Goal: Transaction & Acquisition: Purchase product/service

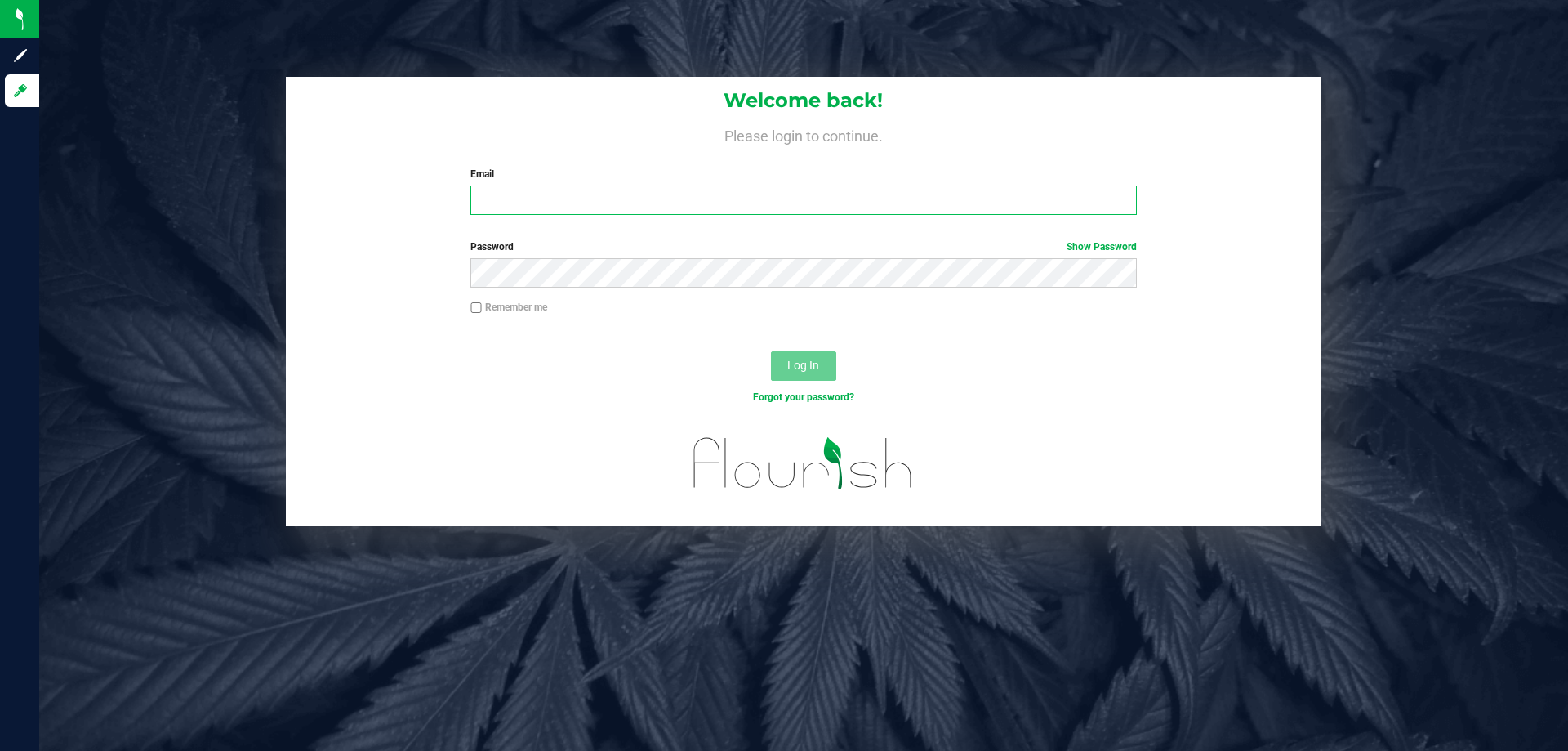
click at [582, 196] on input "Email" at bounding box center [804, 199] width 666 height 29
type input "MHARVEY@LIVEPARALLEL.COM"
click at [771, 351] on button "Log In" at bounding box center [803, 365] width 65 height 29
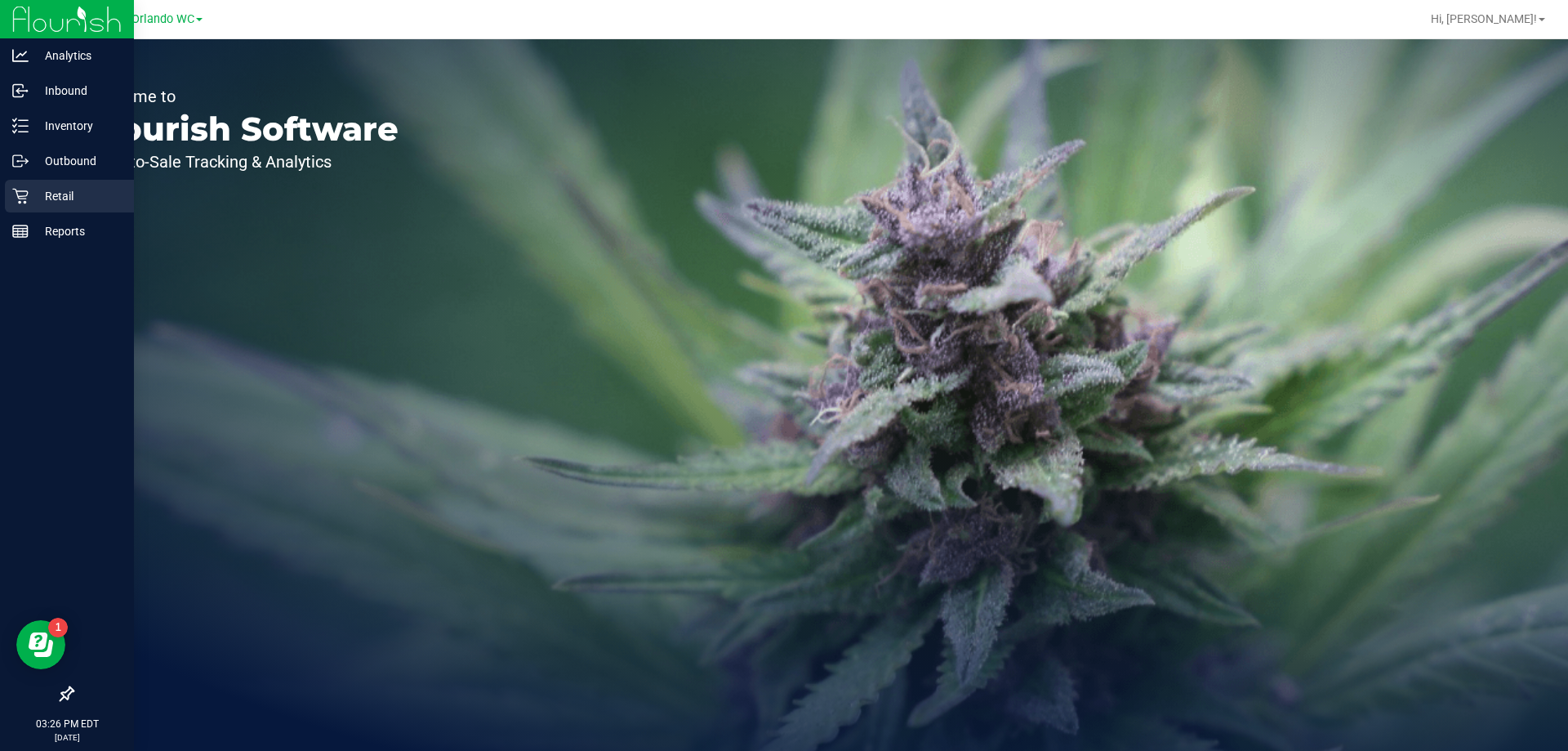
click at [68, 203] on p "Retail" at bounding box center [78, 196] width 98 height 20
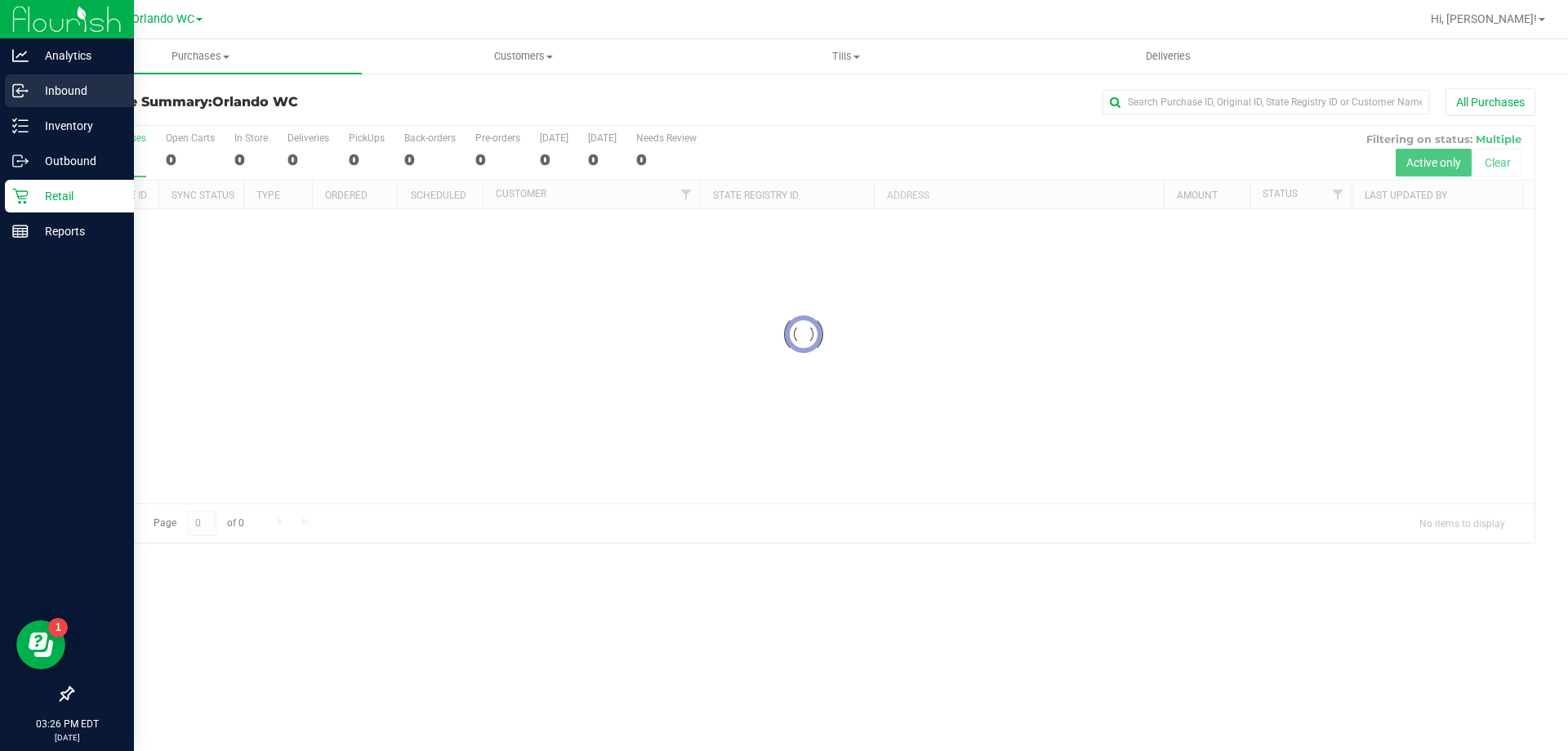
click at [78, 76] on div "Inbound" at bounding box center [69, 90] width 129 height 33
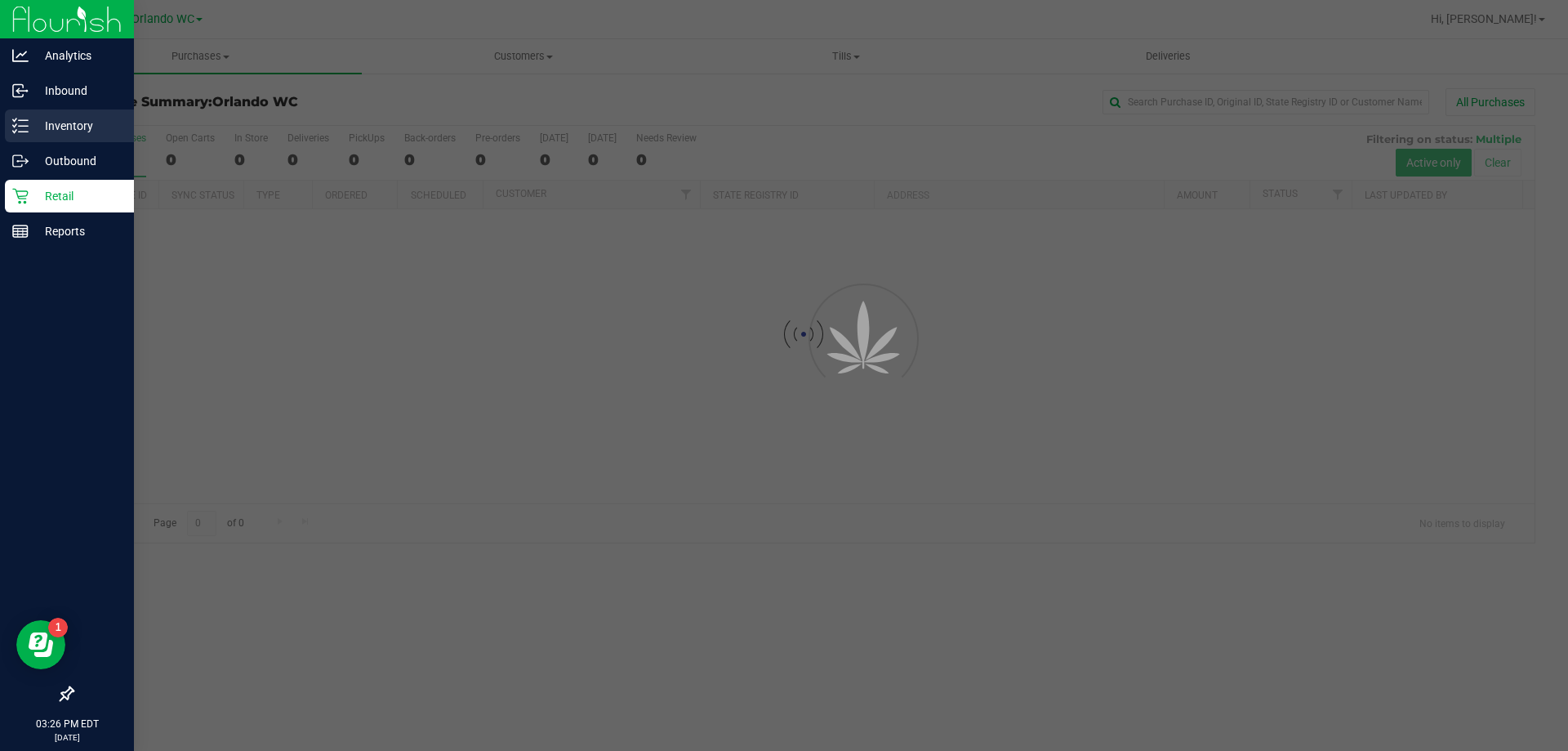
click at [70, 118] on p "Inventory" at bounding box center [78, 126] width 98 height 20
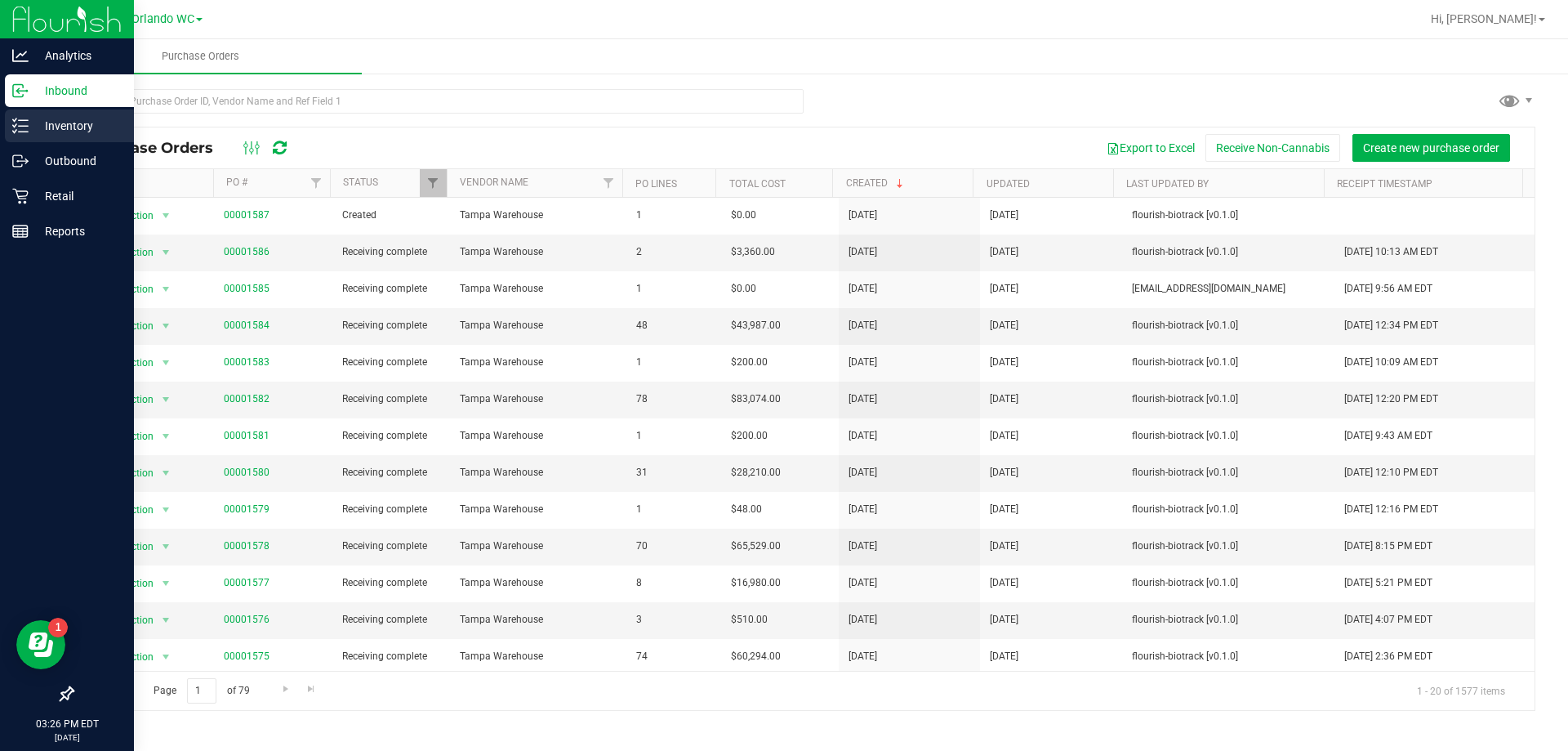
click at [22, 124] on icon at bounding box center [20, 126] width 16 height 16
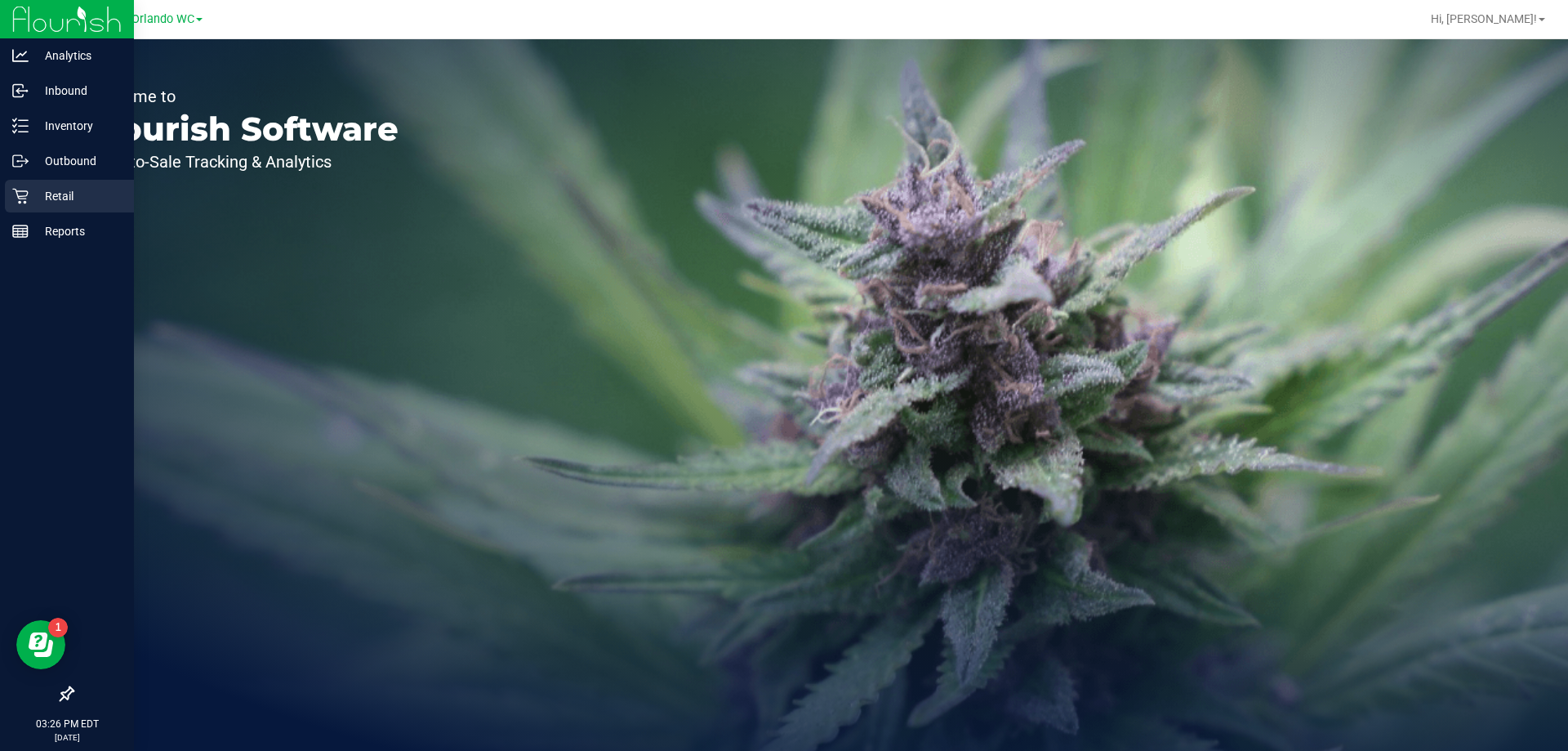
click at [58, 203] on p "Retail" at bounding box center [78, 196] width 98 height 20
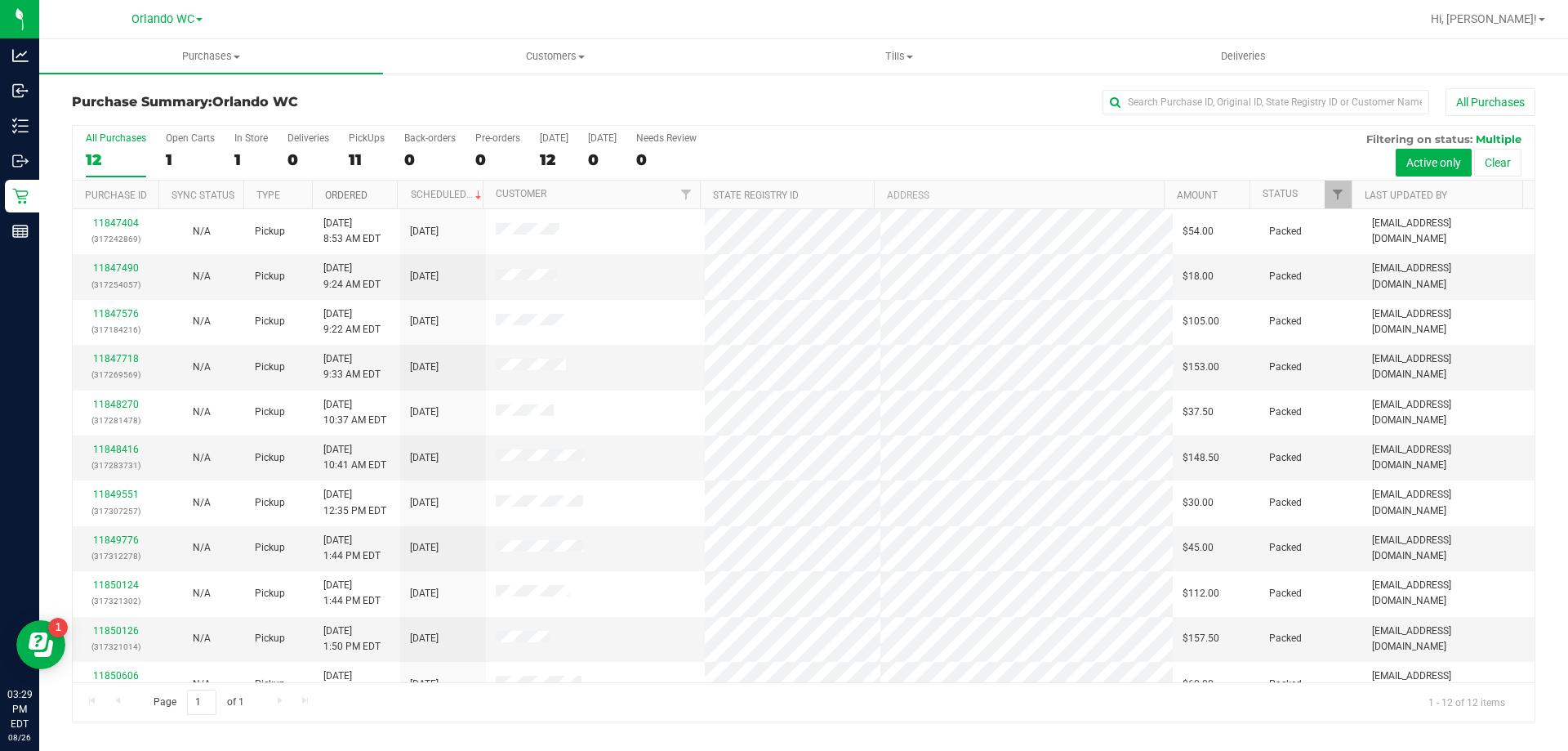
click at [332, 198] on link "Ordered" at bounding box center [346, 195] width 42 height 11
click at [74, 153] on div "All Purchases 12 Open Carts 1 In Store 1 Deliveries 0 PickUps 11 Back-orders 0 …" at bounding box center [804, 153] width 1462 height 55
click at [93, 153] on div "12" at bounding box center [116, 159] width 60 height 19
click at [0, 0] on input "All Purchases 12" at bounding box center [0, 0] width 0 height 0
click at [105, 161] on div "10" at bounding box center [116, 159] width 60 height 19
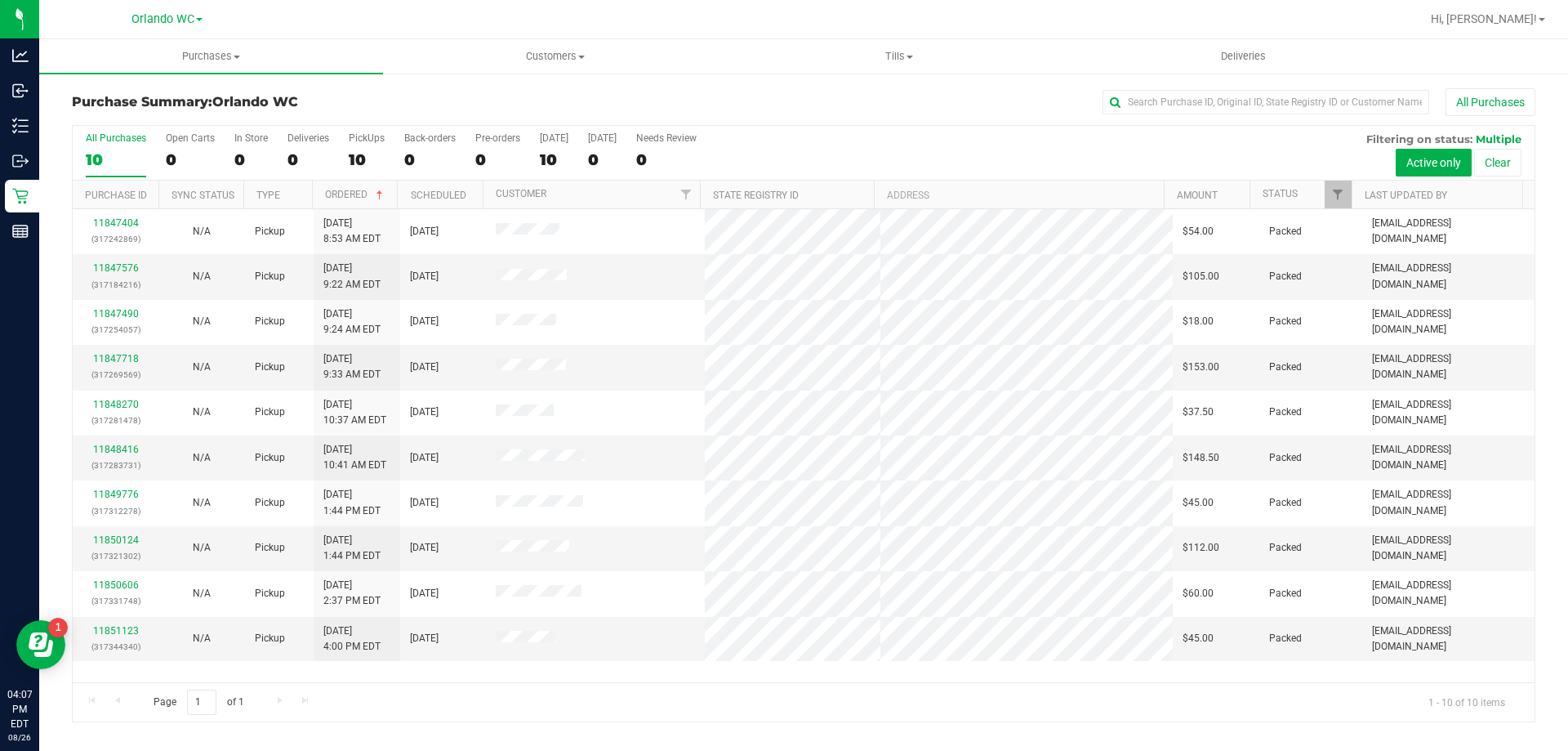
click at [0, 0] on input "All Purchases 10" at bounding box center [0, 0] width 0 height 0
click at [104, 163] on div "10" at bounding box center [116, 159] width 60 height 19
click at [0, 0] on input "All Purchases 10" at bounding box center [0, 0] width 0 height 0
click at [116, 162] on div "10" at bounding box center [116, 159] width 60 height 19
click at [0, 0] on input "All Purchases 10" at bounding box center [0, 0] width 0 height 0
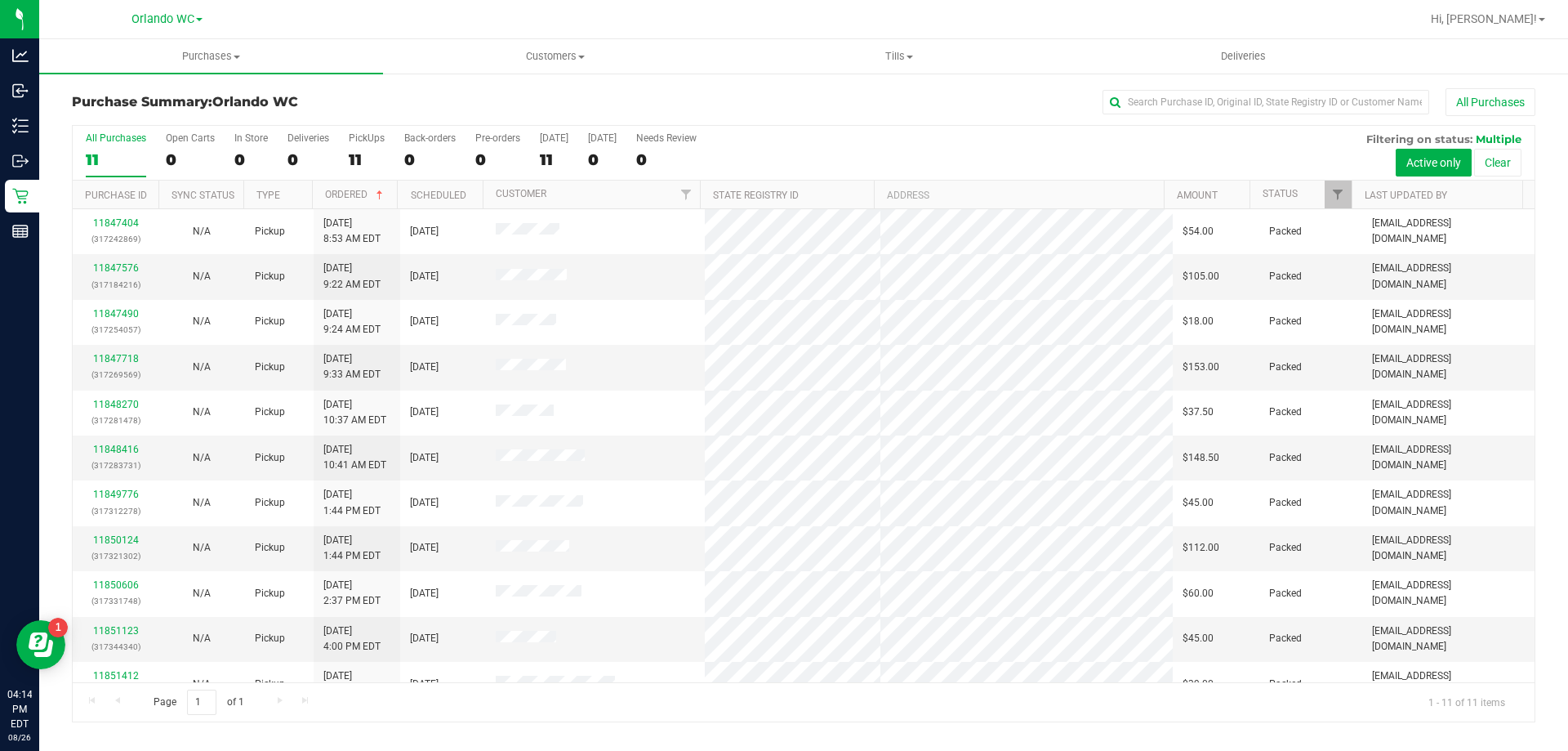
click at [109, 159] on div "11" at bounding box center [116, 159] width 60 height 19
click at [0, 0] on input "All Purchases 11" at bounding box center [0, 0] width 0 height 0
click at [124, 164] on div "11" at bounding box center [116, 159] width 60 height 19
click at [0, 0] on input "All Purchases 11" at bounding box center [0, 0] width 0 height 0
click at [631, 92] on div "All Purchases" at bounding box center [1048, 102] width 976 height 28
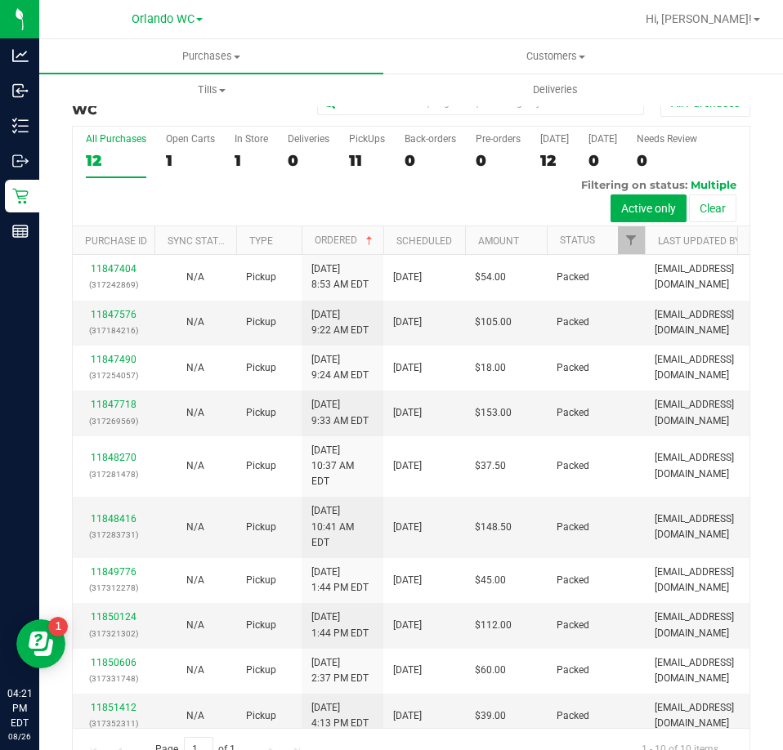
click at [127, 163] on div "12" at bounding box center [116, 160] width 60 height 19
click at [0, 0] on input "All Purchases 12" at bounding box center [0, 0] width 0 height 0
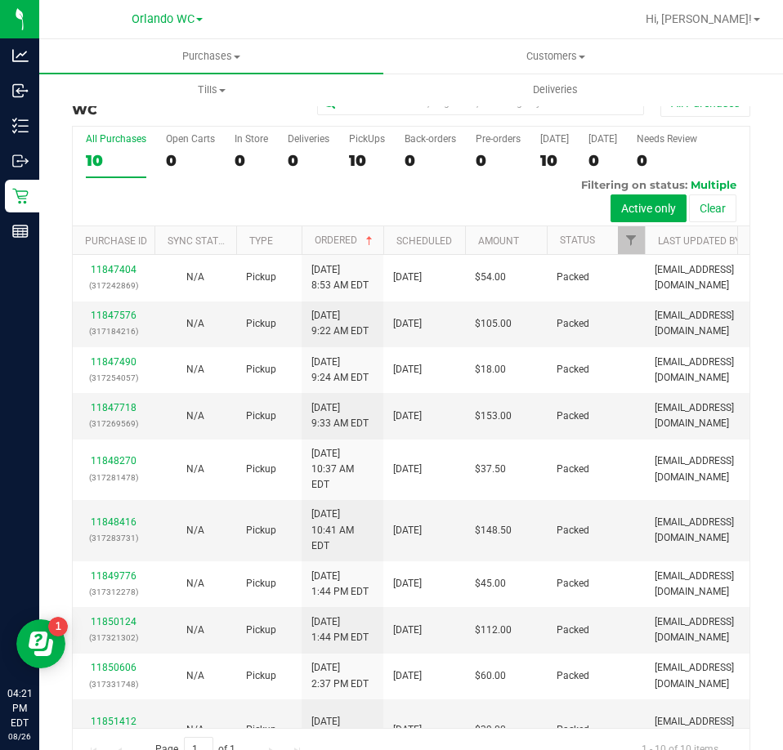
click at [132, 151] on div "10" at bounding box center [116, 160] width 60 height 19
click at [0, 0] on input "All Purchases 10" at bounding box center [0, 0] width 0 height 0
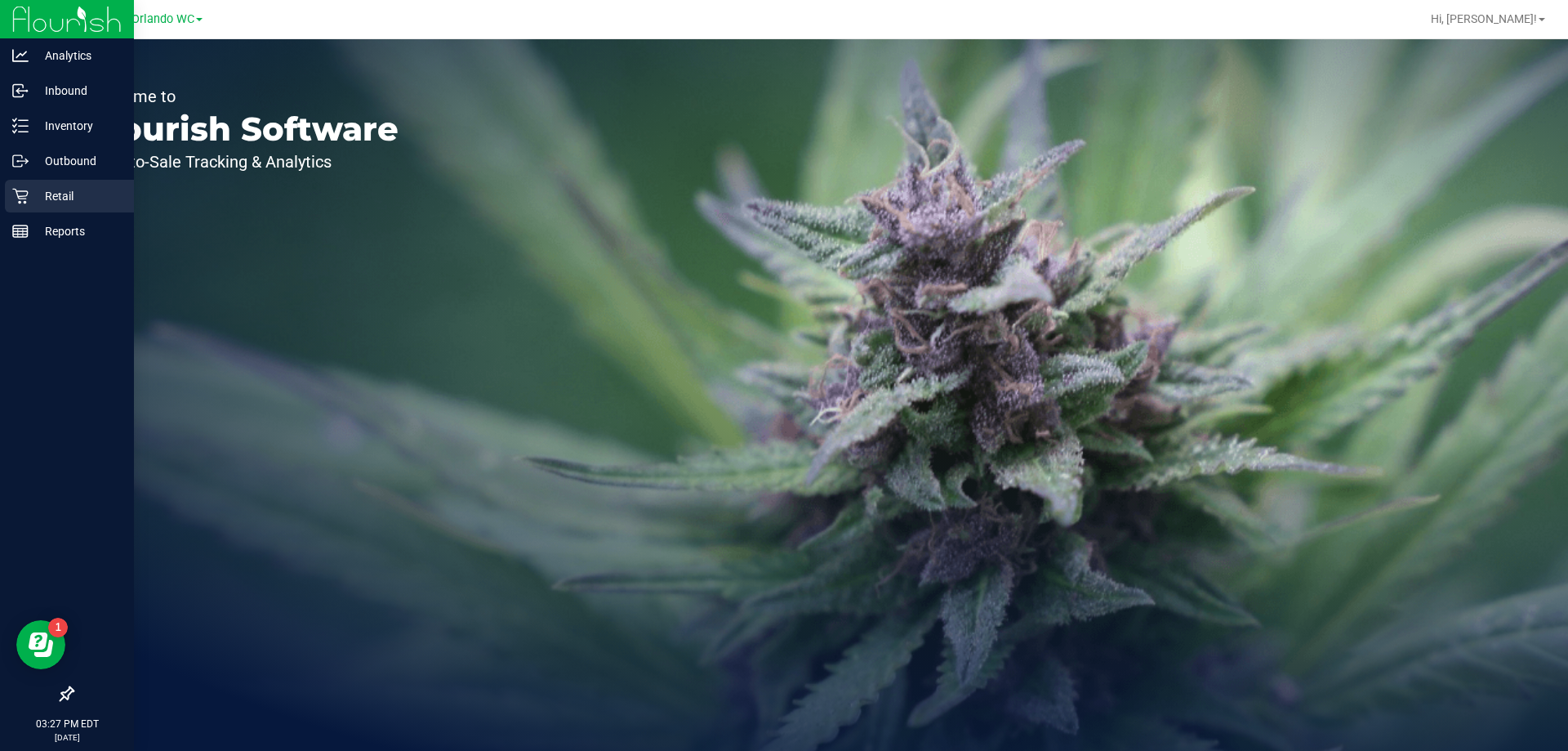
click at [2, 198] on link "Retail" at bounding box center [67, 197] width 134 height 35
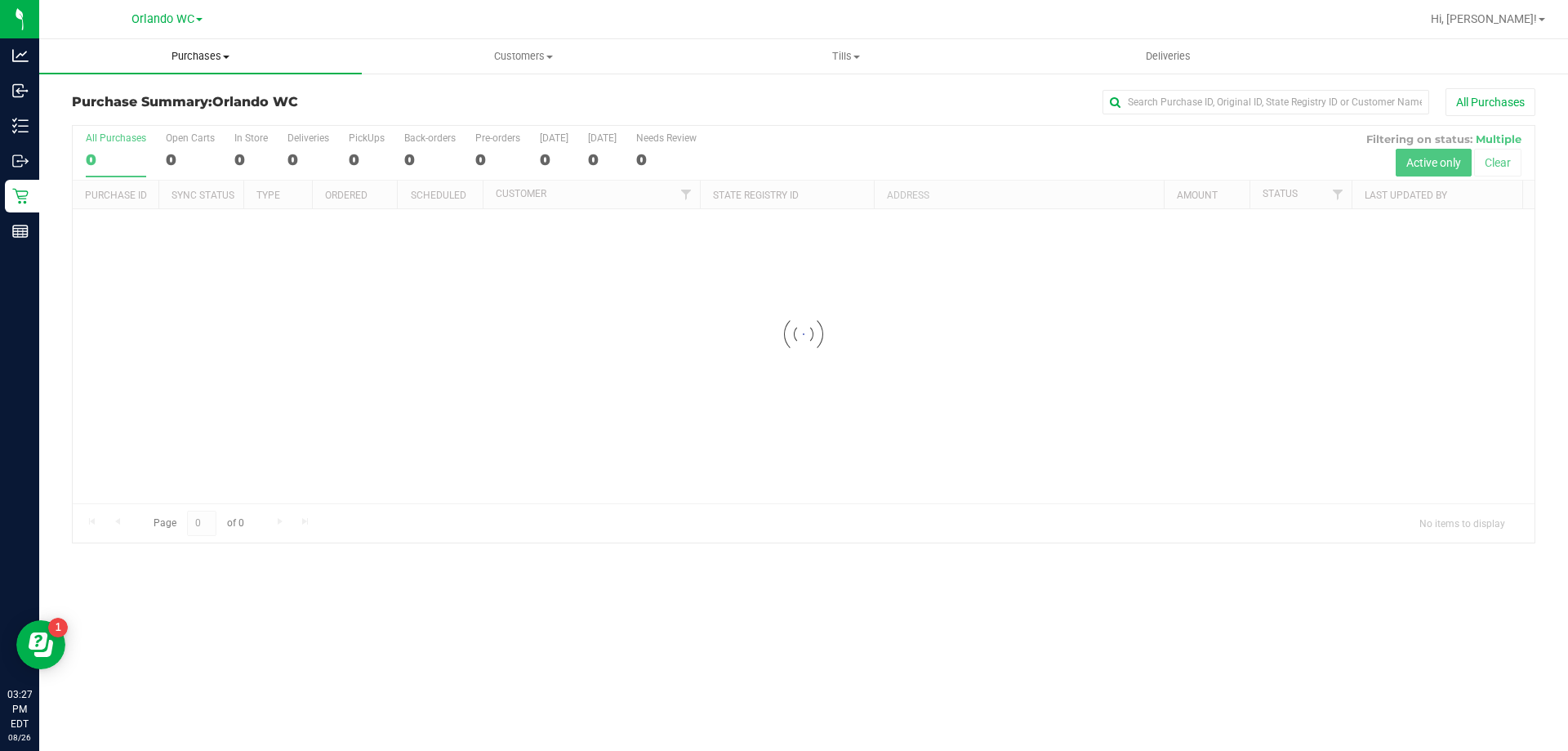
click at [201, 52] on span "Purchases" at bounding box center [200, 56] width 323 height 15
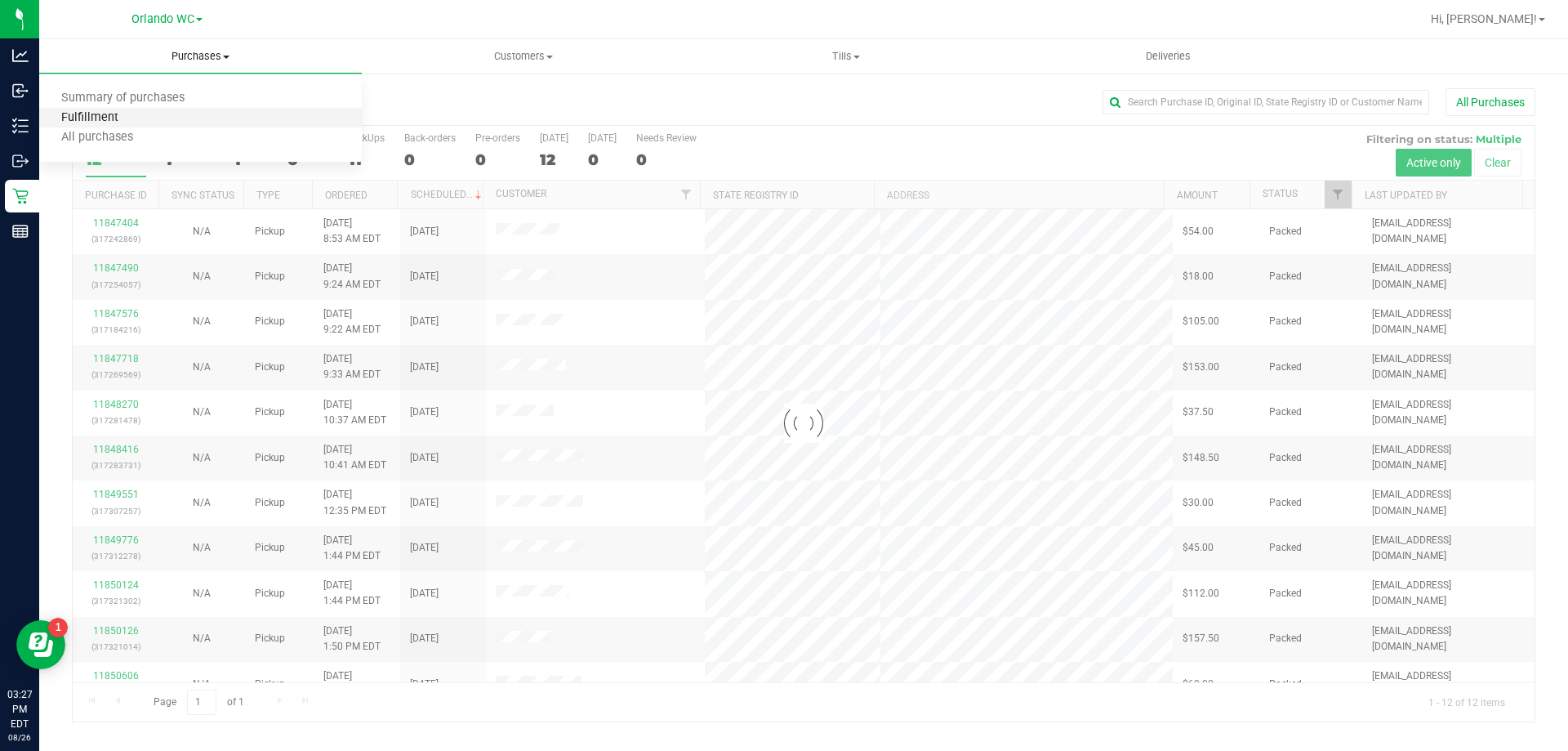
click at [125, 117] on span "Fulfillment" at bounding box center [89, 118] width 101 height 14
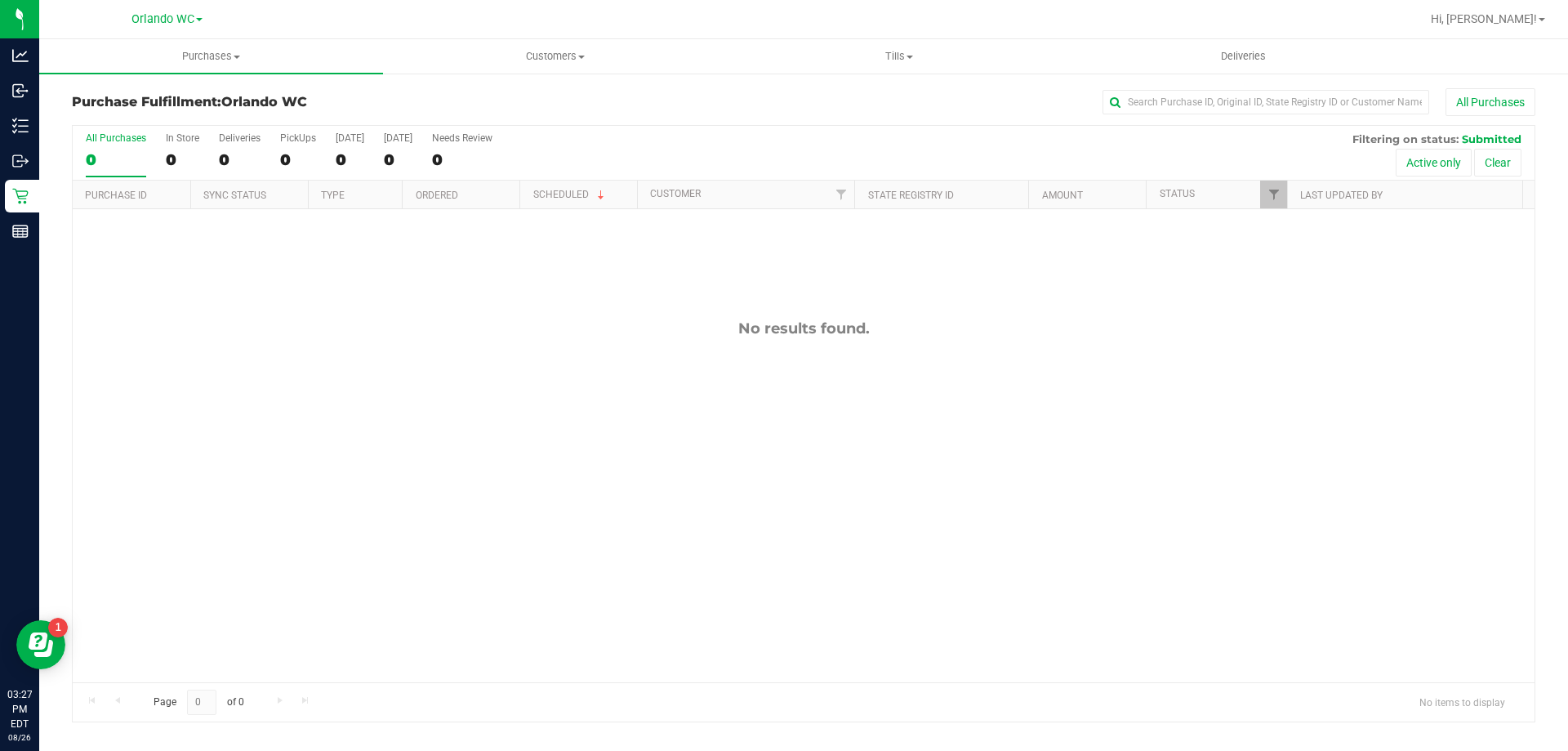
click at [117, 148] on label "All Purchases 0" at bounding box center [116, 154] width 60 height 45
click at [0, 0] on input "All Purchases 0" at bounding box center [0, 0] width 0 height 0
click at [432, 188] on th "Ordered" at bounding box center [461, 195] width 118 height 29
click at [571, 479] on div "No results found." at bounding box center [804, 500] width 1462 height 583
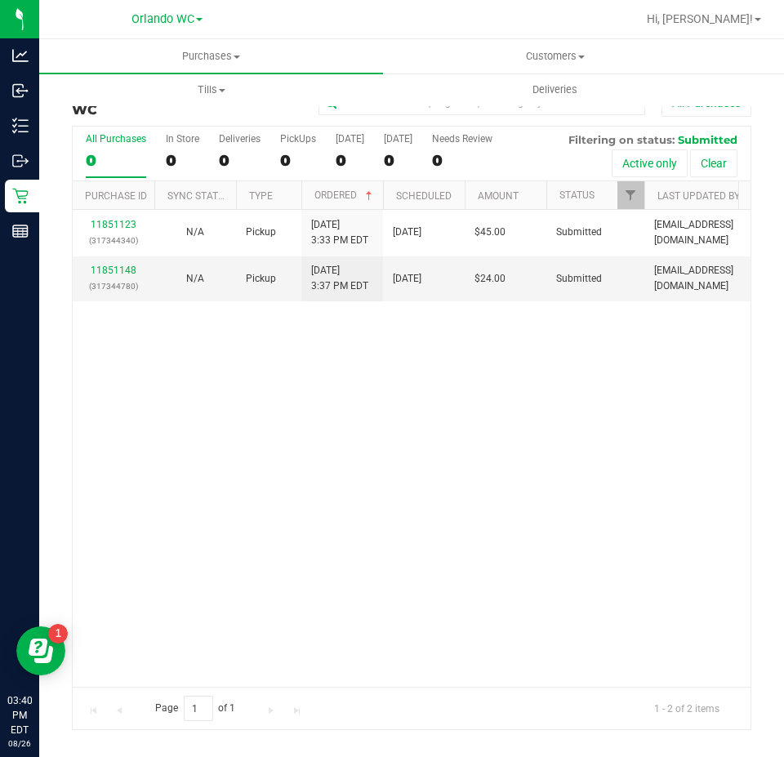
click at [263, 489] on div "11851123 (317344340) N/A Pickup 8/26/2025 3:33 PM EDT 8/26/2025 $45.00 Submitte…" at bounding box center [412, 448] width 678 height 477
click at [115, 143] on div "All Purchases" at bounding box center [116, 138] width 60 height 11
click at [0, 0] on input "All Purchases 0" at bounding box center [0, 0] width 0 height 0
click at [89, 162] on div "2" at bounding box center [116, 160] width 60 height 19
click at [0, 0] on input "All Purchases 2" at bounding box center [0, 0] width 0 height 0
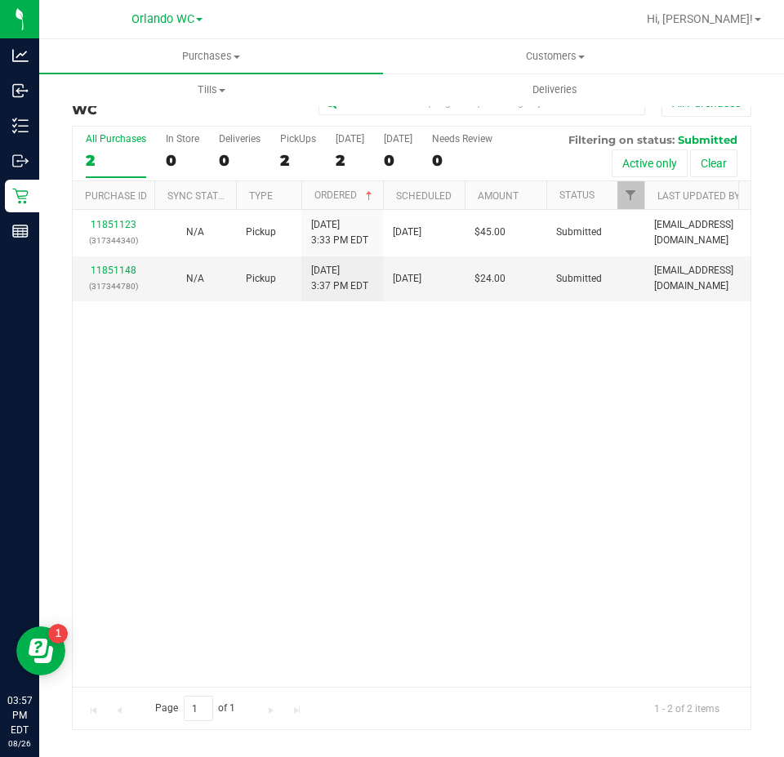
click at [473, 544] on div "11851123 (317344340) N/A Pickup 8/26/2025 3:33 PM EDT 8/26/2025 $45.00 Submitte…" at bounding box center [412, 448] width 678 height 477
click at [436, 438] on div "11851123 (317344340) N/A Pickup 8/26/2025 3:33 PM EDT 8/26/2025 $45.00 Submitte…" at bounding box center [412, 448] width 678 height 477
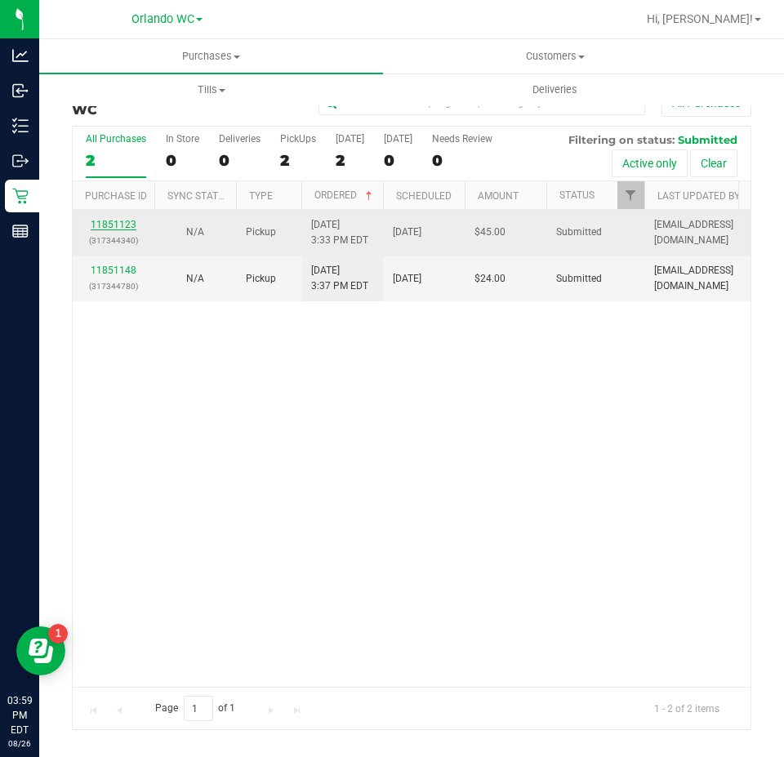
click at [122, 224] on link "11851123" at bounding box center [114, 224] width 46 height 11
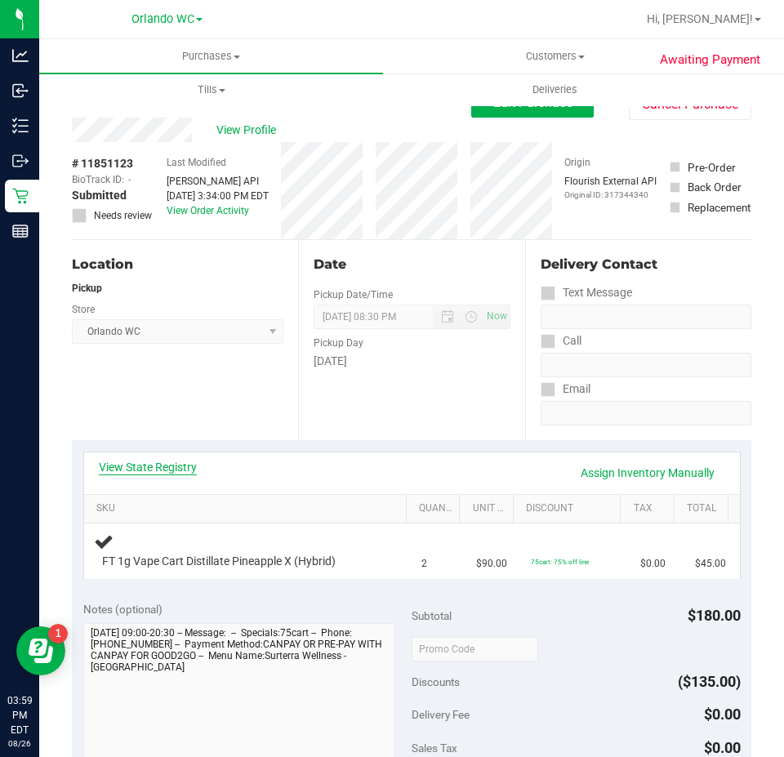
click at [155, 468] on link "View State Registry" at bounding box center [148, 467] width 98 height 16
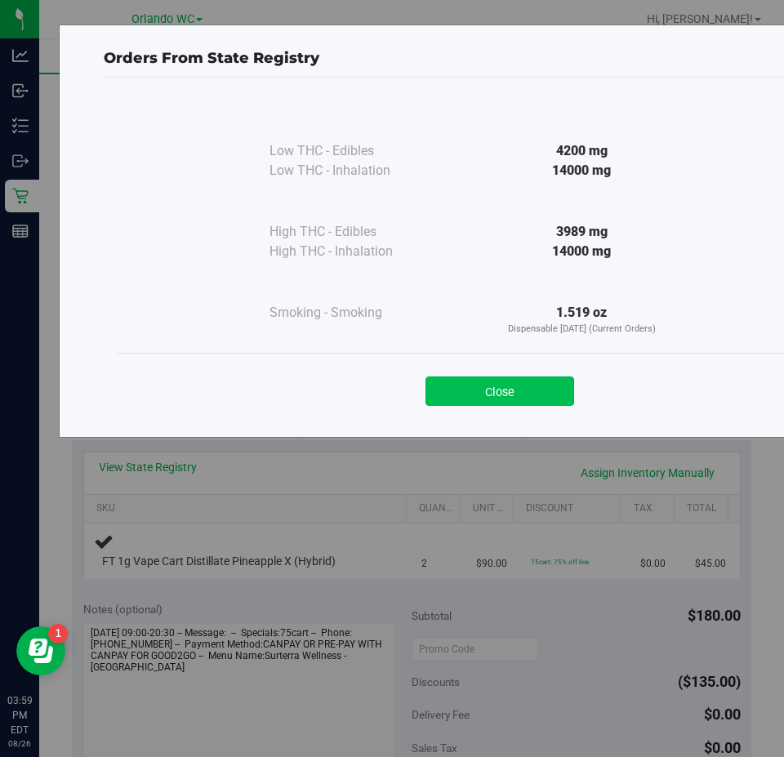
click at [498, 383] on button "Close" at bounding box center [500, 391] width 149 height 29
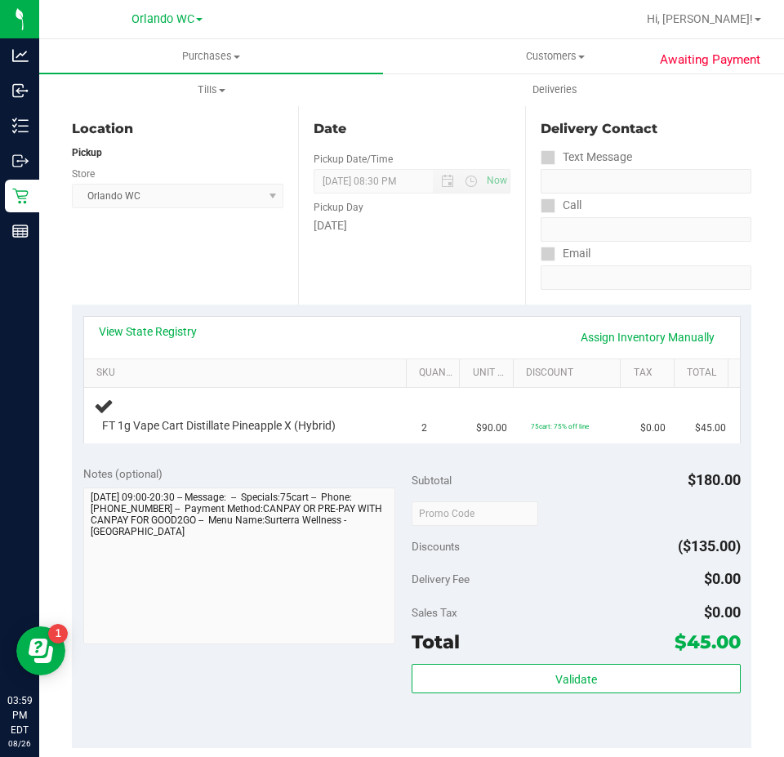
scroll to position [163, 0]
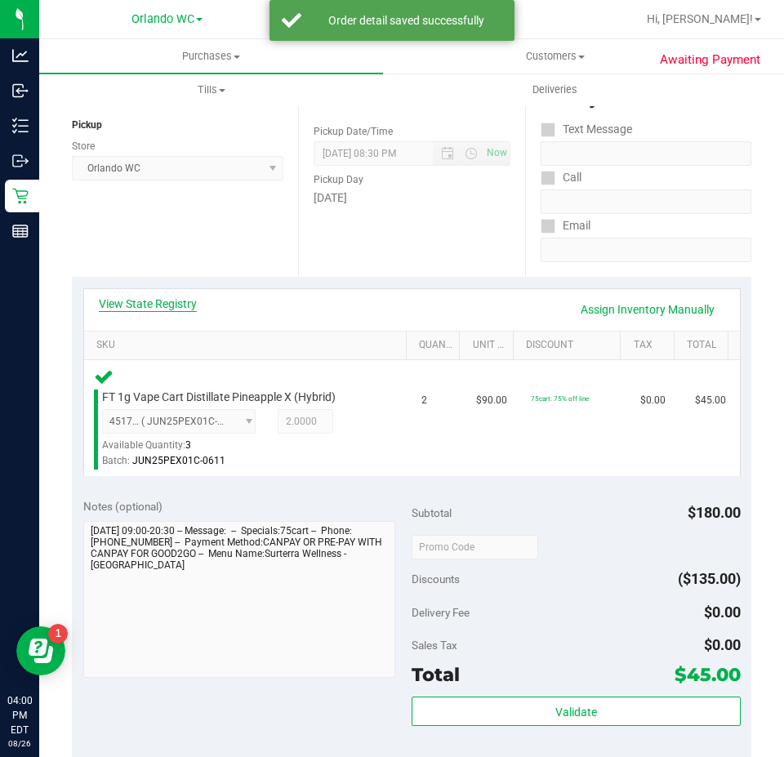
click at [169, 310] on link "View State Registry" at bounding box center [148, 304] width 98 height 16
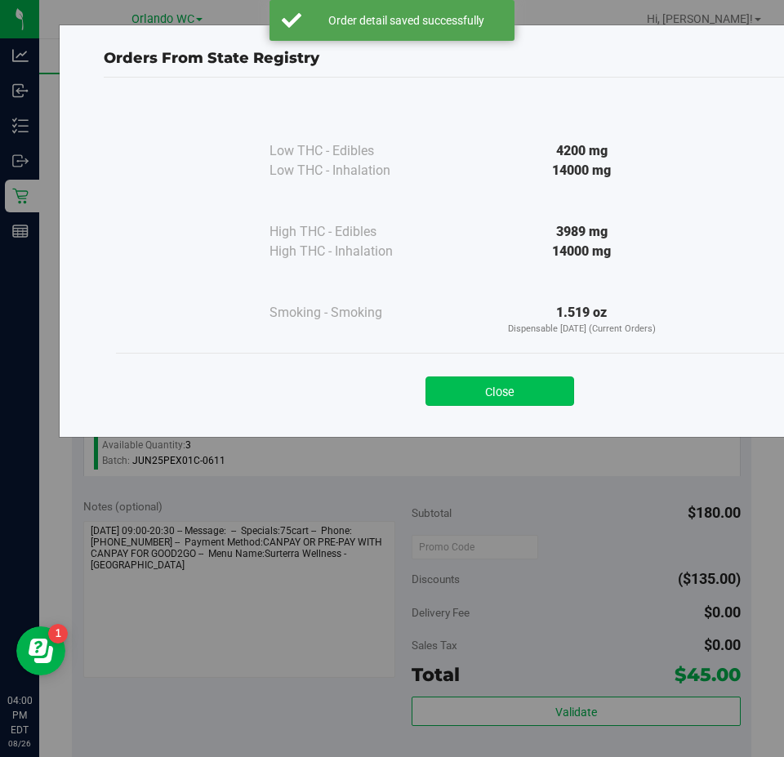
click at [515, 380] on button "Close" at bounding box center [500, 391] width 149 height 29
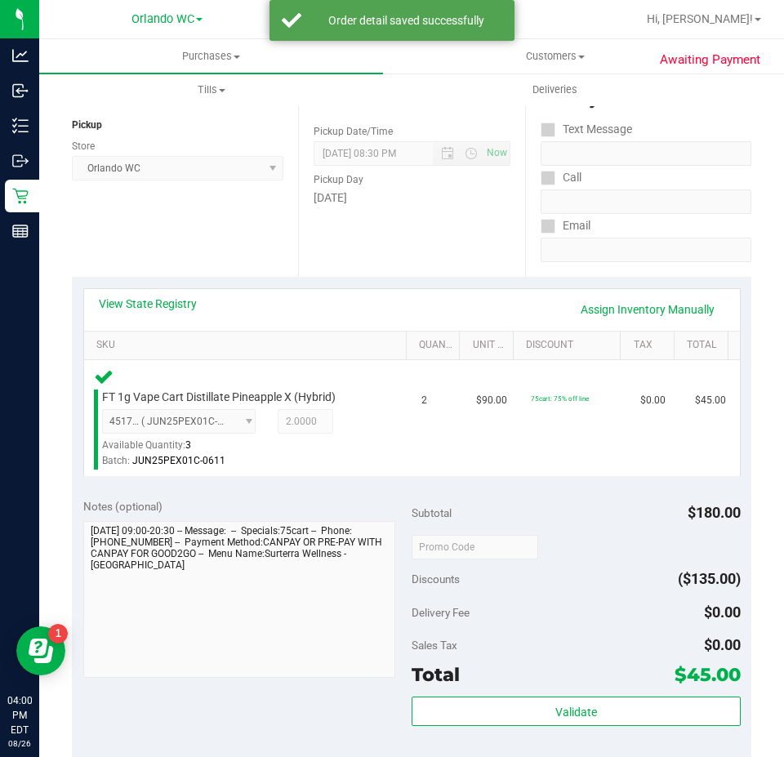
scroll to position [490, 0]
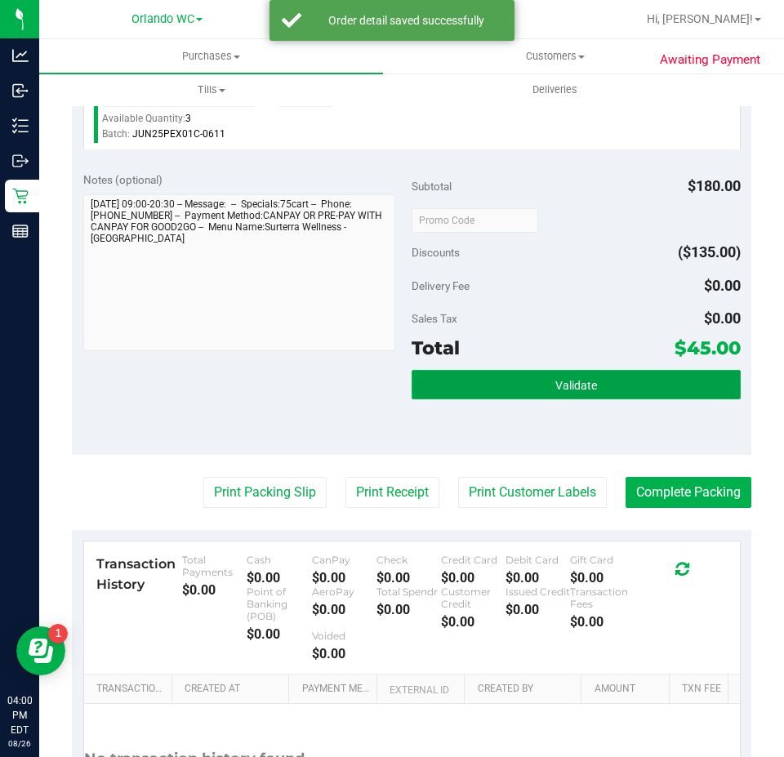
click at [602, 383] on button "Validate" at bounding box center [576, 384] width 329 height 29
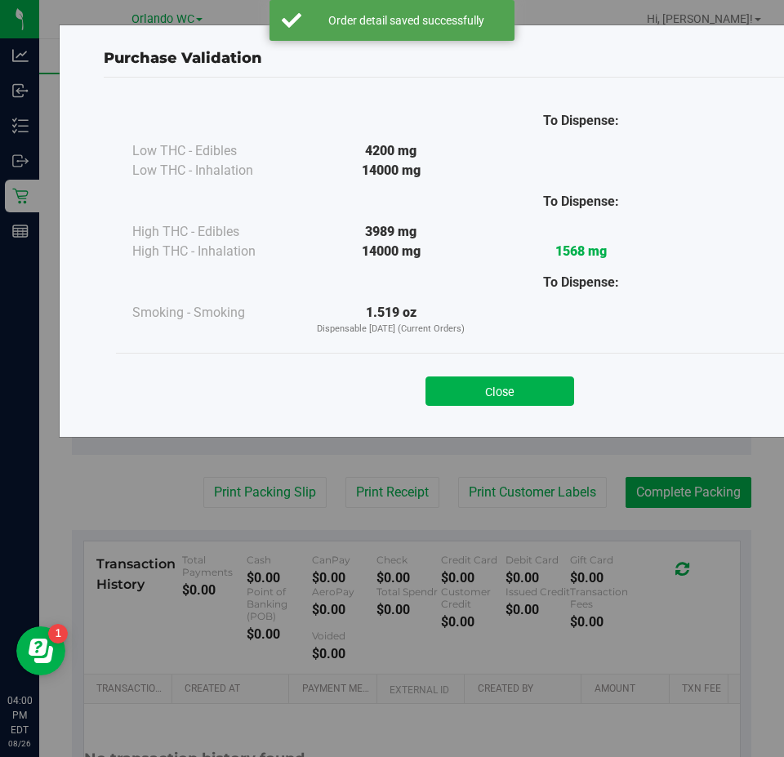
click at [516, 374] on div "Close" at bounding box center [499, 386] width 743 height 41
click at [511, 395] on button "Close" at bounding box center [500, 391] width 149 height 29
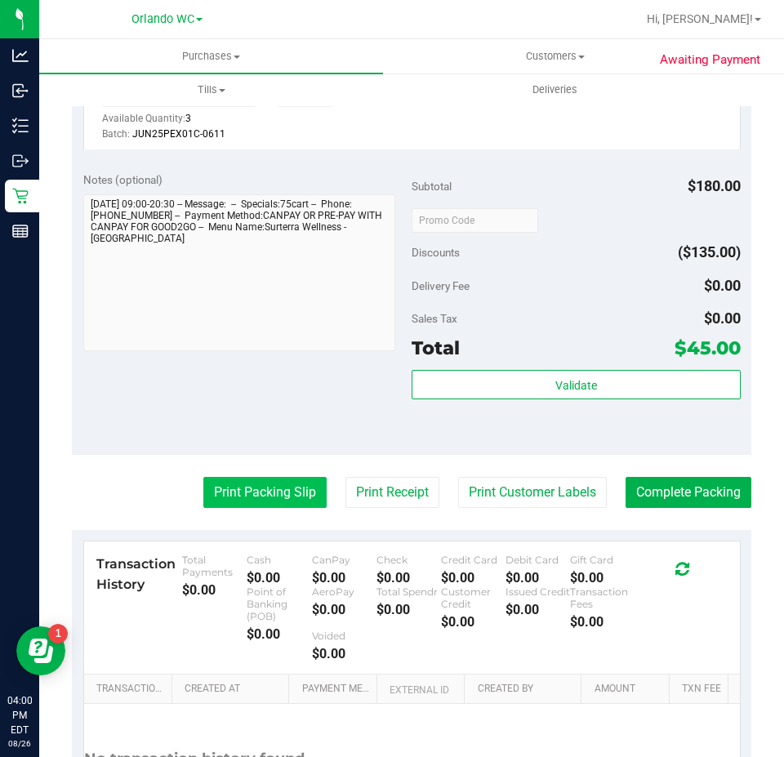
click at [251, 505] on button "Print Packing Slip" at bounding box center [264, 492] width 123 height 31
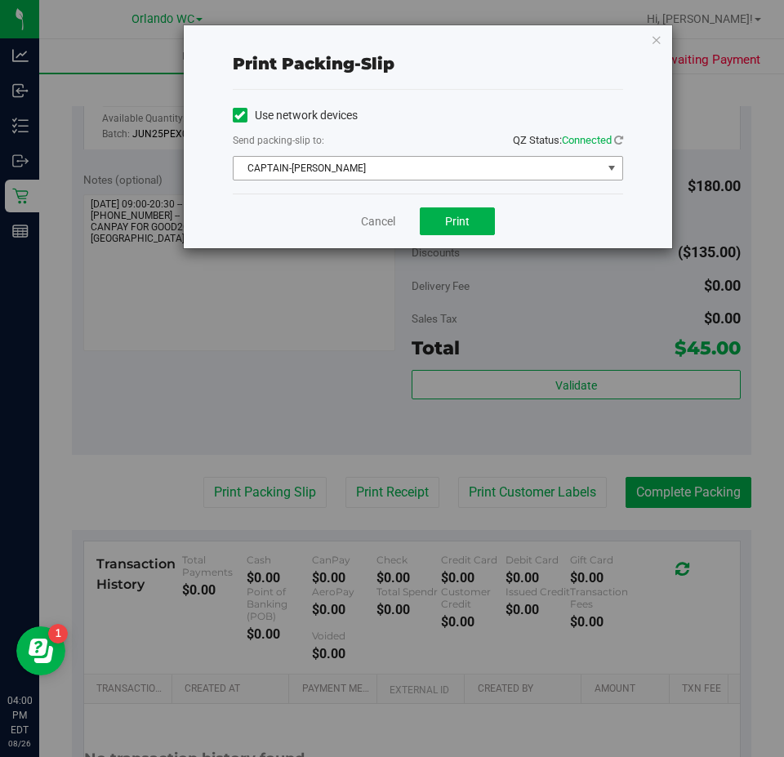
click at [447, 171] on span "CAPTAIN-KANGA" at bounding box center [418, 168] width 368 height 23
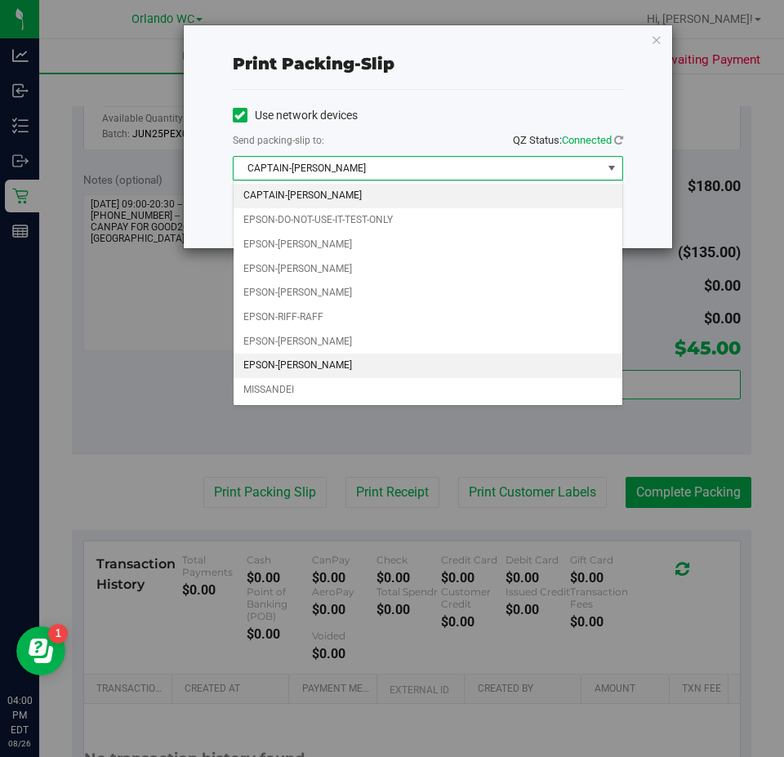
click at [368, 368] on li "EPSON-TYWIN-LANNISTER" at bounding box center [428, 366] width 389 height 25
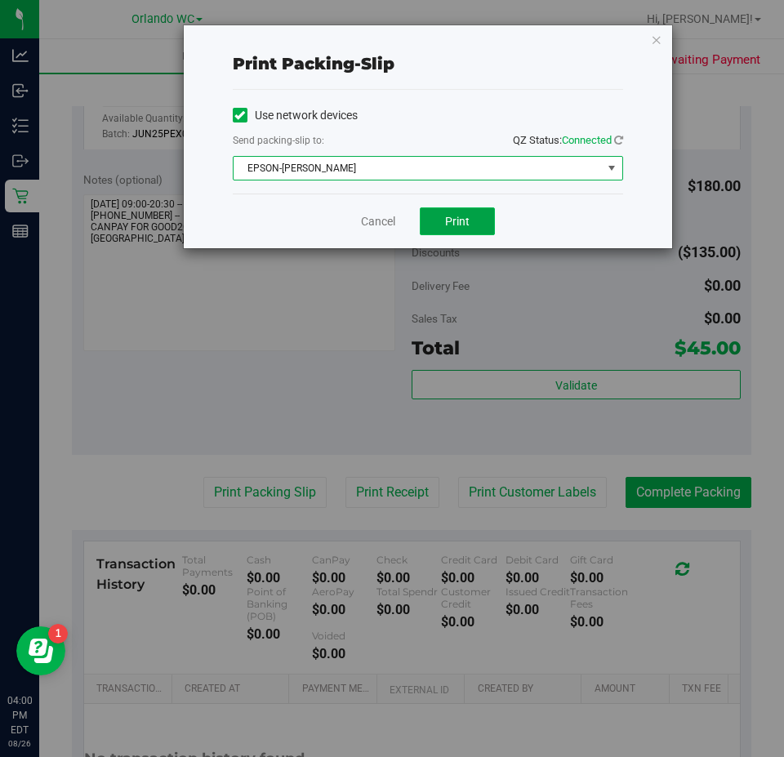
click at [439, 230] on button "Print" at bounding box center [457, 221] width 75 height 28
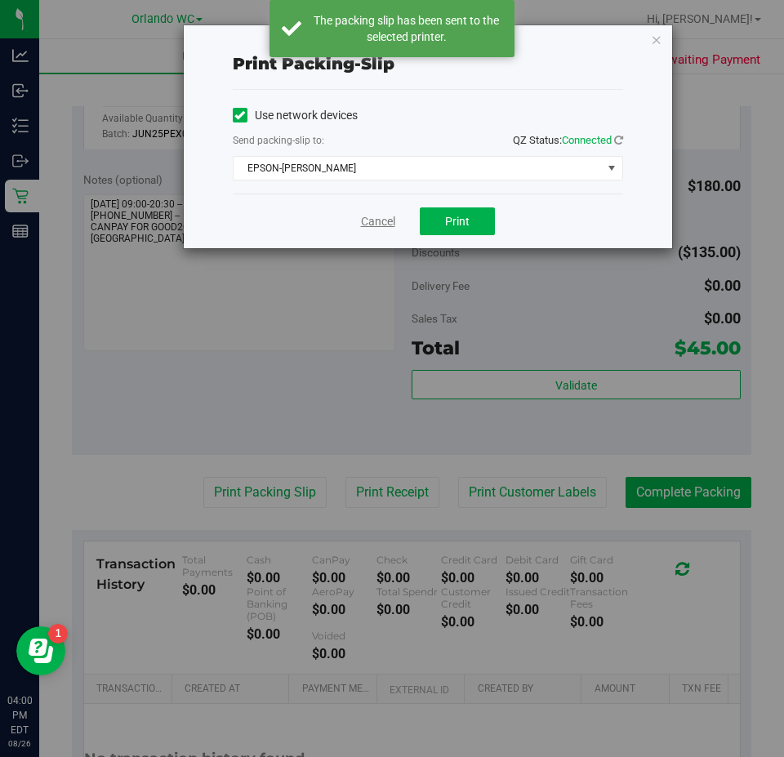
click at [377, 222] on link "Cancel" at bounding box center [378, 221] width 34 height 17
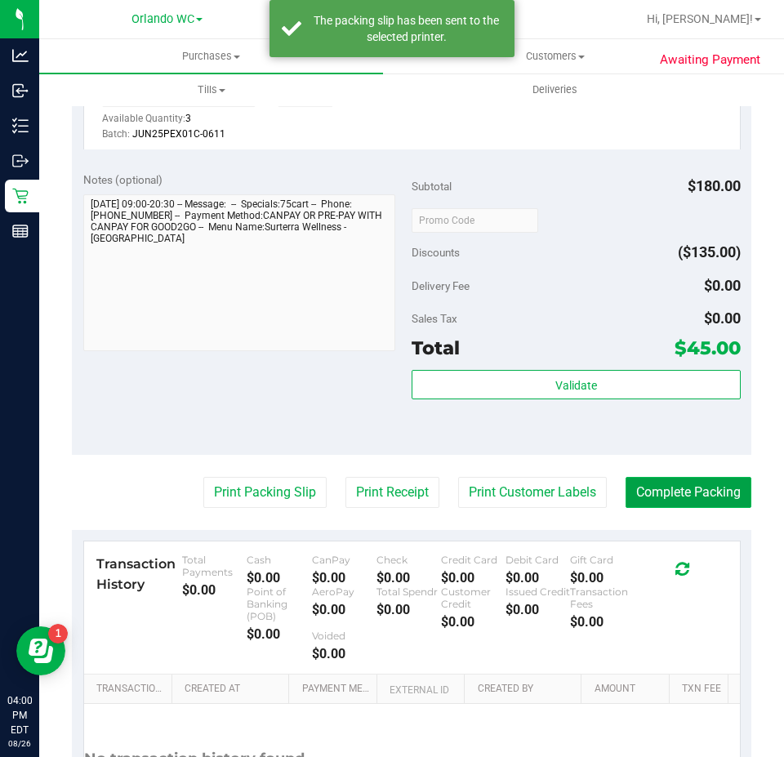
click at [650, 484] on button "Complete Packing" at bounding box center [689, 492] width 126 height 31
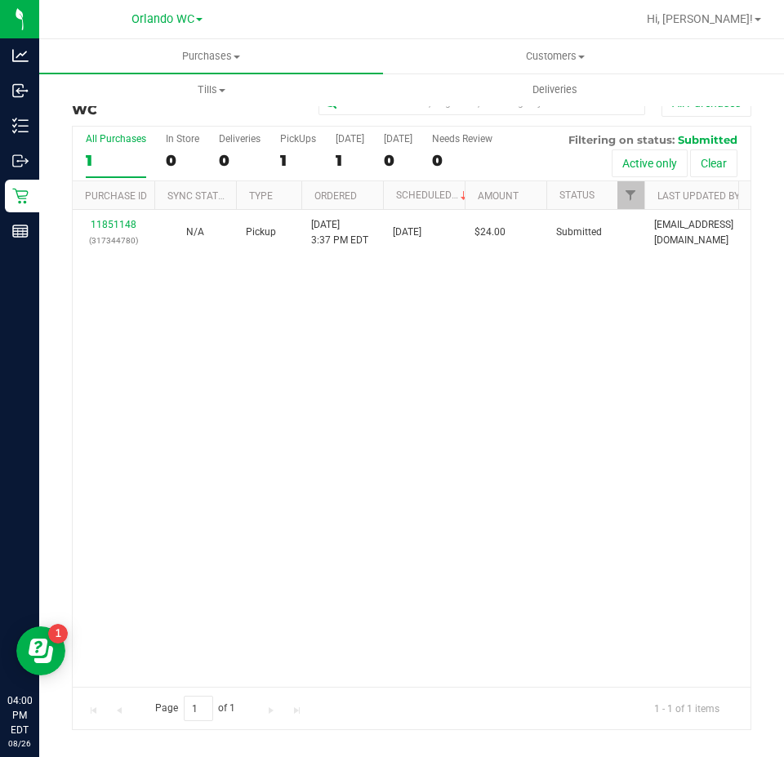
click at [433, 319] on div "11851148 (317344780) N/A Pickup 8/26/2025 3:37 PM EDT 8/26/2025 $24.00 Submitte…" at bounding box center [412, 448] width 678 height 477
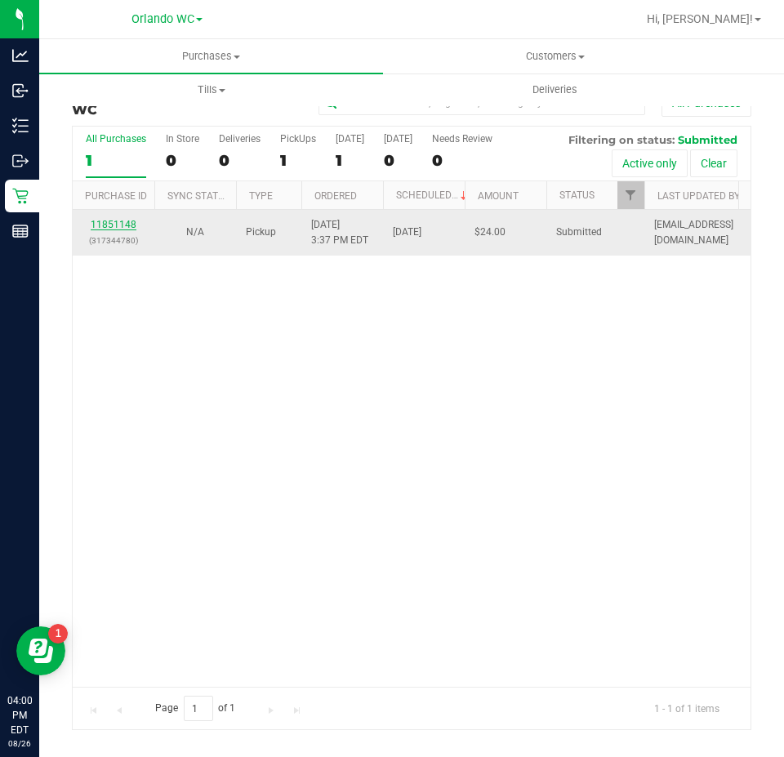
click at [124, 225] on link "11851148" at bounding box center [114, 224] width 46 height 11
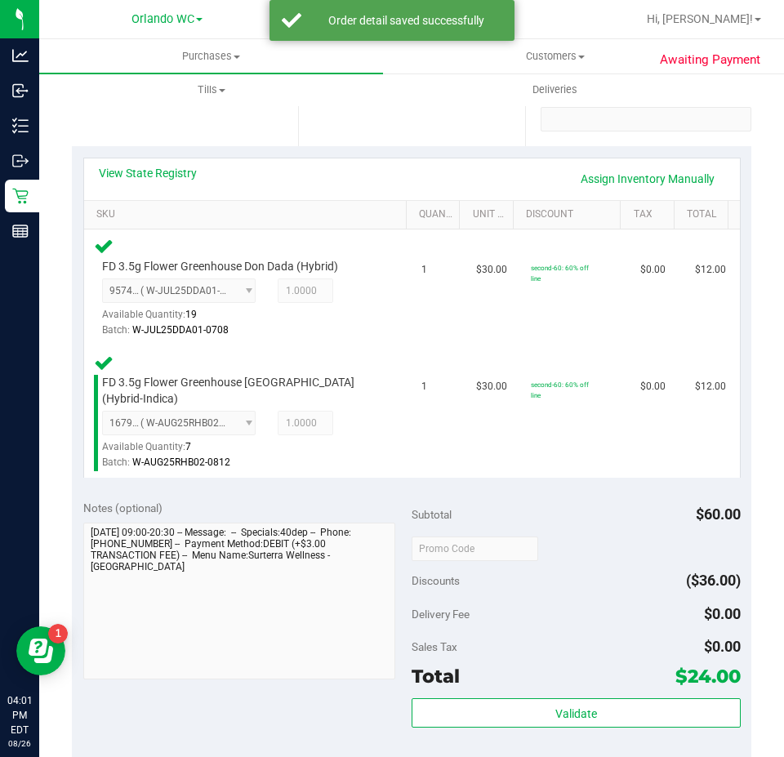
scroll to position [408, 0]
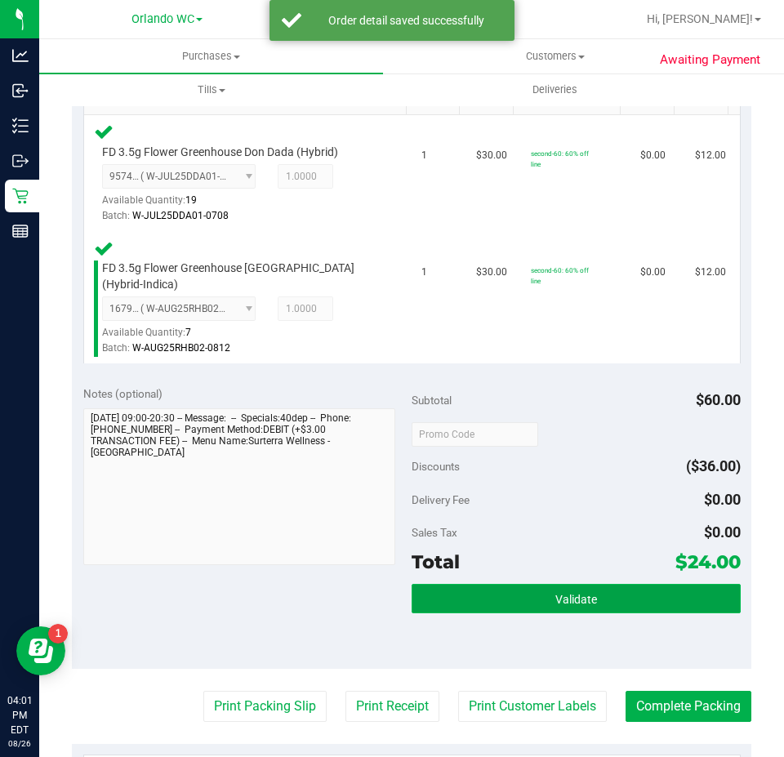
click at [565, 599] on span "Validate" at bounding box center [576, 599] width 42 height 13
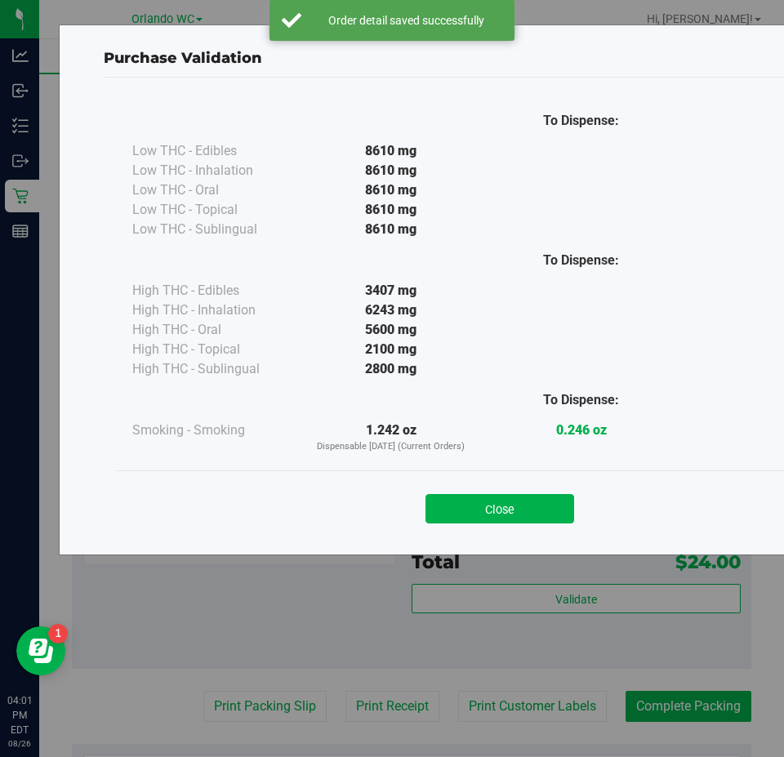
click at [536, 491] on div "Close" at bounding box center [499, 504] width 743 height 41
click at [532, 506] on button "Close" at bounding box center [500, 508] width 149 height 29
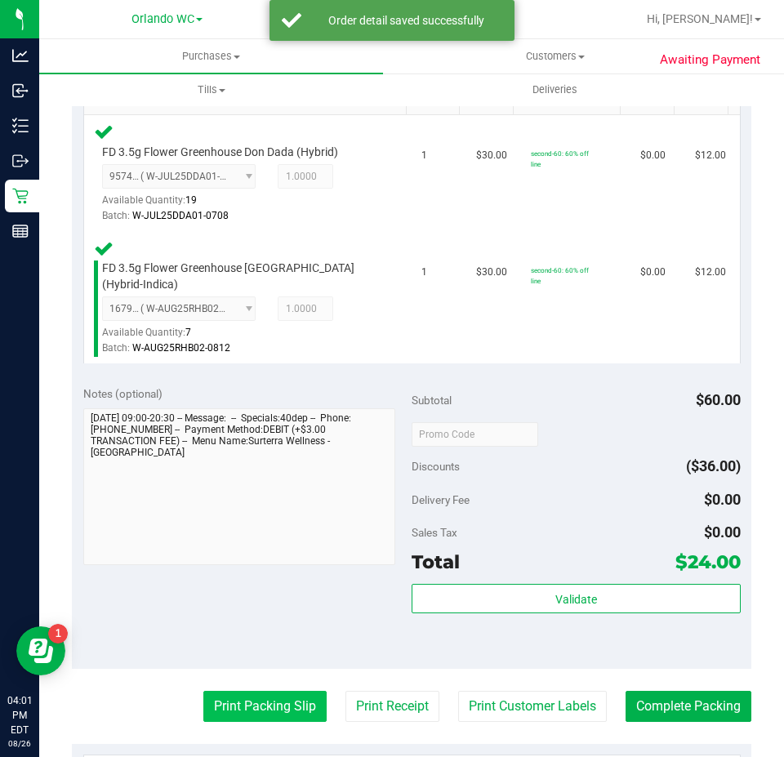
click at [265, 711] on button "Print Packing Slip" at bounding box center [264, 706] width 123 height 31
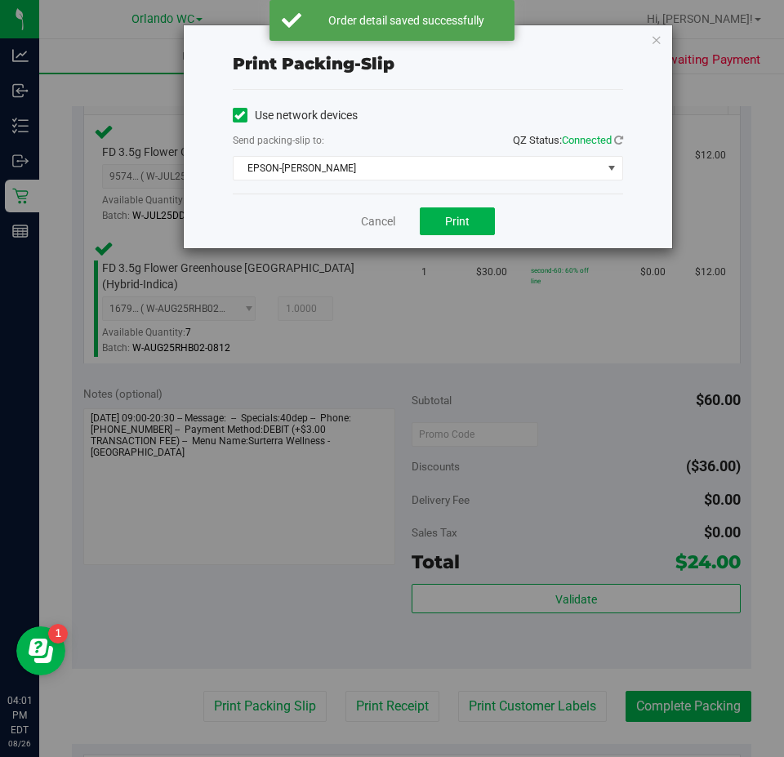
click at [477, 190] on div "Use network devices Send packing-slip to: QZ Status: Connected EPSON-TYWIN-LANN…" at bounding box center [428, 142] width 390 height 104
click at [474, 216] on button "Print" at bounding box center [457, 221] width 75 height 28
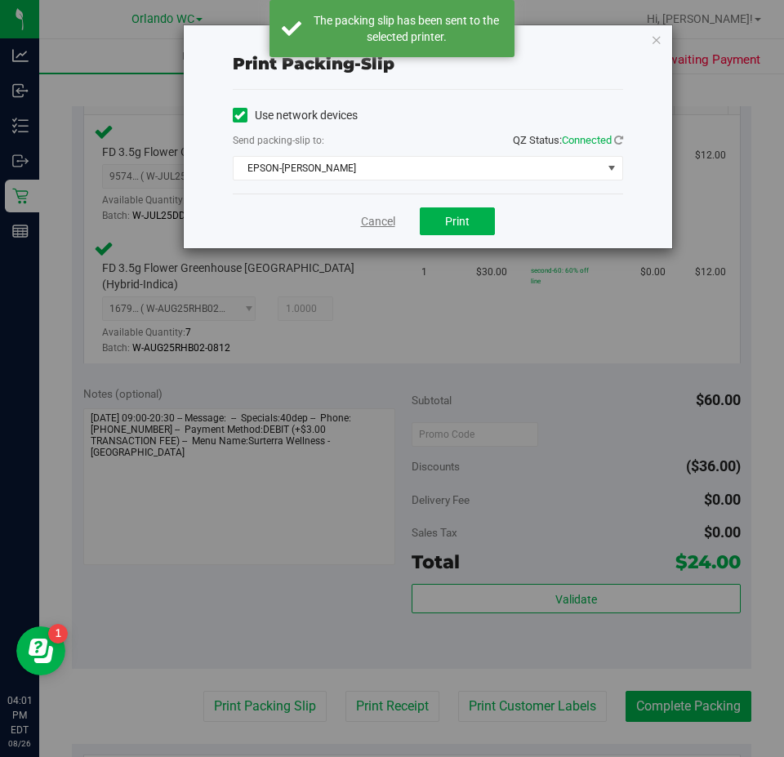
click at [372, 225] on link "Cancel" at bounding box center [378, 221] width 34 height 17
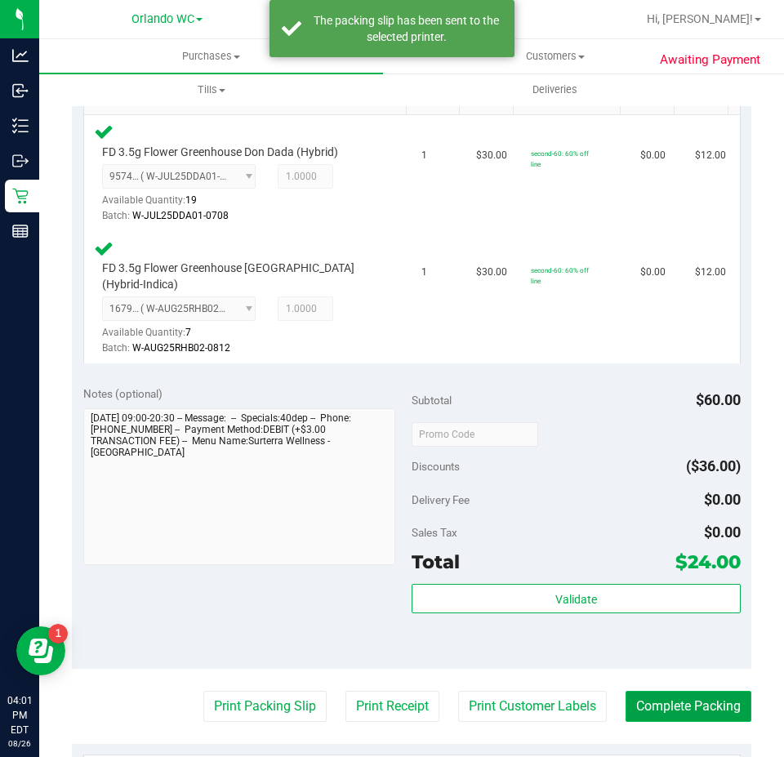
click at [647, 692] on button "Complete Packing" at bounding box center [689, 706] width 126 height 31
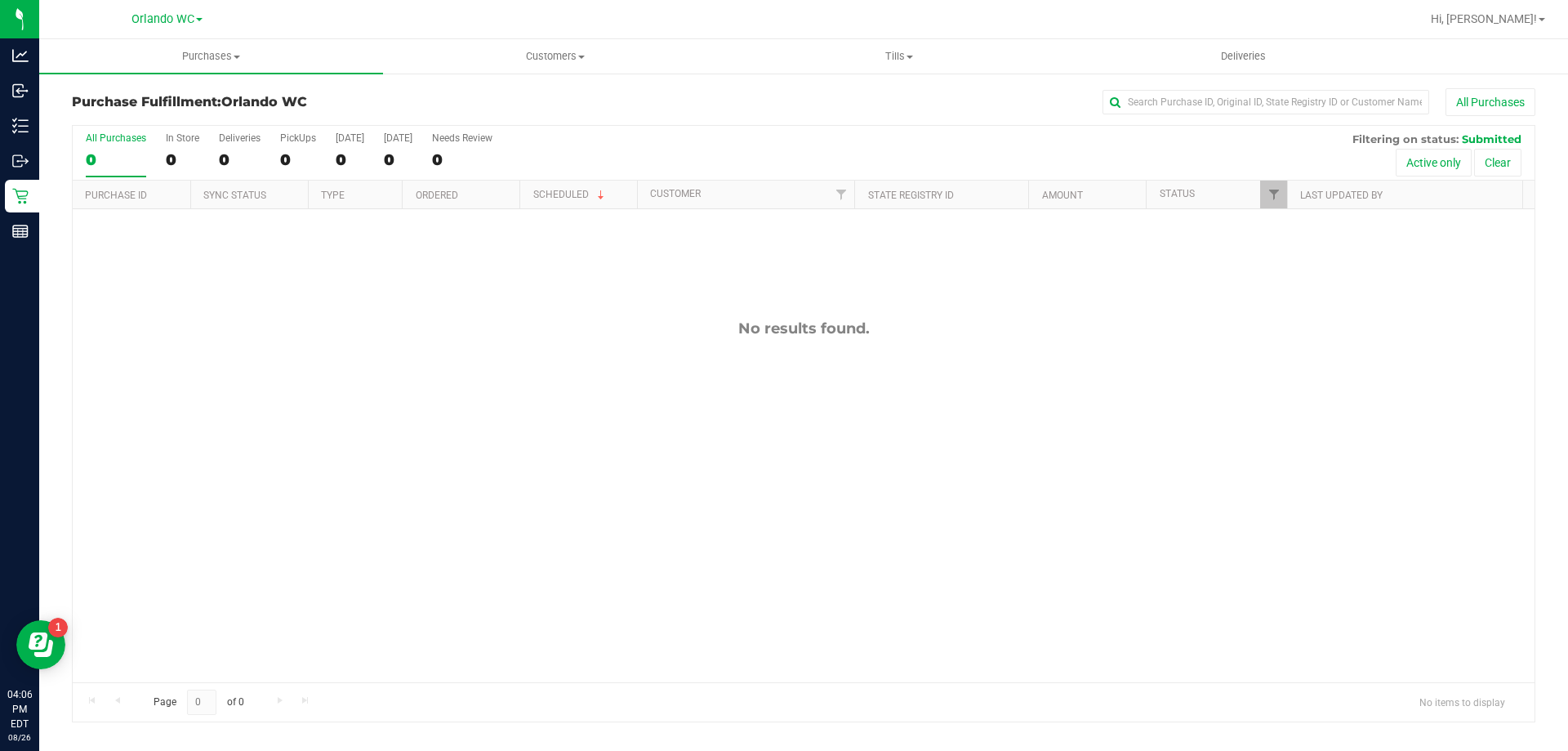
click at [691, 484] on div "No results found." at bounding box center [804, 500] width 1462 height 583
click at [123, 155] on div "0" at bounding box center [116, 159] width 60 height 19
click at [0, 0] on input "All Purchases 0" at bounding box center [0, 0] width 0 height 0
click at [133, 163] on div "0" at bounding box center [116, 159] width 60 height 19
click at [0, 0] on input "All Purchases 0" at bounding box center [0, 0] width 0 height 0
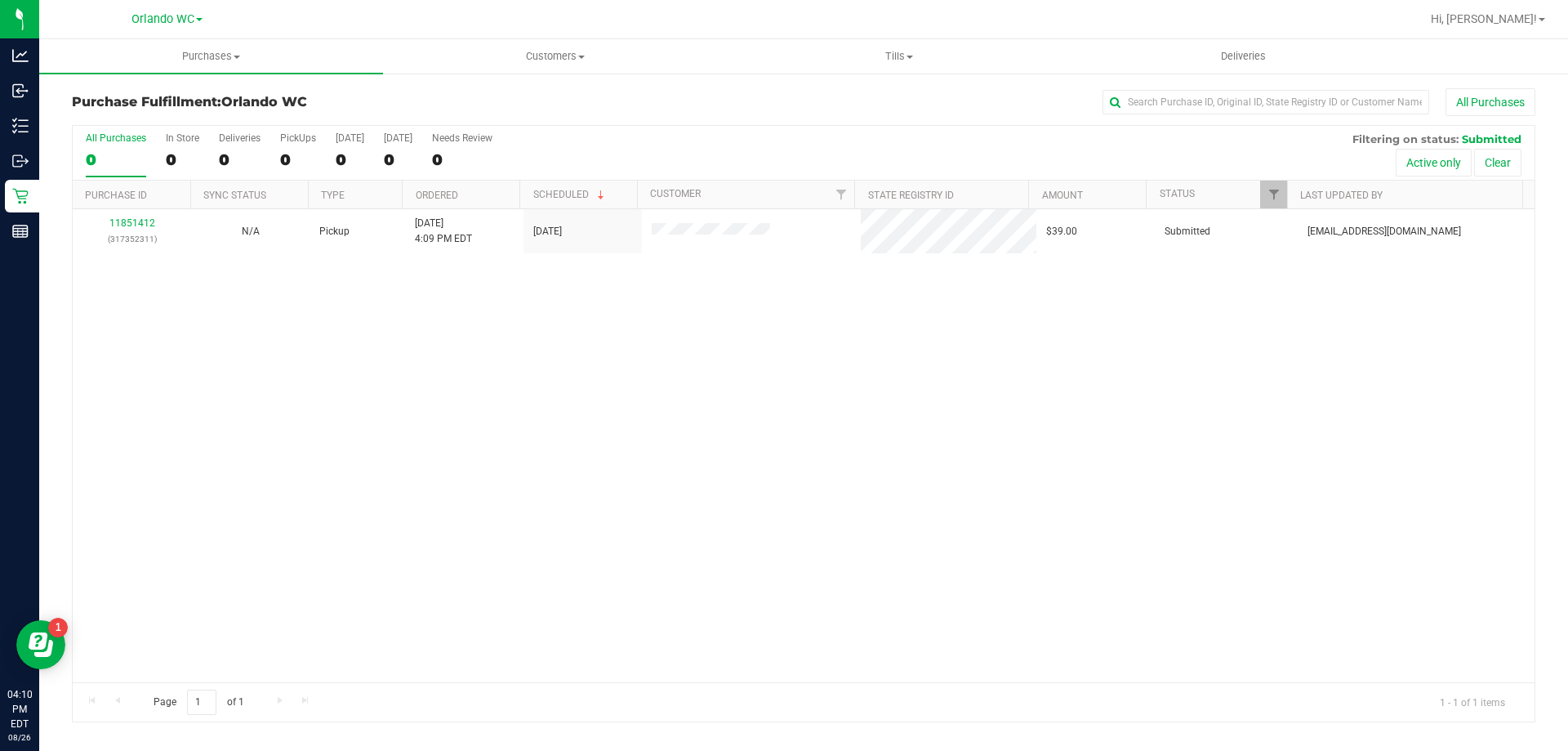
click at [97, 163] on div "0" at bounding box center [116, 159] width 60 height 19
click at [0, 0] on input "All Purchases 0" at bounding box center [0, 0] width 0 height 0
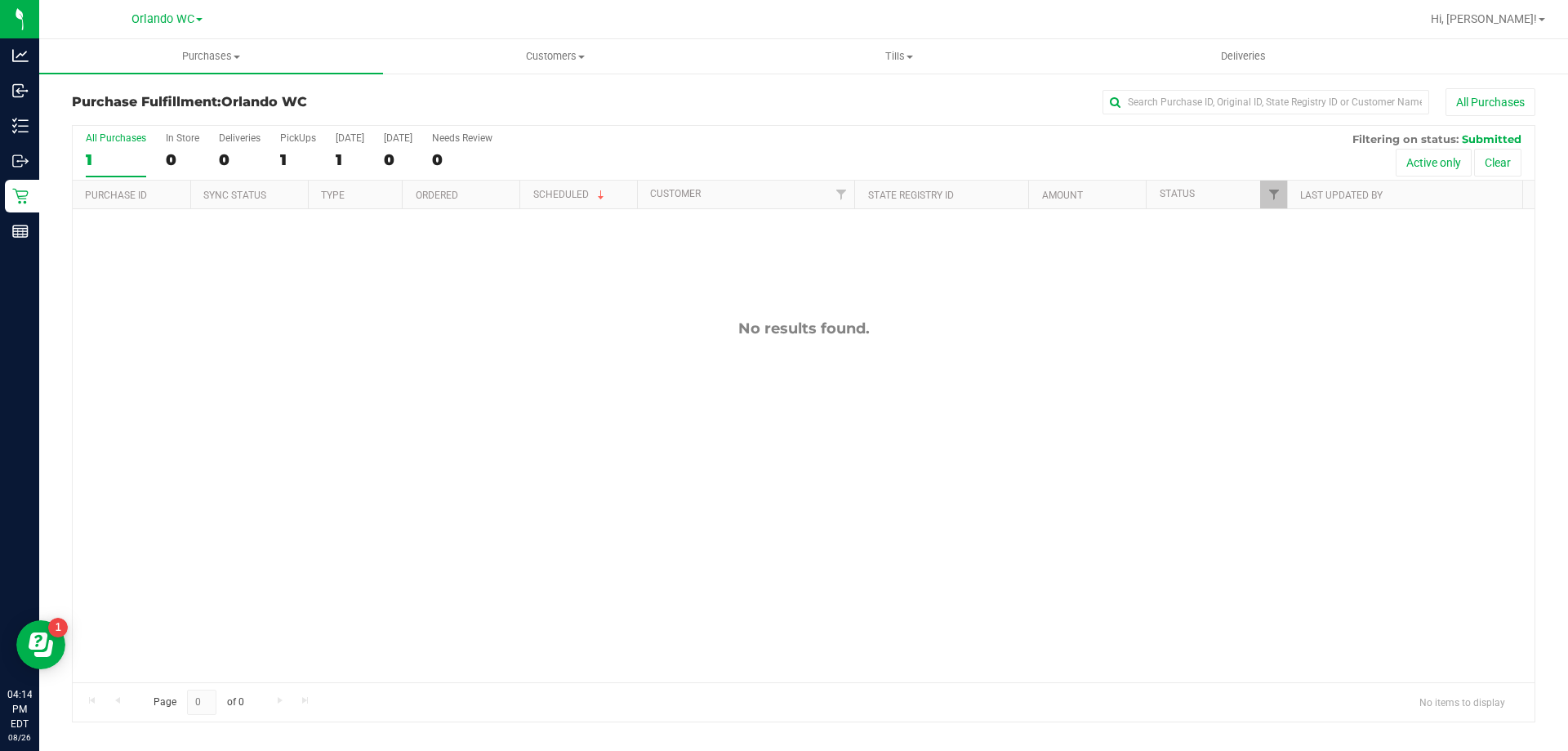
click at [101, 158] on div "1" at bounding box center [116, 159] width 60 height 19
click at [0, 0] on input "All Purchases 1" at bounding box center [0, 0] width 0 height 0
click at [104, 154] on div "0" at bounding box center [116, 159] width 60 height 19
click at [0, 0] on input "All Purchases 0" at bounding box center [0, 0] width 0 height 0
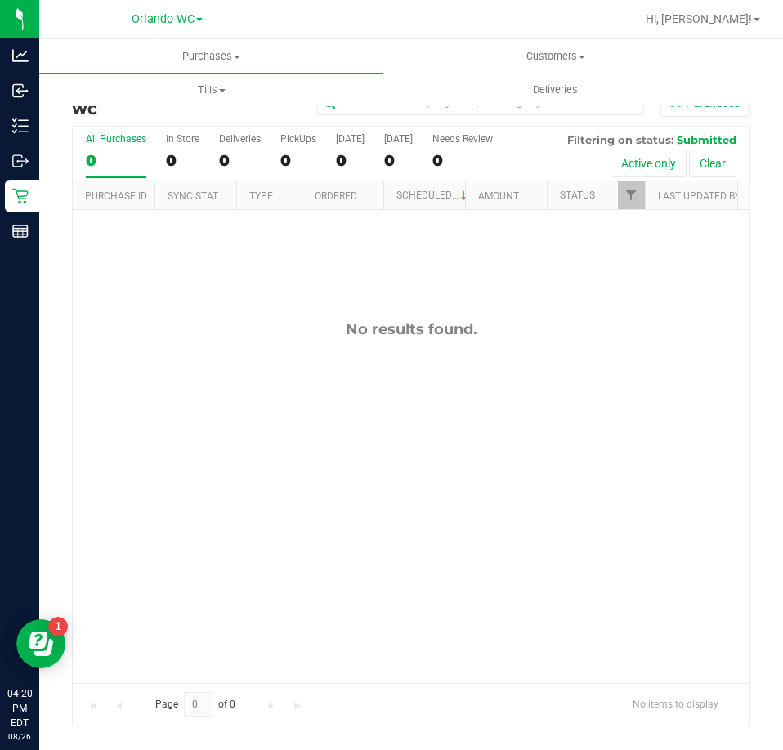
click at [216, 380] on div "No results found." at bounding box center [411, 501] width 676 height 582
click at [506, 517] on div "No results found." at bounding box center [411, 501] width 676 height 582
click at [761, 351] on div "All Purchases 0 In Store 0 Deliveries 0 PickUps 0 Today 0 Tomorrow 0 Needs Revi…" at bounding box center [411, 425] width 703 height 600
click at [514, 413] on div "No results found." at bounding box center [411, 501] width 676 height 582
click at [108, 166] on div "0" at bounding box center [116, 160] width 60 height 19
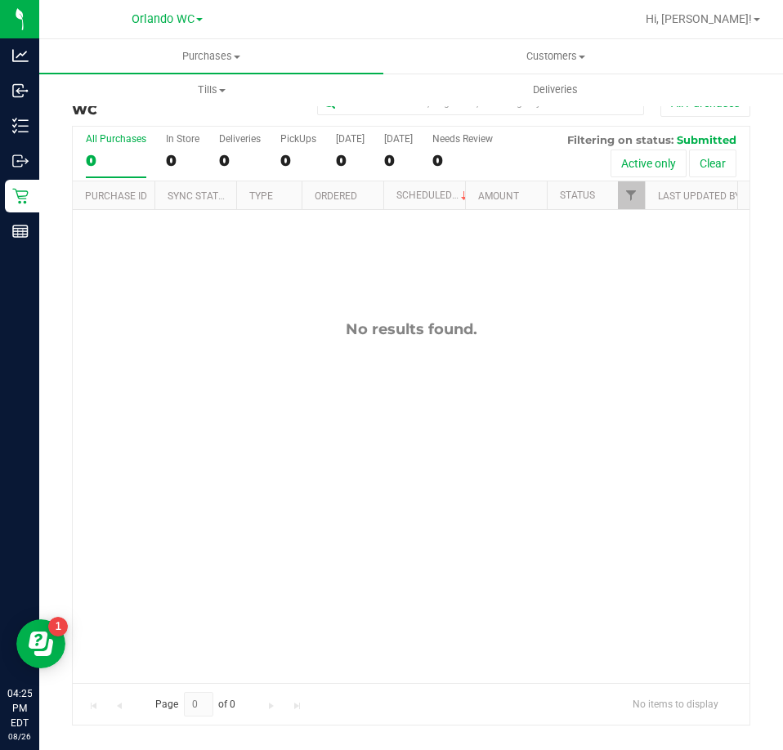
click at [0, 0] on input "All Purchases 0" at bounding box center [0, 0] width 0 height 0
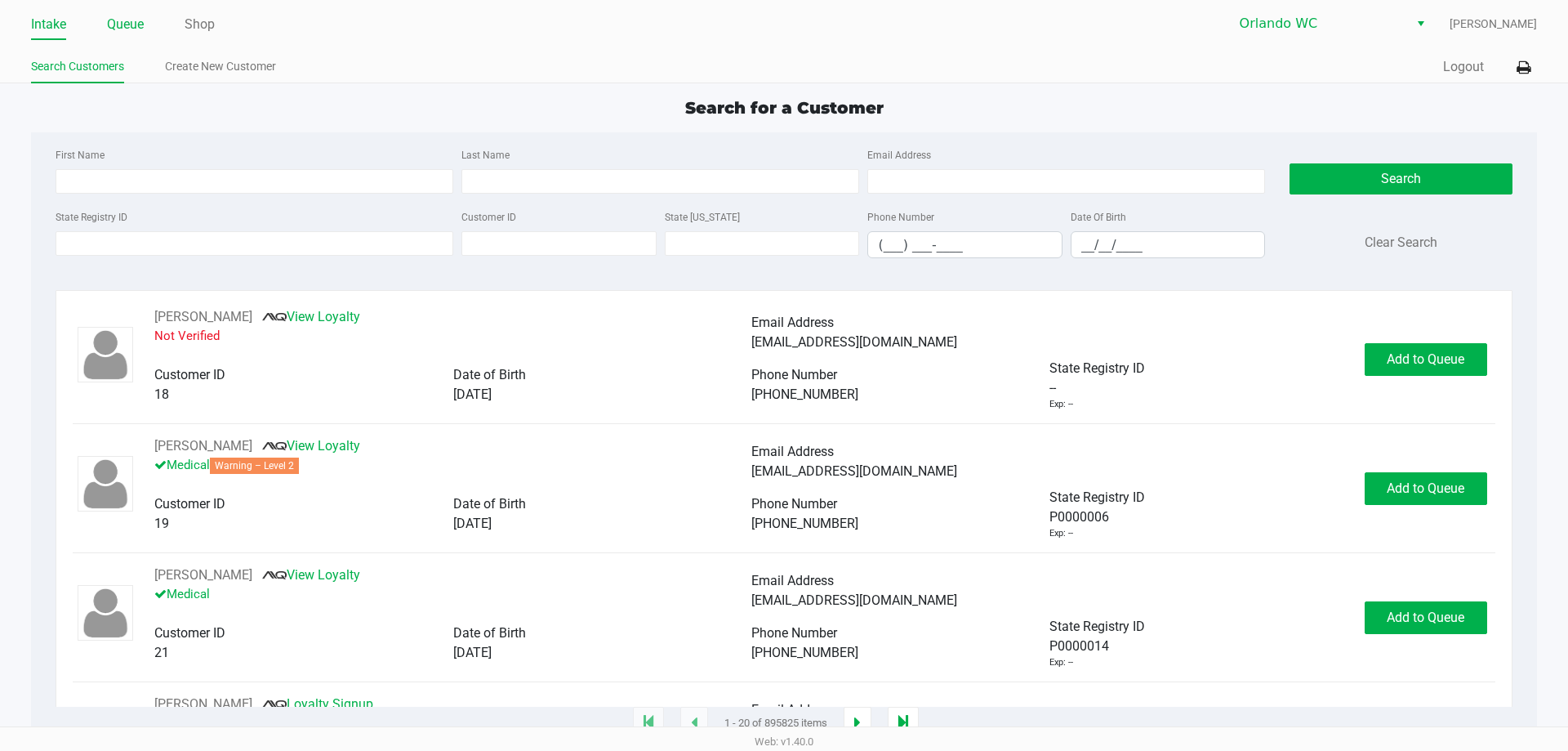
click at [117, 26] on link "Queue" at bounding box center [125, 24] width 37 height 23
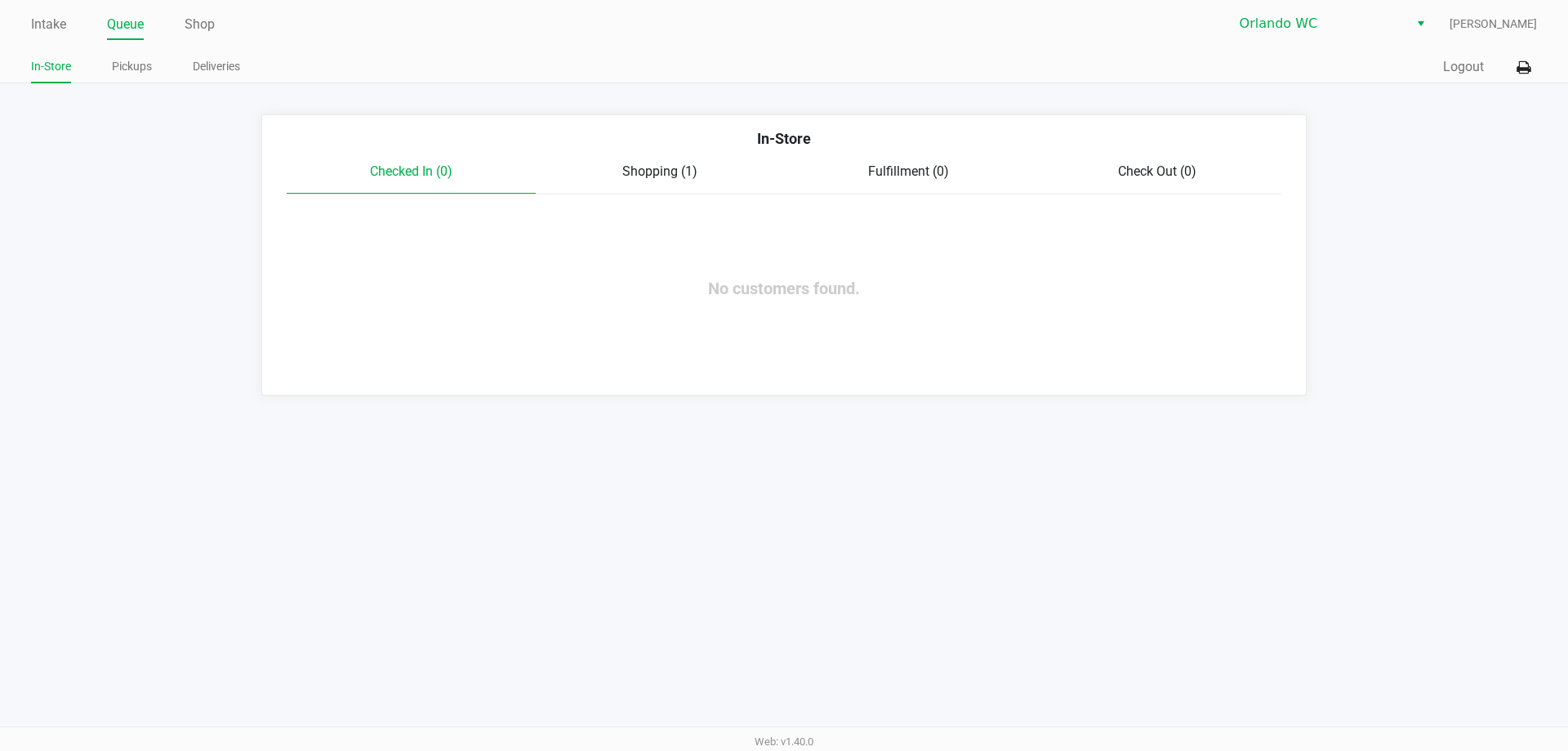
click at [25, 25] on div "Intake Queue Shop Orlando WC [PERSON_NAME] In-Store Pickups Deliveries Quick Sa…" at bounding box center [784, 41] width 1568 height 83
click at [46, 20] on link "Intake" at bounding box center [48, 24] width 35 height 23
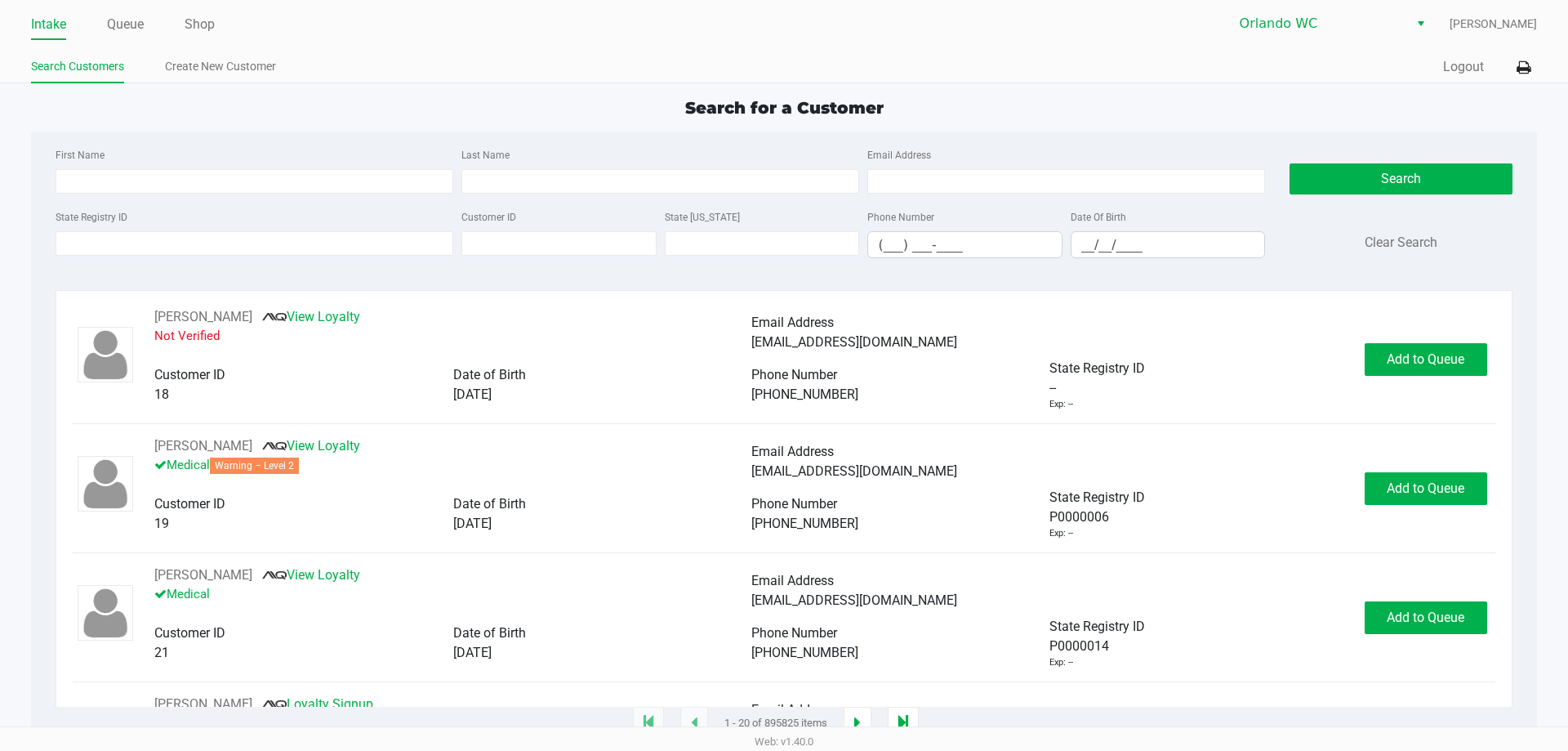
click at [83, 19] on ul "Intake Queue Shop" at bounding box center [407, 25] width 753 height 28
click at [58, 26] on link "Intake" at bounding box center [48, 24] width 35 height 23
click at [448, 99] on div "Search for a Customer" at bounding box center [784, 108] width 1530 height 25
click at [230, 240] on input "State Registry ID" at bounding box center [255, 243] width 398 height 25
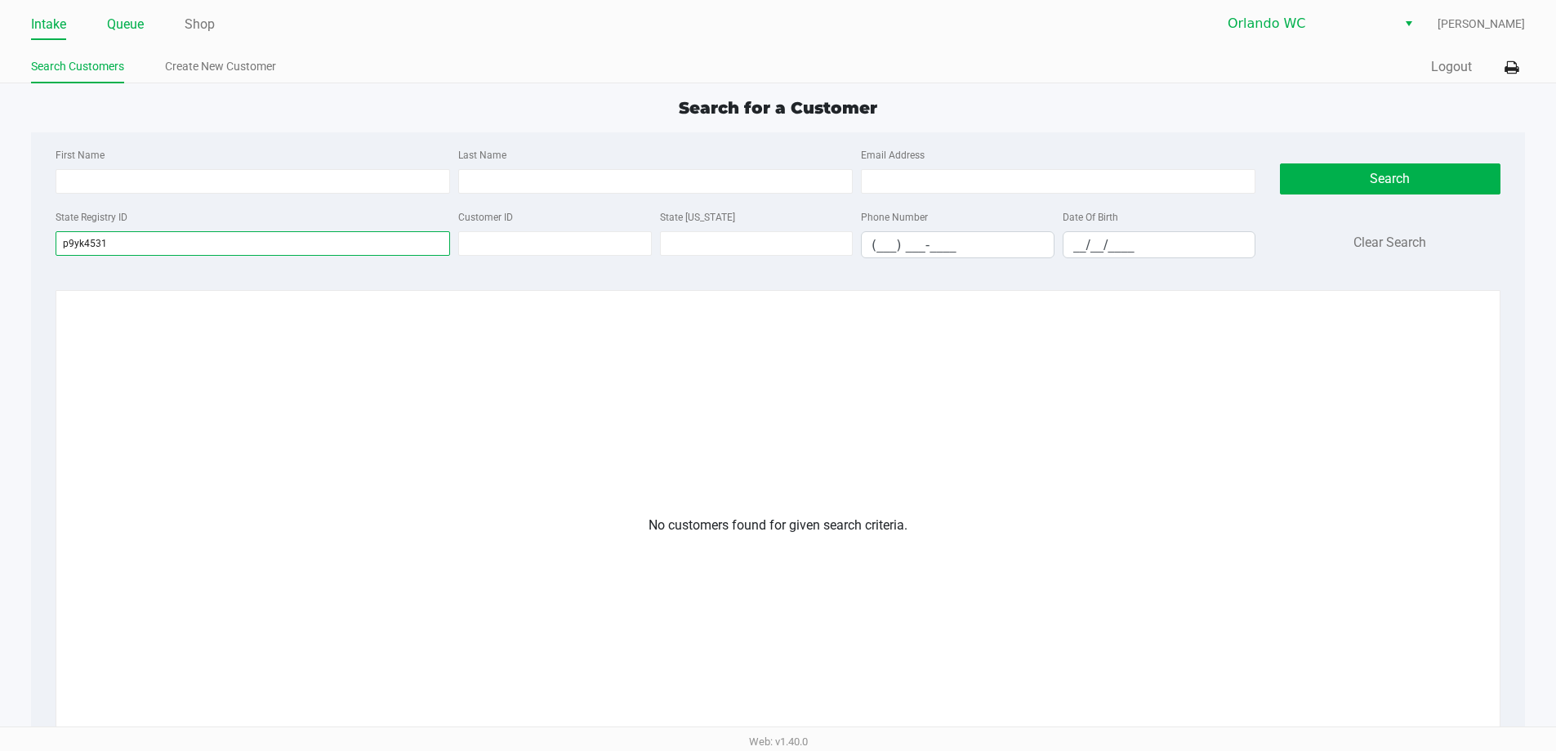
type input "p9yk4531"
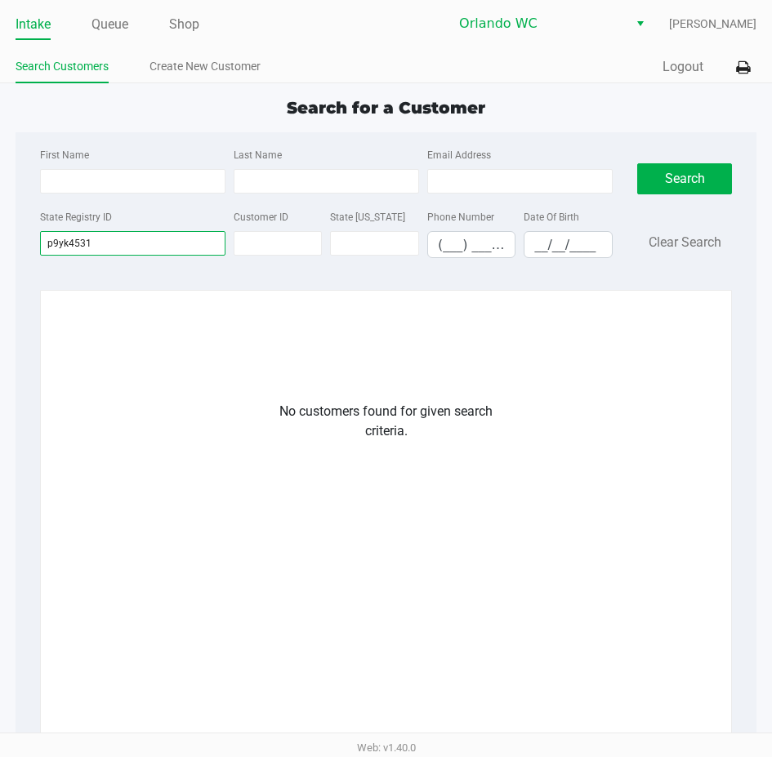
click at [119, 244] on input "p9yk4531" at bounding box center [132, 243] width 185 height 25
click at [182, 62] on link "Create New Customer" at bounding box center [204, 66] width 111 height 20
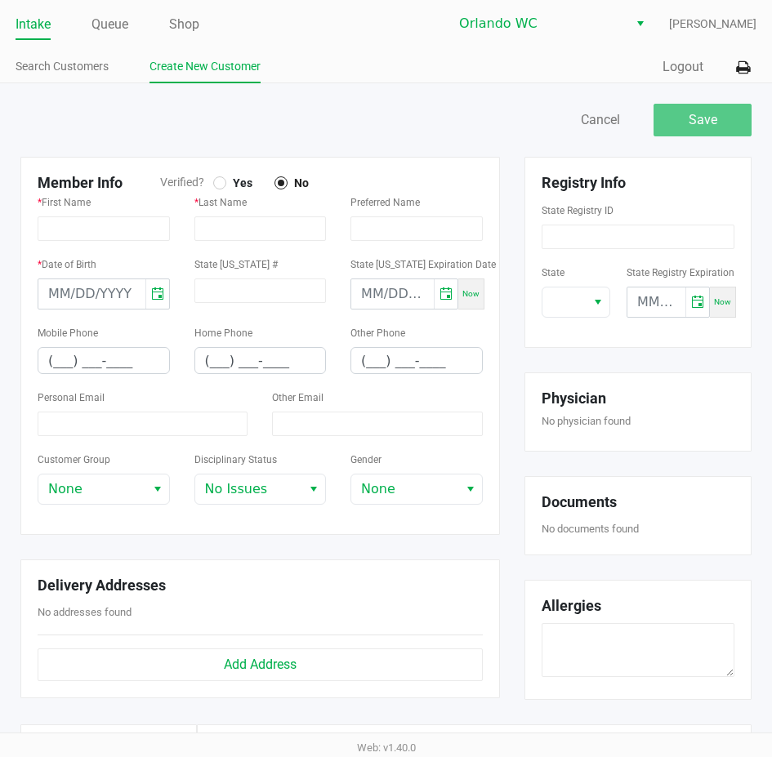
click at [231, 192] on div "* Last Name" at bounding box center [260, 216] width 132 height 49
click at [226, 188] on span "Yes" at bounding box center [239, 183] width 26 height 15
click at [582, 219] on div "State Registry ID" at bounding box center [638, 224] width 193 height 49
click at [582, 232] on input at bounding box center [638, 237] width 193 height 25
paste input "P9YK4531"
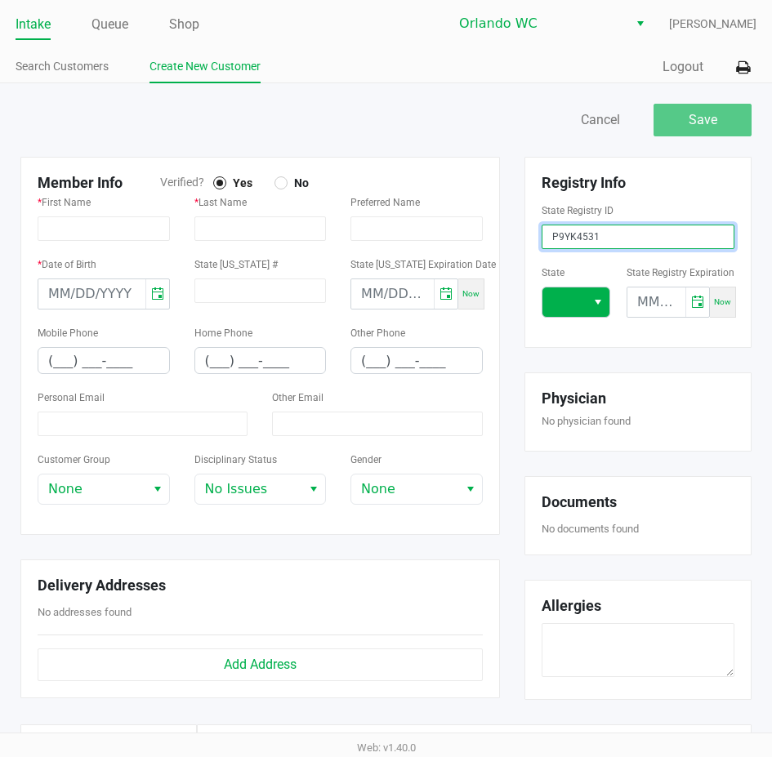
type input "P9YK4531"
click at [568, 314] on span at bounding box center [563, 302] width 43 height 29
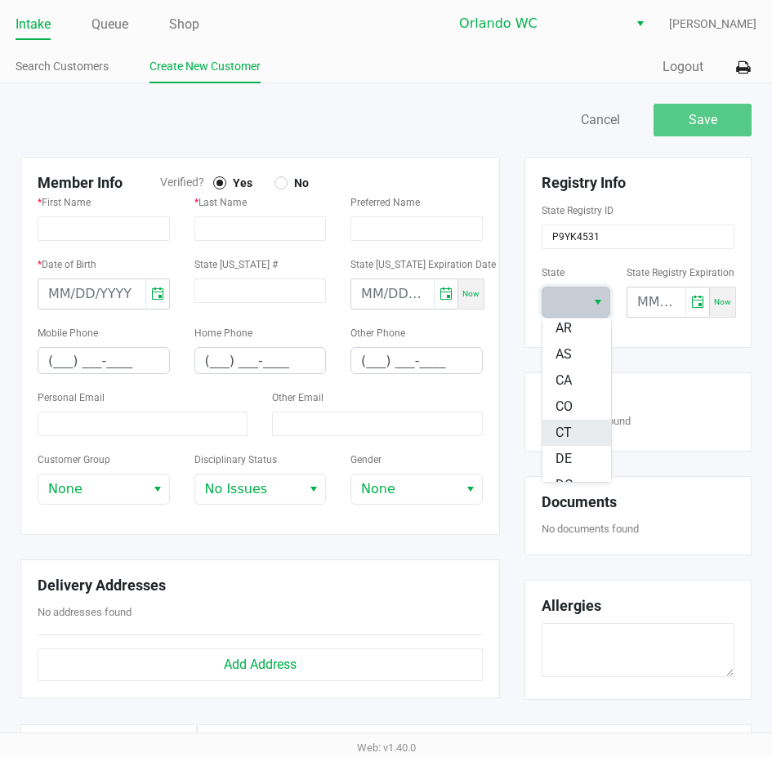
scroll to position [163, 0]
click at [563, 430] on span "FL" at bounding box center [562, 430] width 15 height 20
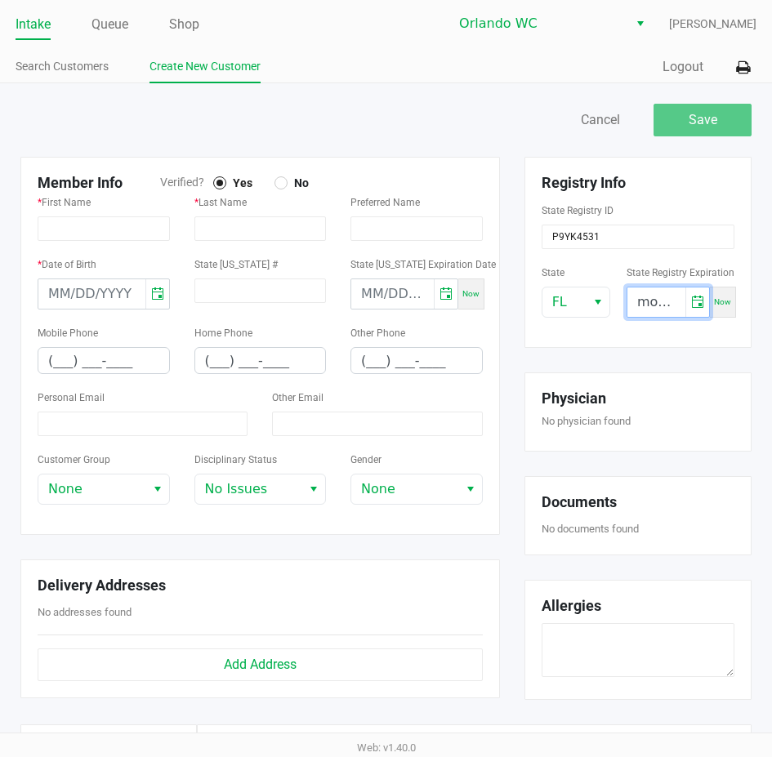
click at [647, 306] on input "month/day/year" at bounding box center [656, 302] width 58 height 29
type input "08/06/2026"
click at [639, 355] on div "Registry Info State Registry ID P9YK4531 State FL State Registry Expiration 08/…" at bounding box center [638, 441] width 252 height 568
click at [71, 229] on input "text" at bounding box center [104, 228] width 132 height 25
paste input "CAREY"
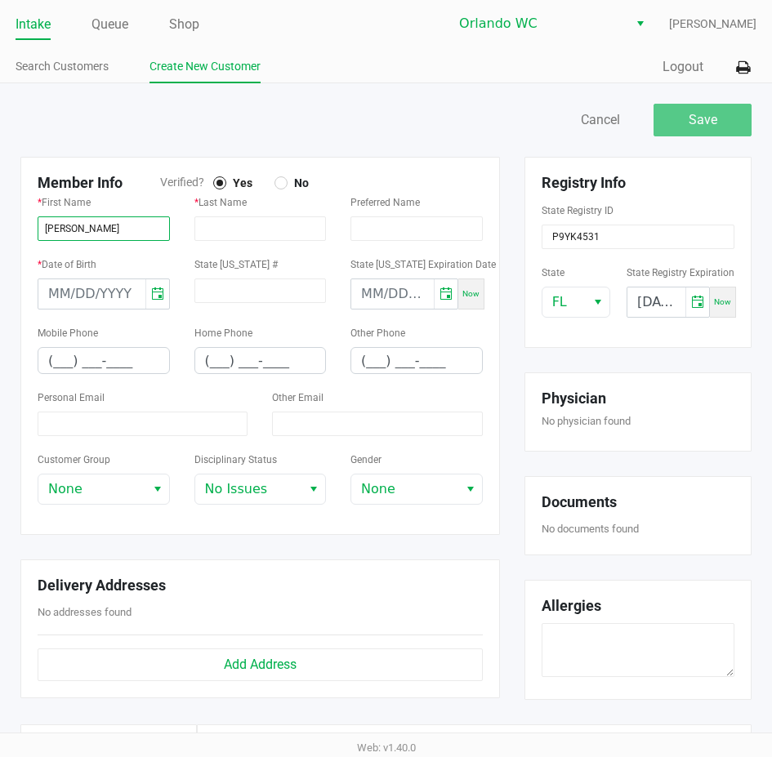
type input "CAREY"
click at [261, 226] on input "text" at bounding box center [260, 228] width 132 height 25
paste input "SOBEL"
type input "SOBEL"
click at [69, 292] on input "month/day/year" at bounding box center [91, 293] width 107 height 29
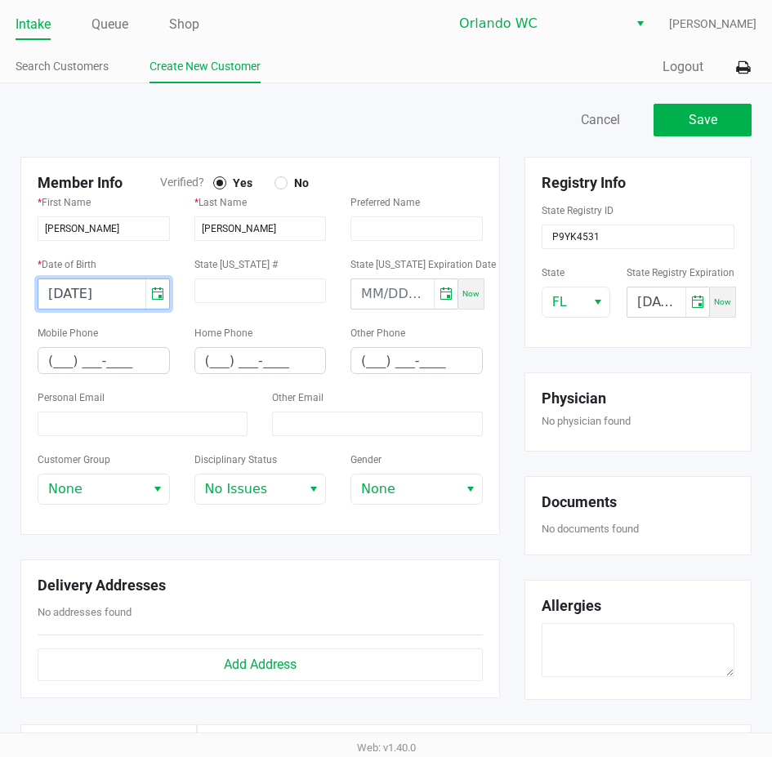
type input "03/02/1987"
click at [125, 364] on input "(___) ___-____" at bounding box center [103, 360] width 131 height 25
paste input "215) 913-8401"
type input "(215) 913-8401"
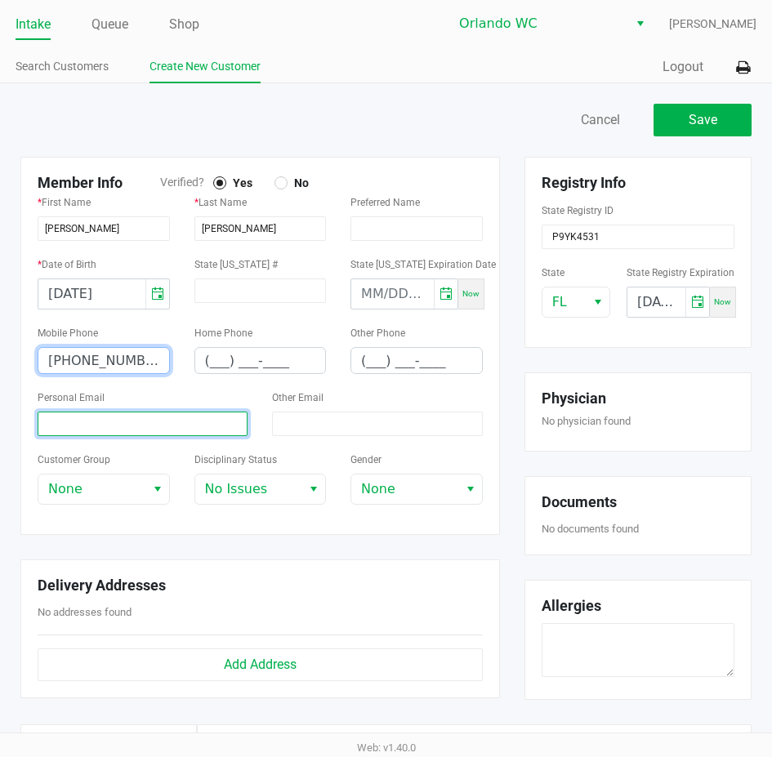
click at [185, 419] on input at bounding box center [143, 424] width 210 height 25
click at [77, 431] on input at bounding box center [143, 424] width 210 height 25
paste input "carey.sobel@gmail.com"
type input "carey.sobel@gmail.com"
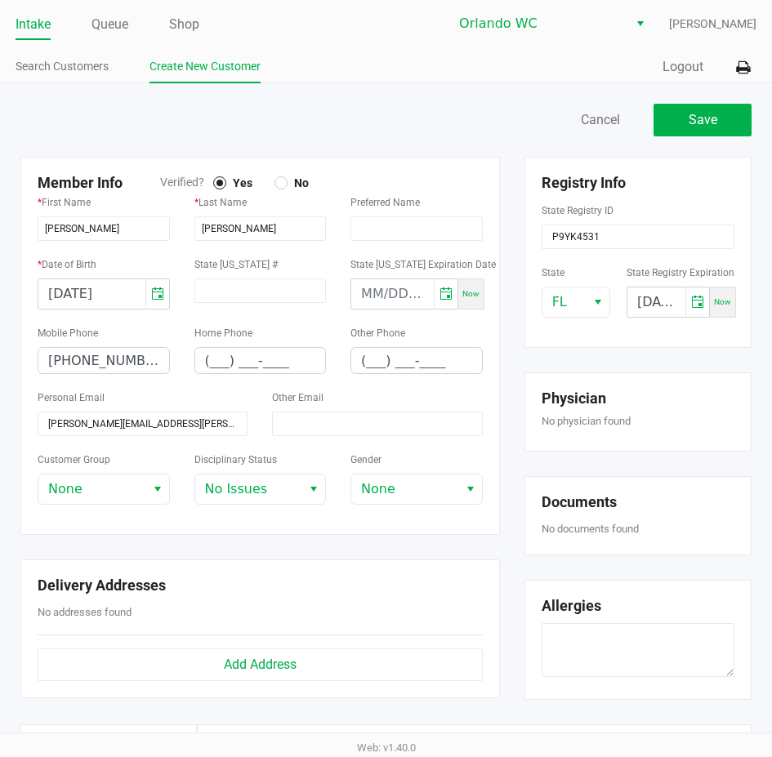
click at [190, 390] on div "Personal Email carey.sobel@gmail.com" at bounding box center [143, 411] width 210 height 49
click at [700, 134] on button "Save" at bounding box center [702, 120] width 98 height 33
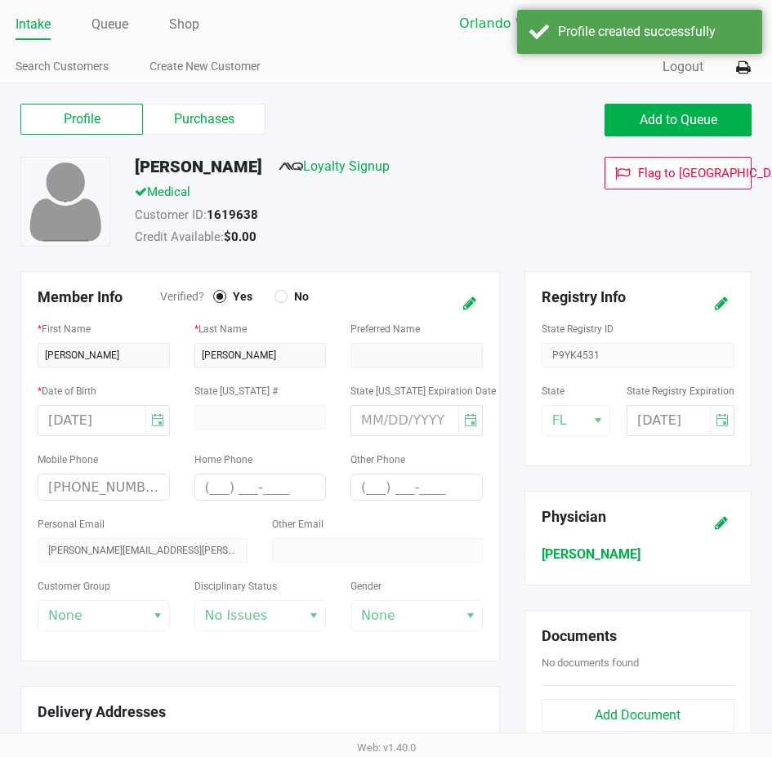
type input "---"
type input "( __) ___-____"
type input "---"
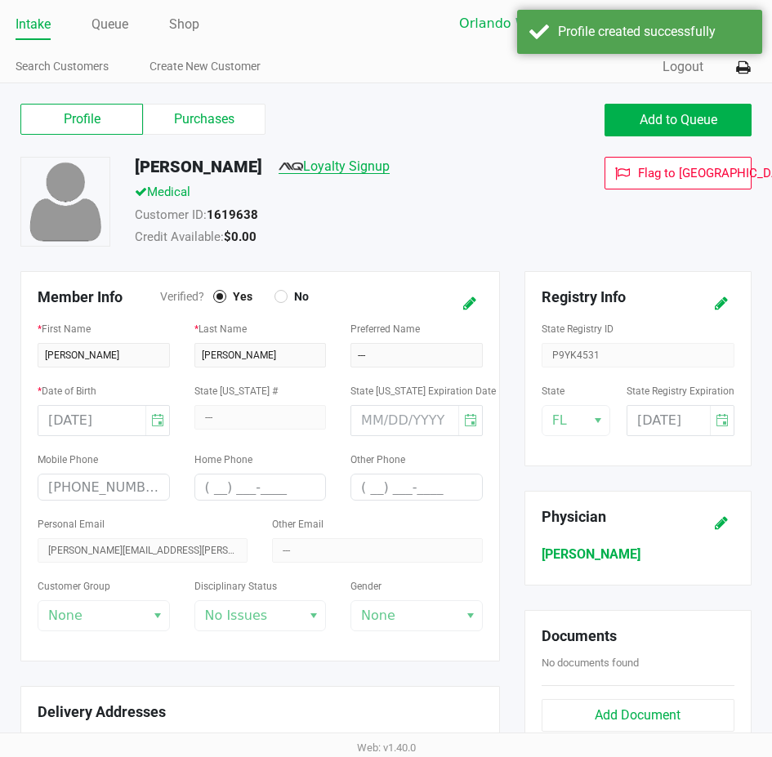
click at [341, 163] on link "Loyalty Signup" at bounding box center [334, 166] width 111 height 16
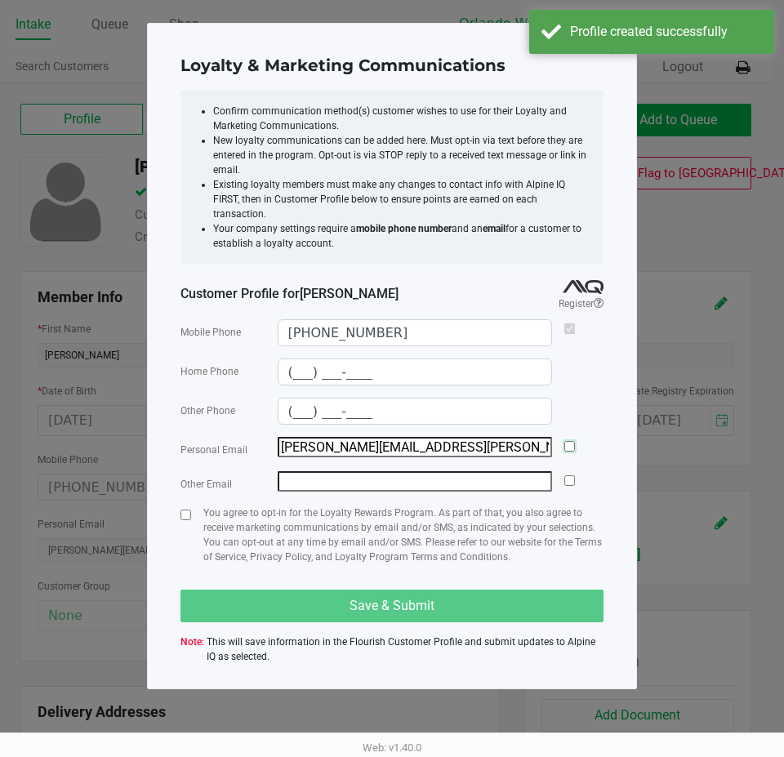
click at [574, 441] on input "checkbox" at bounding box center [569, 446] width 11 height 11
checkbox input "true"
click at [189, 510] on input "checkbox" at bounding box center [186, 515] width 11 height 11
checkbox input "true"
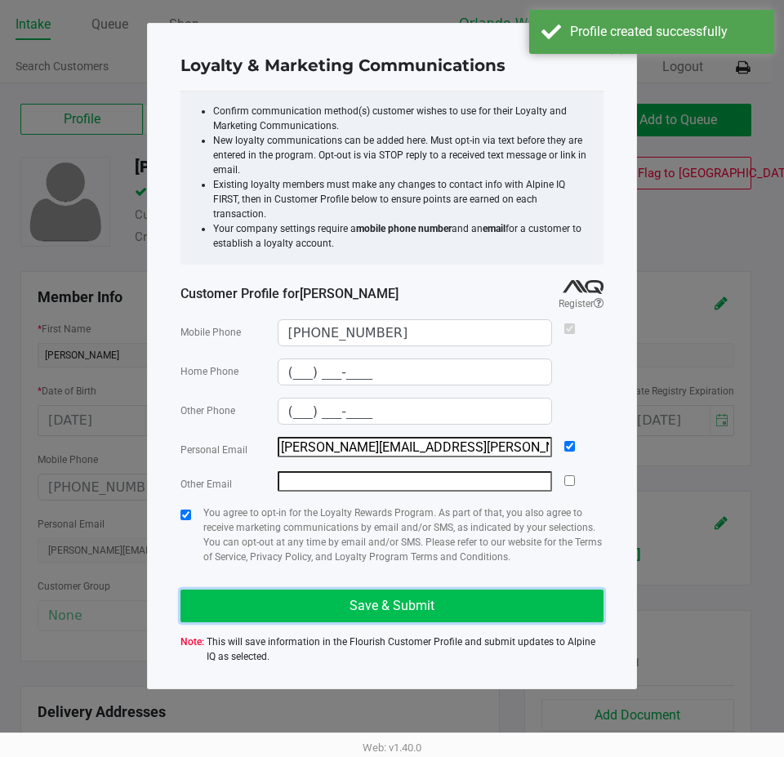
click at [450, 600] on button "Save & Submit" at bounding box center [392, 606] width 423 height 33
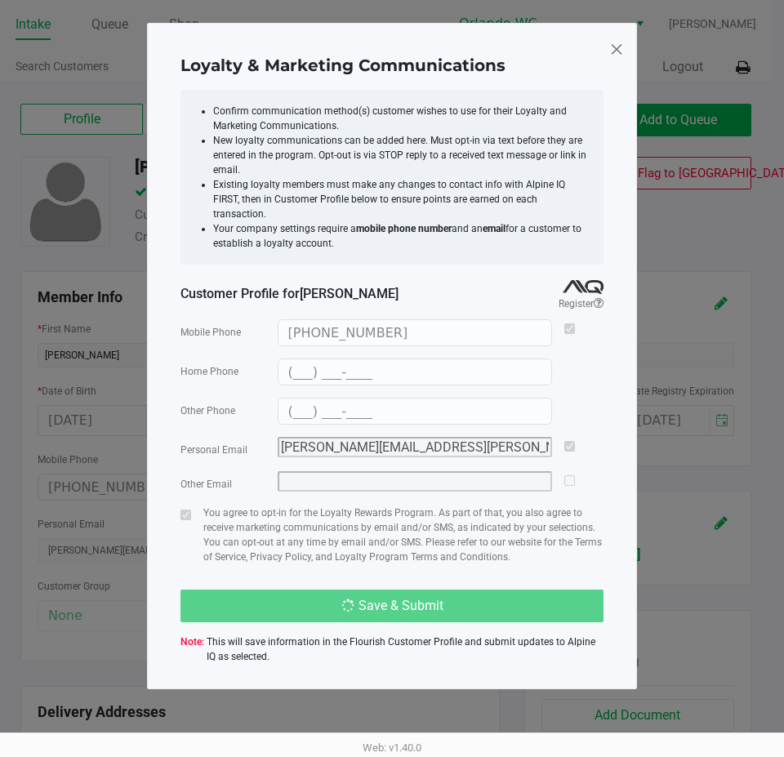
type input "(___) ___-____"
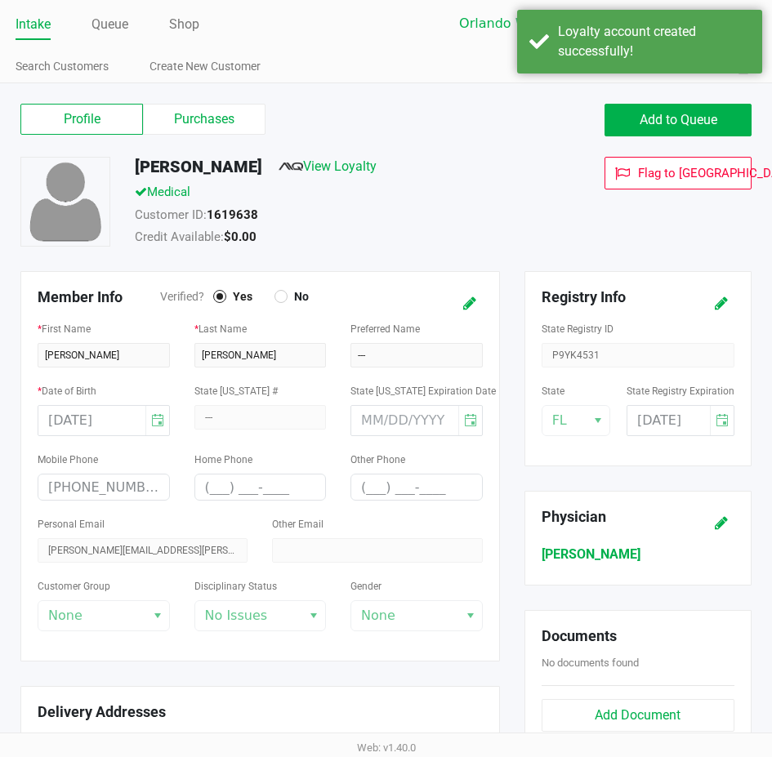
click at [524, 194] on div "Medical" at bounding box center [336, 194] width 427 height 23
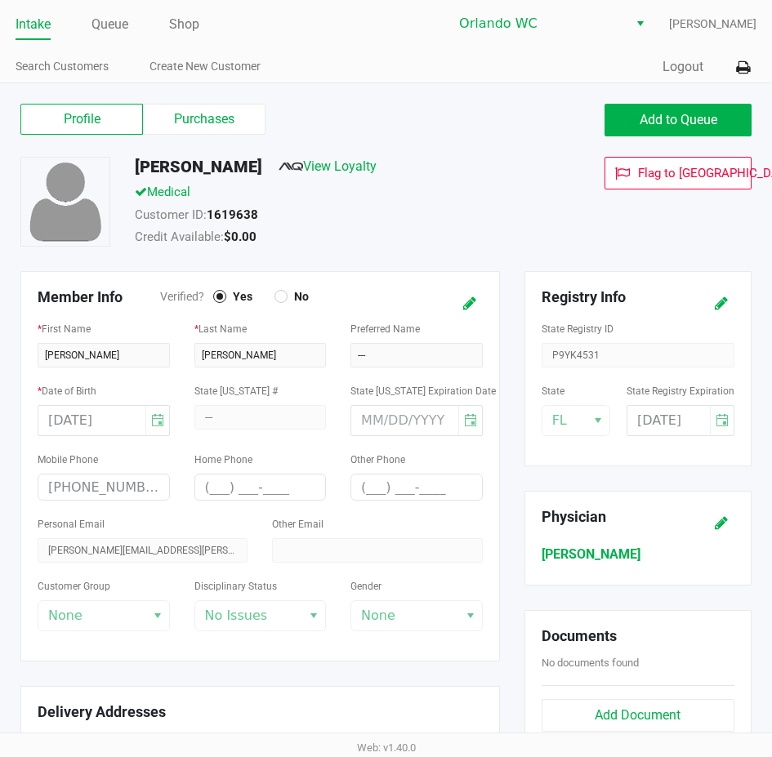
click at [552, 216] on div "Flag to Delete" at bounding box center [657, 204] width 214 height 94
click at [618, 116] on button "Add to Queue" at bounding box center [677, 120] width 147 height 33
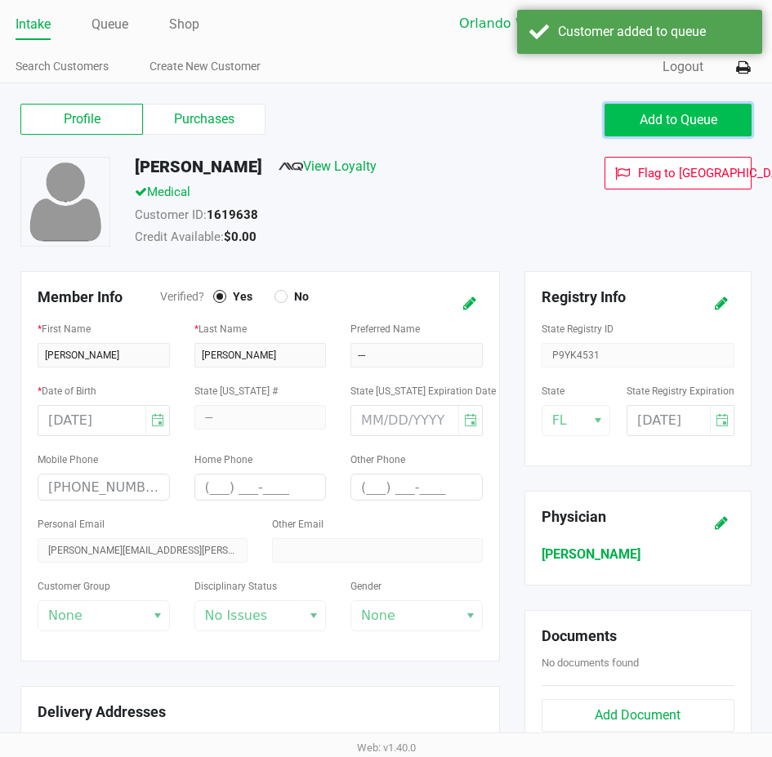
click at [663, 108] on button "Add to Queue" at bounding box center [677, 120] width 147 height 33
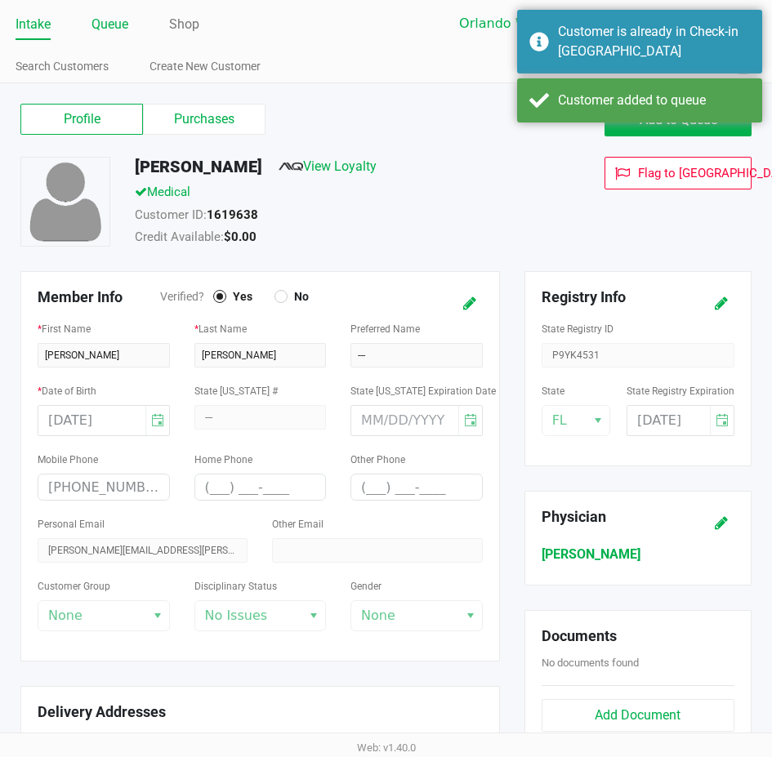
click at [106, 19] on link "Queue" at bounding box center [109, 24] width 37 height 23
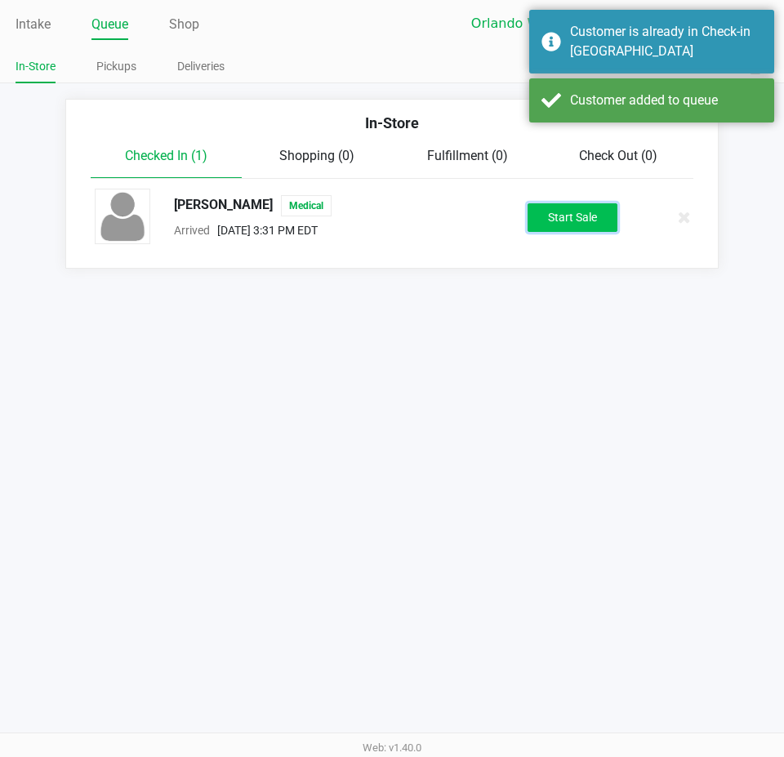
click at [600, 207] on button "Start Sale" at bounding box center [573, 217] width 90 height 29
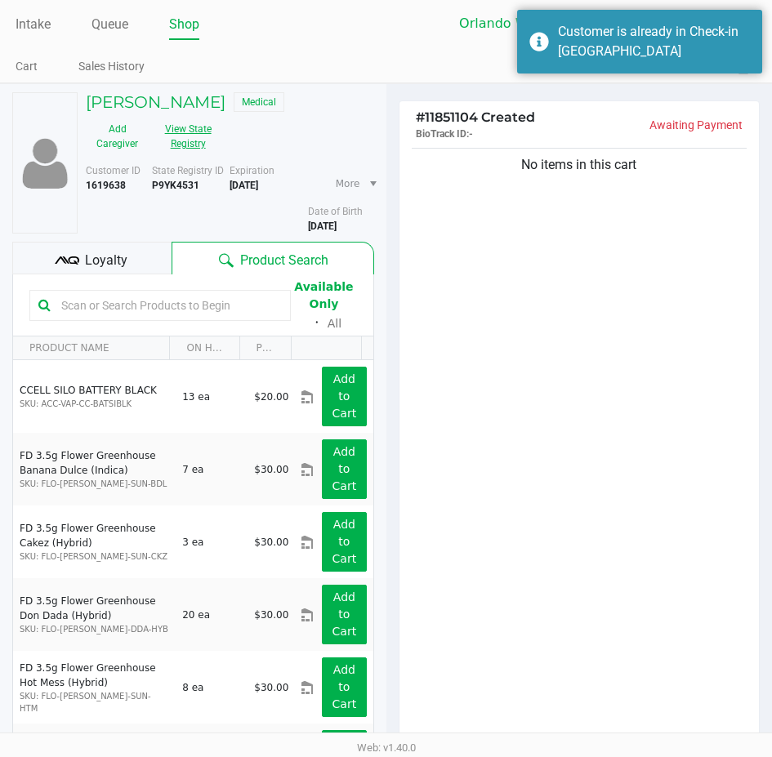
click at [158, 127] on button "View State Registry" at bounding box center [183, 136] width 69 height 41
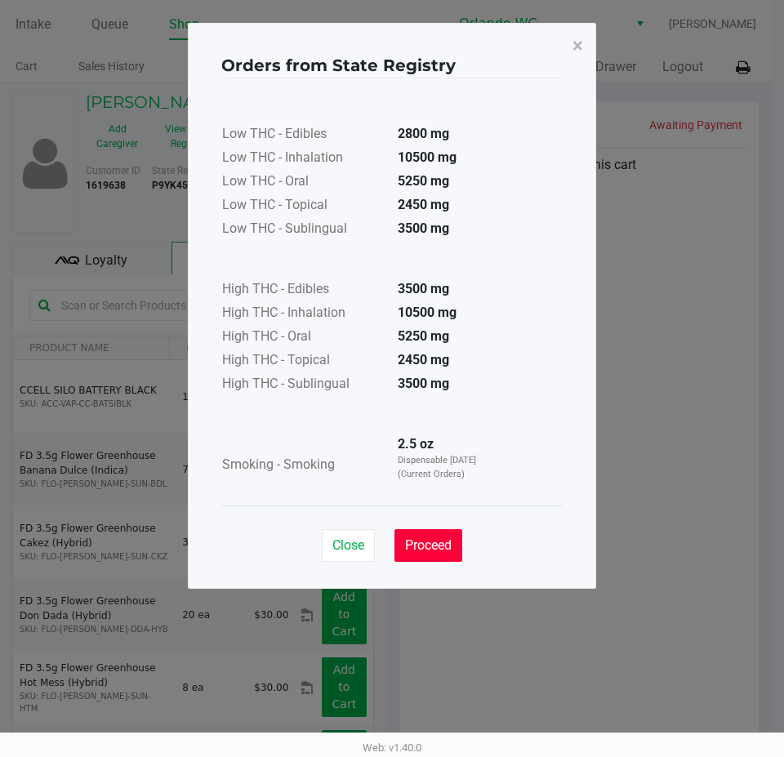
click at [427, 533] on button "Proceed" at bounding box center [429, 545] width 68 height 33
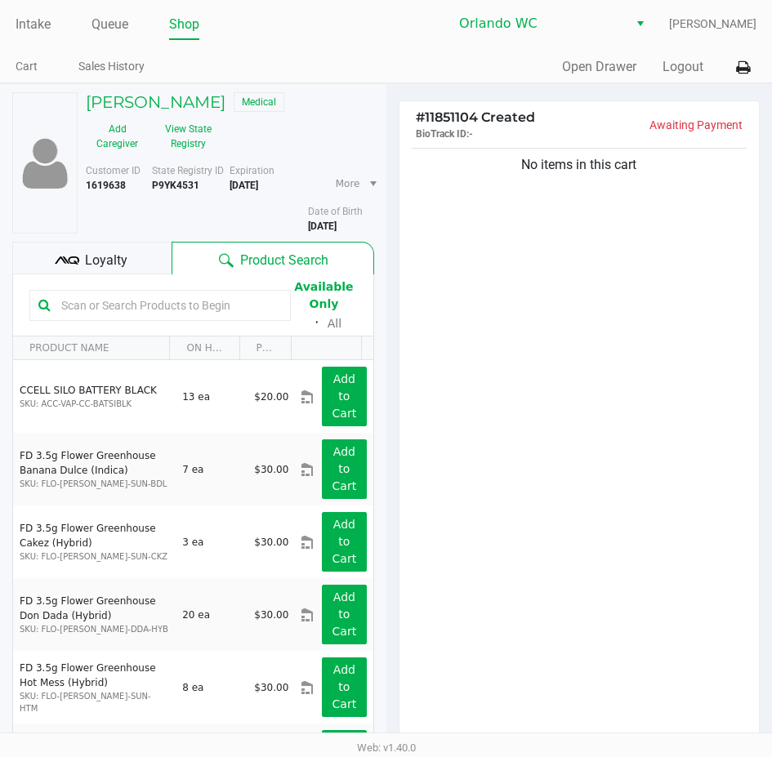
click at [187, 297] on input "text" at bounding box center [168, 305] width 227 height 25
click at [114, 255] on span "Loyalty" at bounding box center [106, 261] width 42 height 20
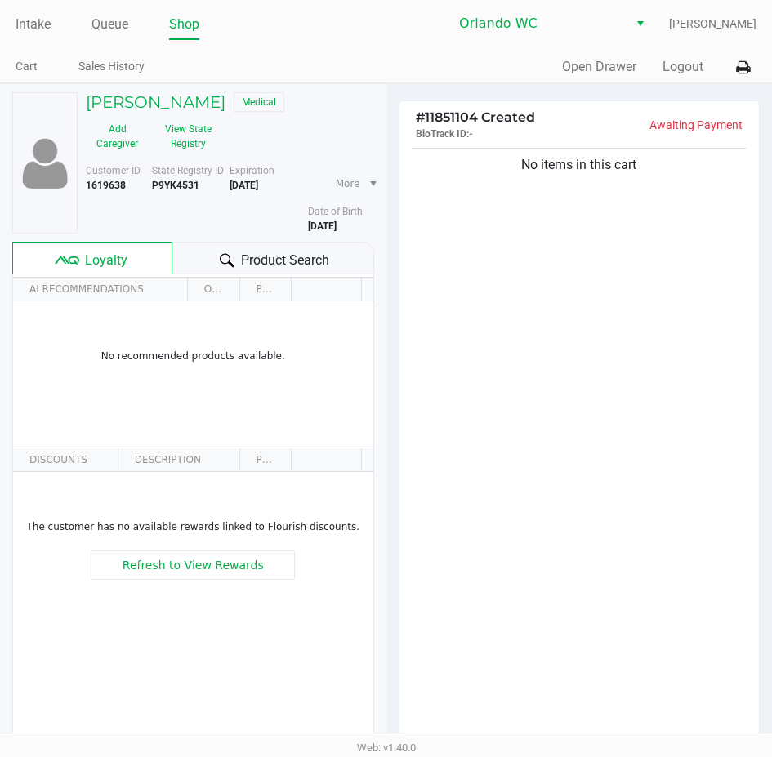
click at [202, 263] on div "Product Search" at bounding box center [273, 258] width 202 height 33
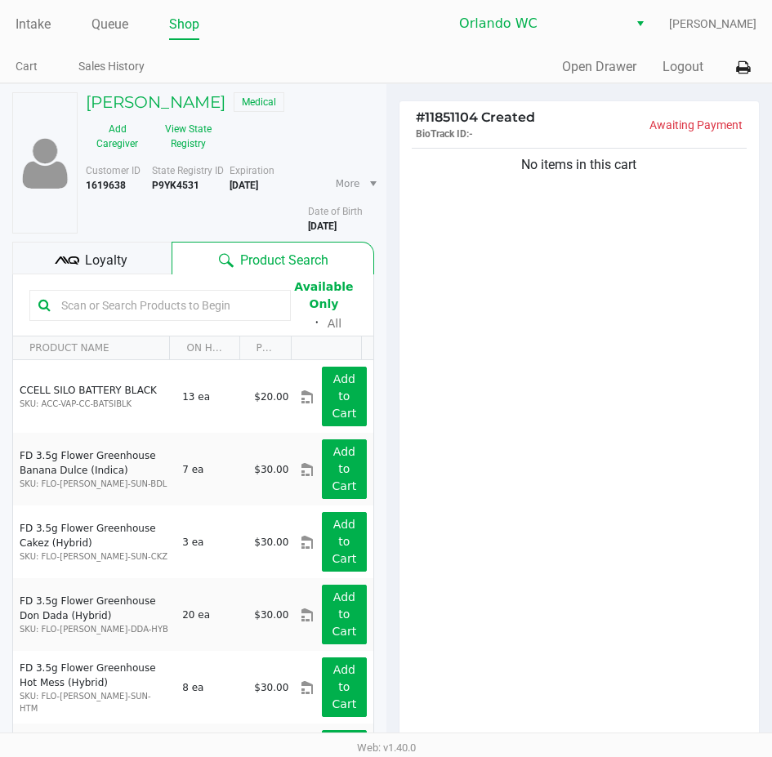
click at [167, 300] on input "text" at bounding box center [168, 305] width 227 height 25
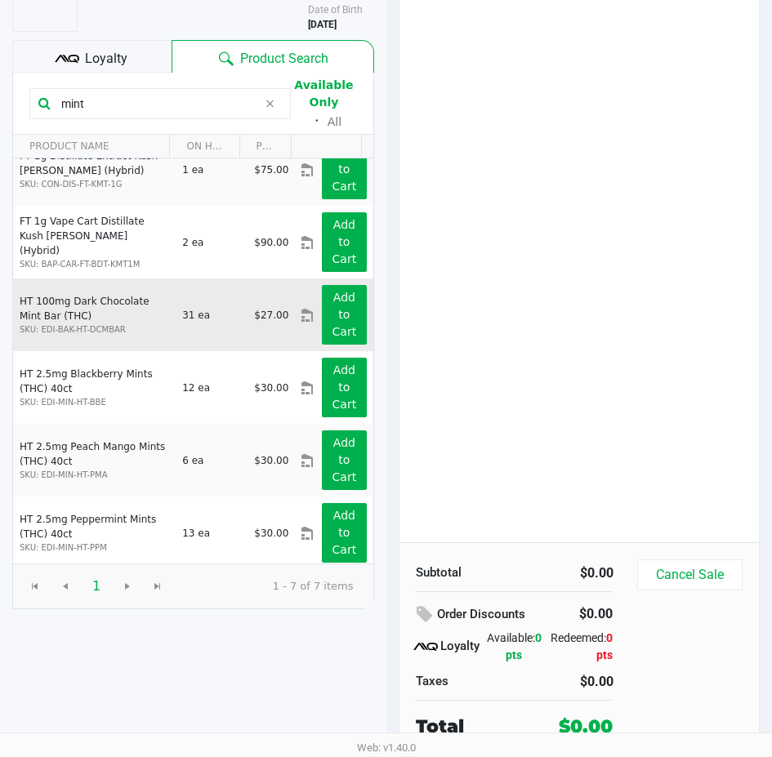
scroll to position [104, 0]
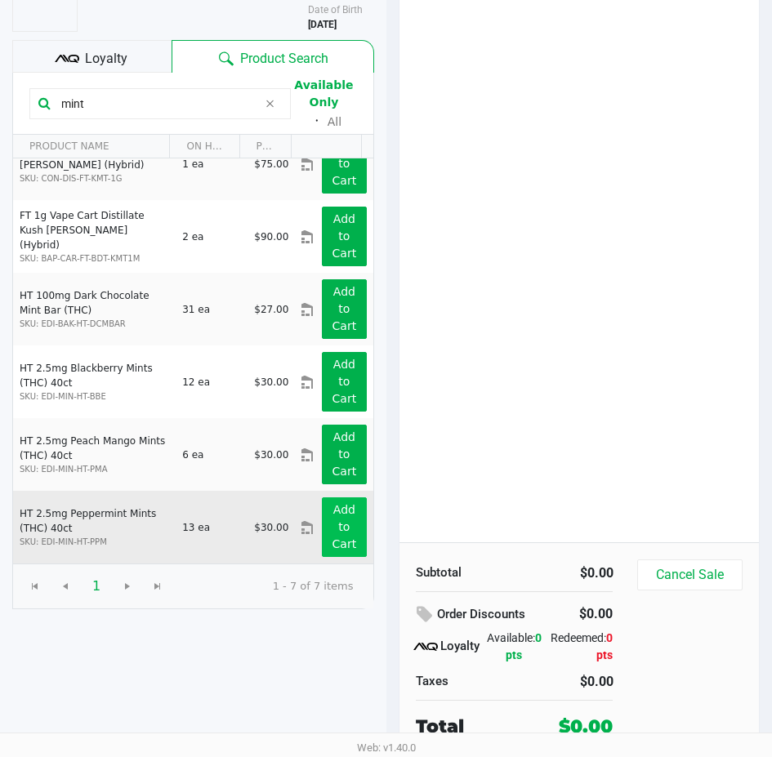
type input "mint"
click at [332, 515] on app-button-loader "Add to Cart" at bounding box center [344, 526] width 25 height 47
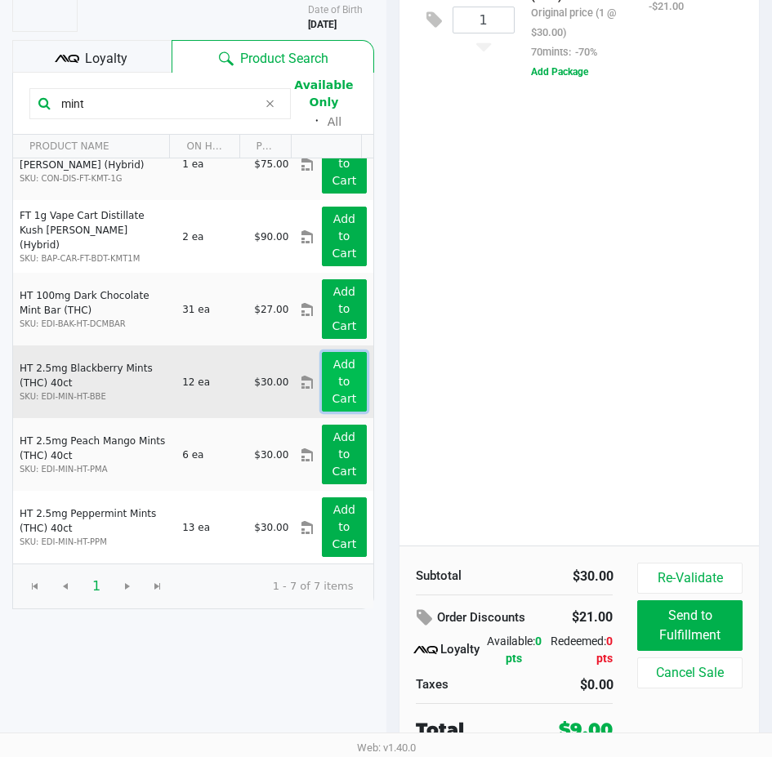
click at [347, 372] on button "Add to Cart" at bounding box center [344, 382] width 44 height 60
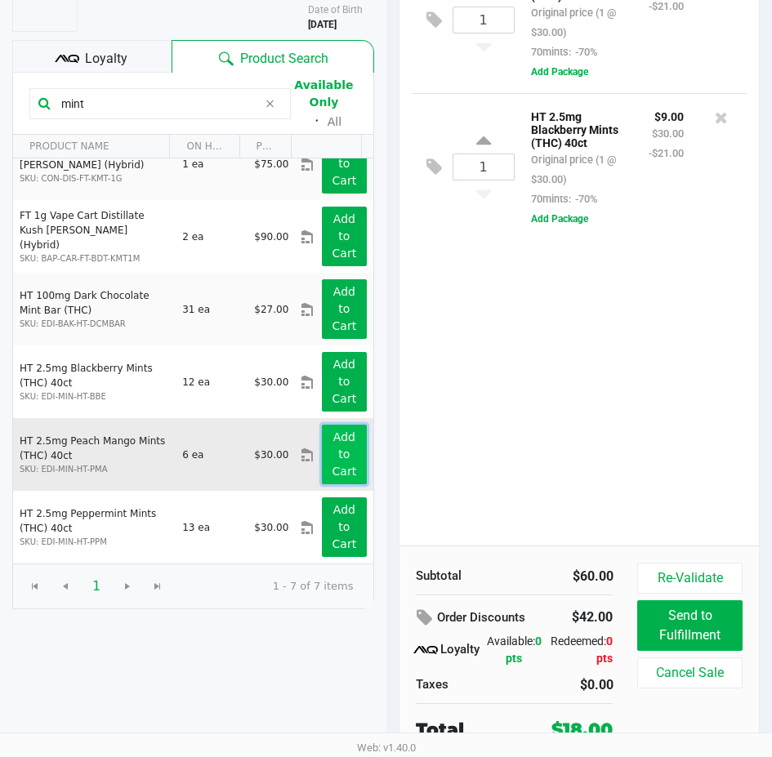
click at [345, 458] on button "Add to Cart" at bounding box center [344, 455] width 44 height 60
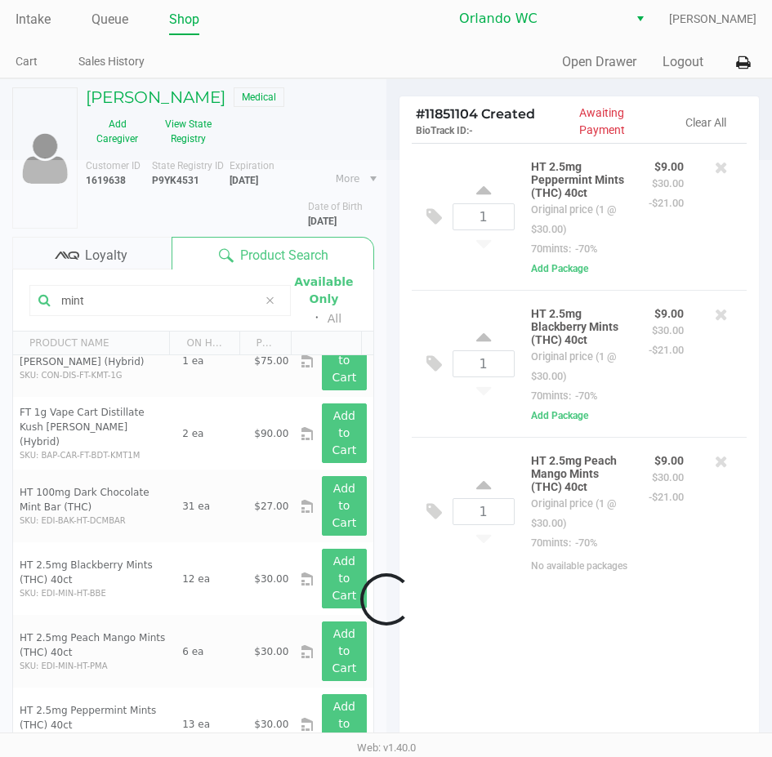
scroll to position [0, 0]
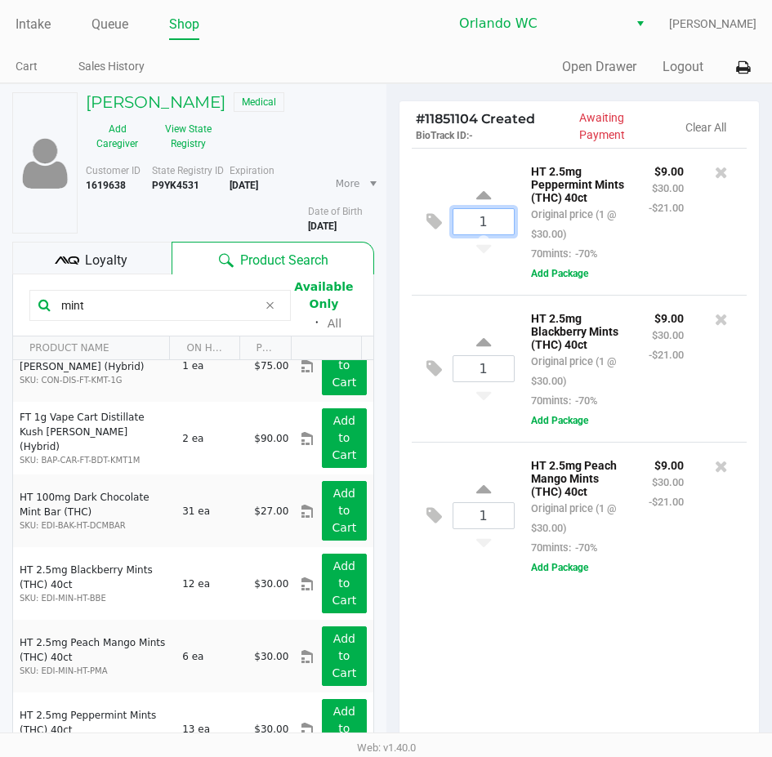
click at [471, 219] on input "1" at bounding box center [483, 221] width 60 height 25
type input "4"
click at [482, 321] on div "CAREY SOBEL Medical Add Caregiver View State Registry Customer ID 1619638 State…" at bounding box center [386, 522] width 772 height 879
click at [493, 375] on input "1" at bounding box center [483, 368] width 60 height 25
type input "3"
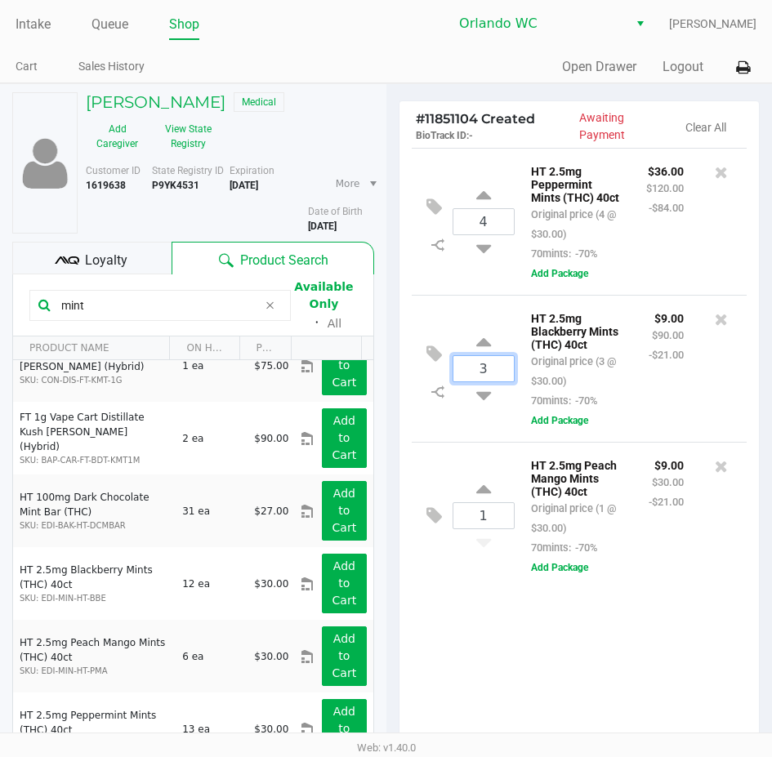
click at [559, 627] on div "CAREY SOBEL Medical Add Caregiver View State Registry Customer ID 1619638 State…" at bounding box center [386, 522] width 772 height 879
click at [488, 524] on input "1" at bounding box center [483, 515] width 60 height 25
type input "3"
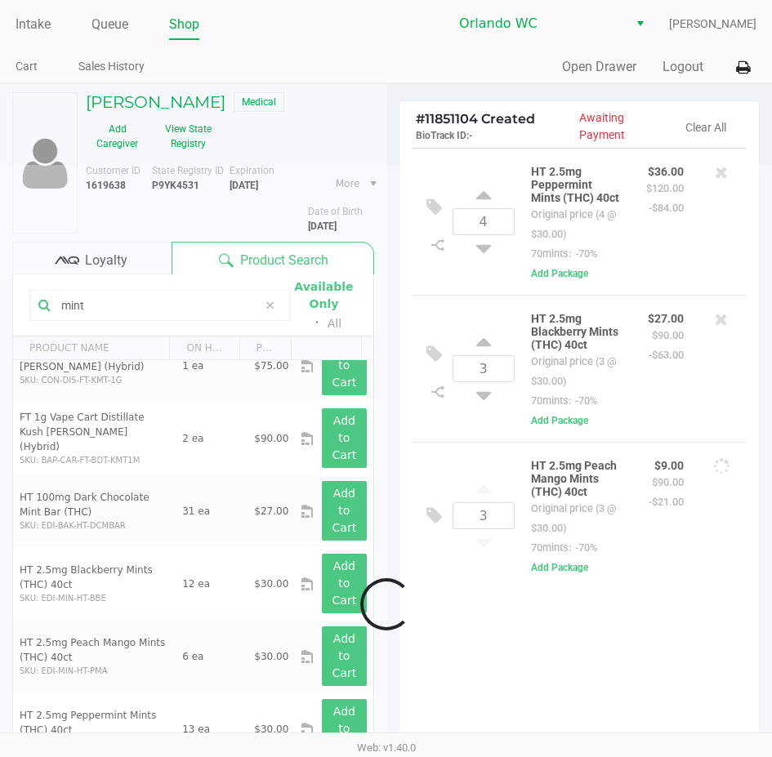
click at [528, 650] on div "Loading CAREY SOBEL Medical Add Caregiver View State Registry Customer ID 16196…" at bounding box center [386, 522] width 772 height 879
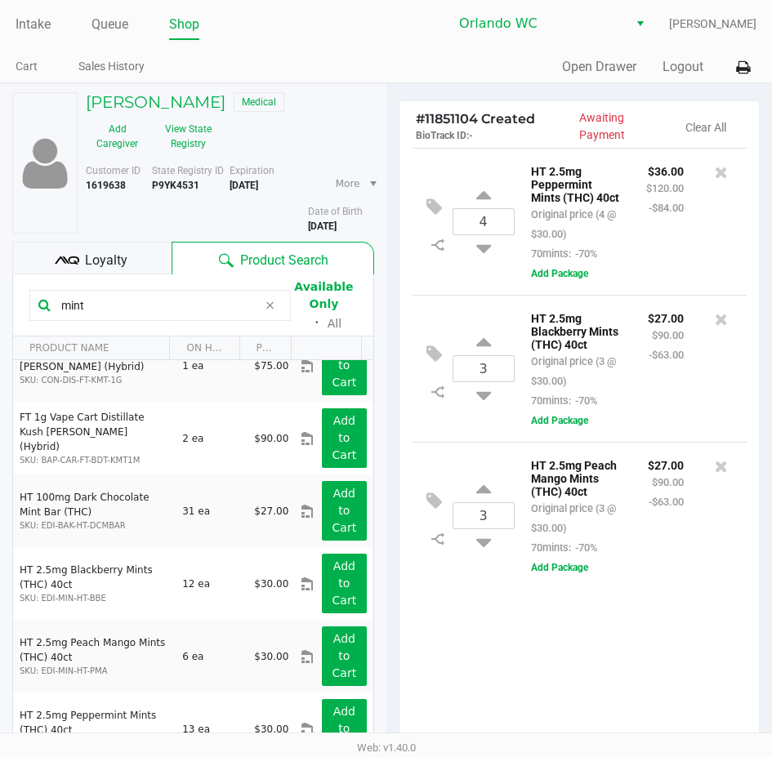
click at [520, 638] on div "4 HT 2.5mg Peppermint Mints (THC) 40ct Original price (4 @ $30.00) 70mints: -70…" at bounding box center [579, 448] width 360 height 600
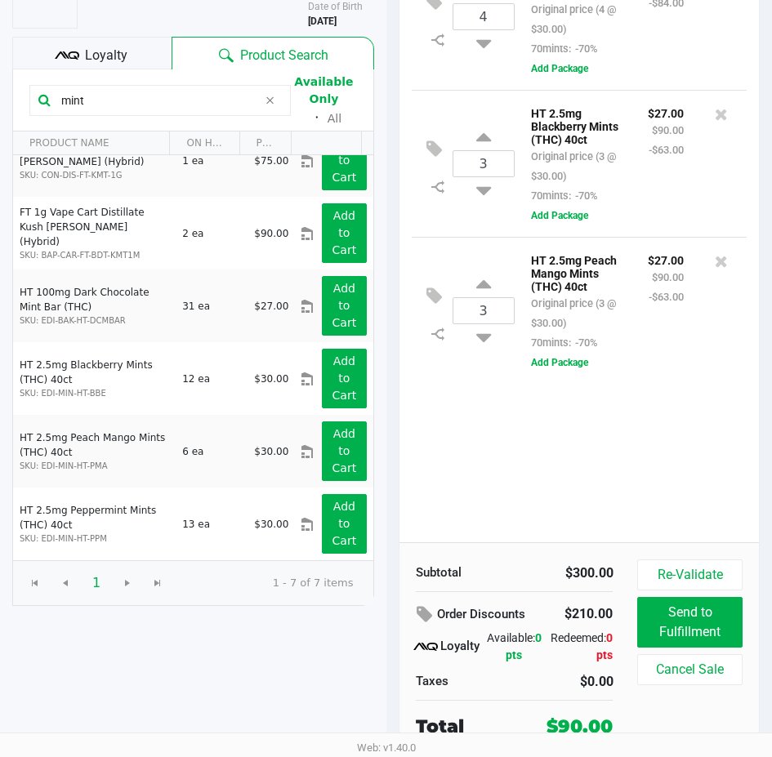
click at [586, 495] on div "4 HT 2.5mg Peppermint Mints (THC) 40ct Original price (4 @ $30.00) 70mints: -70…" at bounding box center [579, 243] width 360 height 600
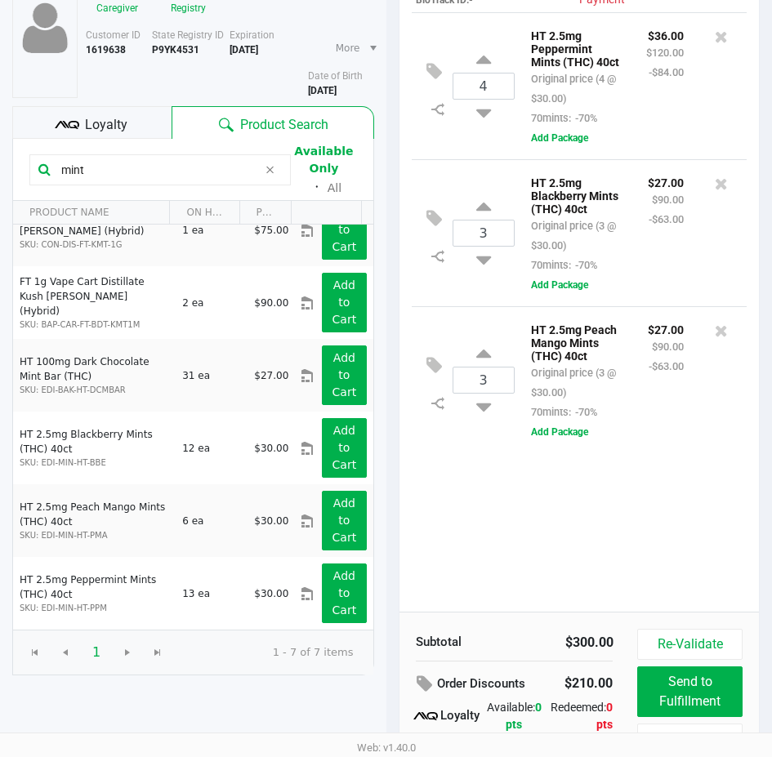
scroll to position [42, 0]
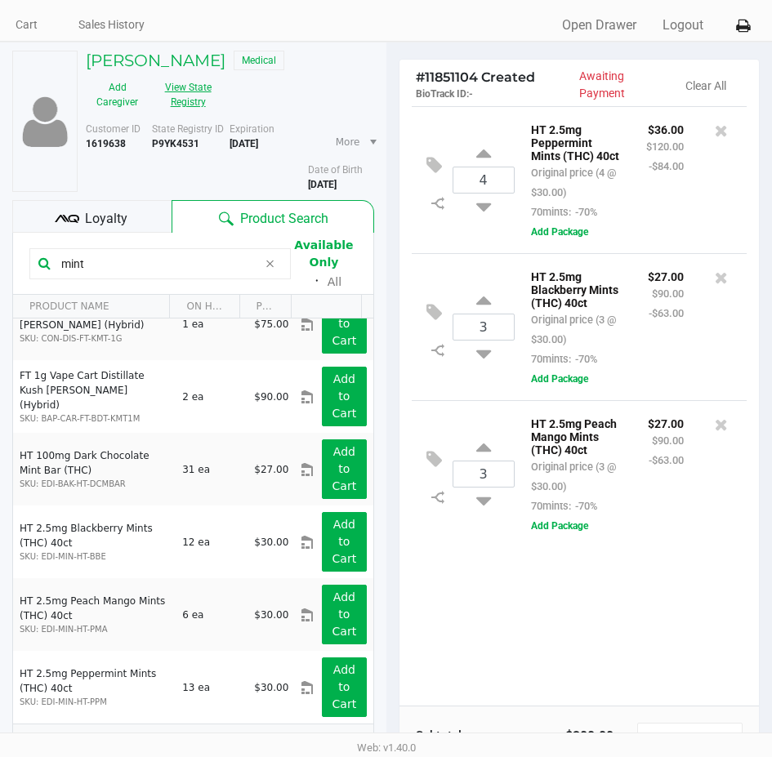
click at [194, 97] on button "View State Registry" at bounding box center [183, 94] width 69 height 41
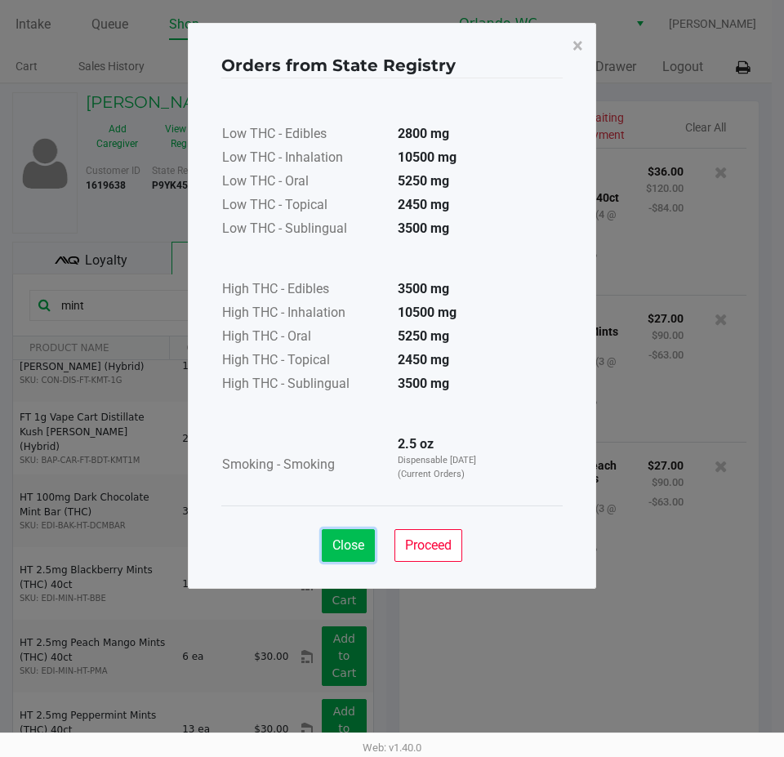
click at [345, 551] on span "Close" at bounding box center [348, 546] width 32 height 16
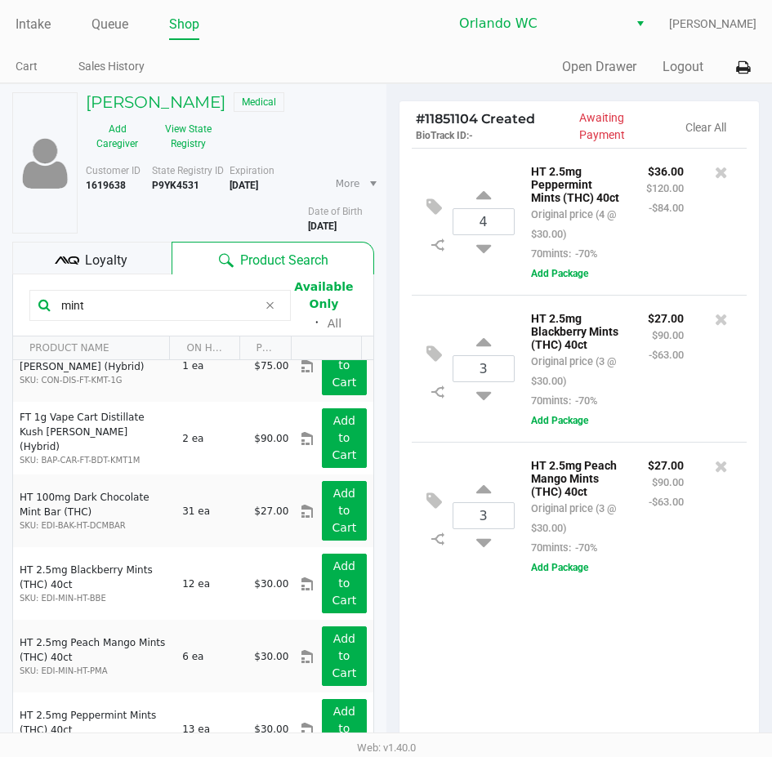
click at [518, 608] on div "4 HT 2.5mg Peppermint Mints (THC) 40ct Original price (4 @ $30.00) 70mints: -70…" at bounding box center [579, 448] width 360 height 600
click at [387, 466] on div "# 11851104 Created BioTrack ID: - Awaiting Payment Clear All 4 HT 2.5mg Pepperm…" at bounding box center [579, 523] width 386 height 878
click at [485, 252] on icon at bounding box center [483, 245] width 15 height 20
type input "3"
click at [484, 194] on icon at bounding box center [483, 198] width 15 height 20
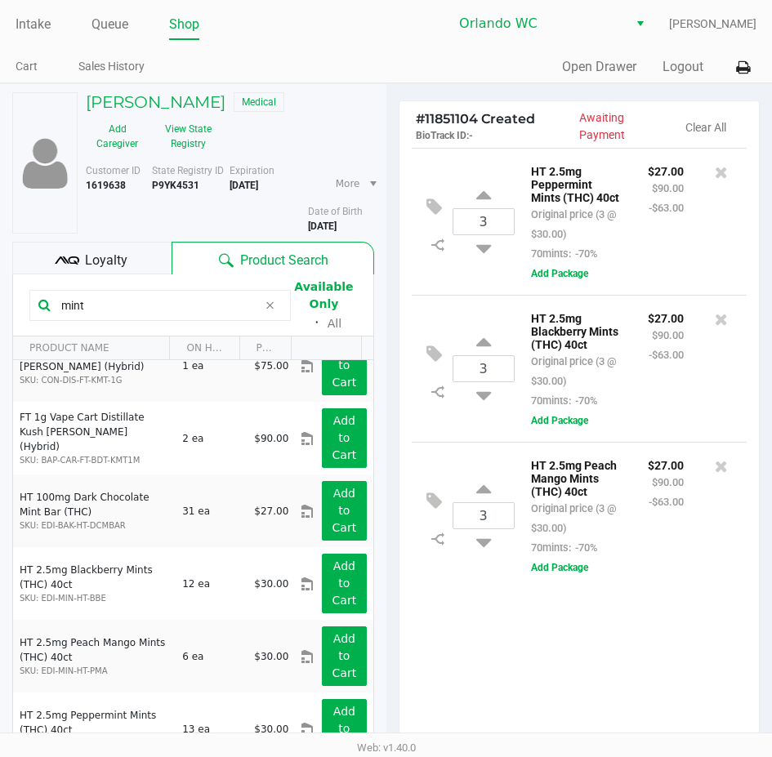
type input "4"
click at [488, 403] on icon at bounding box center [483, 392] width 15 height 20
type input "2"
click at [476, 550] on icon at bounding box center [483, 539] width 15 height 20
type input "2"
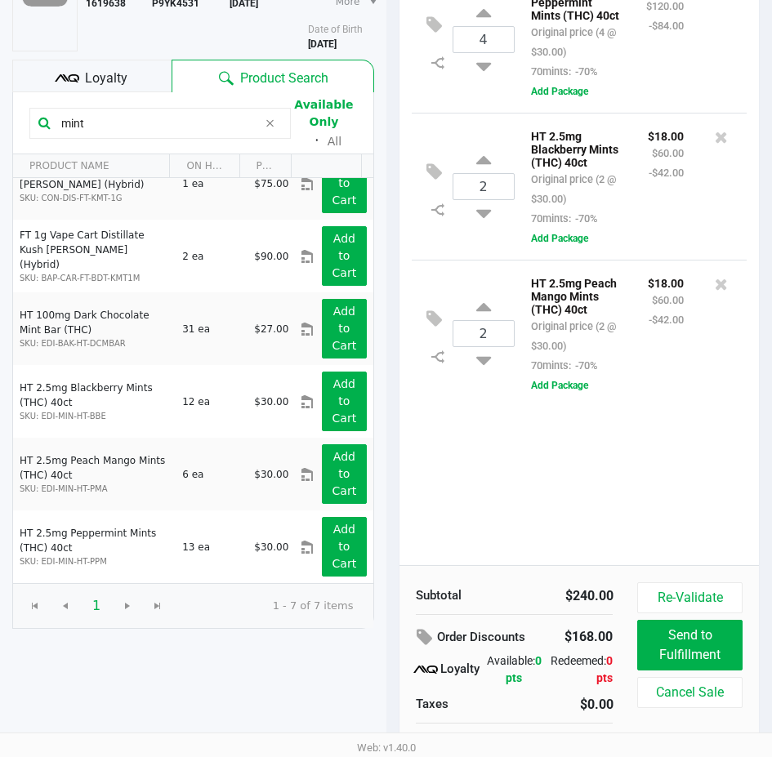
scroll to position [205, 0]
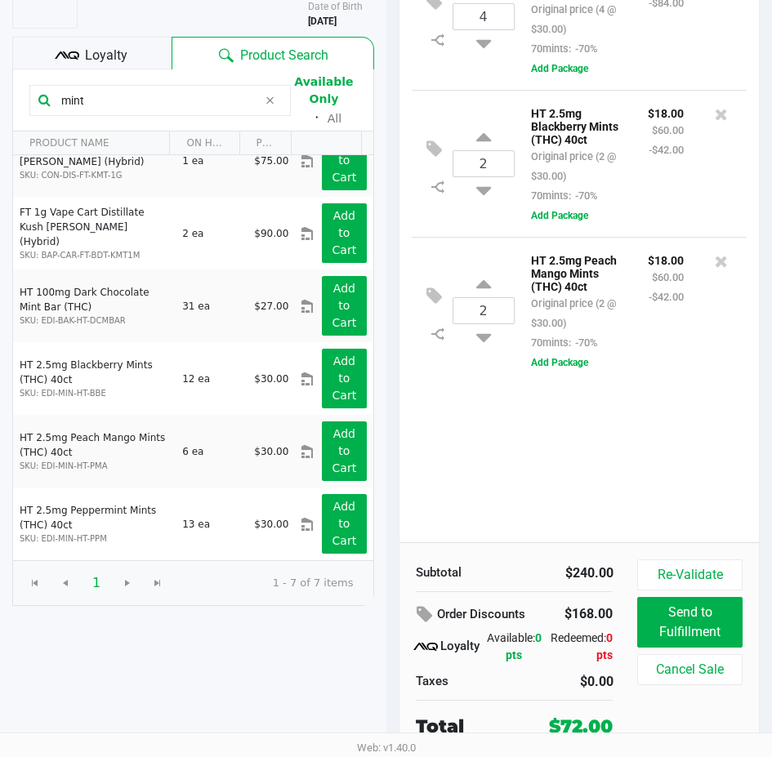
click at [140, 103] on input "mint" at bounding box center [156, 100] width 203 height 25
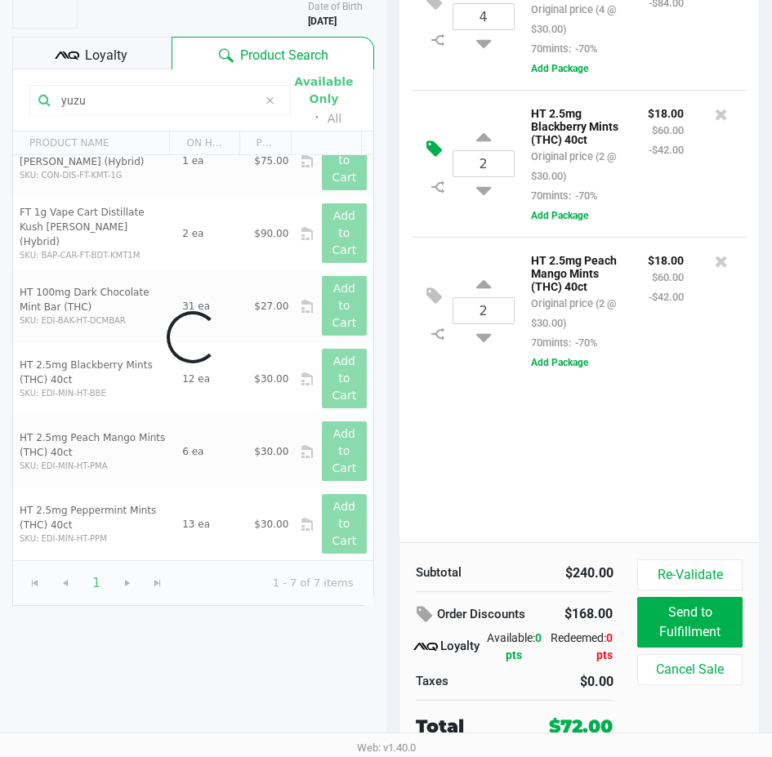
scroll to position [0, 0]
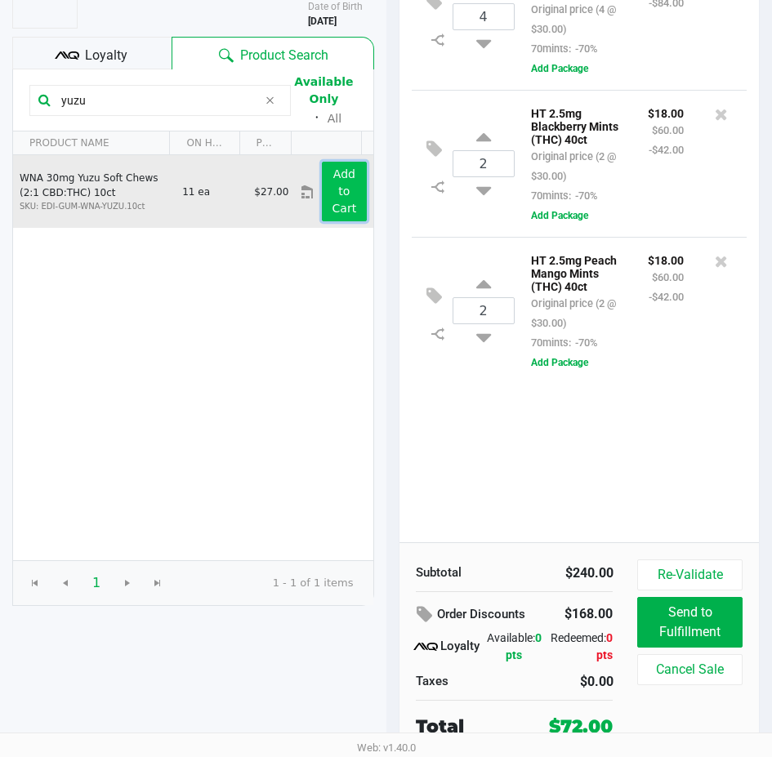
click at [322, 181] on button "Add to Cart" at bounding box center [344, 192] width 44 height 60
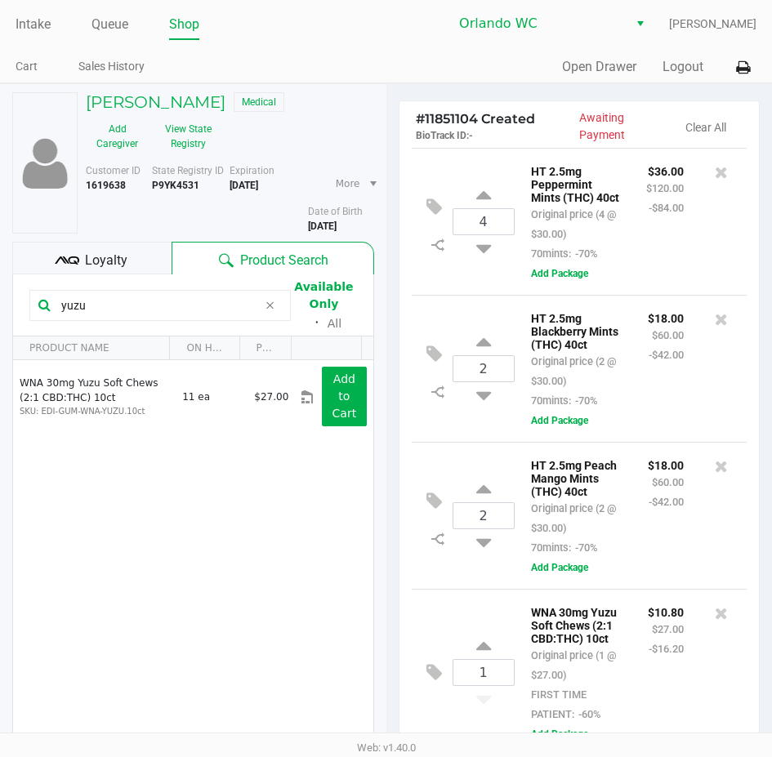
click at [385, 356] on div "CAREY SOBEL Medical Add Caregiver View State Registry Customer ID 1619638 State…" at bounding box center [386, 522] width 772 height 879
click at [383, 351] on div "CAREY SOBEL Medical Add Caregiver View State Registry Customer ID 1619638 State…" at bounding box center [193, 523] width 386 height 878
click at [105, 318] on div "yuzu" at bounding box center [159, 305] width 261 height 31
click at [109, 301] on input "yuzu" at bounding box center [156, 305] width 203 height 25
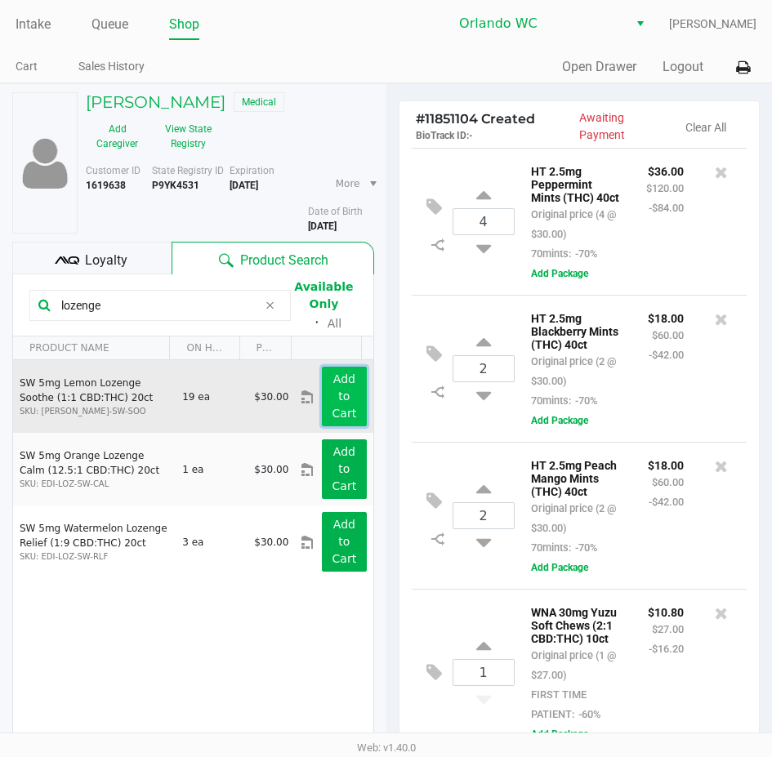
click at [332, 385] on app-button-loader "Add to Cart" at bounding box center [344, 395] width 25 height 47
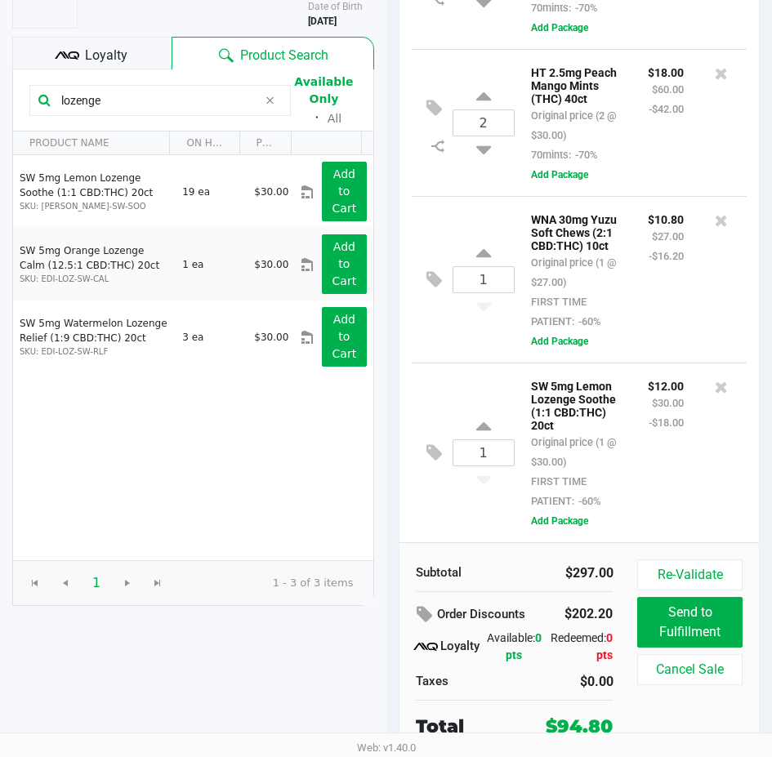
scroll to position [256, 0]
click at [131, 101] on input "lozenge" at bounding box center [156, 100] width 203 height 25
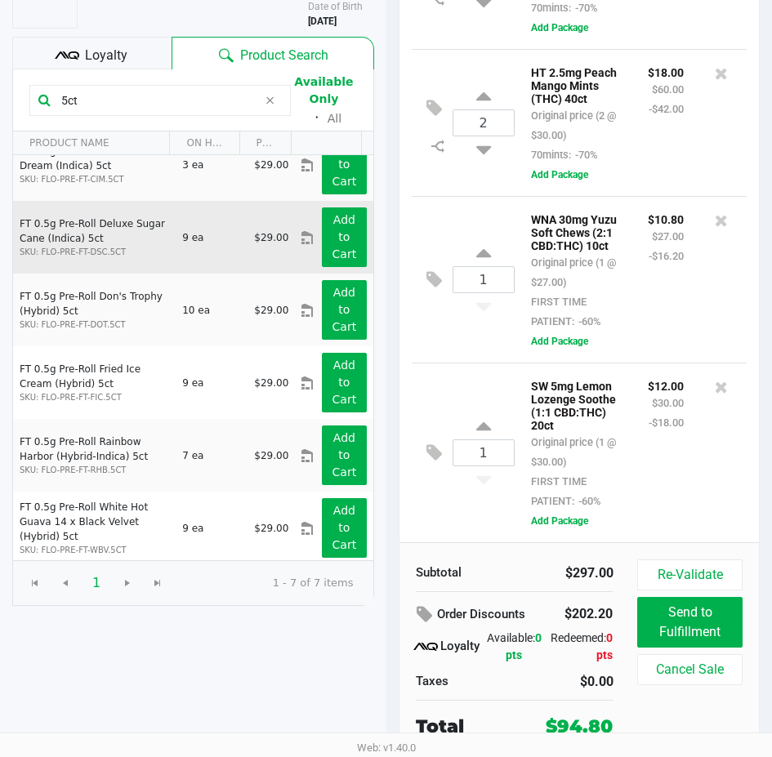
scroll to position [104, 0]
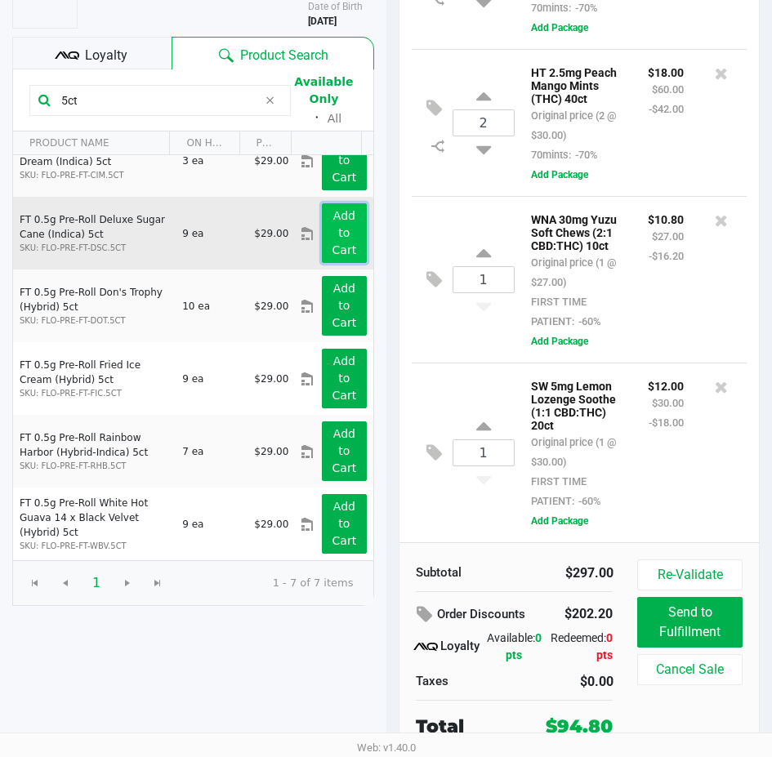
click at [343, 234] on button "Add to Cart" at bounding box center [344, 233] width 44 height 60
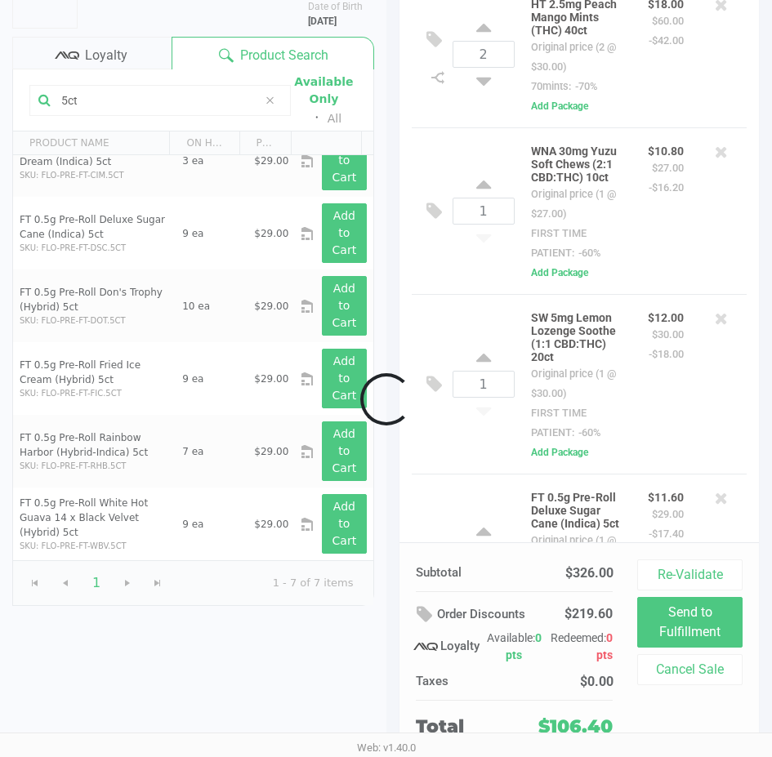
scroll to position [439, 0]
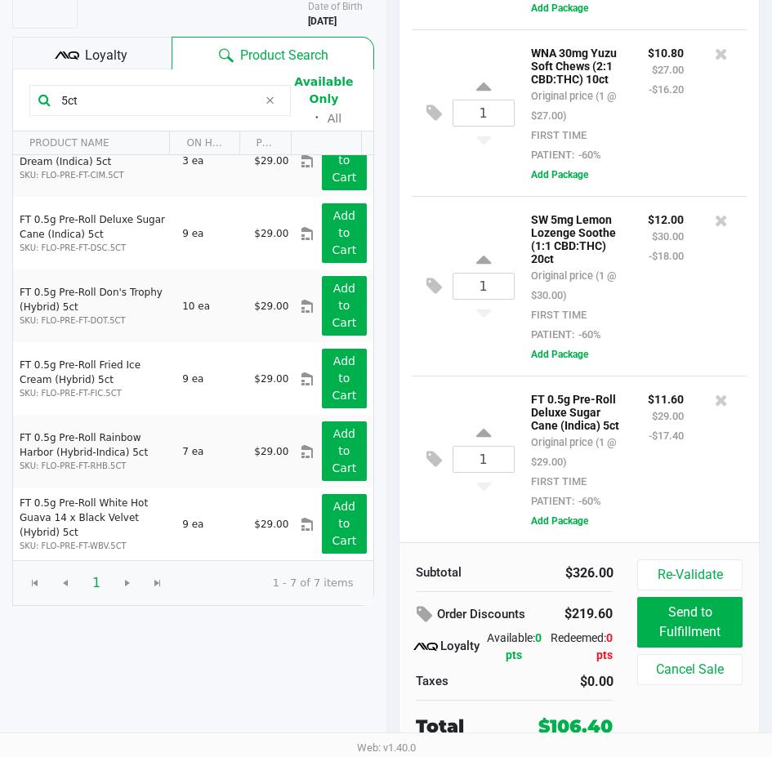
click at [106, 93] on input "5ct" at bounding box center [156, 100] width 203 height 25
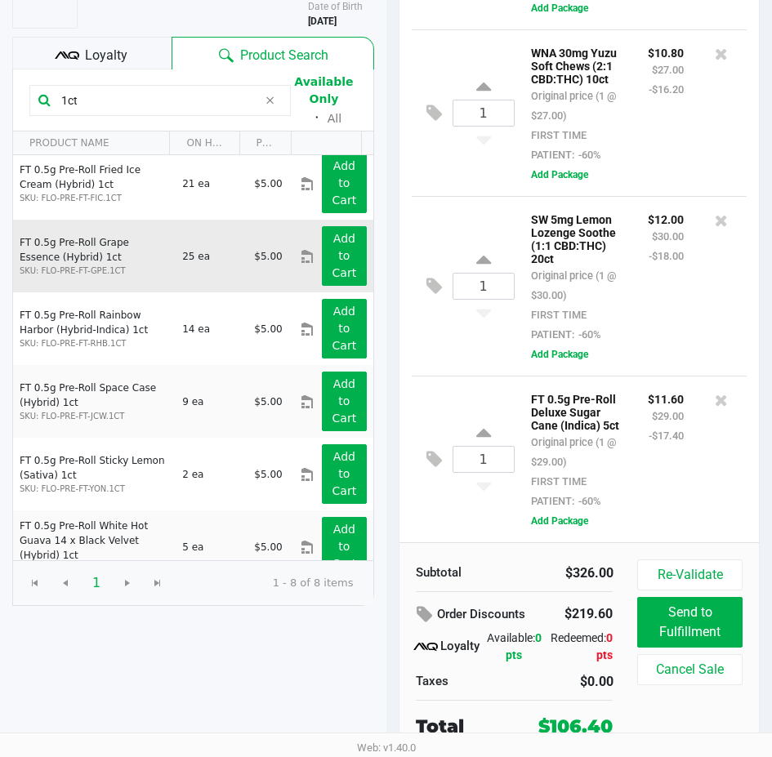
scroll to position [176, 0]
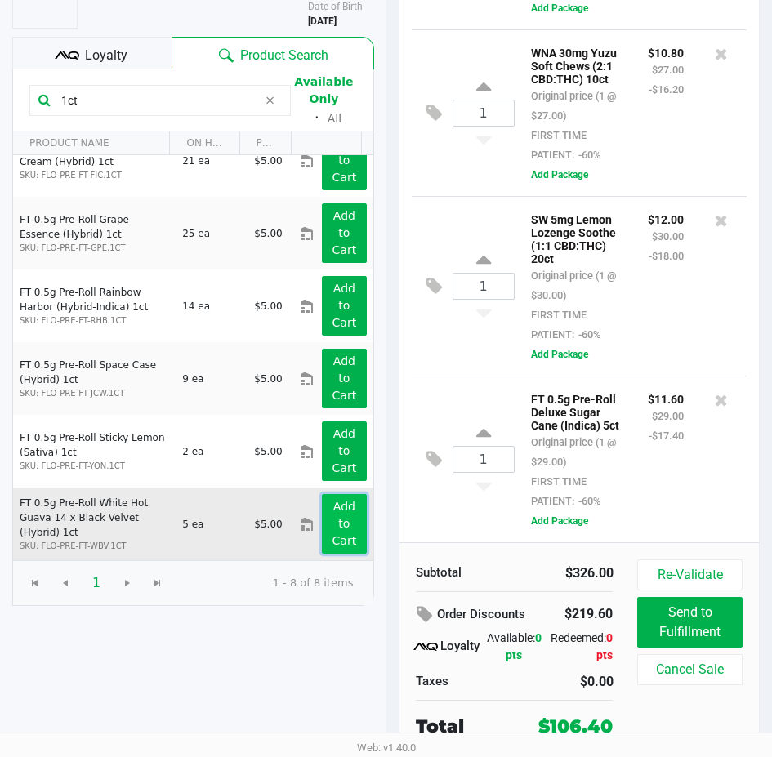
click at [346, 527] on button "Add to Cart" at bounding box center [344, 524] width 44 height 60
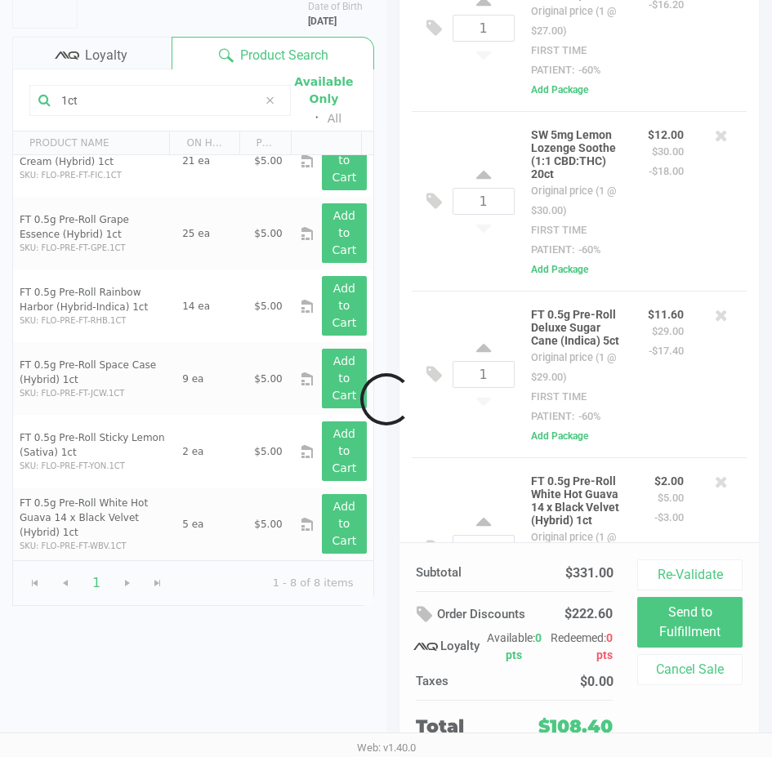
scroll to position [636, 0]
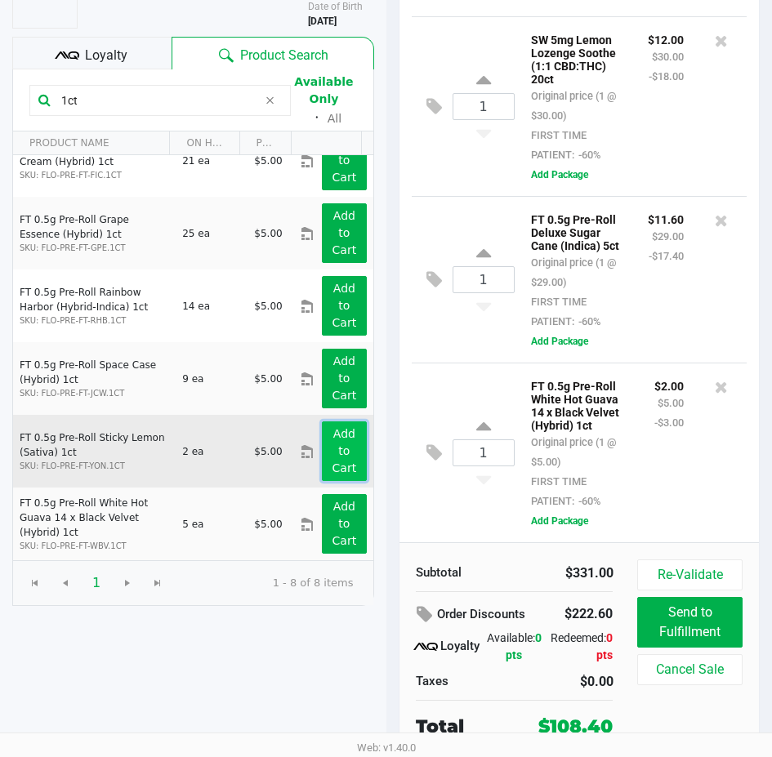
click at [345, 453] on button "Add to Cart" at bounding box center [344, 452] width 44 height 60
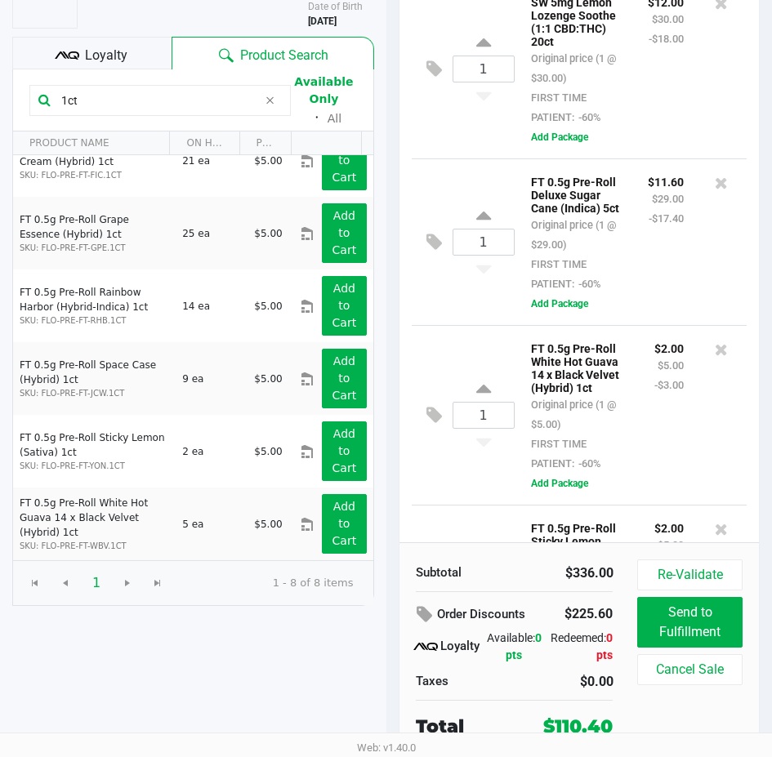
scroll to position [805, 0]
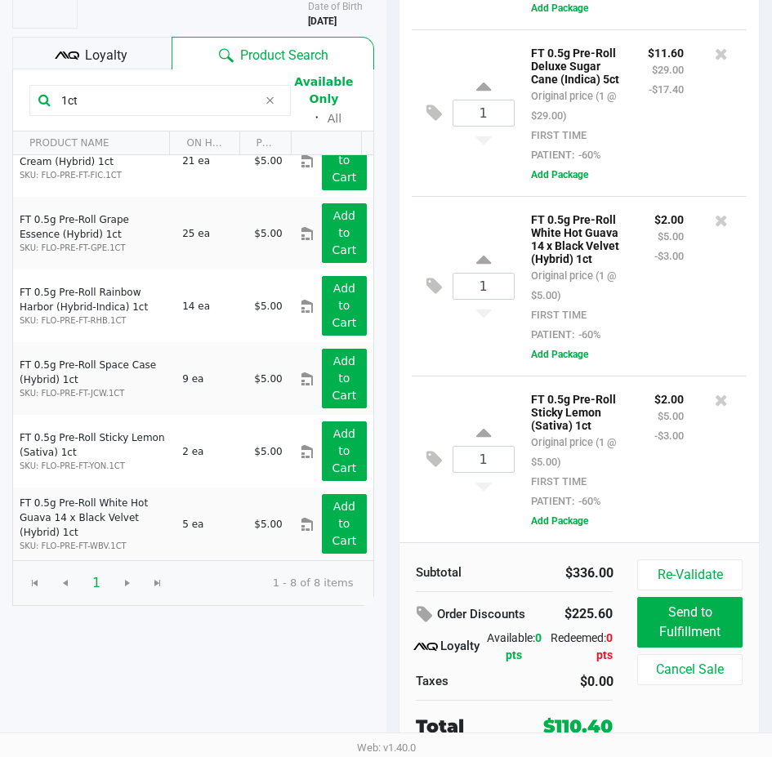
click at [164, 104] on input "1ct" at bounding box center [156, 100] width 203 height 25
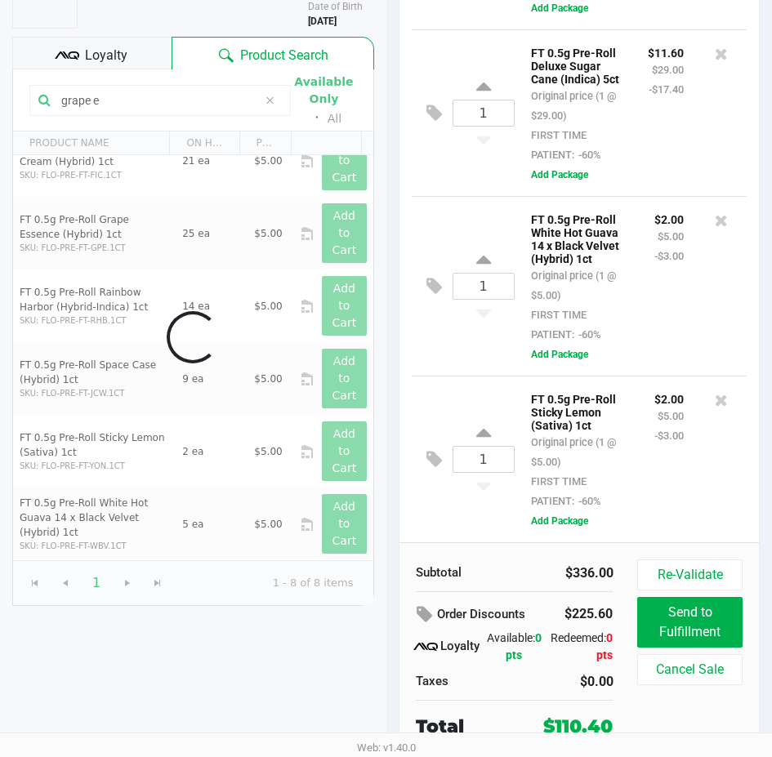
scroll to position [0, 0]
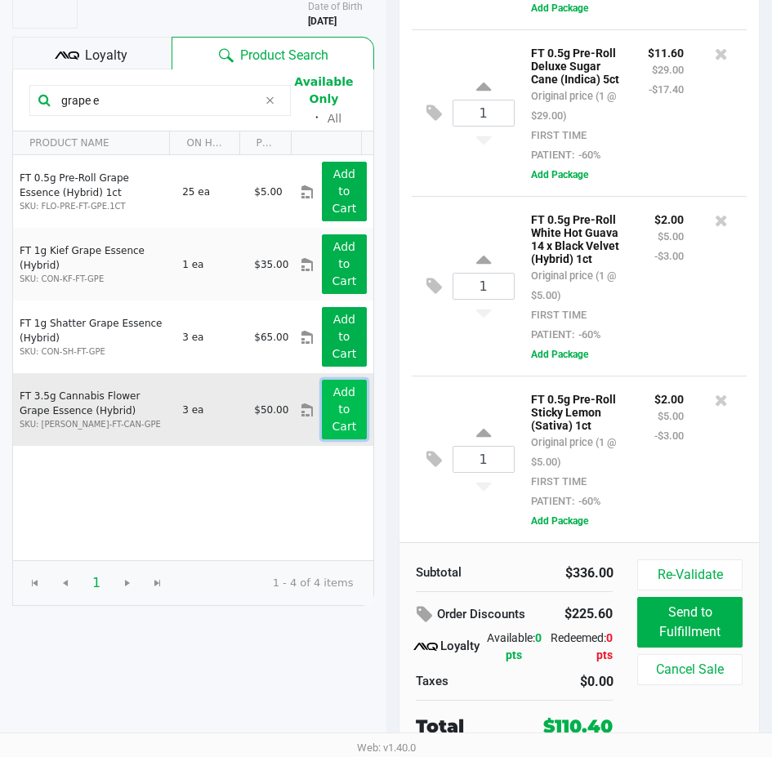
click at [334, 413] on app-button-loader "Add to Cart" at bounding box center [344, 409] width 25 height 47
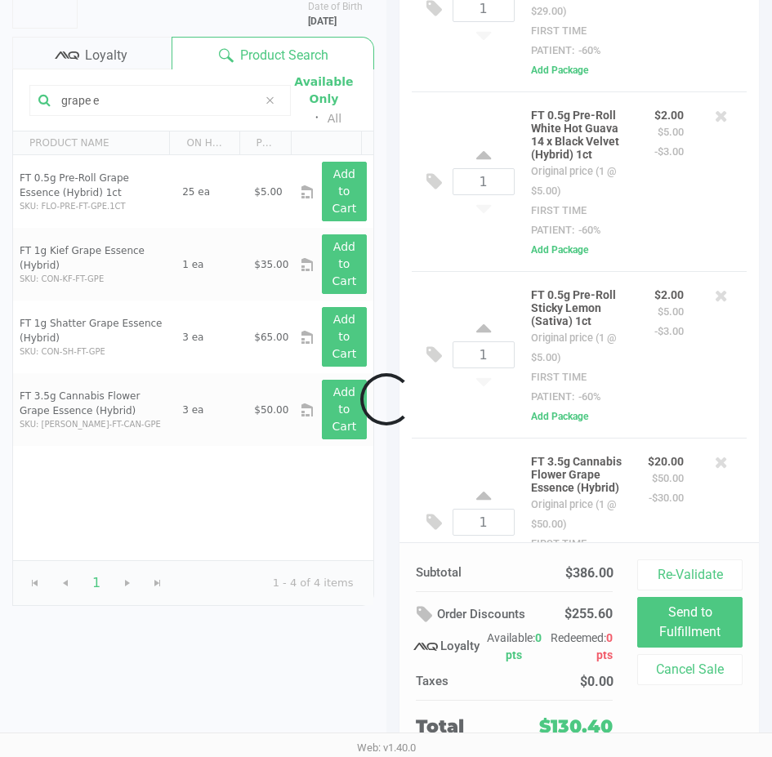
scroll to position [1002, 0]
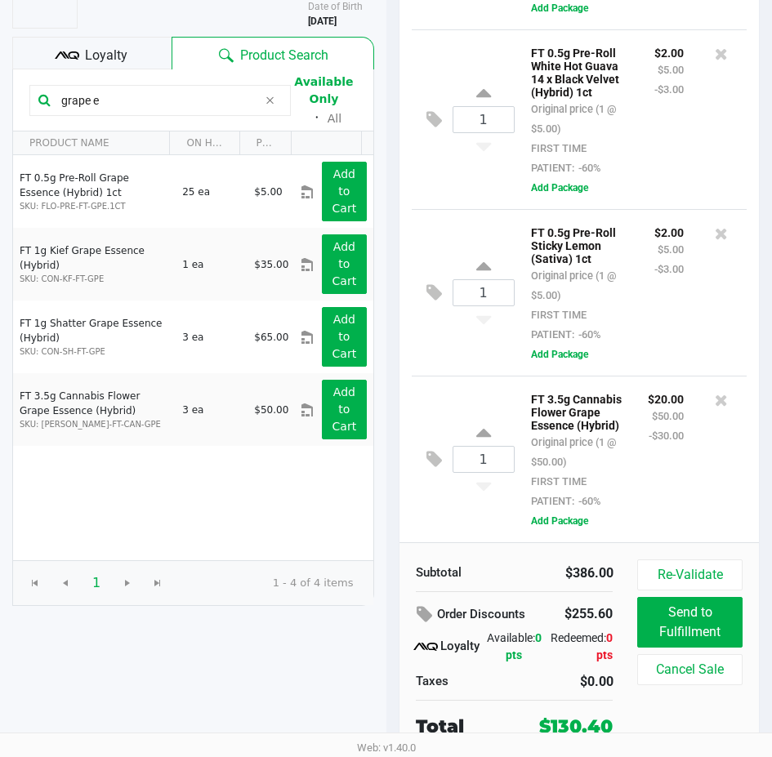
click at [495, 376] on div "1 FT 3.5g Cannabis Flower Grape Essence (Hybrid) Original price (1 @ $50.00) FI…" at bounding box center [580, 459] width 336 height 167
click at [165, 100] on input "grape e" at bounding box center [156, 100] width 203 height 25
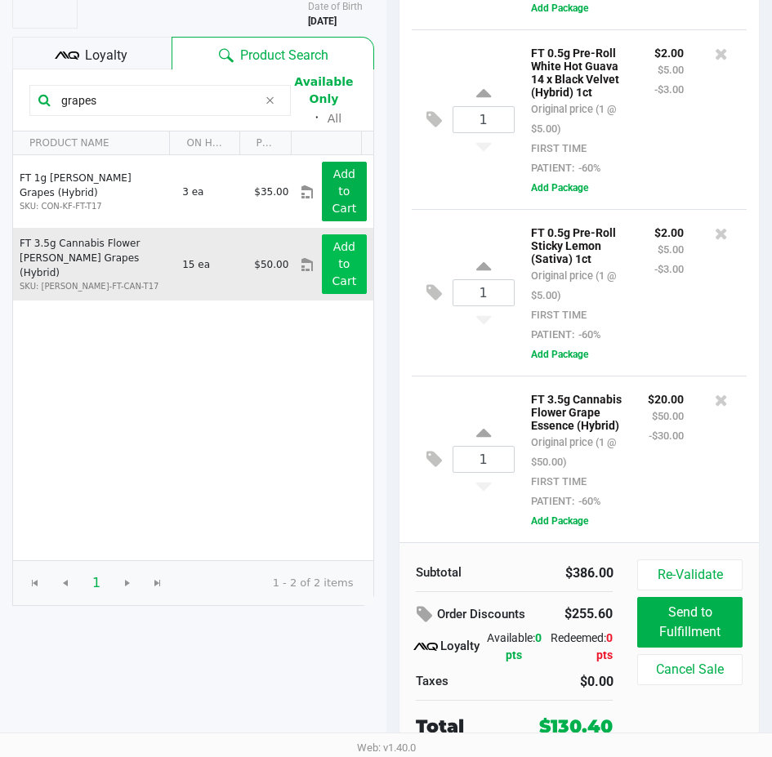
type input "grapes"
click at [335, 270] on app-button-loader "Add to Cart" at bounding box center [344, 263] width 25 height 47
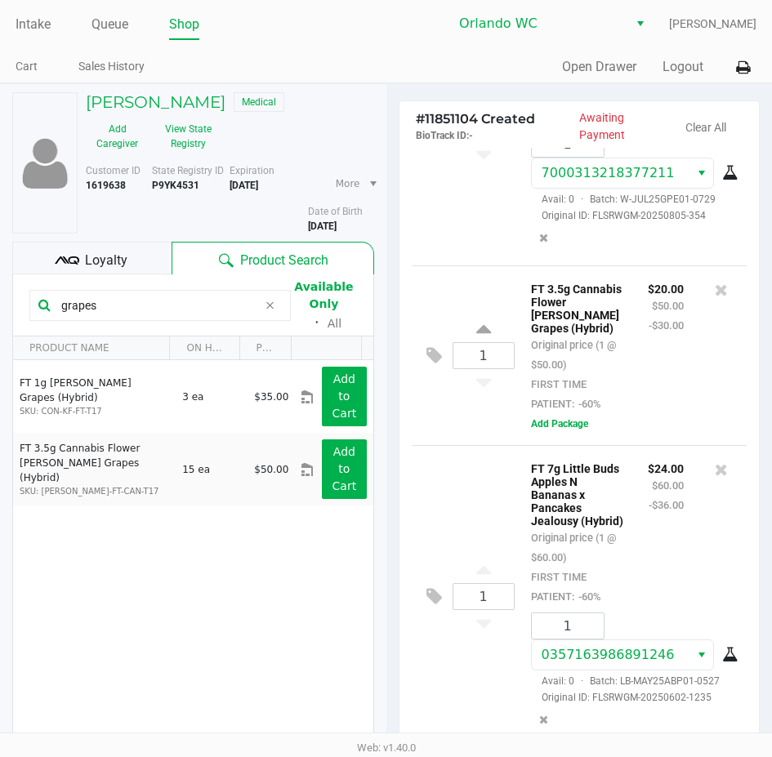
scroll to position [1979, 0]
click at [715, 462] on icon at bounding box center [721, 470] width 13 height 16
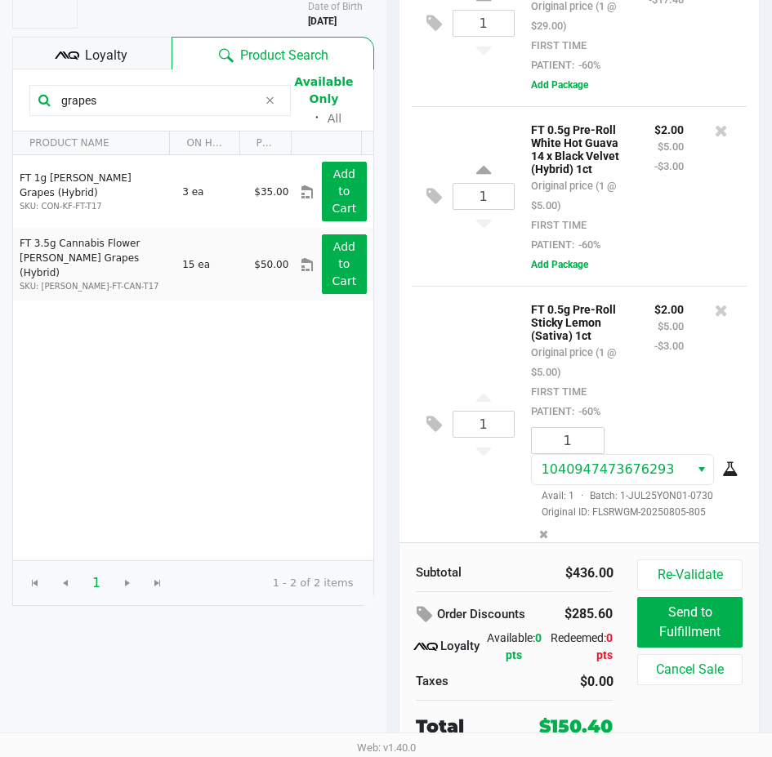
scroll to position [1115, 0]
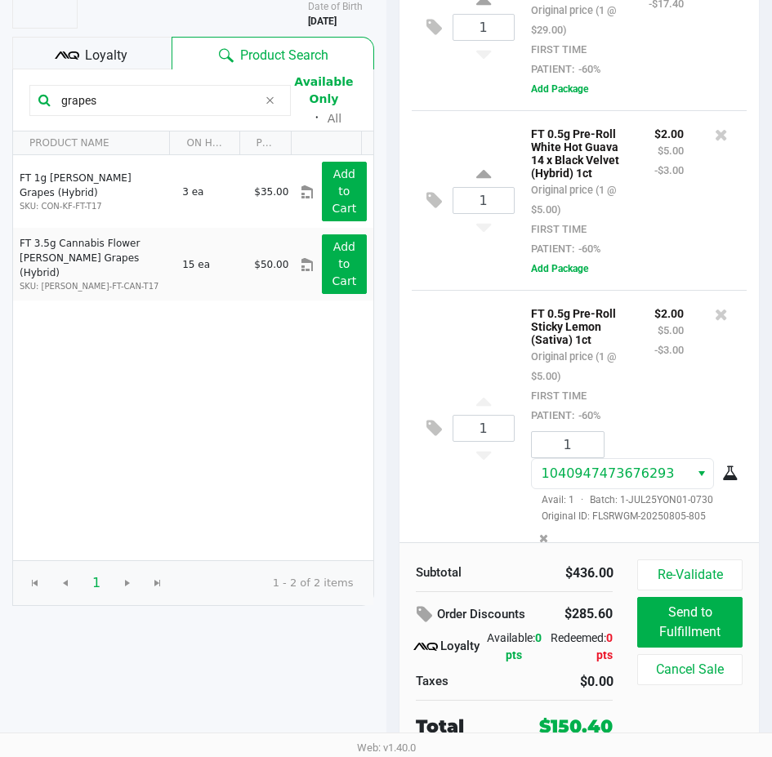
click at [454, 404] on div "1 FT 0.5g Pre-Roll Sticky Lemon (Sativa) 1ct Original price (1 @ $5.00) FIRST T…" at bounding box center [580, 428] width 336 height 276
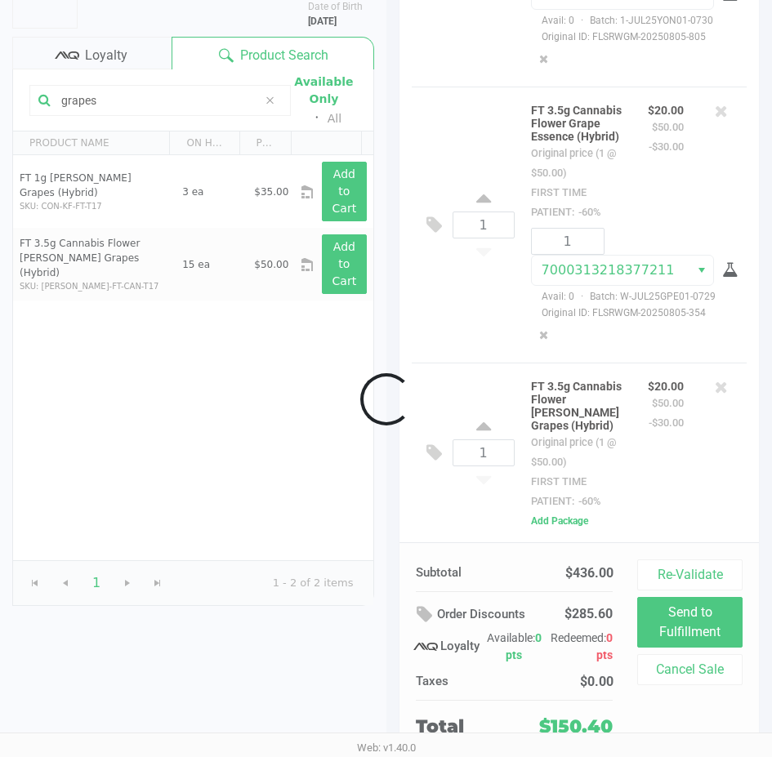
scroll to position [1880, 0]
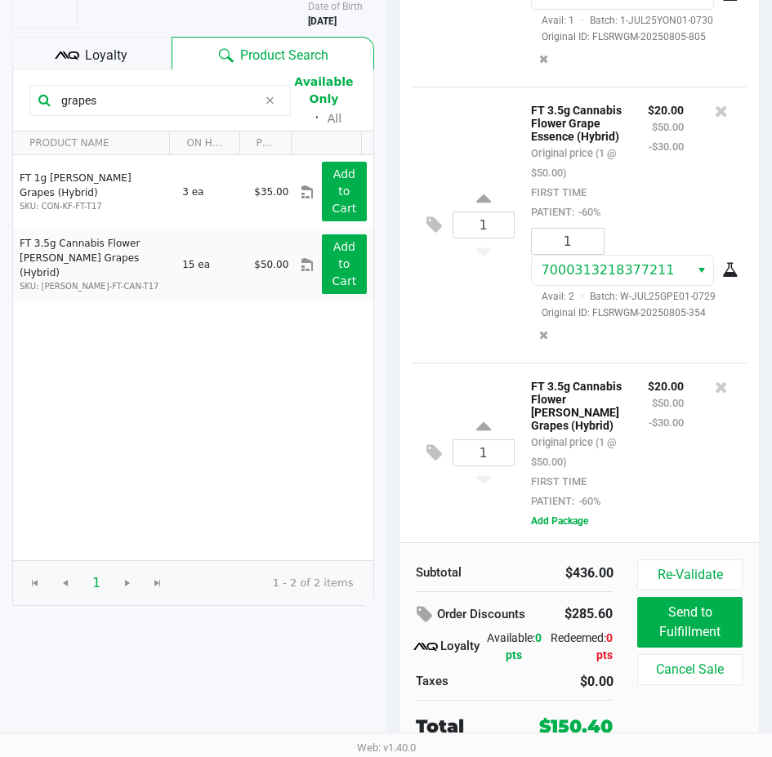
click at [482, 363] on div "1 FT 3.5g Cannabis Flower Gaspar's Grapes (Hybrid) Original price (1 @ $50.00) …" at bounding box center [580, 453] width 336 height 180
click at [481, 300] on div "1 FT 3.5g Cannabis Flower Grape Essence (Hybrid) Original price (1 @ $50.00) FI…" at bounding box center [580, 225] width 336 height 276
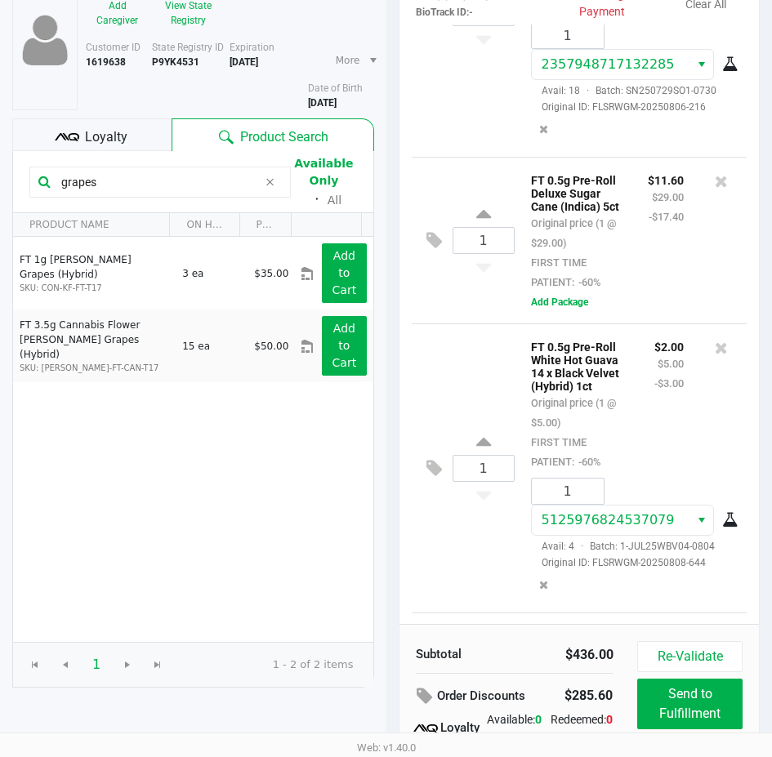
scroll to position [1225, 0]
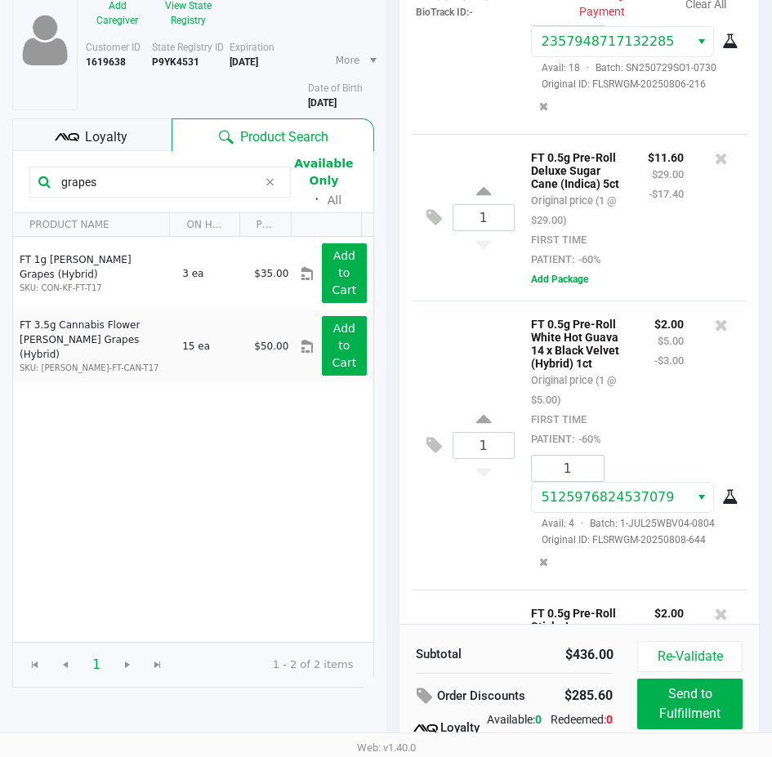
click at [636, 269] on div "$11.60 $29.00 -$17.40" at bounding box center [666, 208] width 60 height 122
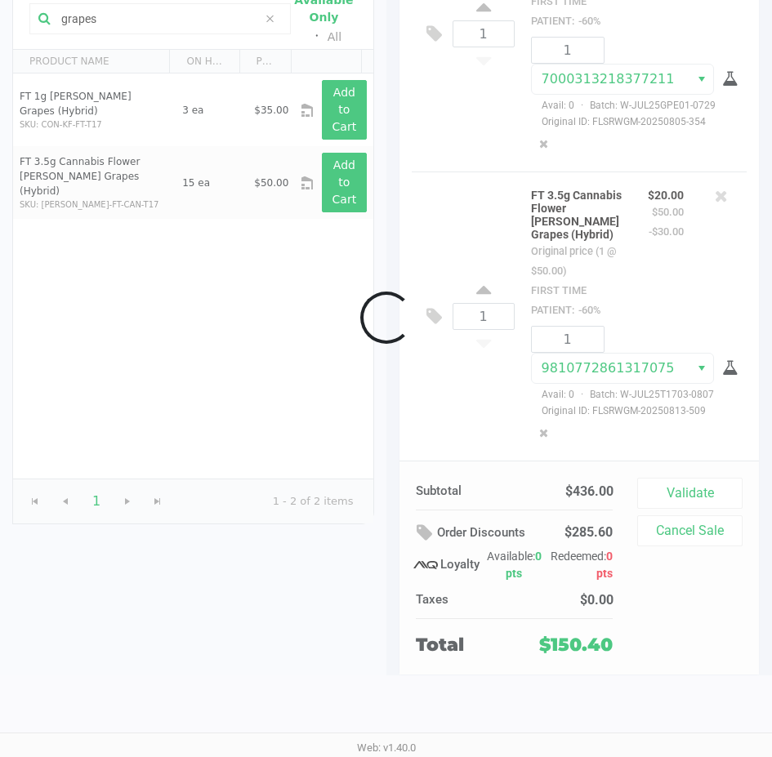
scroll to position [205, 0]
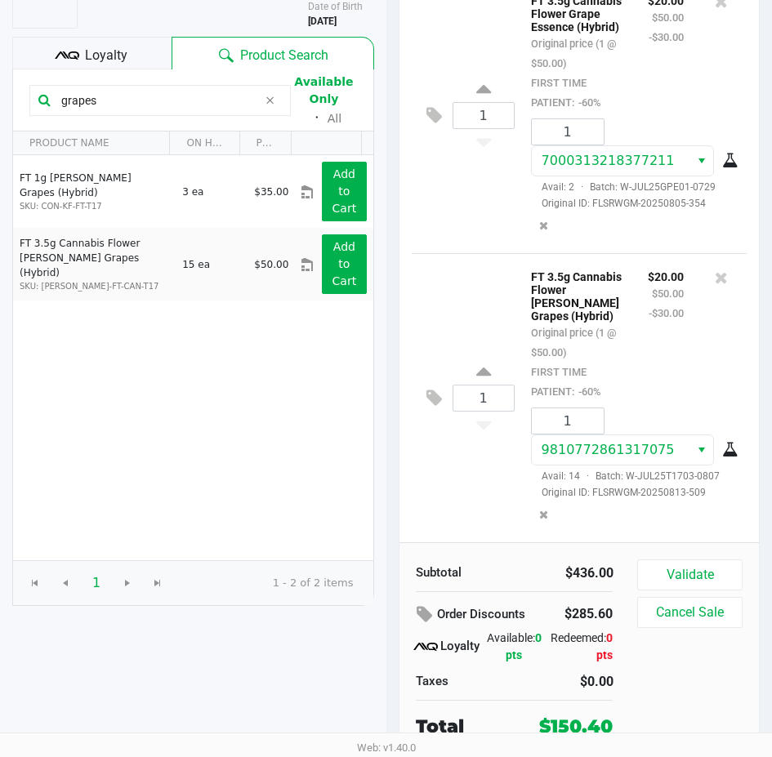
click at [274, 98] on icon at bounding box center [270, 100] width 10 height 13
click at [175, 98] on input "text" at bounding box center [168, 100] width 227 height 25
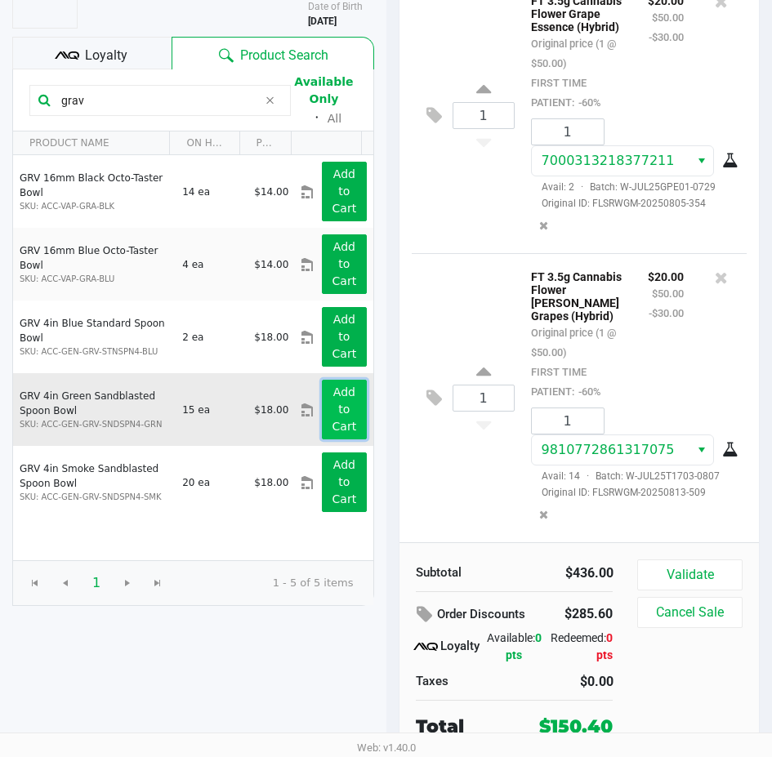
click at [322, 425] on button "Add to Cart" at bounding box center [344, 410] width 44 height 60
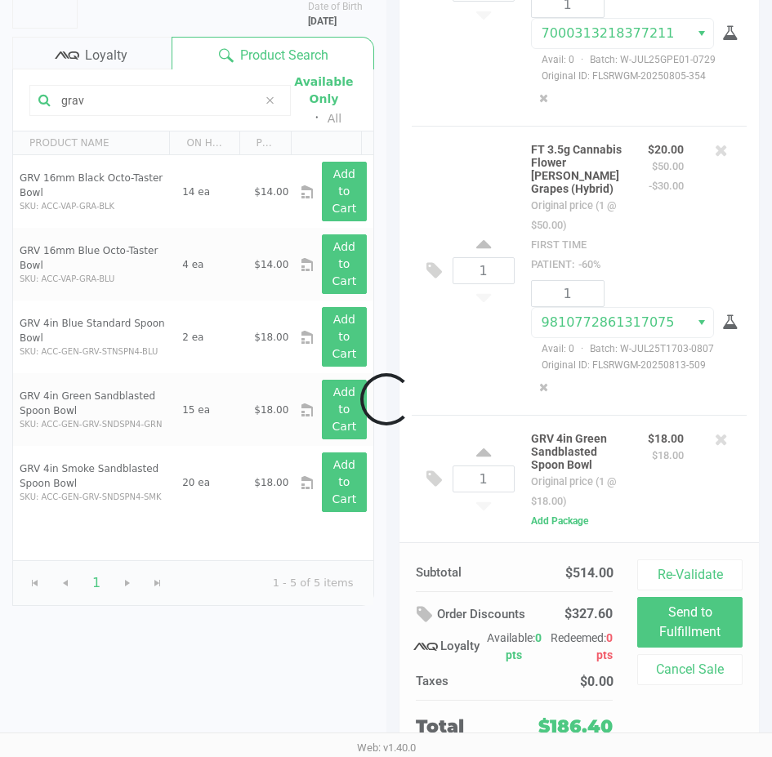
scroll to position [2473, 0]
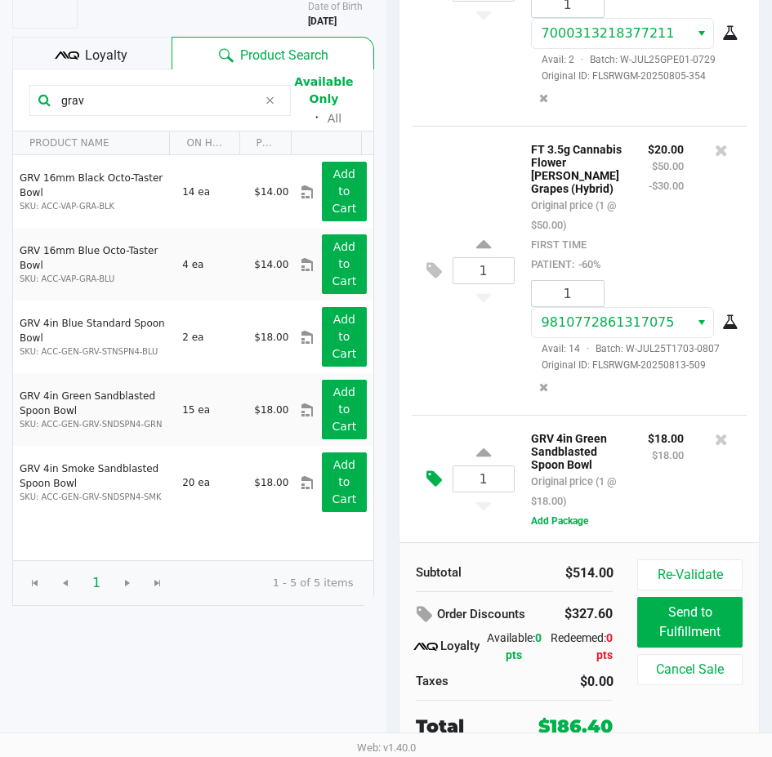
click at [430, 479] on icon at bounding box center [434, 479] width 16 height 19
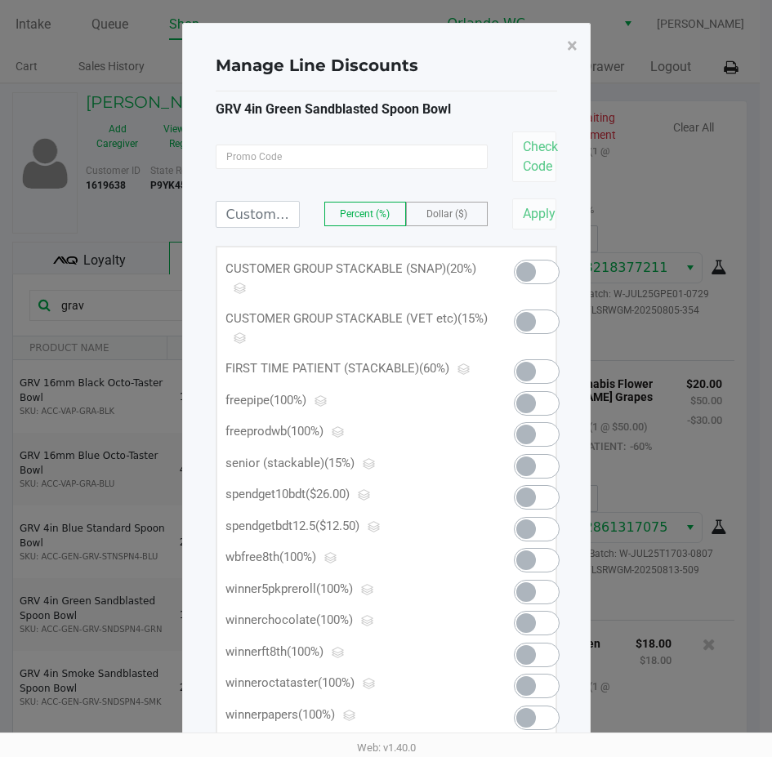
scroll to position [0, 0]
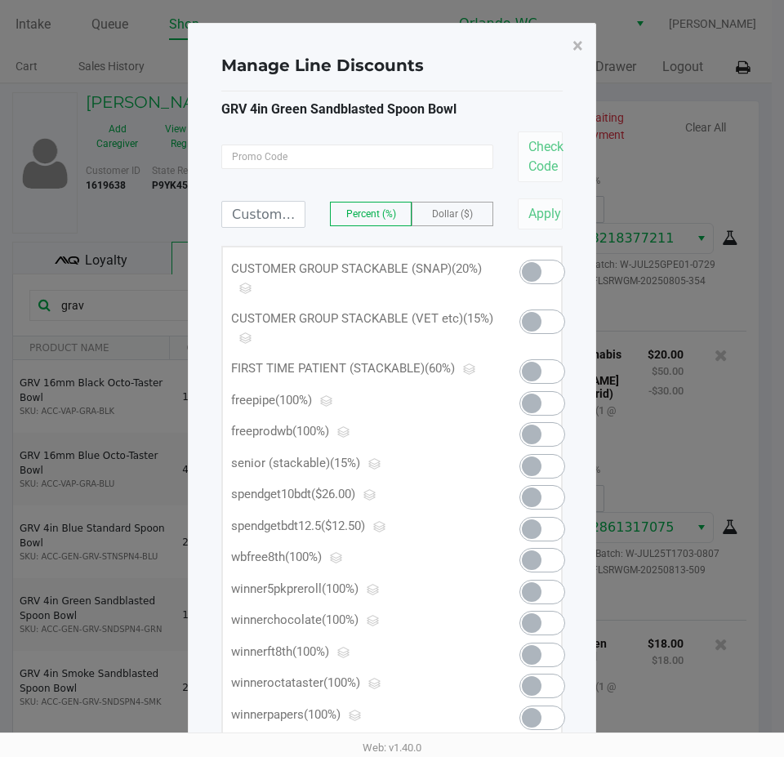
click at [532, 401] on span at bounding box center [532, 404] width 20 height 20
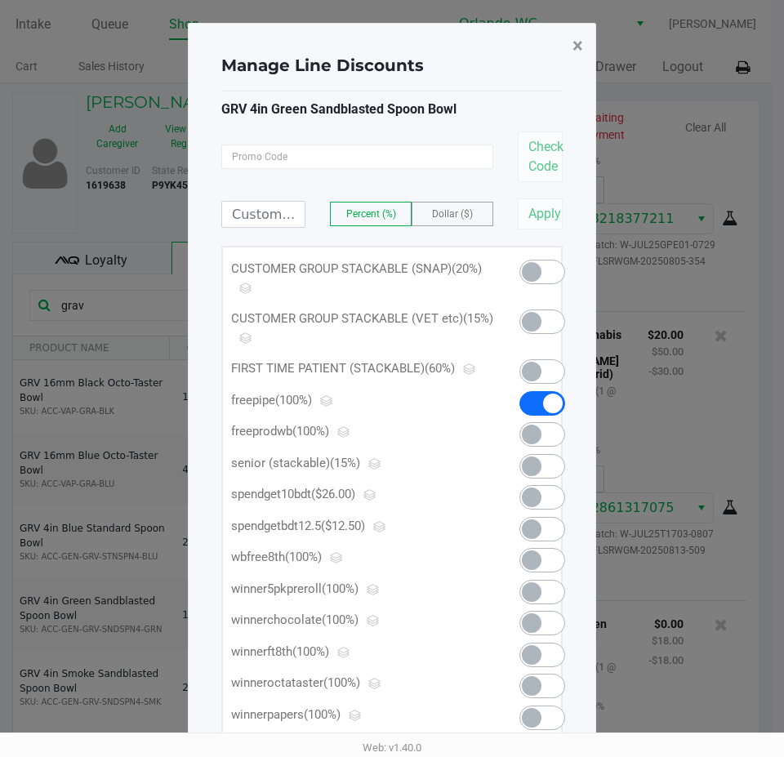
click at [579, 39] on span "×" at bounding box center [578, 45] width 11 height 23
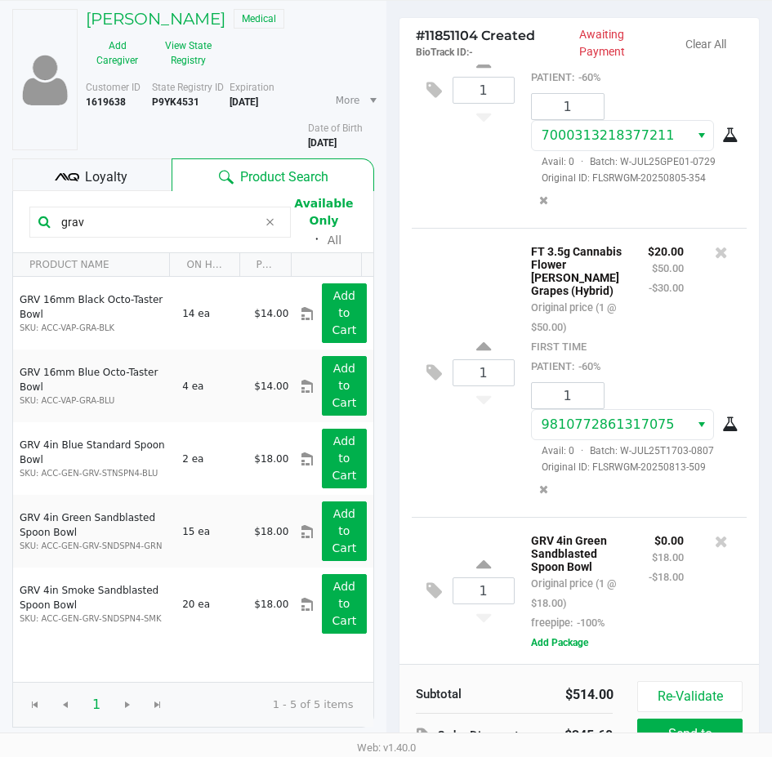
scroll to position [205, 0]
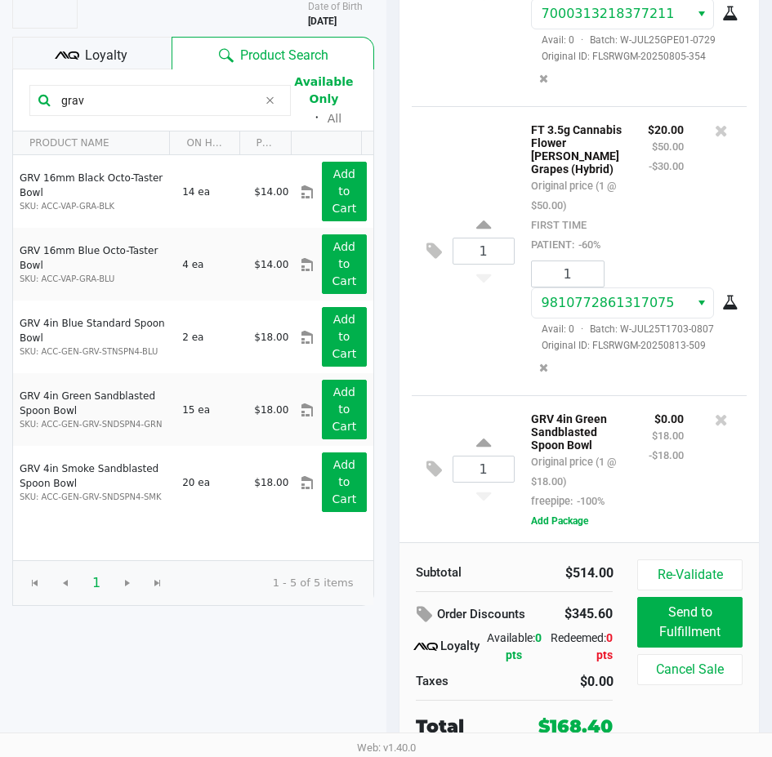
click at [460, 313] on div "1 FT 3.5g Cannabis Flower Gaspar's Grapes (Hybrid) Original price (1 @ $50.00) …" at bounding box center [580, 250] width 336 height 289
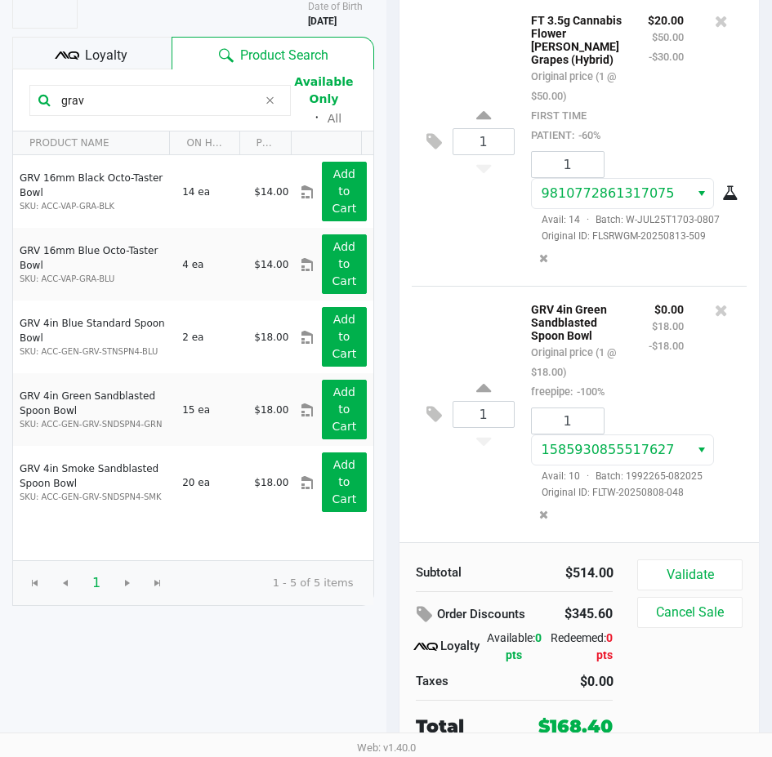
scroll to position [2585, 0]
click at [685, 570] on button "Validate" at bounding box center [689, 575] width 105 height 31
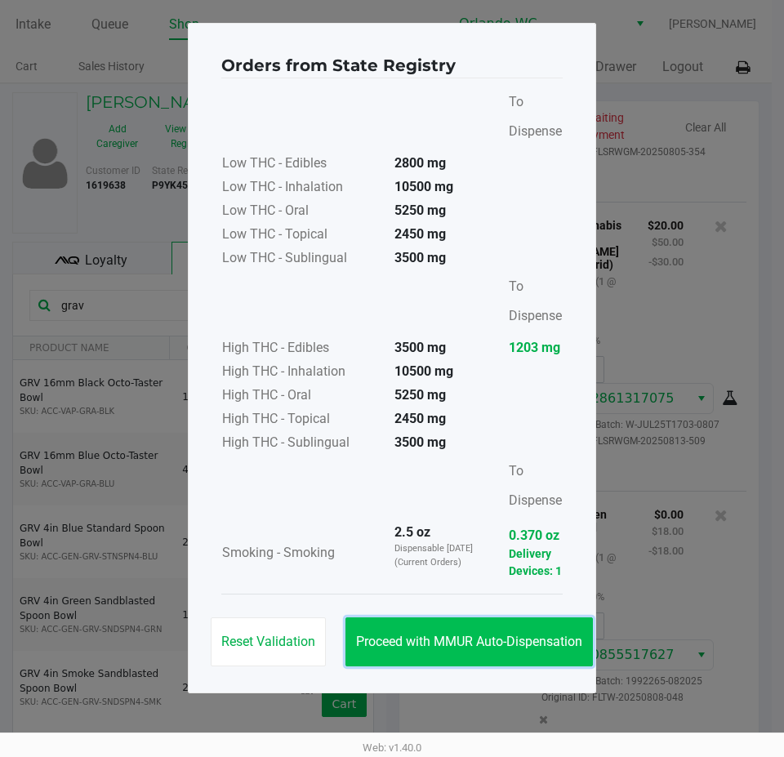
click at [487, 649] on button "Proceed with MMUR Auto-Dispensation" at bounding box center [470, 642] width 248 height 49
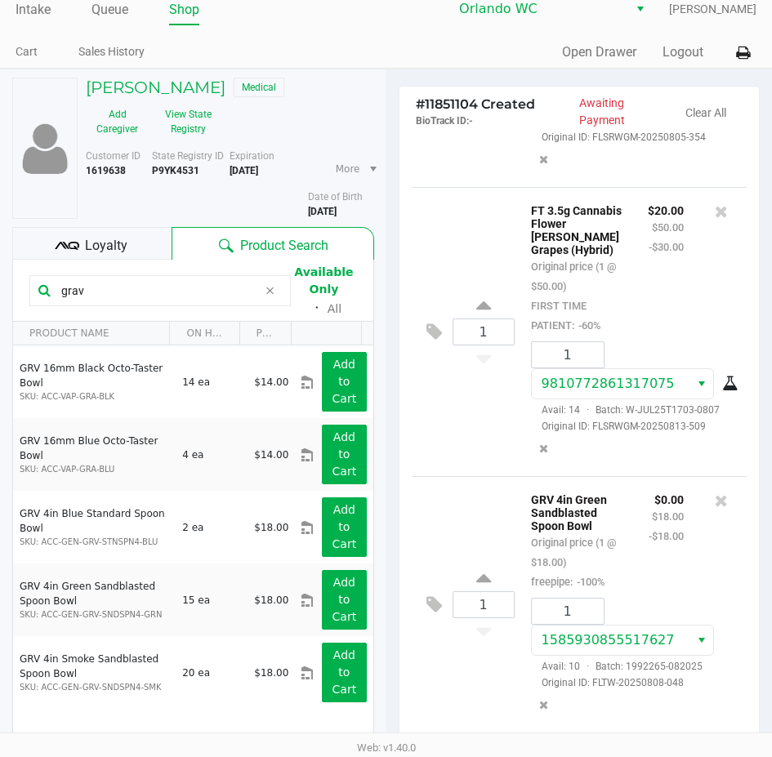
scroll to position [207, 0]
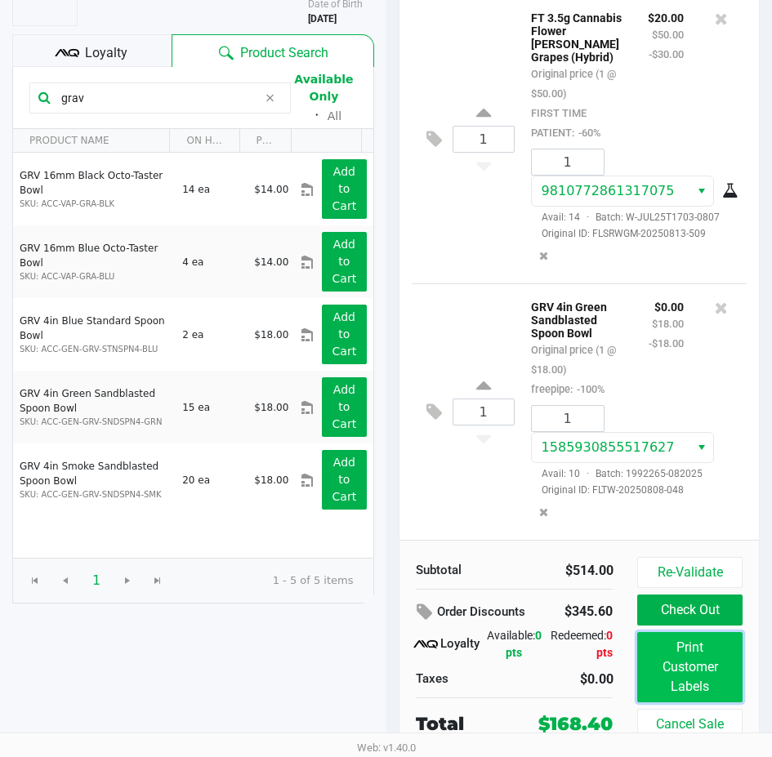
click at [693, 671] on button "Print Customer Labels" at bounding box center [689, 667] width 105 height 70
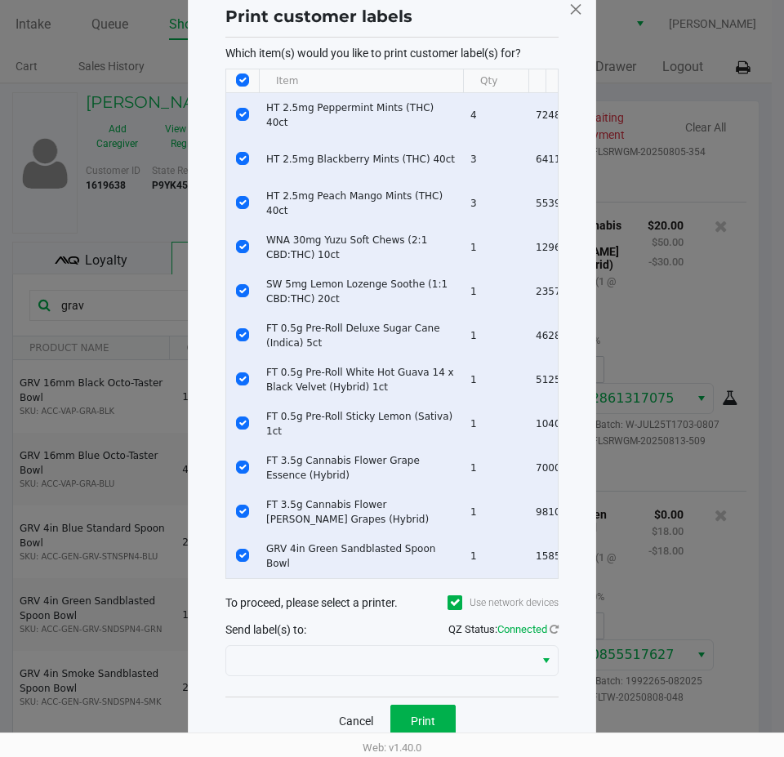
scroll to position [83, 0]
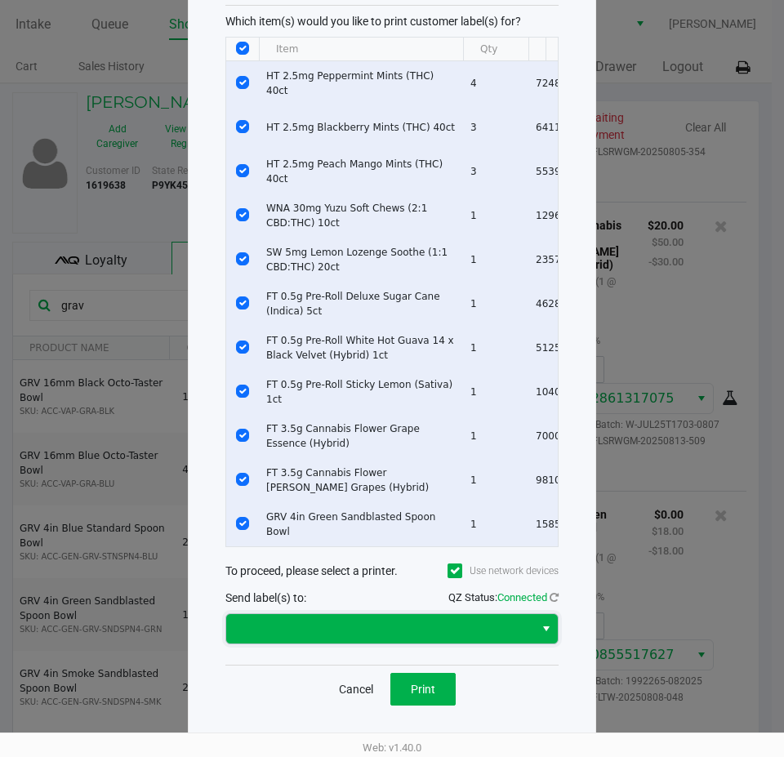
click at [430, 622] on span at bounding box center [380, 629] width 288 height 20
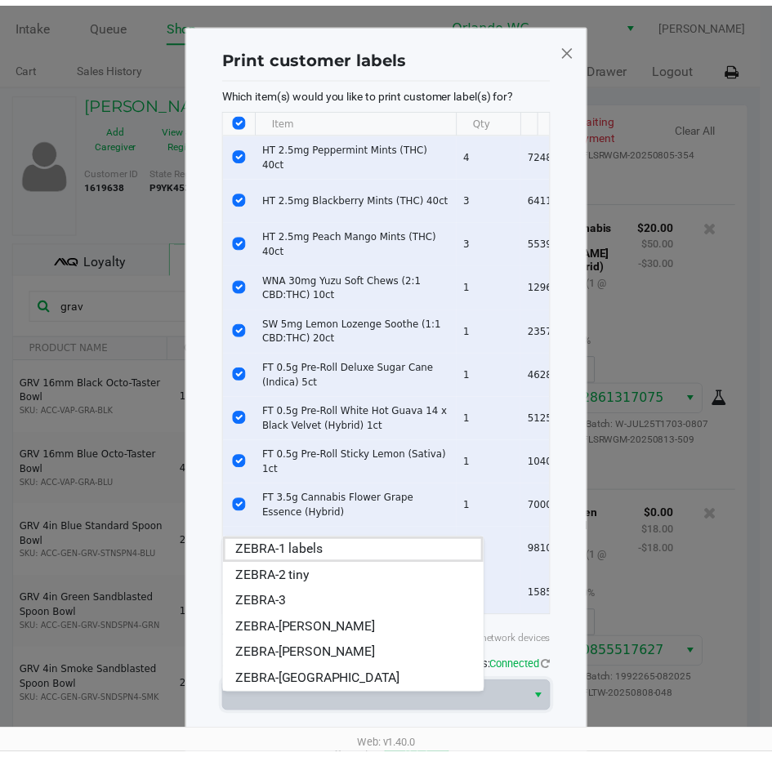
scroll to position [0, 0]
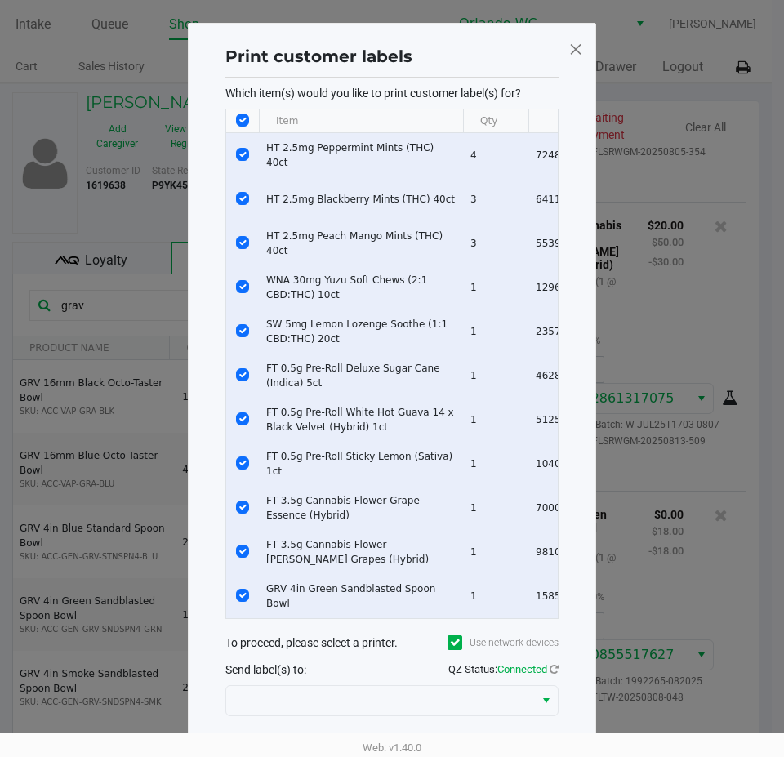
click at [571, 47] on span at bounding box center [576, 49] width 15 height 26
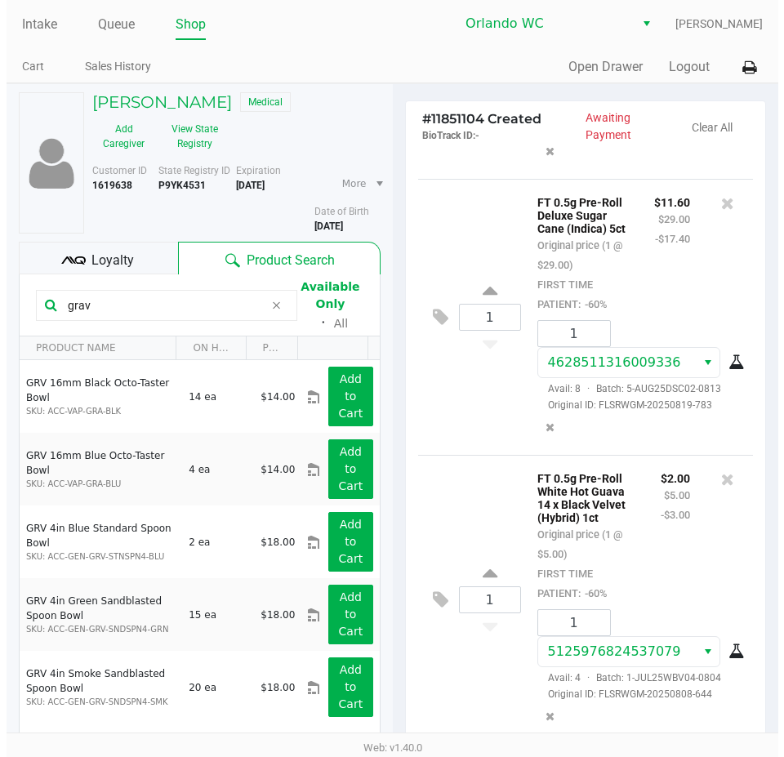
scroll to position [1297, 0]
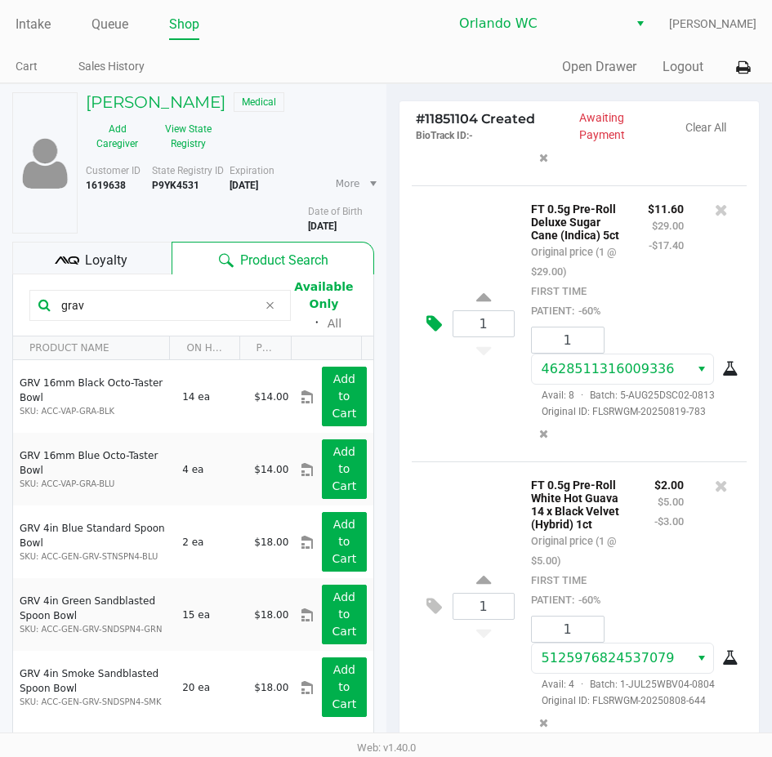
click at [441, 333] on icon at bounding box center [434, 323] width 16 height 19
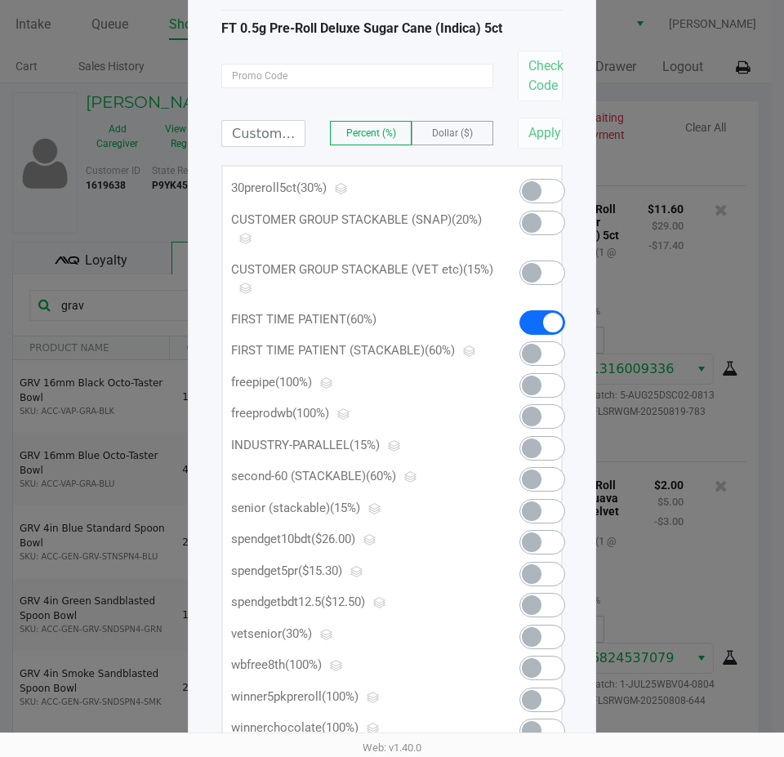
scroll to position [82, 0]
click at [530, 569] on span at bounding box center [532, 574] width 20 height 20
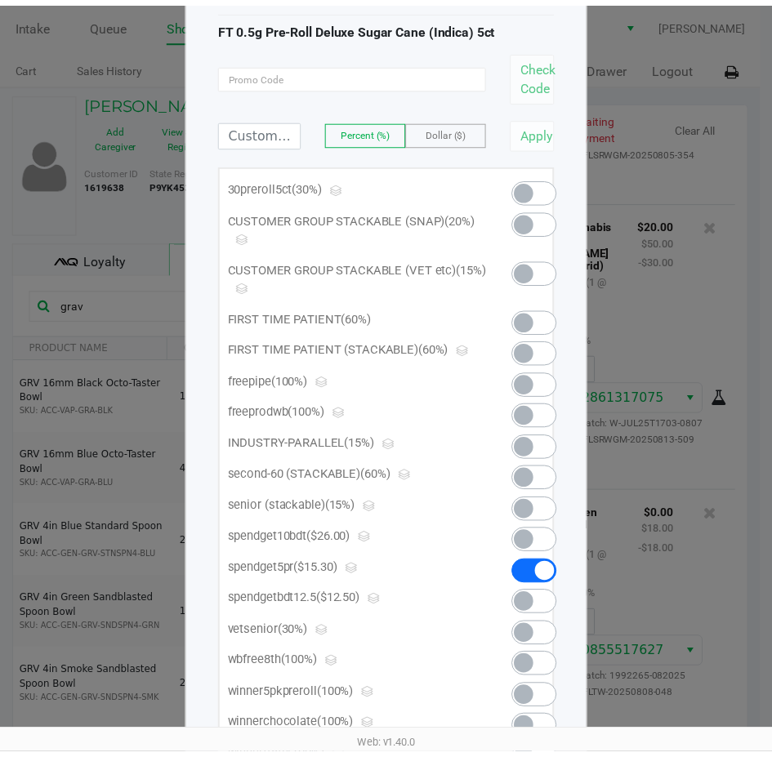
scroll to position [0, 0]
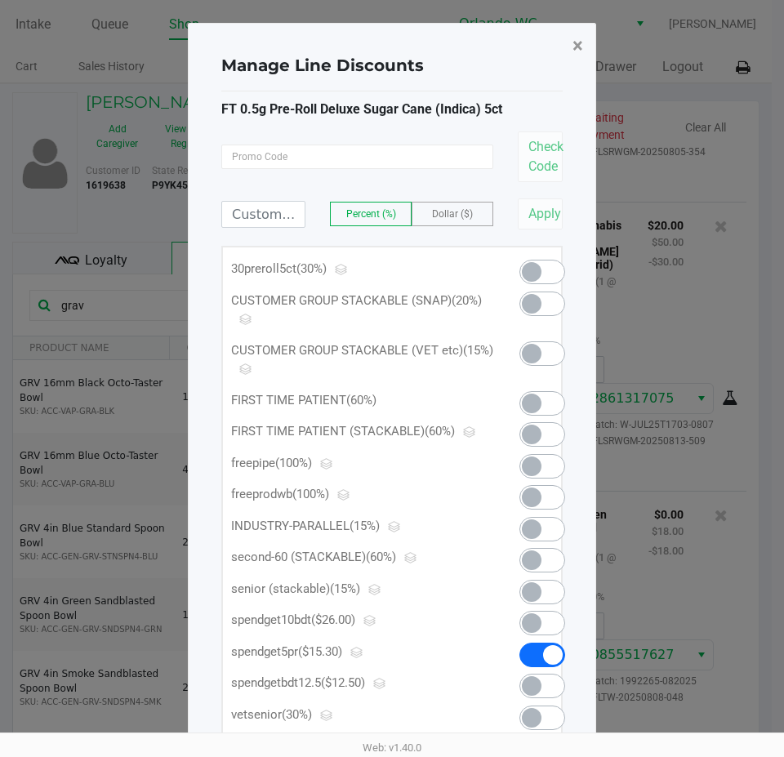
click at [570, 49] on button "×" at bounding box center [578, 46] width 37 height 46
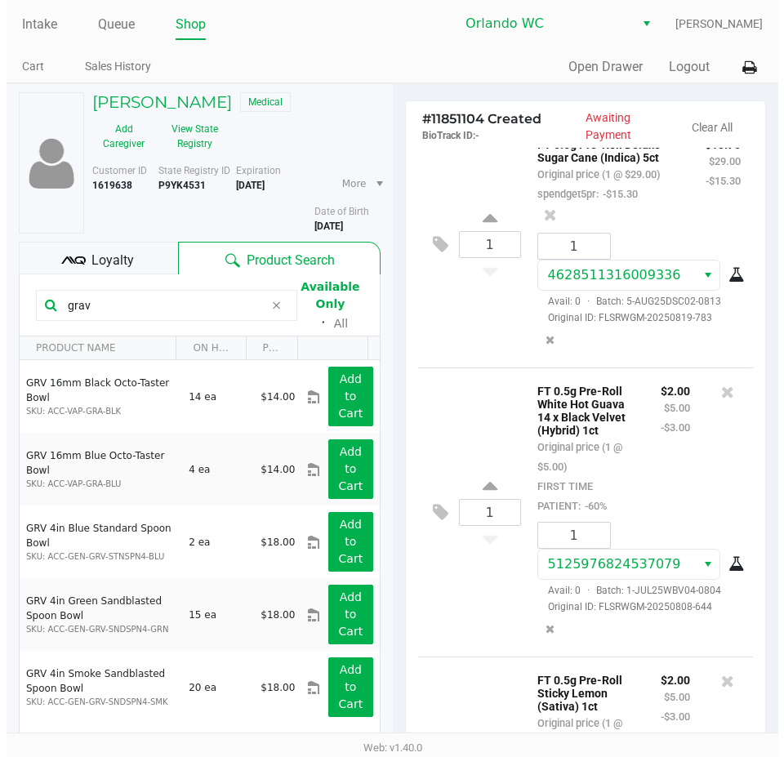
scroll to position [1278, 0]
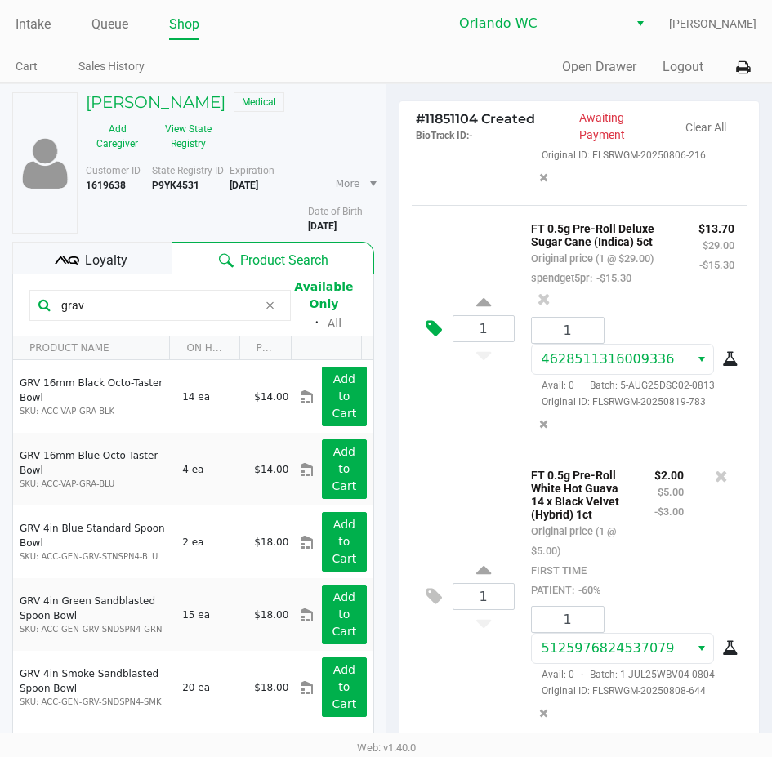
click at [434, 338] on icon at bounding box center [434, 328] width 16 height 19
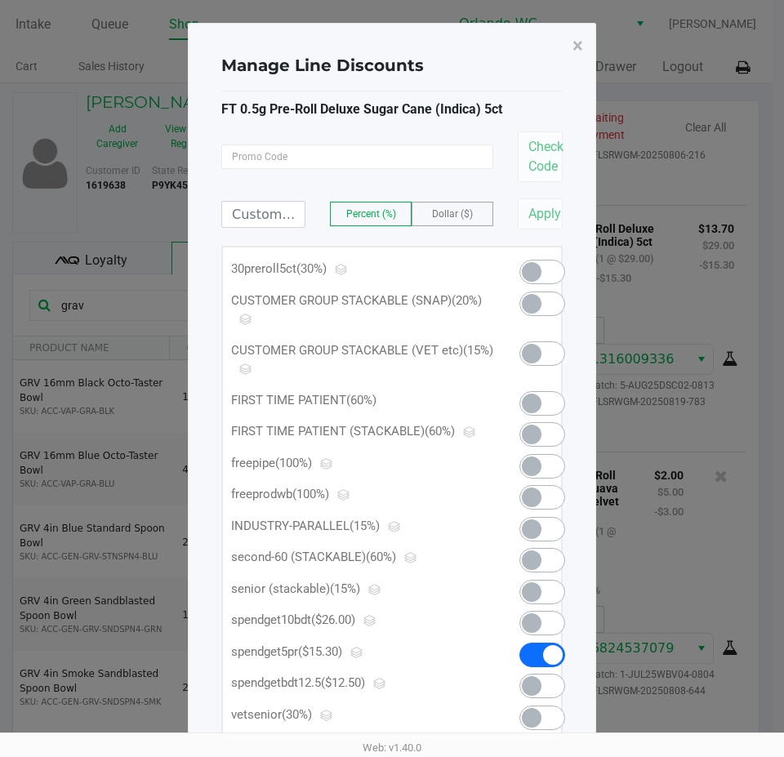
click at [542, 404] on span at bounding box center [543, 403] width 46 height 25
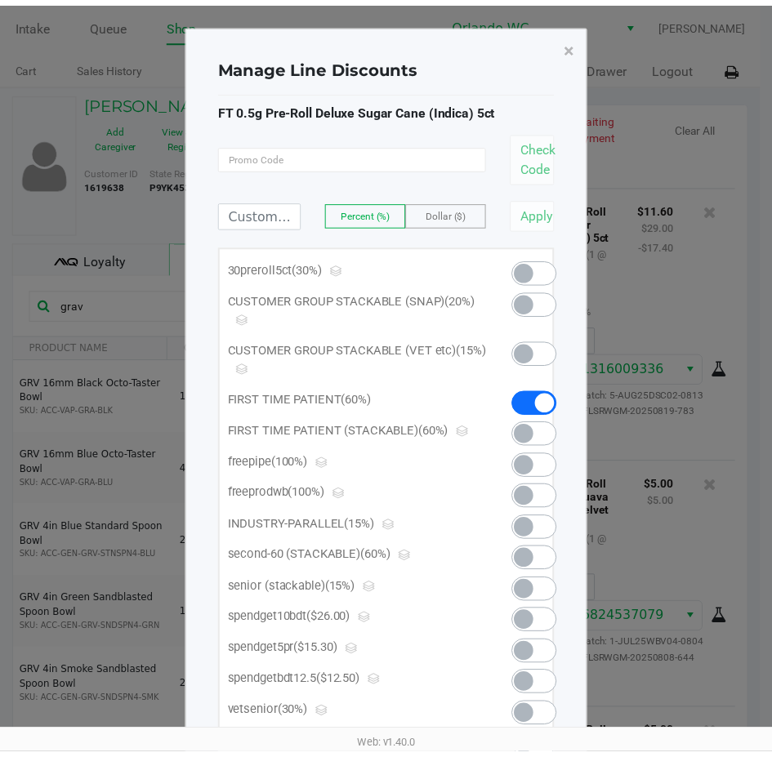
scroll to position [2389, 0]
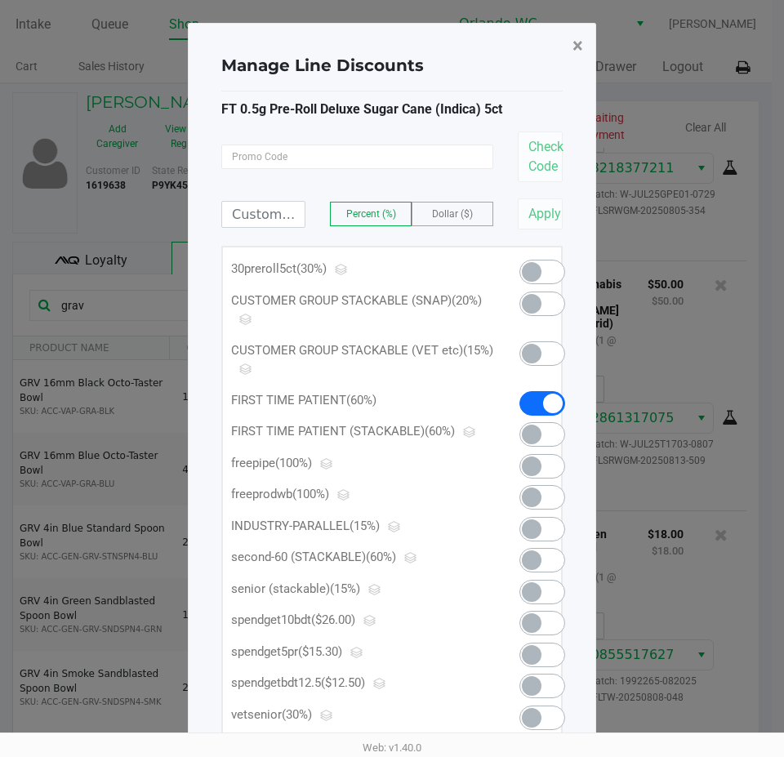
click at [580, 55] on span "×" at bounding box center [578, 45] width 11 height 23
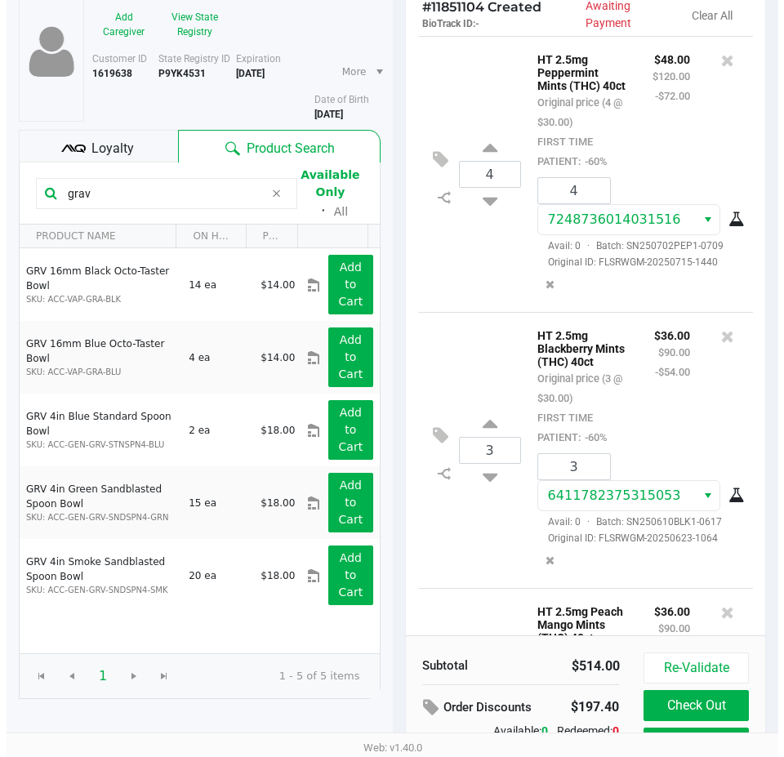
scroll to position [0, 0]
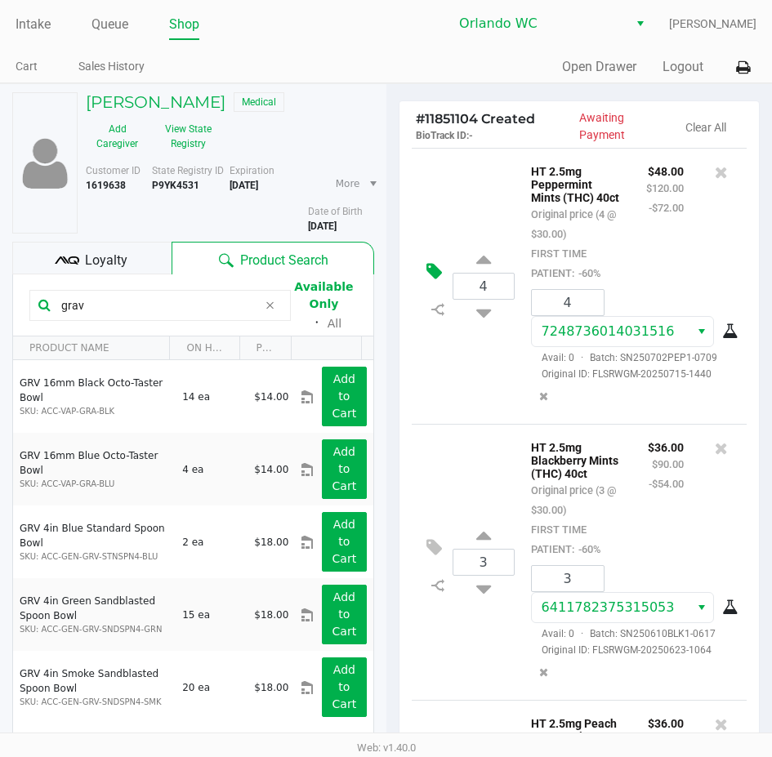
click at [430, 272] on icon at bounding box center [434, 271] width 16 height 19
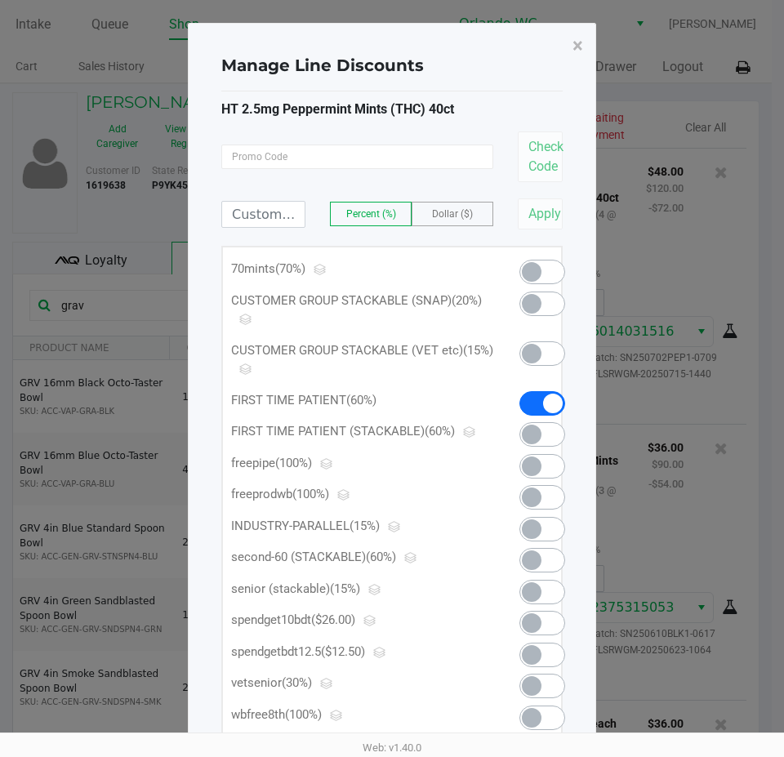
click at [527, 277] on span at bounding box center [532, 272] width 20 height 20
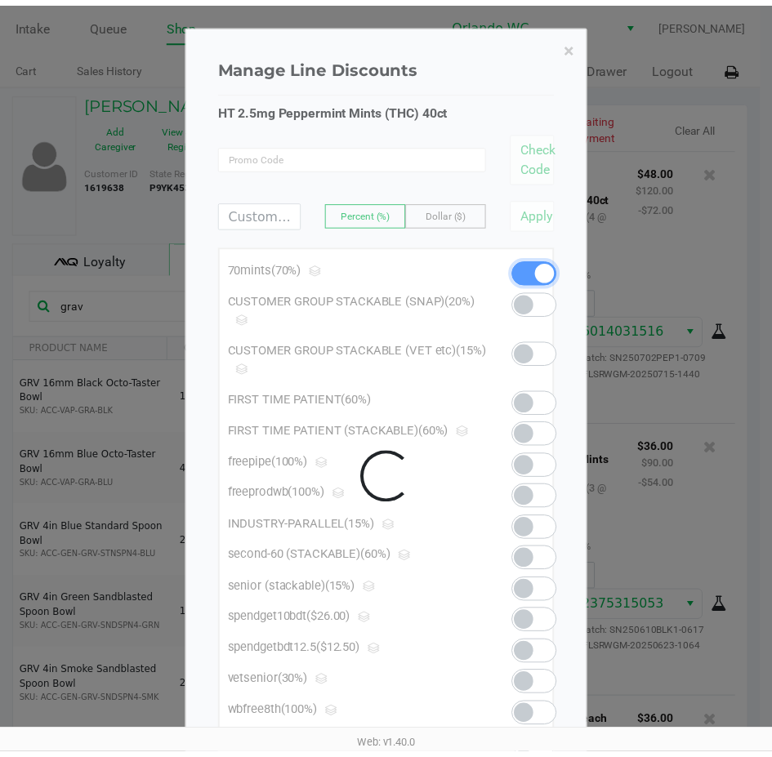
scroll to position [2389, 0]
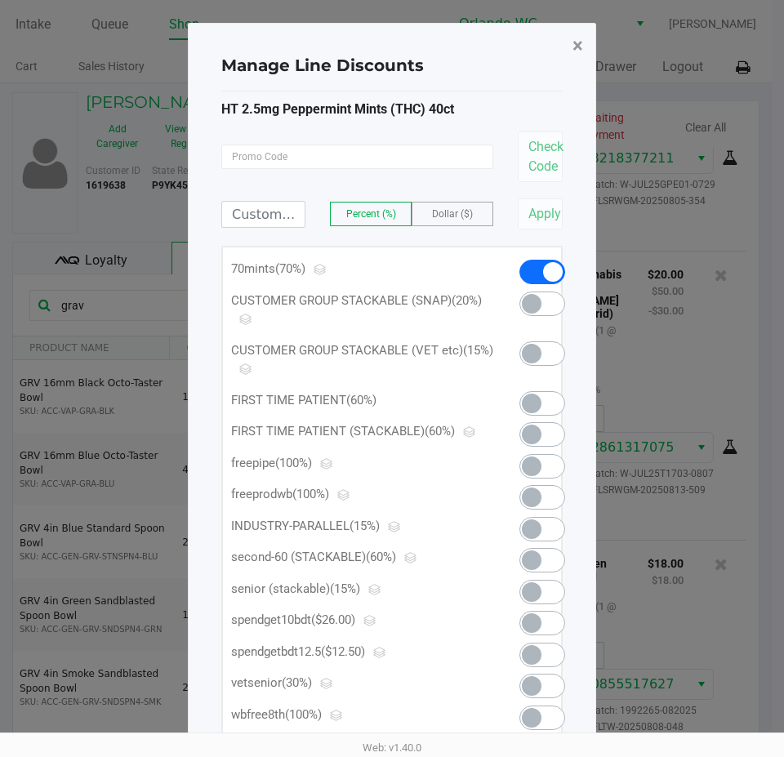
click at [575, 45] on span "×" at bounding box center [578, 45] width 11 height 23
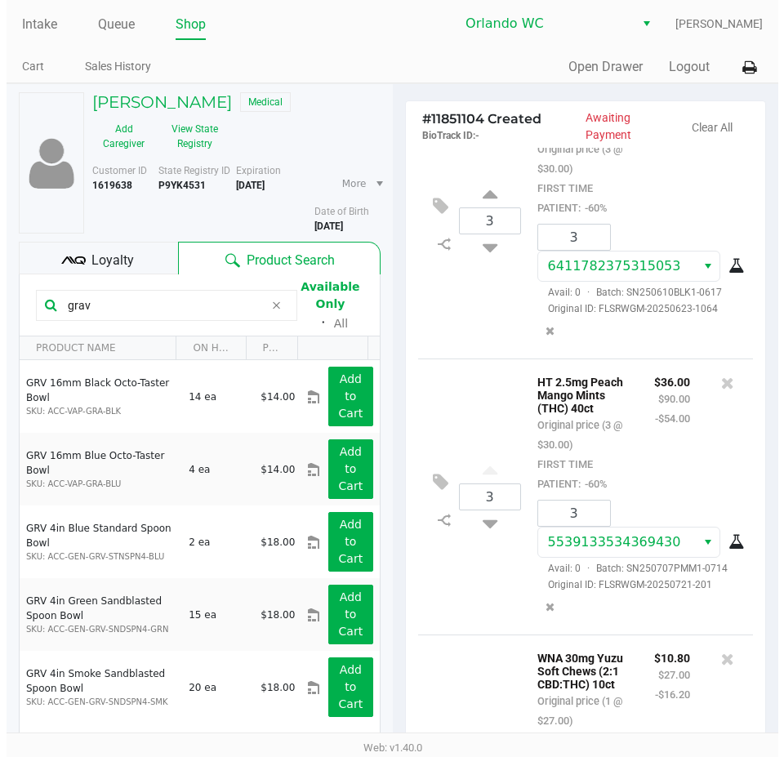
scroll to position [327, 0]
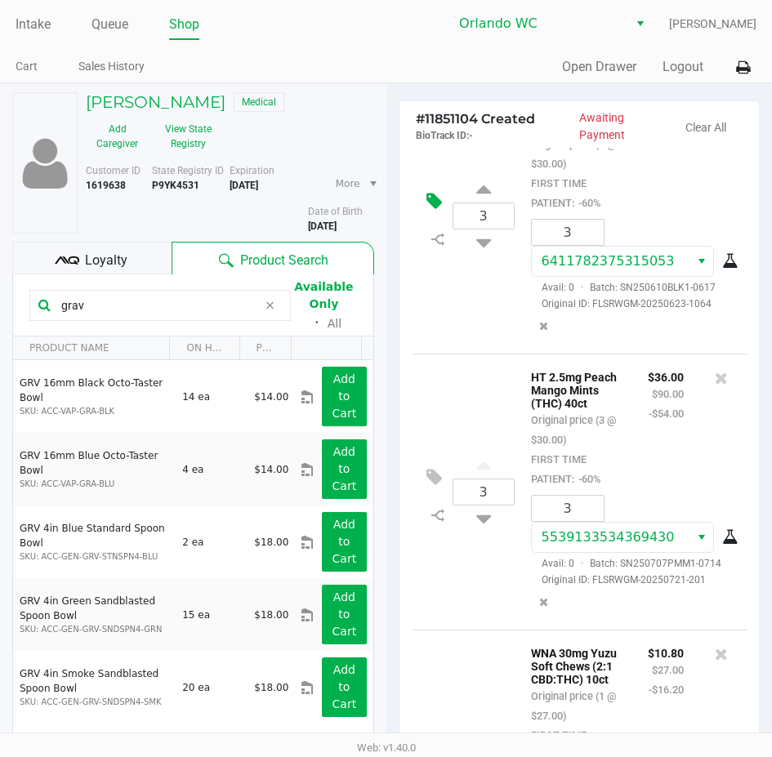
click at [431, 211] on icon at bounding box center [434, 201] width 16 height 19
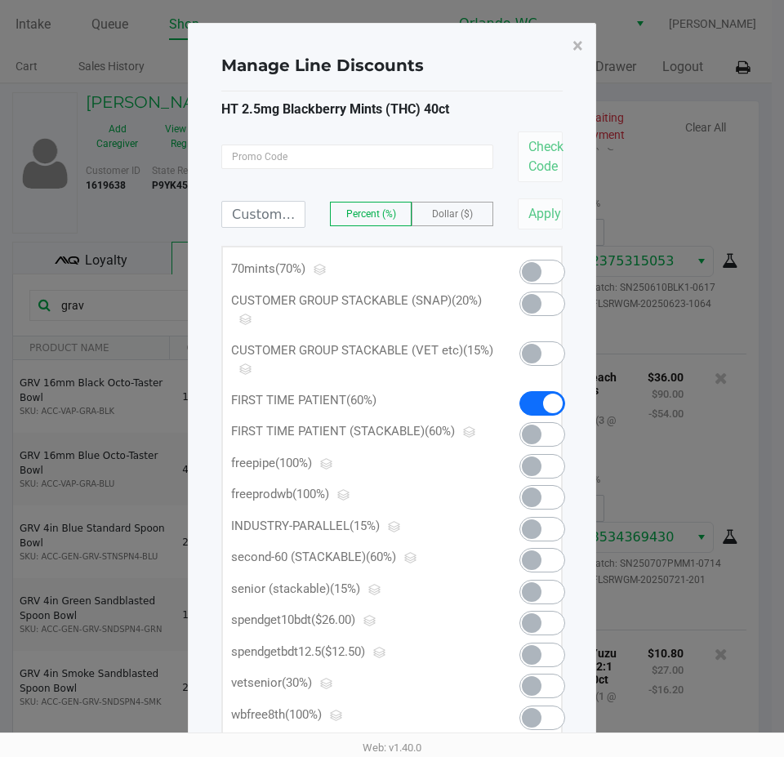
click at [533, 272] on span at bounding box center [532, 272] width 20 height 20
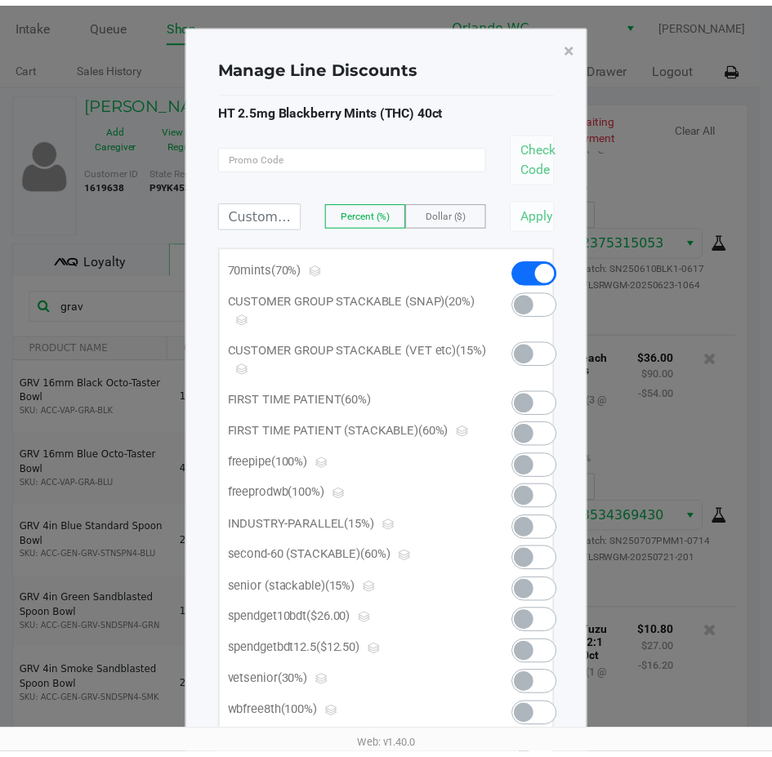
scroll to position [2585, 0]
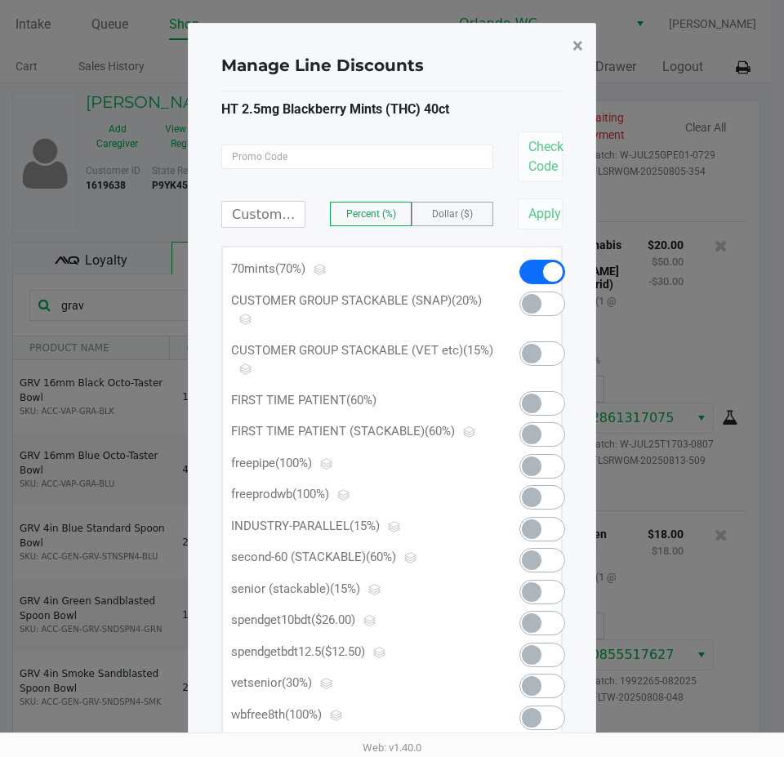
click at [578, 47] on span "×" at bounding box center [578, 45] width 11 height 23
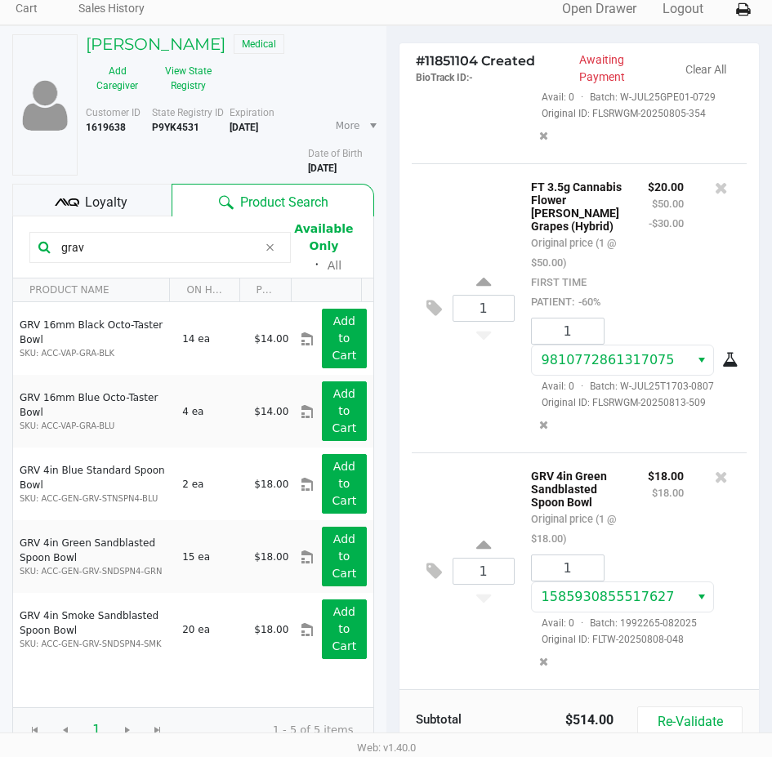
scroll to position [82, 0]
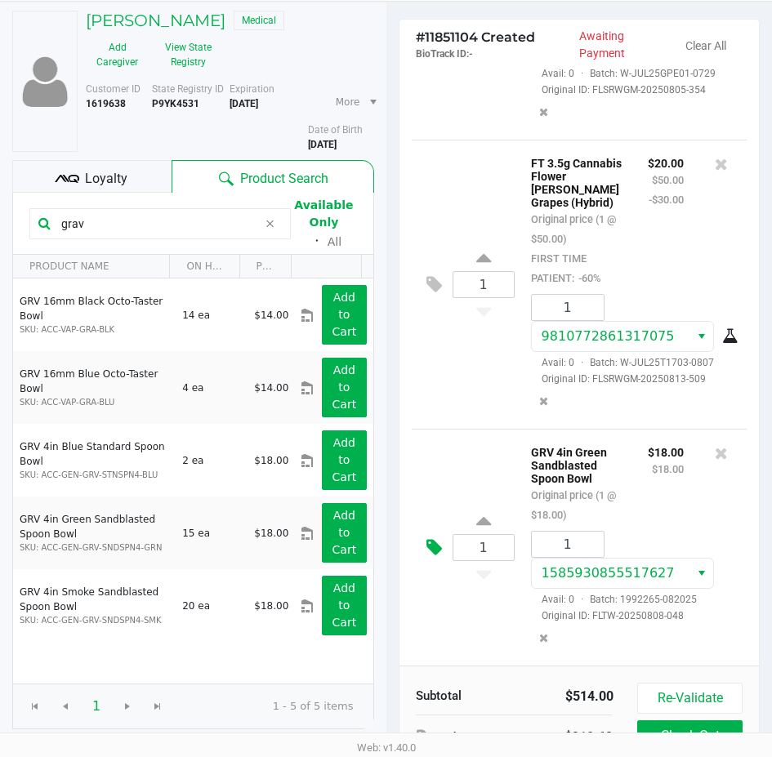
click at [431, 538] on icon at bounding box center [434, 547] width 16 height 19
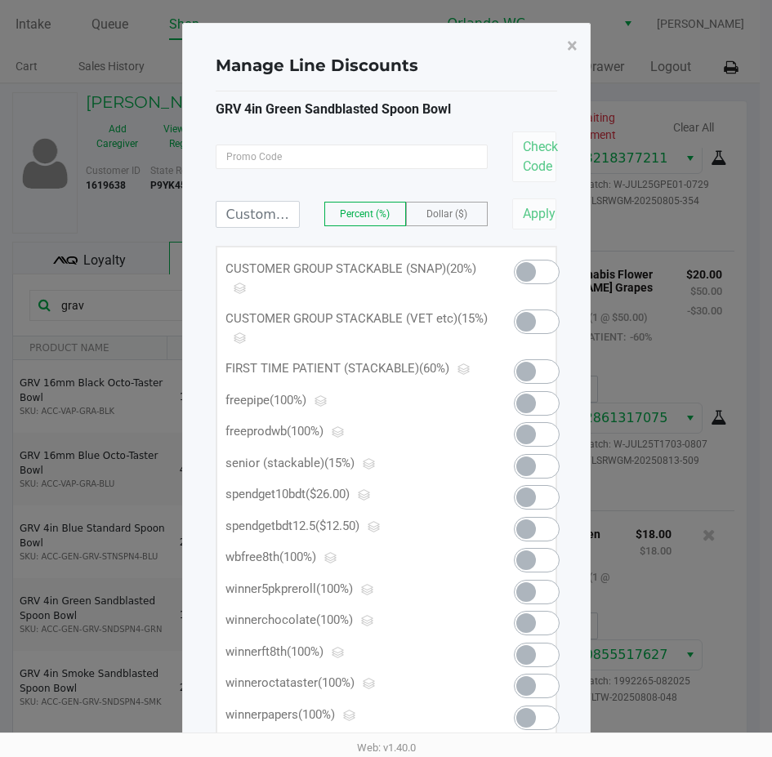
scroll to position [0, 0]
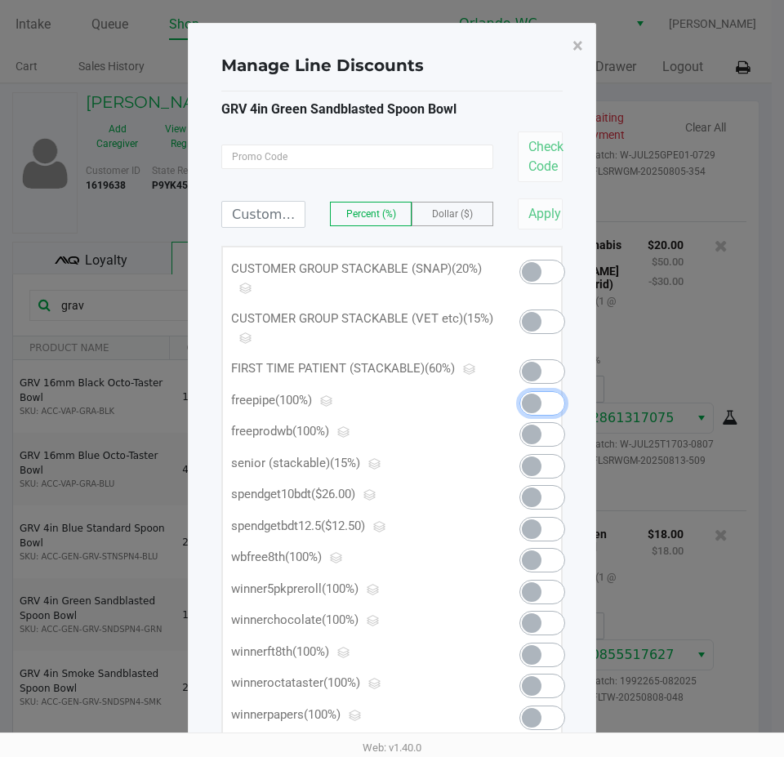
click at [534, 410] on span at bounding box center [532, 404] width 20 height 20
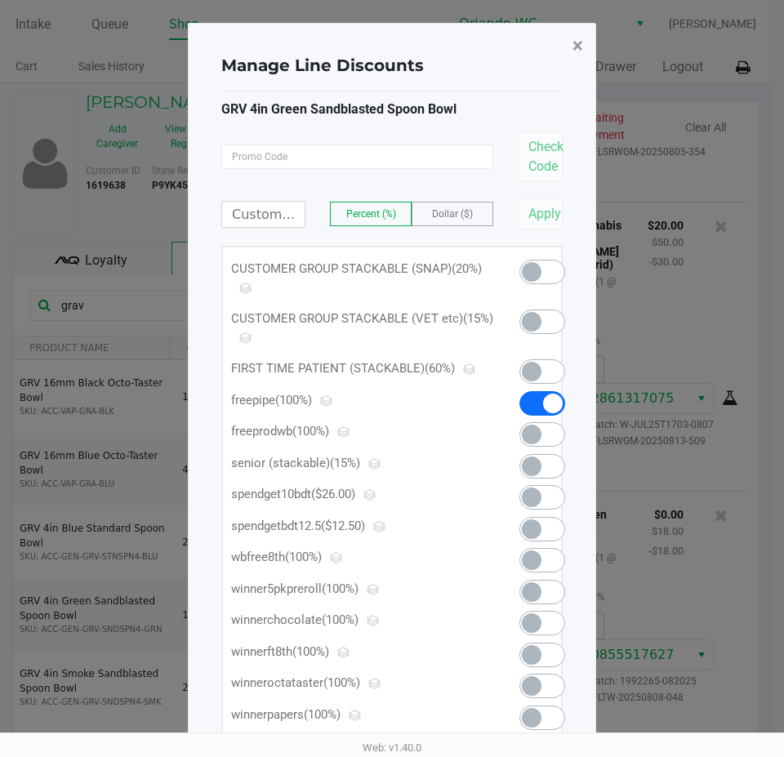
click at [576, 49] on span "×" at bounding box center [578, 45] width 11 height 23
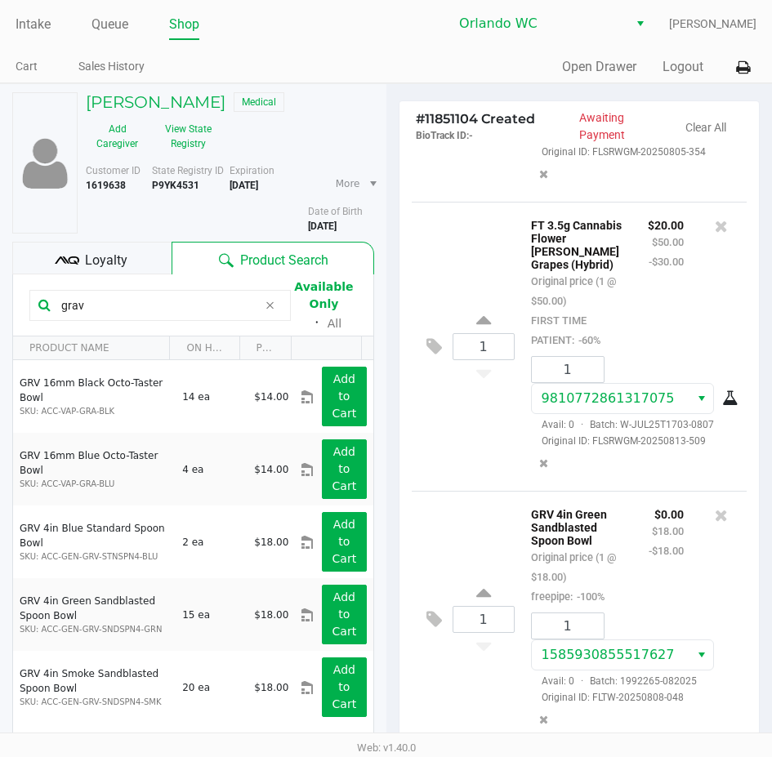
click at [225, 314] on input "grav" at bounding box center [156, 305] width 203 height 25
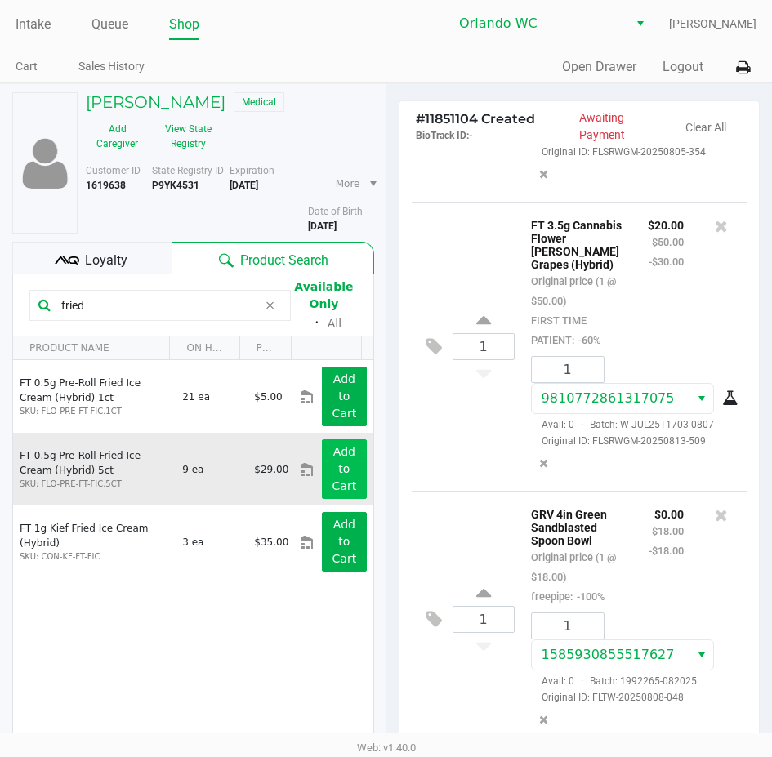
type input "fried"
click at [346, 457] on button "Add to Cart" at bounding box center [344, 469] width 44 height 60
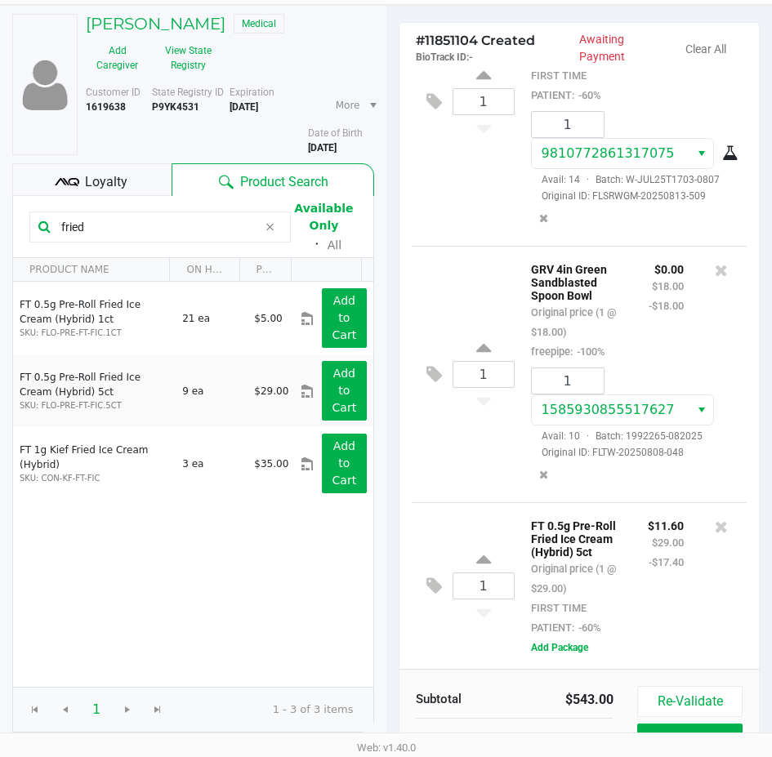
scroll to position [82, 0]
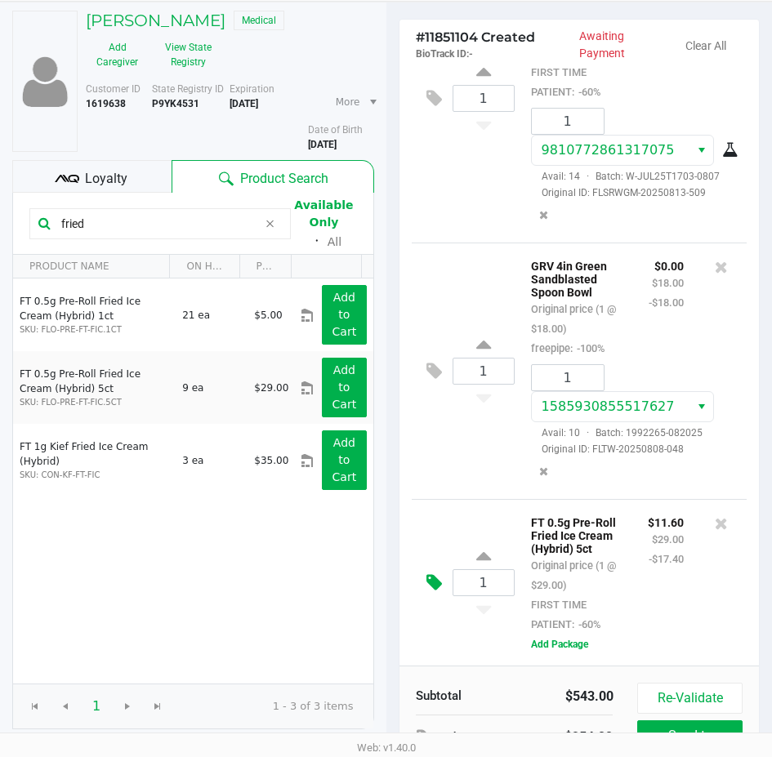
click at [439, 573] on icon at bounding box center [434, 582] width 16 height 19
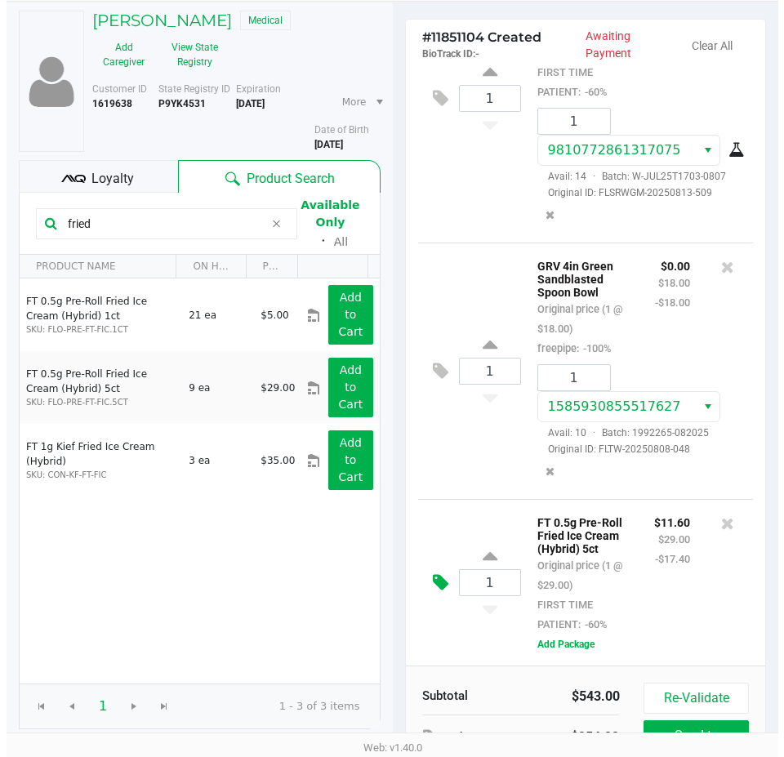
scroll to position [0, 0]
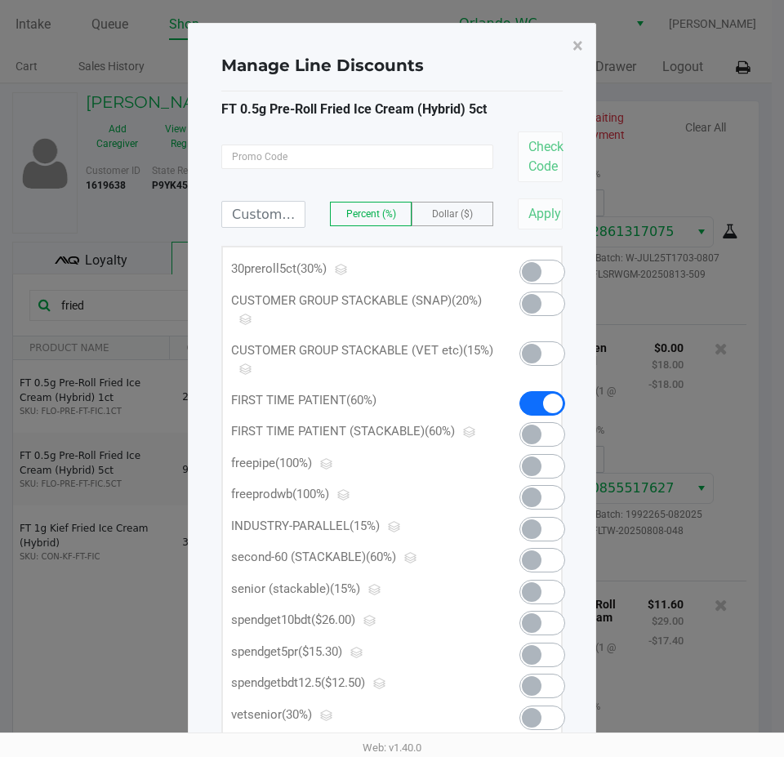
click at [539, 283] on span at bounding box center [543, 272] width 46 height 25
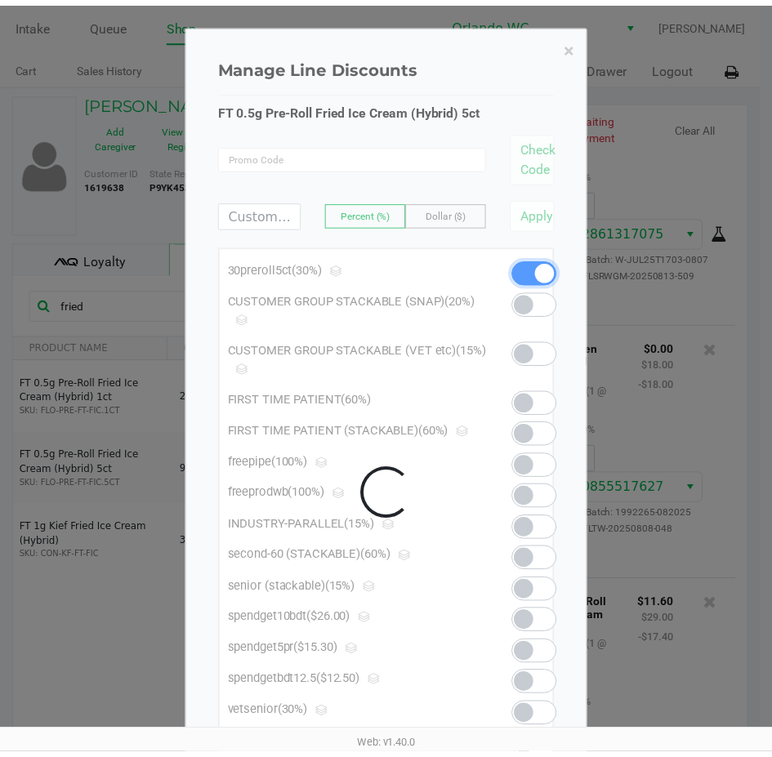
scroll to position [2787, 0]
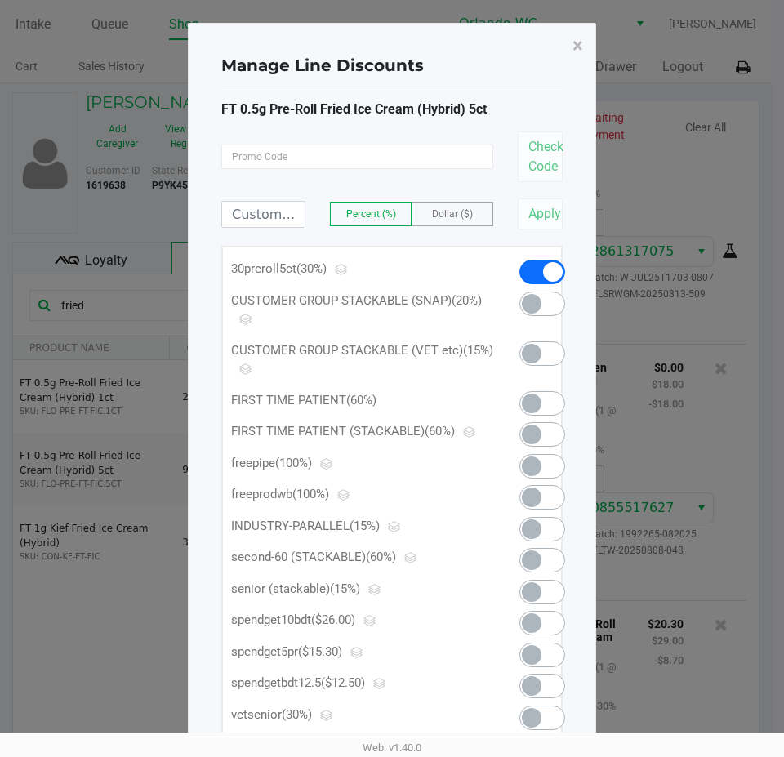
click at [529, 658] on span at bounding box center [532, 655] width 20 height 20
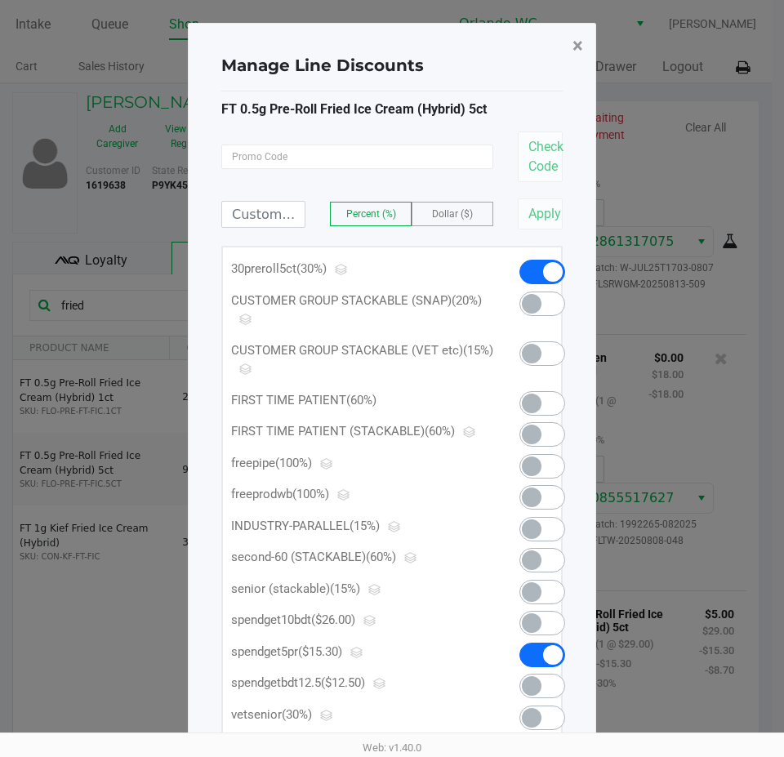
click at [576, 42] on span "×" at bounding box center [578, 45] width 11 height 23
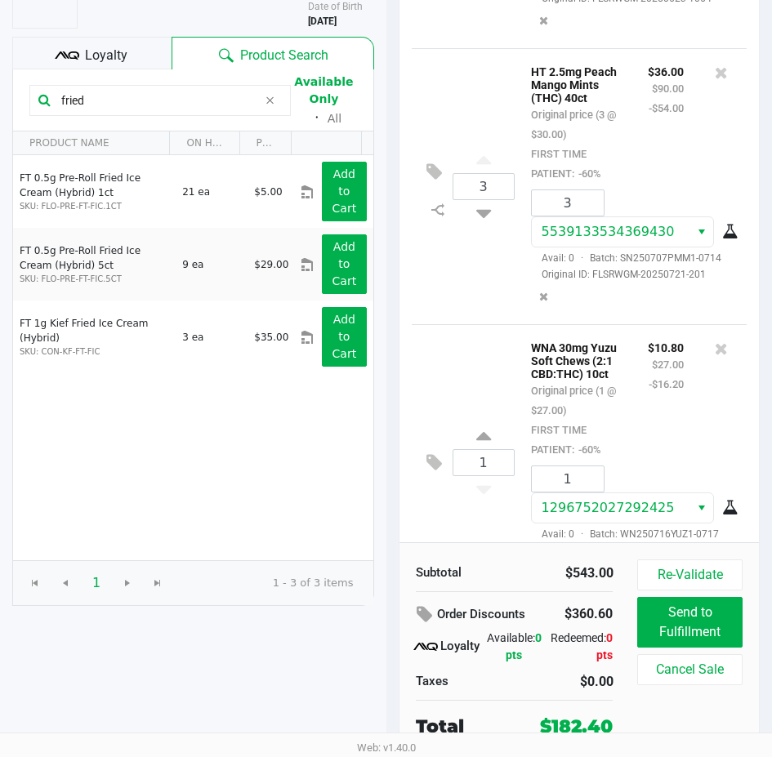
scroll to position [376, 0]
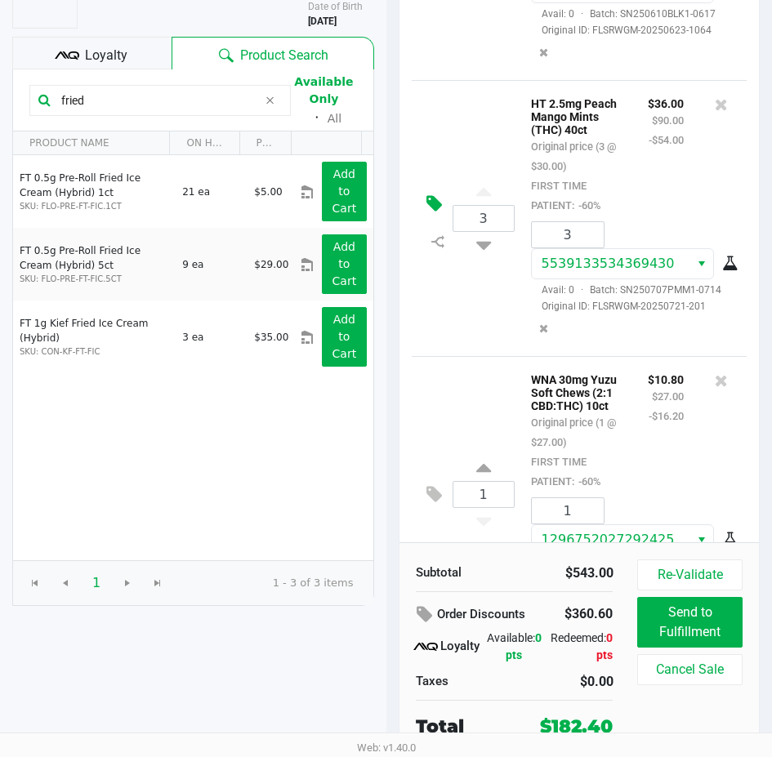
click at [430, 213] on icon at bounding box center [434, 203] width 16 height 19
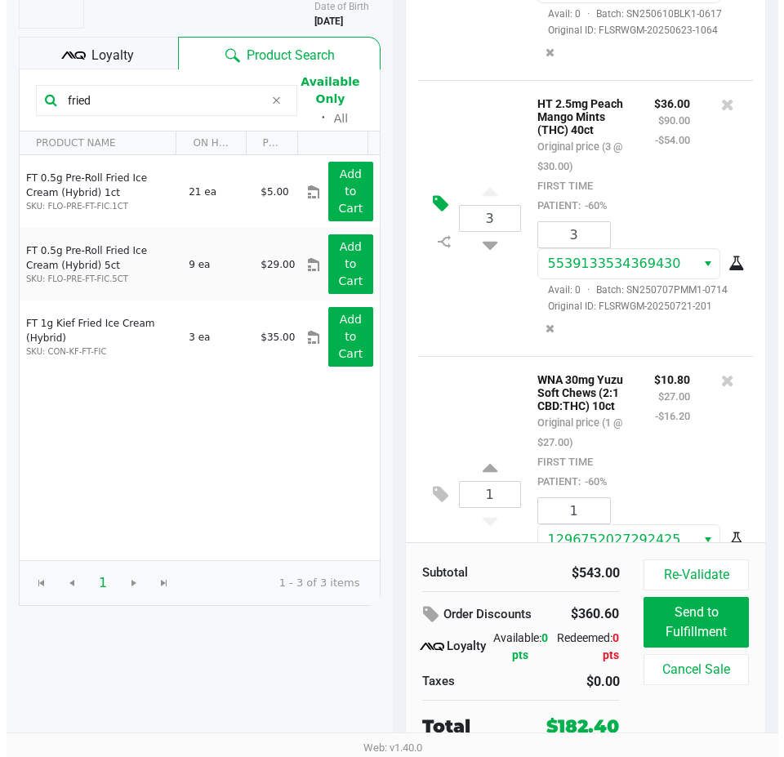
scroll to position [0, 0]
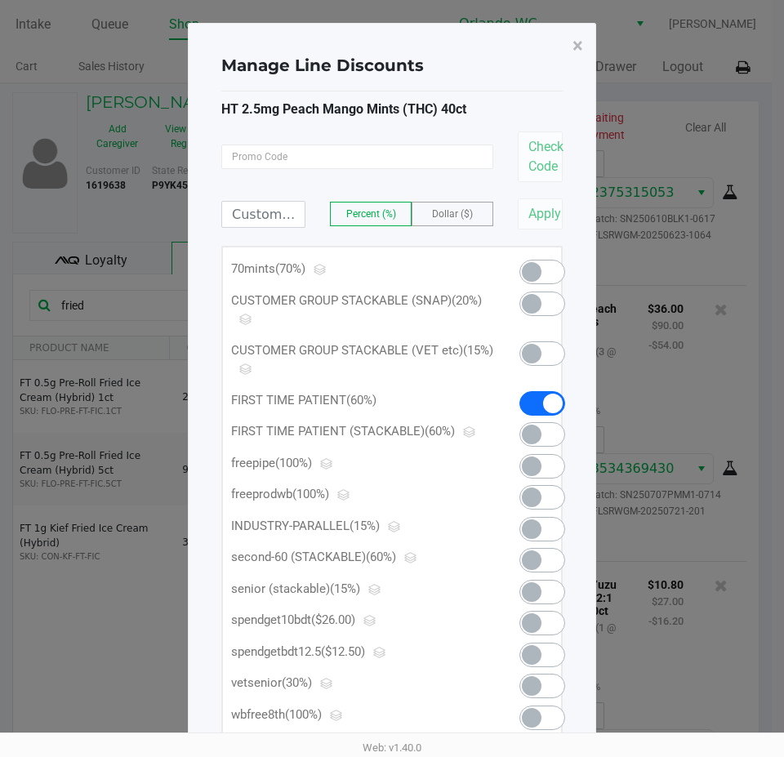
click at [521, 270] on span at bounding box center [543, 272] width 46 height 25
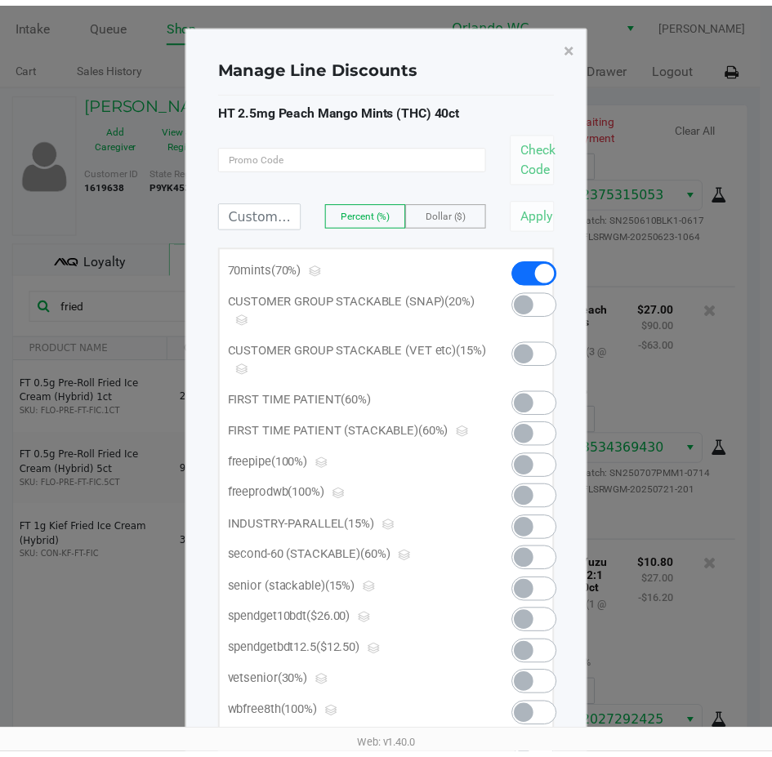
scroll to position [2807, 0]
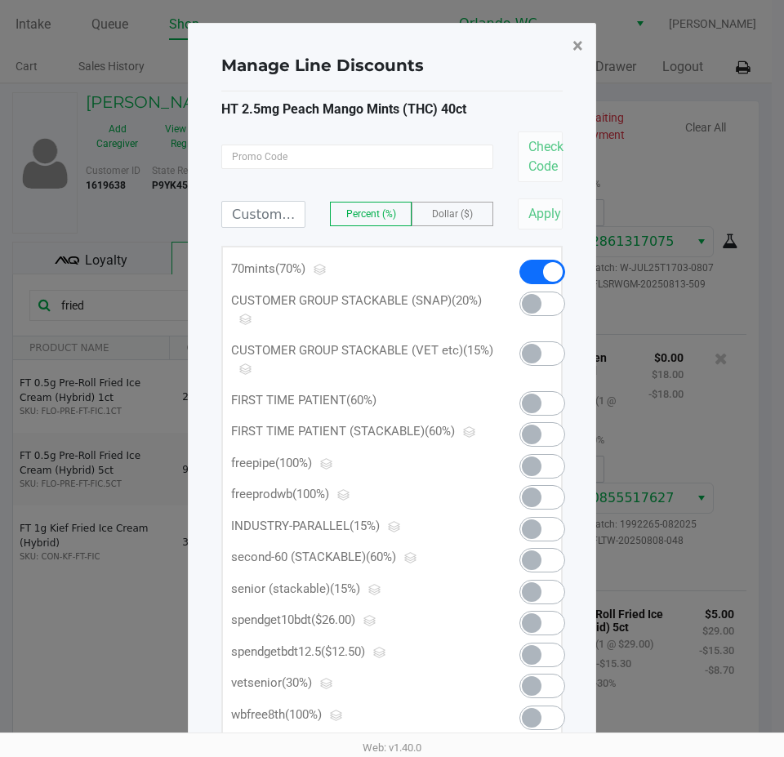
click at [577, 46] on span "×" at bounding box center [578, 45] width 11 height 23
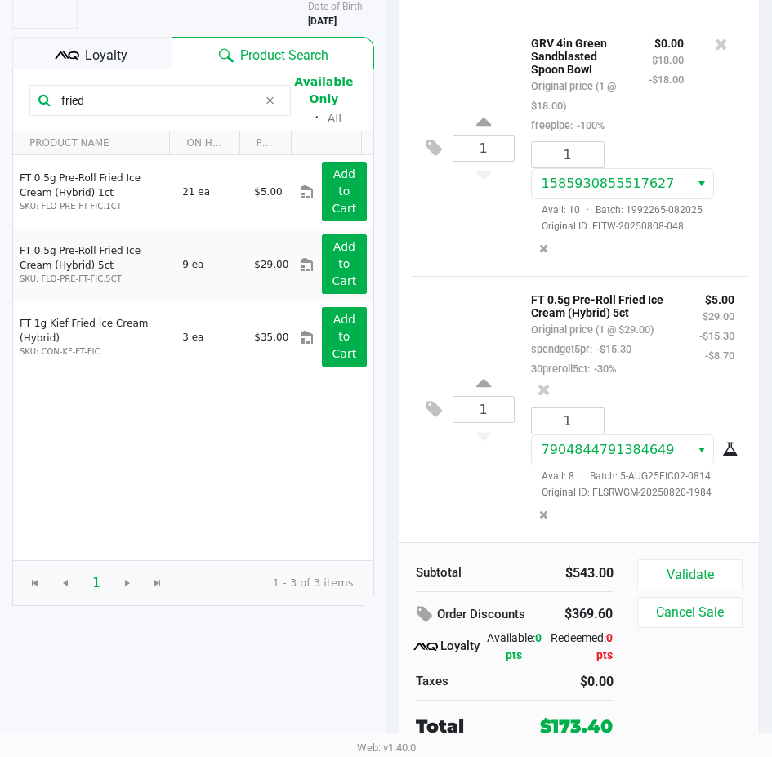
scroll to position [2918, 0]
click at [674, 569] on button "Validate" at bounding box center [689, 575] width 105 height 31
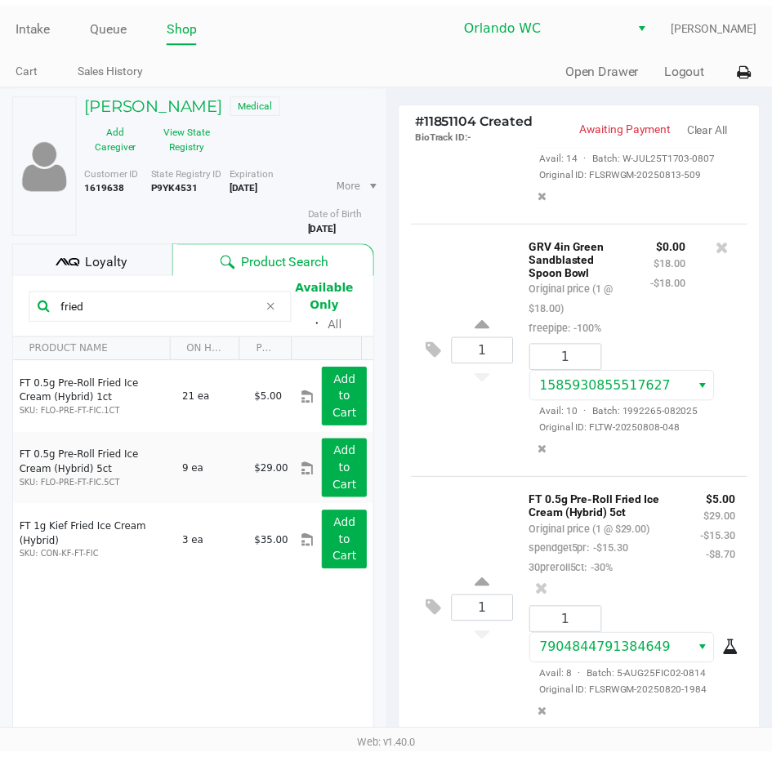
scroll to position [2937, 0]
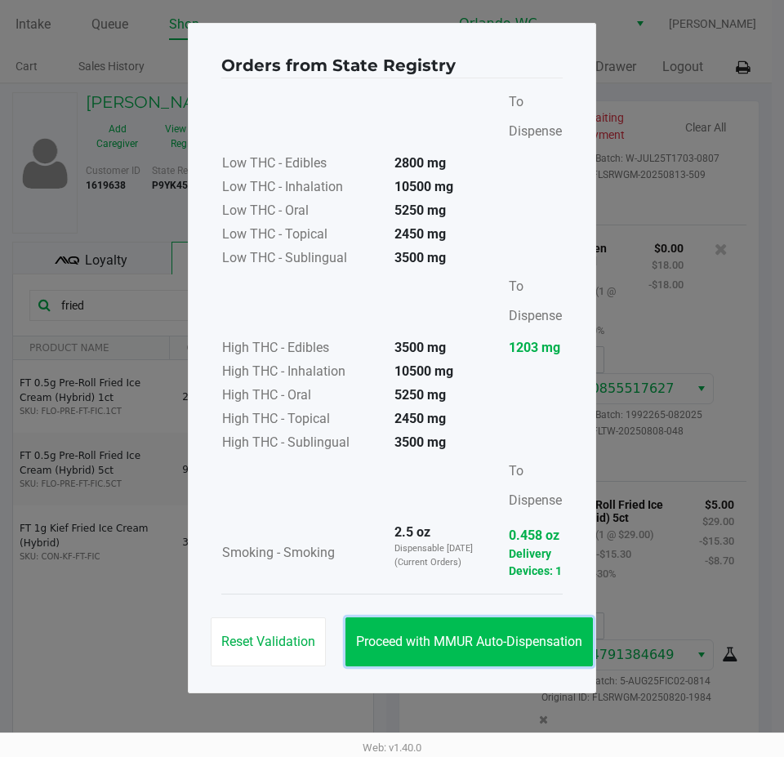
click at [516, 640] on span "Proceed with MMUR Auto-Dispensation" at bounding box center [469, 642] width 226 height 16
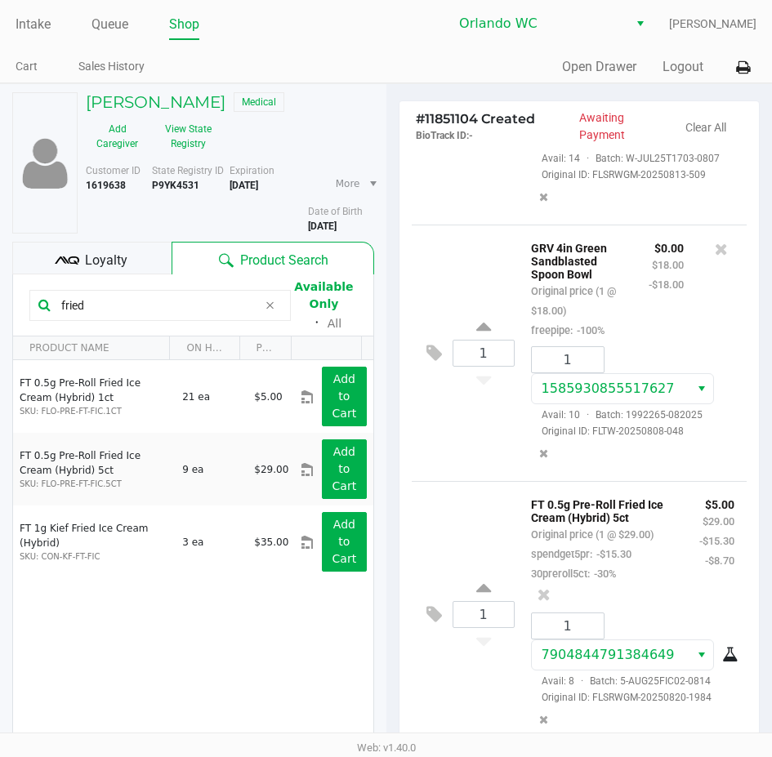
scroll to position [207, 0]
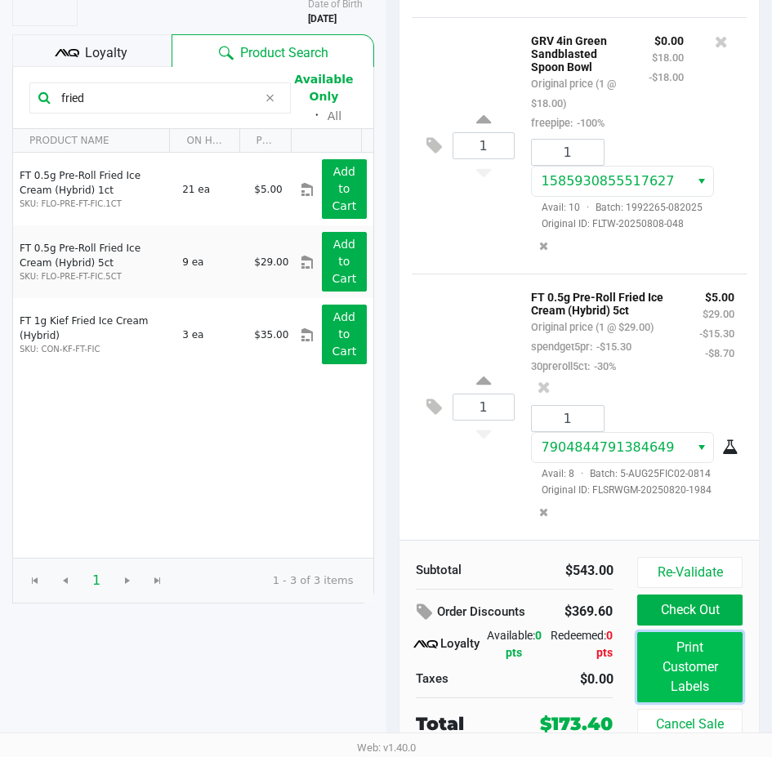
click at [675, 671] on button "Print Customer Labels" at bounding box center [689, 667] width 105 height 70
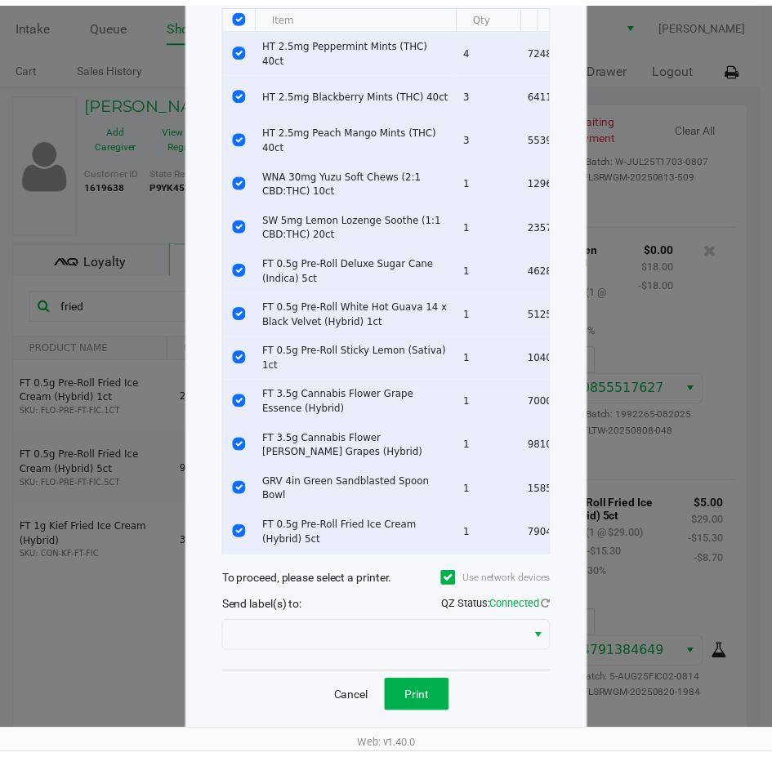
scroll to position [127, 0]
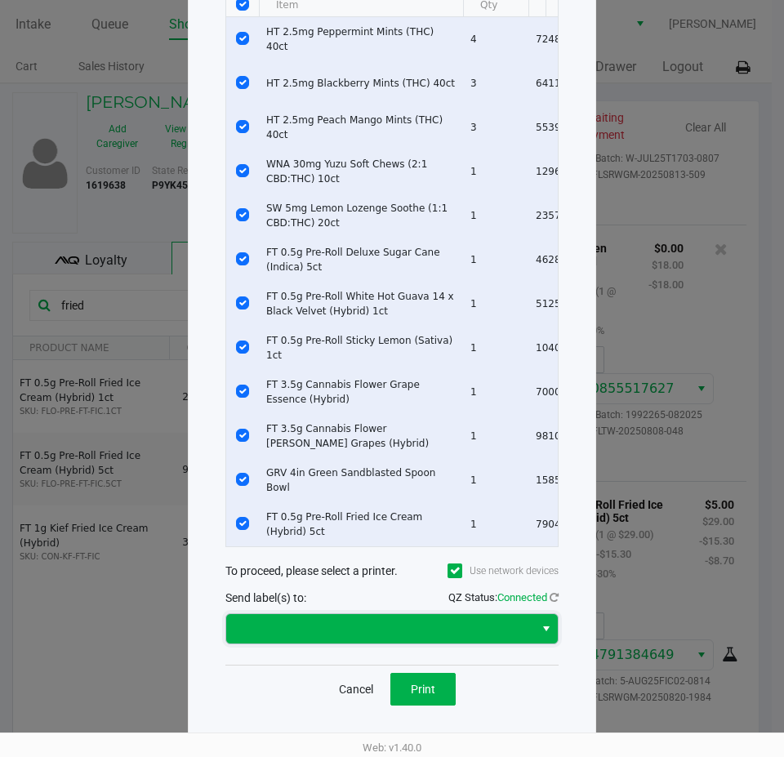
click at [435, 631] on span at bounding box center [380, 629] width 288 height 20
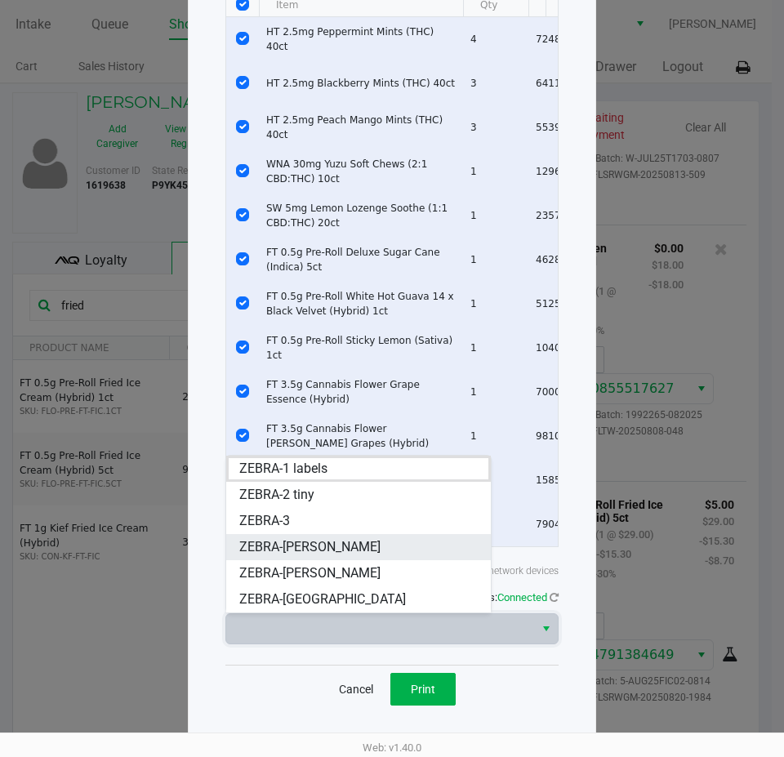
click at [367, 542] on span "ZEBRA-TYWIN-LANNISTER" at bounding box center [309, 548] width 141 height 20
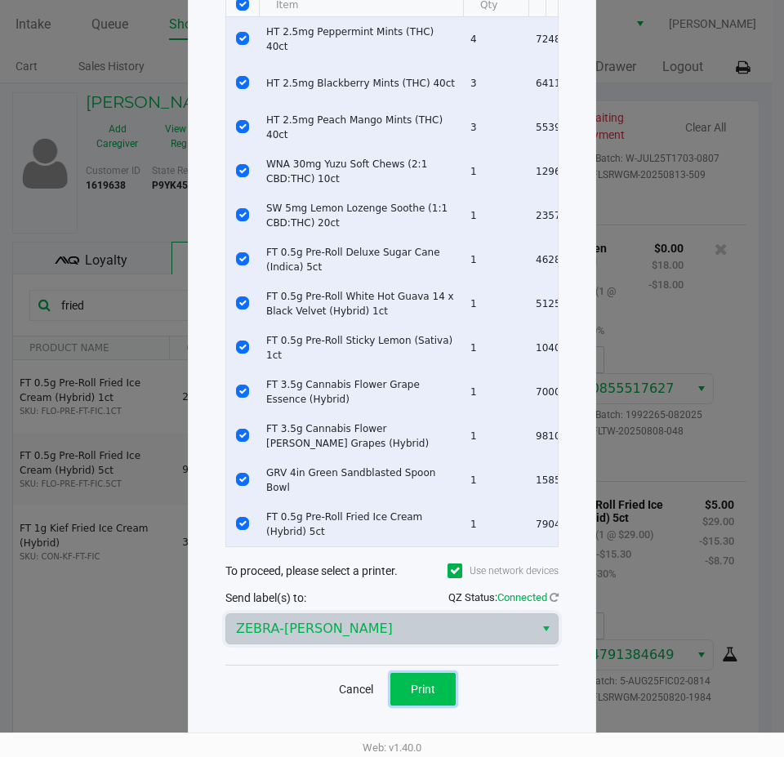
click at [438, 699] on button "Print" at bounding box center [422, 689] width 65 height 33
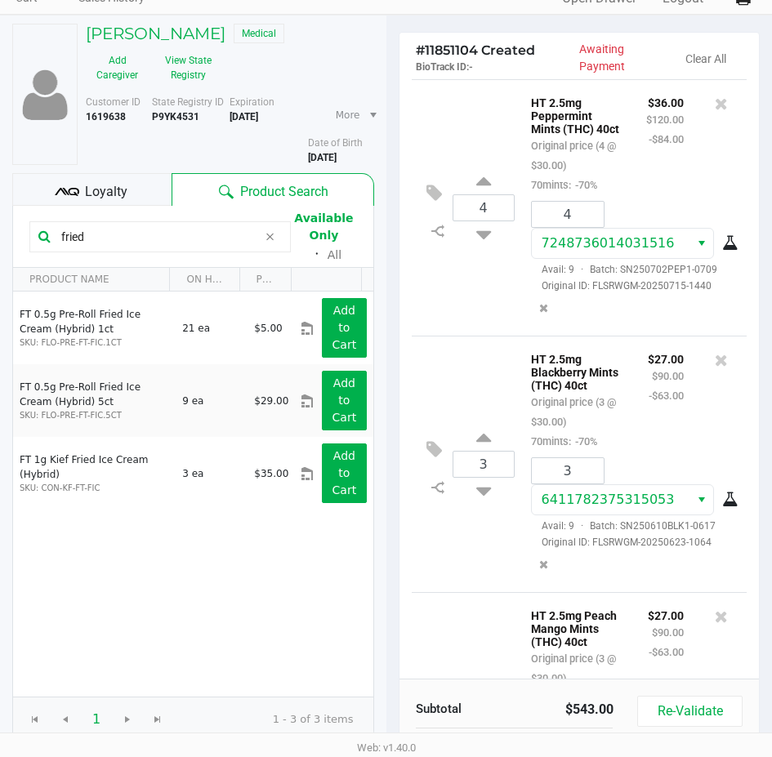
scroll to position [207, 0]
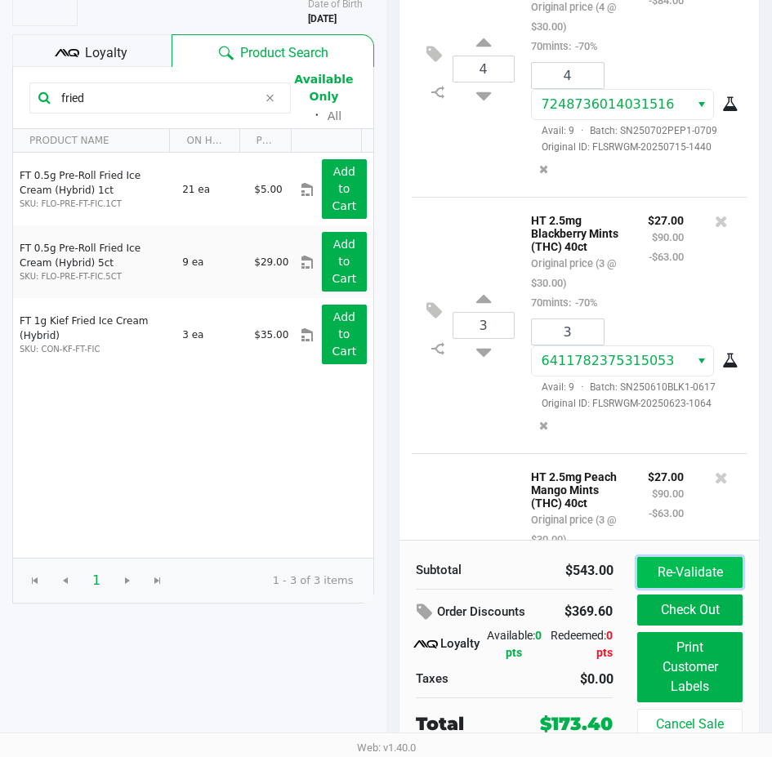
click at [658, 583] on button "Re-Validate" at bounding box center [689, 572] width 105 height 31
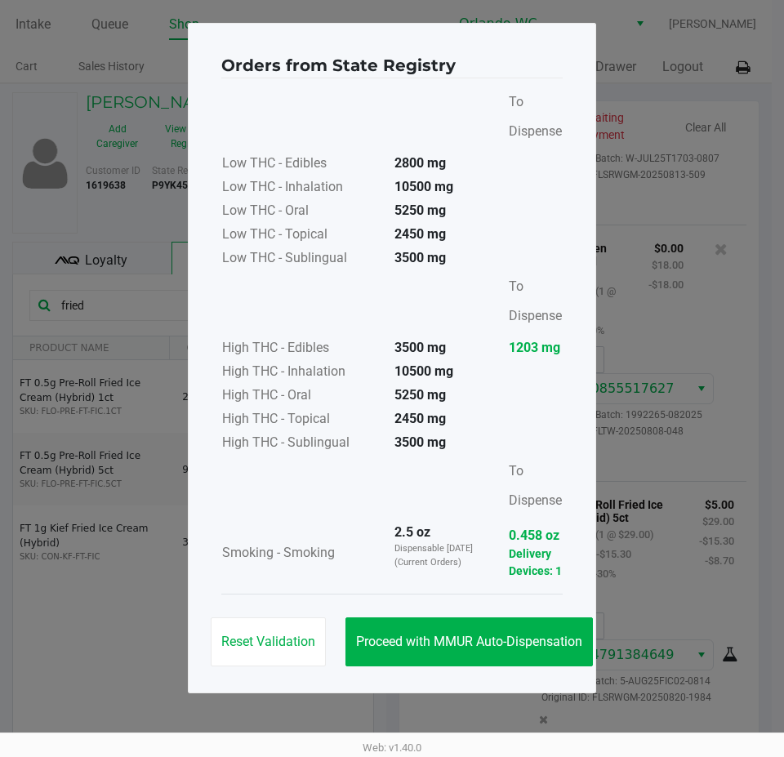
click at [485, 602] on div "Reset Validation Proceed with MMUR Auto-Dispensation" at bounding box center [391, 635] width 341 height 83
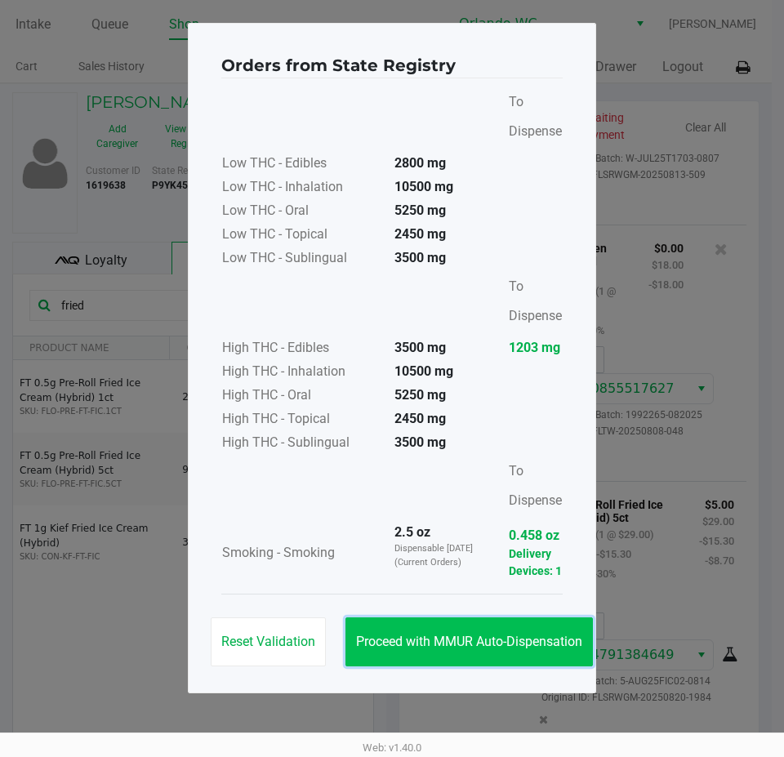
click at [497, 659] on button "Proceed with MMUR Auto-Dispensation" at bounding box center [470, 642] width 248 height 49
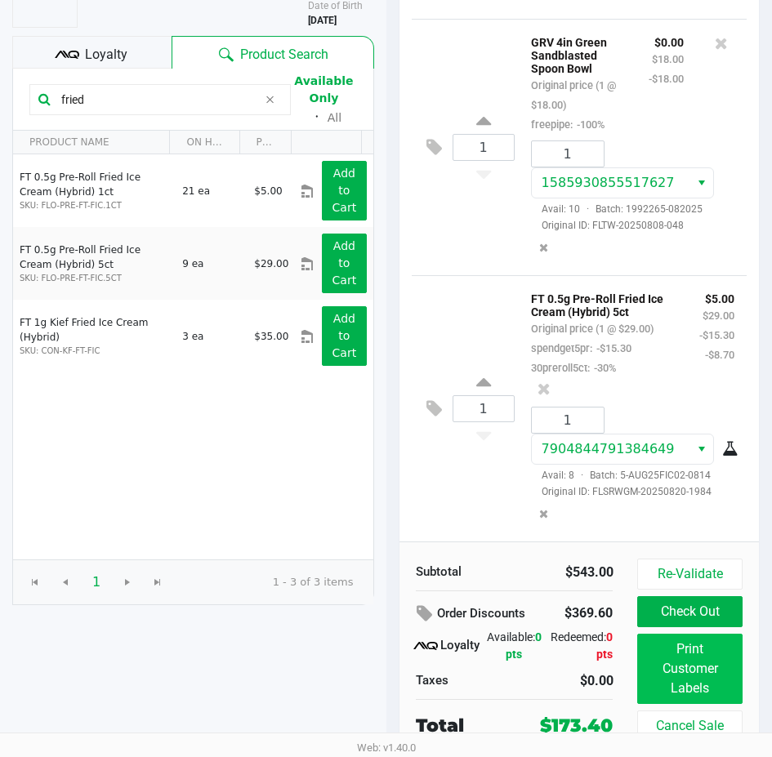
scroll to position [207, 0]
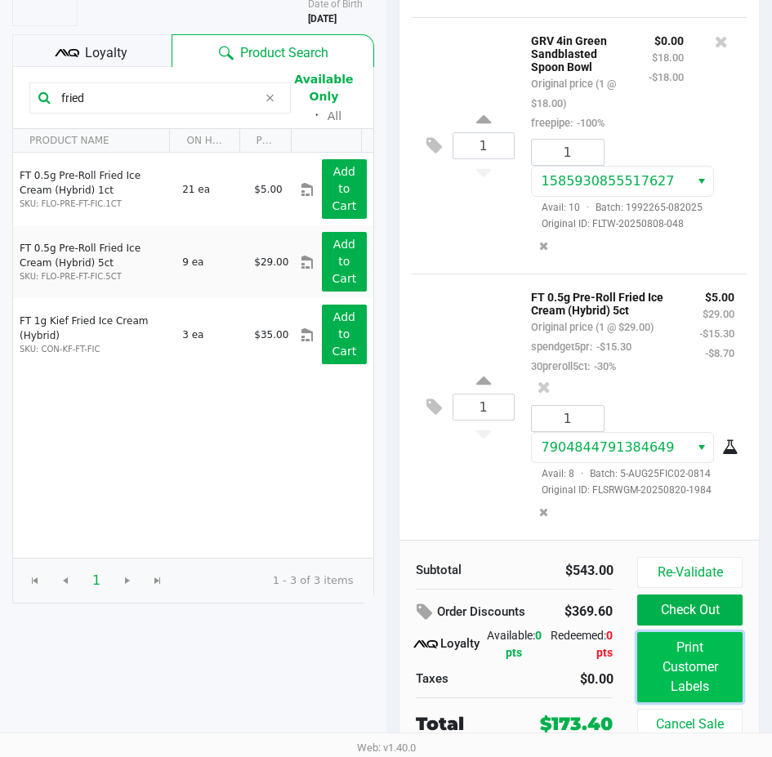
click at [692, 682] on button "Print Customer Labels" at bounding box center [689, 667] width 105 height 70
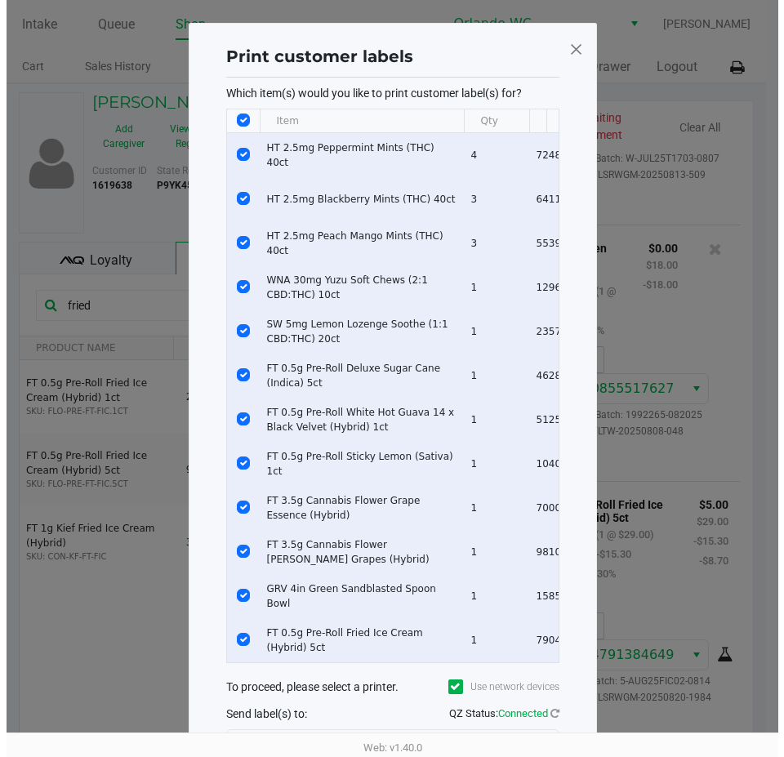
scroll to position [0, 0]
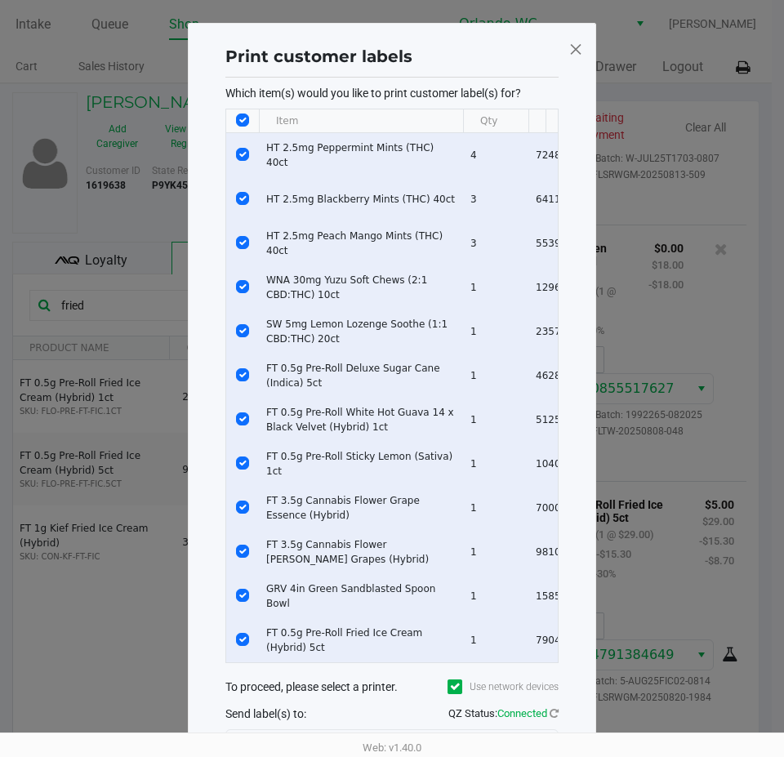
click at [242, 116] on input "Select All Rows" at bounding box center [242, 120] width 13 height 13
checkbox input "false"
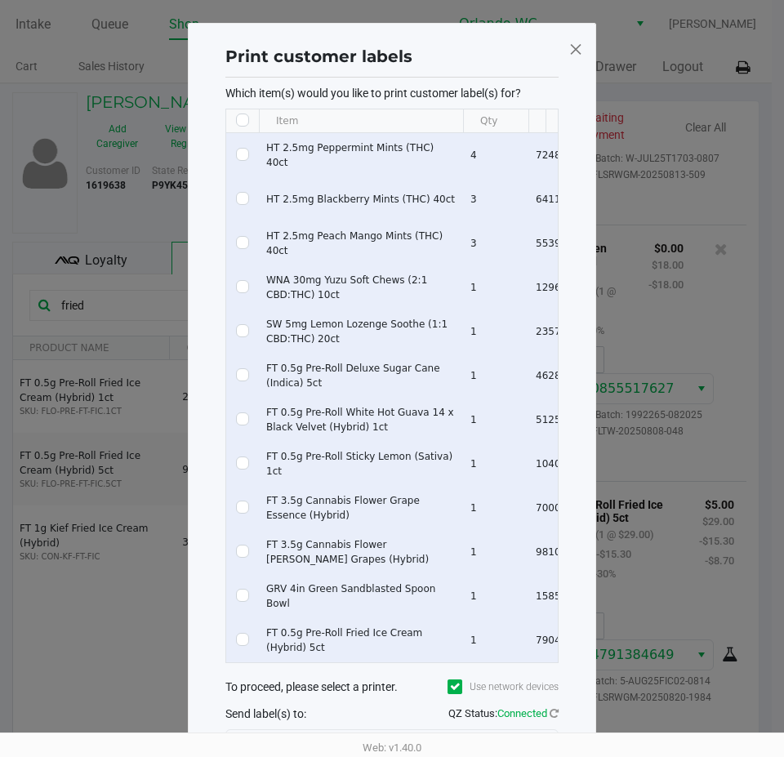
checkbox input "false"
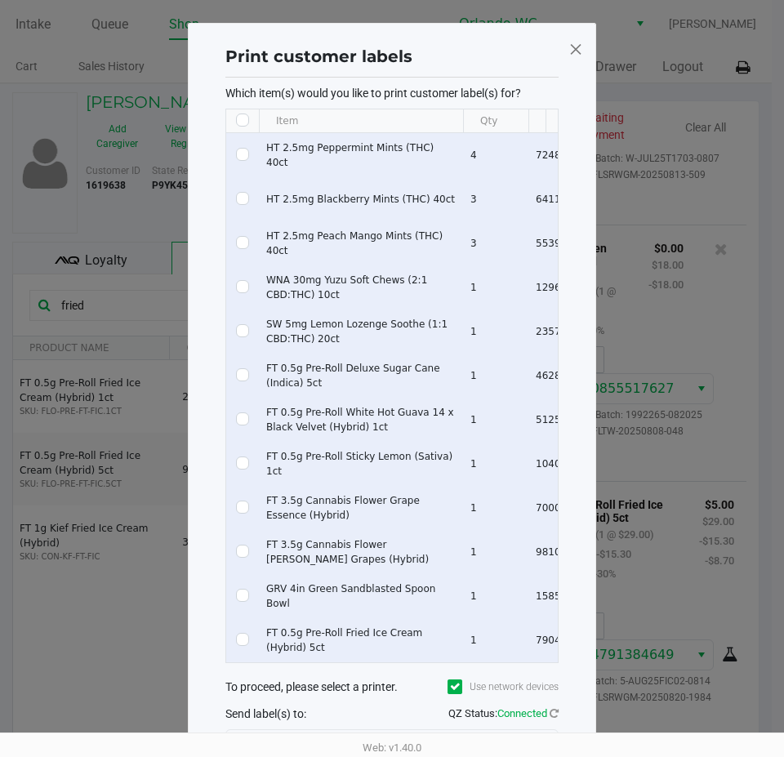
checkbox input "false"
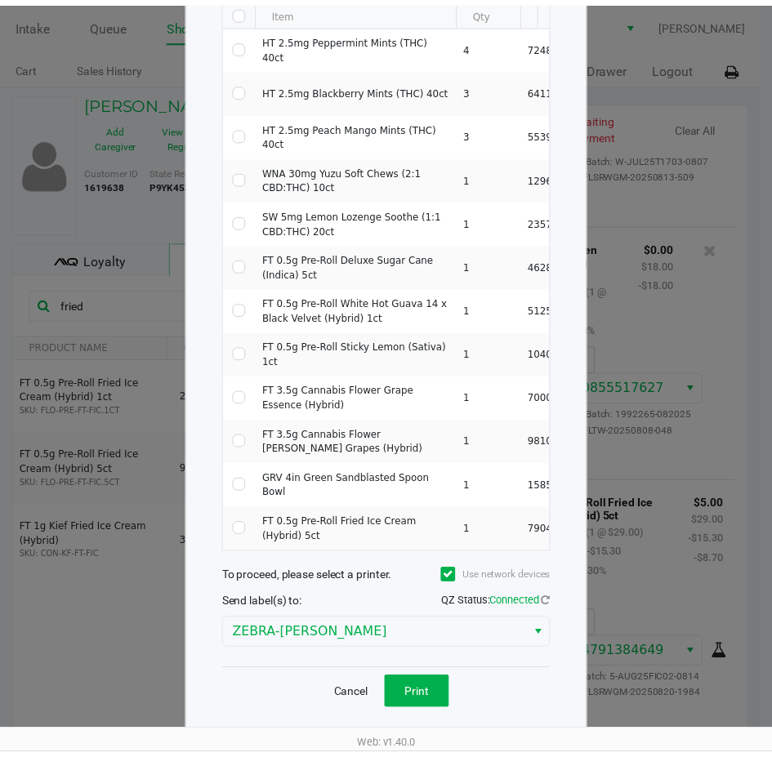
scroll to position [127, 0]
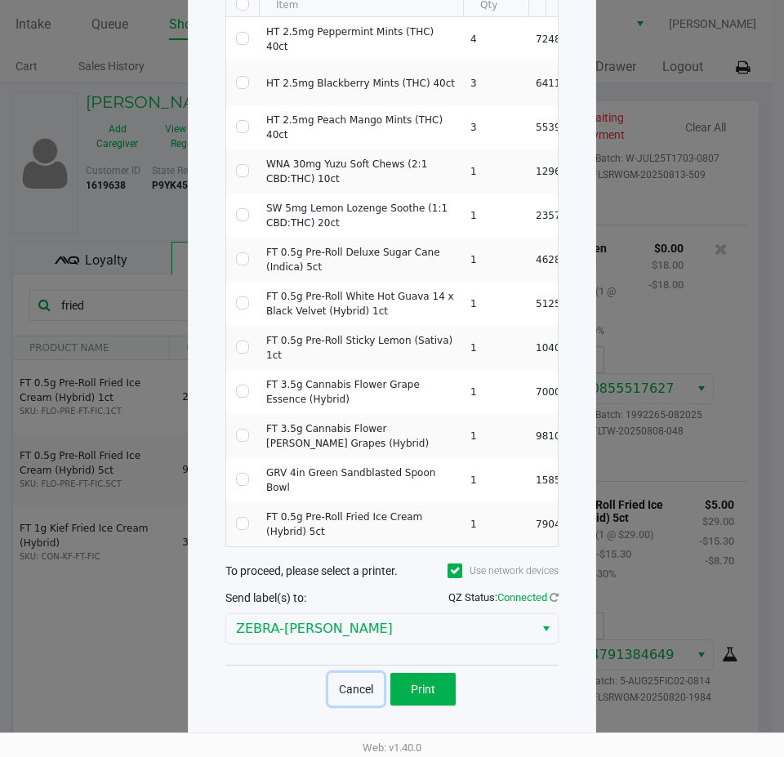
click at [358, 678] on button "Cancel" at bounding box center [356, 689] width 56 height 33
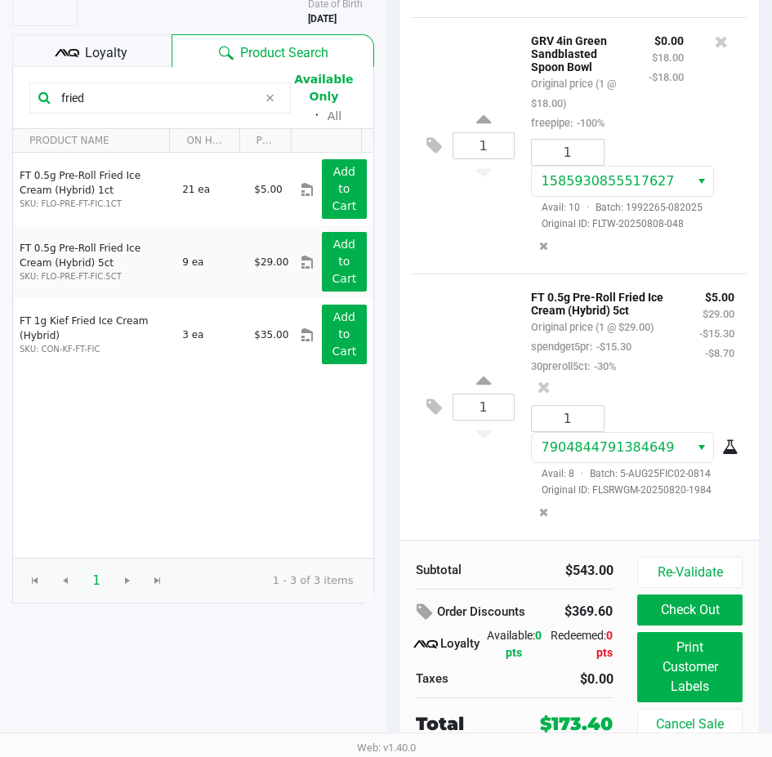
scroll to position [2937, 0]
click at [689, 609] on button "Check Out" at bounding box center [689, 610] width 105 height 31
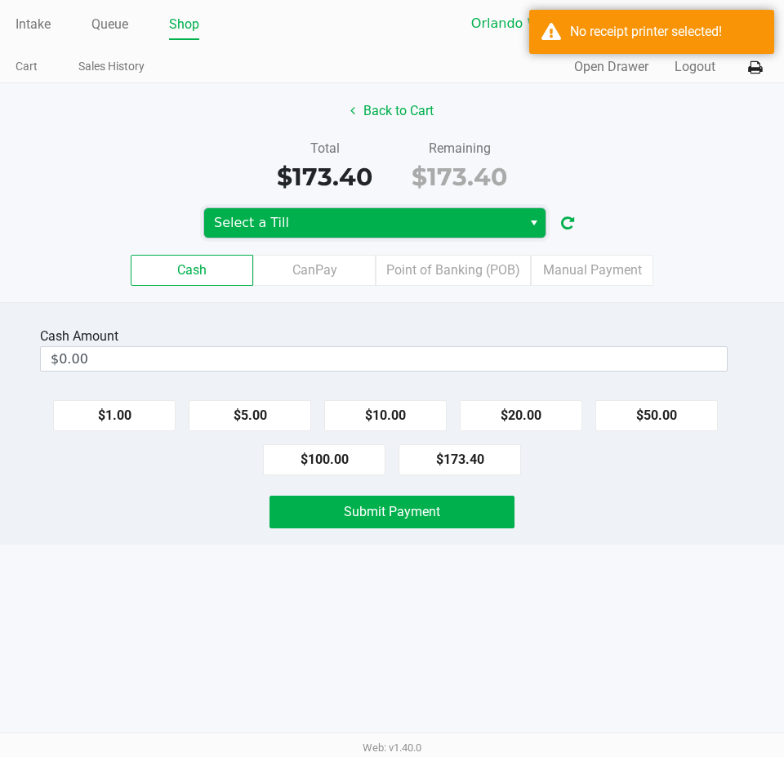
click at [406, 212] on span "Select a Till" at bounding box center [363, 222] width 318 height 29
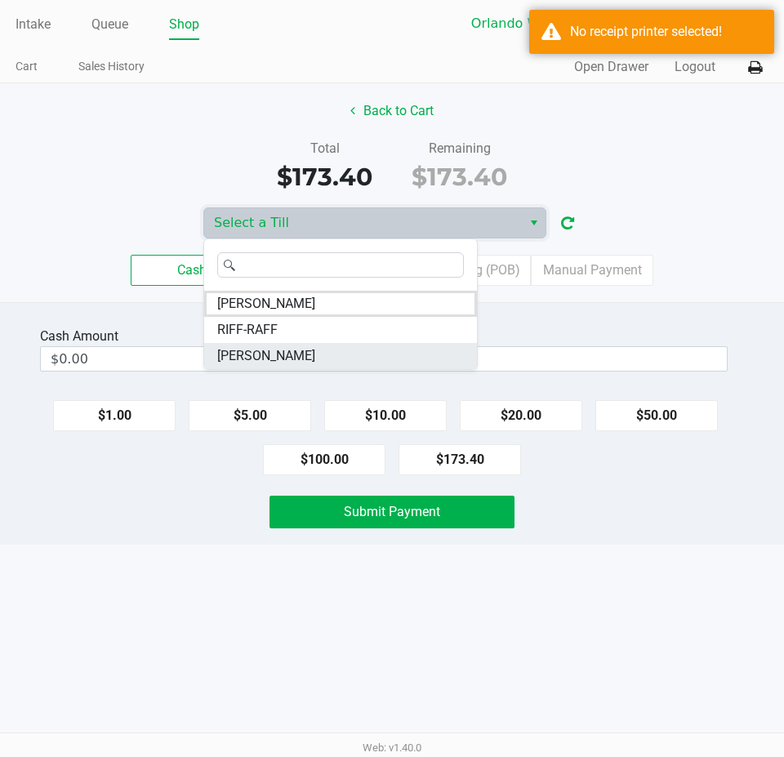
click at [265, 363] on span "TYWIN-LANNISTER" at bounding box center [266, 356] width 98 height 20
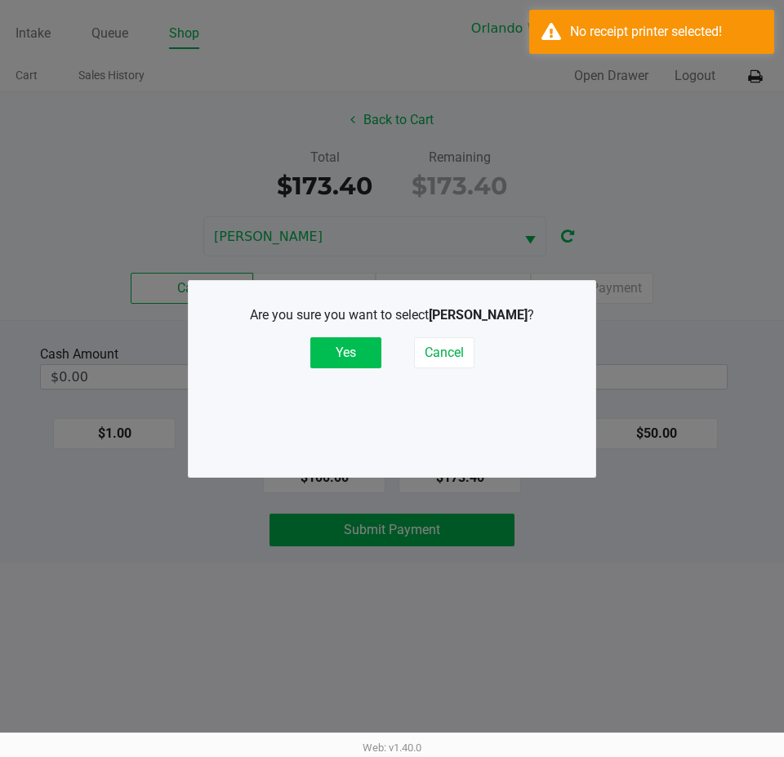
click at [368, 355] on button "Yes" at bounding box center [345, 352] width 71 height 31
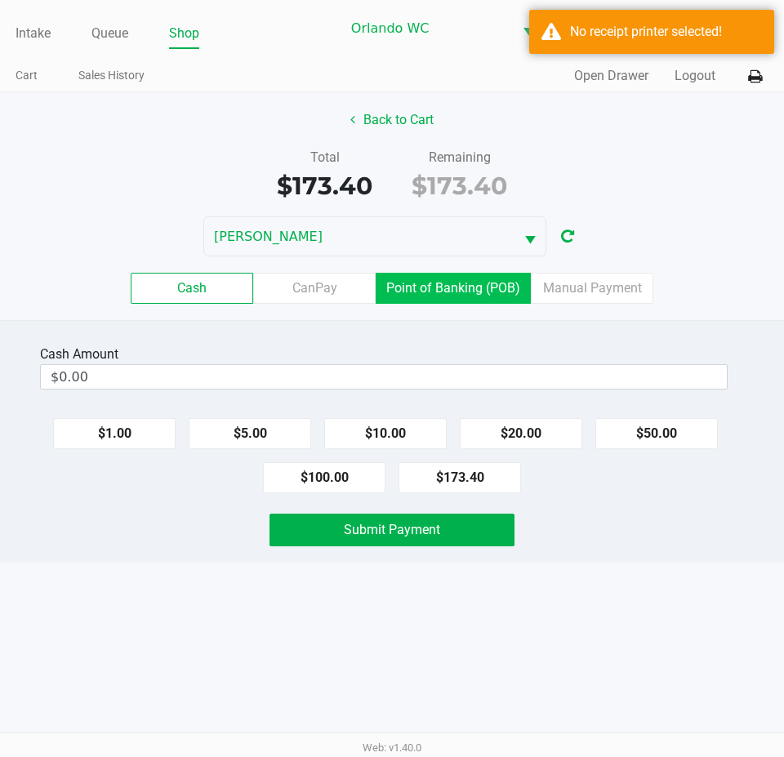
click at [464, 300] on label "Point of Banking (POB)" at bounding box center [453, 288] width 155 height 31
click at [0, 0] on 7 "Point of Banking (POB)" at bounding box center [0, 0] width 0 height 0
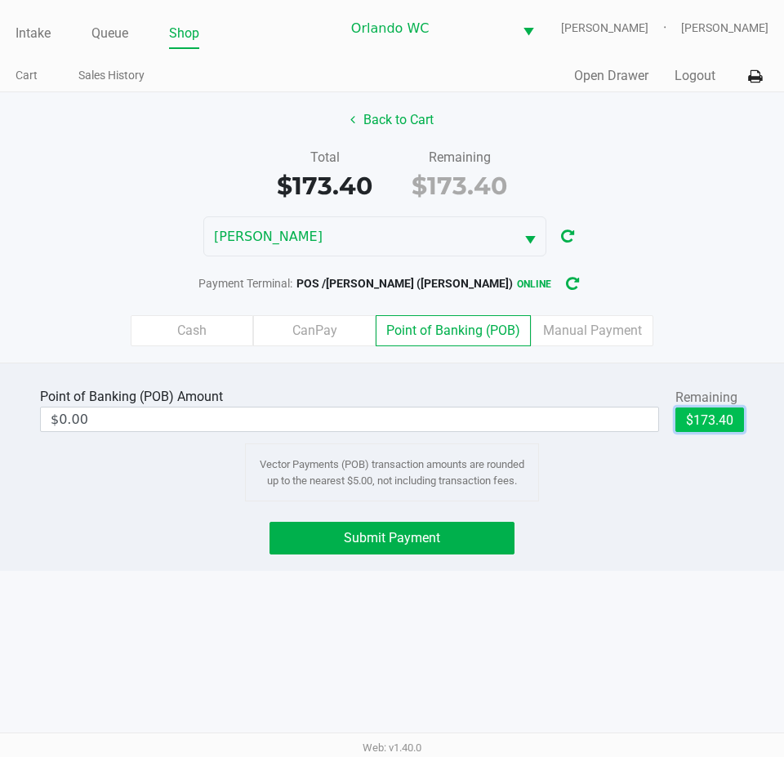
click at [730, 432] on button "$173.40" at bounding box center [710, 420] width 69 height 25
type input "$173.40"
click at [760, 83] on icon at bounding box center [755, 76] width 14 height 11
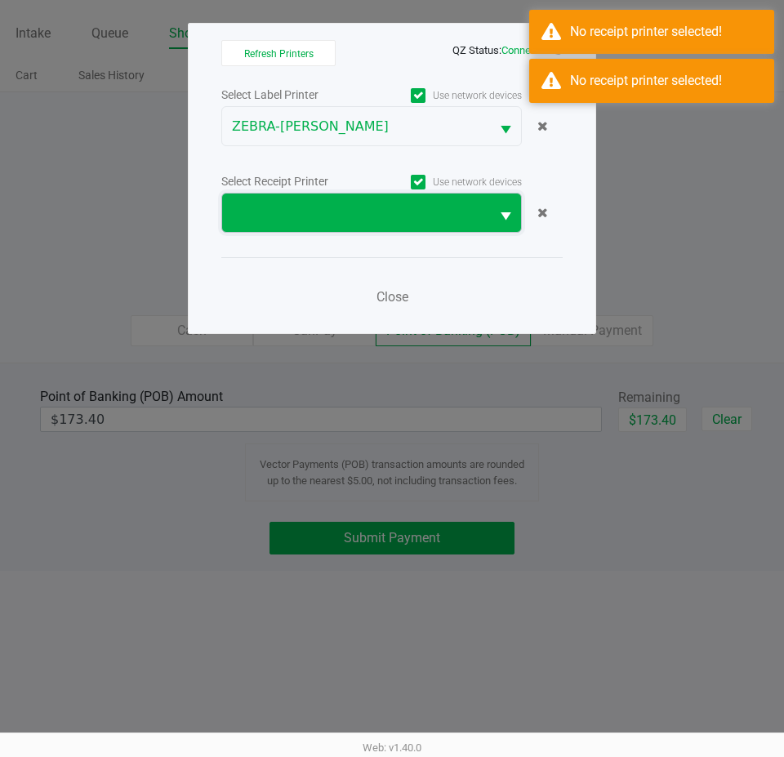
click at [387, 230] on span at bounding box center [356, 213] width 268 height 38
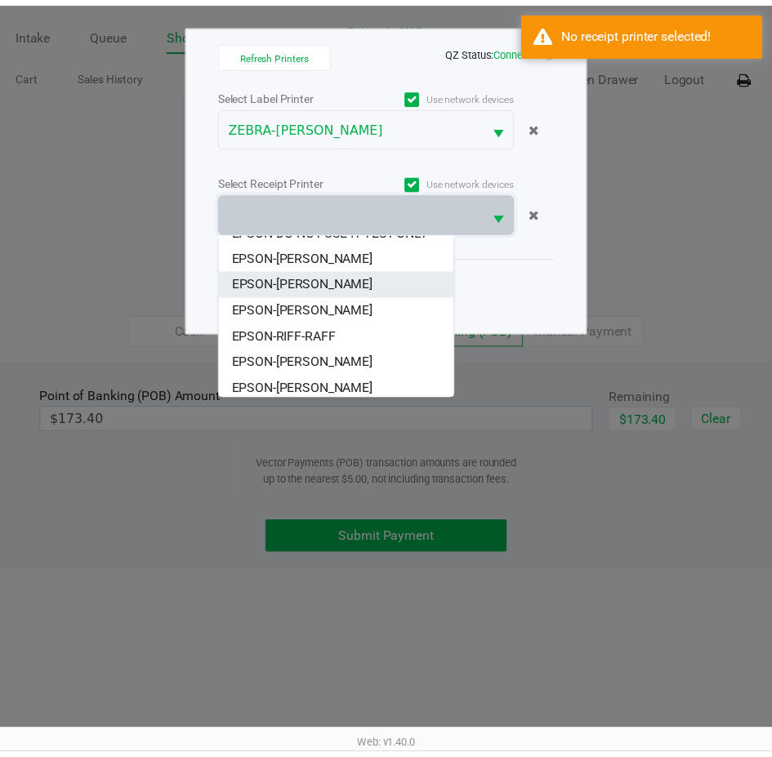
scroll to position [72, 0]
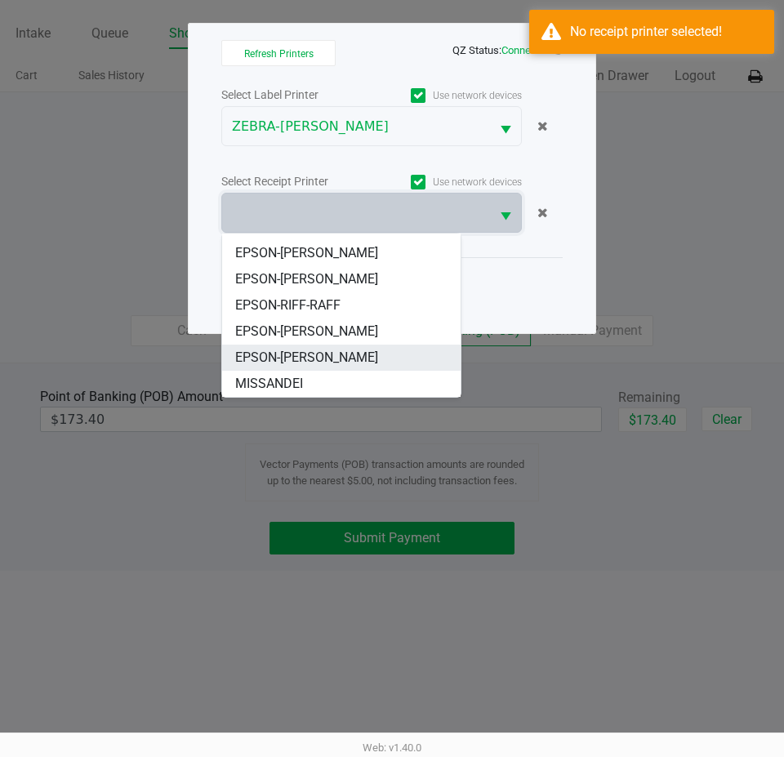
click at [316, 359] on span "EPSON-TYWIN-LANNISTER" at bounding box center [306, 358] width 143 height 20
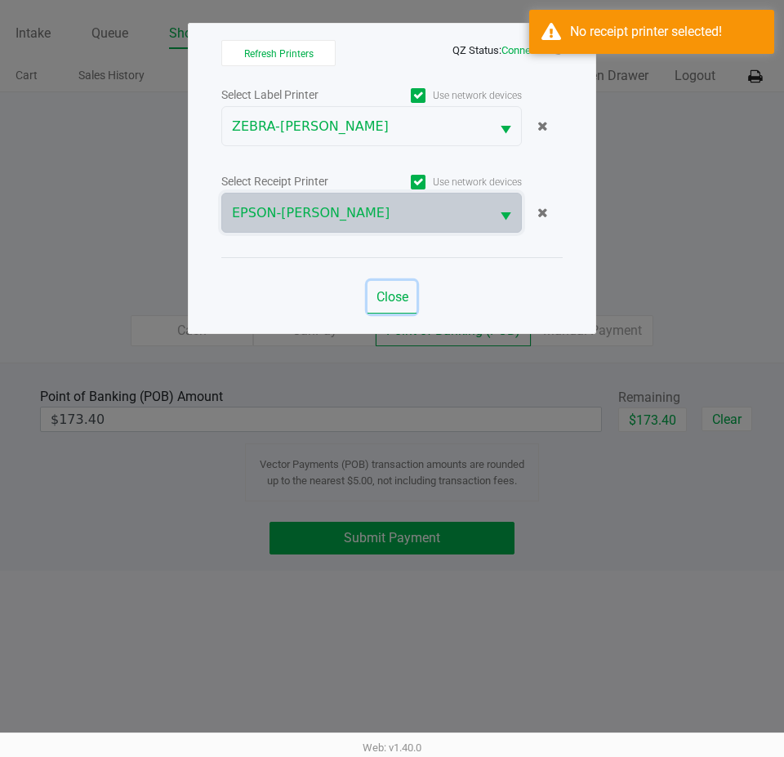
click at [401, 301] on span "Close" at bounding box center [393, 297] width 32 height 16
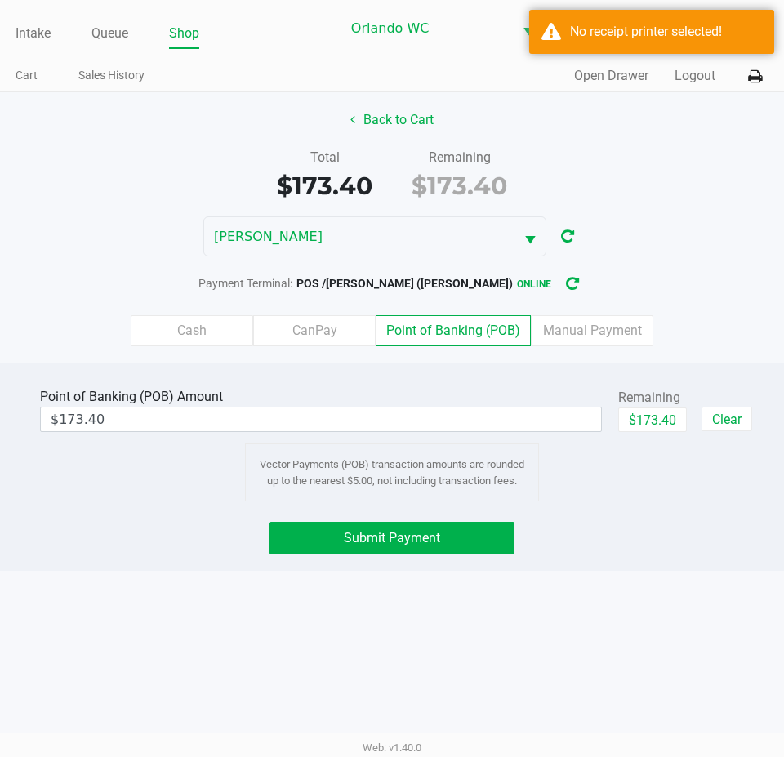
click at [639, 571] on div "Point of Banking (POB) Amount $173.40 Remaining $173.40 Clear Vector Payments (…" at bounding box center [392, 467] width 784 height 208
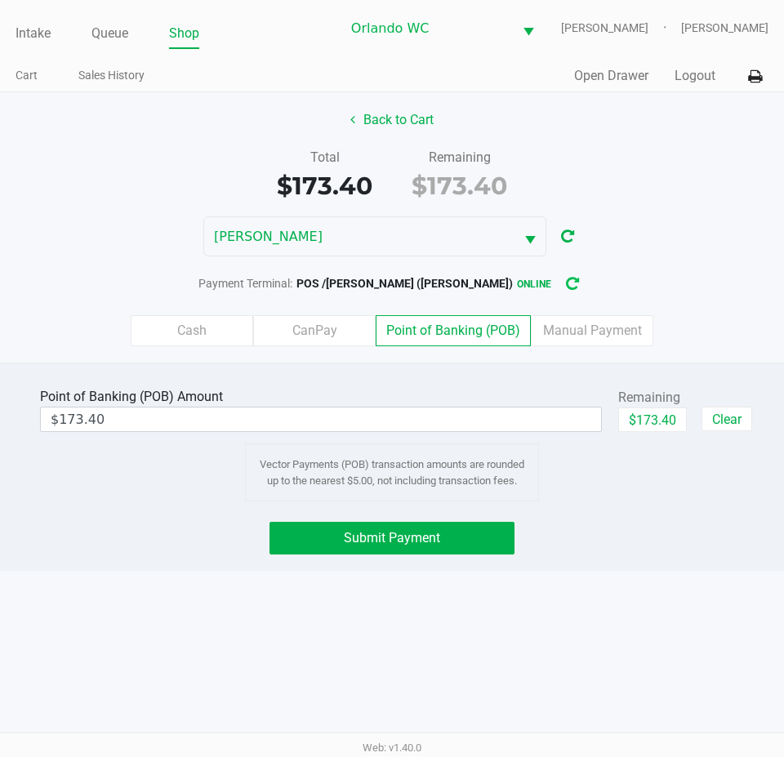
click at [566, 290] on icon "button" at bounding box center [572, 284] width 13 height 11
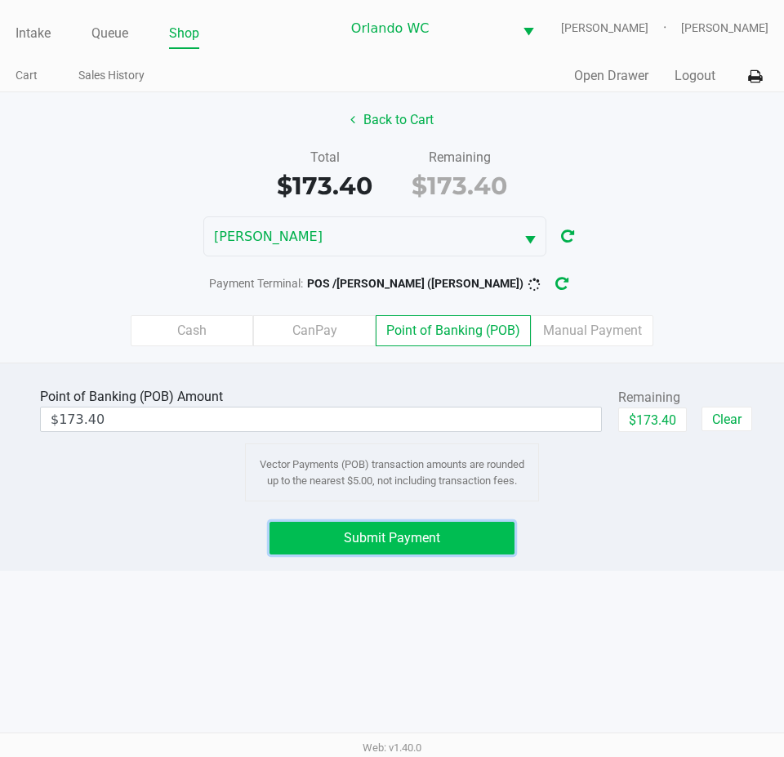
click at [429, 540] on button "Submit Payment" at bounding box center [392, 538] width 245 height 33
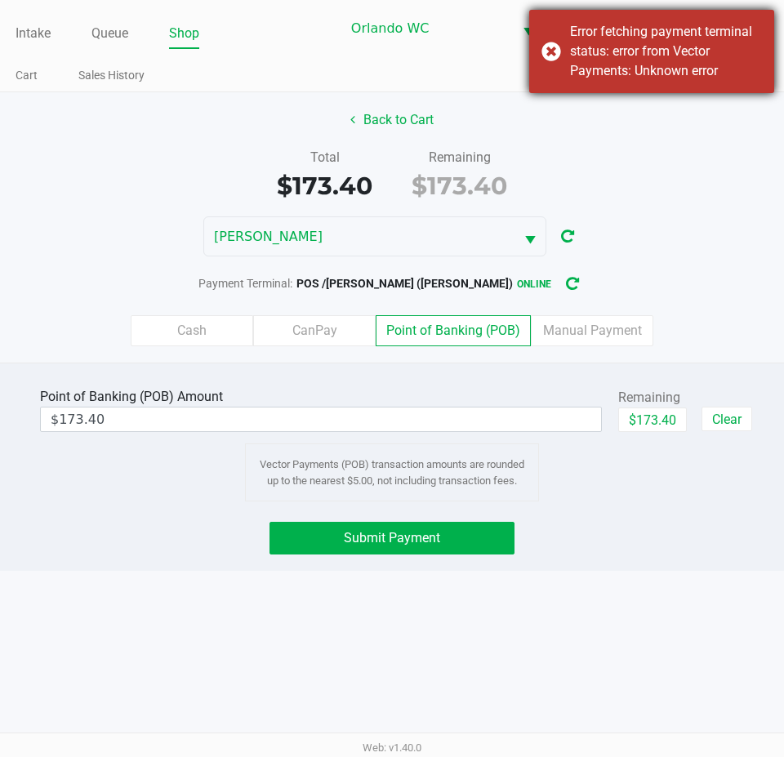
click at [651, 60] on div "Error fetching payment terminal status: error from Vector Payments: Unknown err…" at bounding box center [666, 51] width 192 height 59
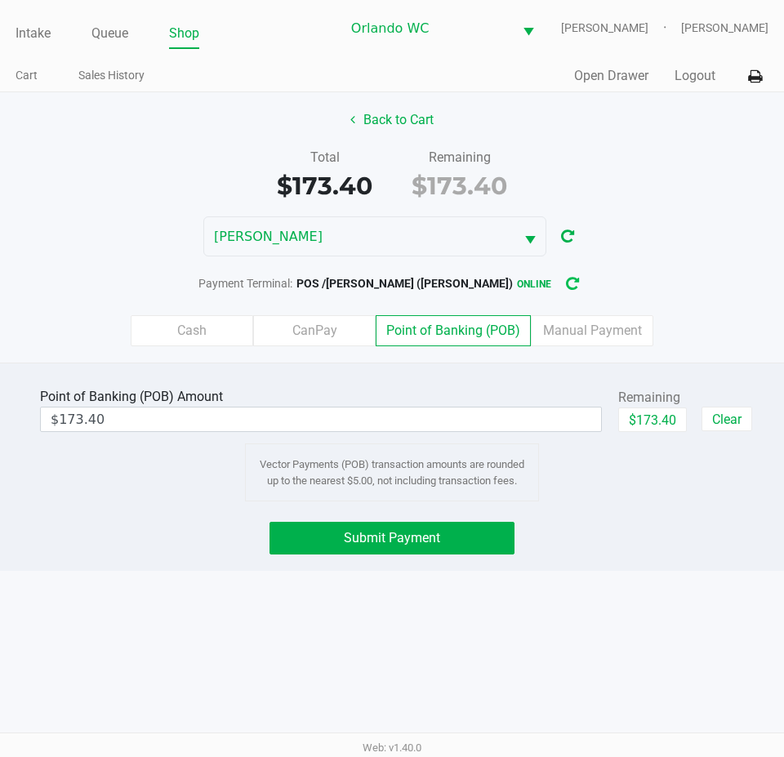
click at [564, 293] on icon "button" at bounding box center [572, 284] width 17 height 17
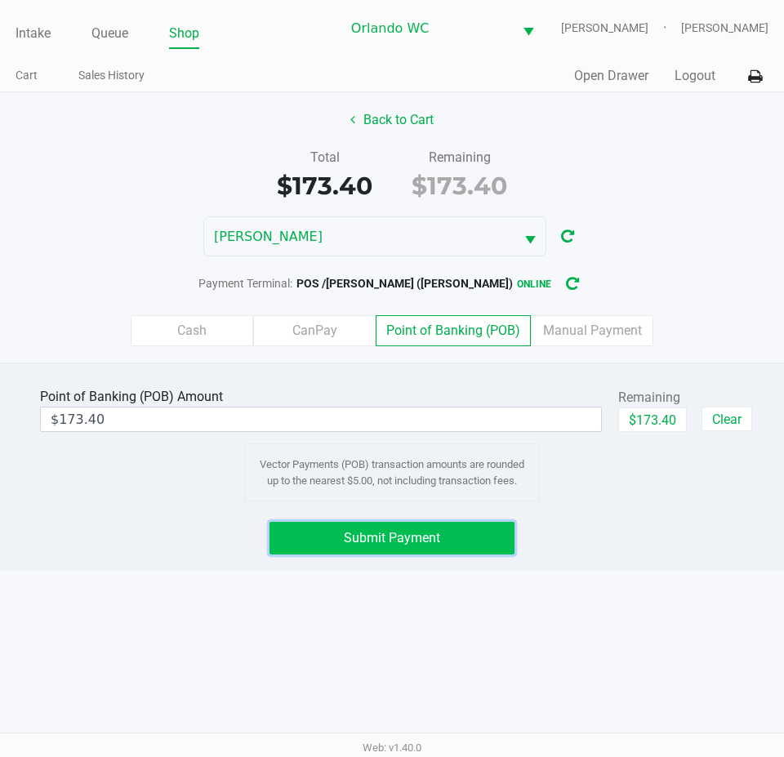
click at [433, 543] on span "Submit Payment" at bounding box center [392, 538] width 96 height 16
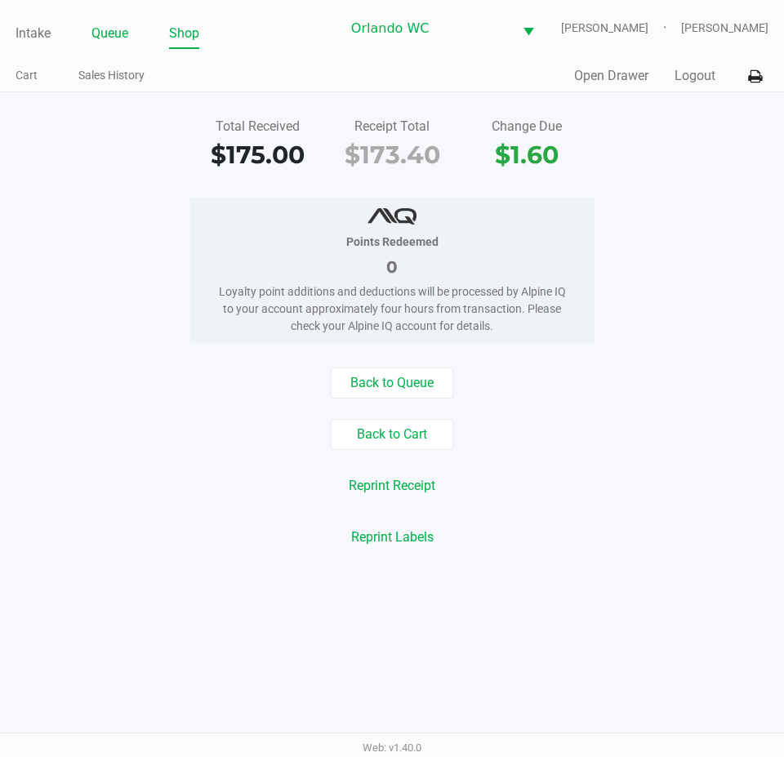
click at [102, 45] on link "Queue" at bounding box center [109, 33] width 37 height 23
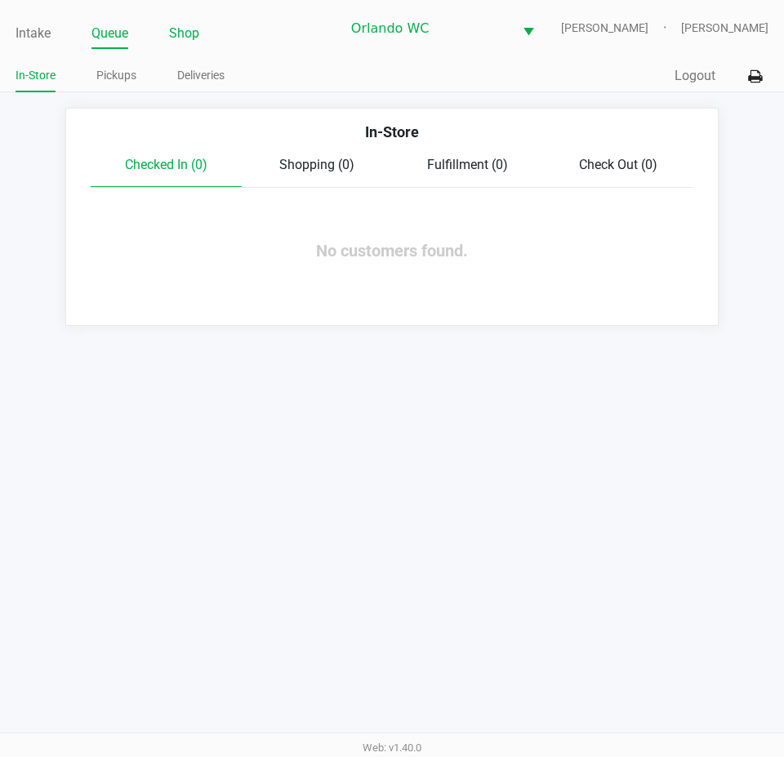
click at [193, 45] on link "Shop" at bounding box center [184, 33] width 30 height 23
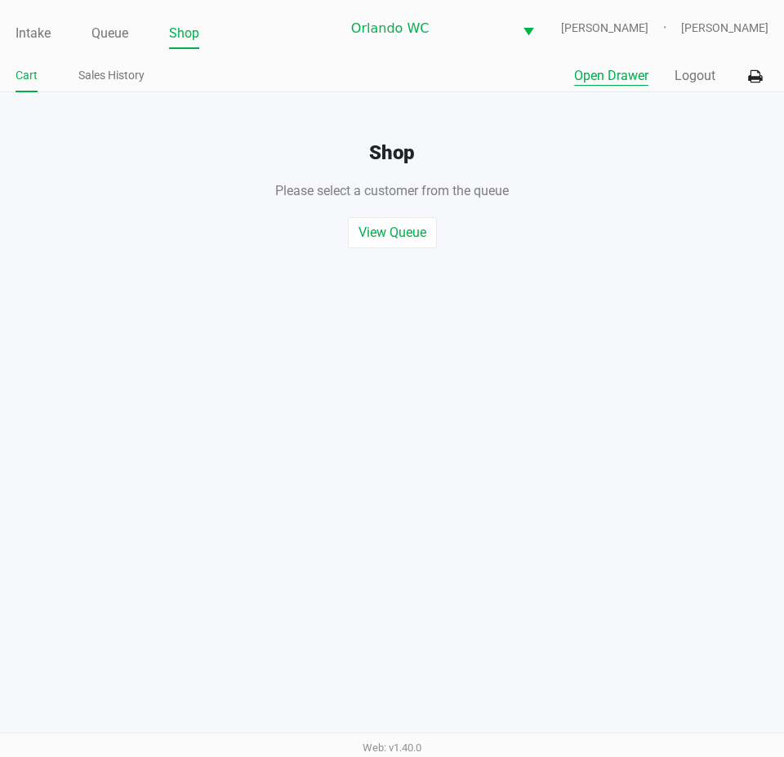
click at [612, 86] on button "Open Drawer" at bounding box center [611, 76] width 74 height 20
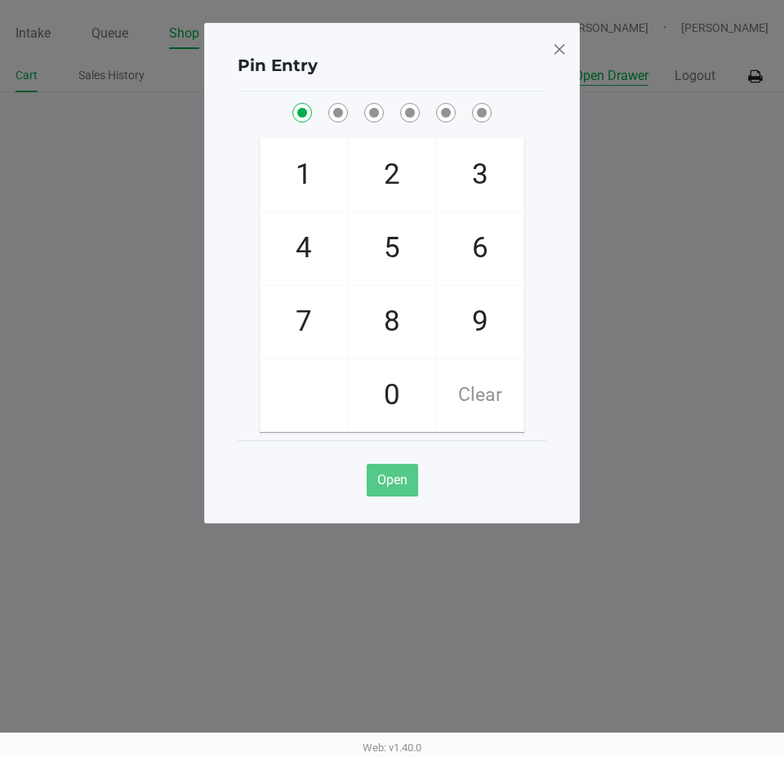
checkbox input "true"
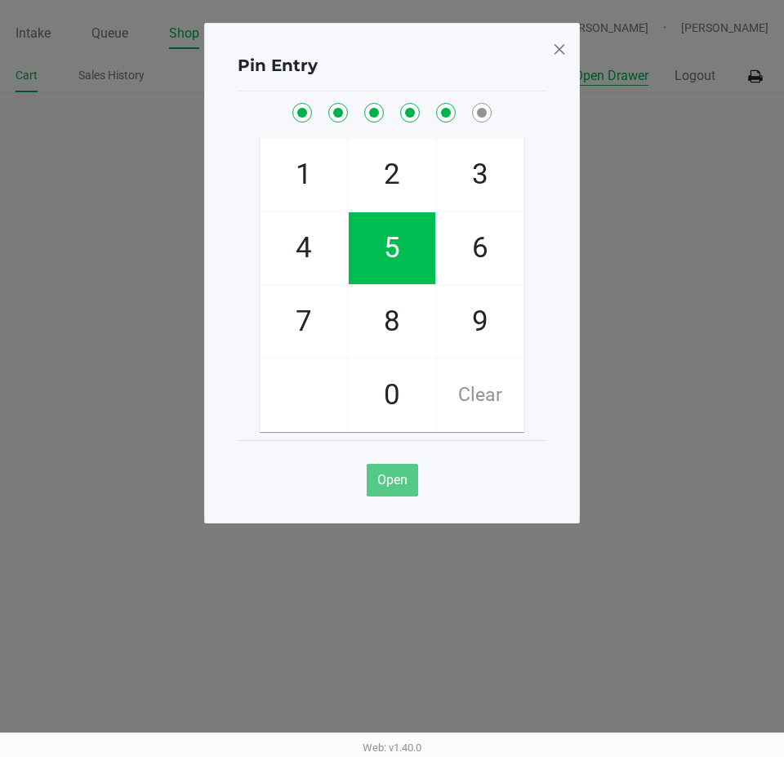
checkbox input "true"
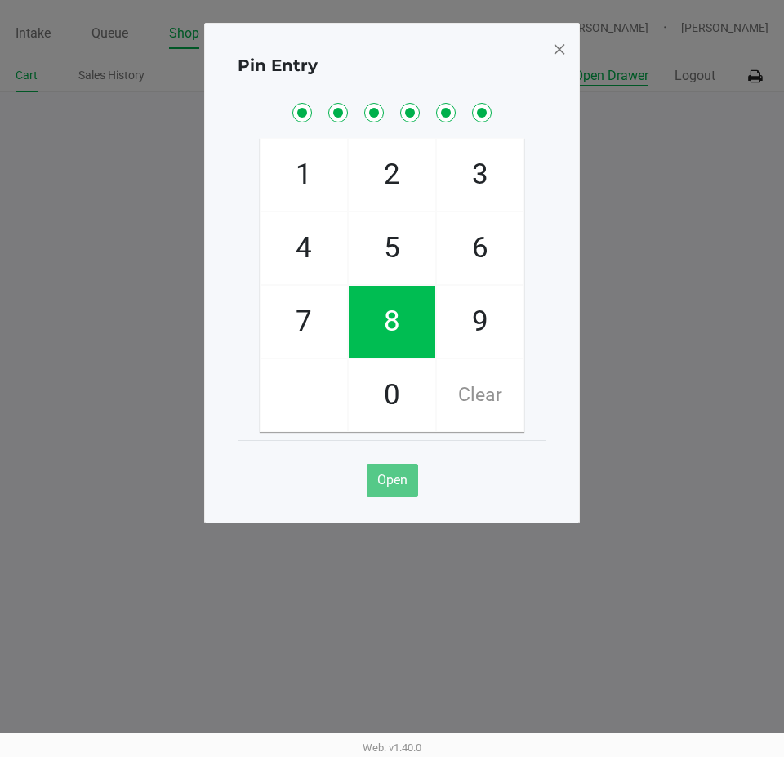
checkbox input "true"
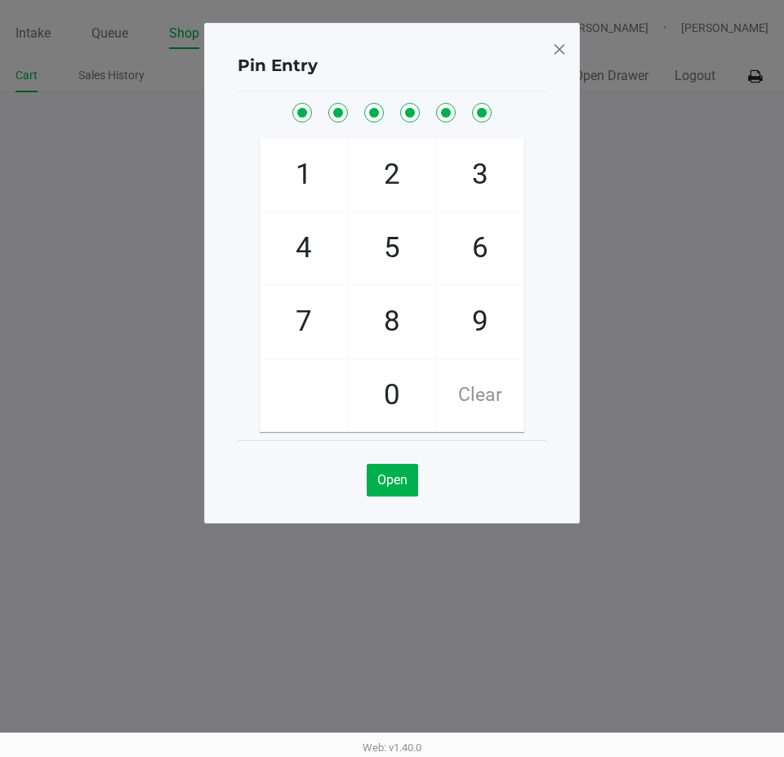
click at [565, 49] on span at bounding box center [559, 49] width 15 height 26
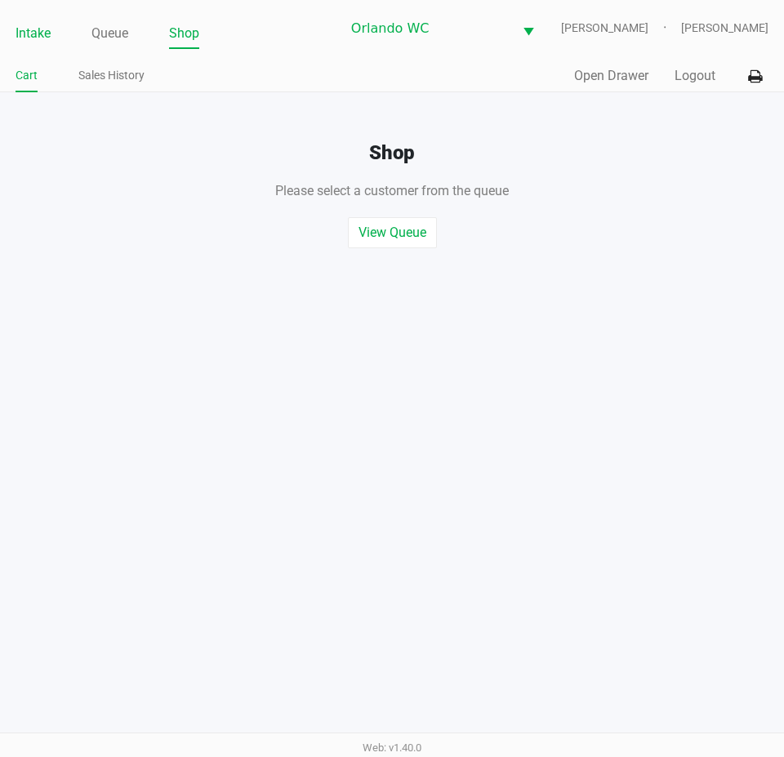
click at [29, 45] on link "Intake" at bounding box center [33, 33] width 35 height 23
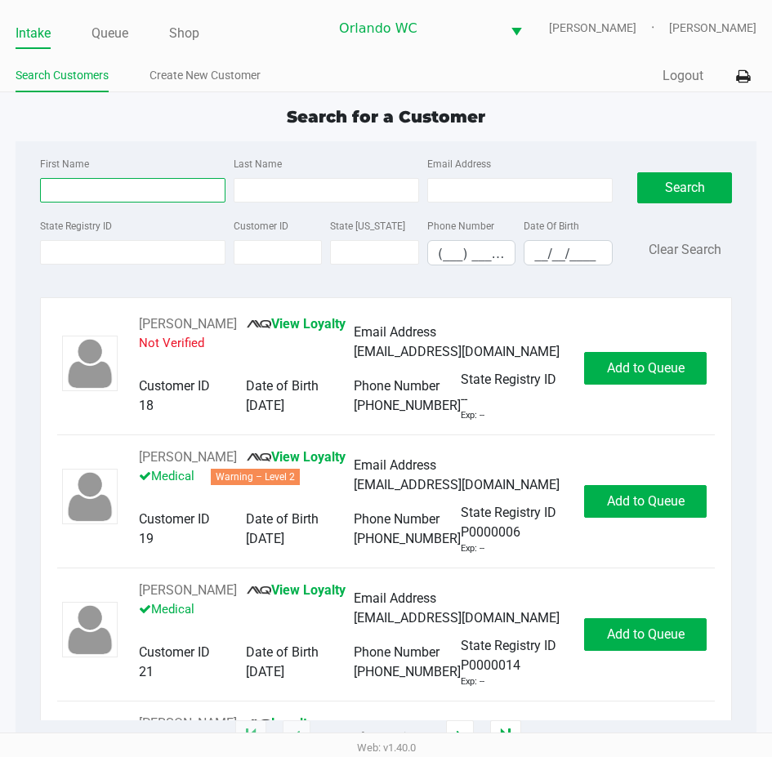
click at [130, 203] on input "First Name" at bounding box center [132, 190] width 185 height 25
type input "trent"
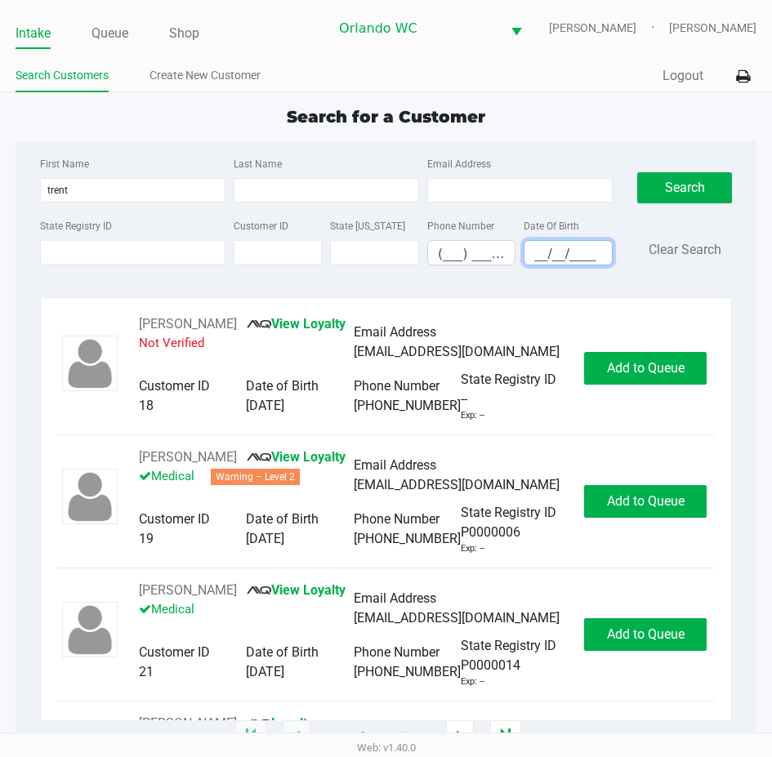
click at [545, 266] on input "__/__/____" at bounding box center [567, 253] width 87 height 25
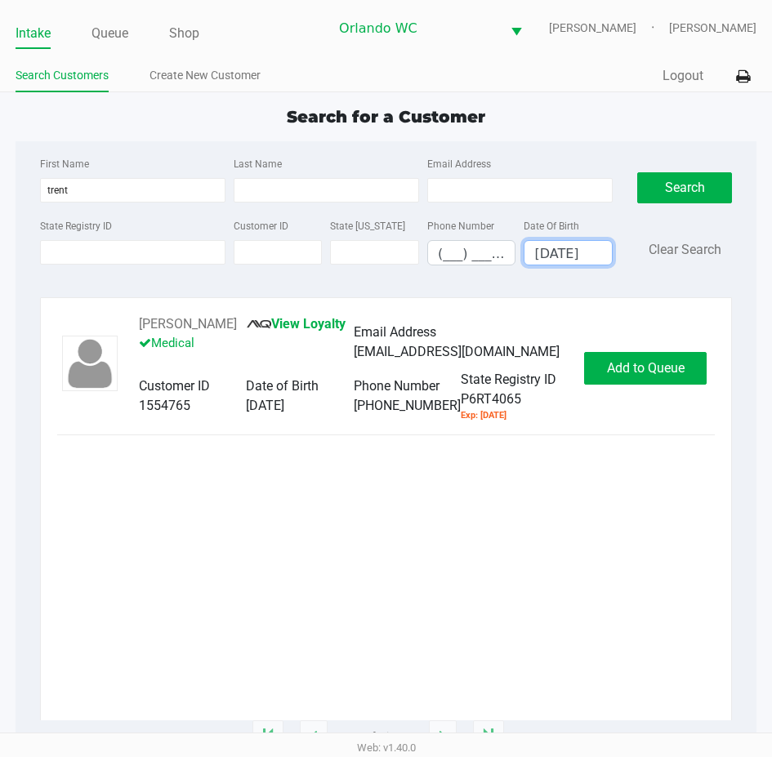
type input "06/20/2001"
click at [653, 408] on div "Trent MUNIZ View Loyalty Medical Email Address trentmuniz@icloud.com Customer I…" at bounding box center [386, 368] width 658 height 108
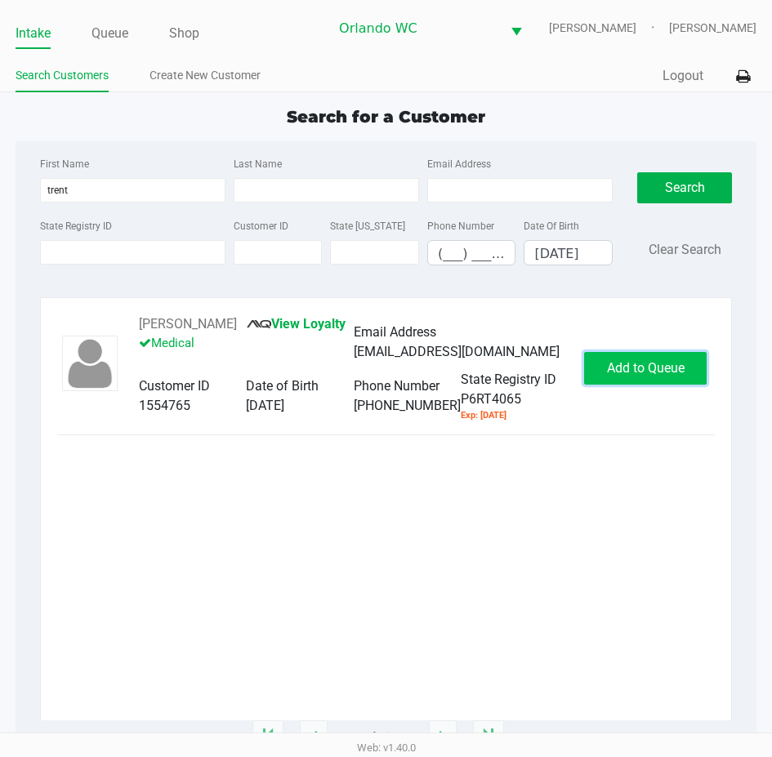
click at [653, 385] on button "Add to Queue" at bounding box center [645, 368] width 123 height 33
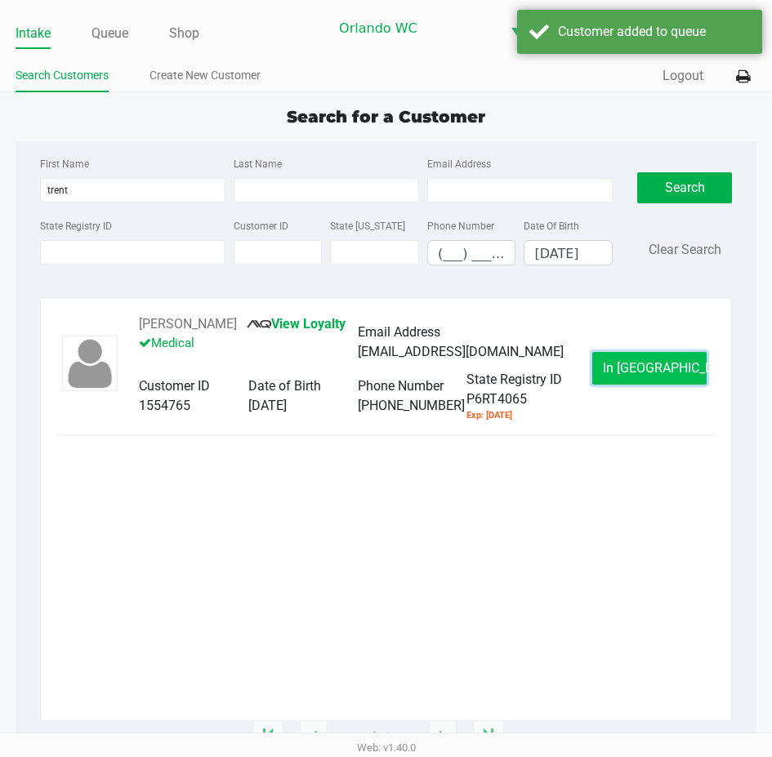
click at [648, 385] on button "In Queue" at bounding box center [649, 368] width 114 height 33
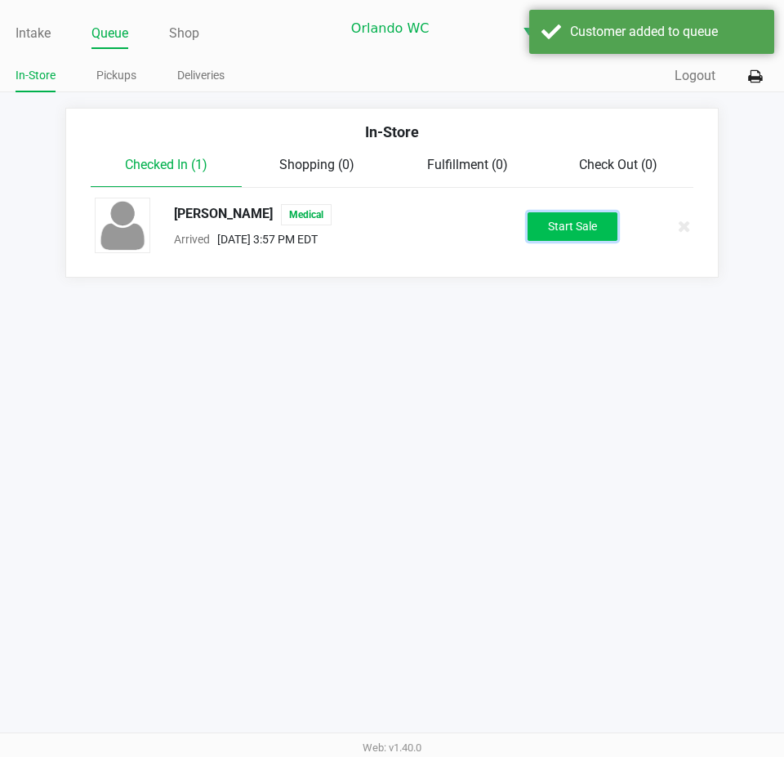
click at [548, 239] on button "Start Sale" at bounding box center [573, 226] width 90 height 29
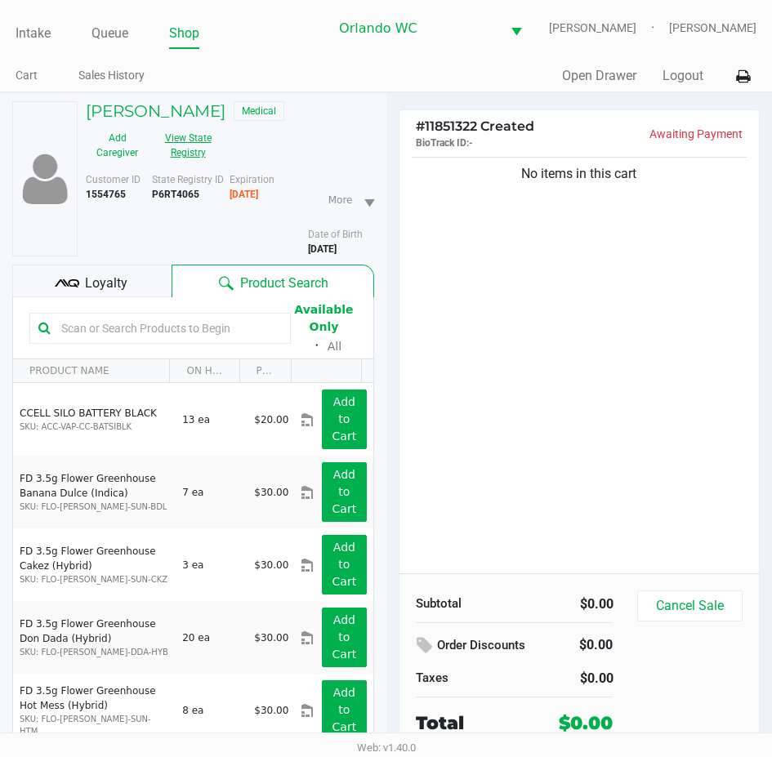
click at [194, 164] on button "View State Registry" at bounding box center [183, 145] width 69 height 41
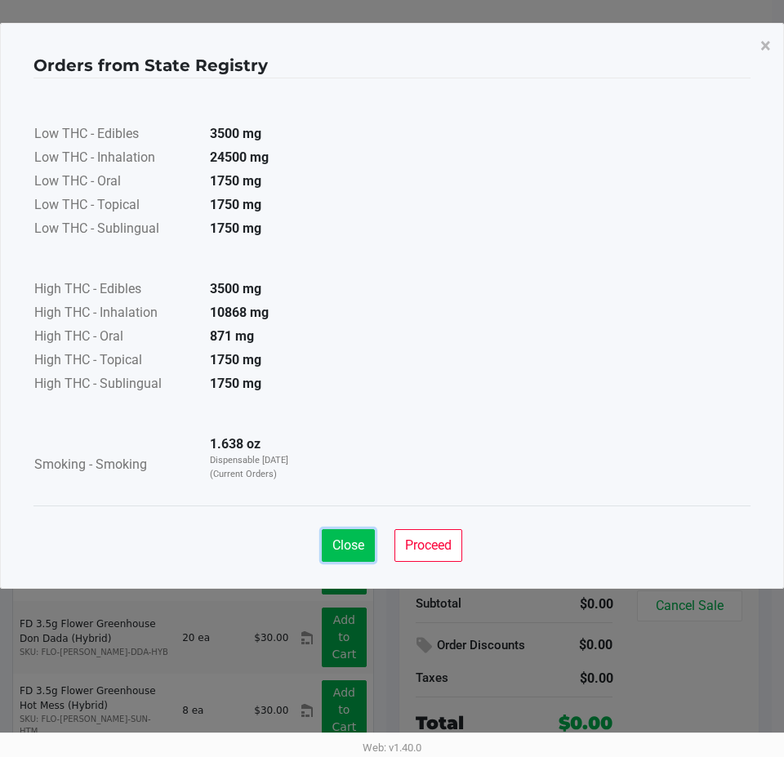
click at [336, 554] on button "Close" at bounding box center [348, 545] width 53 height 33
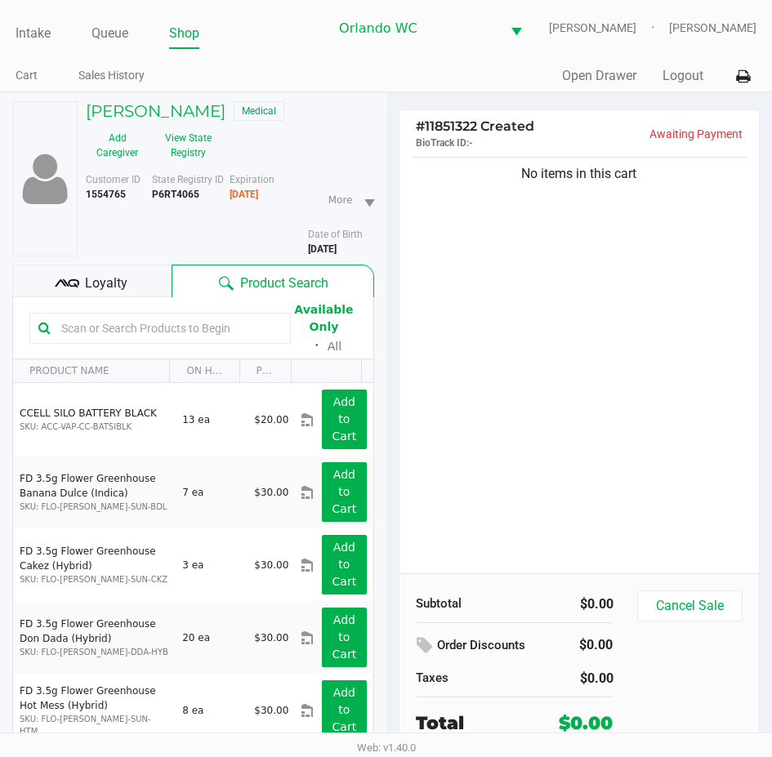
click at [480, 510] on div "No items in this cart" at bounding box center [579, 364] width 360 height 420
click at [134, 295] on div "Loyalty" at bounding box center [91, 281] width 159 height 33
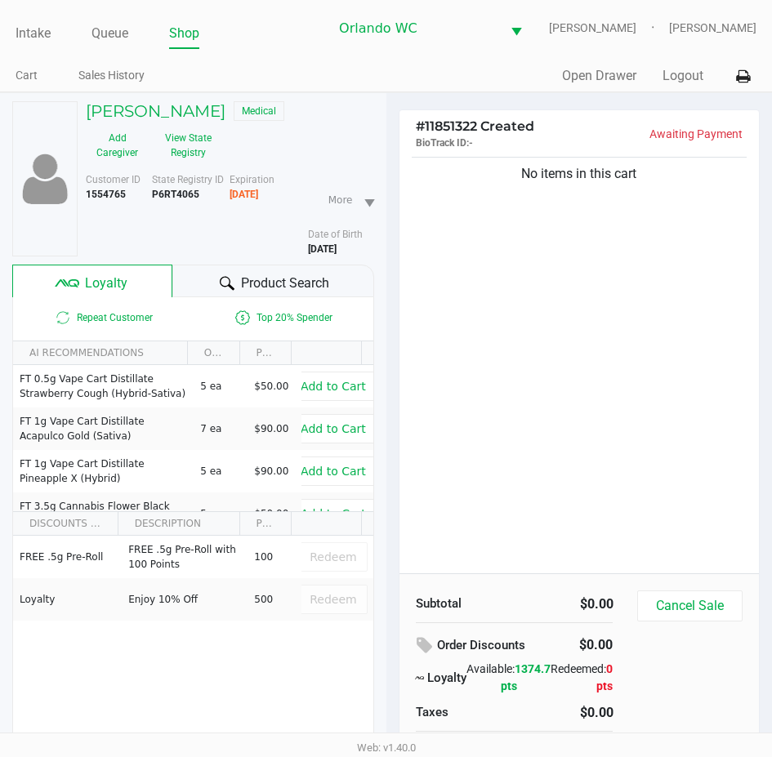
click at [207, 289] on div "Product Search" at bounding box center [273, 281] width 202 height 33
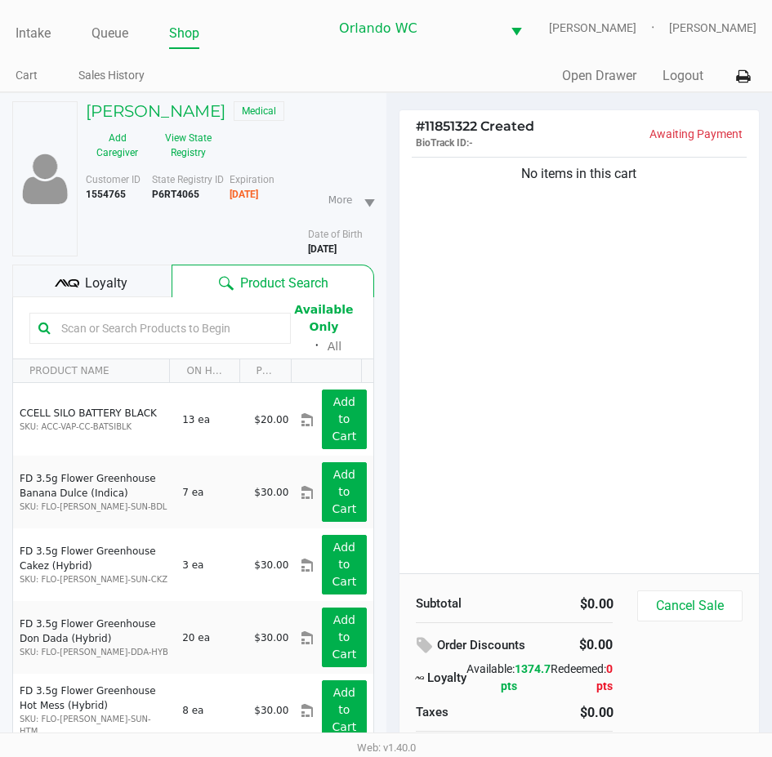
click at [116, 341] on input "text" at bounding box center [168, 328] width 227 height 25
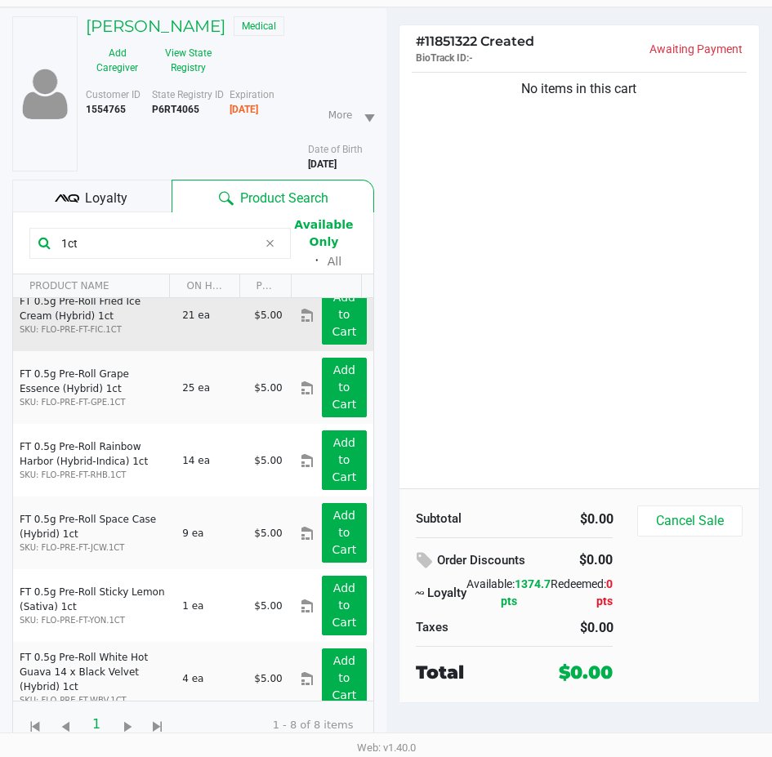
scroll to position [178, 0]
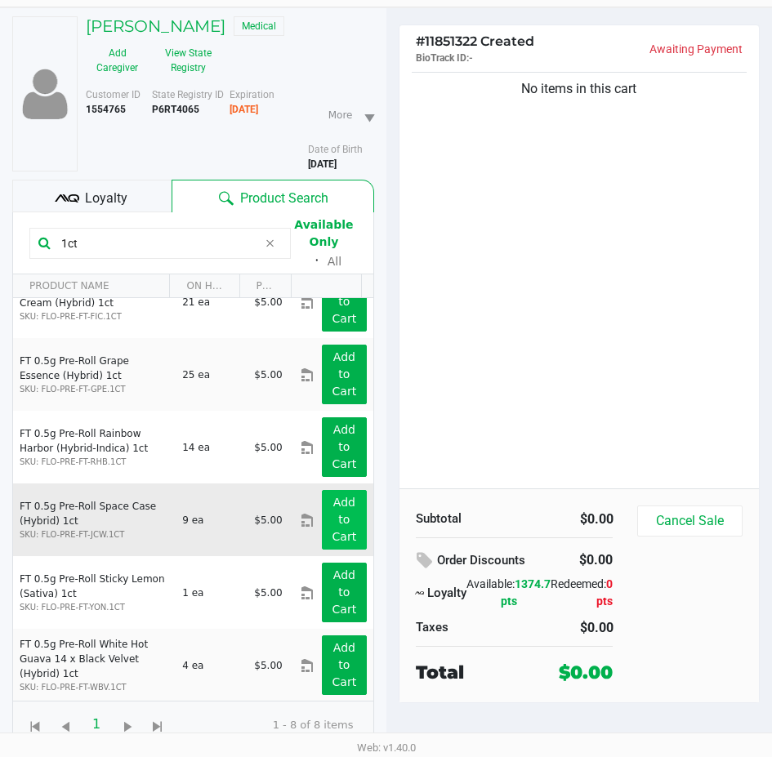
type input "1ct"
click at [332, 534] on app-button-loader "Add to Cart" at bounding box center [344, 519] width 25 height 47
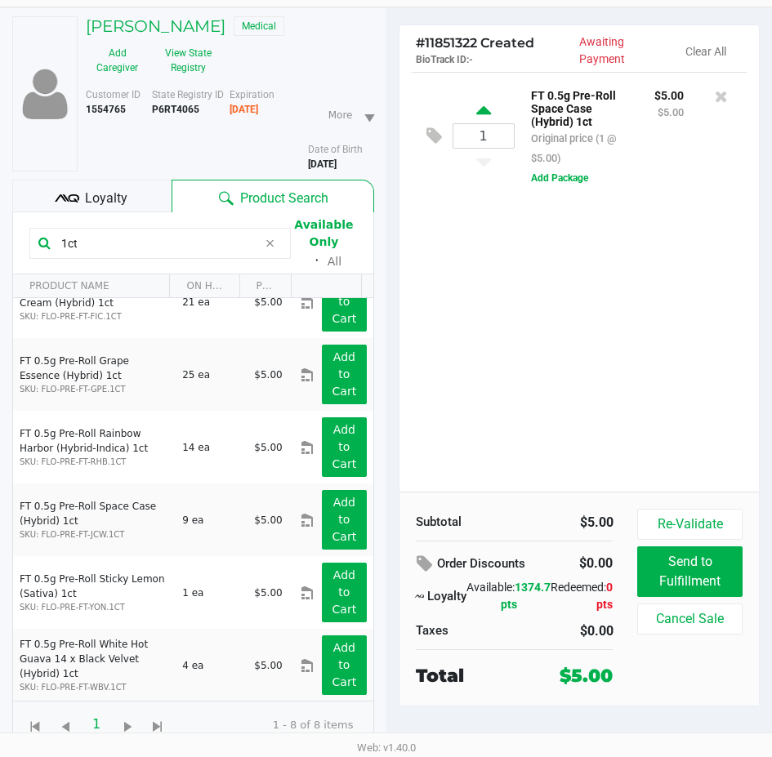
click at [483, 108] on icon at bounding box center [483, 113] width 15 height 20
type input "2"
click at [576, 317] on div "2 FT 0.5g Pre-Roll Space Case (Hybrid) 1ct Original price (2 @ $5.00) $10.00 $1…" at bounding box center [579, 282] width 360 height 420
click at [536, 372] on div "2 FT 0.5g Pre-Roll Space Case (Hybrid) 1ct Original price (2 @ $5.00) $10.00 $1…" at bounding box center [579, 282] width 360 height 420
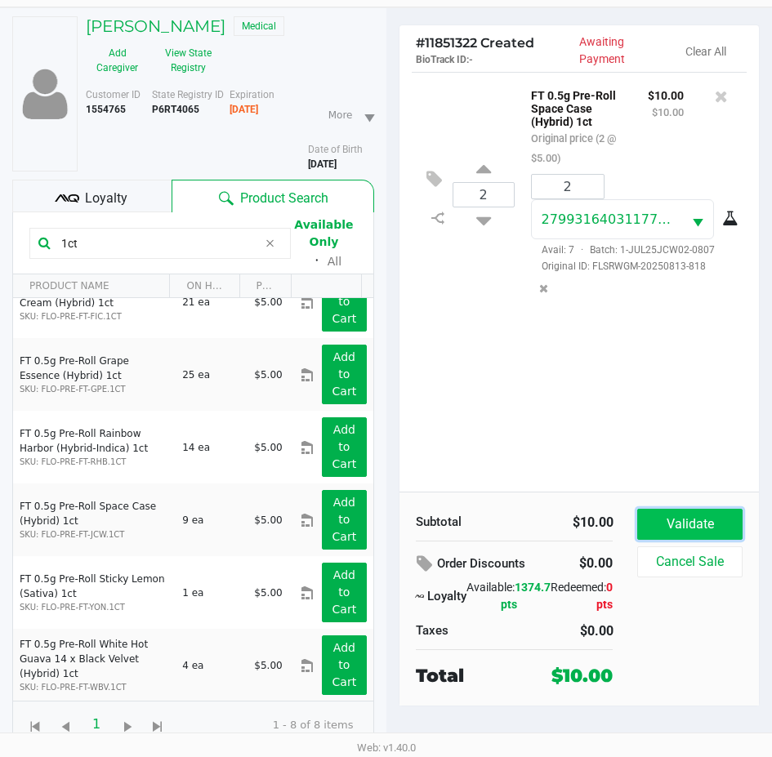
click at [664, 513] on button "Validate" at bounding box center [689, 524] width 105 height 31
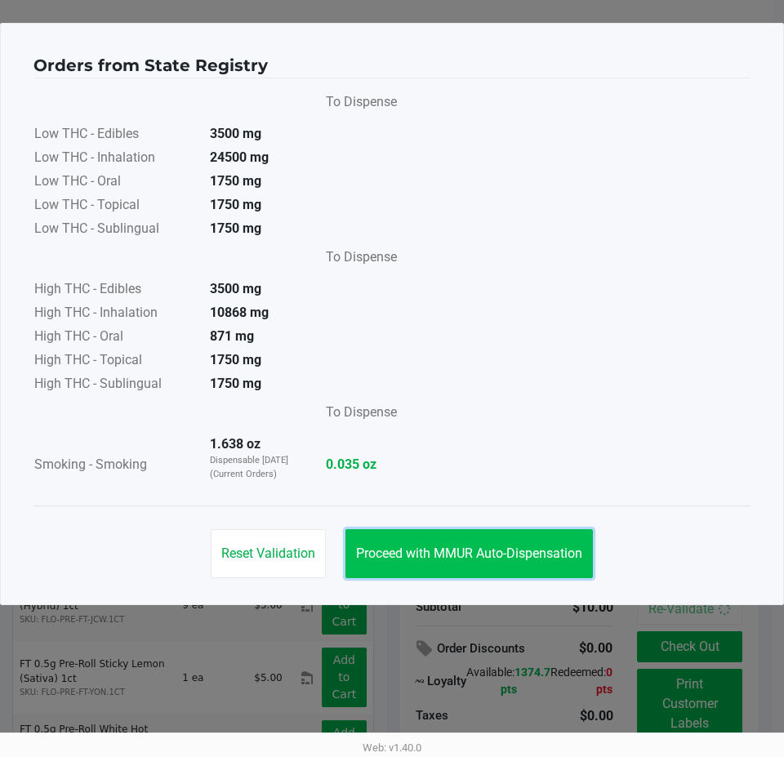
click at [459, 544] on button "Proceed with MMUR Auto-Dispensation" at bounding box center [470, 553] width 248 height 49
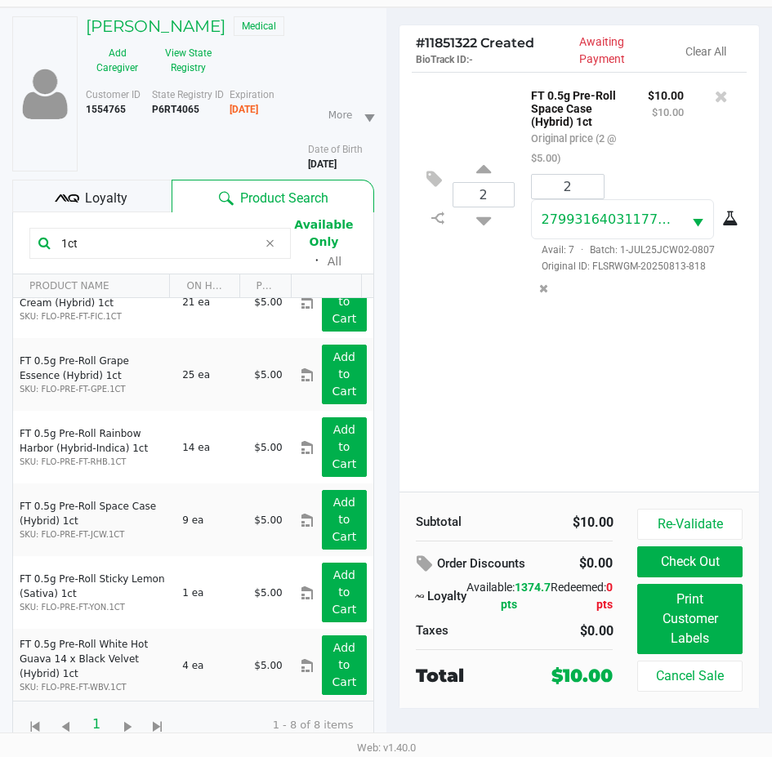
scroll to position [96, 0]
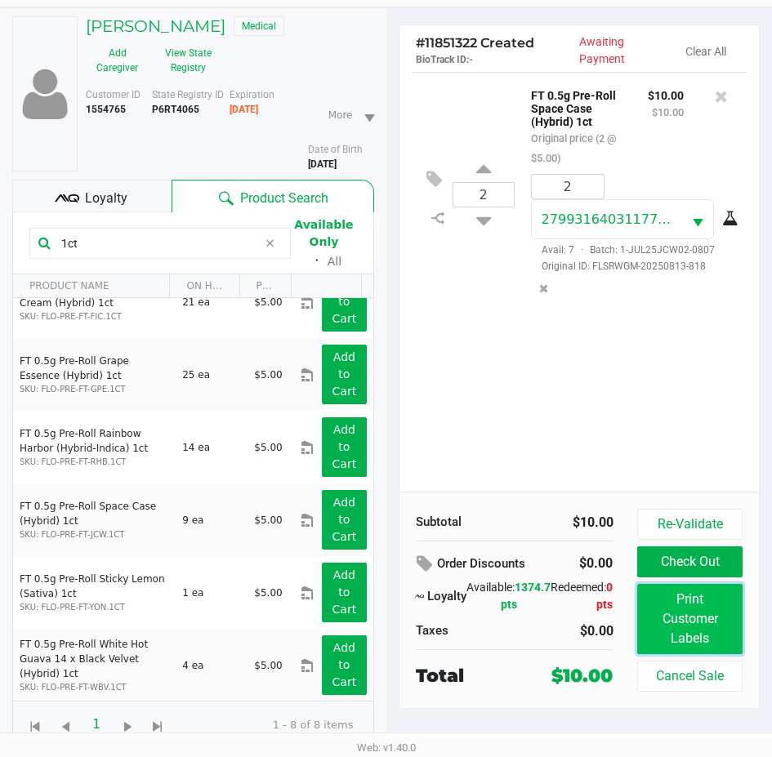
click at [651, 625] on button "Print Customer Labels" at bounding box center [689, 619] width 105 height 70
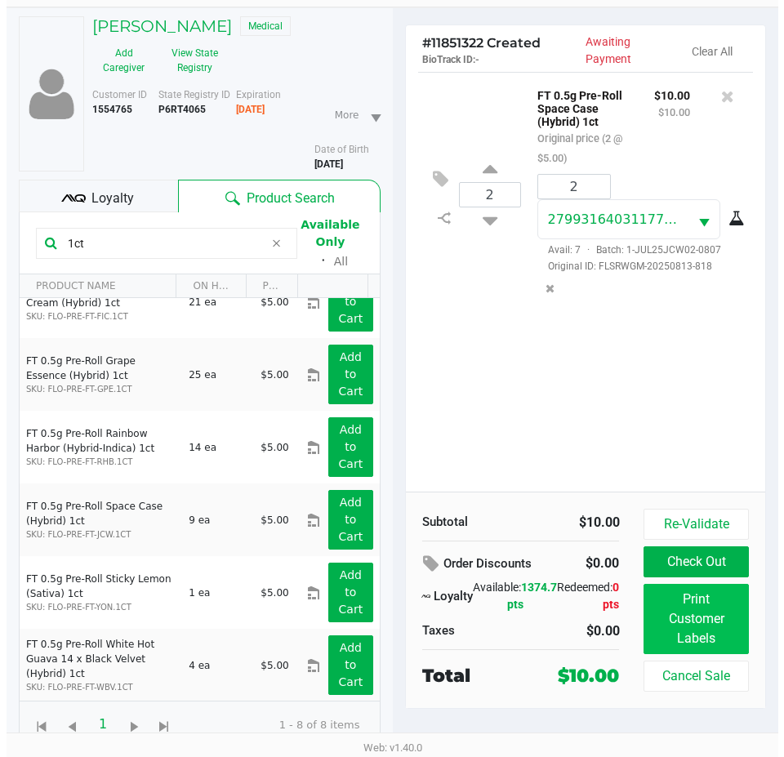
scroll to position [0, 0]
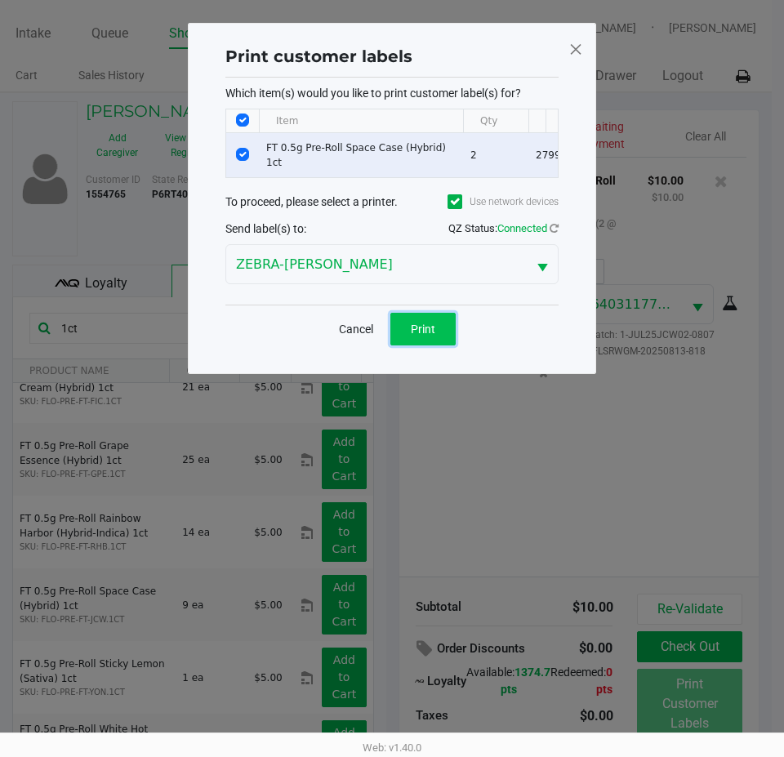
click at [435, 332] on button "Print" at bounding box center [422, 329] width 65 height 33
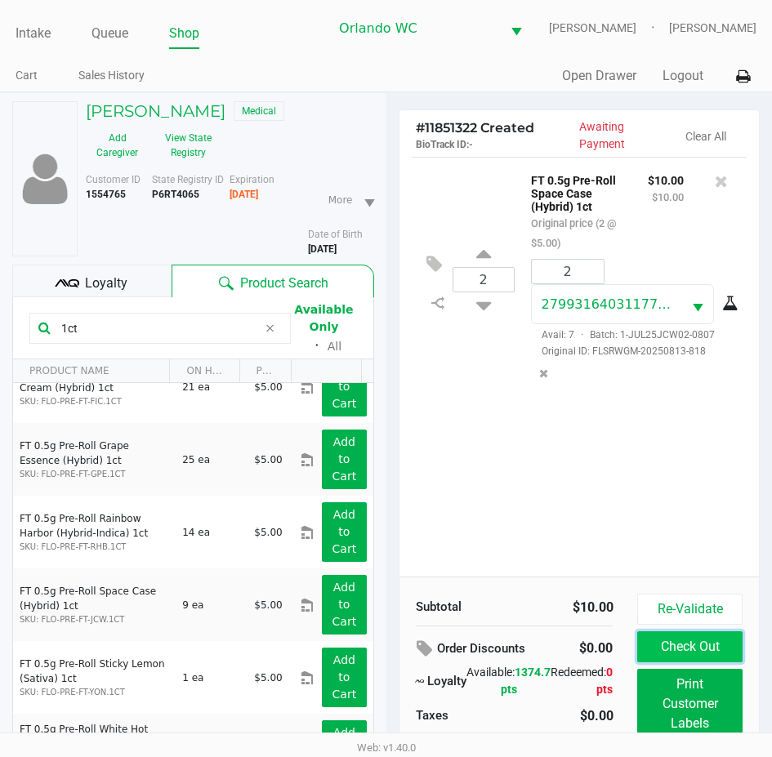
click at [663, 660] on button "Check Out" at bounding box center [689, 646] width 105 height 31
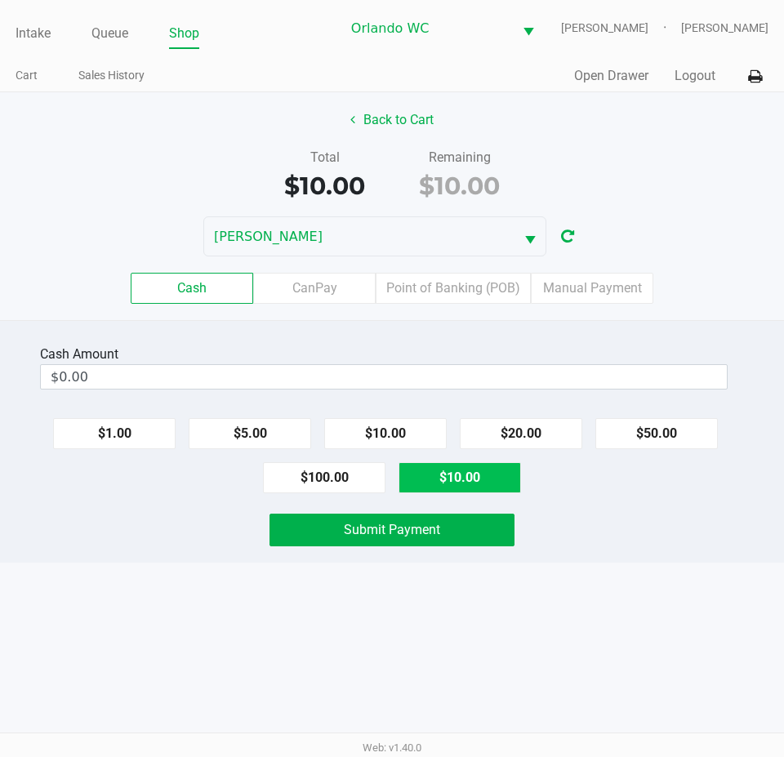
click at [474, 486] on button "$10.00" at bounding box center [460, 477] width 123 height 31
type input "$10.00"
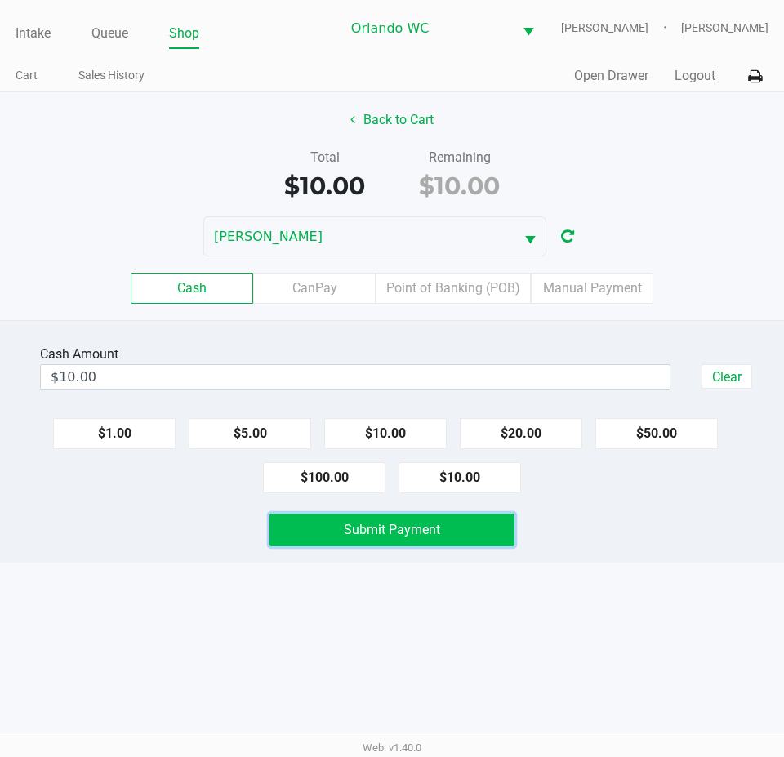
click at [466, 546] on button "Submit Payment" at bounding box center [392, 530] width 245 height 33
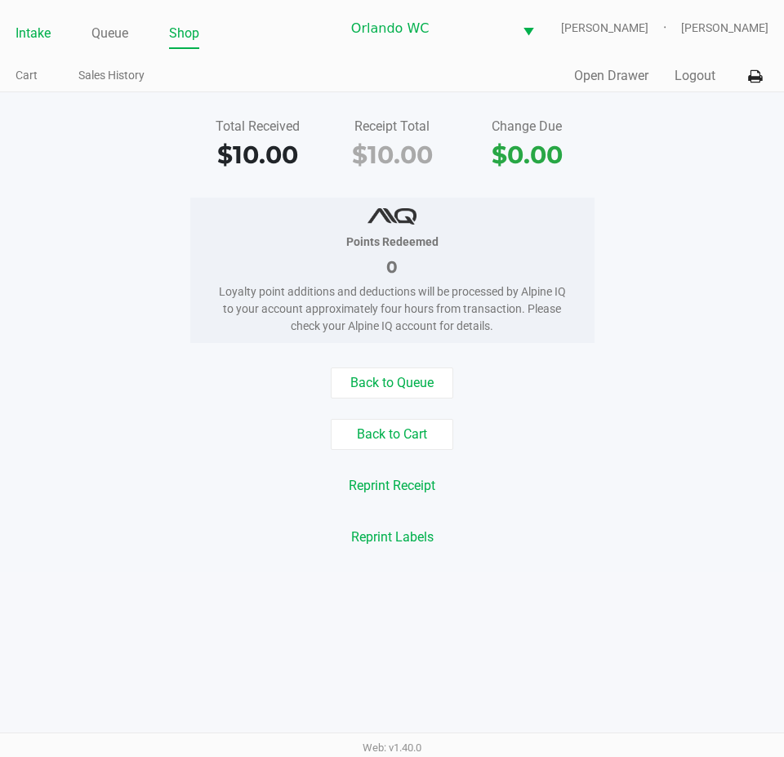
click at [29, 35] on link "Intake" at bounding box center [33, 33] width 35 height 23
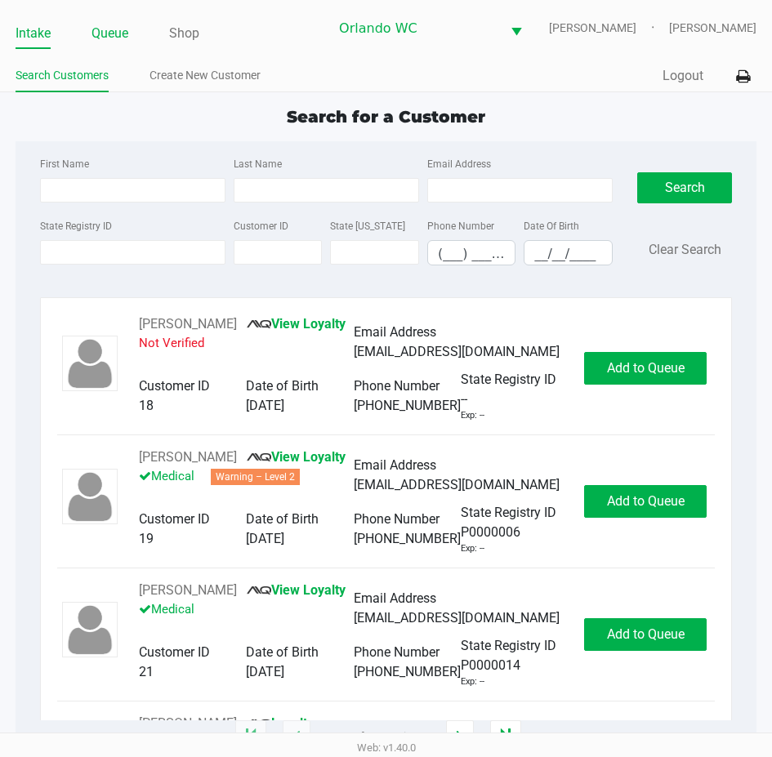
click at [113, 41] on link "Queue" at bounding box center [109, 33] width 37 height 23
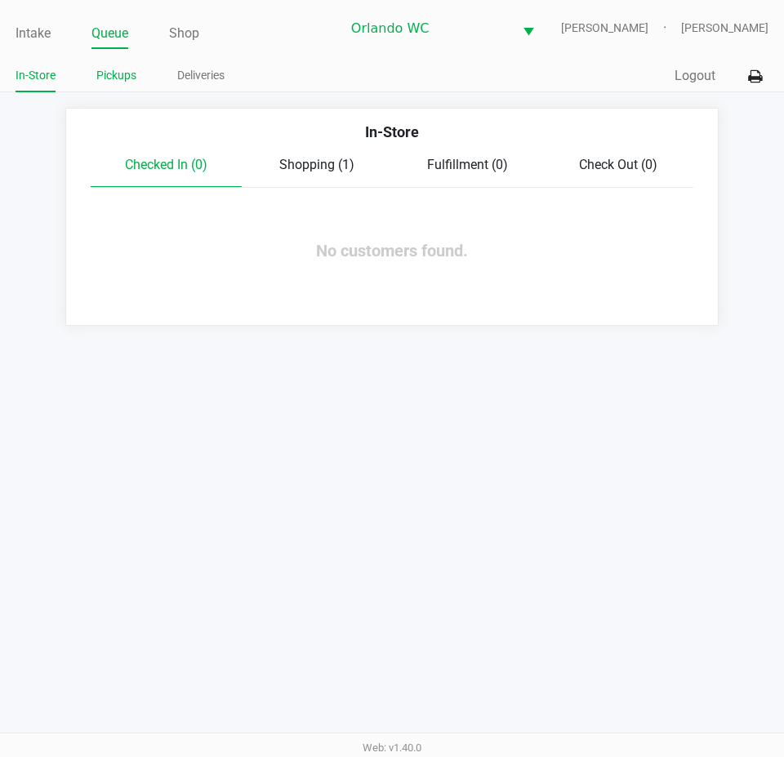
click at [117, 86] on link "Pickups" at bounding box center [116, 75] width 40 height 20
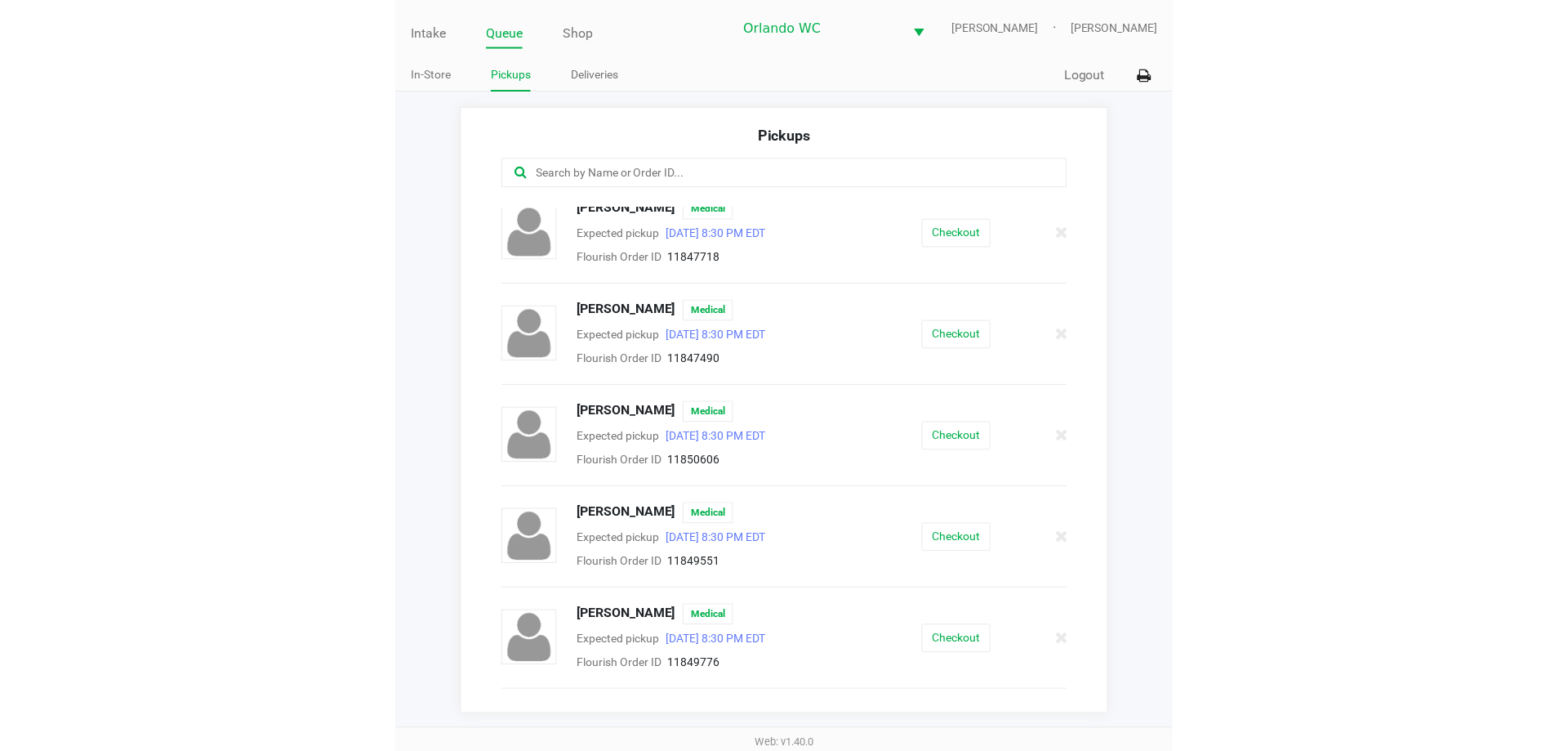
scroll to position [699, 0]
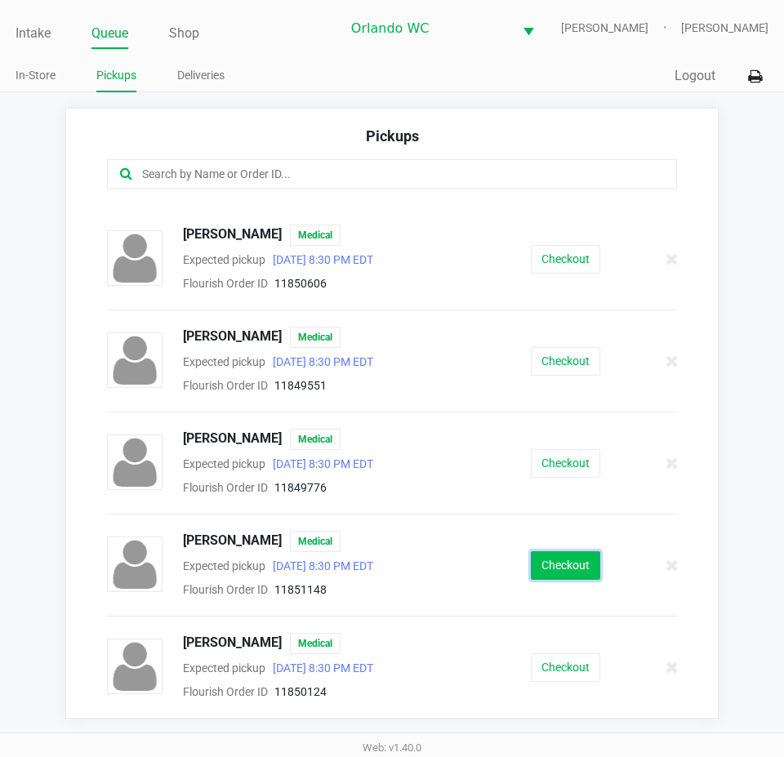
click at [561, 576] on button "Checkout" at bounding box center [565, 565] width 69 height 29
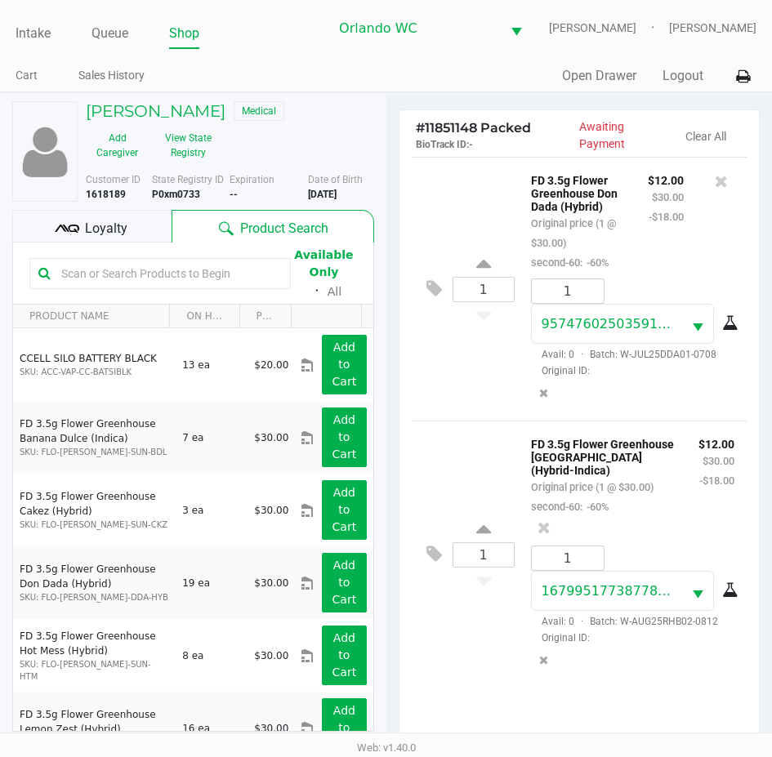
click at [561, 213] on p "FD 3.5g Flower Greenhouse Don Dada (Hybrid)" at bounding box center [577, 191] width 92 height 43
copy p "FD 3.5g Flower Greenhouse Don Dada (Hybrid)"
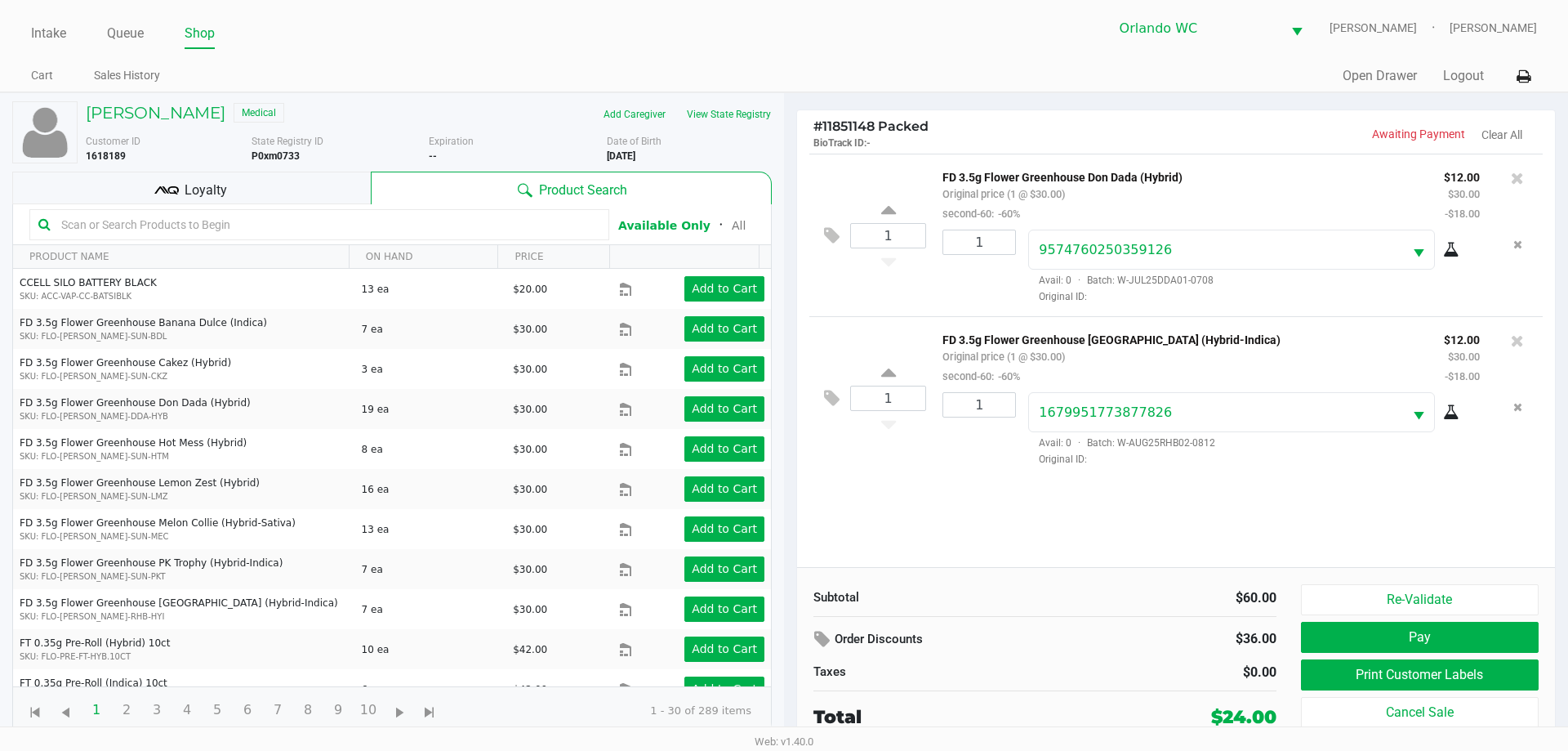
click at [1046, 338] on p "FD 3.5g Flower Greenhouse Rainbow Harbor (Hybrid-Indica)" at bounding box center [1181, 337] width 477 height 17
copy p "FD 3.5g Flower Greenhouse Rainbow Harbor (Hybrid-Indica)"
click at [896, 525] on div "1 FD 3.5g Flower Greenhouse Don Dada (Hybrid) Original price (1 @ $30.00) secon…" at bounding box center [1176, 360] width 758 height 413
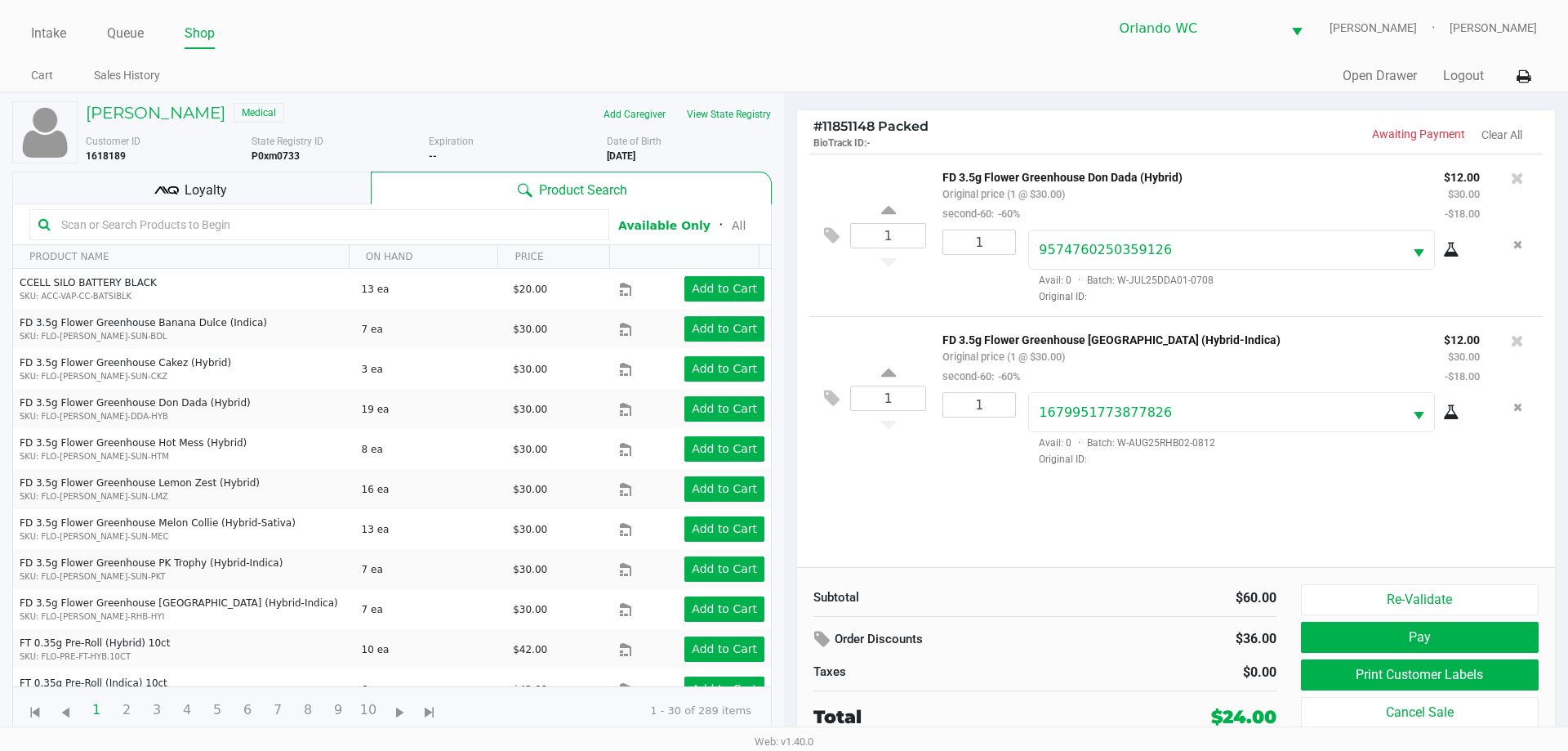
click at [210, 221] on input "text" at bounding box center [328, 224] width 546 height 25
click at [205, 229] on input "text" at bounding box center [328, 224] width 546 height 25
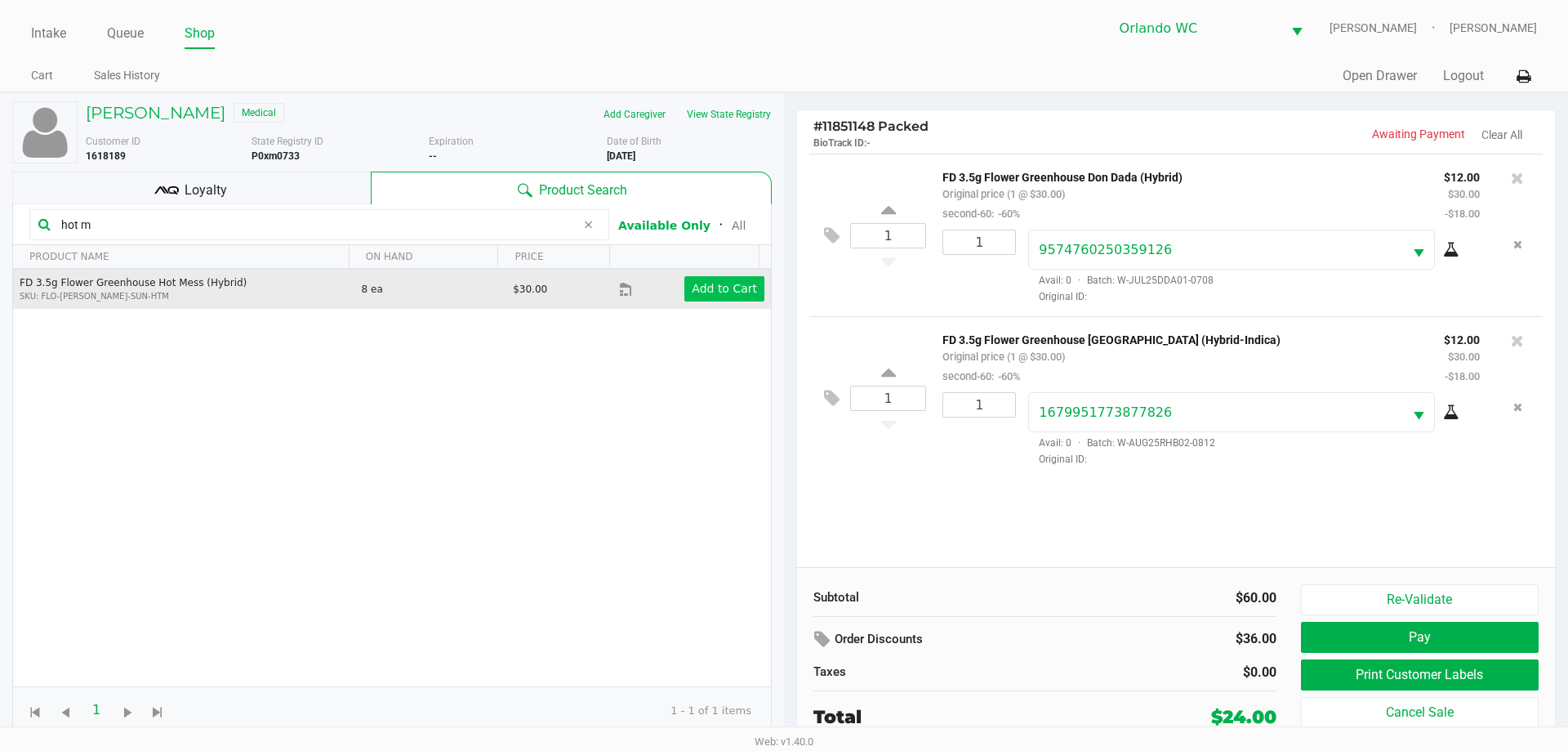
type input "hot m"
click at [704, 286] on app-button-loader "Add to Cart" at bounding box center [724, 288] width 65 height 13
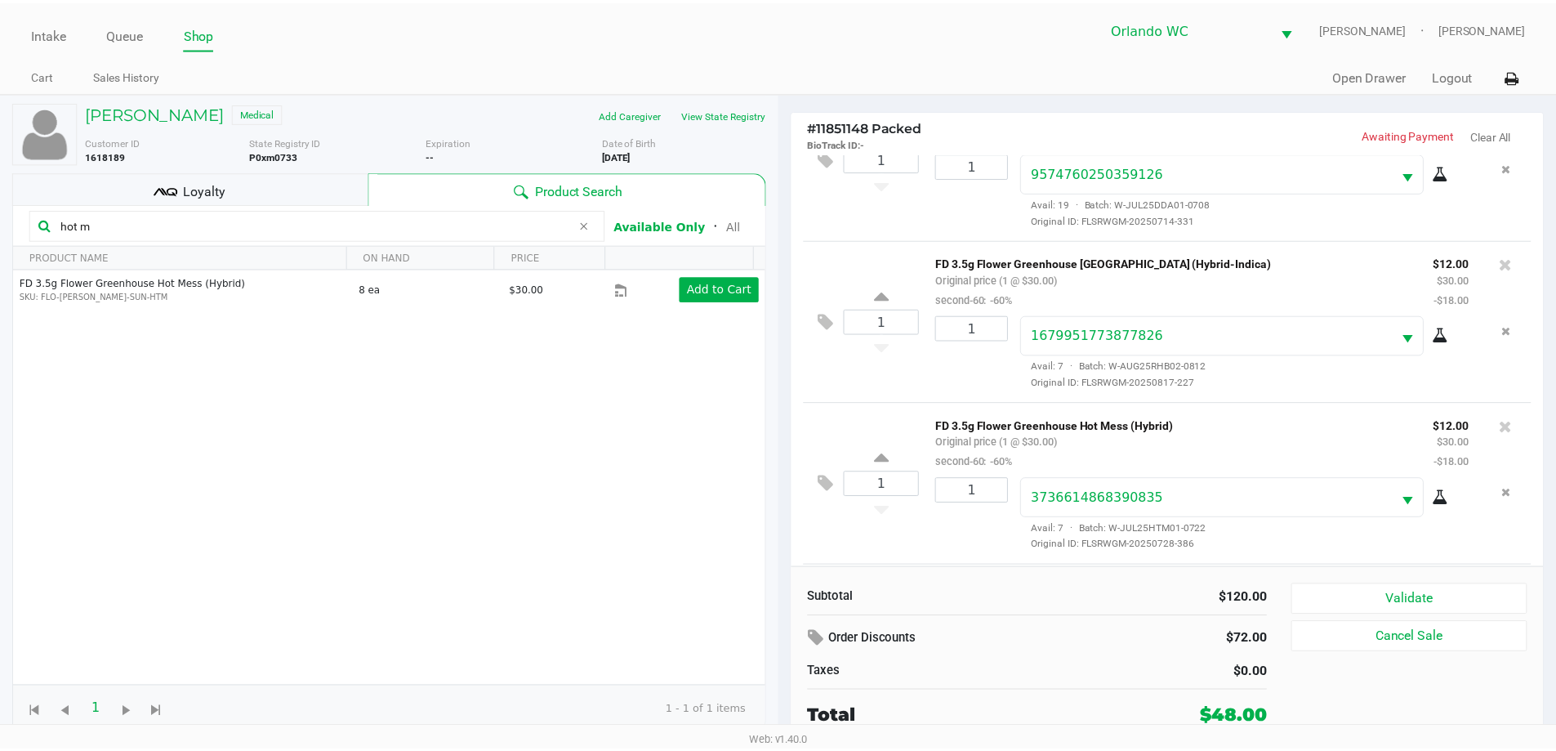
scroll to position [240, 0]
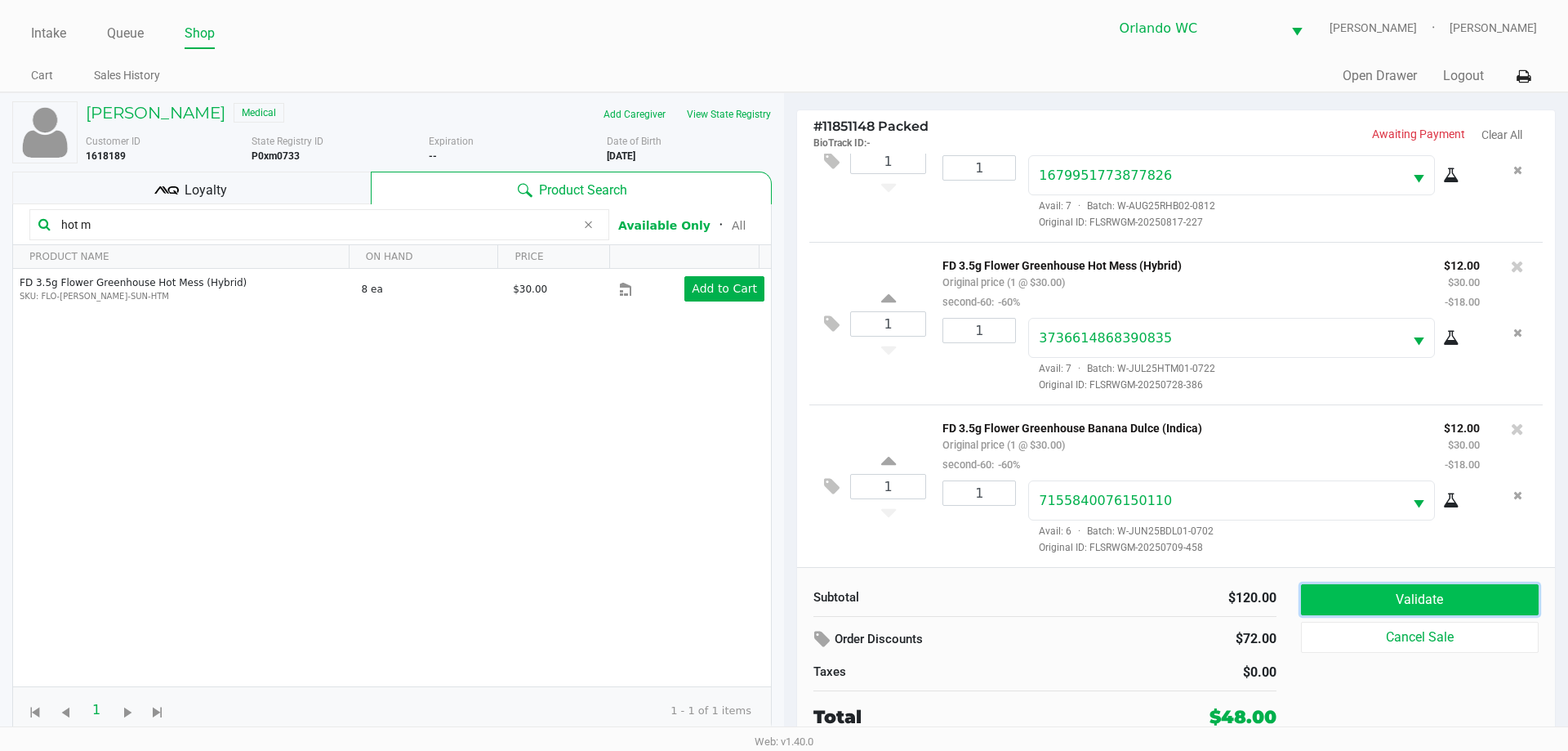
click at [1426, 605] on button "Validate" at bounding box center [1420, 599] width 238 height 31
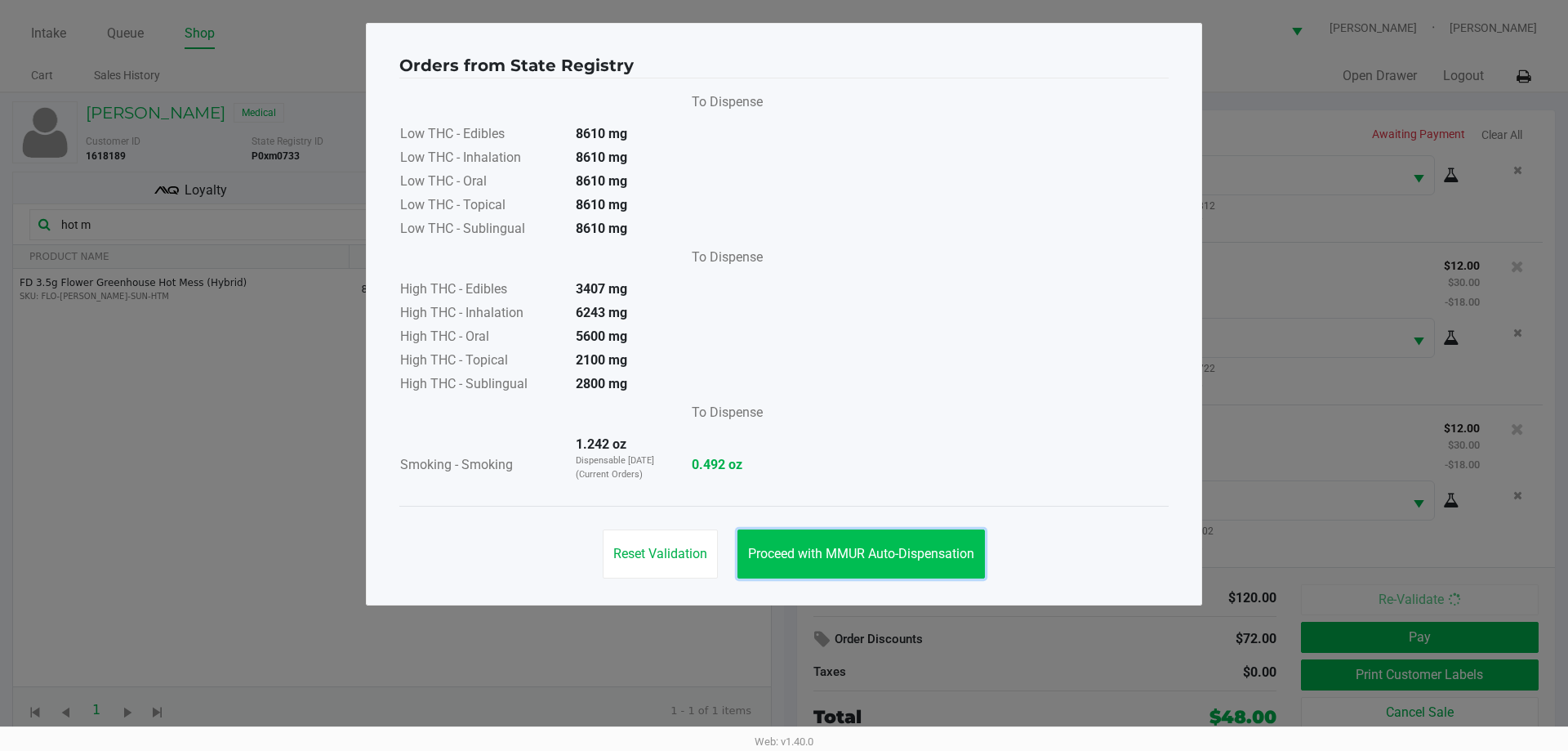
click at [827, 551] on span "Proceed with MMUR Auto-Dispensation" at bounding box center [861, 554] width 226 height 16
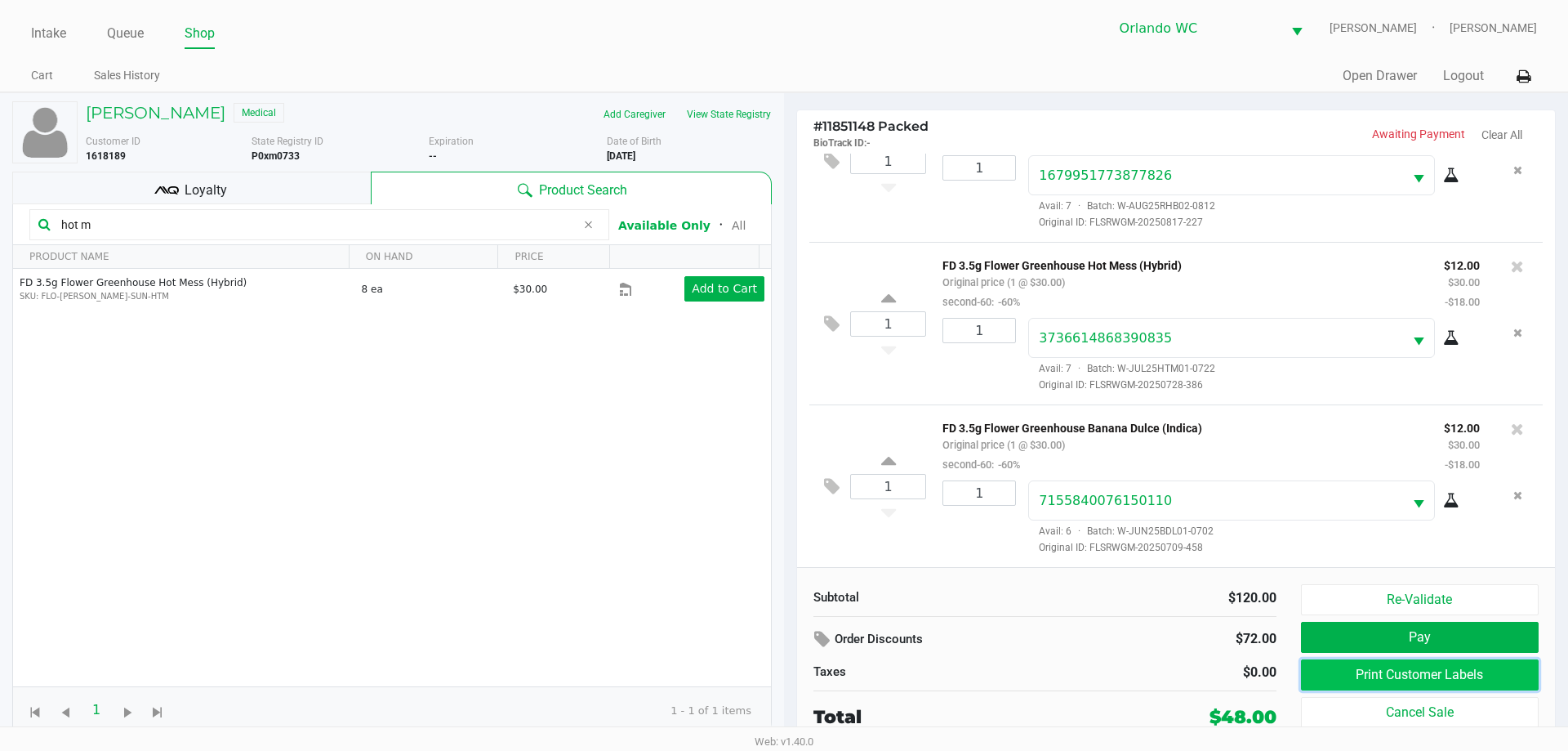
click at [1335, 668] on button "Print Customer Labels" at bounding box center [1420, 674] width 238 height 31
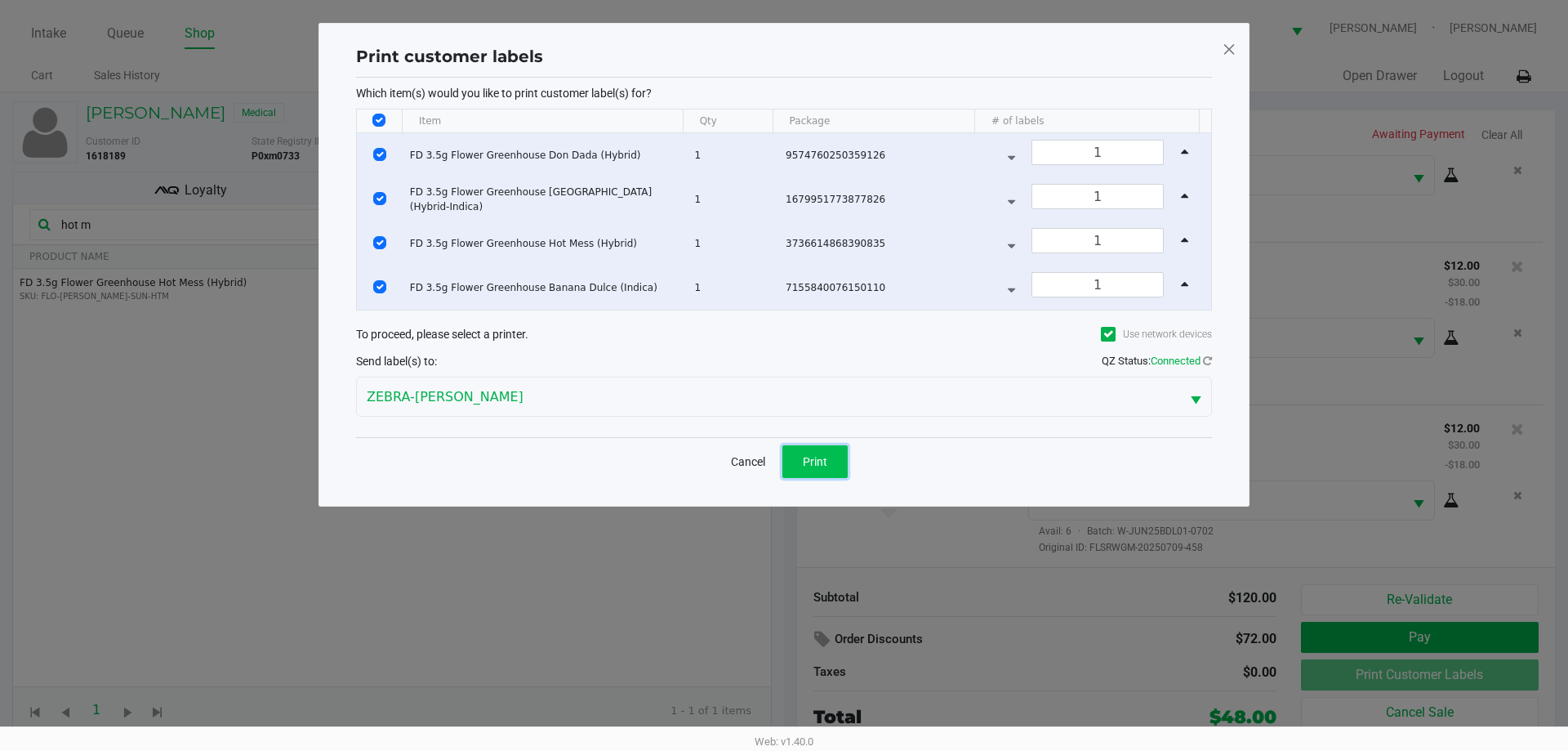
click at [803, 464] on span "Print" at bounding box center [815, 461] width 25 height 13
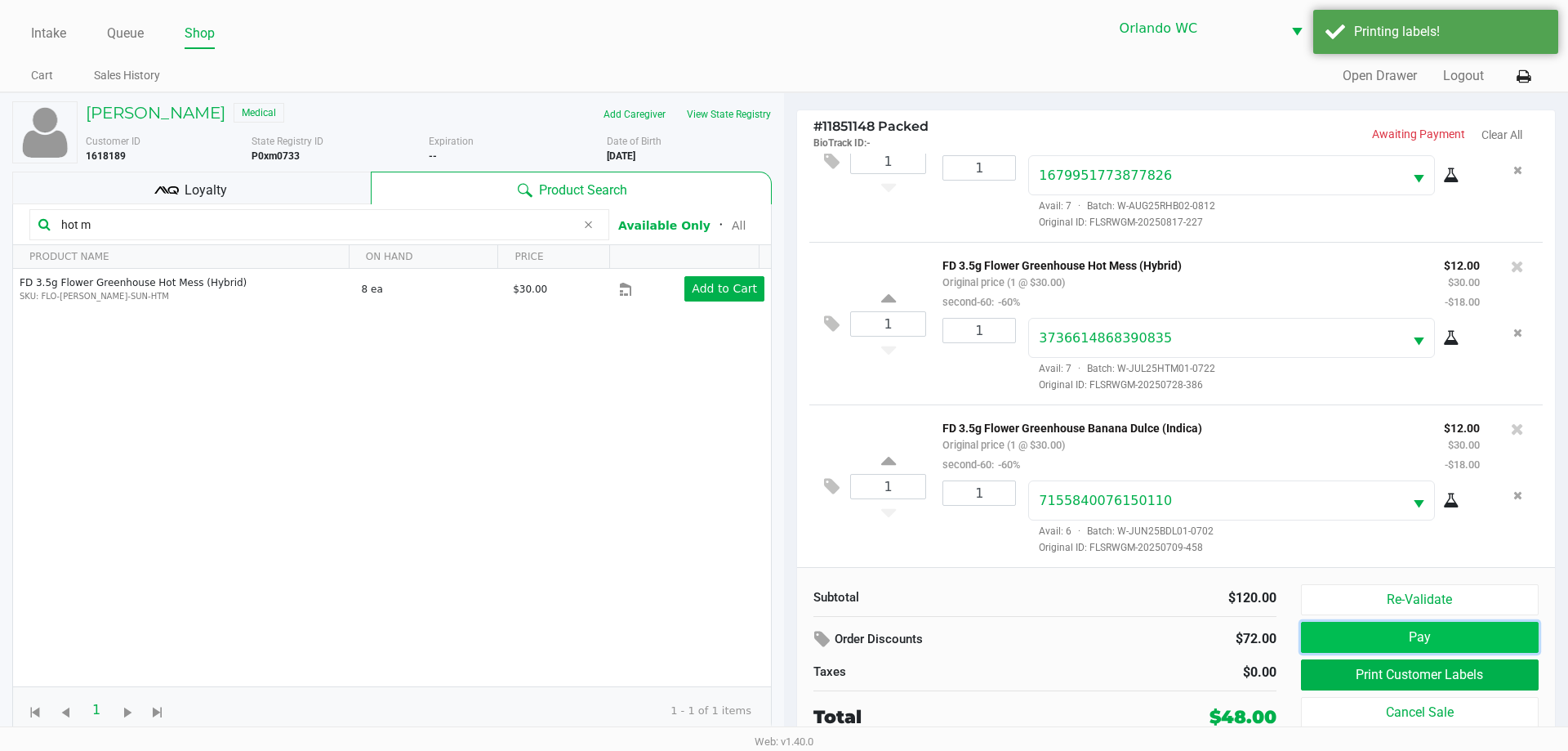
click at [1332, 642] on button "Pay" at bounding box center [1420, 637] width 238 height 31
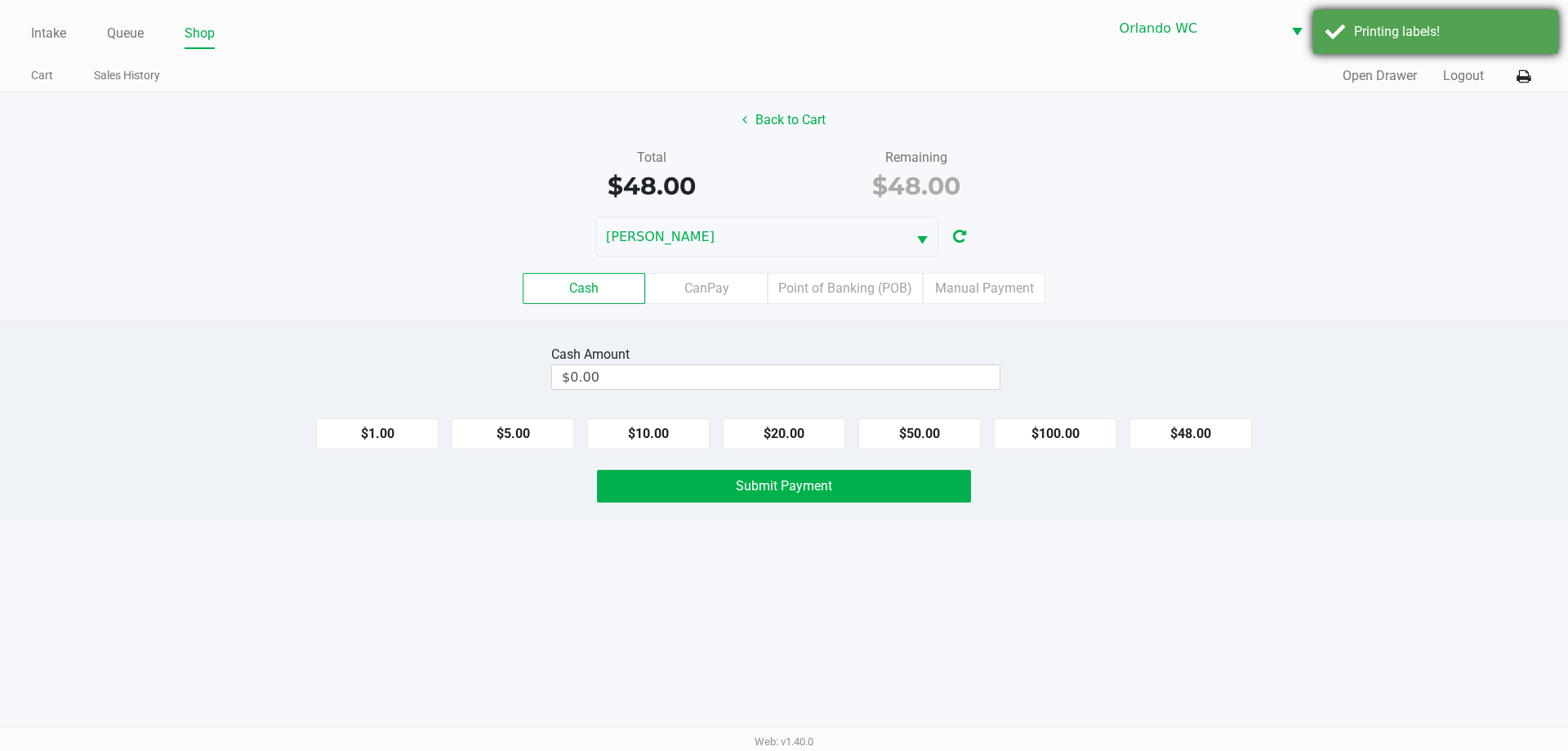
click at [1394, 39] on div "Printing labels!" at bounding box center [1450, 32] width 192 height 20
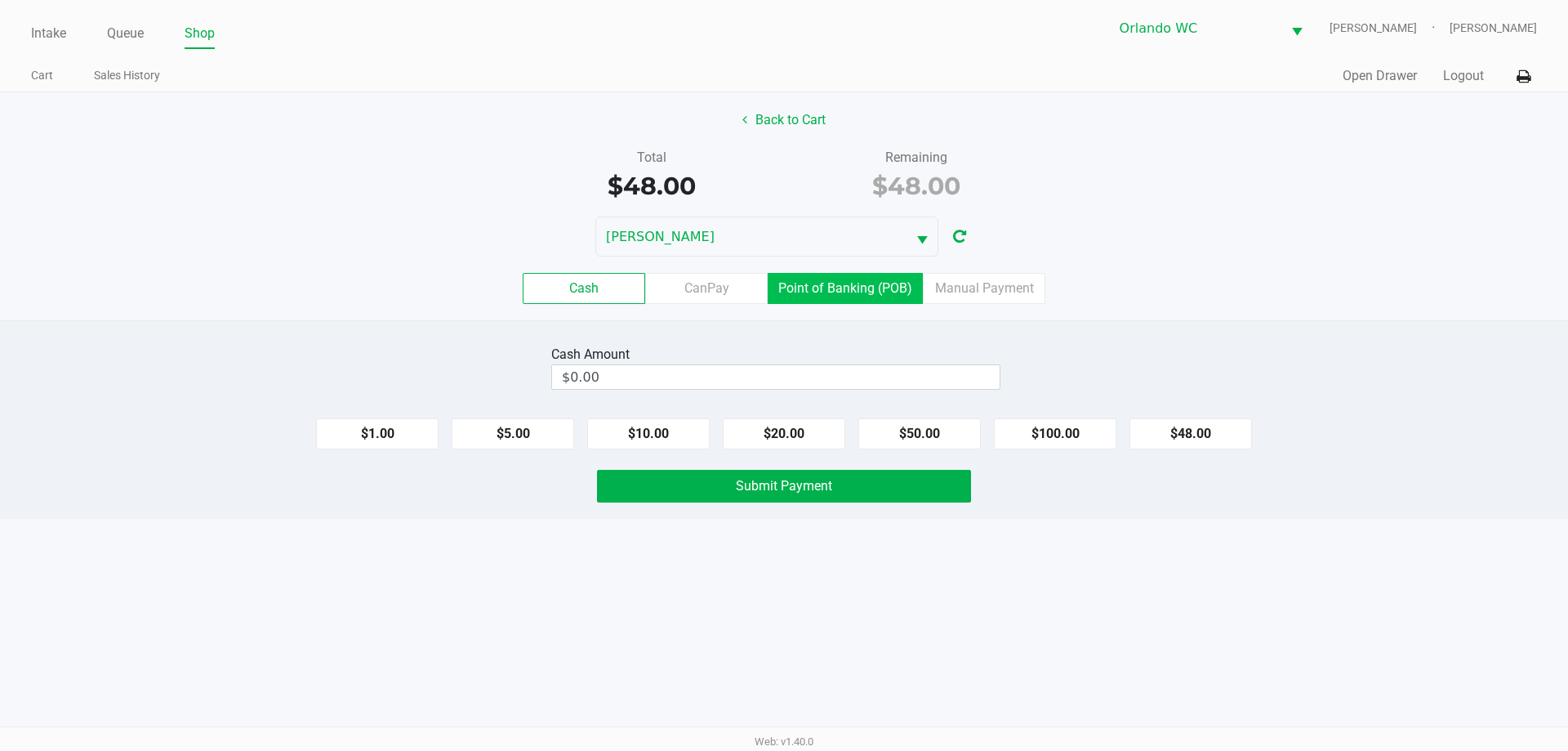
click at [894, 288] on label "Point of Banking (POB)" at bounding box center [845, 288] width 155 height 31
click at [0, 0] on 7 "Point of Banking (POB)" at bounding box center [0, 0] width 0 height 0
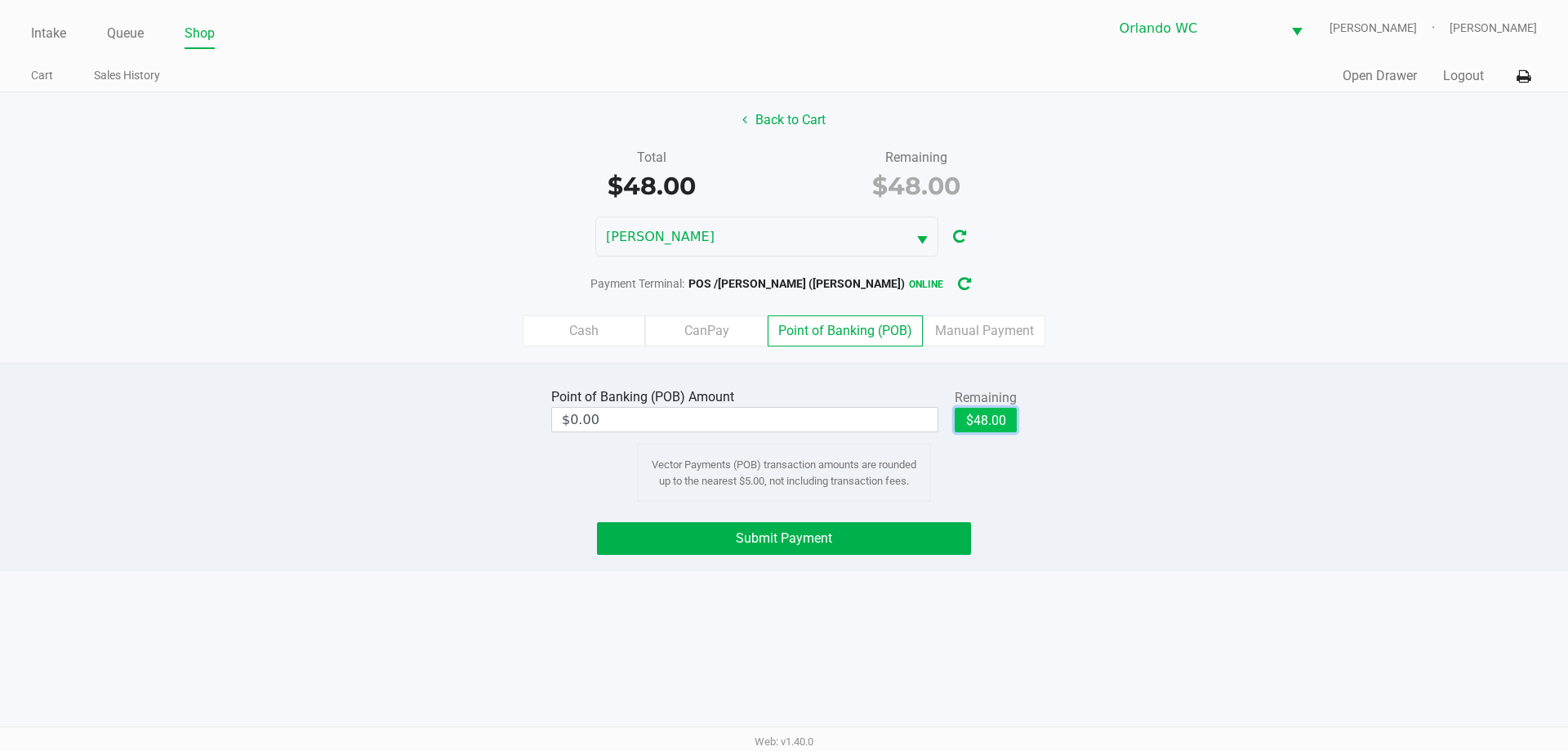
click at [987, 416] on button "$48.00" at bounding box center [986, 420] width 62 height 25
type input "$48.00"
click at [912, 544] on button "Submit Payment" at bounding box center [784, 538] width 374 height 33
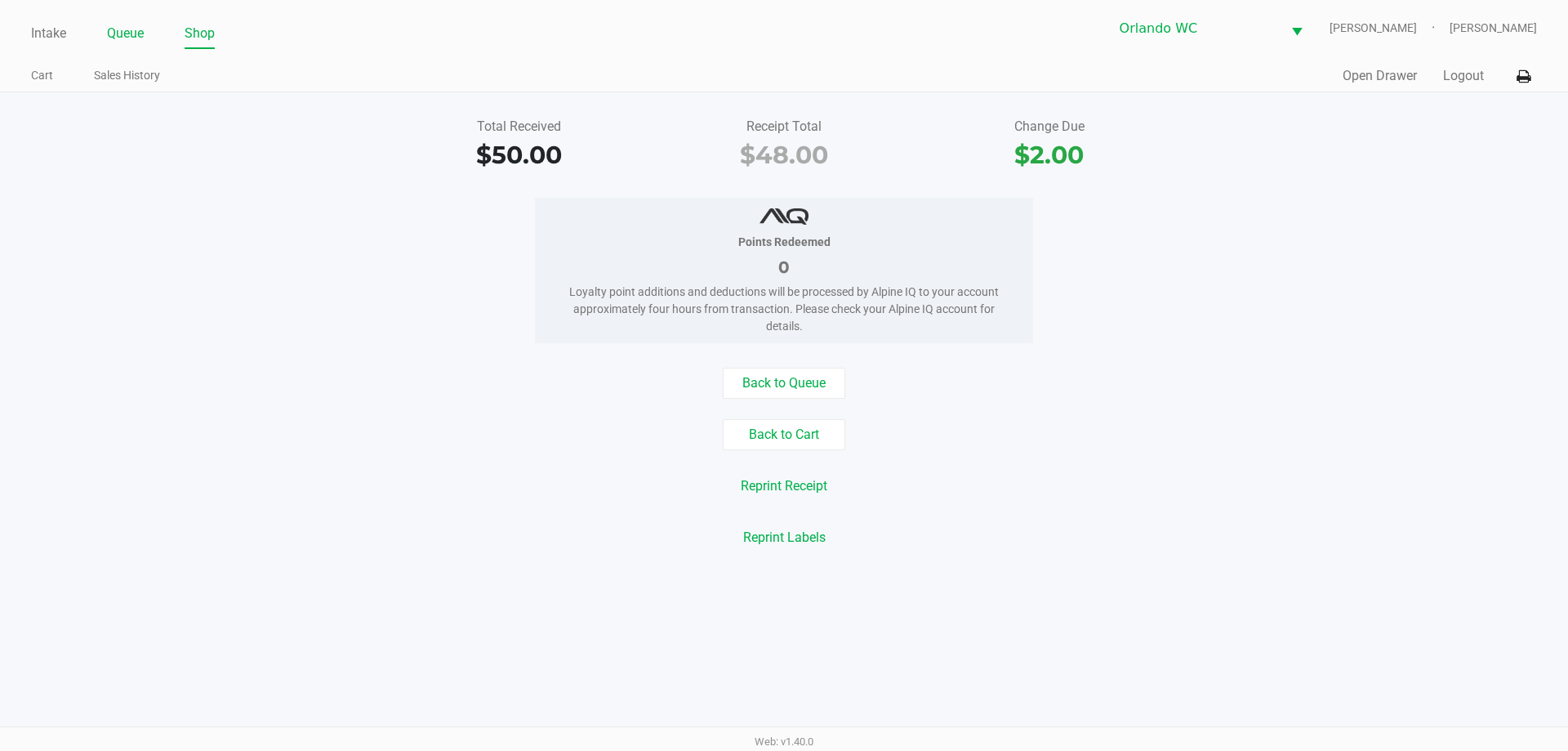
click at [135, 26] on link "Queue" at bounding box center [125, 33] width 37 height 23
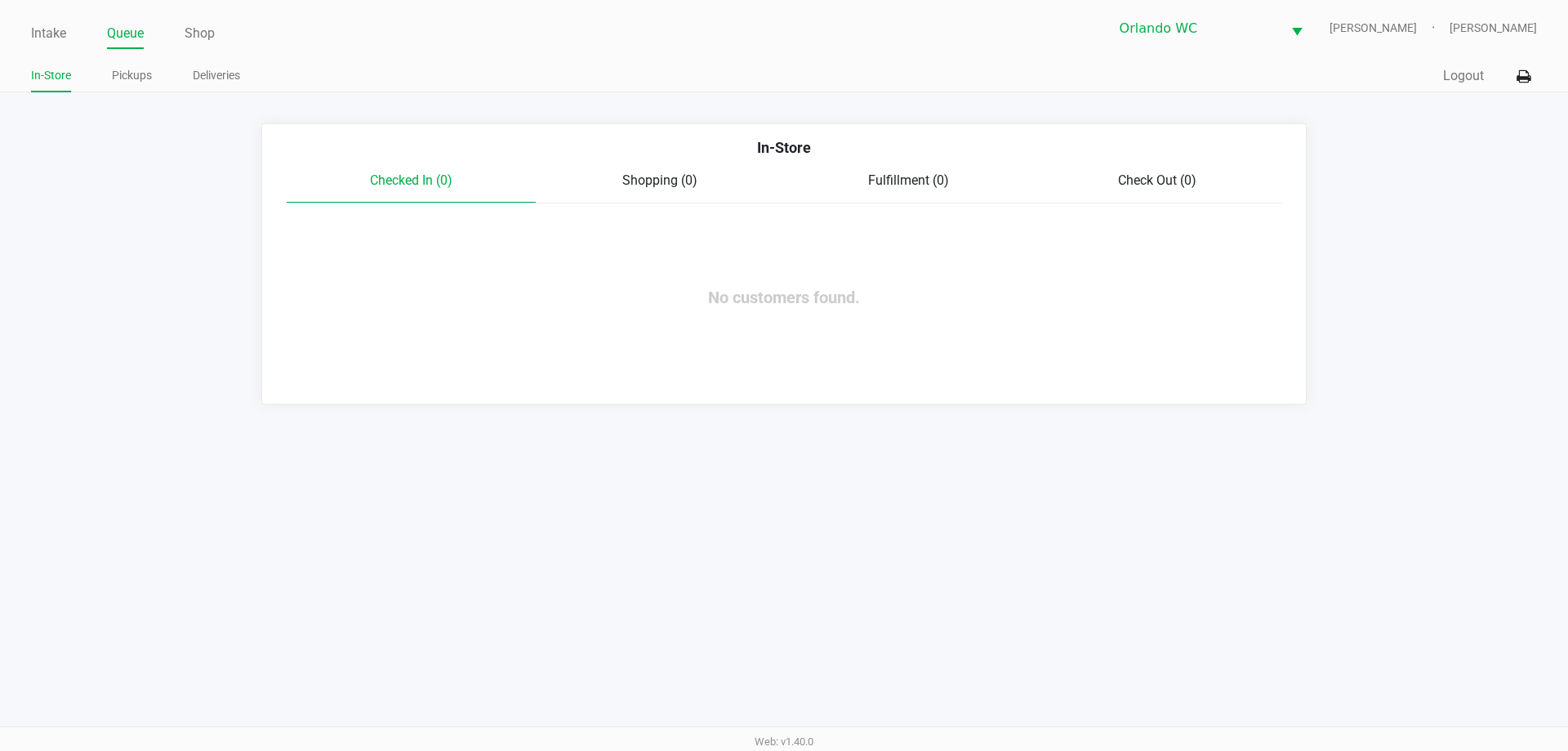
click at [143, 58] on div "Intake Queue Shop Orlando WC TYWIN-LANNISTER Malcolm Harvey In-Store Pickups De…" at bounding box center [784, 46] width 1568 height 92
click at [134, 75] on link "Pickups" at bounding box center [132, 75] width 40 height 20
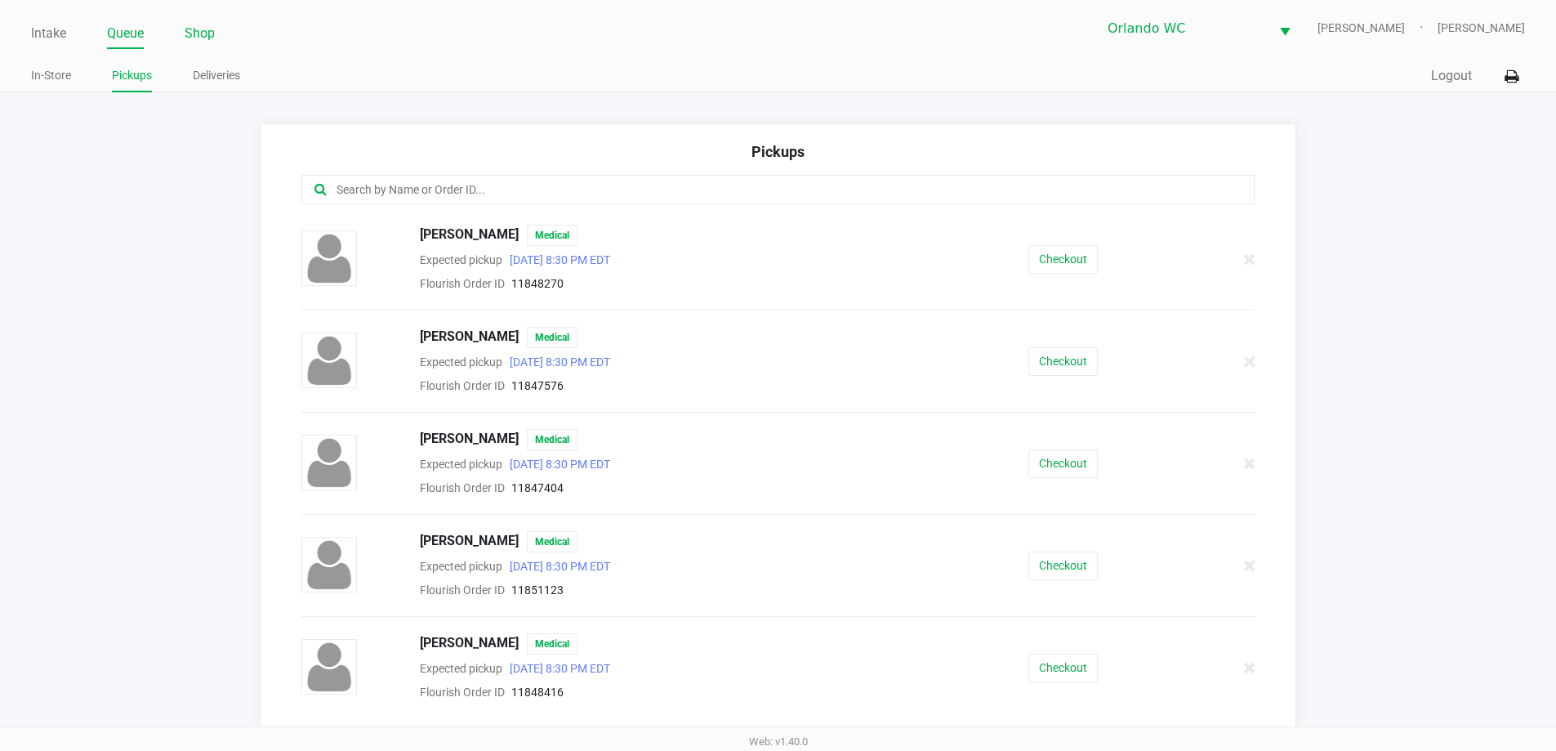
click at [209, 37] on link "Shop" at bounding box center [200, 33] width 30 height 23
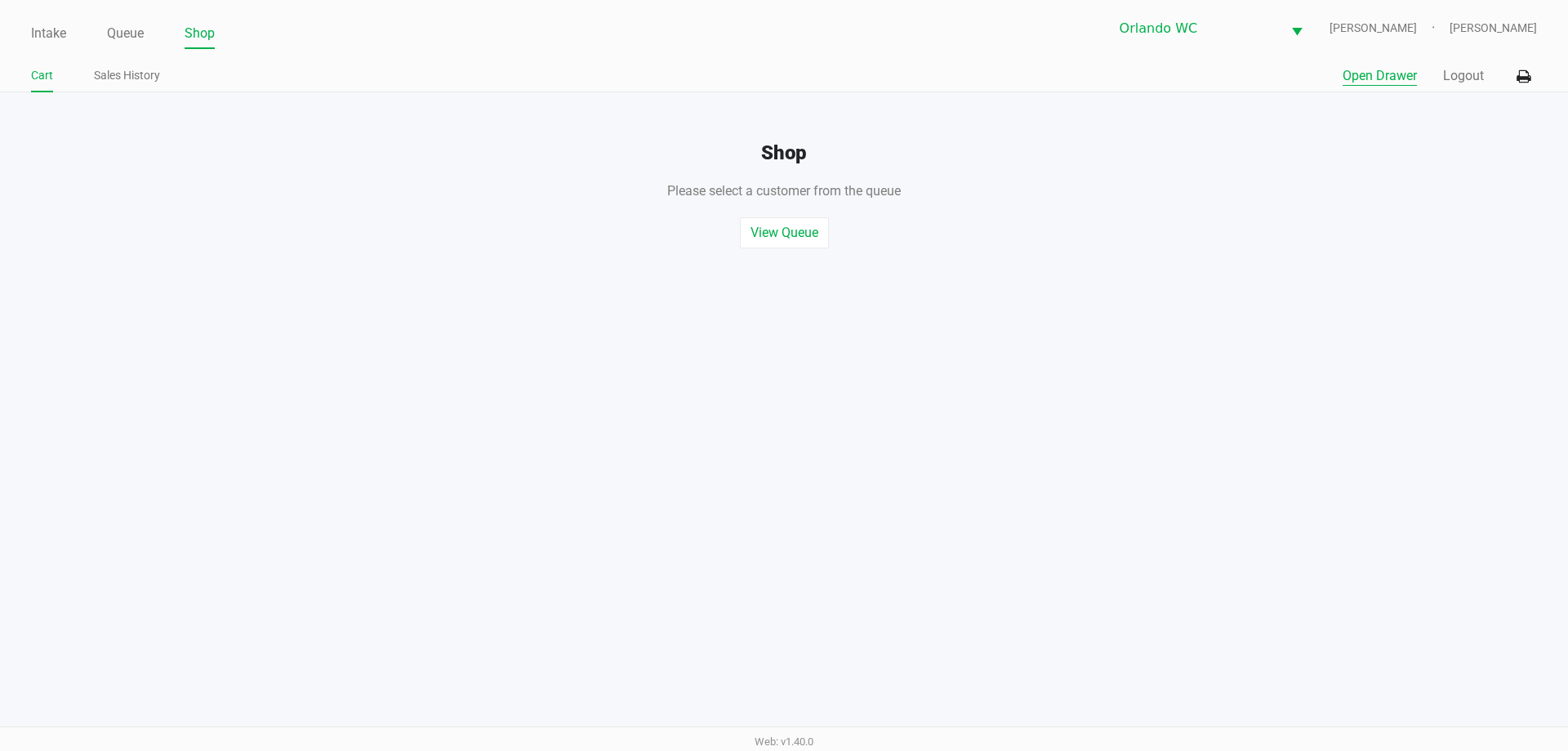
click at [1367, 72] on button "Open Drawer" at bounding box center [1380, 76] width 74 height 20
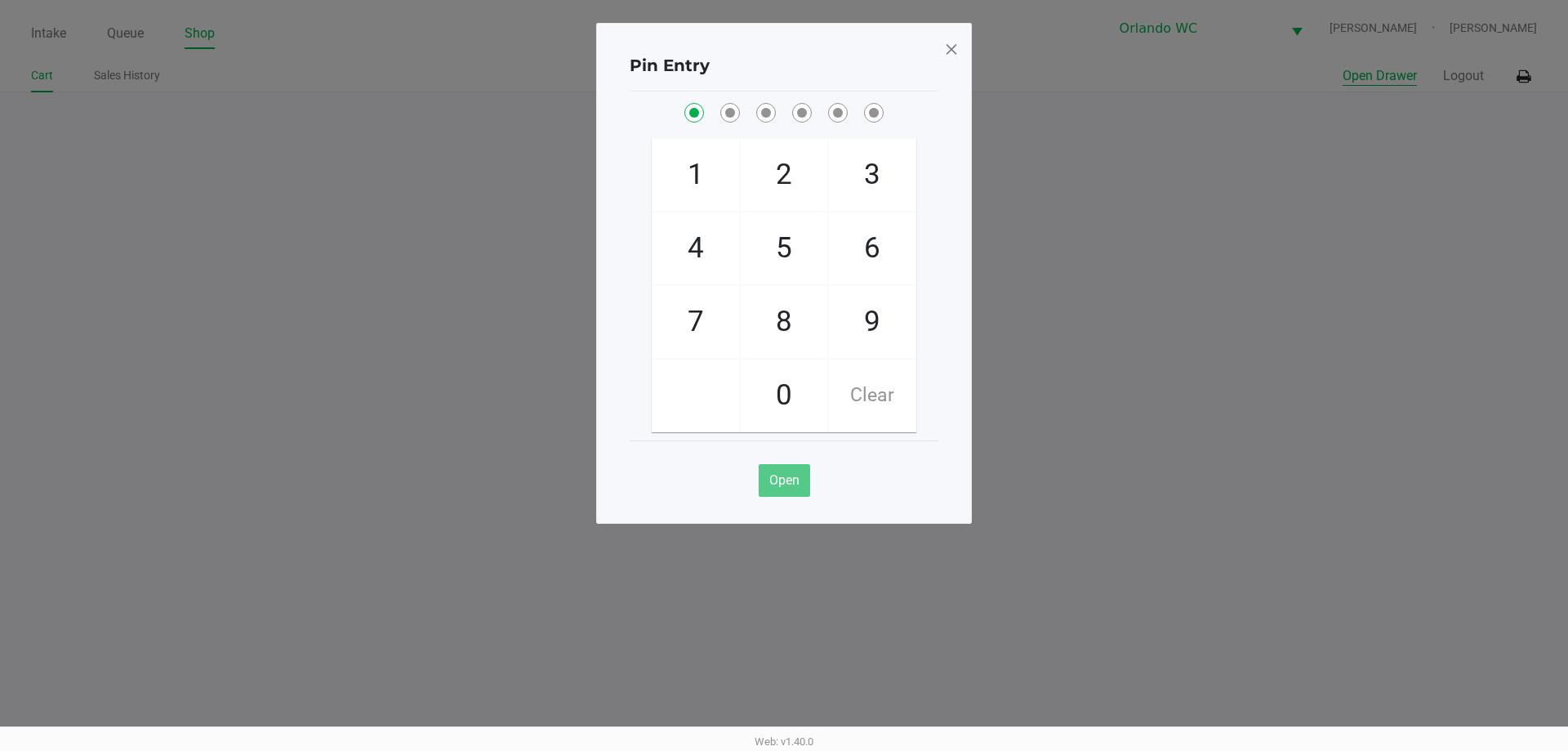
checkbox input "true"
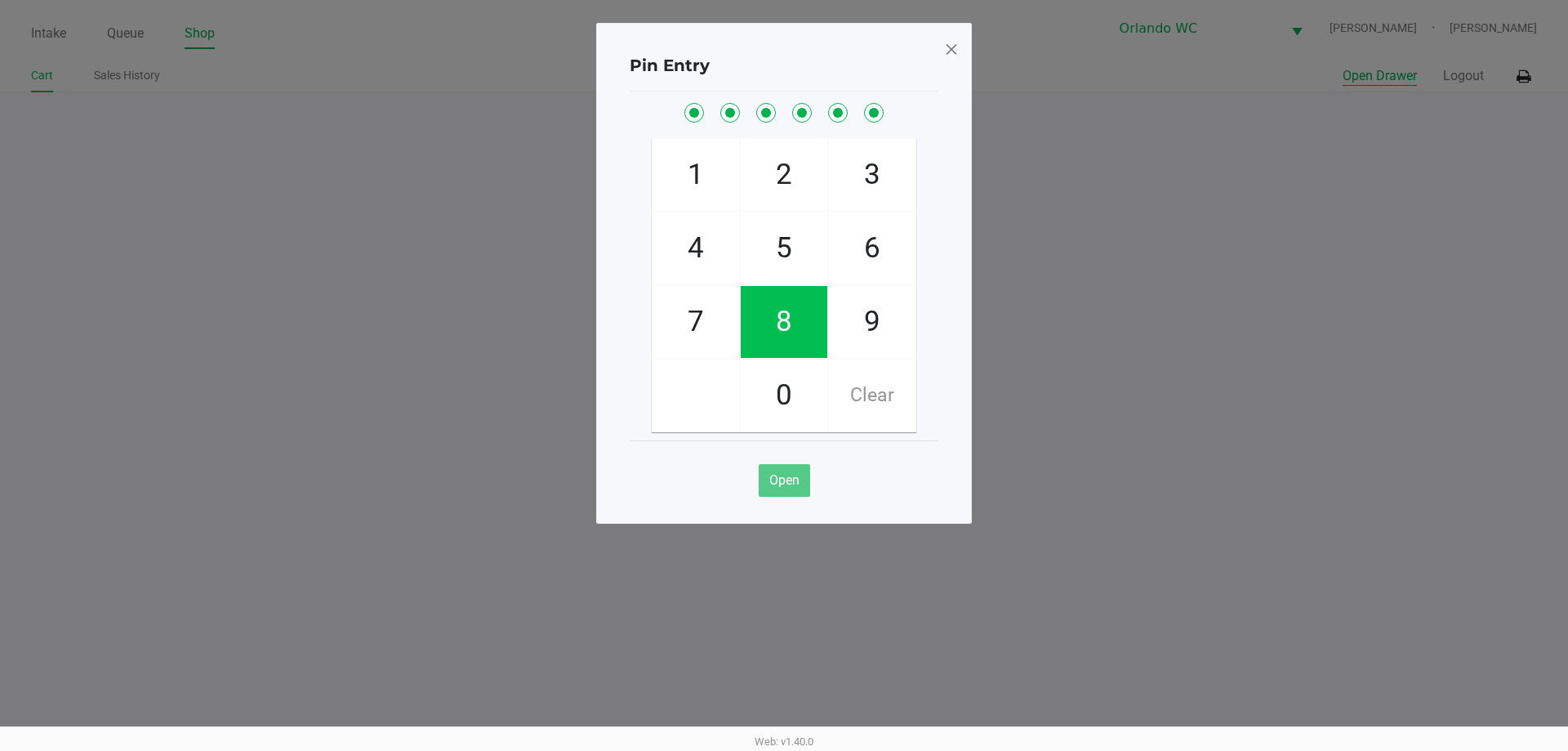
checkbox input "true"
click at [960, 52] on div "Pin Entry 1 4 7 2 5 8 0 3 6 9 Clear Open" at bounding box center [784, 273] width 376 height 501
click at [955, 51] on span at bounding box center [951, 49] width 15 height 26
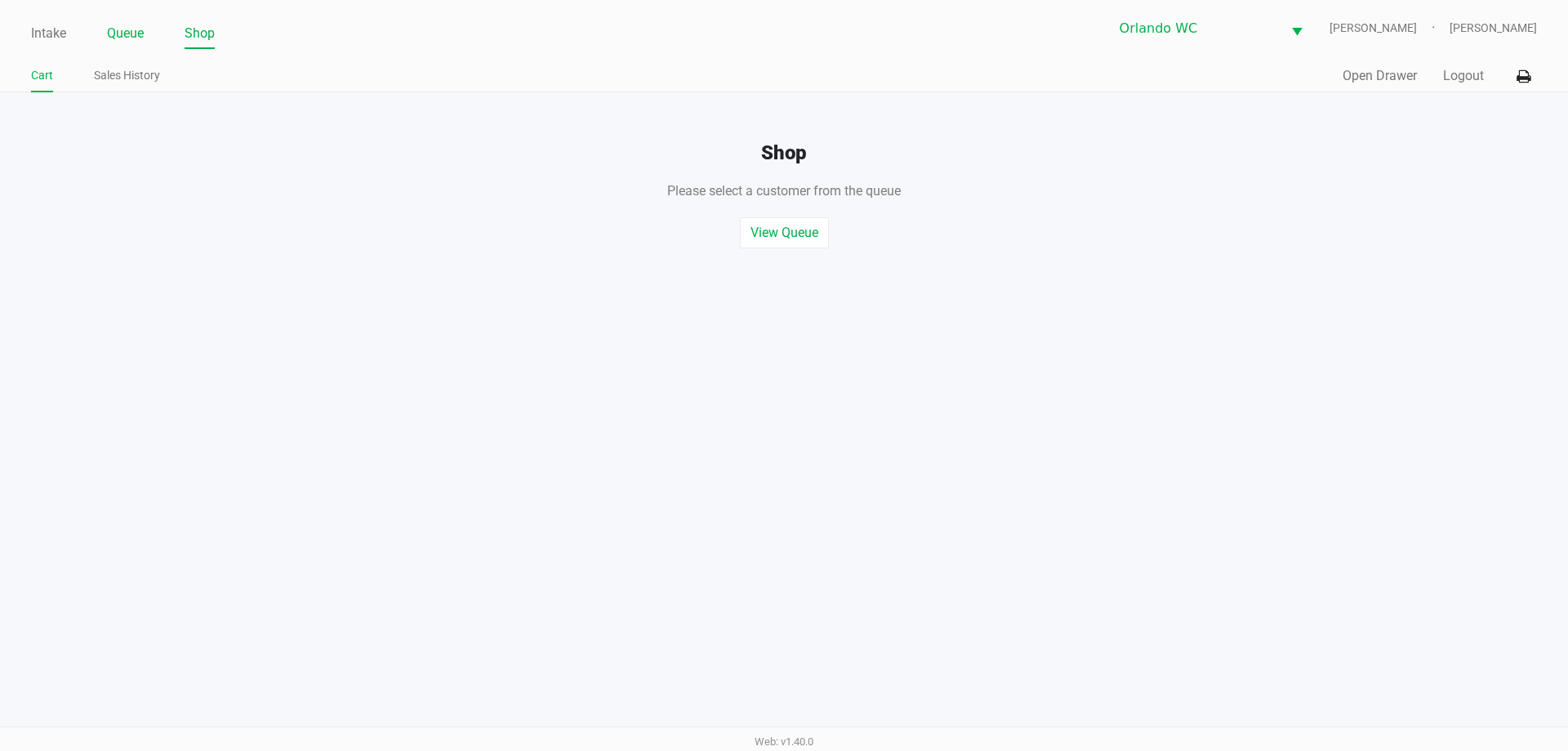
click at [121, 32] on link "Queue" at bounding box center [125, 33] width 37 height 23
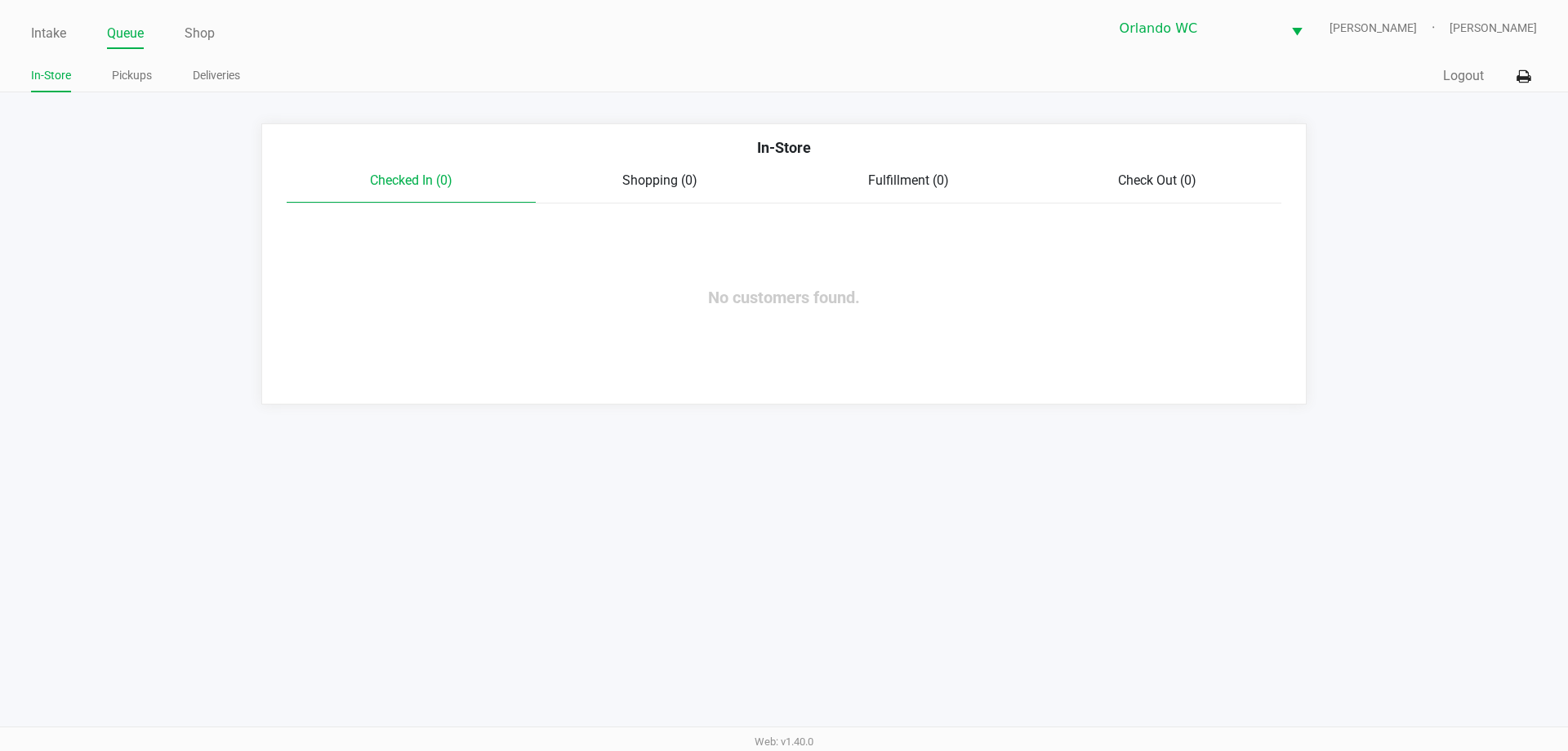
click at [124, 38] on link "Queue" at bounding box center [125, 33] width 37 height 23
click at [123, 38] on link "Queue" at bounding box center [125, 33] width 37 height 23
click at [135, 83] on link "Pickups" at bounding box center [132, 75] width 40 height 20
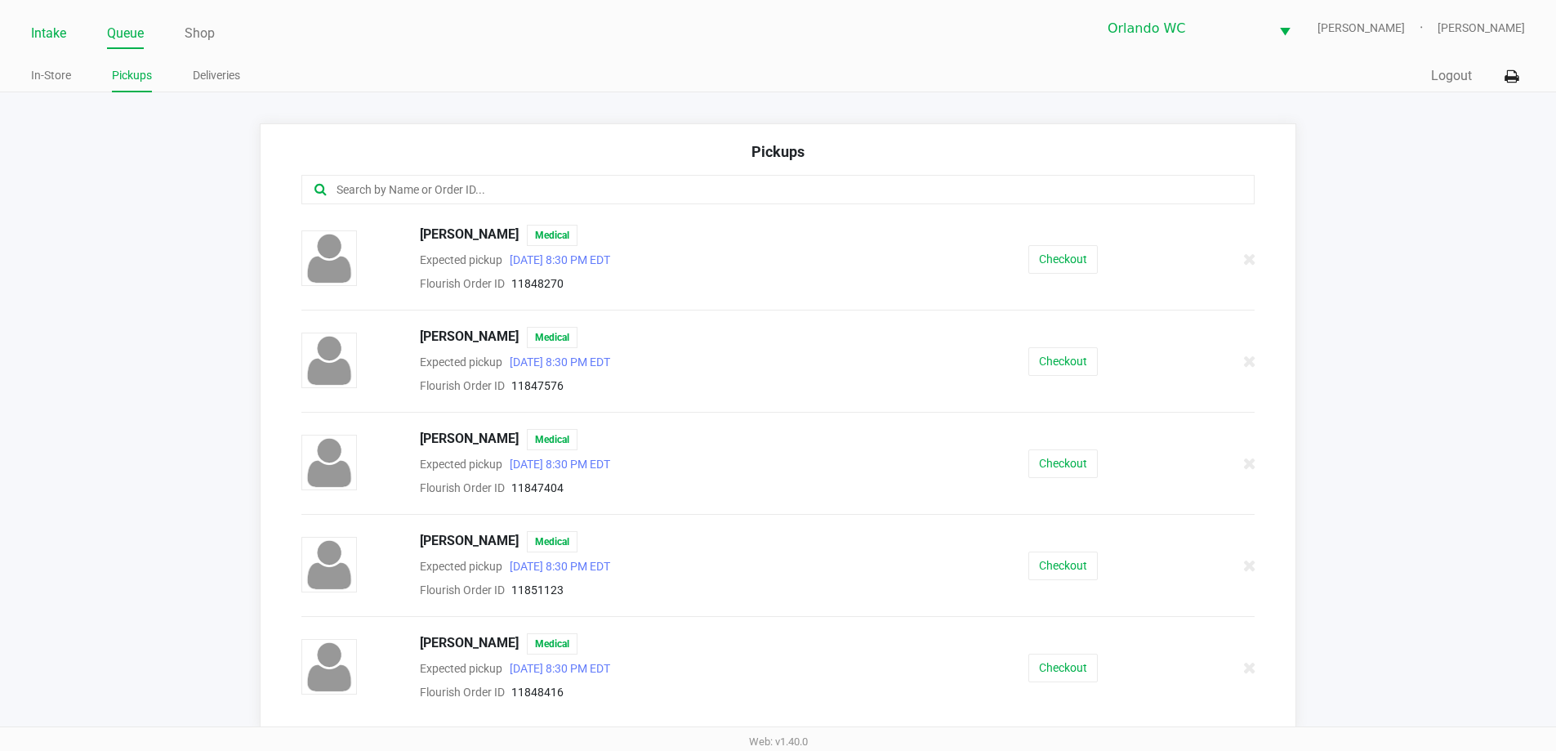
click at [51, 32] on link "Intake" at bounding box center [48, 33] width 35 height 23
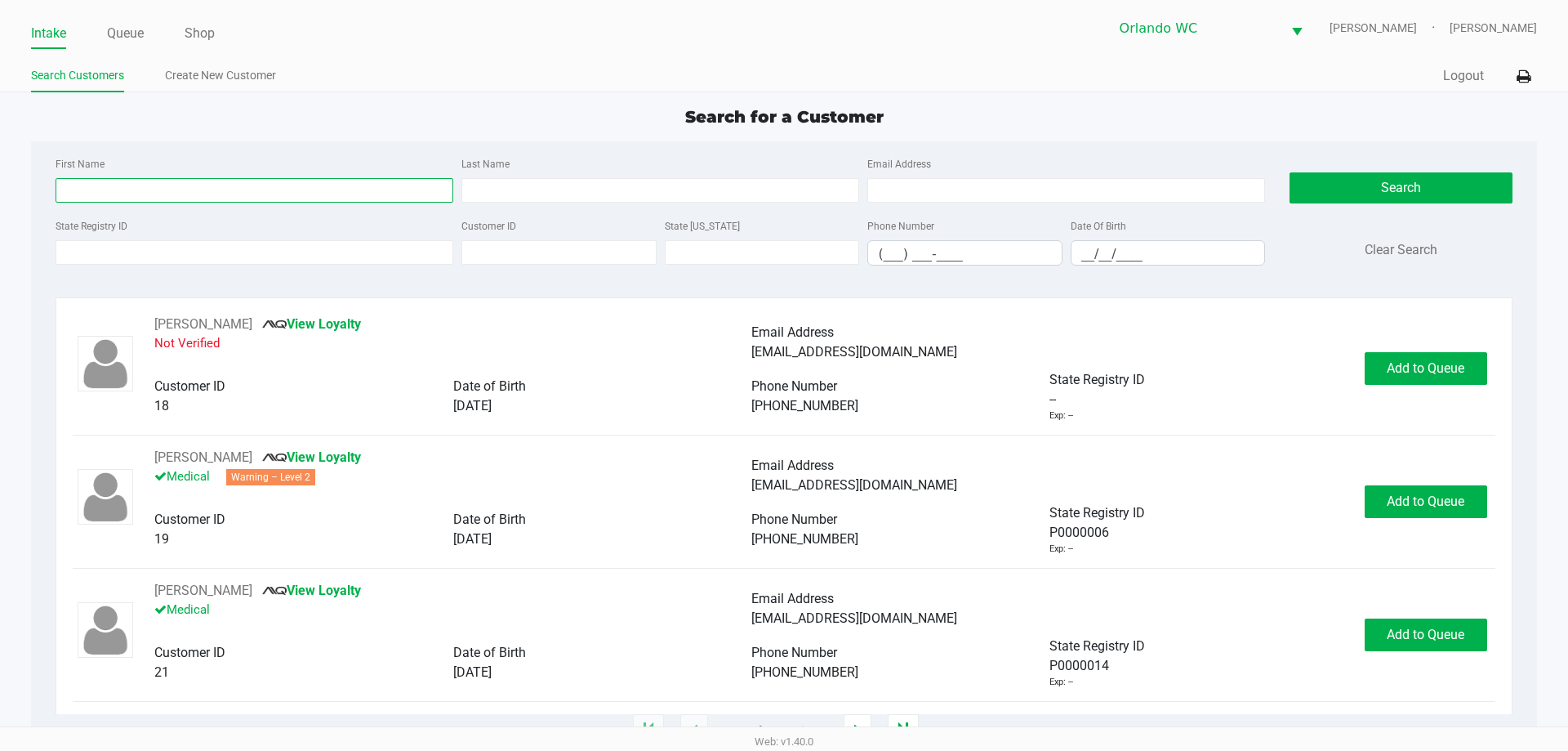
click at [141, 192] on input "First Name" at bounding box center [255, 190] width 398 height 25
type input "francisco"
click at [1168, 252] on input "__/__/____" at bounding box center [1169, 253] width 194 height 25
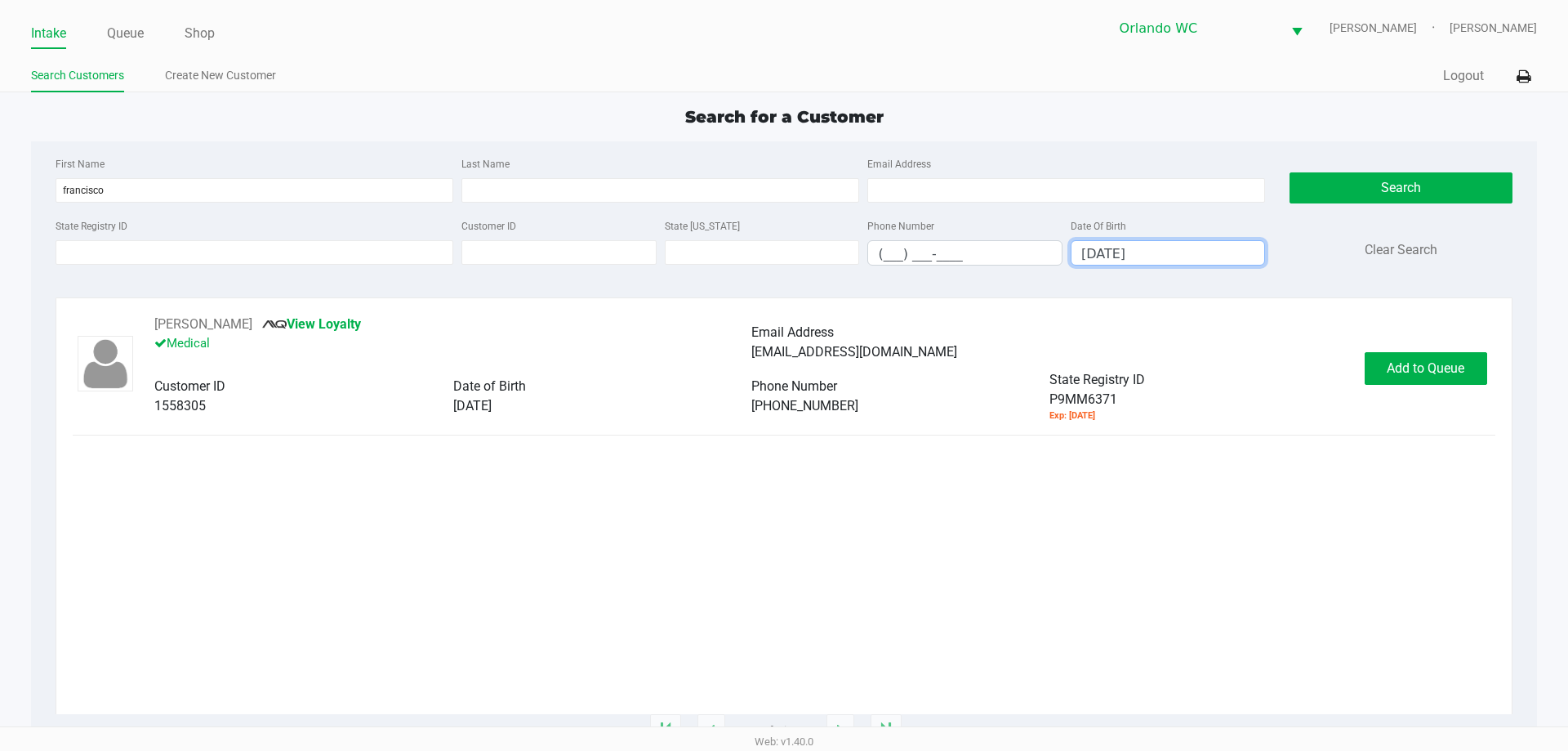
type input "08/20/2002"
click at [1470, 422] on div "FRANCISCO RUIZ View Loyalty Medical Email Address frankeruiz@icloud.com Custome…" at bounding box center [784, 513] width 1422 height 399
click at [1379, 310] on div "FRANCISCO RUIZ View Loyalty Medical Email Address frankeruiz@icloud.com Custome…" at bounding box center [784, 514] width 1456 height 434
click at [1419, 363] on span "Add to Queue" at bounding box center [1426, 368] width 78 height 16
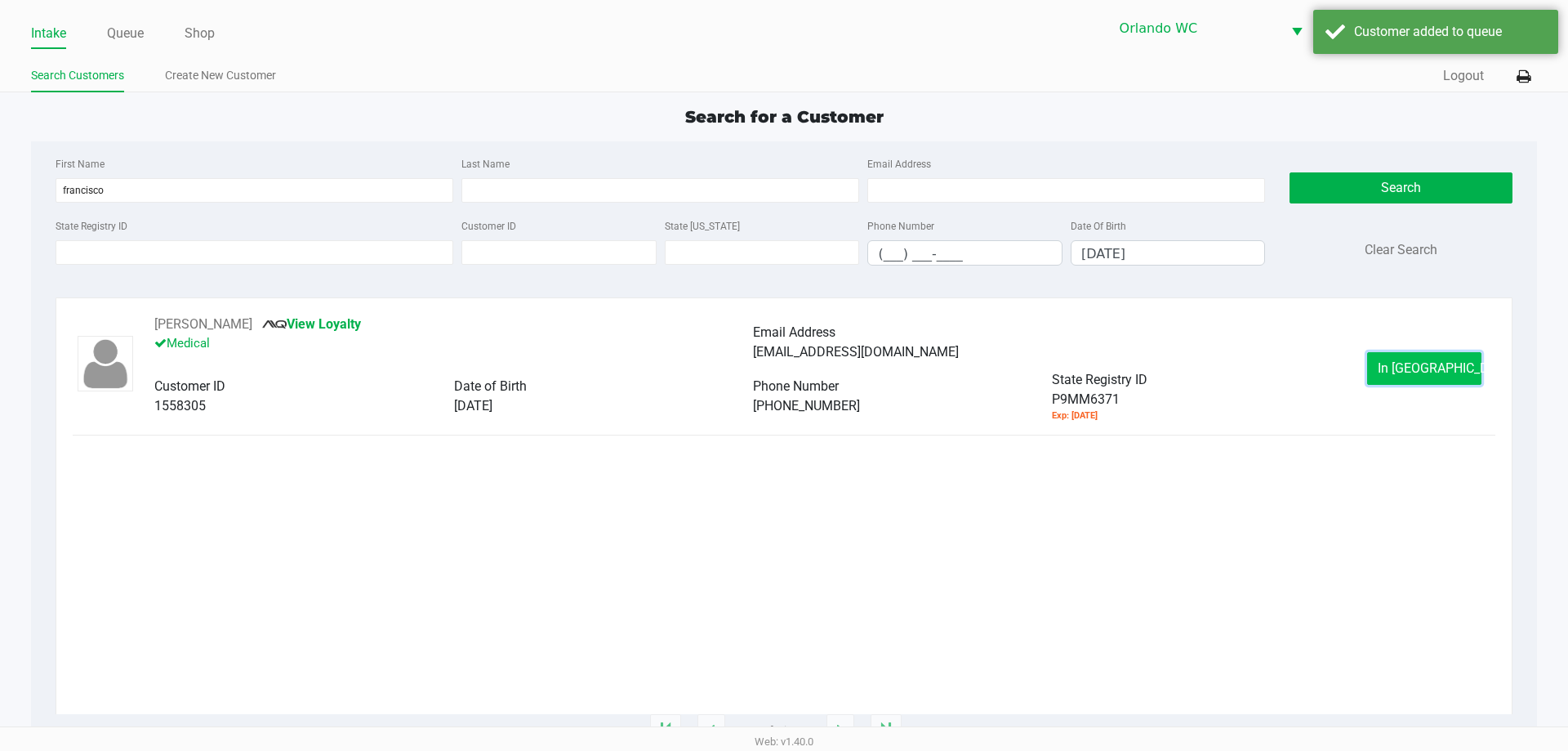
click at [1417, 373] on span "In Queue" at bounding box center [1446, 368] width 137 height 16
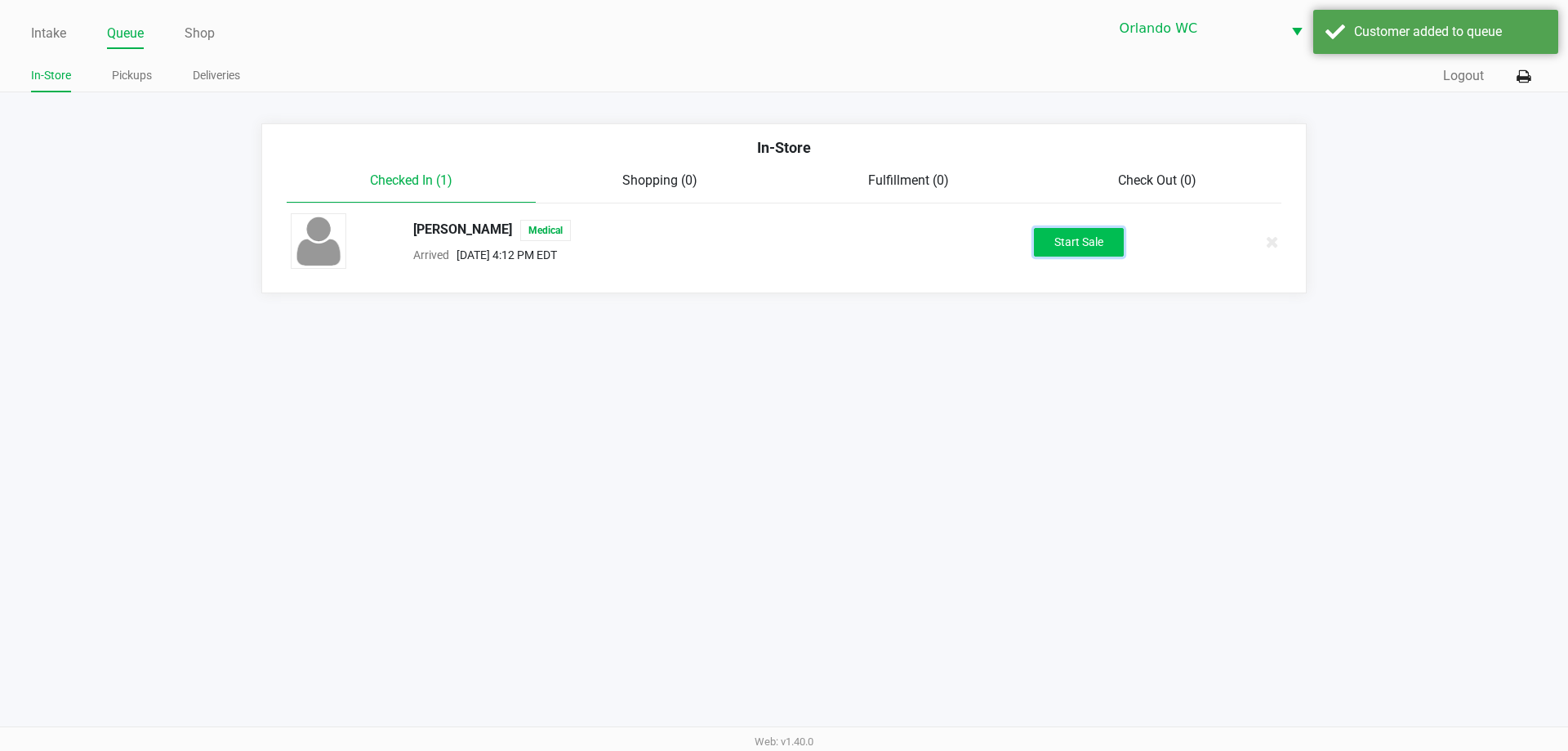
click at [1104, 246] on button "Start Sale" at bounding box center [1079, 242] width 90 height 29
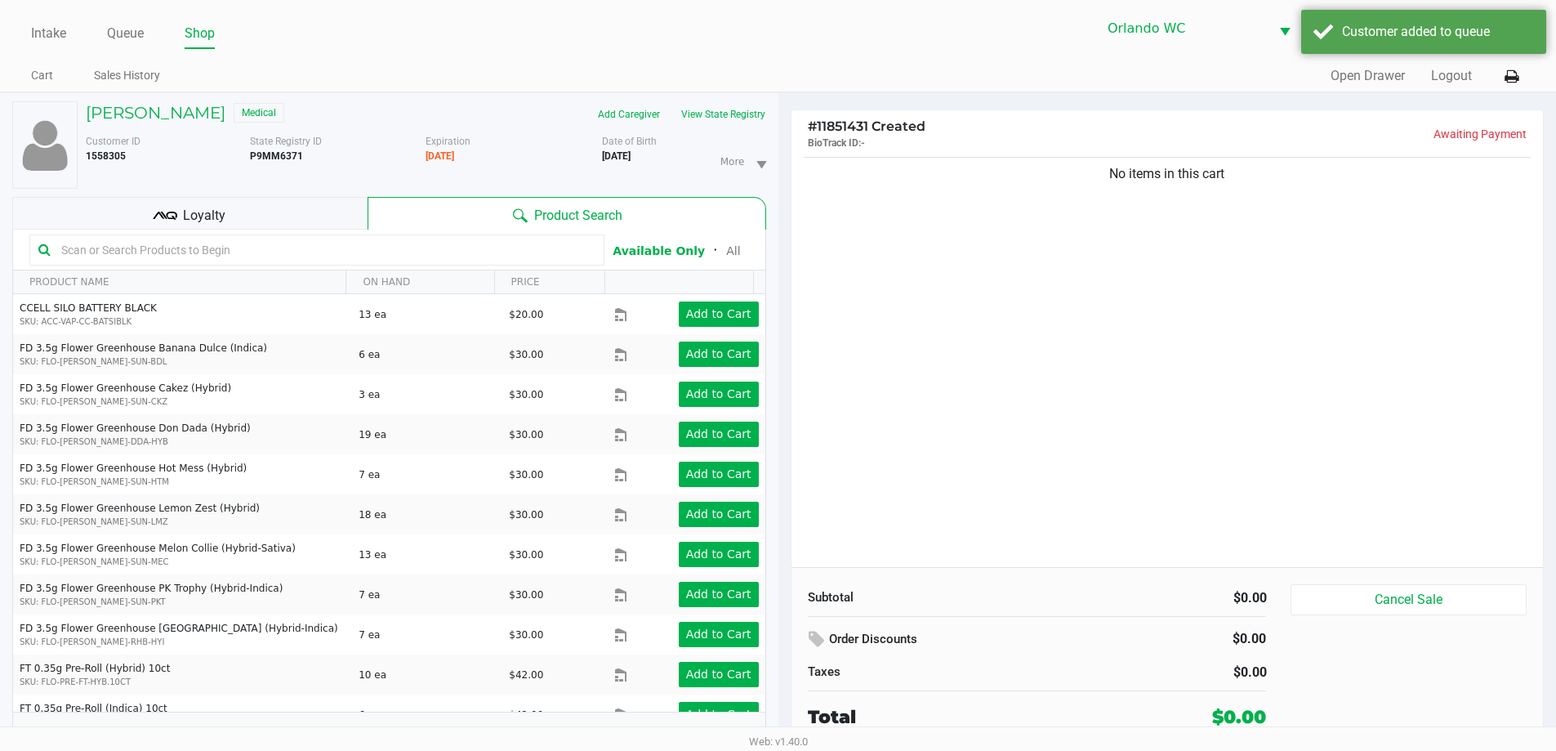
click at [313, 257] on input "text" at bounding box center [325, 250] width 541 height 25
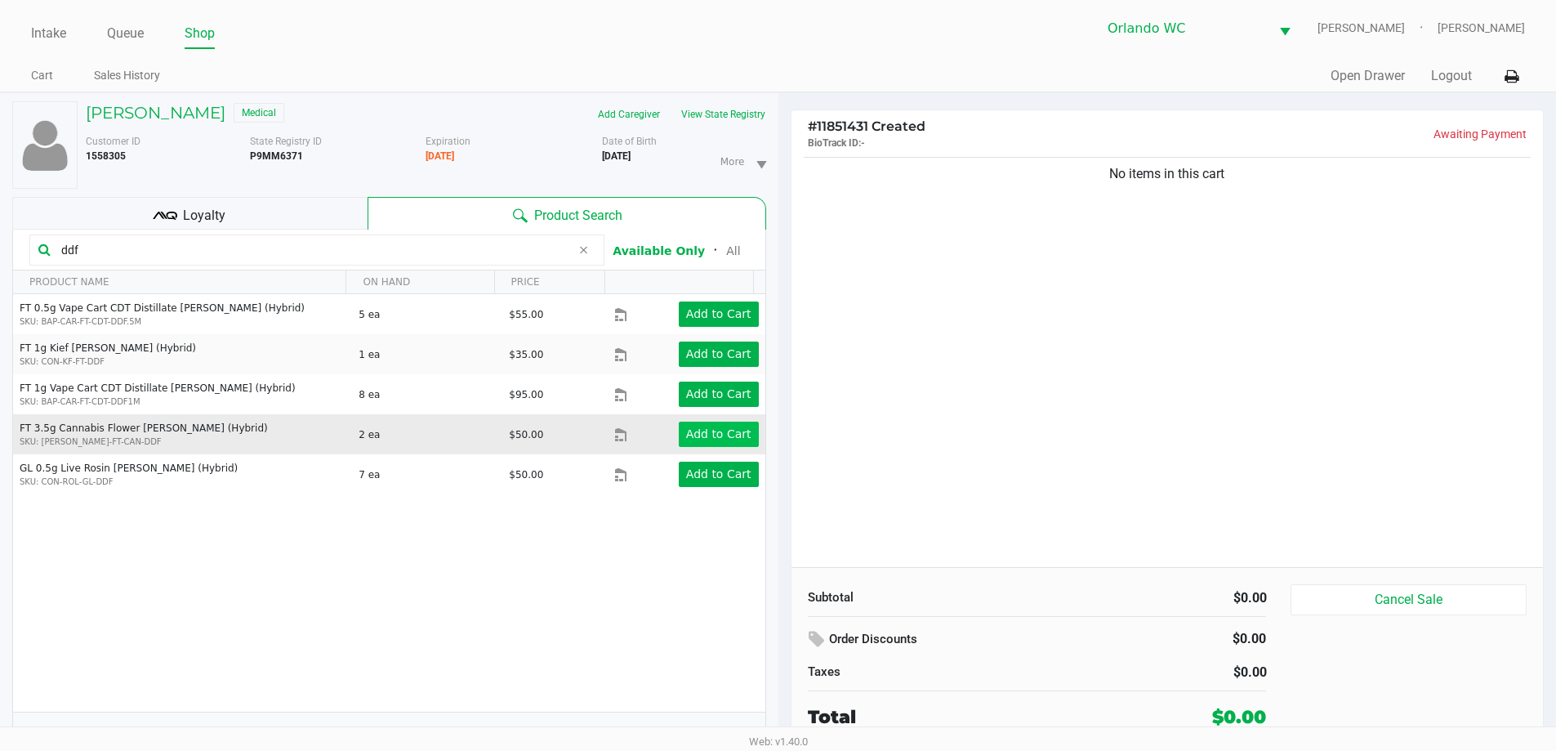
type input "ddf"
click at [688, 437] on app-button-loader "Add to Cart" at bounding box center [718, 433] width 65 height 13
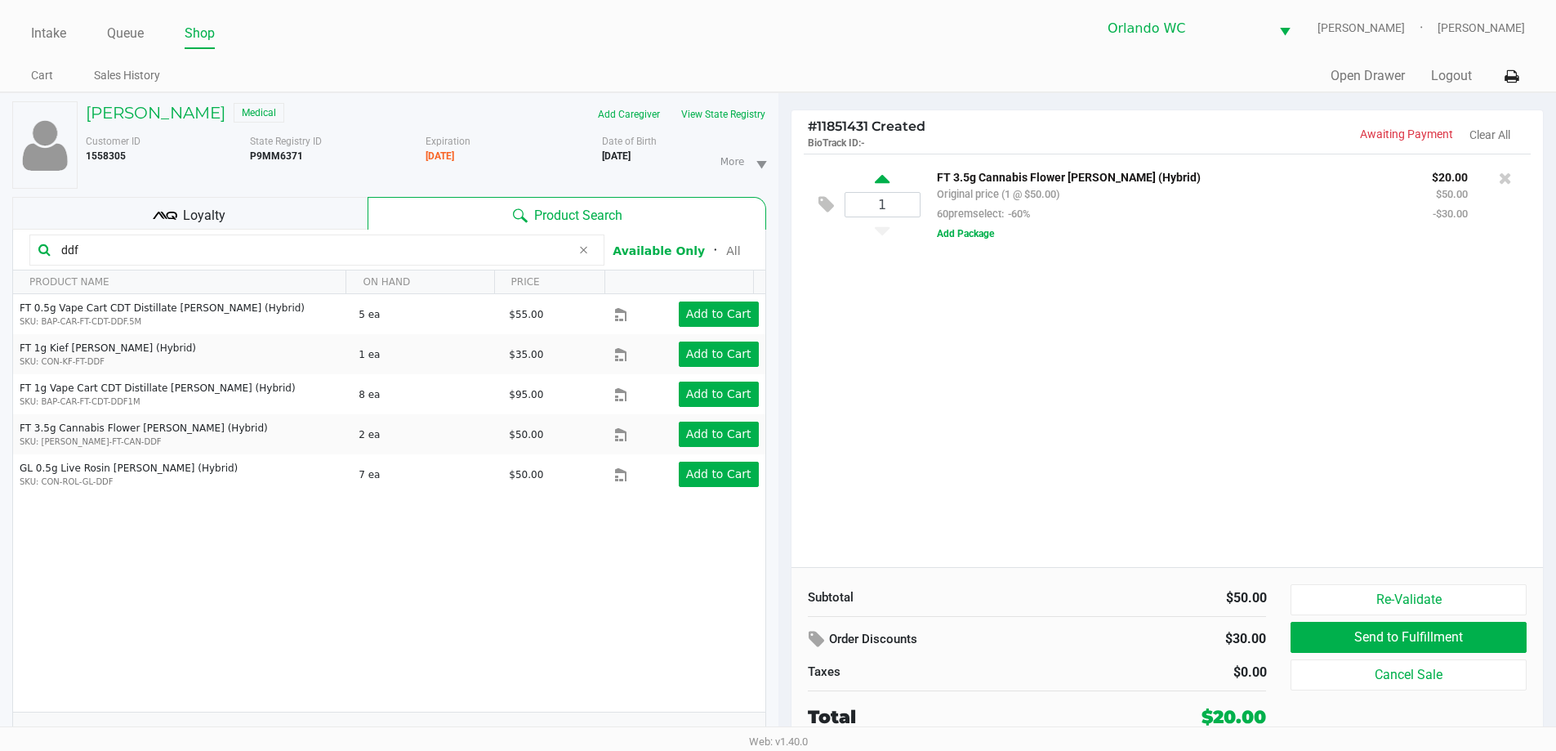
click at [877, 176] on icon at bounding box center [882, 182] width 15 height 20
type input "2"
click at [729, 104] on button "View State Registry" at bounding box center [719, 114] width 96 height 26
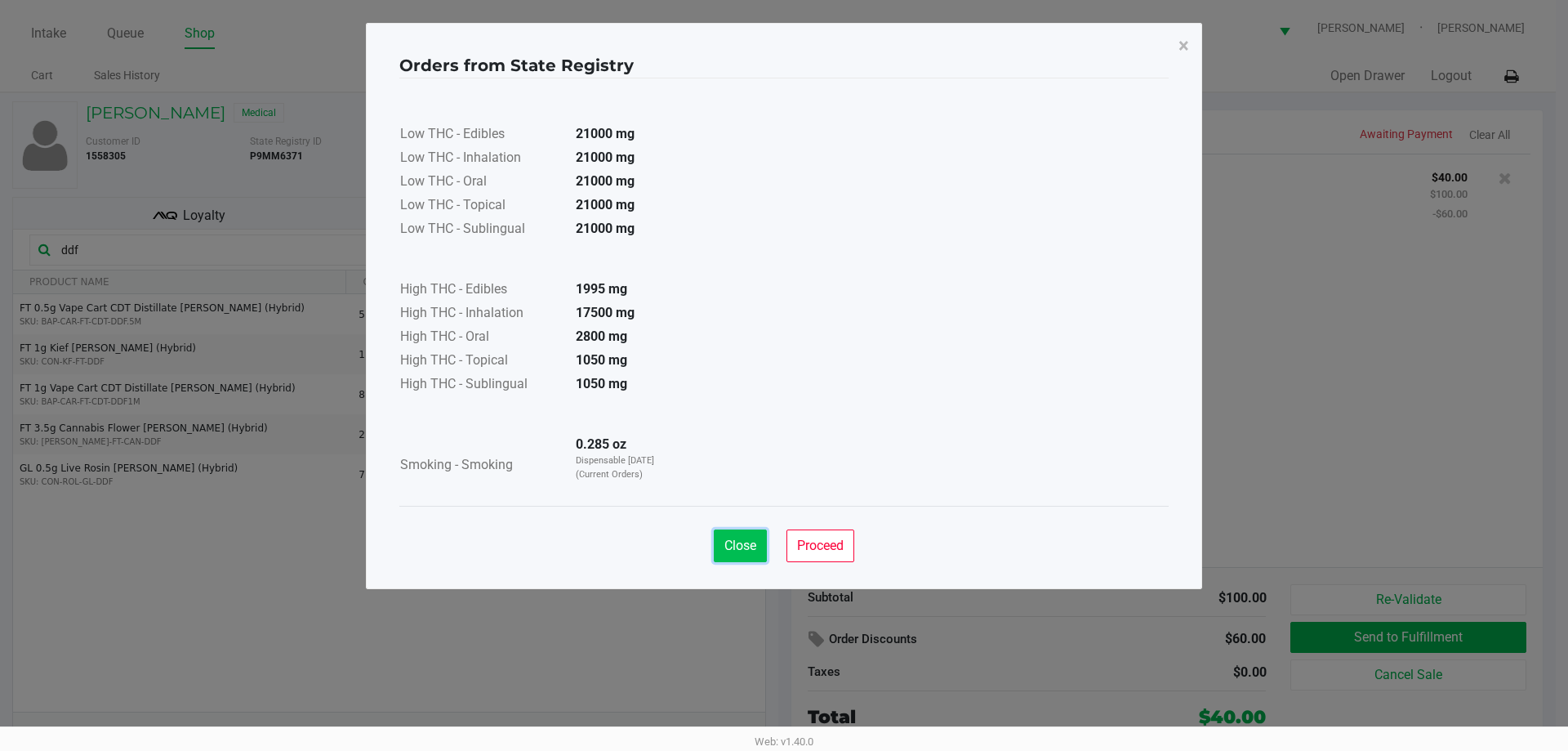
click at [750, 540] on span "Close" at bounding box center [741, 546] width 32 height 16
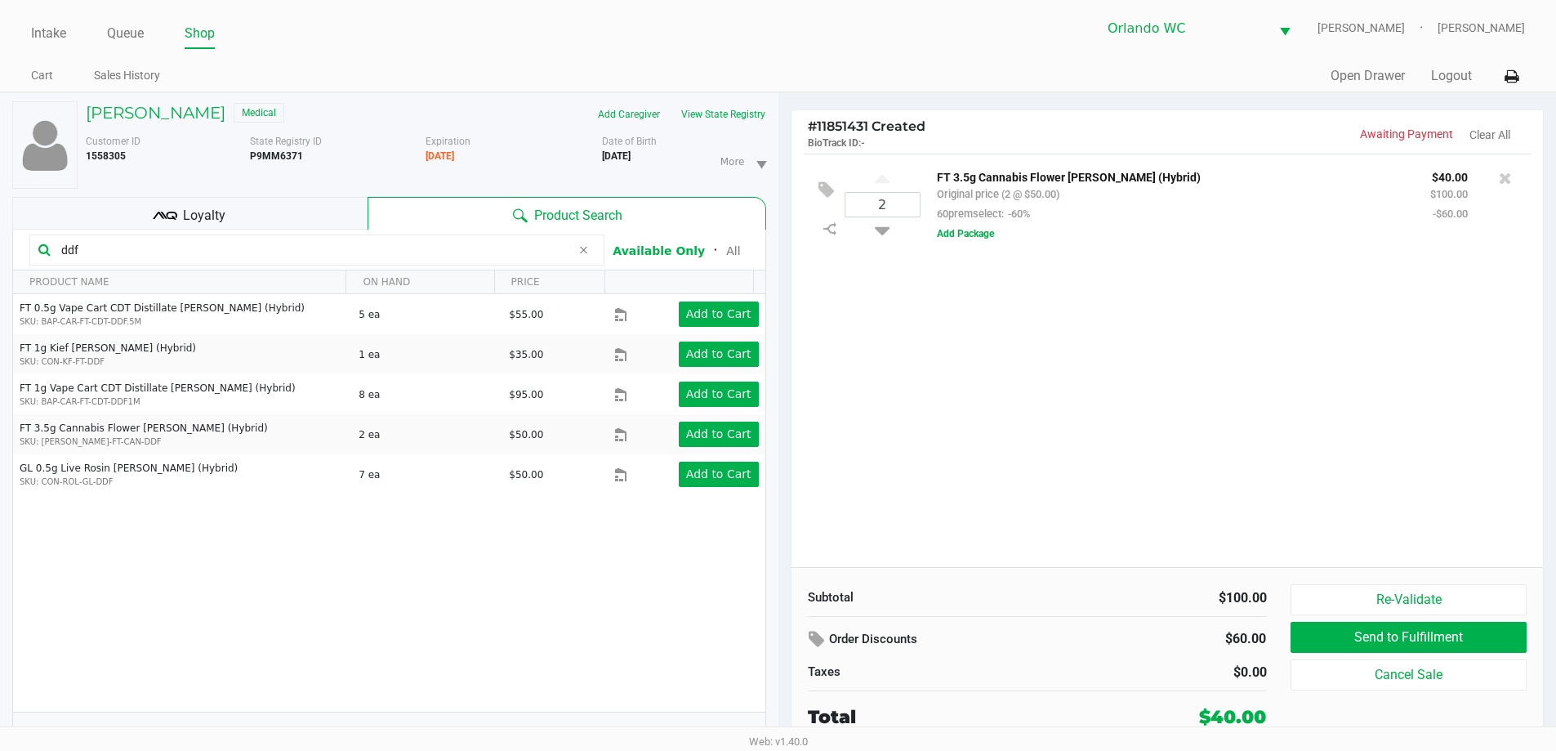
click at [987, 492] on div "2 FT 3.5g Cannabis Flower Dulce De Fresa (Hybrid) Original price (2 @ $50.00) 6…" at bounding box center [1168, 360] width 752 height 413
click at [314, 228] on div "Loyalty" at bounding box center [189, 213] width 355 height 33
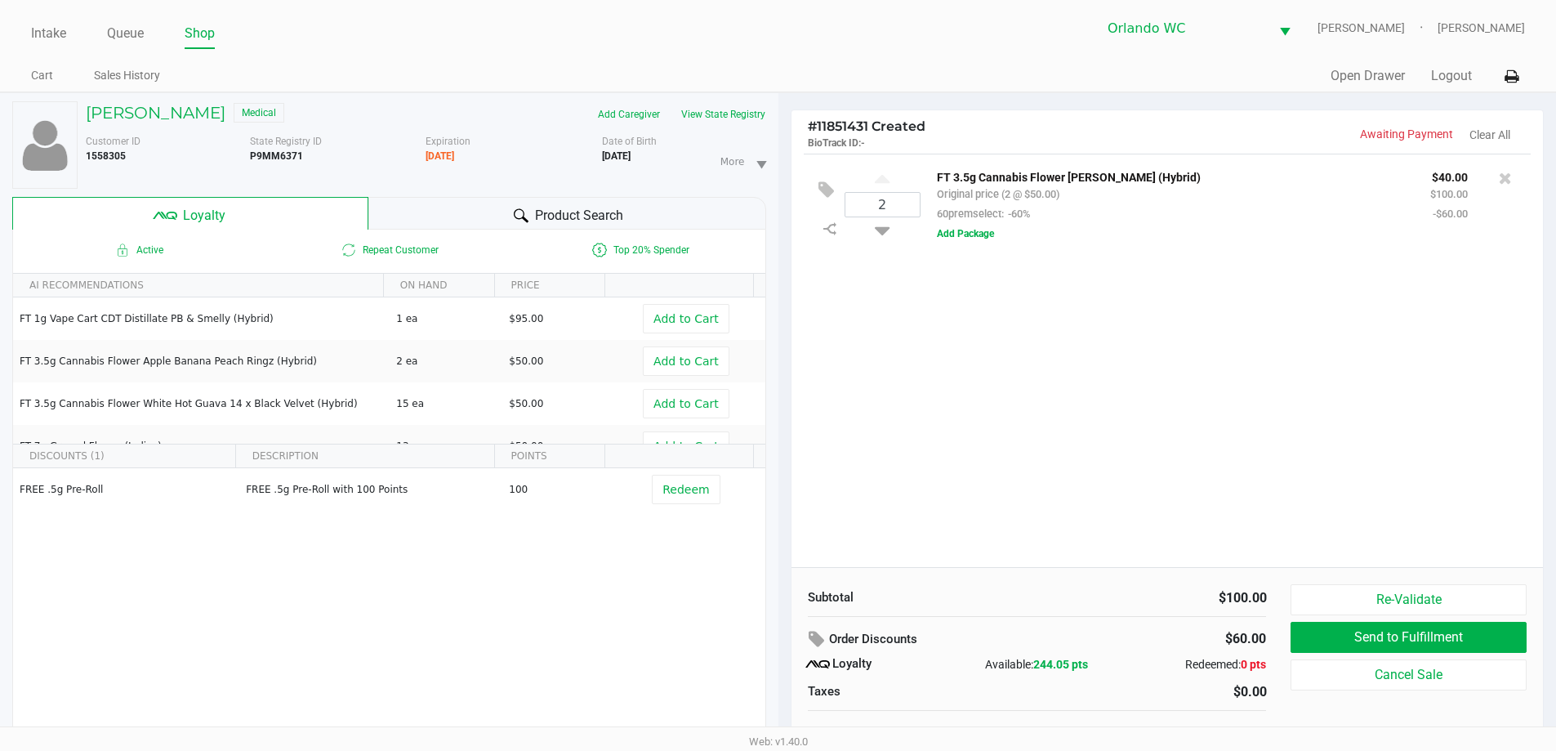
click at [433, 202] on div "Product Search" at bounding box center [567, 213] width 398 height 33
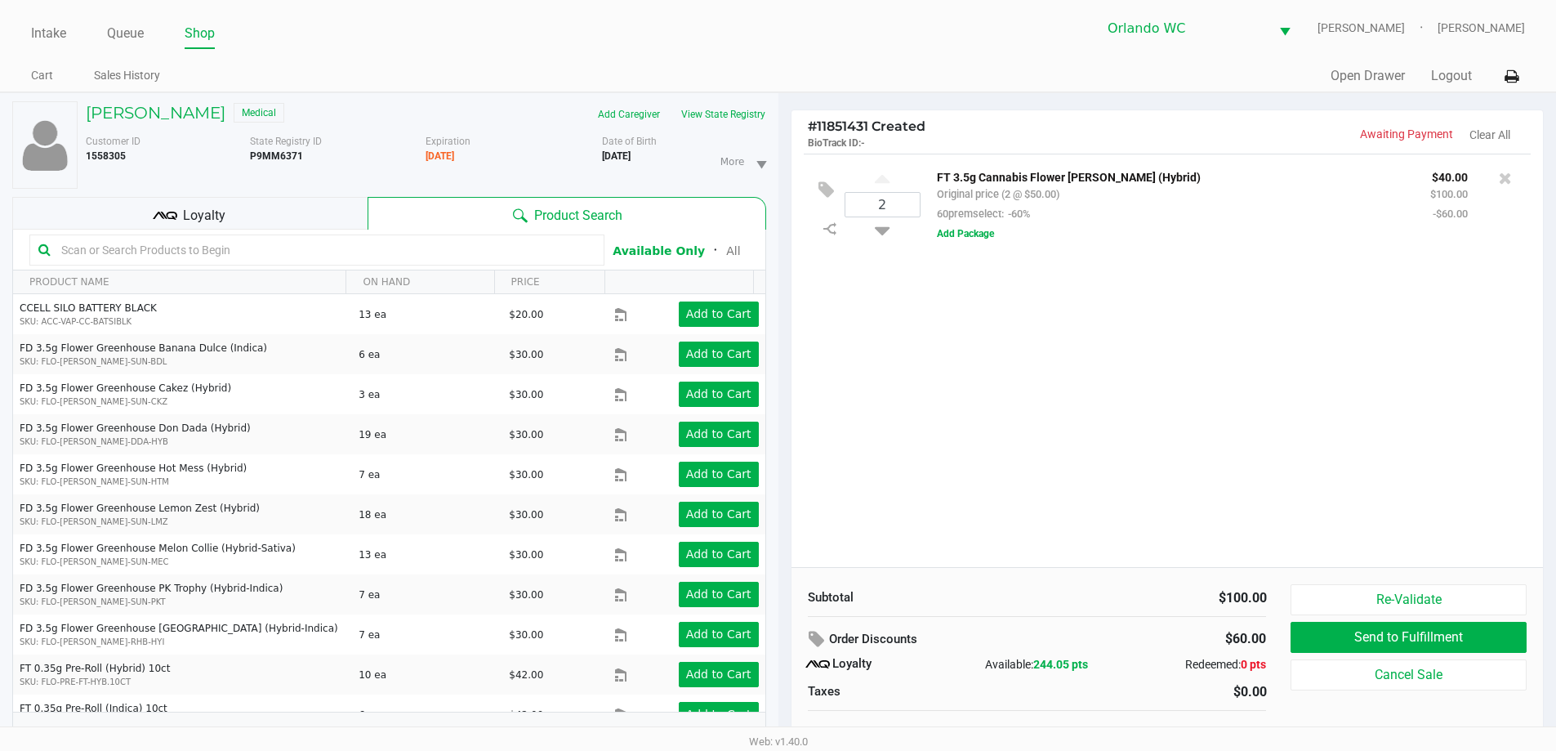
click at [1135, 468] on div "2 FT 3.5g Cannabis Flower Dulce De Fresa (Hybrid) Original price (2 @ $50.00) 6…" at bounding box center [1168, 360] width 752 height 413
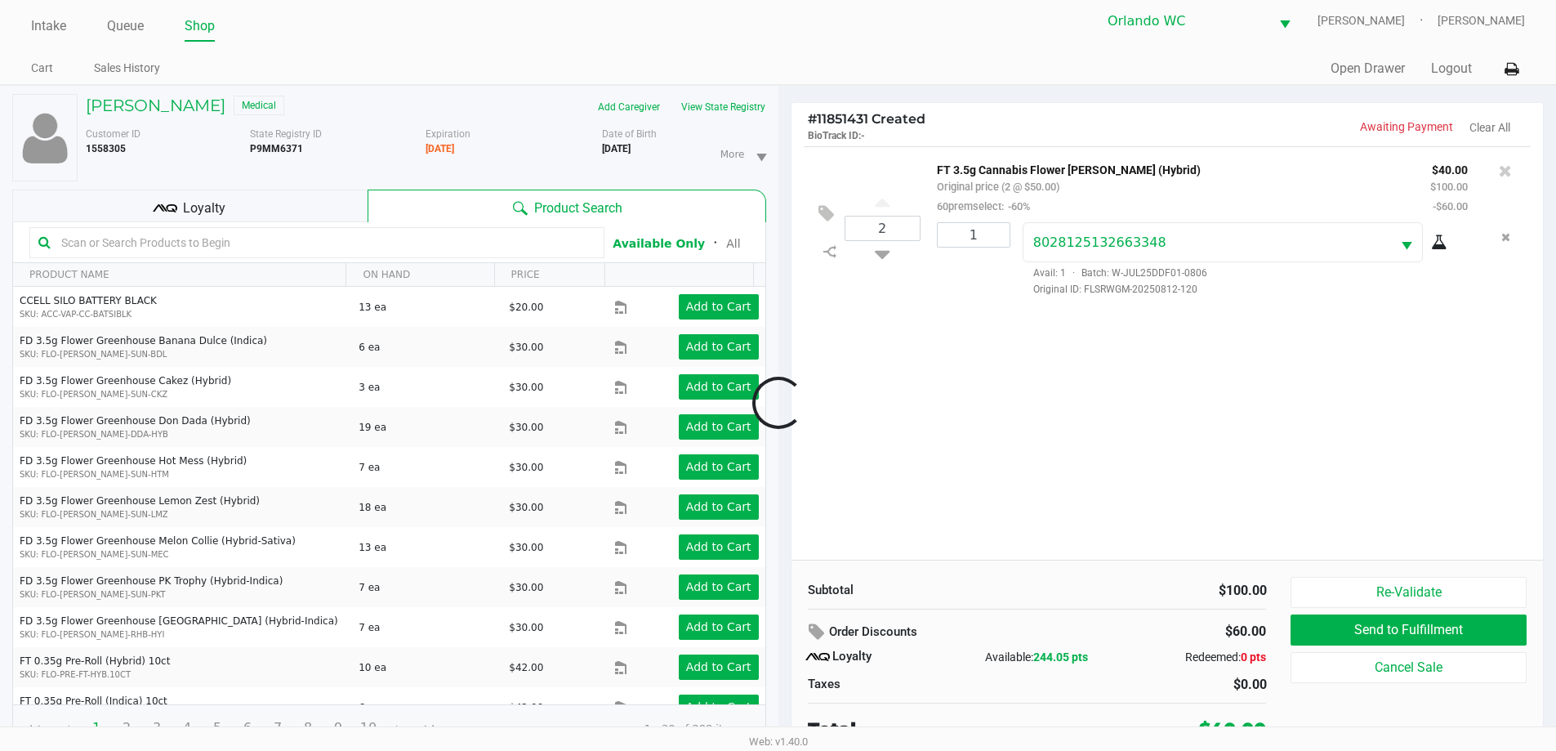
scroll to position [17, 0]
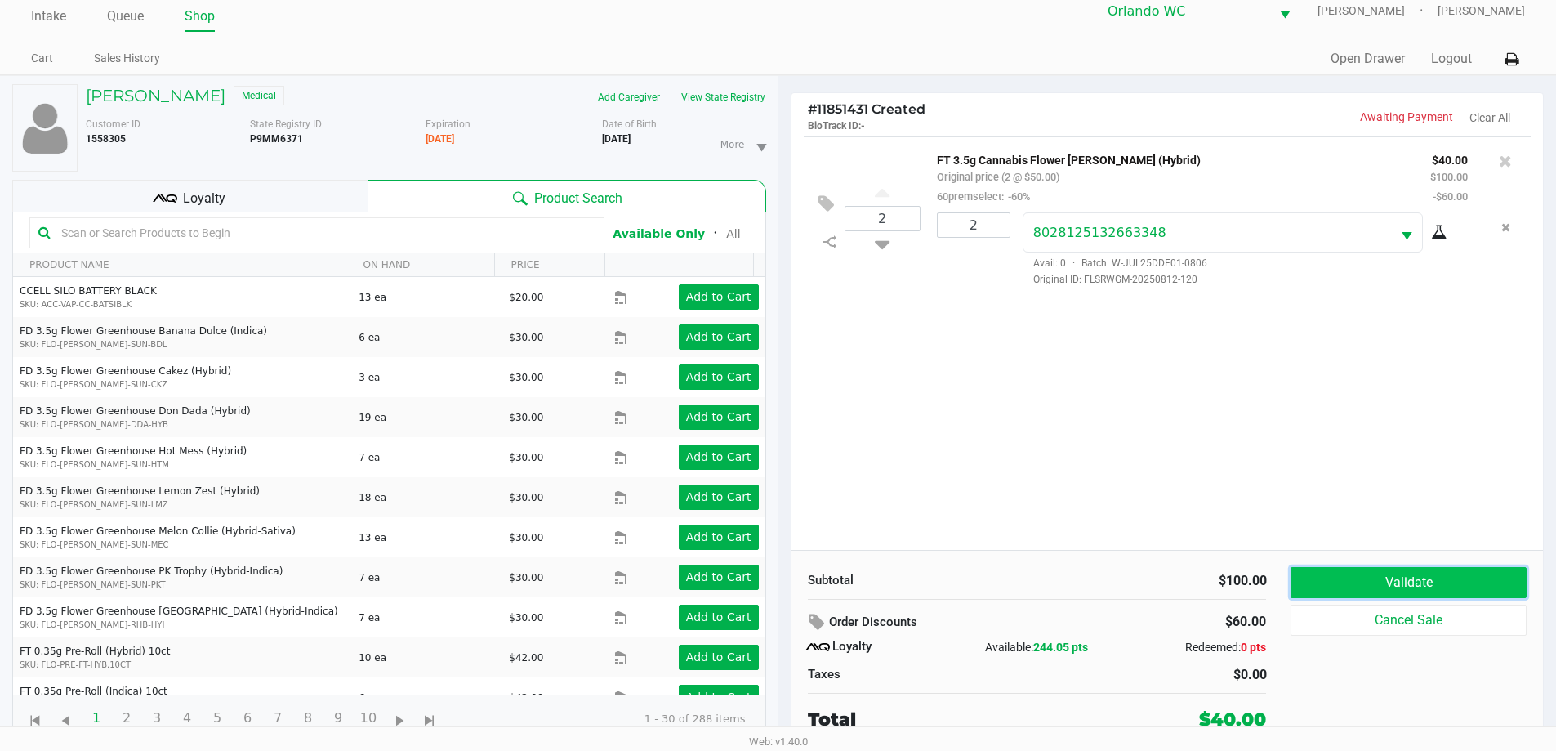
click at [1353, 574] on button "Validate" at bounding box center [1408, 582] width 235 height 31
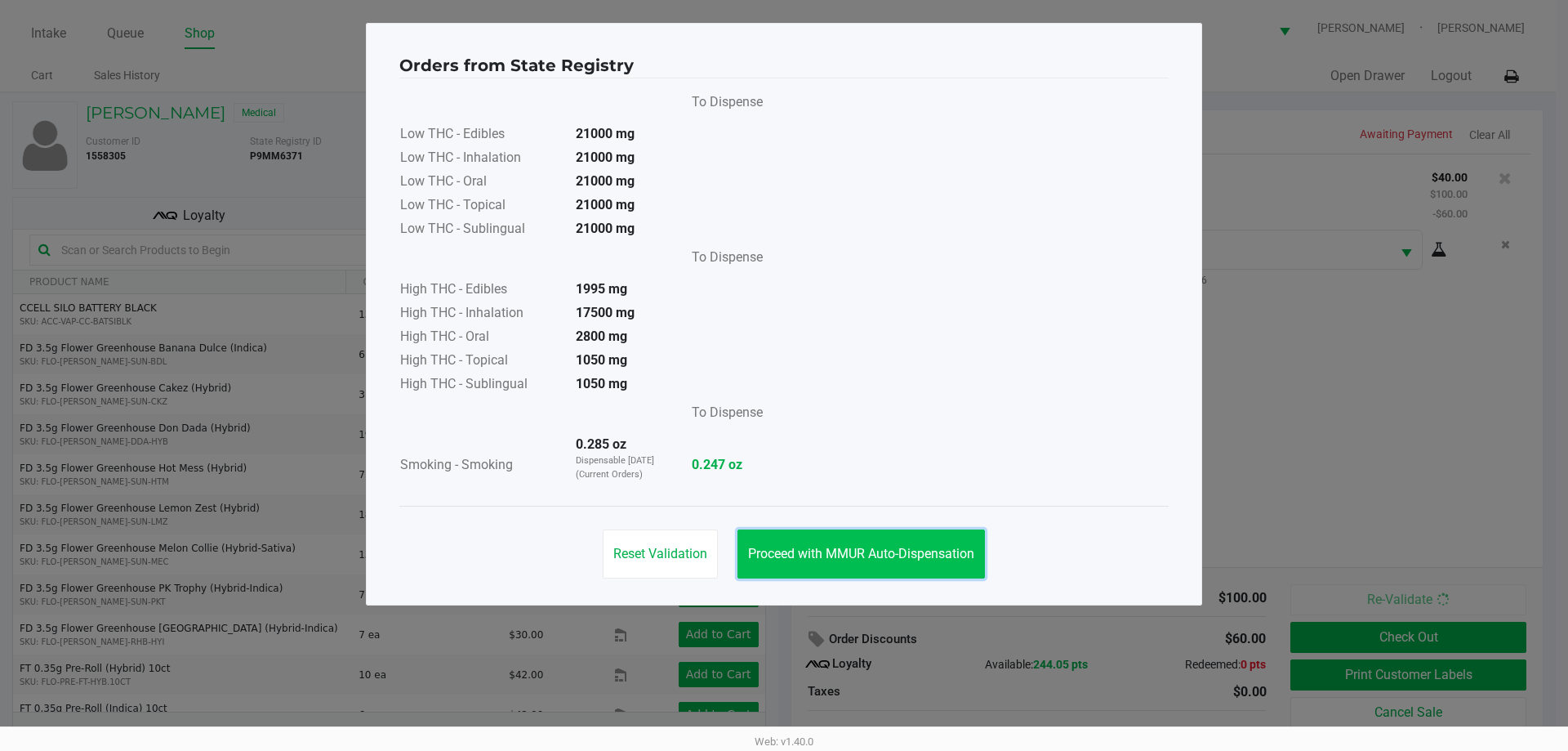
click at [921, 546] on span "Proceed with MMUR Auto-Dispensation" at bounding box center [861, 554] width 226 height 16
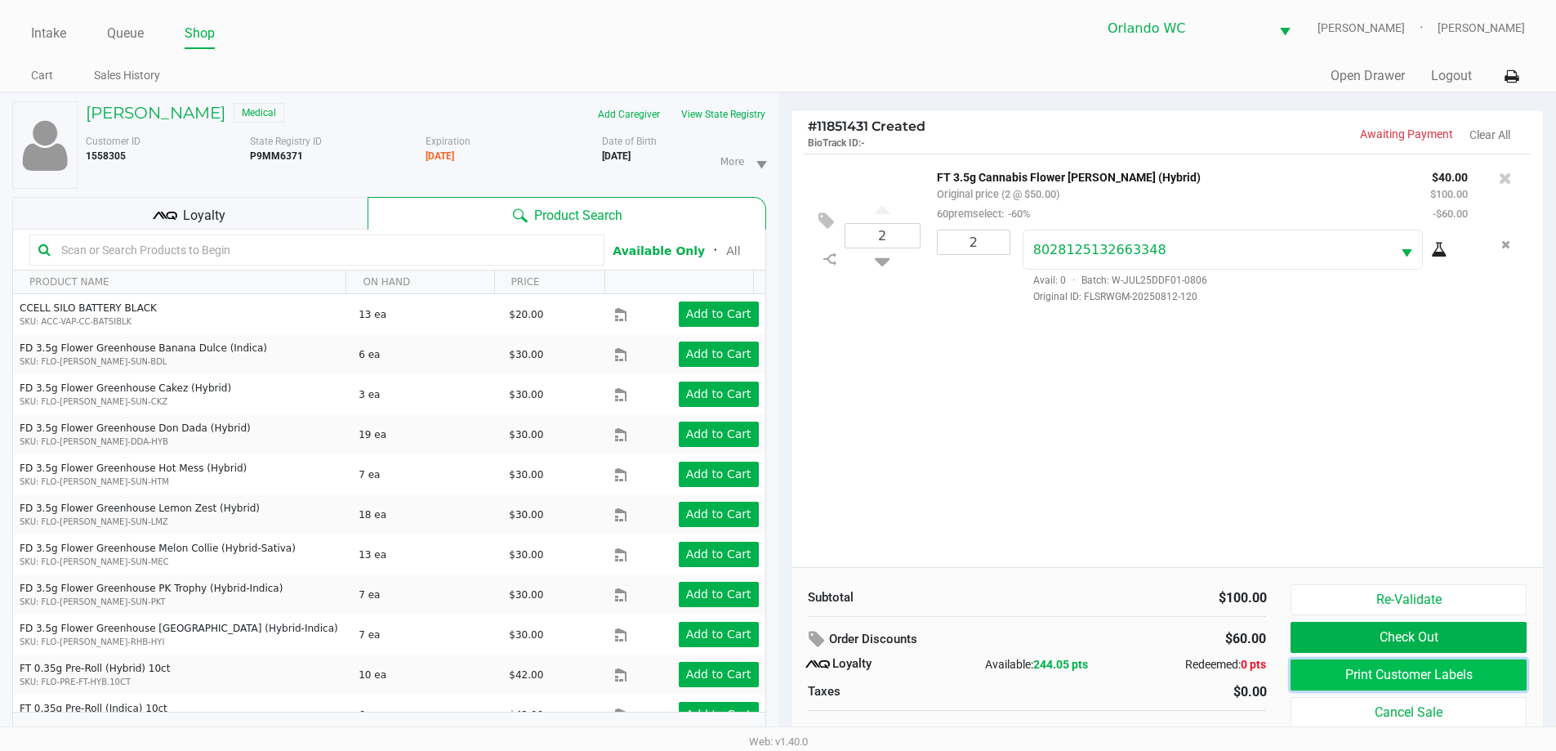
click at [1318, 672] on button "Print Customer Labels" at bounding box center [1408, 674] width 235 height 31
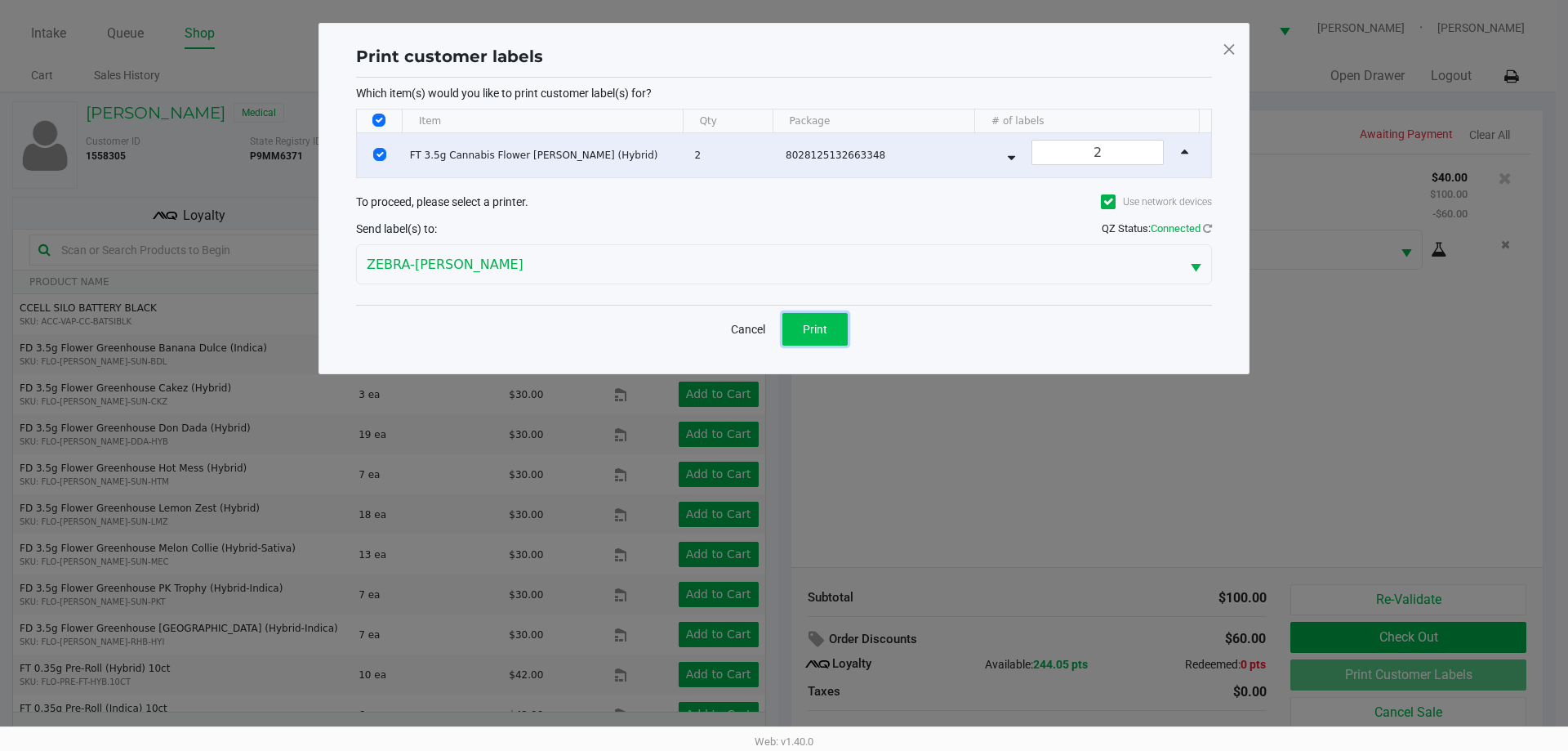
click at [810, 314] on button "Print" at bounding box center [815, 329] width 65 height 33
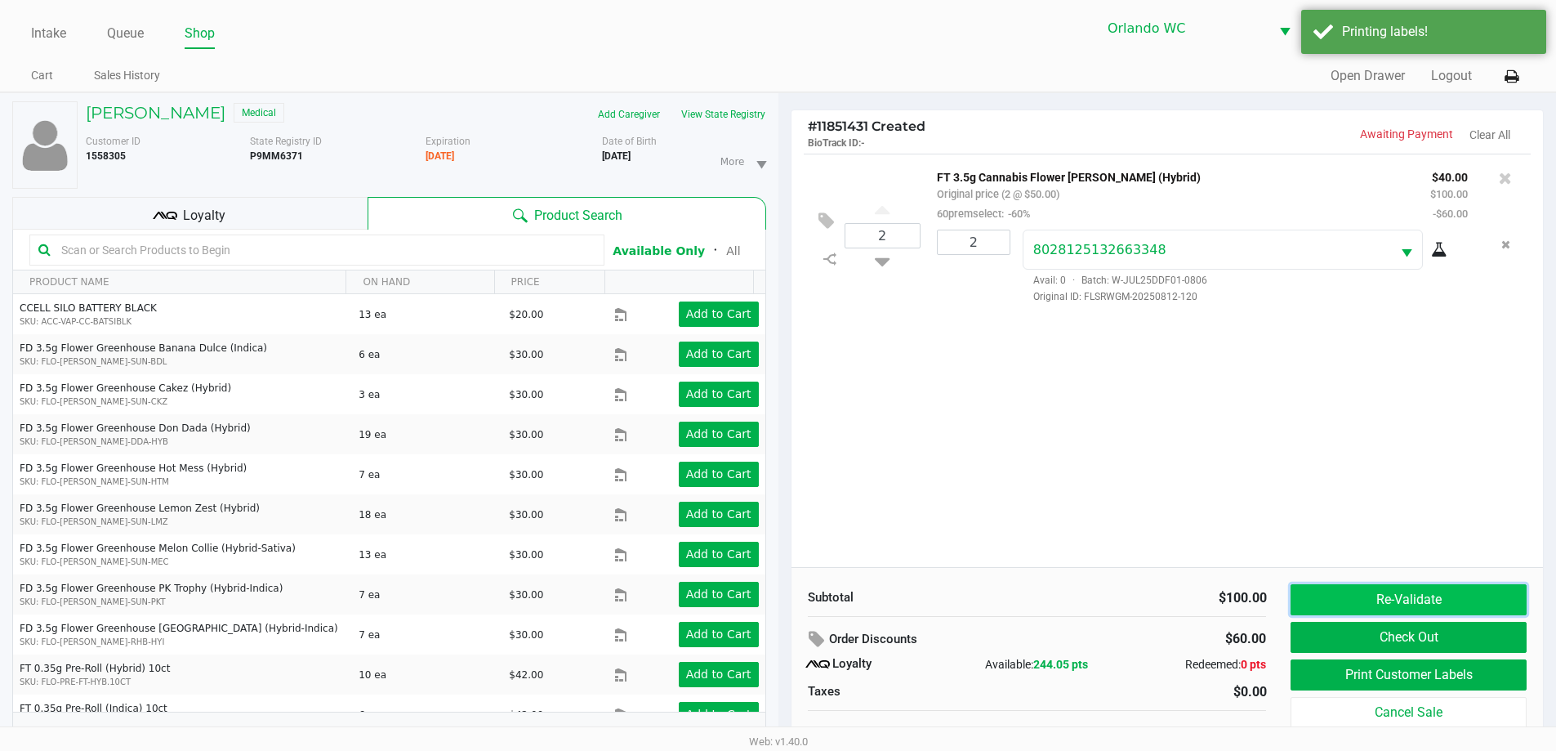
click at [1362, 600] on button "Re-Validate" at bounding box center [1408, 599] width 235 height 31
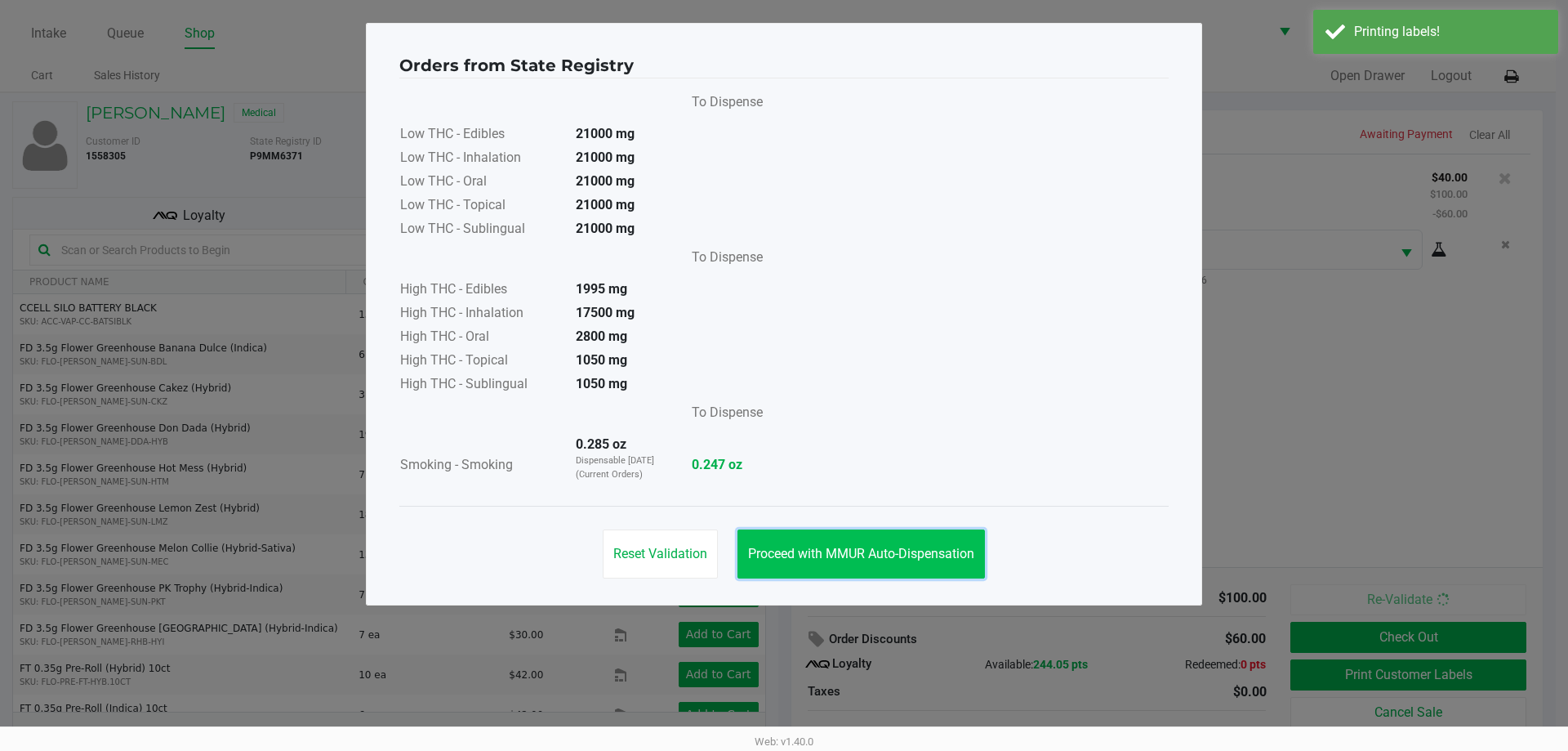
click at [929, 551] on span "Proceed with MMUR Auto-Dispensation" at bounding box center [861, 554] width 226 height 16
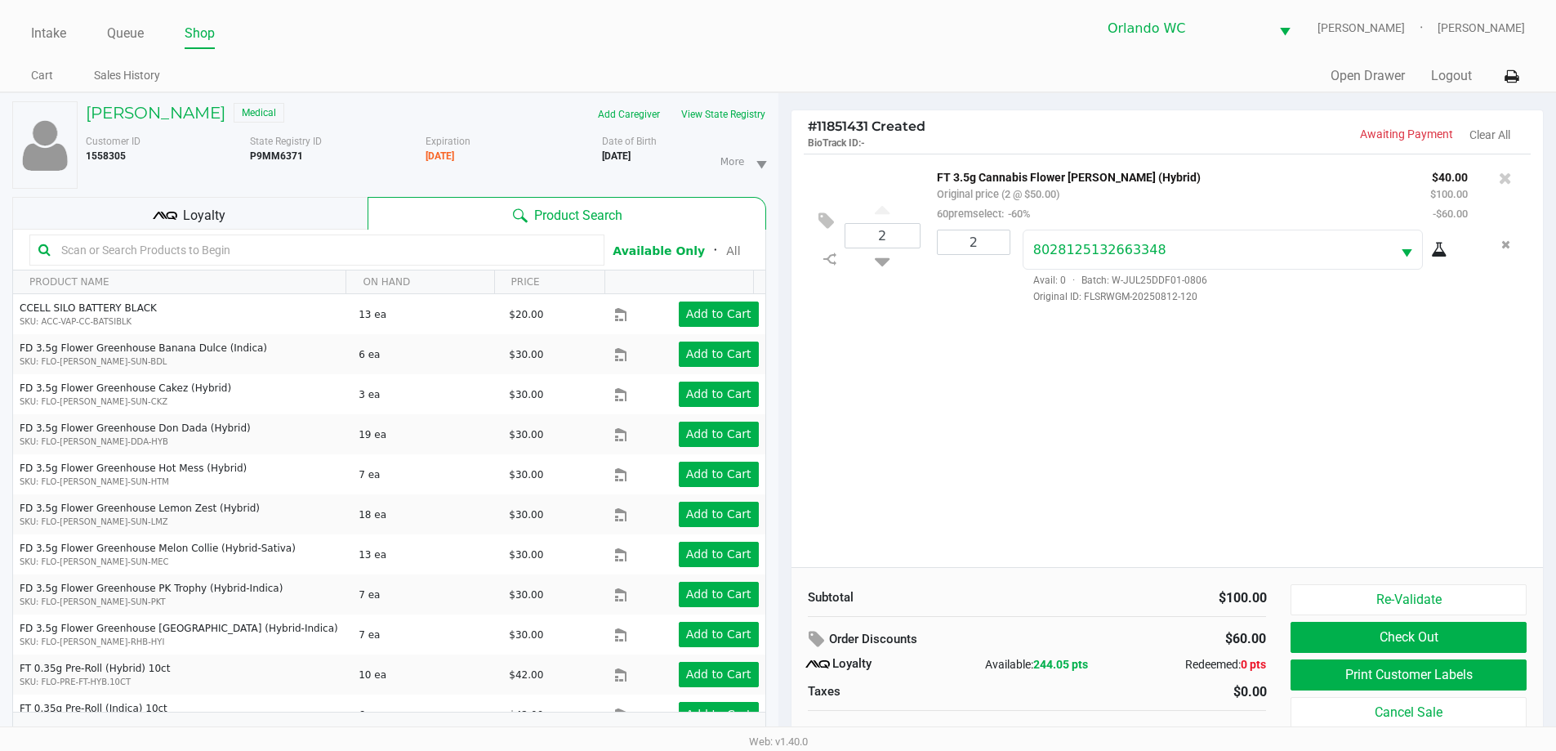
click at [1080, 547] on div "2 FT 3.5g Cannabis Flower Dulce De Fresa (Hybrid) Original price (2 @ $50.00) 6…" at bounding box center [1168, 360] width 752 height 413
click at [1313, 645] on button "Check Out" at bounding box center [1408, 637] width 235 height 31
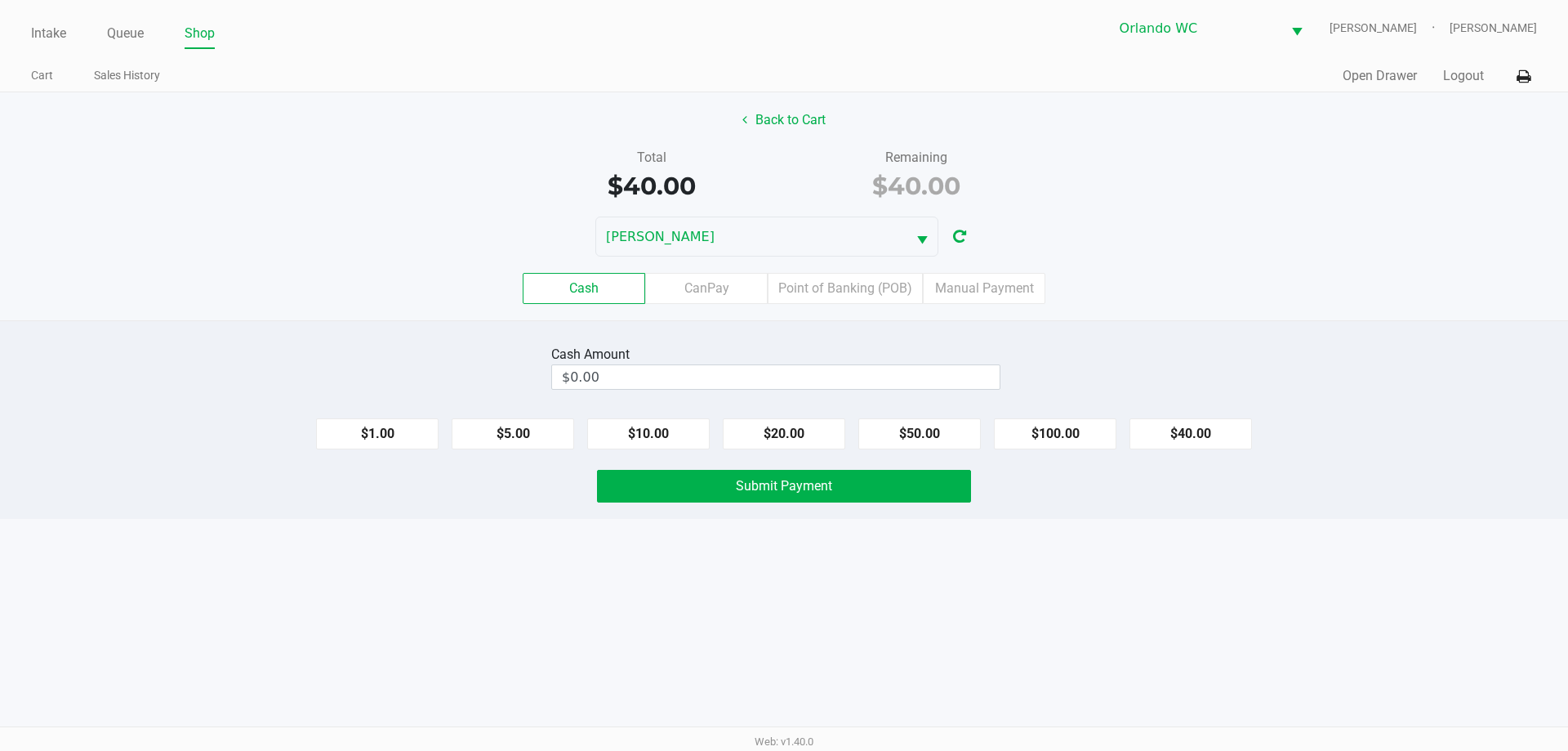
click at [832, 287] on label "Point of Banking (POB)" at bounding box center [845, 288] width 155 height 31
click at [0, 0] on 7 "Point of Banking (POB)" at bounding box center [0, 0] width 0 height 0
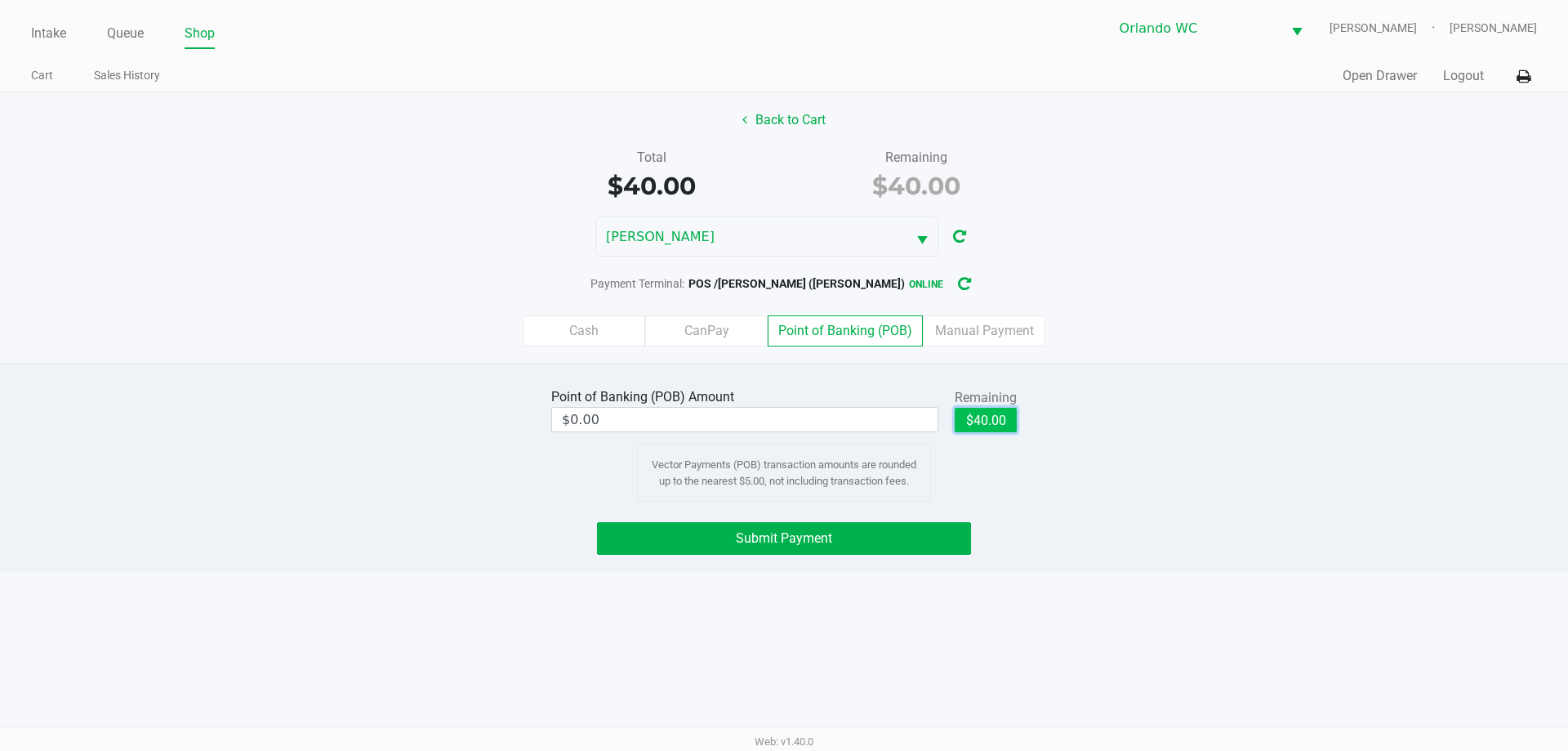
click at [983, 420] on button "$40.00" at bounding box center [986, 420] width 62 height 25
type input "$40.00"
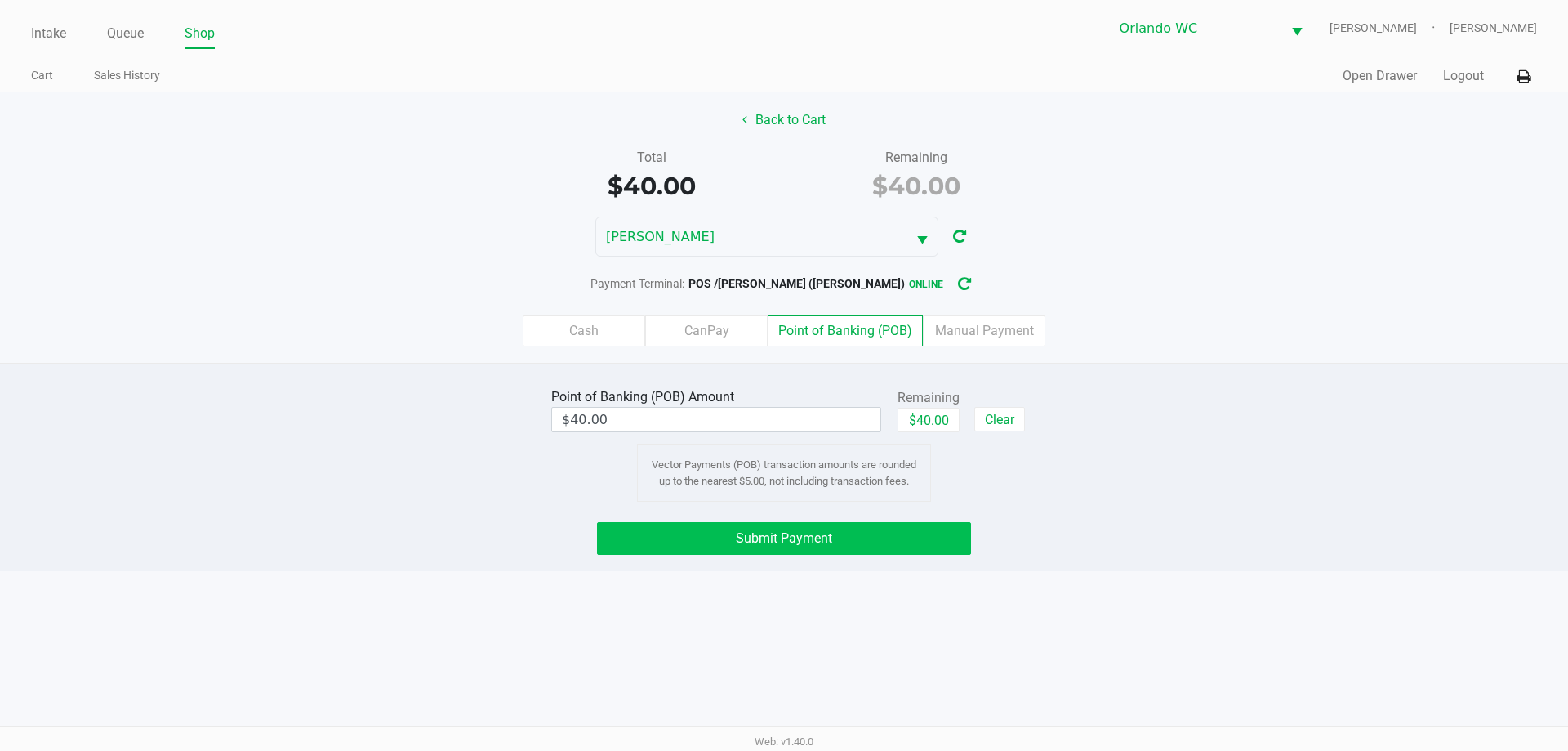
click at [862, 529] on button "Submit Payment" at bounding box center [784, 538] width 374 height 33
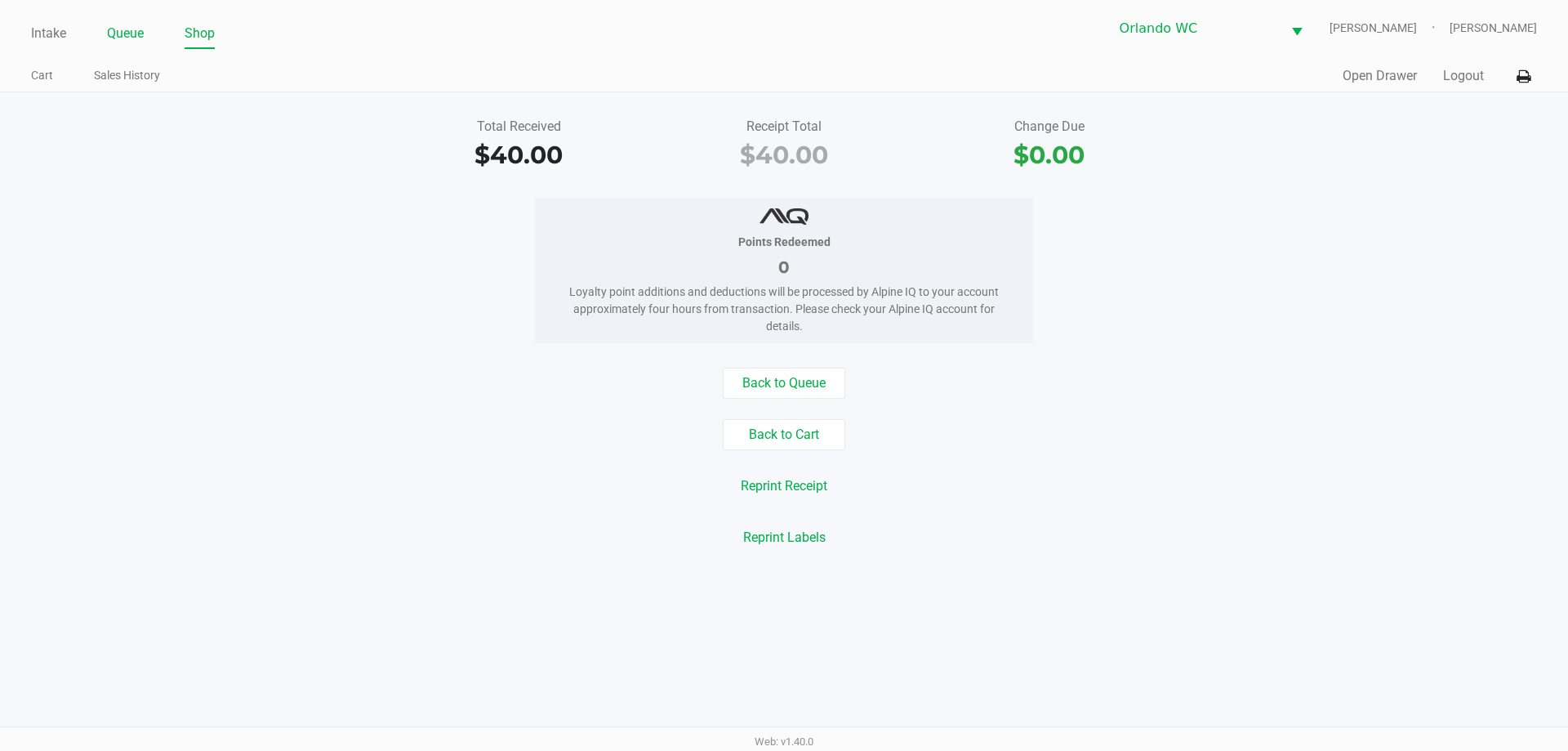
click at [116, 30] on link "Queue" at bounding box center [125, 33] width 37 height 23
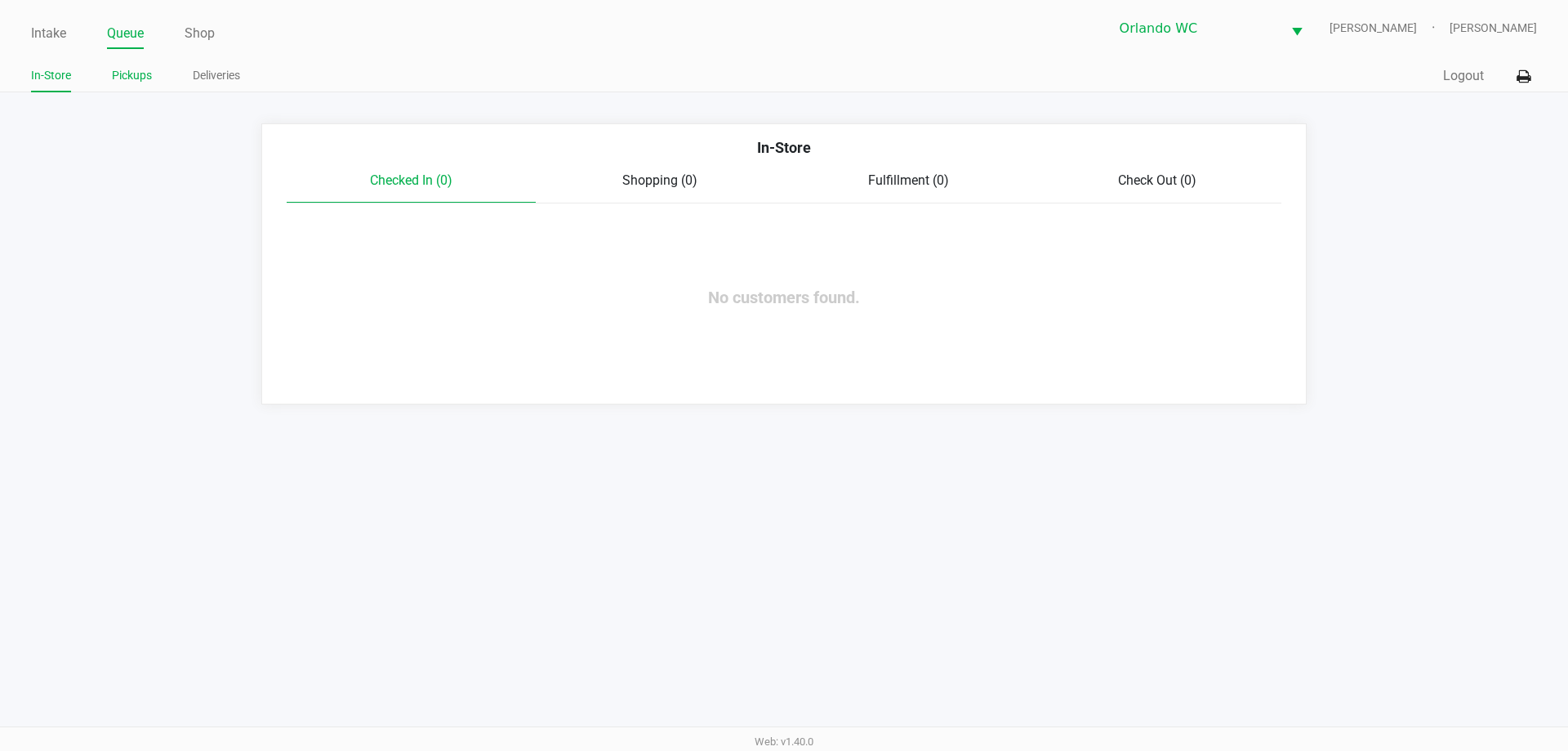
click at [149, 78] on link "Pickups" at bounding box center [132, 75] width 40 height 20
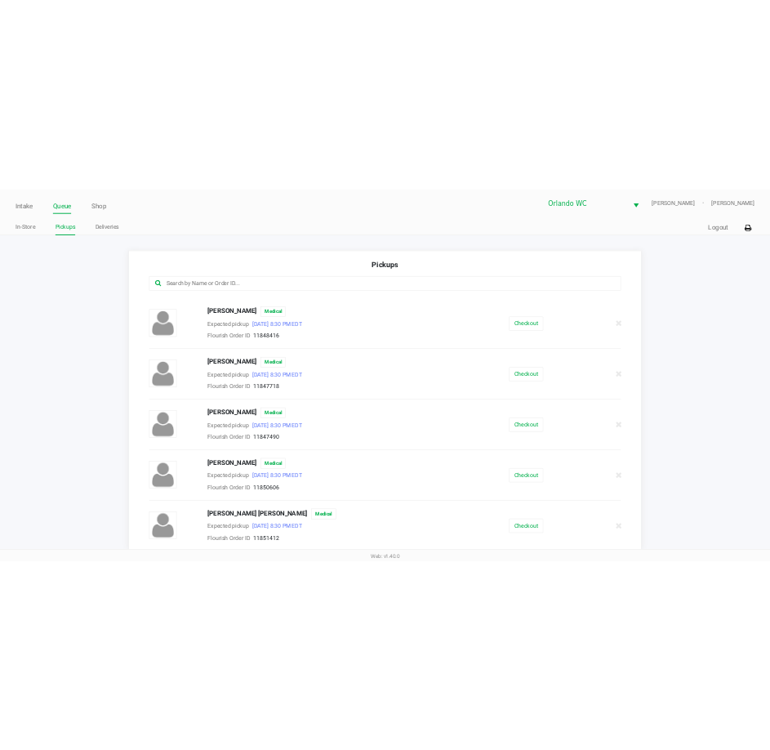
scroll to position [490, 0]
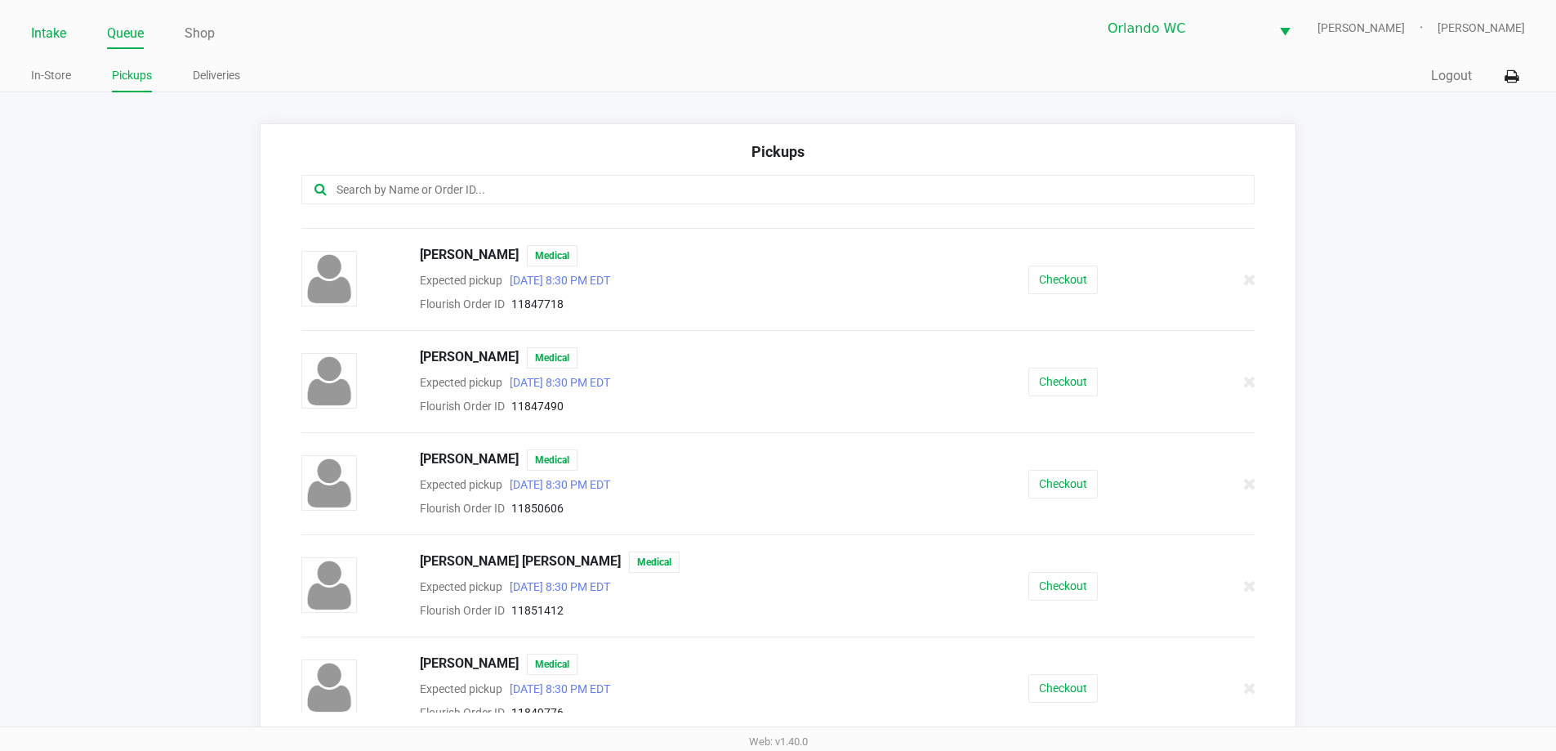
click at [38, 26] on link "Intake" at bounding box center [48, 33] width 35 height 23
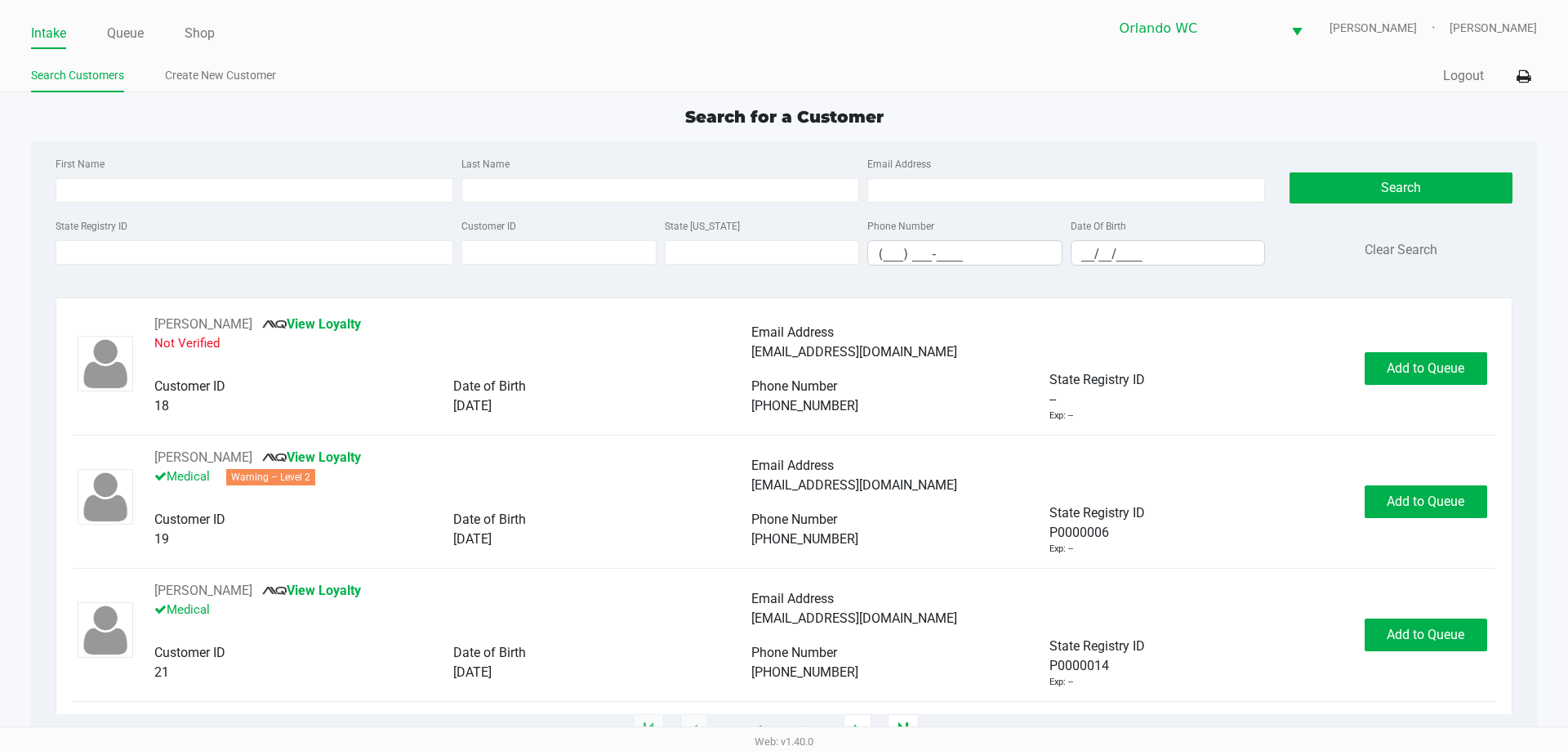
click at [42, 32] on link "Intake" at bounding box center [48, 33] width 35 height 23
click at [131, 38] on link "Queue" at bounding box center [125, 33] width 37 height 23
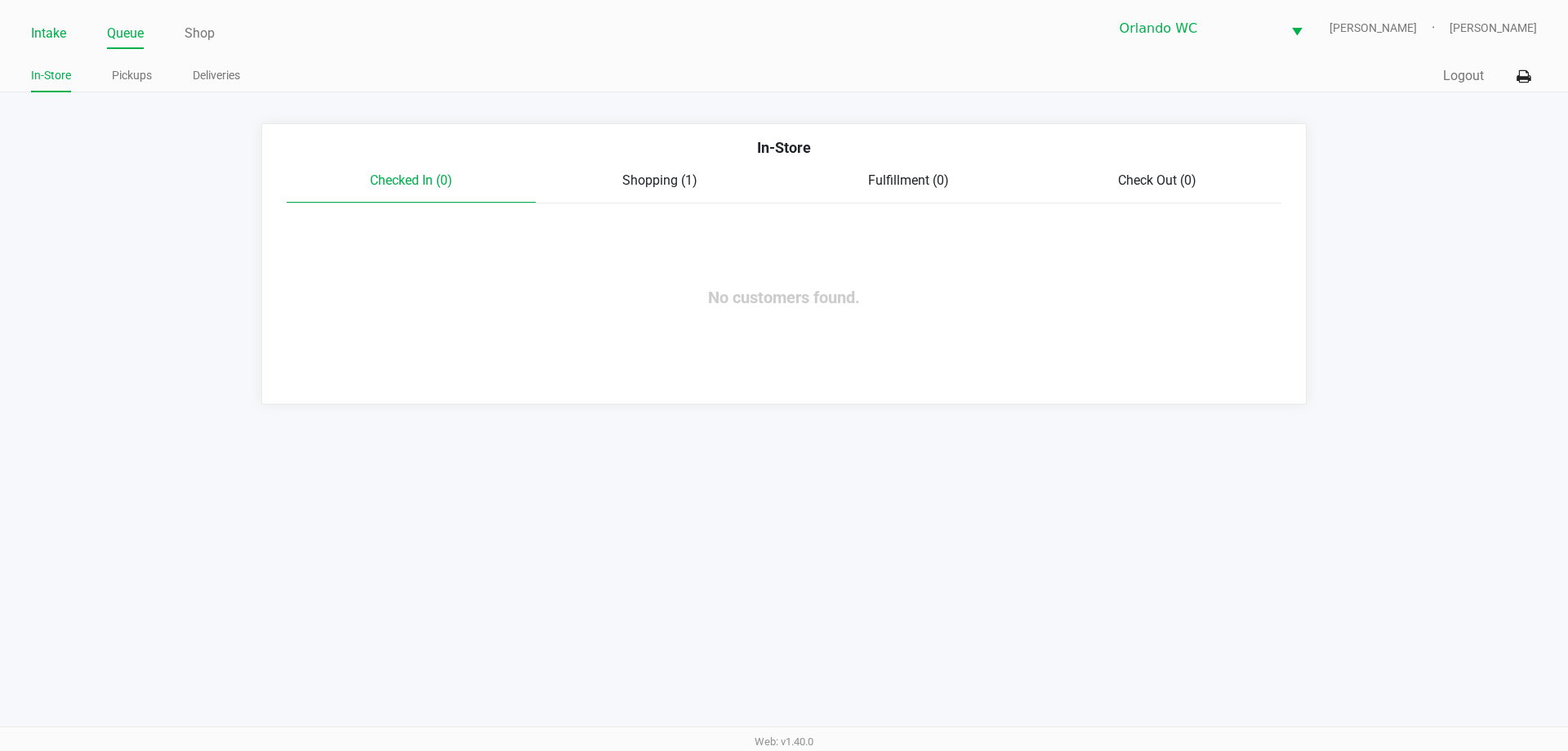
click at [50, 32] on link "Intake" at bounding box center [48, 33] width 35 height 23
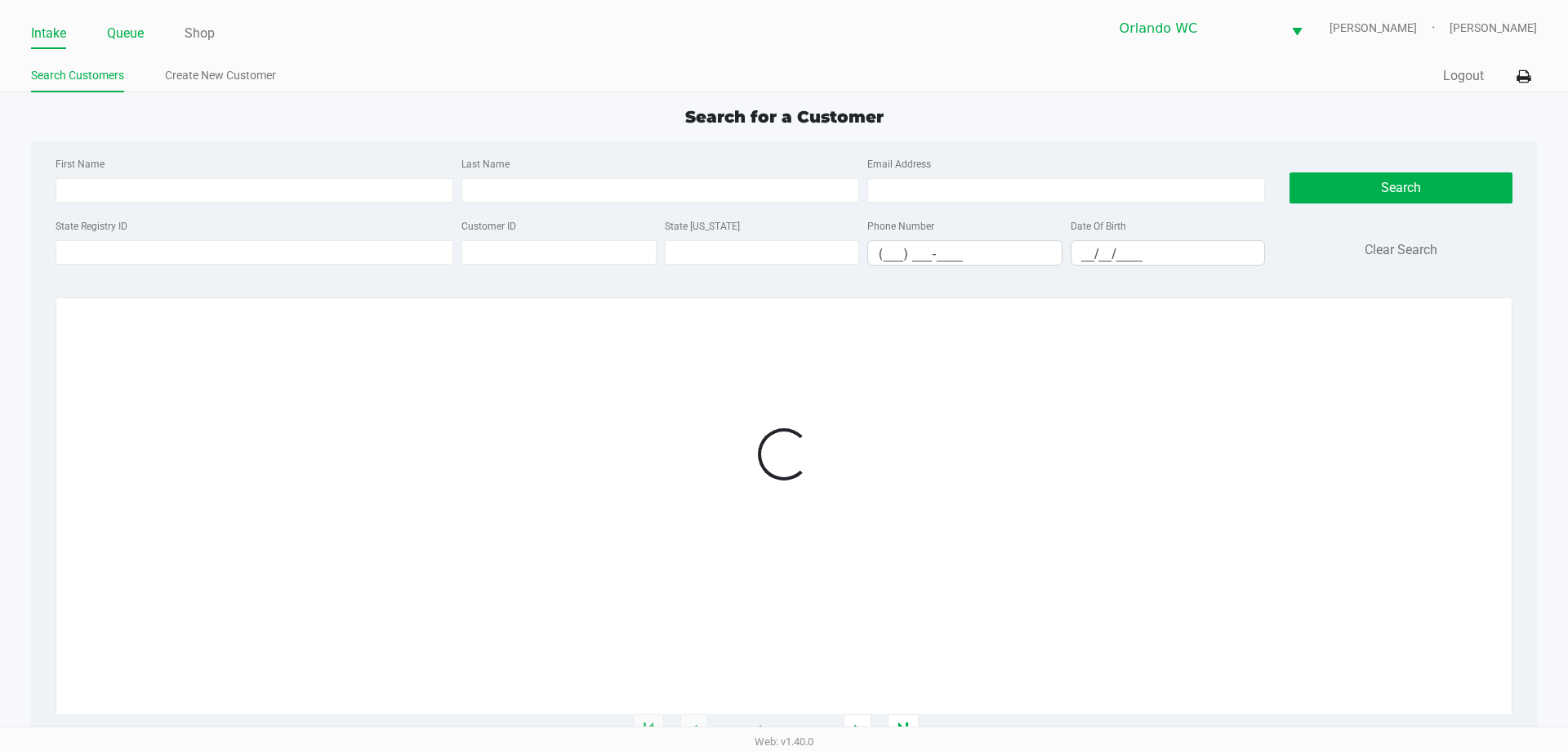
click at [133, 42] on link "Queue" at bounding box center [125, 33] width 37 height 23
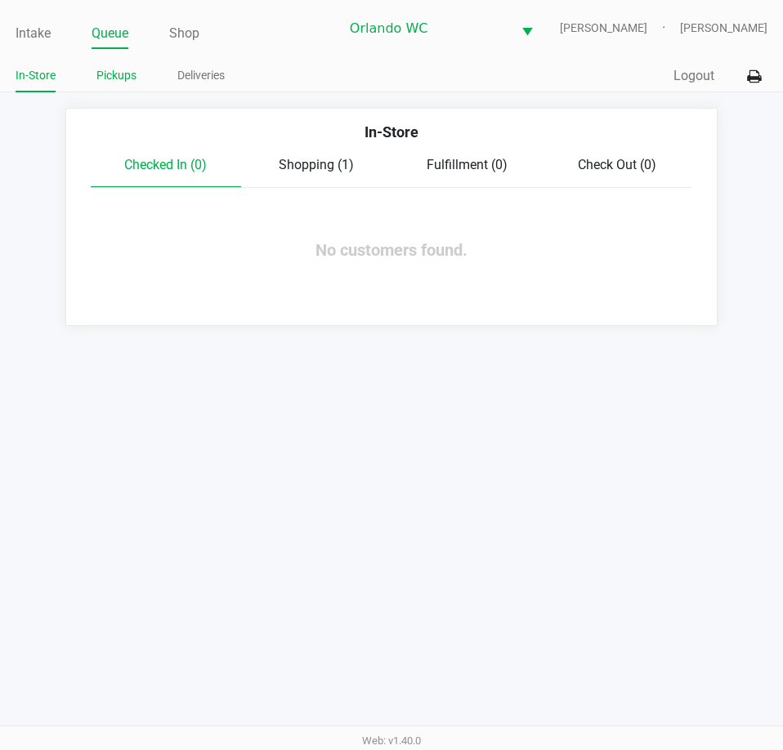
click at [115, 84] on link "Pickups" at bounding box center [116, 75] width 40 height 20
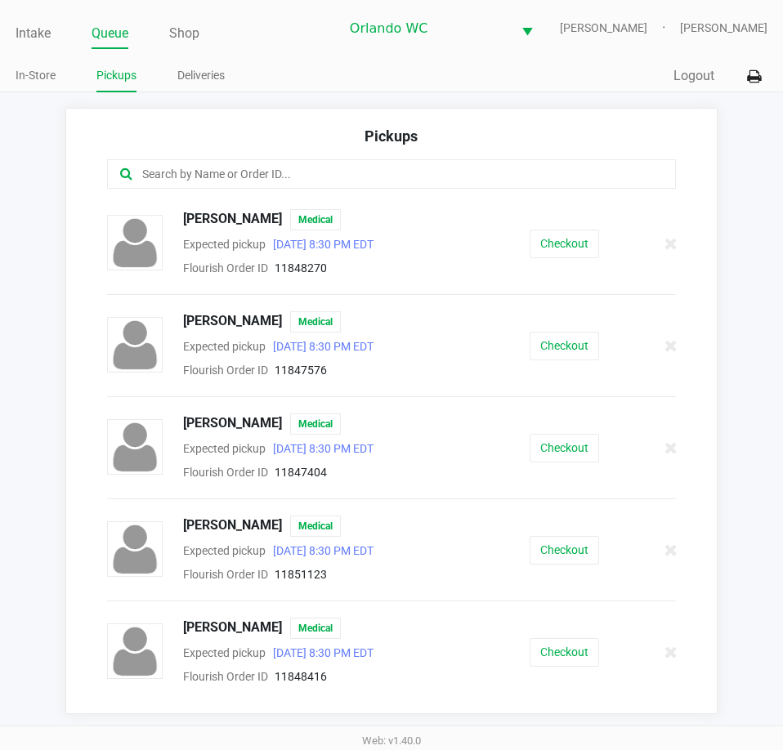
click at [182, 184] on input "text" at bounding box center [385, 174] width 488 height 19
paste input "11851123"
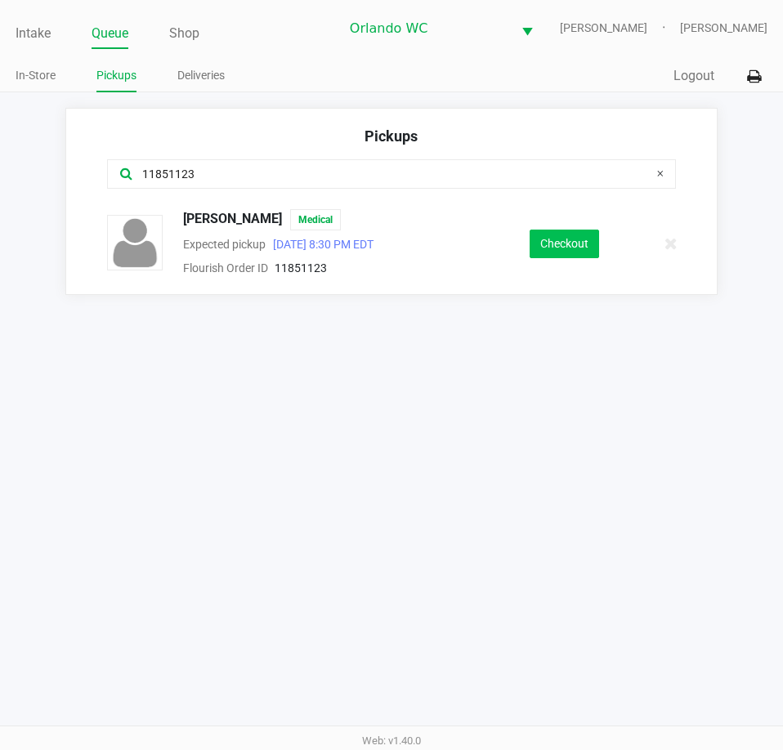
type input "11851123"
click at [554, 243] on button "Checkout" at bounding box center [563, 244] width 69 height 29
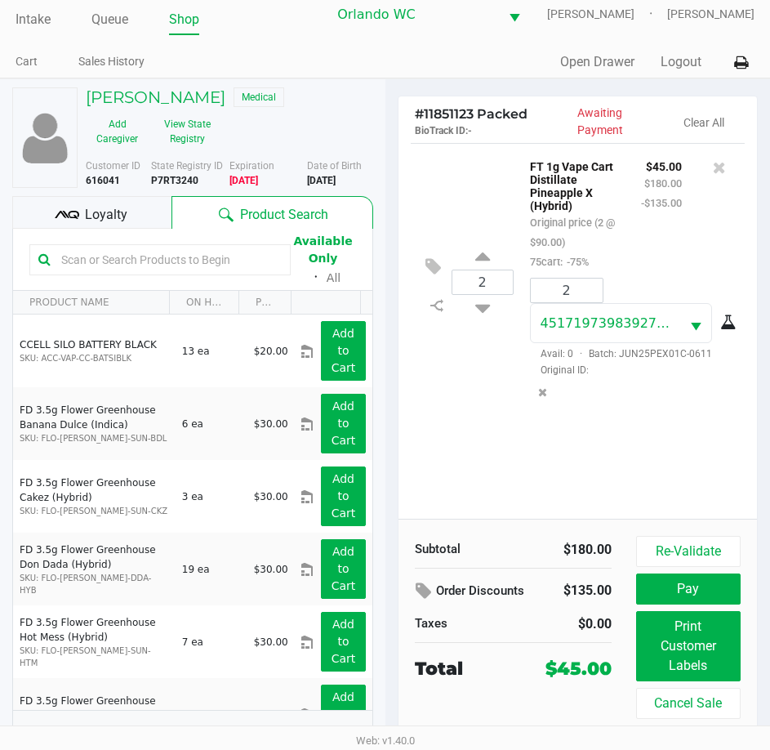
scroll to position [42, 0]
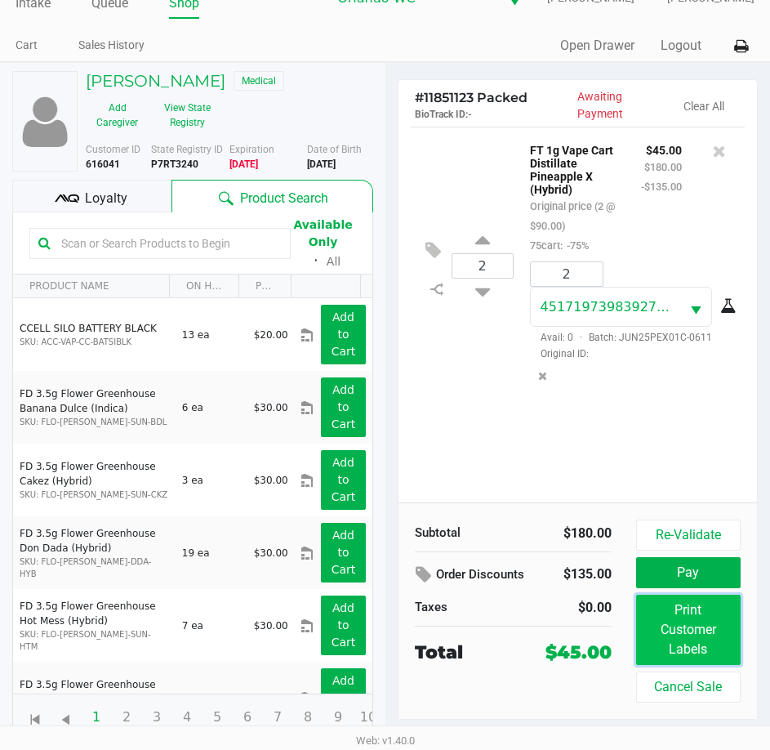
click at [705, 647] on button "Print Customer Labels" at bounding box center [688, 630] width 105 height 70
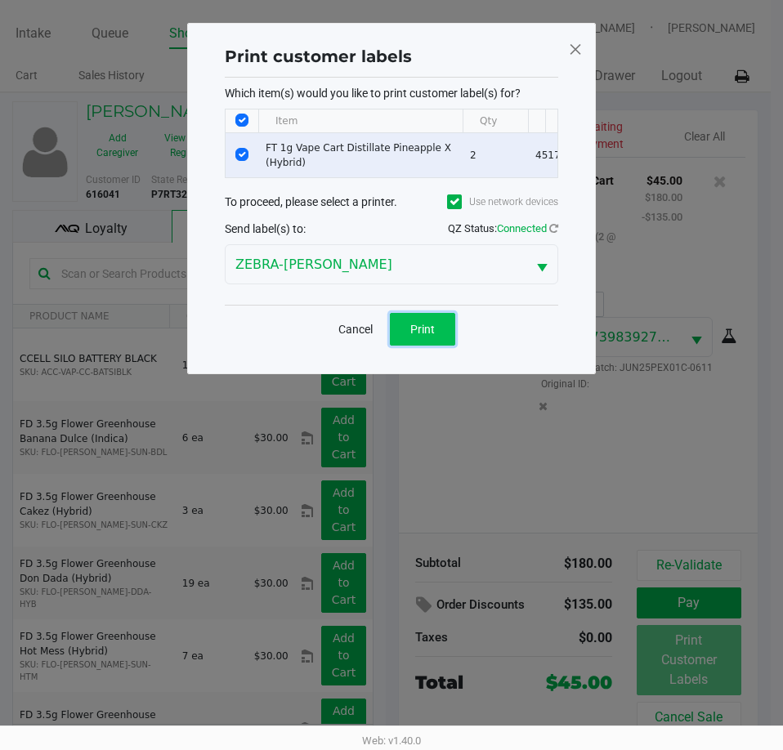
click at [422, 346] on button "Print" at bounding box center [422, 329] width 65 height 33
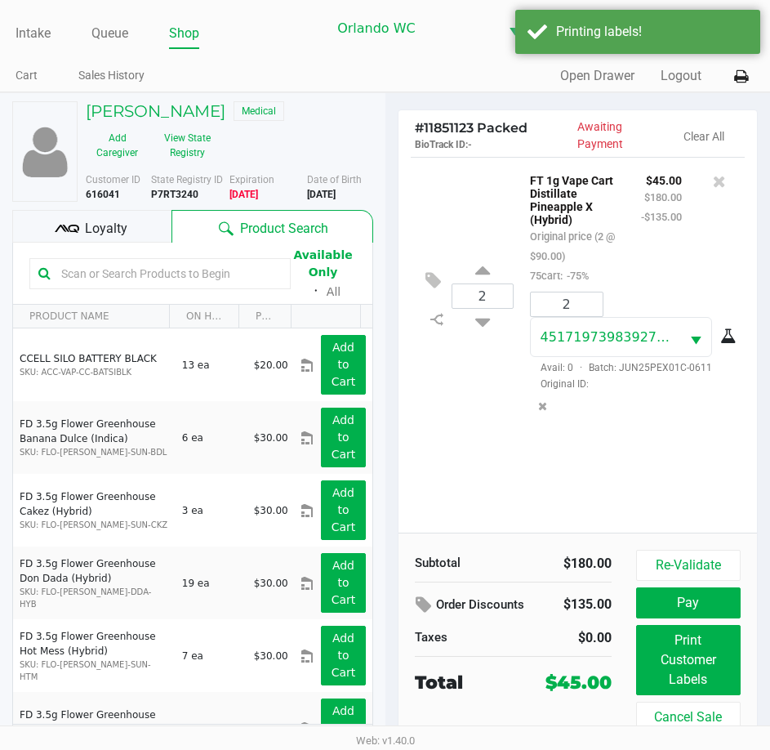
click at [467, 529] on div "2 FT 1g Vape Cart Distillate Pineapple X (Hybrid) Original price (2 @ $90.00) 7…" at bounding box center [578, 345] width 359 height 376
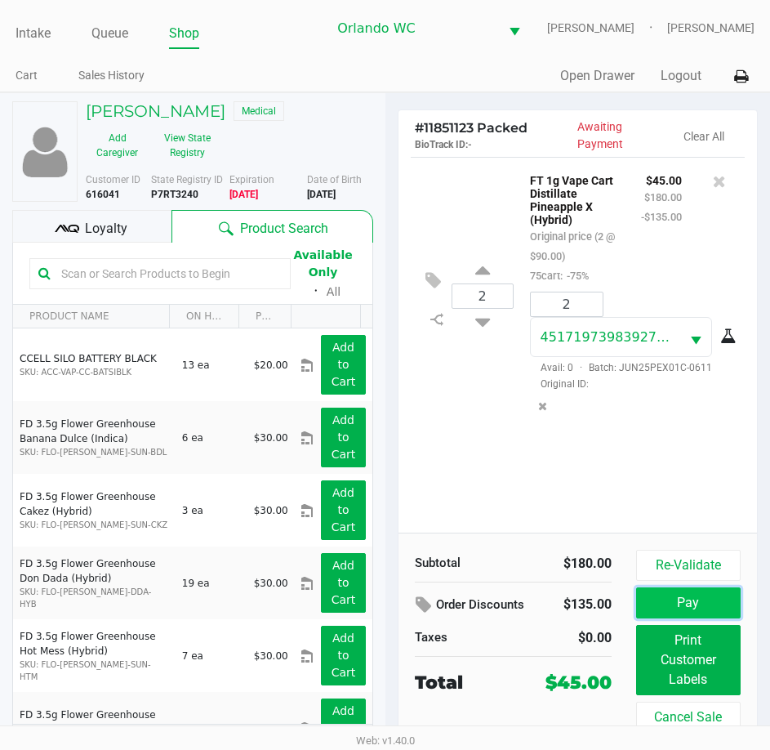
click at [682, 604] on button "Pay" at bounding box center [688, 602] width 105 height 31
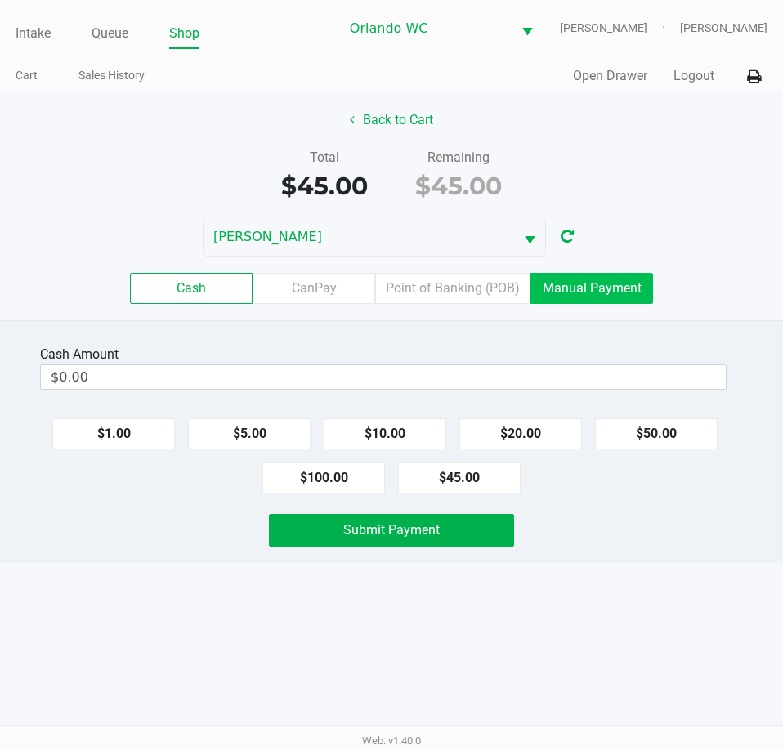
click at [620, 303] on label "Manual Payment" at bounding box center [591, 288] width 123 height 31
click at [0, 0] on 8 "Manual Payment" at bounding box center [0, 0] width 0 height 0
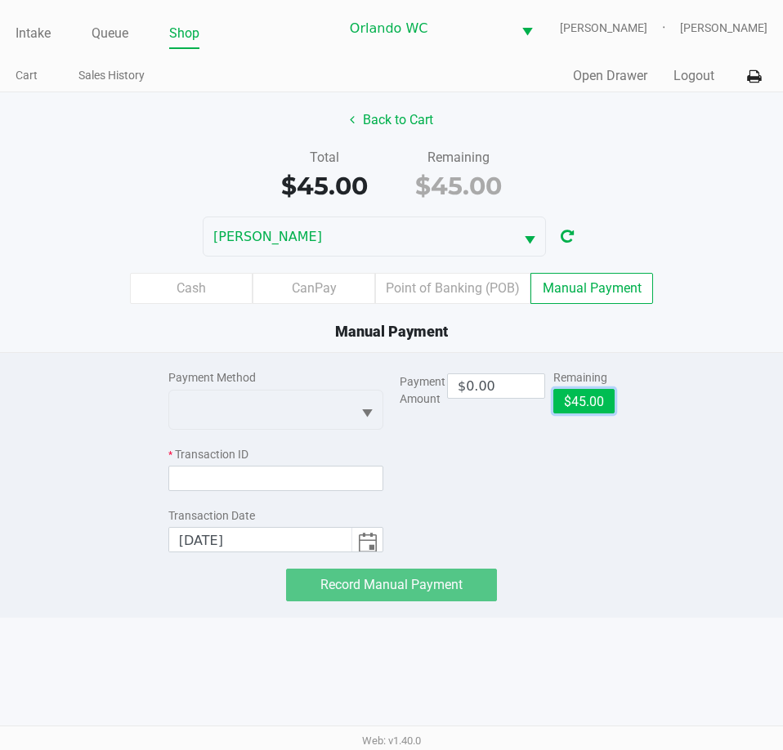
click at [593, 405] on button "$45.00" at bounding box center [583, 401] width 61 height 25
type input "$45.00"
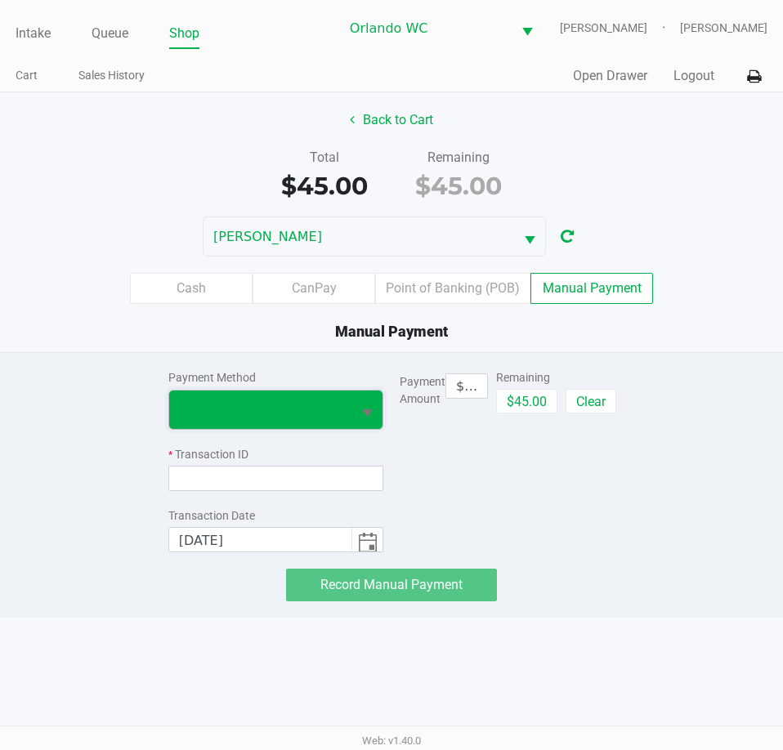
click at [328, 429] on span at bounding box center [260, 409] width 182 height 38
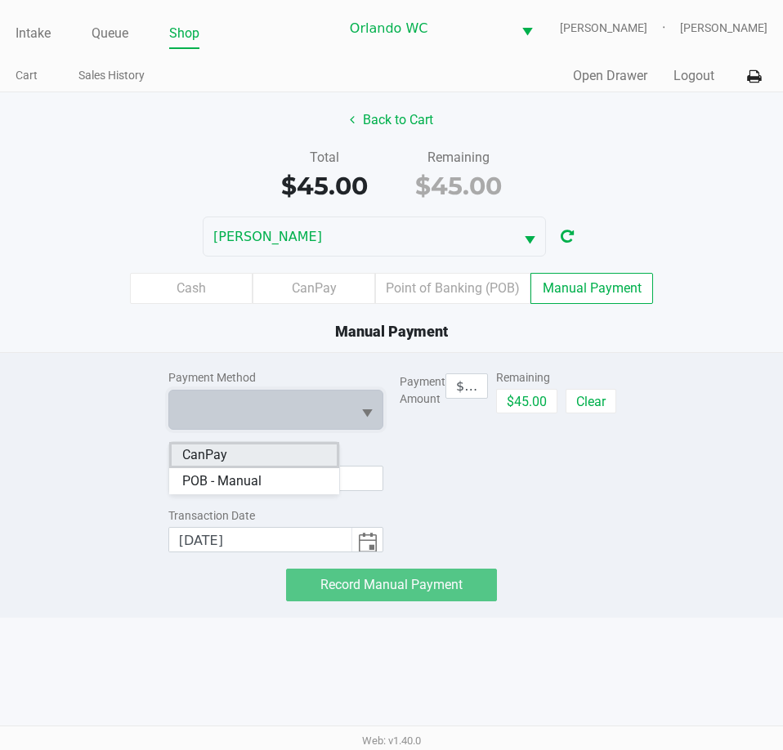
click at [271, 453] on li "CanPay" at bounding box center [254, 455] width 170 height 26
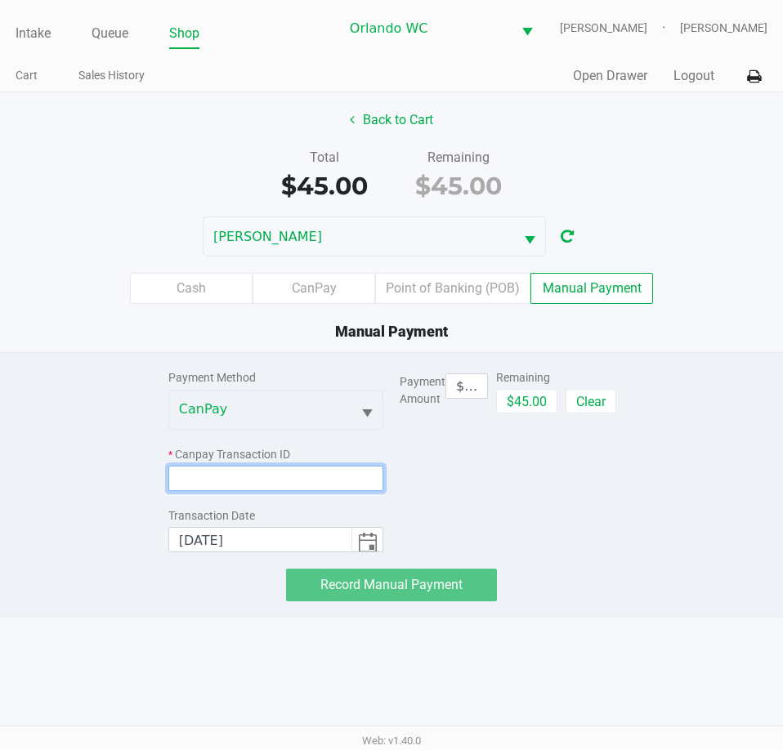
click at [332, 485] on input at bounding box center [275, 478] width 215 height 25
paste input "IXEFU0EPUKI5"
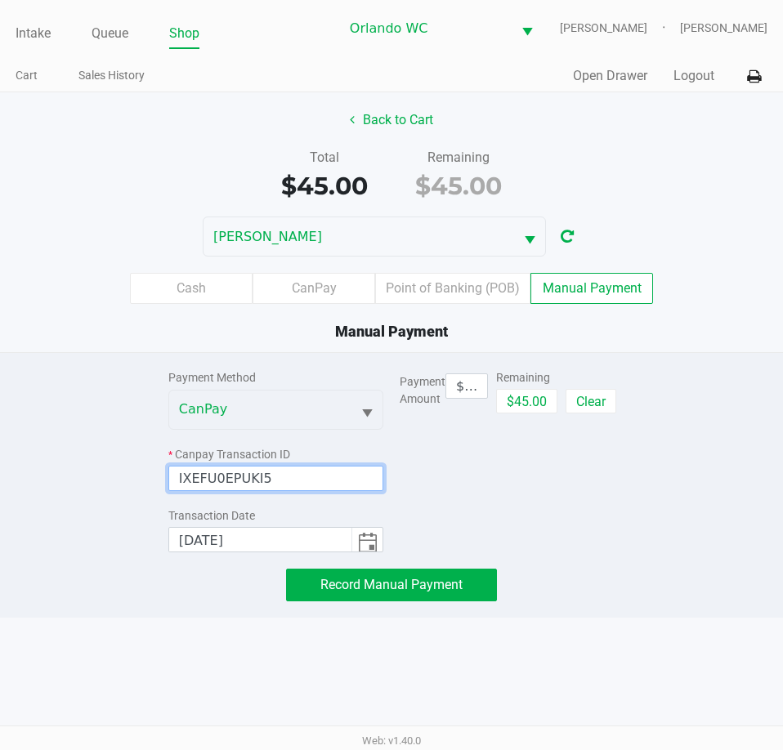
type input "IXEFU0EPUKI5"
click at [518, 512] on div "Payment Amount $45.00 Remaining $45.00 Clear" at bounding box center [506, 452] width 215 height 199
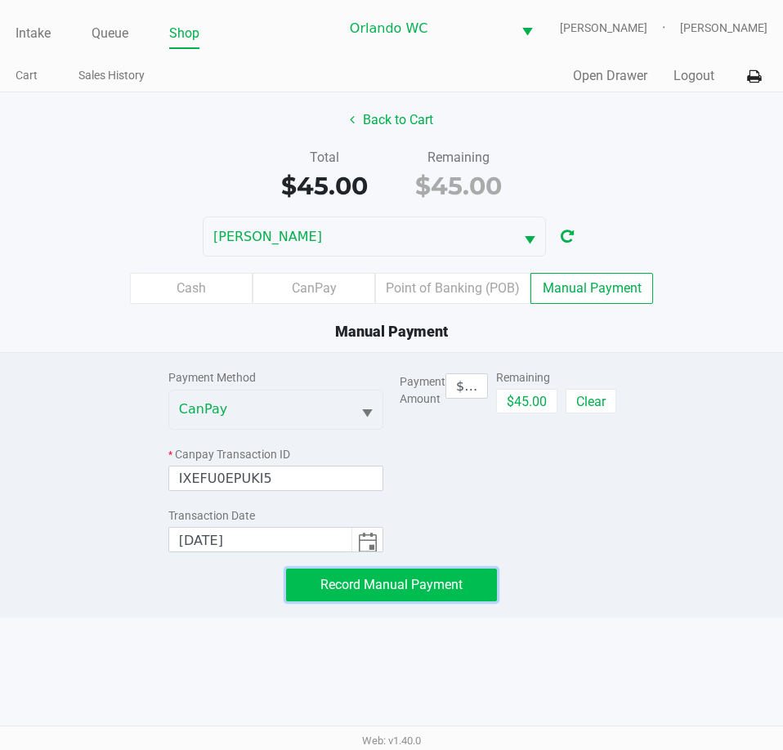
click at [451, 589] on span "Record Manual Payment" at bounding box center [391, 585] width 142 height 16
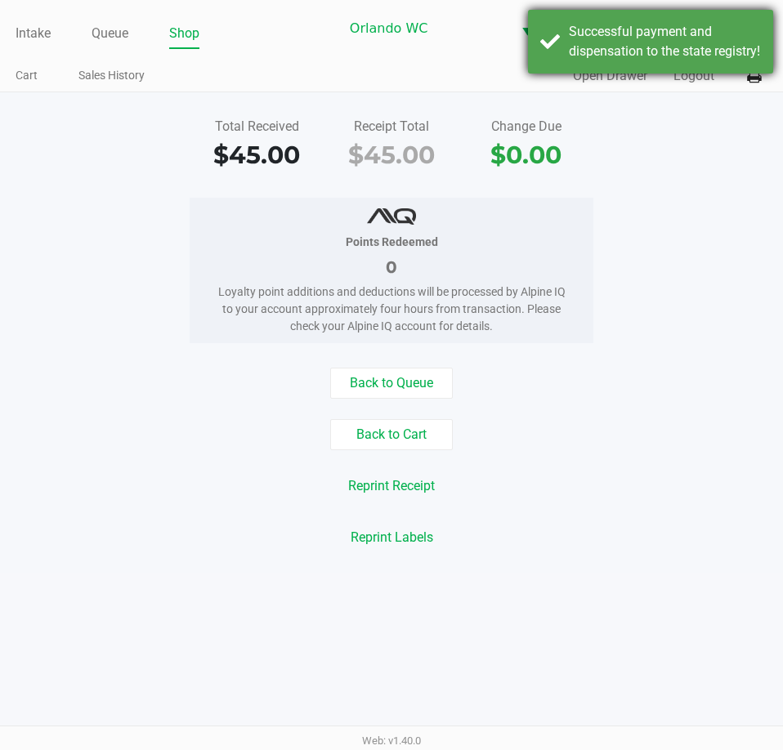
click at [595, 61] on div "Successful payment and dispensation to the state registry!" at bounding box center [665, 41] width 192 height 39
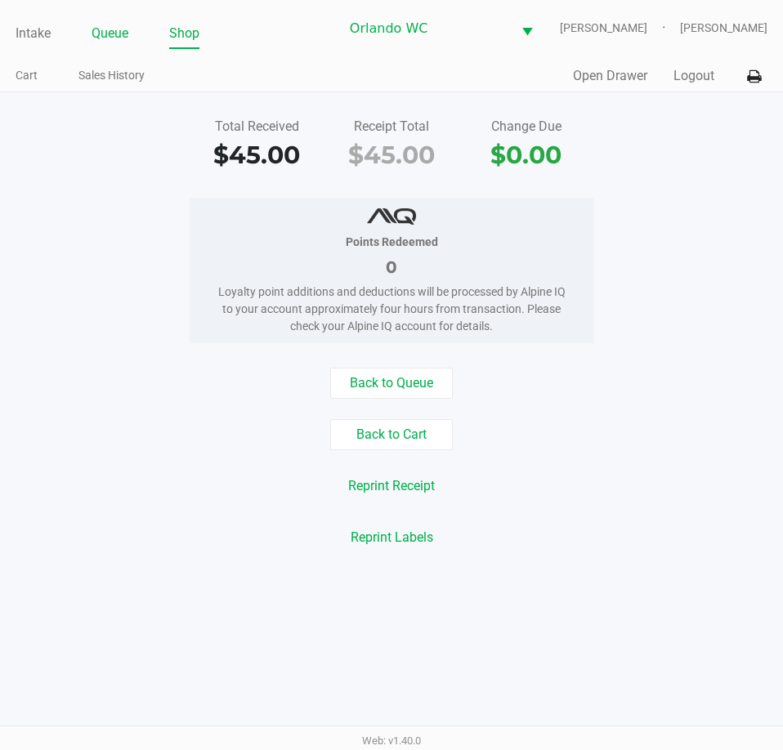
drag, startPoint x: 105, startPoint y: 39, endPoint x: 105, endPoint y: 57, distance: 18.0
click at [105, 39] on link "Queue" at bounding box center [109, 33] width 37 height 23
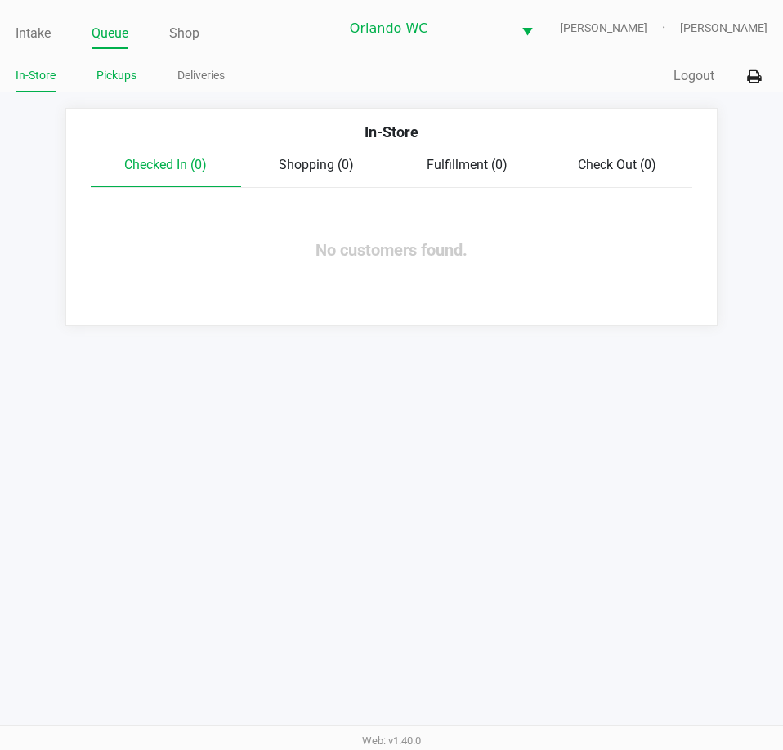
click at [108, 81] on link "Pickups" at bounding box center [116, 75] width 40 height 20
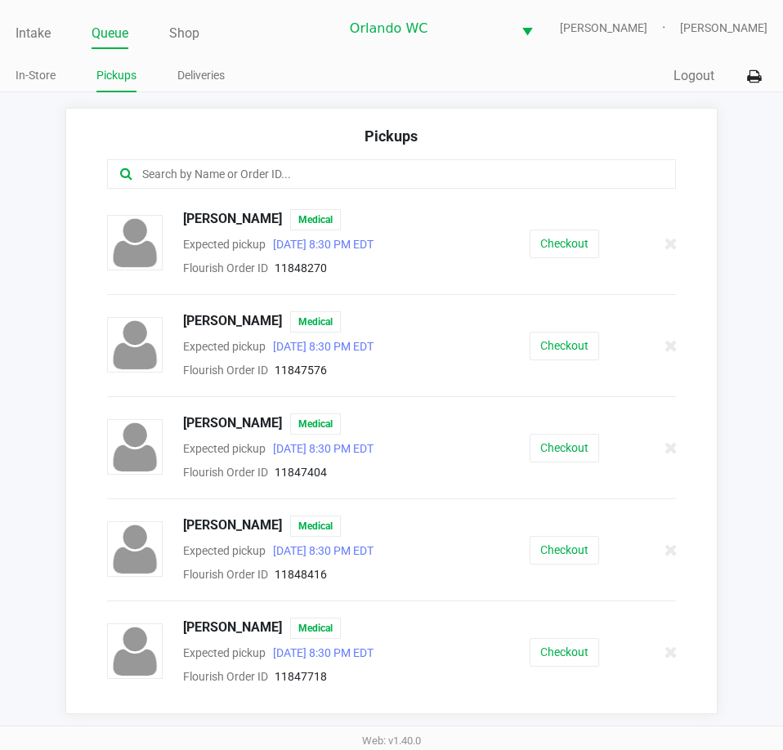
click at [306, 184] on input "text" at bounding box center [385, 174] width 488 height 19
paste input "11851412"
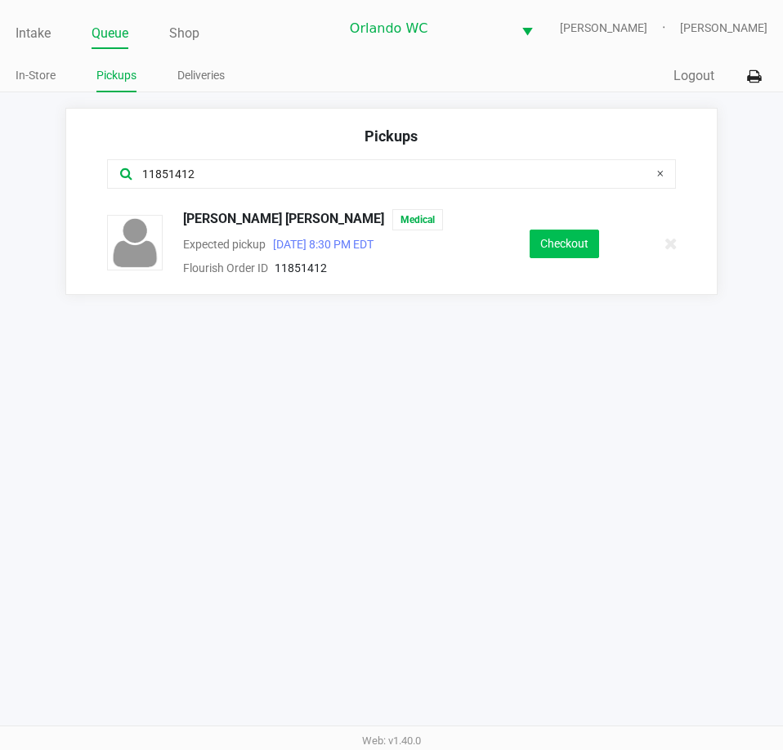
type input "11851412"
click at [577, 250] on button "Checkout" at bounding box center [563, 244] width 69 height 29
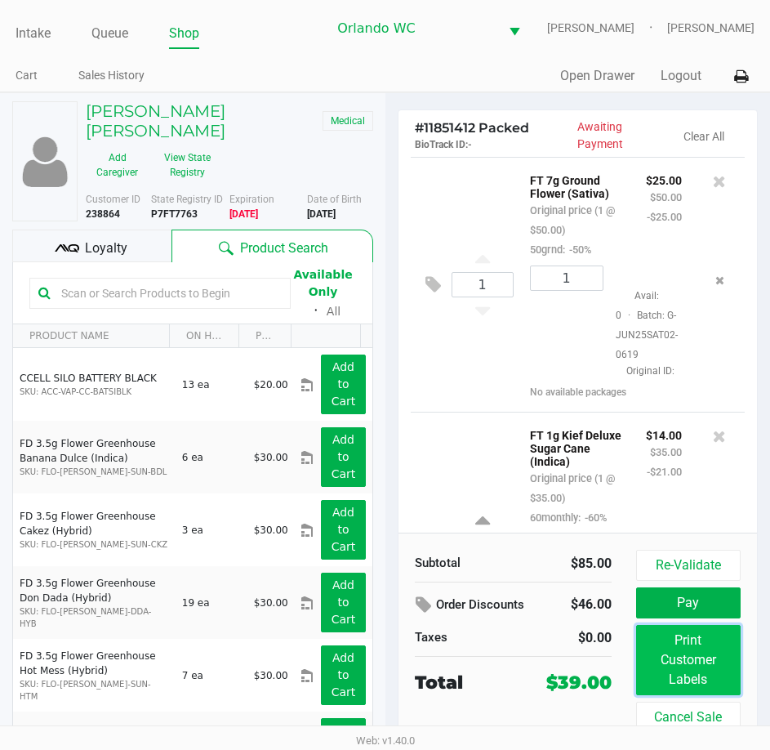
click at [676, 694] on button "Print Customer Labels" at bounding box center [688, 660] width 105 height 70
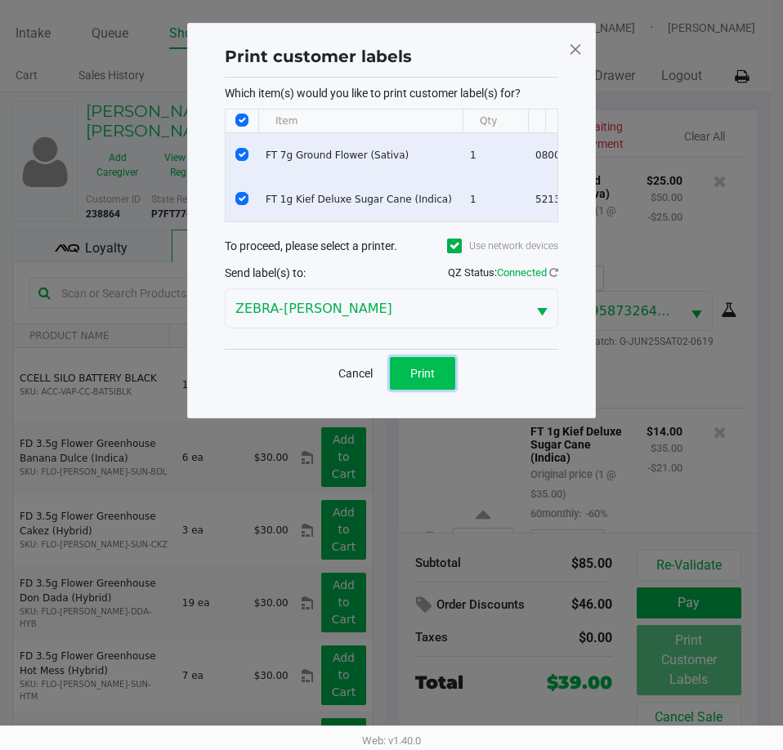
click at [426, 380] on span "Print" at bounding box center [422, 373] width 25 height 13
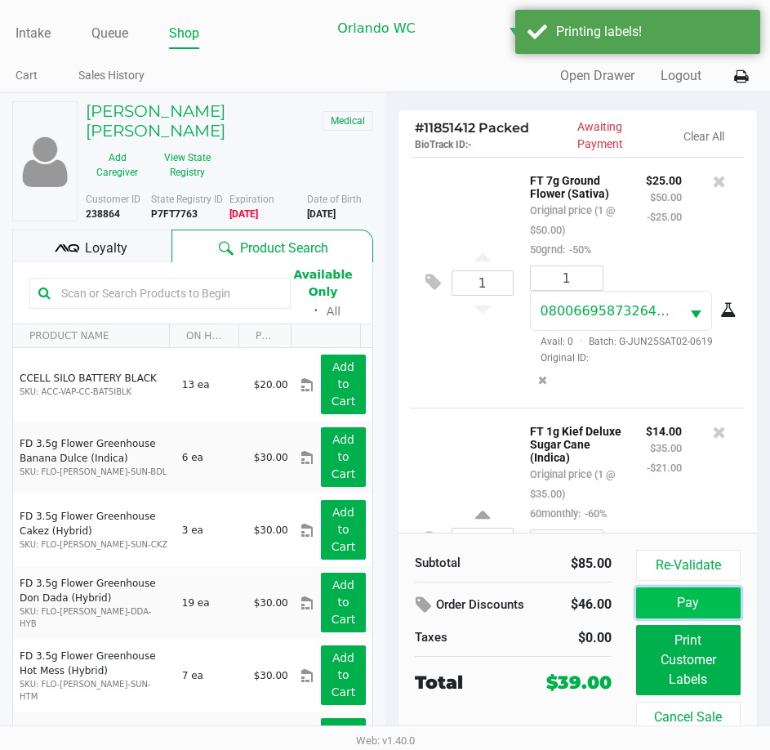
click at [668, 606] on button "Pay" at bounding box center [688, 602] width 105 height 31
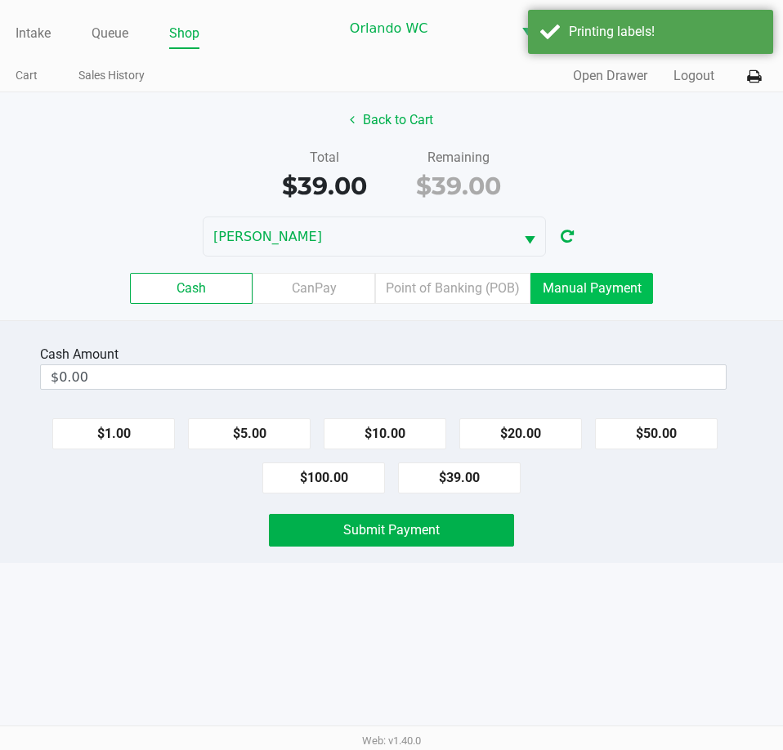
click at [582, 304] on label "Manual Payment" at bounding box center [591, 288] width 123 height 31
click at [0, 0] on 8 "Manual Payment" at bounding box center [0, 0] width 0 height 0
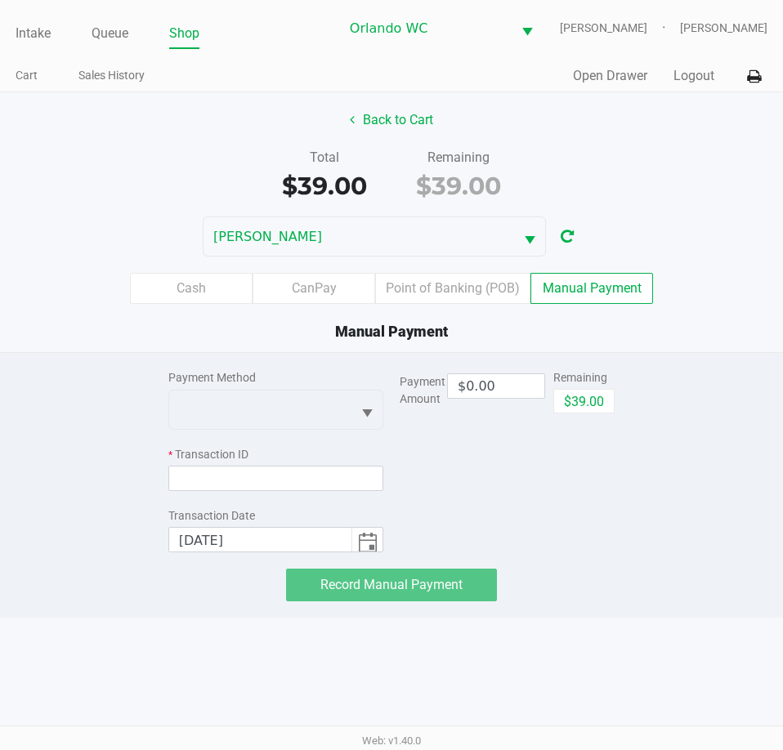
click at [133, 41] on ul "Intake Queue Shop" at bounding box center [177, 34] width 323 height 28
click at [36, 42] on link "Intake" at bounding box center [33, 33] width 35 height 23
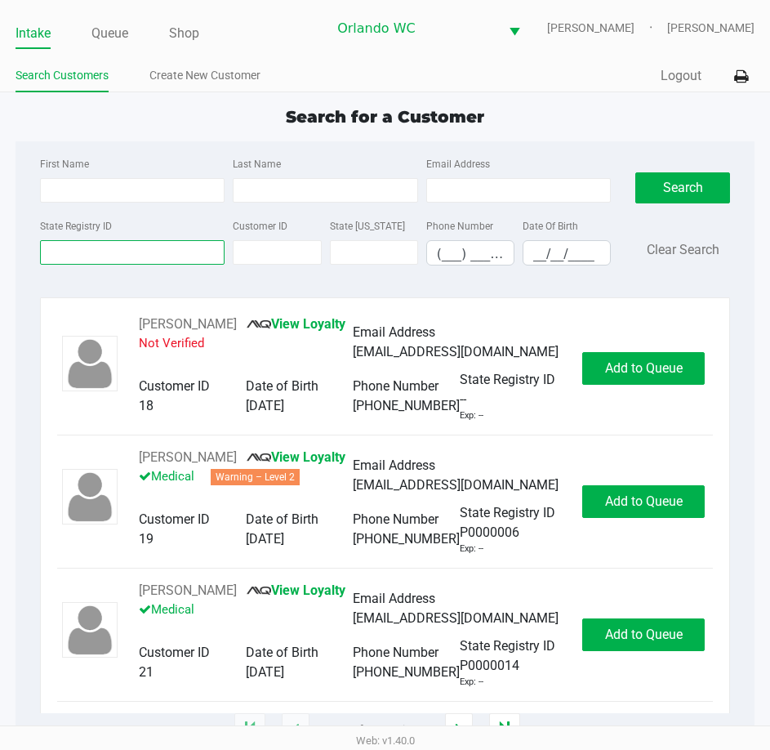
click at [143, 264] on input "State Registry ID" at bounding box center [132, 252] width 185 height 25
click at [143, 265] on input "State Registry ID" at bounding box center [132, 252] width 185 height 25
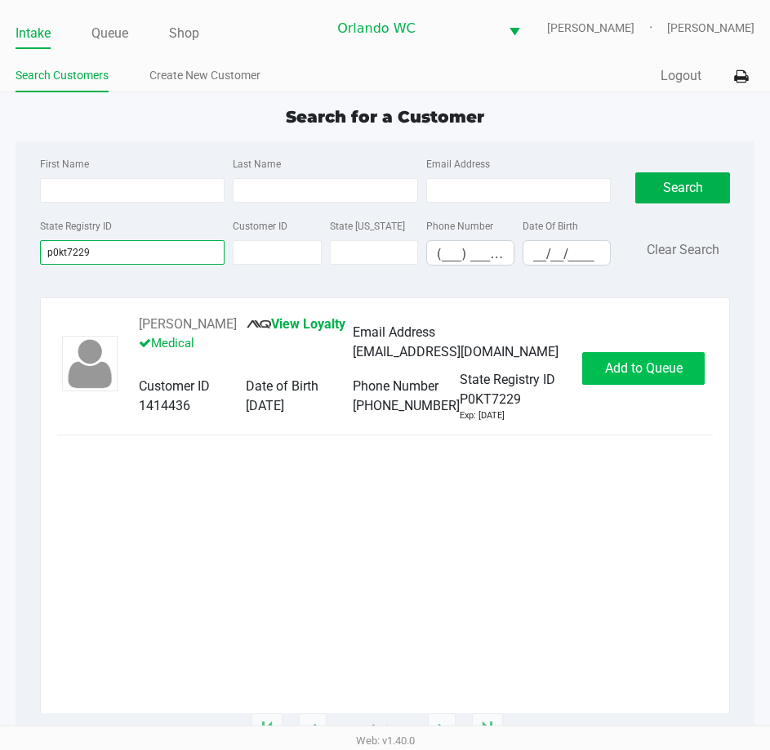
type input "p0kt7229"
click at [649, 376] on span "Add to Queue" at bounding box center [644, 368] width 78 height 16
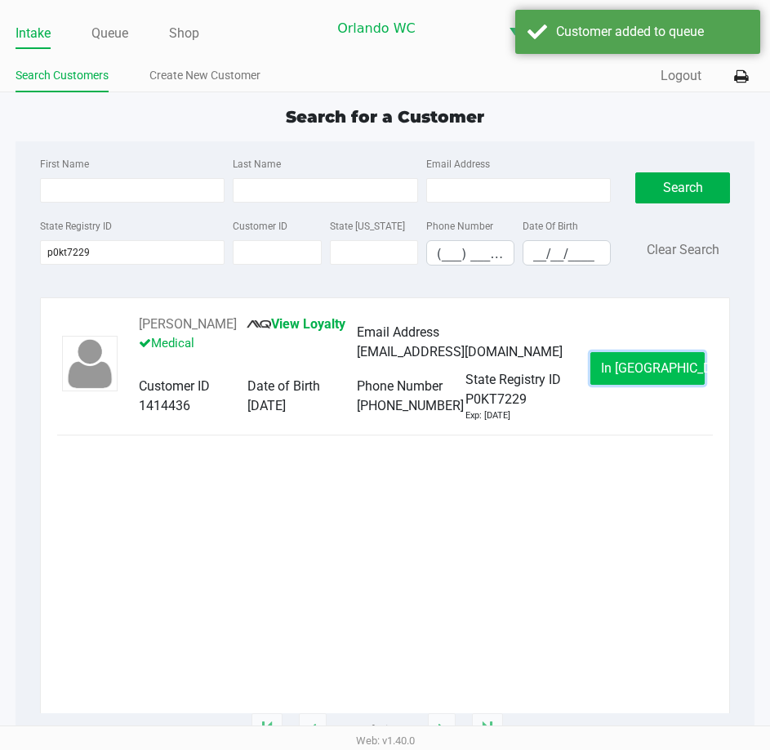
click at [626, 376] on span "In Queue" at bounding box center [669, 368] width 137 height 16
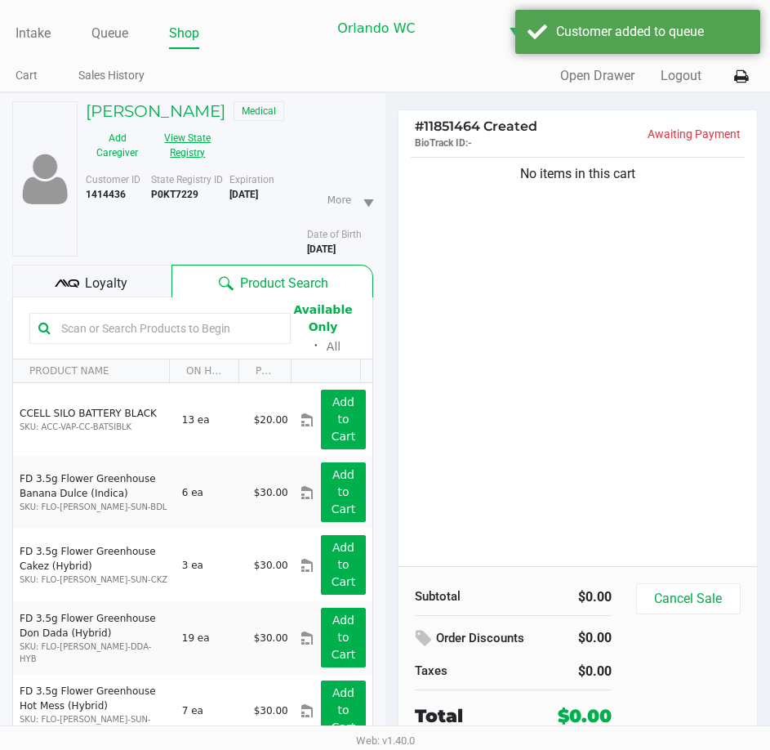
click at [166, 166] on button "View State Registry" at bounding box center [183, 145] width 69 height 41
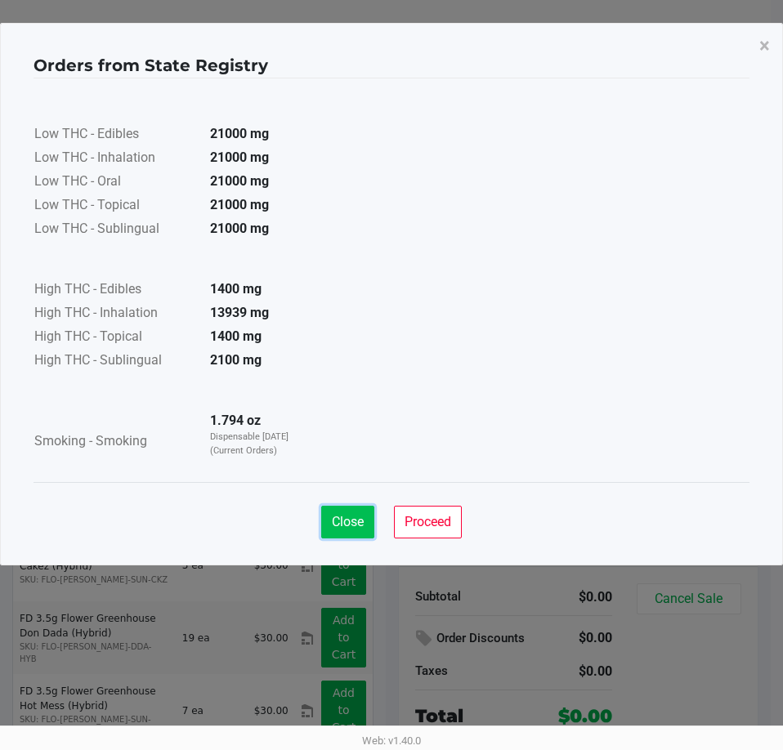
click at [343, 520] on span "Close" at bounding box center [348, 522] width 32 height 16
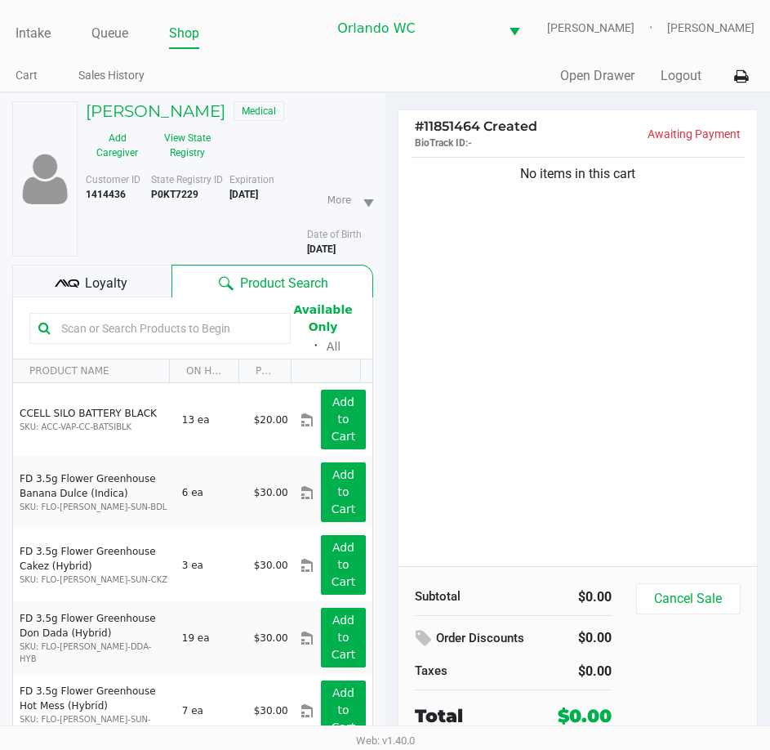
click at [108, 291] on span "Loyalty" at bounding box center [106, 284] width 42 height 20
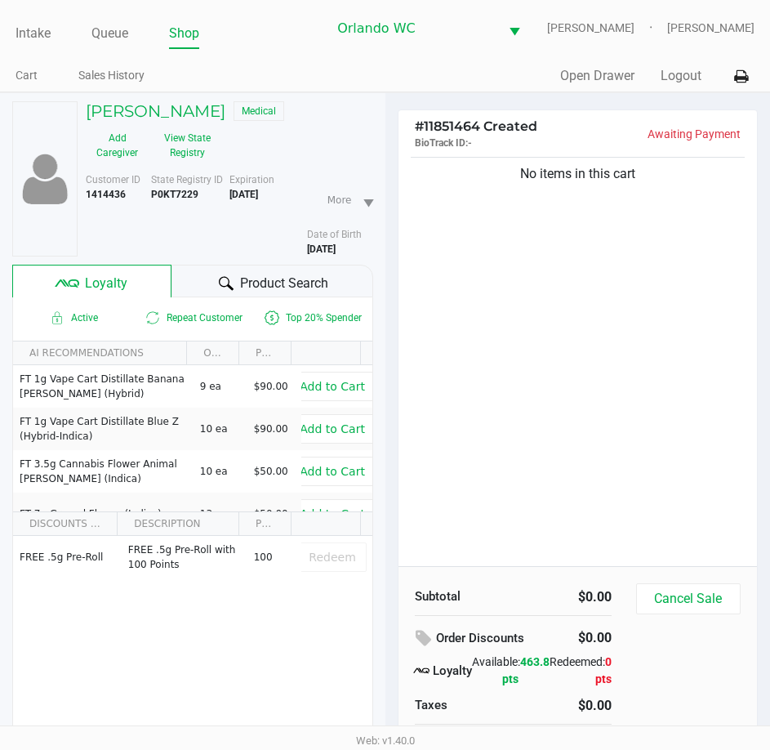
click at [197, 287] on div "Product Search" at bounding box center [272, 281] width 201 height 33
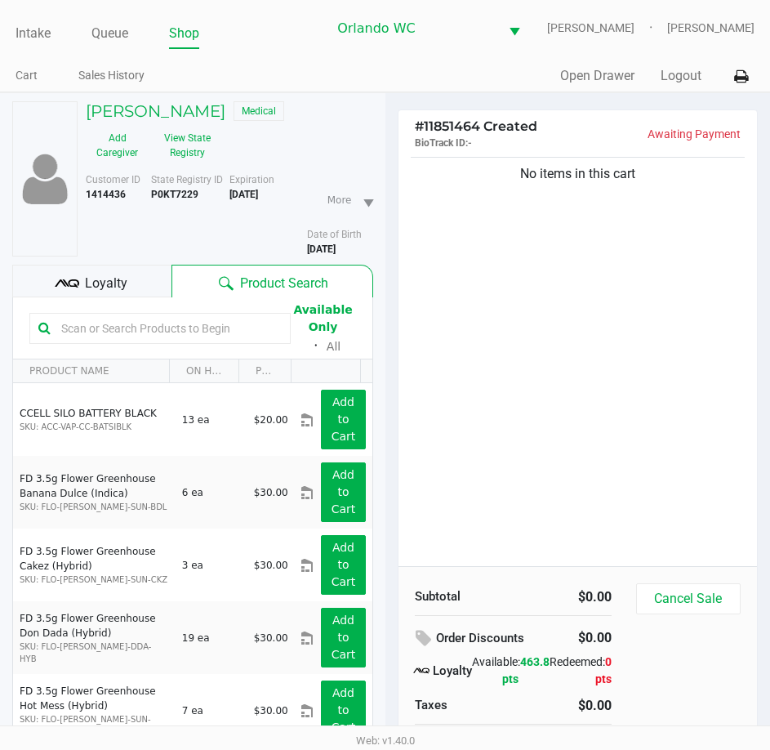
click at [156, 331] on input "text" at bounding box center [168, 328] width 227 height 25
type input "nol"
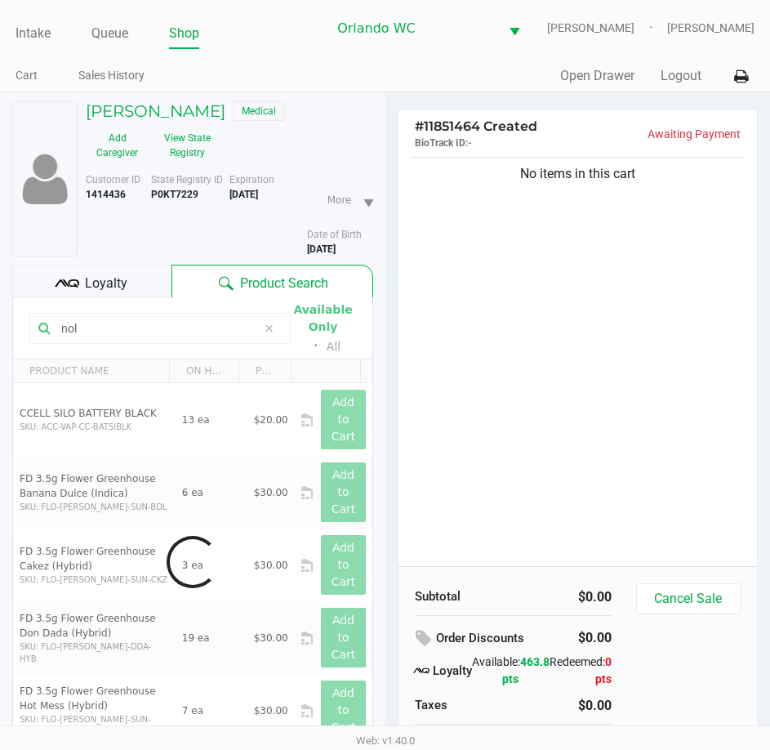
click at [549, 323] on div "No items in this cart" at bounding box center [578, 360] width 359 height 413
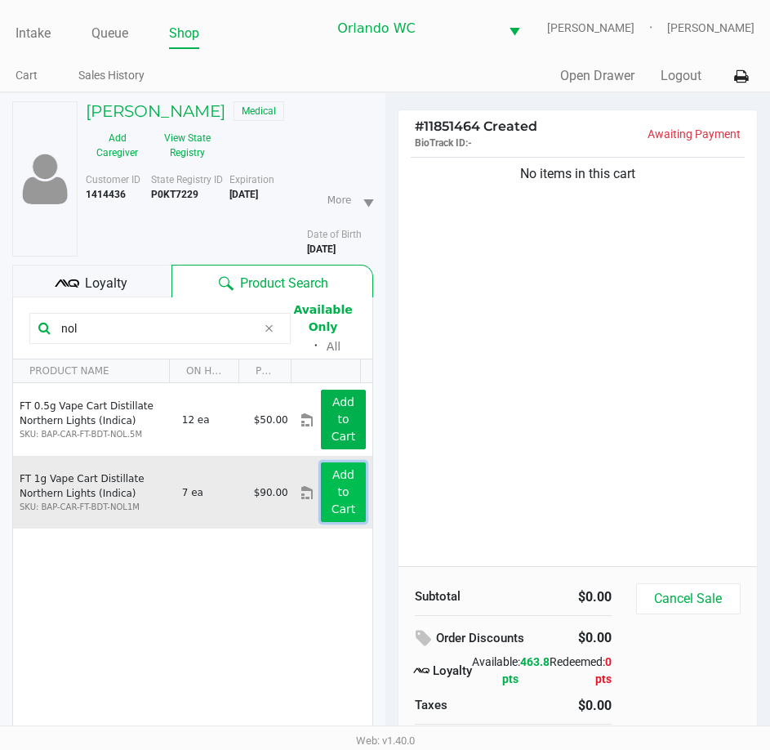
click at [341, 503] on button "Add to Cart" at bounding box center [343, 492] width 44 height 60
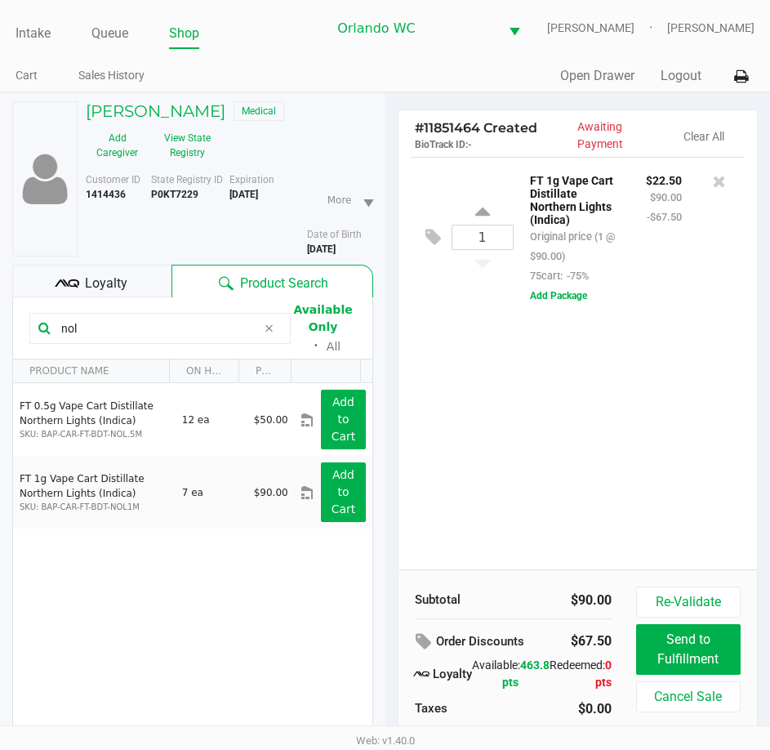
click at [480, 470] on div "1 FT 1g Vape Cart Distillate Northern Lights (Indica) Original price (1 @ $90.0…" at bounding box center [578, 363] width 359 height 413
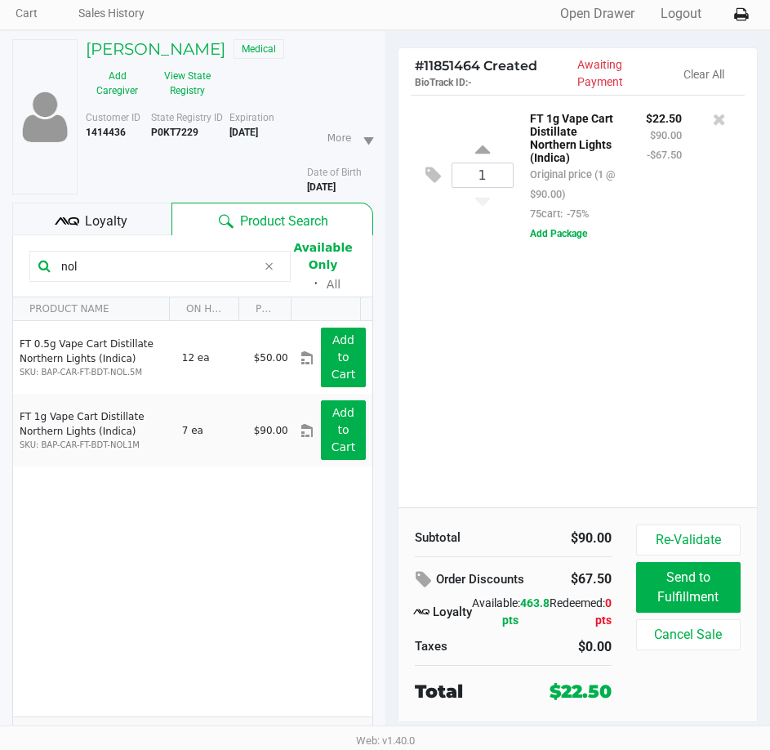
scroll to position [96, 0]
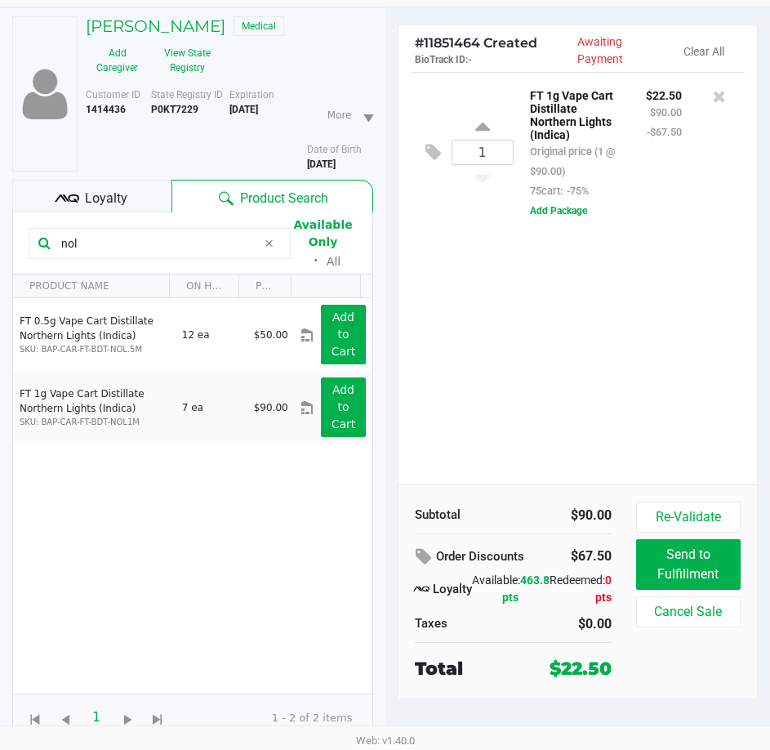
click at [483, 436] on div "1 FT 1g Vape Cart Distillate Northern Lights (Indica) Original price (1 @ $90.0…" at bounding box center [578, 278] width 359 height 413
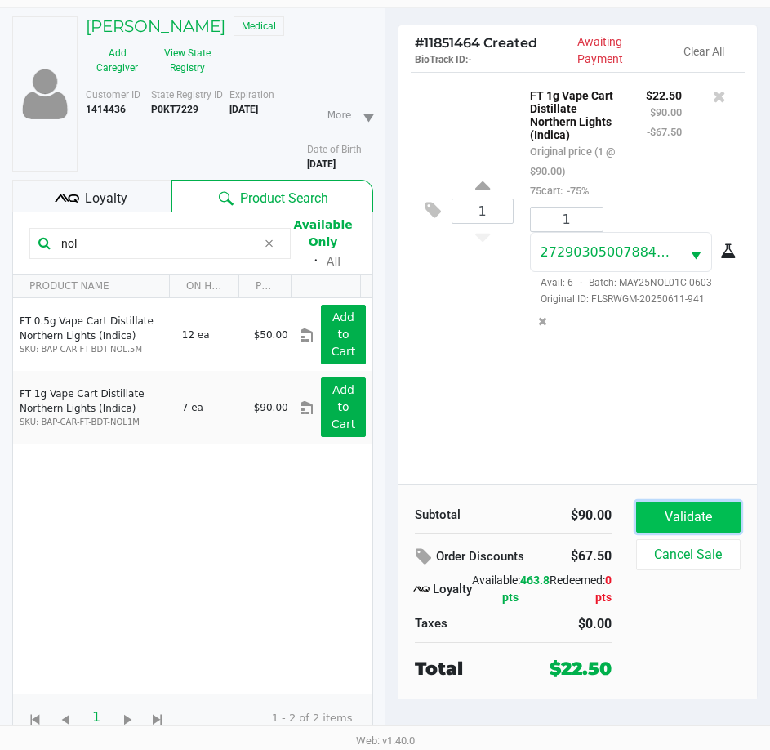
click at [671, 519] on button "Validate" at bounding box center [688, 517] width 105 height 31
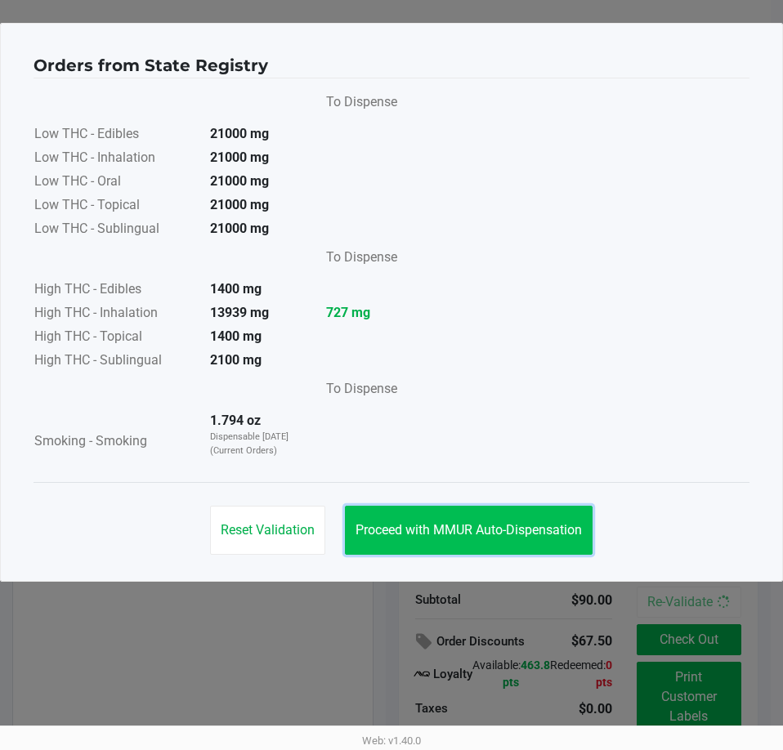
click at [493, 528] on span "Proceed with MMUR Auto-Dispensation" at bounding box center [468, 530] width 226 height 16
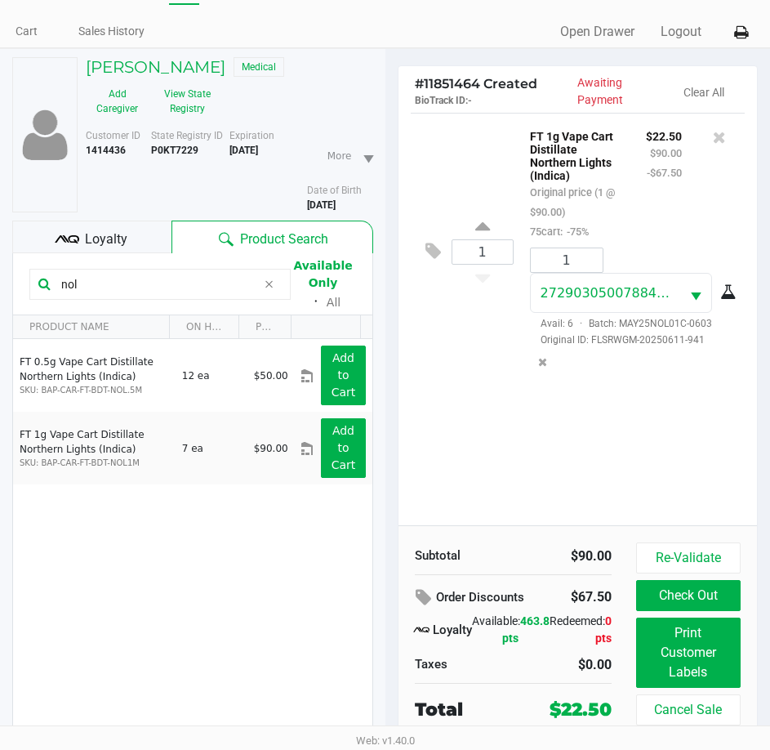
scroll to position [96, 0]
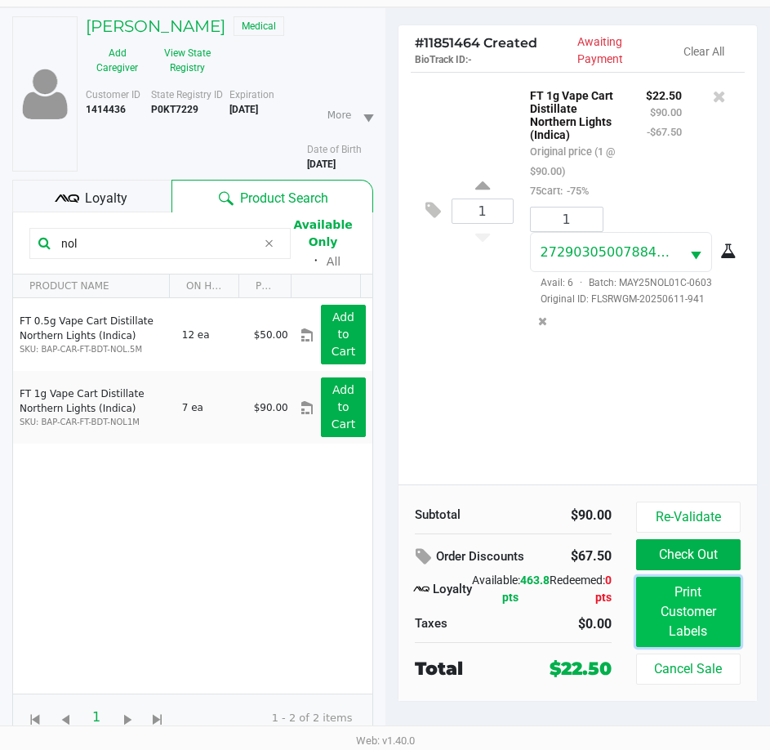
click at [669, 612] on button "Print Customer Labels" at bounding box center [688, 612] width 105 height 70
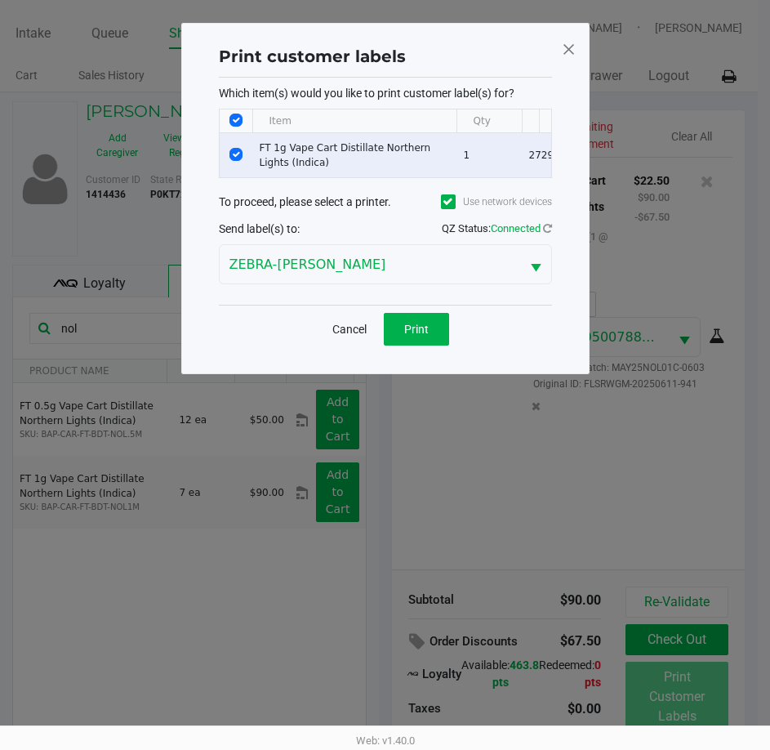
scroll to position [0, 0]
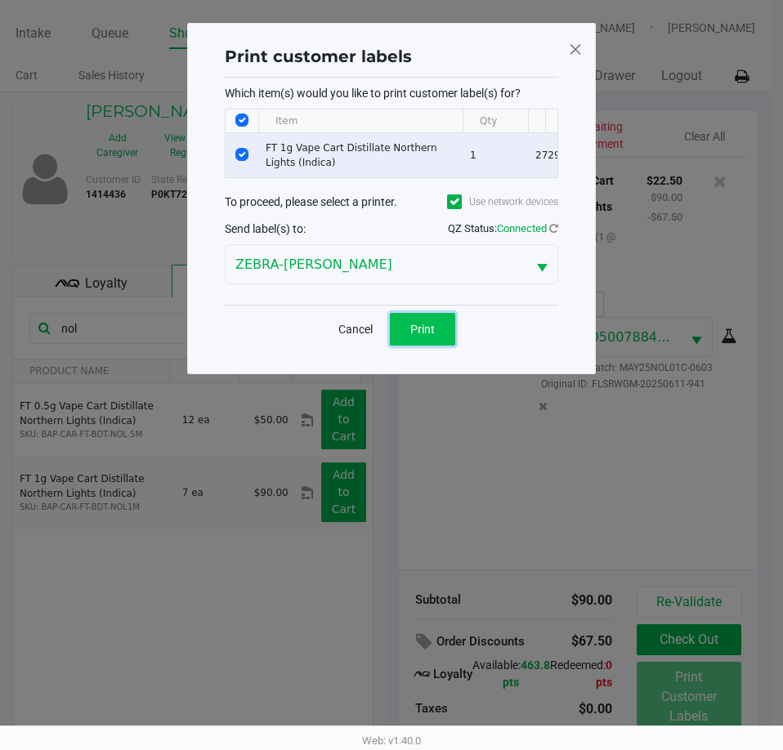
click at [425, 346] on button "Print" at bounding box center [422, 329] width 65 height 33
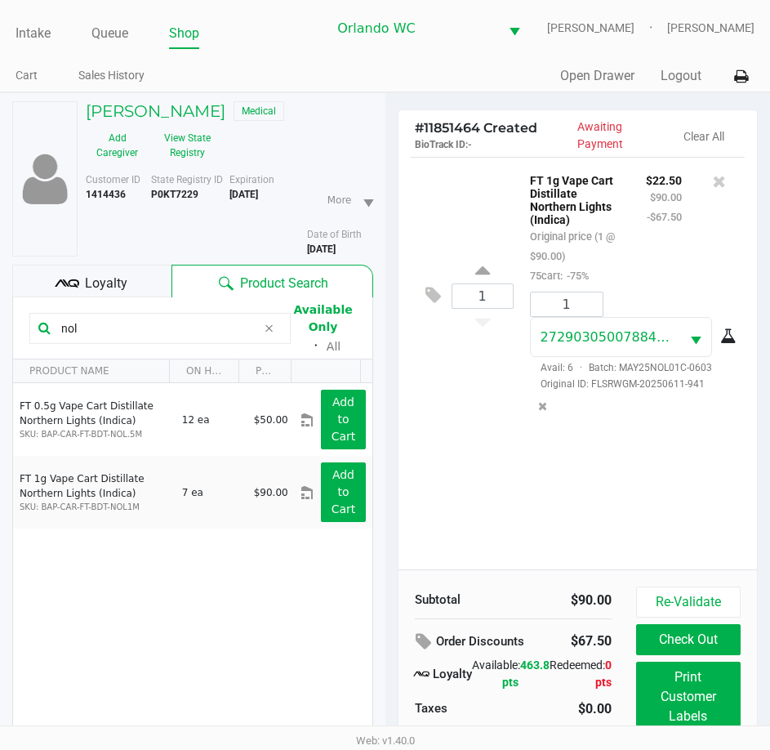
click at [519, 528] on div "1 FT 1g Vape Cart Distillate Northern Lights (Indica) Original price (1 @ $90.0…" at bounding box center [578, 363] width 359 height 413
click at [440, 495] on div "1 FT 1g Vape Cart Distillate Northern Lights (Indica) Original price (1 @ $90.0…" at bounding box center [578, 363] width 359 height 413
click at [577, 497] on div "1 FT 1g Vape Cart Distillate Northern Lights (Indica) Original price (1 @ $90.0…" at bounding box center [578, 363] width 359 height 413
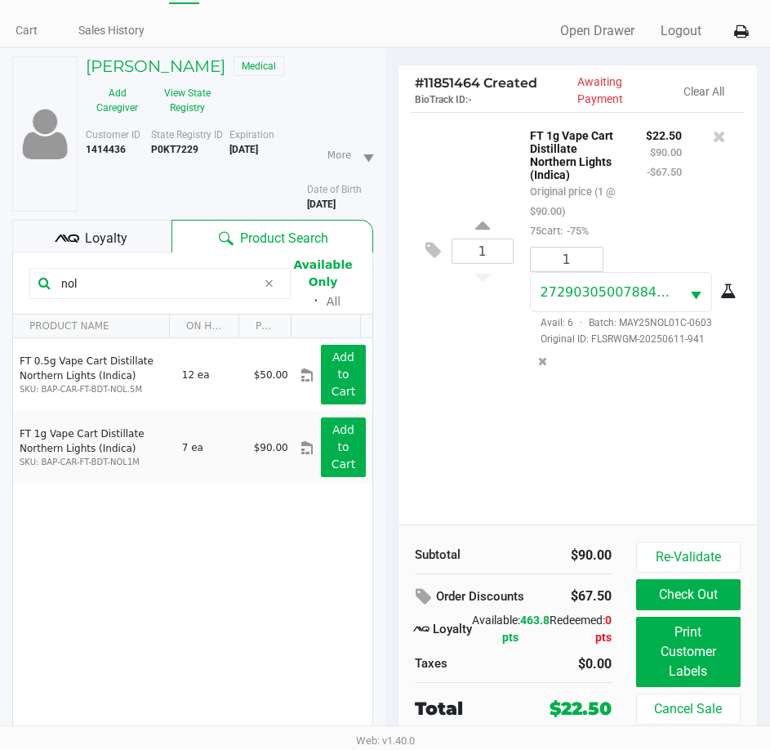
scroll to position [96, 0]
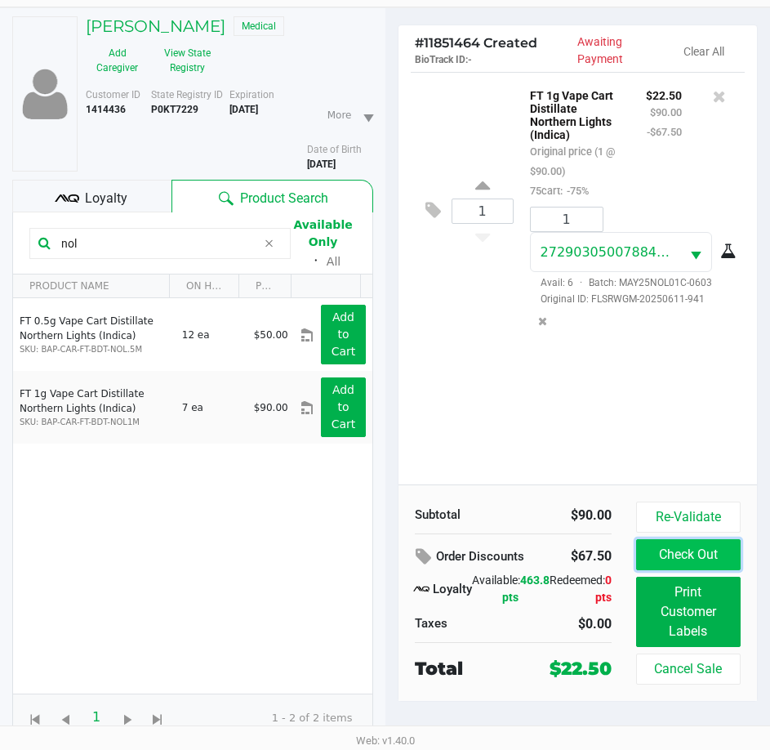
click at [663, 551] on button "Check Out" at bounding box center [688, 554] width 105 height 31
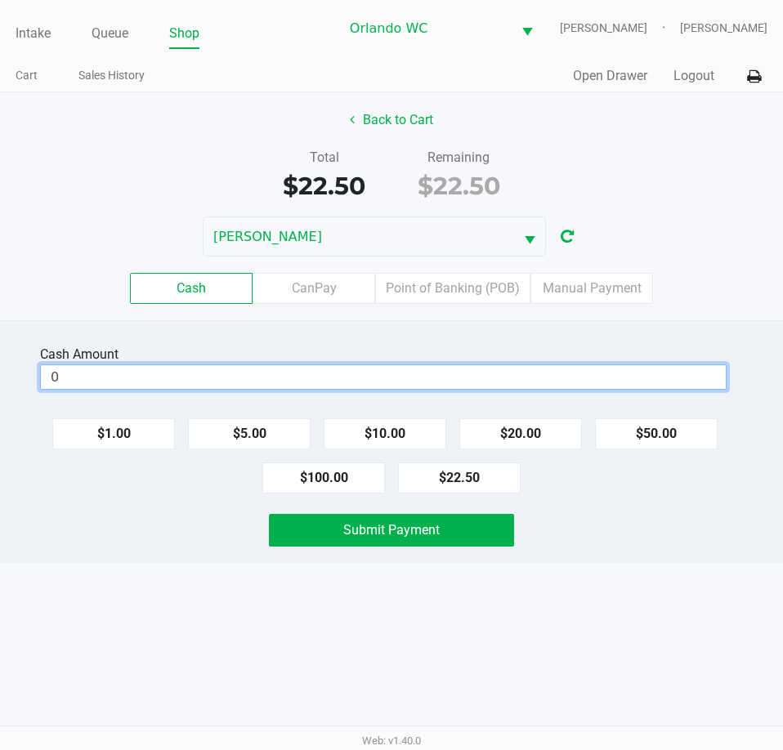
click at [561, 389] on input "0" at bounding box center [383, 377] width 685 height 24
type input "$40.00"
click at [180, 350] on div "Cash Amount $40.00 Clear $1.00 $5.00 $10.00 $20.00 $50.00 $100.00 $22.50 Submit…" at bounding box center [391, 441] width 783 height 243
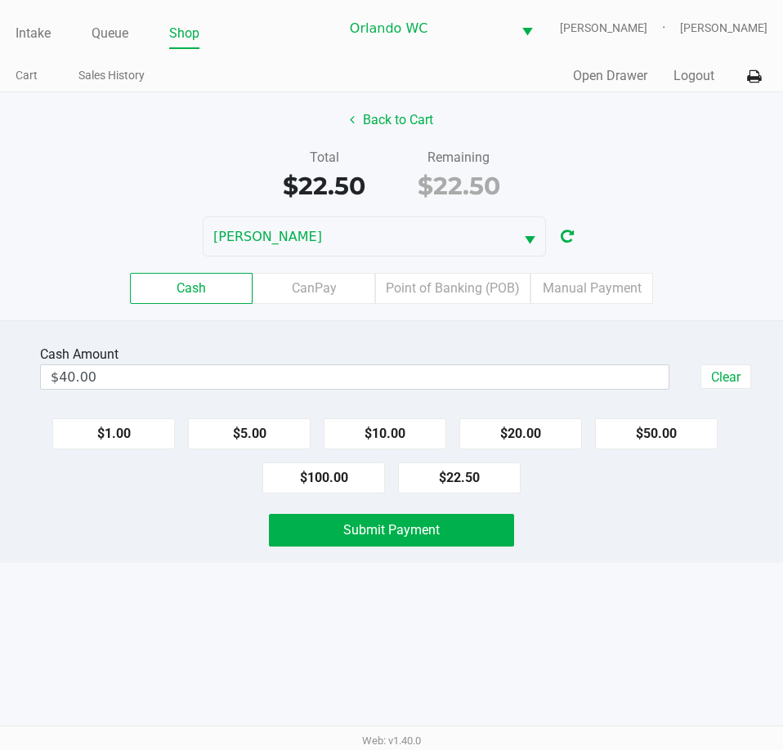
click at [238, 364] on div "Cash Amount" at bounding box center [354, 355] width 629 height 20
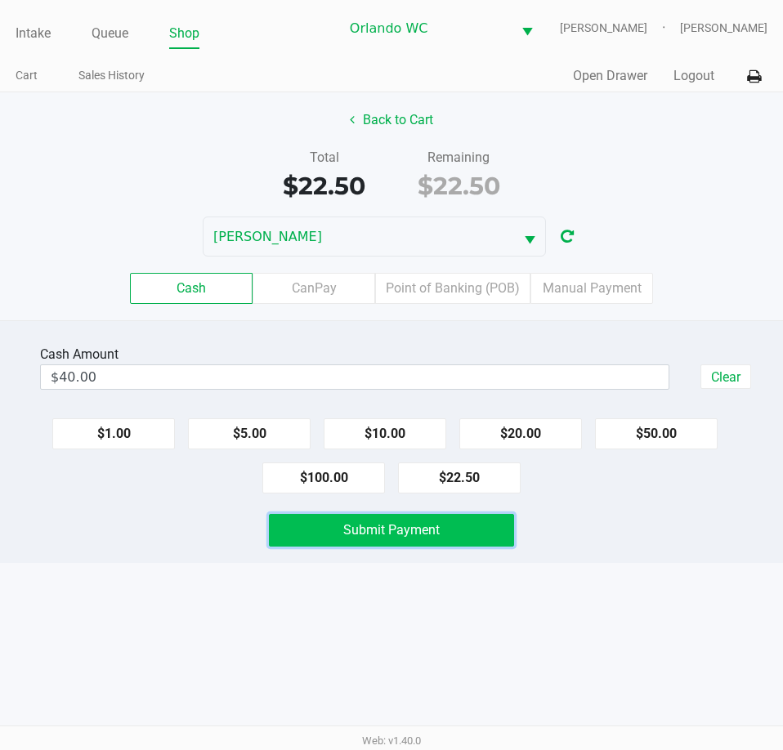
click at [328, 546] on button "Submit Payment" at bounding box center [391, 530] width 244 height 33
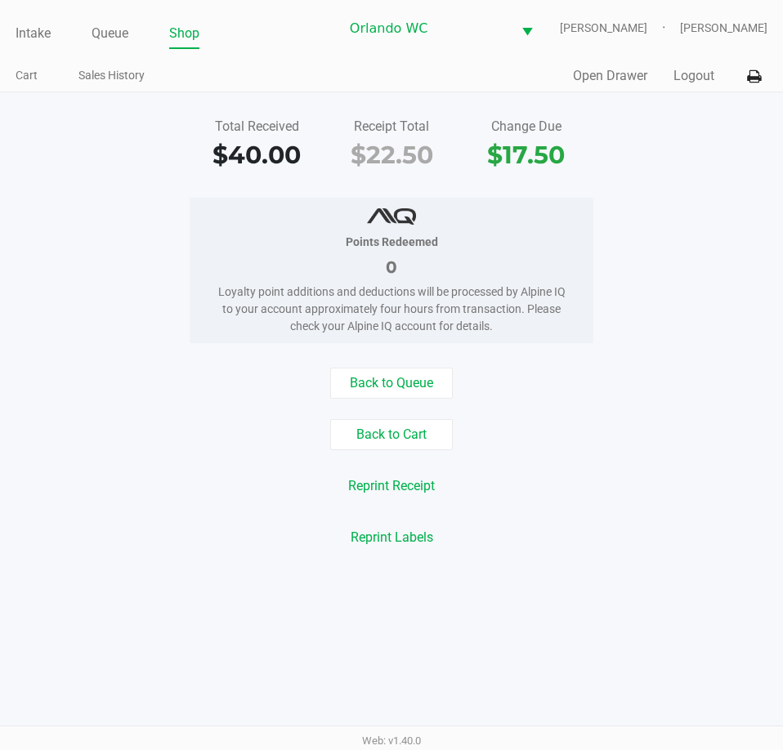
click at [665, 52] on div "Successful payment and dispensation to the state registry!" at bounding box center [665, 41] width 192 height 39
click at [103, 45] on link "Queue" at bounding box center [109, 33] width 37 height 23
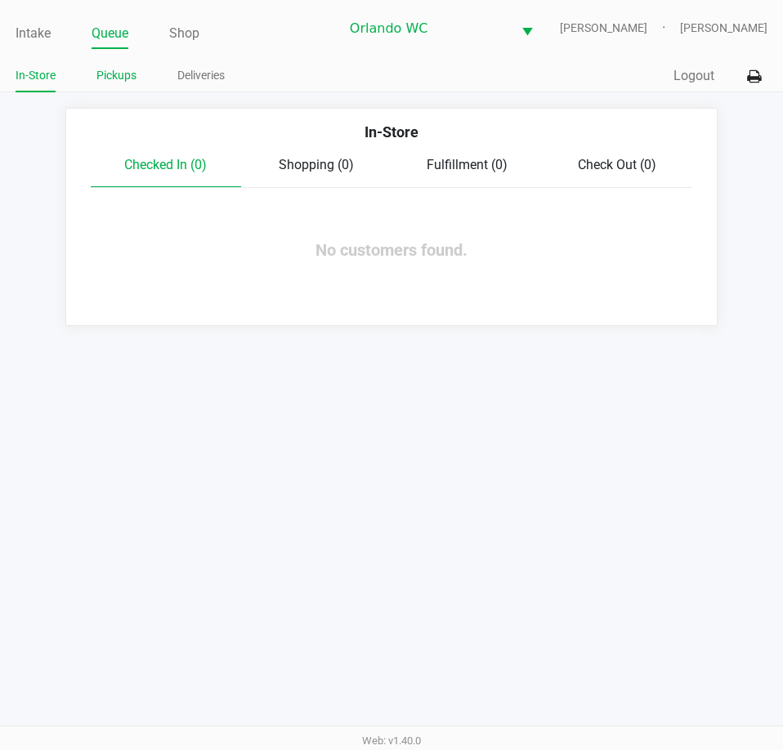
click at [114, 80] on link "Pickups" at bounding box center [116, 75] width 40 height 20
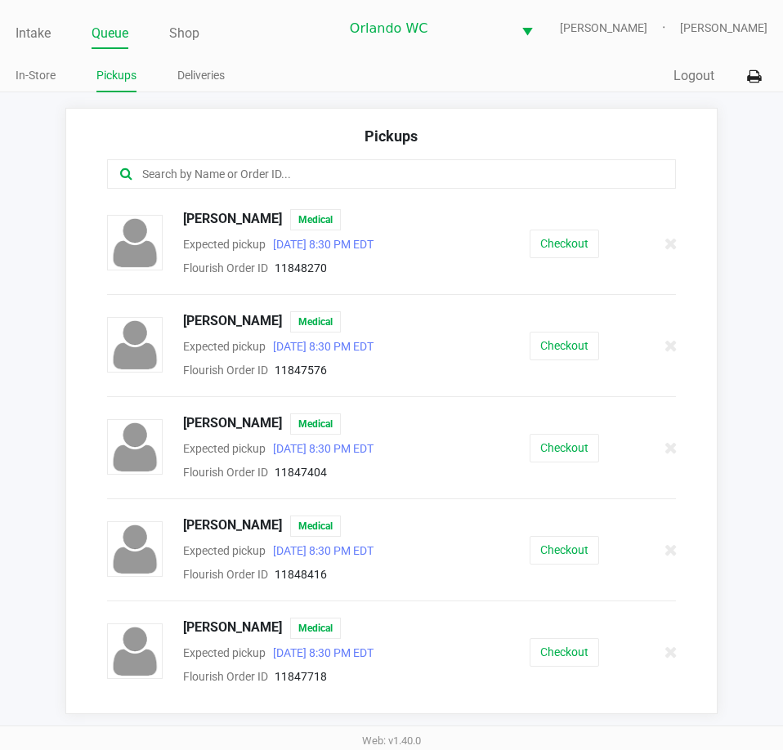
click at [116, 42] on link "Queue" at bounding box center [109, 33] width 37 height 23
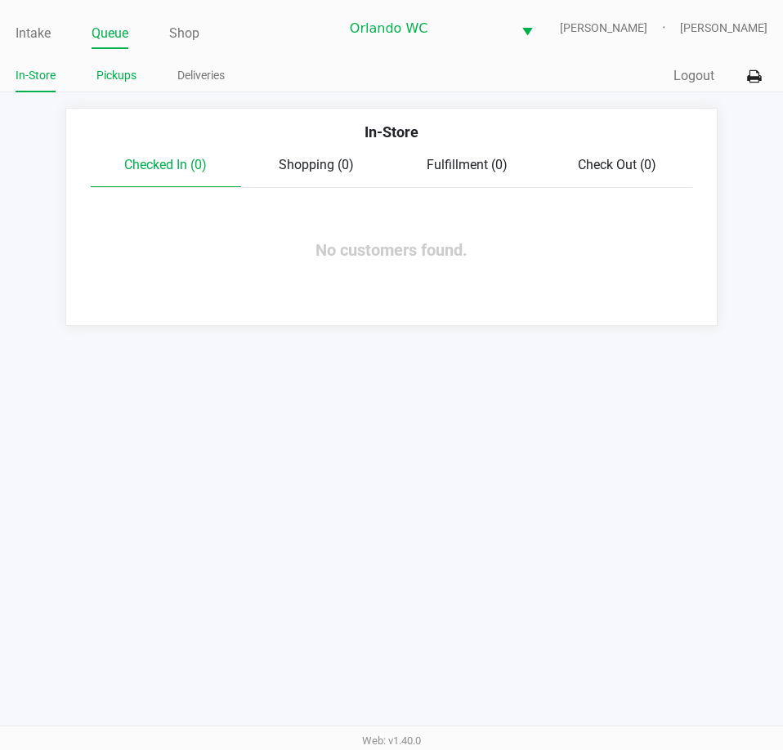
click at [113, 86] on link "Pickups" at bounding box center [116, 75] width 40 height 20
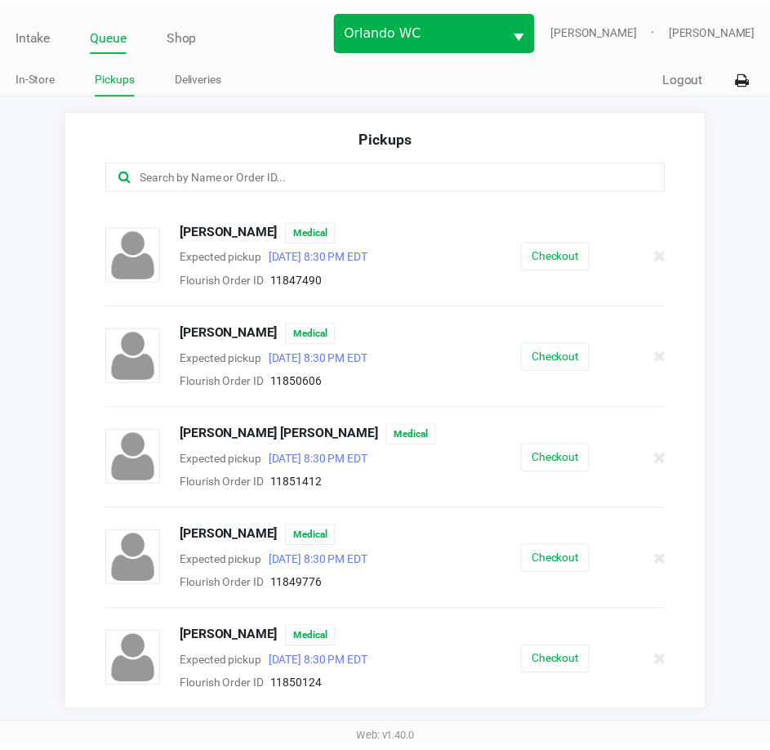
scroll to position [495, 0]
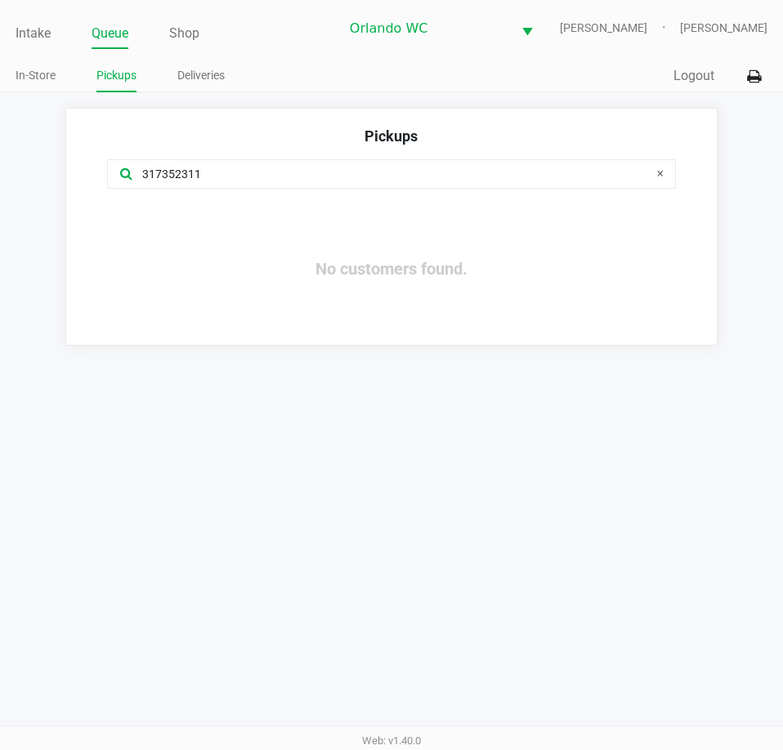
click at [283, 184] on input "317352311" at bounding box center [385, 174] width 488 height 19
type input "317352311"
click at [658, 180] on icon at bounding box center [659, 173] width 7 height 13
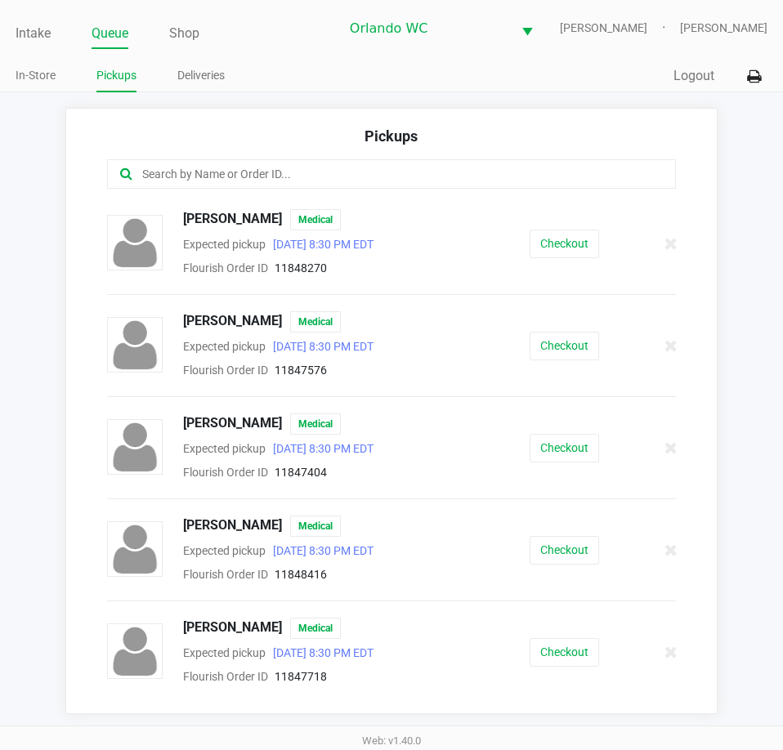
click at [720, 180] on app-pickups "Pickups Aidalis Lopez Medical Expected pickup Aug 26, 2025 8:30 PM EDT Flourish…" at bounding box center [391, 411] width 783 height 606
click at [376, 184] on input "text" at bounding box center [385, 174] width 488 height 19
paste input "11851412"
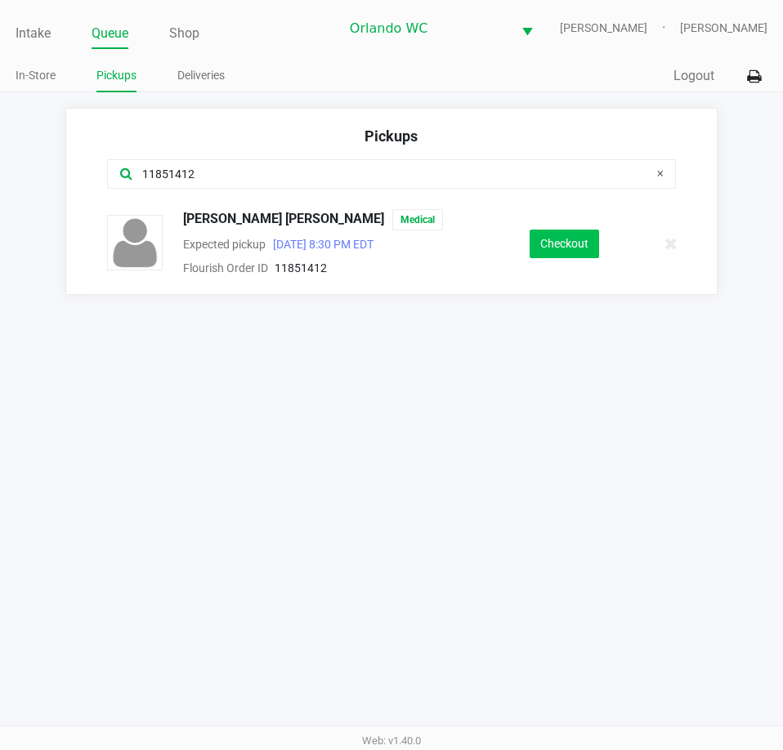
type input "11851412"
click at [546, 258] on button "Checkout" at bounding box center [563, 244] width 69 height 29
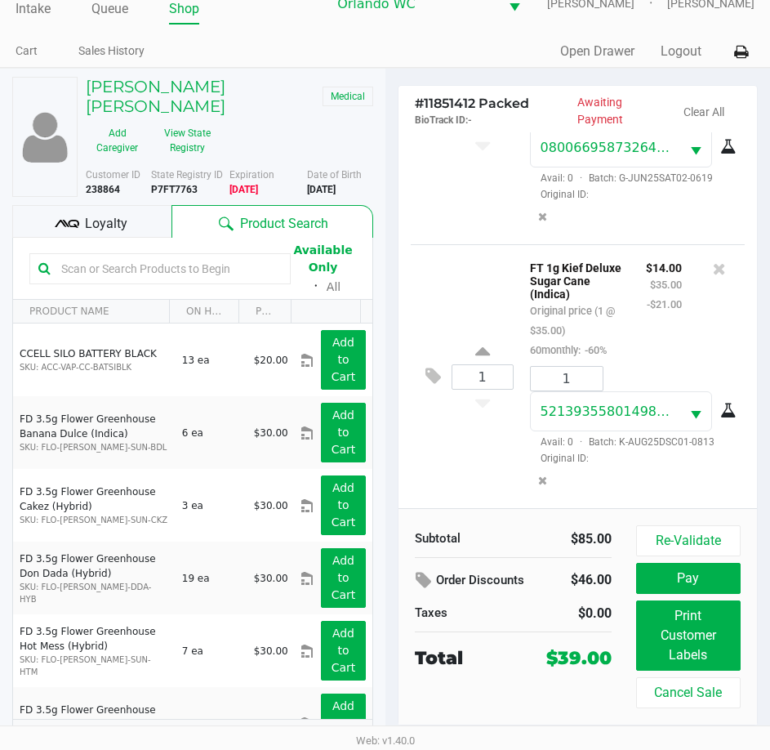
scroll to position [42, 0]
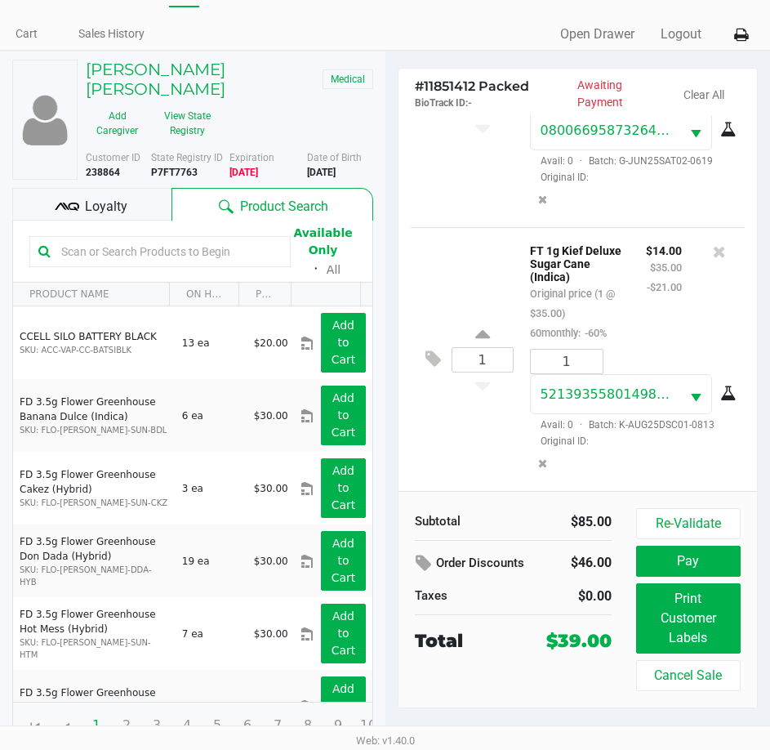
click at [472, 431] on div "1 FT 1g Kief Deluxe Sugar Cane (Indica) Original price (1 @ $35.00) 60monthly: …" at bounding box center [578, 359] width 335 height 264
click at [680, 570] on button "Pay" at bounding box center [688, 561] width 105 height 31
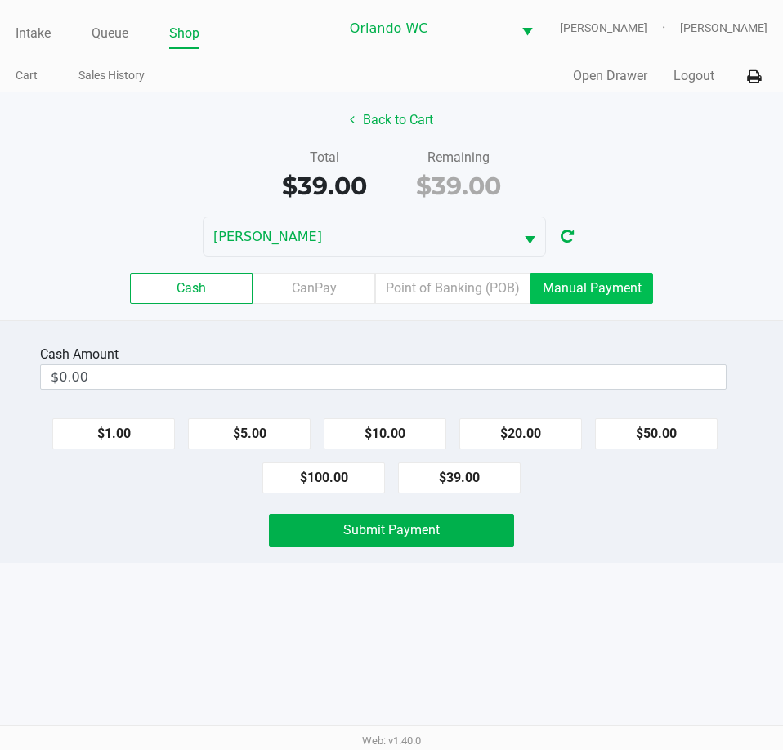
click at [566, 296] on label "Manual Payment" at bounding box center [591, 288] width 123 height 31
click at [0, 0] on 8 "Manual Payment" at bounding box center [0, 0] width 0 height 0
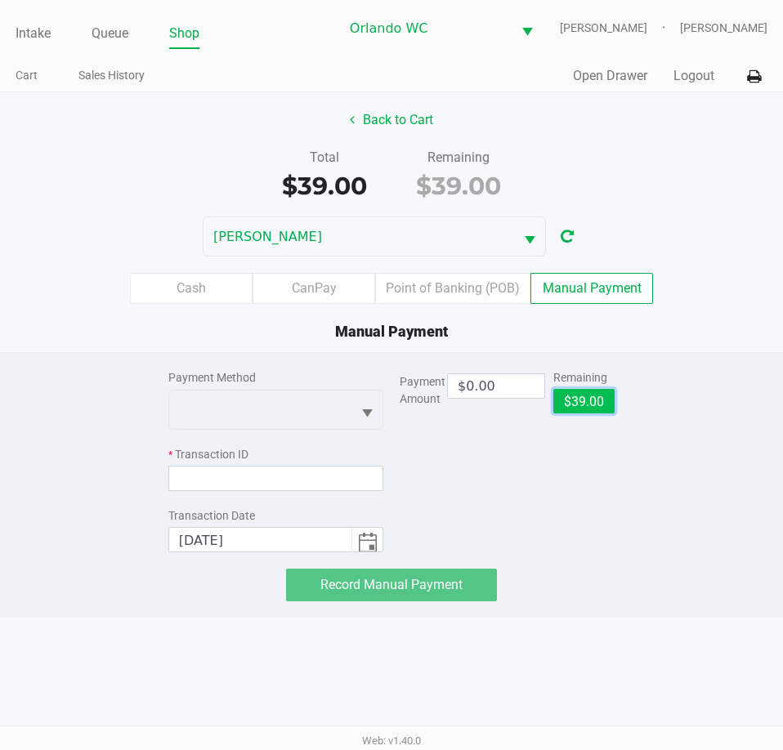
click at [578, 409] on button "$39.00" at bounding box center [583, 401] width 61 height 25
type input "$39.00"
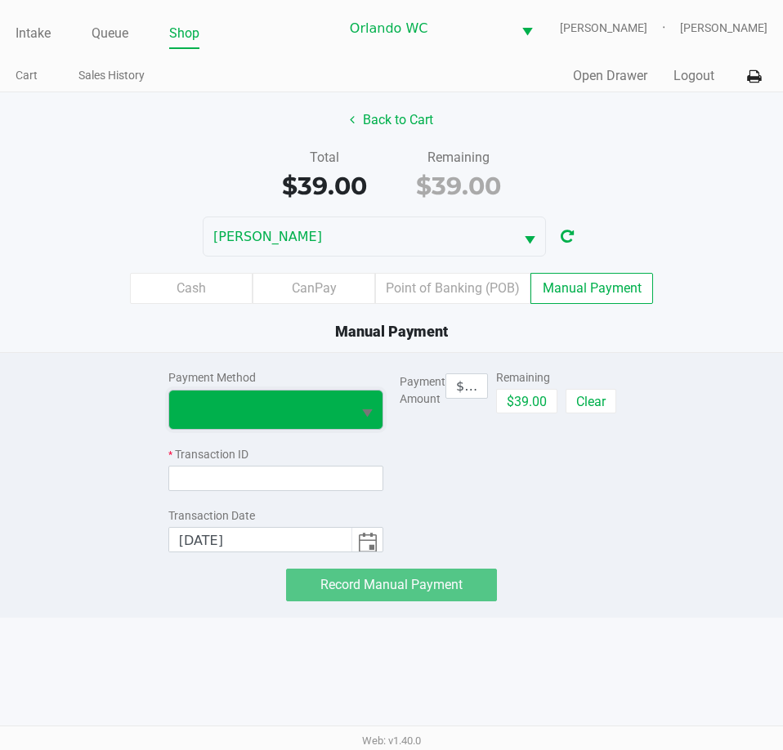
click at [279, 416] on span at bounding box center [260, 409] width 163 height 20
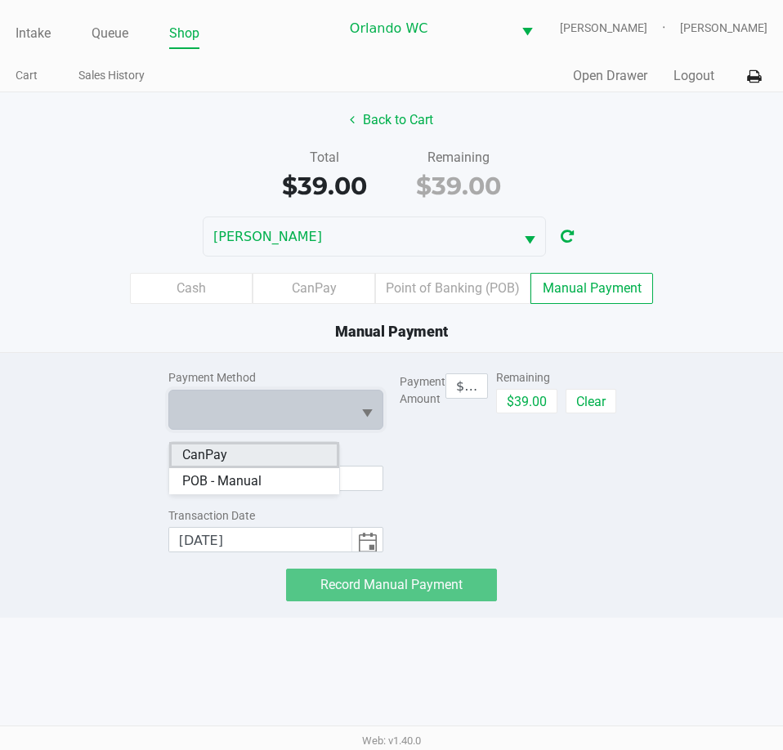
click at [246, 453] on li "CanPay" at bounding box center [254, 455] width 170 height 26
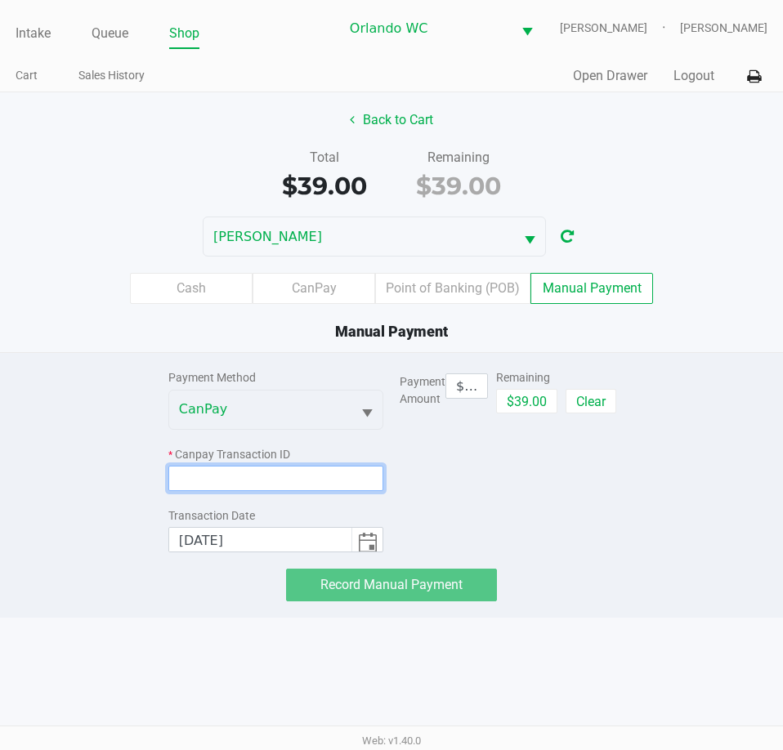
click at [238, 491] on input at bounding box center [275, 478] width 215 height 25
paste input "I2A8IZAWA5A5"
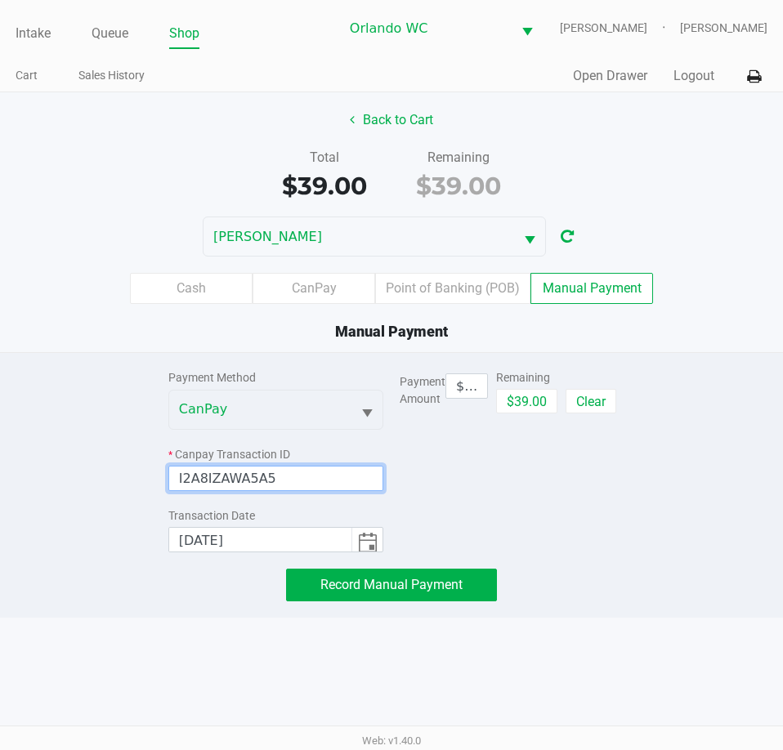
type input "I2A8IZAWA5A5"
click at [443, 492] on div "Payment Amount $39.00 Remaining $39.00 Clear" at bounding box center [506, 452] width 215 height 199
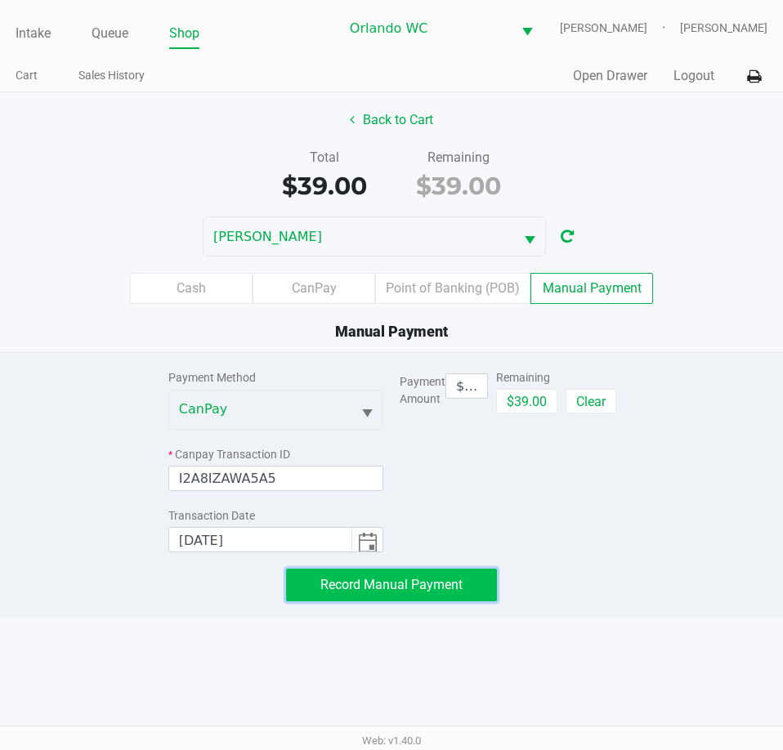
click at [440, 592] on span "Record Manual Payment" at bounding box center [391, 585] width 142 height 16
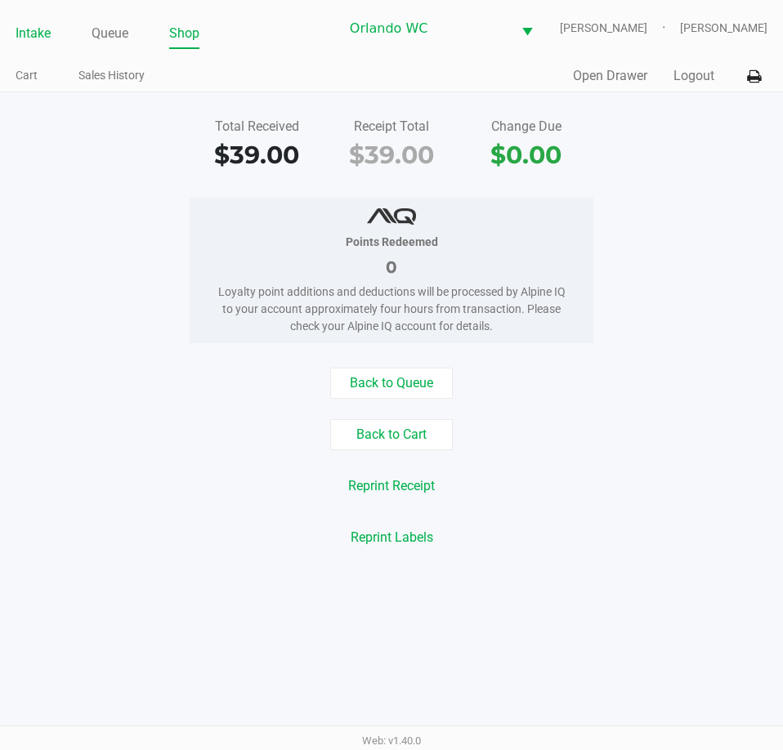
click at [27, 45] on link "Intake" at bounding box center [33, 33] width 35 height 23
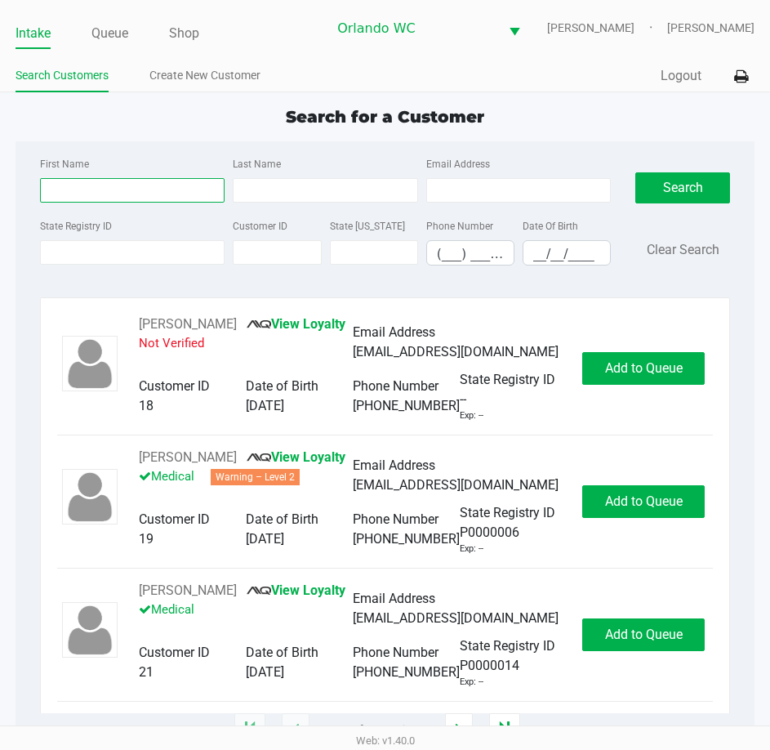
click at [139, 195] on input "First Name" at bounding box center [132, 190] width 185 height 25
drag, startPoint x: 122, startPoint y: 248, endPoint x: 124, endPoint y: 261, distance: 12.5
click at [122, 252] on div "State Registry ID" at bounding box center [132, 241] width 193 height 50
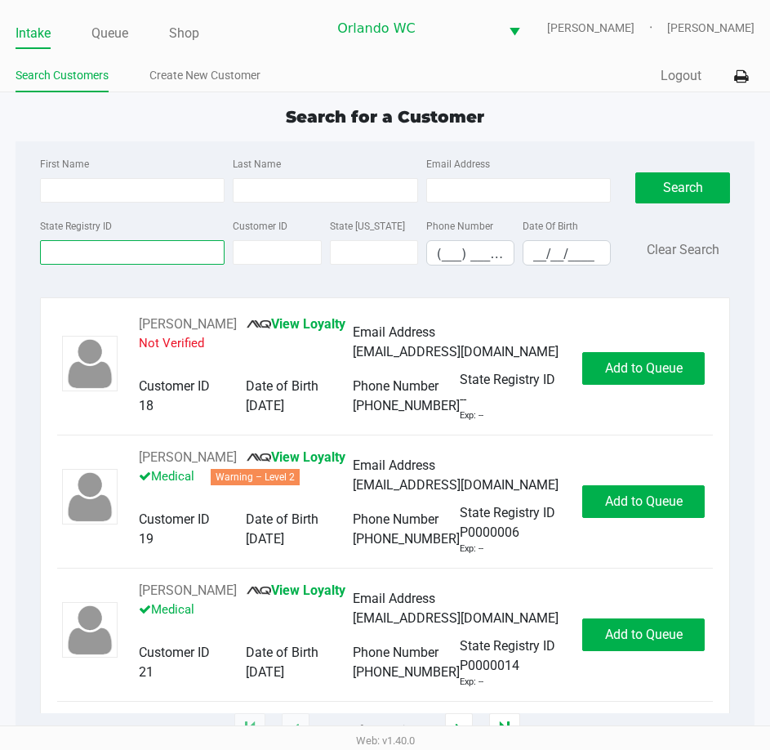
click at [124, 261] on input "State Registry ID" at bounding box center [132, 252] width 185 height 25
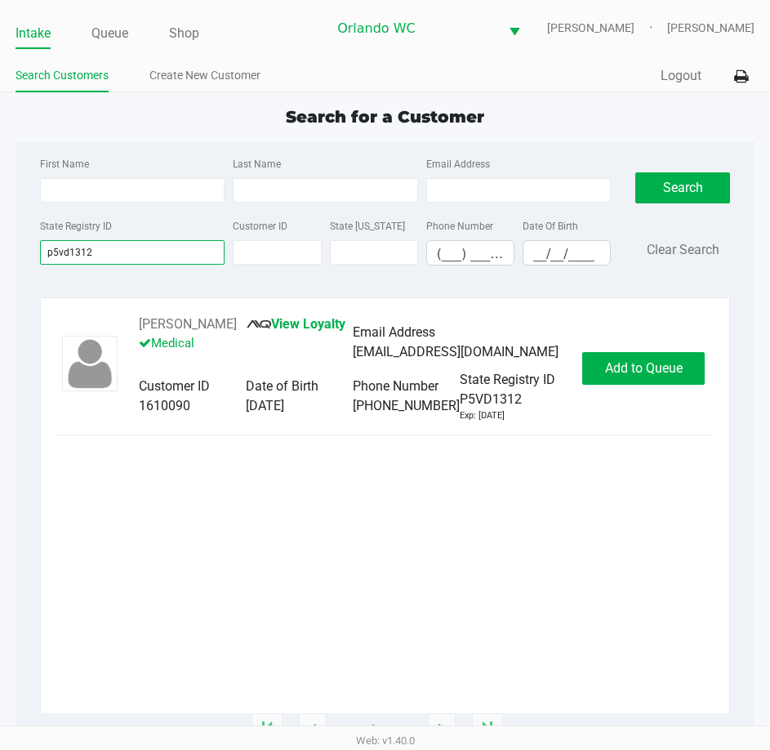
type input "p5vd1312"
click at [652, 372] on div "TIFFANI CHRISTIAN View Loyalty Medical Email Address tiffaniteal1981@yahoo.com …" at bounding box center [385, 368] width 656 height 108
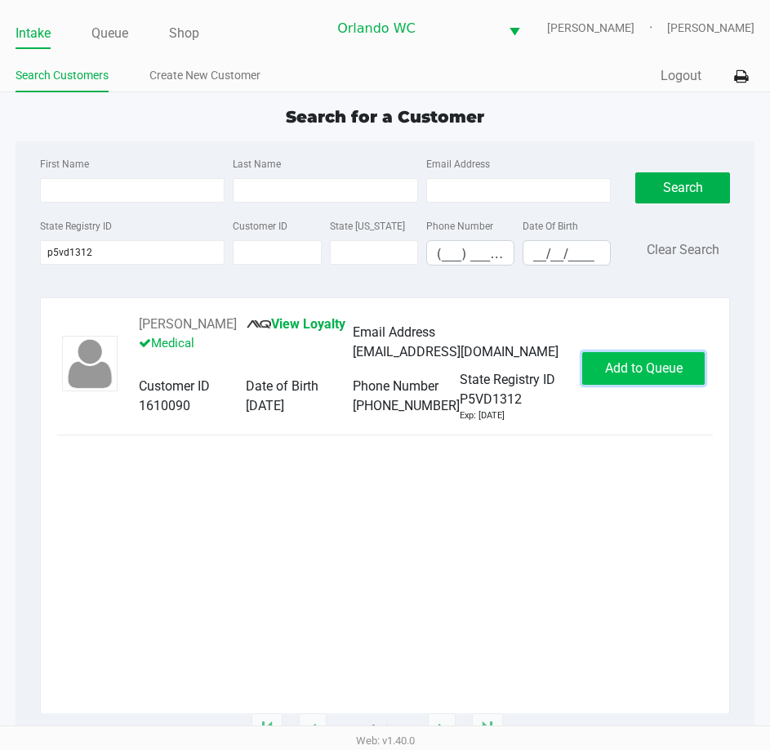
click at [644, 385] on button "Add to Queue" at bounding box center [643, 368] width 123 height 33
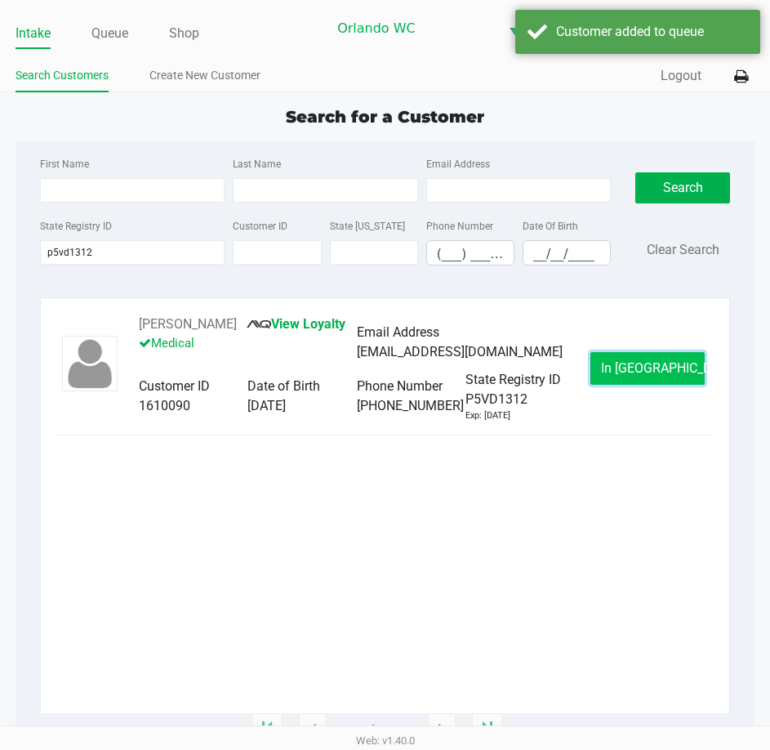
click at [639, 376] on span "In Queue" at bounding box center [669, 368] width 137 height 16
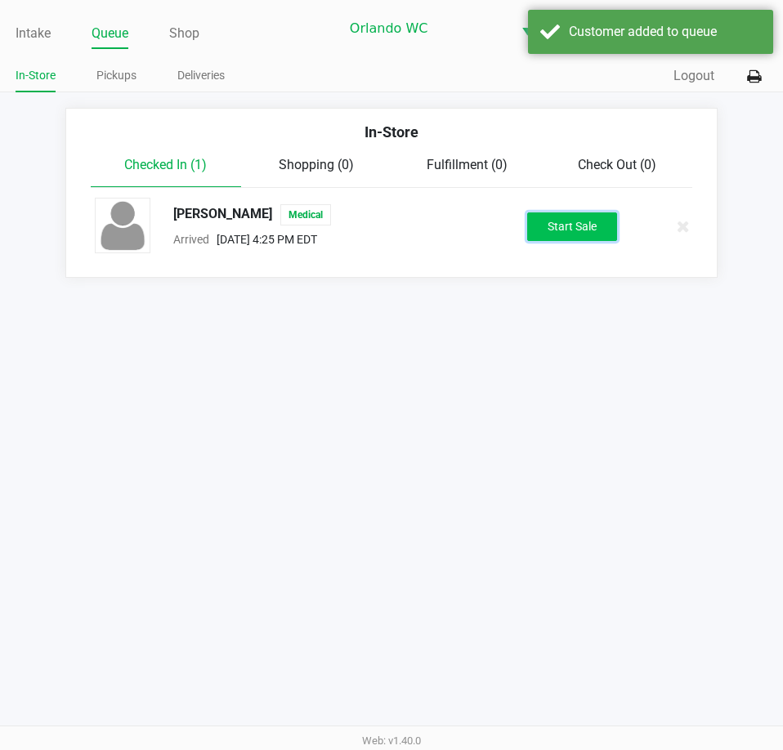
click at [561, 241] on button "Start Sale" at bounding box center [572, 226] width 90 height 29
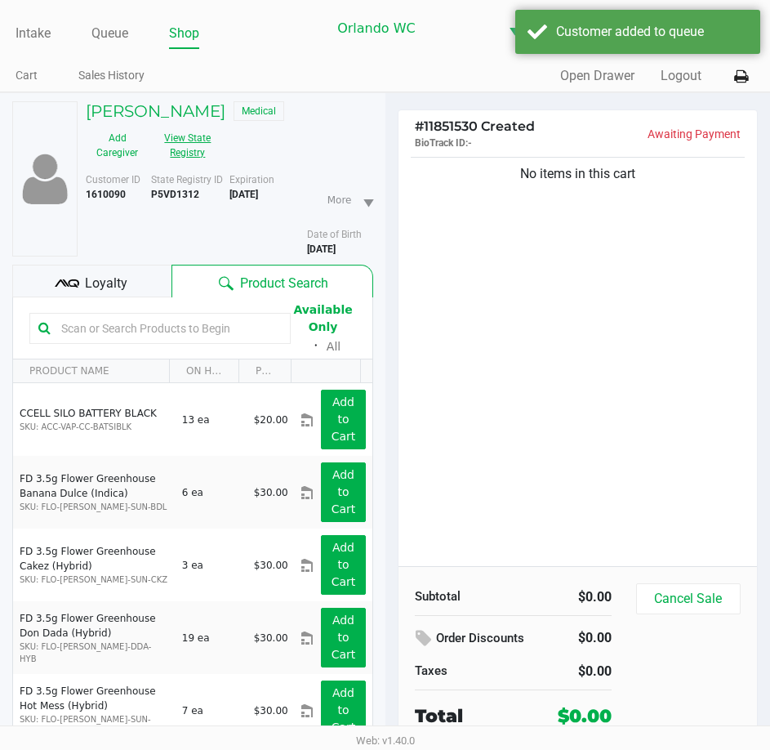
click at [185, 158] on button "View State Registry" at bounding box center [183, 145] width 69 height 41
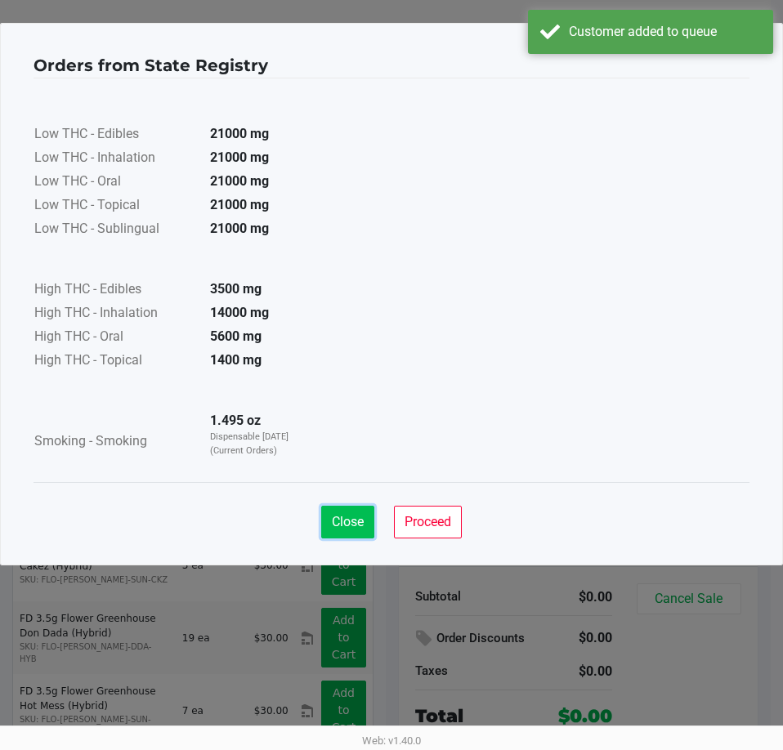
click at [337, 511] on button "Close" at bounding box center [347, 522] width 53 height 33
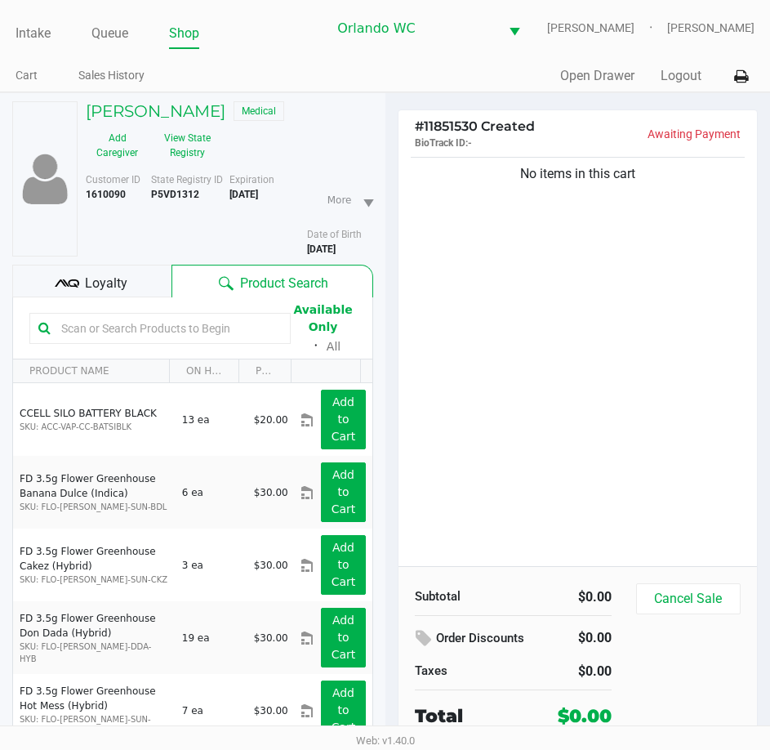
click at [144, 335] on input "text" at bounding box center [168, 328] width 227 height 25
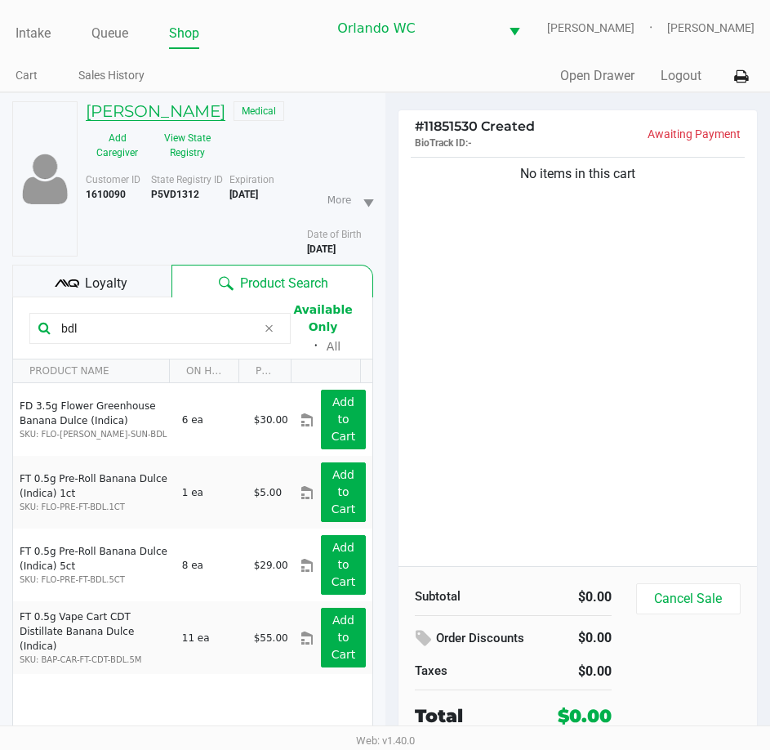
type input "bdl"
click at [189, 121] on h5 "TIFFANI CHRISTIAN" at bounding box center [156, 111] width 140 height 20
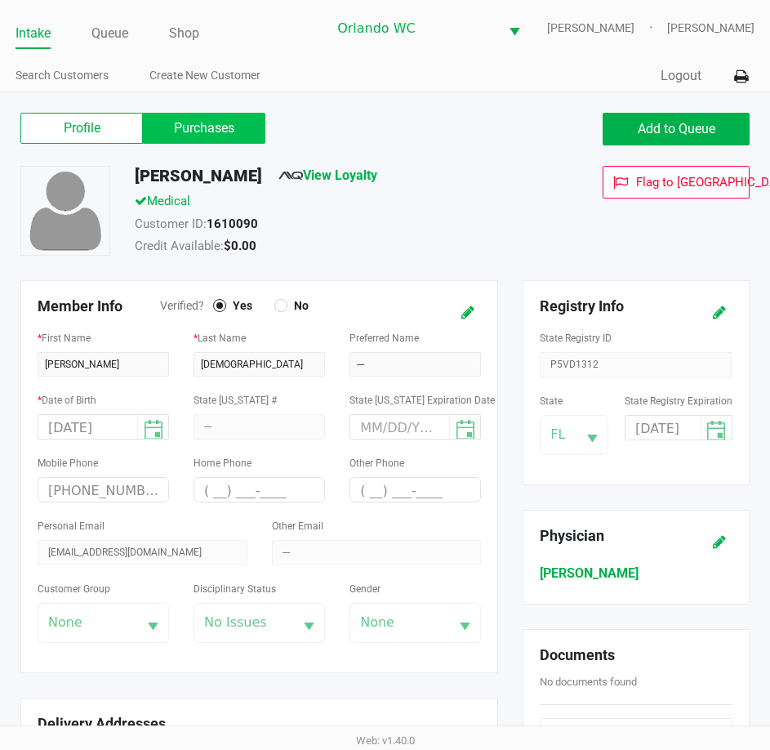
click at [201, 127] on label "Purchases" at bounding box center [204, 128] width 123 height 31
click at [0, 0] on 1 "Purchases" at bounding box center [0, 0] width 0 height 0
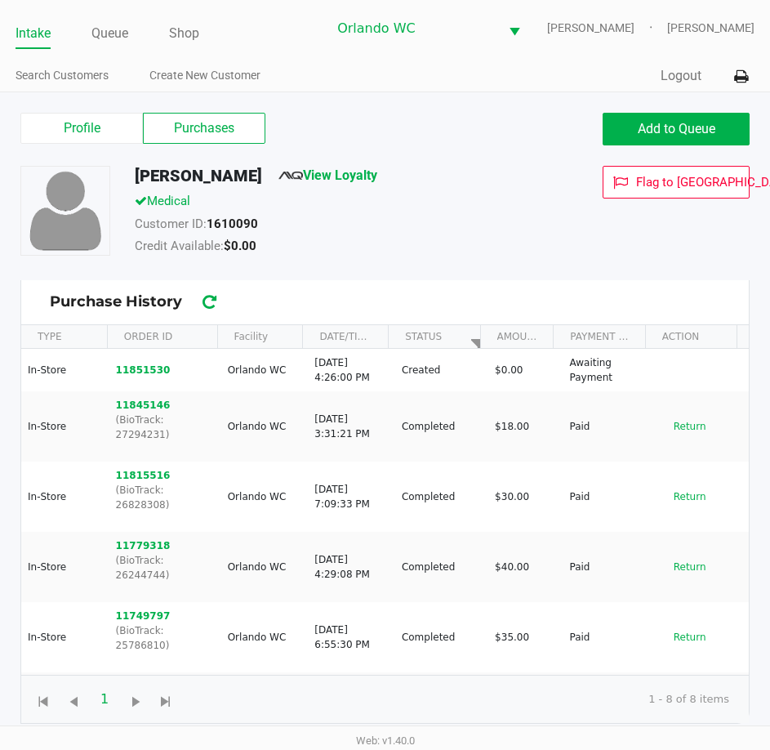
click at [571, 274] on div "TIFFANI CHRISTIAN View Loyalty Medical Customer ID: 1610090 Credit Available: $…" at bounding box center [385, 223] width 754 height 114
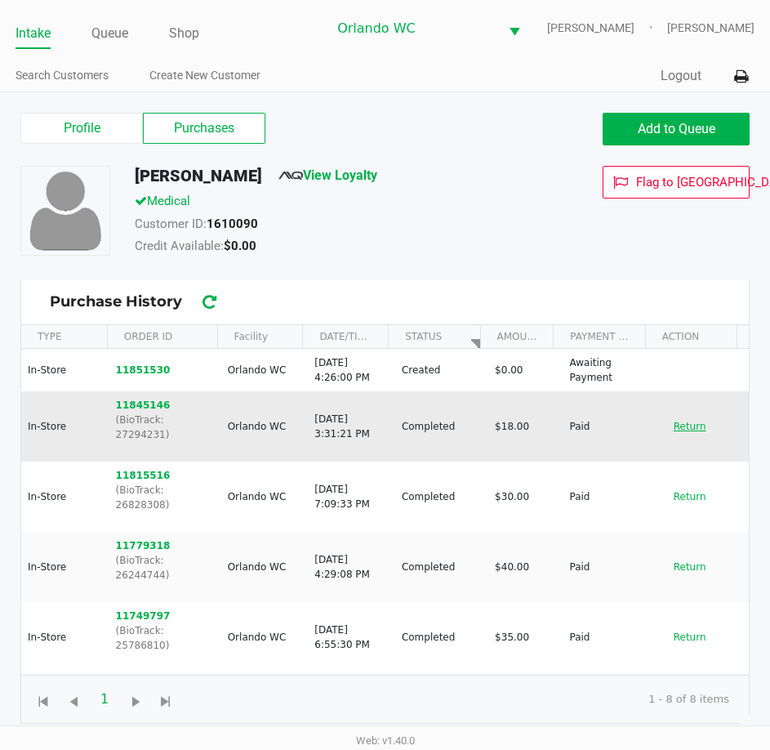
click at [676, 439] on button "Return" at bounding box center [690, 426] width 54 height 26
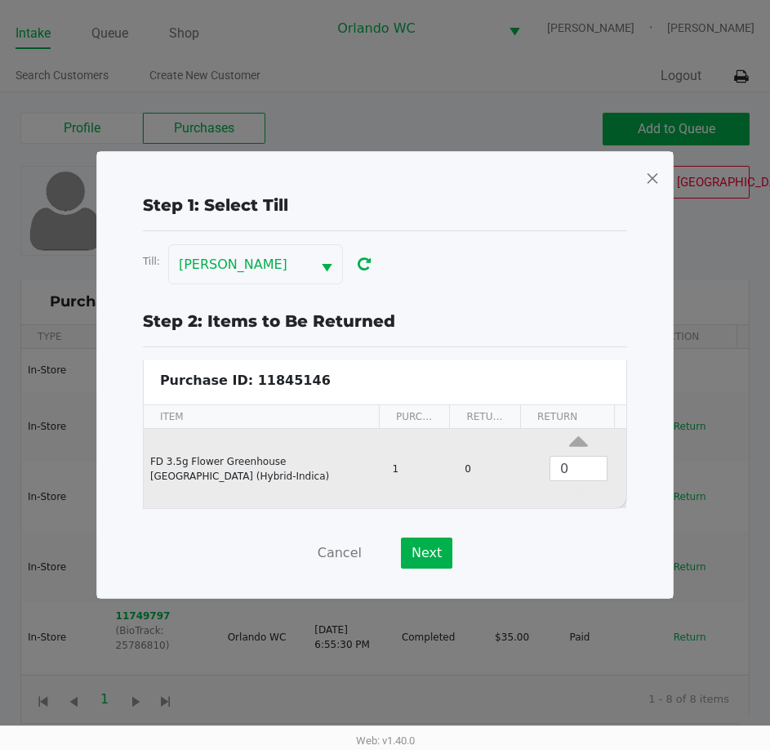
click at [556, 446] on div "Data table" at bounding box center [579, 445] width 83 height 20
click at [569, 442] on icon "Data table" at bounding box center [578, 445] width 19 height 20
type input "1"
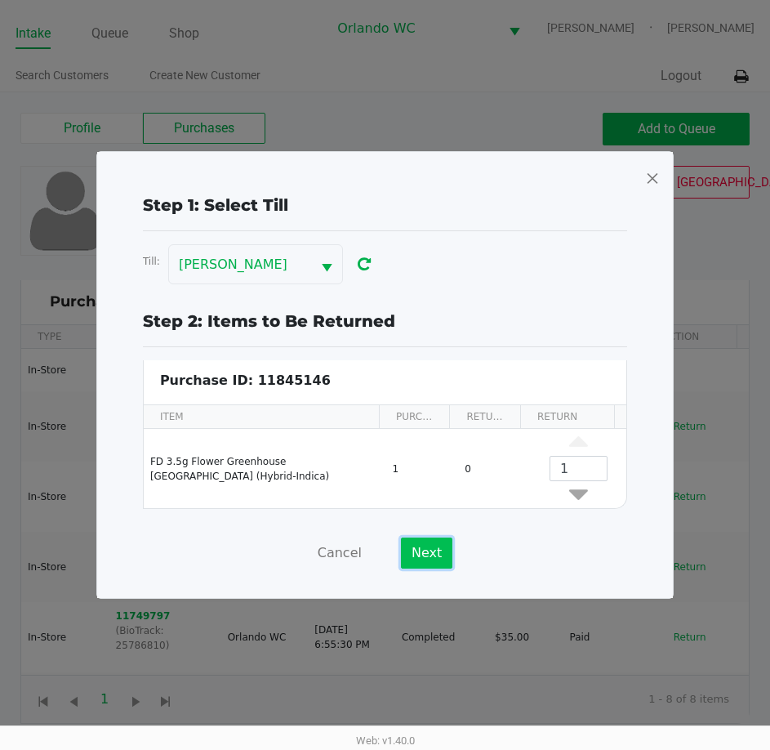
click at [426, 552] on button "Next" at bounding box center [426, 553] width 51 height 31
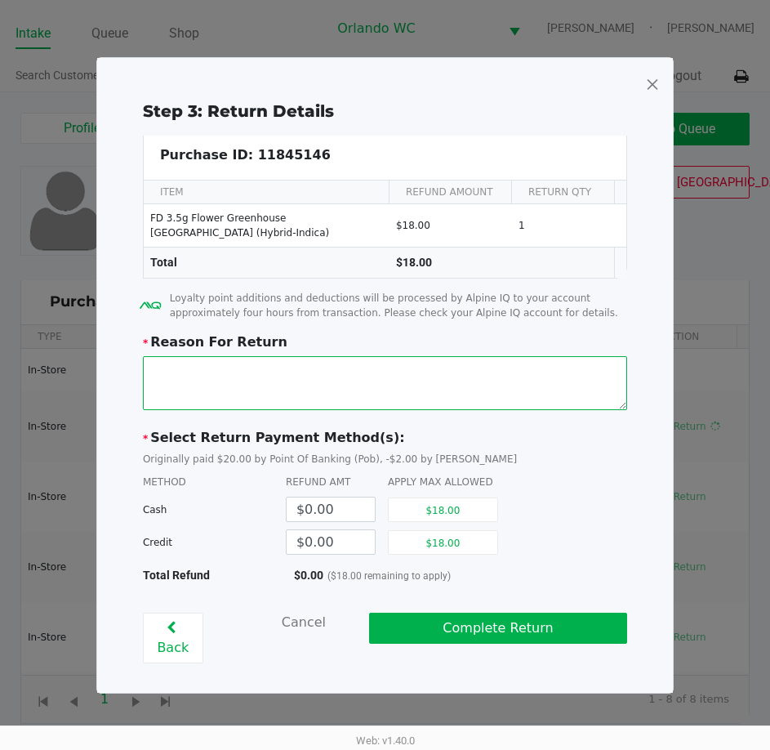
click at [364, 395] on textarea at bounding box center [385, 383] width 484 height 54
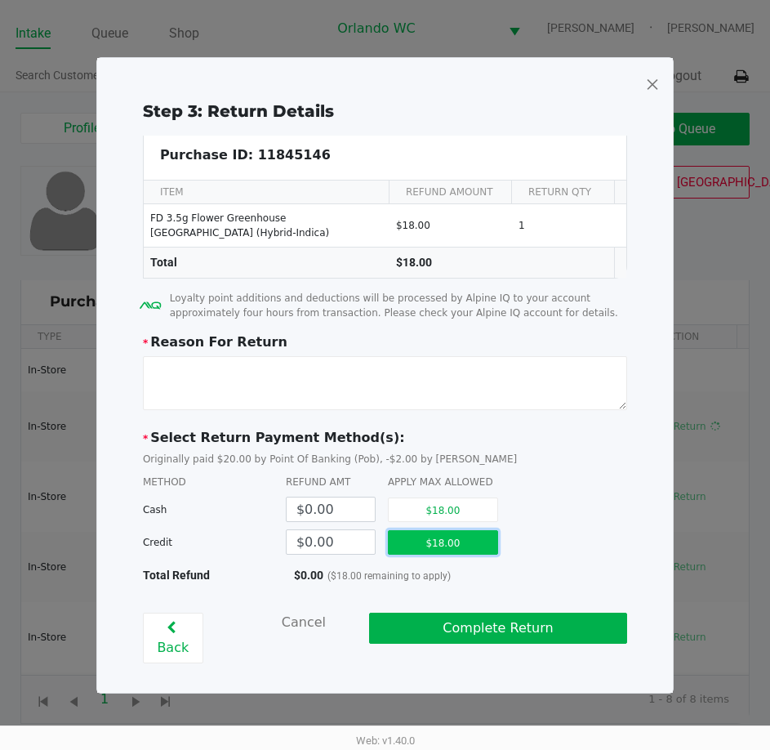
click at [441, 553] on button "$18.00" at bounding box center [443, 542] width 110 height 25
type input "$18.00"
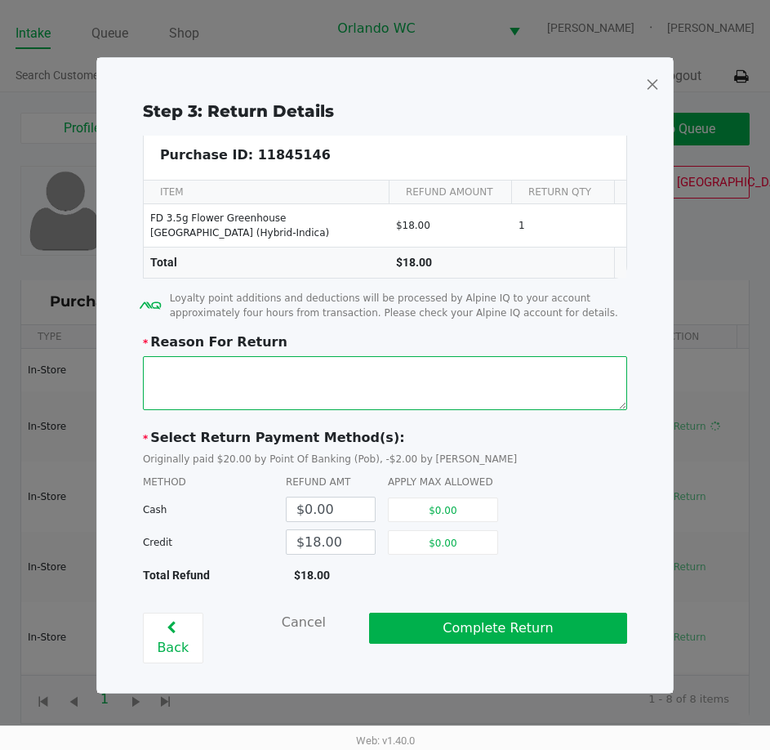
click at [359, 393] on textarea at bounding box center [385, 383] width 484 height 54
click at [176, 373] on textarea at bounding box center [385, 383] width 484 height 54
click at [211, 375] on textarea at bounding box center [385, 383] width 484 height 54
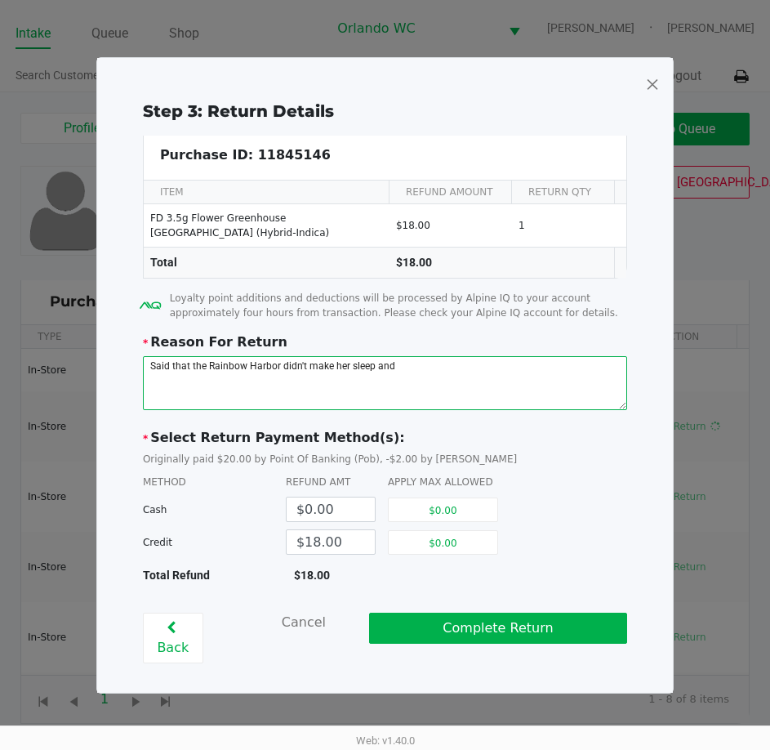
drag, startPoint x: 173, startPoint y: 370, endPoint x: 277, endPoint y: 368, distance: 103.8
click at [277, 368] on textarea at bounding box center [385, 383] width 484 height 54
click at [368, 384] on textarea at bounding box center [385, 383] width 484 height 54
click at [286, 367] on textarea at bounding box center [385, 383] width 484 height 54
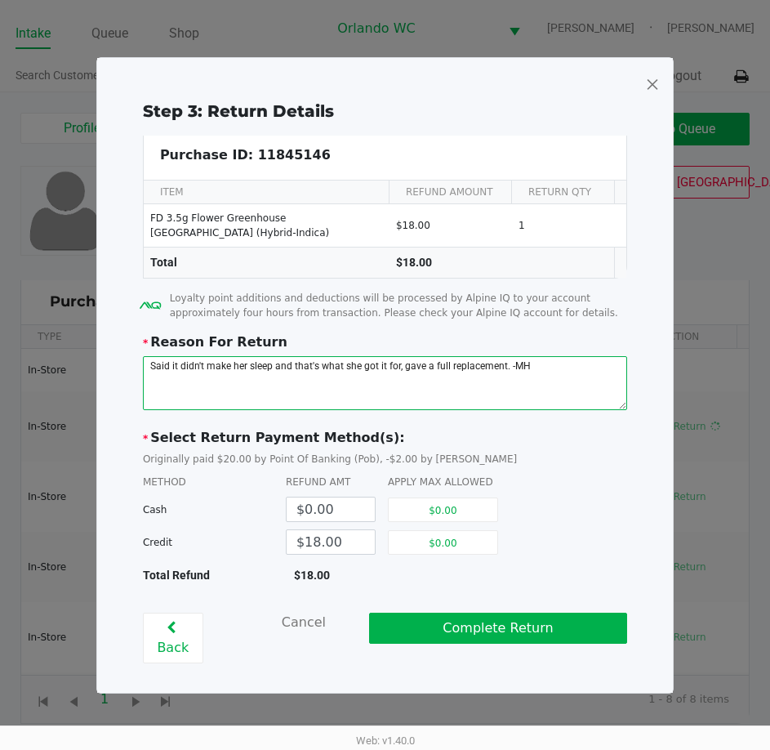
click at [286, 367] on textarea at bounding box center [385, 383] width 484 height 54
click at [591, 395] on textarea at bounding box center [385, 383] width 484 height 54
type textarea "Said it didn't make her sleep and that's what she got it for, gave a full repla…"
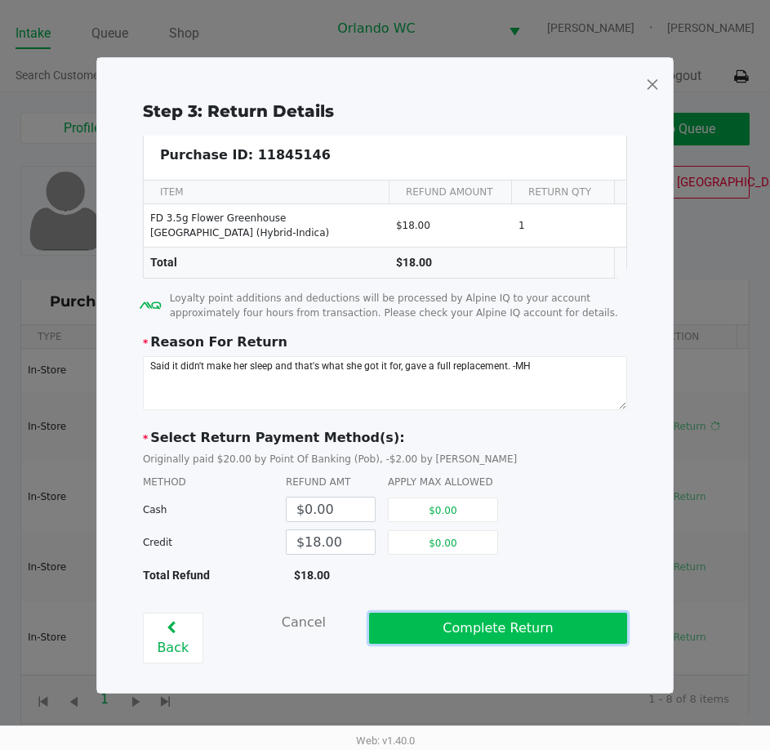
click at [507, 632] on button "Complete Return" at bounding box center [498, 628] width 258 height 31
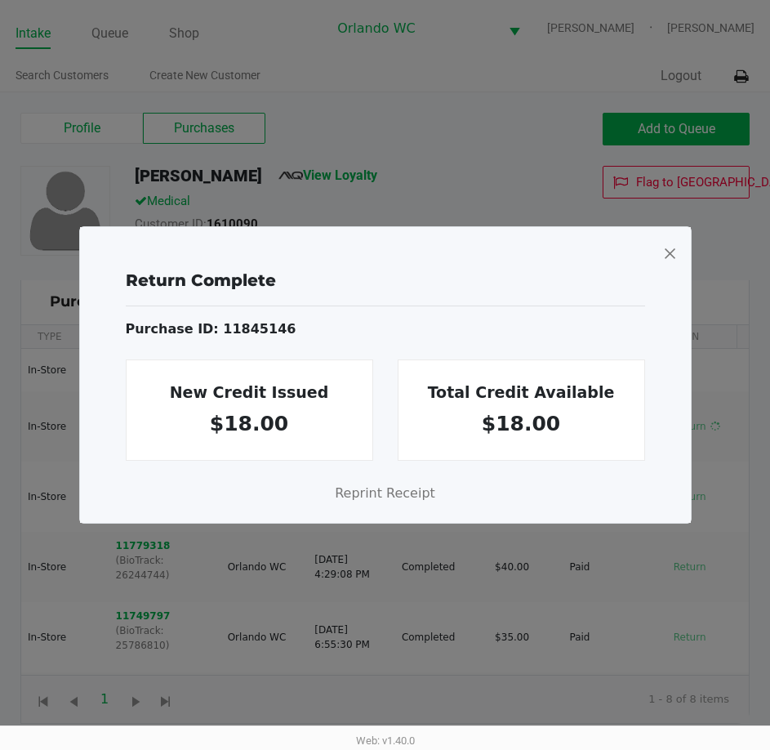
click at [671, 253] on span at bounding box center [669, 253] width 15 height 26
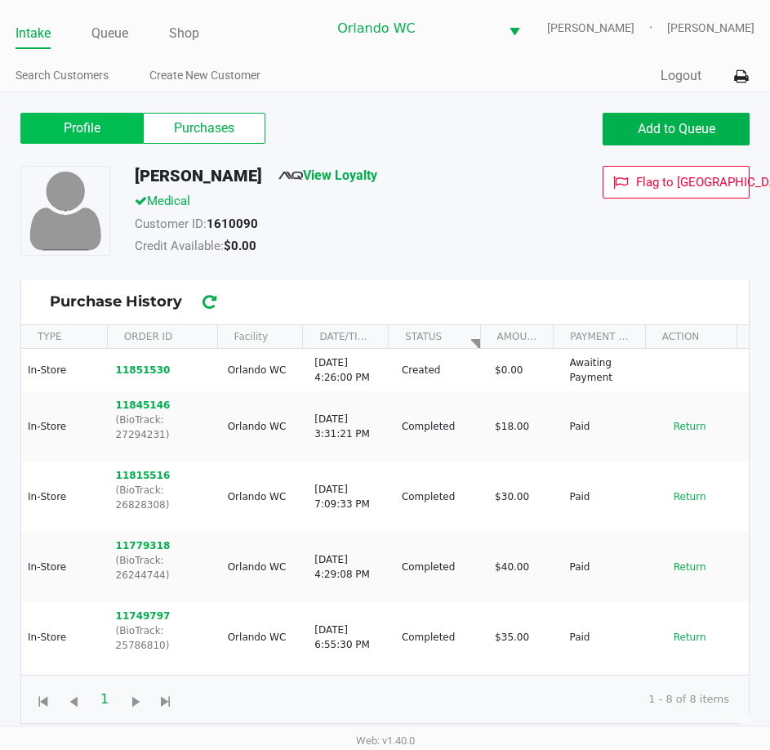
click at [90, 134] on label "Profile" at bounding box center [81, 128] width 123 height 31
click at [0, 0] on 0 "Profile" at bounding box center [0, 0] width 0 height 0
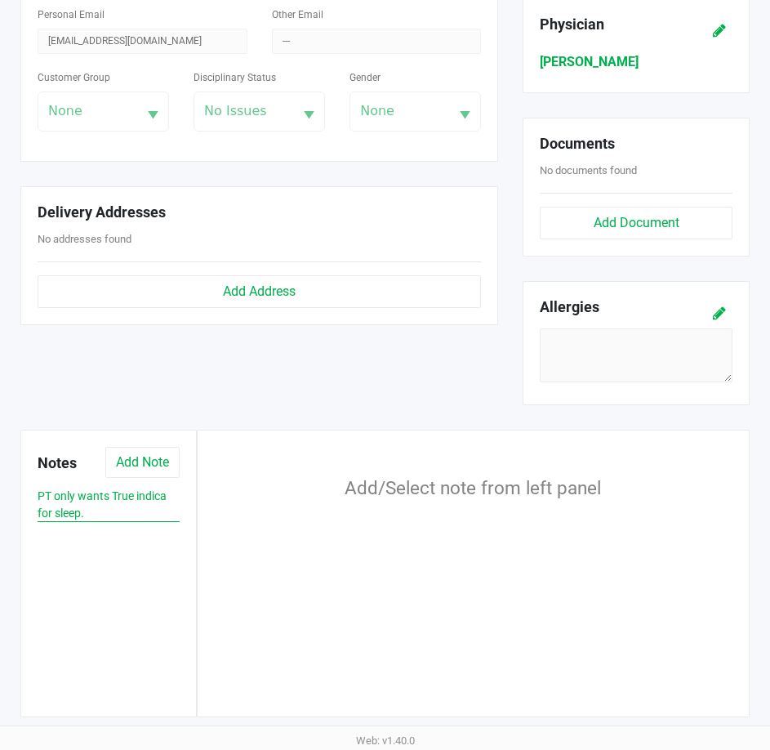
scroll to position [523, 0]
click at [142, 472] on button "Add Note" at bounding box center [142, 462] width 74 height 31
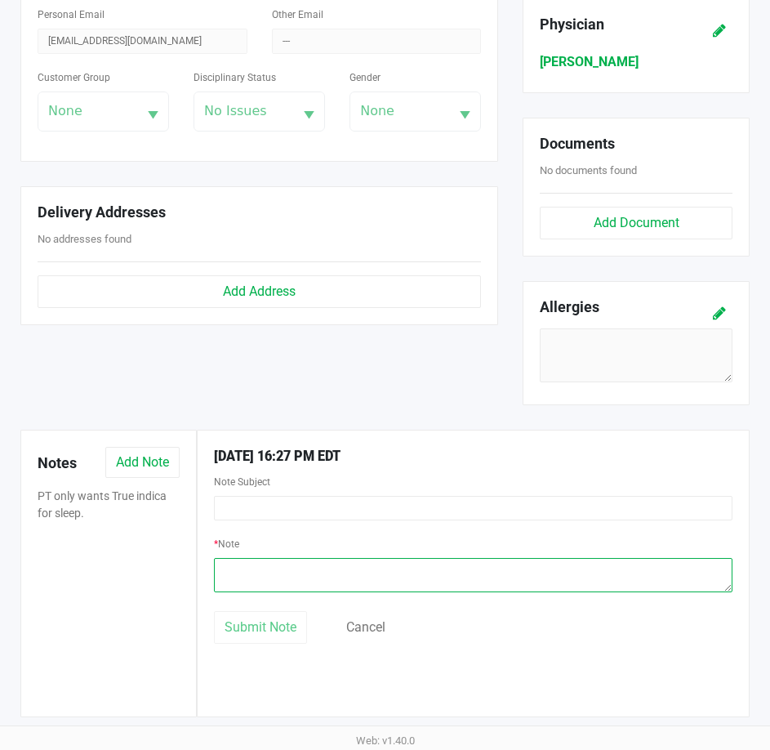
click at [360, 576] on textarea at bounding box center [473, 575] width 519 height 34
paste textarea "Said it didn't make her sleep and that's what she got it for, gave a full repla…"
type textarea "Said it didn't make her sleep and that's what she got it for, gave a full repla…"
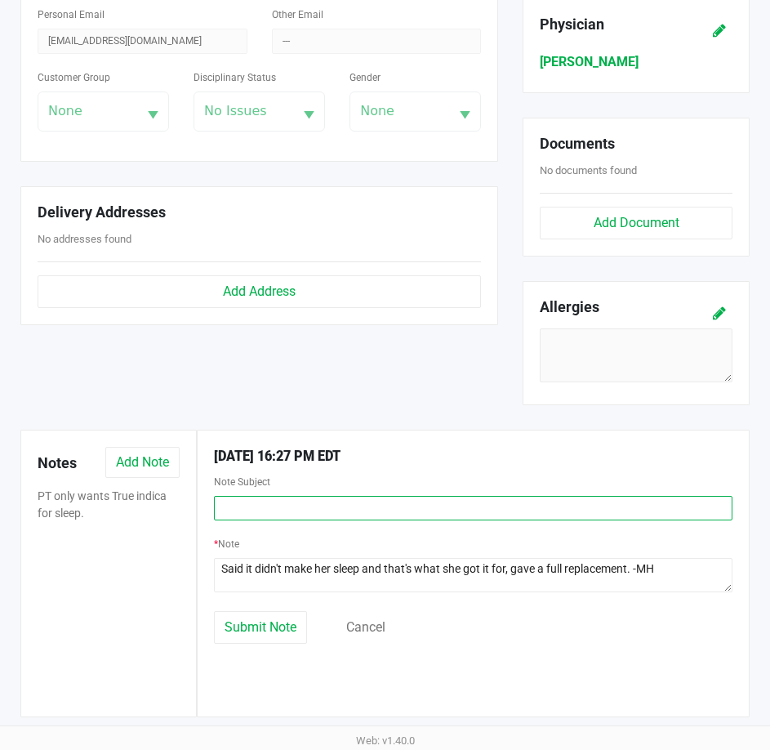
click at [328, 511] on input "text" at bounding box center [473, 508] width 519 height 25
type input "Rainbow Harbor Replacement"
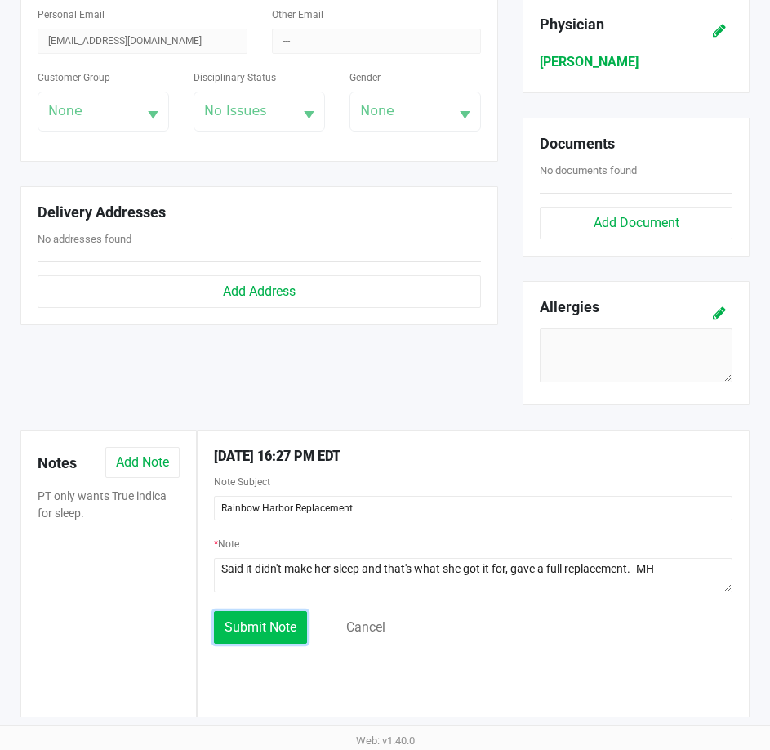
click at [268, 633] on span "Submit Note" at bounding box center [261, 627] width 72 height 16
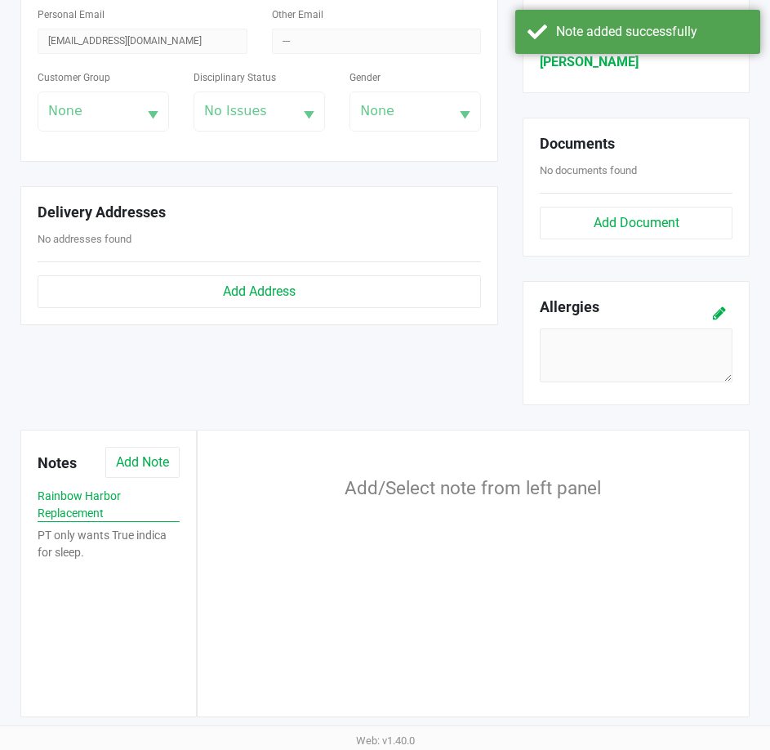
click at [90, 515] on button "Rainbow Harbor Replacement" at bounding box center [109, 505] width 142 height 34
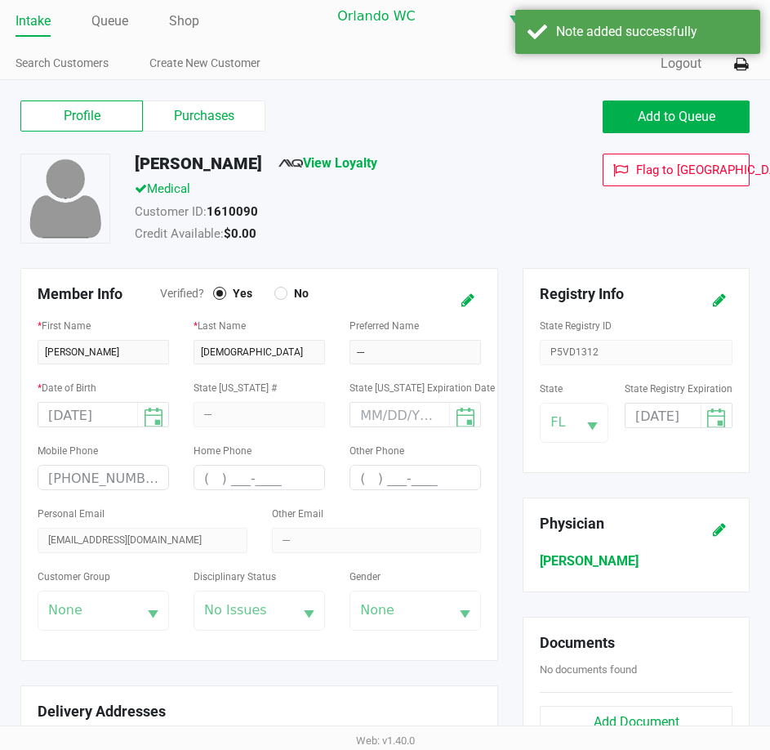
scroll to position [0, 0]
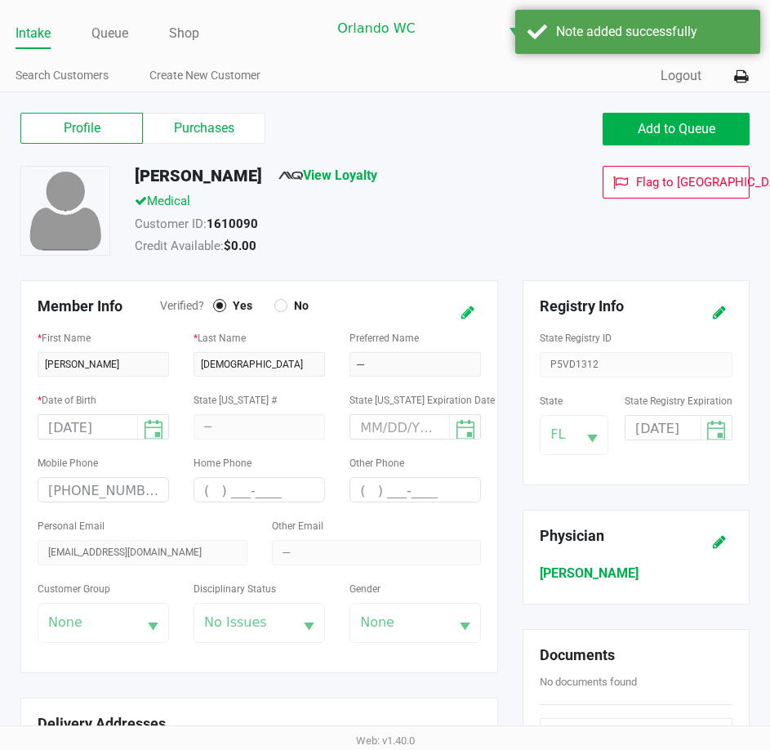
click at [470, 319] on icon at bounding box center [468, 312] width 13 height 11
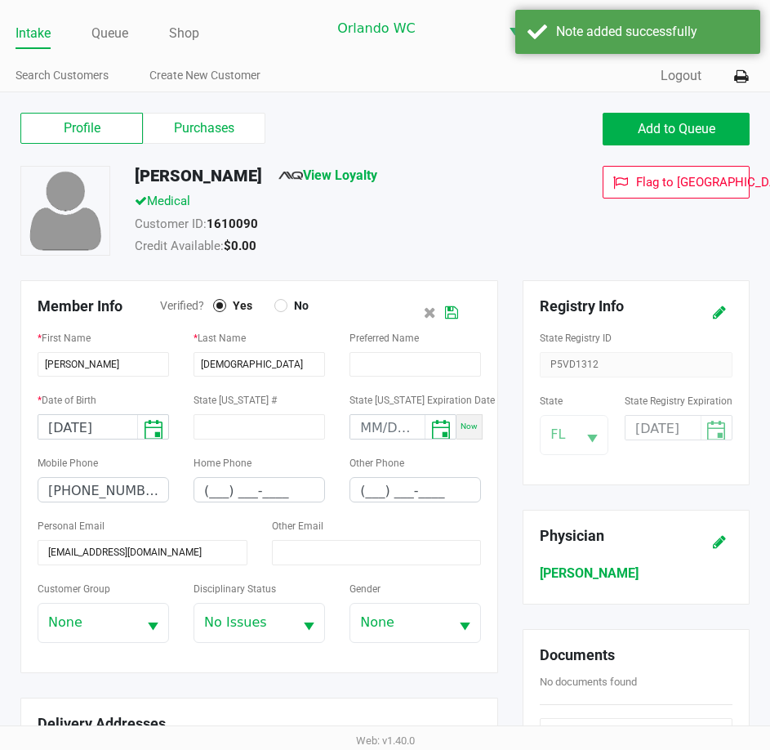
click at [404, 389] on div "Preferred Name" at bounding box center [415, 359] width 156 height 62
click at [404, 374] on input "text" at bounding box center [416, 364] width 132 height 25
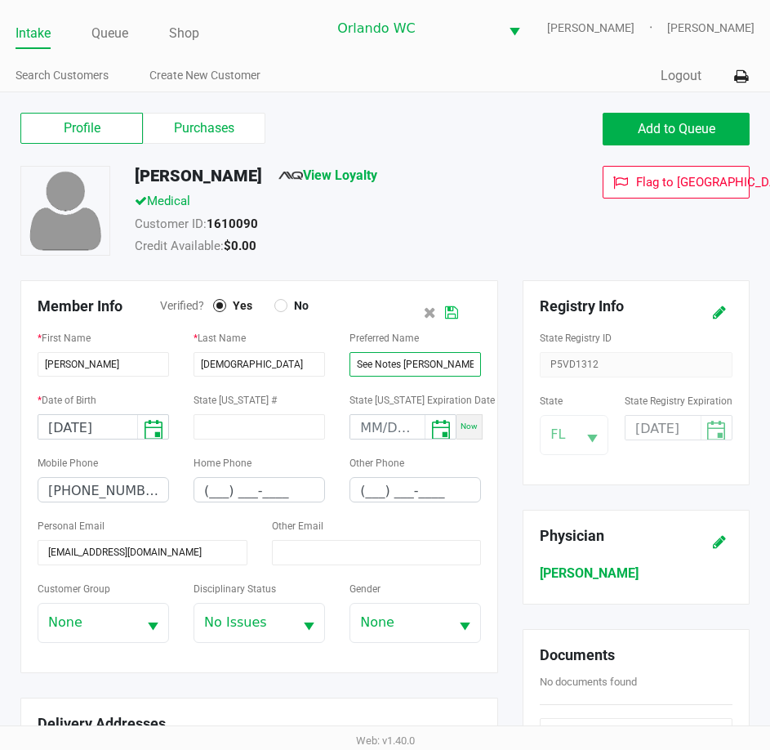
type input "See Notes Tiffani"
click at [463, 324] on button at bounding box center [452, 312] width 26 height 30
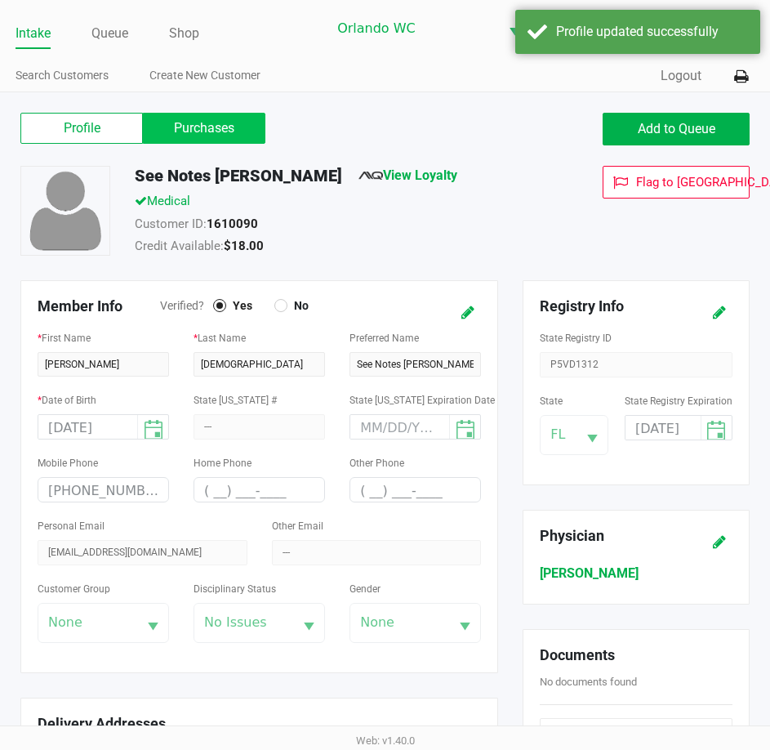
click at [207, 132] on label "Purchases" at bounding box center [204, 128] width 123 height 31
click at [0, 0] on 1 "Purchases" at bounding box center [0, 0] width 0 height 0
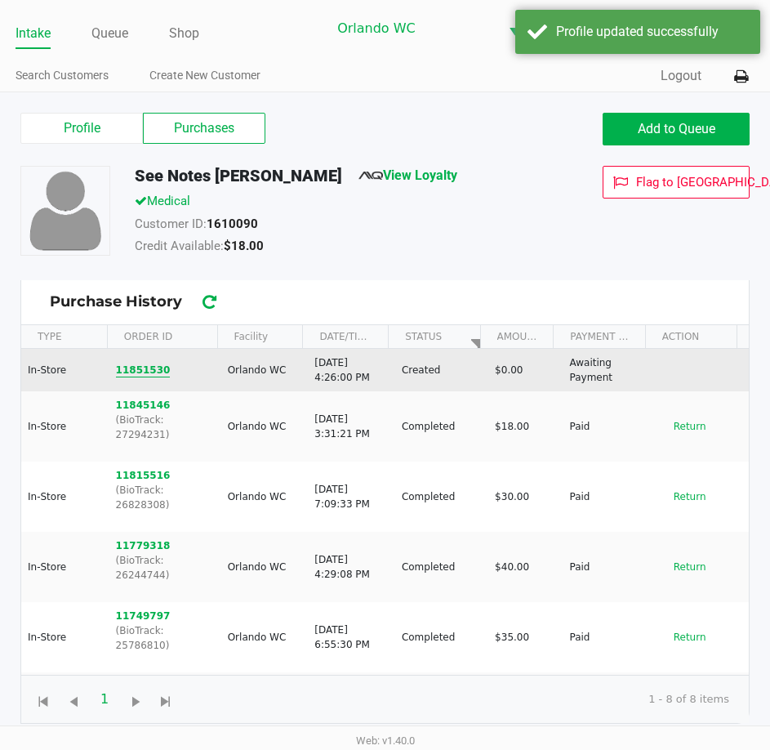
click at [145, 373] on button "11851530" at bounding box center [143, 370] width 55 height 15
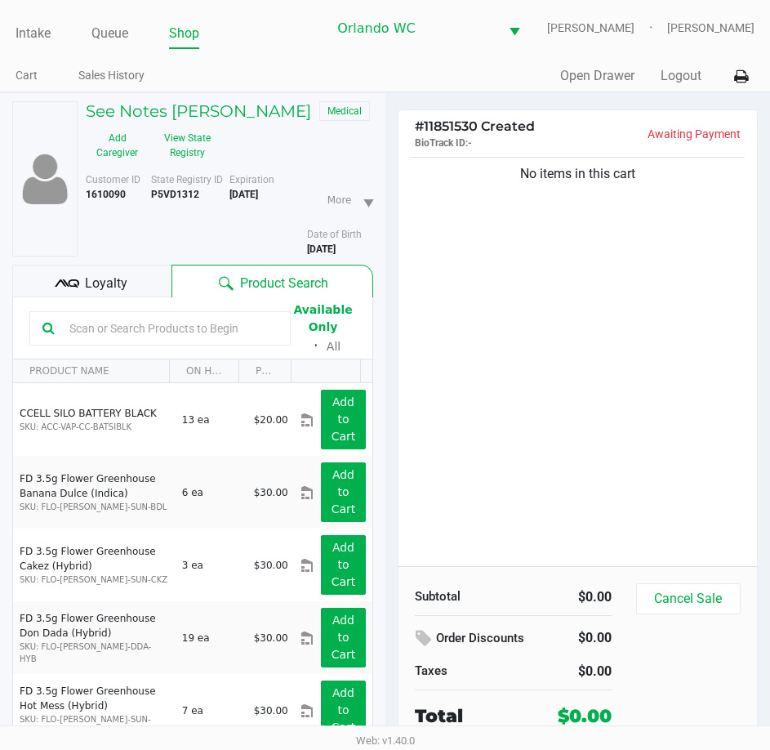
click at [594, 416] on div "No items in this cart" at bounding box center [578, 360] width 359 height 413
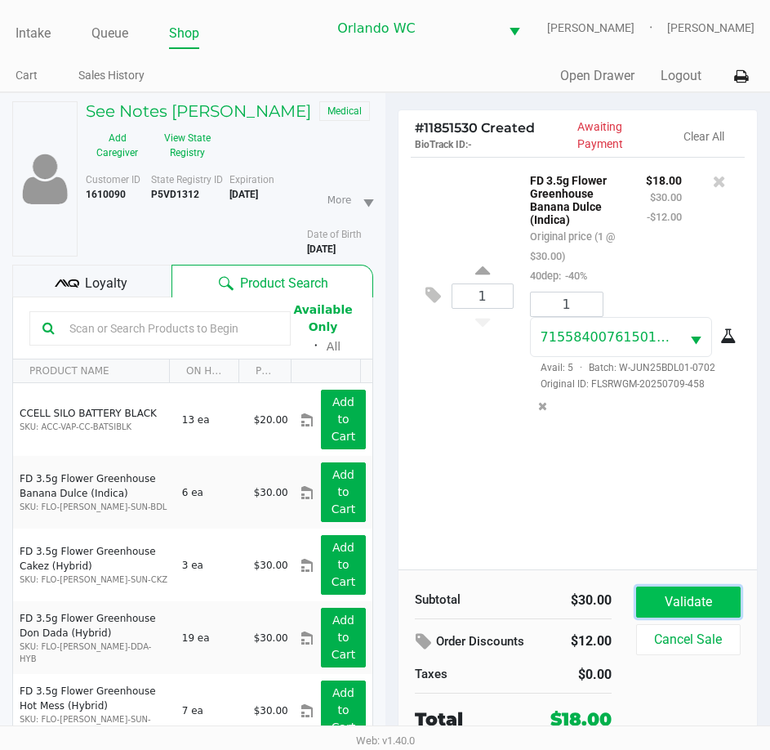
click at [701, 616] on button "Validate" at bounding box center [688, 602] width 105 height 31
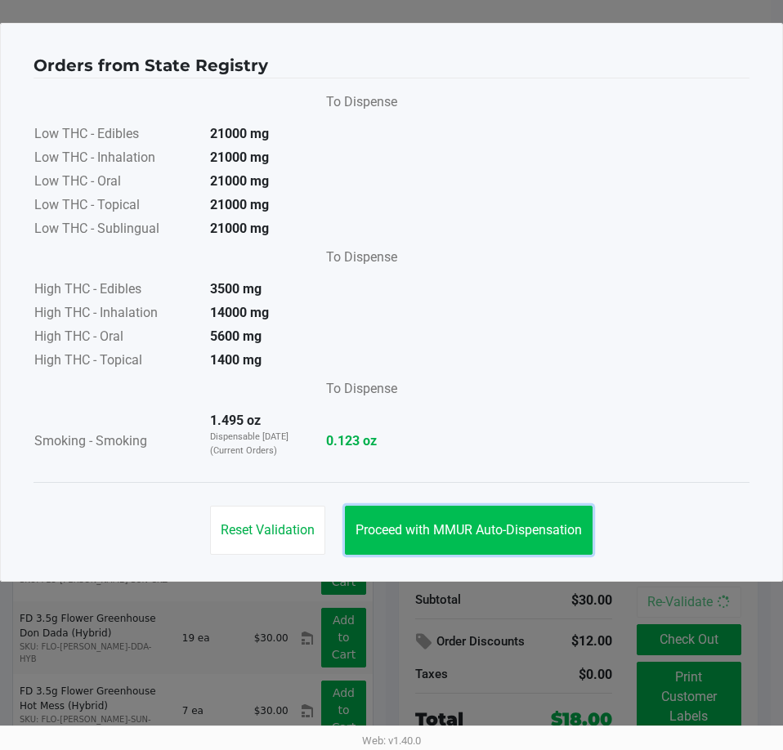
click at [520, 521] on button "Proceed with MMUR Auto-Dispensation" at bounding box center [469, 530] width 248 height 49
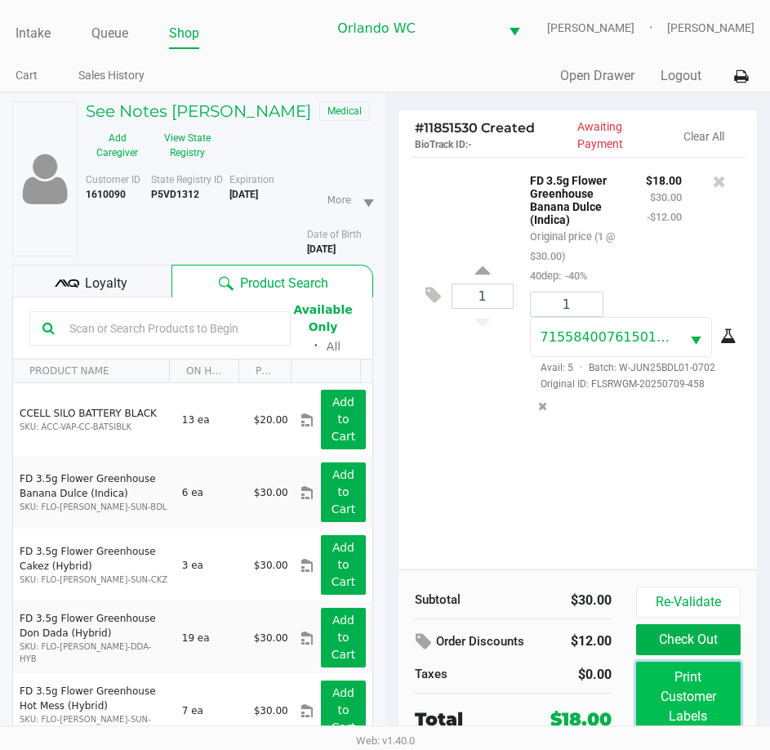
click at [658, 707] on button "Print Customer Labels" at bounding box center [688, 697] width 105 height 70
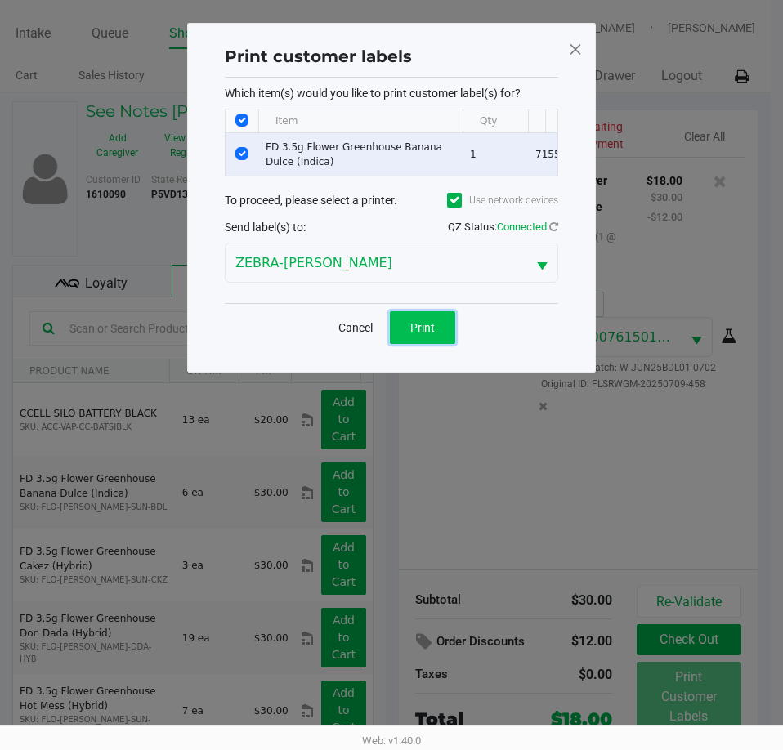
click at [412, 334] on span "Print" at bounding box center [422, 327] width 25 height 13
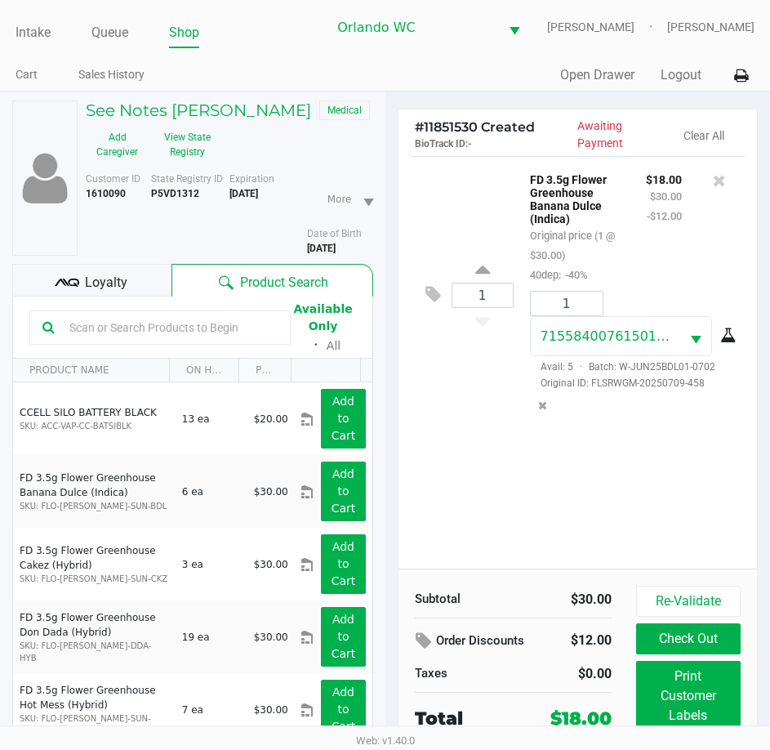
scroll to position [116, 0]
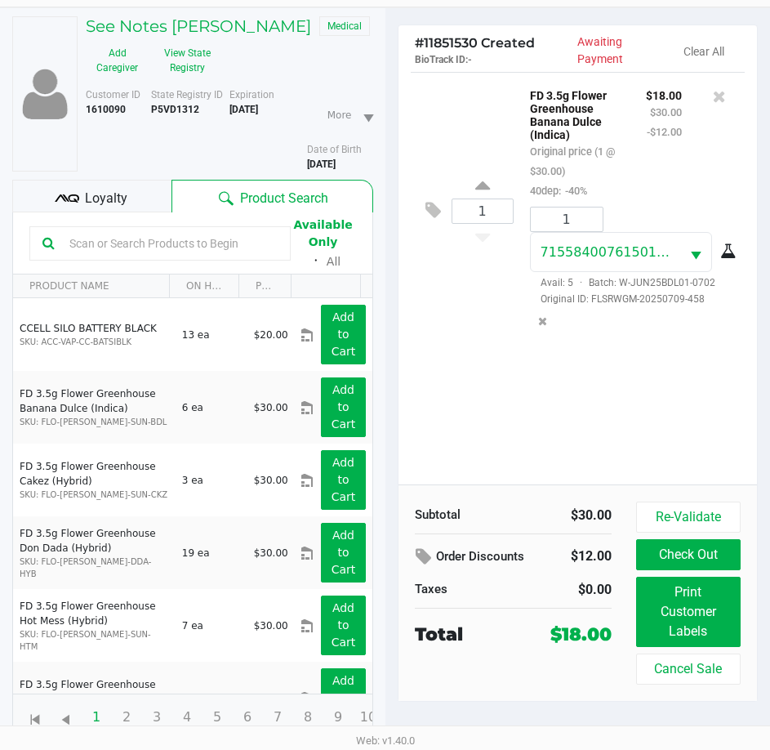
click at [533, 408] on div "1 FD 3.5g Flower Greenhouse Banana Dulce (Indica) Original price (1 @ $30.00) 4…" at bounding box center [578, 278] width 359 height 413
click at [698, 539] on button "Check Out" at bounding box center [688, 554] width 105 height 31
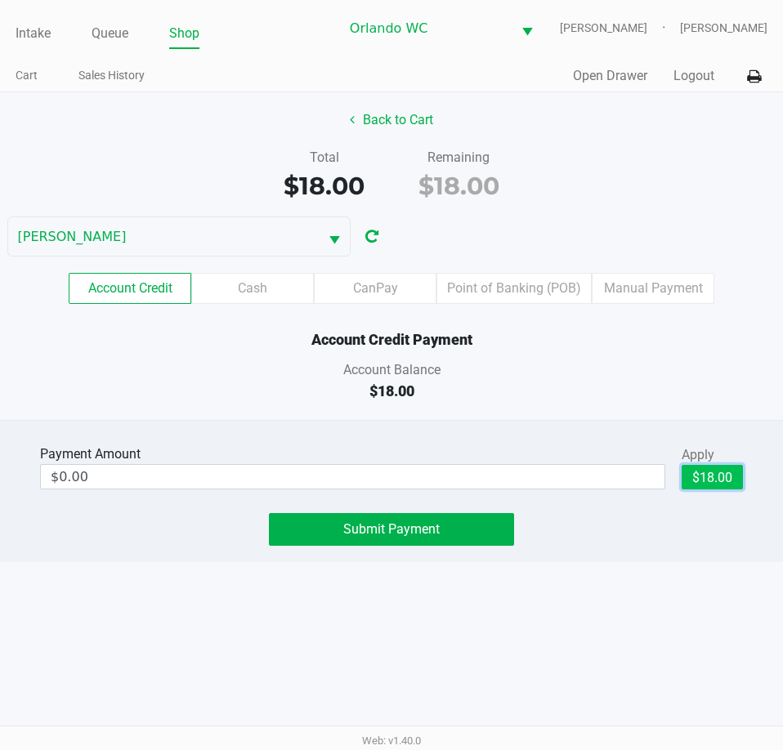
click at [697, 489] on button "$18.00" at bounding box center [711, 477] width 61 height 25
type input "$18.00"
click at [347, 699] on div "Intake Queue Shop Orlando WC TYWIN-LANNISTER Malcolm Harvey Cart Sales History …" at bounding box center [391, 375] width 783 height 750
click at [514, 609] on div "Intake Queue Shop Orlando WC TYWIN-LANNISTER Malcolm Harvey Cart Sales History …" at bounding box center [391, 375] width 783 height 750
click at [392, 537] on span "Submit Payment" at bounding box center [391, 529] width 96 height 16
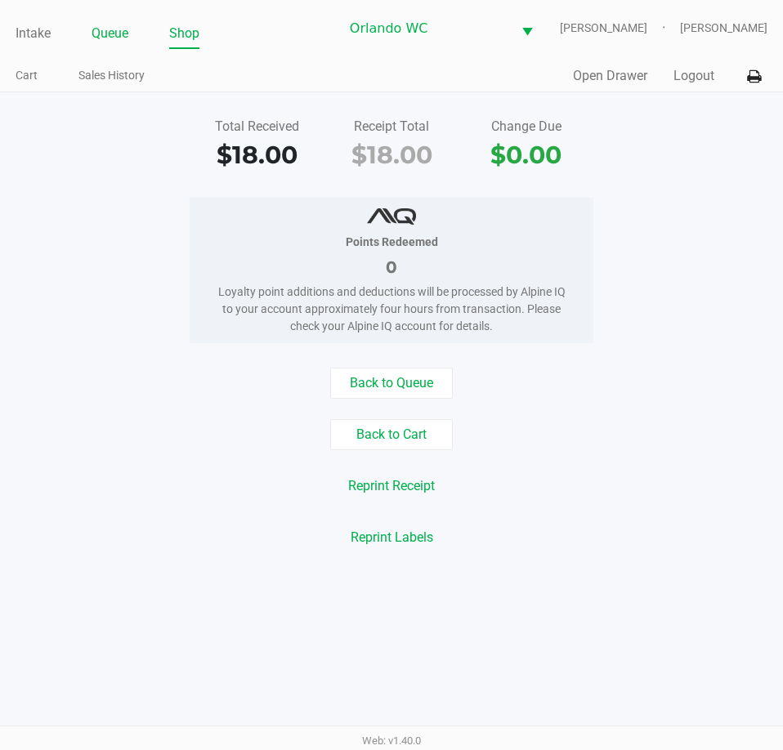
click at [111, 42] on link "Queue" at bounding box center [109, 33] width 37 height 23
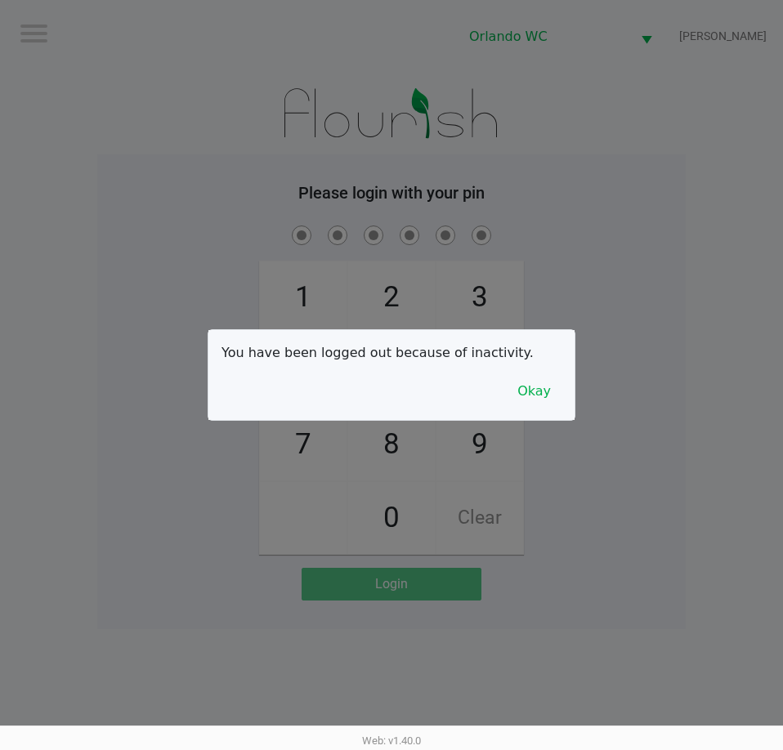
click at [266, 242] on div at bounding box center [391, 375] width 783 height 750
checkbox input "true"
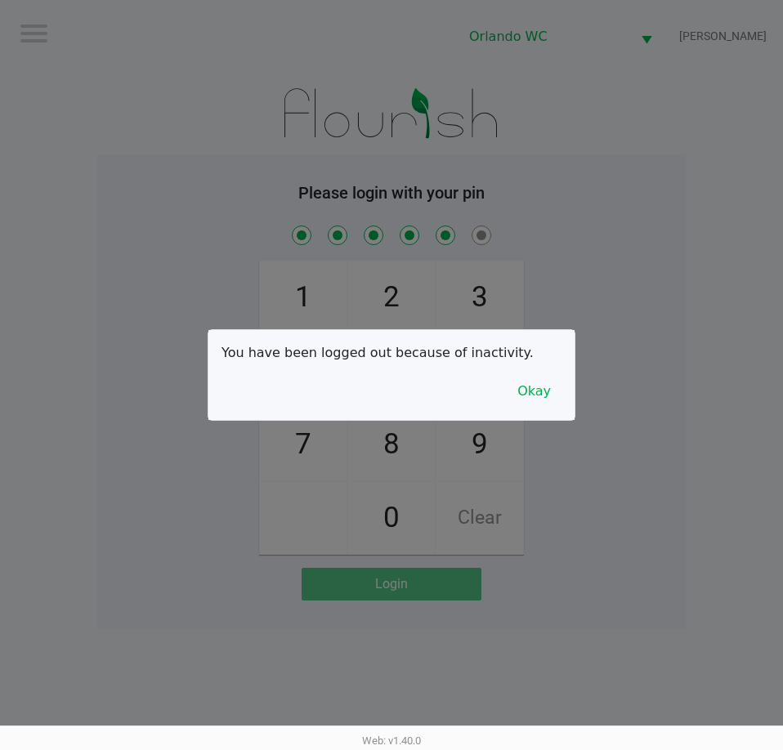
checkbox input "true"
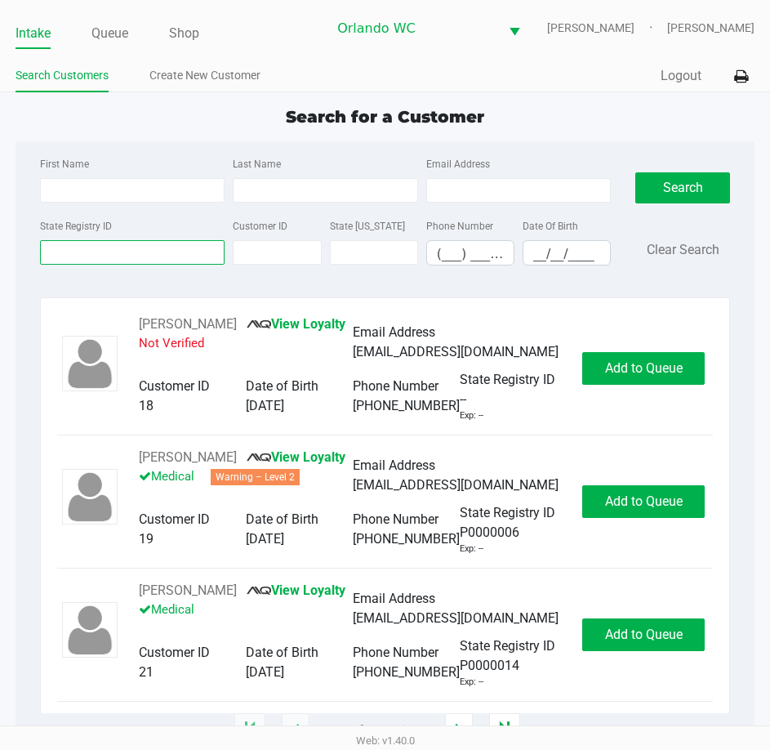
click at [145, 261] on input "State Registry ID" at bounding box center [132, 252] width 185 height 25
click at [96, 262] on input "State Registry ID" at bounding box center [132, 252] width 185 height 25
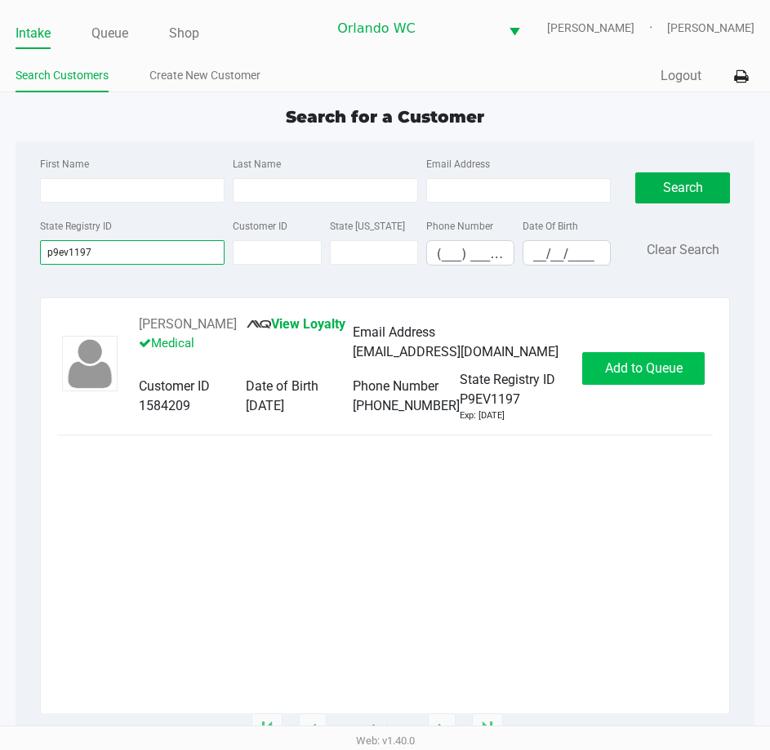
type input "p9ev1197"
click at [653, 376] on span "Add to Queue" at bounding box center [644, 368] width 78 height 16
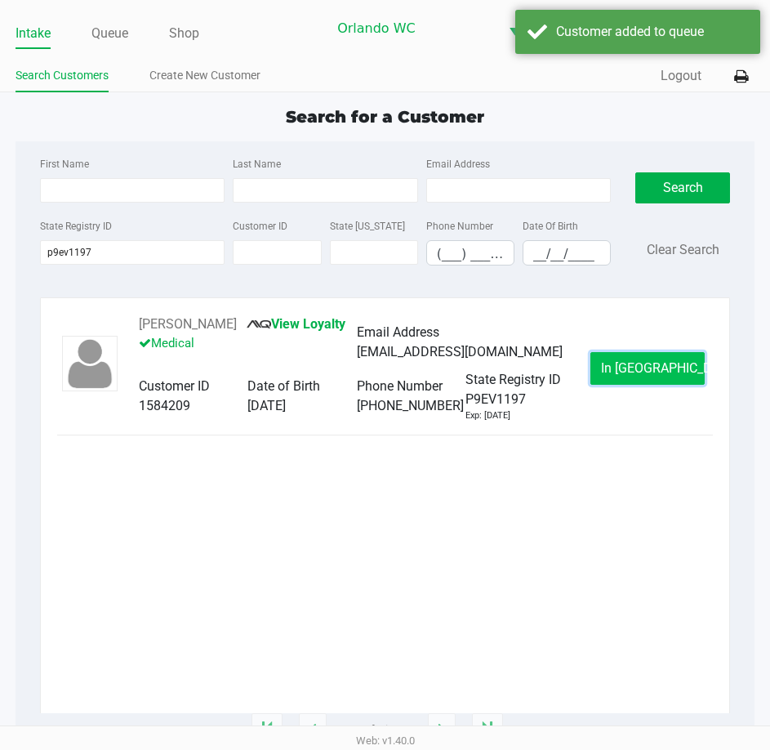
click at [669, 385] on button "In Queue" at bounding box center [648, 368] width 114 height 33
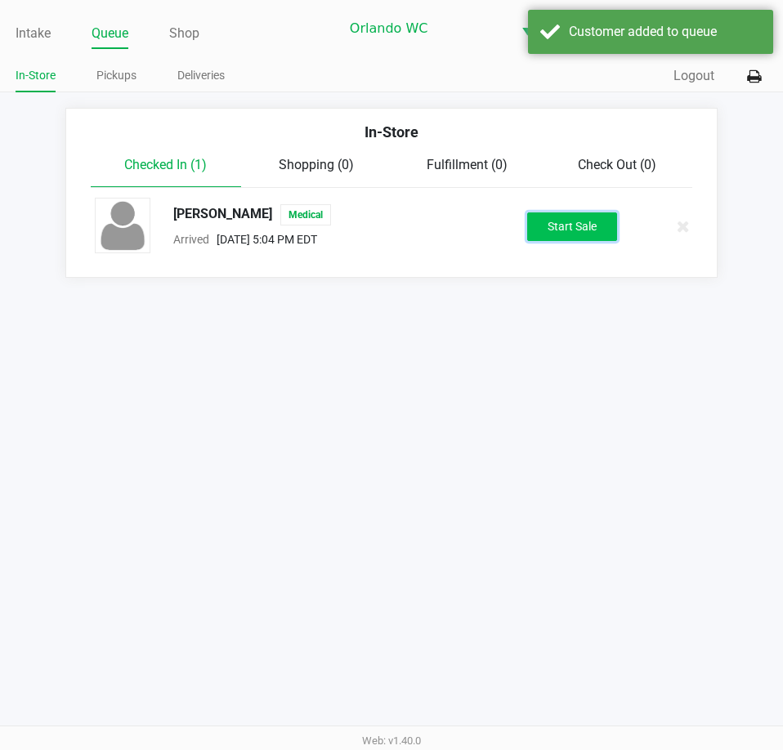
click at [561, 234] on button "Start Sale" at bounding box center [572, 226] width 90 height 29
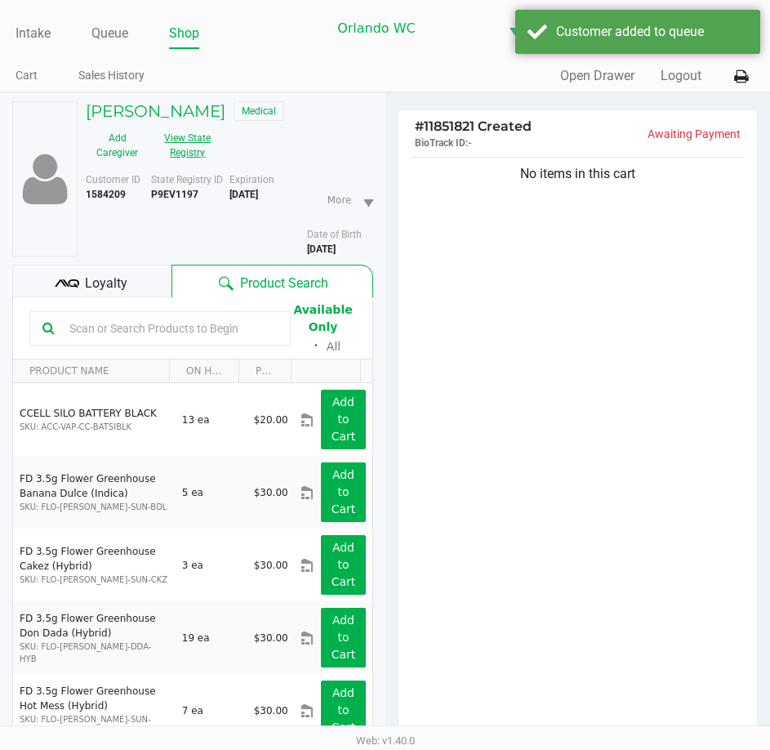
click at [179, 166] on button "View State Registry" at bounding box center [183, 145] width 69 height 41
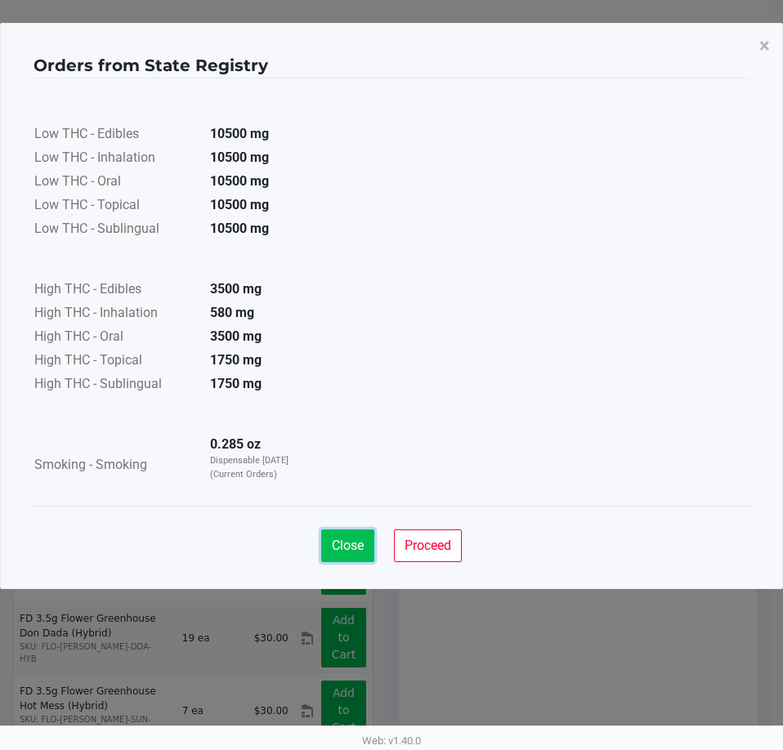
click at [340, 542] on span "Close" at bounding box center [348, 546] width 32 height 16
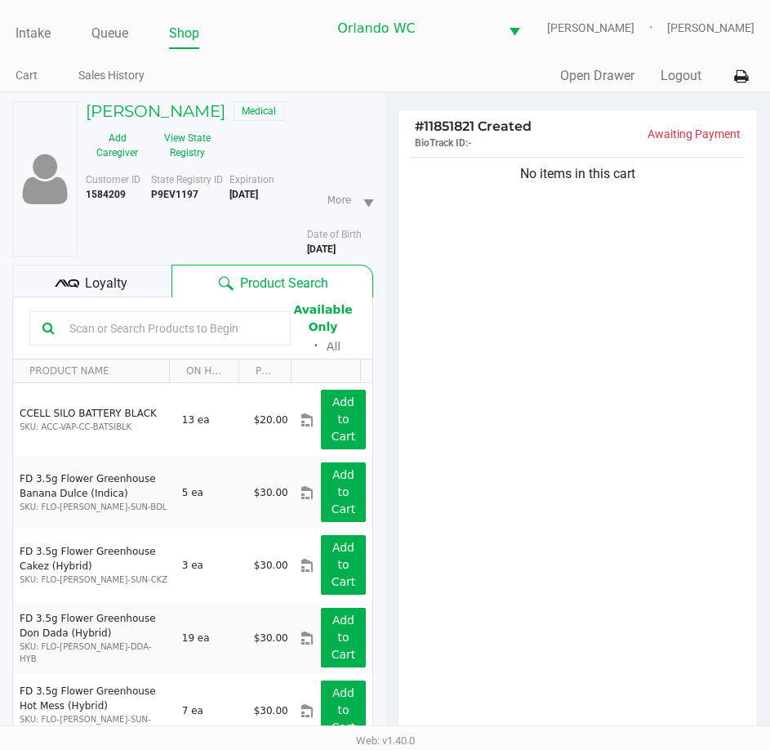
click at [178, 341] on input "text" at bounding box center [170, 328] width 215 height 25
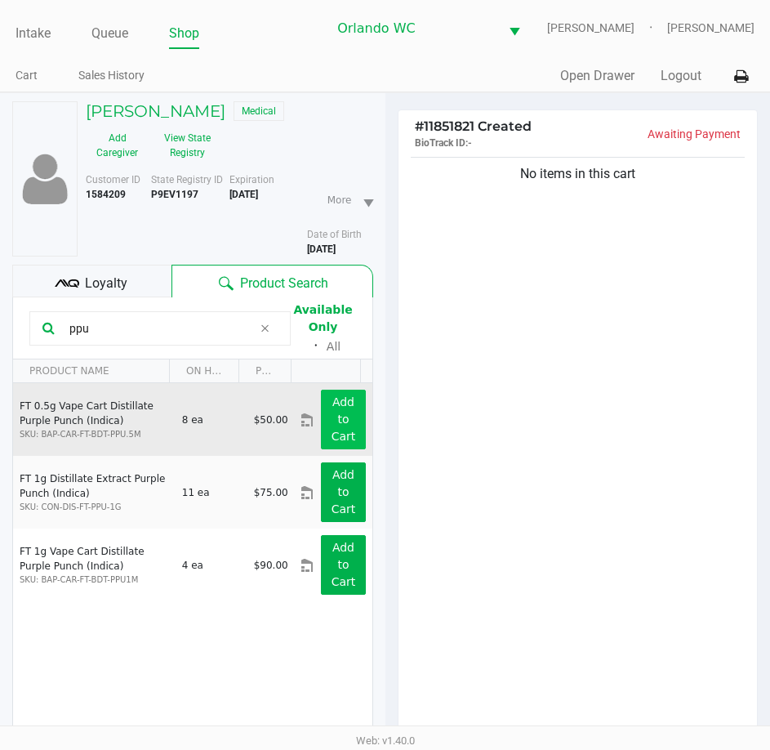
type input "ppu"
click at [332, 443] on app-button-loader "Add to Cart" at bounding box center [344, 418] width 25 height 47
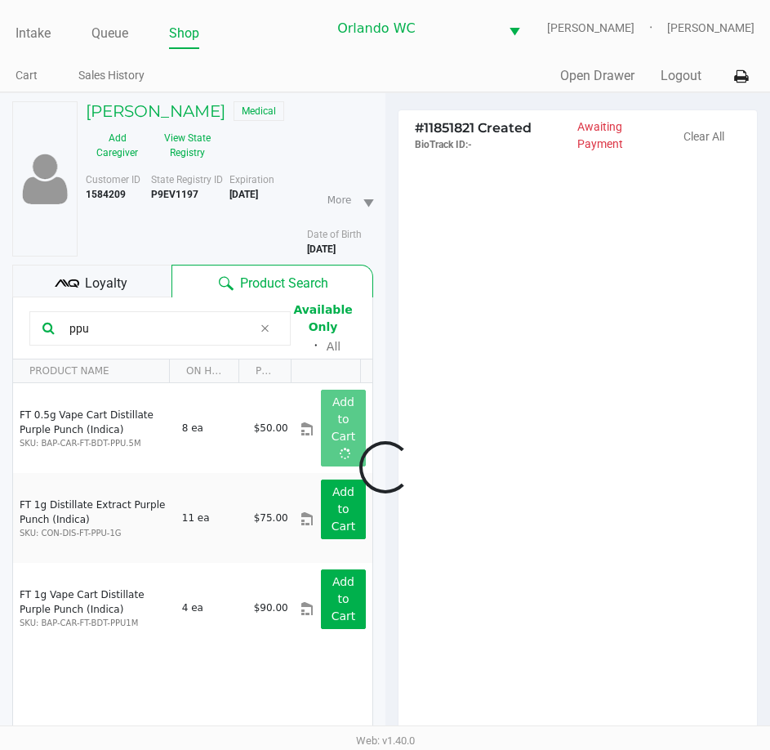
click at [190, 191] on div at bounding box center [385, 467] width 770 height 586
click at [190, 187] on div at bounding box center [385, 467] width 770 height 586
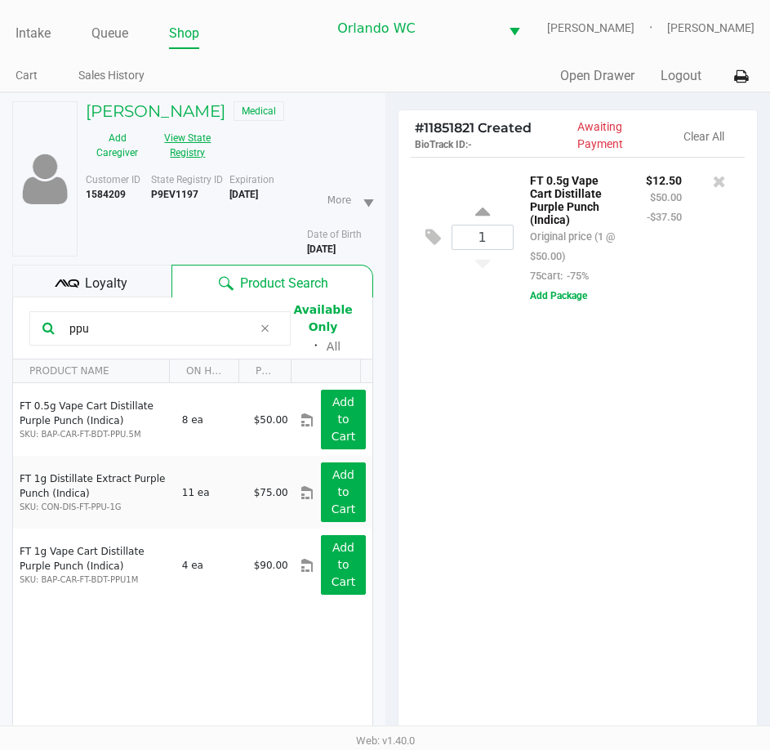
click at [191, 166] on button "View State Registry" at bounding box center [183, 145] width 69 height 41
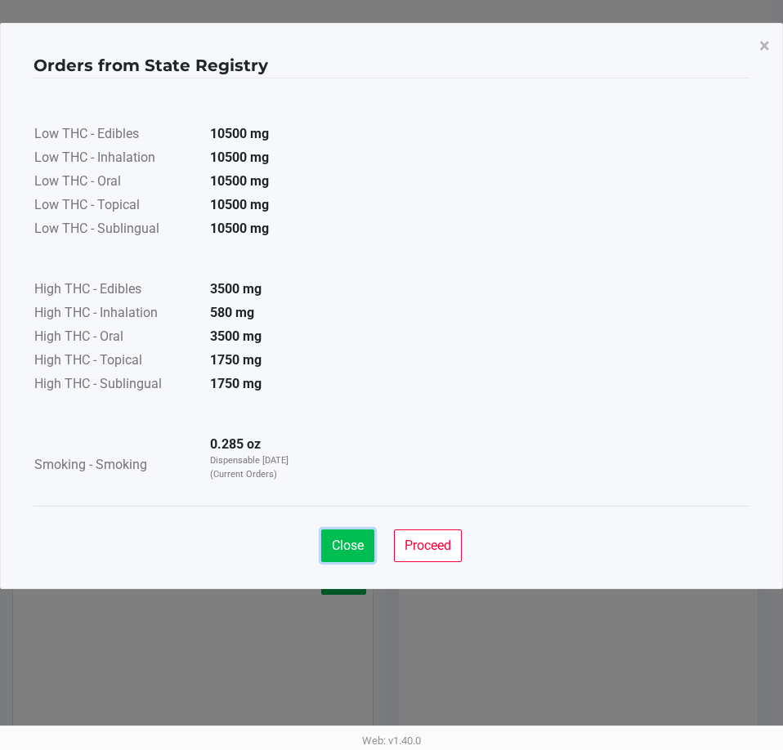
click at [350, 546] on span "Close" at bounding box center [348, 546] width 32 height 16
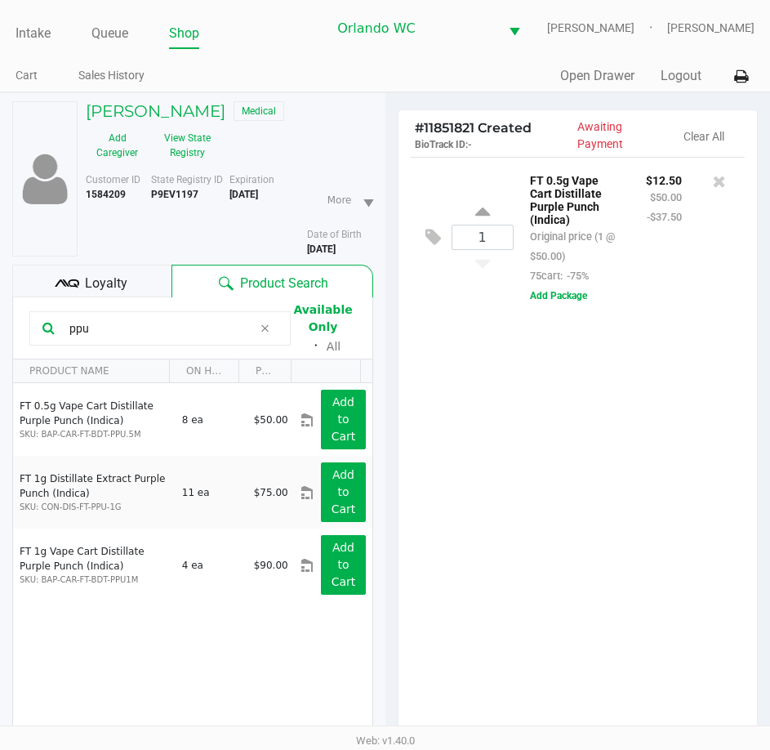
click at [529, 515] on div "1 FT 0.5g Vape Cart Distillate Purple Punch (Indica) Original price (1 @ $50.00…" at bounding box center [578, 453] width 359 height 592
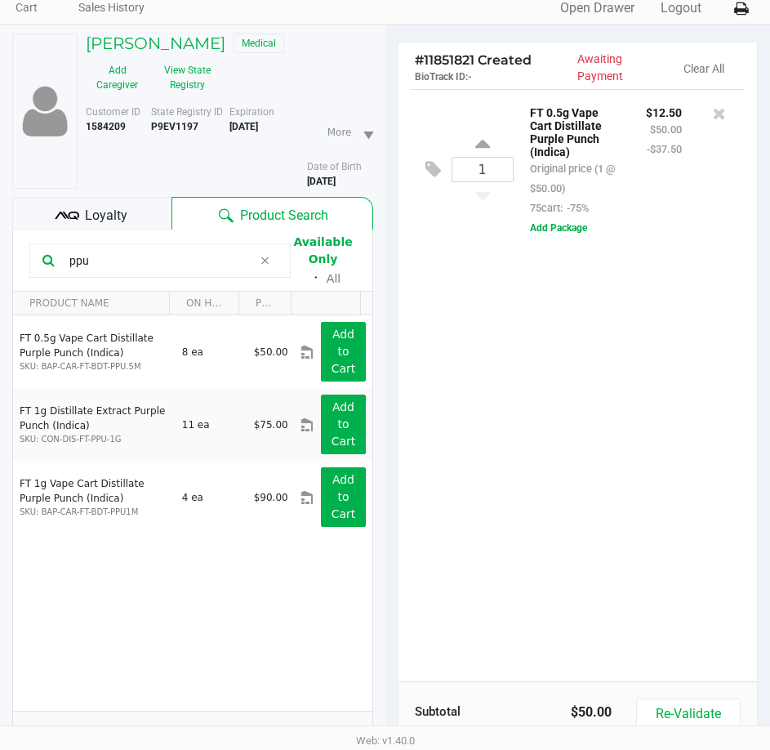
scroll to position [163, 0]
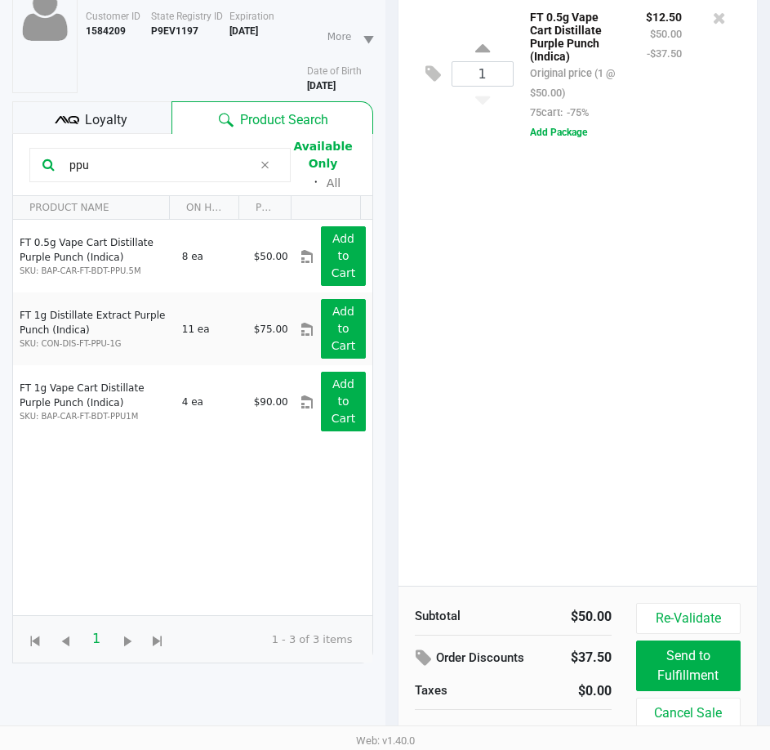
click at [64, 132] on icon at bounding box center [67, 120] width 25 height 25
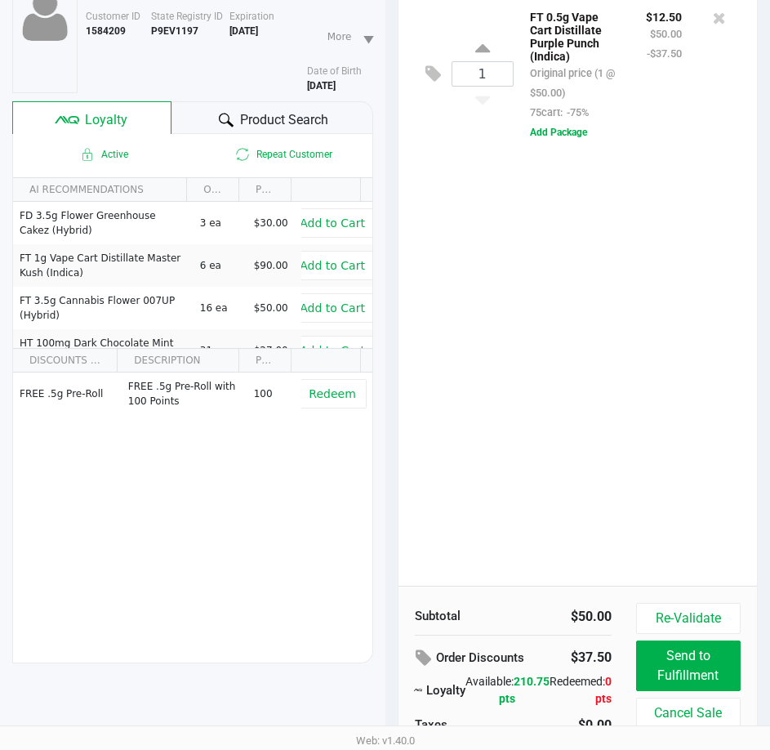
click at [204, 134] on div "Product Search" at bounding box center [272, 117] width 201 height 33
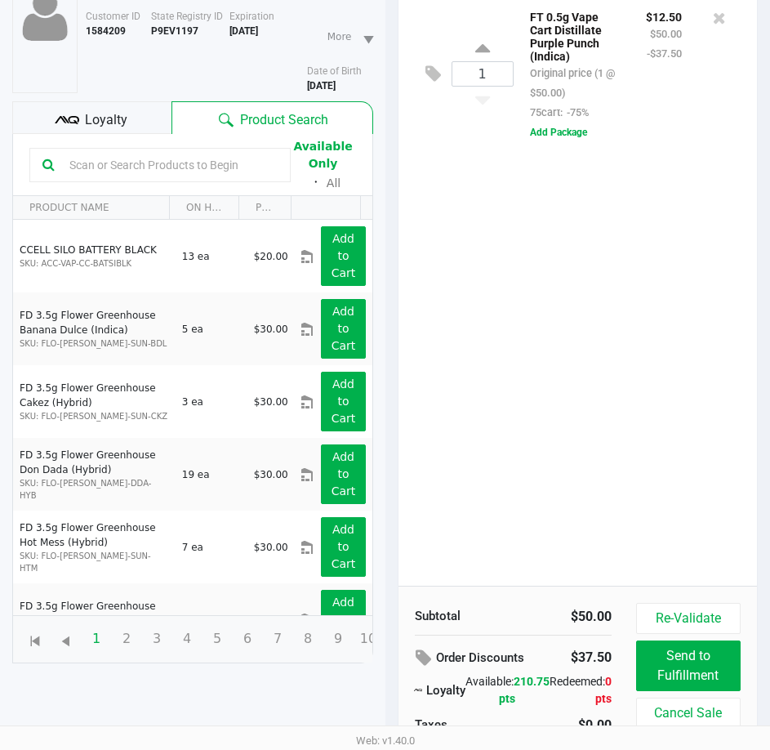
click at [680, 347] on div "1 FT 0.5g Vape Cart Distillate Purple Punch (Indica) Original price (1 @ $50.00…" at bounding box center [578, 289] width 359 height 592
click at [594, 355] on div "1 FT 0.5g Vape Cart Distillate Purple Punch (Indica) Original price (1 @ $50.00…" at bounding box center [578, 289] width 359 height 592
click at [573, 314] on div "1 FT 0.5g Vape Cart Distillate Purple Punch (Indica) Original price (1 @ $50.00…" at bounding box center [578, 289] width 359 height 592
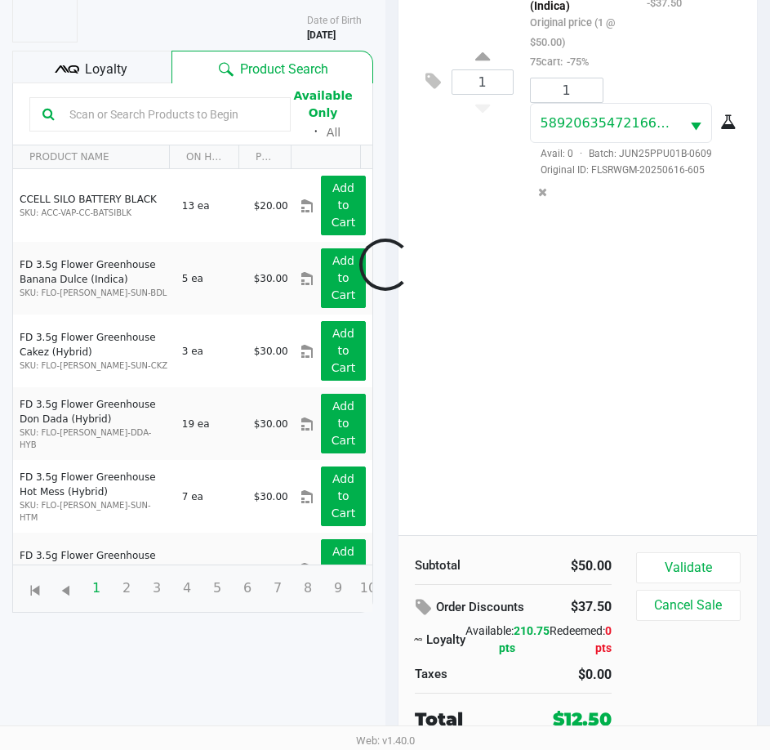
click at [681, 568] on div at bounding box center [385, 265] width 770 height 610
click at [681, 568] on button "Validate" at bounding box center [688, 567] width 105 height 31
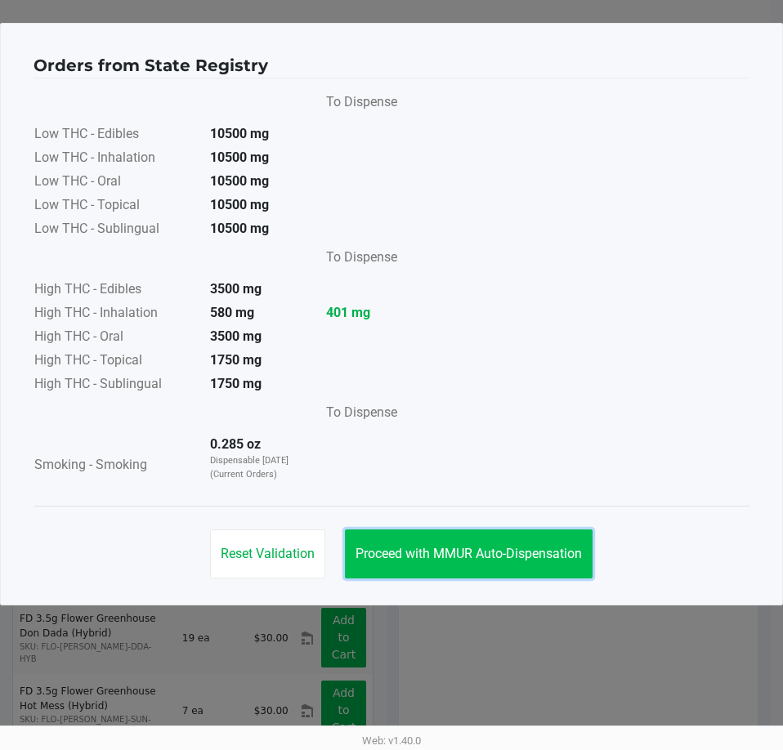
click at [509, 557] on span "Proceed with MMUR Auto-Dispensation" at bounding box center [468, 554] width 226 height 16
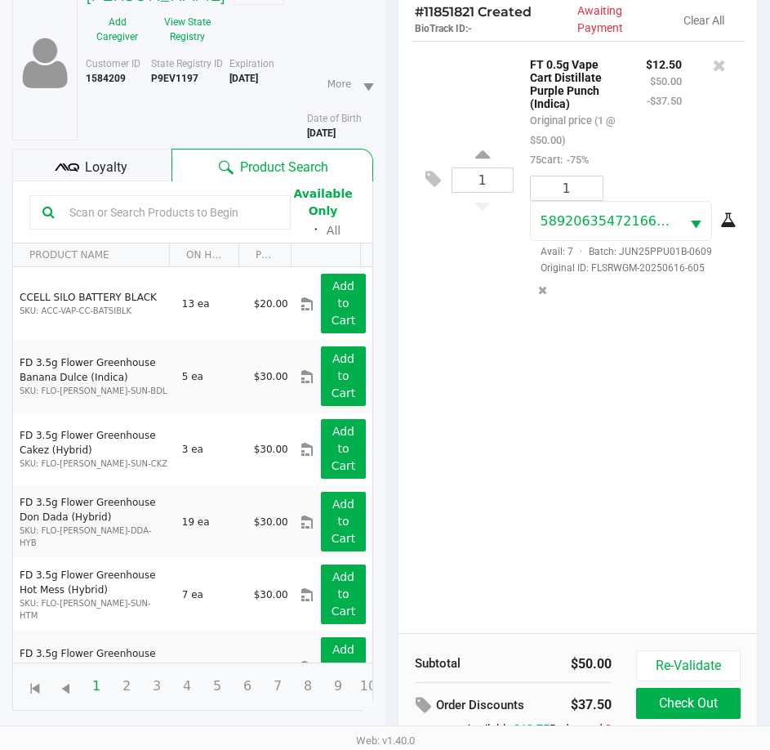
scroll to position [228, 0]
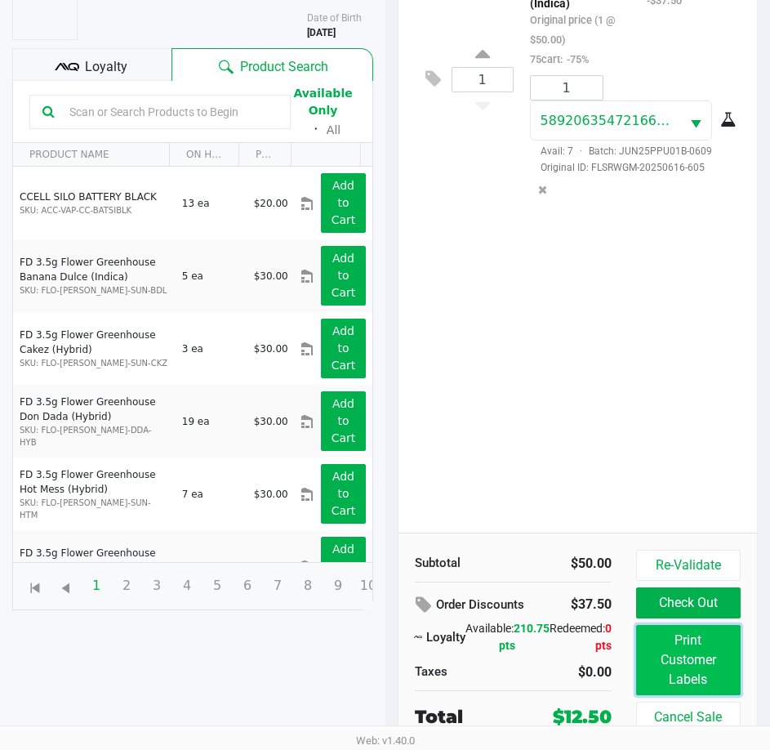
click at [690, 647] on button "Print Customer Labels" at bounding box center [688, 660] width 105 height 70
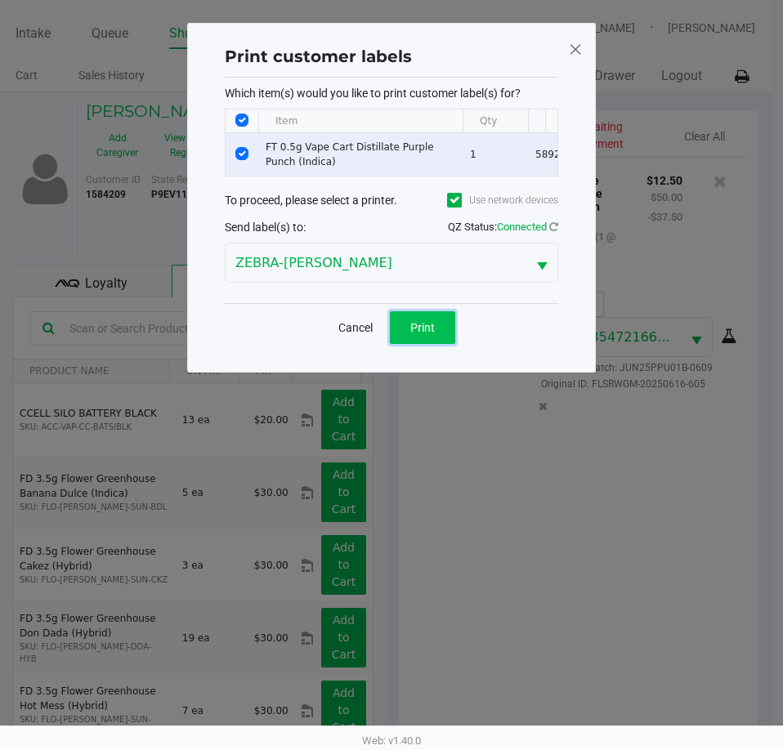
click at [433, 334] on span "Print" at bounding box center [422, 327] width 25 height 13
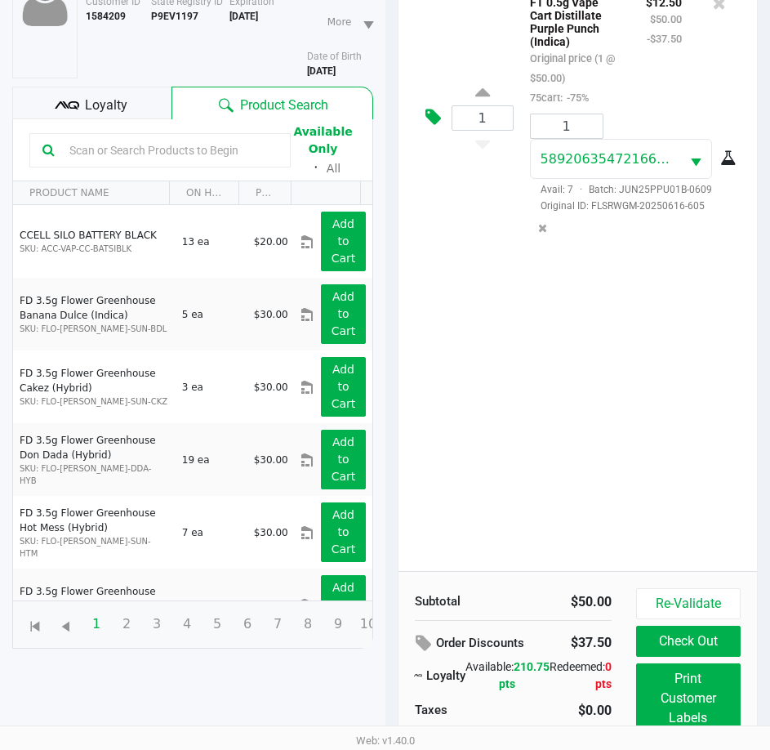
scroll to position [202, 0]
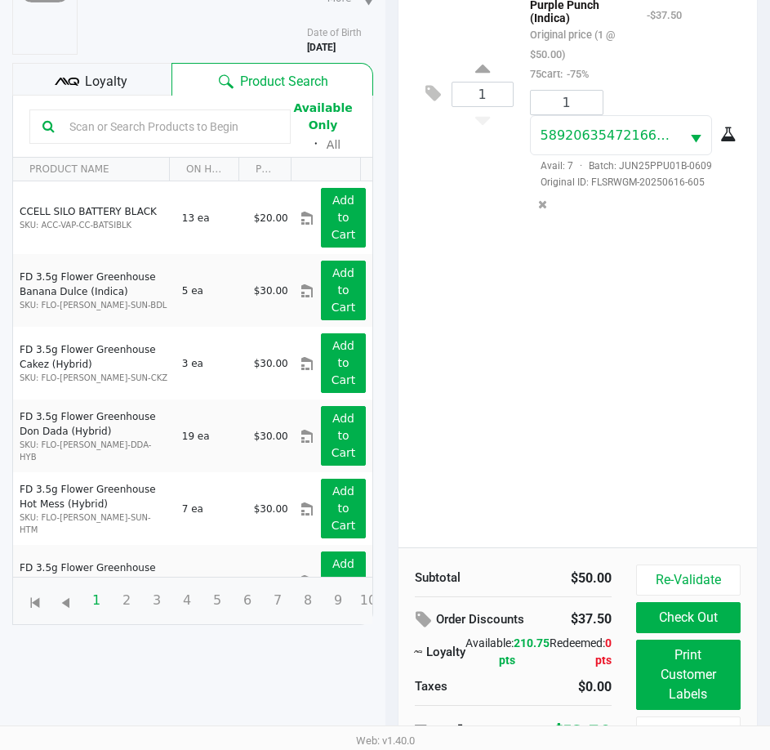
click at [676, 563] on div "Subtotal $50.00 Order Discounts $37.50 Loyalty Available: 210.75 pts Redeemed: …" at bounding box center [578, 655] width 359 height 216
click at [703, 578] on button "Re-Validate" at bounding box center [688, 579] width 105 height 31
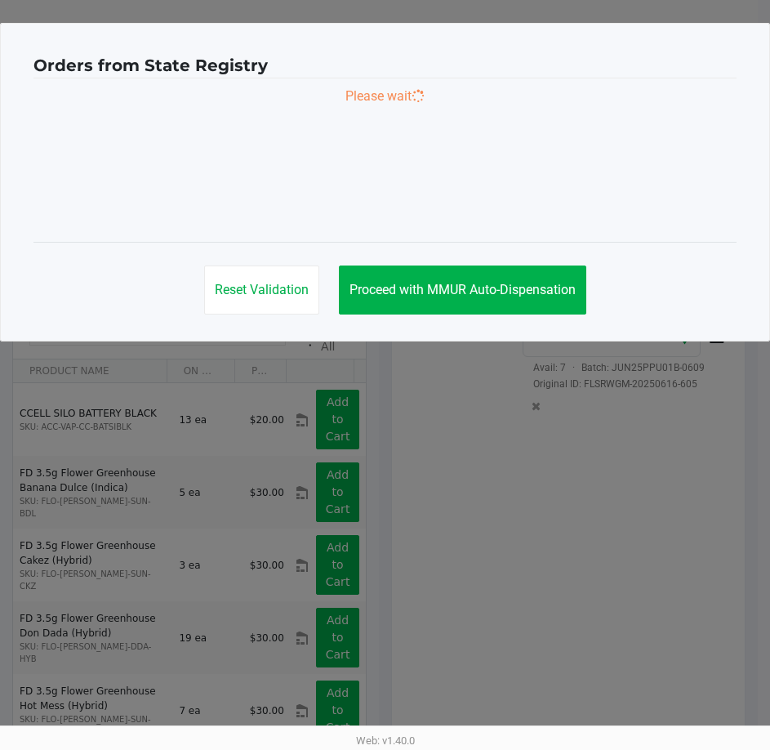
scroll to position [0, 0]
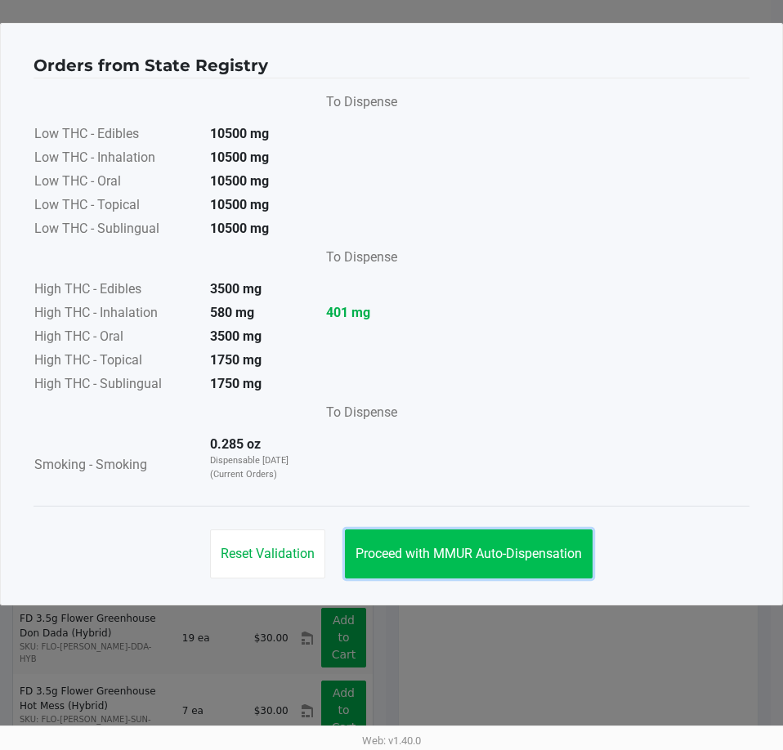
click at [511, 566] on button "Proceed with MMUR Auto-Dispensation" at bounding box center [469, 553] width 248 height 49
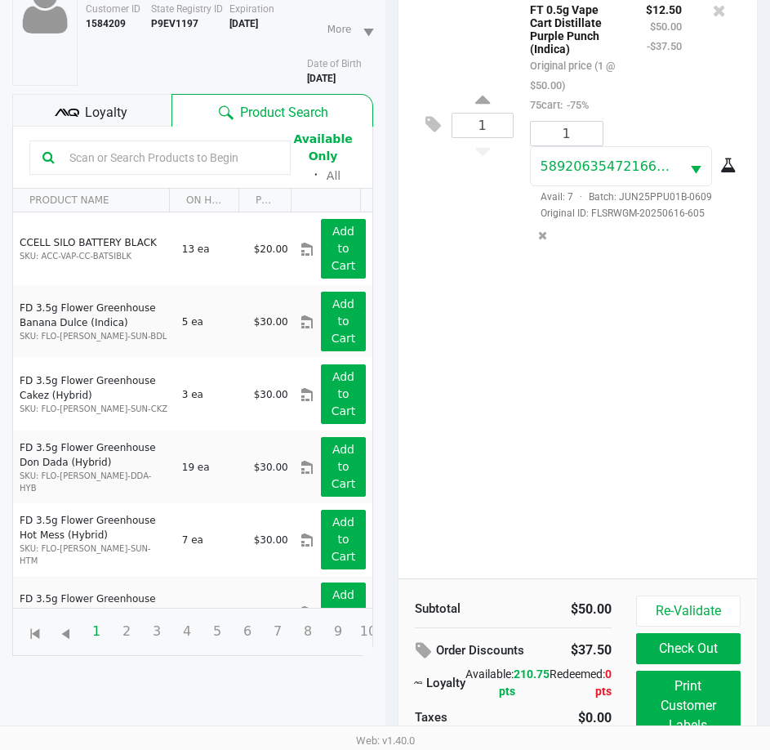
scroll to position [228, 0]
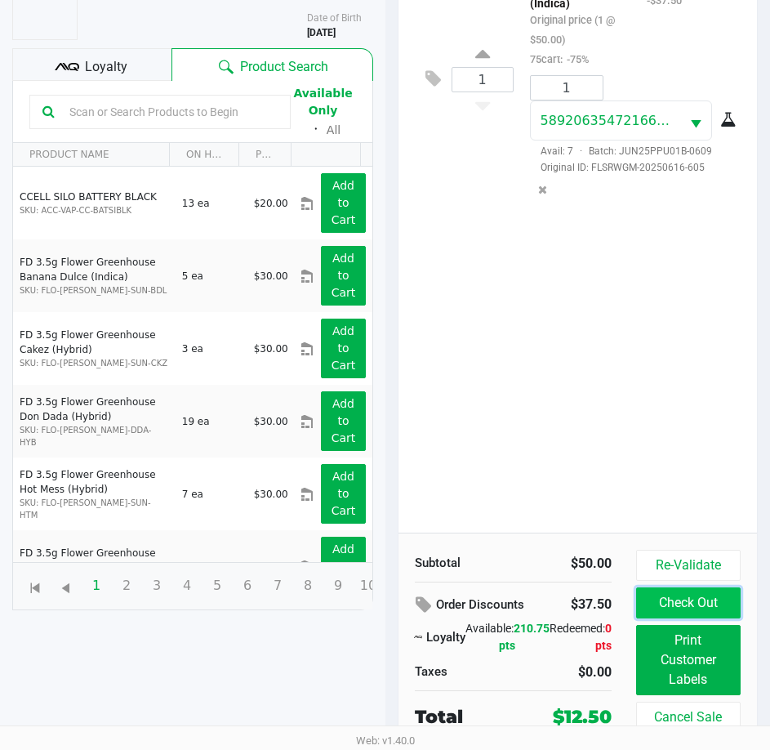
click at [695, 593] on button "Check Out" at bounding box center [688, 602] width 105 height 31
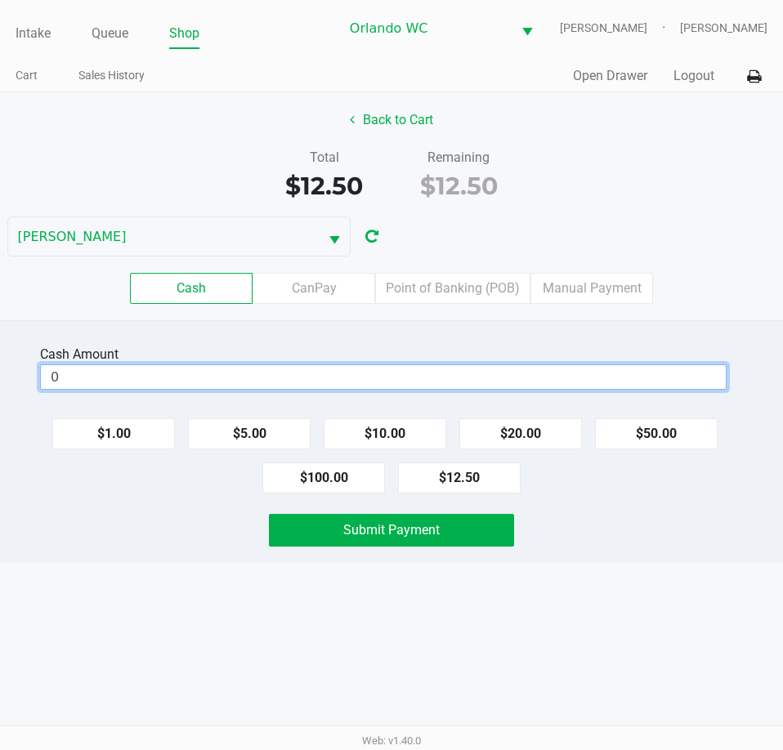
click at [443, 383] on input "0" at bounding box center [383, 377] width 685 height 24
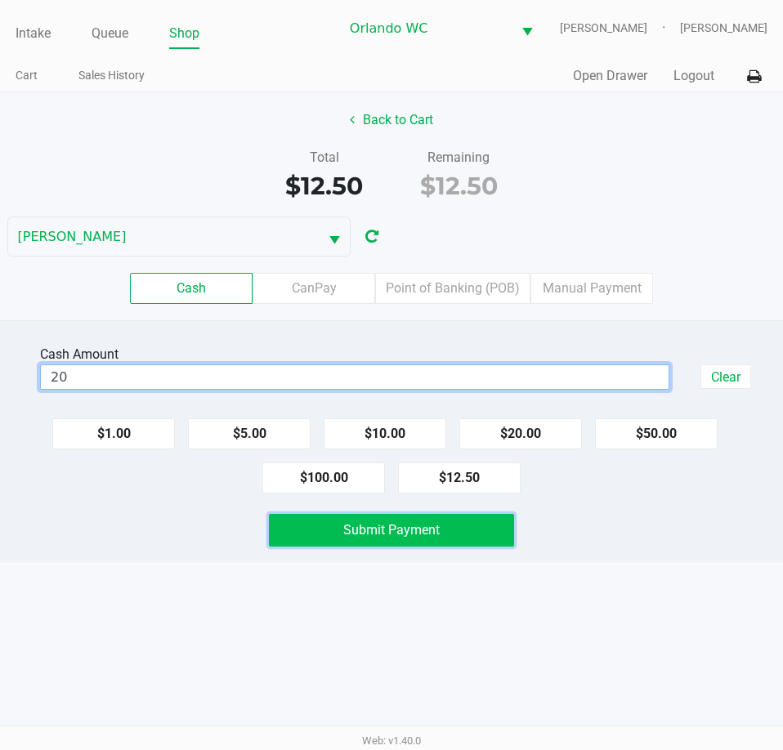
click at [430, 533] on span "Submit Payment" at bounding box center [391, 530] width 96 height 16
type input "$20.00"
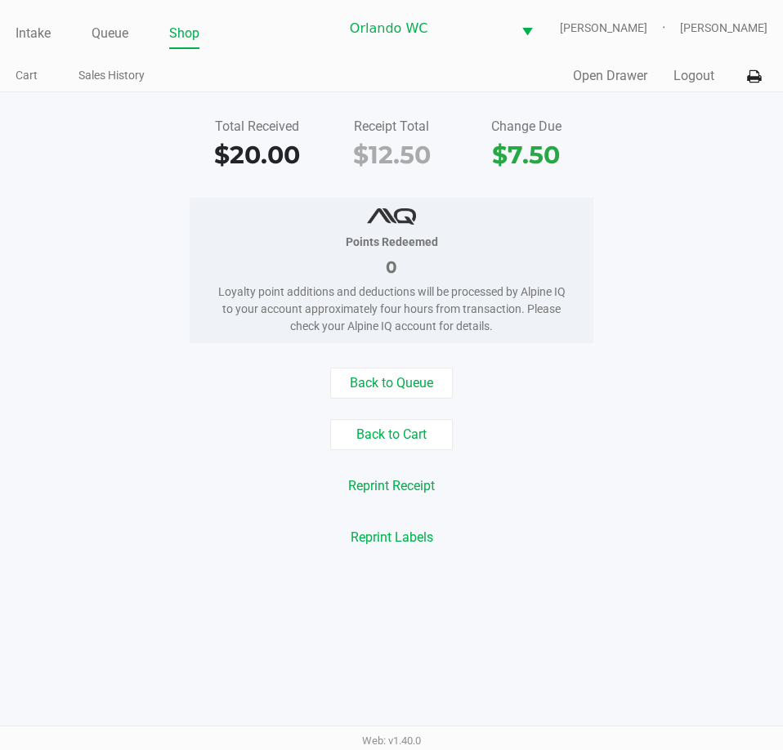
click at [87, 47] on ul "Intake Queue Shop" at bounding box center [177, 34] width 323 height 28
click at [112, 45] on link "Queue" at bounding box center [109, 33] width 37 height 23
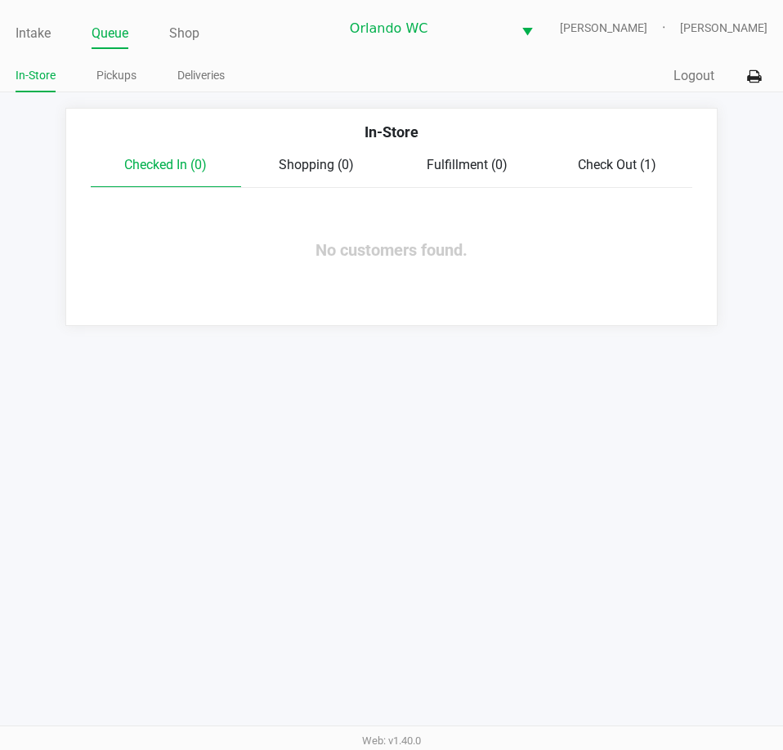
click at [279, 584] on div "Intake Queue Shop Orlando WC TYWIN-LANNISTER Malcolm Harvey In-Store Pickups De…" at bounding box center [391, 375] width 783 height 750
click at [265, 301] on div "In-Store Checked In (0) Shopping (0) Fulfillment (0) Check Out (1) No customers…" at bounding box center [391, 217] width 652 height 218
click at [37, 43] on link "Intake" at bounding box center [33, 33] width 35 height 23
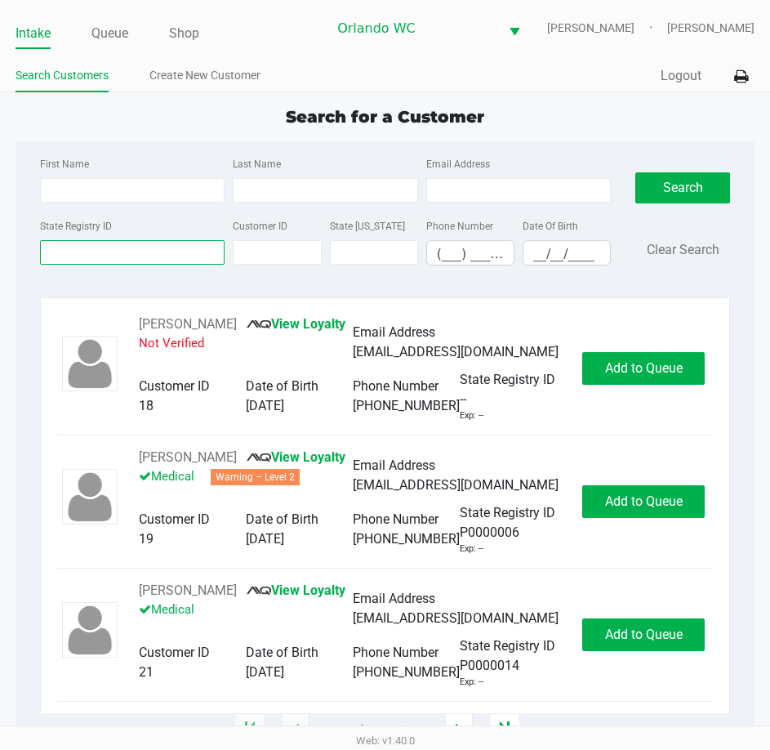
click at [144, 256] on input "State Registry ID" at bounding box center [132, 252] width 185 height 25
click at [144, 259] on input "State Registry ID" at bounding box center [132, 252] width 185 height 25
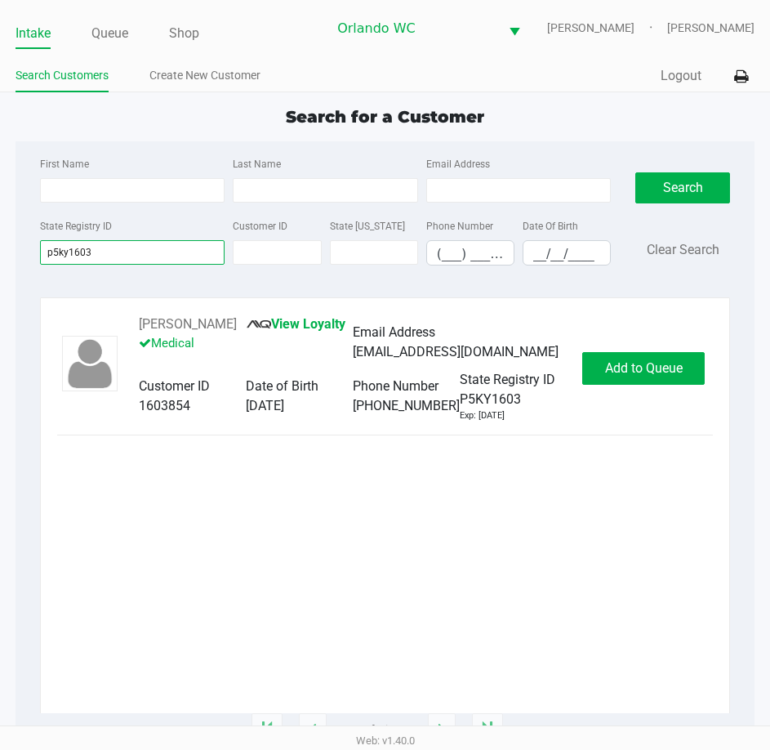
type input "p5ky1603"
click at [691, 385] on button "Add to Queue" at bounding box center [643, 368] width 123 height 33
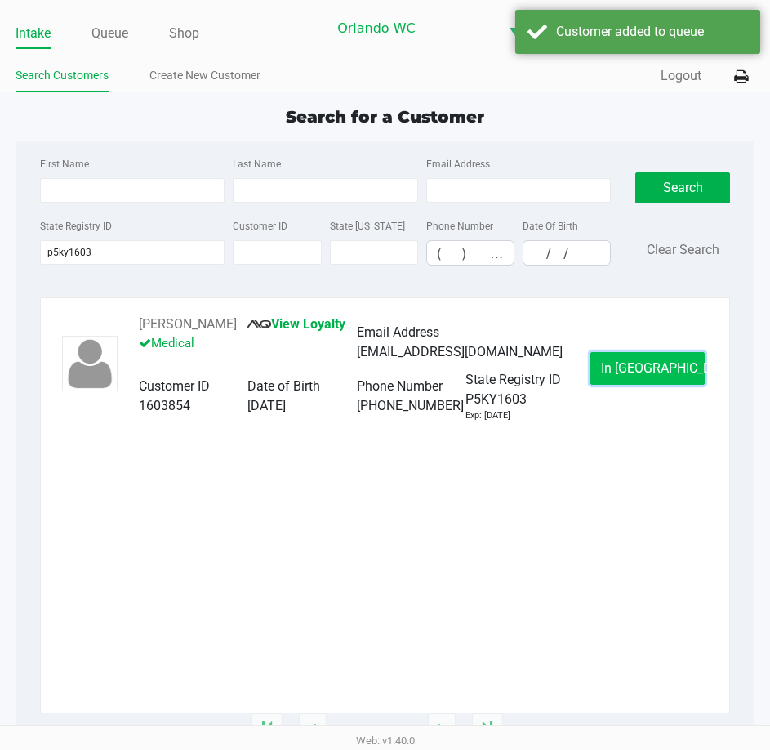
click at [647, 385] on button "In Queue" at bounding box center [648, 368] width 114 height 33
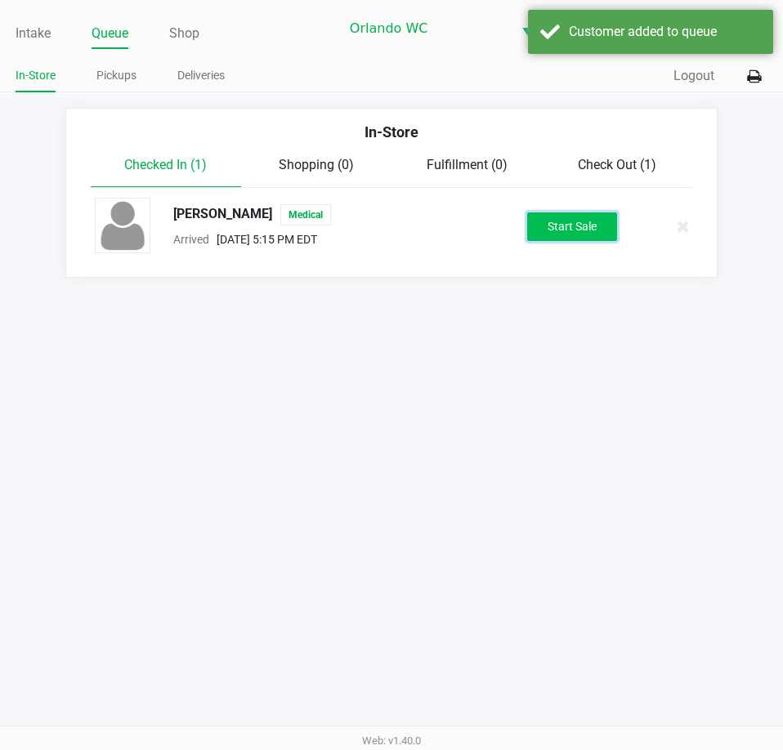
click at [570, 234] on button "Start Sale" at bounding box center [572, 226] width 90 height 29
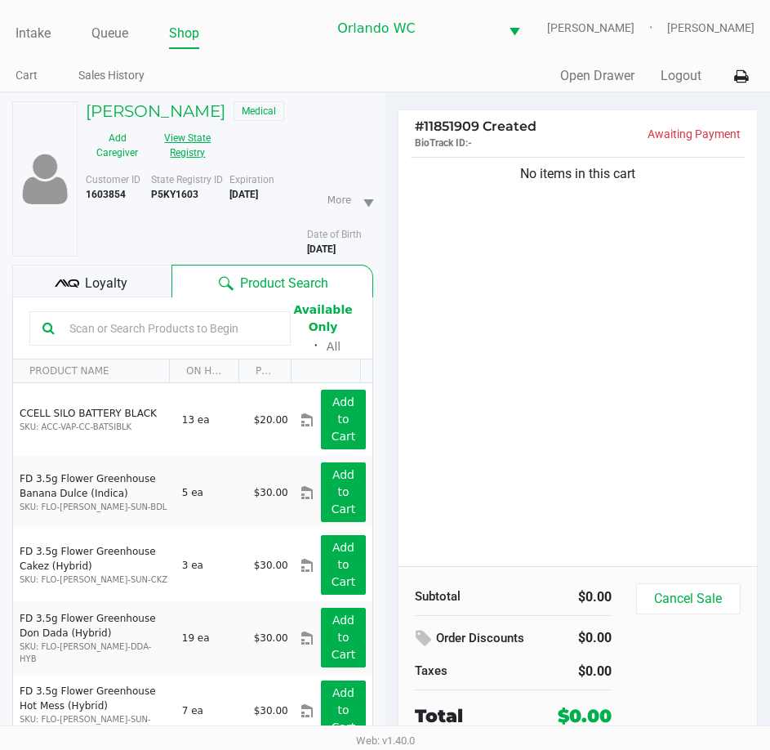
click at [169, 159] on button "View State Registry" at bounding box center [183, 145] width 69 height 41
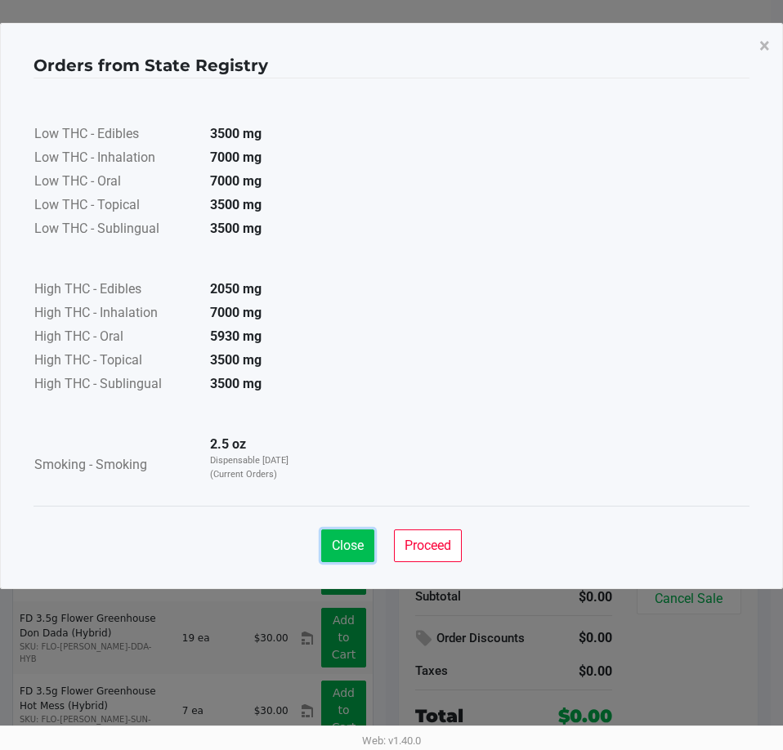
click at [338, 550] on span "Close" at bounding box center [348, 546] width 32 height 16
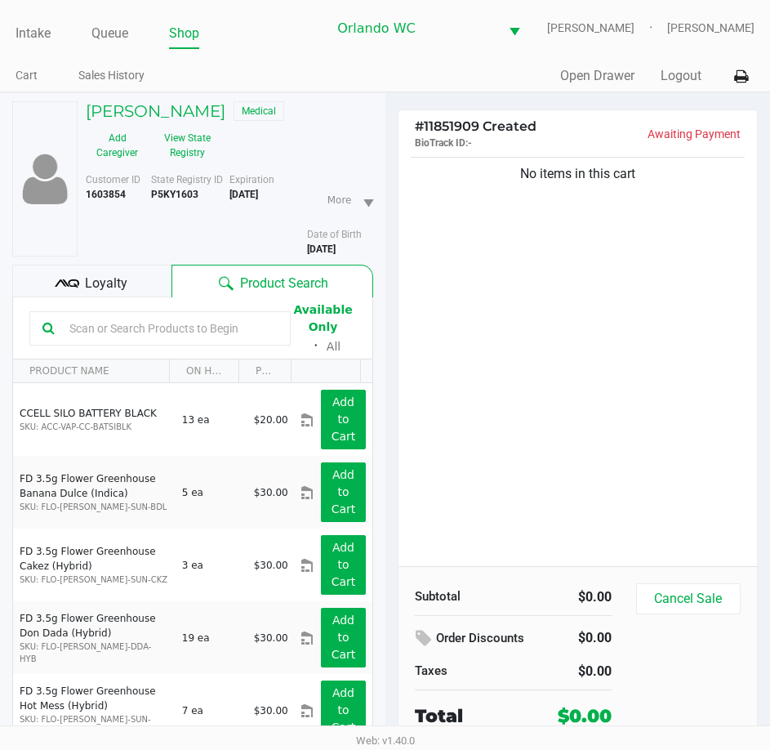
click at [213, 340] on input "text" at bounding box center [170, 328] width 215 height 25
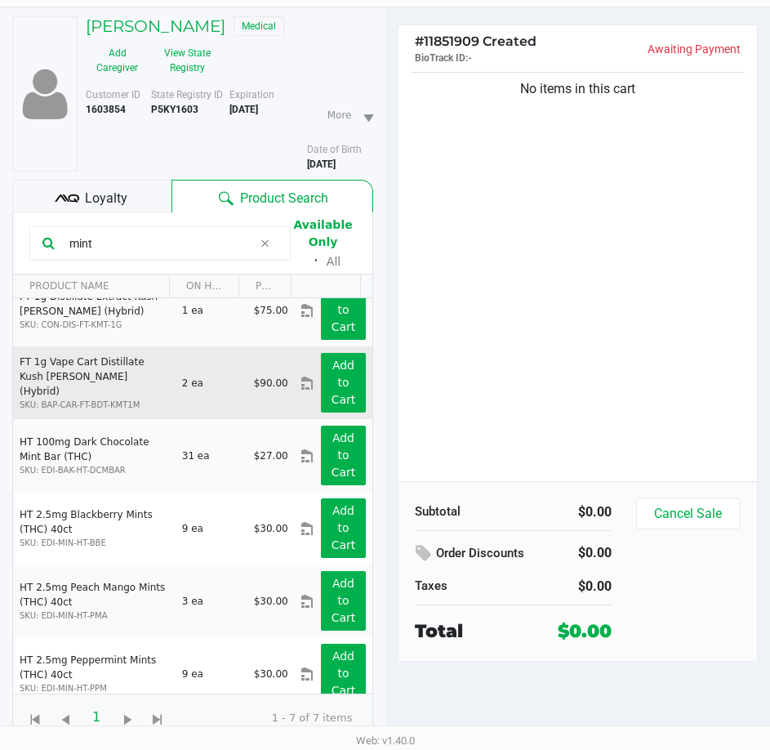
scroll to position [113, 0]
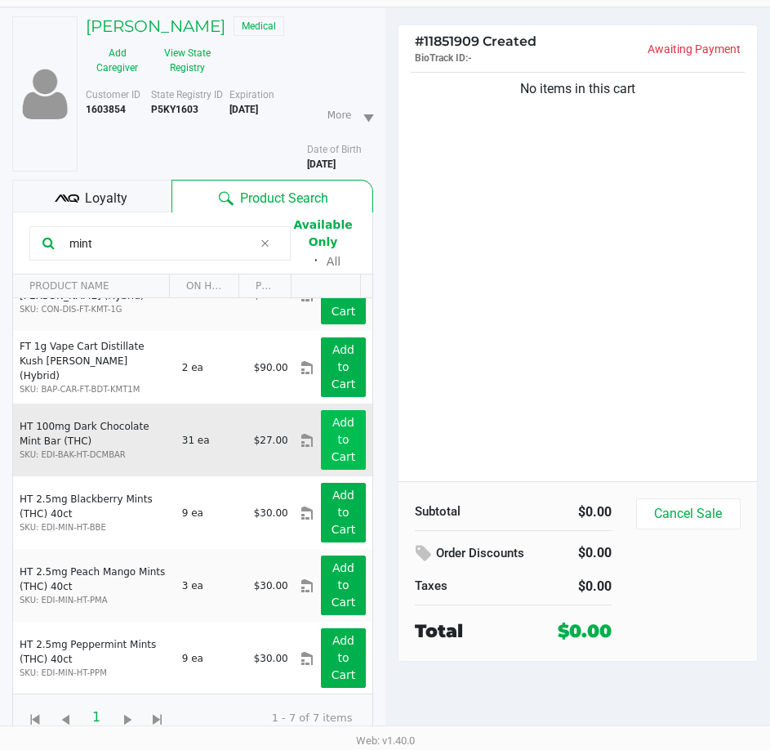
type input "mint"
click at [325, 441] on button "Add to Cart" at bounding box center [343, 440] width 44 height 60
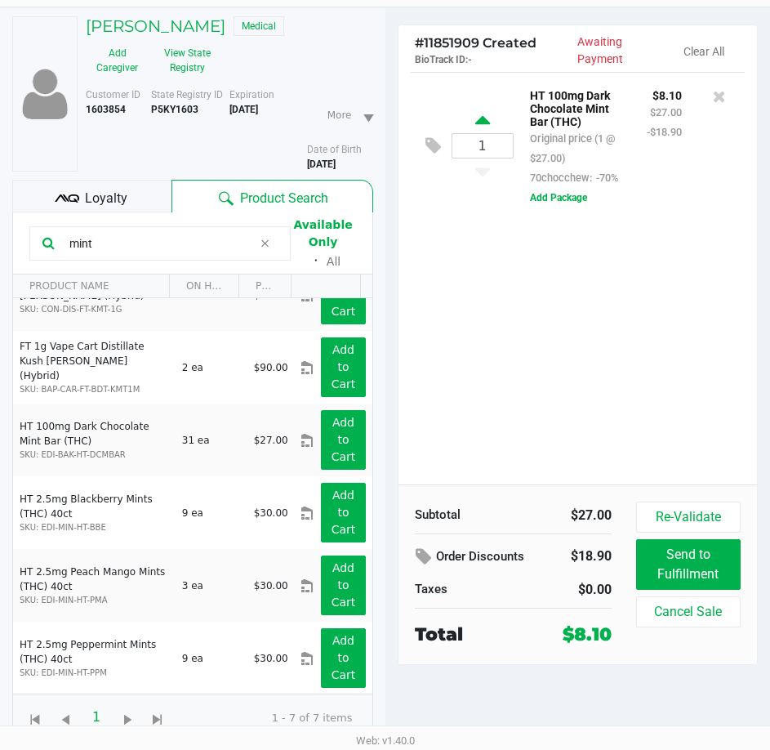
click at [480, 133] on icon at bounding box center [482, 123] width 15 height 20
type input "2"
click at [125, 251] on input "mint" at bounding box center [158, 243] width 190 height 25
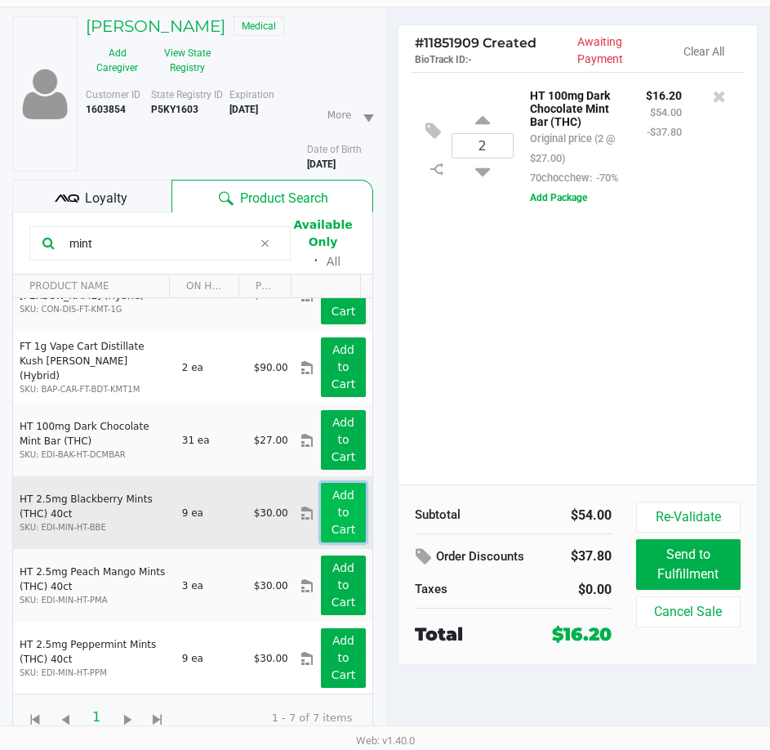
click at [323, 503] on button "Add to Cart" at bounding box center [343, 513] width 44 height 60
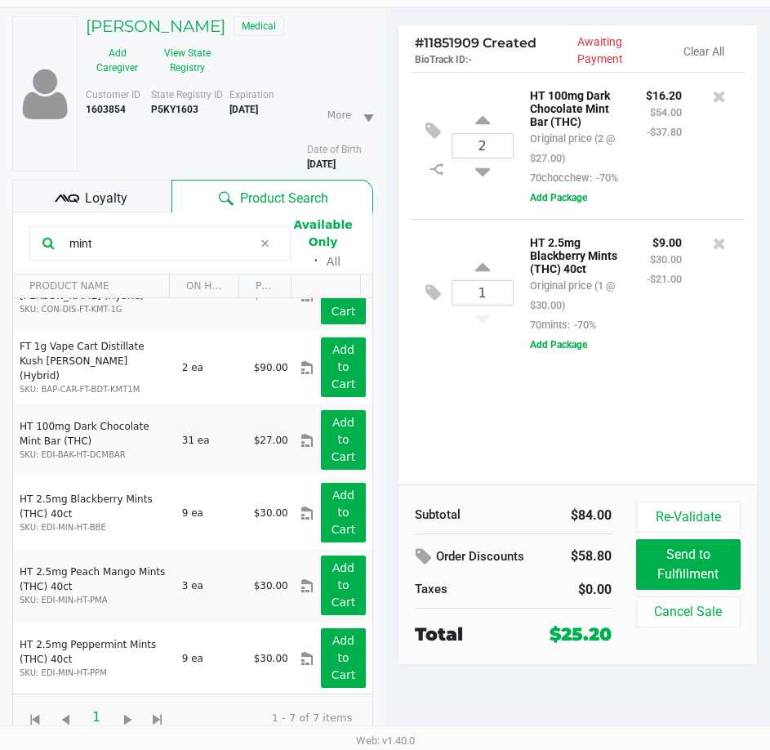
click at [454, 453] on div "2 HT 100mg Dark Chocolate Mint Bar (THC) Original price (2 @ $27.00) 70chocchew…" at bounding box center [578, 278] width 359 height 413
click at [94, 195] on span "Loyalty" at bounding box center [106, 199] width 42 height 20
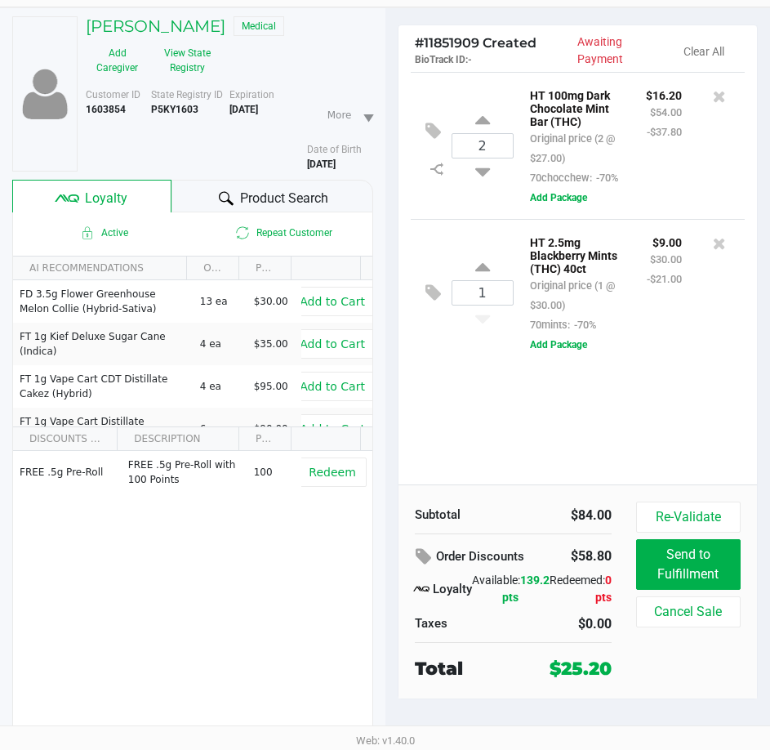
click at [198, 198] on div "Product Search" at bounding box center [272, 196] width 201 height 33
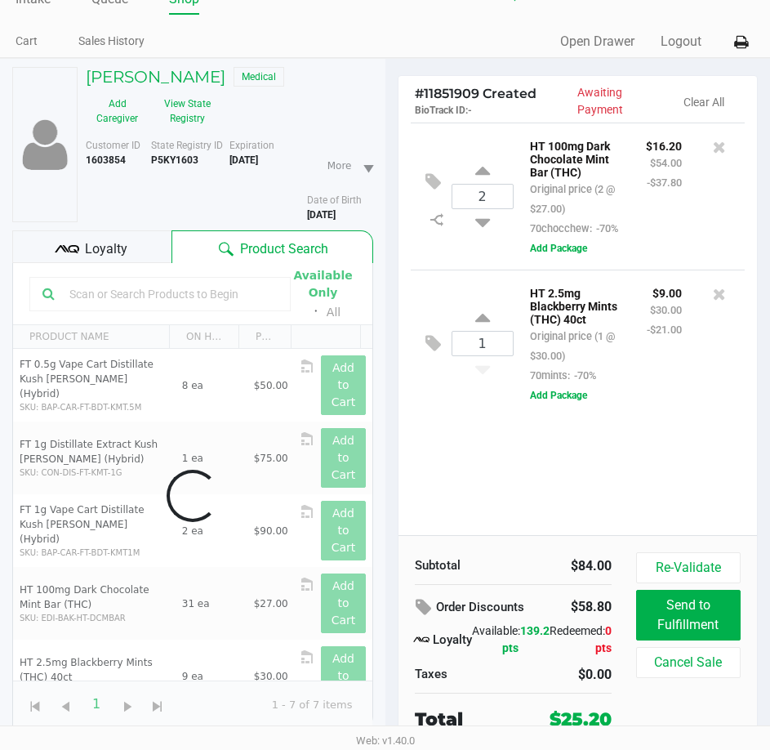
scroll to position [96, 0]
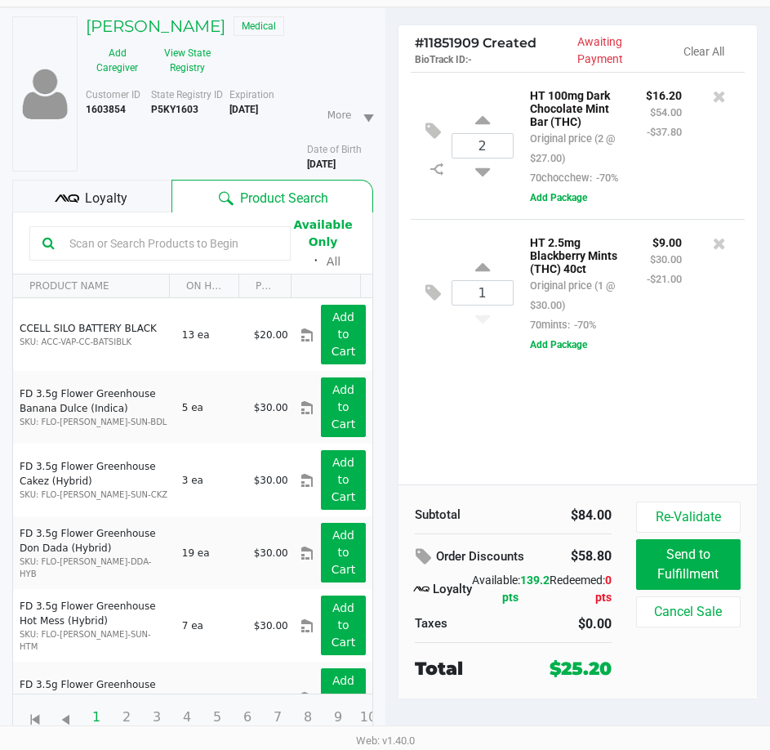
click at [473, 456] on div "2 HT 100mg Dark Chocolate Mint Bar (THC) Original price (2 @ $27.00) 70chocchew…" at bounding box center [578, 278] width 359 height 413
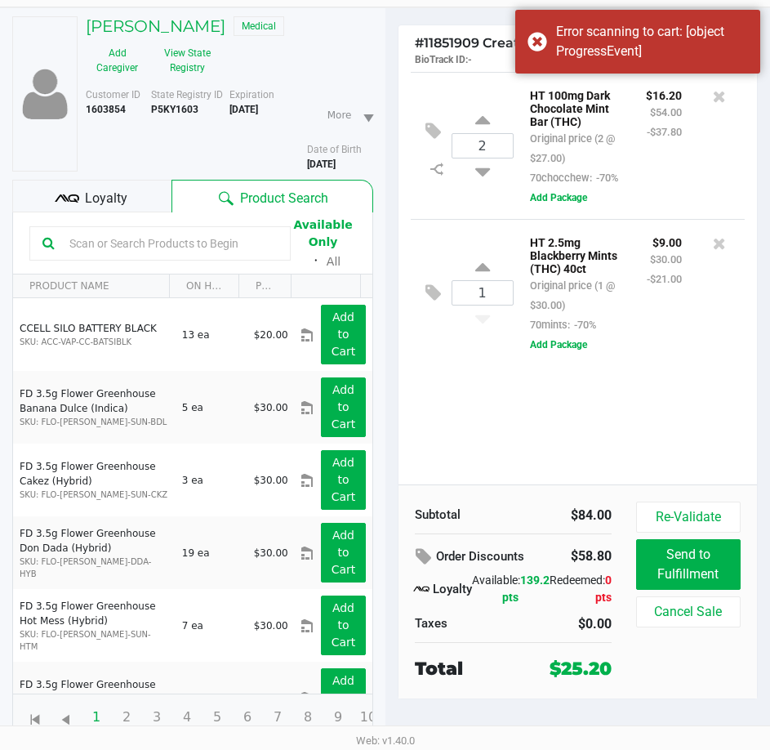
click at [524, 438] on div "2 HT 100mg Dark Chocolate Mint Bar (THC) Original price (2 @ $27.00) 70chocchew…" at bounding box center [578, 278] width 359 height 413
click at [150, 16] on div "MICHELLE CROZIER Medical Add Caregiver View State Registry Customer ID 1603854 …" at bounding box center [192, 379] width 361 height 742
click at [164, 25] on h5 "MICHELLE CROZIER" at bounding box center [156, 26] width 140 height 20
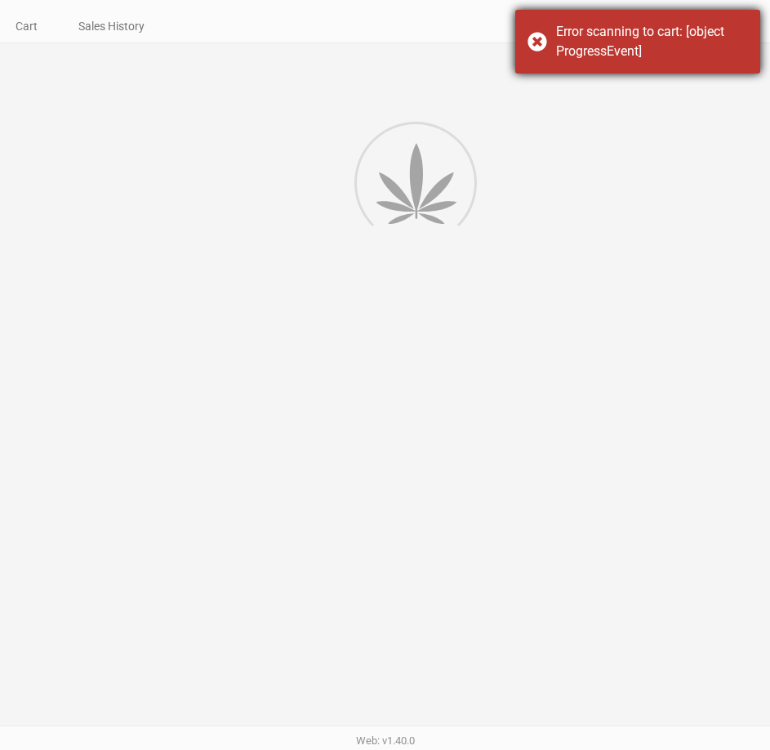
scroll to position [15, 0]
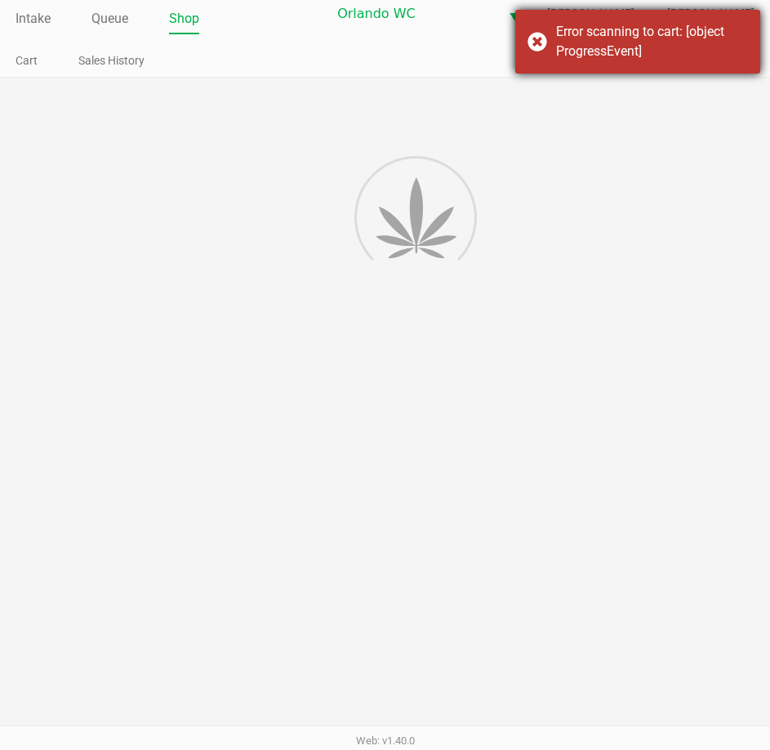
click at [622, 46] on div "Error scanning to cart: [object ProgressEvent]" at bounding box center [652, 41] width 192 height 39
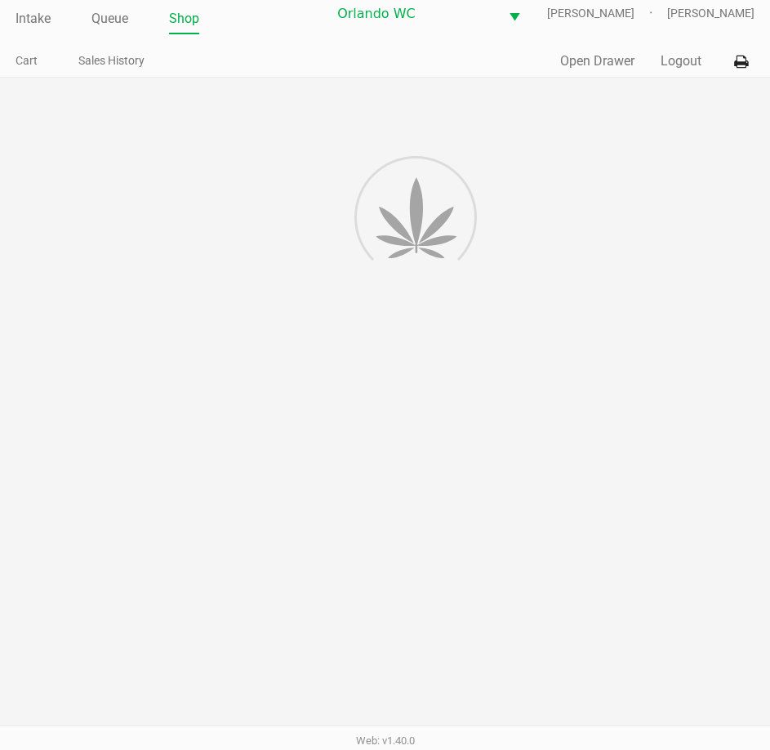
click at [118, 46] on div "Intake Queue Shop Orlando WC TYWIN-LANNISTER Malcolm Harvey Cart Sales History …" at bounding box center [385, 31] width 770 height 92
click at [118, 30] on link "Queue" at bounding box center [109, 18] width 37 height 23
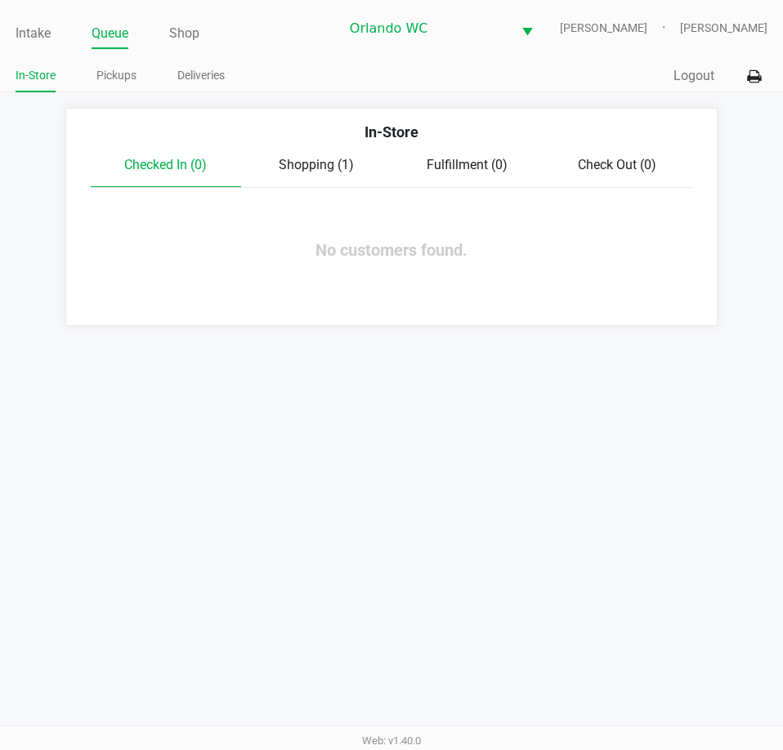
click at [338, 170] on span "Shopping (1)" at bounding box center [316, 165] width 75 height 16
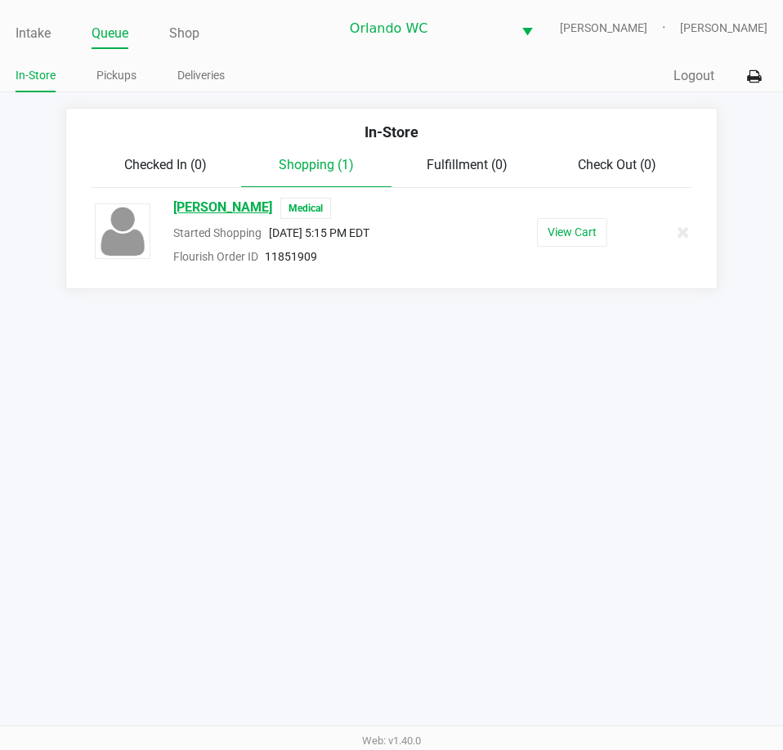
click at [252, 219] on span "MICHELLE CROZIER" at bounding box center [222, 208] width 99 height 21
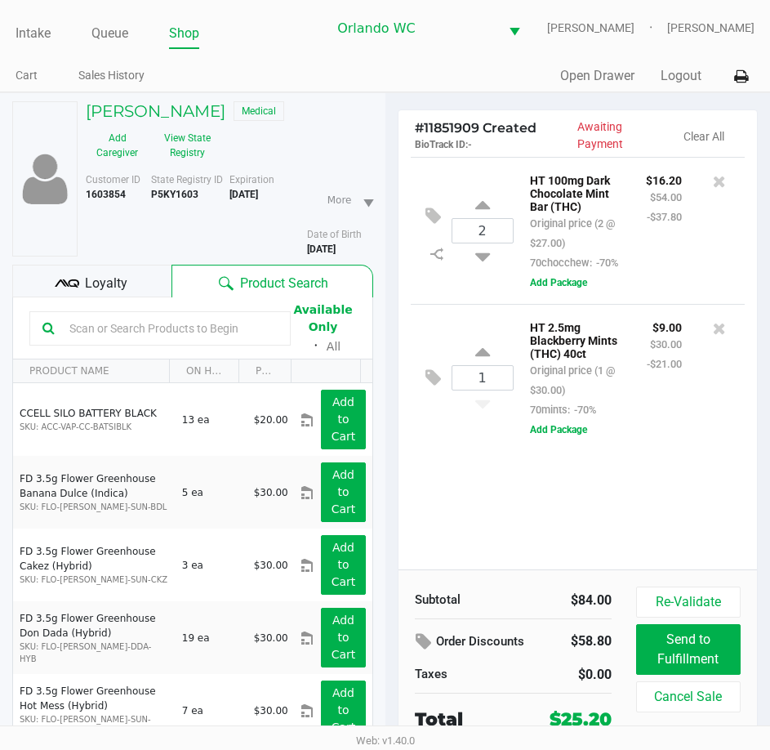
click at [458, 497] on div "2 HT 100mg Dark Chocolate Mint Bar (THC) Original price (2 @ $27.00) 70chocchew…" at bounding box center [578, 363] width 359 height 413
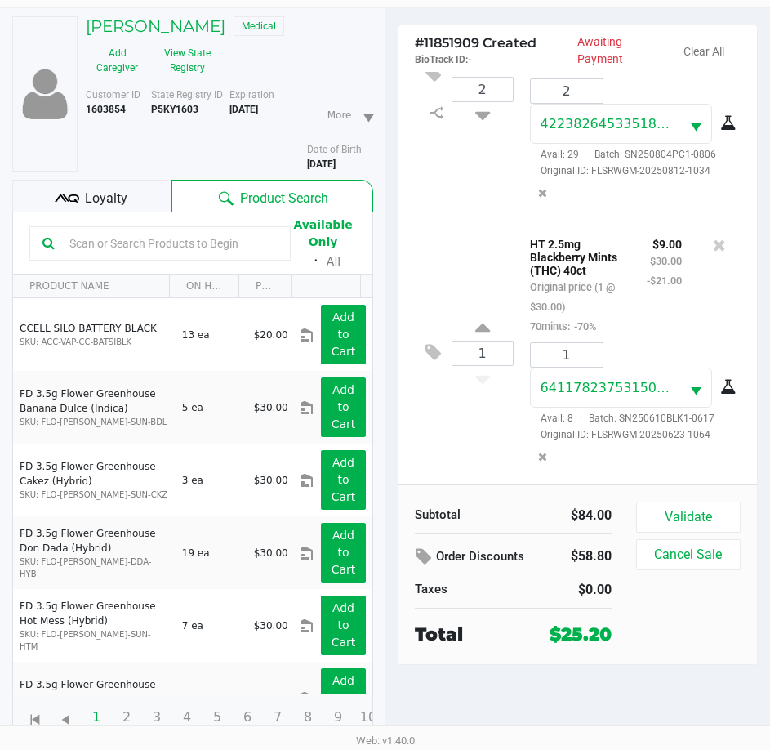
scroll to position [96, 0]
click at [693, 499] on div "Subtotal $84.00 Order Discounts $58.80 Taxes $0.00 Total $25.20 Validate Cancel…" at bounding box center [578, 574] width 359 height 180
click at [693, 514] on button "Validate" at bounding box center [688, 517] width 105 height 31
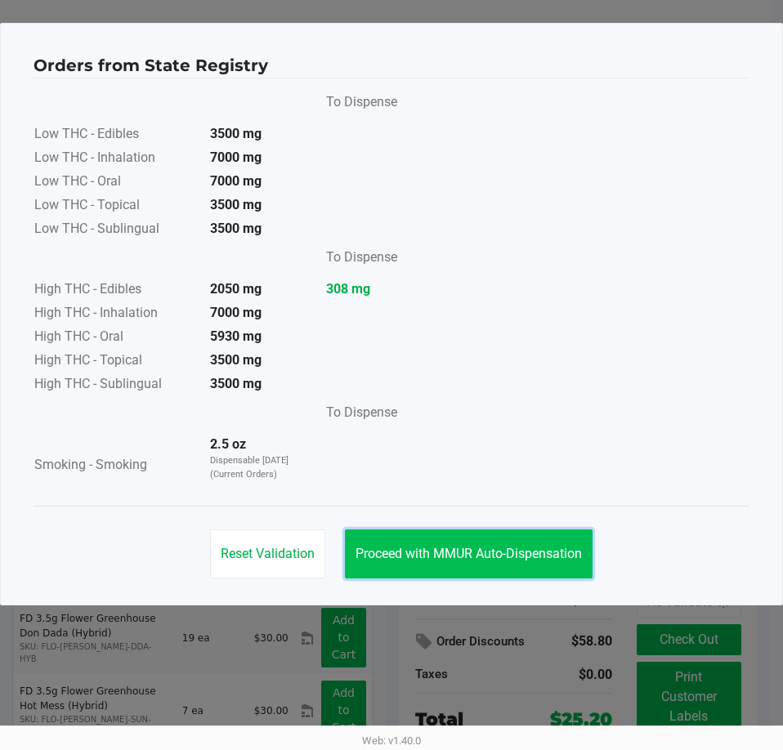
click at [506, 533] on button "Proceed with MMUR Auto-Dispensation" at bounding box center [469, 553] width 248 height 49
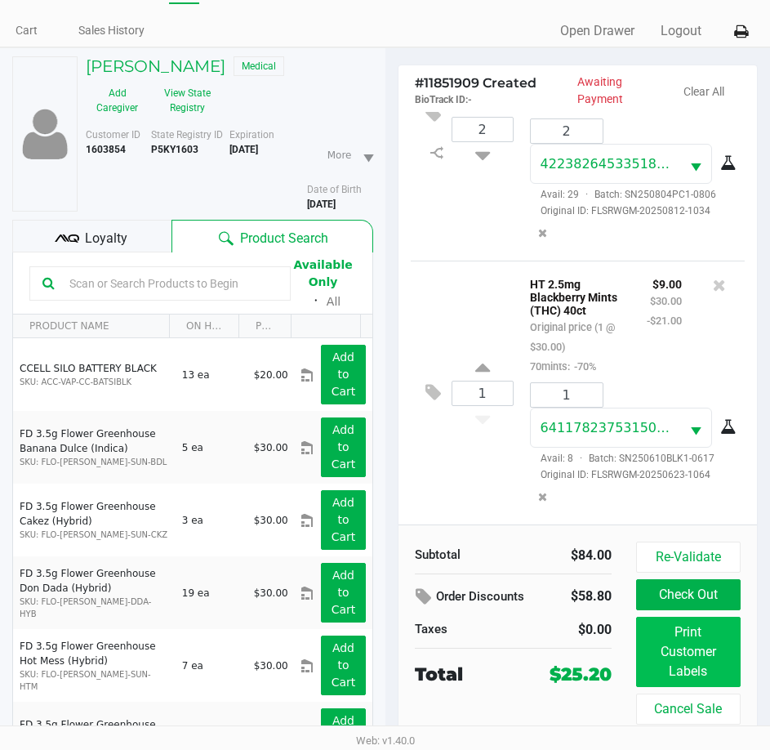
scroll to position [96, 0]
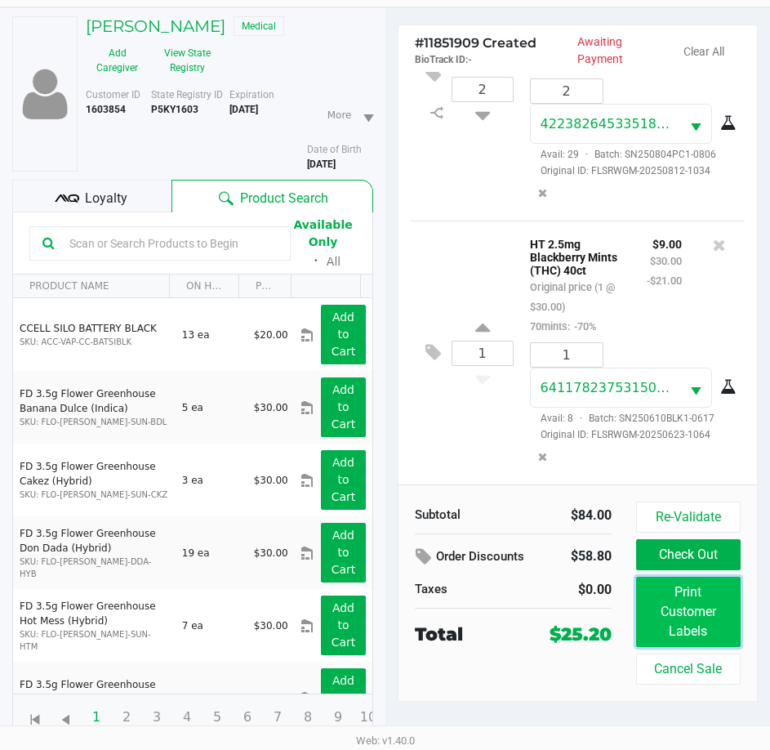
click at [717, 638] on button "Print Customer Labels" at bounding box center [688, 612] width 105 height 70
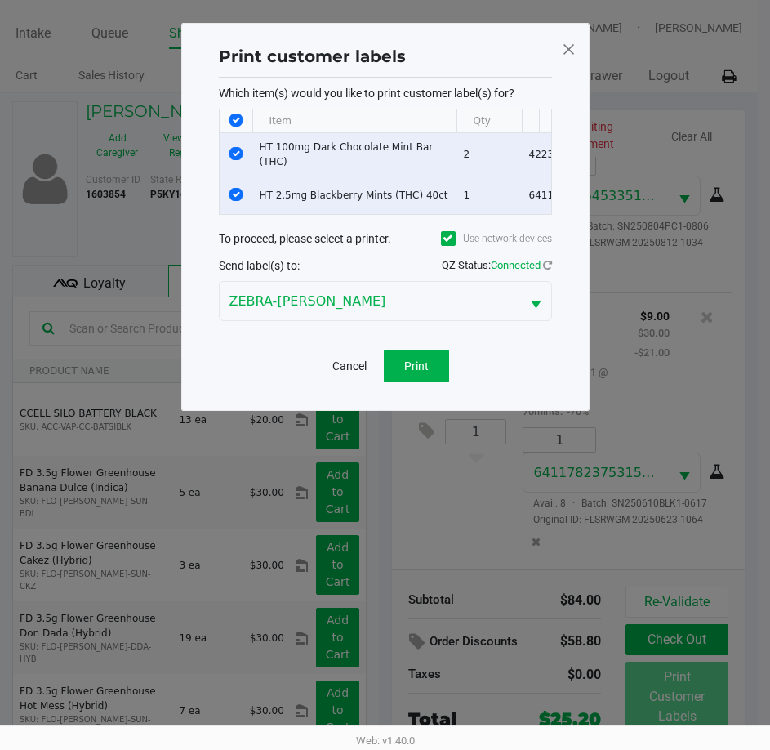
scroll to position [0, 0]
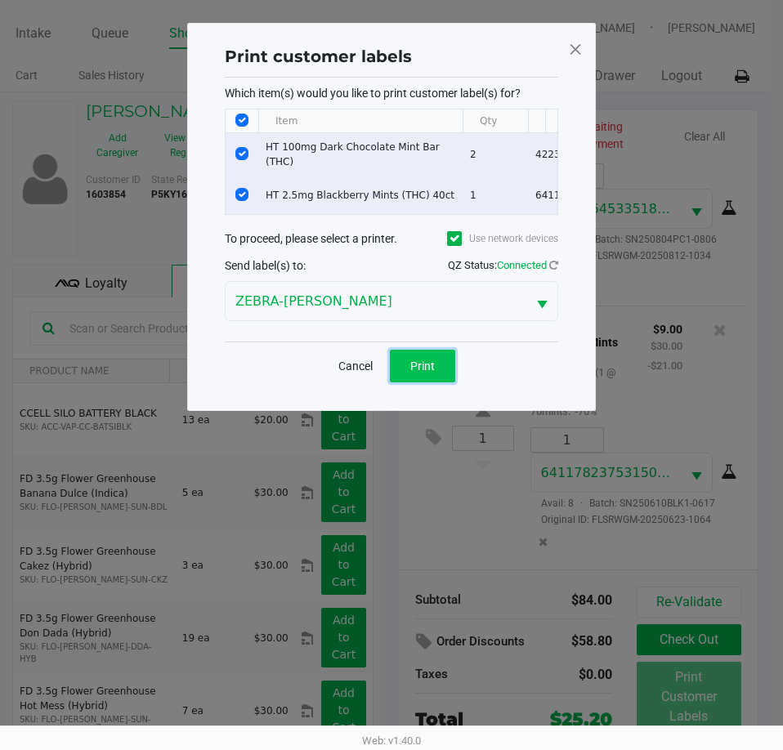
click at [426, 372] on span "Print" at bounding box center [422, 365] width 25 height 13
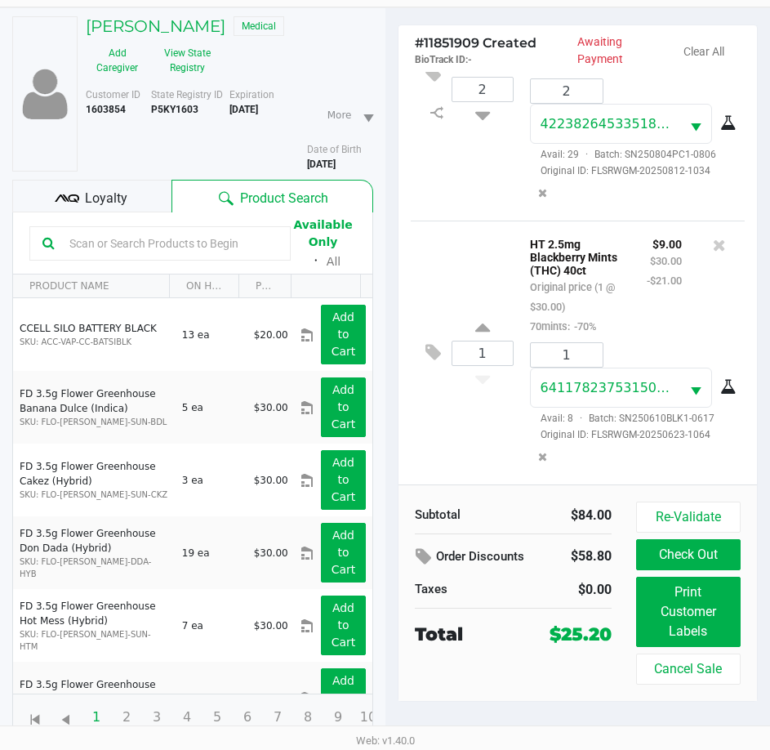
scroll to position [96, 0]
click at [660, 559] on button "Check Out" at bounding box center [688, 554] width 105 height 31
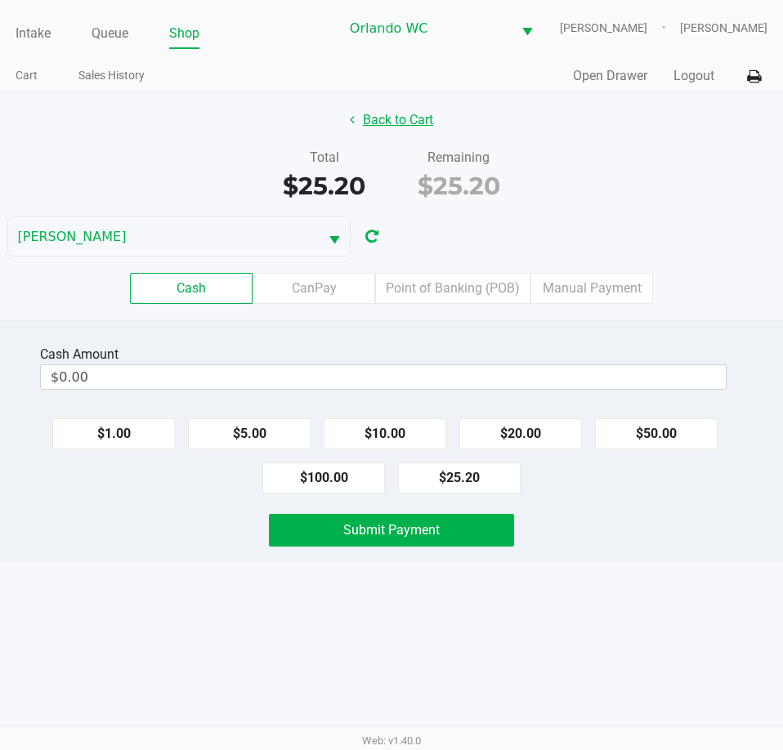
click at [392, 136] on button "Back to Cart" at bounding box center [391, 120] width 105 height 31
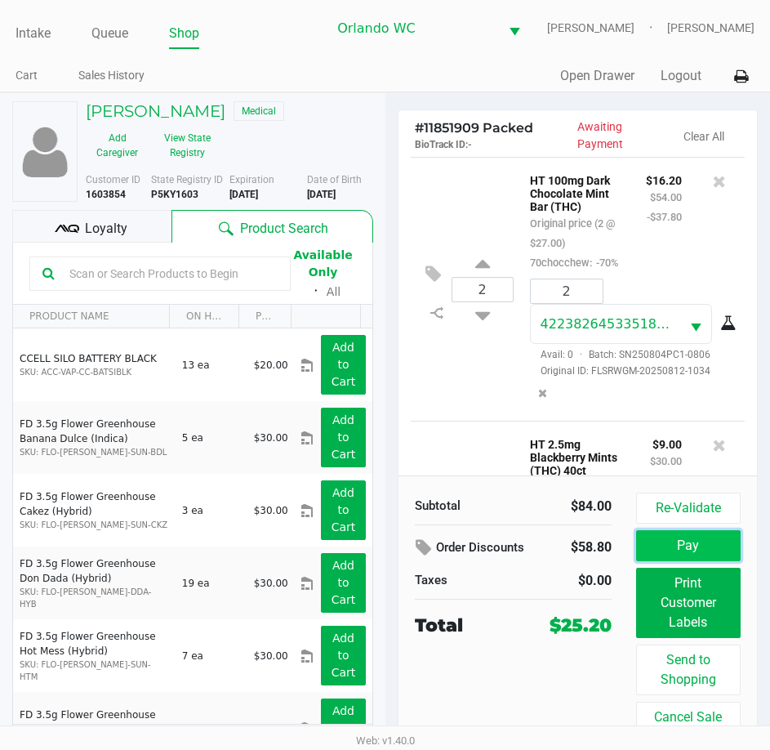
click at [676, 561] on button "Pay" at bounding box center [688, 545] width 105 height 31
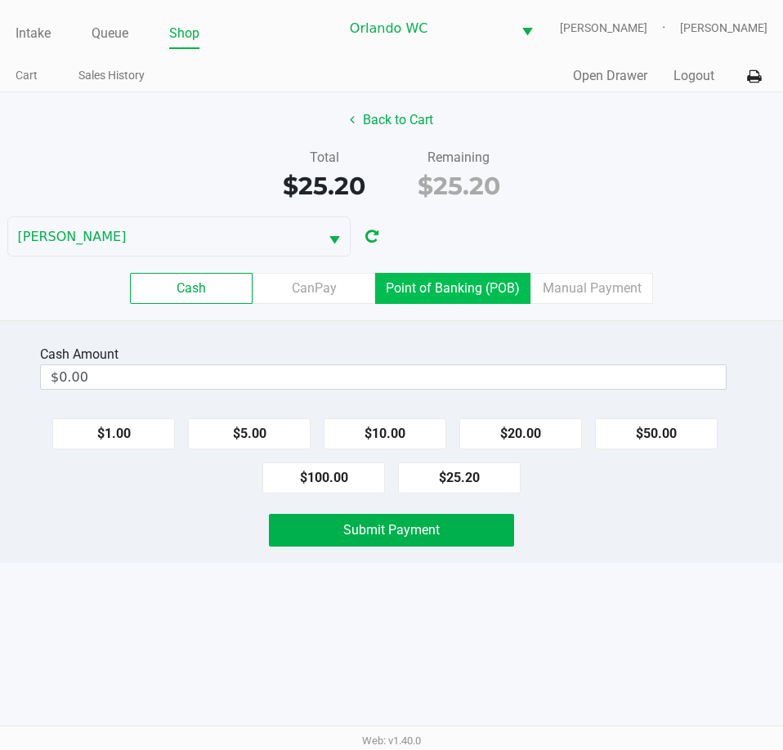
click at [505, 301] on label "Point of Banking (POB)" at bounding box center [452, 288] width 155 height 31
click at [0, 0] on 7 "Point of Banking (POB)" at bounding box center [0, 0] width 0 height 0
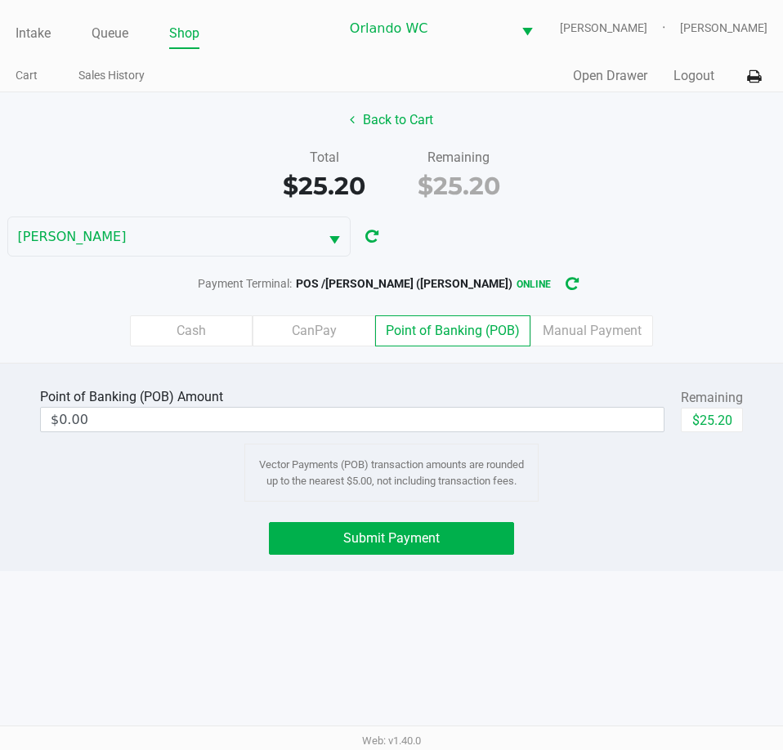
click at [413, 406] on div "Point of Banking (POB) Amount" at bounding box center [352, 397] width 624 height 20
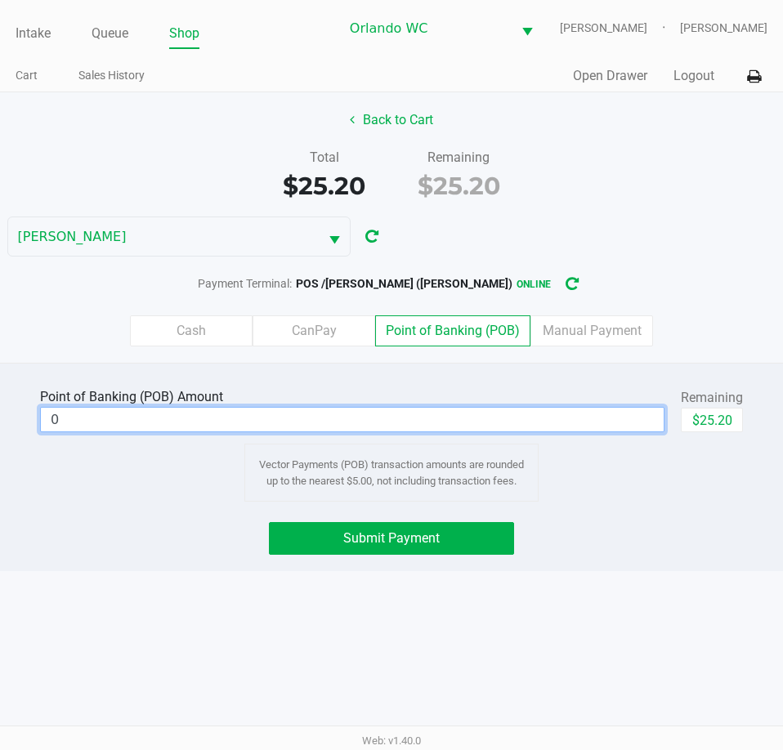
click at [411, 422] on input "0" at bounding box center [352, 420] width 622 height 24
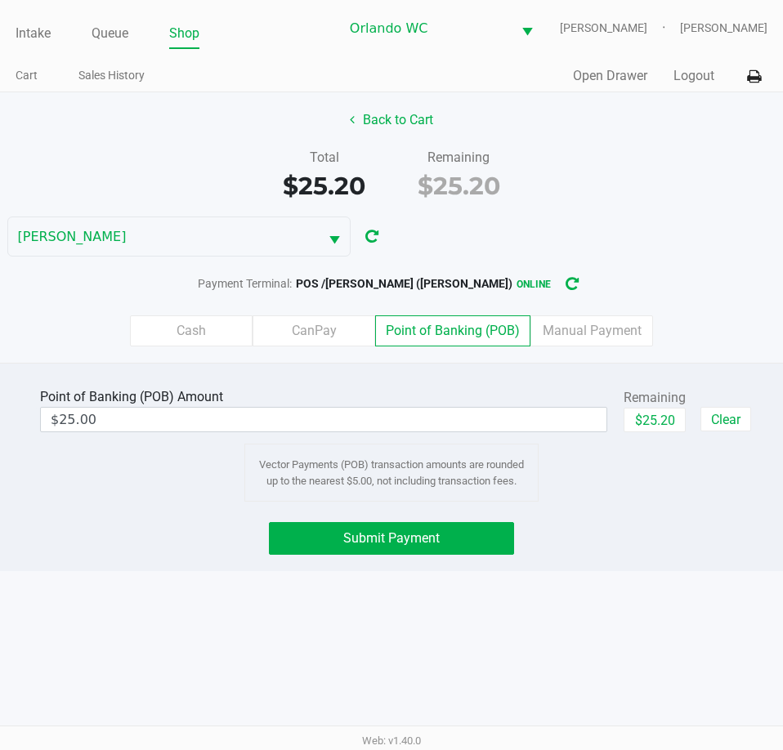
click at [586, 480] on div "Point of Banking (POB) Amount $25.00 Remaining $25.20 Clear Vector Payments (PO…" at bounding box center [391, 443] width 755 height 118
click at [454, 538] on button "Submit Payment" at bounding box center [391, 538] width 244 height 33
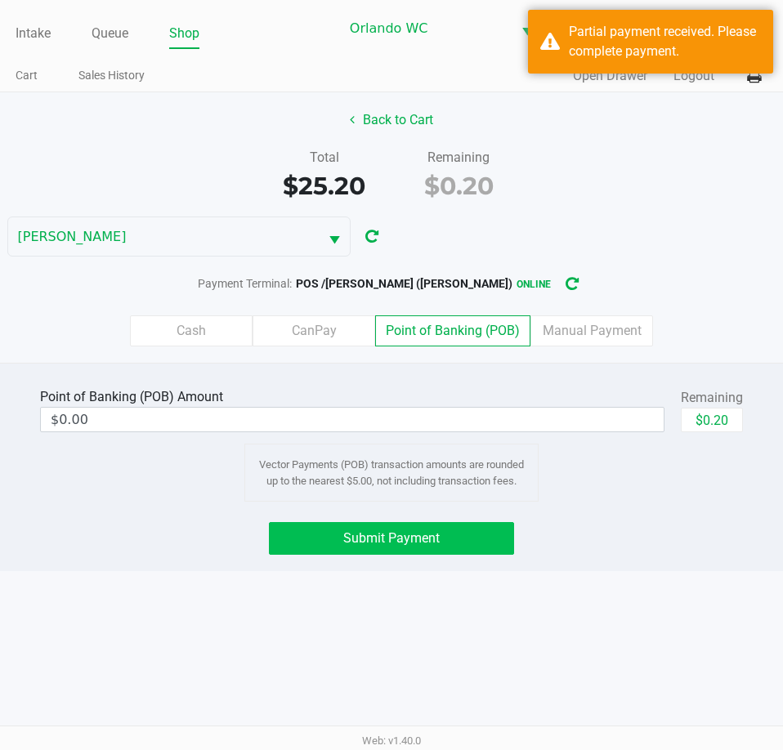
click at [229, 327] on label "Cash" at bounding box center [191, 330] width 123 height 31
click at [0, 0] on 0 "Cash" at bounding box center [0, 0] width 0 height 0
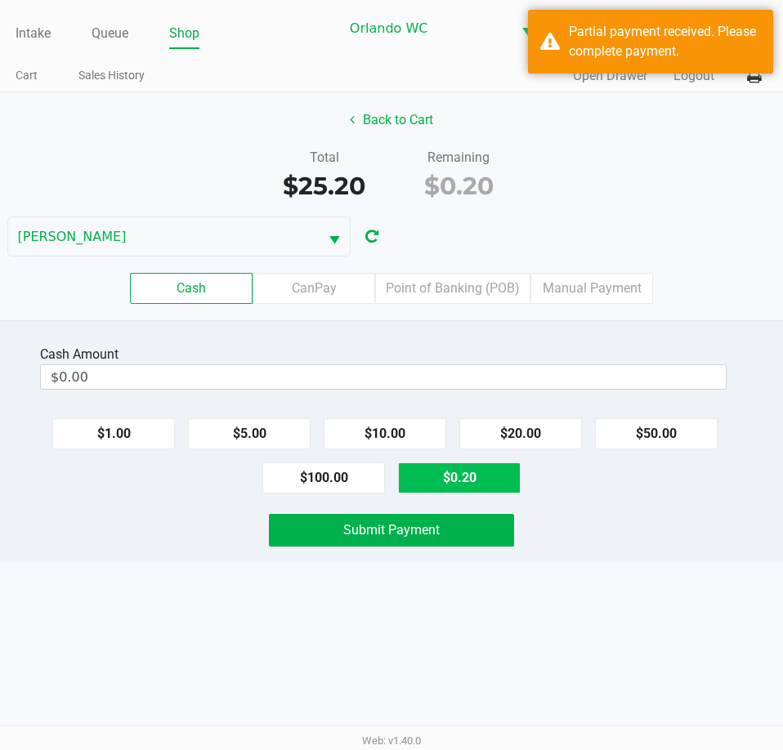
click at [474, 493] on button "$0.20" at bounding box center [459, 477] width 123 height 31
type input "$0.20"
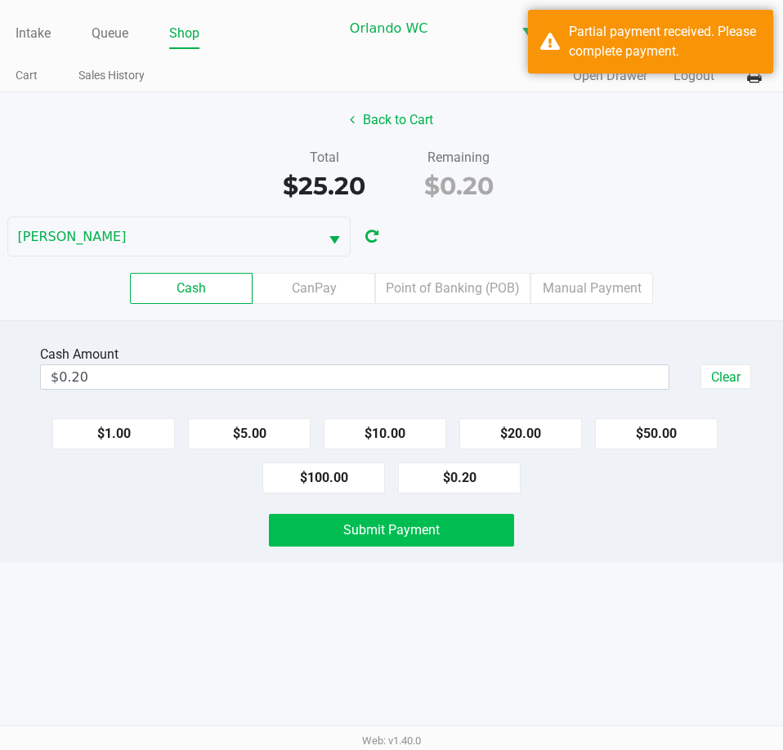
click at [430, 538] on span "Submit Payment" at bounding box center [391, 530] width 96 height 16
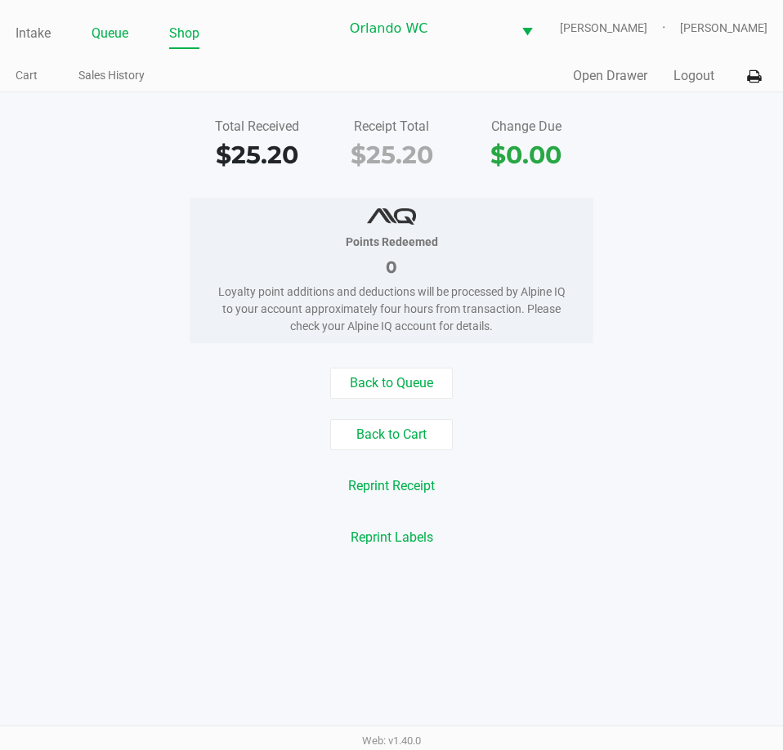
click at [118, 45] on link "Queue" at bounding box center [109, 33] width 37 height 23
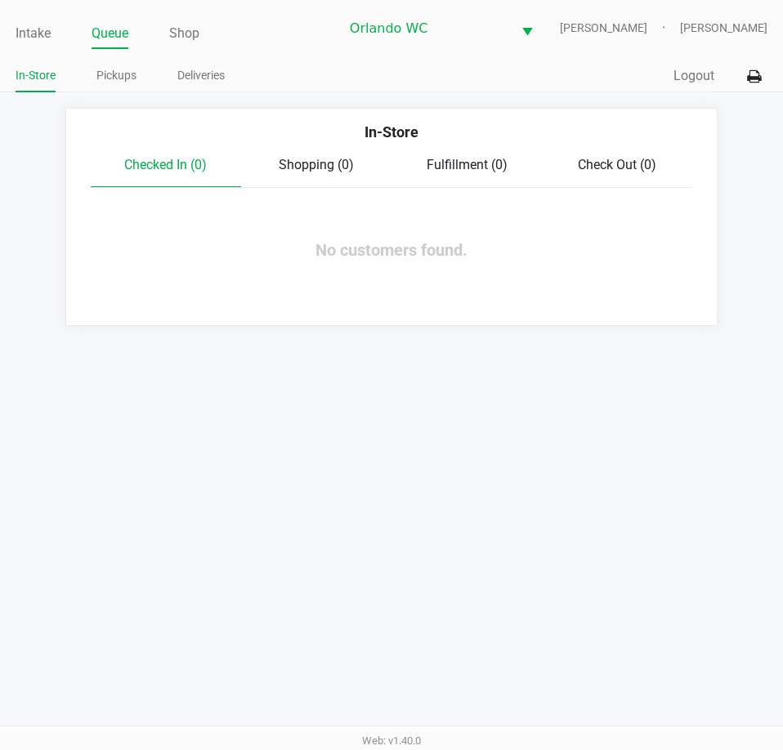
click at [32, 24] on div "Intake Queue Shop Orlando WC TYWIN-LANNISTER Malcolm Harvey" at bounding box center [392, 28] width 752 height 40
click at [133, 47] on ul "Intake Queue Shop" at bounding box center [177, 34] width 323 height 28
click at [118, 45] on link "Queue" at bounding box center [109, 33] width 37 height 23
click at [96, 45] on link "Queue" at bounding box center [109, 33] width 37 height 23
click at [115, 45] on link "Queue" at bounding box center [109, 33] width 37 height 23
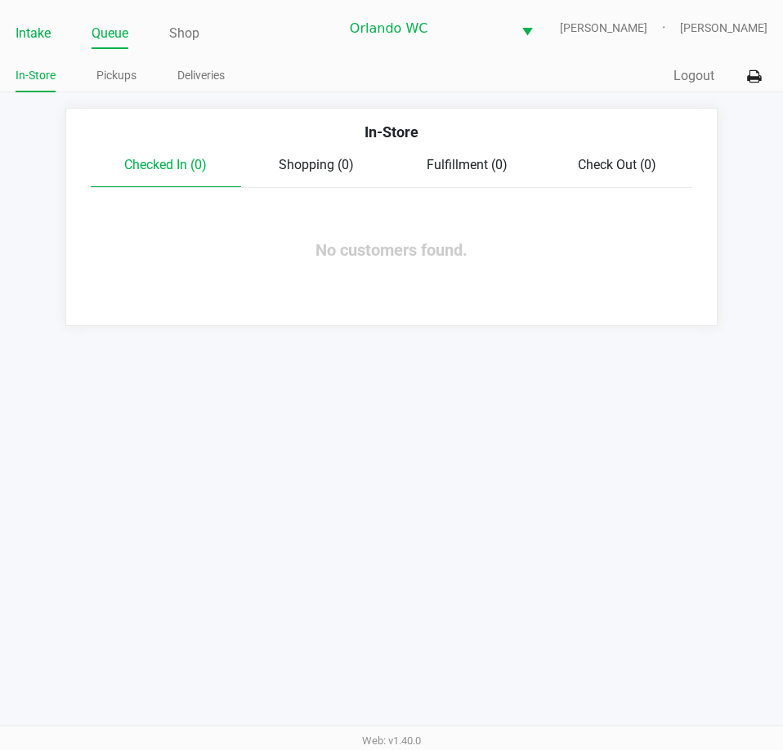
click at [30, 45] on link "Intake" at bounding box center [33, 33] width 35 height 23
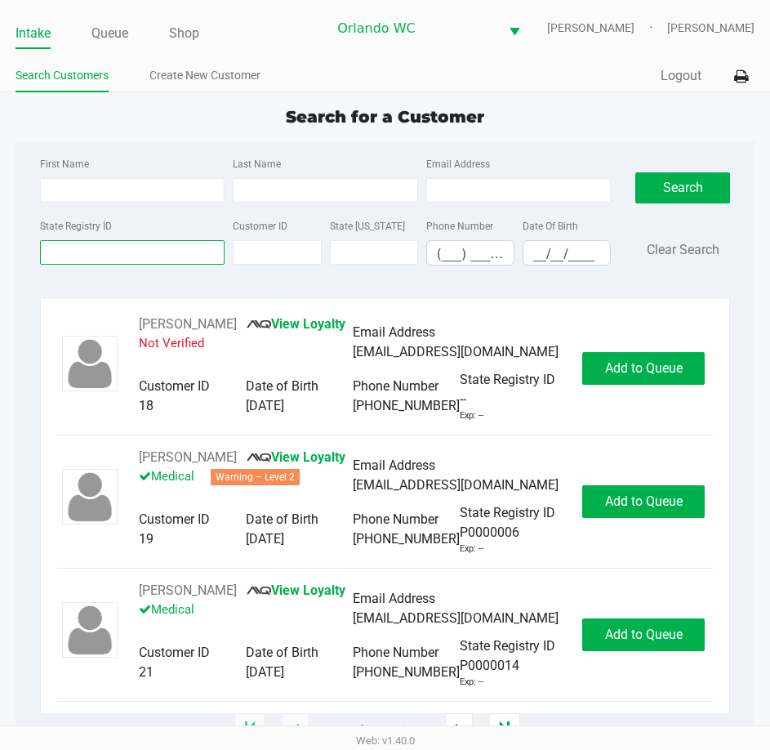
click at [150, 265] on input "State Registry ID" at bounding box center [132, 252] width 185 height 25
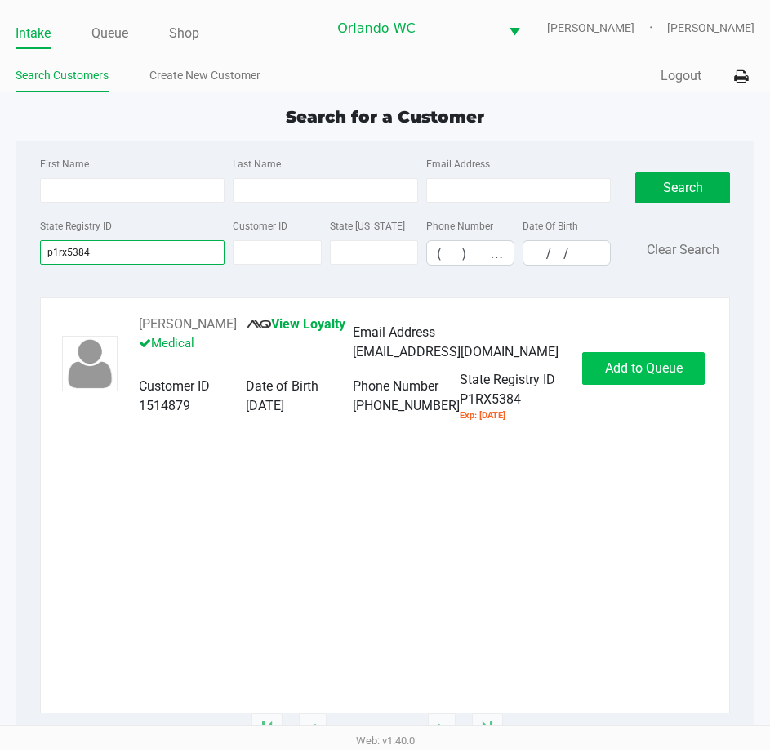
type input "p1rx5384"
click at [623, 376] on span "Add to Queue" at bounding box center [644, 368] width 78 height 16
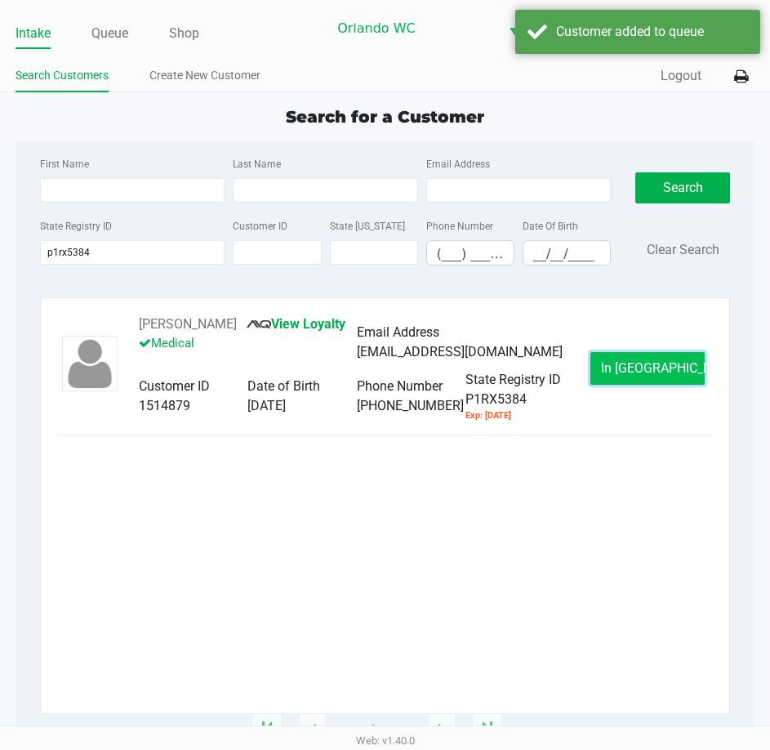
click at [640, 375] on span "In Queue" at bounding box center [669, 368] width 137 height 16
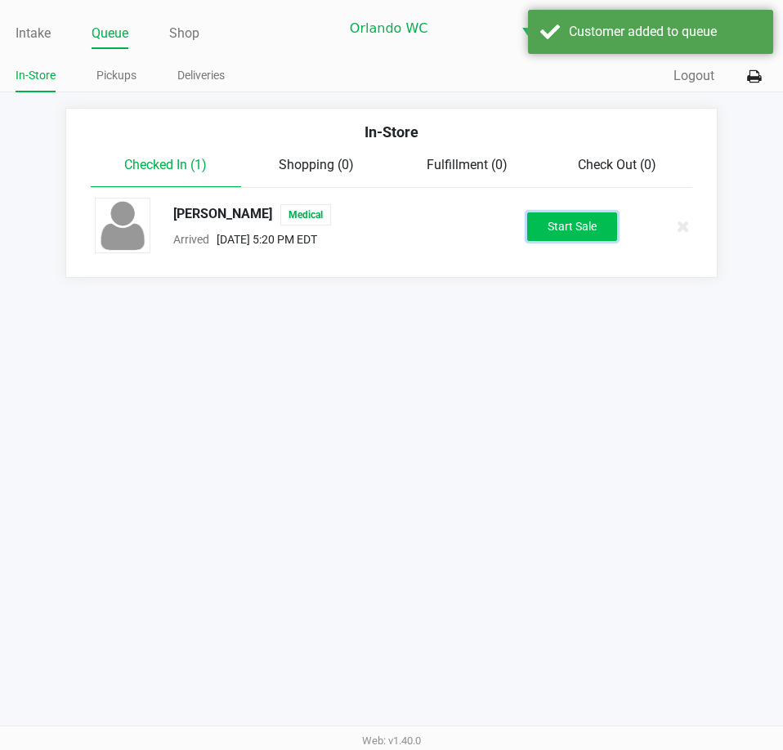
click at [547, 241] on button "Start Sale" at bounding box center [572, 226] width 90 height 29
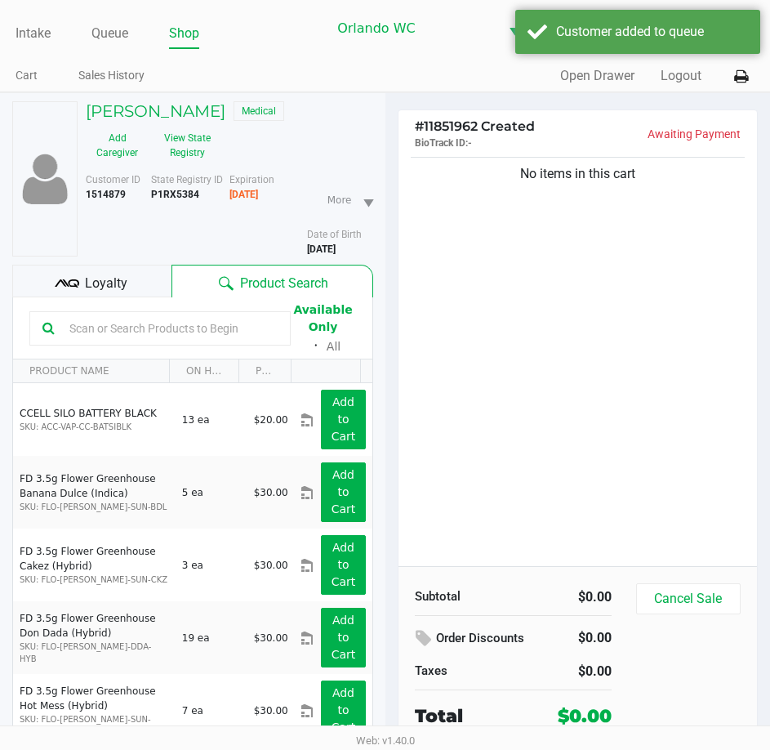
click at [506, 402] on div "No items in this cart" at bounding box center [578, 360] width 359 height 413
click at [195, 161] on button "View State Registry" at bounding box center [183, 145] width 69 height 41
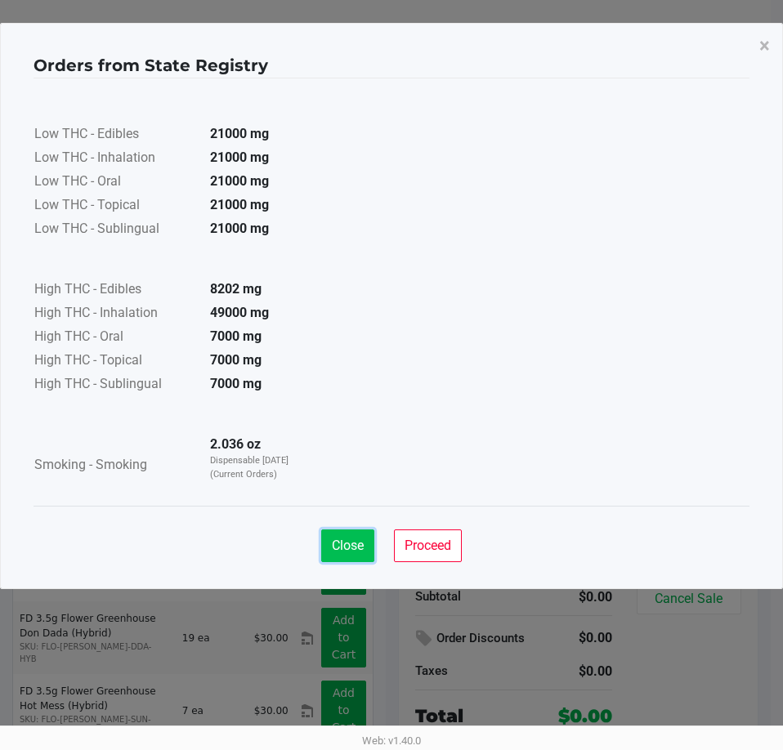
click at [347, 542] on span "Close" at bounding box center [348, 546] width 32 height 16
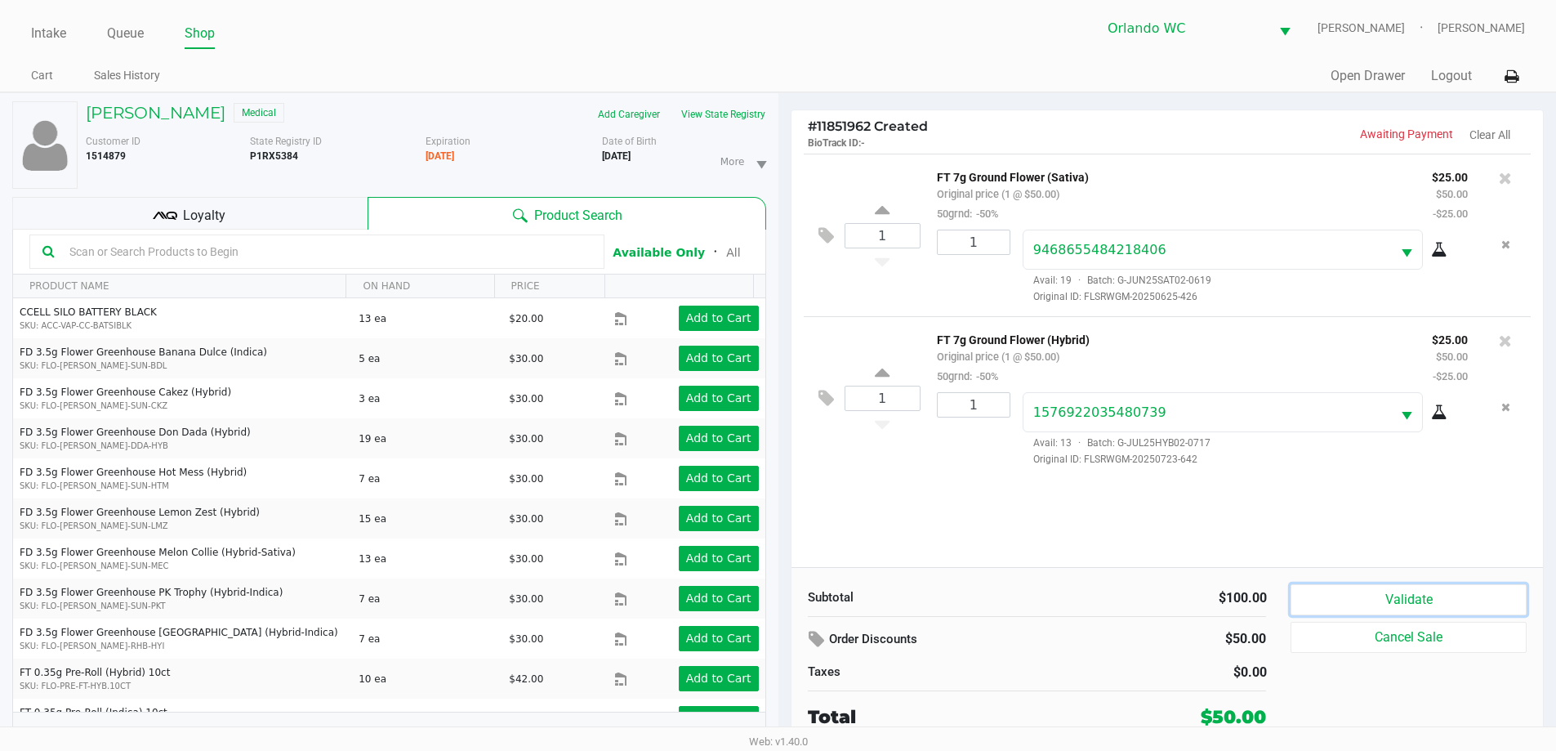
click at [1348, 605] on button "Validate" at bounding box center [1408, 599] width 235 height 31
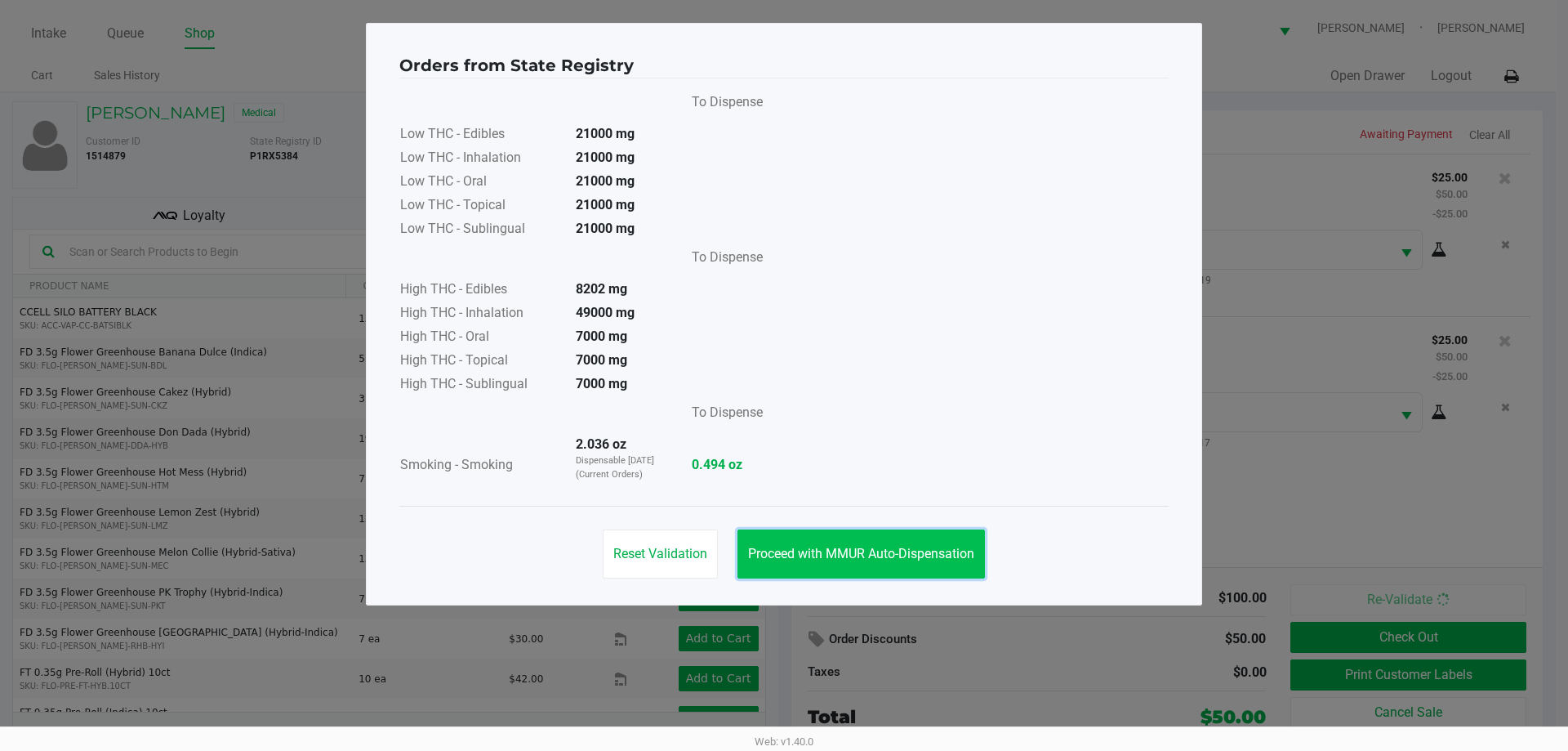
click at [813, 556] on span "Proceed with MMUR Auto-Dispensation" at bounding box center [861, 554] width 226 height 16
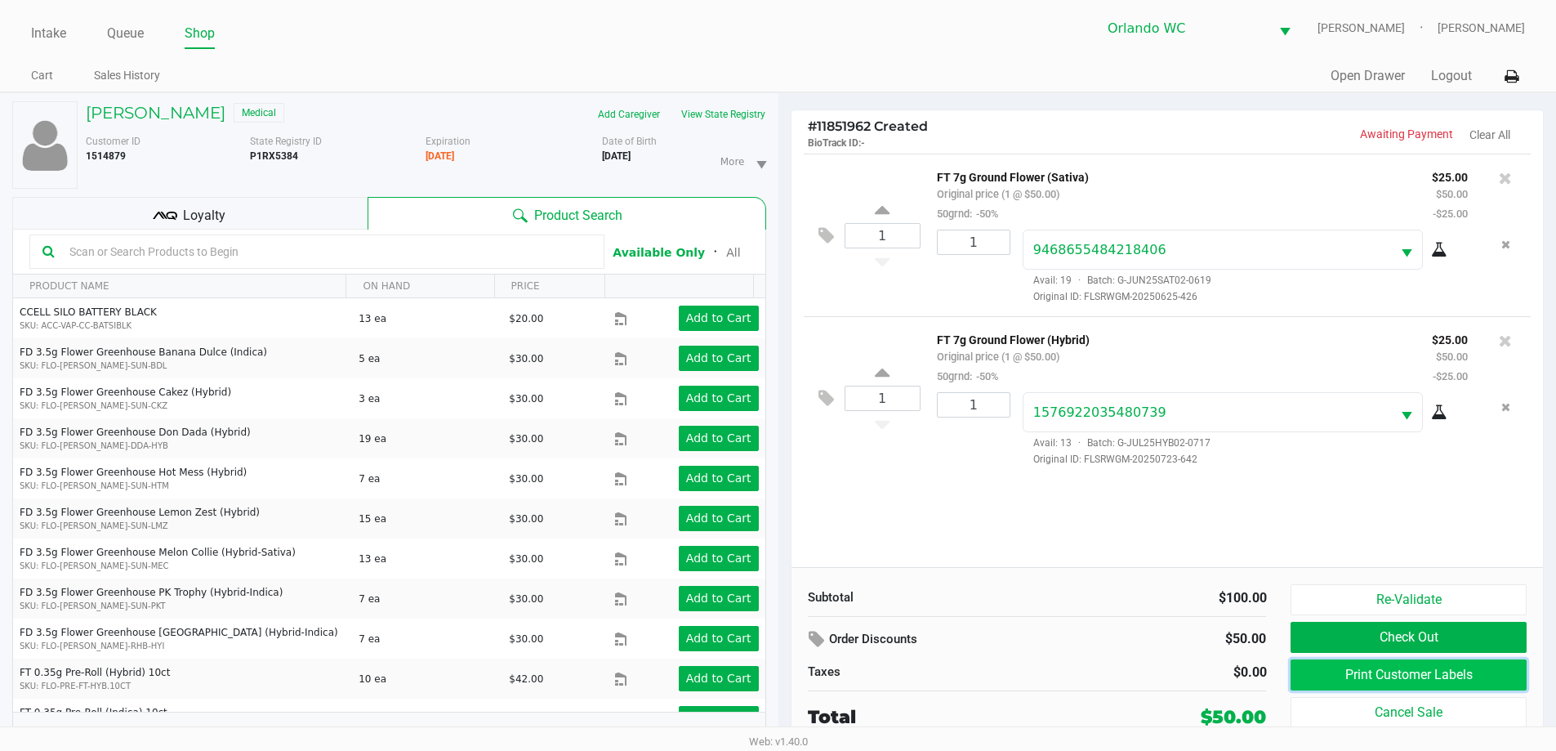
click at [1312, 671] on button "Print Customer Labels" at bounding box center [1408, 674] width 235 height 31
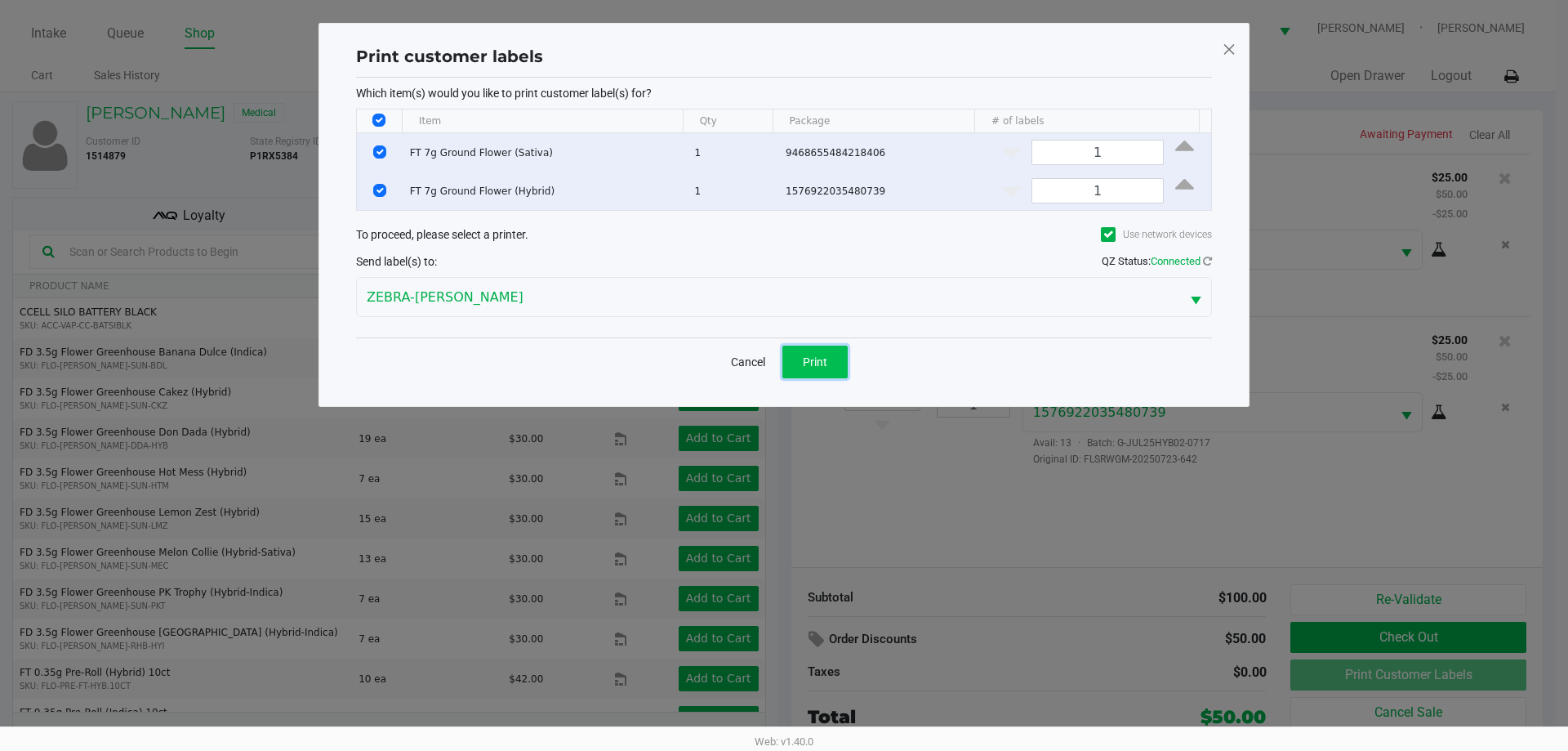
click at [821, 372] on button "Print" at bounding box center [815, 362] width 65 height 33
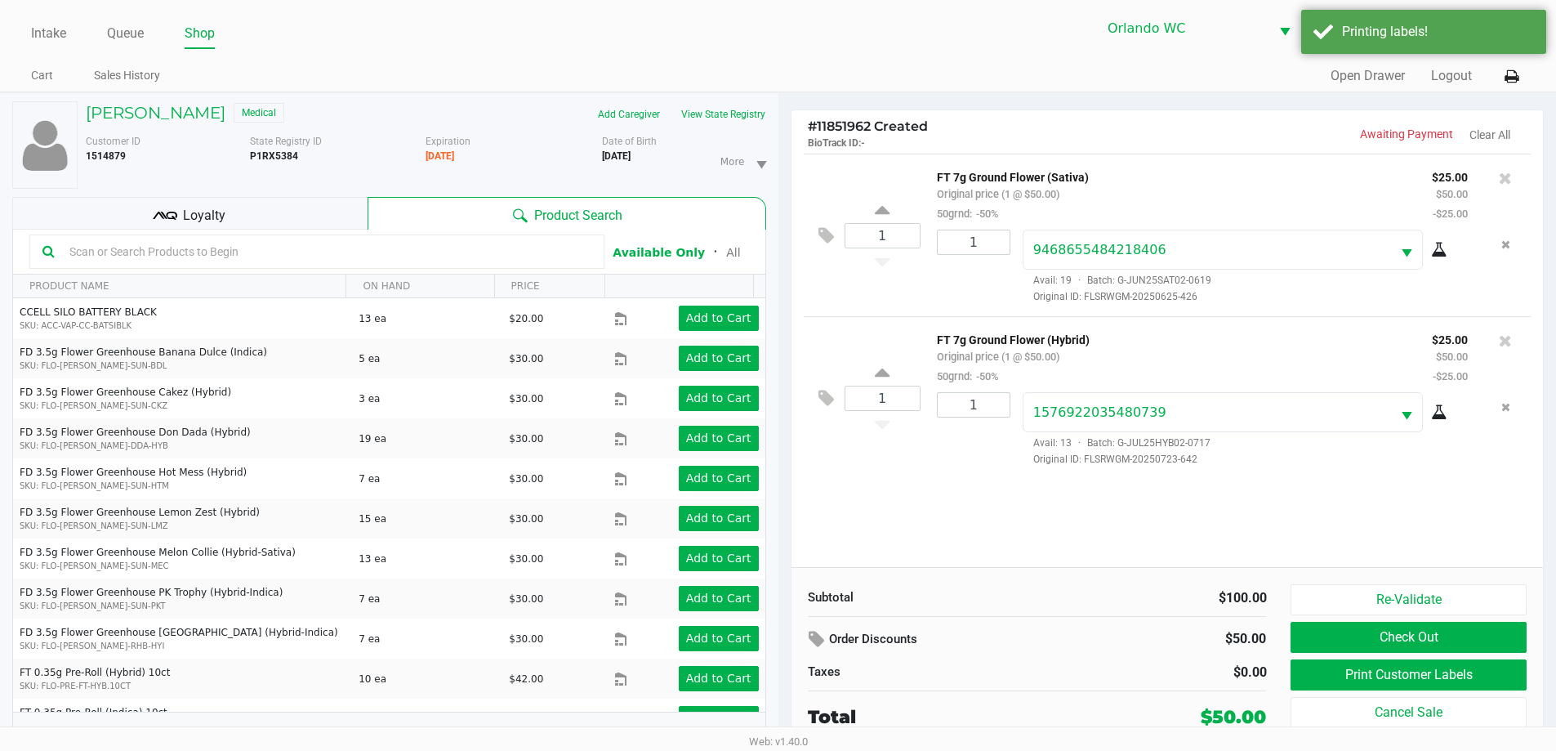
click at [243, 211] on div "Loyalty" at bounding box center [189, 213] width 355 height 33
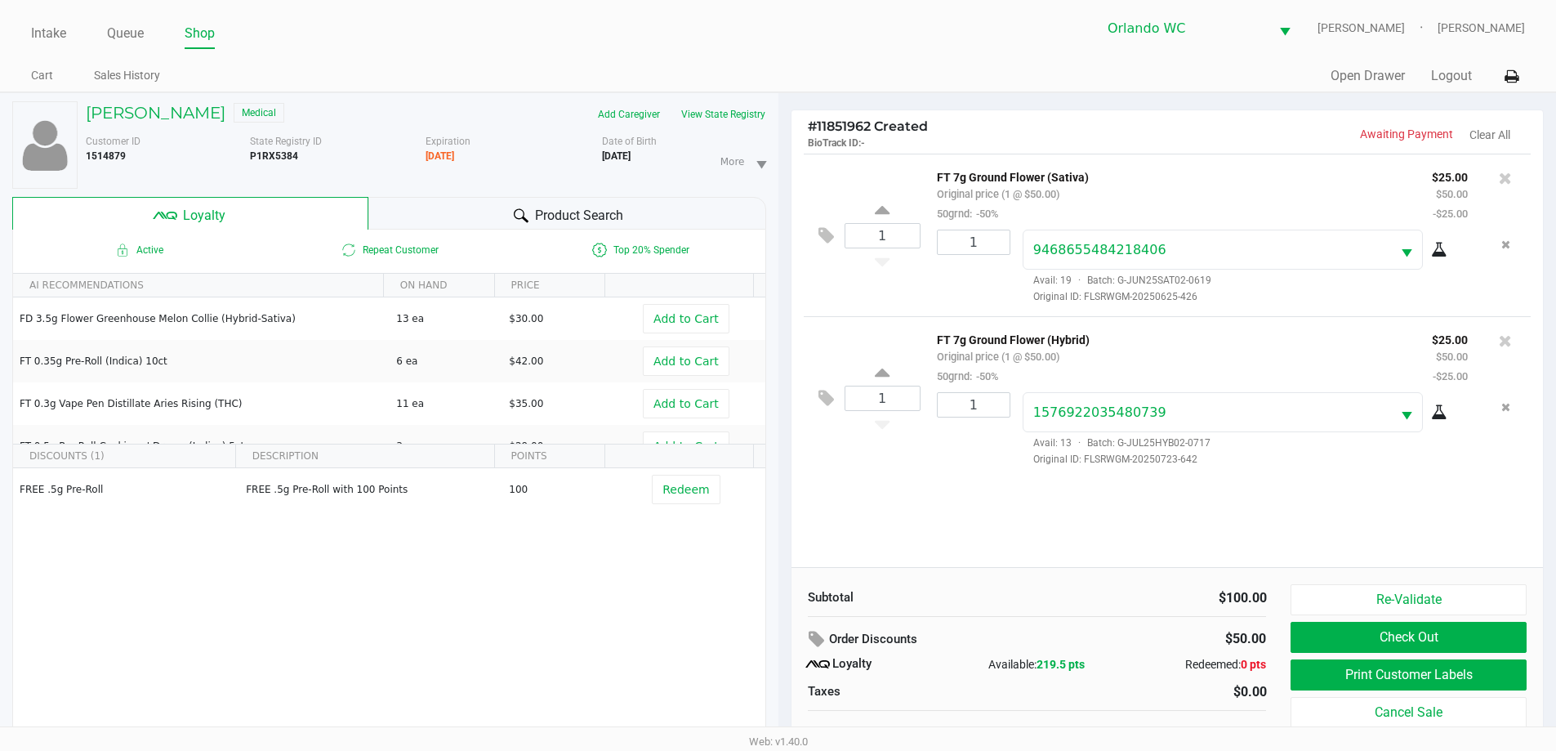
scroll to position [17, 0]
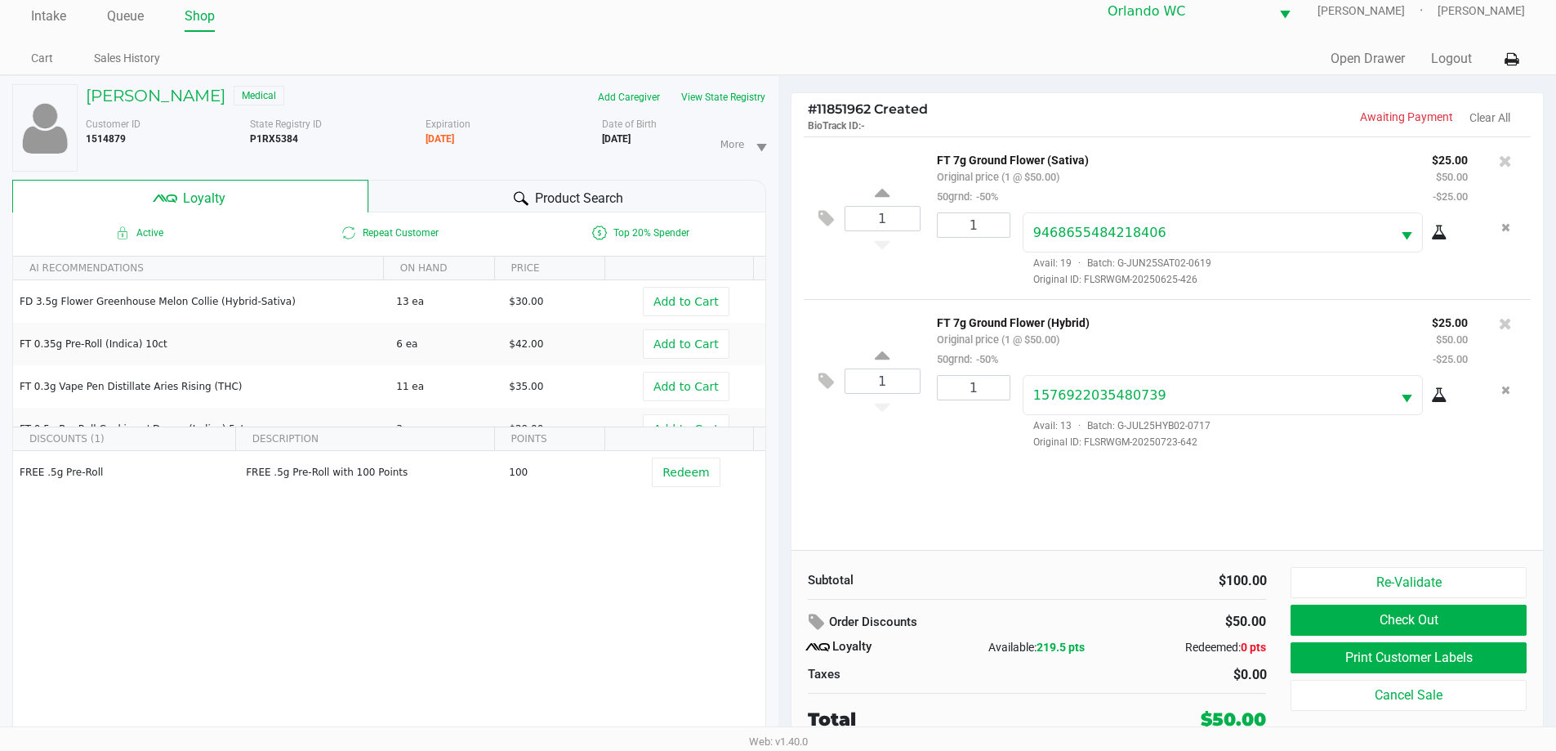
click at [1346, 617] on button "Check Out" at bounding box center [1408, 619] width 235 height 31
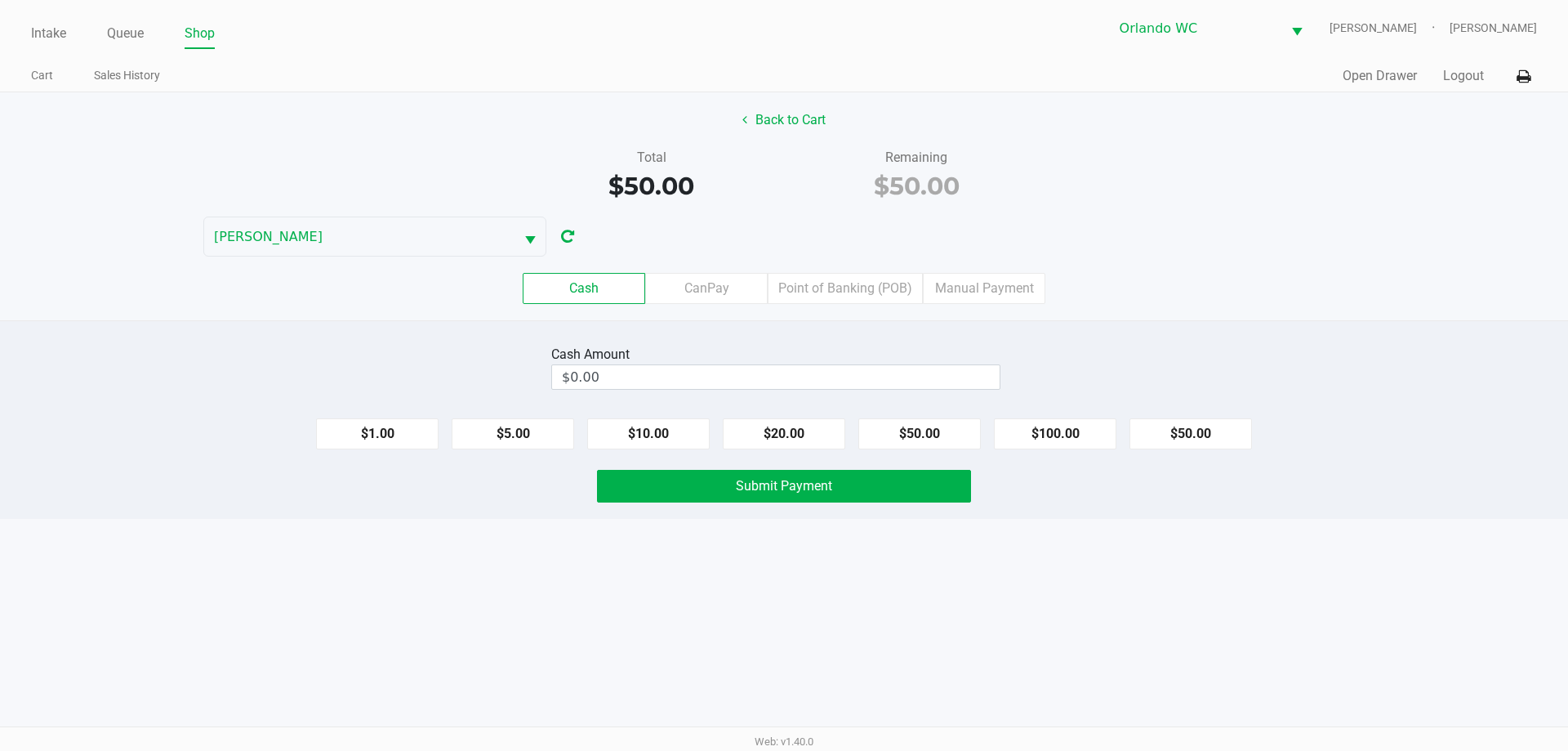
click at [707, 302] on label "CanPay" at bounding box center [706, 288] width 123 height 31
click at [0, 0] on 2 "CanPay" at bounding box center [0, 0] width 0 height 0
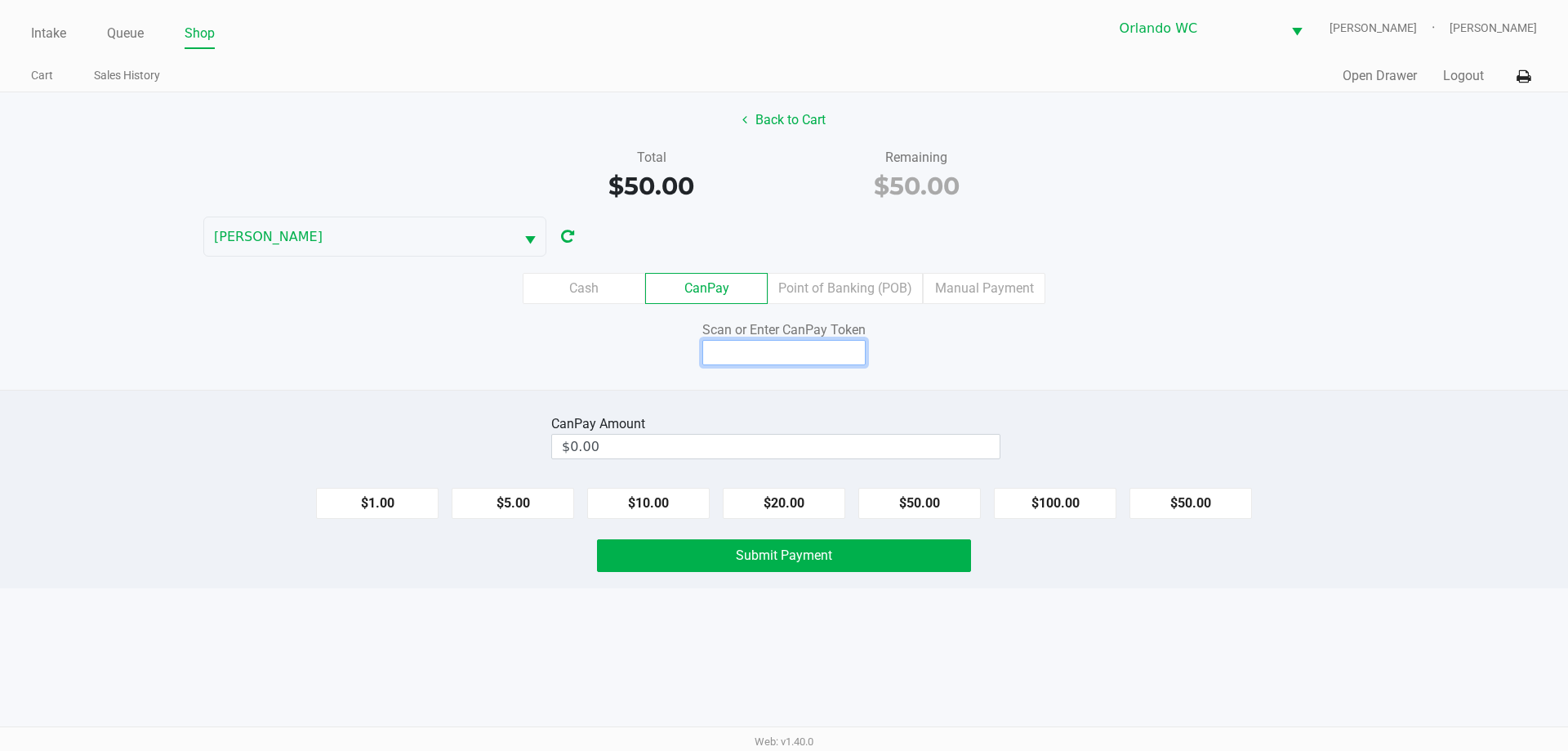
click at [752, 360] on input at bounding box center [784, 352] width 163 height 25
type input "Q2807443X"
click at [1217, 514] on button "$50.00" at bounding box center [1191, 503] width 123 height 31
type input "$50.00"
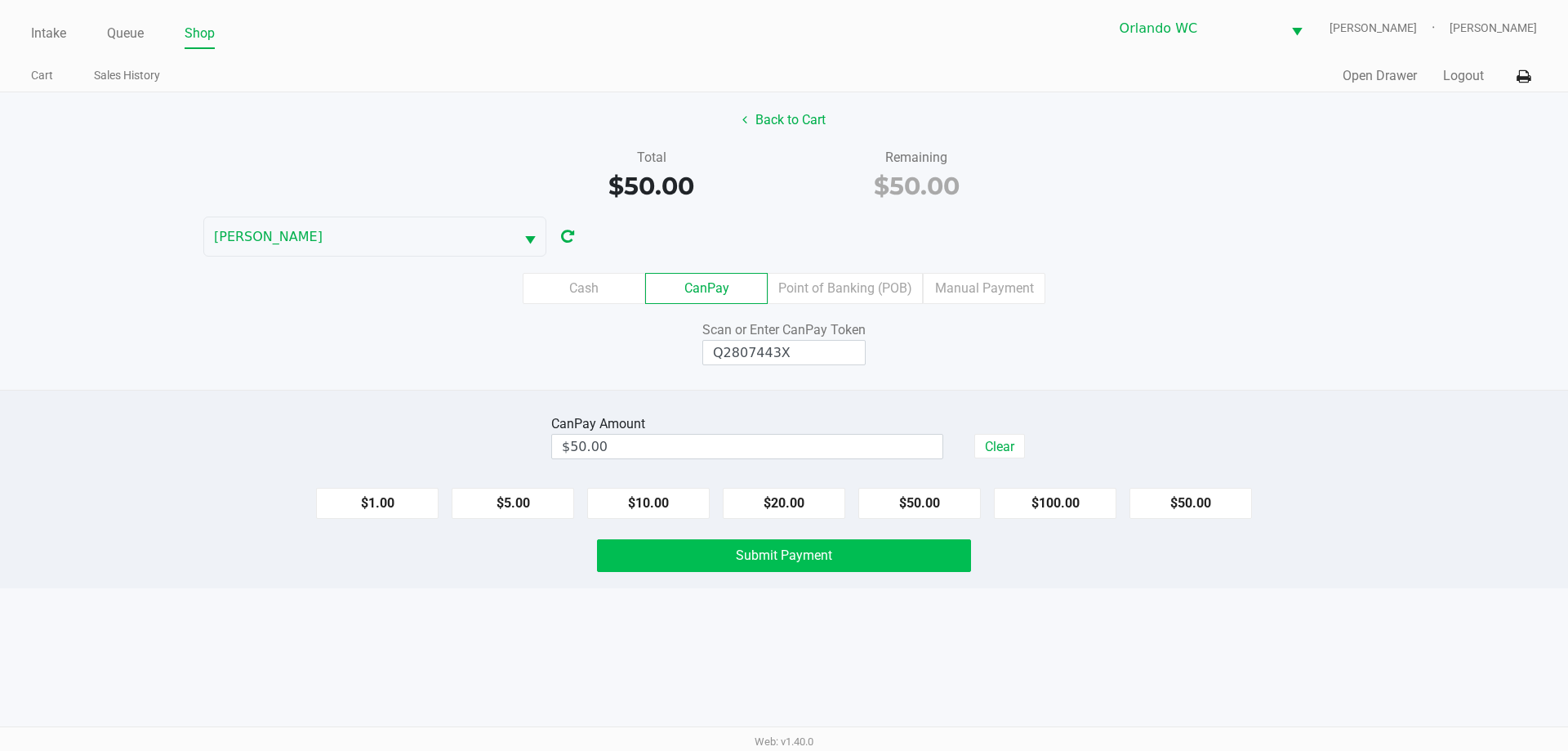
click at [852, 561] on button "Submit Payment" at bounding box center [784, 555] width 374 height 33
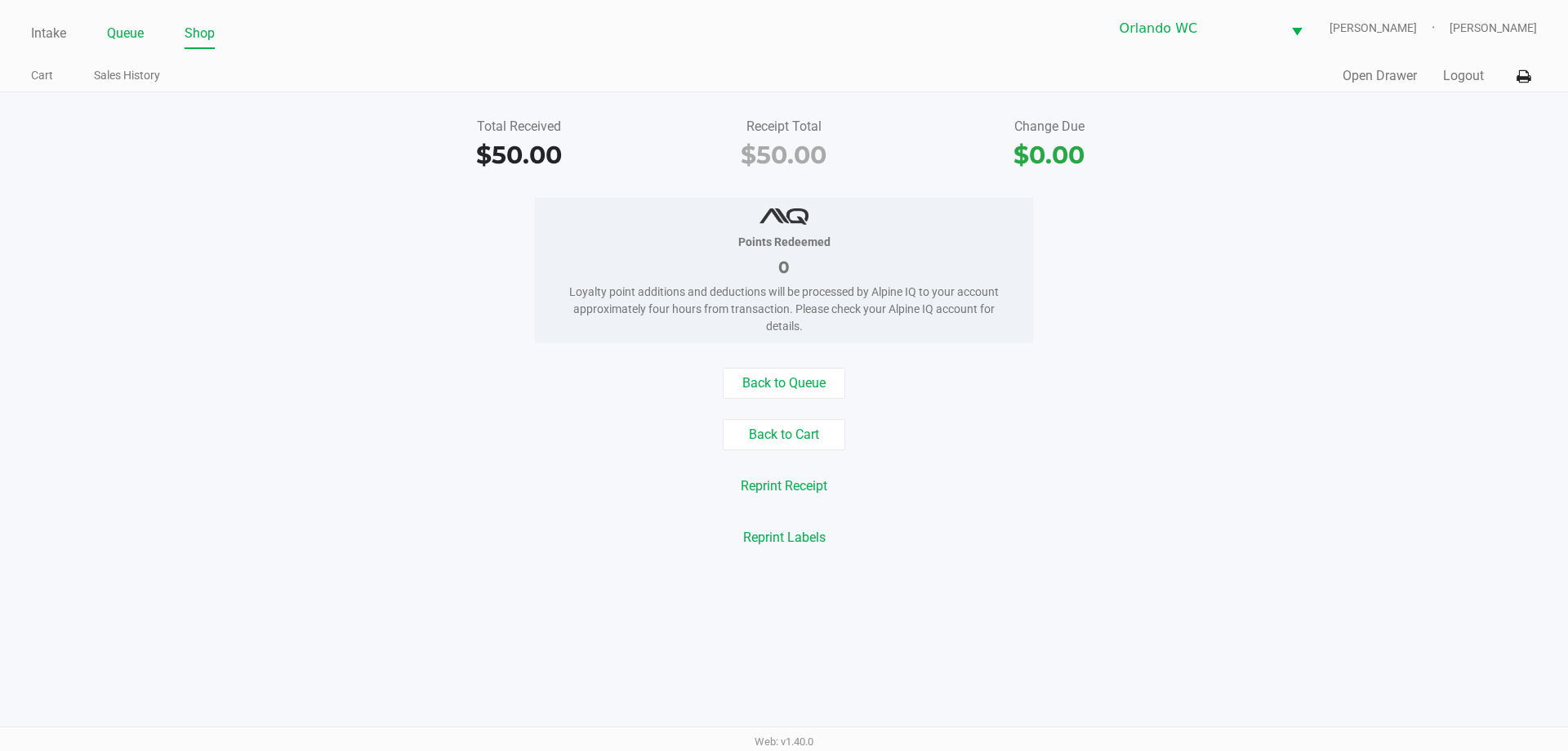
click at [132, 22] on link "Queue" at bounding box center [125, 33] width 37 height 23
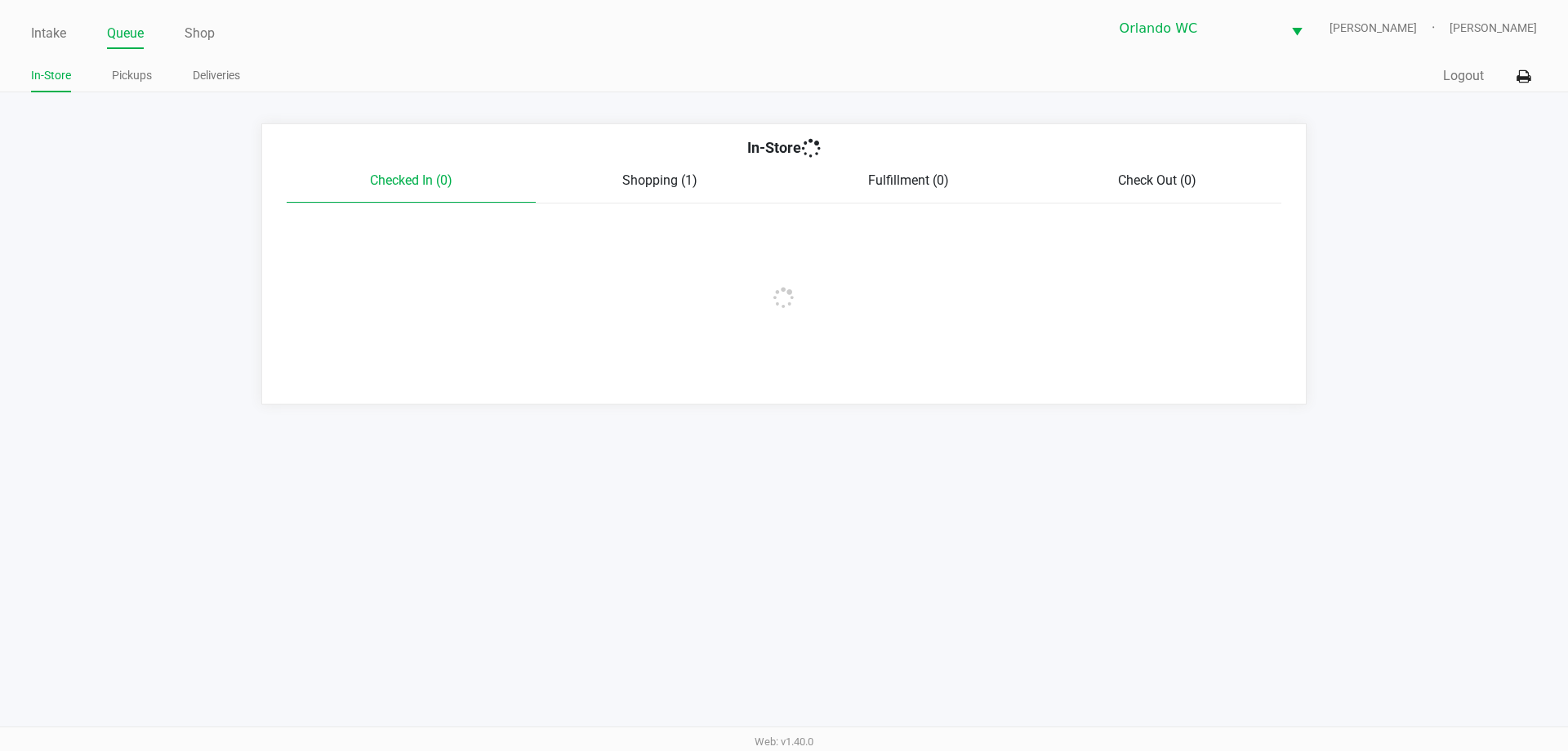
click at [132, 26] on link "Queue" at bounding box center [125, 33] width 37 height 23
click at [141, 81] on link "Pickups" at bounding box center [132, 75] width 40 height 20
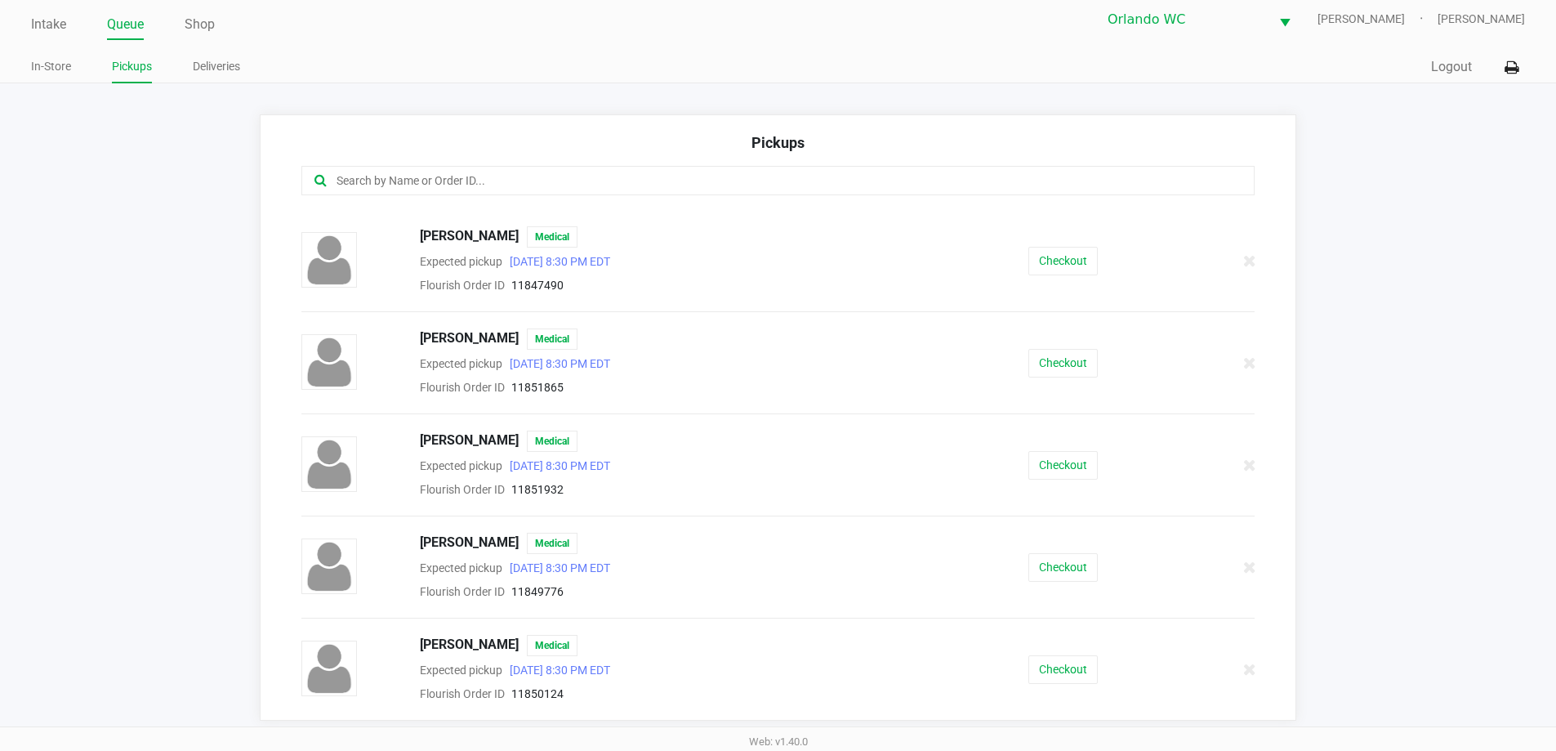
scroll to position [11, 0]
click at [1044, 480] on div "Rosita Matos Medical Expected pickup Aug 26, 2025 8:30 PM EDT Flourish Order ID…" at bounding box center [778, 463] width 979 height 69
click at [1044, 451] on button "Checkout" at bounding box center [1062, 463] width 69 height 29
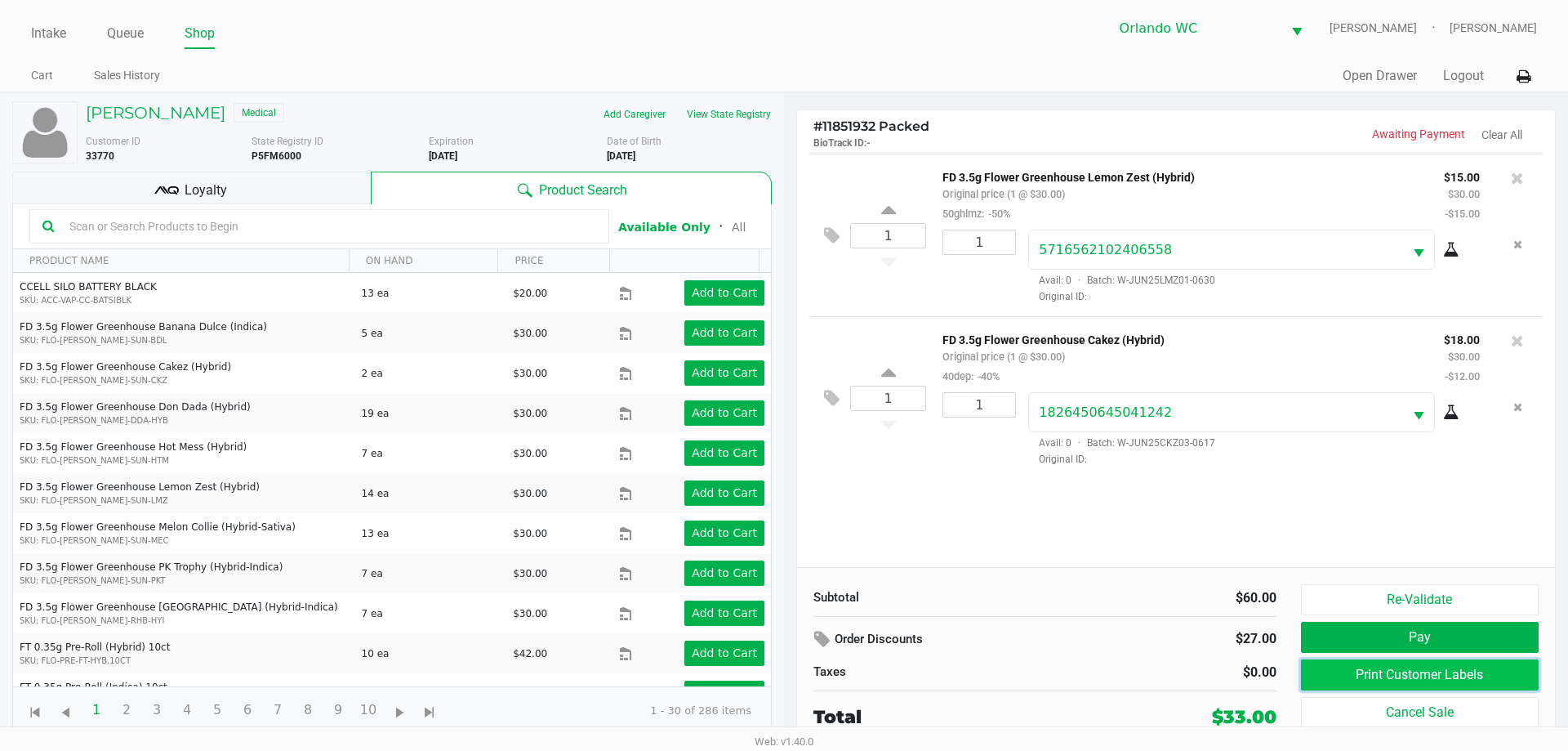
click at [1336, 674] on button "Print Customer Labels" at bounding box center [1420, 674] width 238 height 31
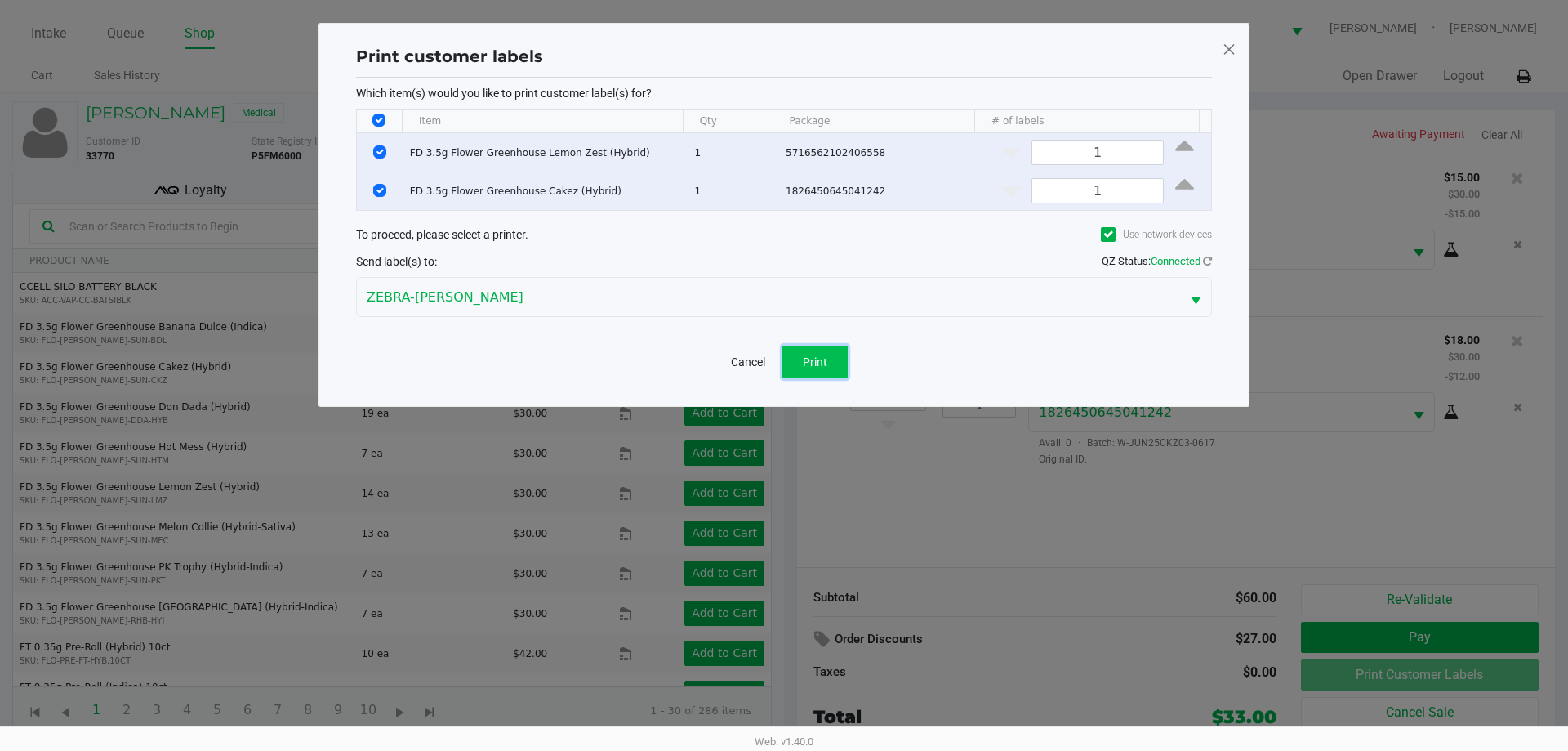
click at [819, 368] on span "Print" at bounding box center [815, 361] width 25 height 13
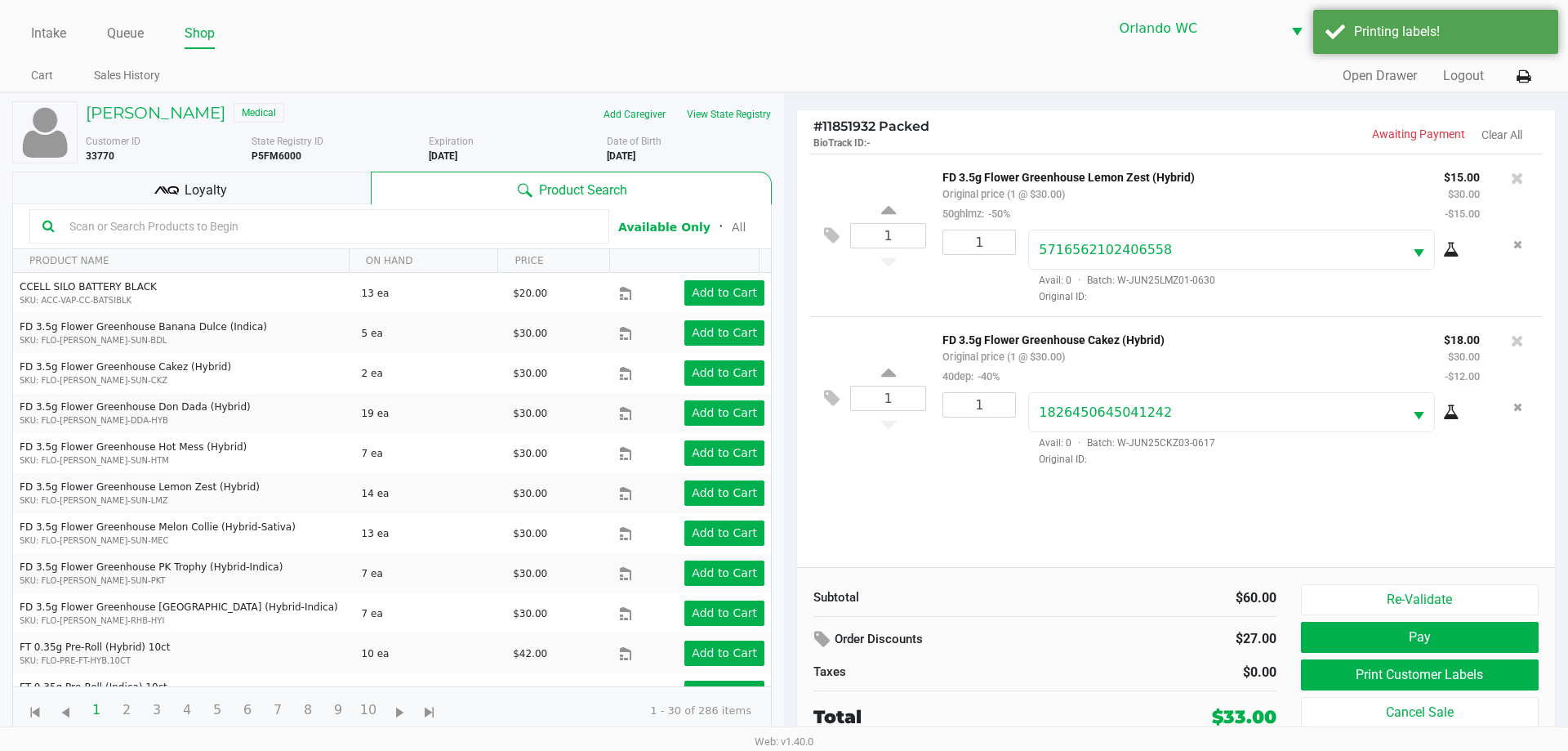
click at [854, 538] on div "1 FD 3.5g Flower Greenhouse Lemon Zest (Hybrid) Original price (1 @ $30.00) 50g…" at bounding box center [1176, 360] width 758 height 413
click at [859, 499] on div "1 FD 3.5g Flower Greenhouse Lemon Zest (Hybrid) Original price (1 @ $30.00) 50g…" at bounding box center [1176, 360] width 758 height 413
click at [905, 500] on div "1 FD 3.5g Flower Greenhouse Lemon Zest (Hybrid) Original price (1 @ $30.00) 50g…" at bounding box center [1176, 360] width 758 height 413
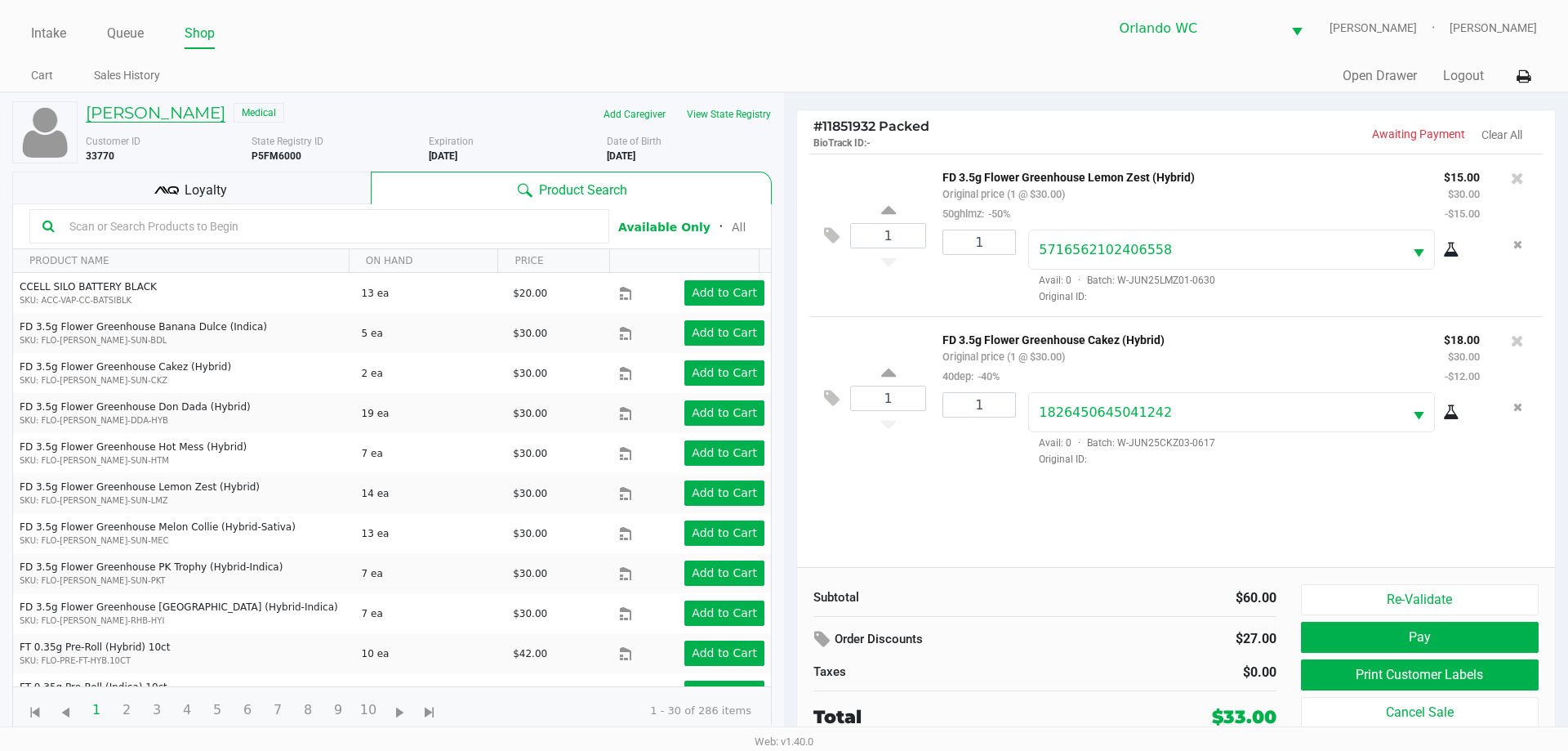
click at [157, 122] on h5 "Rosita Matos" at bounding box center [156, 113] width 140 height 20
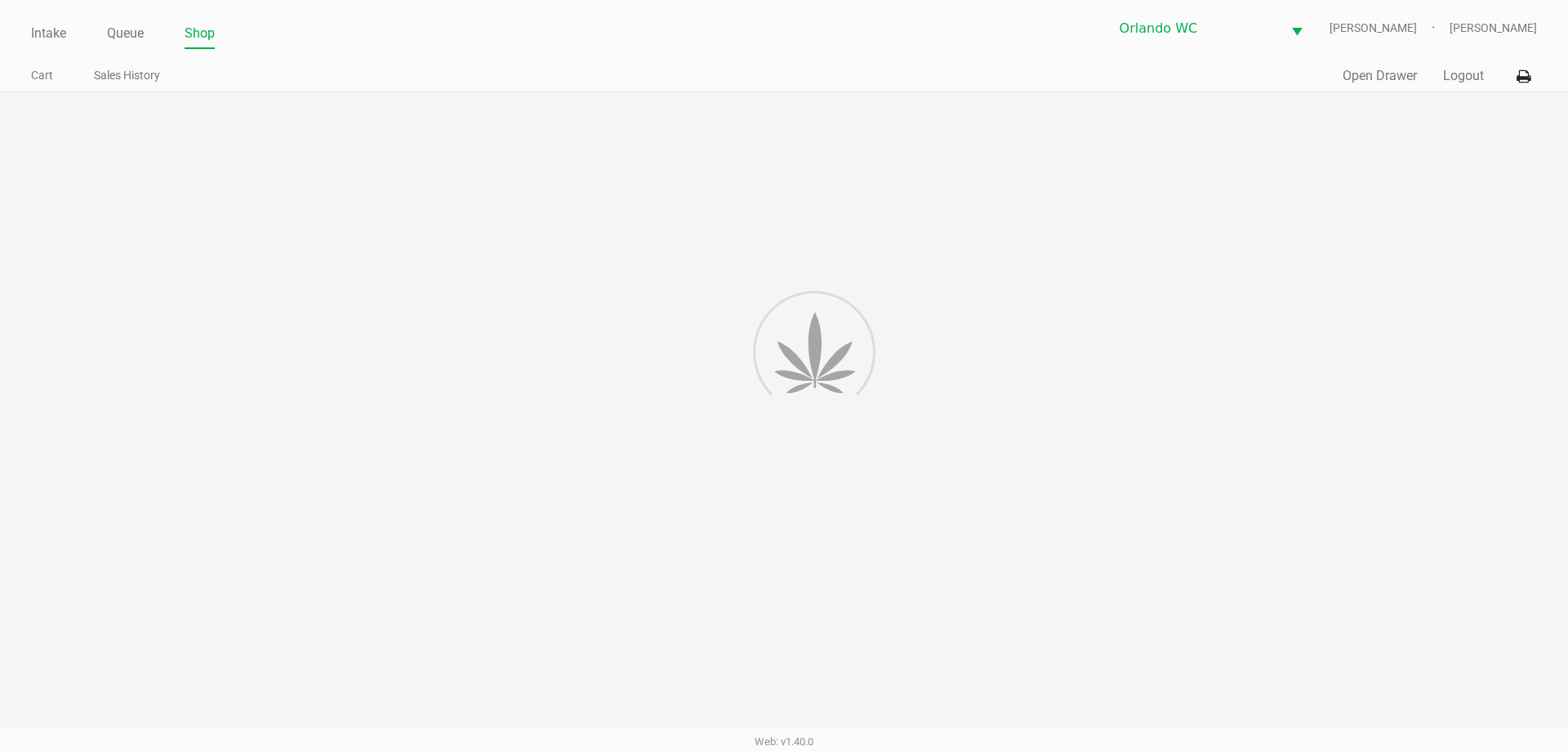
click at [204, 129] on div at bounding box center [784, 419] width 1568 height 655
click at [203, 129] on div at bounding box center [784, 419] width 1568 height 655
click at [202, 130] on div at bounding box center [784, 419] width 1568 height 655
click at [905, 390] on div at bounding box center [784, 419] width 1568 height 655
click at [123, 41] on link "Queue" at bounding box center [125, 33] width 37 height 23
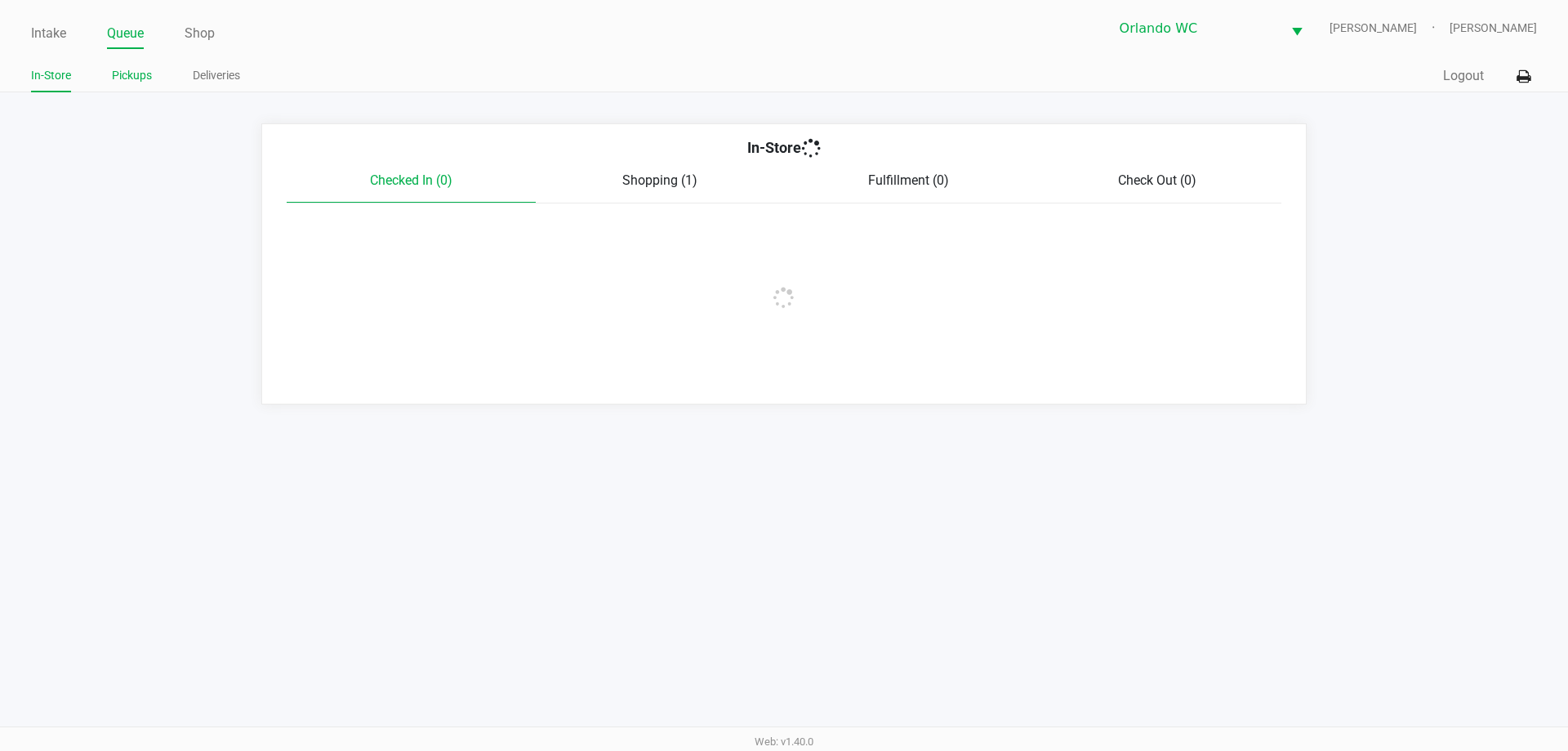
click at [124, 68] on link "Pickups" at bounding box center [132, 75] width 40 height 20
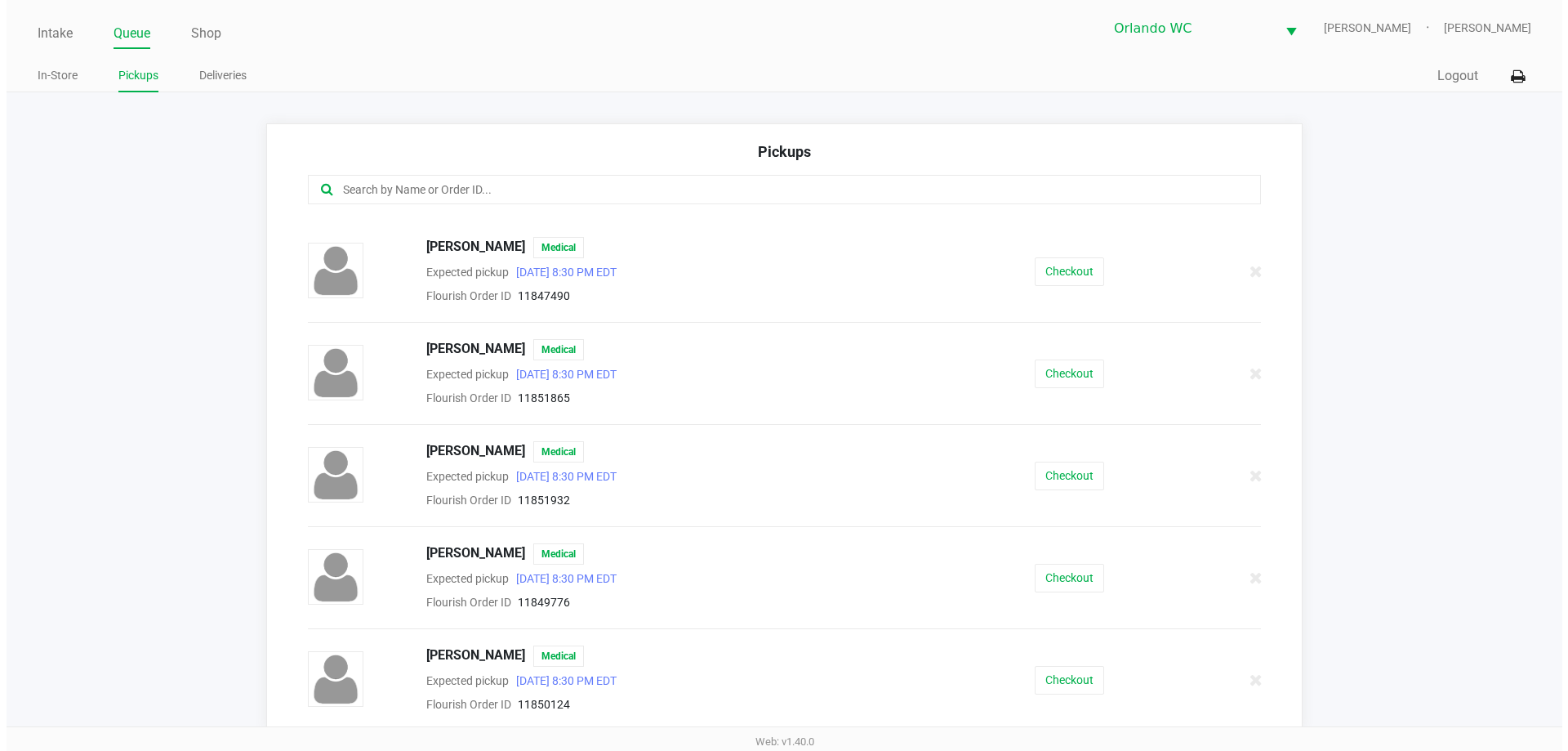
scroll to position [500, 0]
click at [1057, 484] on button "Checkout" at bounding box center [1062, 474] width 69 height 29
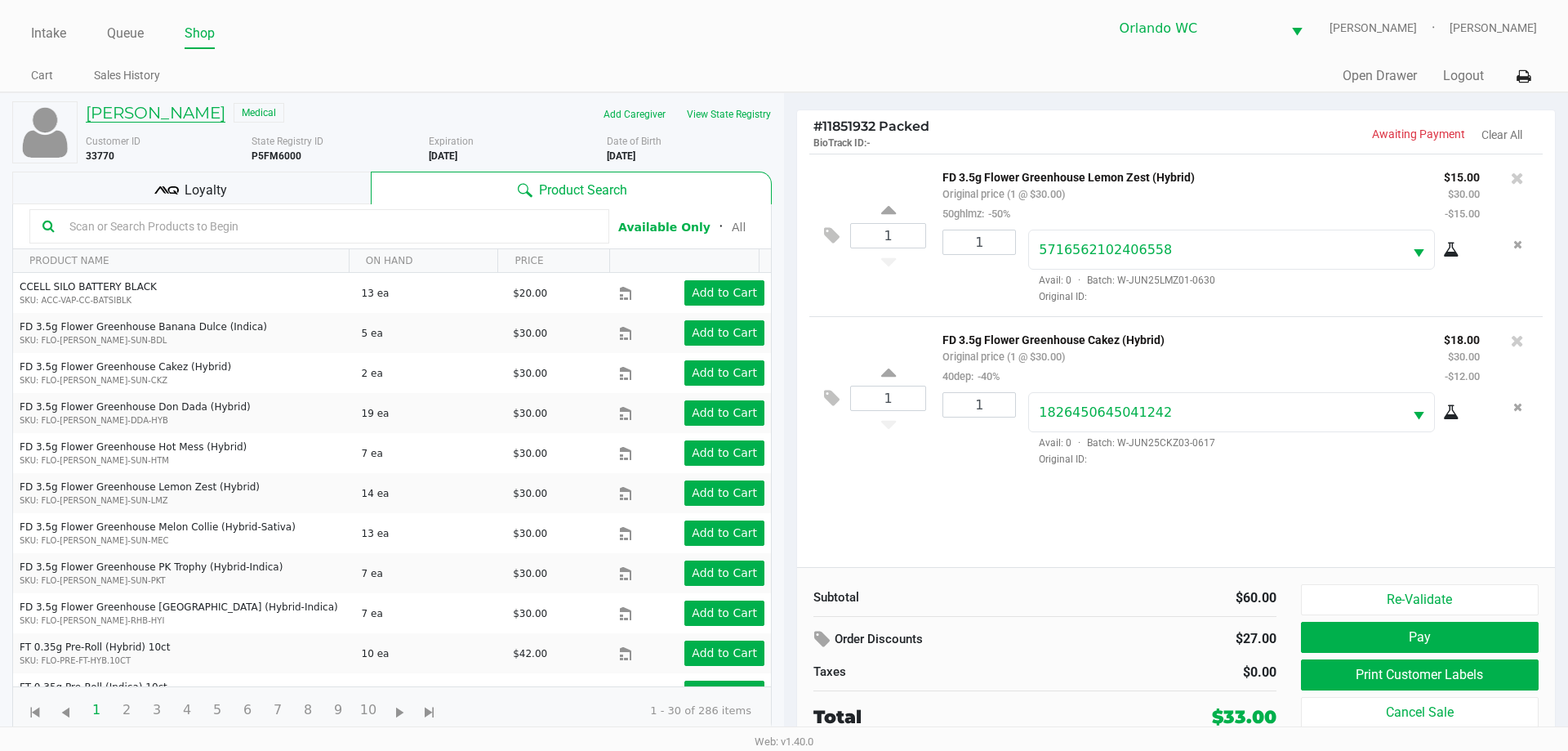
click at [130, 118] on h5 "Rosita Matos" at bounding box center [156, 113] width 140 height 20
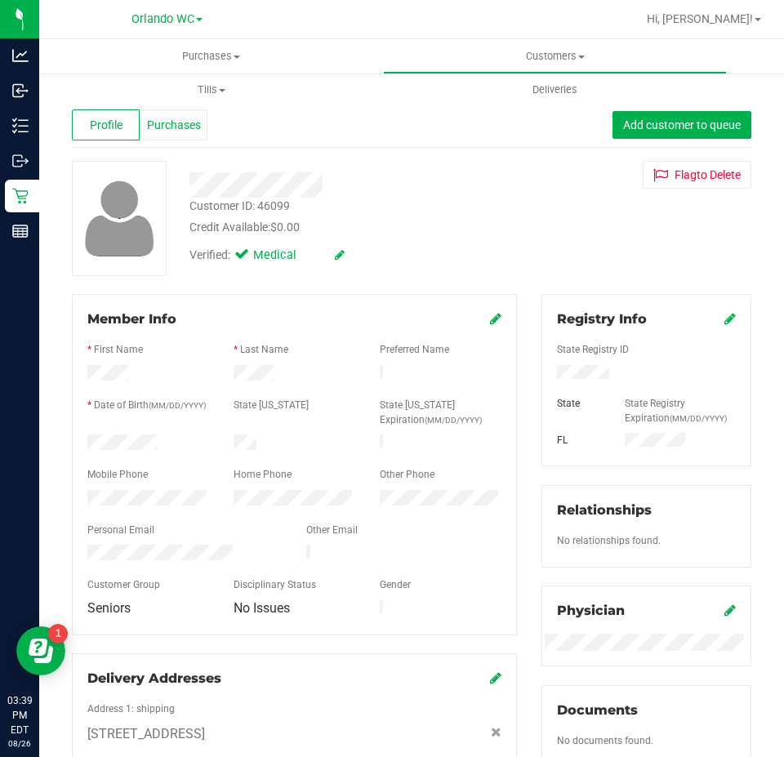
click at [194, 123] on span "Purchases" at bounding box center [174, 125] width 54 height 17
click at [164, 146] on div "Profile Purchases Add customer to queue" at bounding box center [412, 125] width 680 height 45
click at [163, 139] on div "Purchases" at bounding box center [174, 124] width 68 height 31
click at [169, 129] on span "Purchases" at bounding box center [174, 125] width 54 height 17
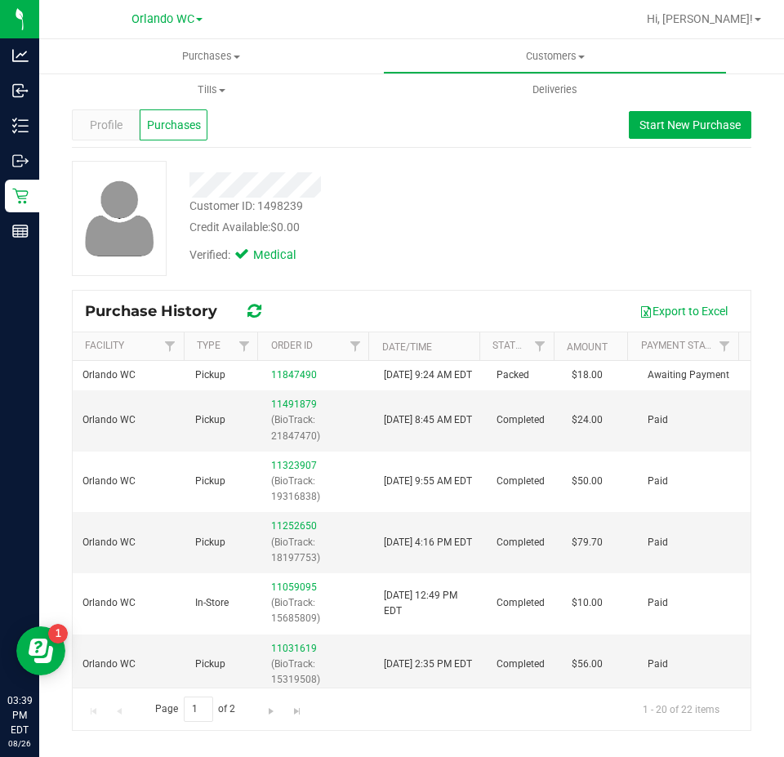
click at [407, 206] on div "Customer ID: 1498239 Credit Available: $0.00" at bounding box center [353, 217] width 352 height 38
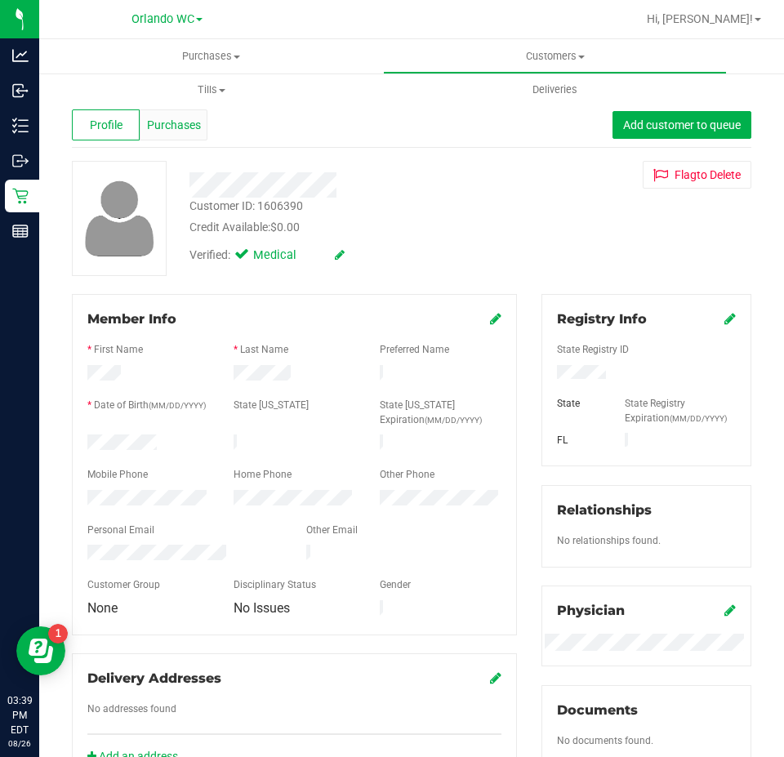
click at [160, 129] on span "Purchases" at bounding box center [174, 125] width 54 height 17
click at [163, 127] on span "Purchases" at bounding box center [174, 125] width 54 height 17
click at [171, 134] on div "Purchases" at bounding box center [174, 124] width 68 height 31
click at [203, 120] on div "Purchases" at bounding box center [174, 124] width 68 height 31
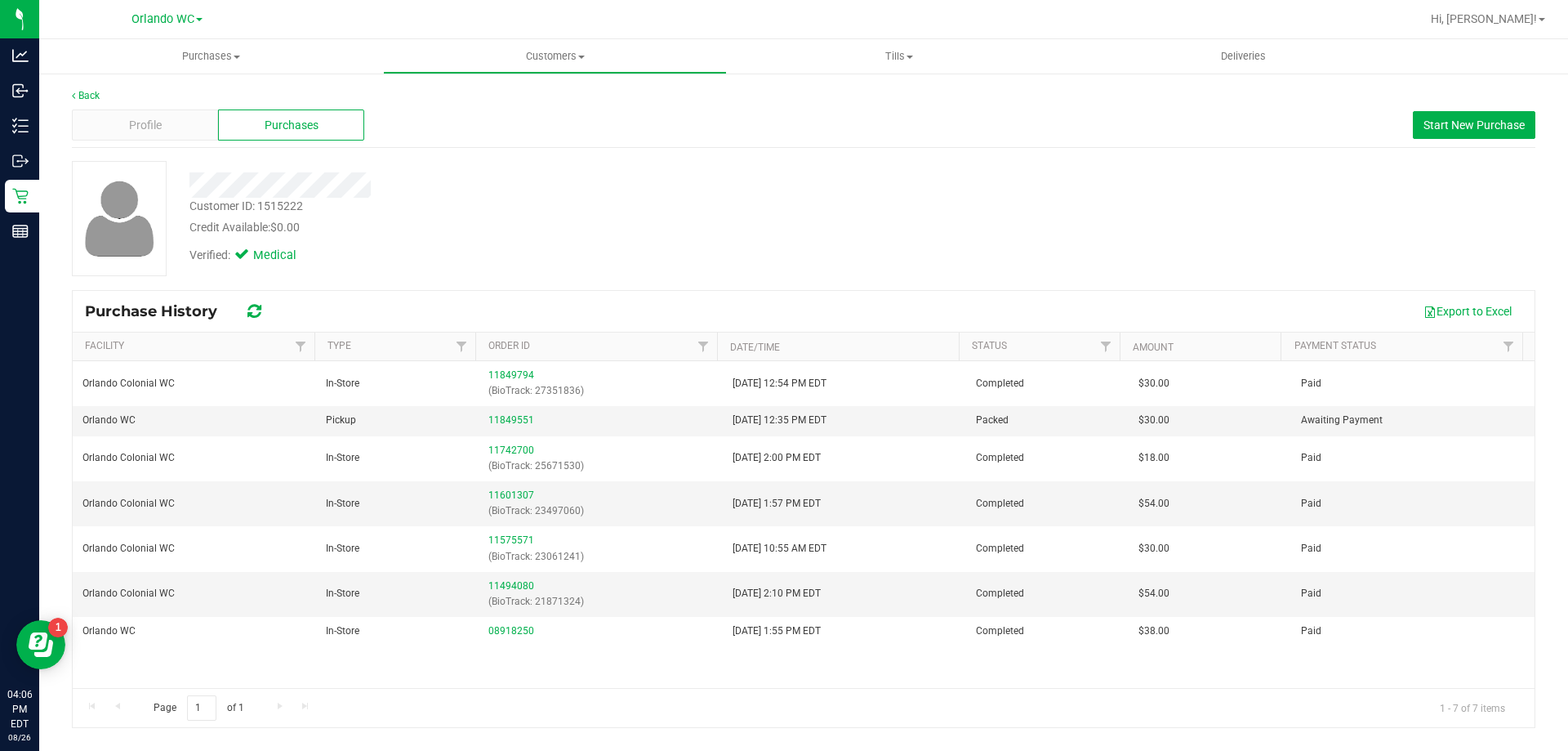
click at [665, 159] on div "Back Profile Purchases Start New Purchase Customer ID: 1515222 Credit Available…" at bounding box center [804, 408] width 1464 height 640
click at [517, 417] on link "11849551" at bounding box center [511, 419] width 46 height 11
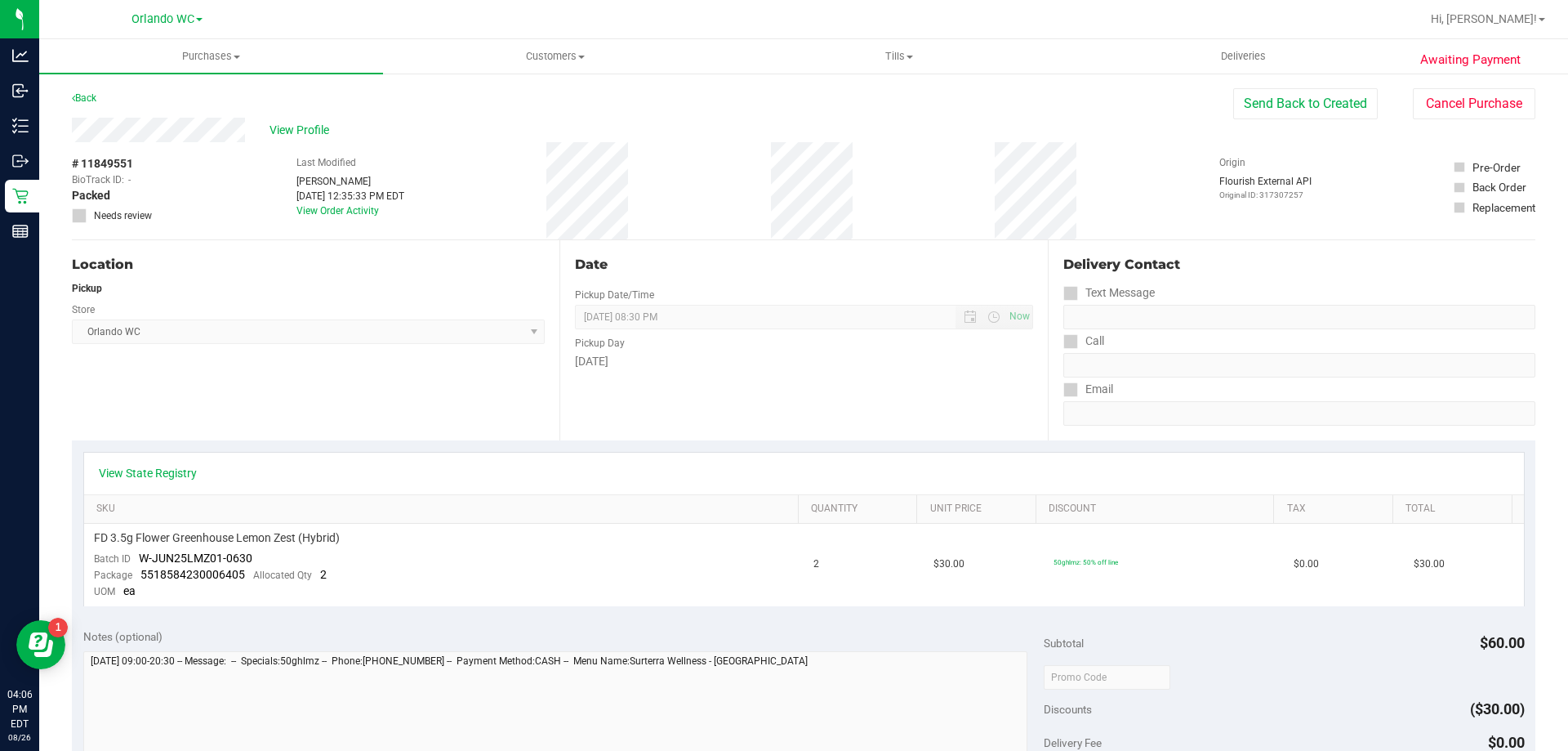
click at [1421, 120] on div "View Profile # 11849551 BioTrack ID: - Packed Needs review Last Modified Cole R…" at bounding box center [804, 179] width 1464 height 123
click at [1396, 105] on div "Send Back to Created Cancel Purchase" at bounding box center [1384, 103] width 302 height 31
click at [1432, 104] on button "Cancel Purchase" at bounding box center [1474, 103] width 123 height 31
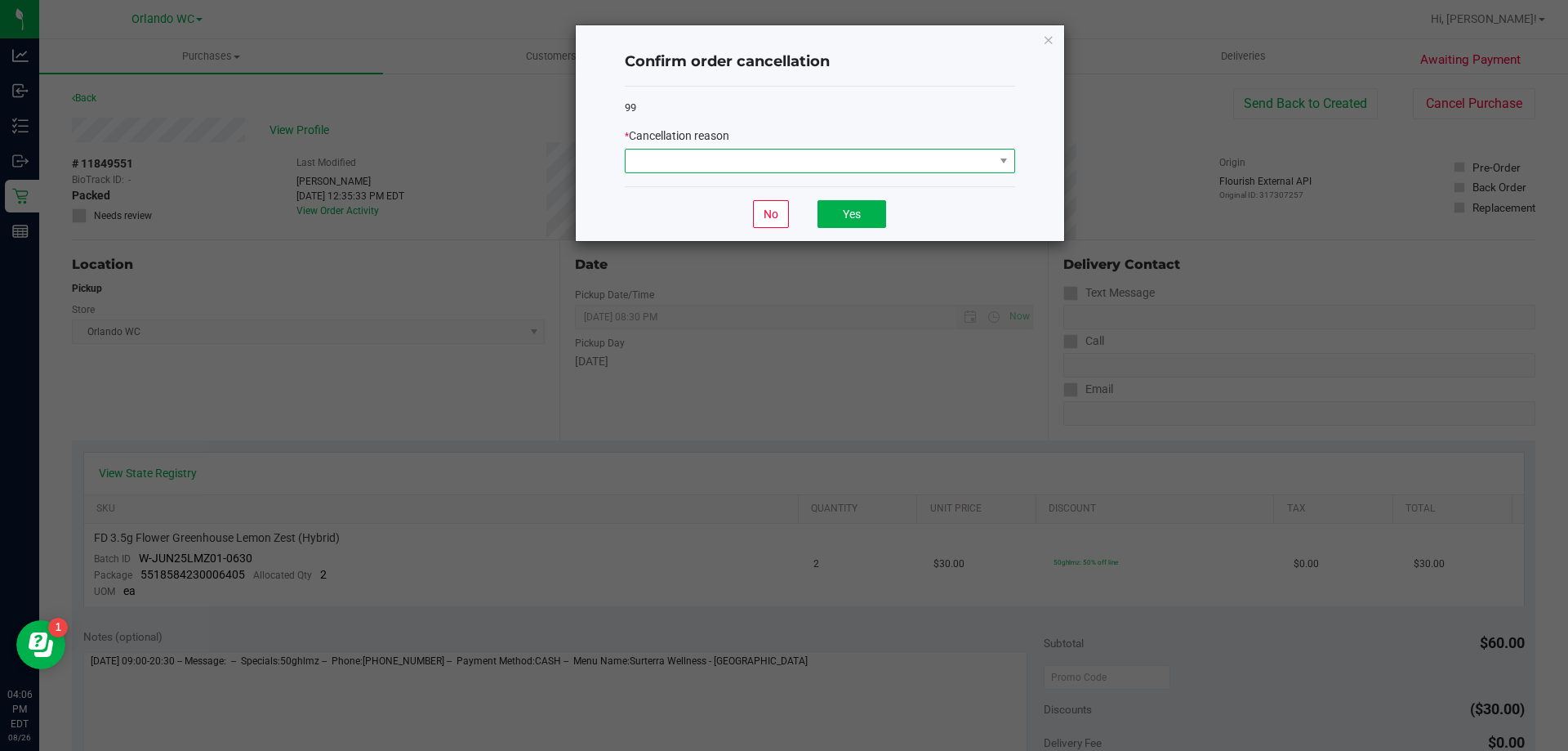
click at [698, 149] on span at bounding box center [820, 161] width 390 height 25
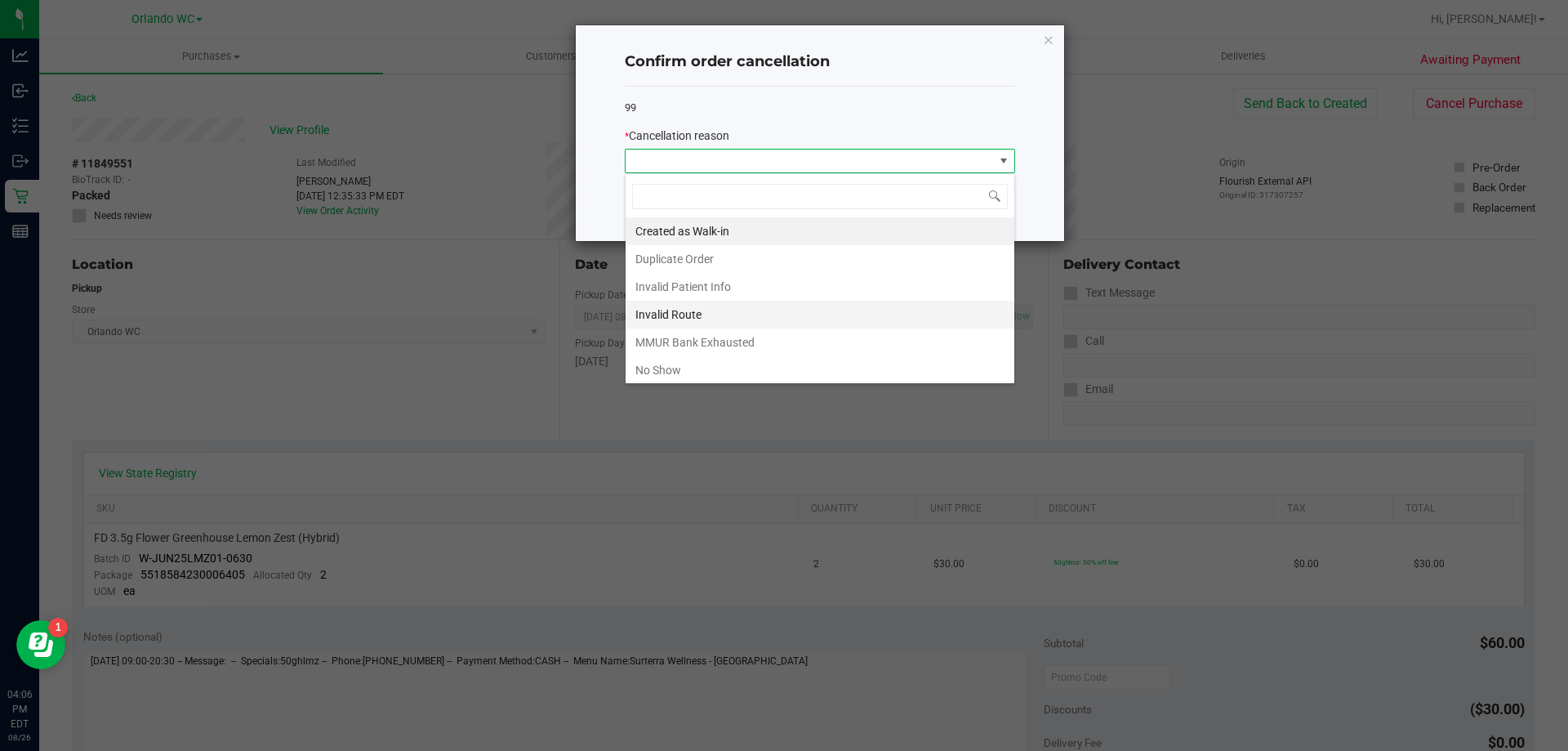
scroll to position [87, 0]
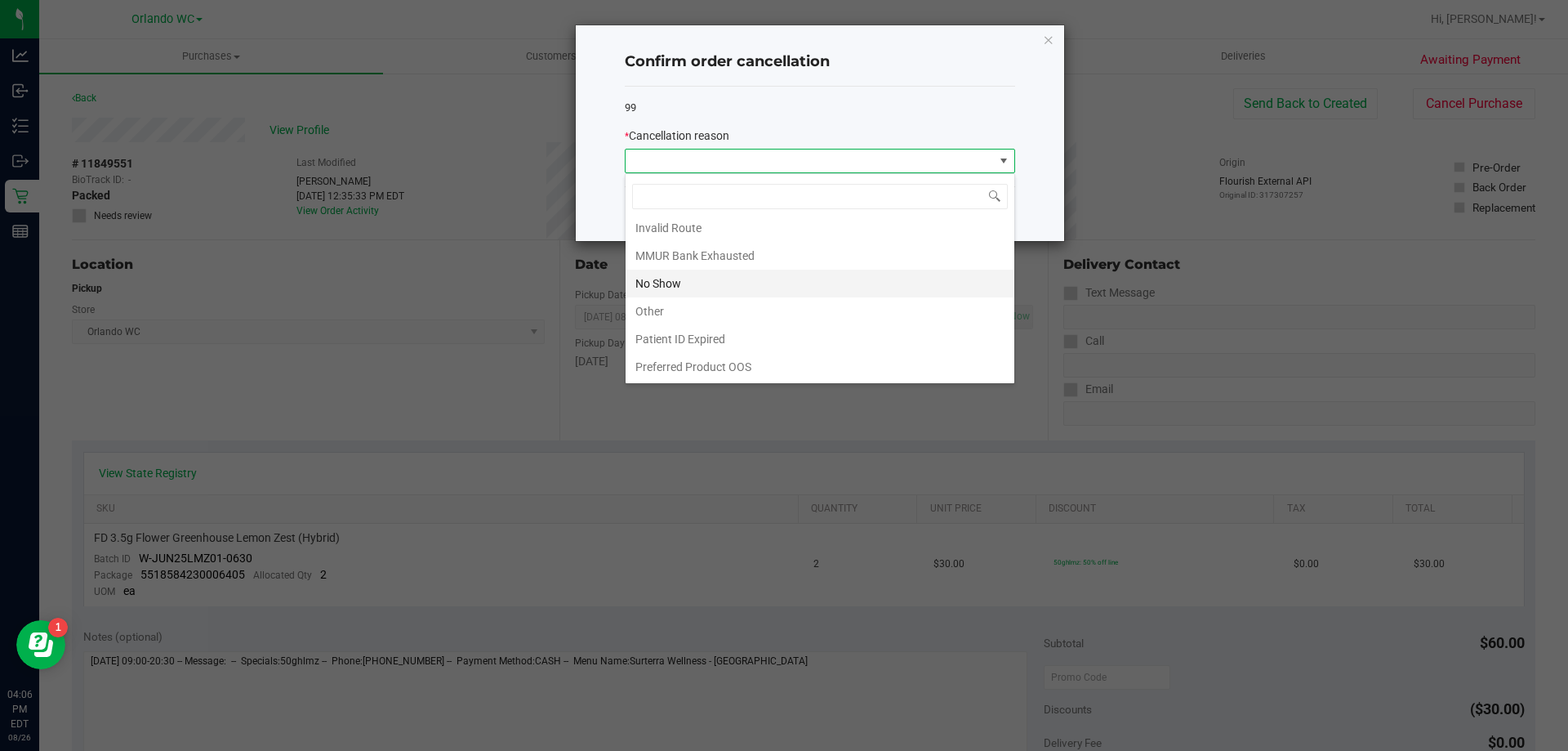
click at [680, 279] on li "No Show" at bounding box center [820, 284] width 389 height 28
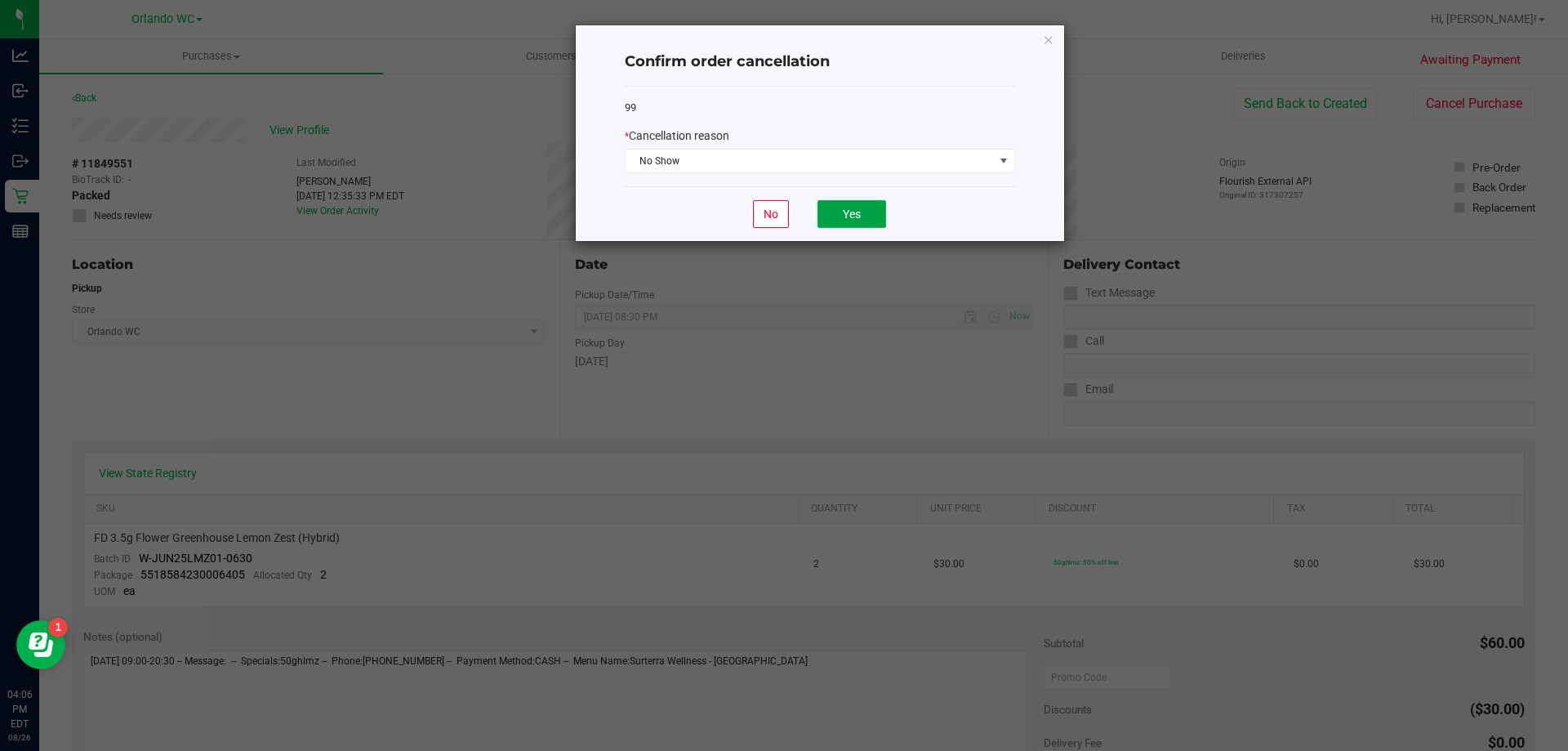
click at [847, 216] on button "Yes" at bounding box center [852, 214] width 69 height 28
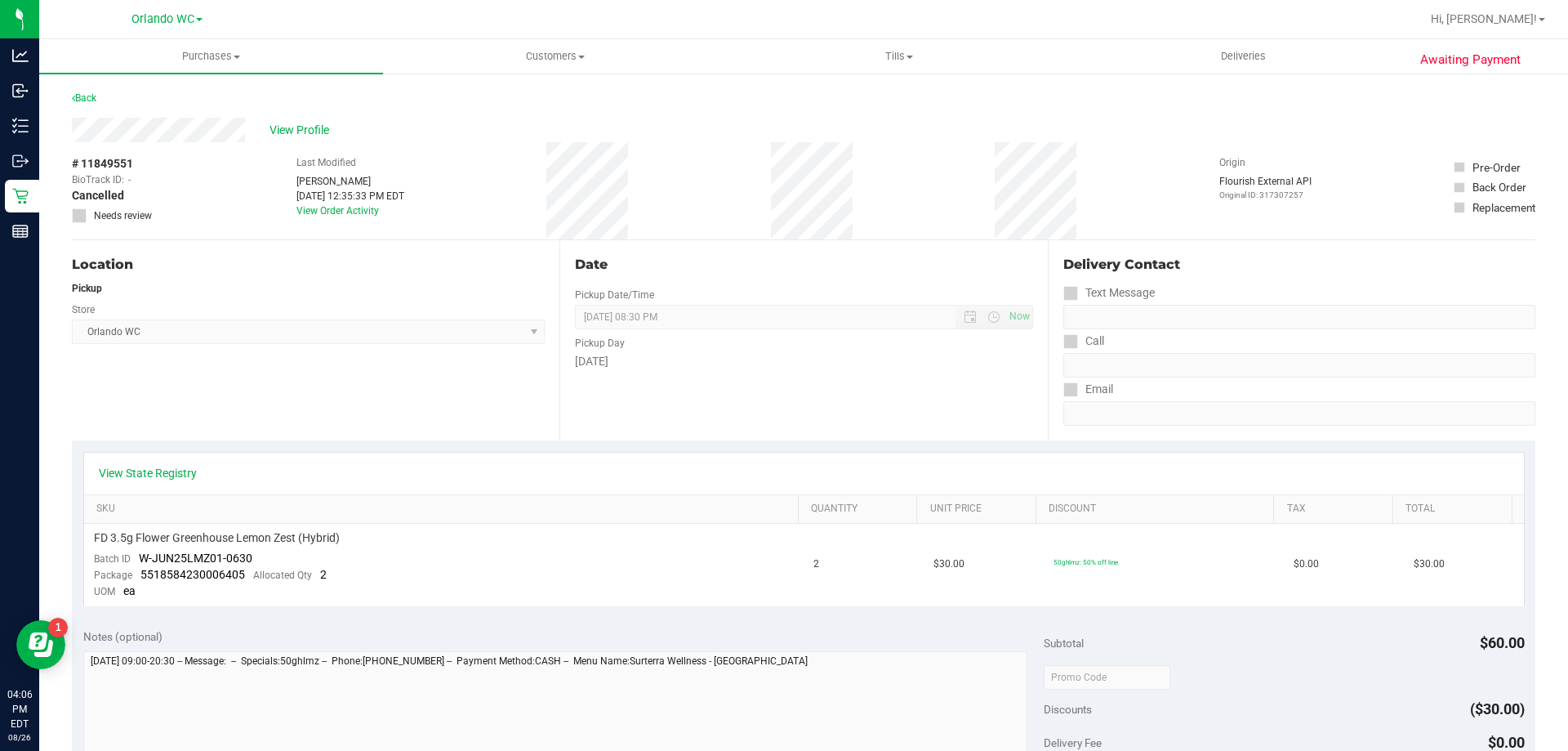
click at [542, 365] on div "Location Pickup Store Orlando WC Select Store Bonita Springs WC Boynton Beach W…" at bounding box center [316, 340] width 488 height 200
click at [301, 128] on span "View Profile" at bounding box center [302, 130] width 65 height 17
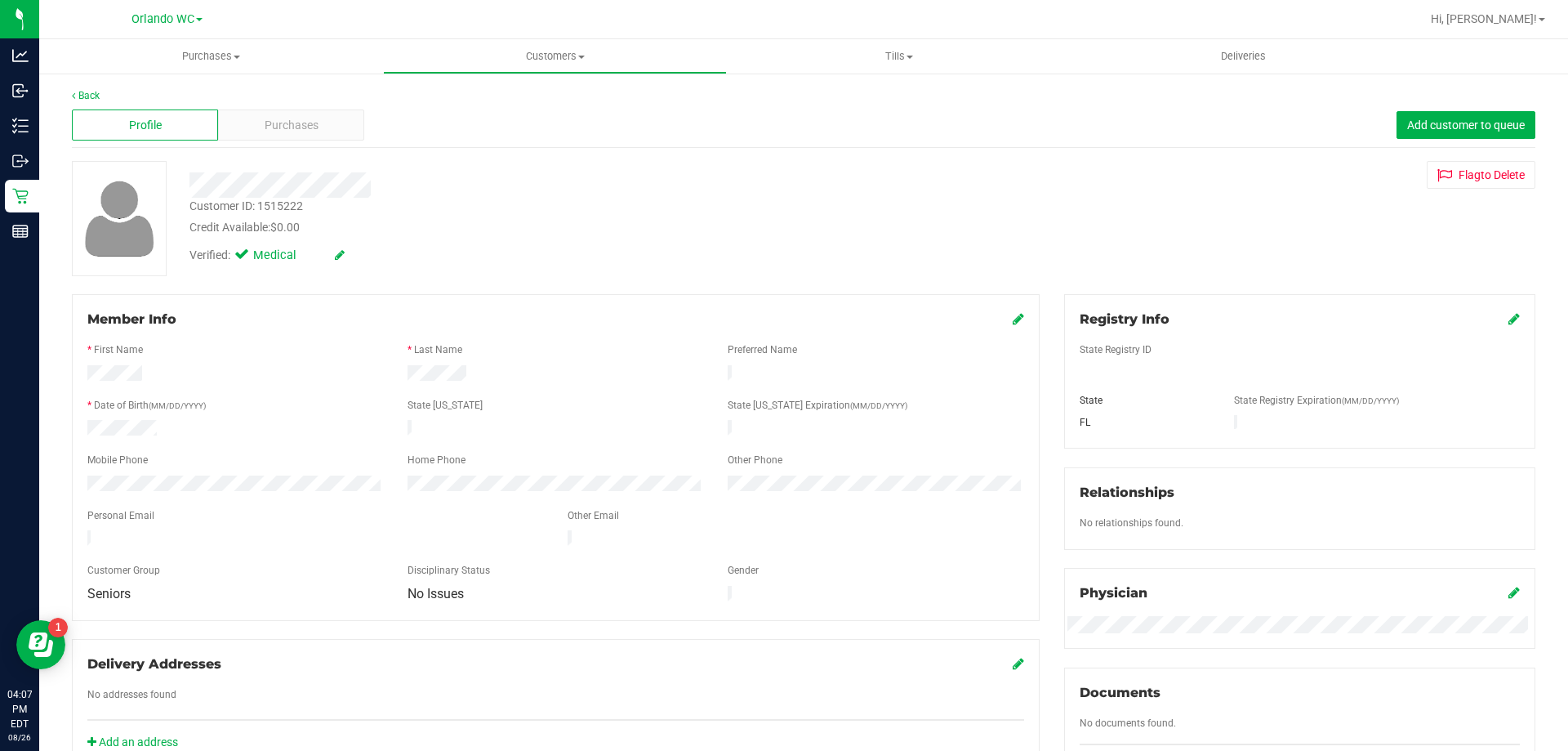
click at [277, 154] on div "Back Profile Purchases Add customer to queue Customer ID: 1515222 Credit Availa…" at bounding box center [804, 607] width 1464 height 1038
click at [282, 146] on div "Profile Purchases Add customer to queue" at bounding box center [804, 125] width 1464 height 45
click at [291, 144] on div "Profile Purchases Add customer to queue" at bounding box center [804, 125] width 1464 height 45
click at [297, 137] on div "Purchases" at bounding box center [291, 124] width 146 height 31
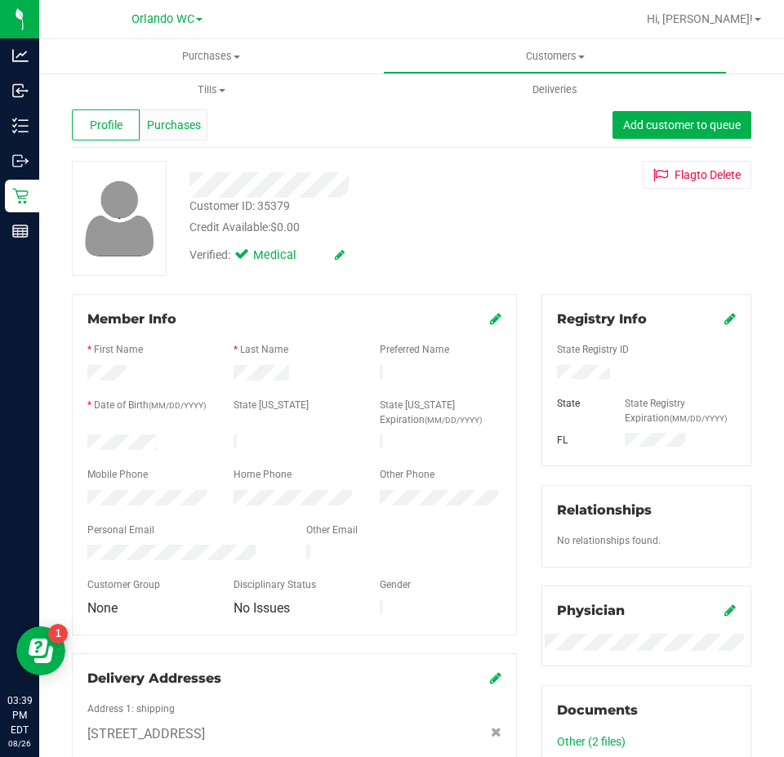
click at [167, 123] on span "Purchases" at bounding box center [174, 125] width 54 height 17
click at [181, 121] on span "Purchases" at bounding box center [174, 125] width 54 height 17
click at [190, 131] on span "Purchases" at bounding box center [174, 125] width 54 height 17
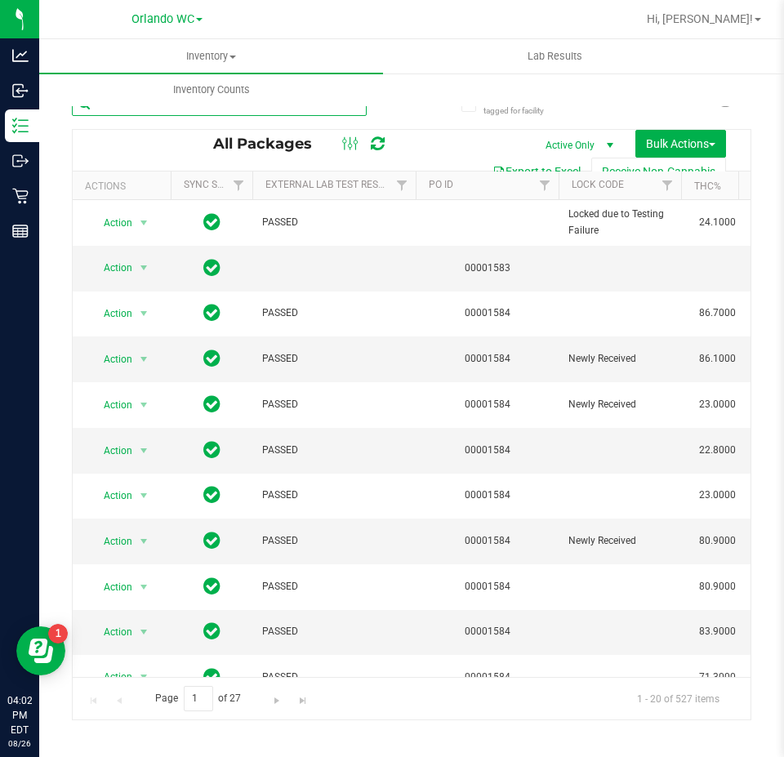
click at [182, 111] on input "text" at bounding box center [219, 103] width 295 height 25
paste input "FD 3.5g Flower Greenhouse Don Dada (Hybrid)"
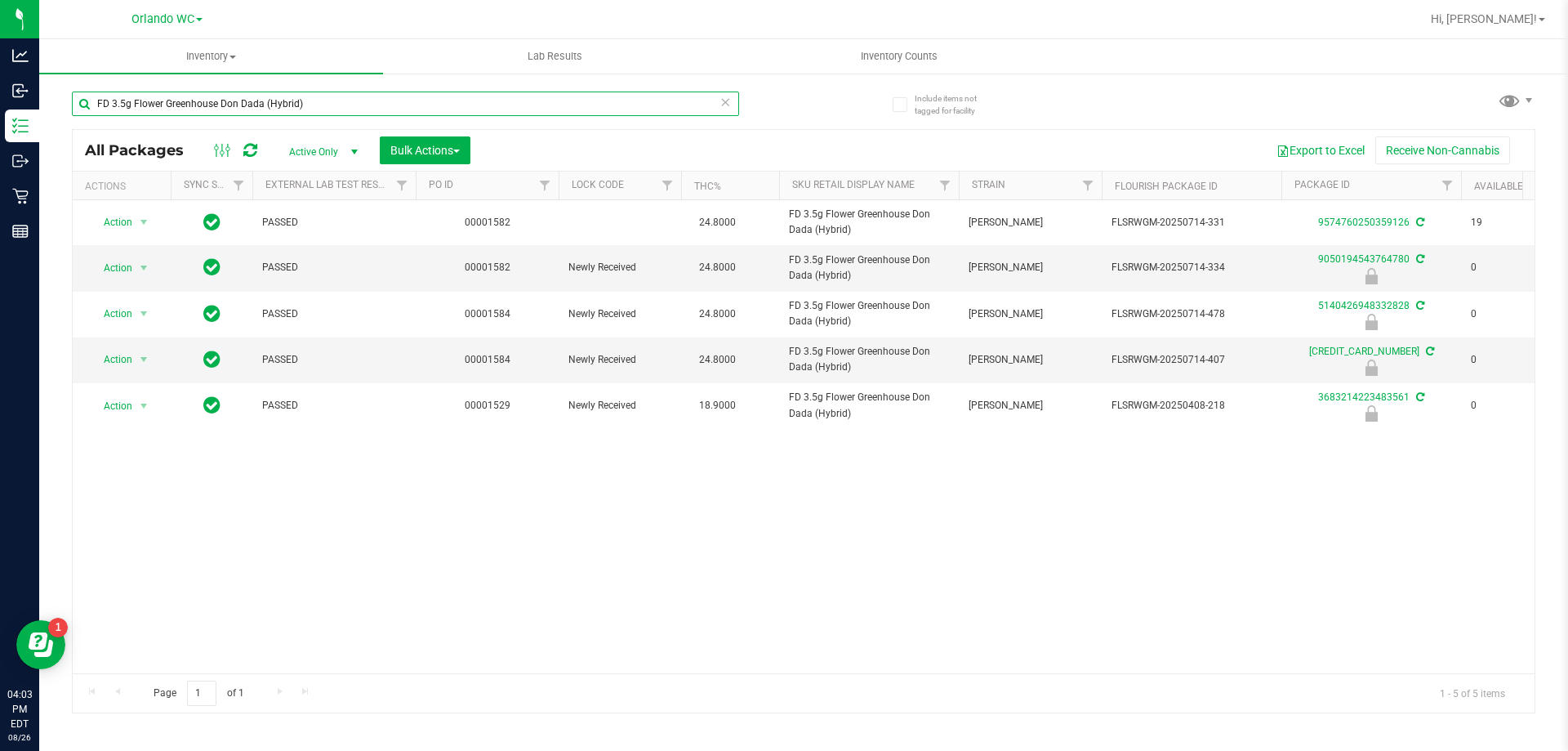
click at [314, 96] on input "FD 3.5g Flower Greenhouse Don Dada (Hybrid)" at bounding box center [405, 103] width 667 height 25
paste input "Rainbow Harbor (Hybrid-Indica"
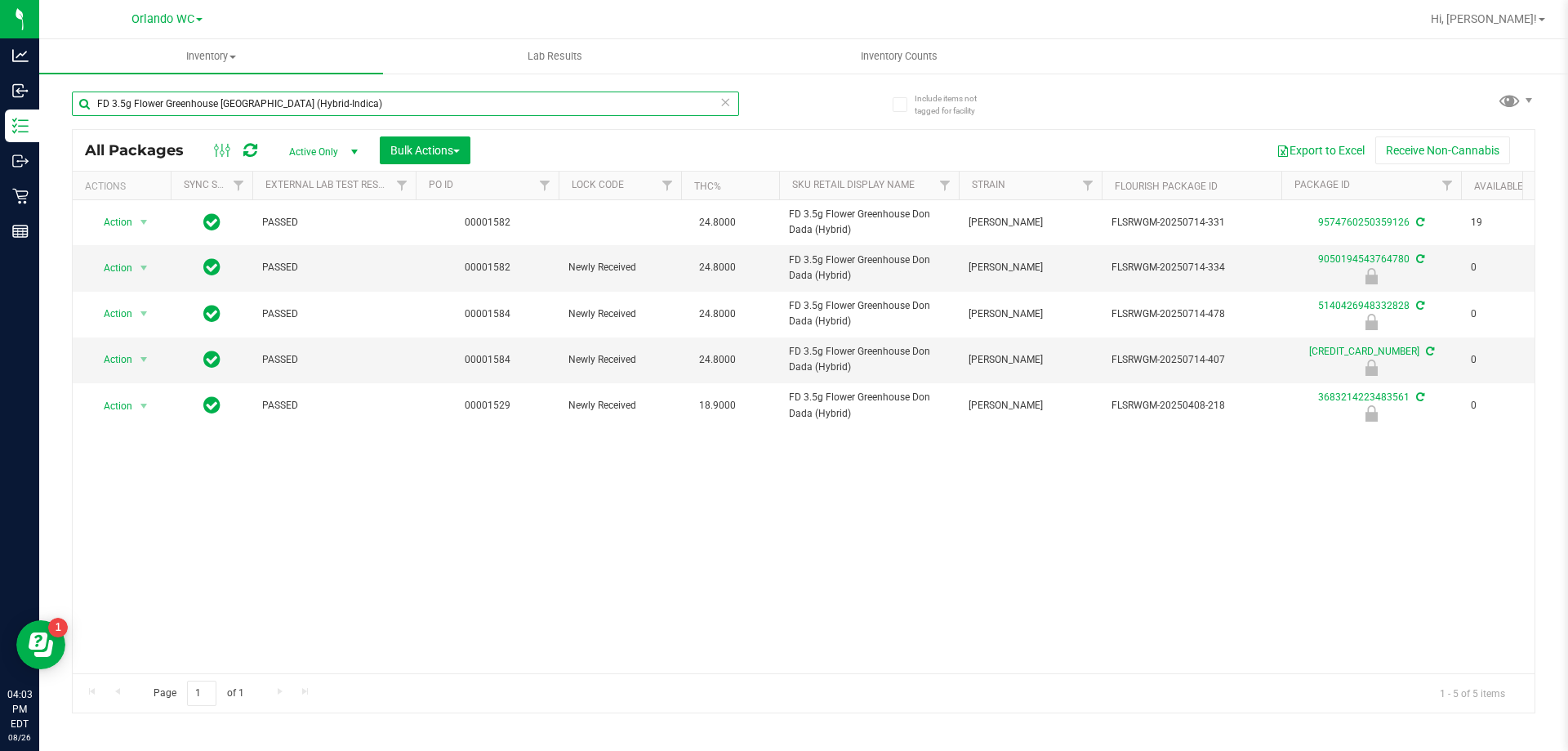
type input "FD 3.5g Flower Greenhouse Rainbow Harbor (Hybrid-Indica)"
click at [783, 121] on div "FD 3.5g Flower Greenhouse Rainbow Harbor (Hybrid-Indica)" at bounding box center [438, 103] width 732 height 52
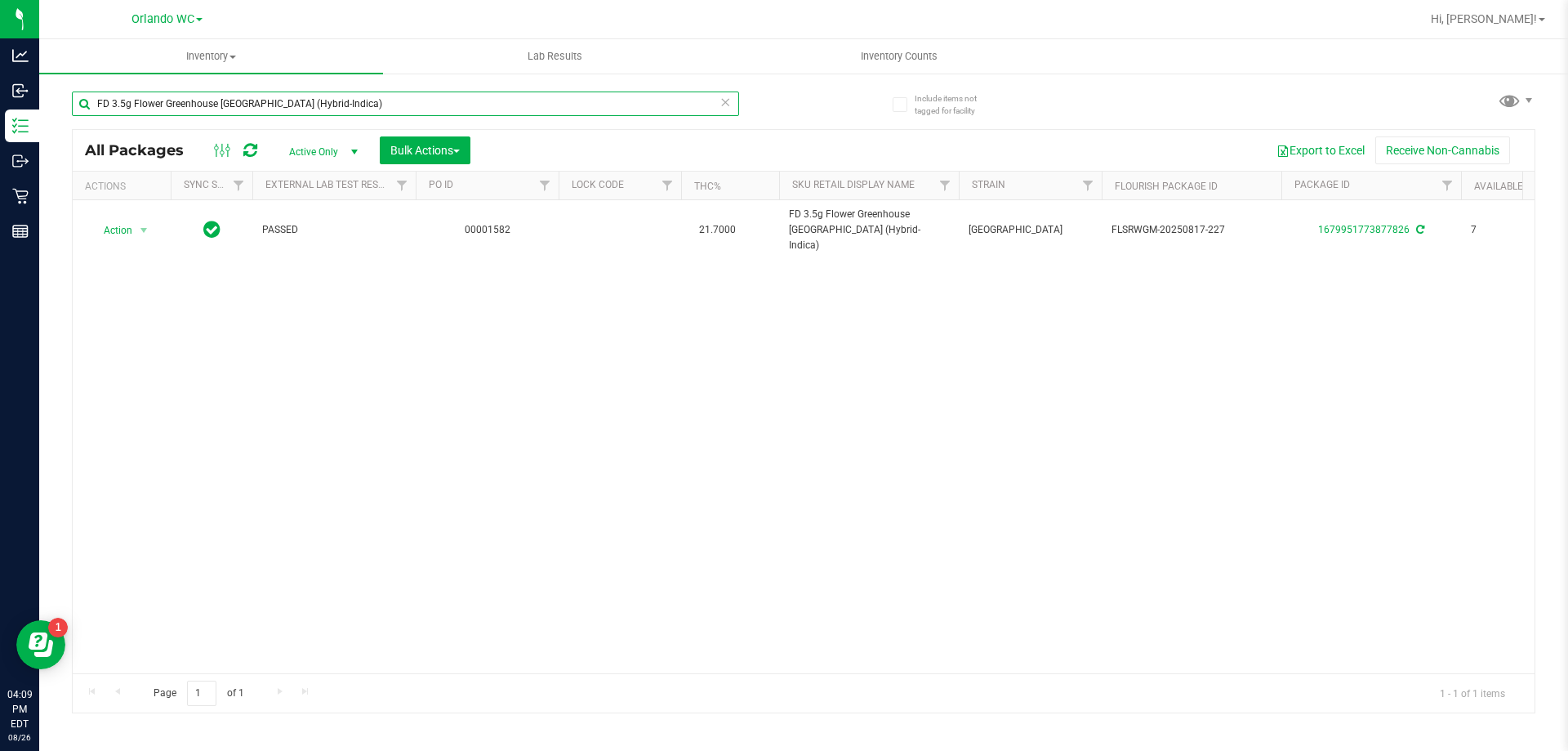
click at [488, 108] on input "FD 3.5g Flower Greenhouse Rainbow Harbor (Hybrid-Indica)" at bounding box center [405, 103] width 667 height 25
click at [729, 105] on icon at bounding box center [725, 101] width 11 height 20
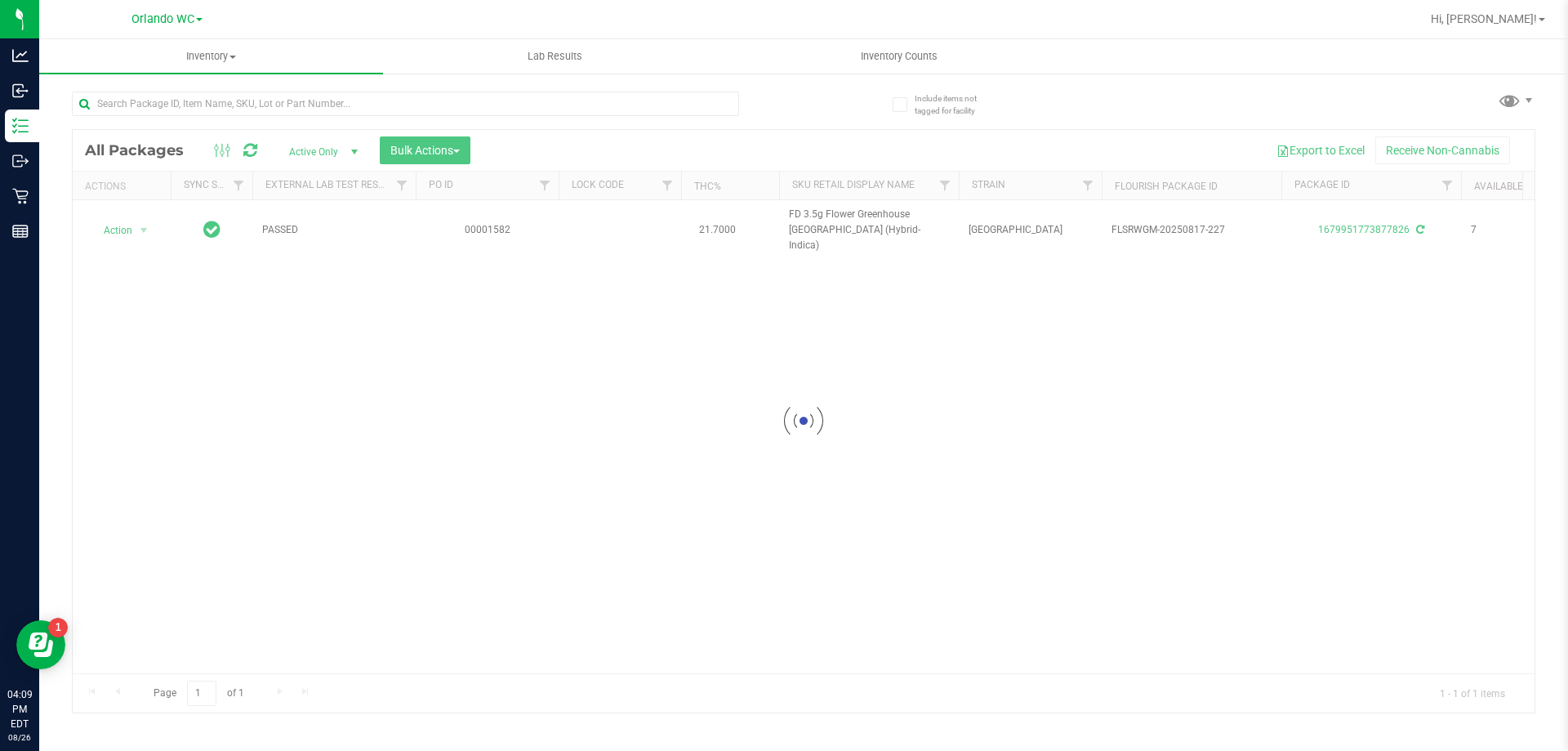
click at [783, 105] on div "Loading... All Packages Active Only Active Only Lab Samples Locked All External…" at bounding box center [804, 394] width 1464 height 637
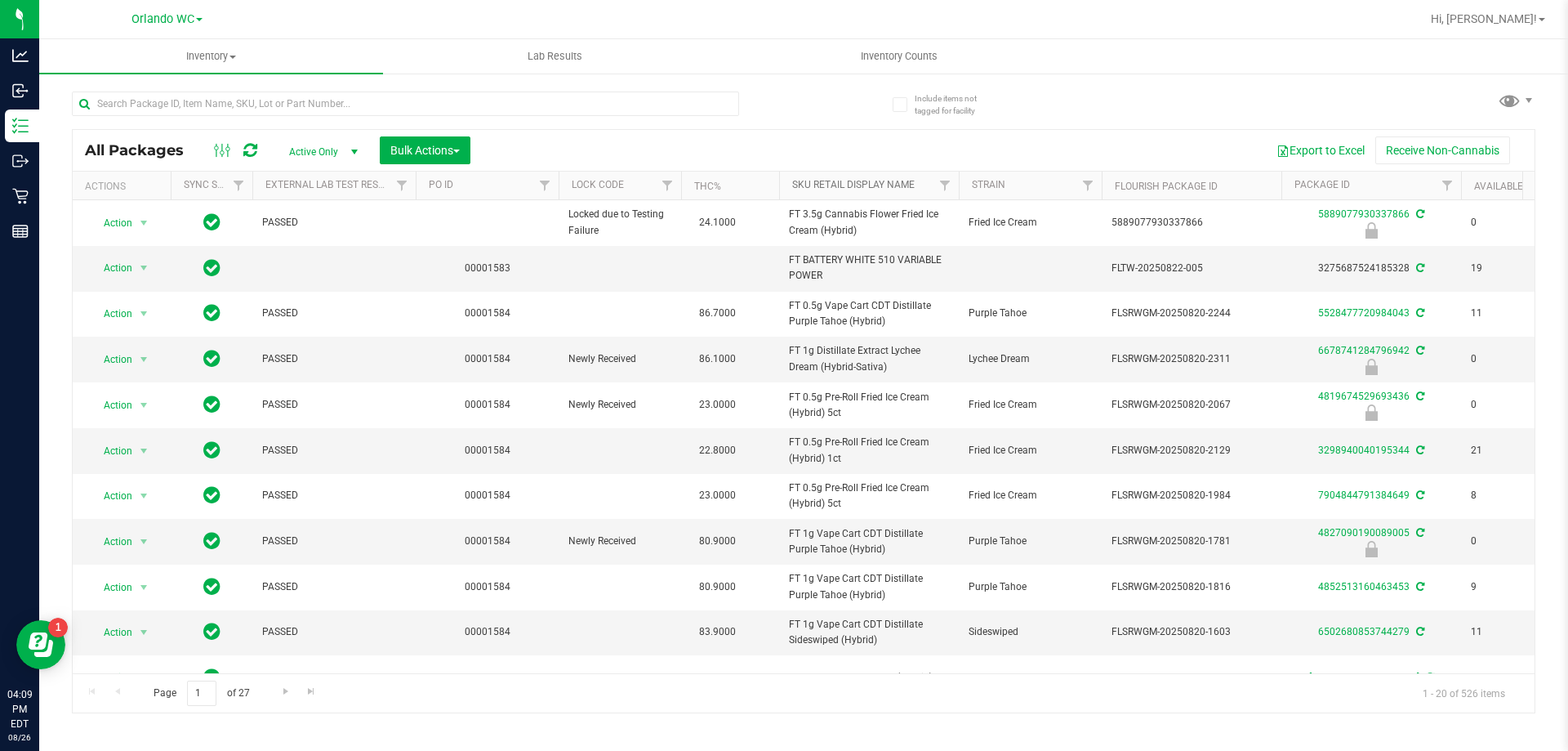
click at [783, 183] on link "Sku Retail Display Name" at bounding box center [853, 184] width 123 height 11
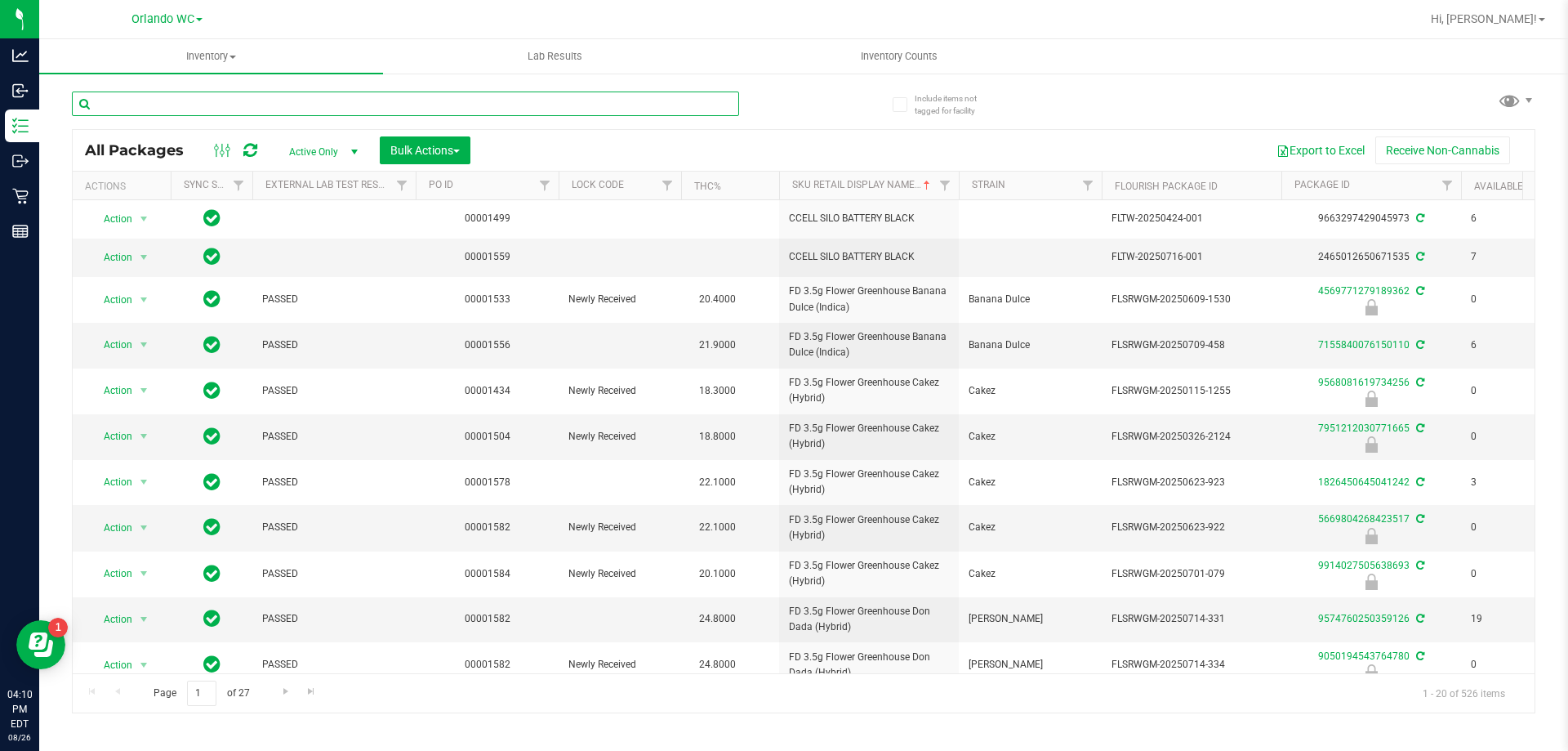
click at [449, 111] on input "text" at bounding box center [405, 103] width 667 height 25
click at [453, 107] on input "text" at bounding box center [405, 103] width 667 height 25
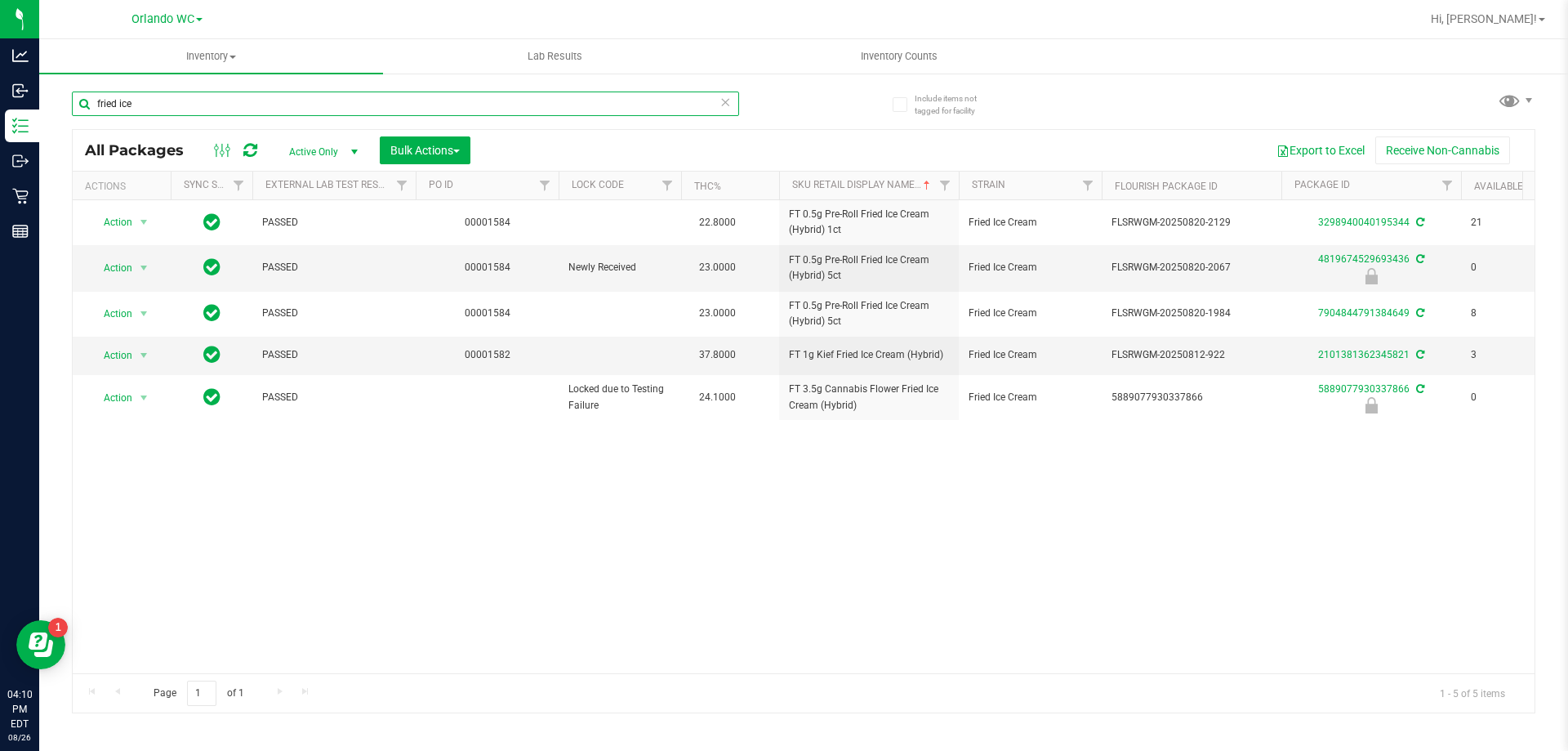
click at [713, 107] on input "fried ice" at bounding box center [405, 103] width 667 height 25
type input "fried ice"
click at [724, 105] on icon at bounding box center [725, 101] width 11 height 20
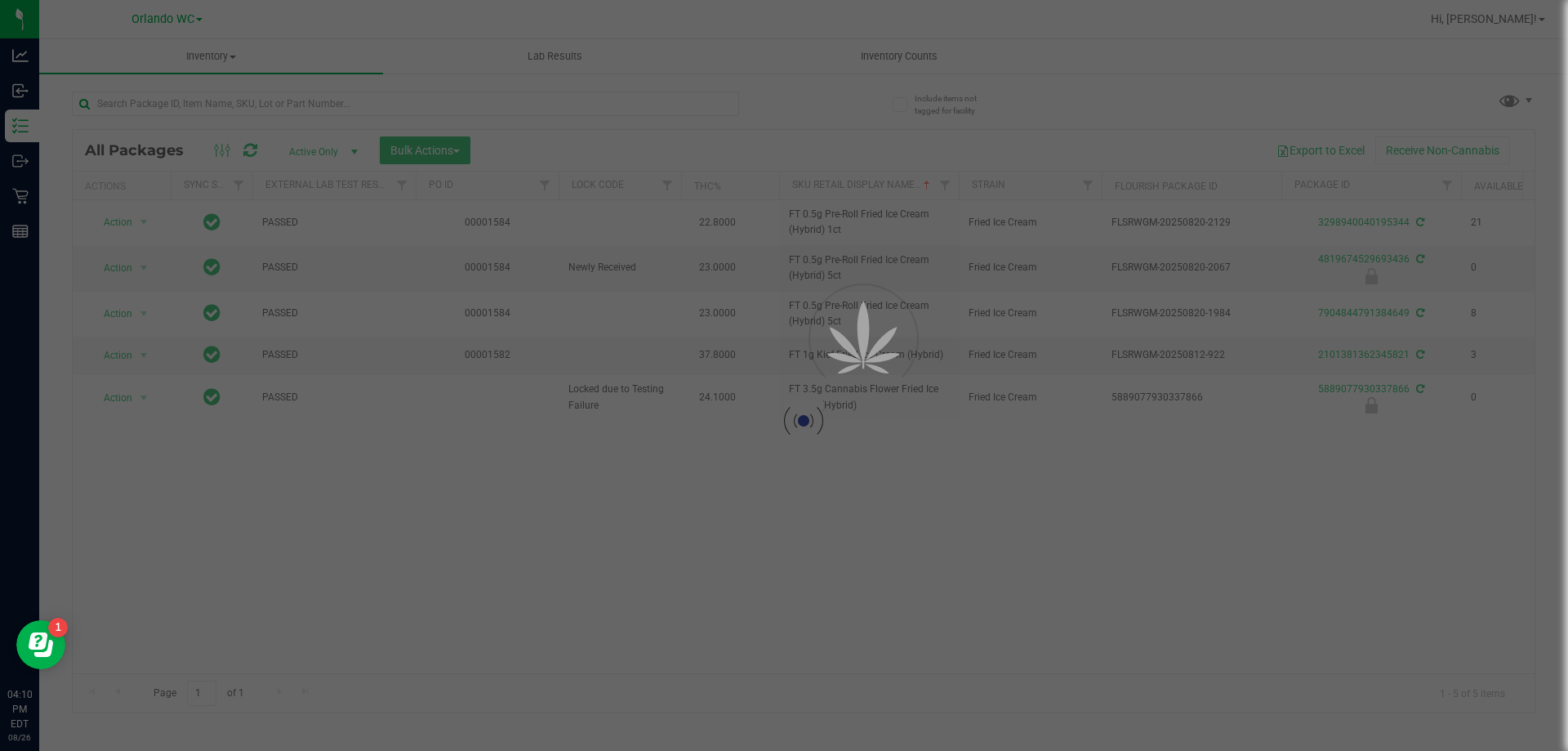
click at [630, 103] on div at bounding box center [784, 375] width 1568 height 751
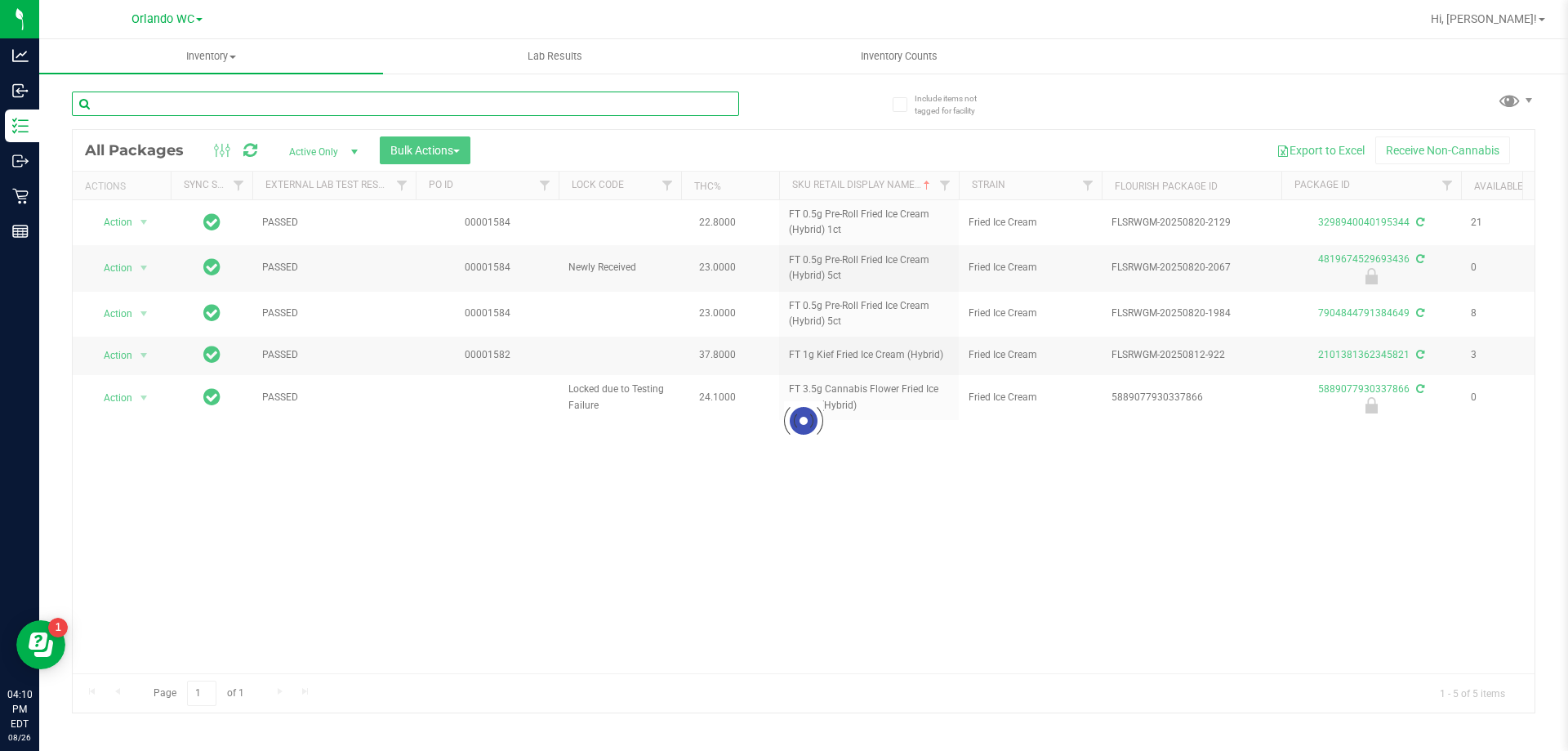
click at [462, 97] on input "text" at bounding box center [405, 103] width 667 height 25
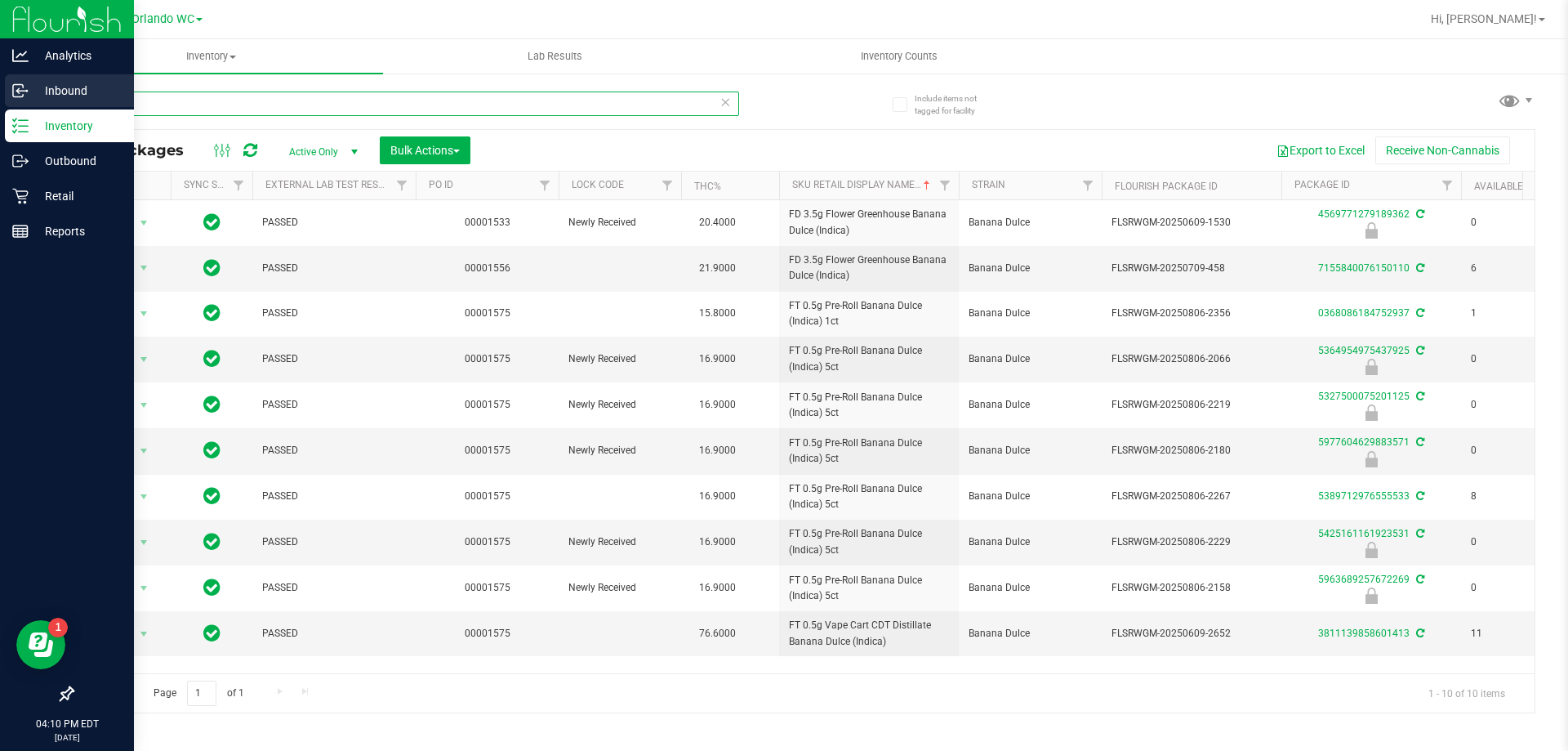
type input "bdl"
click at [62, 94] on p "Inbound" at bounding box center [78, 91] width 98 height 20
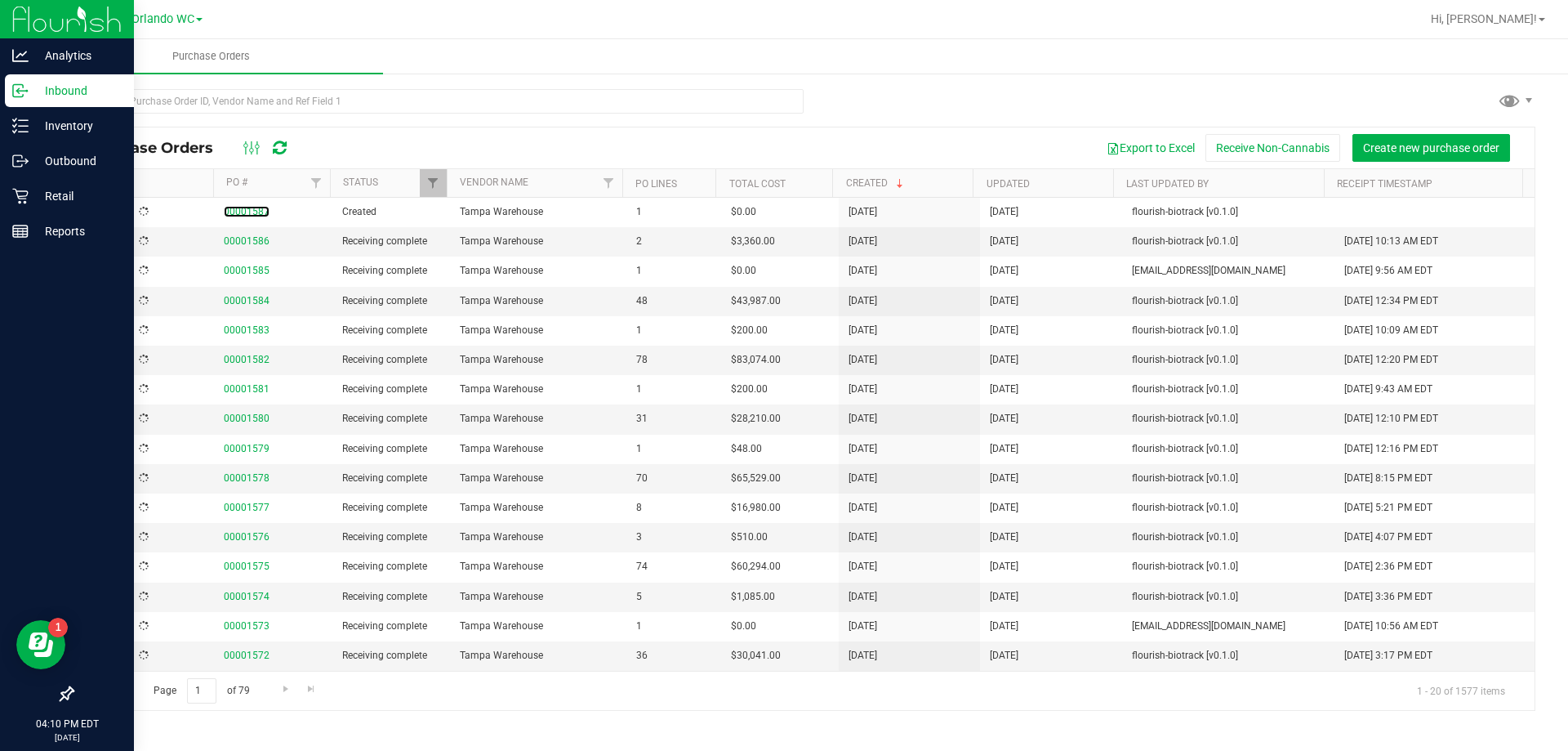
click at [233, 210] on link "00001587" at bounding box center [247, 211] width 46 height 11
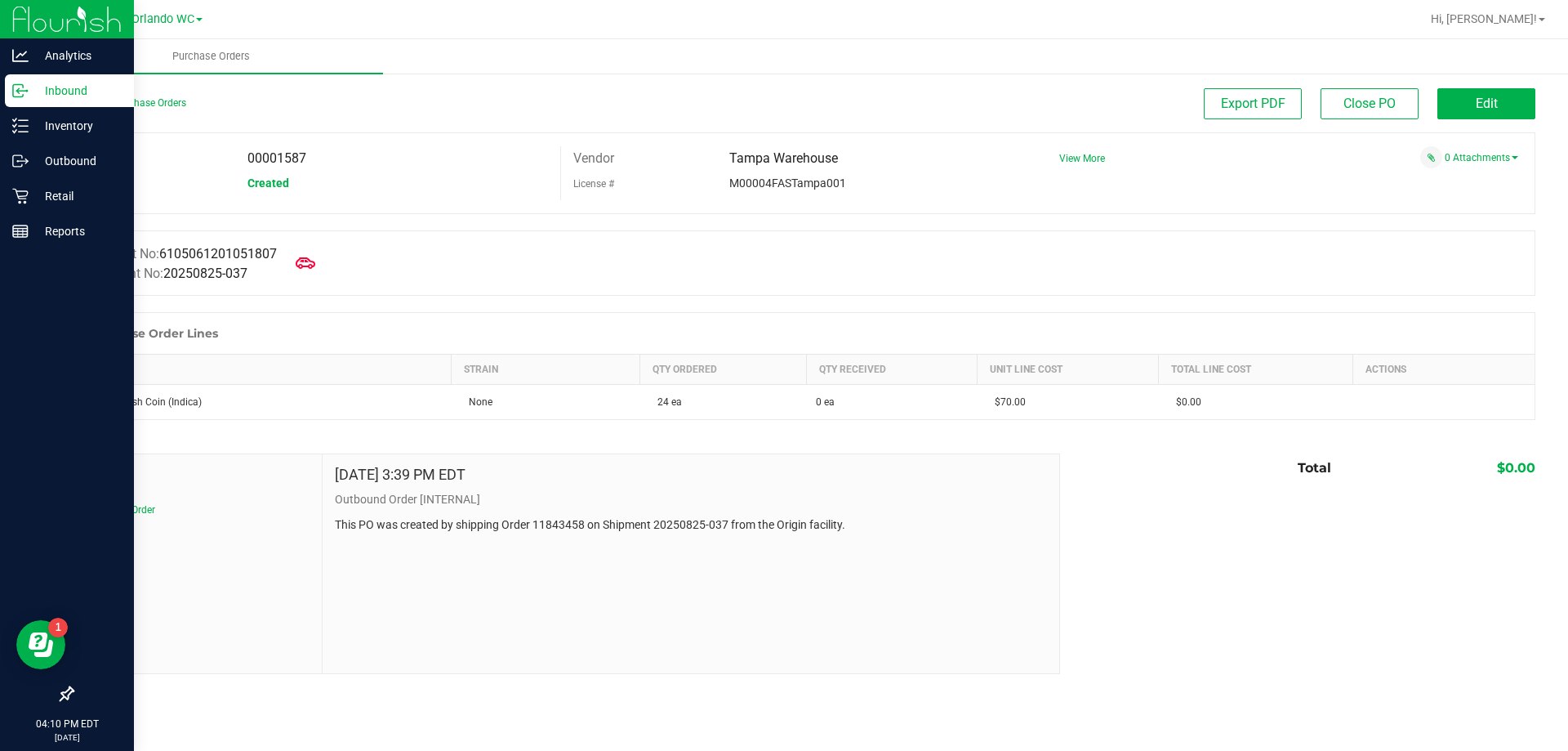
click at [59, 103] on div "Inbound" at bounding box center [69, 90] width 129 height 33
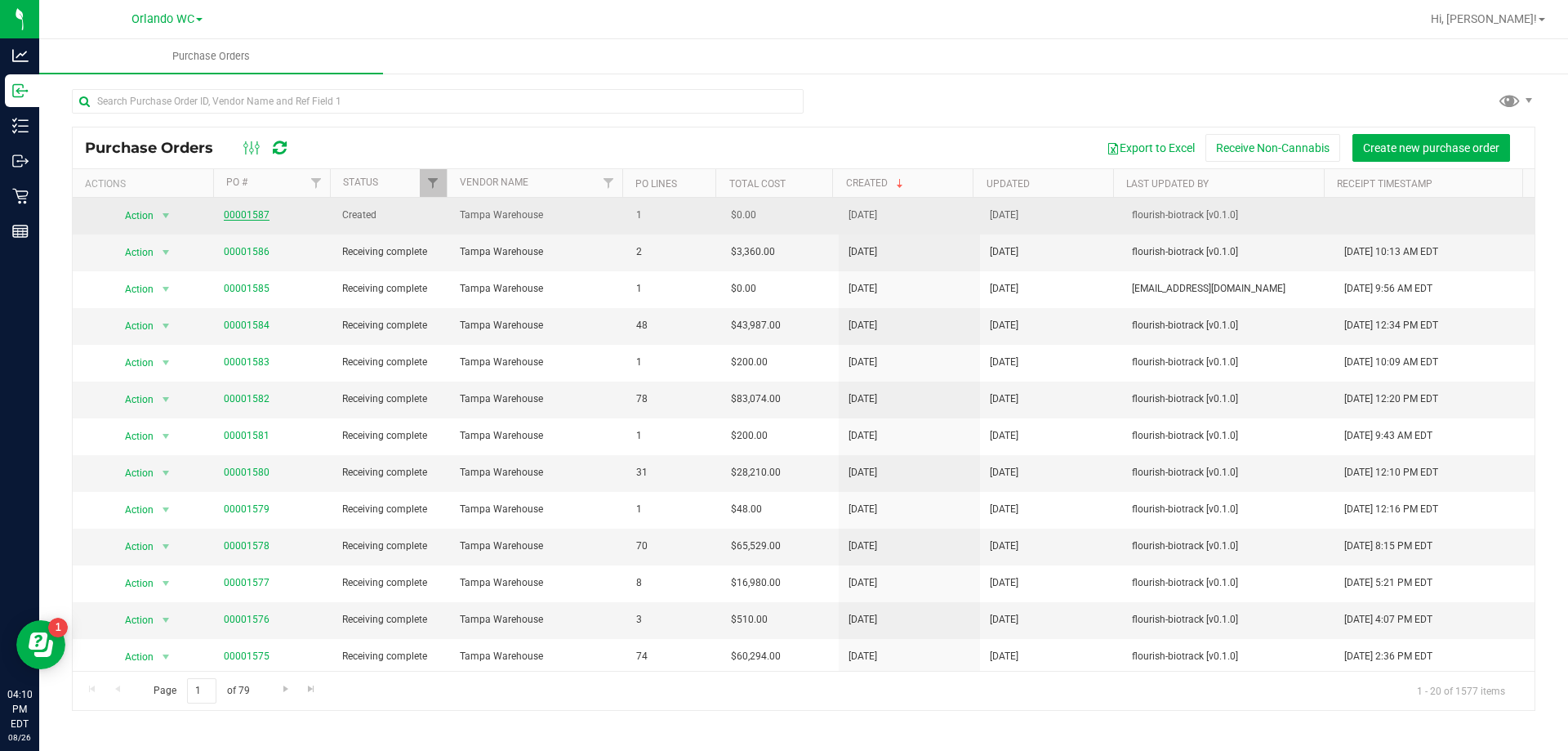
click at [245, 209] on link "00001587" at bounding box center [247, 214] width 46 height 11
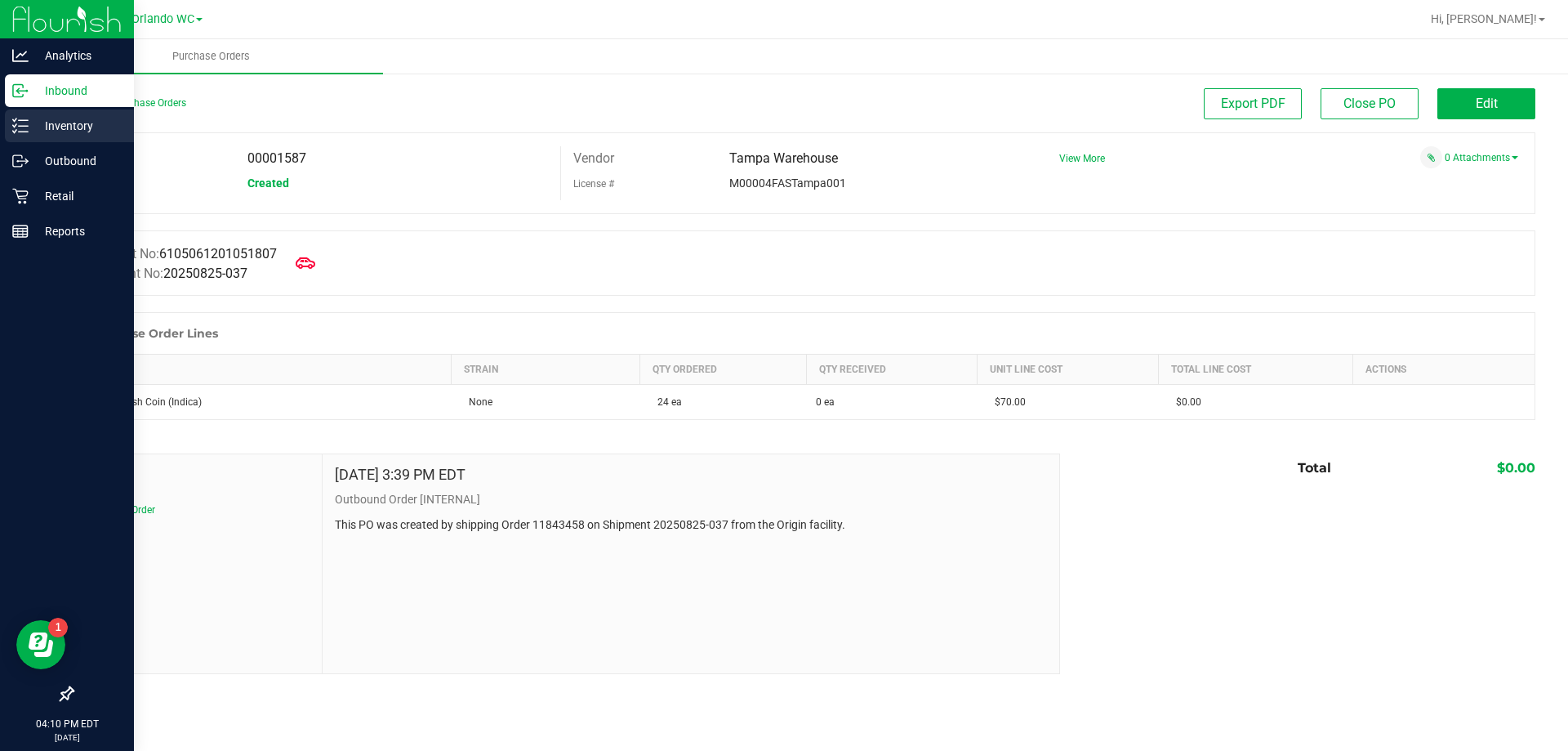
click at [51, 115] on div "Inventory" at bounding box center [69, 125] width 129 height 33
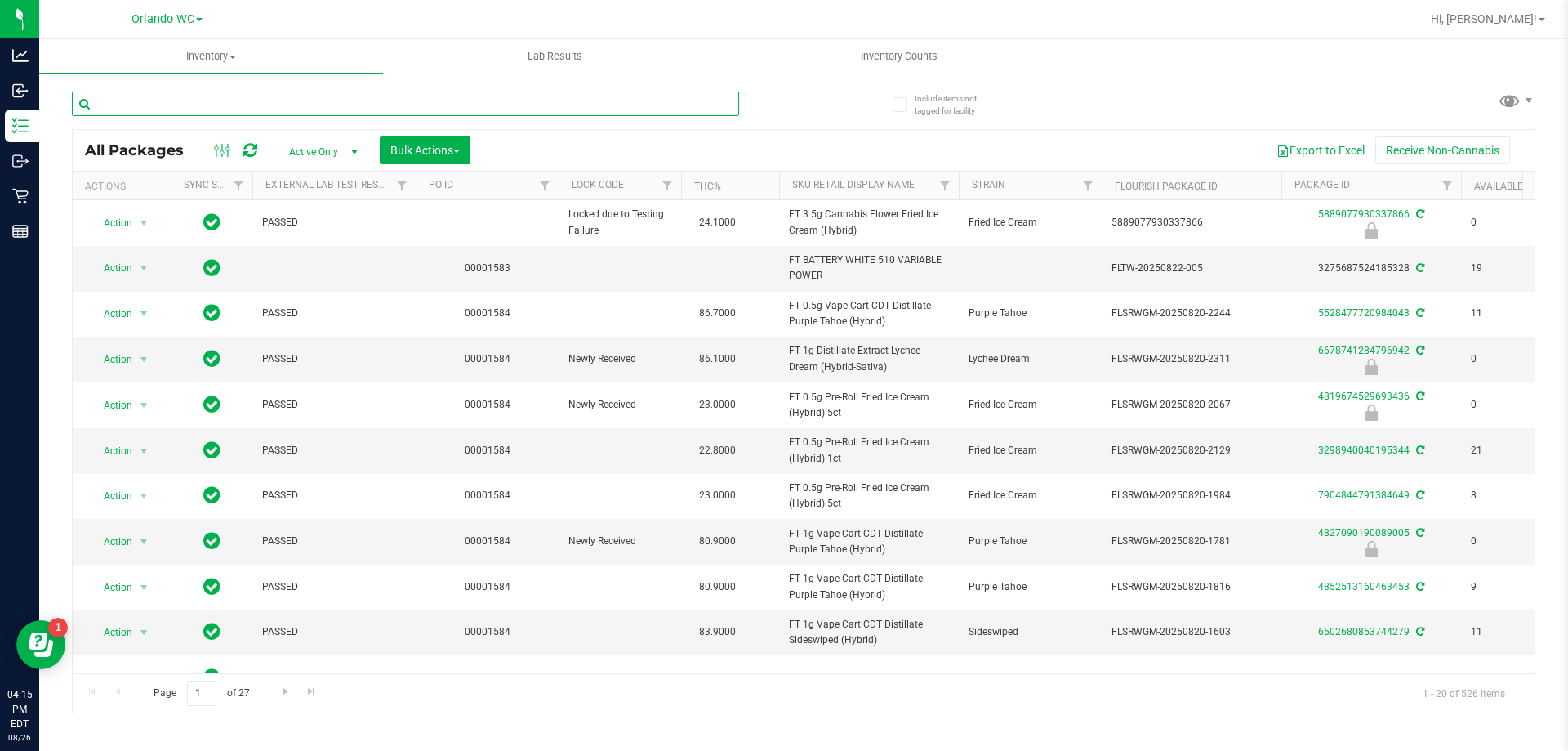
click at [236, 98] on input "text" at bounding box center [405, 103] width 667 height 25
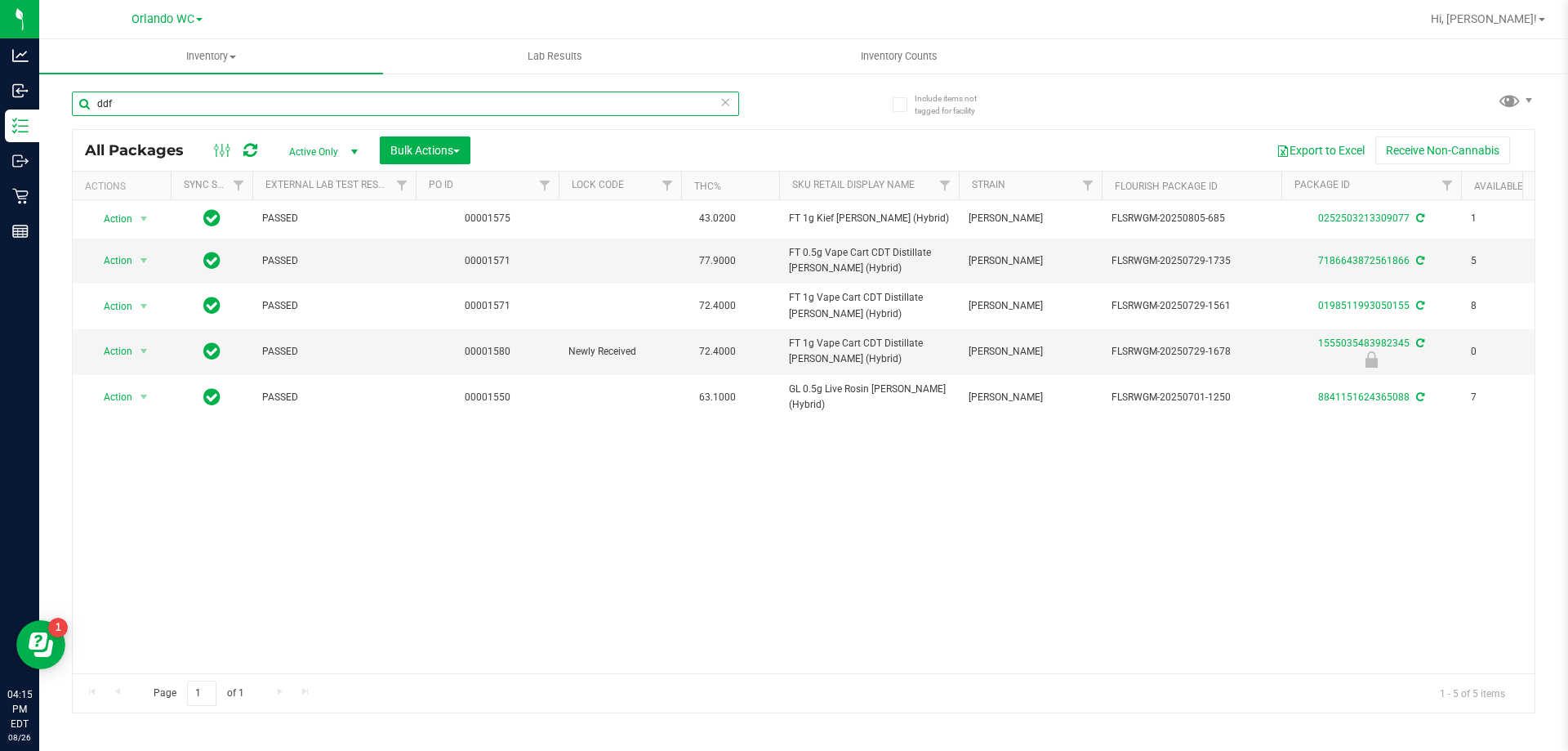
type input "ddf"
click at [767, 107] on div "ddf" at bounding box center [438, 103] width 732 height 52
click at [783, 109] on div "ddf" at bounding box center [438, 103] width 732 height 52
click at [539, 462] on div "Action Action Adjust qty Create package Edit attributes Global inventory Locate…" at bounding box center [804, 436] width 1462 height 473
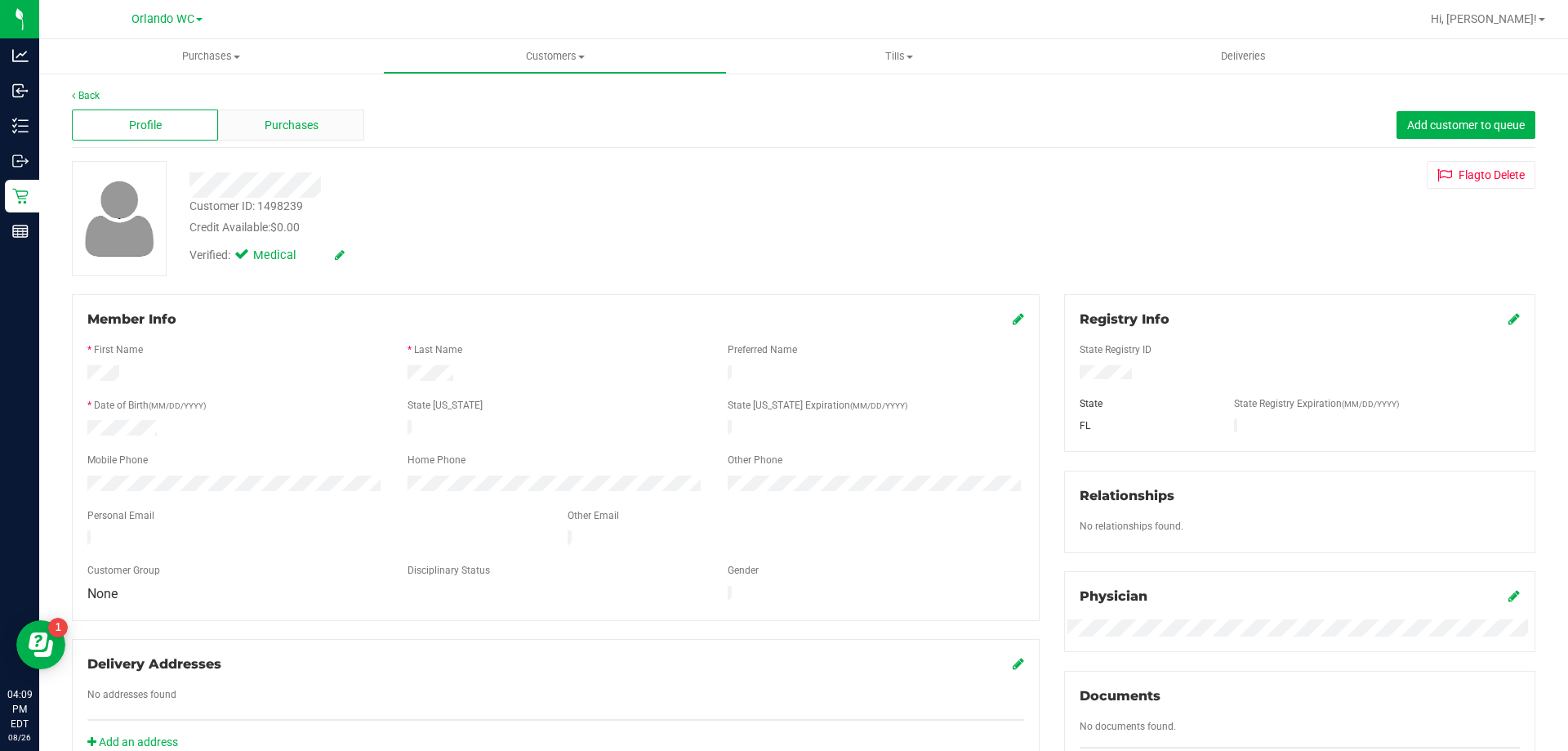
click at [274, 114] on div "Purchases" at bounding box center [291, 124] width 146 height 31
click at [311, 120] on span "Purchases" at bounding box center [292, 125] width 54 height 17
click at [252, 114] on div "Purchases" at bounding box center [291, 124] width 146 height 31
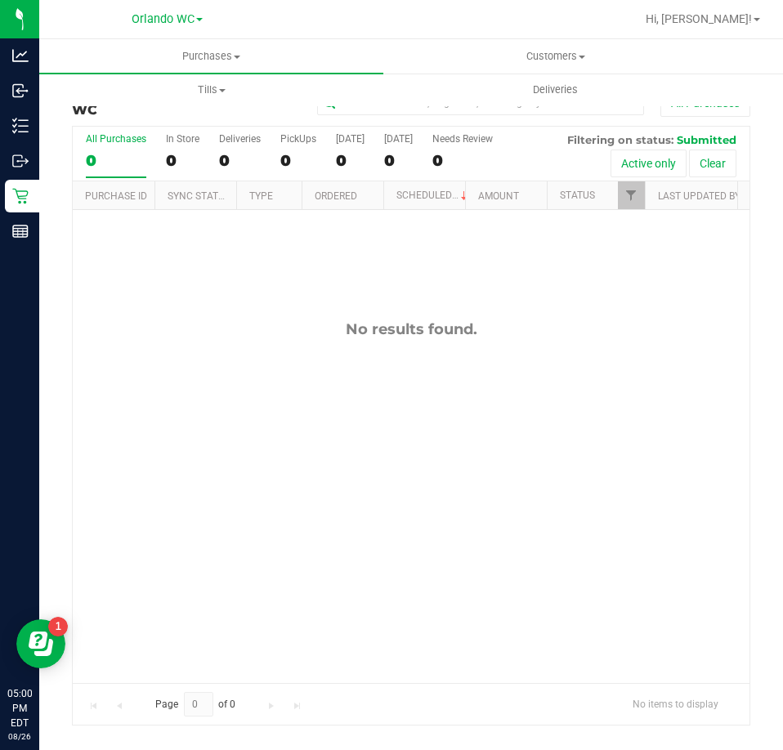
click at [113, 156] on div "0" at bounding box center [116, 160] width 60 height 19
click at [0, 0] on input "All Purchases 0" at bounding box center [0, 0] width 0 height 0
click at [116, 143] on div "All Purchases" at bounding box center [116, 138] width 60 height 11
click at [0, 0] on input "All Purchases 0" at bounding box center [0, 0] width 0 height 0
click at [433, 533] on div "No results found." at bounding box center [411, 501] width 676 height 582
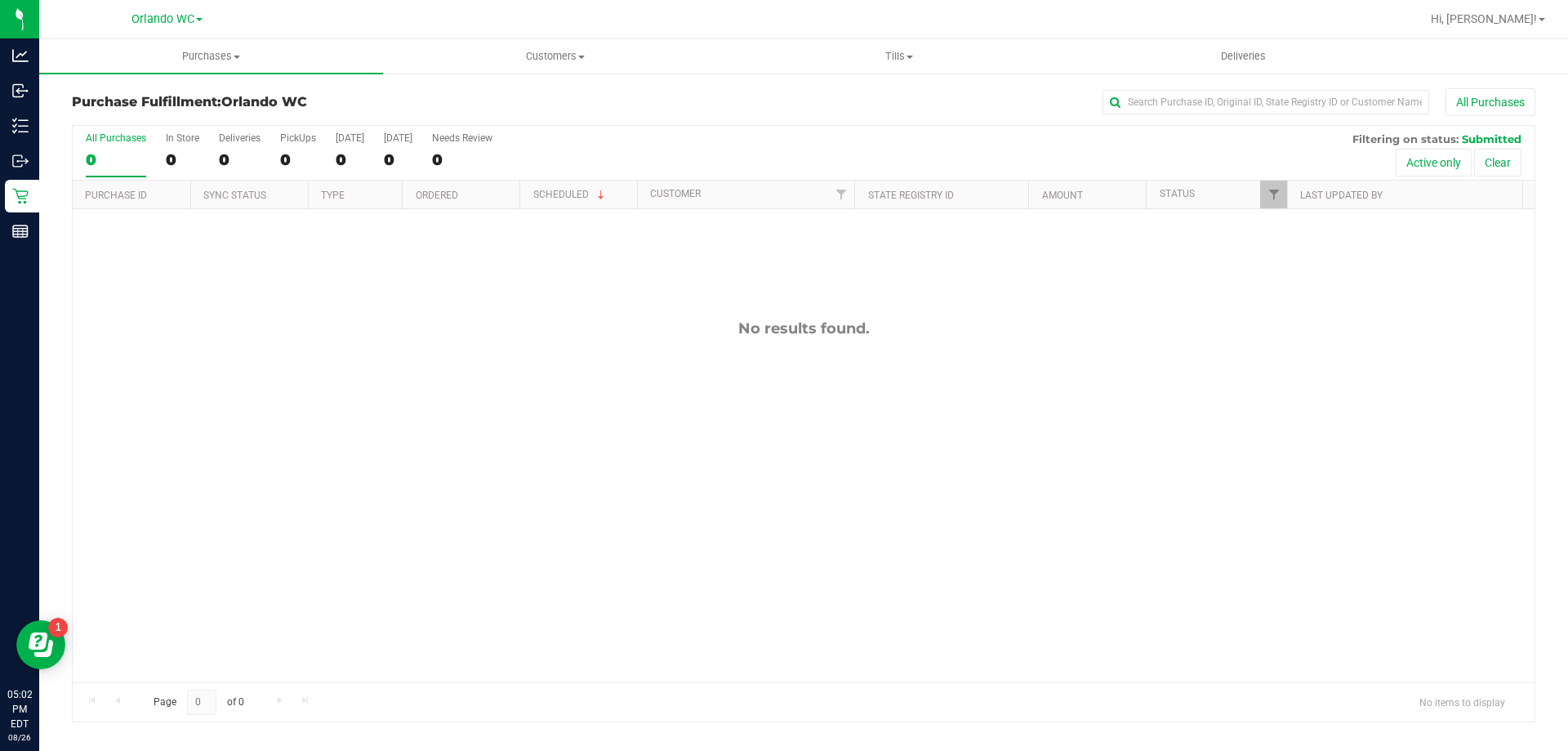
click at [99, 155] on div "0" at bounding box center [116, 159] width 60 height 19
click at [0, 0] on input "All Purchases 0" at bounding box center [0, 0] width 0 height 0
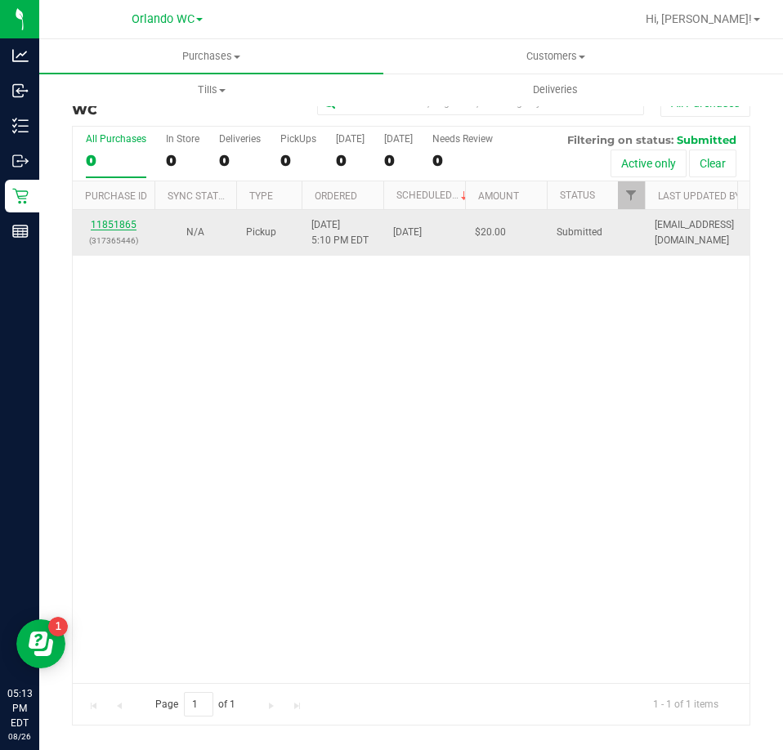
click at [132, 225] on link "11851865" at bounding box center [114, 224] width 46 height 11
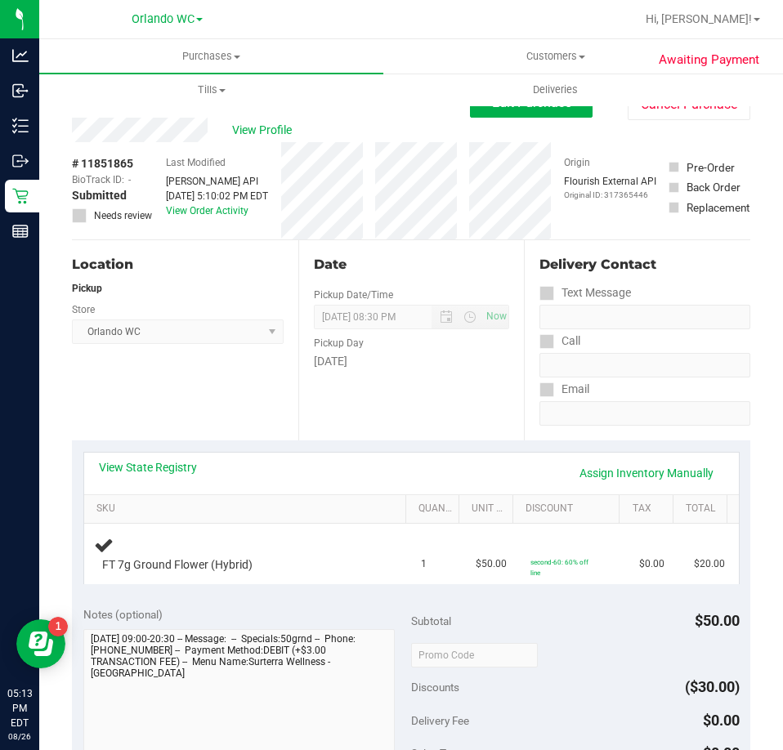
click at [148, 478] on div "View State Registry Assign Inventory Manually" at bounding box center [411, 473] width 625 height 28
click at [148, 476] on div "View State Registry Assign Inventory Manually" at bounding box center [411, 473] width 625 height 28
click at [148, 470] on link "View State Registry" at bounding box center [148, 467] width 98 height 16
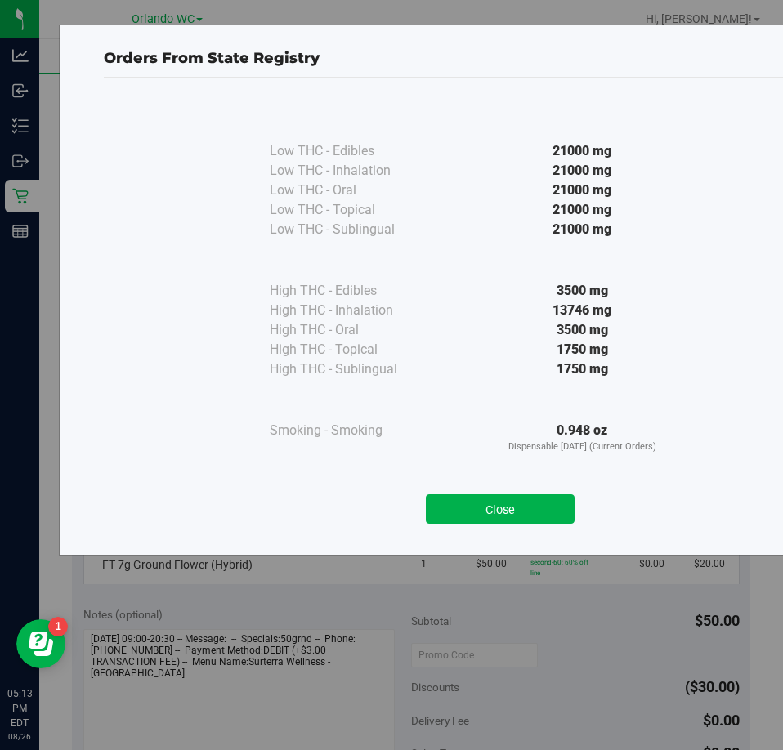
click at [521, 491] on div "Close" at bounding box center [499, 504] width 743 height 41
click at [481, 566] on div "Orders From State Registry Low THC - Edibles 21000 mg" at bounding box center [397, 375] width 795 height 750
click at [488, 514] on button "Close" at bounding box center [500, 508] width 149 height 29
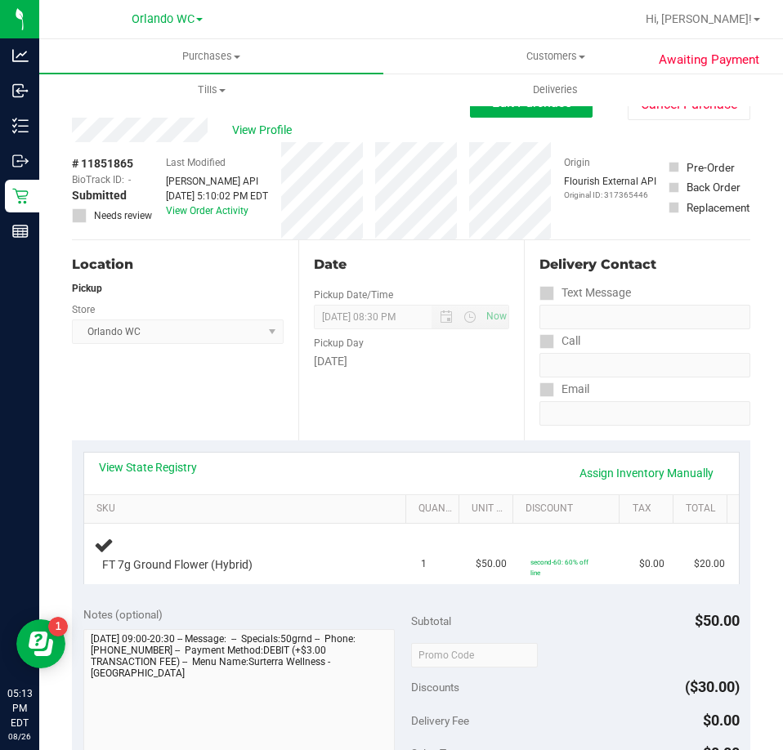
click at [508, 426] on div "Date Pickup Date/Time [DATE] Now [DATE] 08:30 PM Now Pickup Day [DATE]" at bounding box center [411, 340] width 226 height 200
click at [470, 446] on div "View State Registry Assign Inventory Manually SKU Quantity Unit Price Discount …" at bounding box center [411, 517] width 678 height 155
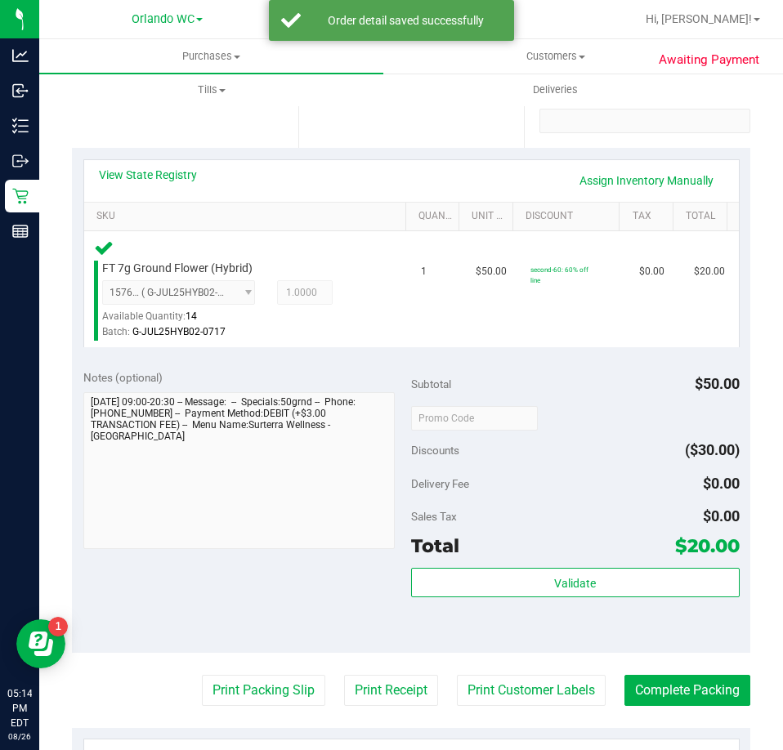
scroll to position [327, 0]
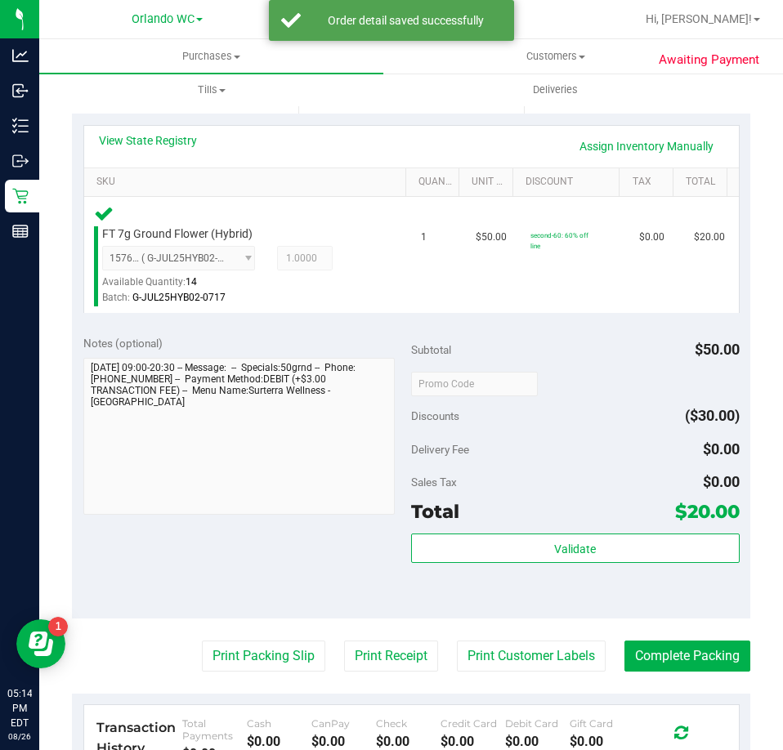
click at [529, 533] on div "Subtotal $50.00 Discounts ($30.00) Delivery Fee $0.00 Sales Tax $0.00 Total $20…" at bounding box center [575, 471] width 328 height 272
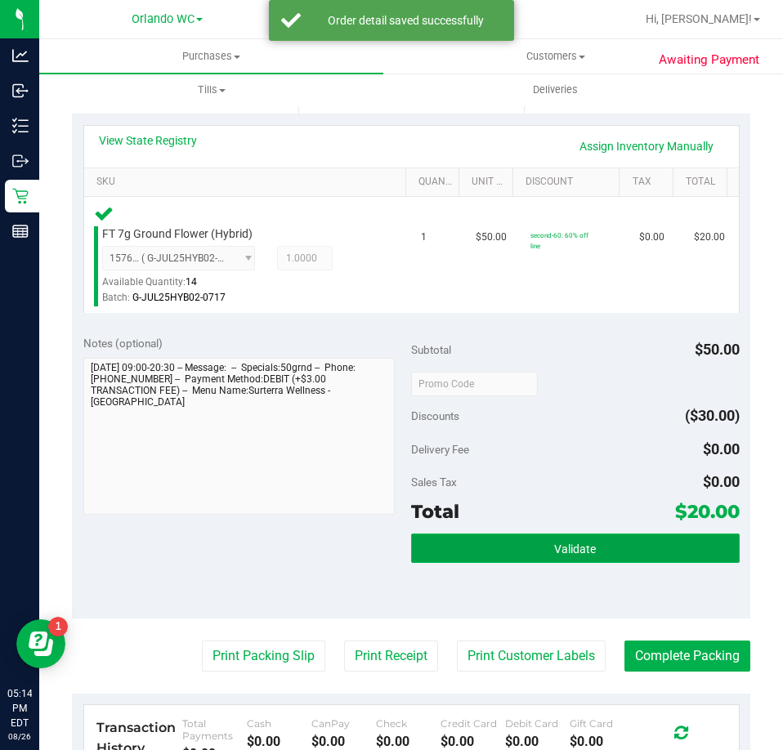
click at [530, 542] on button "Validate" at bounding box center [575, 547] width 328 height 29
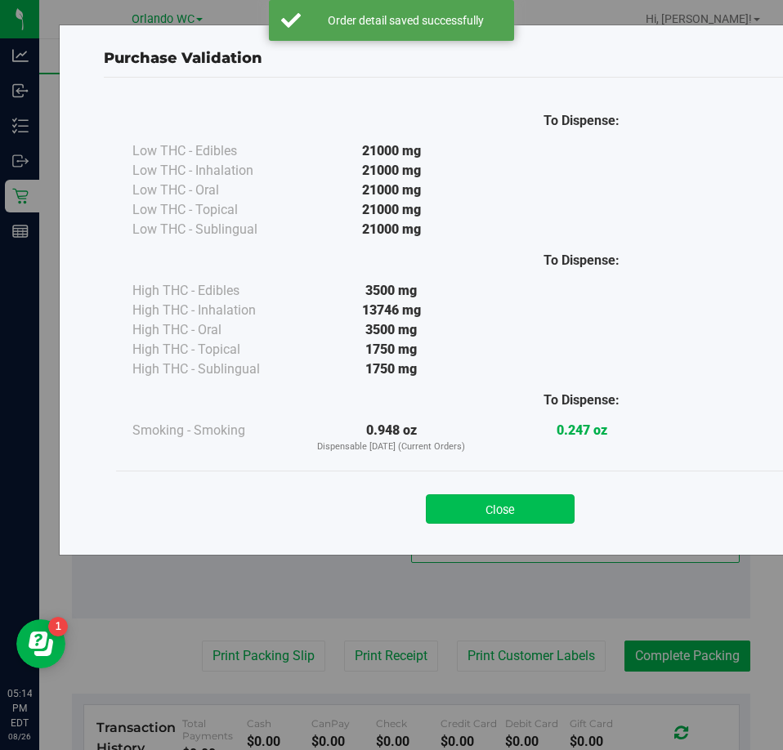
click at [523, 495] on button "Close" at bounding box center [500, 508] width 149 height 29
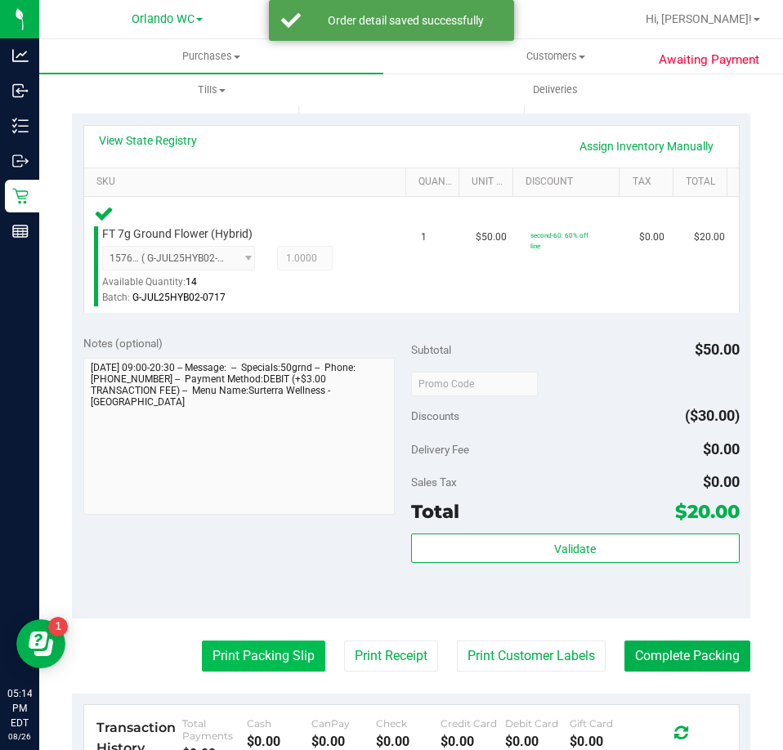
click at [241, 650] on button "Print Packing Slip" at bounding box center [263, 655] width 123 height 31
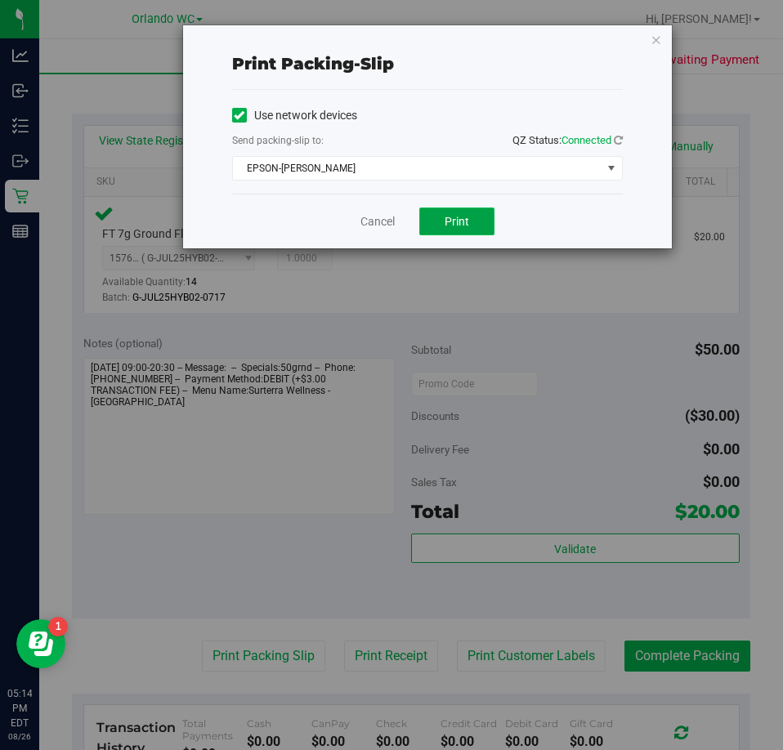
click at [453, 226] on span "Print" at bounding box center [456, 221] width 25 height 13
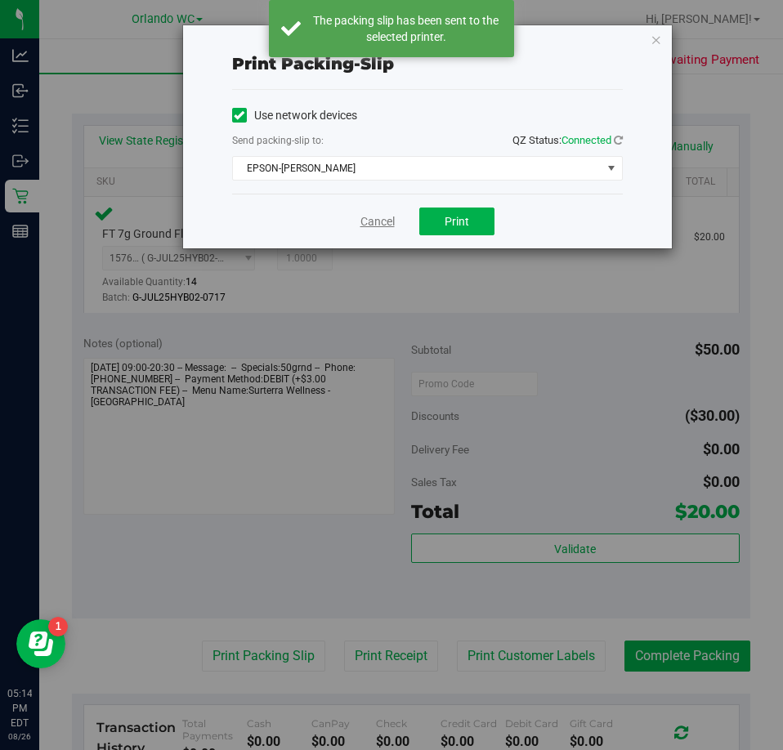
click at [376, 225] on link "Cancel" at bounding box center [377, 221] width 34 height 17
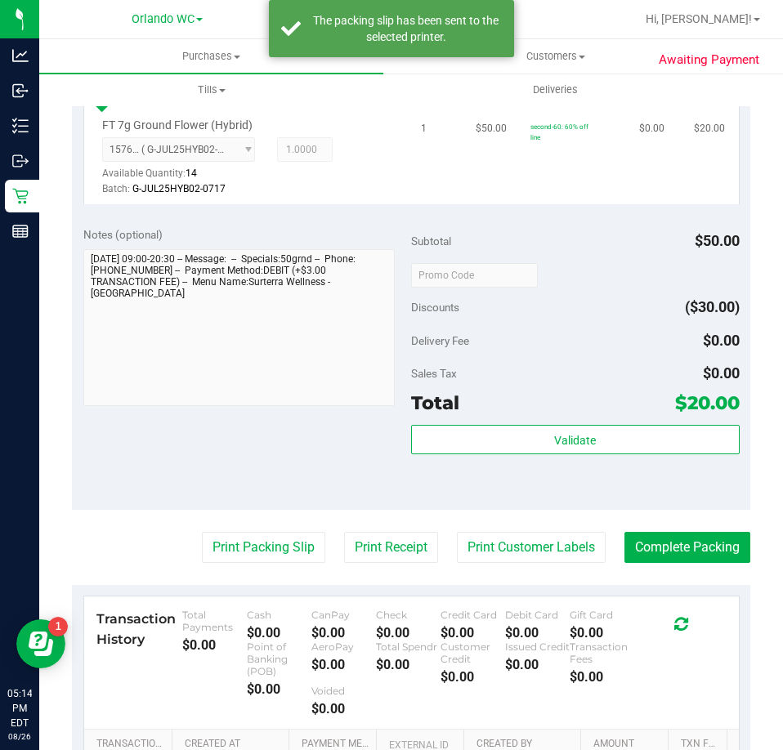
scroll to position [572, 0]
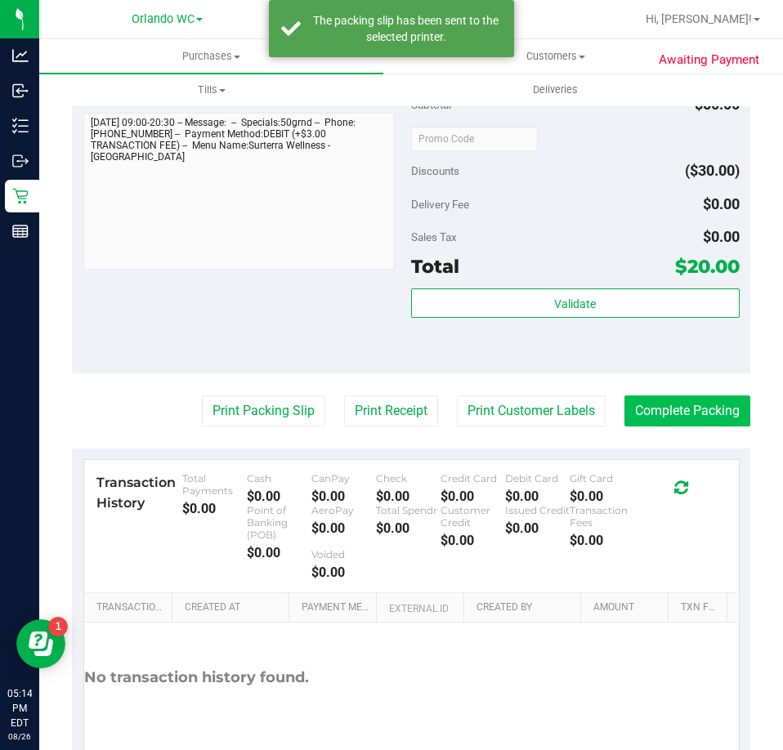
click at [646, 390] on purchase-details "Back Edit Purchase Cancel Purchase View Profile # 11851865 BioTrack ID: - Submi…" at bounding box center [411, 157] width 678 height 1282
click at [656, 413] on button "Complete Packing" at bounding box center [687, 410] width 126 height 31
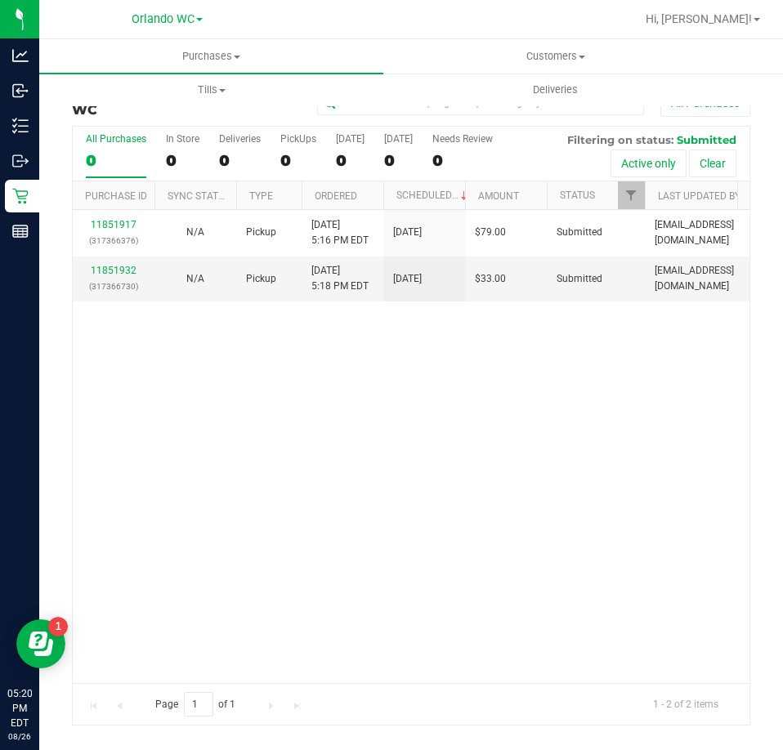
click at [106, 163] on div "0" at bounding box center [116, 160] width 60 height 19
click at [0, 0] on input "All Purchases 0" at bounding box center [0, 0] width 0 height 0
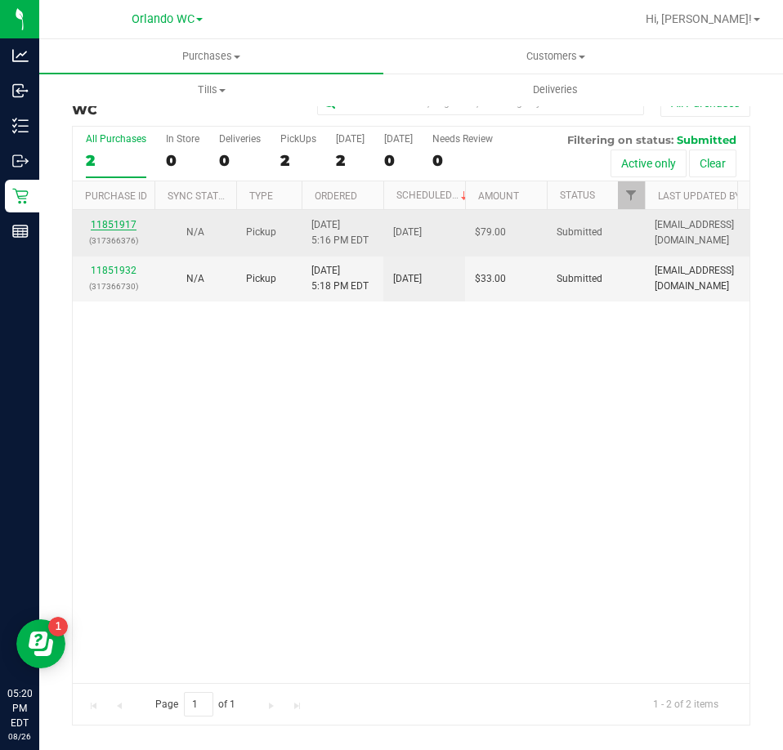
click at [129, 222] on link "11851917" at bounding box center [114, 224] width 46 height 11
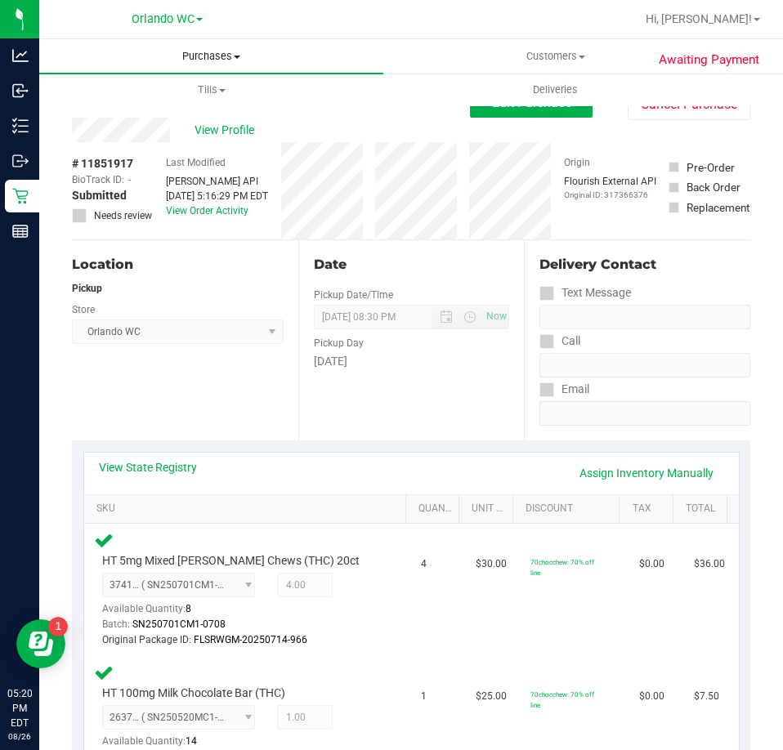
click at [212, 60] on span "Purchases" at bounding box center [211, 56] width 344 height 15
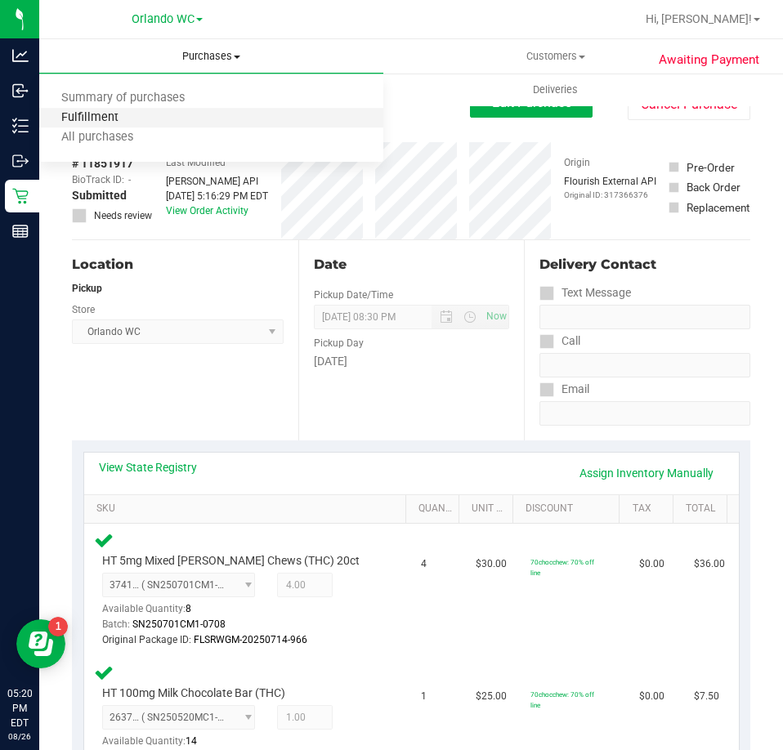
click at [133, 118] on span "Fulfillment" at bounding box center [89, 118] width 101 height 14
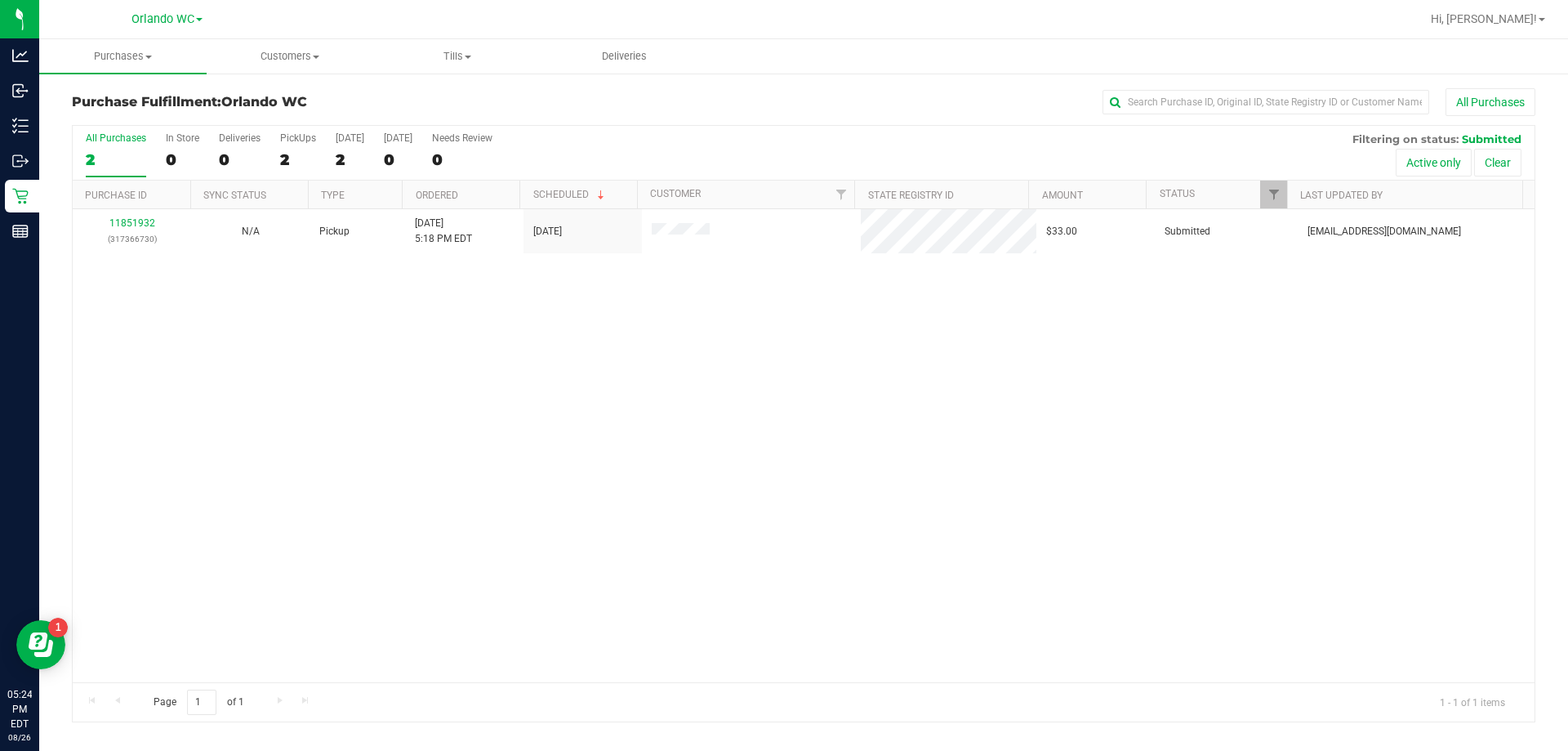
click at [109, 158] on div "2" at bounding box center [116, 159] width 60 height 19
click at [0, 0] on input "All Purchases 2" at bounding box center [0, 0] width 0 height 0
click at [238, 363] on div "11851932 (317366730) N/A Pickup [DATE] 5:18 PM EDT 8/26/2025 $33.00 Submitted […" at bounding box center [804, 445] width 1462 height 473
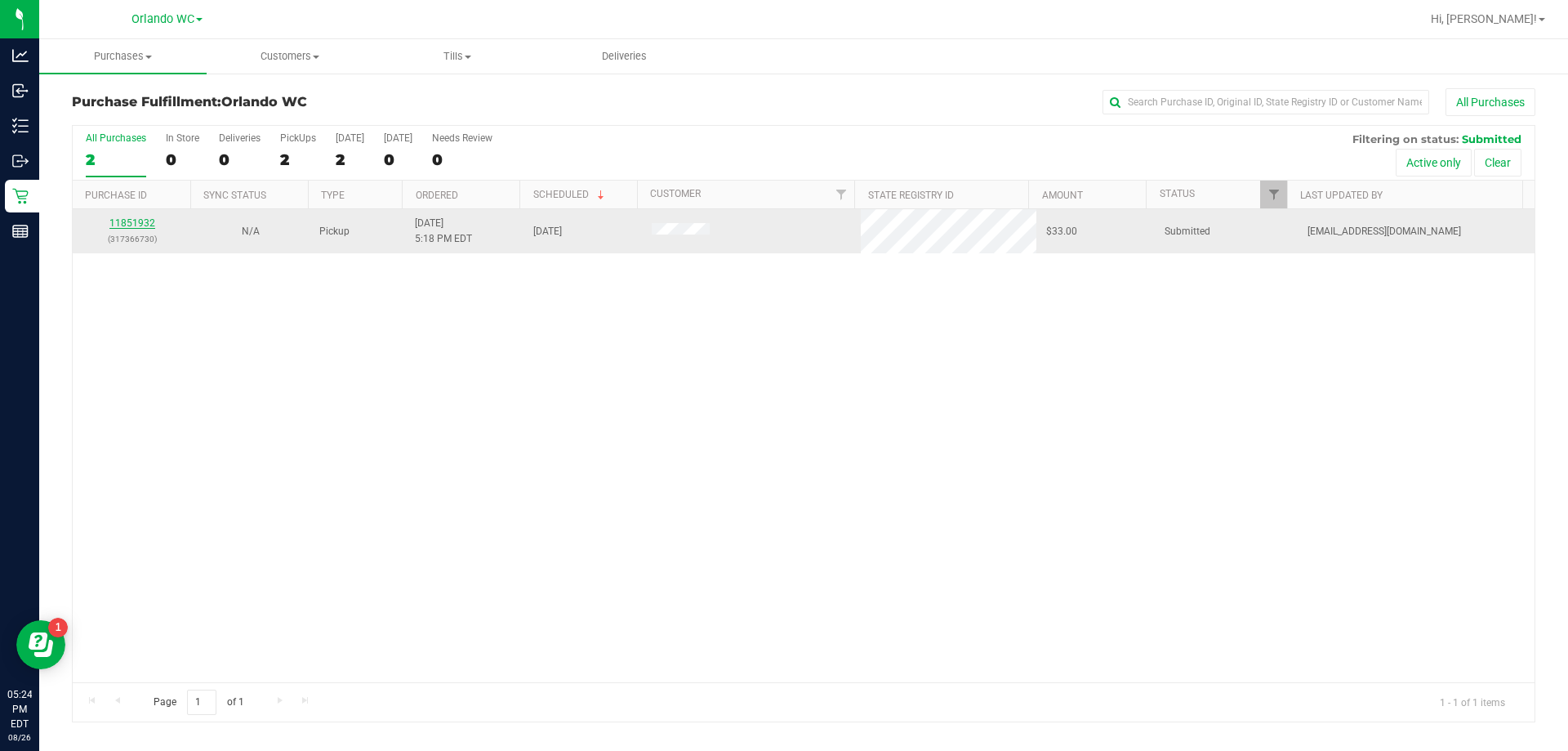
click at [132, 221] on link "11851932" at bounding box center [132, 222] width 46 height 11
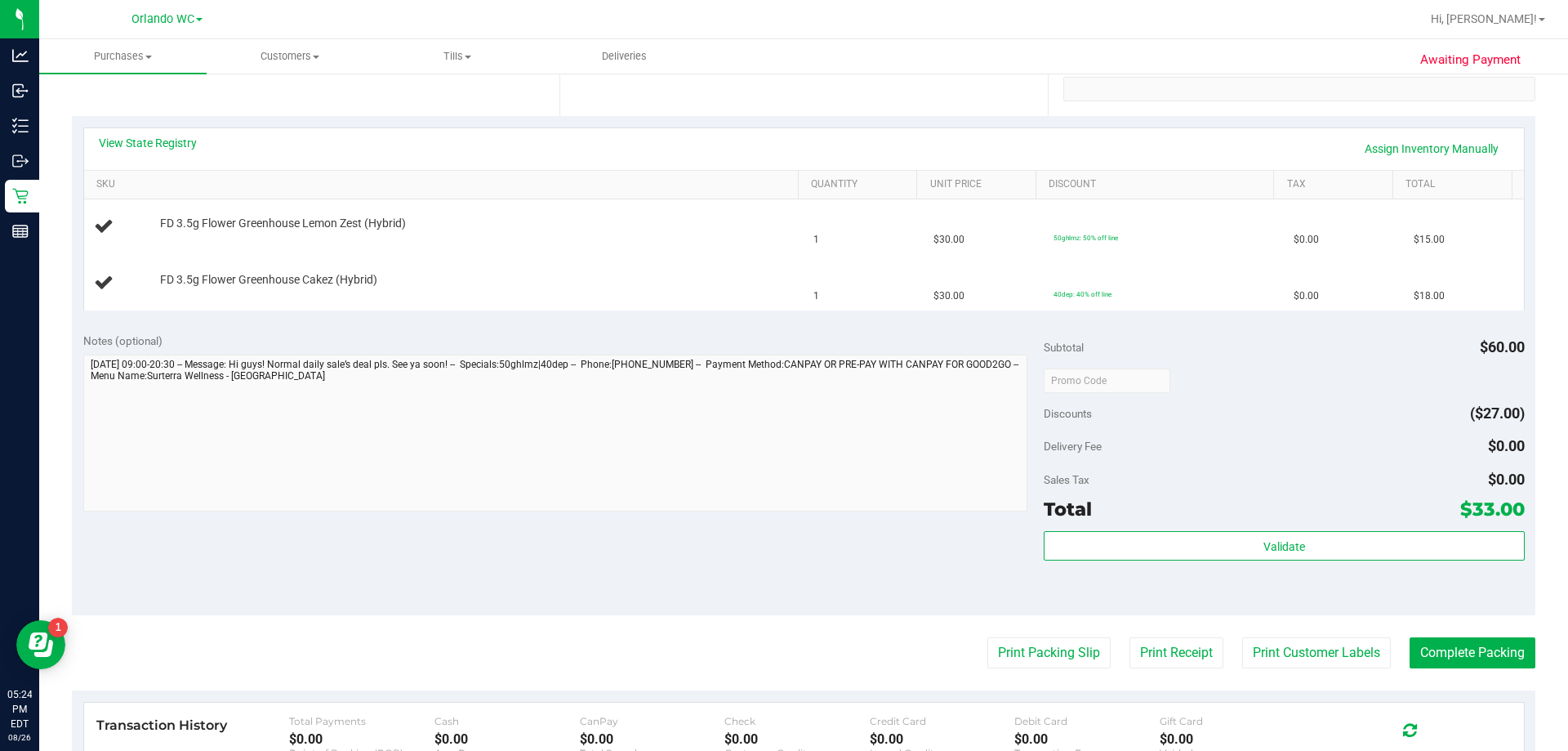
scroll to position [327, 0]
click at [169, 143] on link "View State Registry" at bounding box center [148, 140] width 98 height 16
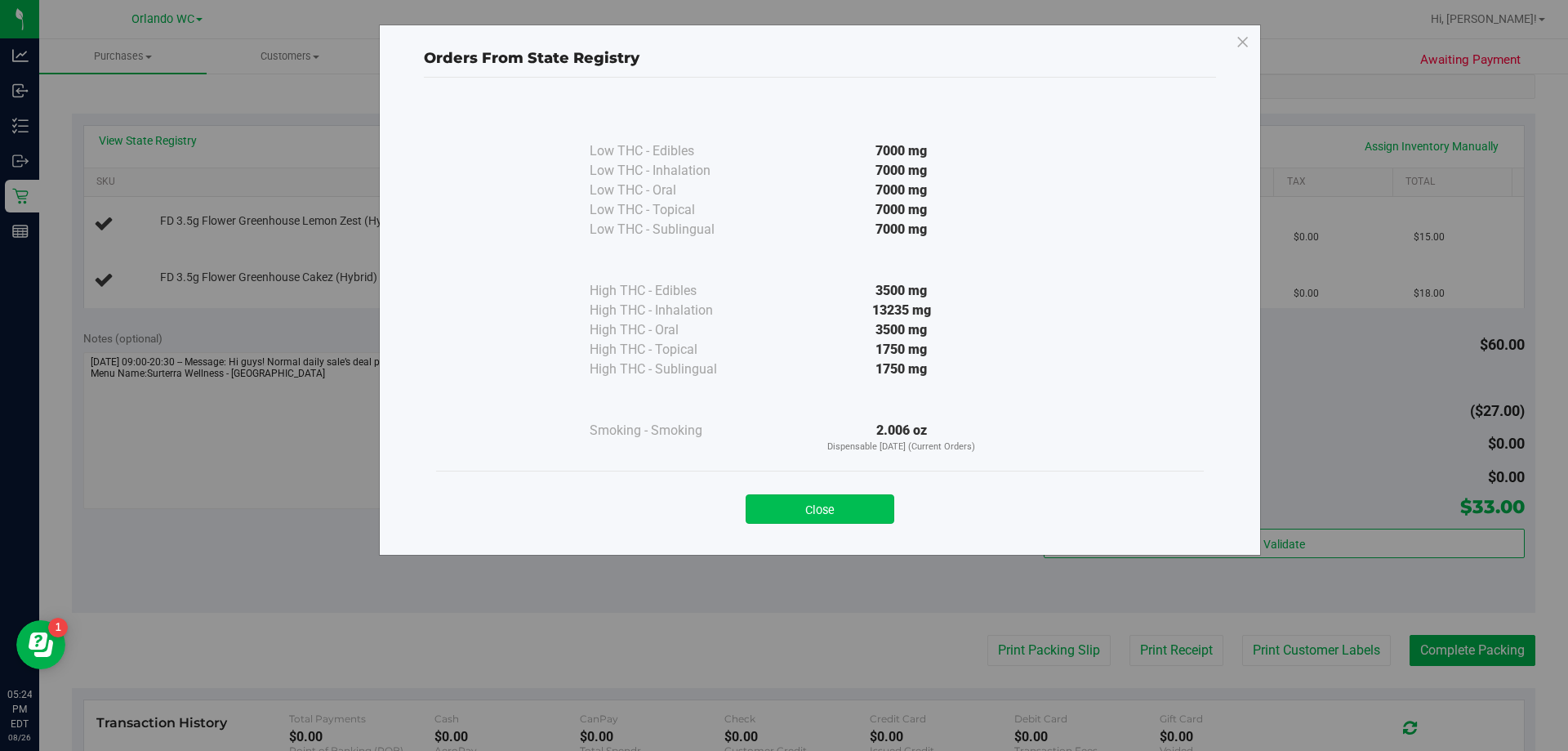
click at [782, 518] on button "Close" at bounding box center [820, 508] width 149 height 29
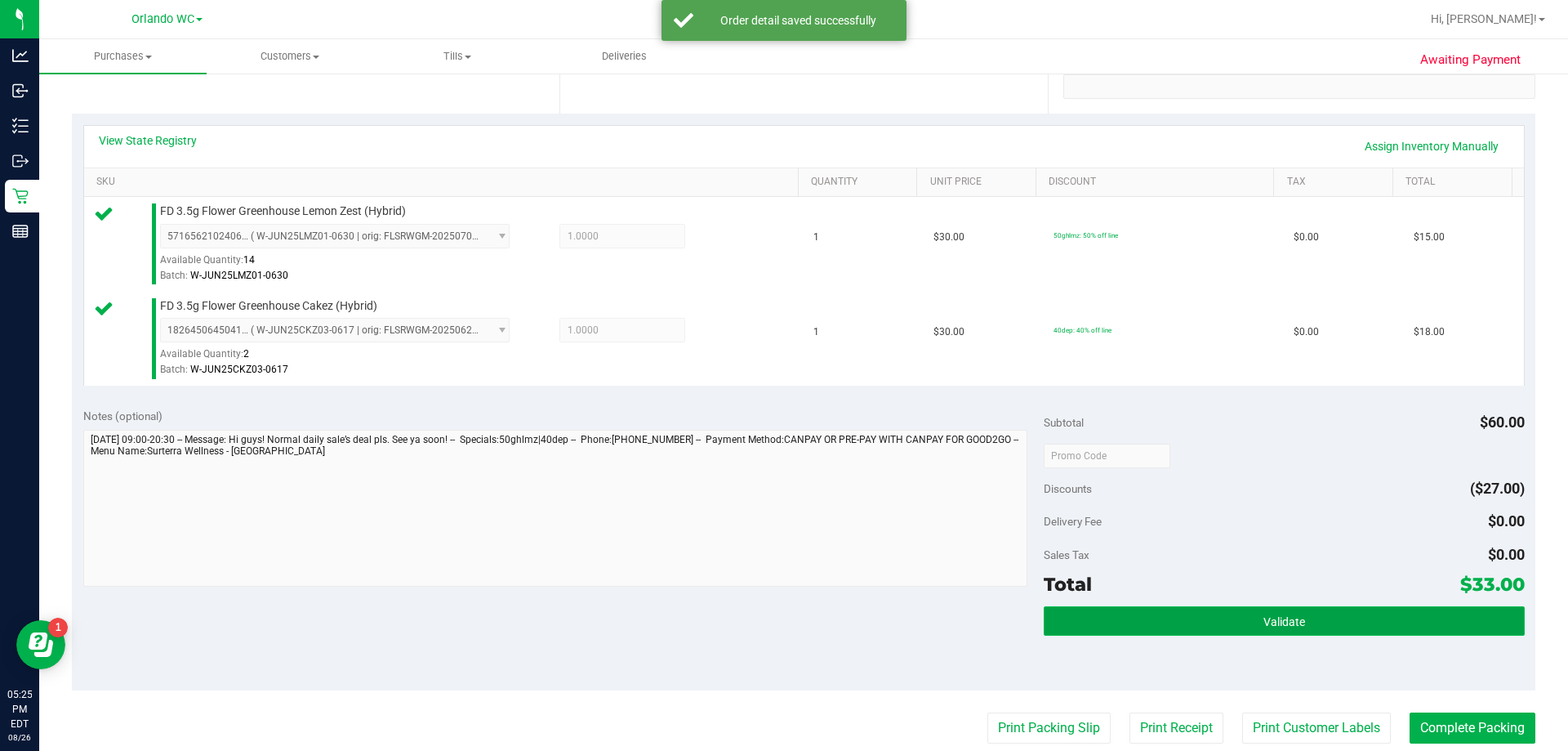
click at [782, 609] on button "Validate" at bounding box center [1284, 620] width 480 height 29
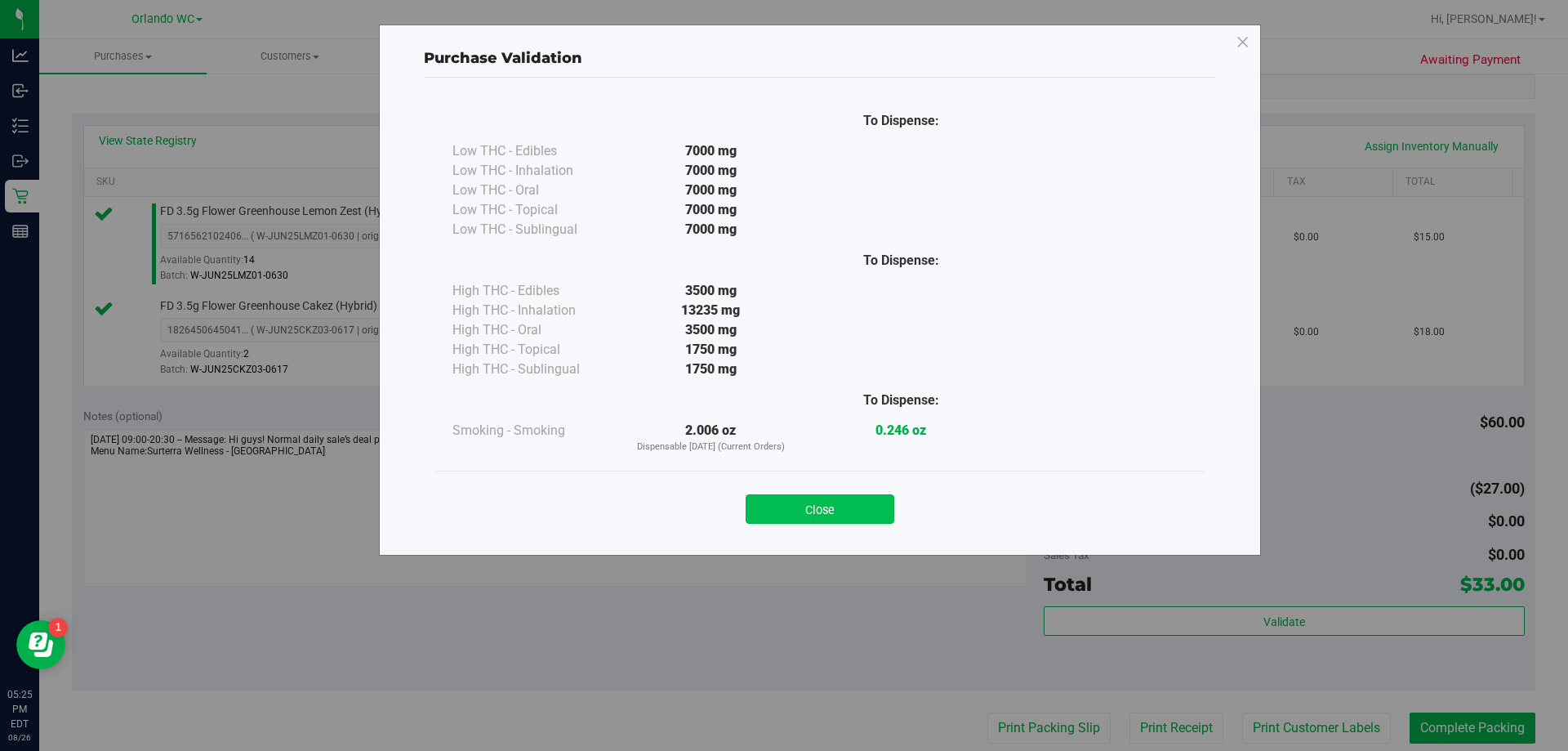
click at [782, 500] on button "Close" at bounding box center [820, 508] width 149 height 29
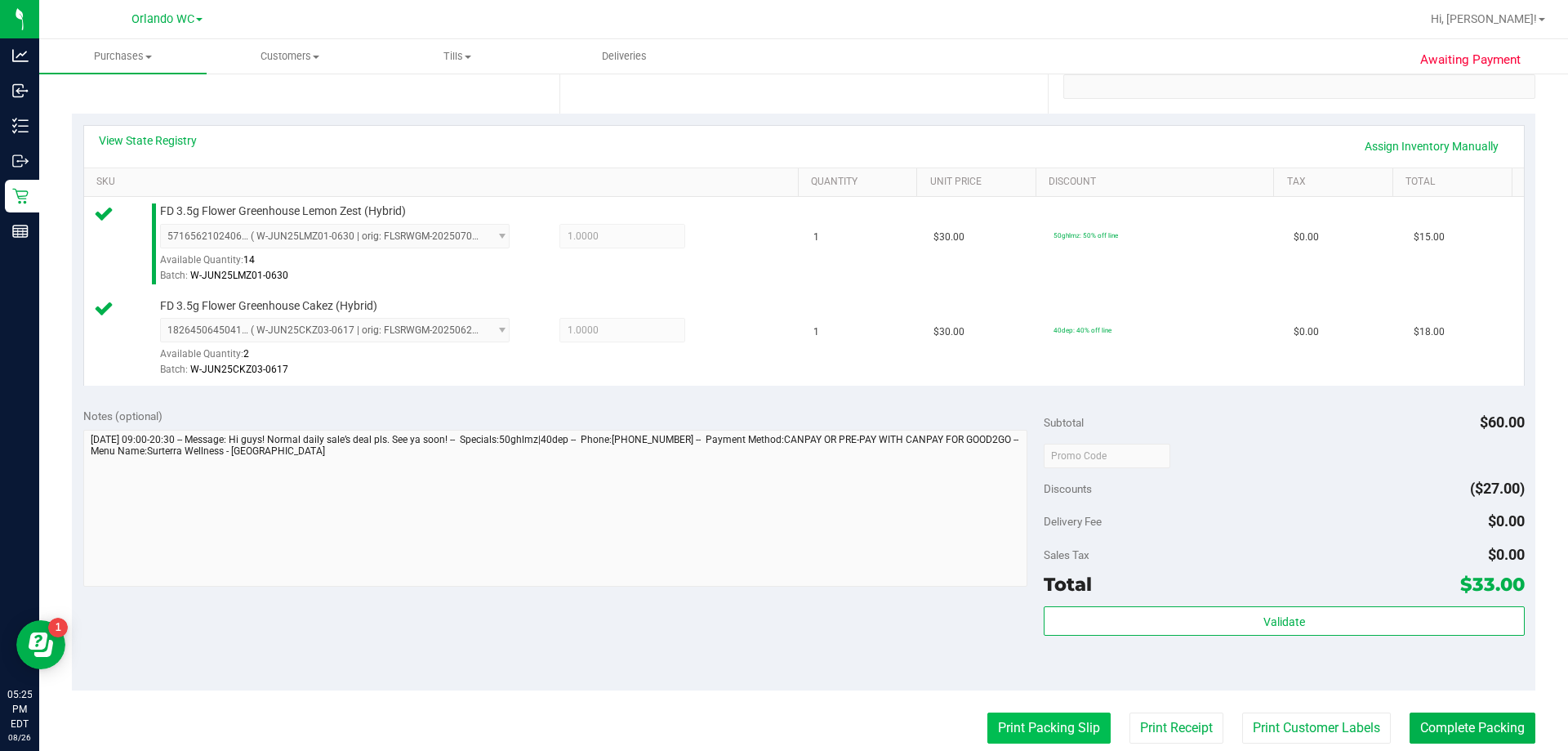
click at [782, 724] on button "Print Packing Slip" at bounding box center [1049, 727] width 123 height 31
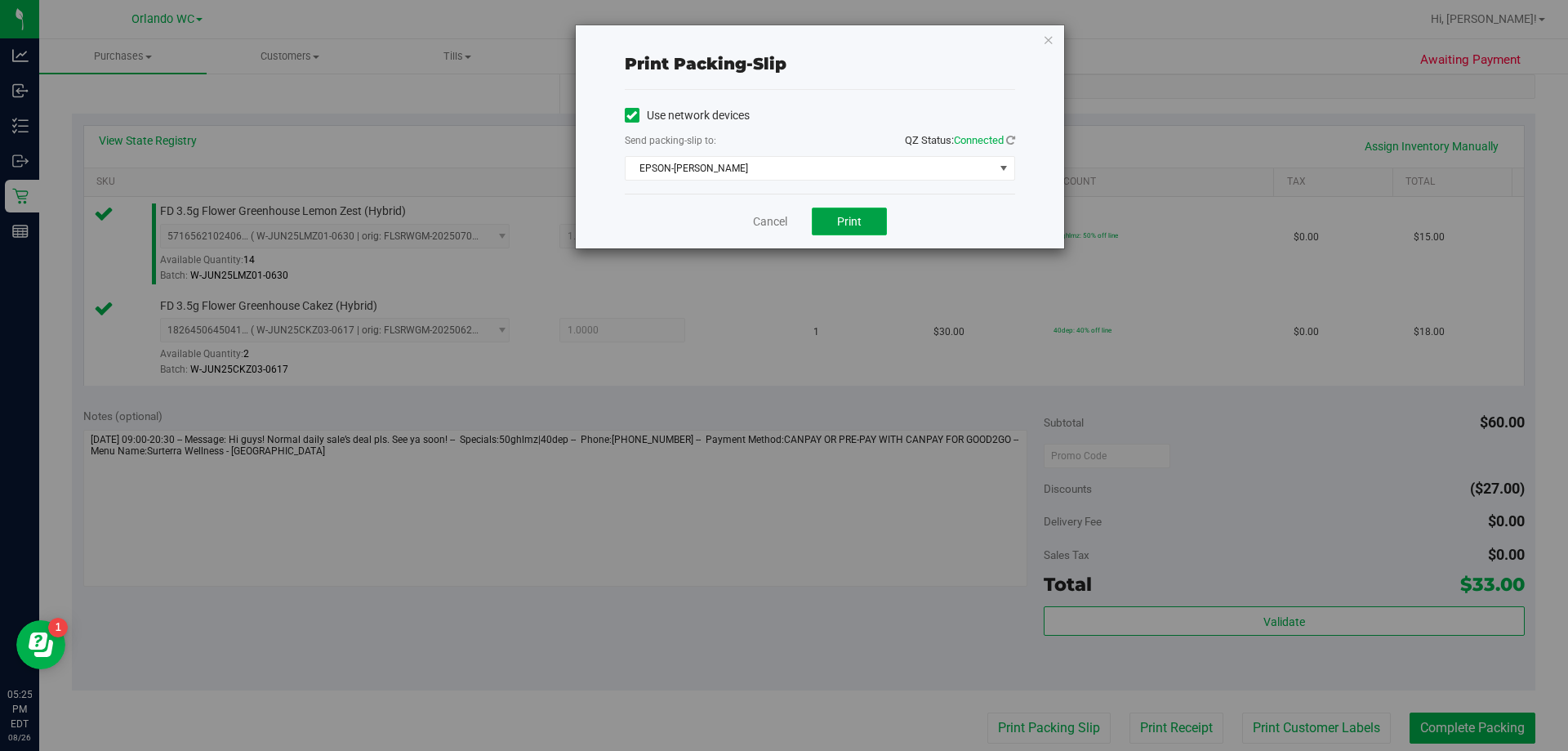
click at [782, 233] on button "Print" at bounding box center [849, 221] width 75 height 28
click at [765, 198] on div "Cancel Print" at bounding box center [820, 221] width 390 height 55
drag, startPoint x: 770, startPoint y: 221, endPoint x: 769, endPoint y: 296, distance: 75.2
click at [771, 220] on link "Cancel" at bounding box center [770, 221] width 34 height 17
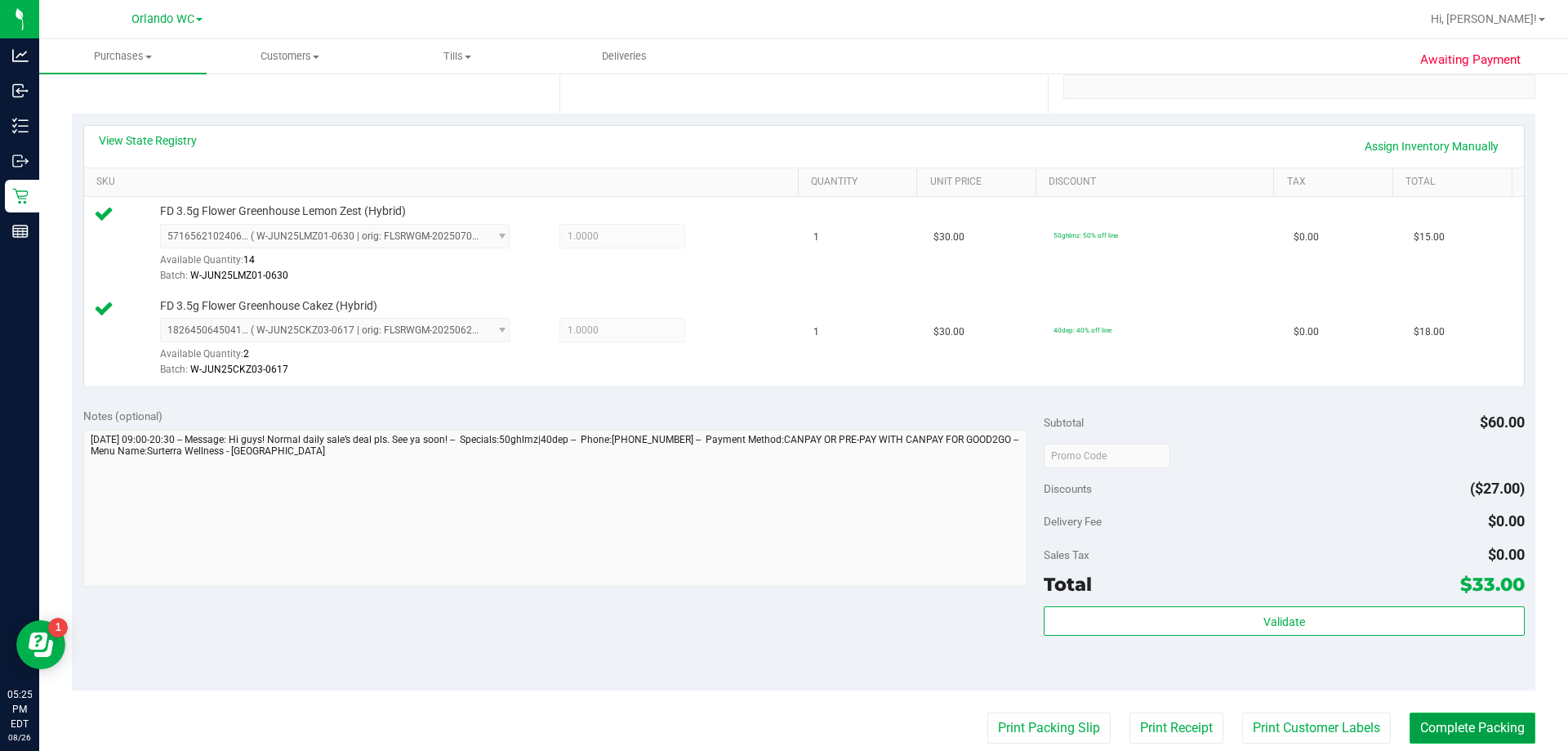
click at [782, 721] on button "Complete Packing" at bounding box center [1473, 727] width 126 height 31
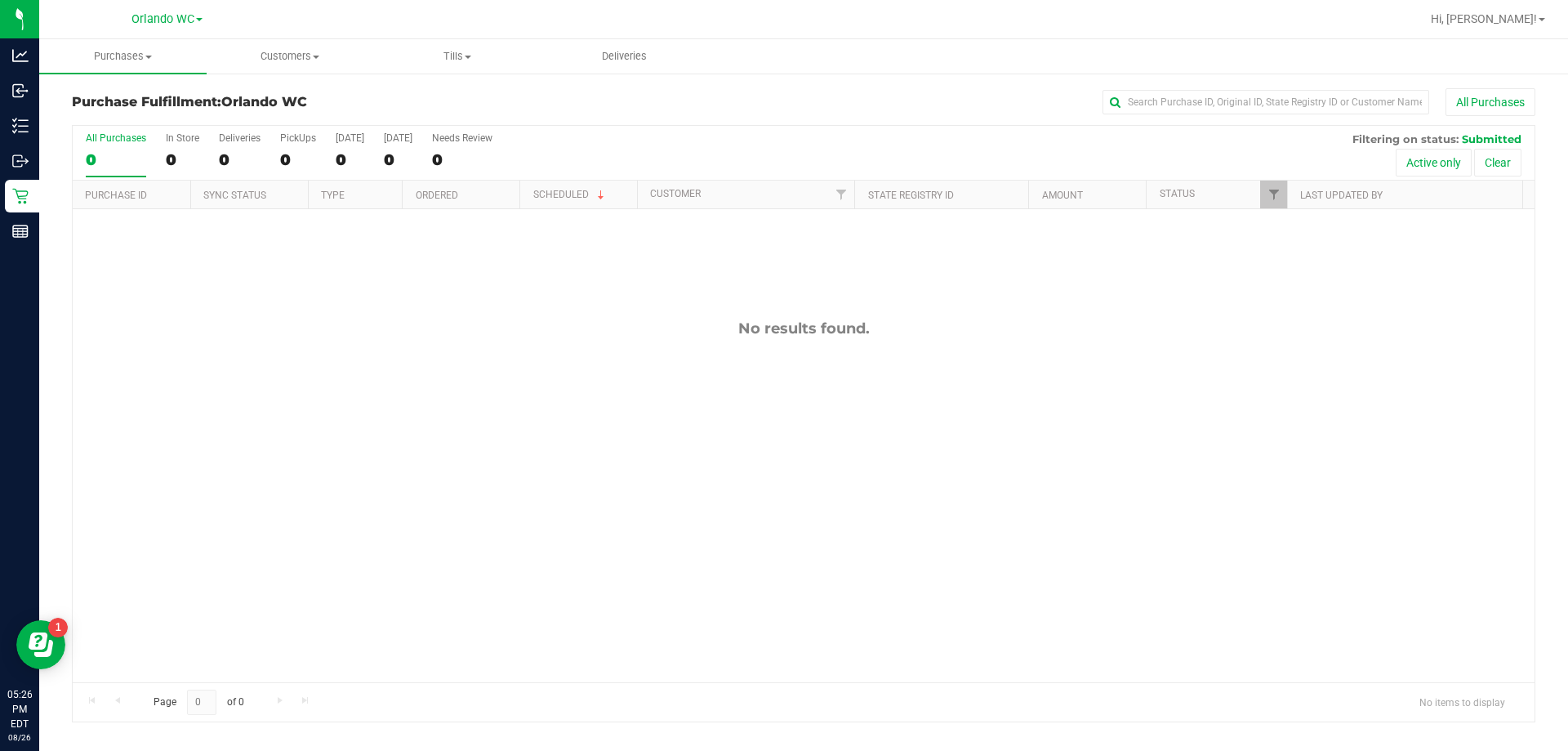
click at [597, 407] on div "No results found." at bounding box center [804, 500] width 1462 height 583
click at [126, 148] on label "All Purchases 0" at bounding box center [116, 154] width 60 height 45
click at [0, 0] on input "All Purchases 0" at bounding box center [0, 0] width 0 height 0
click at [311, 51] on span "Customers" at bounding box center [290, 56] width 166 height 15
click at [275, 105] on span "All customers" at bounding box center [266, 98] width 118 height 14
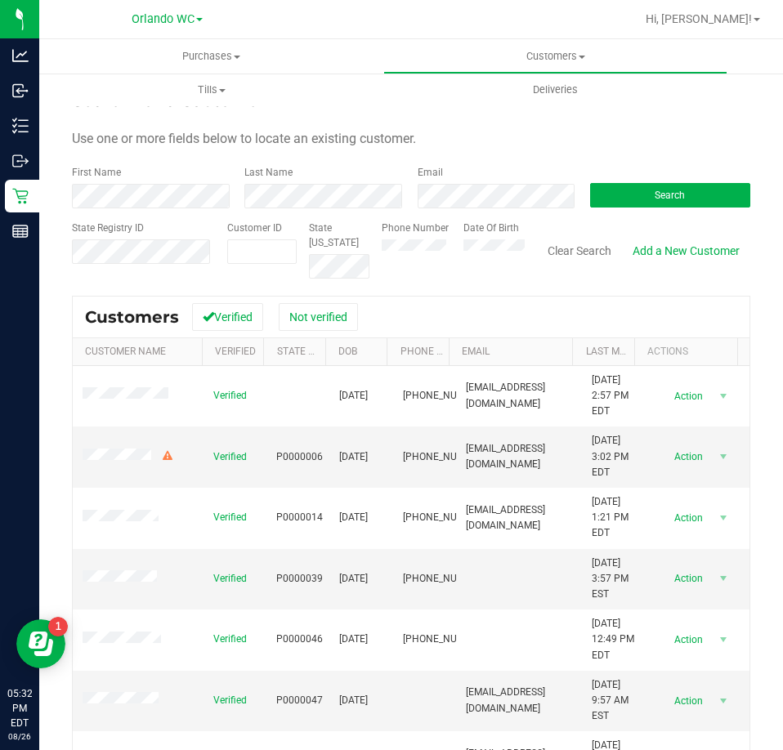
click at [166, 238] on div "State Registry ID" at bounding box center [143, 250] width 143 height 58
click at [166, 239] on div "State Registry ID" at bounding box center [143, 250] width 143 height 58
click at [639, 190] on button "Search" at bounding box center [670, 195] width 160 height 25
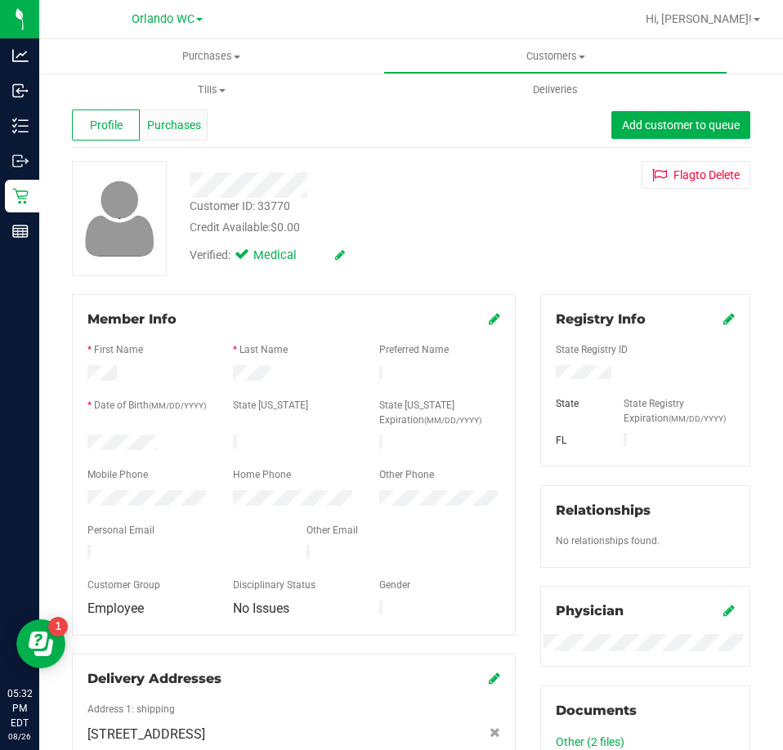
click at [176, 118] on span "Purchases" at bounding box center [174, 125] width 54 height 17
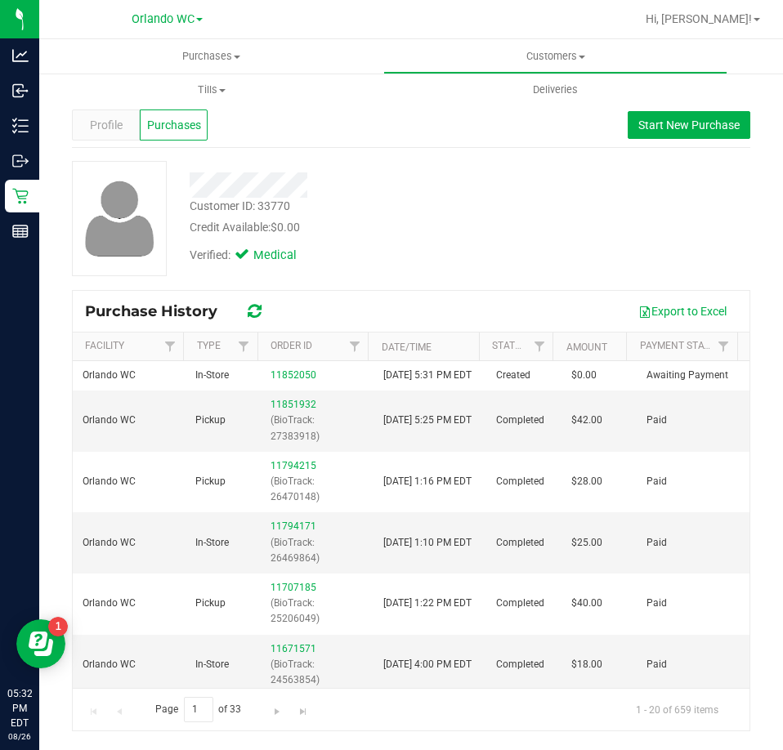
click at [429, 271] on div "Verified: Medical" at bounding box center [352, 254] width 351 height 36
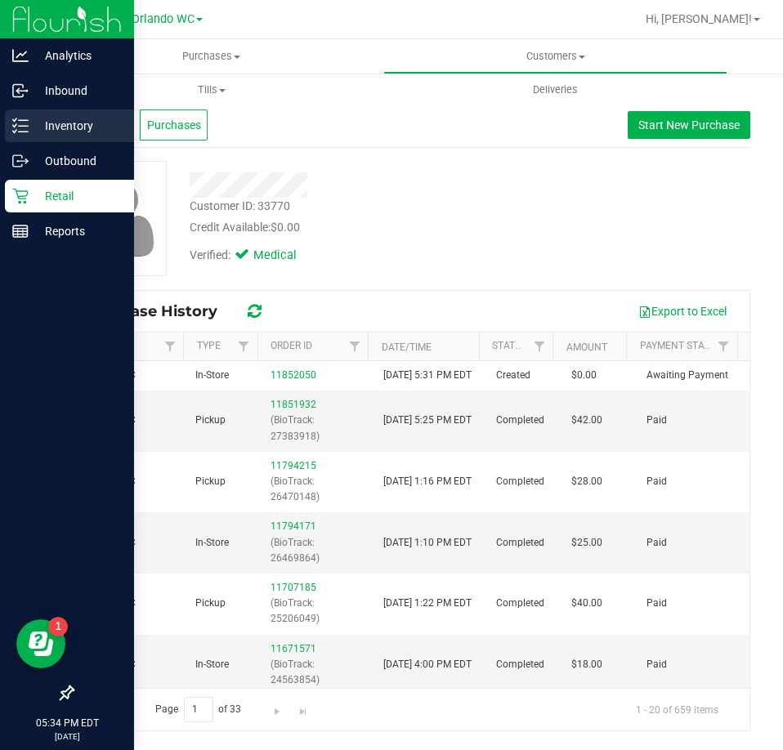
click at [32, 127] on p "Inventory" at bounding box center [78, 126] width 98 height 20
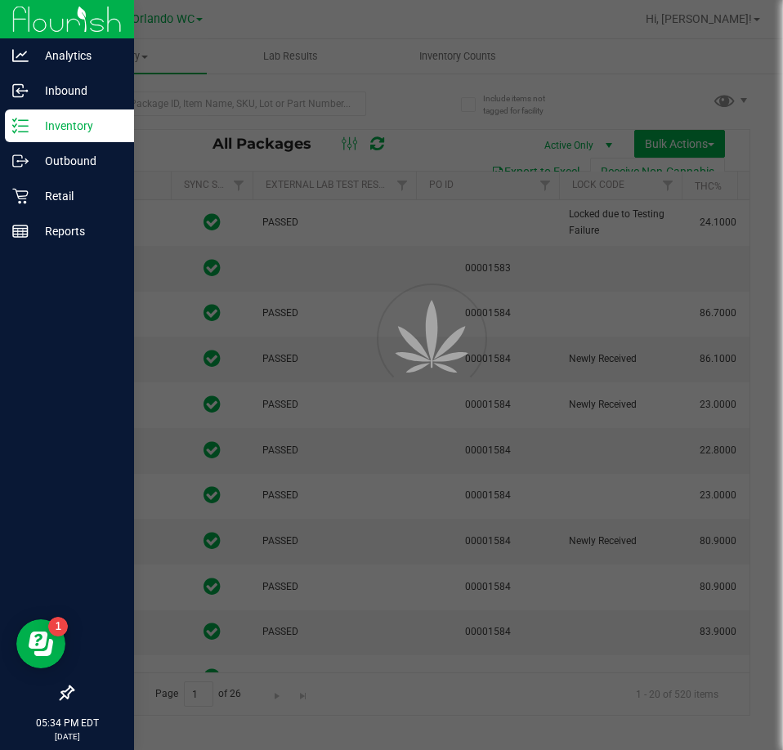
click at [168, 104] on div at bounding box center [391, 375] width 783 height 750
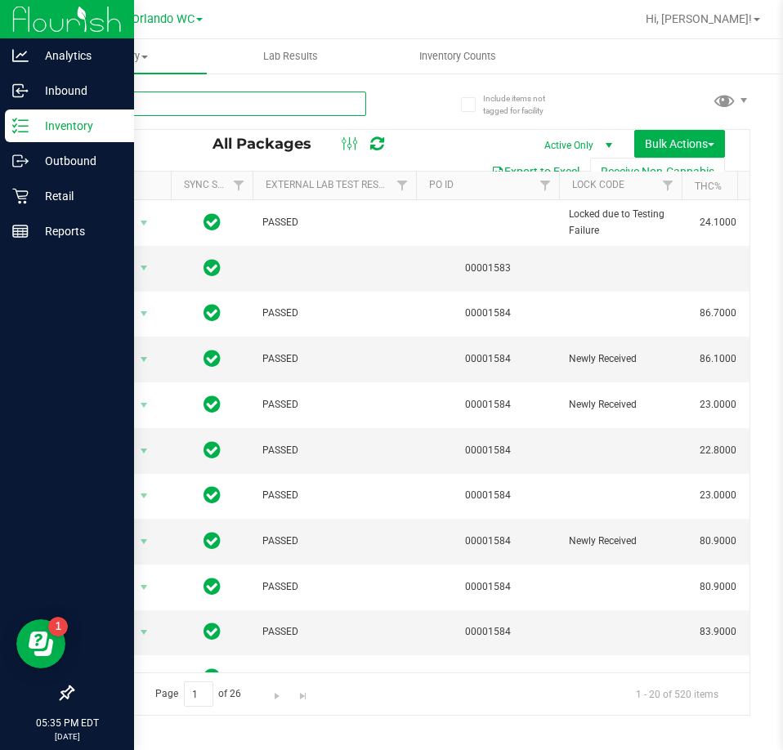
click at [168, 104] on input "text" at bounding box center [219, 103] width 294 height 25
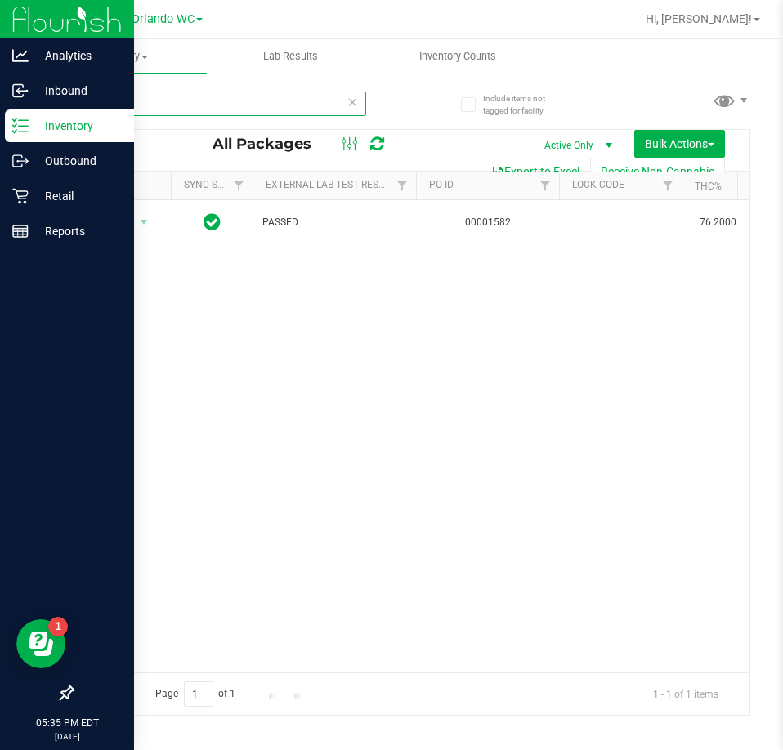
type input "srh"
click at [210, 515] on div "Action Action Adjust qty Create package Edit attributes Global inventory Locate…" at bounding box center [411, 436] width 676 height 472
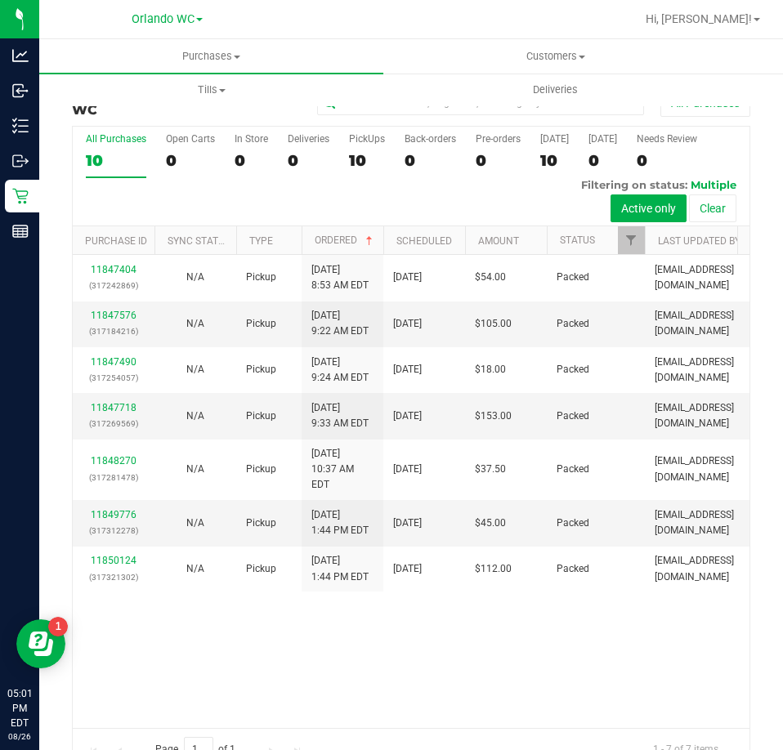
click at [130, 154] on div "10" at bounding box center [116, 160] width 60 height 19
click at [0, 0] on input "All Purchases 10" at bounding box center [0, 0] width 0 height 0
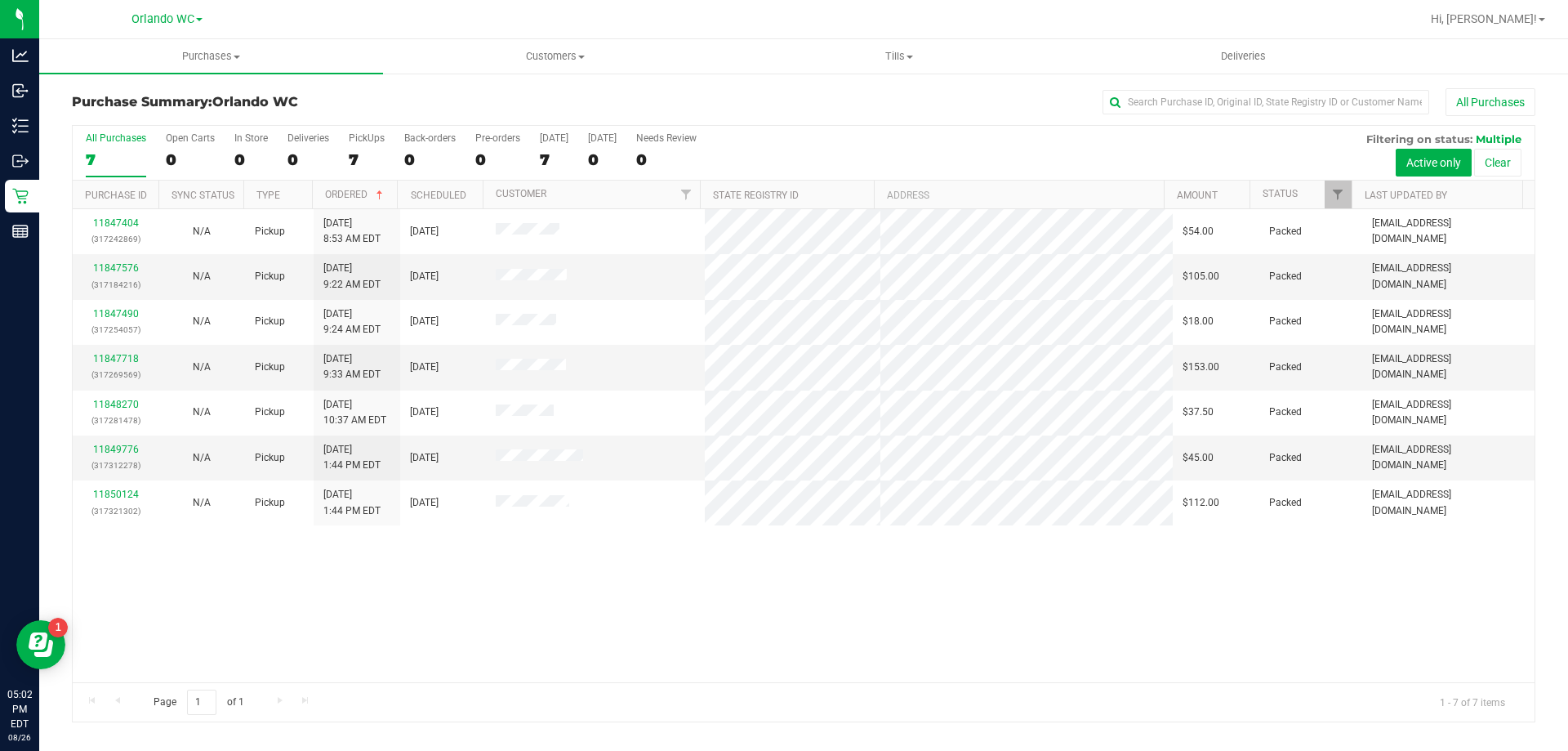
click at [102, 154] on div "7" at bounding box center [116, 159] width 60 height 19
click at [0, 0] on input "All Purchases 7" at bounding box center [0, 0] width 0 height 0
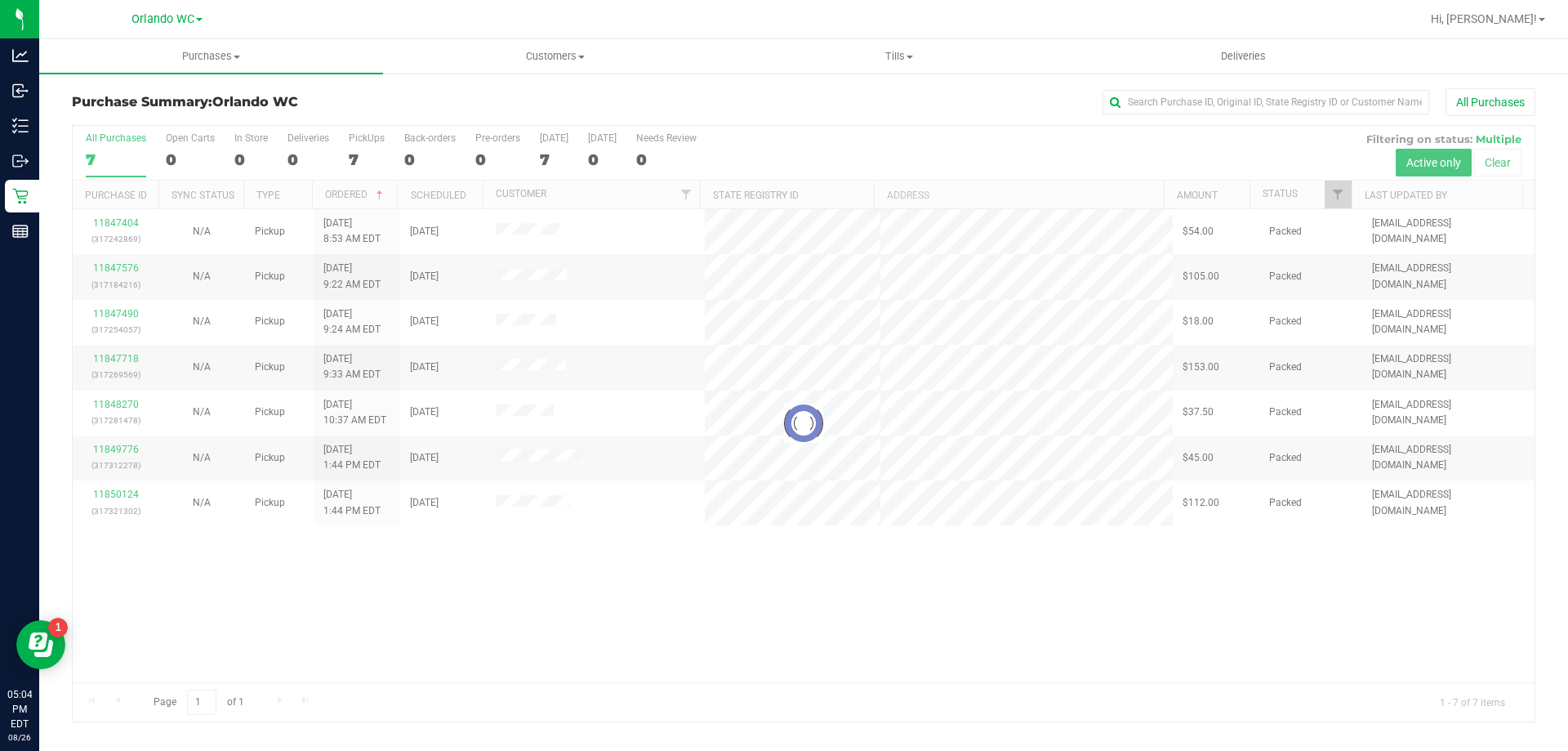
click at [136, 152] on div at bounding box center [804, 423] width 1462 height 595
click at [88, 161] on div at bounding box center [804, 423] width 1462 height 595
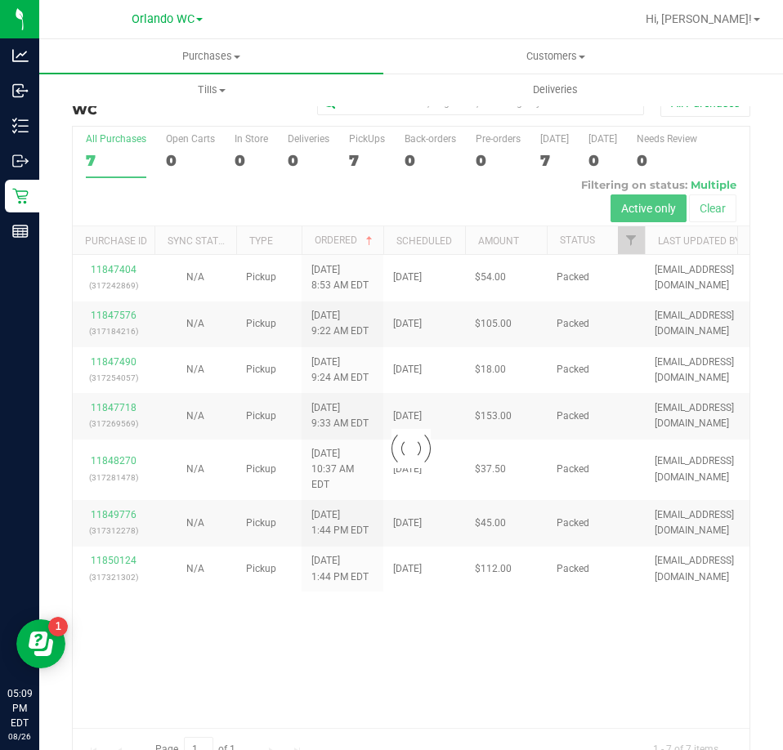
click at [103, 156] on div at bounding box center [411, 448] width 676 height 643
click at [123, 156] on div at bounding box center [411, 448] width 676 height 643
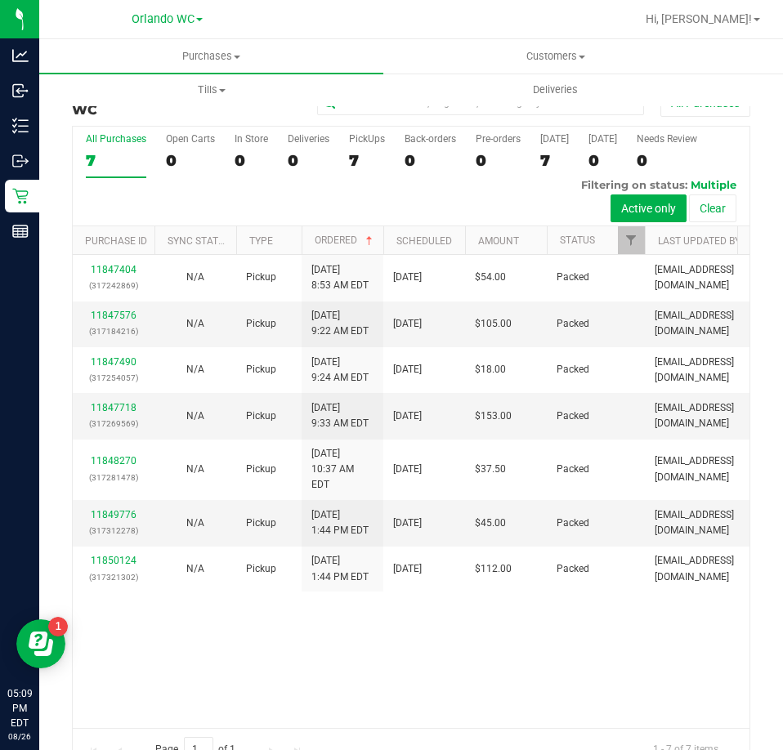
click at [145, 160] on div "All Purchases 7 Open Carts 0 In Store 0 Deliveries 0 PickUps 7 Back-orders 0 Pr…" at bounding box center [411, 177] width 676 height 100
click at [88, 161] on div "7" at bounding box center [116, 160] width 60 height 19
click at [0, 0] on input "All Purchases 7" at bounding box center [0, 0] width 0 height 0
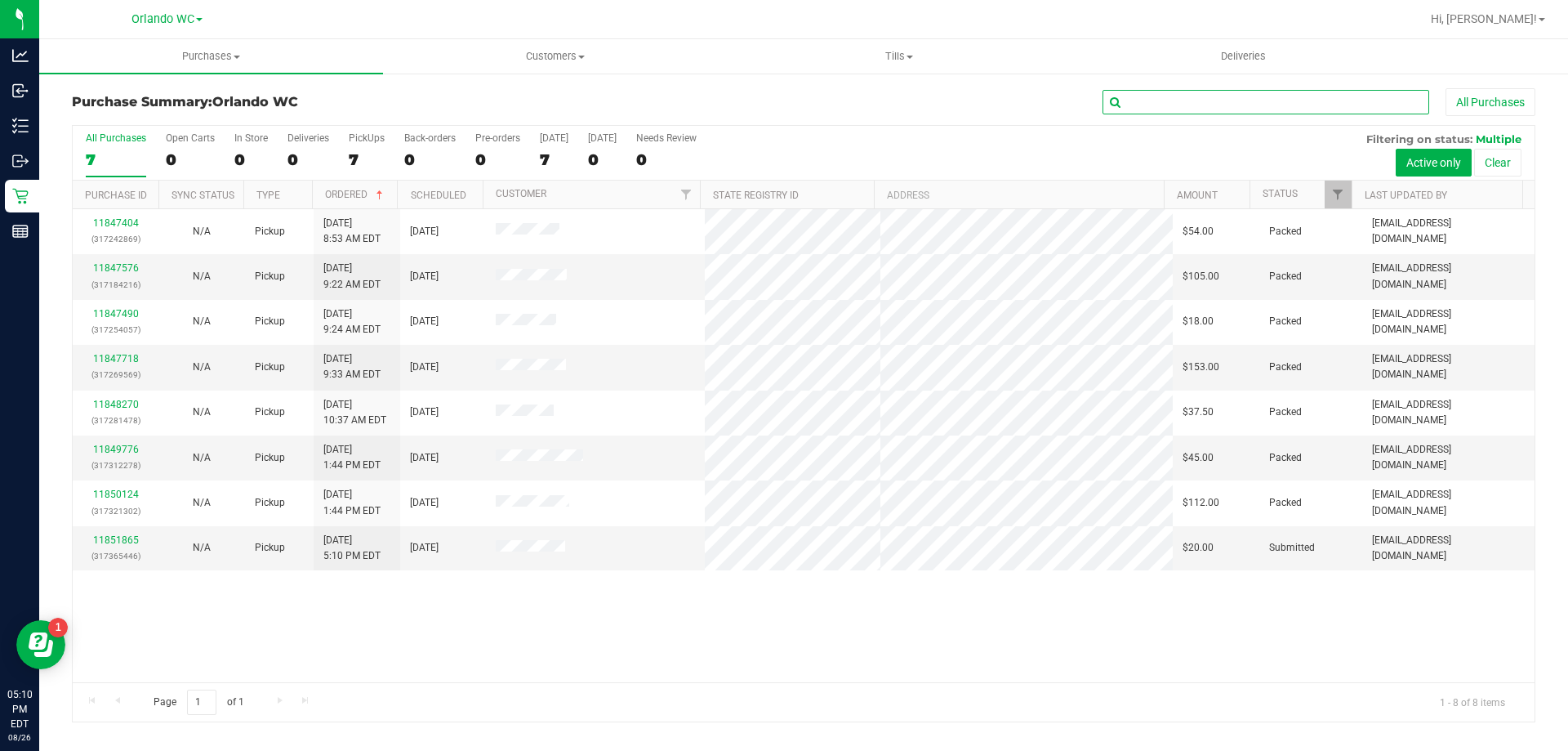
click at [782, 95] on input "text" at bounding box center [1266, 102] width 327 height 25
type input "[PERSON_NAME]"
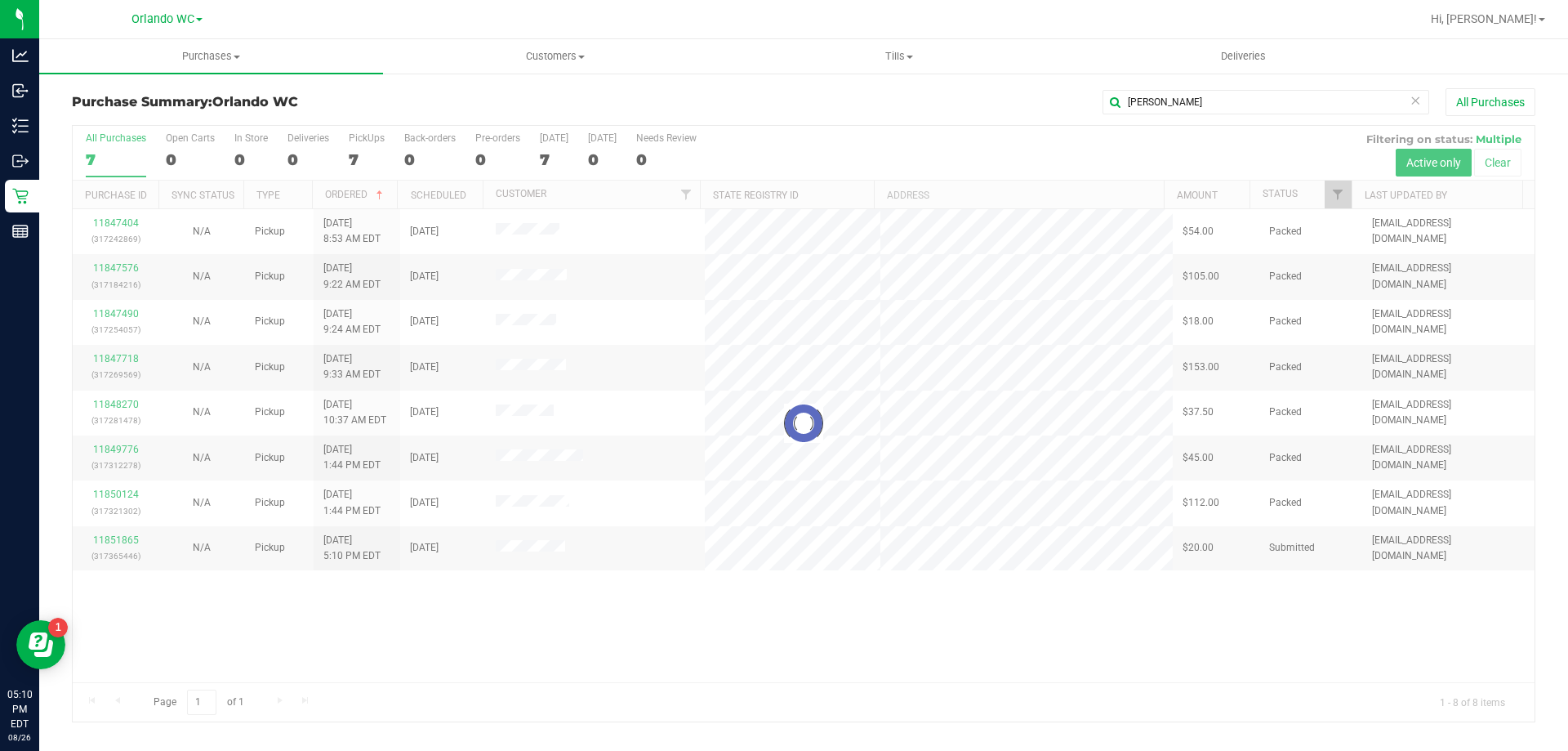
click at [347, 202] on div at bounding box center [804, 423] width 1462 height 595
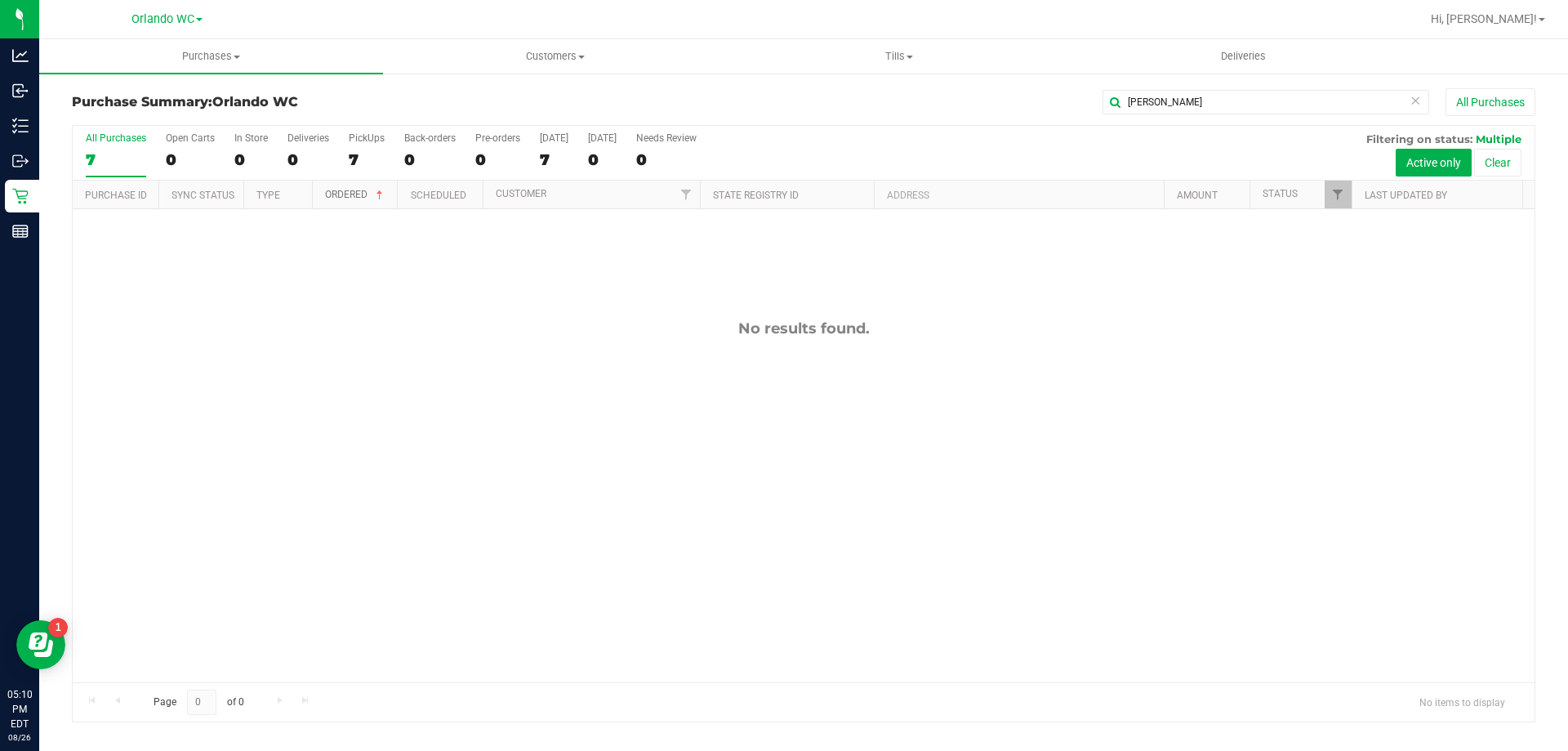
click at [349, 198] on link "Ordered" at bounding box center [355, 194] width 61 height 11
click at [782, 168] on div at bounding box center [804, 423] width 1462 height 595
click at [782, 168] on button "Clear" at bounding box center [1497, 163] width 47 height 28
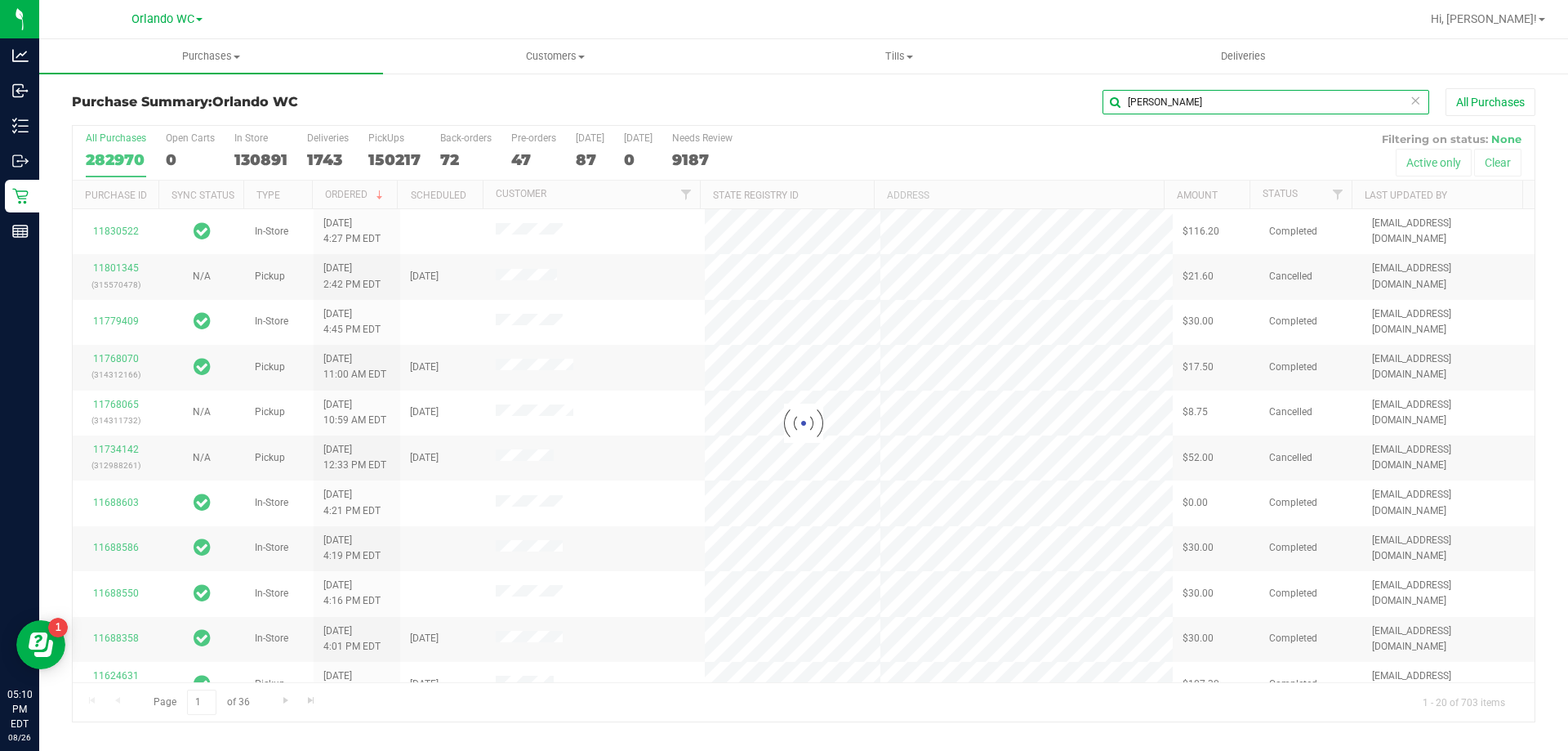
click at [782, 105] on input "[PERSON_NAME]" at bounding box center [1266, 102] width 327 height 25
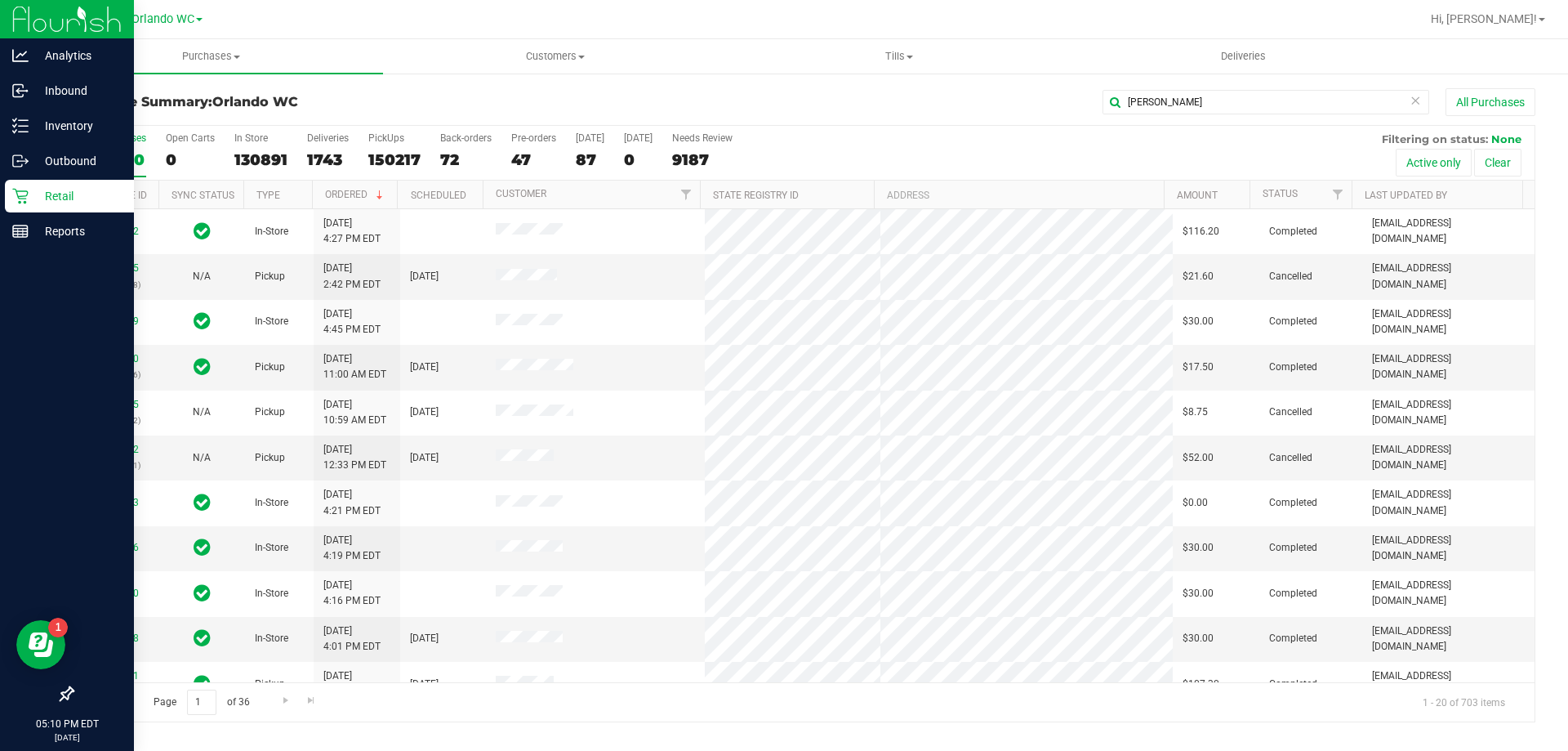
click at [42, 188] on p "Retail" at bounding box center [78, 196] width 98 height 20
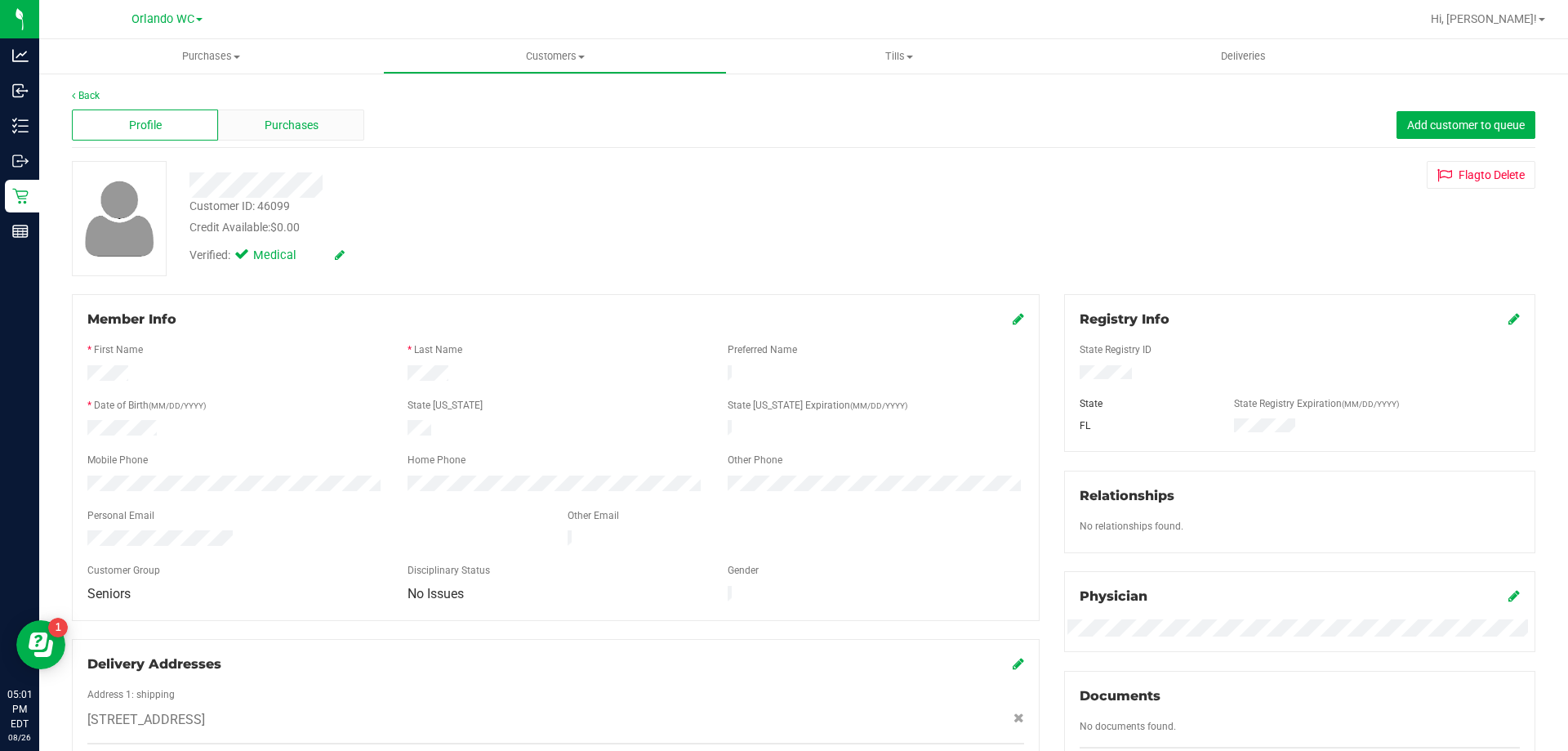
click at [306, 117] on span "Purchases" at bounding box center [292, 125] width 54 height 17
click at [337, 118] on div "Purchases" at bounding box center [291, 124] width 146 height 31
click at [293, 109] on div "Purchases" at bounding box center [291, 124] width 146 height 31
click at [319, 114] on div "Purchases" at bounding box center [291, 124] width 146 height 31
click at [319, 123] on div "Purchases" at bounding box center [291, 124] width 146 height 31
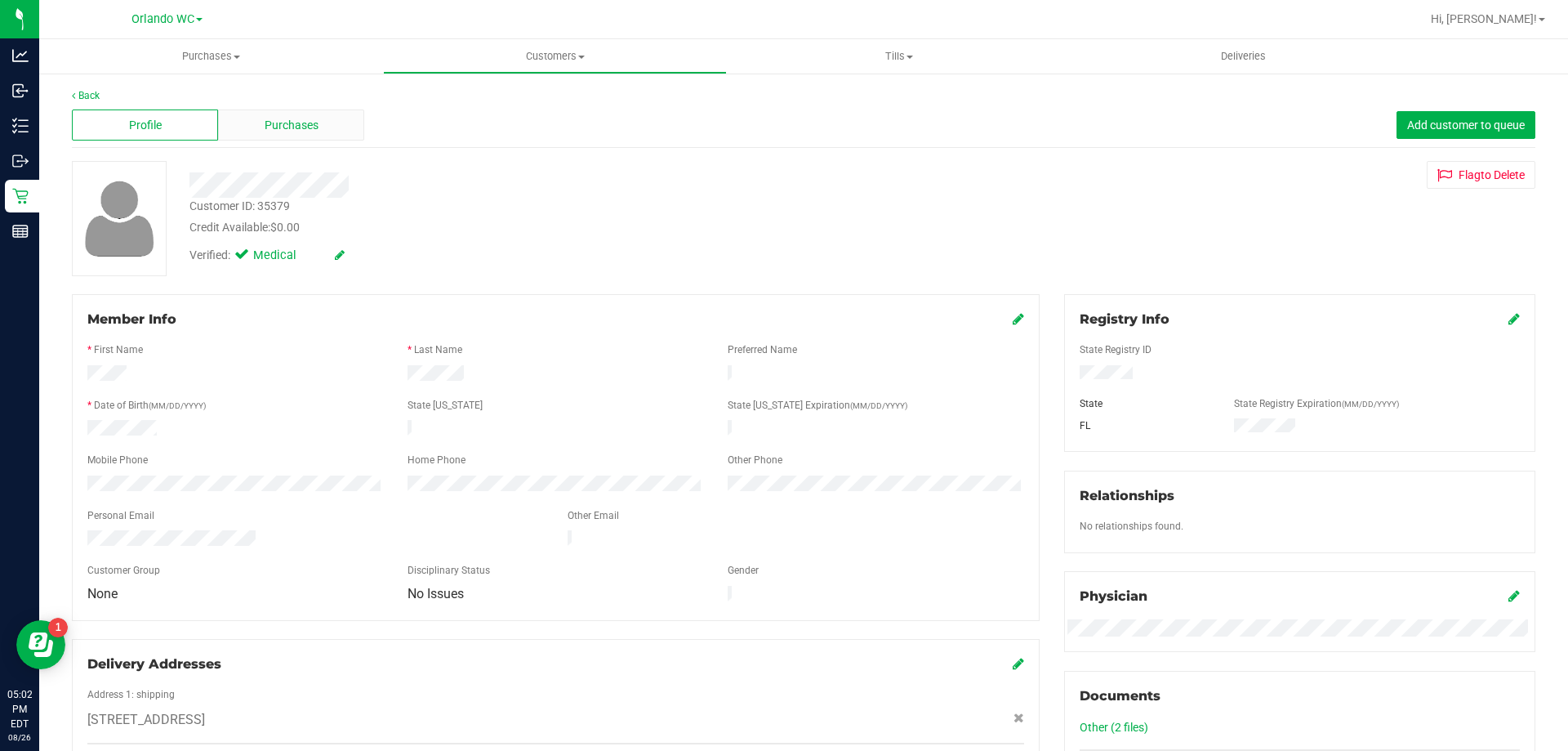
click at [317, 131] on div "Purchases" at bounding box center [291, 124] width 146 height 31
click at [290, 117] on span "Purchases" at bounding box center [292, 125] width 54 height 17
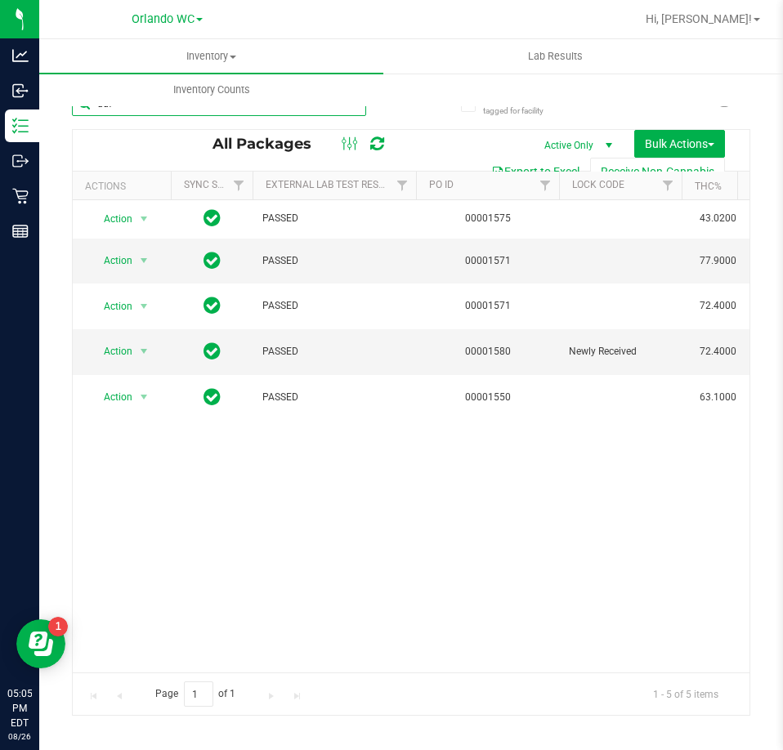
click at [155, 114] on input "ddf" at bounding box center [219, 103] width 294 height 25
click at [150, 107] on input "ddf" at bounding box center [219, 103] width 294 height 25
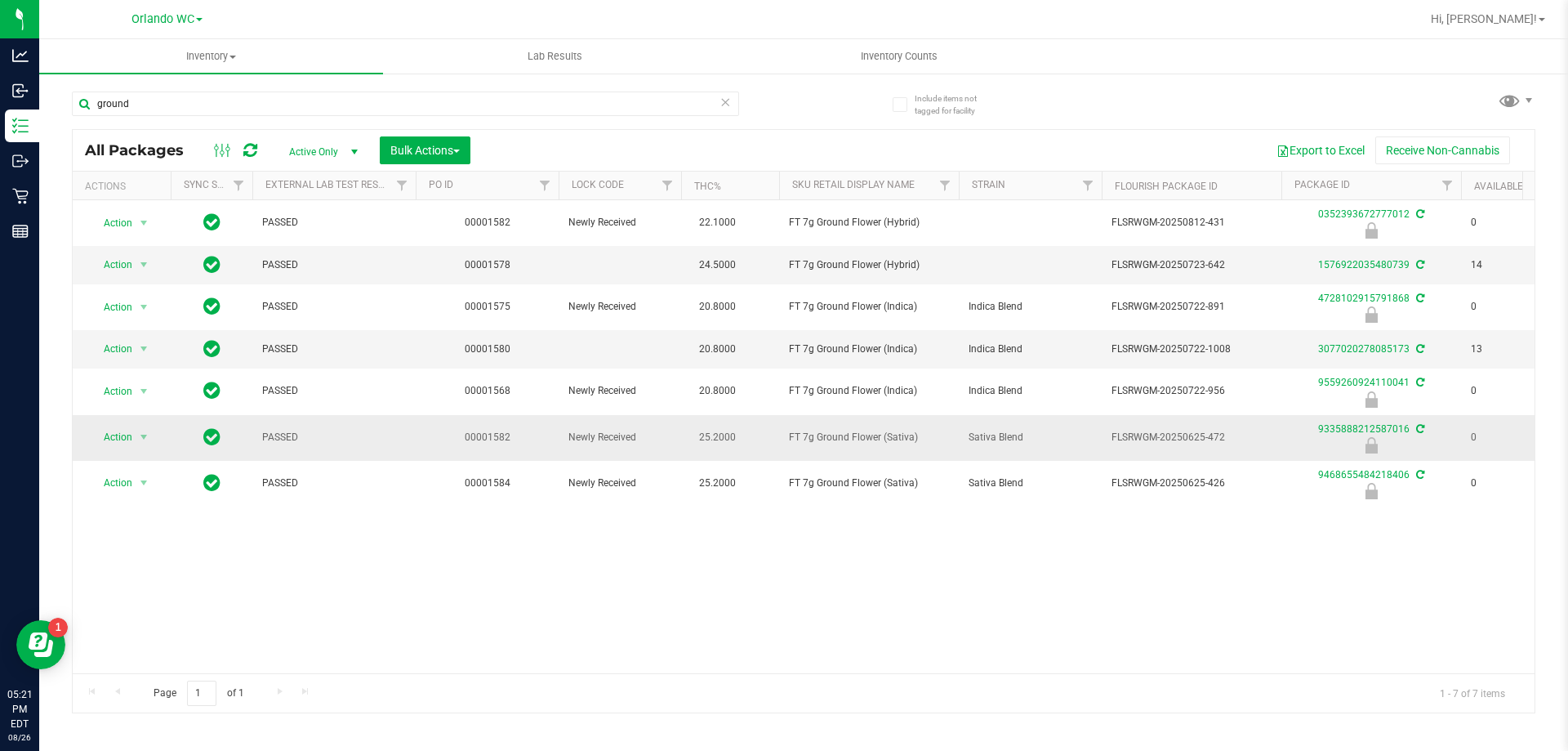
click at [782, 440] on span "FT 7g Ground Flower (Sativa)" at bounding box center [869, 438] width 160 height 16
copy tr "FT 7g Ground Flower (Sativa)"
drag, startPoint x: 1348, startPoint y: 7, endPoint x: 417, endPoint y: 113, distance: 936.4
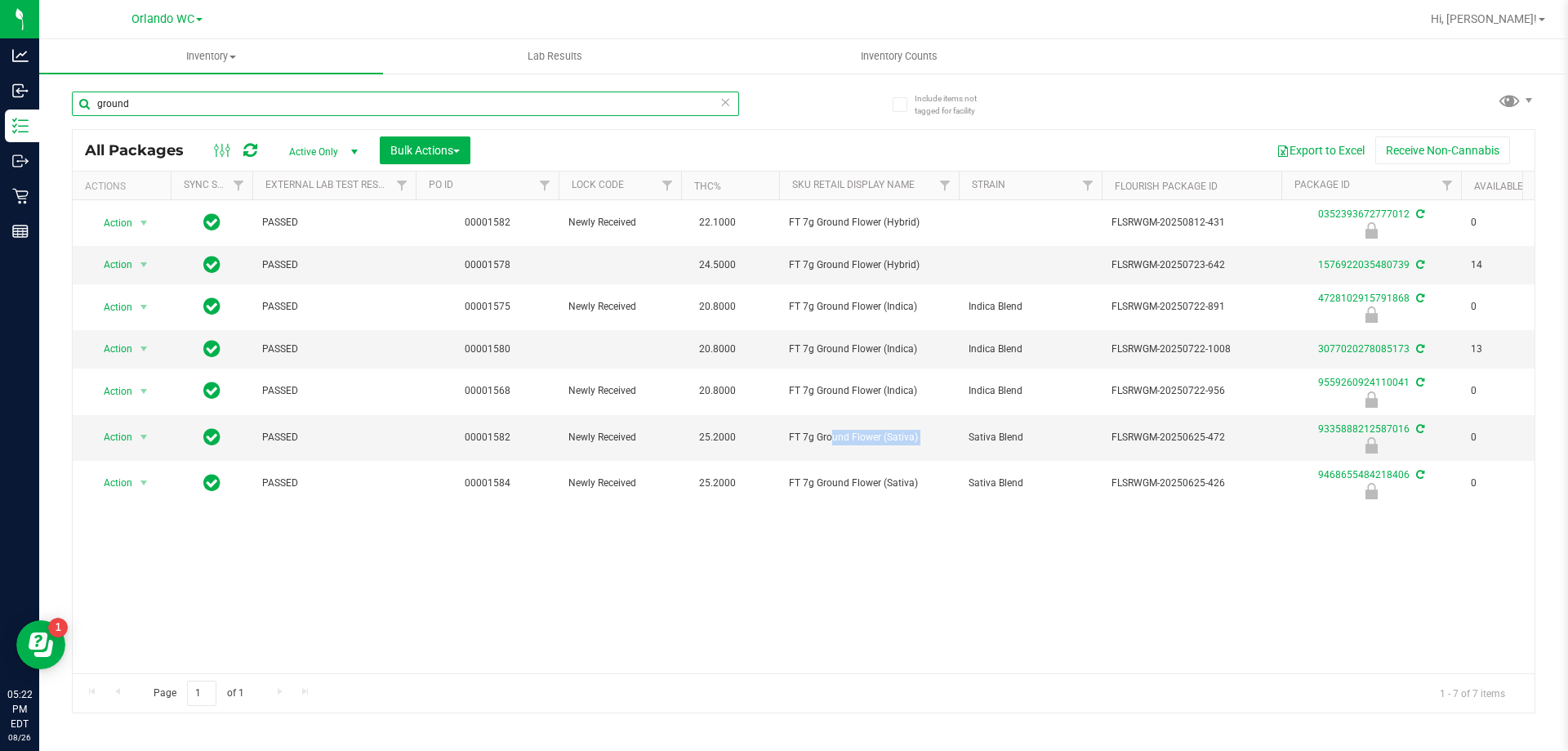
click at [417, 113] on input "ground" at bounding box center [405, 103] width 667 height 25
click at [417, 112] on input "ground" at bounding box center [405, 103] width 667 height 25
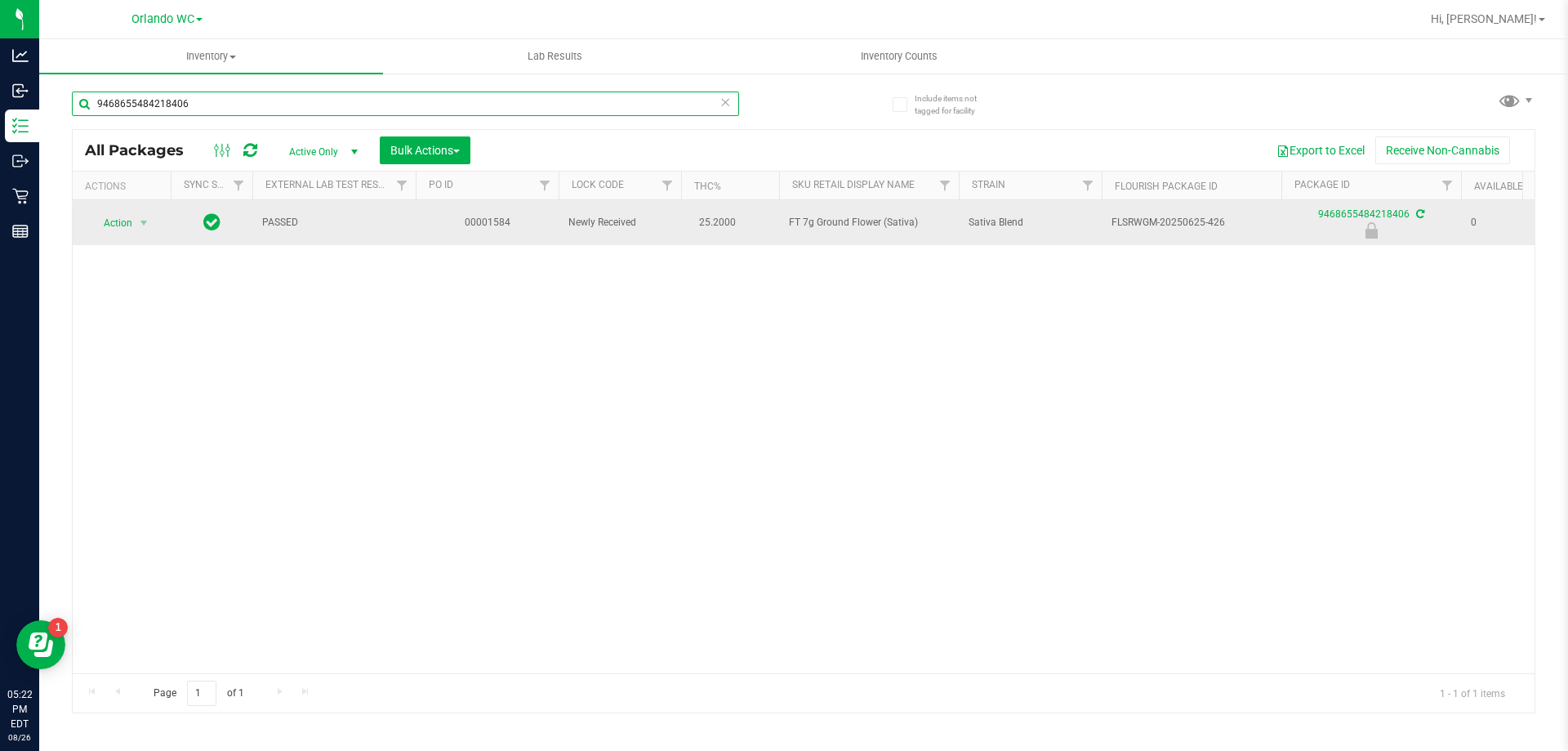
type input "9468655484218406"
click at [120, 220] on span "Action" at bounding box center [111, 223] width 44 height 23
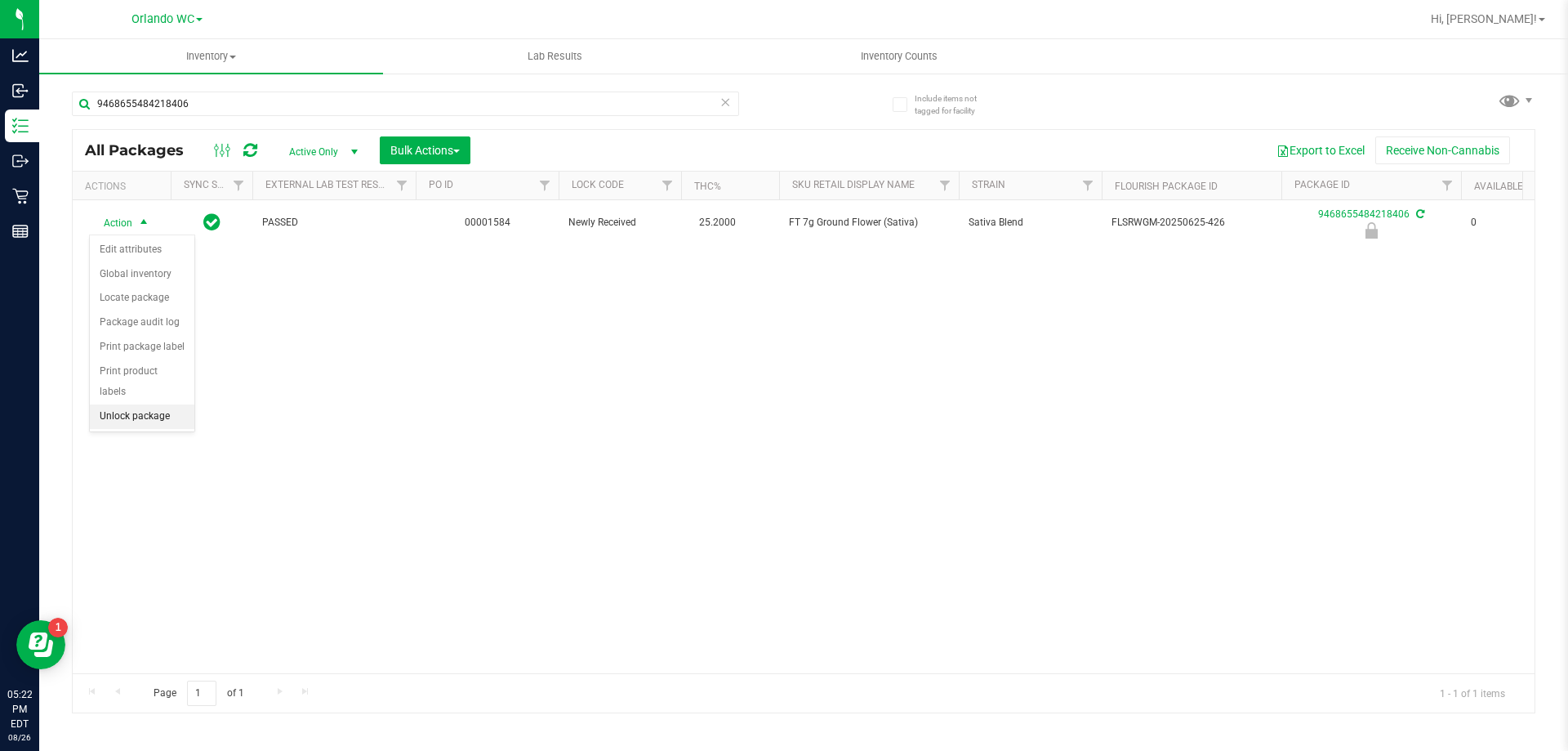
click at [149, 407] on li "Unlock package" at bounding box center [142, 416] width 105 height 25
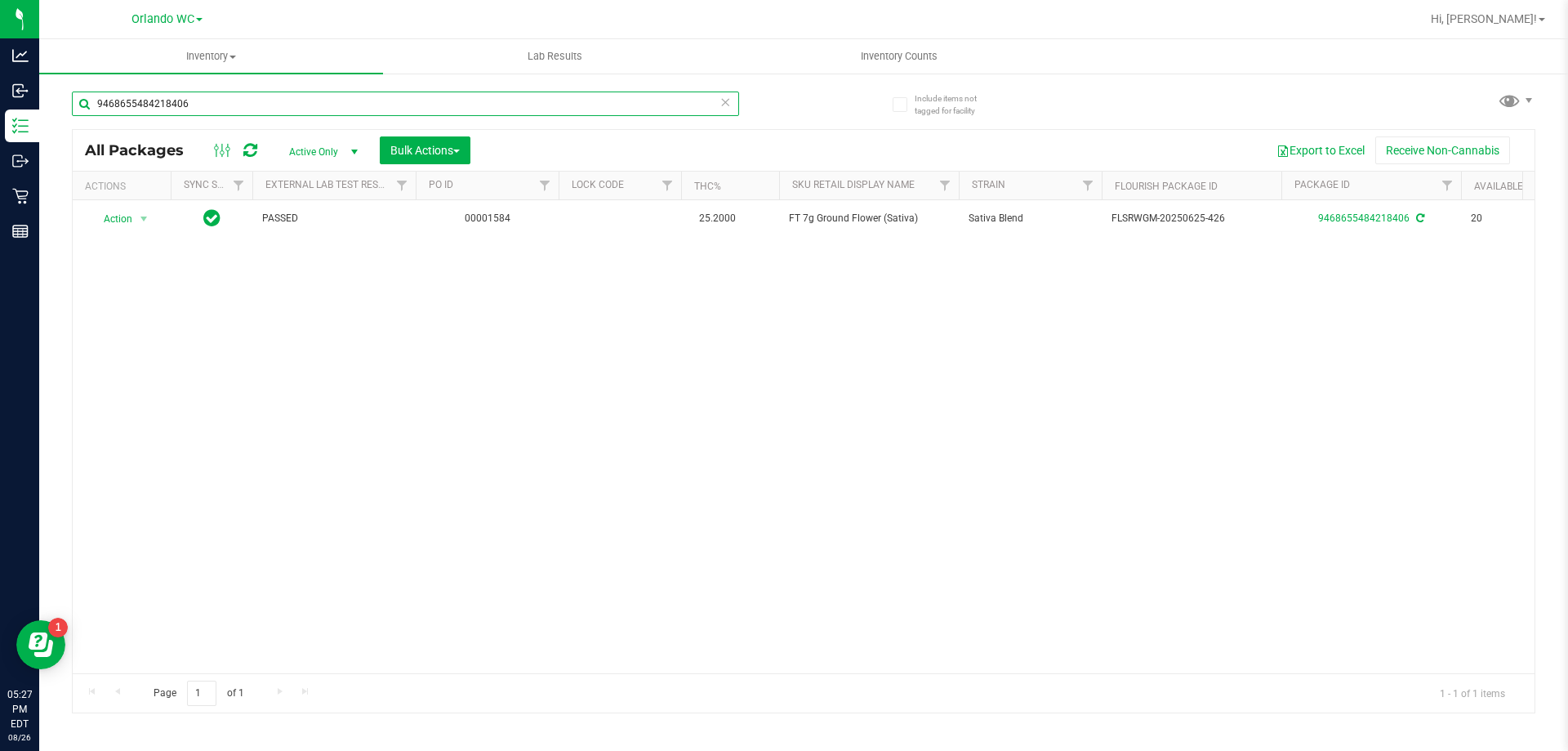
click at [229, 107] on input "9468655484218406" at bounding box center [405, 103] width 667 height 25
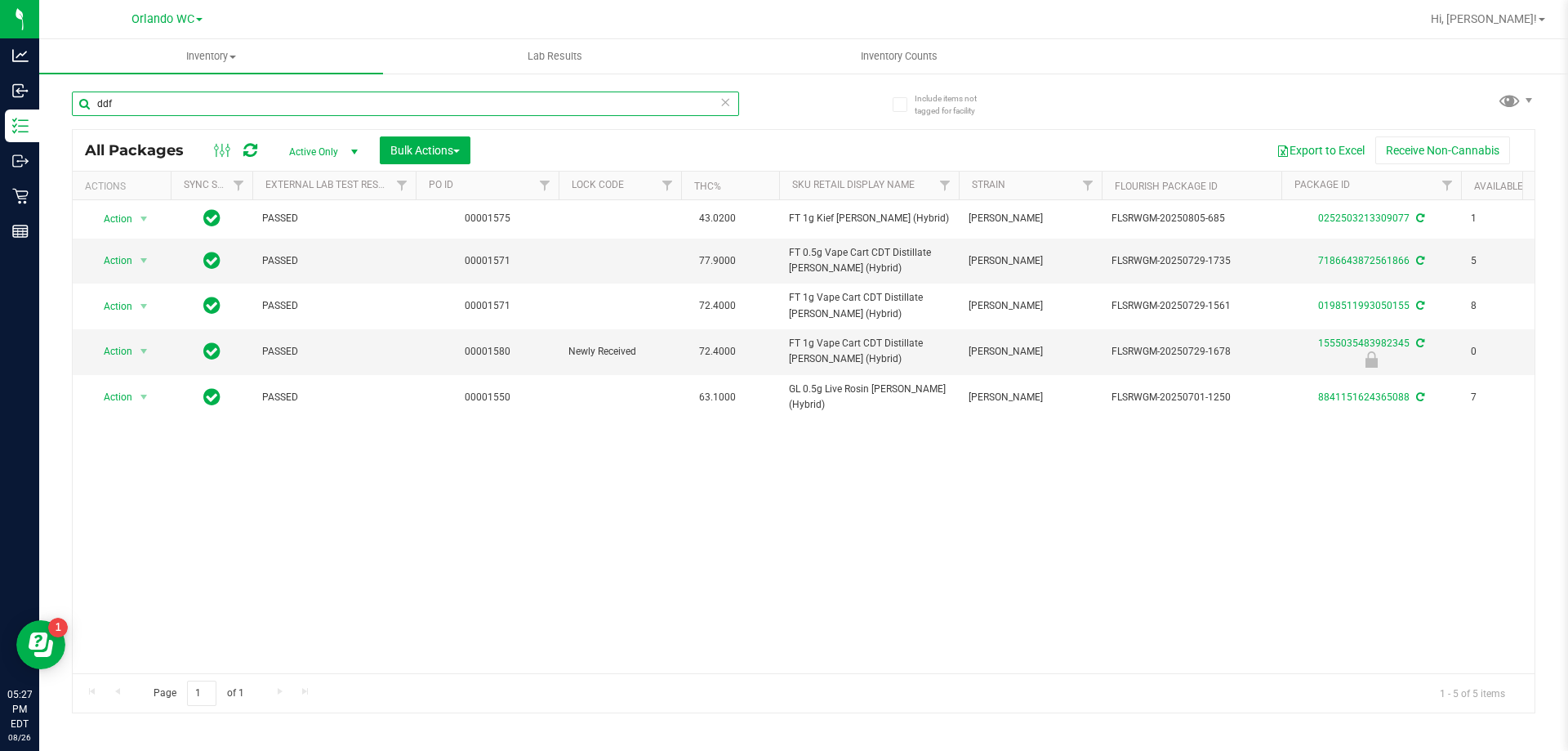
type input "ddf"
click at [777, 105] on div "ddf" at bounding box center [438, 103] width 732 height 52
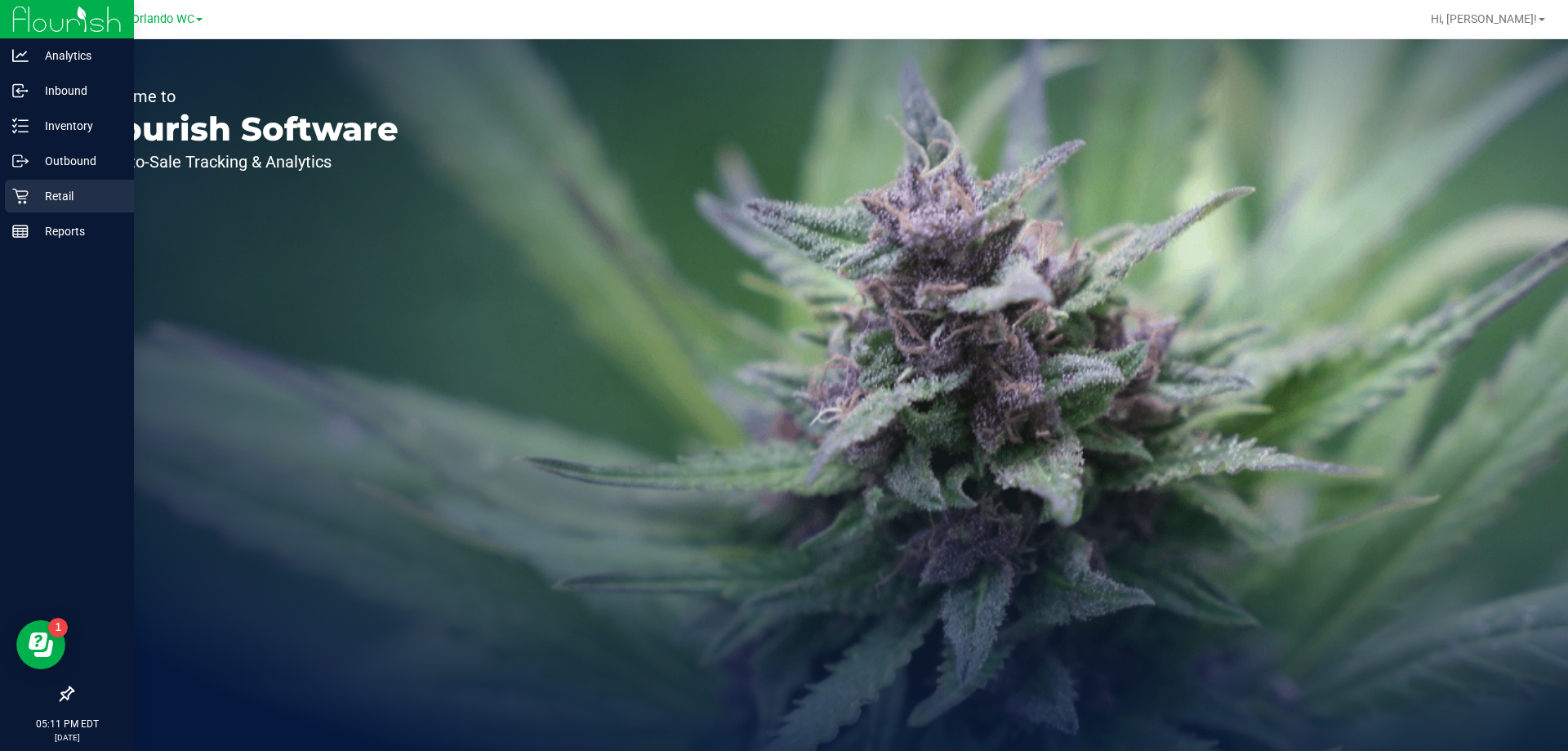
click at [51, 194] on p "Retail" at bounding box center [78, 196] width 98 height 20
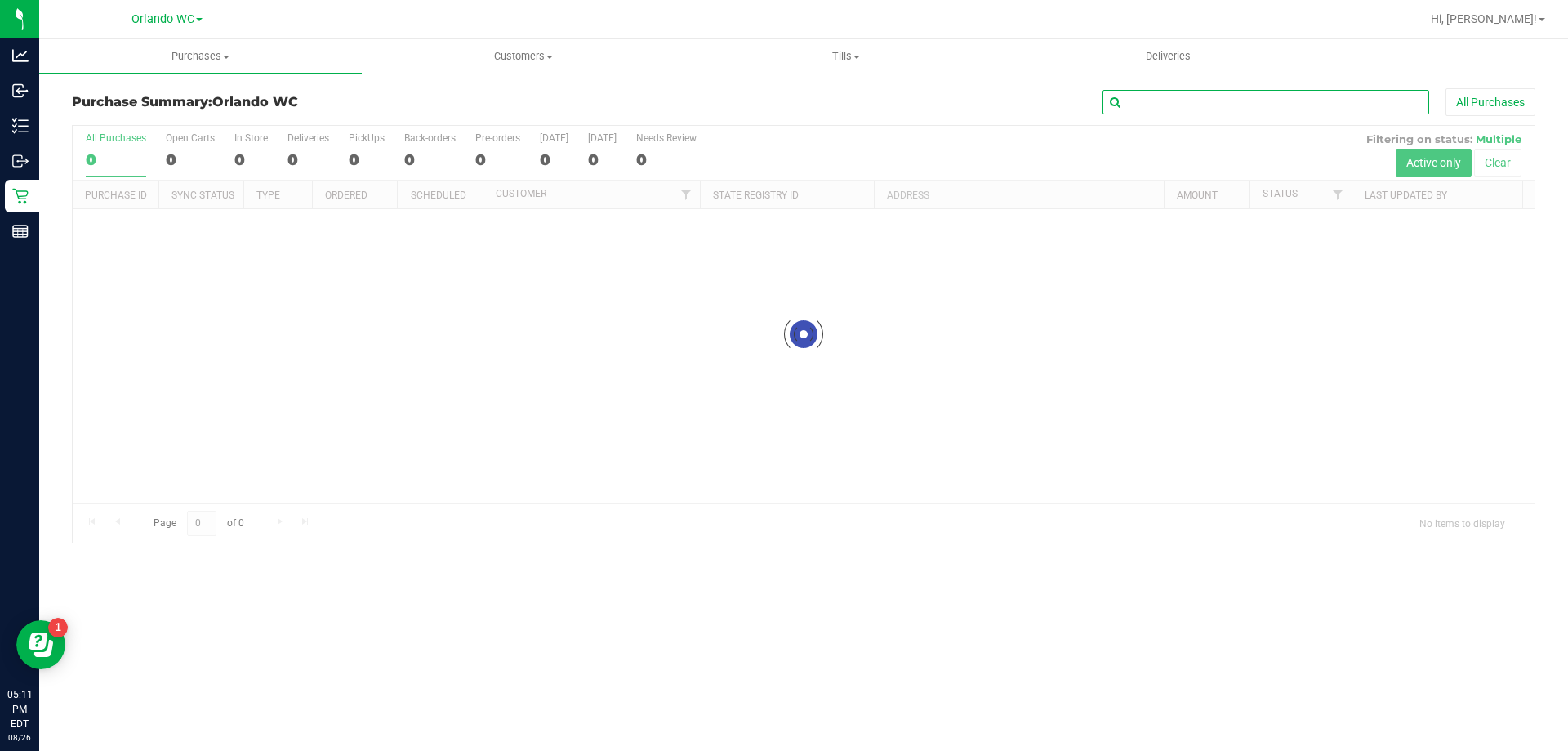
click at [1199, 109] on input "text" at bounding box center [1266, 102] width 327 height 25
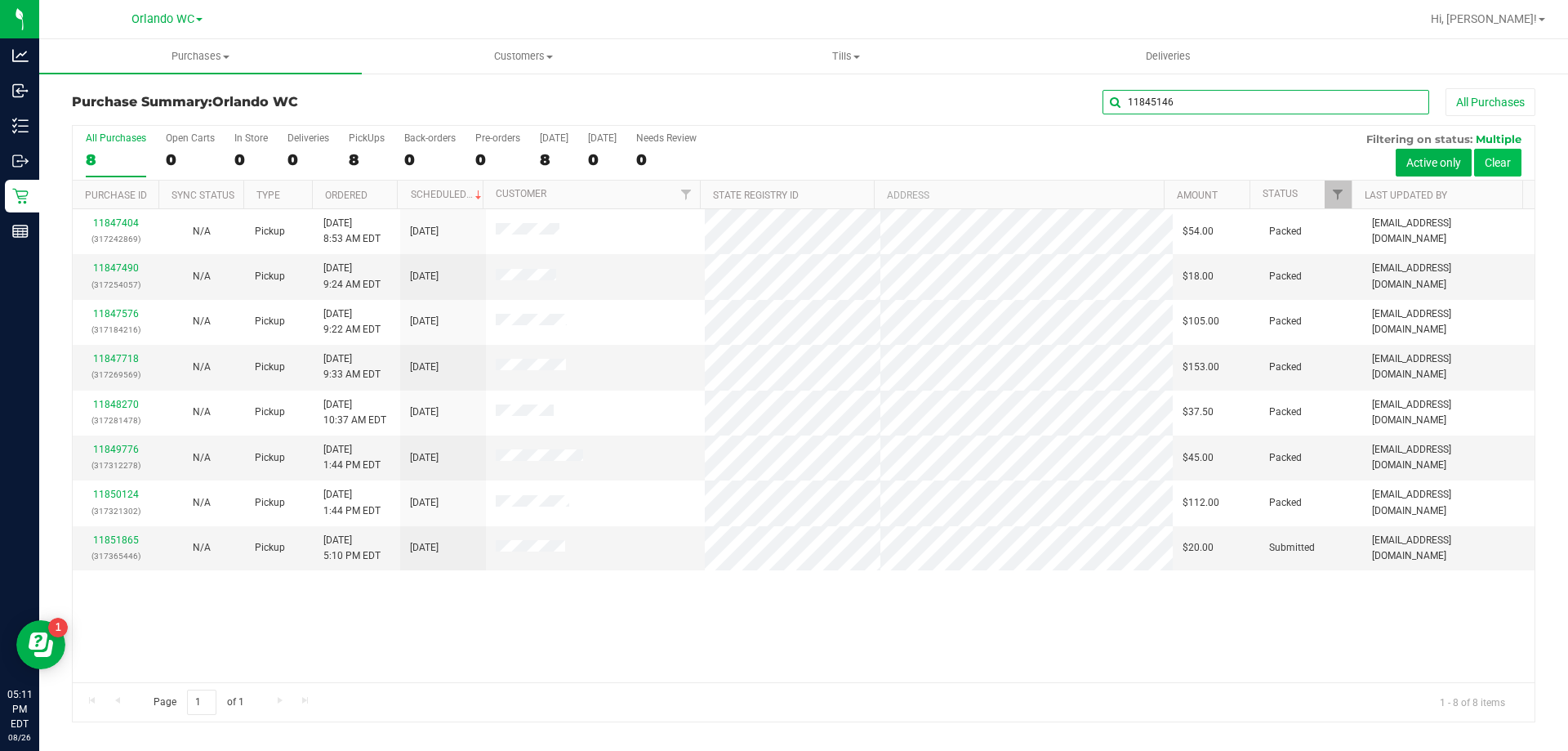
type input "11845146"
click at [1489, 165] on button "Clear" at bounding box center [1497, 163] width 47 height 28
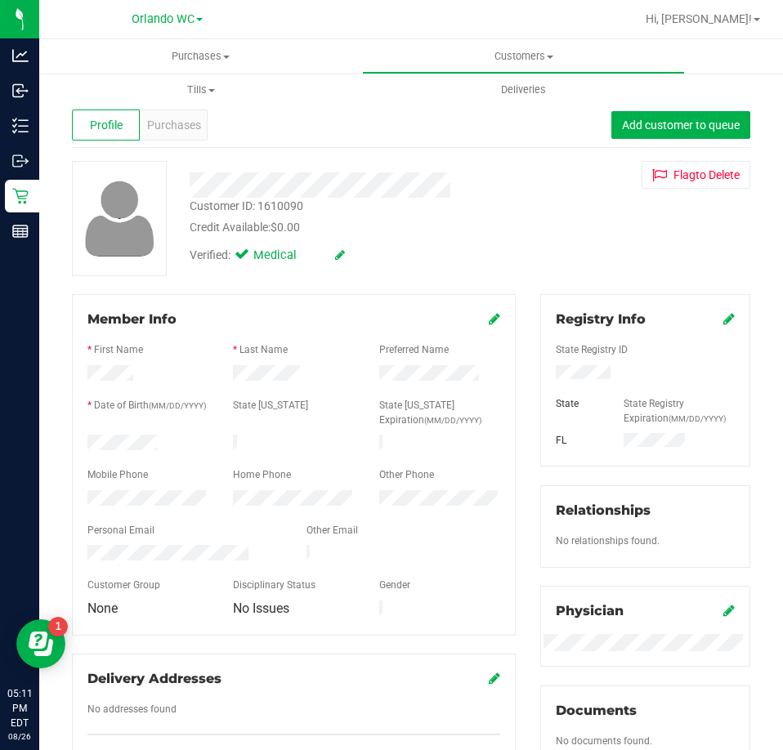
click at [283, 200] on div "Customer ID: 1610090" at bounding box center [247, 206] width 114 height 17
copy div "1610090"
drag, startPoint x: 194, startPoint y: 148, endPoint x: 195, endPoint y: 136, distance: 11.5
click at [194, 148] on div "Back Profile Purchases Add customer to queue Customer ID: 1610090 Credit Availa…" at bounding box center [411, 616] width 678 height 1056
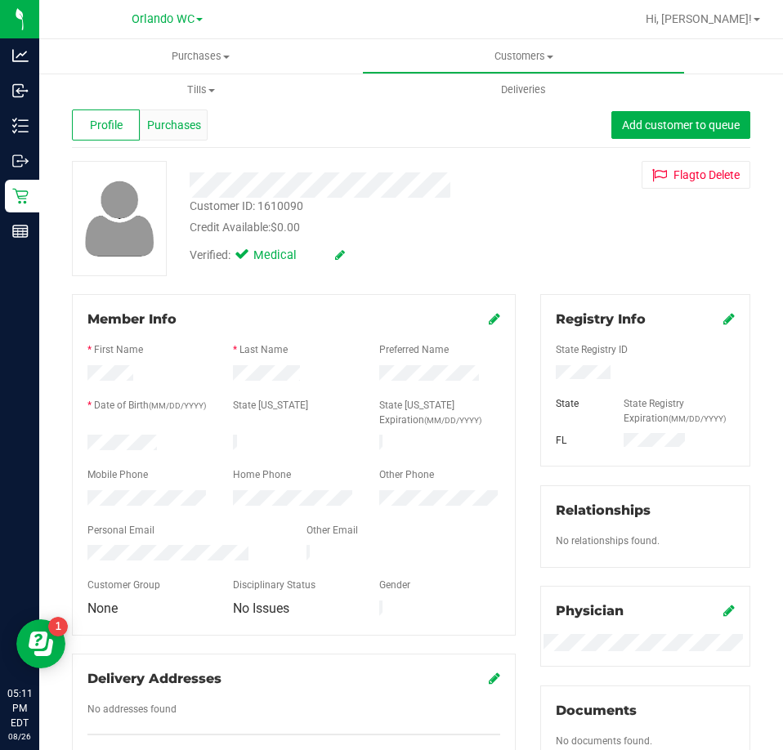
click at [195, 136] on div "Purchases" at bounding box center [174, 124] width 68 height 31
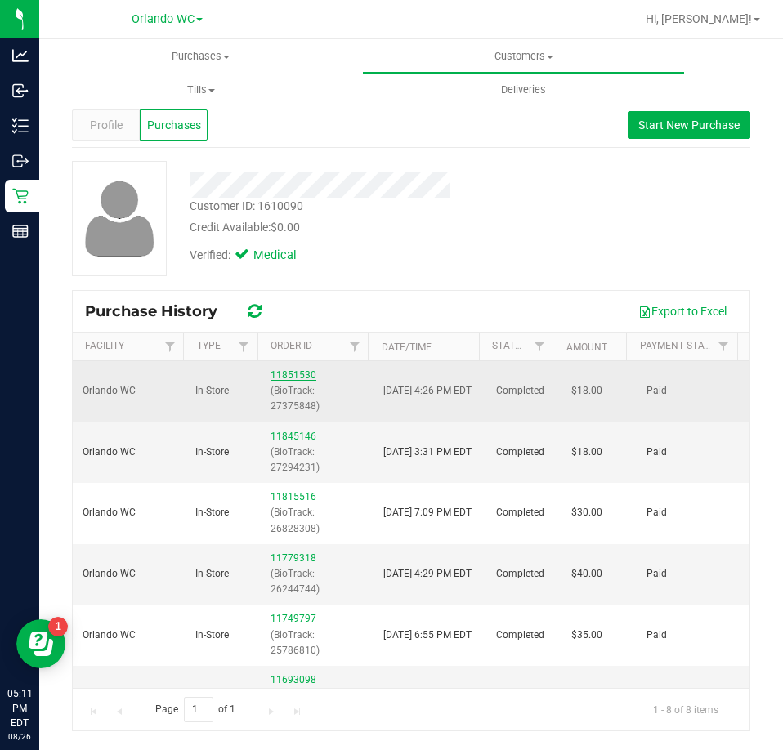
click at [295, 372] on link "11851530" at bounding box center [293, 374] width 46 height 11
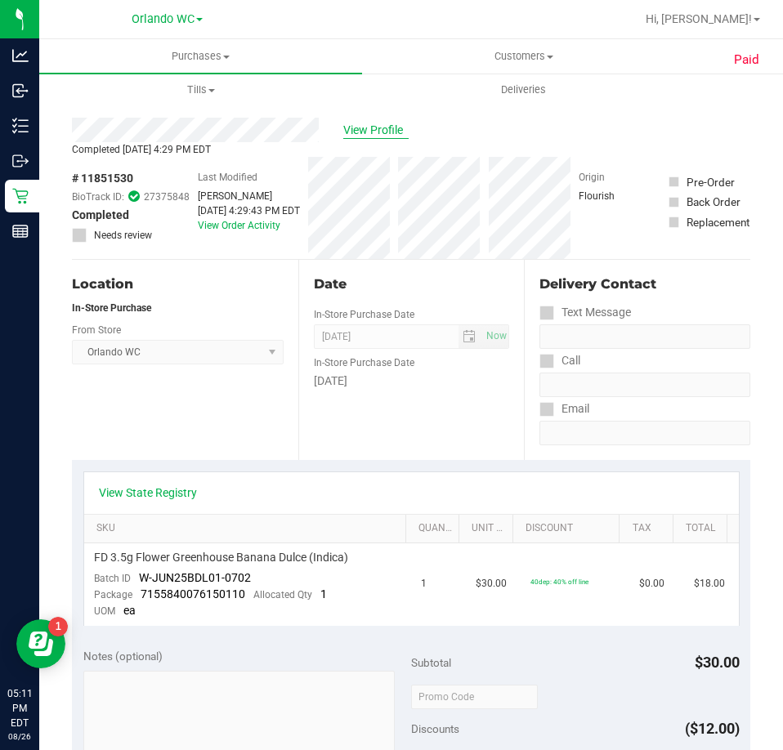
click at [368, 138] on span "View Profile" at bounding box center [375, 130] width 65 height 17
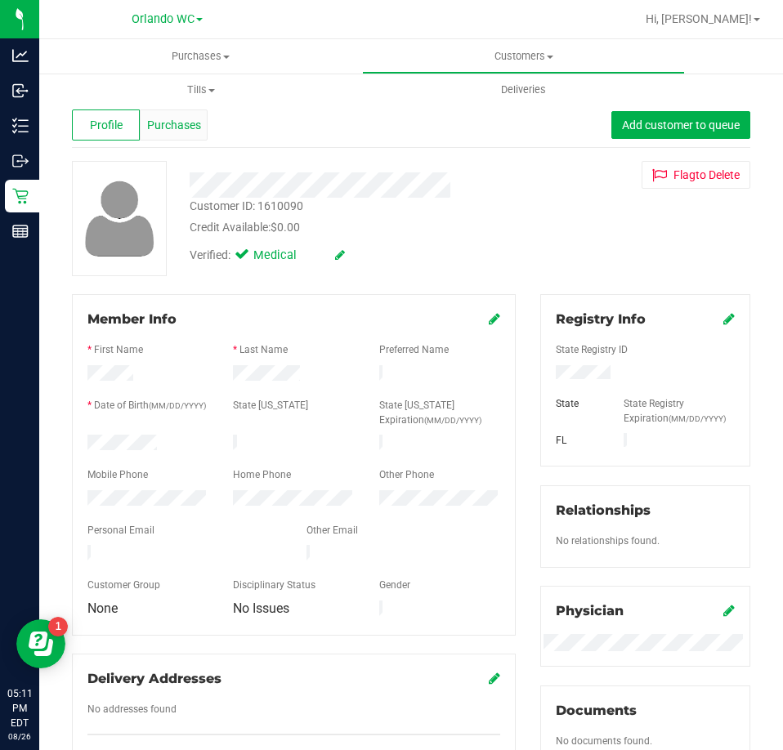
click at [176, 139] on div "Purchases" at bounding box center [174, 124] width 68 height 31
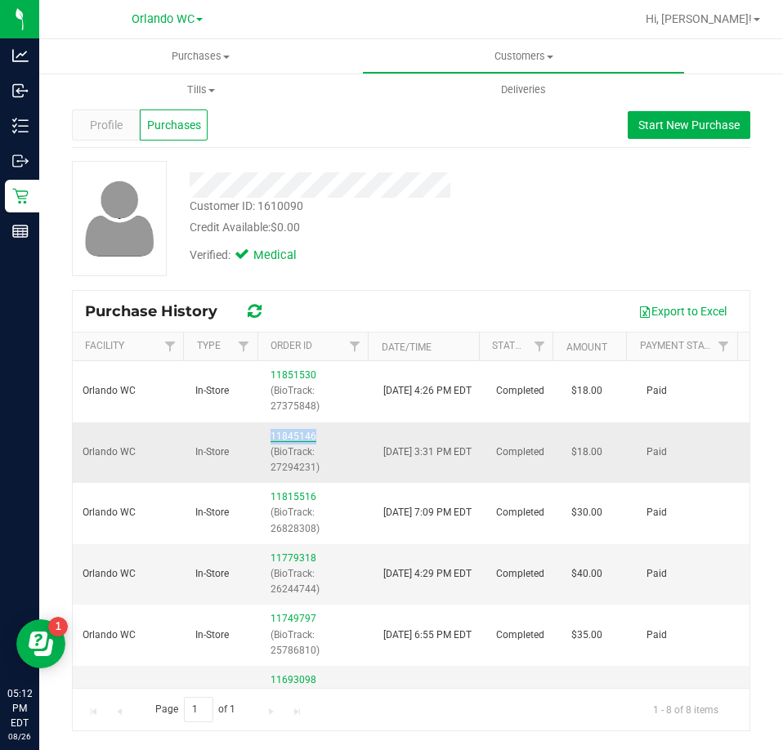
drag, startPoint x: 261, startPoint y: 431, endPoint x: 310, endPoint y: 431, distance: 49.0
click at [310, 431] on td "11845146 (BioTrack: 27294231)" at bounding box center [317, 452] width 113 height 61
click at [346, 433] on div "11845146 (BioTrack: 27294231)" at bounding box center [316, 452] width 93 height 47
click at [306, 434] on link "11845146" at bounding box center [293, 435] width 46 height 11
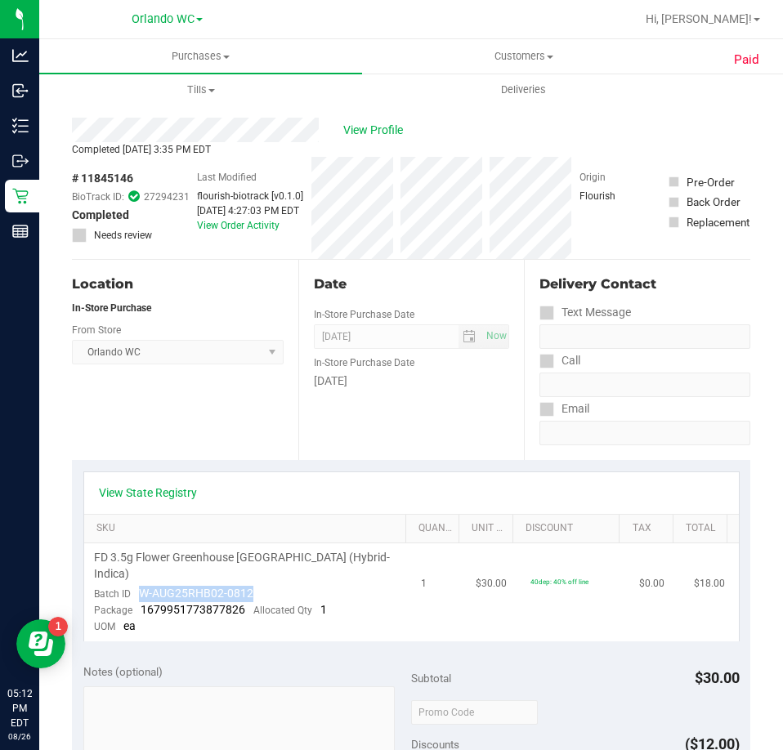
drag, startPoint x: 143, startPoint y: 595, endPoint x: 252, endPoint y: 592, distance: 108.7
click at [252, 592] on td "FD 3.5g Flower Greenhouse Rainbow Harbor (Hybrid-Indica) Batch ID W-AUG25RHB02-…" at bounding box center [248, 592] width 328 height 98
copy span "W-AUG25RHB02-0812"
click at [384, 136] on span "View Profile" at bounding box center [375, 130] width 65 height 17
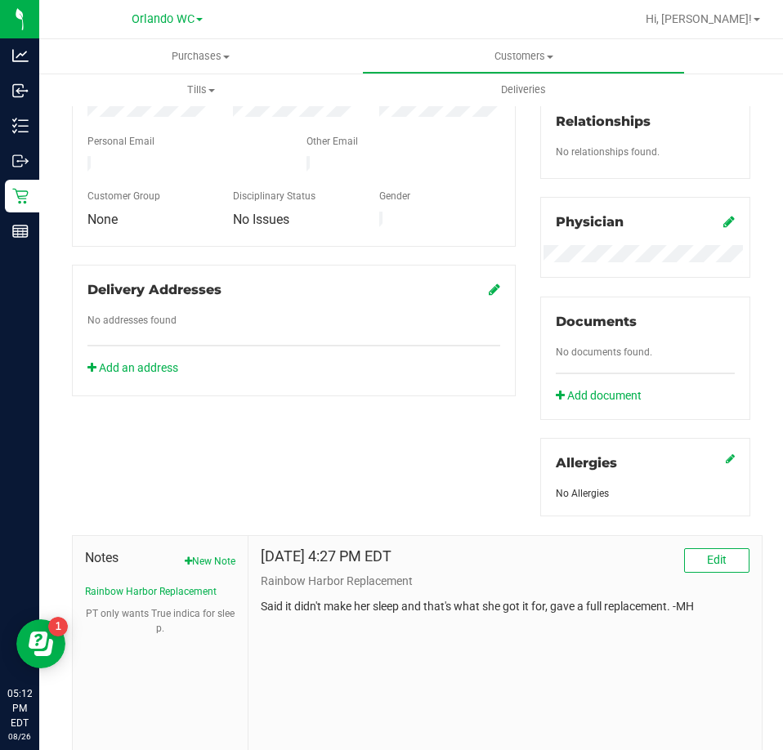
scroll to position [408, 0]
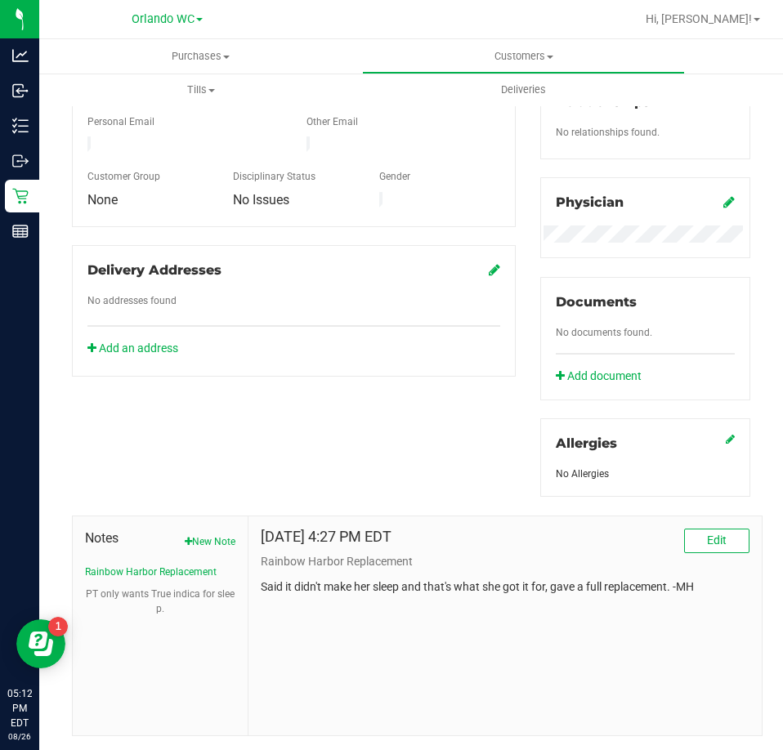
click at [289, 582] on p "Said it didn't make her sleep and that's what she got it for, gave a full repla…" at bounding box center [505, 586] width 488 height 17
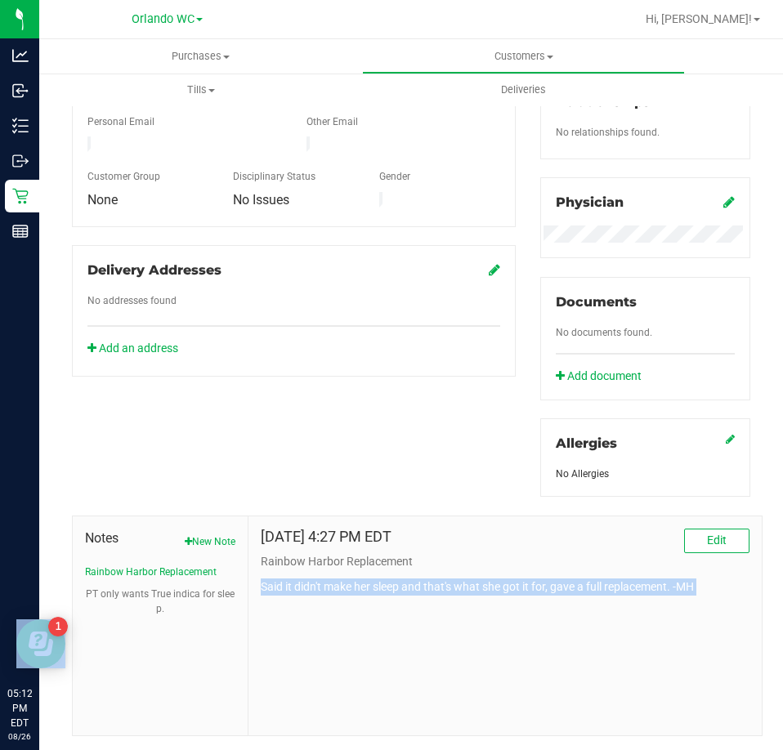
click at [289, 582] on p "Said it didn't make her sleep and that's what she got it for, gave a full repla…" at bounding box center [505, 586] width 488 height 17
click at [505, 596] on div "Aug 26, 2025 4:27 PM EDT Edit Rainbow Harbor Replacement Said it didn't make he…" at bounding box center [504, 625] width 513 height 219
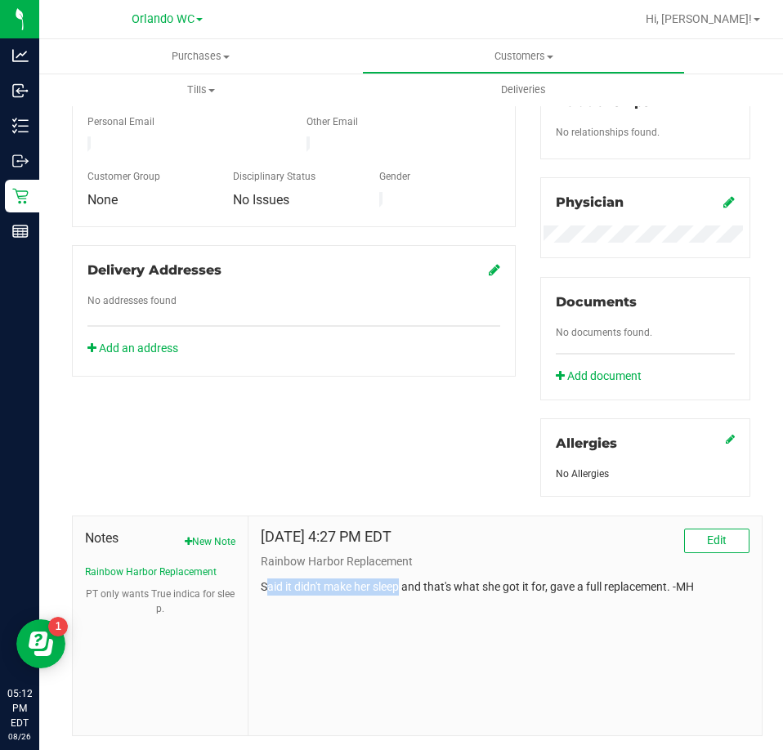
drag, startPoint x: 261, startPoint y: 583, endPoint x: 399, endPoint y: 576, distance: 138.2
click at [399, 578] on p "Said it didn't make her sleep and that's what she got it for, gave a full repla…" at bounding box center [505, 586] width 488 height 17
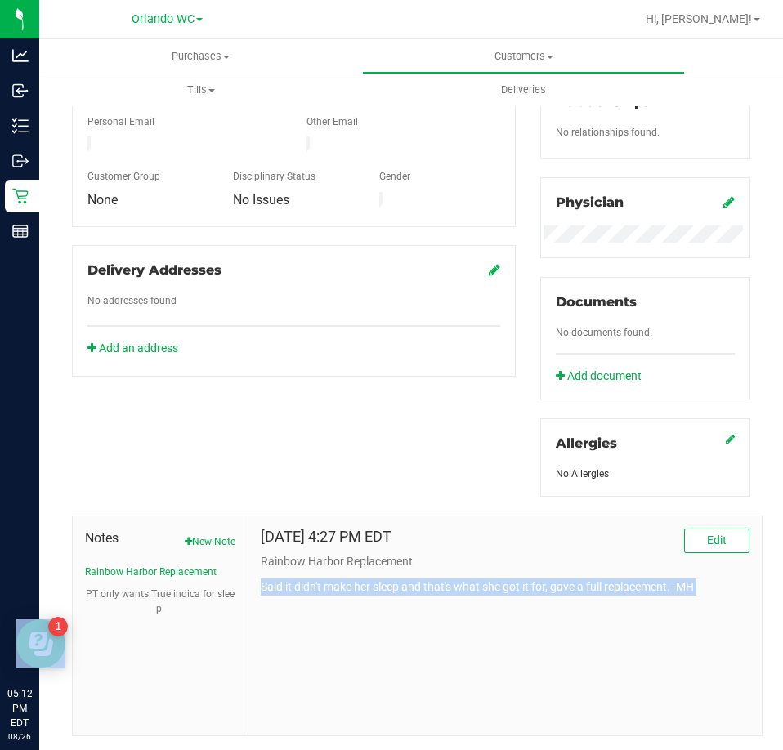
click at [399, 578] on p "Said it didn't make her sleep and that's what she got it for, gave a full repla…" at bounding box center [505, 586] width 488 height 17
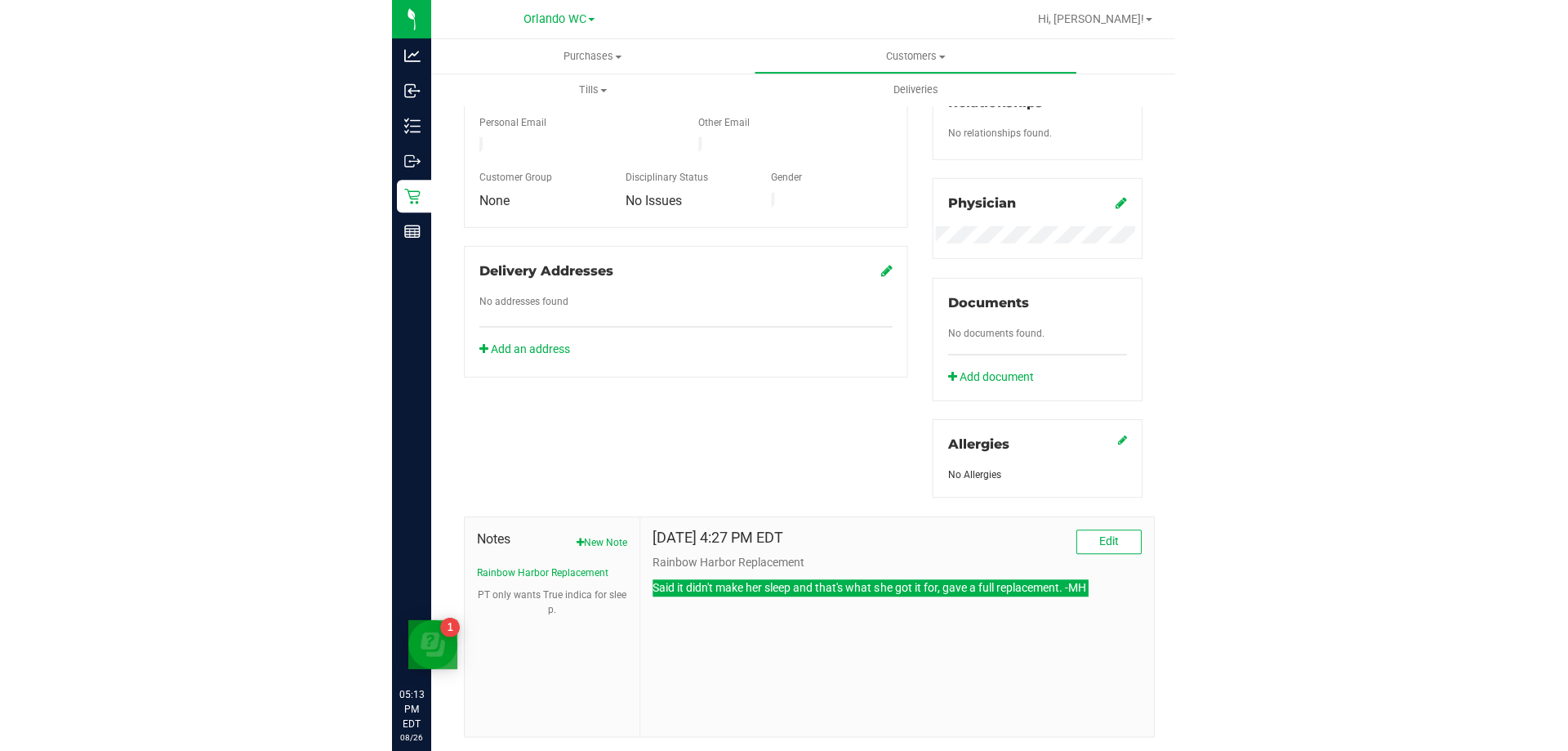
scroll to position [0, 0]
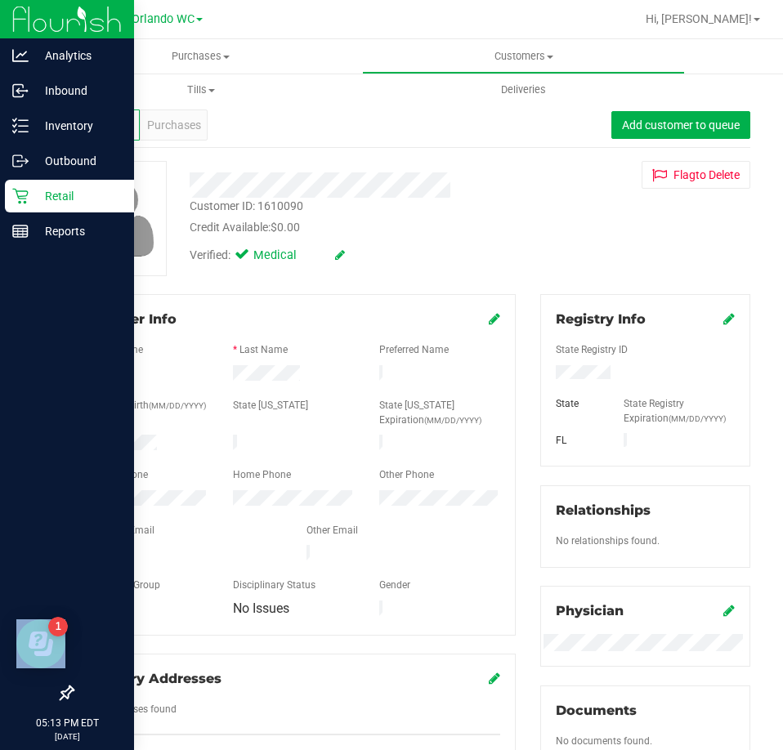
click at [48, 205] on p "Retail" at bounding box center [78, 196] width 98 height 20
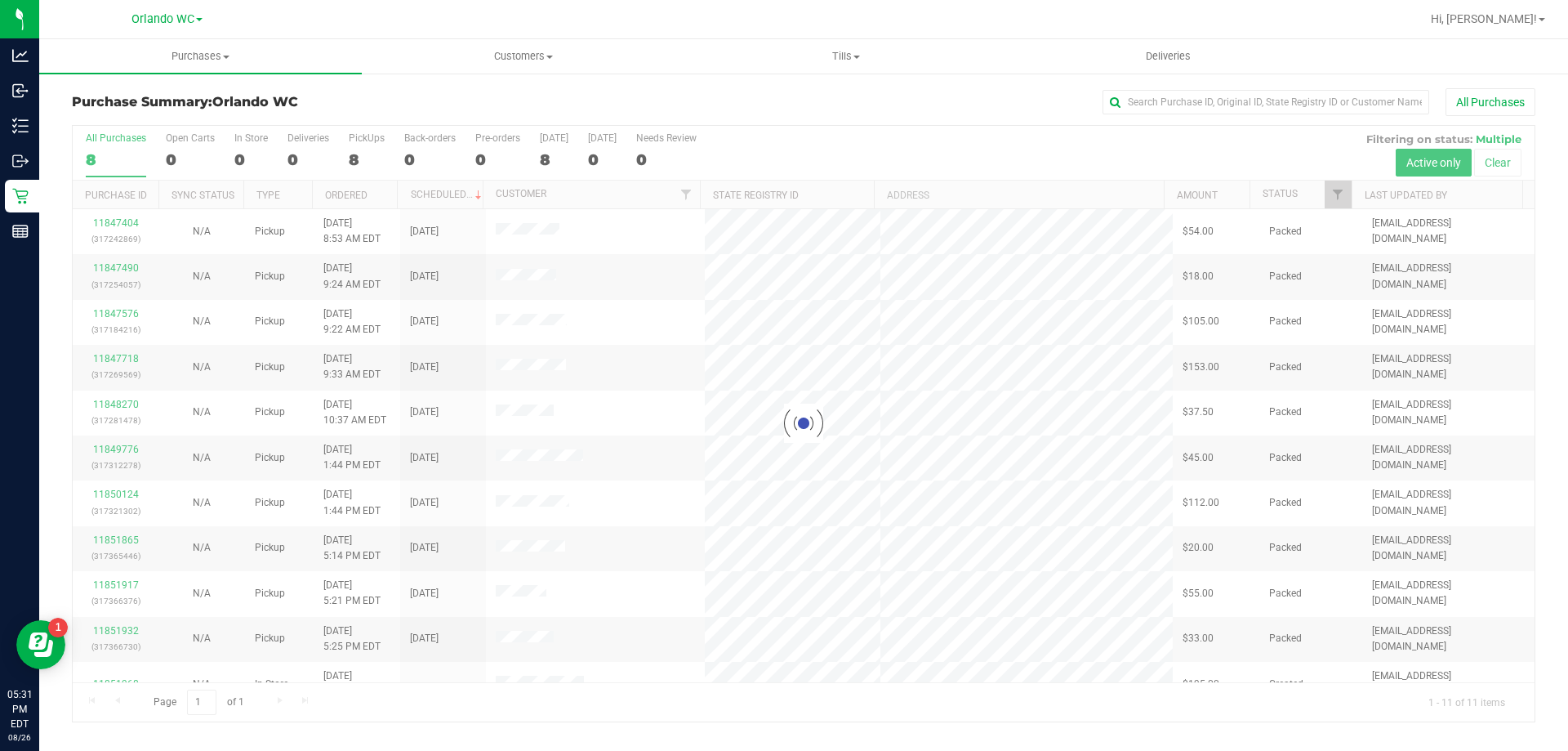
click at [137, 162] on div at bounding box center [804, 423] width 1462 height 595
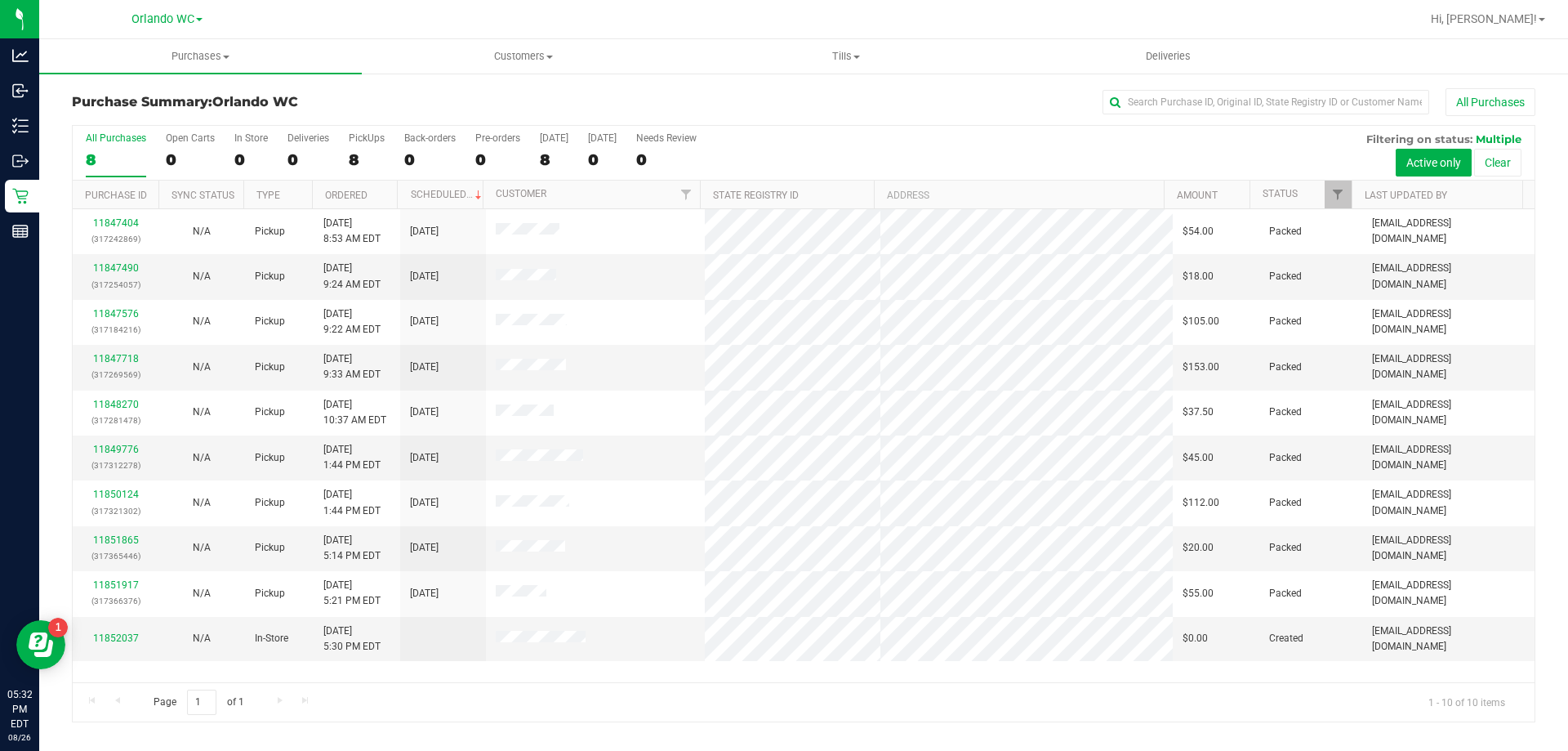
click at [118, 159] on div "8" at bounding box center [116, 159] width 60 height 19
click at [0, 0] on input "All Purchases 8" at bounding box center [0, 0] width 0 height 0
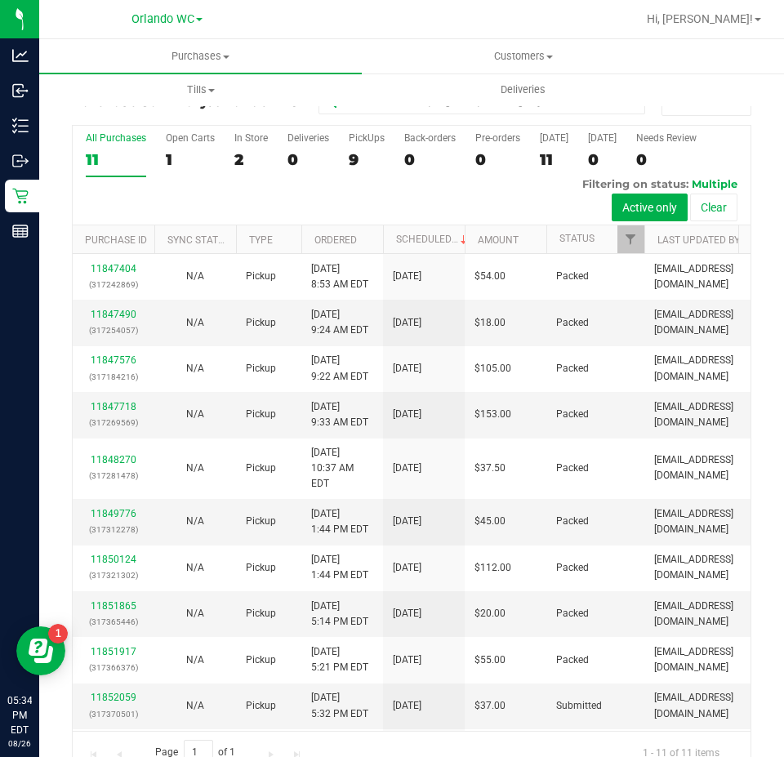
click at [113, 154] on div "11" at bounding box center [116, 159] width 60 height 19
click at [0, 0] on input "All Purchases 11" at bounding box center [0, 0] width 0 height 0
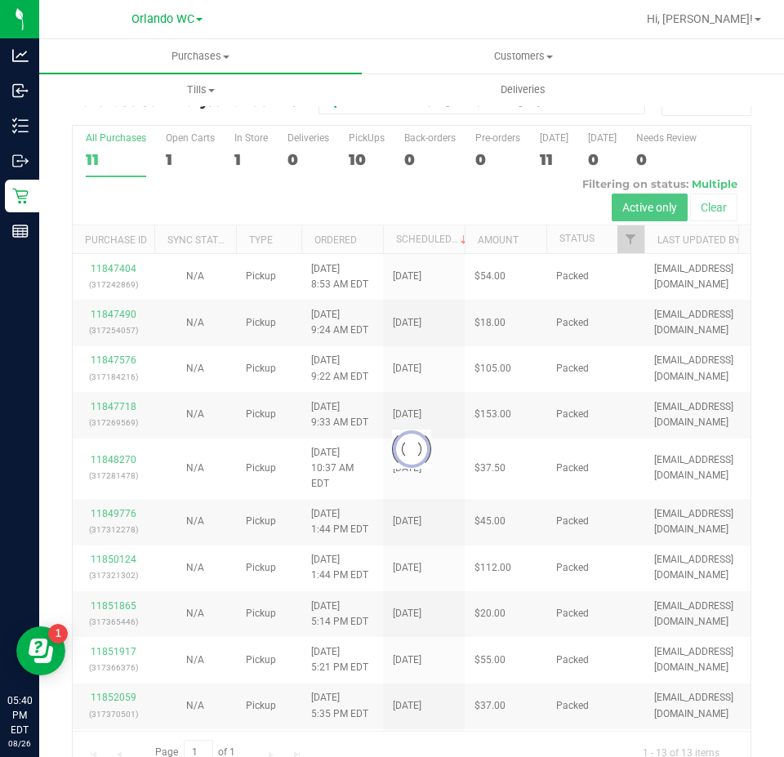
click at [105, 158] on div at bounding box center [412, 450] width 678 height 648
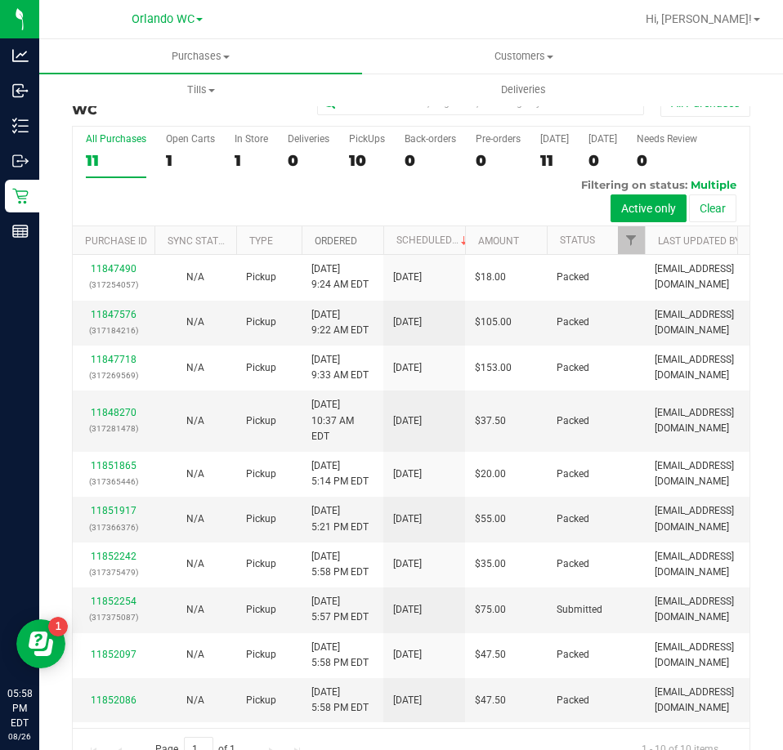
click at [323, 244] on link "Ordered" at bounding box center [335, 240] width 42 height 11
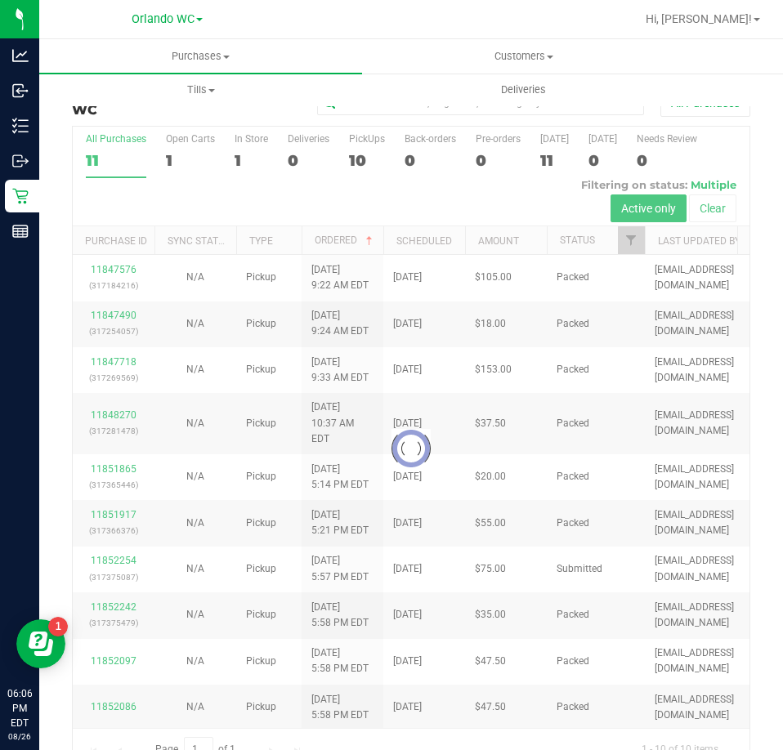
click at [121, 141] on div at bounding box center [411, 448] width 676 height 643
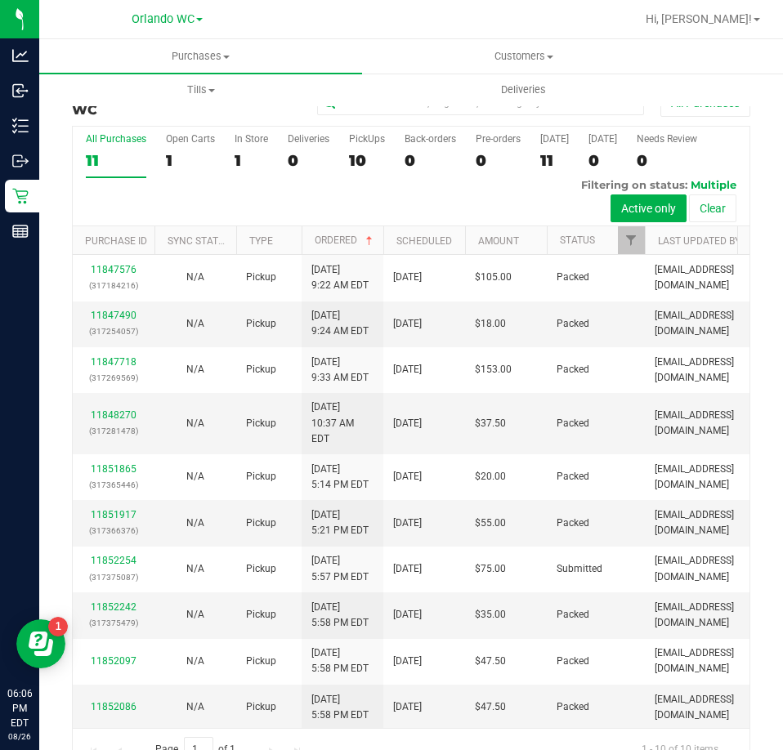
click at [103, 155] on div "11" at bounding box center [116, 160] width 60 height 19
click at [0, 0] on input "All Purchases 11" at bounding box center [0, 0] width 0 height 0
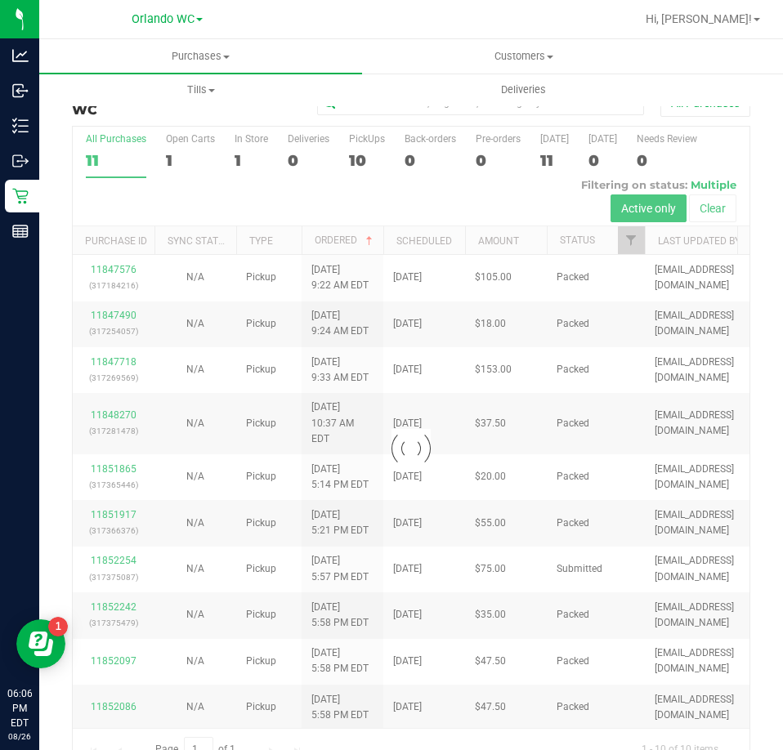
click at [58, 169] on div "Purchase Summary: Orlando WC All Purchases Loading... All Purchases 11 Open Car…" at bounding box center [410, 429] width 743 height 715
click at [119, 151] on div at bounding box center [411, 448] width 676 height 643
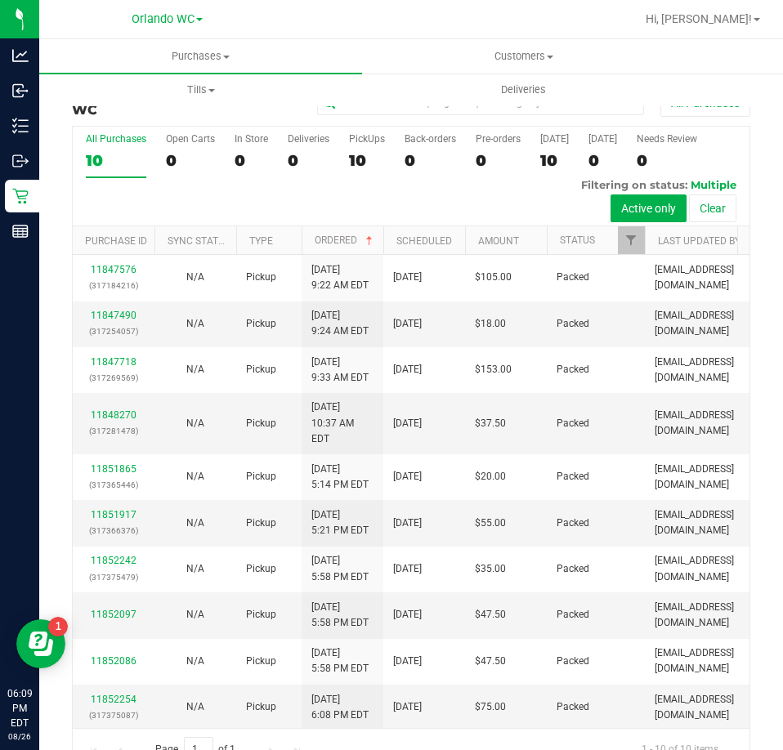
click at [127, 176] on label "All Purchases 10" at bounding box center [116, 155] width 60 height 45
click at [0, 0] on input "All Purchases 10" at bounding box center [0, 0] width 0 height 0
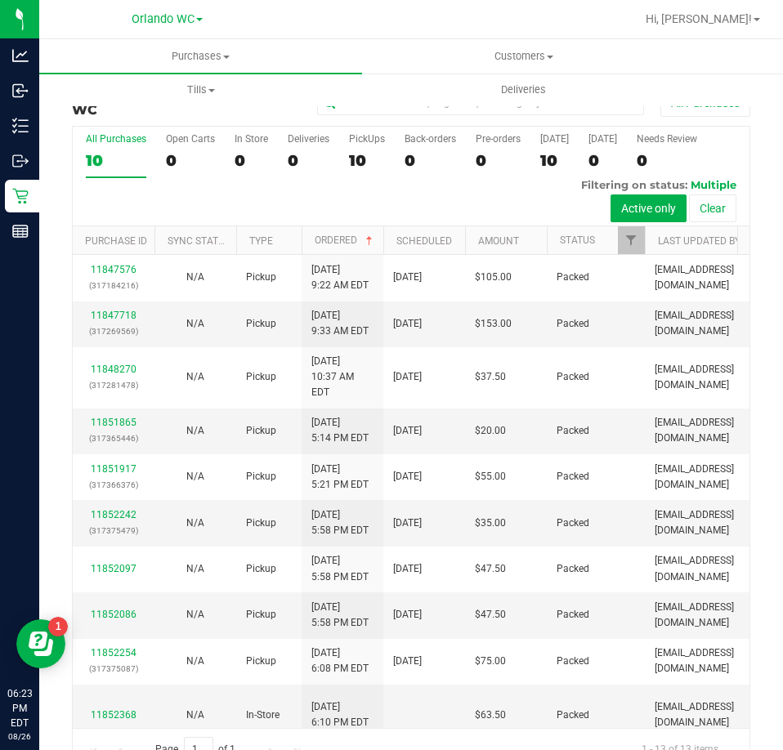
click at [116, 162] on div "10" at bounding box center [116, 160] width 60 height 19
click at [0, 0] on input "All Purchases 10" at bounding box center [0, 0] width 0 height 0
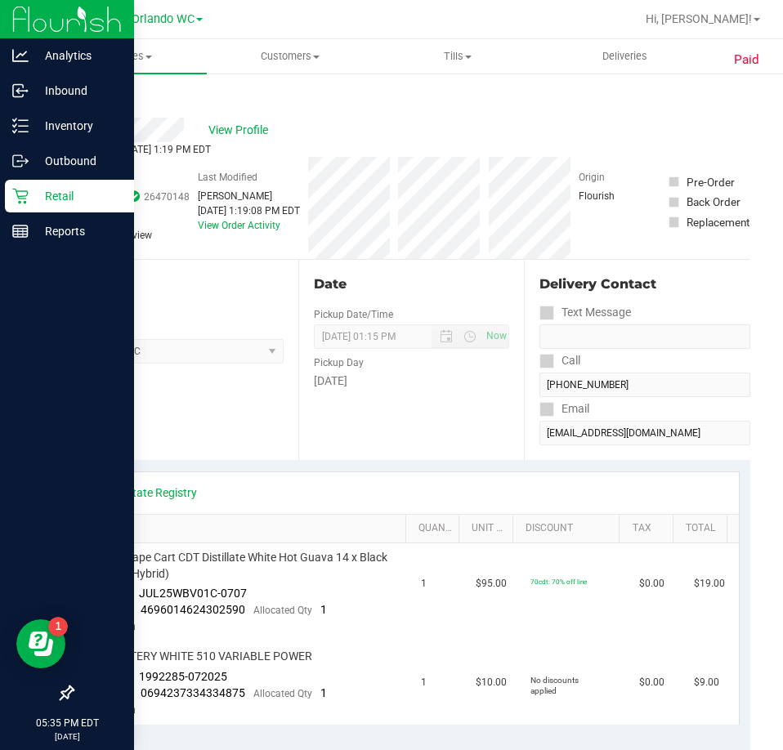
click at [20, 195] on icon at bounding box center [20, 196] width 16 height 16
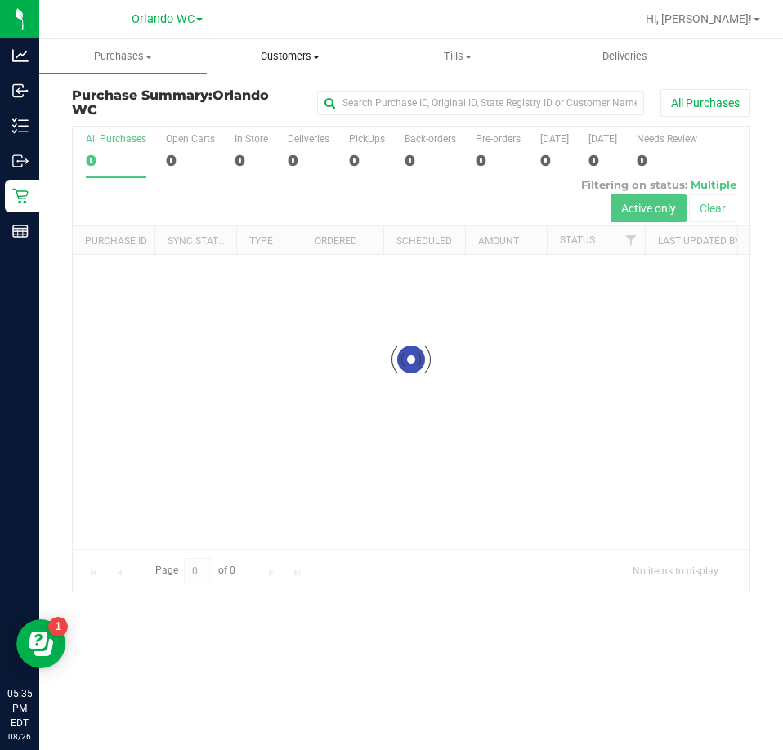
click at [301, 51] on span "Customers" at bounding box center [290, 56] width 166 height 15
click at [248, 91] on span "All customers" at bounding box center [266, 98] width 118 height 14
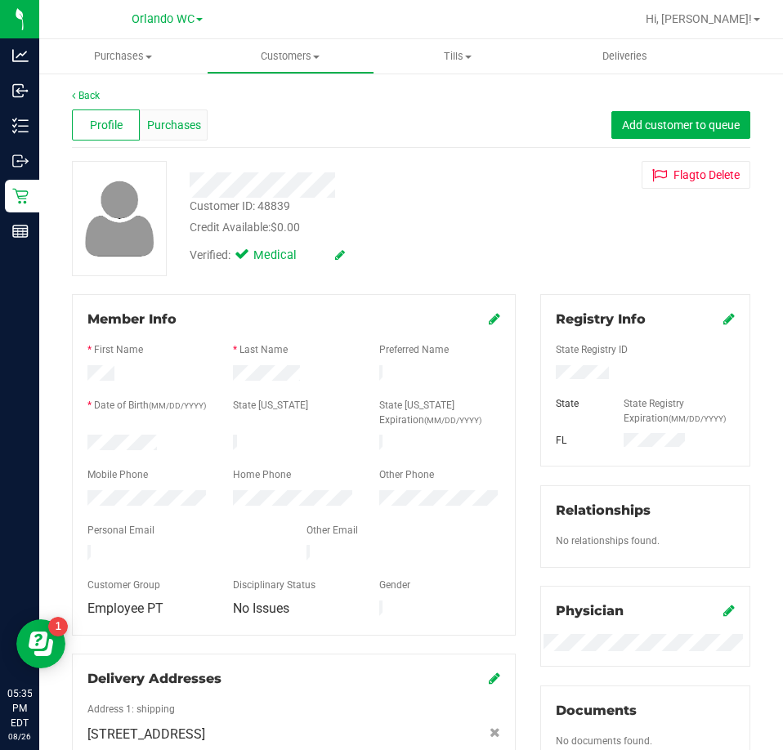
click at [187, 135] on div "Purchases" at bounding box center [174, 124] width 68 height 31
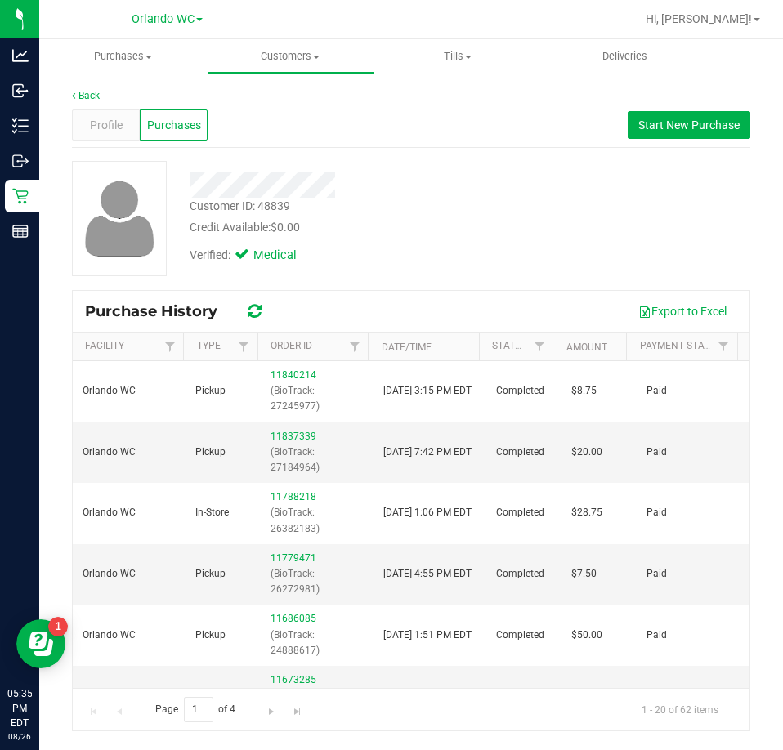
click at [388, 260] on div "Verified: Medical" at bounding box center [352, 254] width 351 height 36
click at [555, 114] on div "Profile Purchases Start New Purchase" at bounding box center [411, 125] width 678 height 45
click at [672, 130] on span "Start New Purchase" at bounding box center [688, 124] width 101 height 13
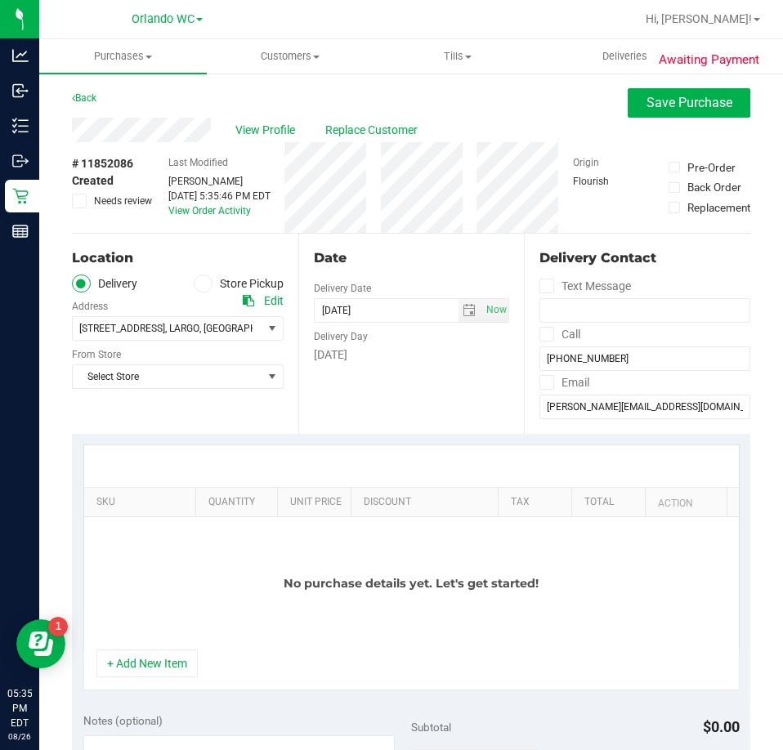
click at [187, 288] on ul "Delivery Store Pickup" at bounding box center [178, 283] width 212 height 19
click at [207, 291] on label "Store Pickup" at bounding box center [239, 283] width 90 height 19
click at [0, 0] on input "Store Pickup" at bounding box center [0, 0] width 0 height 0
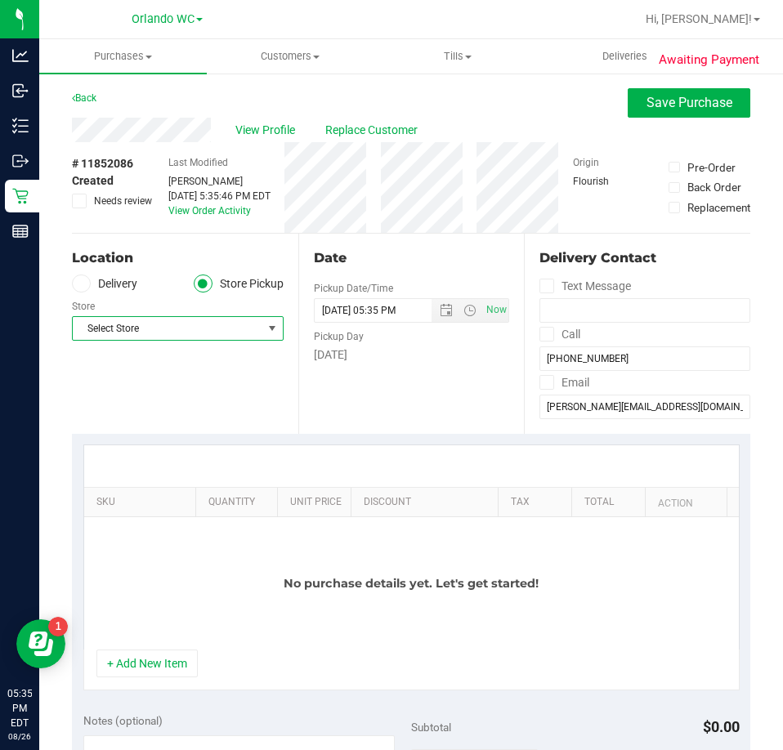
click at [190, 336] on span "Select Store" at bounding box center [168, 328] width 190 height 23
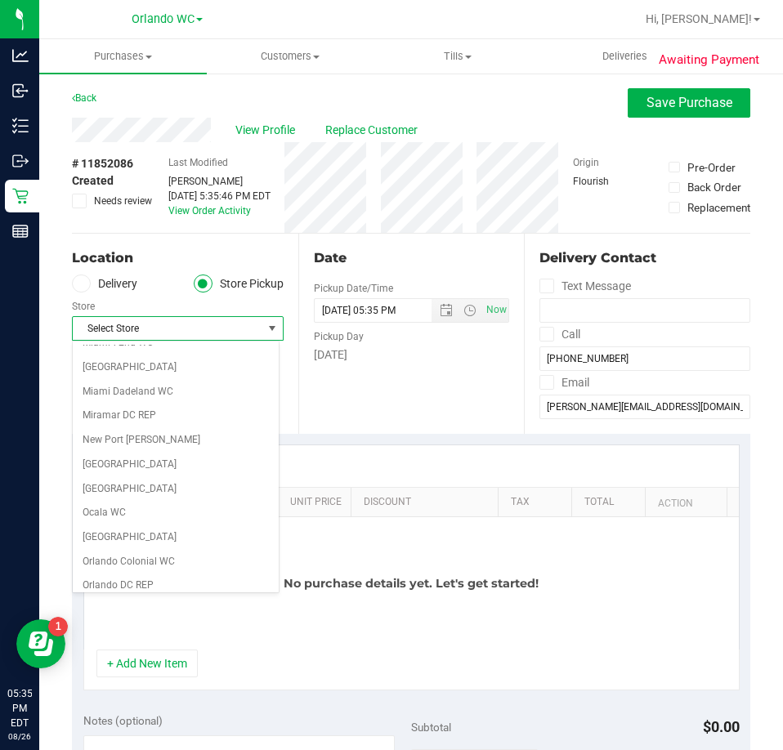
scroll to position [653, 0]
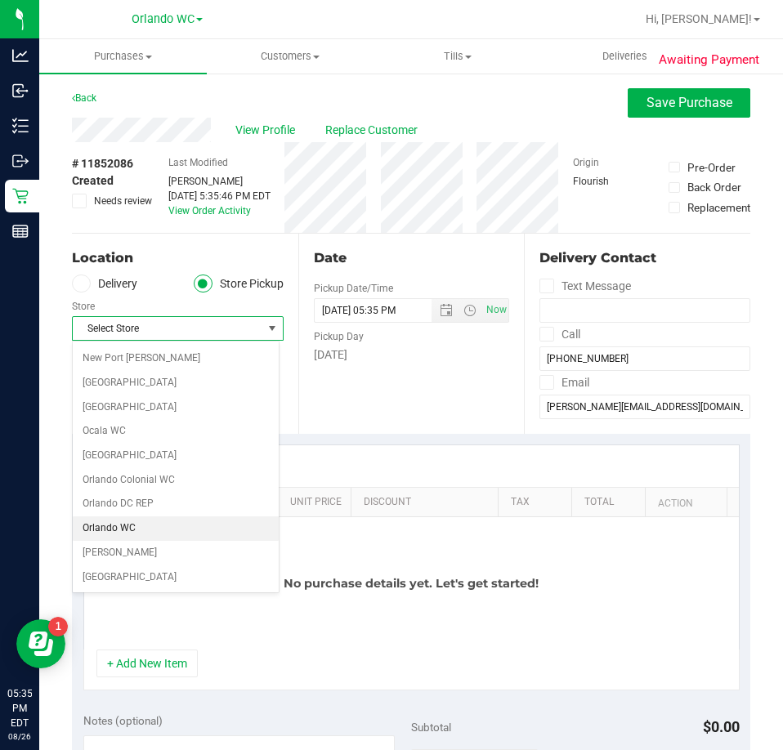
click at [122, 532] on li "Orlando WC" at bounding box center [176, 528] width 206 height 25
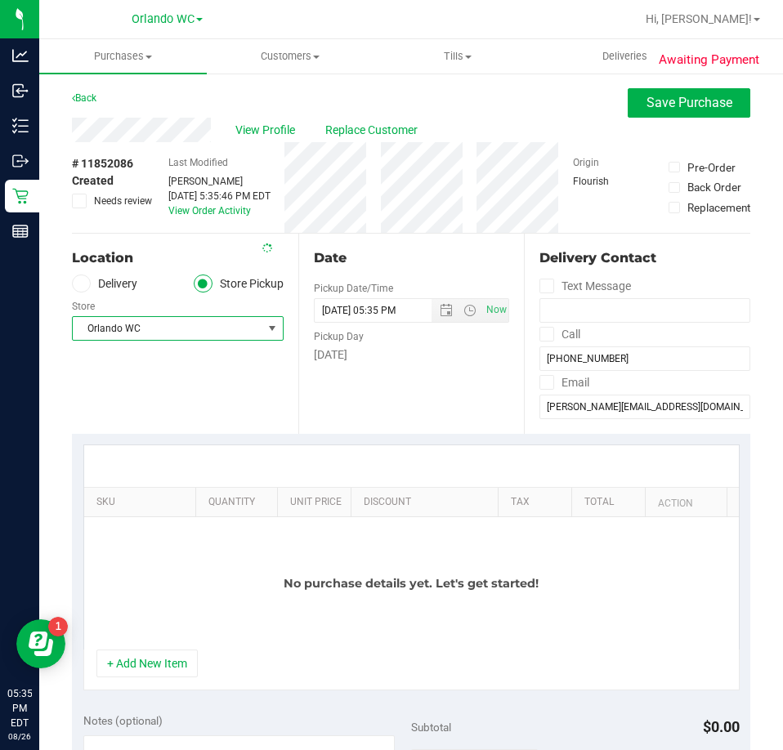
click at [240, 393] on div "Location Delivery Store Pickup Store [GEOGRAPHIC_DATA] WC Select Store [PERSON_…" at bounding box center [185, 334] width 226 height 200
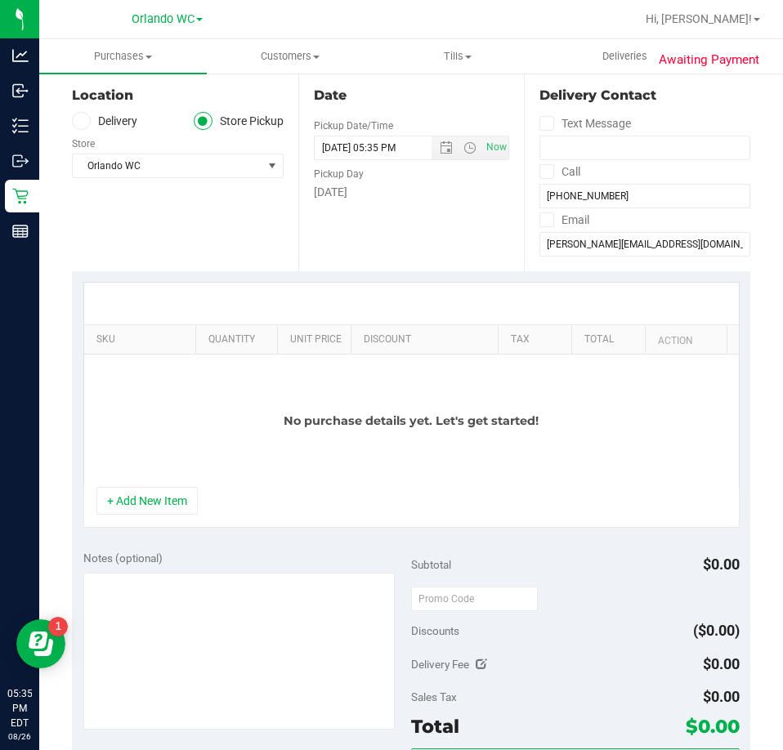
scroll to position [163, 0]
click at [151, 503] on button "+ Add New Item" at bounding box center [146, 500] width 101 height 28
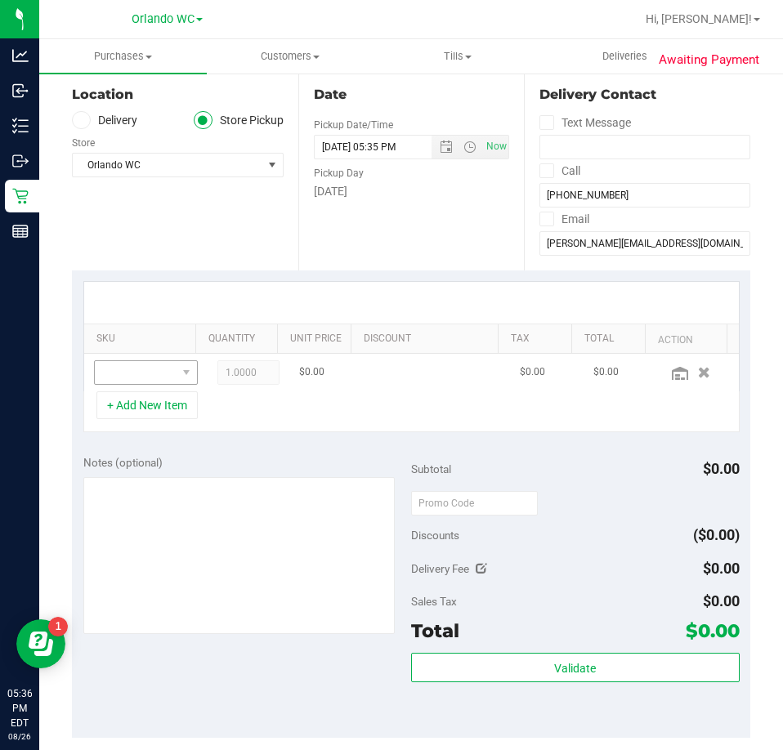
drag, startPoint x: 122, startPoint y: 355, endPoint x: 130, endPoint y: 378, distance: 25.1
click at [124, 359] on td at bounding box center [145, 373] width 123 height 38
click at [130, 378] on span "NO DATA FOUND" at bounding box center [136, 372] width 82 height 23
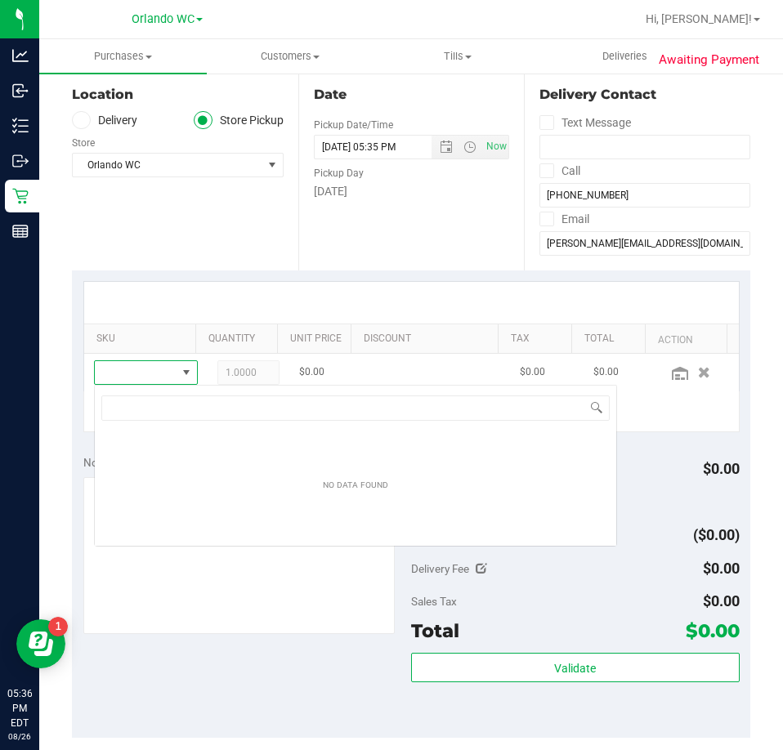
scroll to position [25, 79]
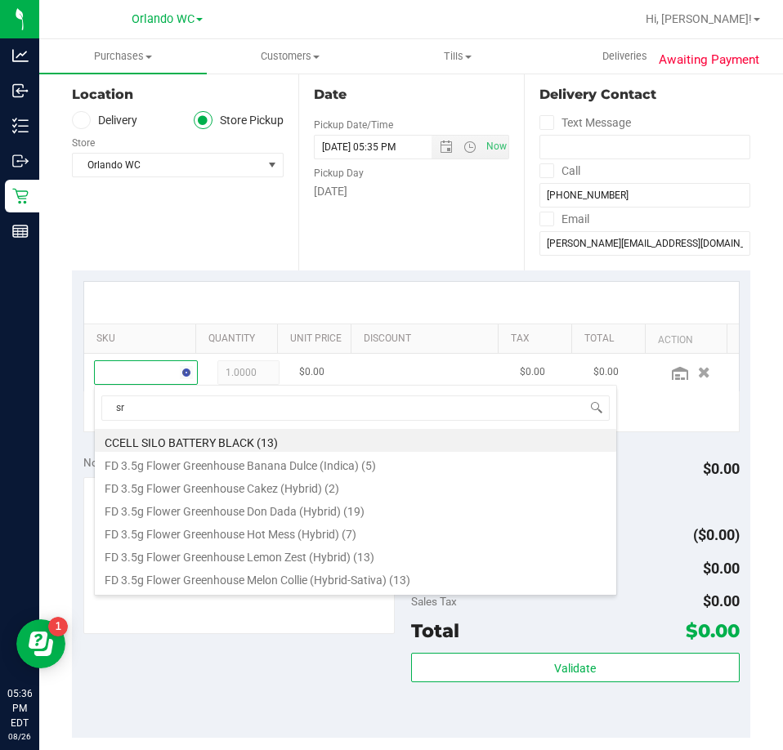
type input "srh"
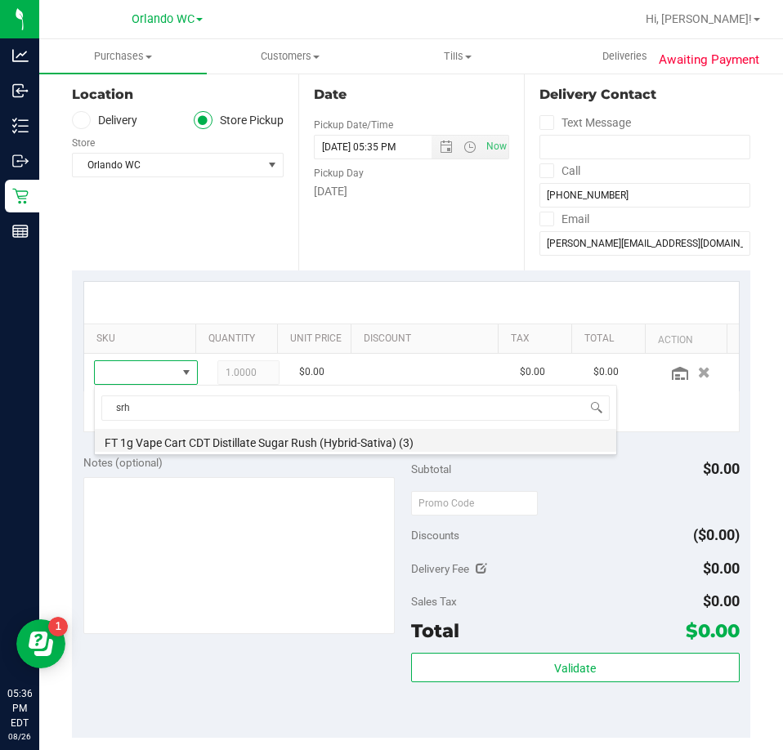
click at [334, 438] on li "FT 1g Vape Cart CDT Distillate Sugar Rush (Hybrid-Sativa) (3)" at bounding box center [355, 440] width 521 height 23
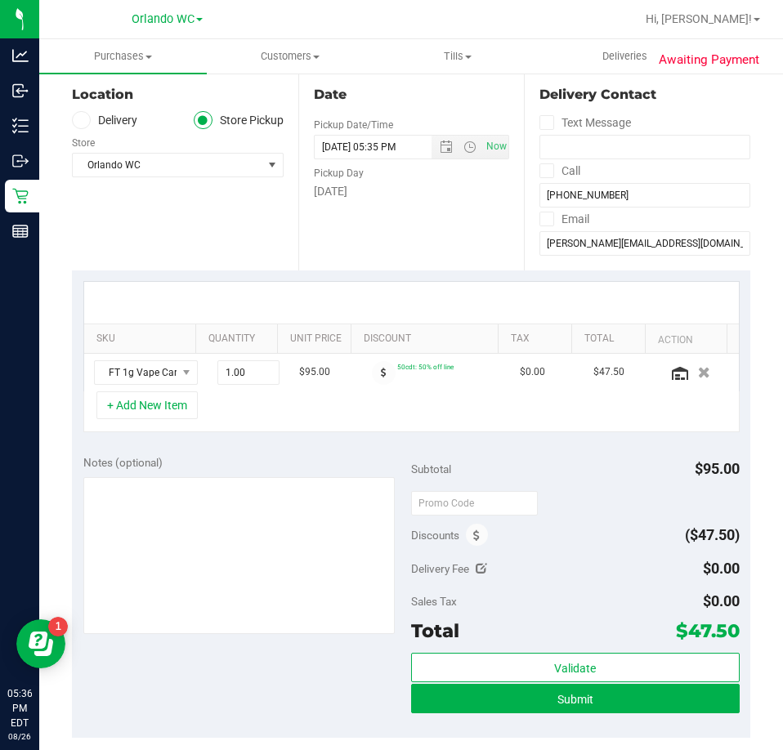
click at [476, 524] on div "Discounts" at bounding box center [449, 534] width 77 height 29
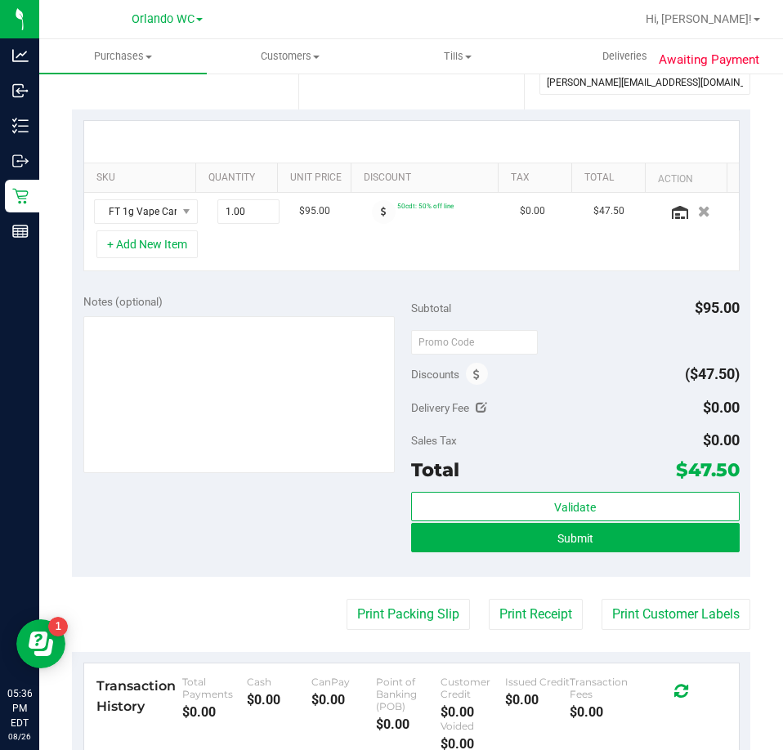
scroll to position [327, 0]
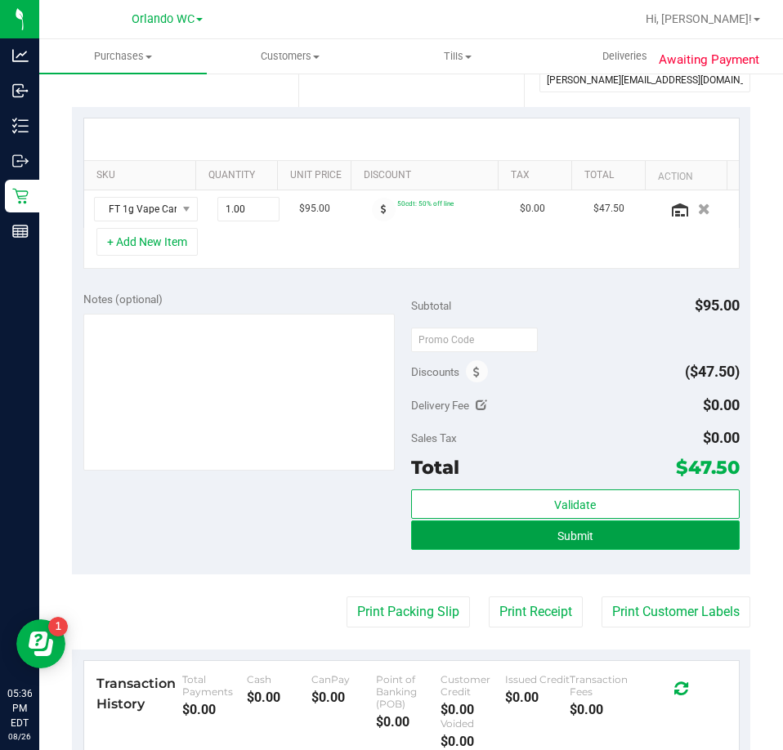
click at [484, 541] on button "Submit" at bounding box center [575, 534] width 328 height 29
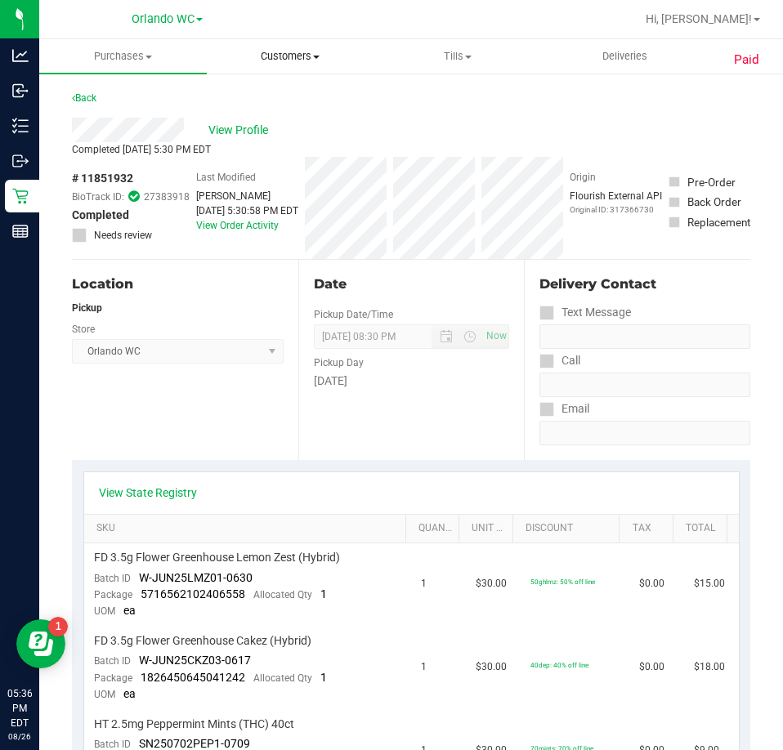
click at [301, 51] on span "Customers" at bounding box center [290, 56] width 166 height 15
click at [246, 93] on span "All customers" at bounding box center [266, 98] width 118 height 14
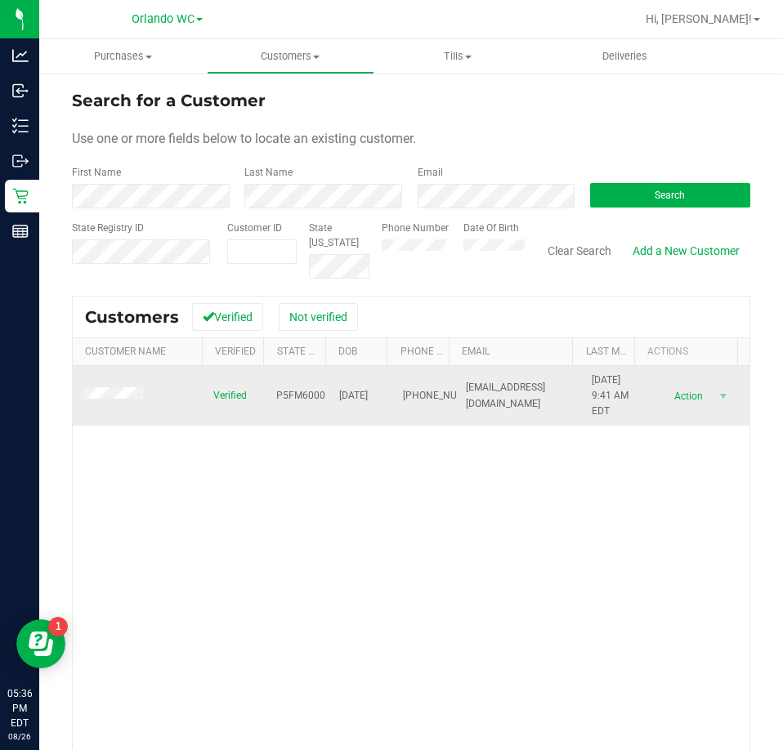
click at [99, 406] on td at bounding box center [138, 396] width 131 height 60
click at [103, 404] on span at bounding box center [115, 395] width 65 height 16
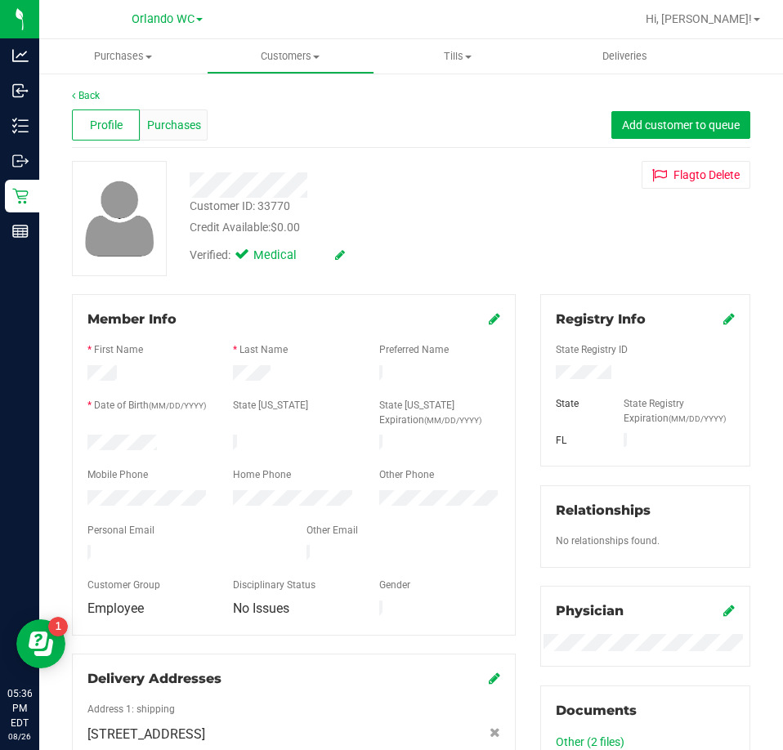
click at [170, 128] on span "Purchases" at bounding box center [174, 125] width 54 height 17
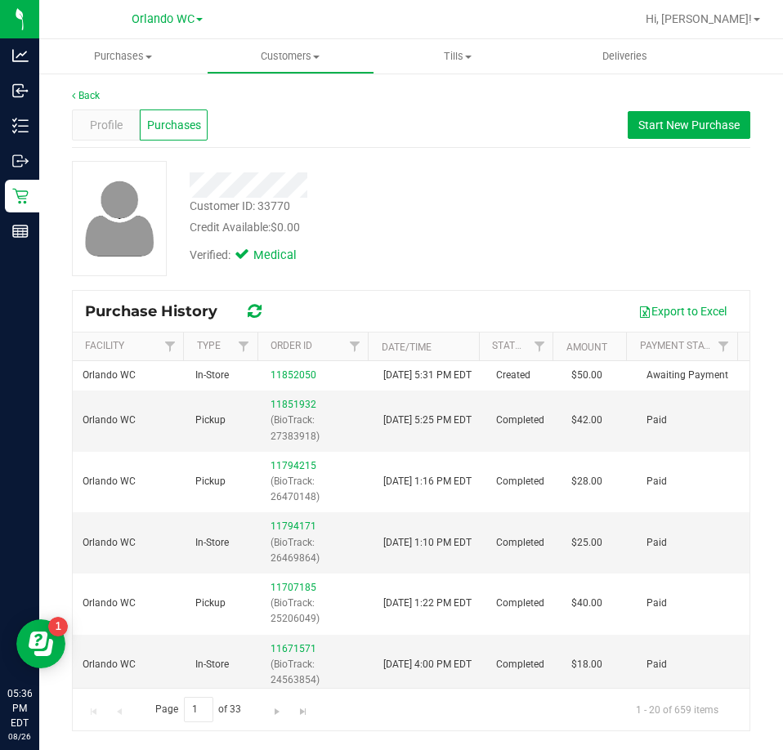
click at [533, 243] on div "Customer ID: 33770 Credit Available: $0.00 Verified: Medical" at bounding box center [411, 218] width 703 height 115
click at [390, 230] on div "Credit Available: $0.00" at bounding box center [353, 227] width 327 height 17
click at [655, 127] on span "Start New Purchase" at bounding box center [688, 124] width 101 height 13
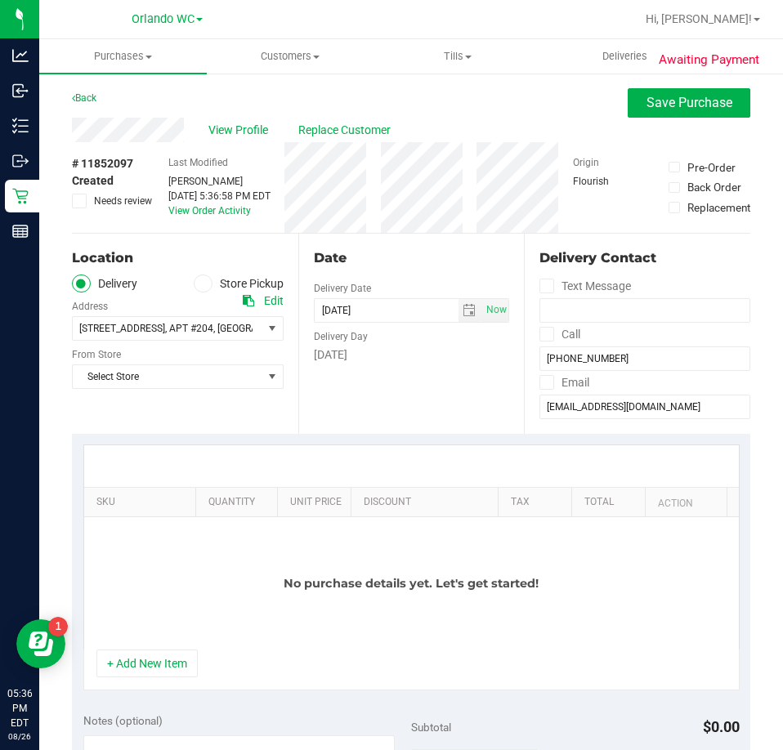
click at [205, 280] on span at bounding box center [203, 283] width 19 height 19
click at [0, 0] on input "Store Pickup" at bounding box center [0, 0] width 0 height 0
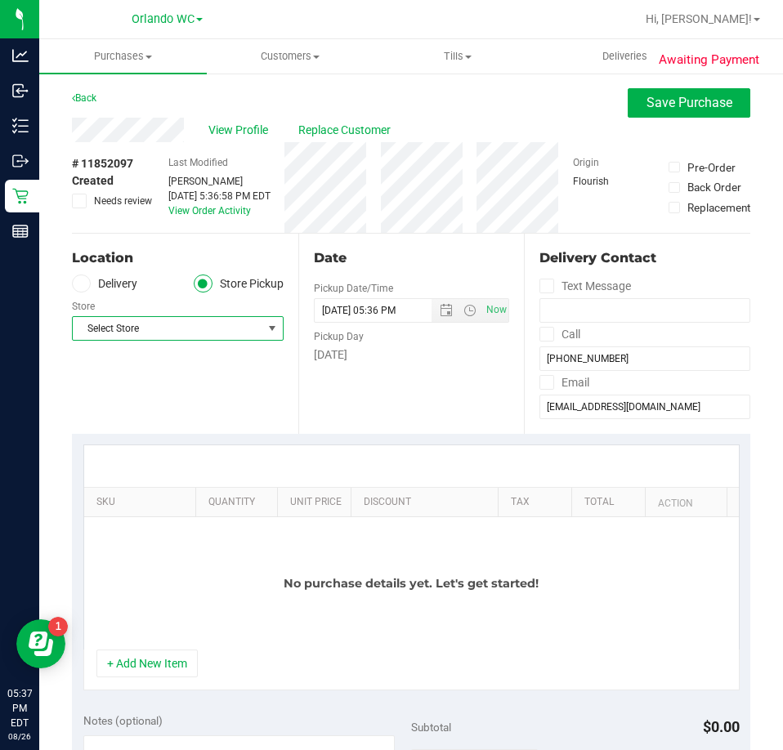
click at [186, 329] on span "Select Store" at bounding box center [168, 328] width 190 height 23
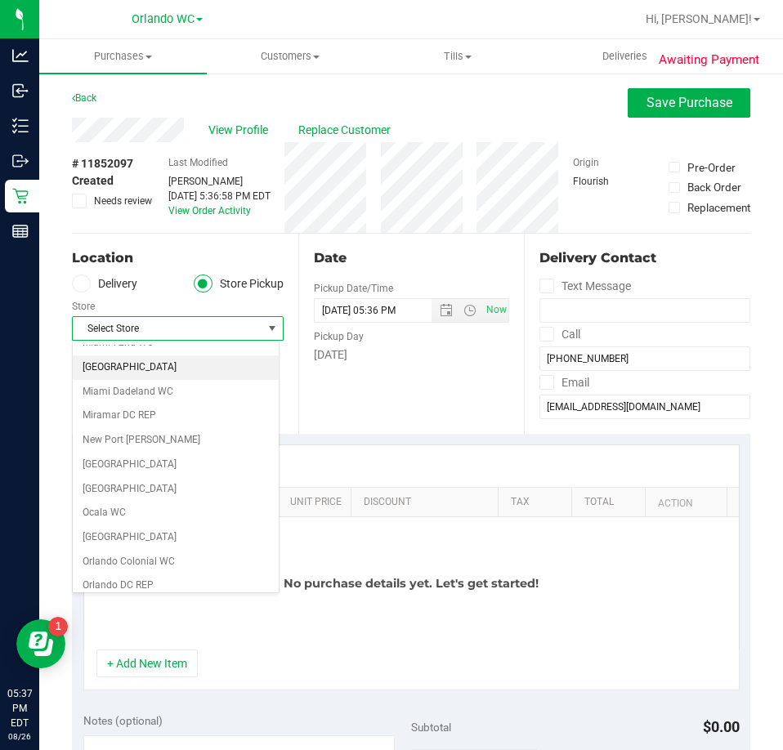
scroll to position [653, 0]
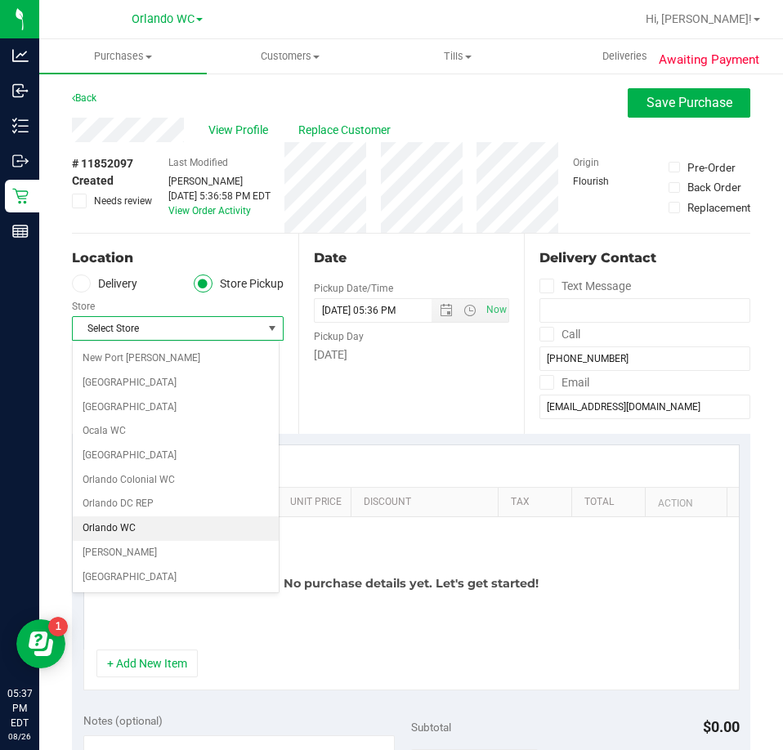
click at [133, 534] on li "Orlando WC" at bounding box center [176, 528] width 206 height 25
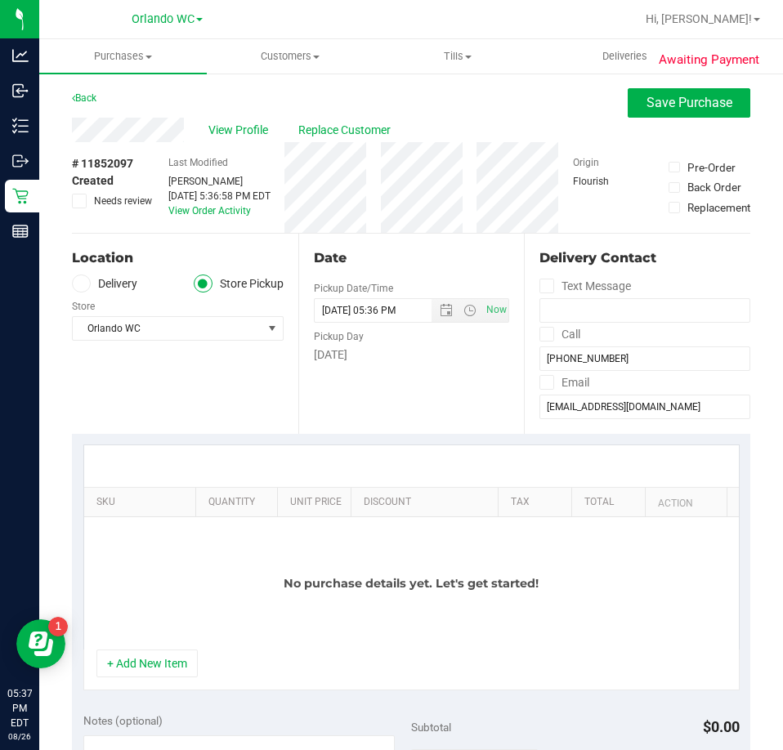
click at [231, 413] on div "Location Delivery Store Pickup Store [GEOGRAPHIC_DATA] WC Select Store [PERSON_…" at bounding box center [185, 334] width 226 height 200
click at [154, 656] on button "+ Add New Item" at bounding box center [146, 663] width 101 height 28
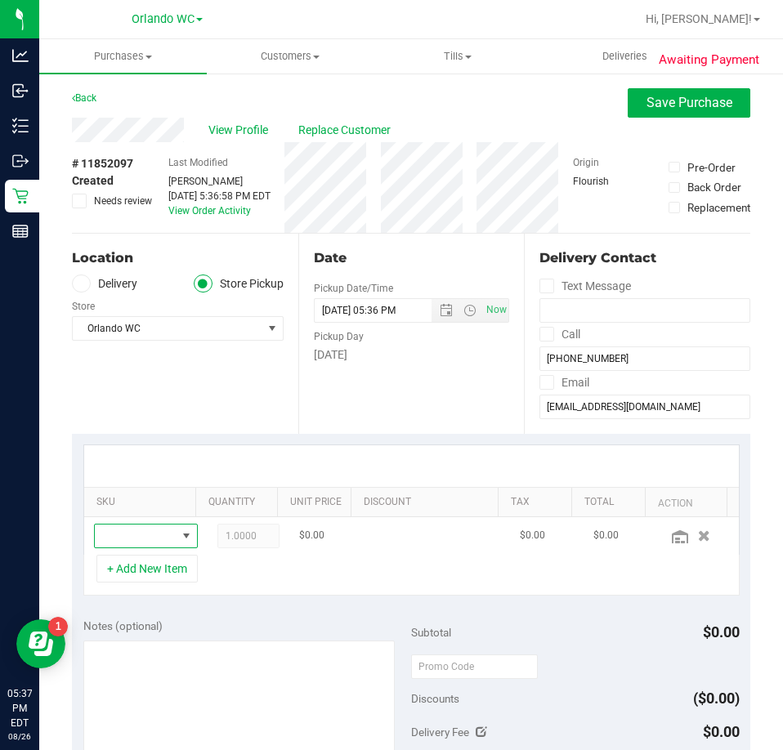
click at [176, 541] on span "NO DATA FOUND" at bounding box center [186, 535] width 20 height 23
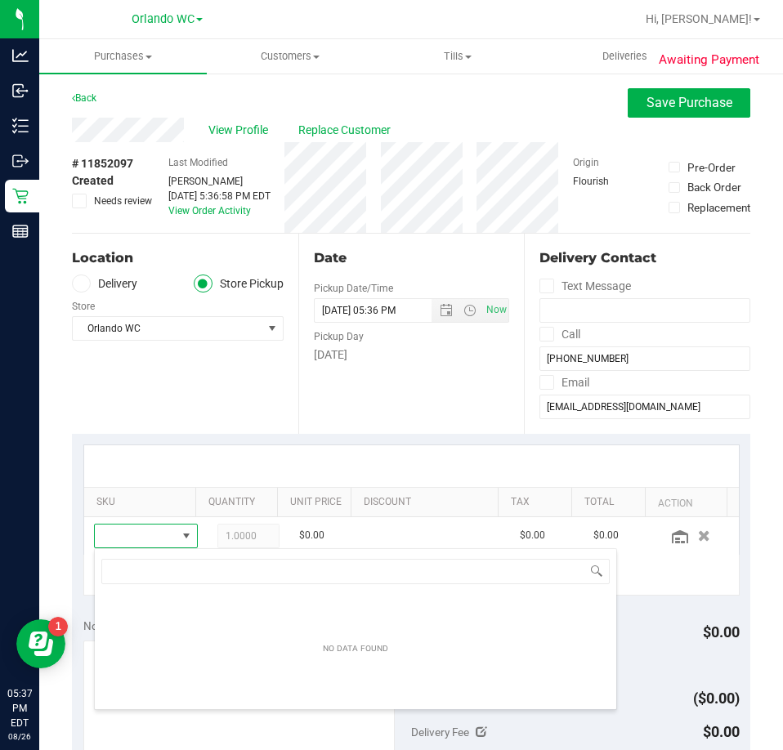
scroll to position [25, 67]
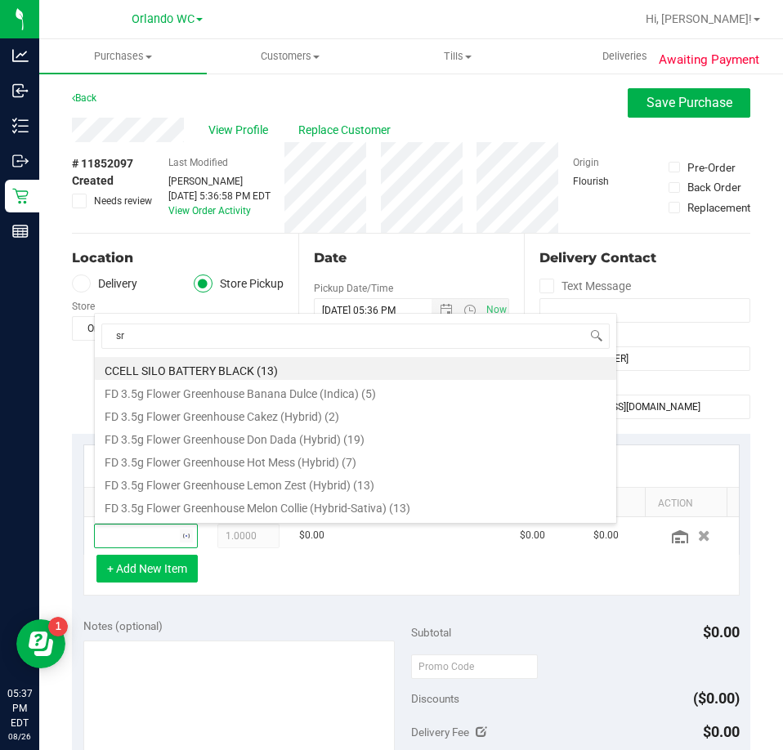
type input "srh"
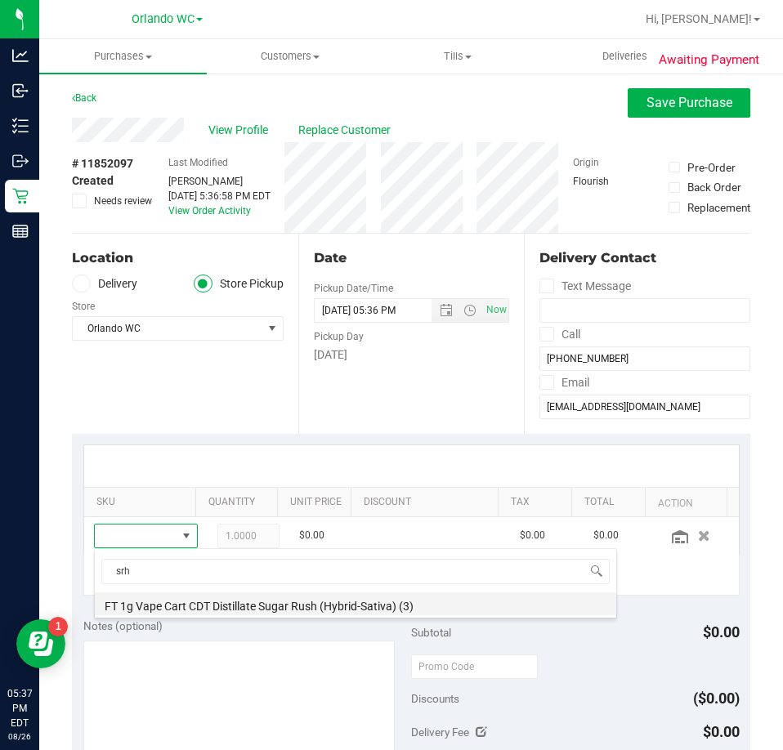
click at [337, 610] on li "FT 1g Vape Cart CDT Distillate Sugar Rush (Hybrid-Sativa) (3)" at bounding box center [355, 603] width 521 height 23
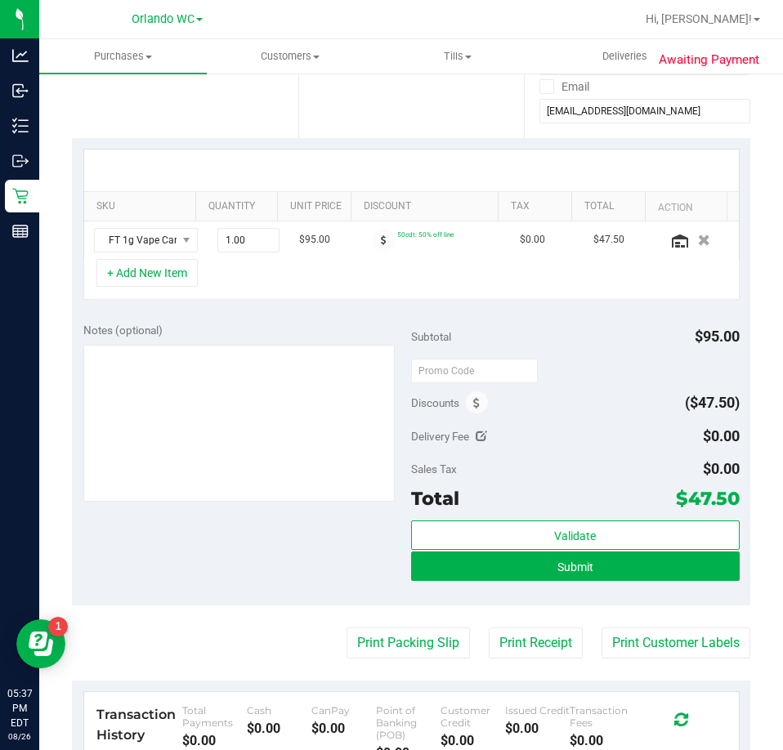
scroll to position [327, 0]
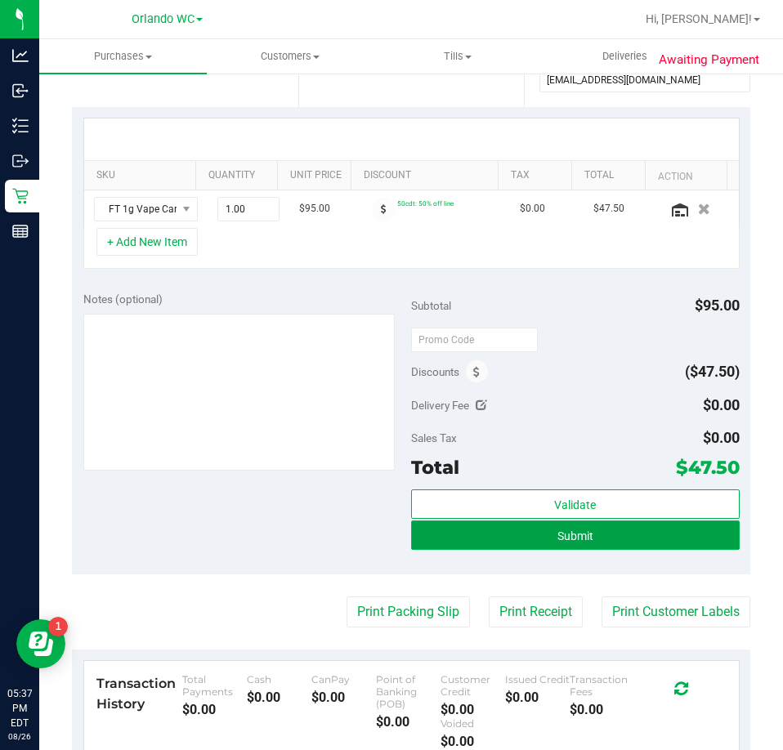
click at [597, 542] on button "Submit" at bounding box center [575, 534] width 328 height 29
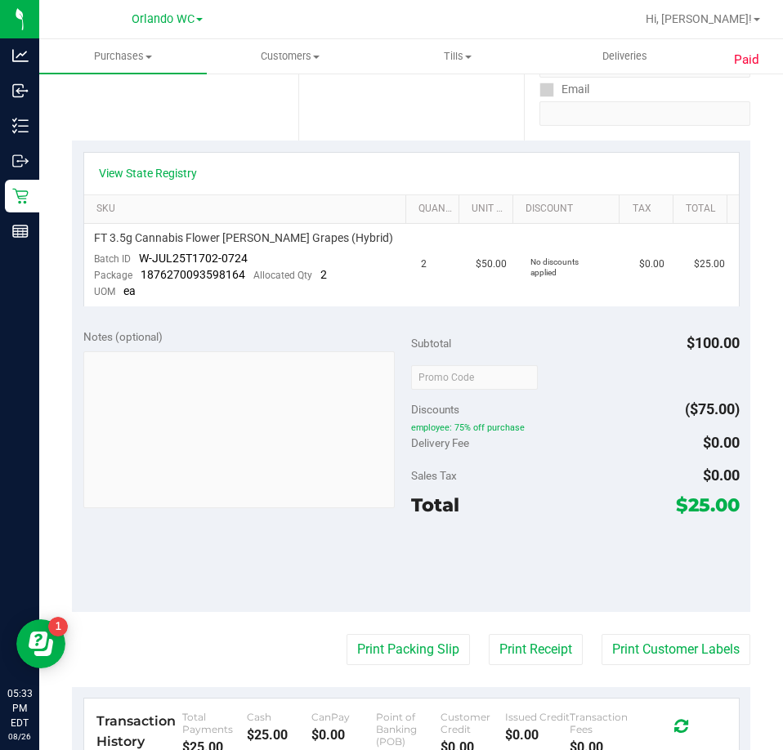
scroll to position [327, 0]
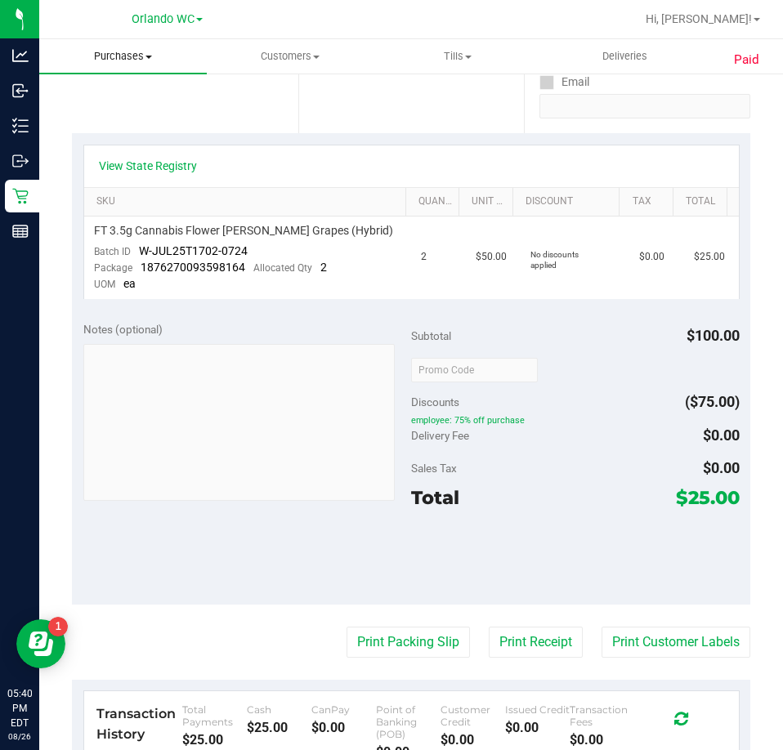
click at [134, 56] on span "Purchases" at bounding box center [122, 56] width 167 height 15
click at [91, 128] on li "All purchases" at bounding box center [122, 138] width 167 height 20
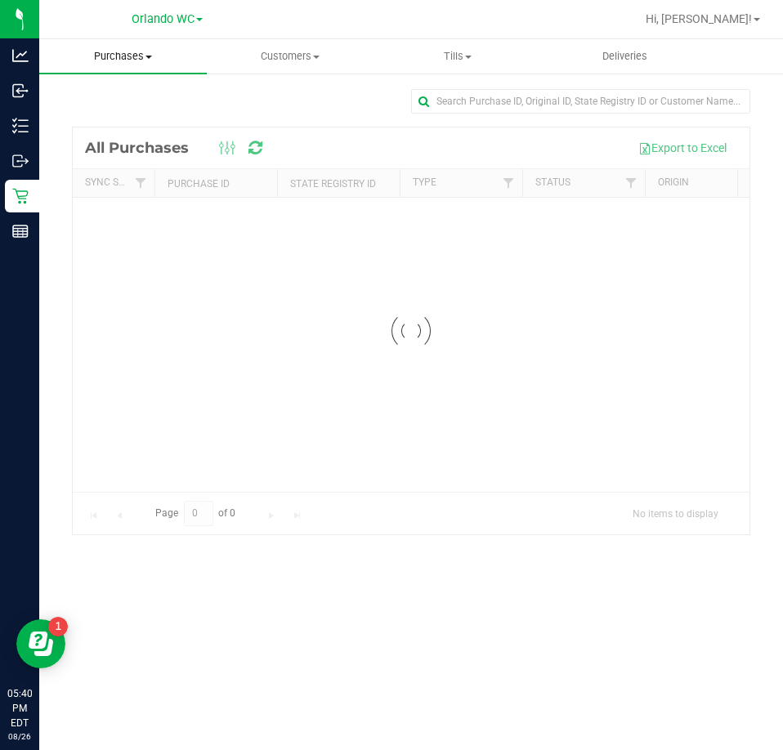
click at [131, 57] on span "Purchases" at bounding box center [122, 56] width 167 height 15
click at [91, 125] on span "Fulfillment" at bounding box center [89, 118] width 101 height 14
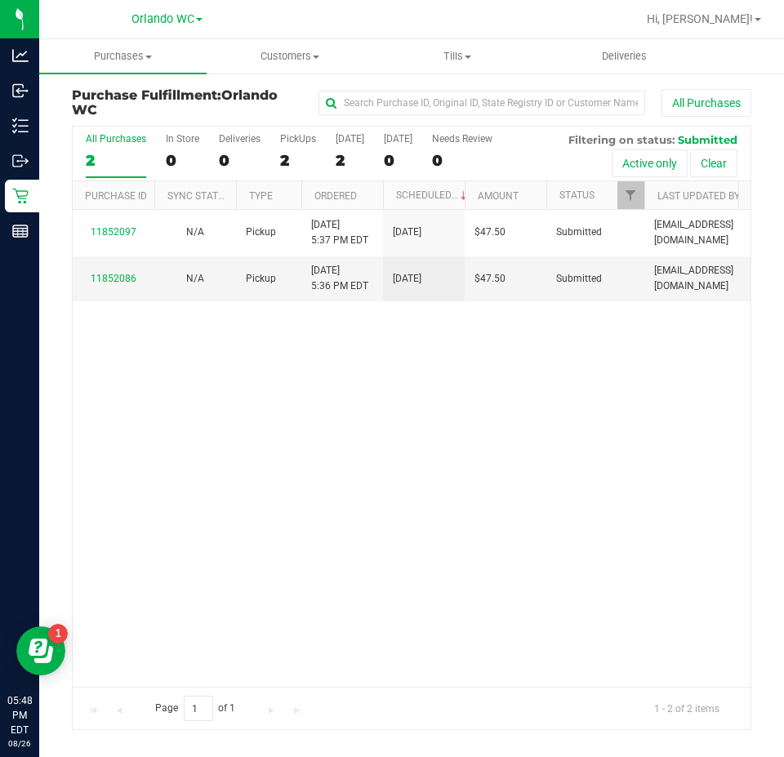
click at [116, 158] on div "2" at bounding box center [116, 160] width 60 height 19
click at [0, 0] on input "All Purchases 2" at bounding box center [0, 0] width 0 height 0
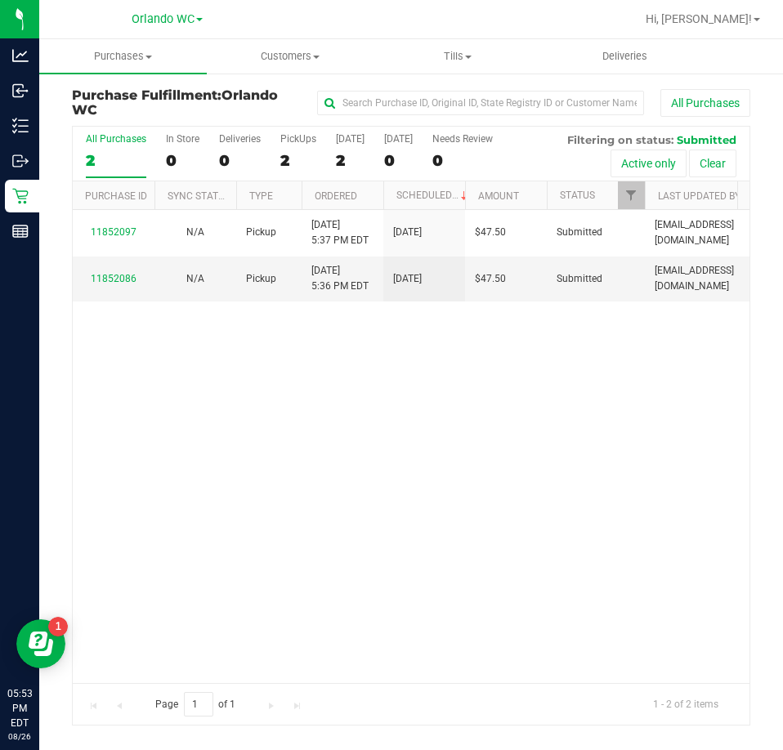
click at [124, 155] on div "2" at bounding box center [116, 160] width 60 height 19
click at [0, 0] on input "All Purchases 2" at bounding box center [0, 0] width 0 height 0
click at [151, 448] on div "11852097 N/A Pickup [DATE] 5:37 PM EDT 8/26/2025 $47.50 Submitted [EMAIL_ADDRES…" at bounding box center [411, 446] width 676 height 472
click at [184, 542] on div "11852097 N/A Pickup [DATE] 5:37 PM EDT 8/26/2025 $47.50 Submitted [EMAIL_ADDRES…" at bounding box center [411, 446] width 676 height 472
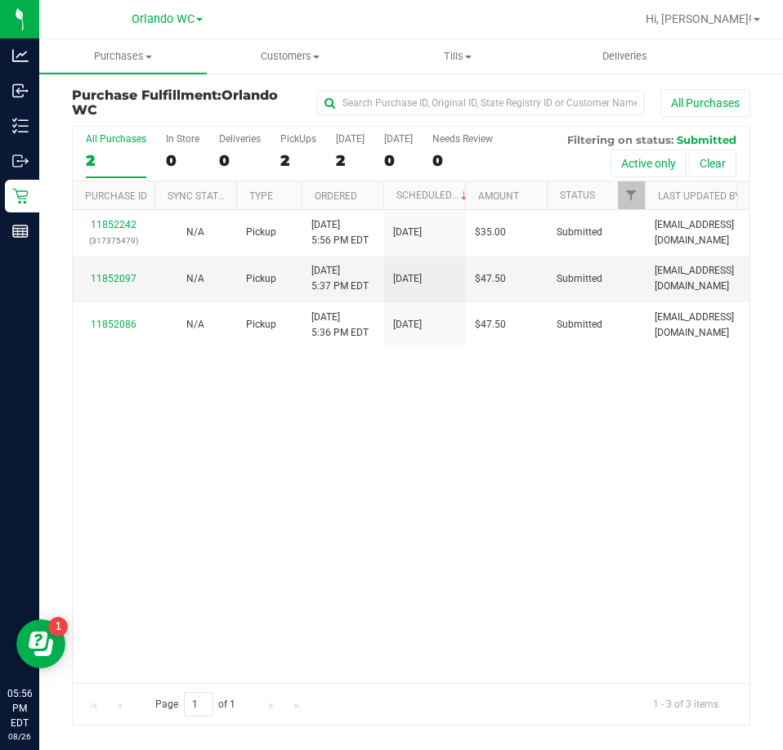
click at [194, 488] on div "11852242 (317375479) N/A Pickup [DATE] 5:56 PM EDT 8/26/2025 $35.00 Submitted […" at bounding box center [411, 446] width 676 height 472
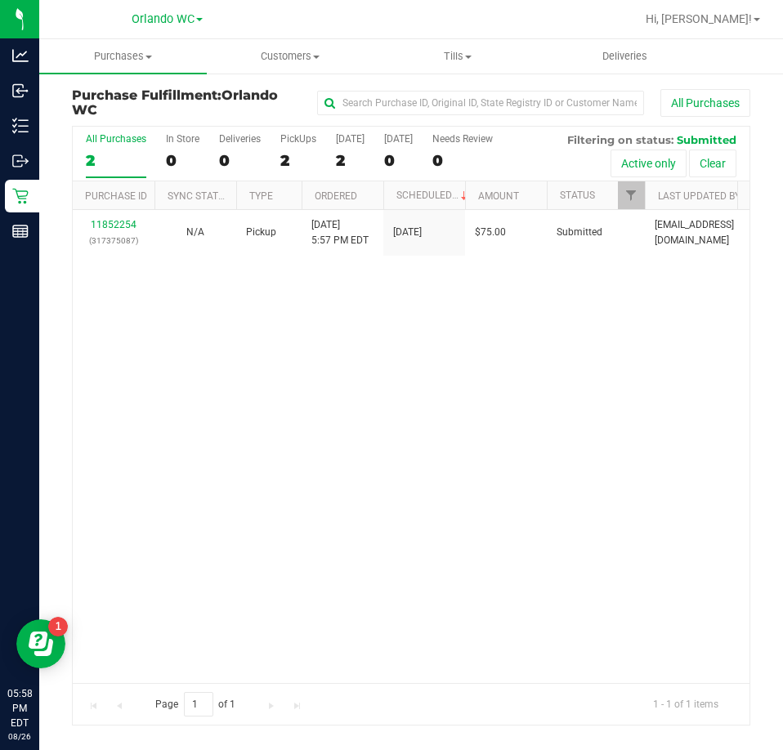
click at [386, 458] on div "11852254 (317375087) N/A Pickup [DATE] 5:57 PM EDT 8/26/2025 $75.00 Submitted […" at bounding box center [411, 446] width 676 height 472
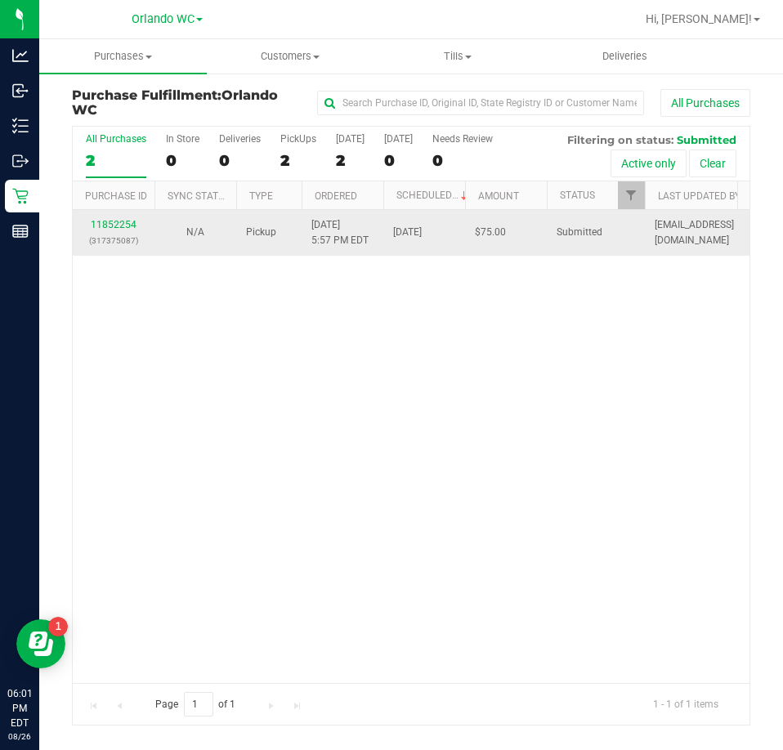
click at [116, 233] on p "(317375087)" at bounding box center [114, 241] width 62 height 16
click at [118, 225] on link "11852254" at bounding box center [114, 224] width 46 height 11
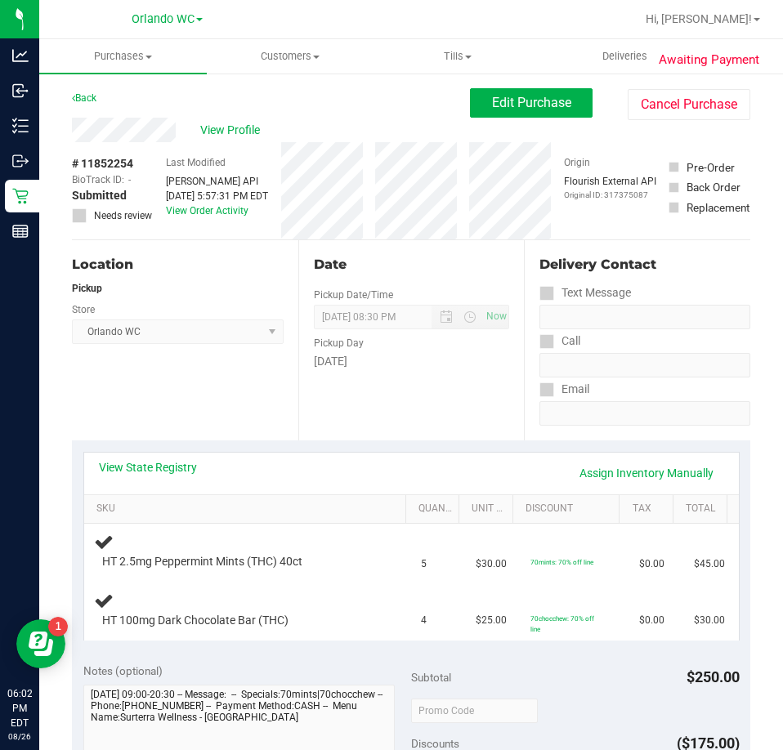
click at [298, 381] on div "Date Pickup Date/Time [DATE] Now [DATE] 08:30 PM Now Pickup Day [DATE]" at bounding box center [411, 340] width 226 height 200
click at [436, 283] on div "Date Pickup Date/Time 08/26/2025 Now 08/26/2025 08:30 PM Now Pickup Day Tuesday" at bounding box center [411, 340] width 226 height 200
click at [287, 382] on div "Location Pickup Store Orlando WC Select Store Bonita Springs WC Boynton Beach W…" at bounding box center [185, 340] width 226 height 200
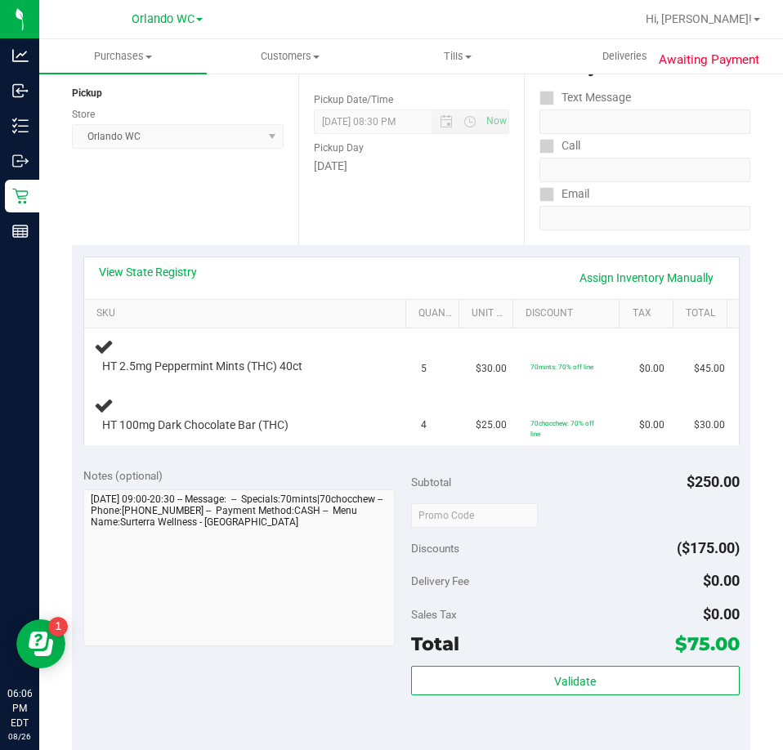
scroll to position [245, 0]
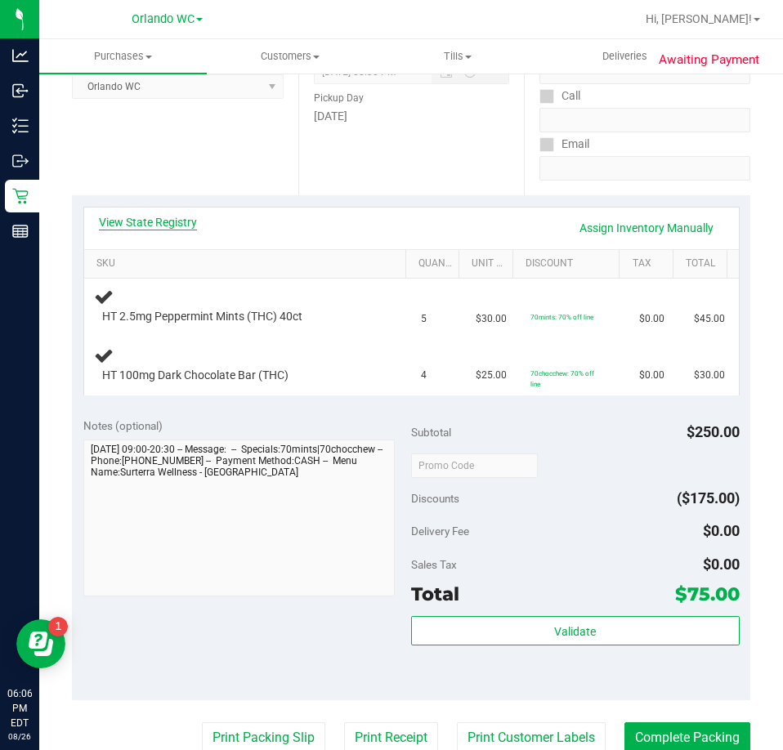
click at [171, 222] on link "View State Registry" at bounding box center [148, 222] width 98 height 16
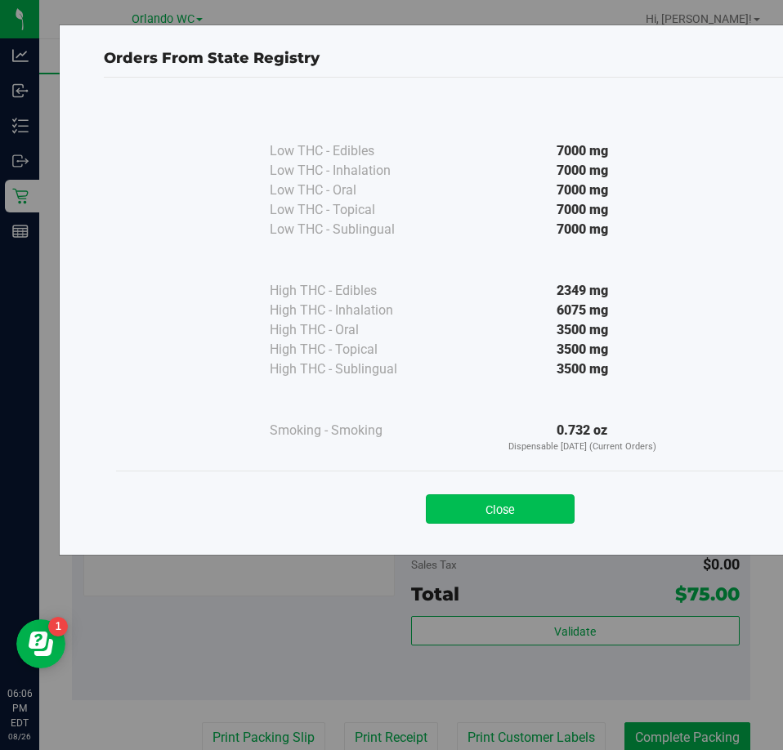
click at [506, 517] on button "Close" at bounding box center [500, 508] width 149 height 29
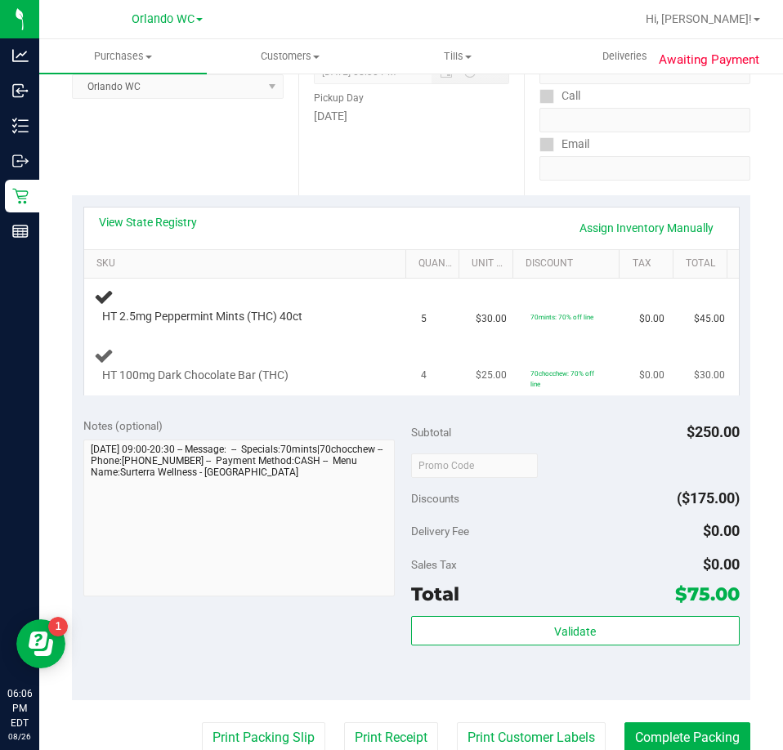
click at [221, 375] on span "HT 100mg Dark Chocolate Bar (THC)" at bounding box center [195, 376] width 186 height 16
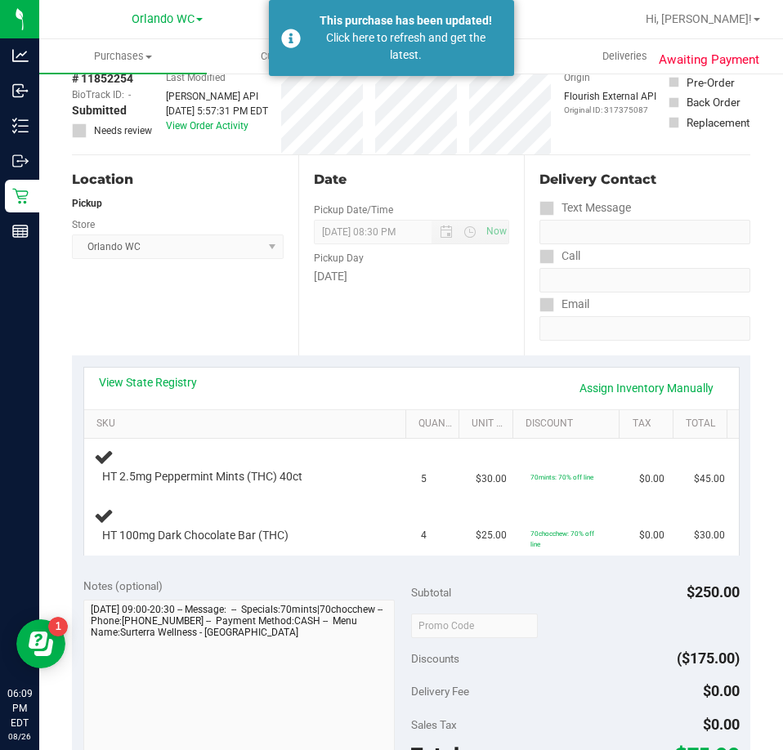
scroll to position [0, 0]
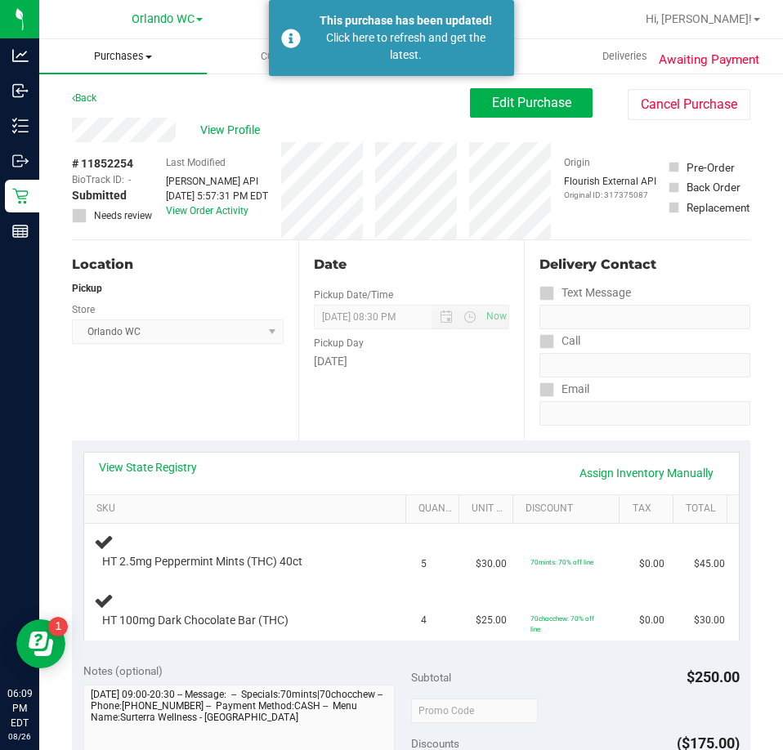
click at [136, 56] on span "Purchases" at bounding box center [122, 56] width 167 height 15
click at [99, 118] on span "Fulfillment" at bounding box center [89, 118] width 101 height 14
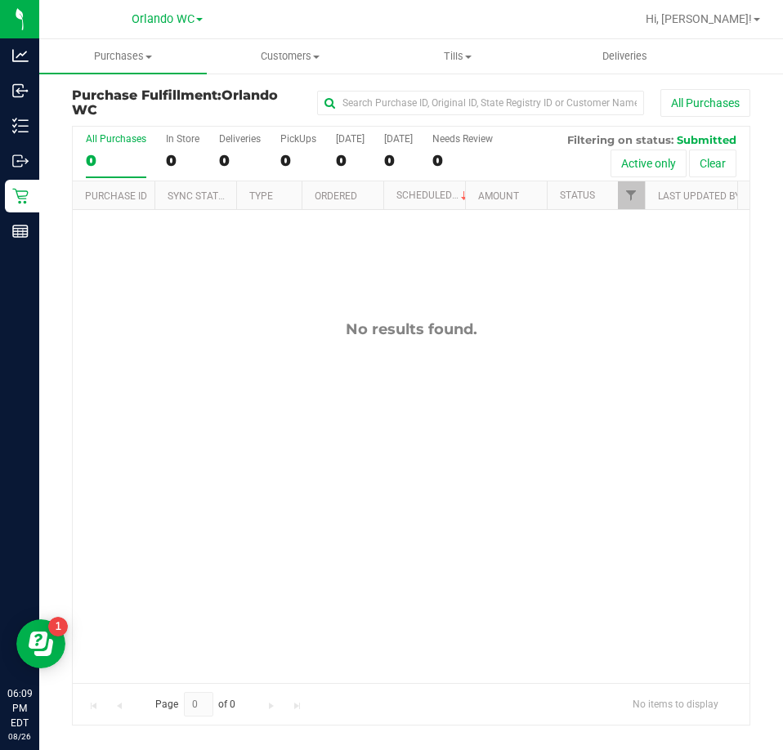
click at [115, 153] on div "0" at bounding box center [116, 160] width 60 height 19
click at [0, 0] on input "All Purchases 0" at bounding box center [0, 0] width 0 height 0
click at [106, 169] on div "0" at bounding box center [116, 160] width 60 height 19
click at [0, 0] on input "All Purchases 0" at bounding box center [0, 0] width 0 height 0
click at [259, 498] on div "No results found." at bounding box center [411, 501] width 676 height 582
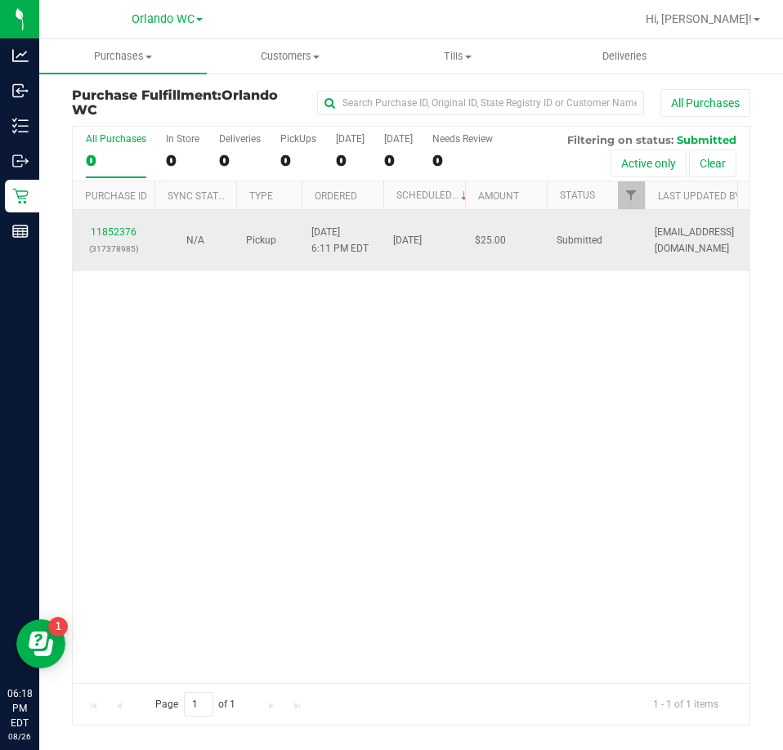
click at [123, 238] on div "11852376 (317378985)" at bounding box center [114, 240] width 62 height 31
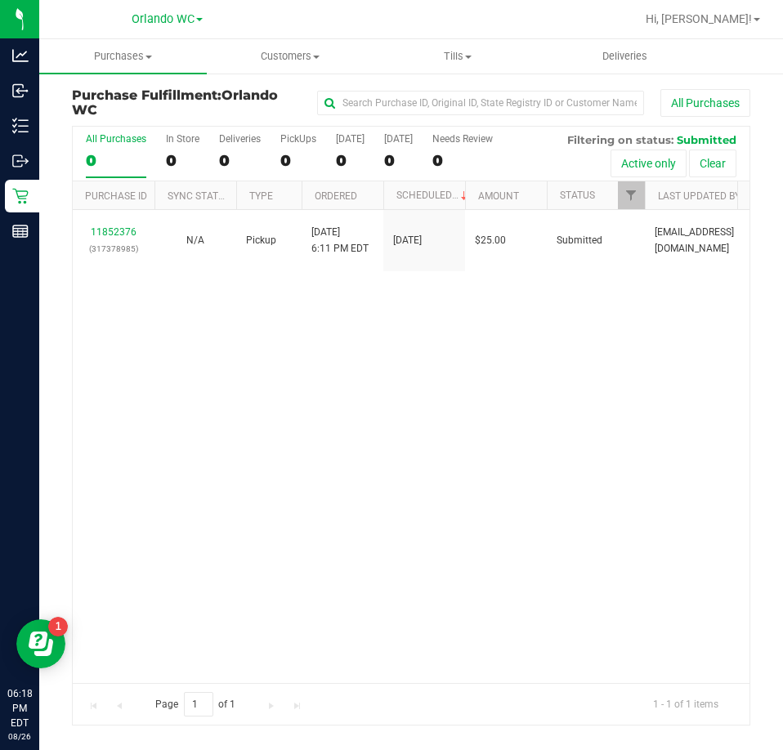
click at [214, 461] on div "11852376 (317378985) N/A Pickup 8/26/2025 6:11 PM EDT 8/26/2025 $25.00 Submitte…" at bounding box center [411, 446] width 676 height 472
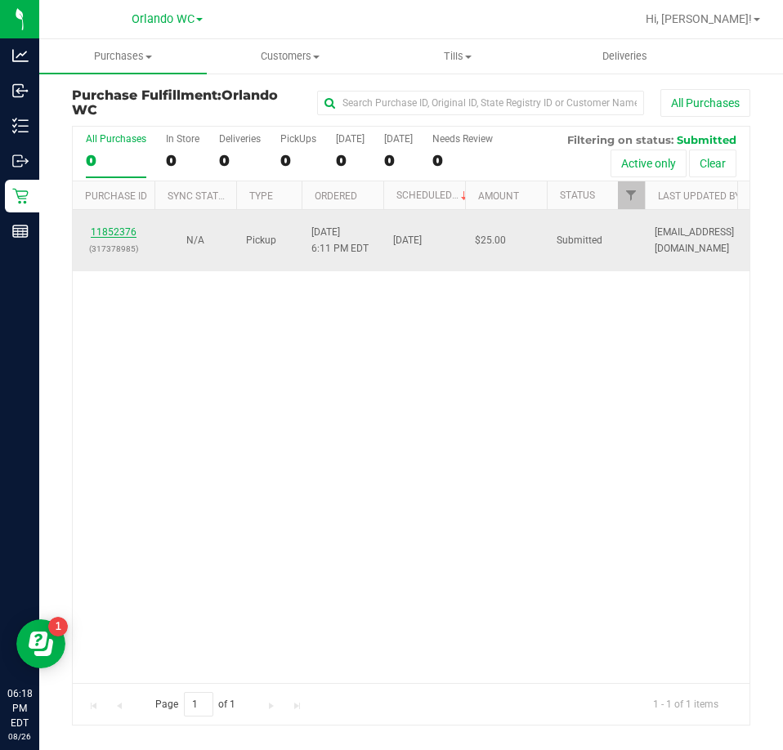
click at [114, 232] on link "11852376" at bounding box center [114, 231] width 46 height 11
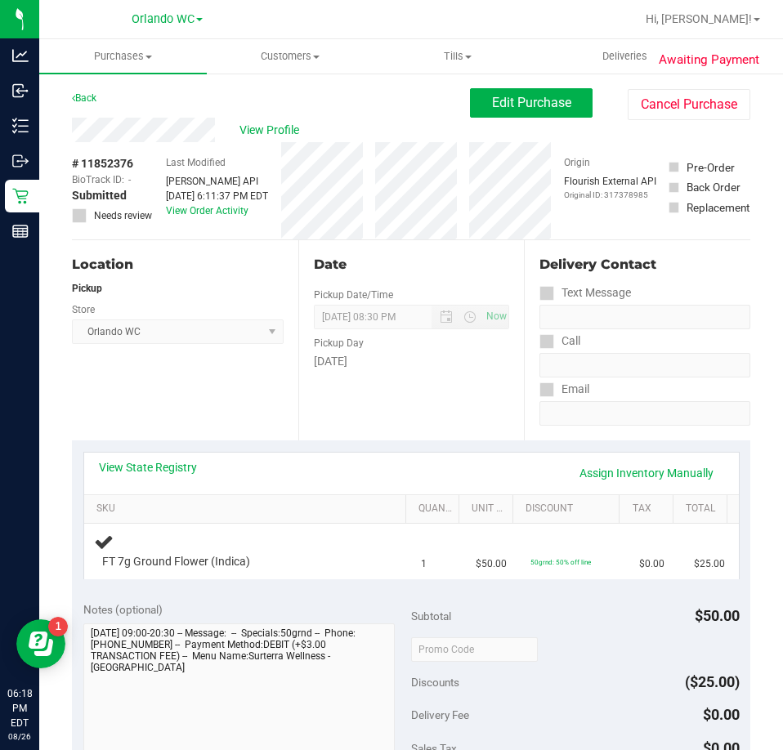
click at [204, 422] on div "Location Pickup Store Orlando WC Select Store Bonita Springs WC Boynton Beach W…" at bounding box center [185, 340] width 226 height 200
click at [119, 51] on span "Purchases" at bounding box center [122, 56] width 167 height 15
click at [86, 118] on span "Fulfillment" at bounding box center [89, 118] width 101 height 14
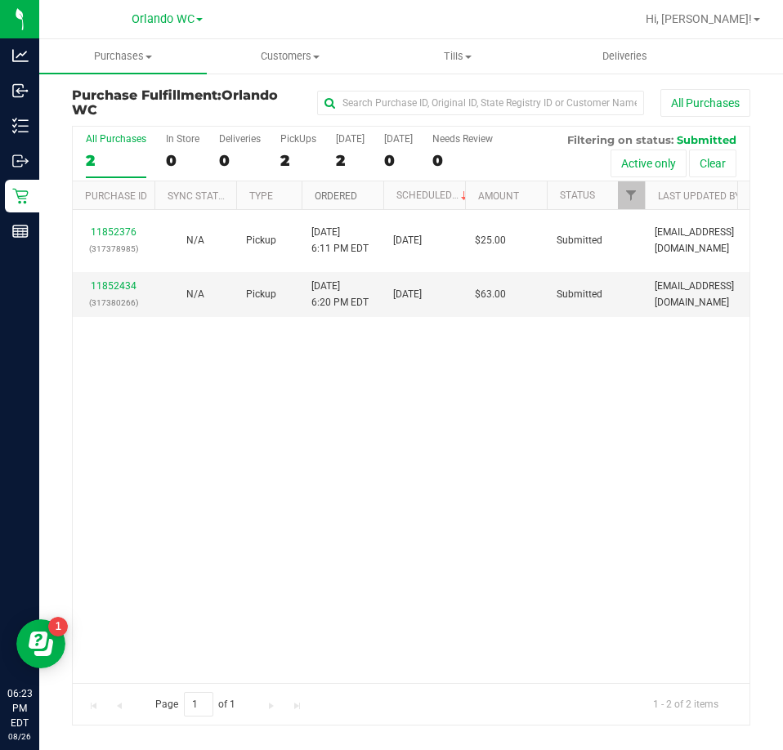
click at [341, 197] on link "Ordered" at bounding box center [335, 195] width 42 height 11
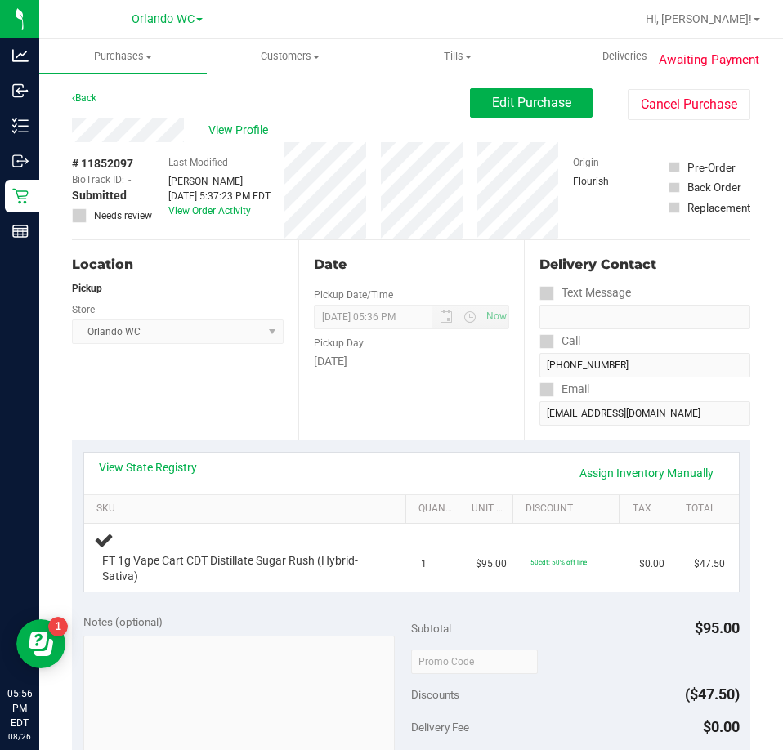
click at [204, 435] on div "Location Pickup Store [GEOGRAPHIC_DATA] WC Select Store [PERSON_NAME][GEOGRAPHI…" at bounding box center [185, 340] width 226 height 200
click at [283, 377] on div "Location Pickup Store [GEOGRAPHIC_DATA] WC Select Store [PERSON_NAME][GEOGRAPHI…" at bounding box center [185, 340] width 226 height 200
click at [364, 430] on div "Date Pickup Date/Time 08/26/2025 Now 08/26/2025 05:36 PM Now Pickup Day Tuesday" at bounding box center [411, 340] width 226 height 200
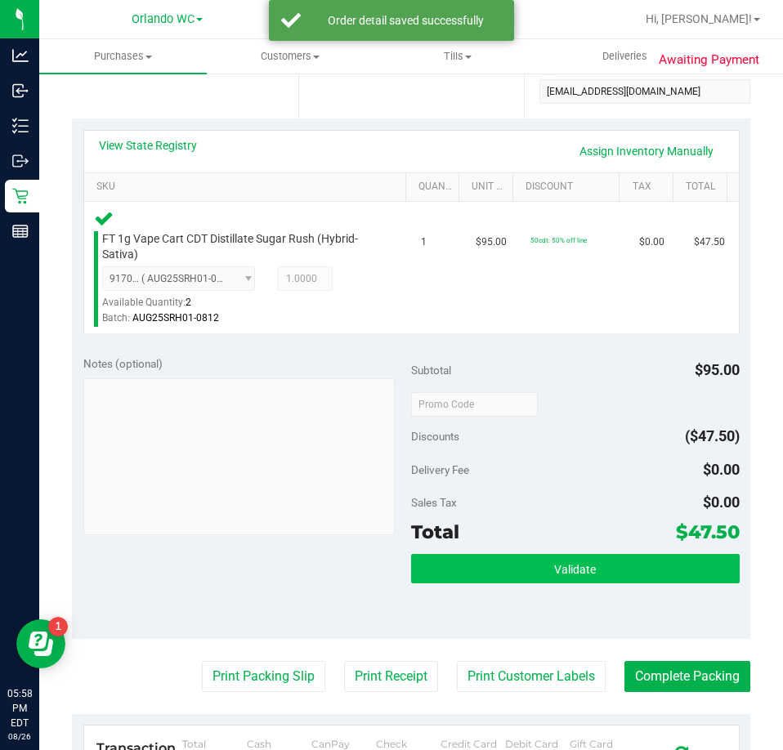
scroll to position [327, 0]
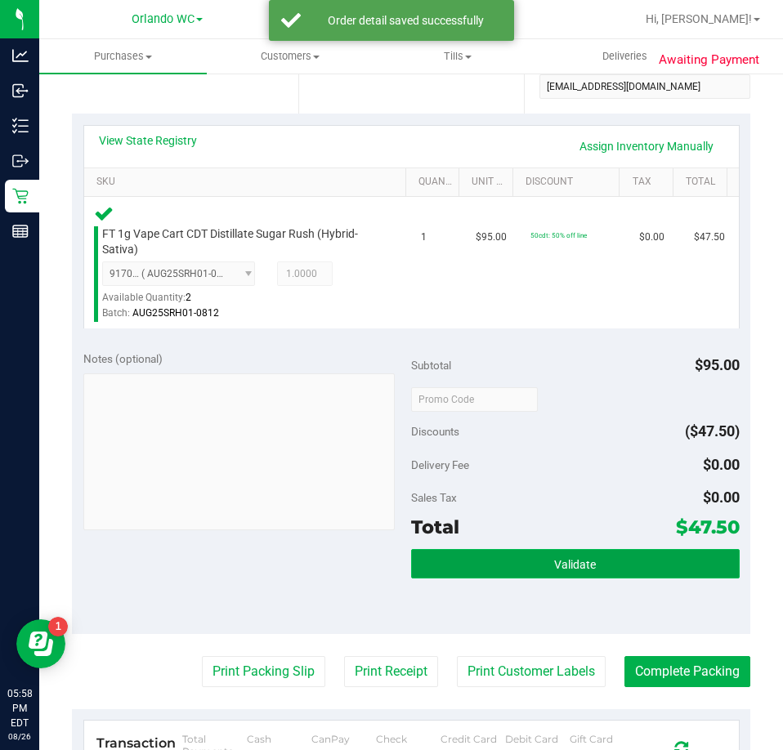
click at [582, 574] on button "Validate" at bounding box center [575, 563] width 328 height 29
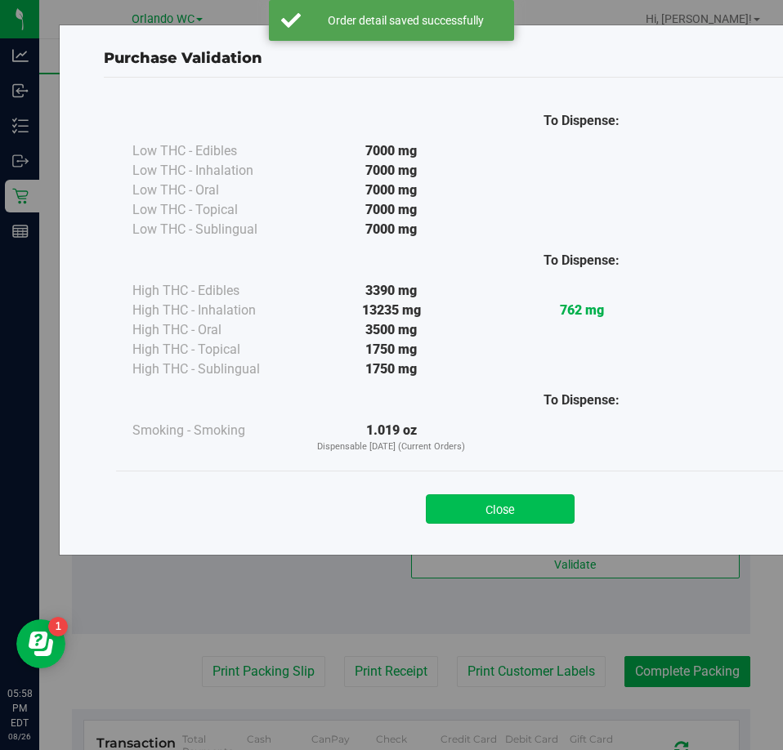
click at [506, 522] on button "Close" at bounding box center [500, 508] width 149 height 29
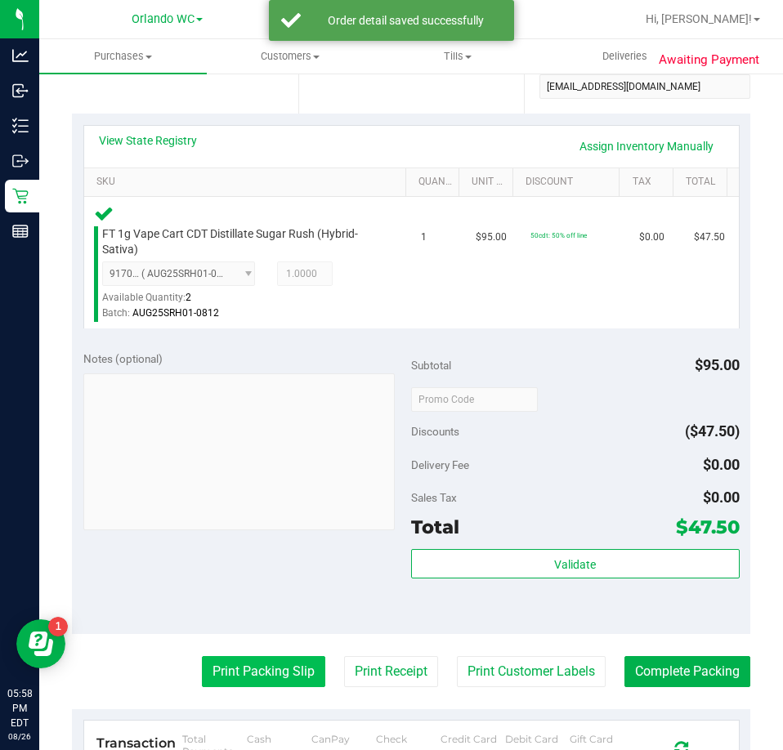
click at [301, 662] on button "Print Packing Slip" at bounding box center [263, 671] width 123 height 31
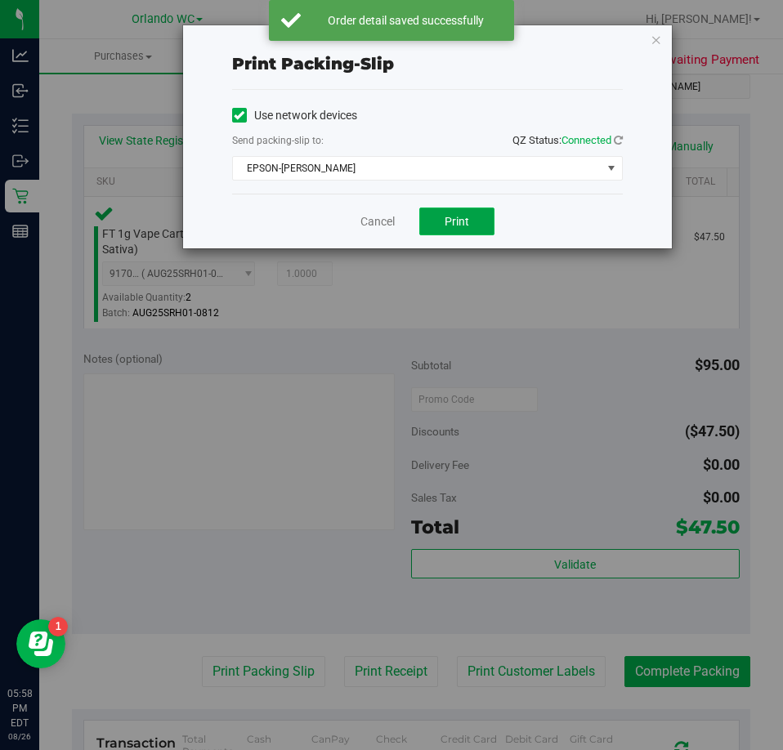
click at [485, 218] on button "Print" at bounding box center [456, 221] width 75 height 28
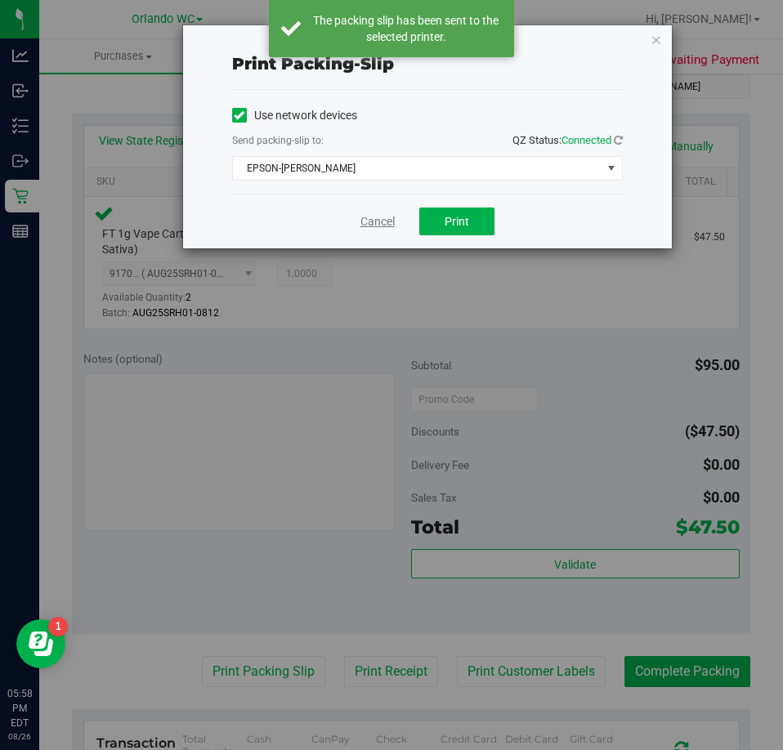
click at [364, 222] on link "Cancel" at bounding box center [377, 221] width 34 height 17
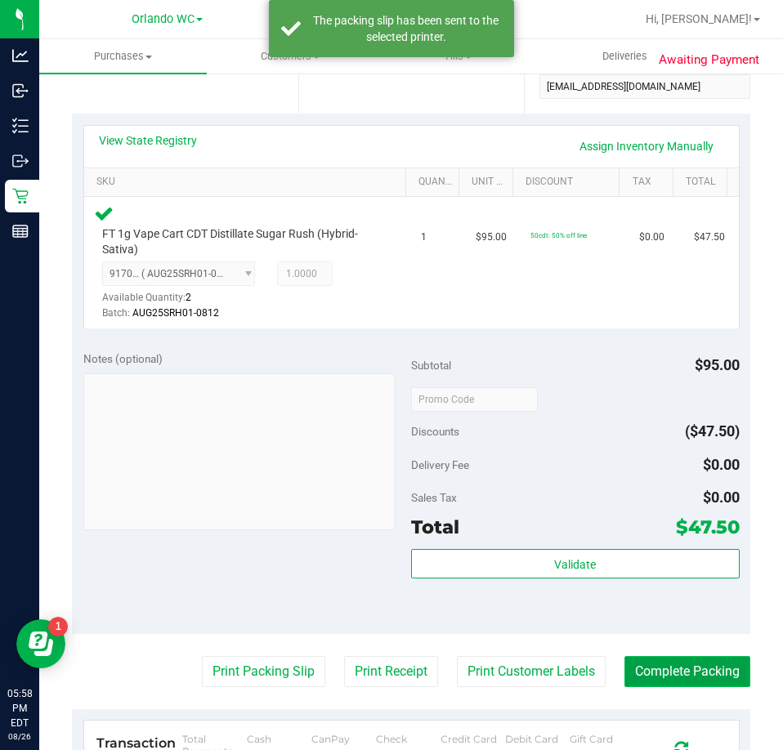
click at [697, 670] on button "Complete Packing" at bounding box center [687, 671] width 126 height 31
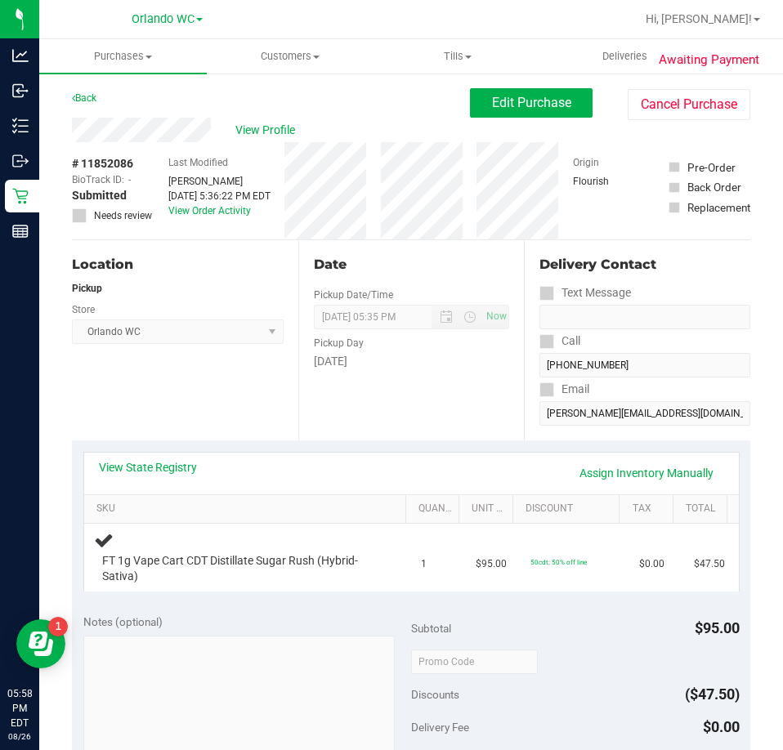
click at [298, 365] on div "Date Pickup Date/Time [DATE] Now [DATE] 05:35 PM Now Pickup Day [DATE]" at bounding box center [411, 340] width 226 height 200
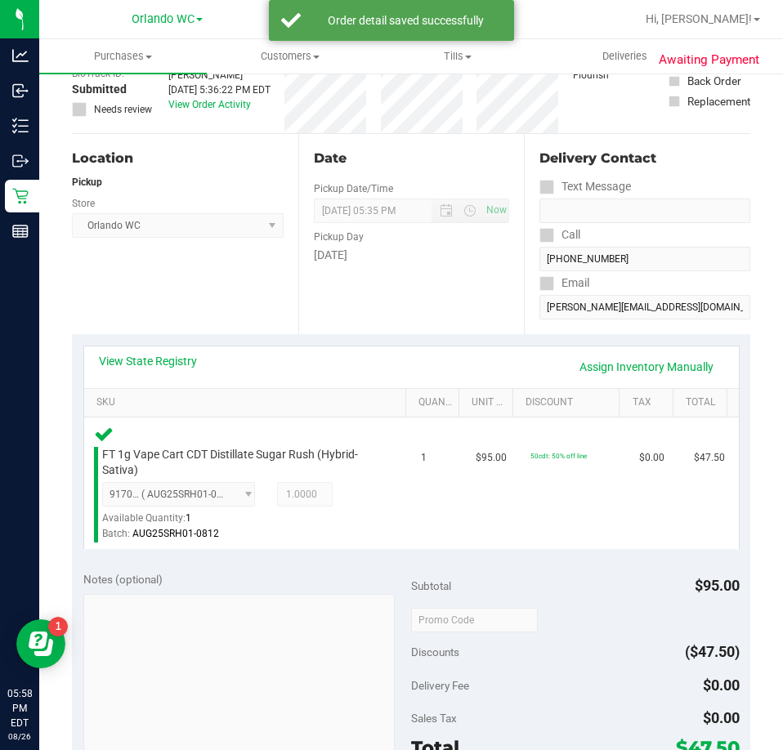
scroll to position [245, 0]
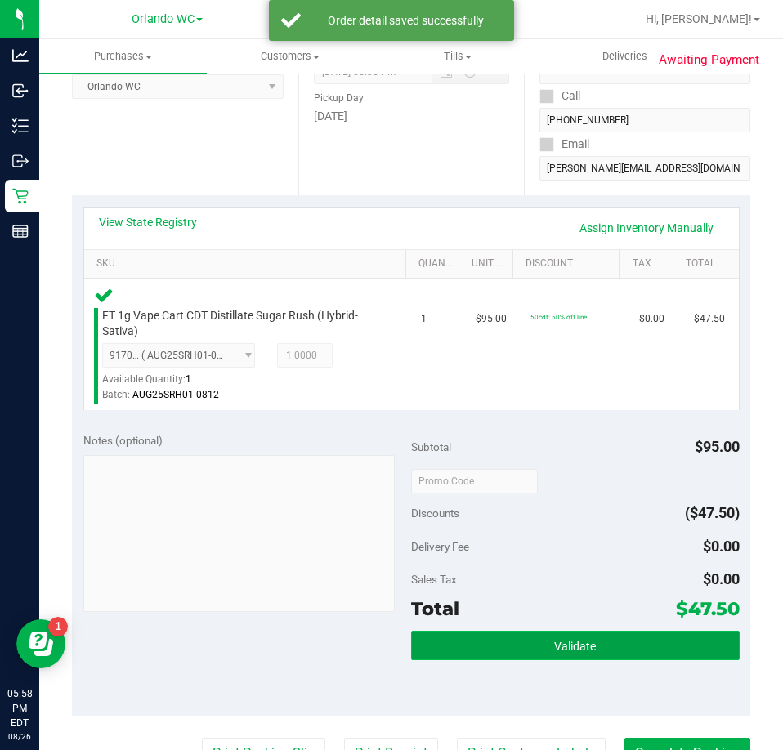
click at [563, 652] on span "Validate" at bounding box center [575, 646] width 42 height 13
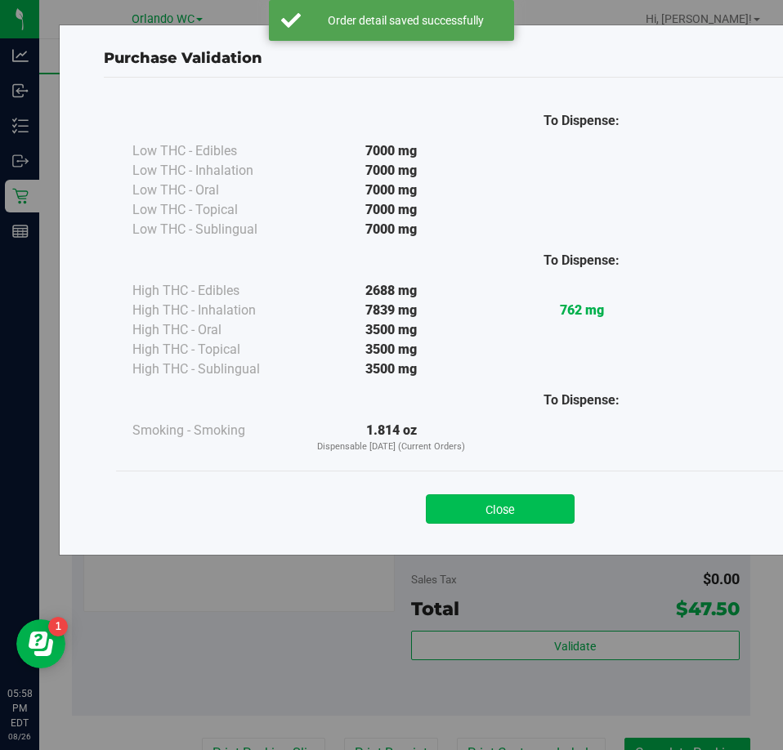
drag, startPoint x: 493, startPoint y: 490, endPoint x: 492, endPoint y: 506, distance: 15.5
click at [492, 492] on div "Close" at bounding box center [499, 504] width 743 height 41
click at [492, 506] on button "Close" at bounding box center [500, 508] width 149 height 29
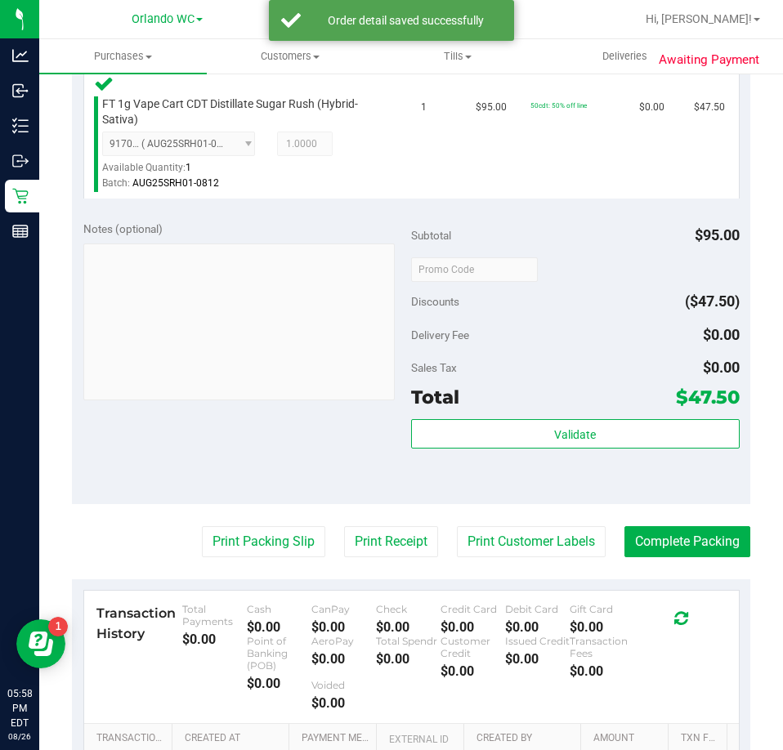
scroll to position [490, 0]
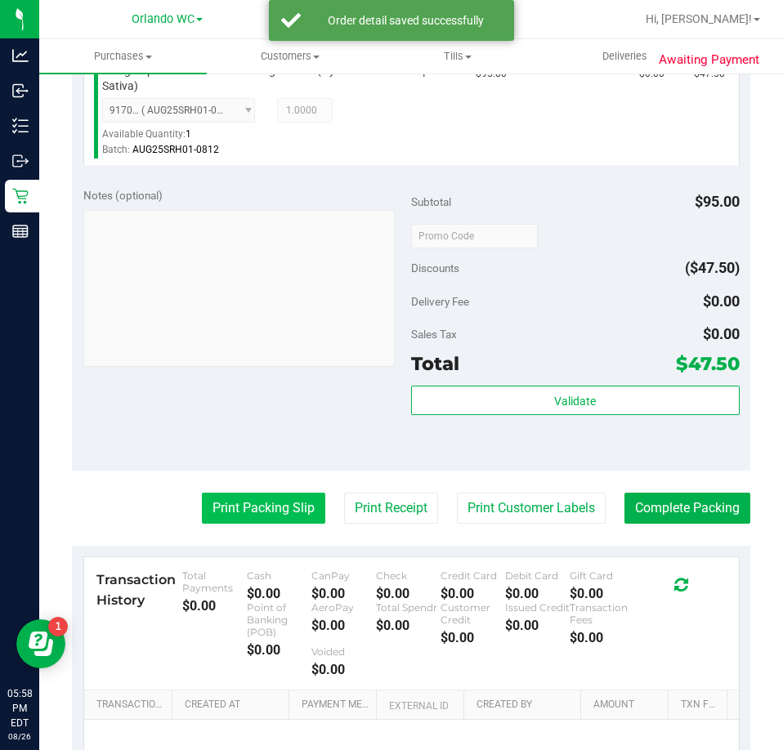
click at [258, 523] on button "Print Packing Slip" at bounding box center [263, 508] width 123 height 31
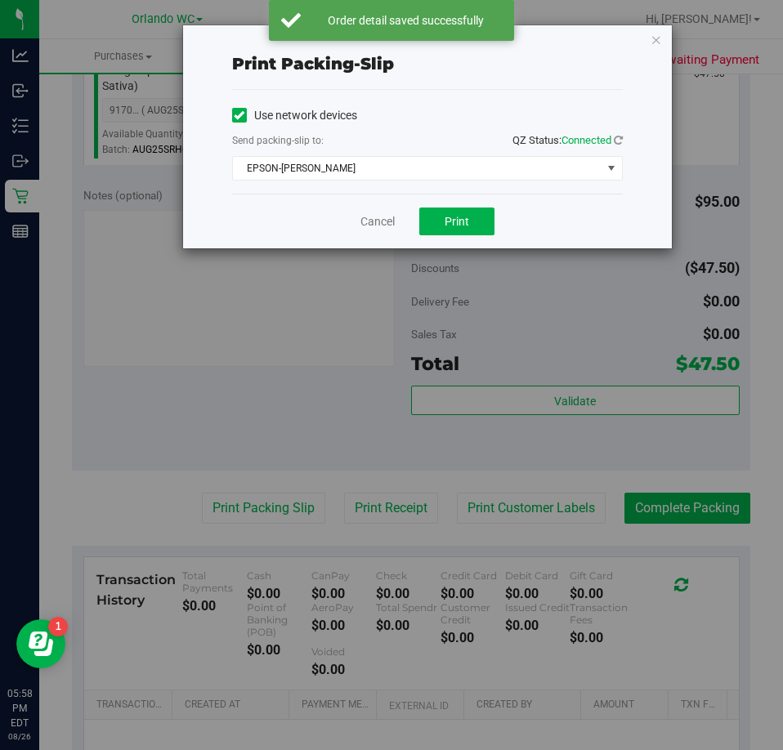
click at [480, 203] on div "Cancel Print" at bounding box center [427, 221] width 390 height 55
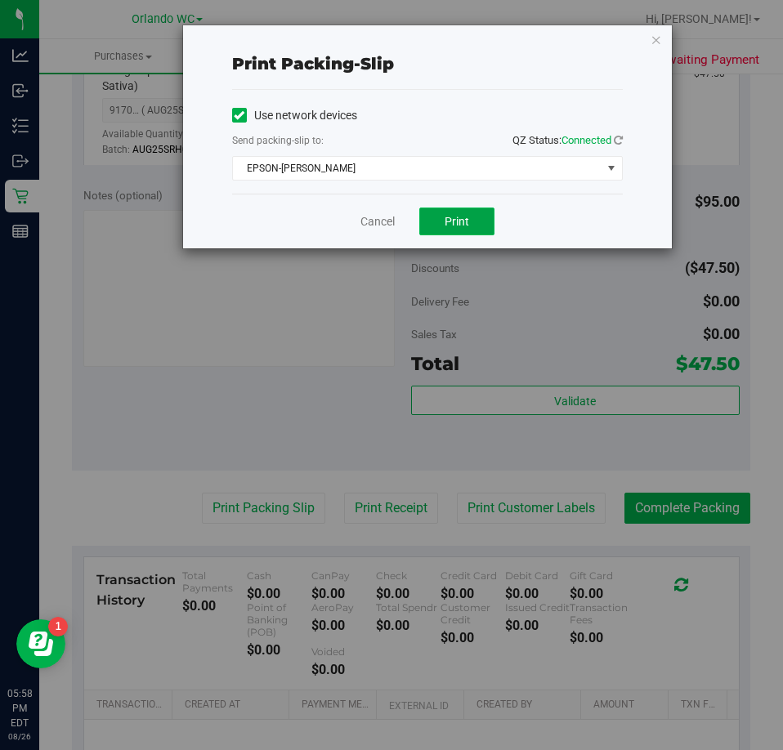
click at [471, 217] on button "Print" at bounding box center [456, 221] width 75 height 28
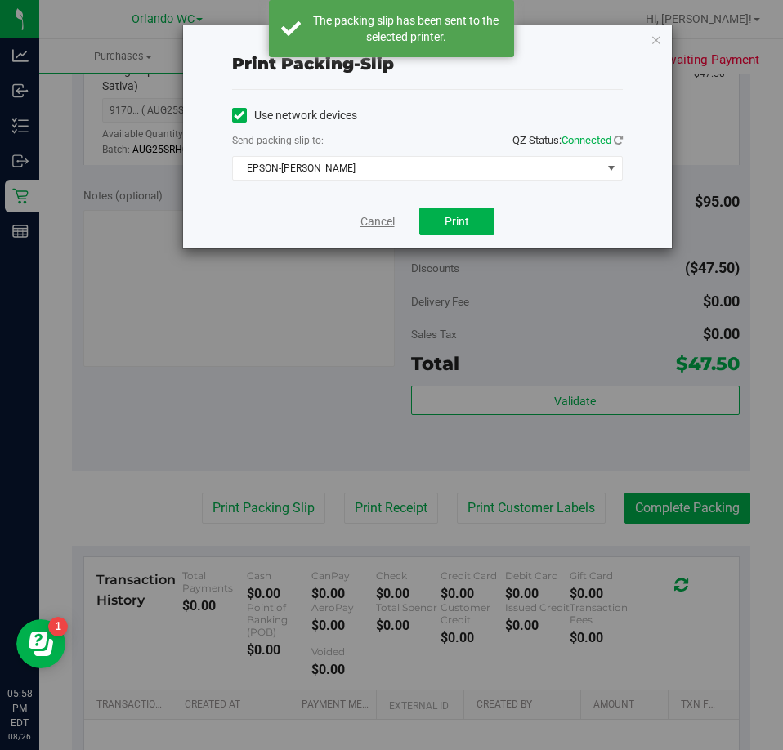
click at [380, 226] on link "Cancel" at bounding box center [377, 221] width 34 height 17
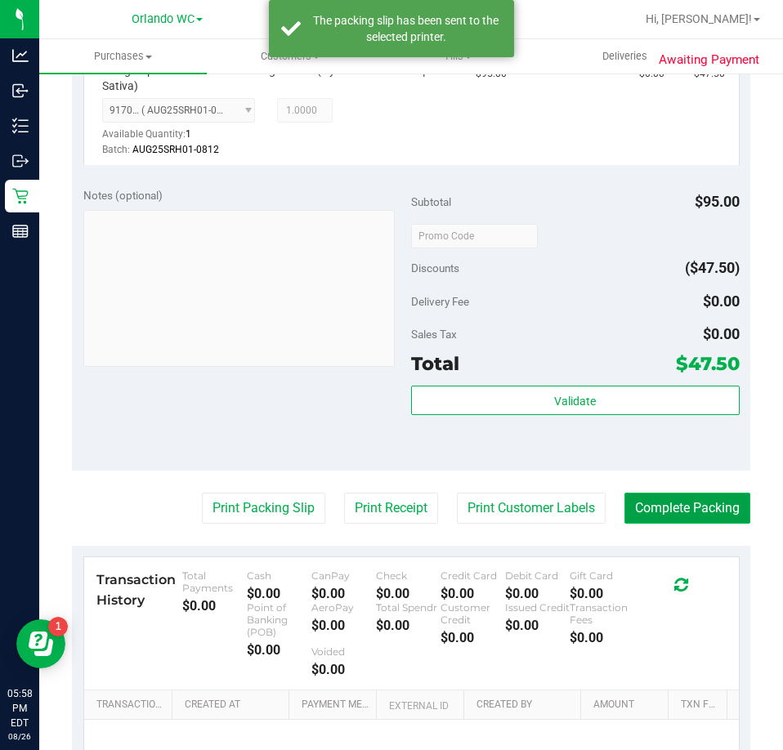
click at [674, 507] on button "Complete Packing" at bounding box center [687, 508] width 126 height 31
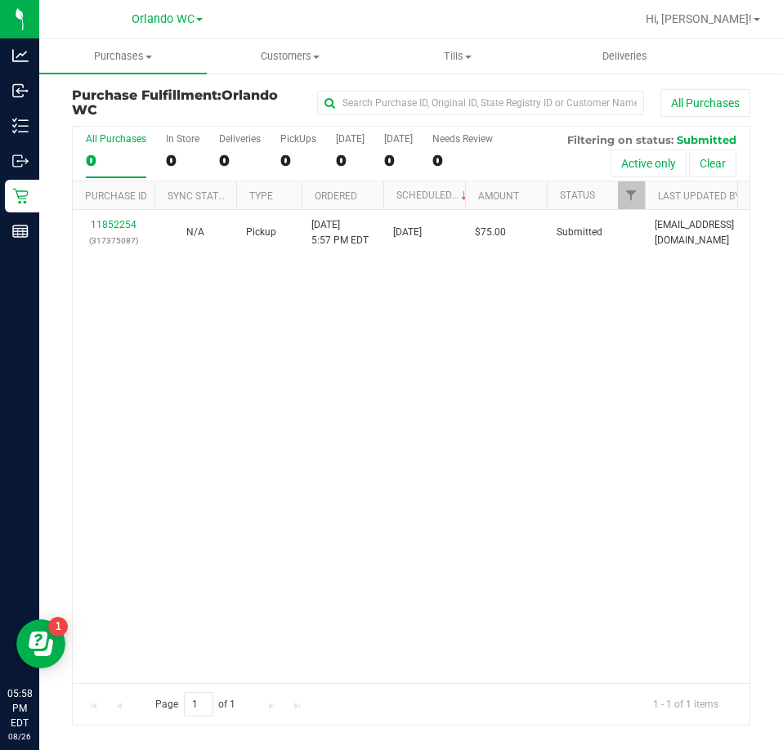
click at [274, 399] on div "11852254 (317375087) N/A Pickup 8/26/2025 5:57 PM EDT 8/26/2025 $75.00 Submitte…" at bounding box center [411, 446] width 676 height 472
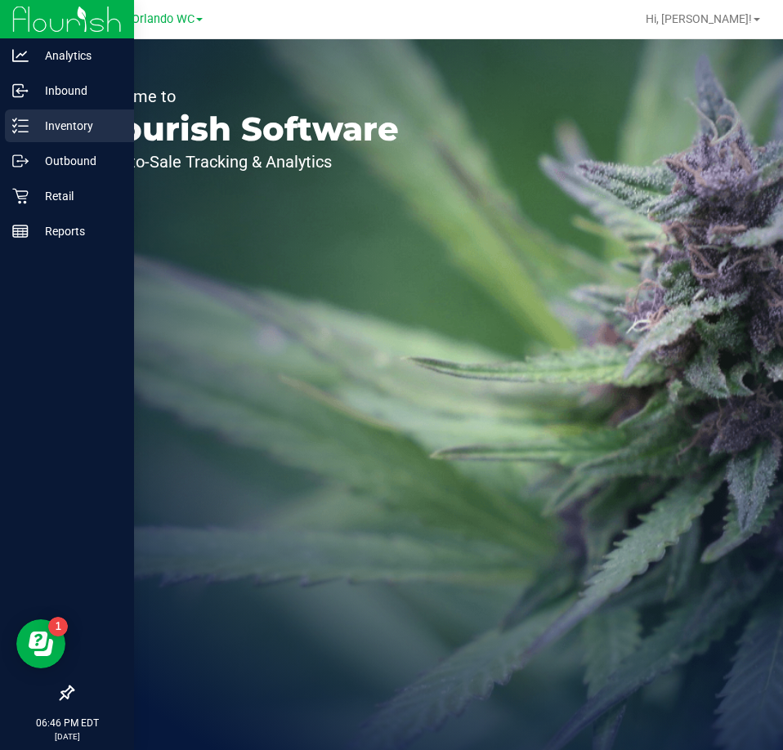
click at [15, 123] on icon at bounding box center [20, 126] width 16 height 16
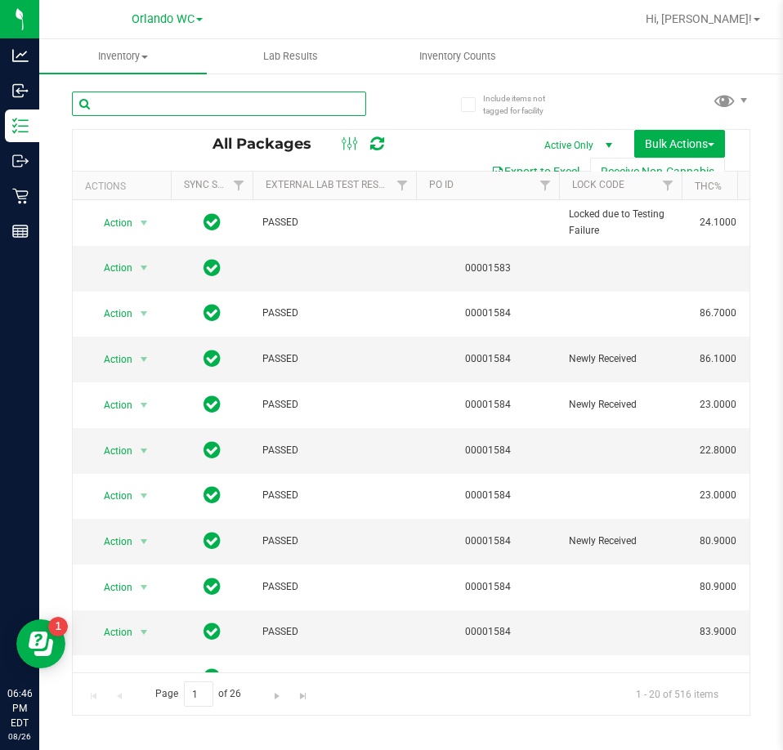
click at [199, 107] on input "text" at bounding box center [219, 103] width 294 height 25
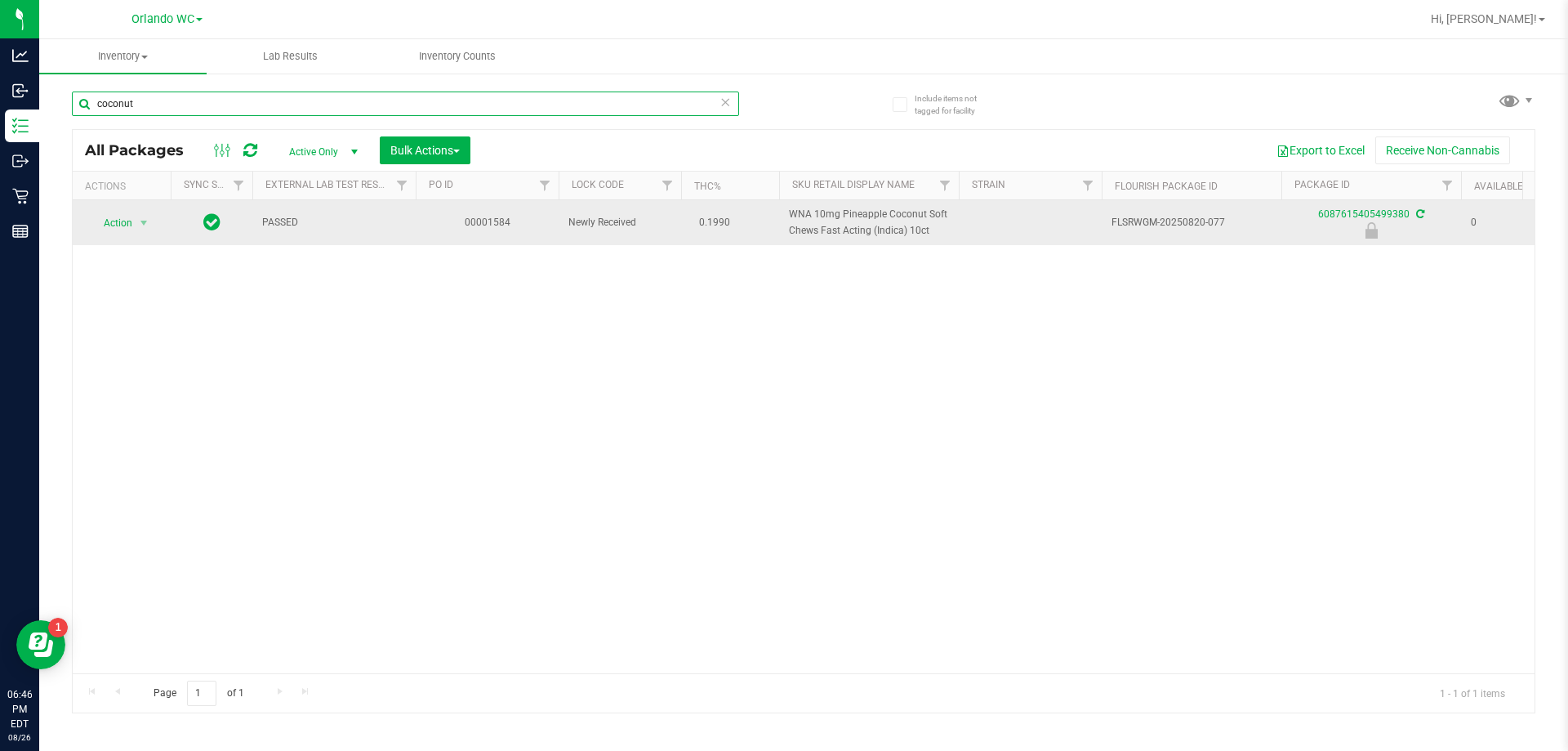
type input "coconut"
click at [782, 236] on span "WNA 10mg Pineapple Coconut Soft Chews Fast Acting (Indica) 10ct" at bounding box center [869, 222] width 160 height 31
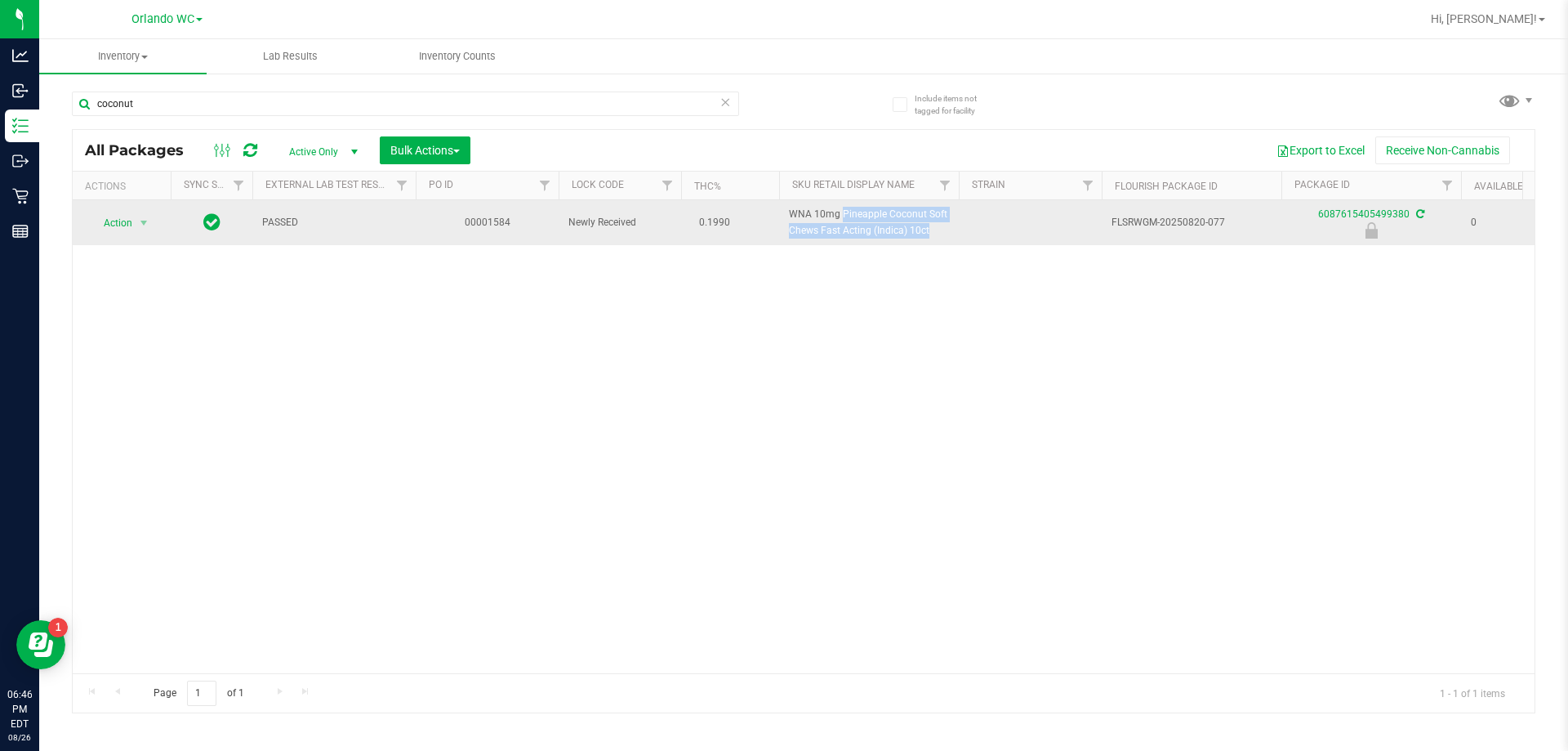
click at [782, 236] on span "WNA 10mg Pineapple Coconut Soft Chews Fast Acting (Indica) 10ct" at bounding box center [869, 222] width 160 height 31
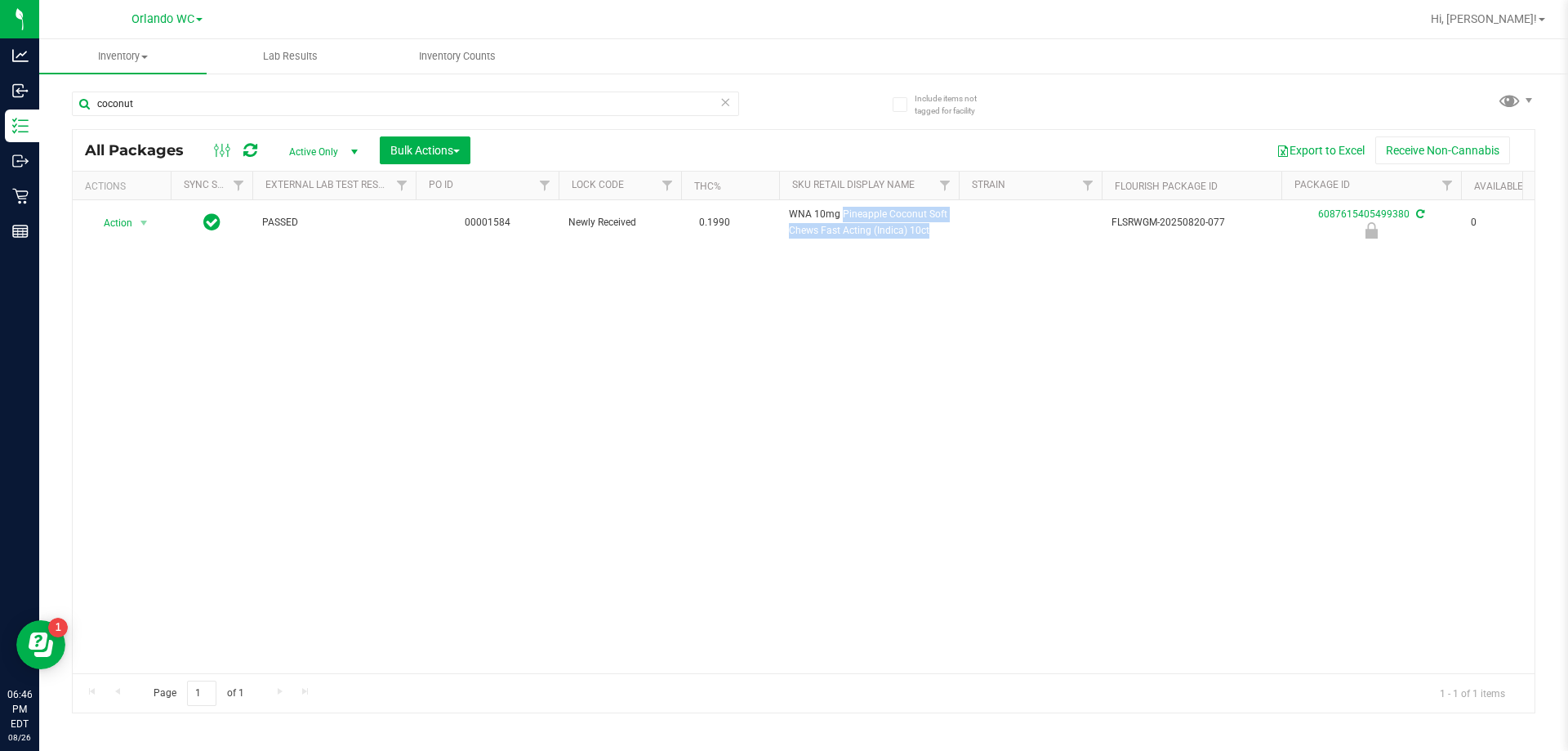
copy td "WNA 10mg Pineapple Coconut Soft Chews Fast Acting (Indica) 10ct"
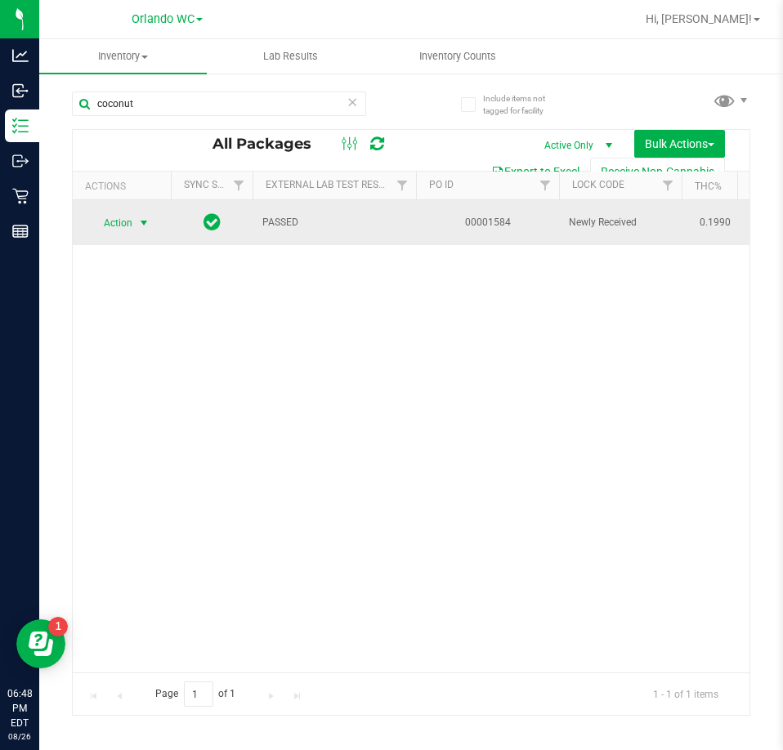
click at [149, 221] on span "select" at bounding box center [143, 222] width 13 height 13
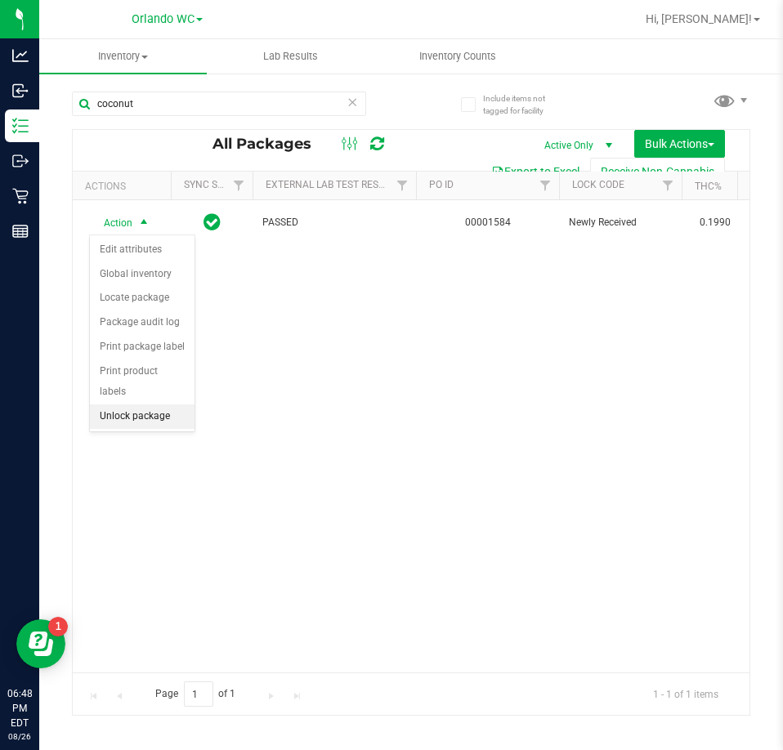
click at [131, 404] on li "Unlock package" at bounding box center [142, 416] width 105 height 25
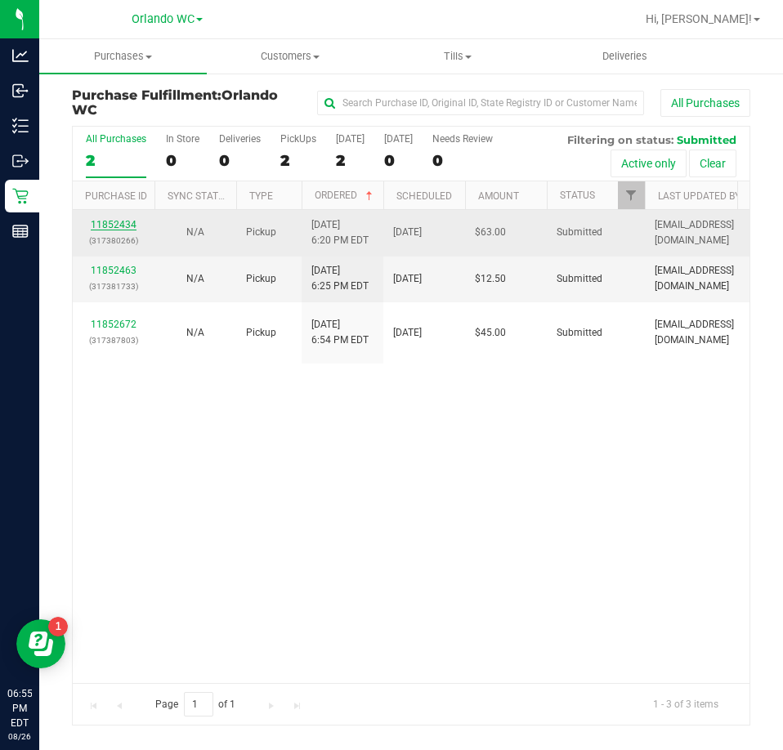
click at [121, 228] on link "11852434" at bounding box center [114, 224] width 46 height 11
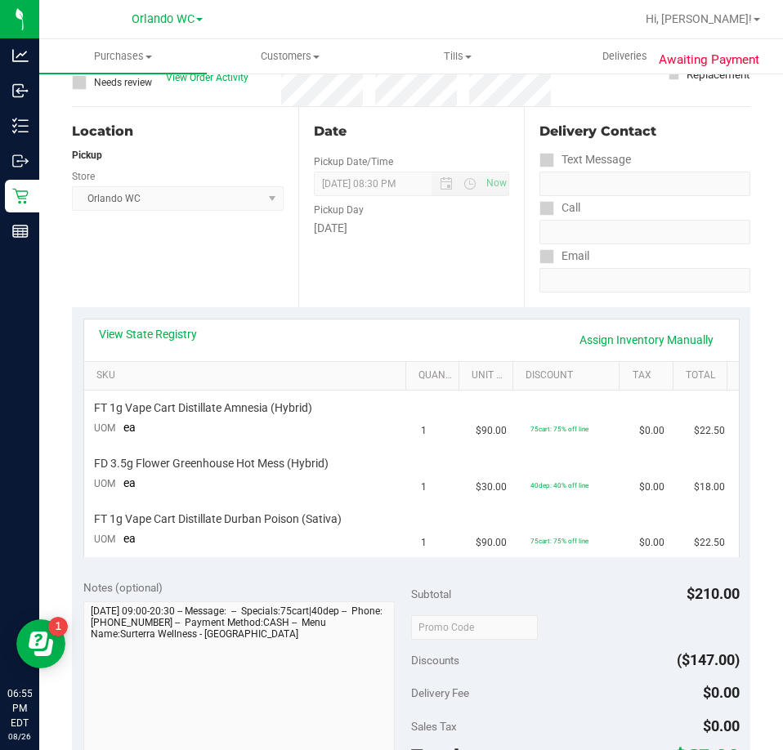
scroll to position [163, 0]
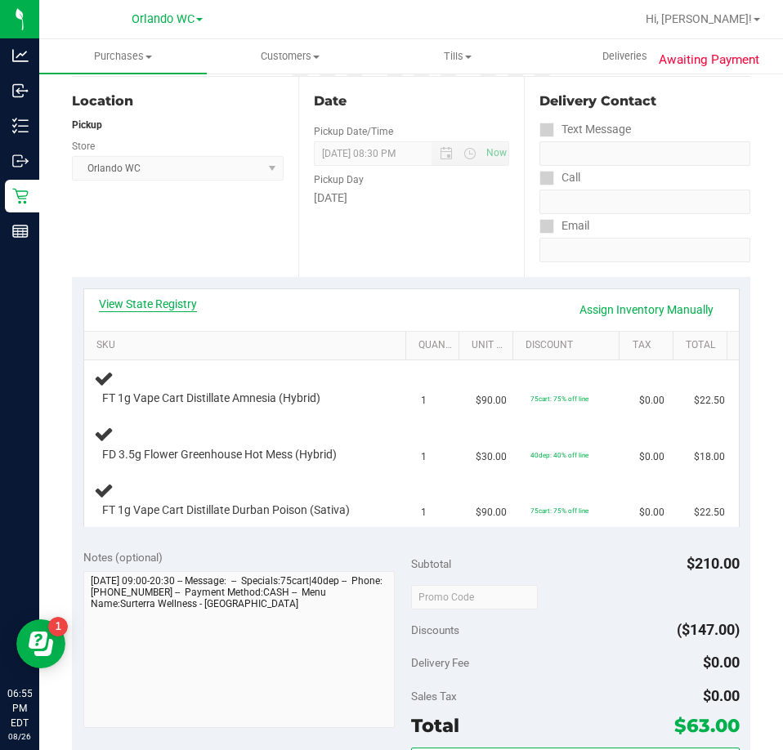
click at [162, 297] on link "View State Registry" at bounding box center [148, 304] width 98 height 16
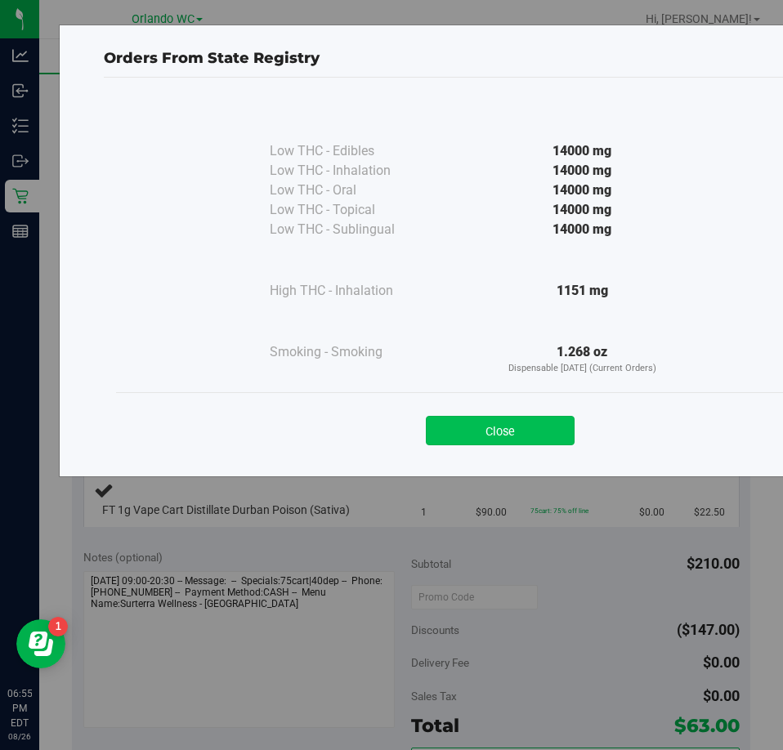
click at [502, 439] on button "Close" at bounding box center [500, 430] width 149 height 29
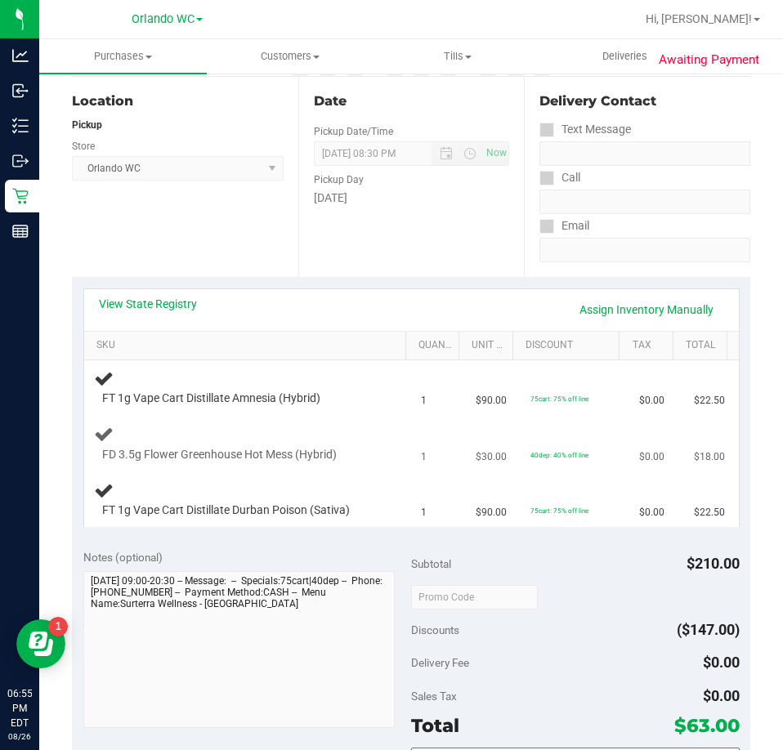
click at [328, 448] on span "FD 3.5g Flower Greenhouse Hot Mess (Hybrid)" at bounding box center [219, 455] width 234 height 16
click at [328, 462] on div at bounding box center [240, 462] width 277 height 1
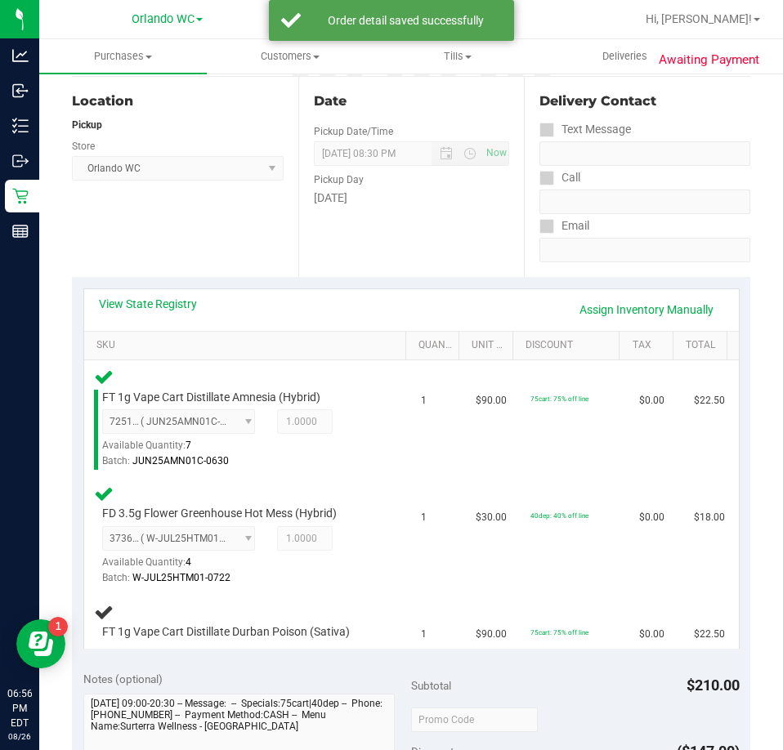
scroll to position [572, 0]
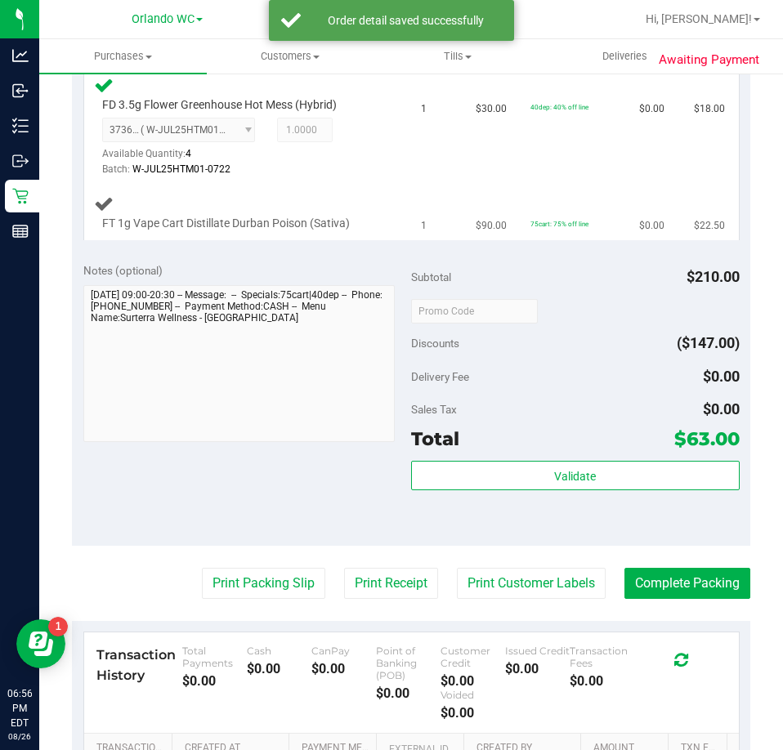
click at [314, 216] on span "FT 1g Vape Cart Distillate Durban Poison (Sativa)" at bounding box center [226, 224] width 248 height 16
click at [313, 233] on td "FT 1g Vape Cart Distillate Durban Poison (Sativa)" at bounding box center [248, 212] width 328 height 55
click at [313, 230] on span "FT 1g Vape Cart Distillate Durban Poison (Sativa)" at bounding box center [226, 224] width 248 height 16
click at [314, 227] on span "FT 1g Vape Cart Distillate Durban Poison (Sativa)" at bounding box center [226, 224] width 248 height 16
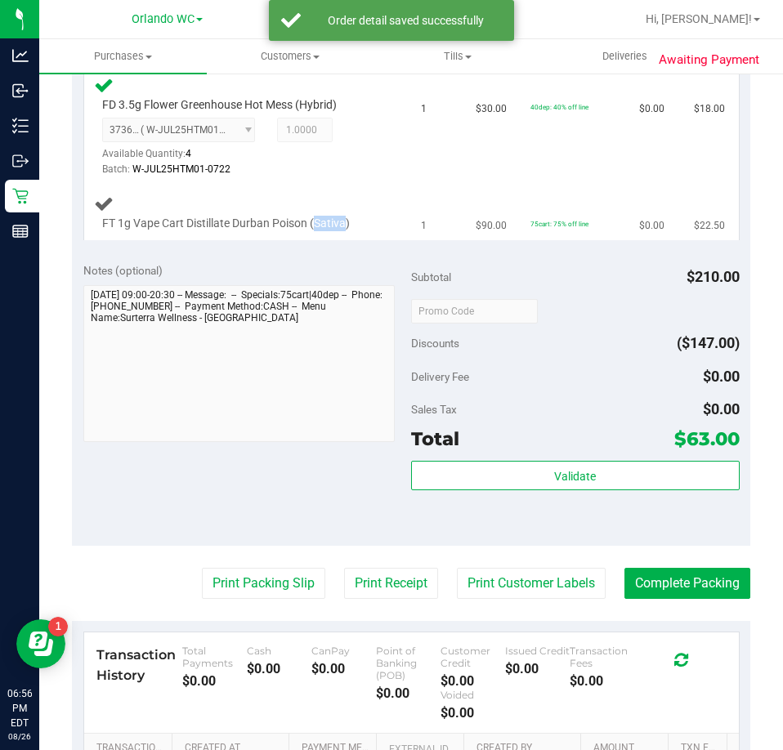
click at [314, 227] on span "FT 1g Vape Cart Distillate Durban Poison (Sativa)" at bounding box center [226, 224] width 248 height 16
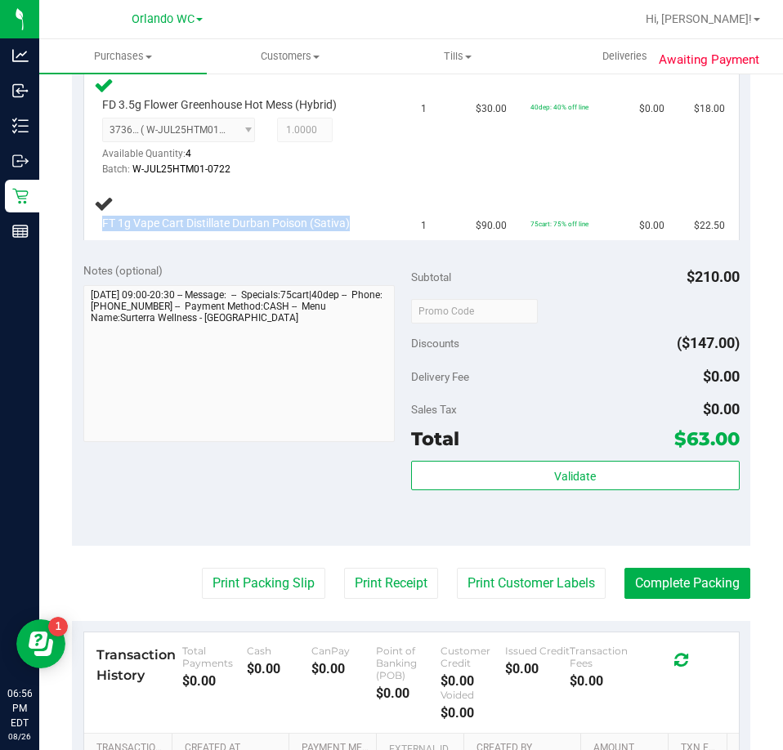
copy div "FT 1g Vape Cart Distillate Durban Poison (Sativa)"
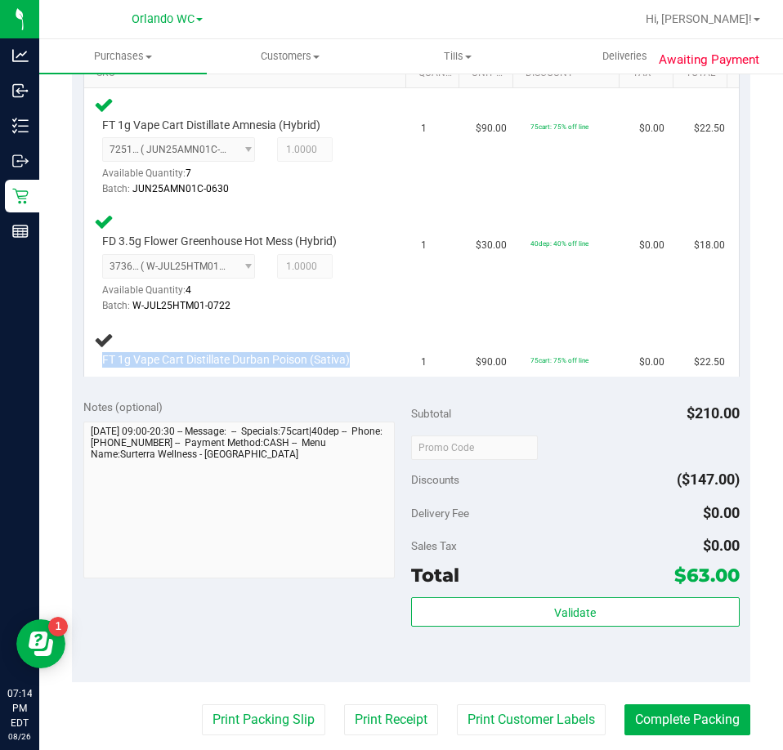
scroll to position [490, 0]
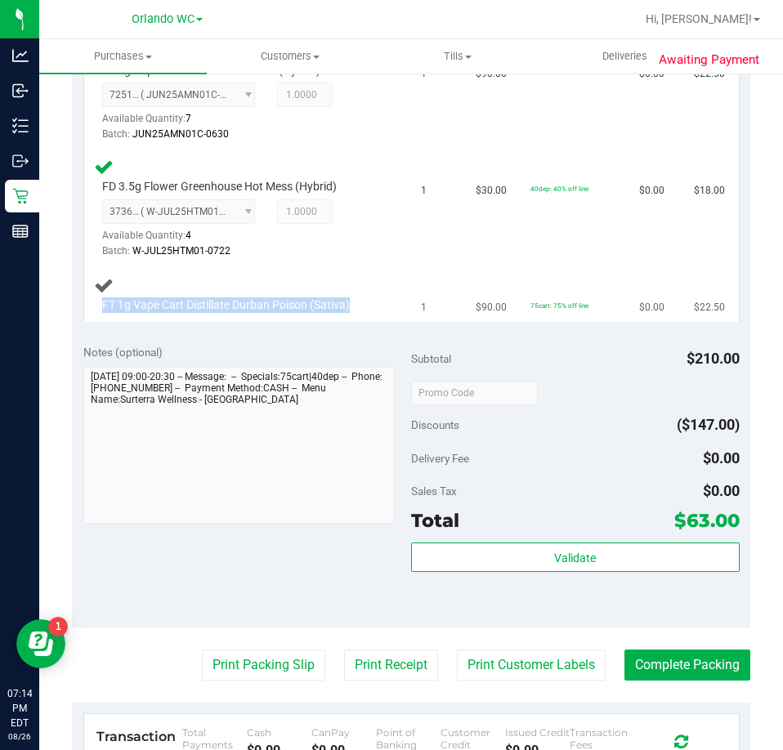
click at [279, 299] on span "FT 1g Vape Cart Distillate Durban Poison (Sativa)" at bounding box center [226, 305] width 248 height 16
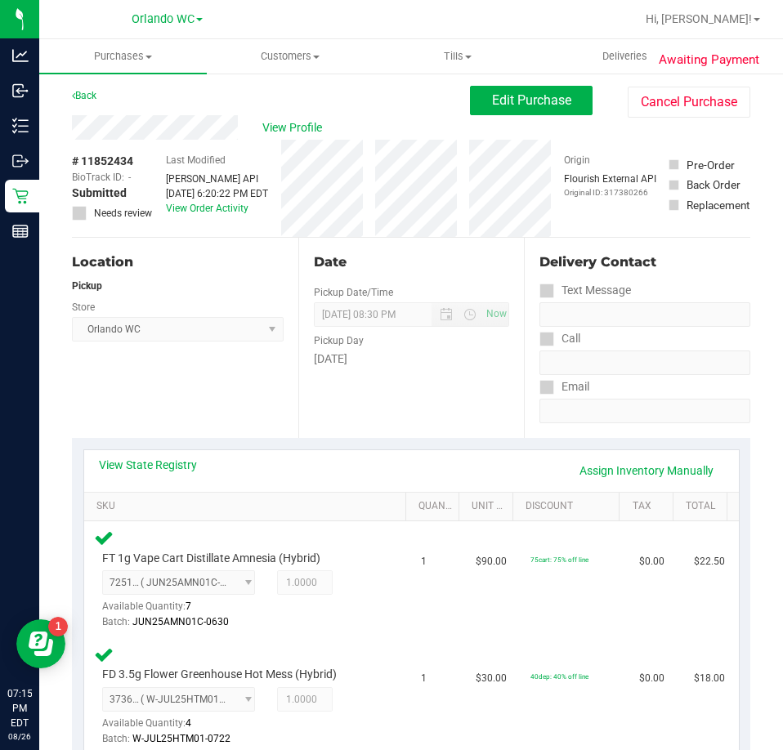
scroll to position [0, 0]
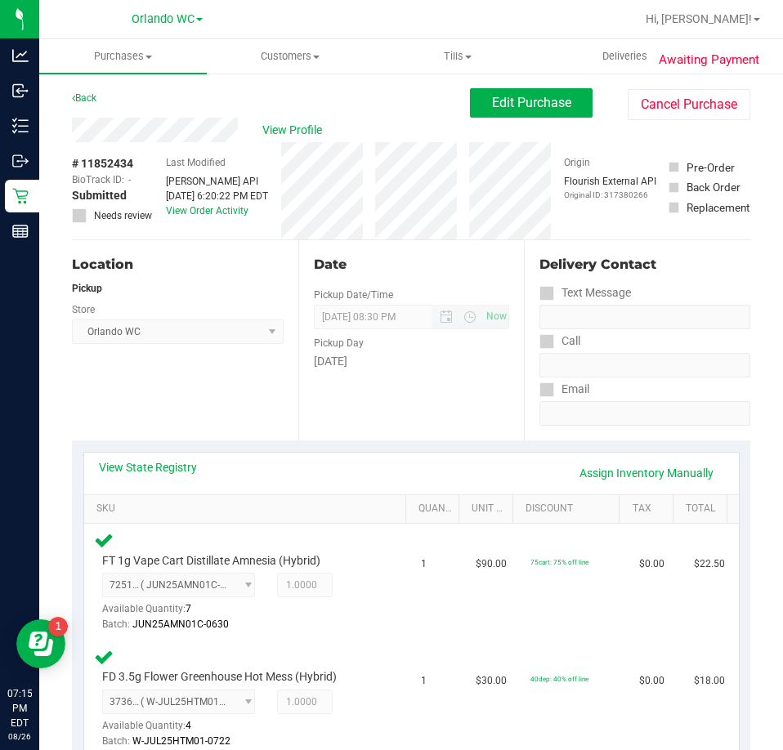
click at [341, 318] on span "[DATE] 08:30 PM Now" at bounding box center [412, 317] width 196 height 25
click at [234, 354] on div "Location Pickup Store [GEOGRAPHIC_DATA] WC Select Store [PERSON_NAME][GEOGRAPHI…" at bounding box center [185, 340] width 226 height 200
click at [135, 56] on span "Purchases" at bounding box center [122, 56] width 167 height 15
click at [69, 118] on span "Fulfillment" at bounding box center [89, 118] width 101 height 14
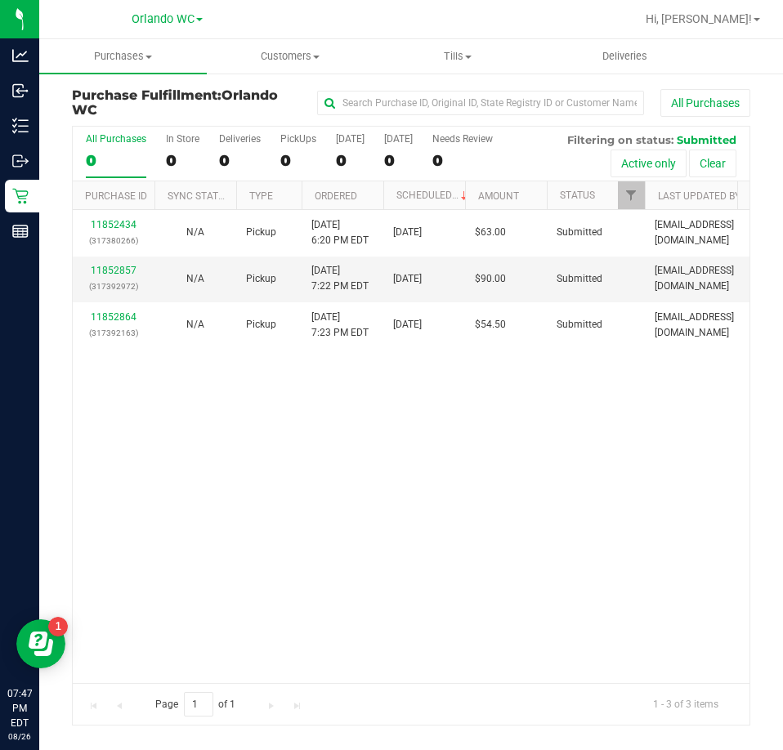
click at [480, 393] on div "11852434 (317380266) N/A Pickup 8/26/2025 6:20 PM EDT 8/26/2025 $63.00 Submitte…" at bounding box center [411, 446] width 676 height 472
click at [330, 206] on th "Ordered" at bounding box center [342, 195] width 82 height 29
click at [274, 599] on div "11852434 (317380266) N/A Pickup 8/26/2025 6:20 PM EDT 8/26/2025 $63.00 Submitte…" at bounding box center [411, 446] width 676 height 472
click at [587, 479] on div "11852434 (317380266) N/A Pickup 8/26/2025 6:20 PM EDT 8/26/2025 $63.00 Submitte…" at bounding box center [411, 446] width 676 height 472
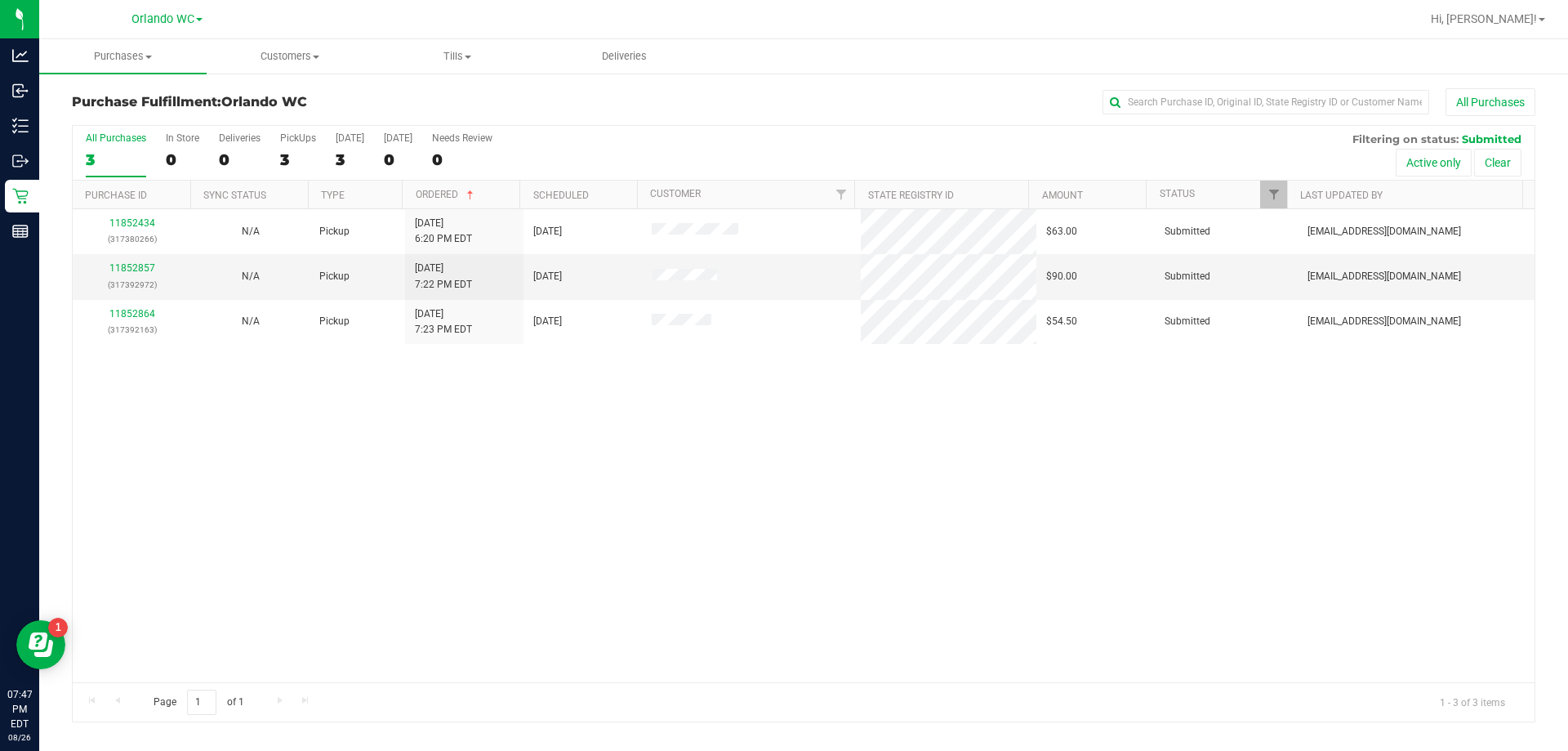
drag, startPoint x: 516, startPoint y: 462, endPoint x: 473, endPoint y: 436, distance: 50.2
click at [516, 457] on div "11852434 (317380266) N/A Pickup 8/26/2025 6:20 PM EDT 8/26/2025 $63.00 Submitte…" at bounding box center [804, 445] width 1462 height 473
click at [139, 265] on link "11852857" at bounding box center [132, 267] width 46 height 11
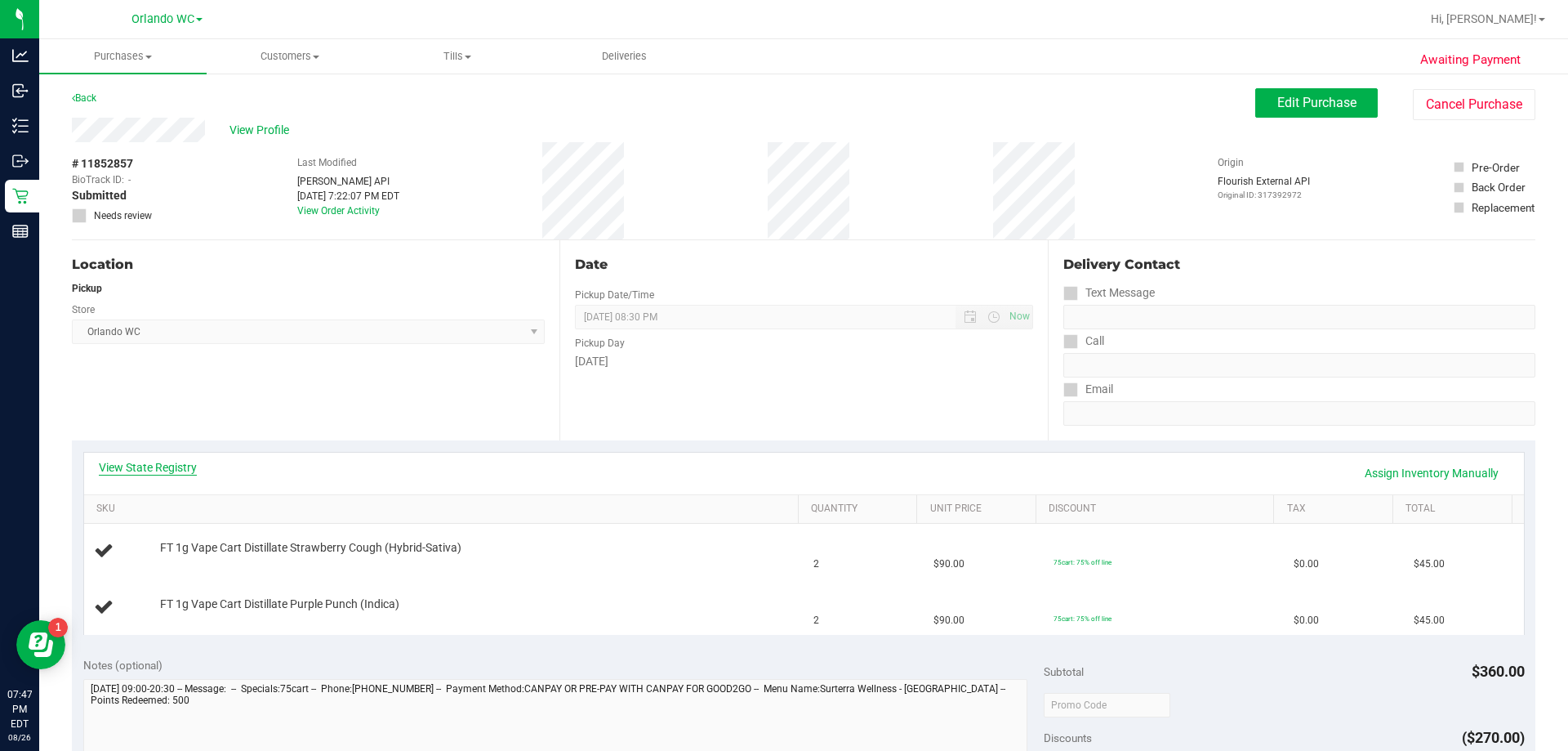
click at [180, 462] on link "View State Registry" at bounding box center [148, 467] width 98 height 16
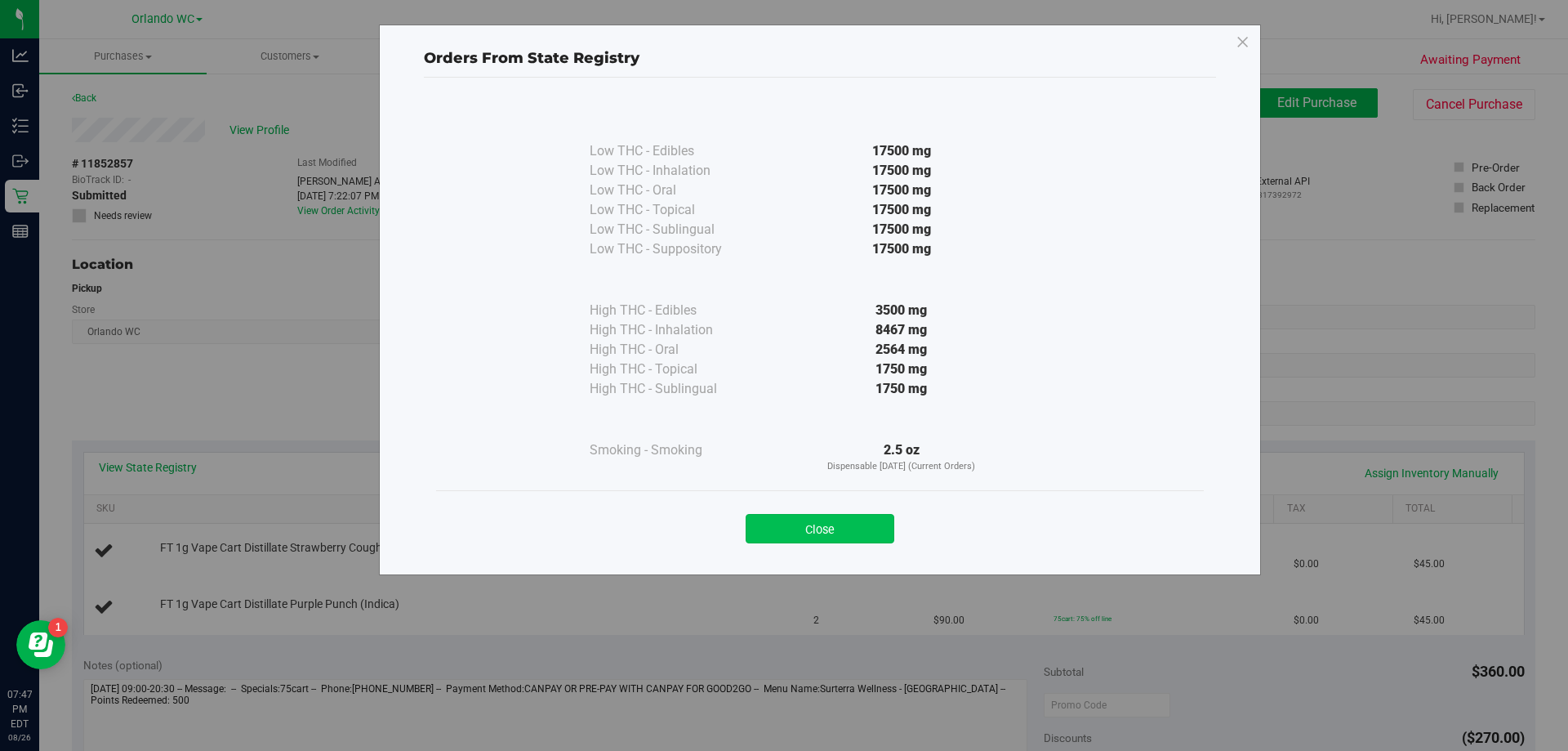
click at [782, 533] on button "Close" at bounding box center [820, 528] width 149 height 29
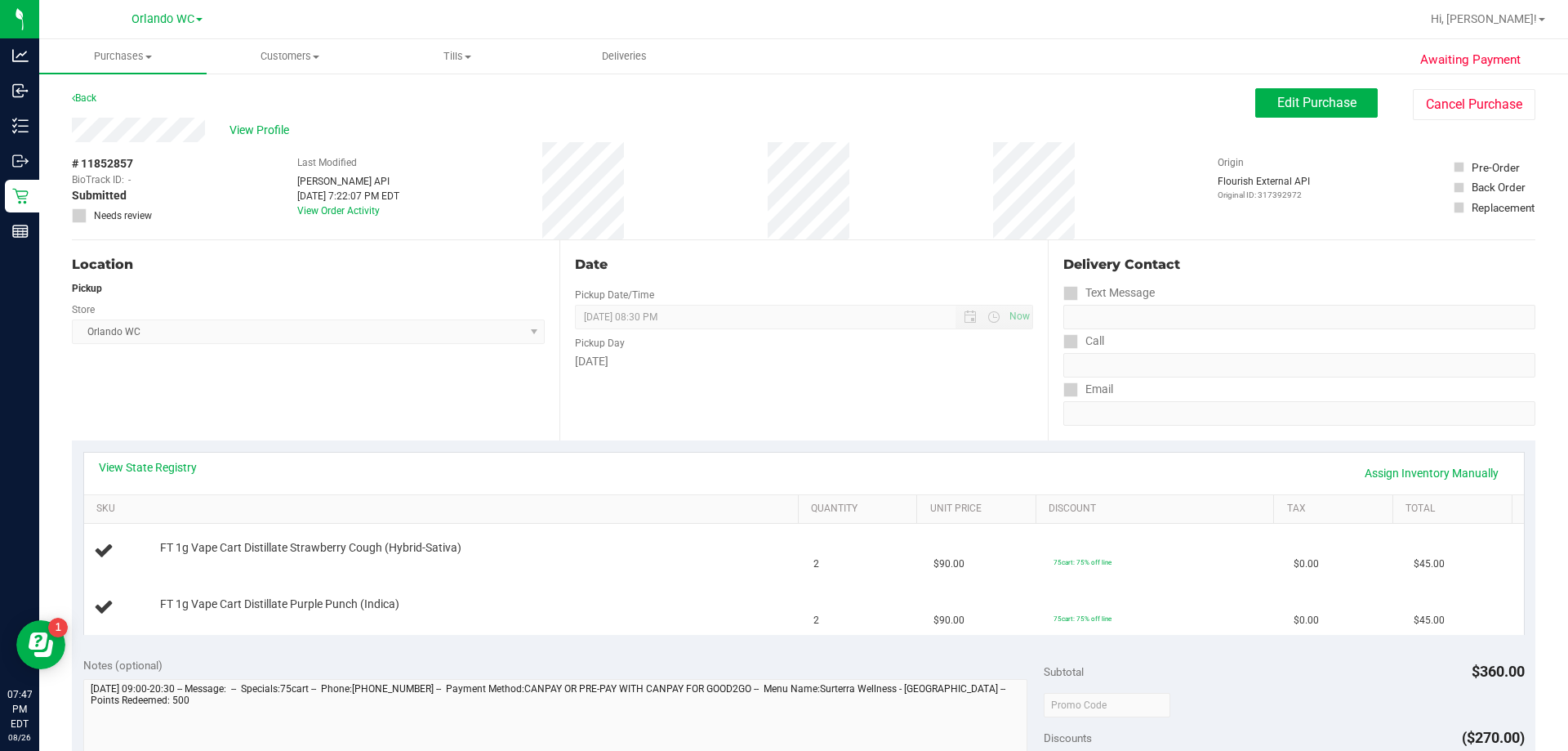
click at [782, 119] on div "Edit Purchase Cancel Purchase" at bounding box center [1396, 104] width 280 height 32
click at [782, 102] on button "Edit Purchase" at bounding box center [1317, 102] width 123 height 29
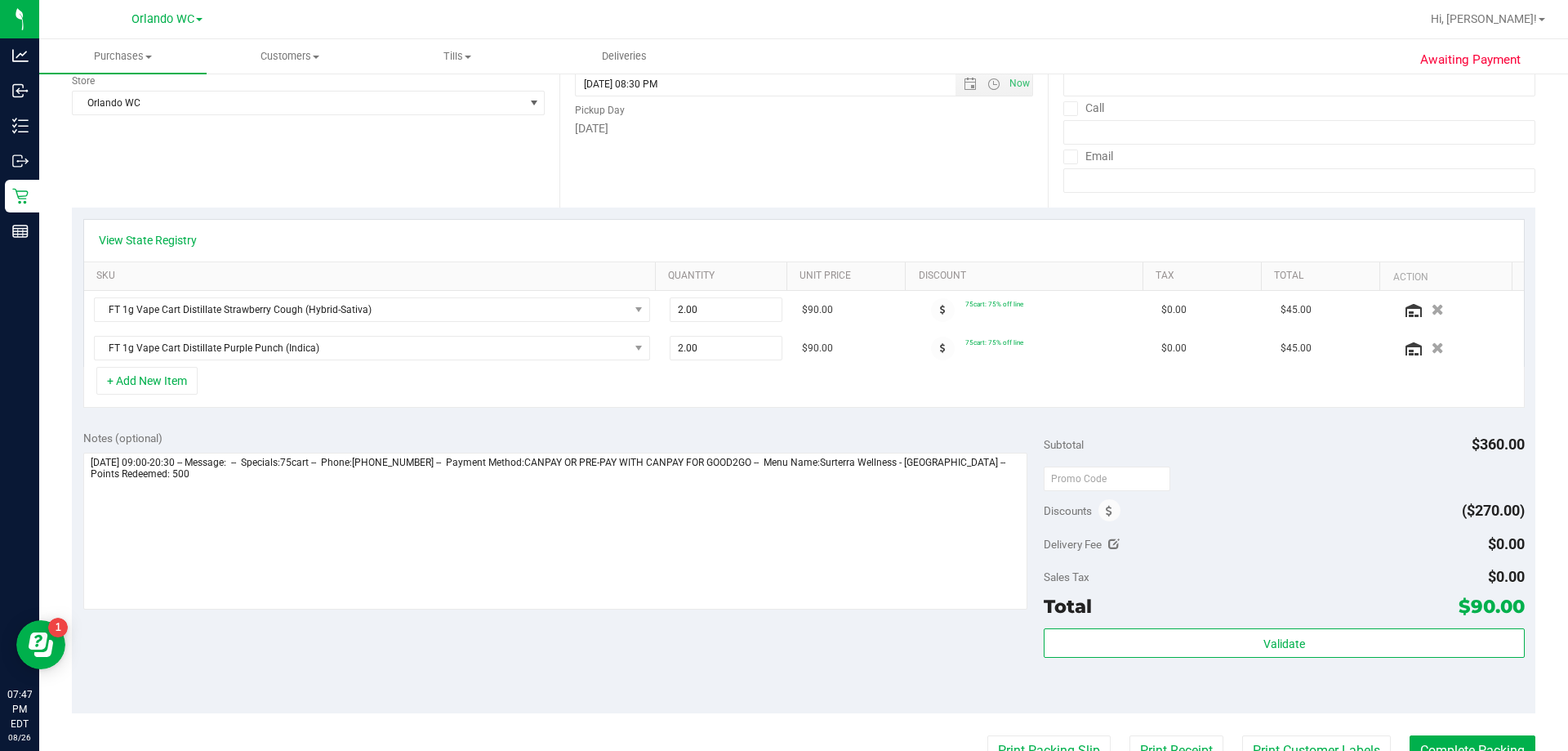
scroll to position [245, 0]
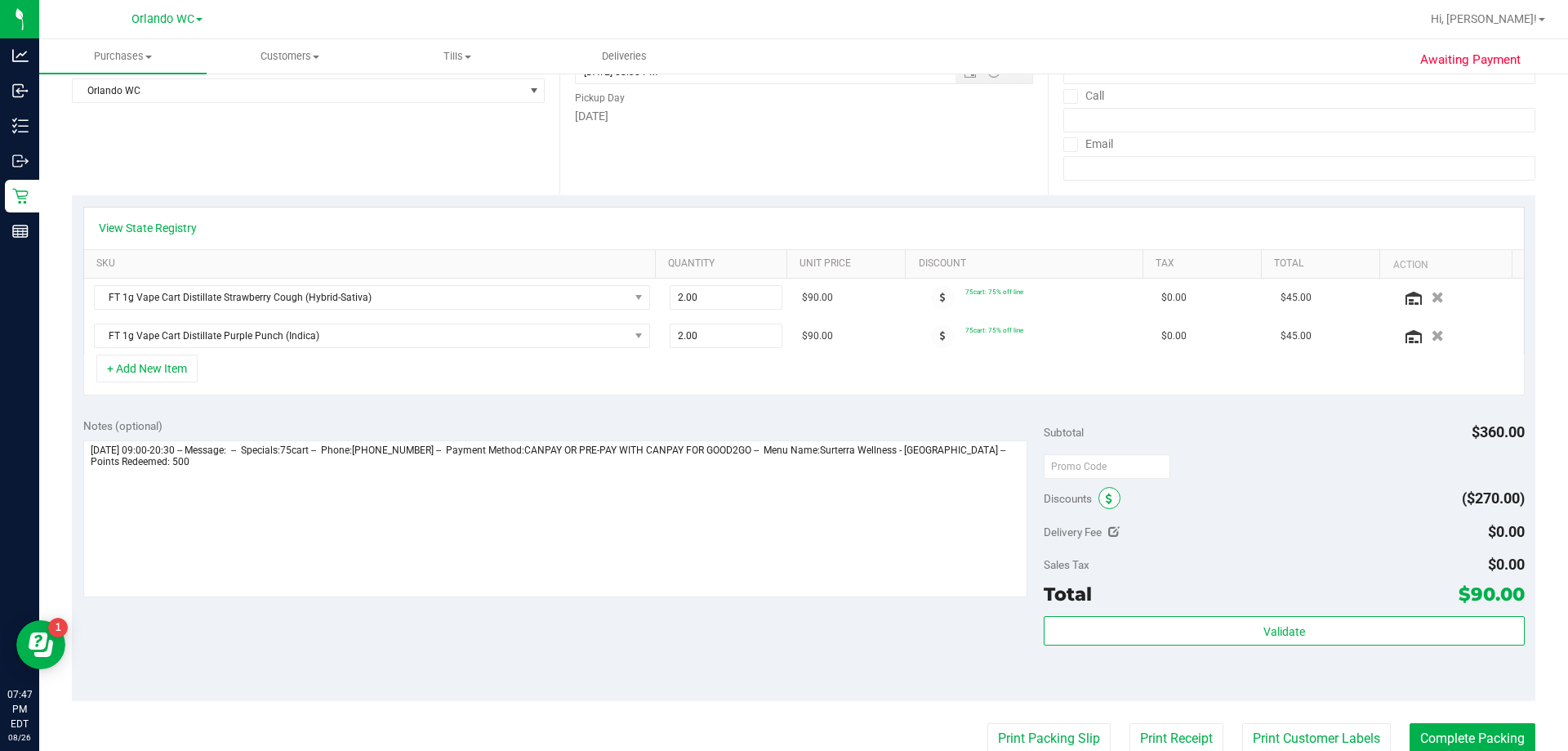
click at [782, 506] on span at bounding box center [1110, 498] width 22 height 22
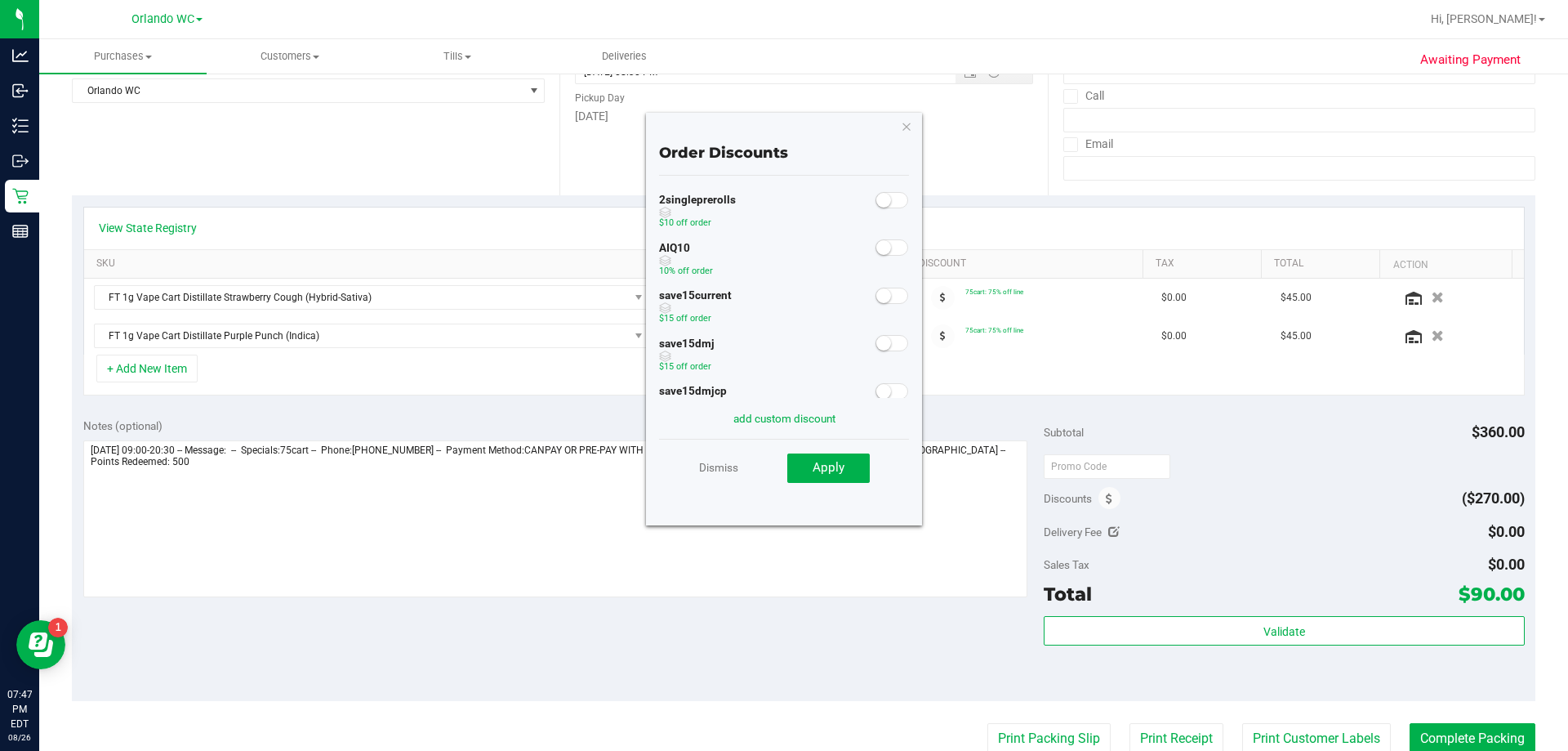
click at [782, 245] on small at bounding box center [884, 247] width 15 height 15
click at [782, 481] on button "Apply" at bounding box center [828, 467] width 83 height 29
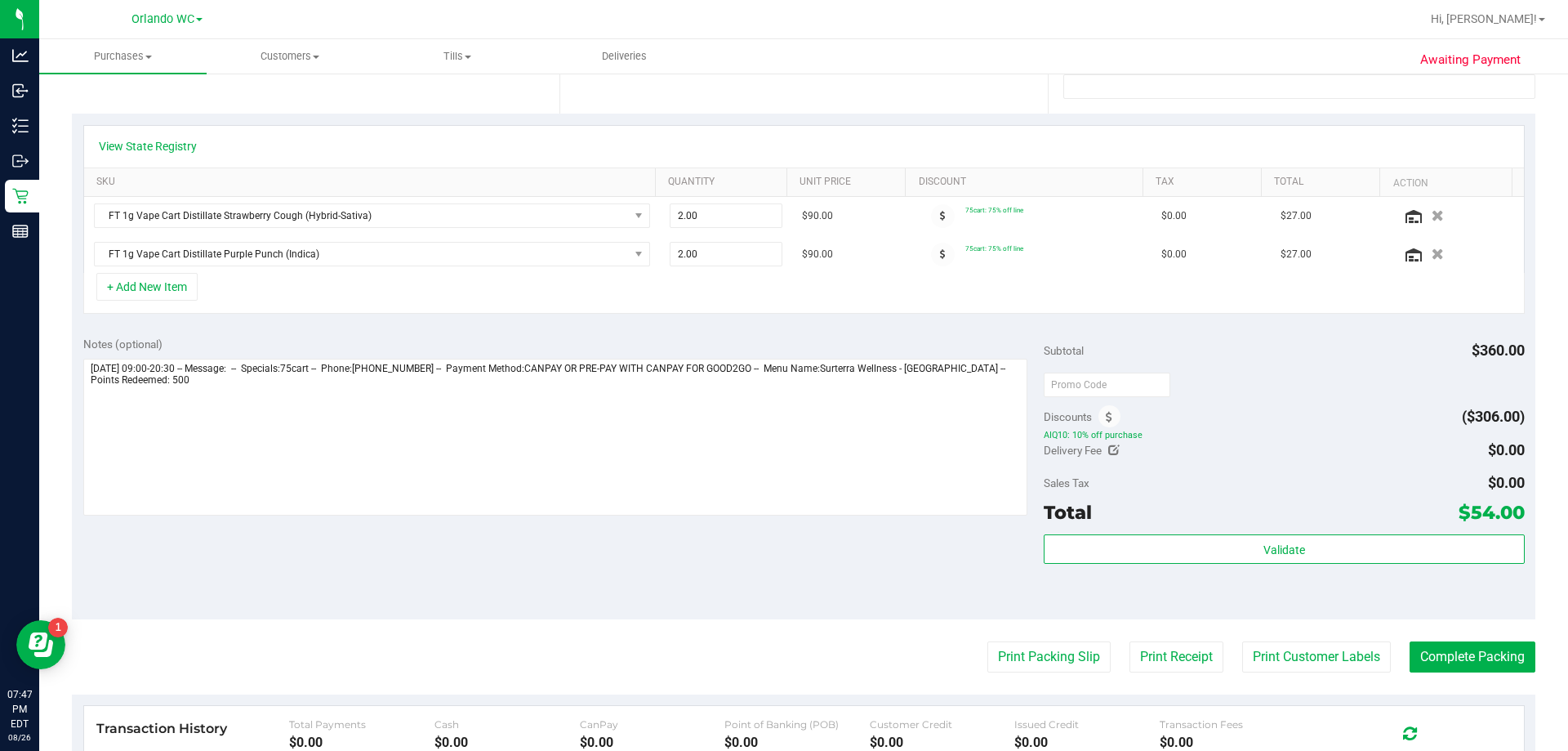
scroll to position [0, 0]
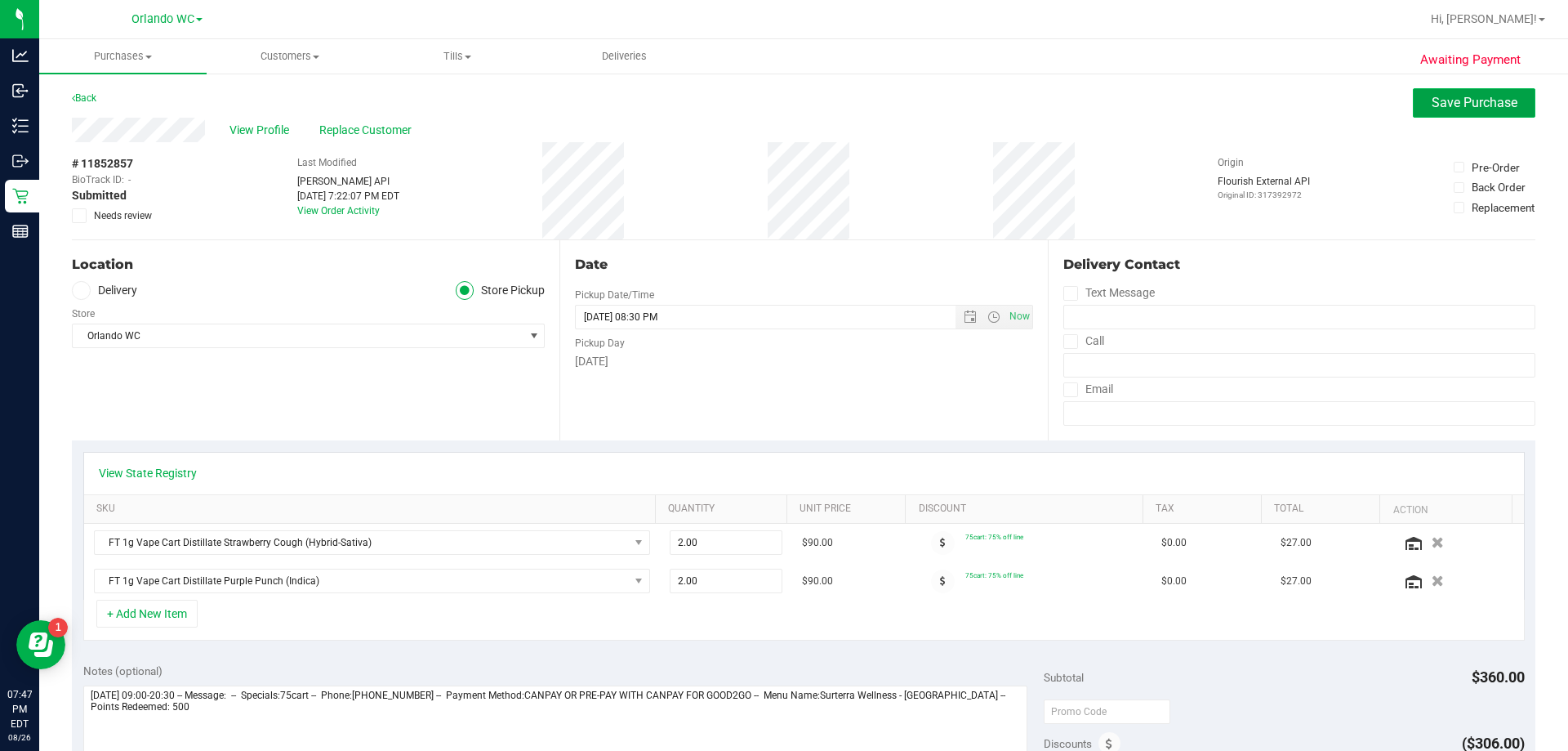
click at [782, 107] on span "Save Purchase" at bounding box center [1475, 103] width 86 height 16
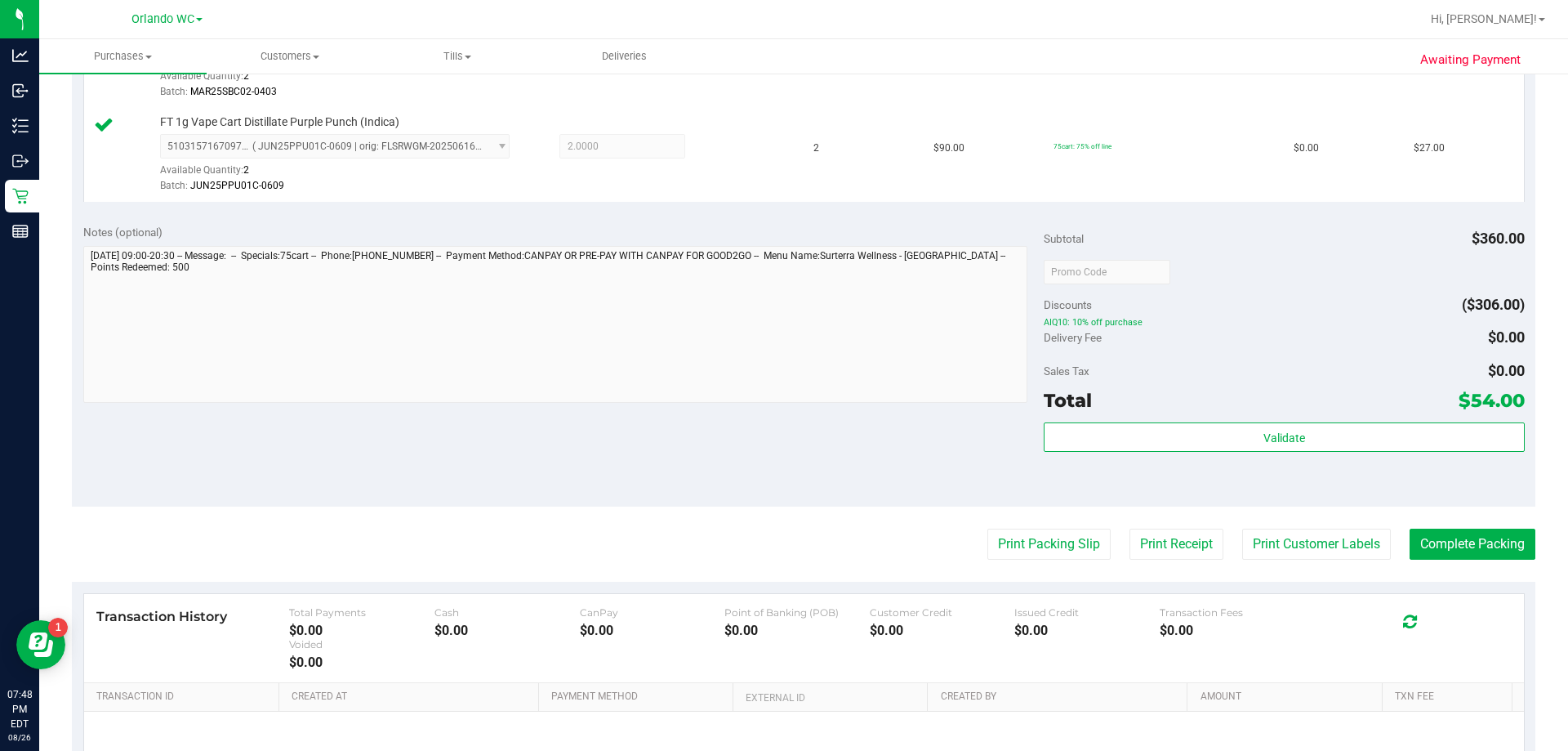
scroll to position [680, 0]
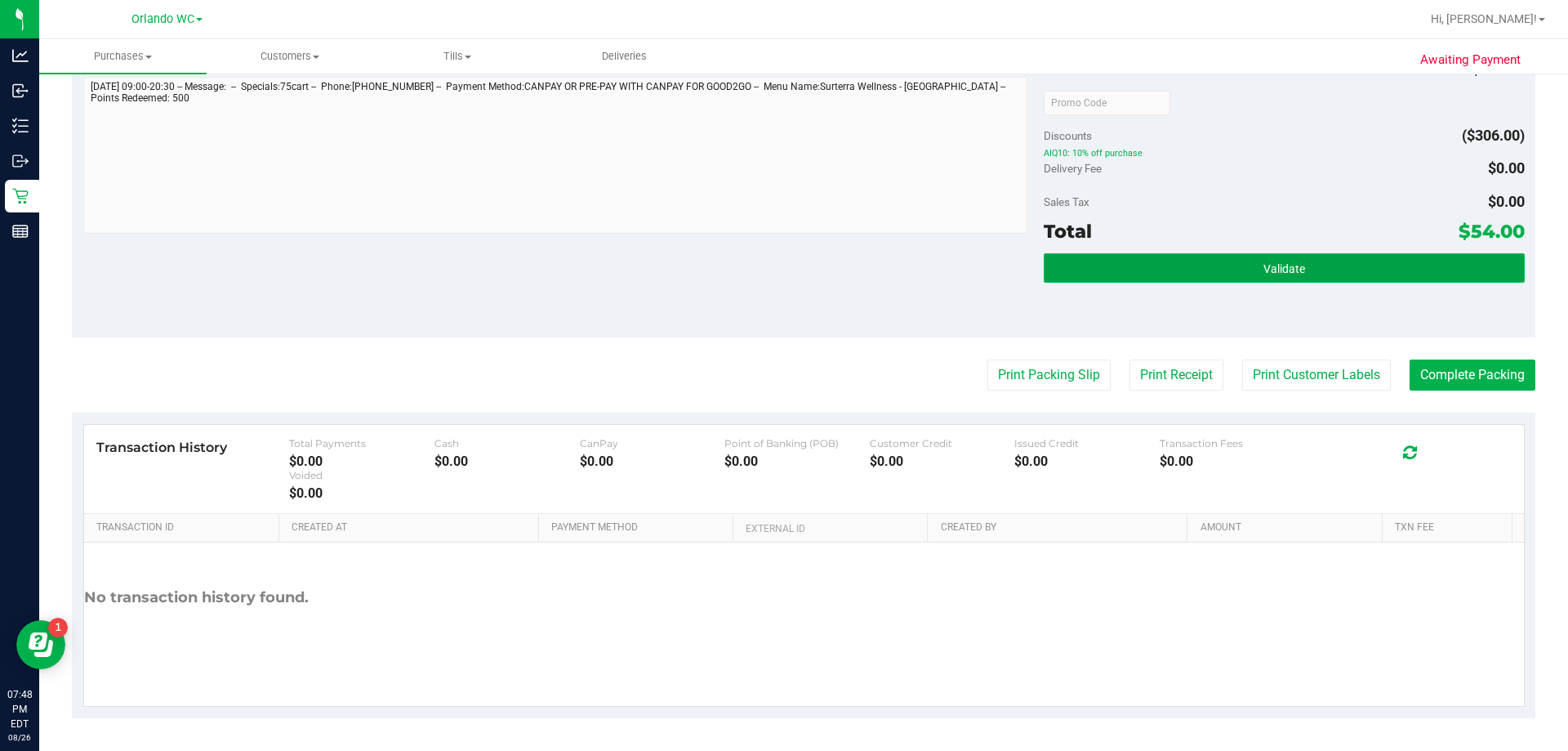
click at [782, 275] on button "Validate" at bounding box center [1284, 267] width 480 height 29
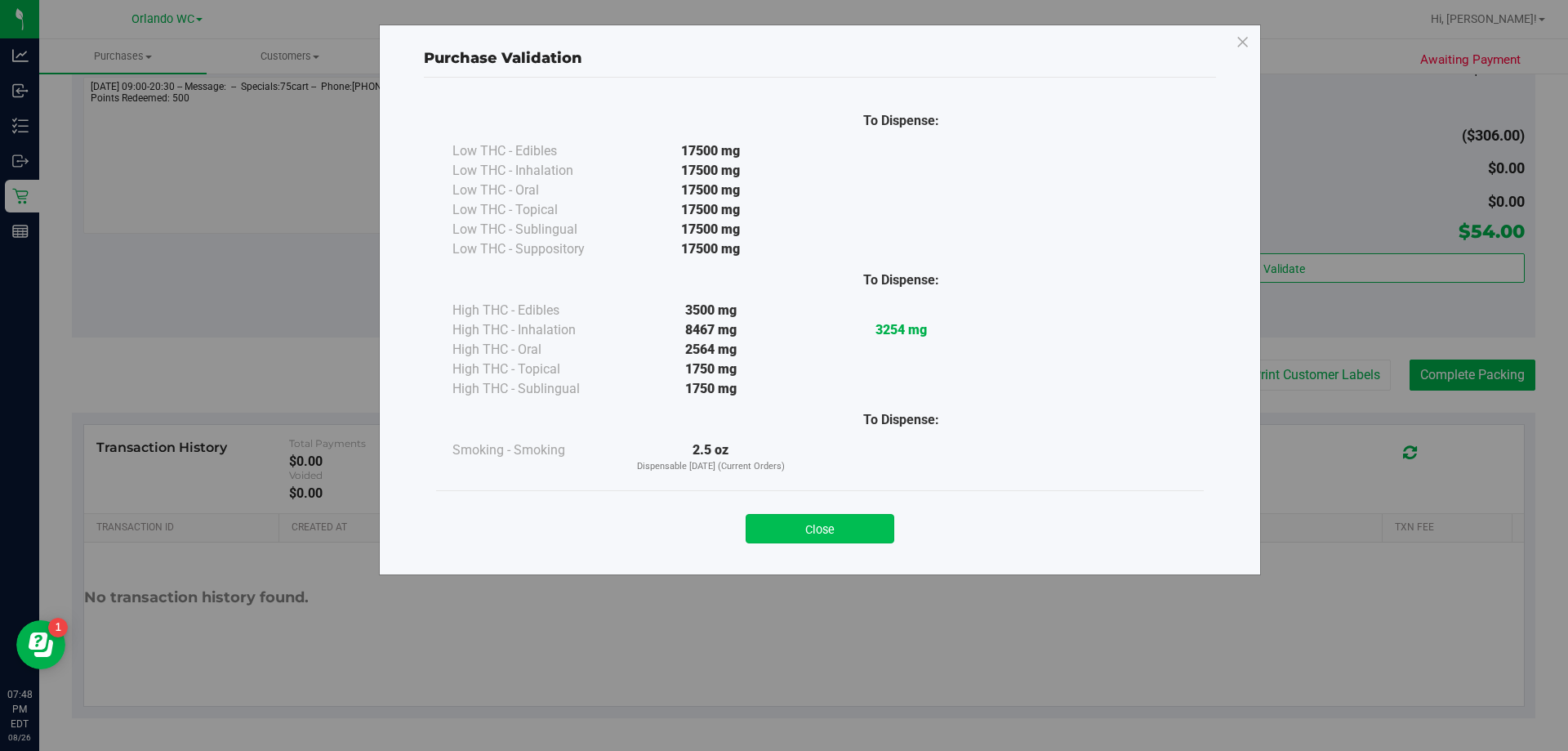
click at [782, 526] on button "Close" at bounding box center [820, 528] width 149 height 29
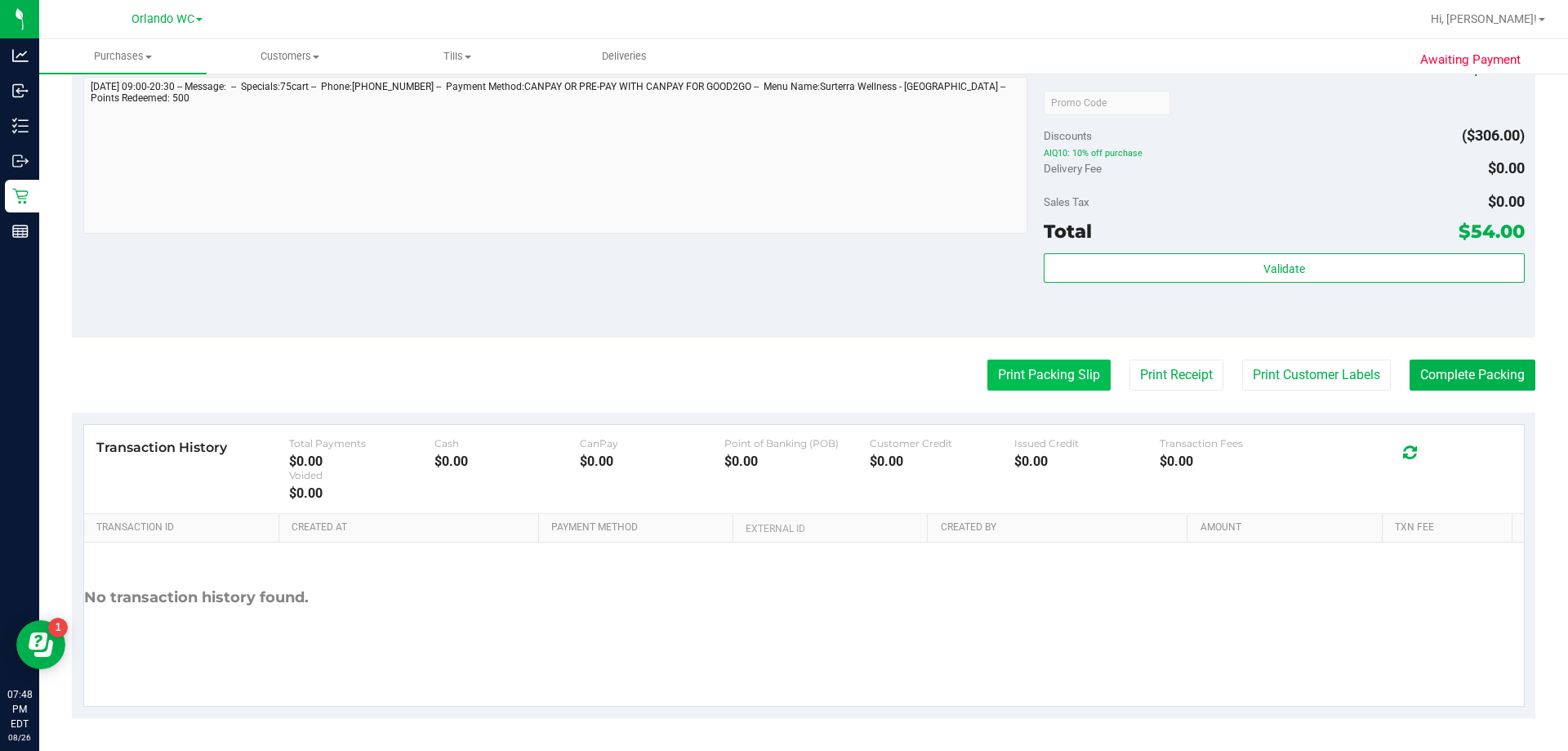
click at [782, 372] on button "Print Packing Slip" at bounding box center [1049, 374] width 123 height 31
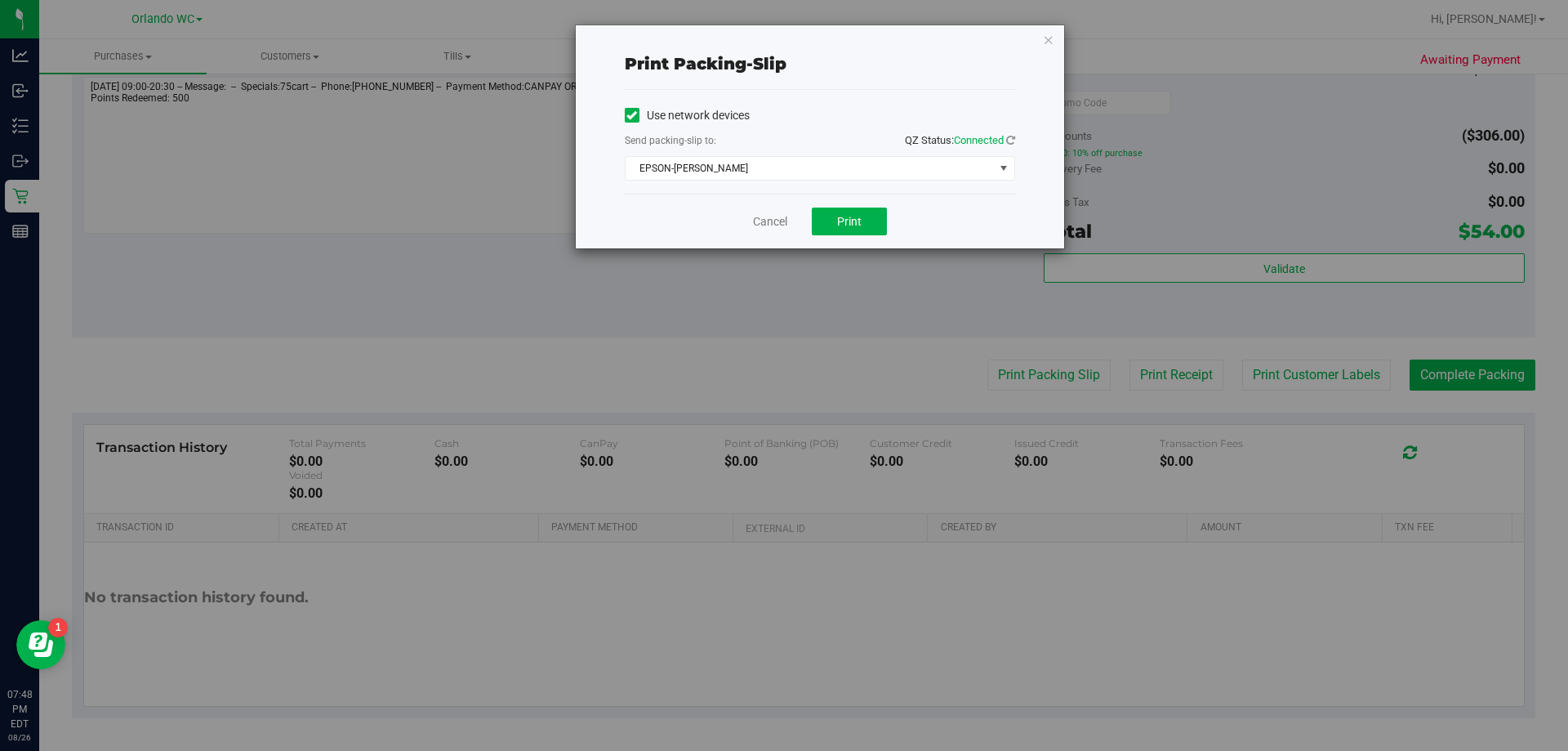
click at [782, 237] on div "Cancel Print" at bounding box center [820, 221] width 390 height 55
click at [782, 231] on button "Print" at bounding box center [849, 221] width 75 height 28
click at [771, 217] on link "Cancel" at bounding box center [770, 221] width 34 height 17
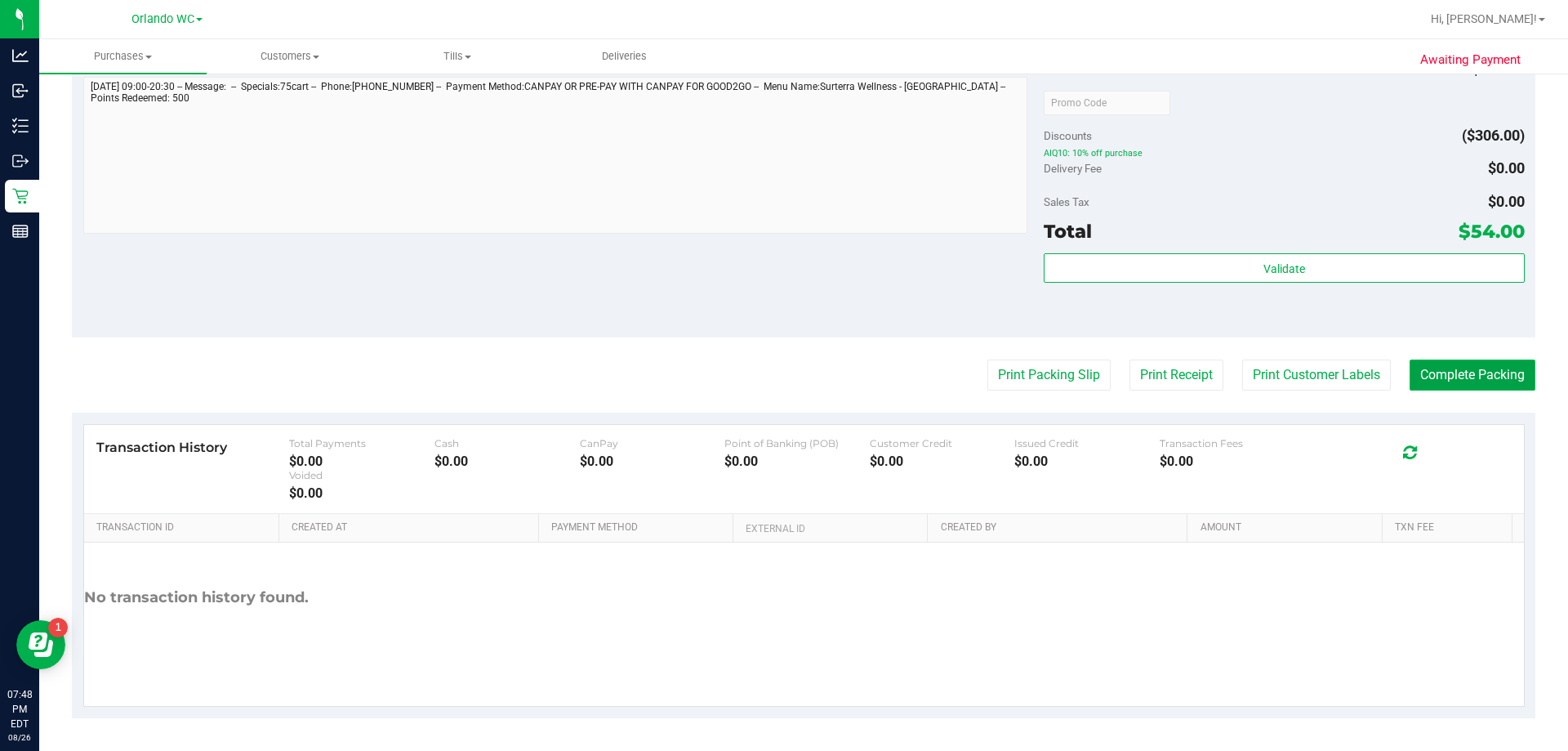
click at [782, 377] on button "Complete Packing" at bounding box center [1473, 374] width 126 height 31
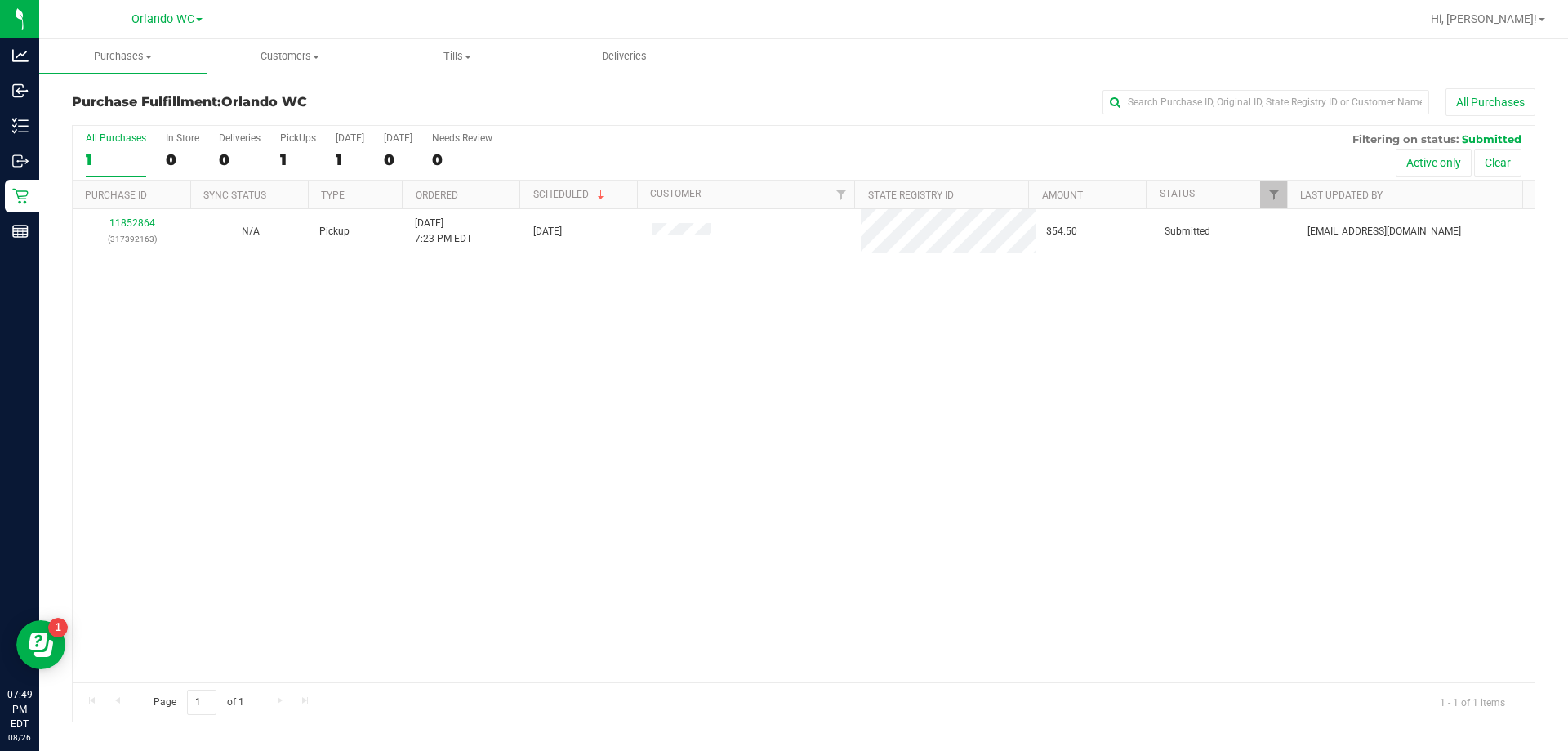
drag, startPoint x: 493, startPoint y: 372, endPoint x: 540, endPoint y: 337, distance: 58.5
click at [493, 372] on div "11852864 (317392163) N/A Pickup 8/26/2025 7:23 PM EDT 8/26/2025 $54.50 Submitte…" at bounding box center [804, 445] width 1462 height 473
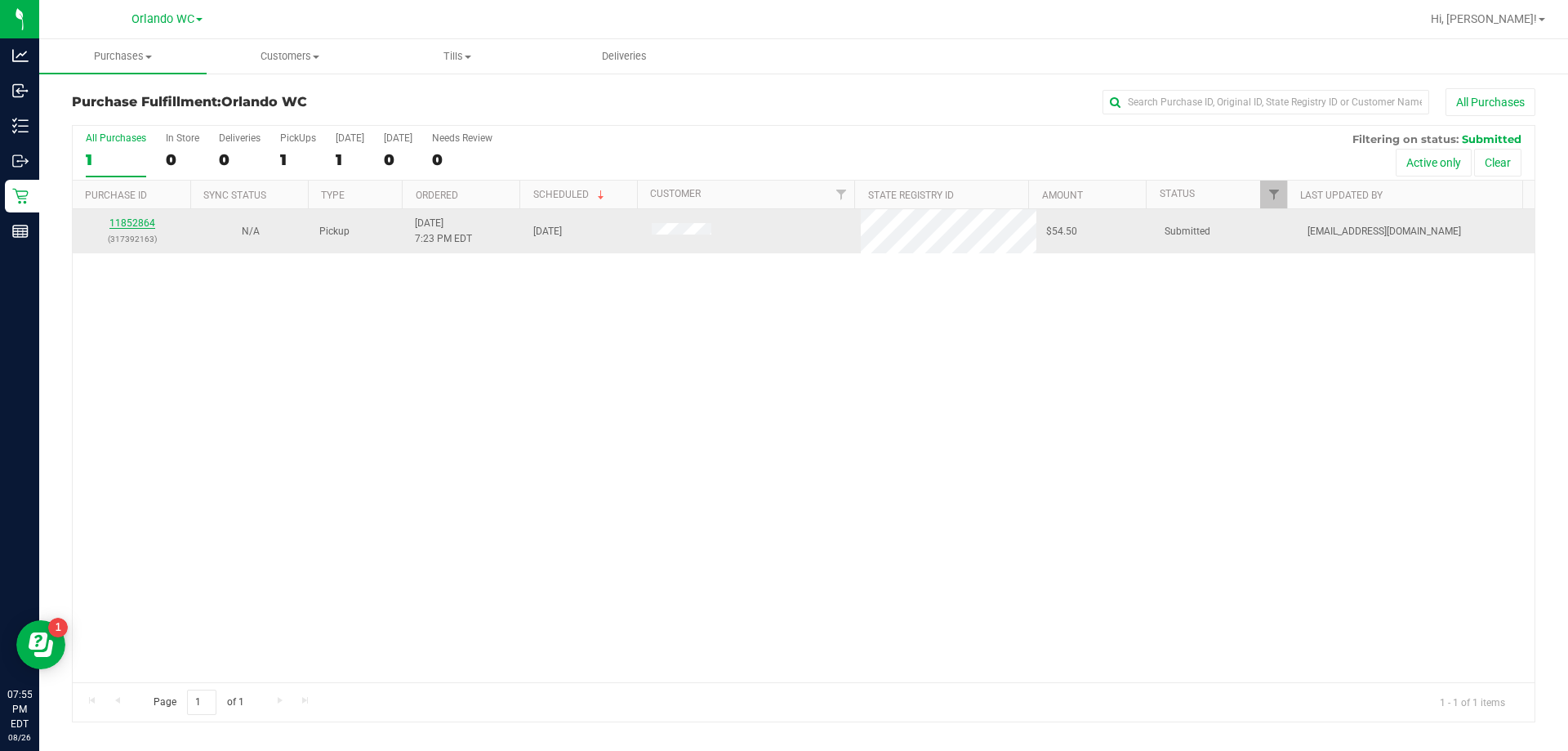
click at [123, 225] on link "11852864" at bounding box center [132, 222] width 46 height 11
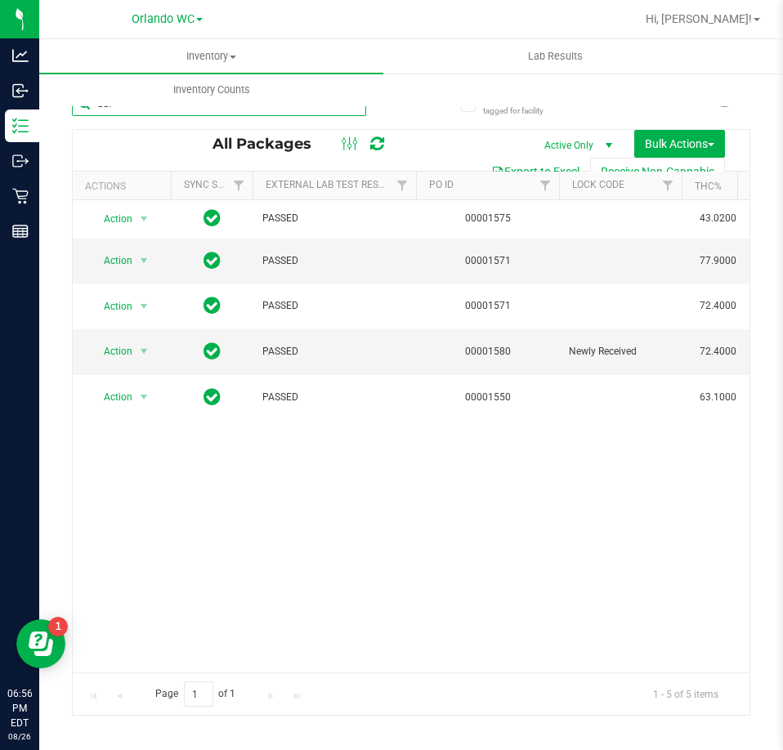
click at [143, 114] on input "ddf" at bounding box center [219, 103] width 294 height 25
paste input "FT 1g Vape Cart Distillate Durban Poison (Sativa)"
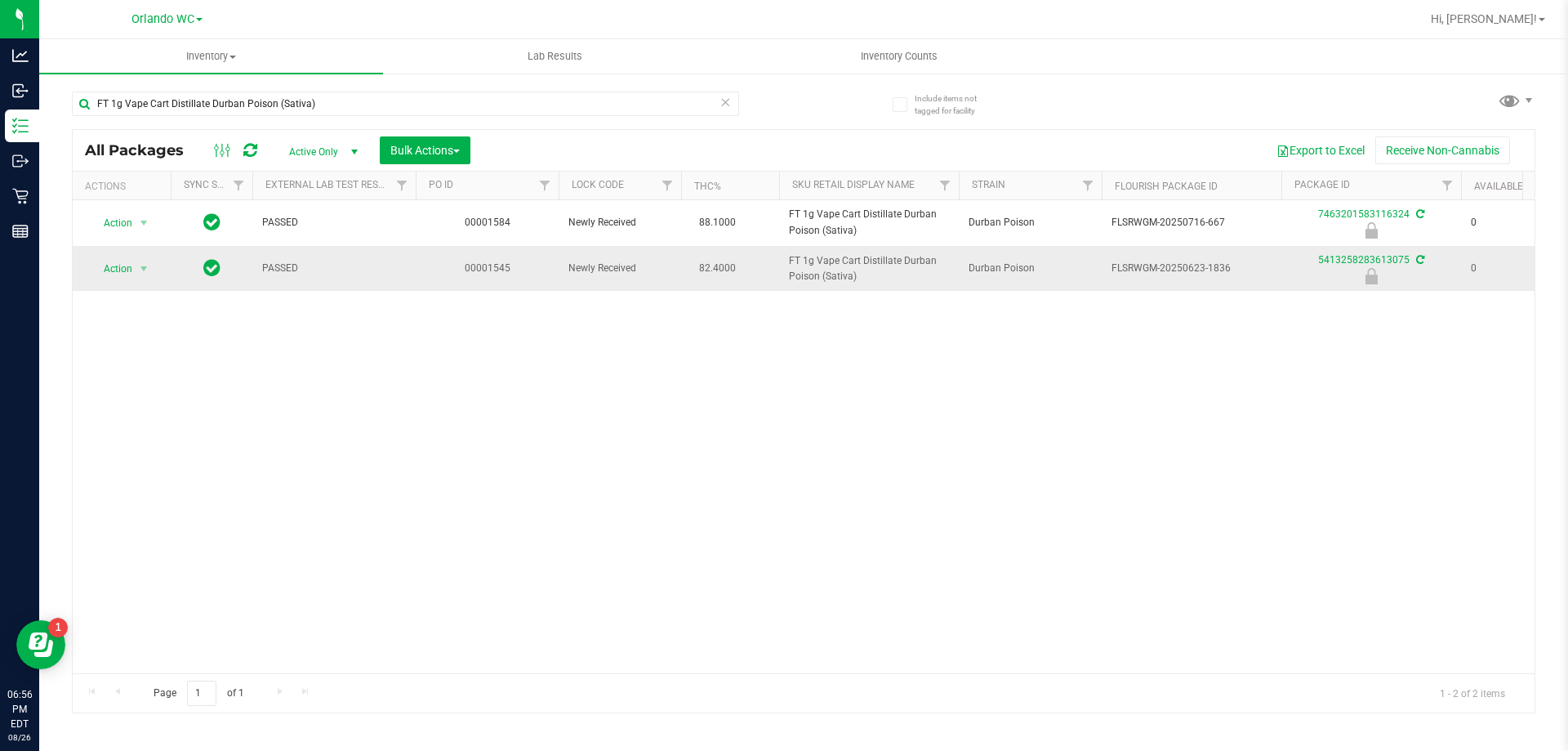
click at [782, 269] on span "FT 1g Vape Cart Distillate Durban Poison (Sativa)" at bounding box center [869, 268] width 160 height 31
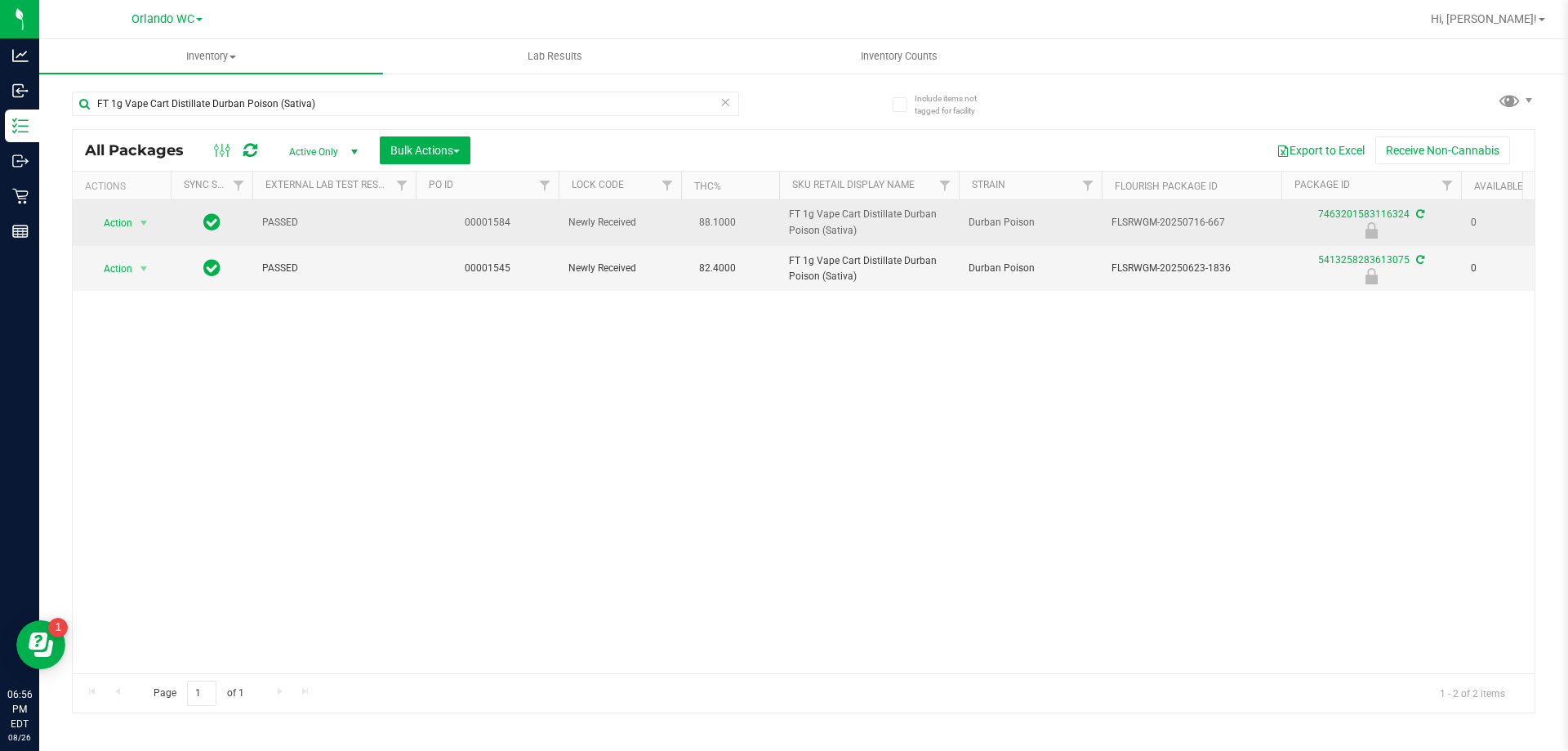
click at [782, 212] on span "FT 1g Vape Cart Distillate Durban Poison (Sativa)" at bounding box center [869, 222] width 160 height 31
copy tr "FT 1g Vape Cart Distillate Durban Poison (Sativa)"
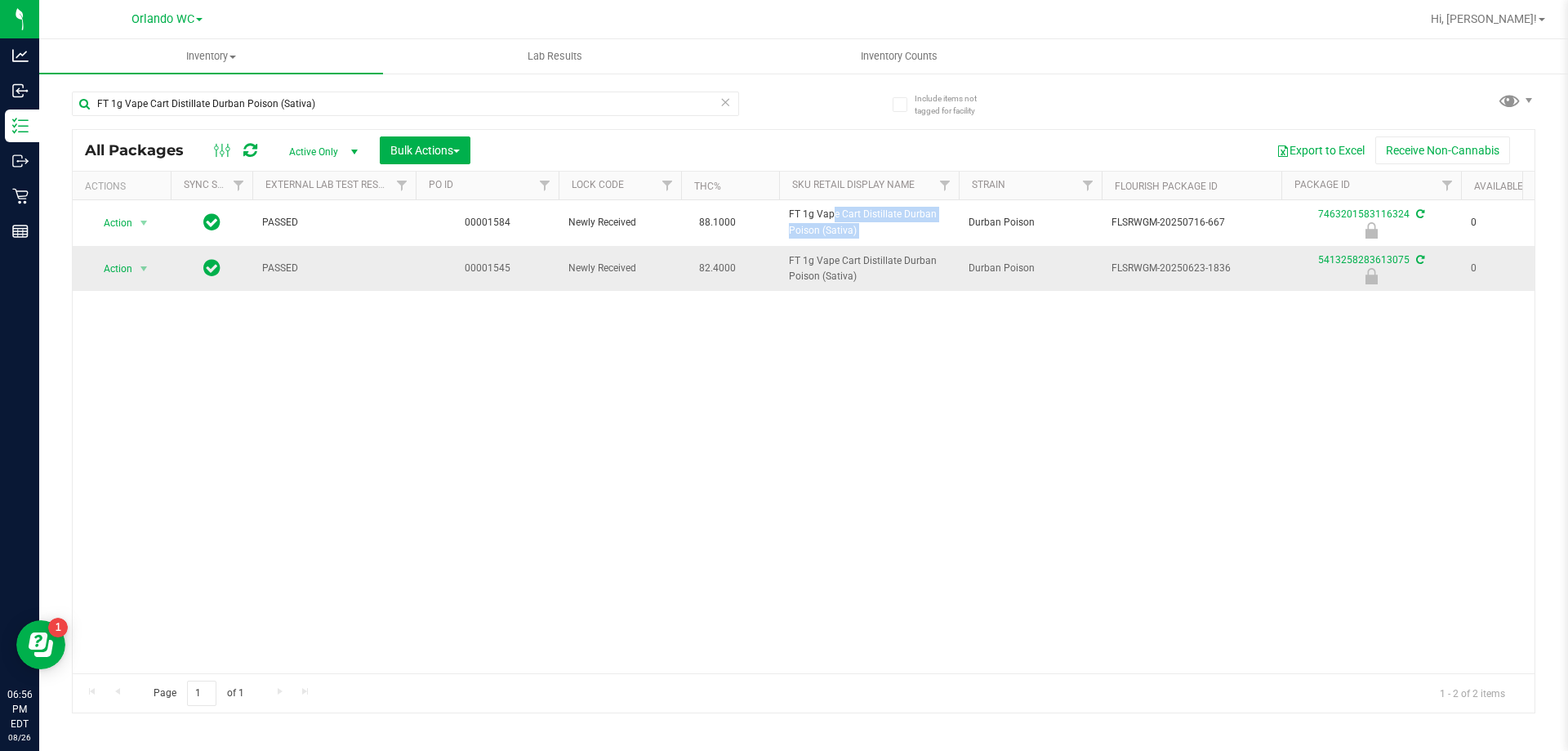
drag, startPoint x: 641, startPoint y: 337, endPoint x: 897, endPoint y: 281, distance: 261.8
click at [641, 337] on div "Action Action Edit attributes Global inventory Locate package Package audit log…" at bounding box center [804, 436] width 1462 height 473
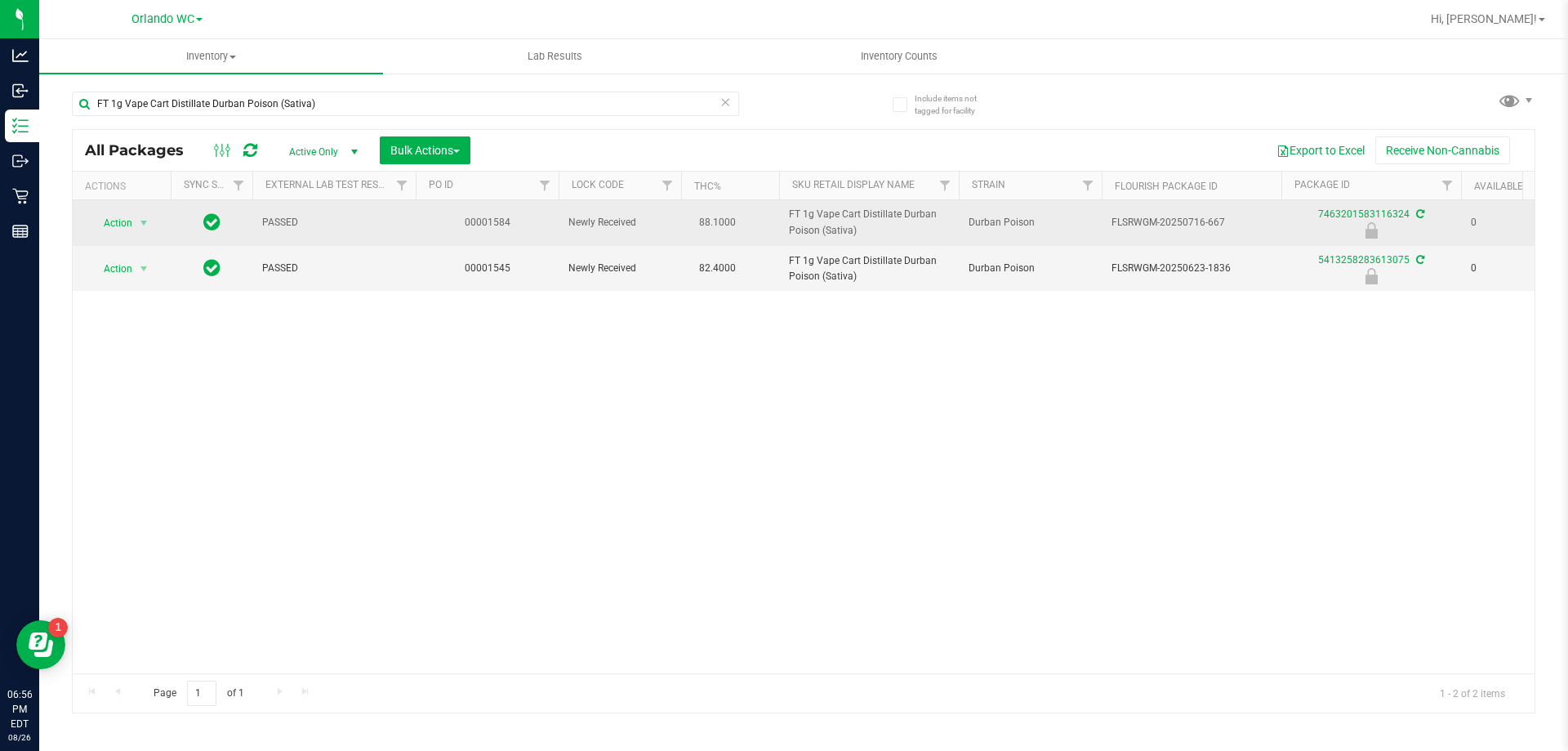
drag, startPoint x: 1100, startPoint y: 225, endPoint x: 1225, endPoint y: 218, distance: 126.0
click at [782, 218] on tr "Action Action Edit attributes Global inventory Locate package Package audit log…" at bounding box center [1269, 223] width 2393 height 46
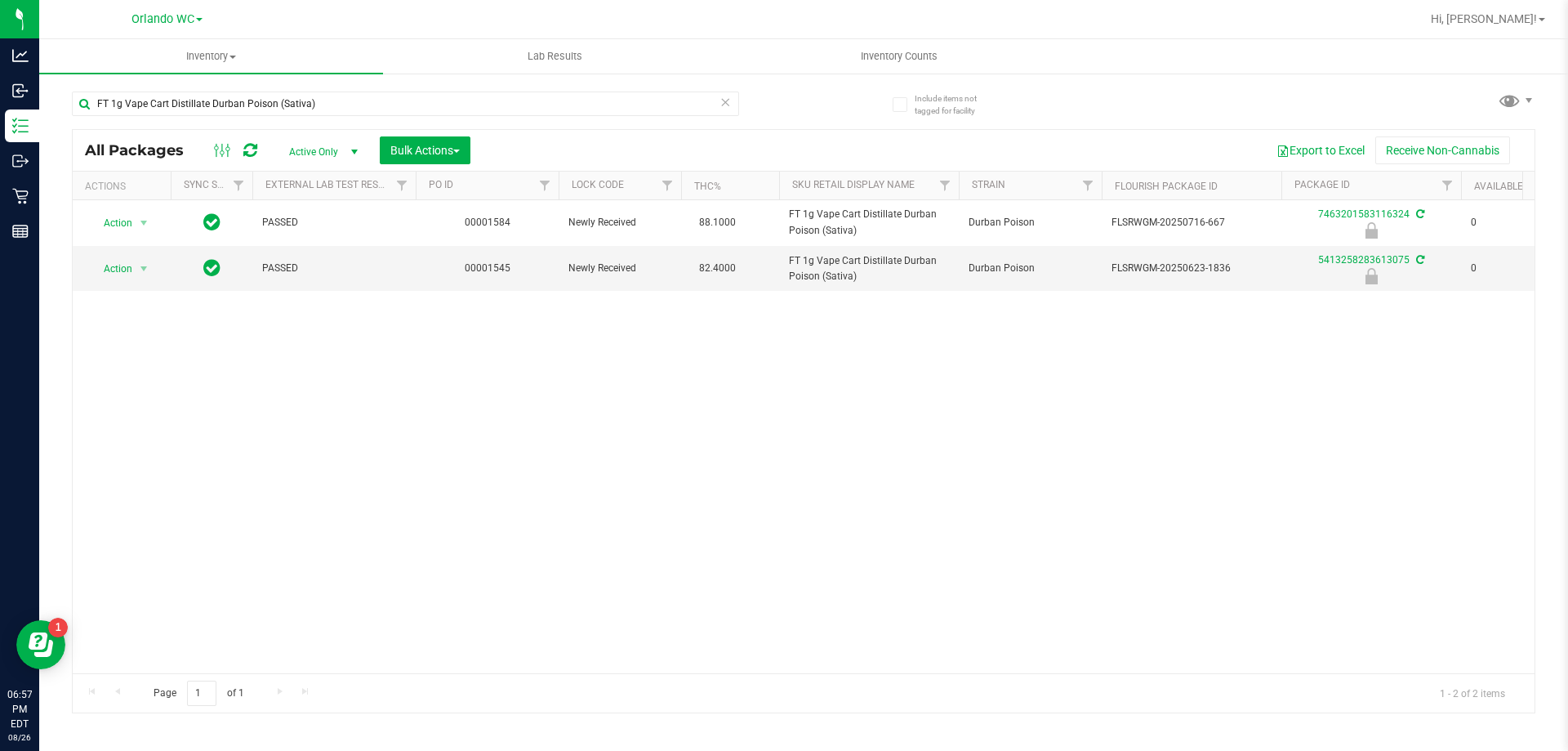
copy tr "FLSRWGM-20250716-667"
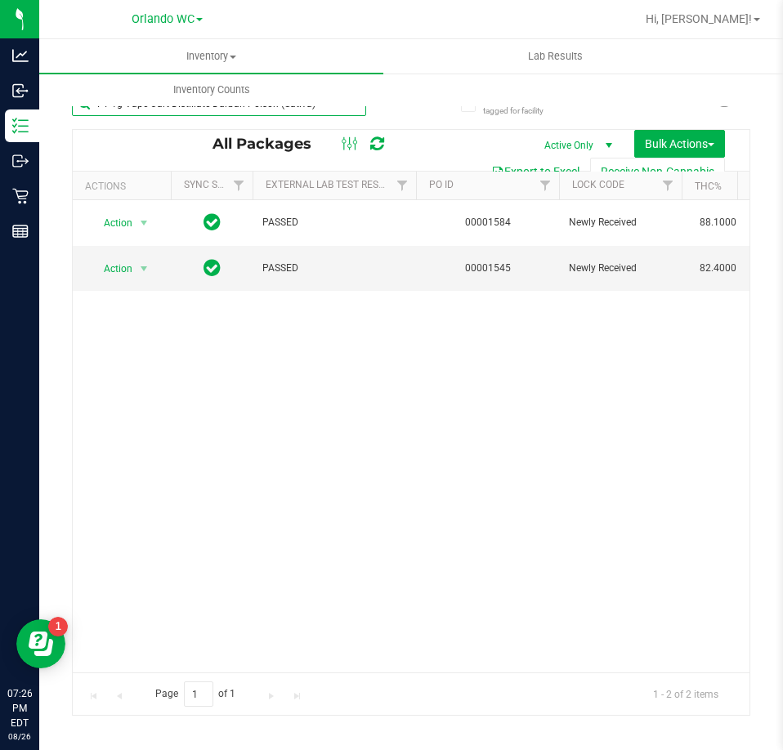
click at [131, 111] on input "FT 1g Vape Cart Distillate Durban Poison (Sativa)" at bounding box center [219, 103] width 294 height 25
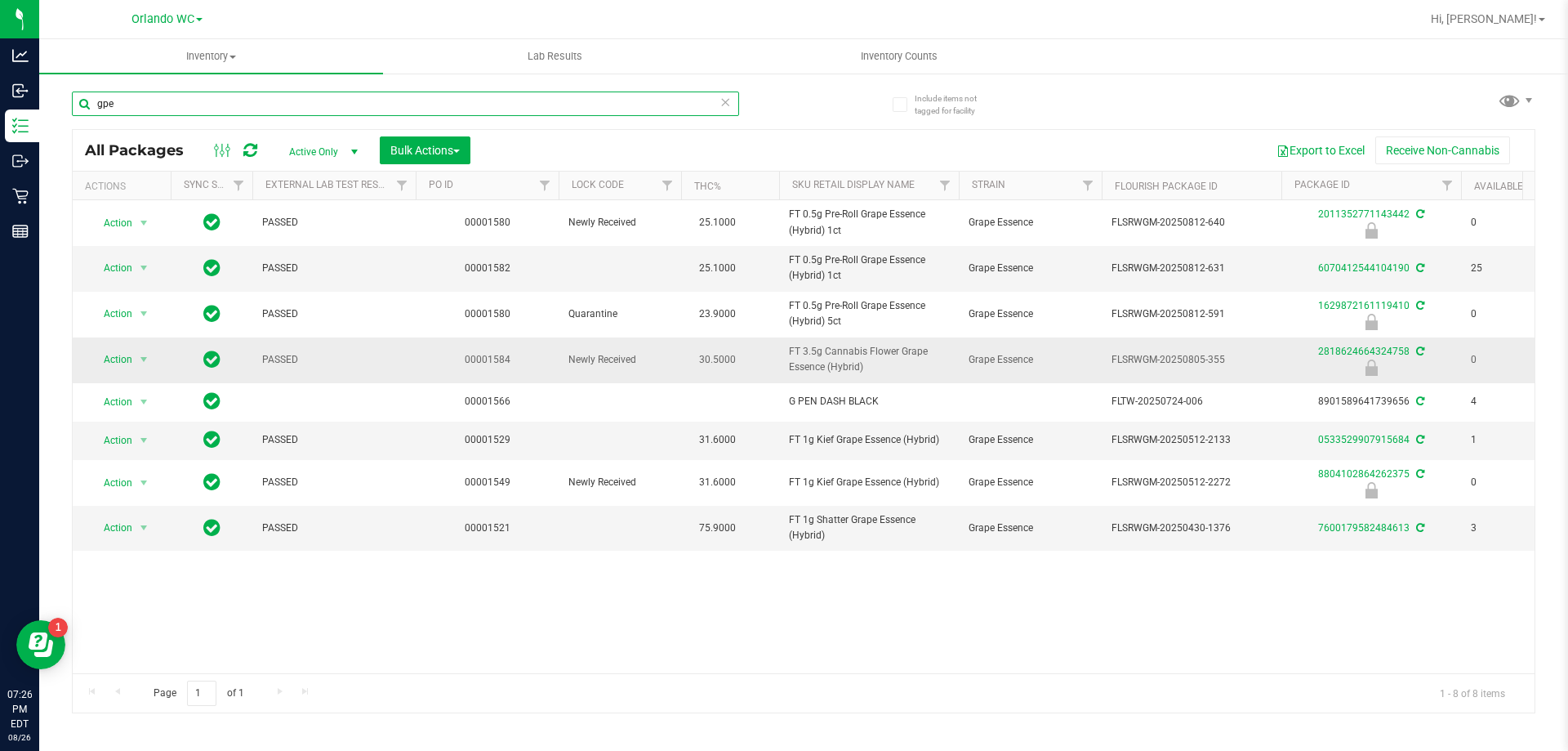
type input "gpe"
click at [782, 365] on span "FT 3.5g Cannabis Flower Grape Essence (Hybrid)" at bounding box center [869, 359] width 160 height 31
copy tr "FT 3.5g Cannabis Flower Grape Essence (Hybrid)"
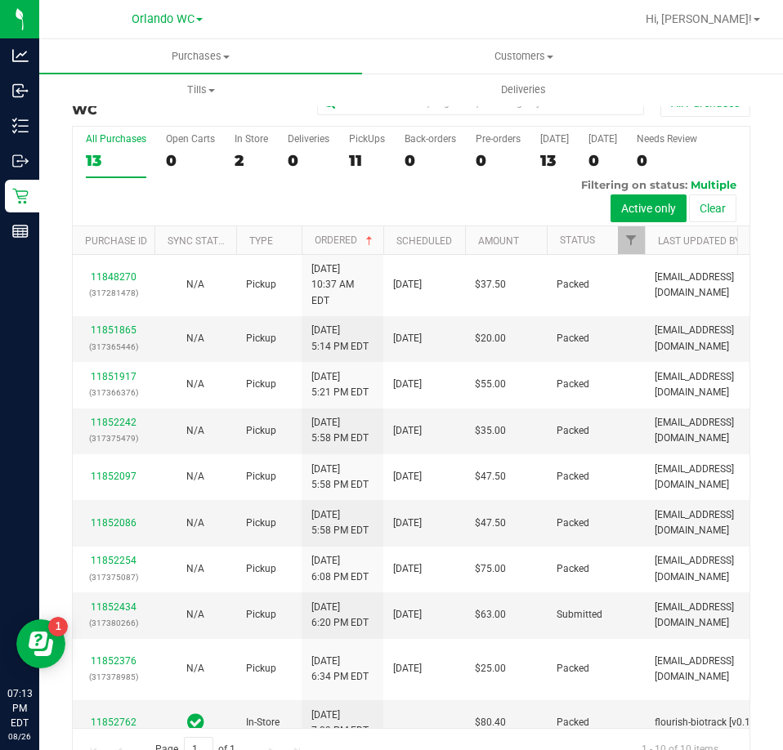
click at [111, 154] on div "13" at bounding box center [116, 160] width 60 height 19
click at [0, 0] on input "All Purchases 13" at bounding box center [0, 0] width 0 height 0
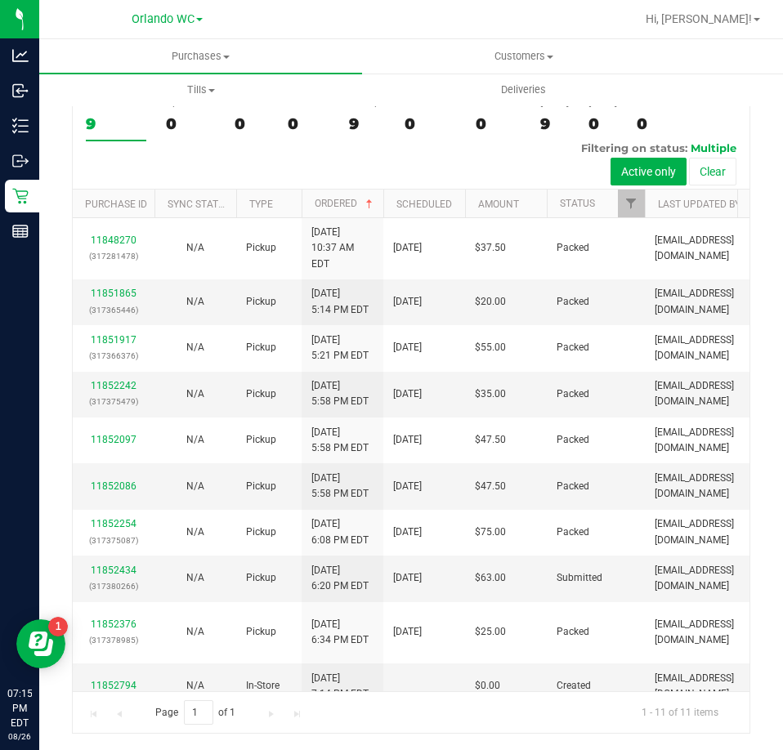
click at [105, 133] on div "9" at bounding box center [116, 123] width 60 height 19
click at [0, 0] on input "All Purchases 9" at bounding box center [0, 0] width 0 height 0
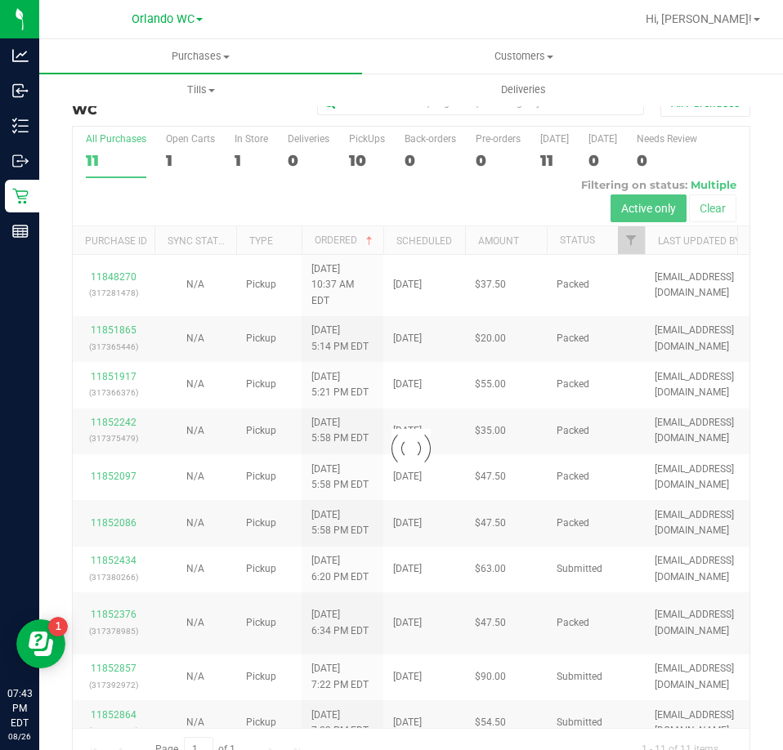
click at [106, 159] on div at bounding box center [411, 448] width 676 height 643
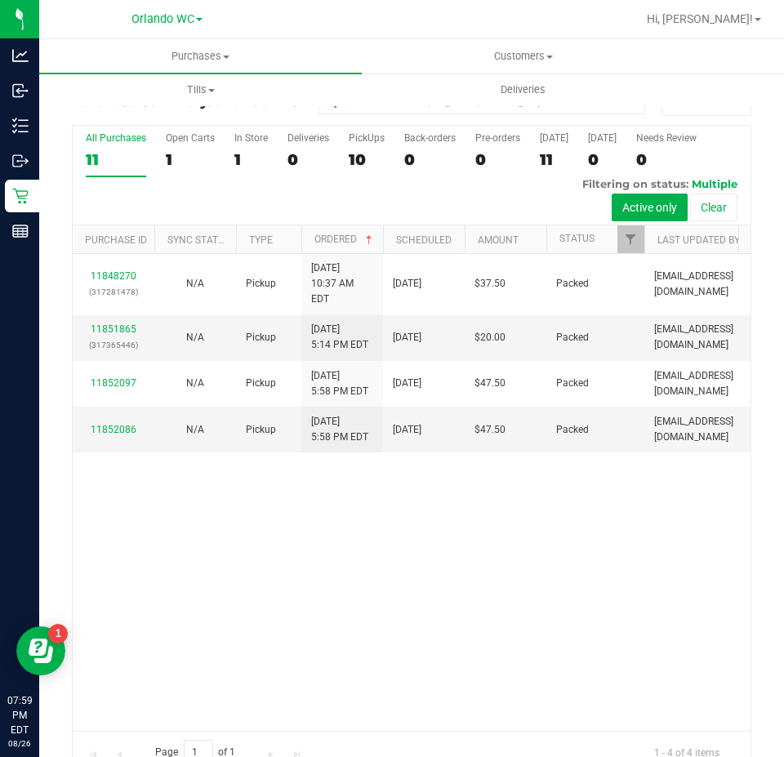
click at [104, 141] on div "All Purchases" at bounding box center [116, 137] width 60 height 11
click at [0, 0] on input "All Purchases 11" at bounding box center [0, 0] width 0 height 0
click at [130, 169] on div "4" at bounding box center [116, 159] width 60 height 19
click at [0, 0] on input "All Purchases 4" at bounding box center [0, 0] width 0 height 0
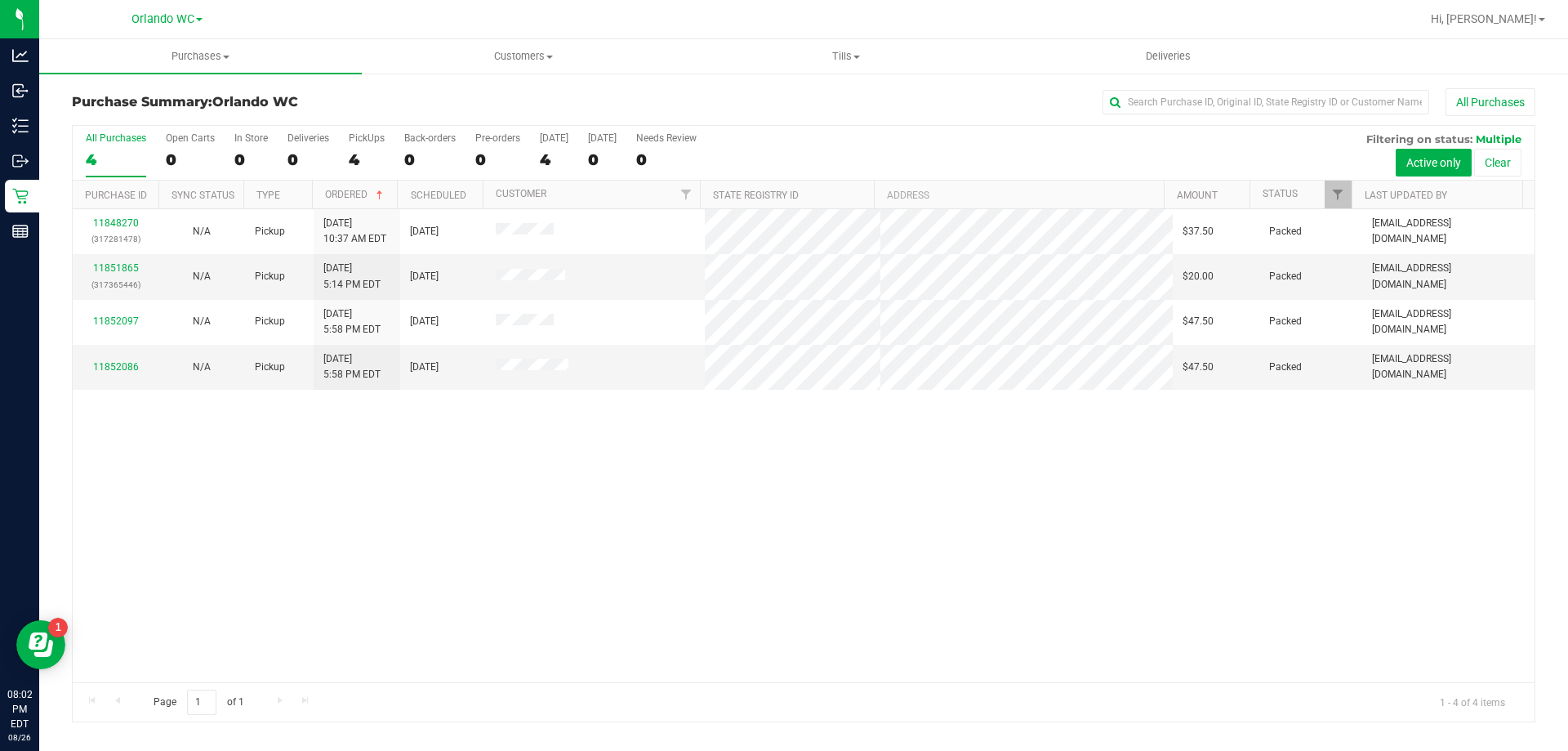
click at [706, 546] on div "11848270 (317281478) N/A Pickup 8/26/2025 10:37 AM EDT 8/26/2025 $37.50 Packed …" at bounding box center [804, 445] width 1462 height 473
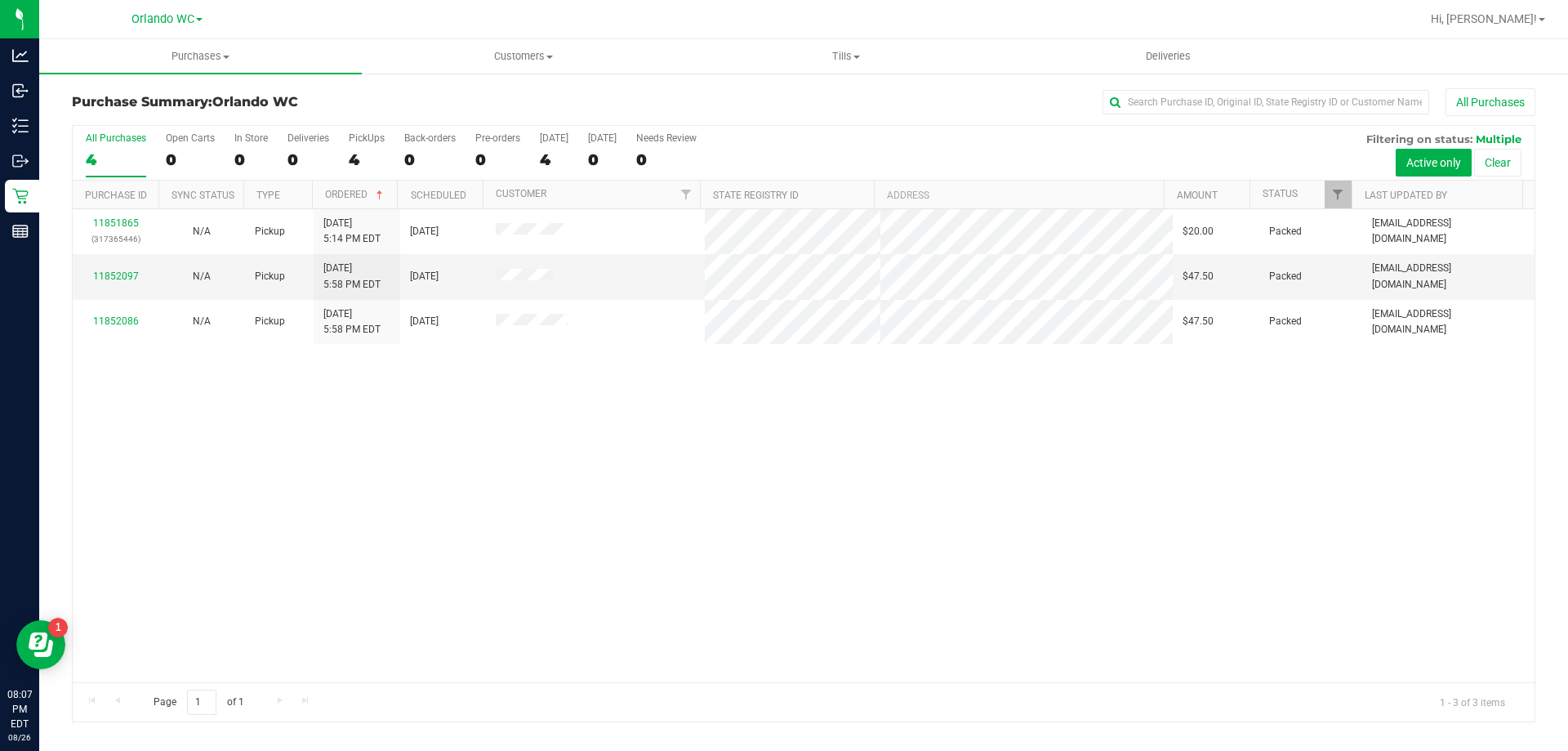
click at [545, 529] on div "11851865 (317365446) N/A Pickup 8/26/2025 5:14 PM EDT 8/26/2025 $20.00 Packed m…" at bounding box center [804, 445] width 1462 height 473
click at [97, 159] on div "4" at bounding box center [116, 159] width 60 height 19
click at [0, 0] on input "All Purchases 4" at bounding box center [0, 0] width 0 height 0
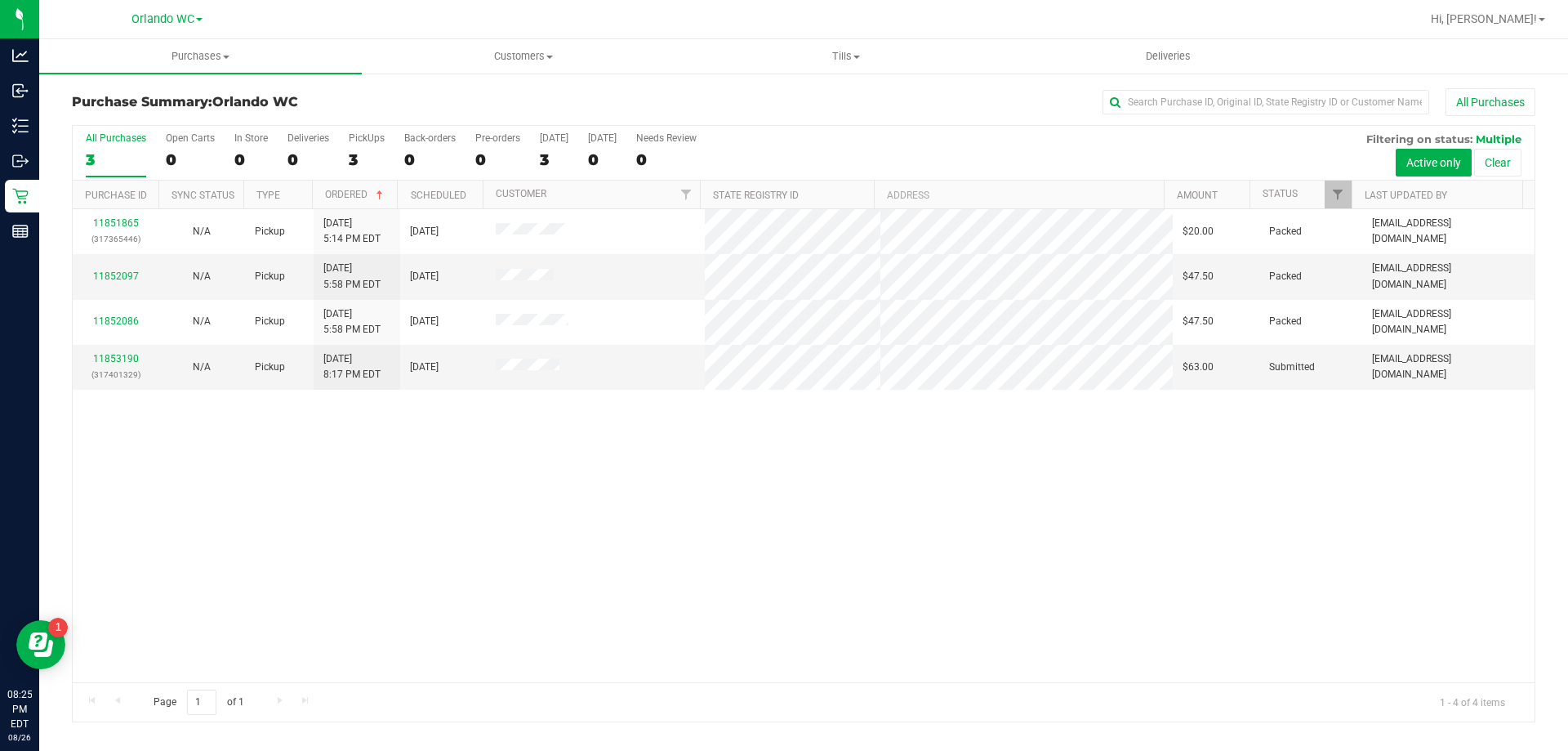
click at [105, 170] on label "All Purchases 3" at bounding box center [116, 154] width 60 height 45
click at [0, 0] on input "All Purchases 3" at bounding box center [0, 0] width 0 height 0
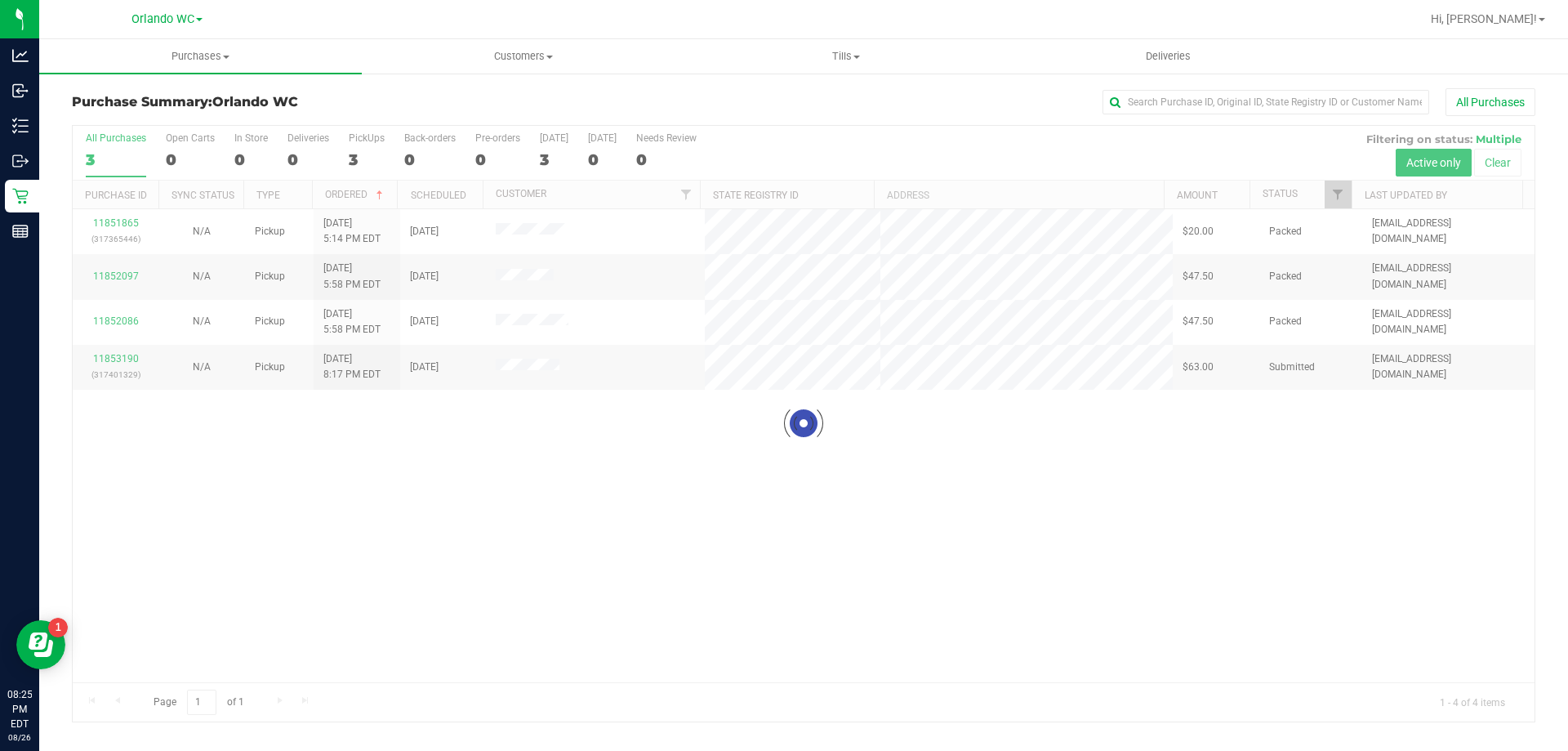
click at [516, 235] on div at bounding box center [804, 423] width 1462 height 595
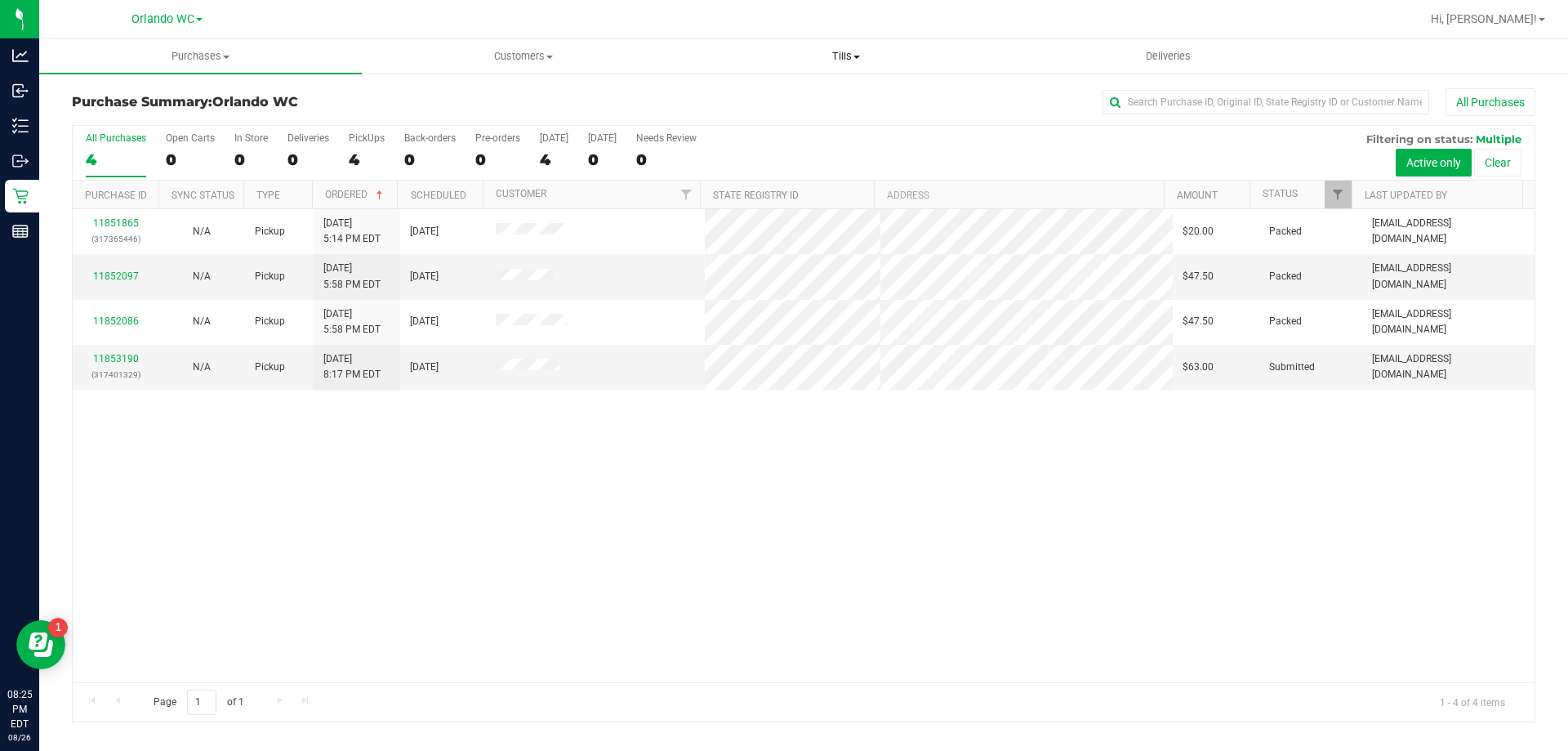
click at [782, 60] on span "Tills" at bounding box center [845, 56] width 321 height 15
click at [766, 92] on span "Manage tills" at bounding box center [740, 98] width 110 height 14
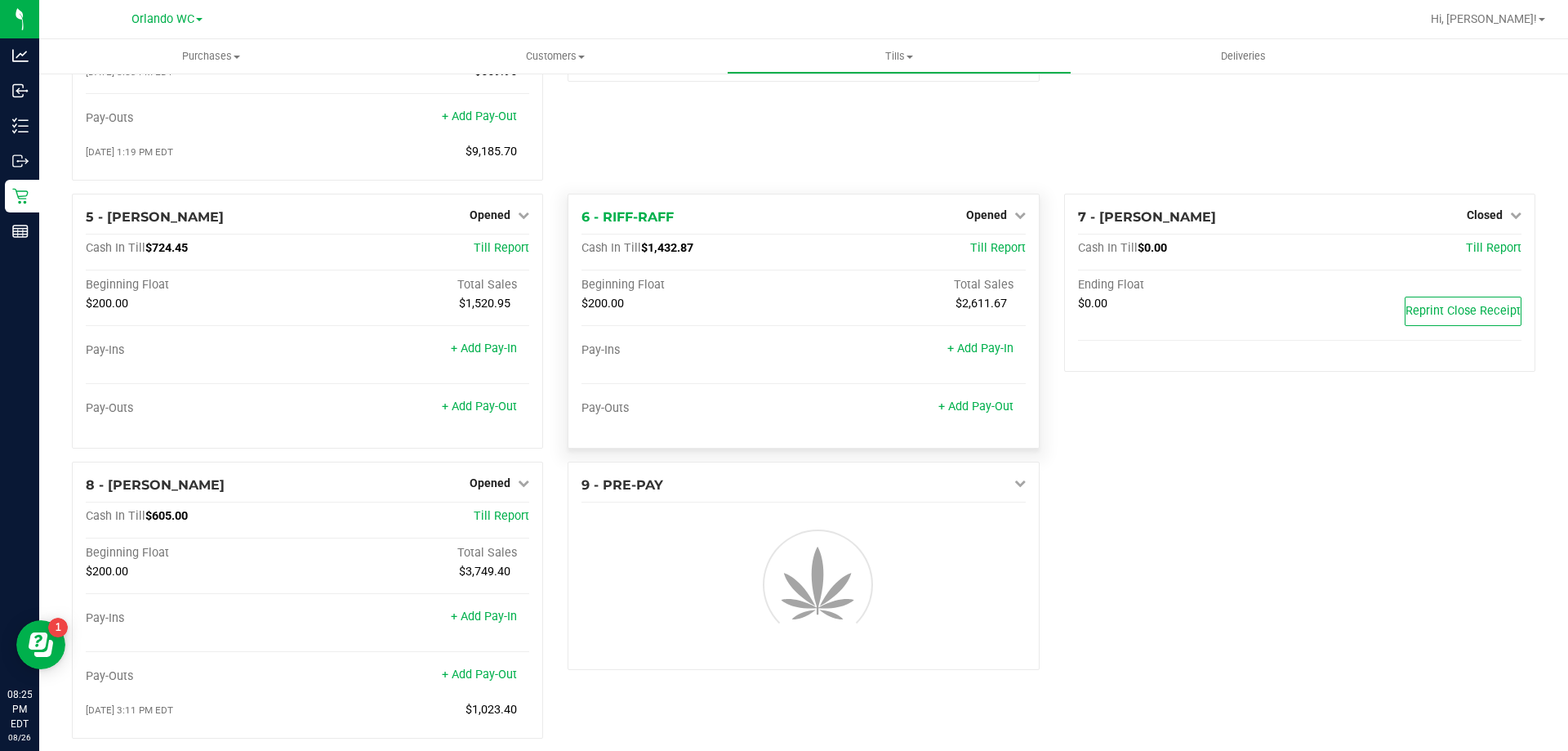
scroll to position [238, 0]
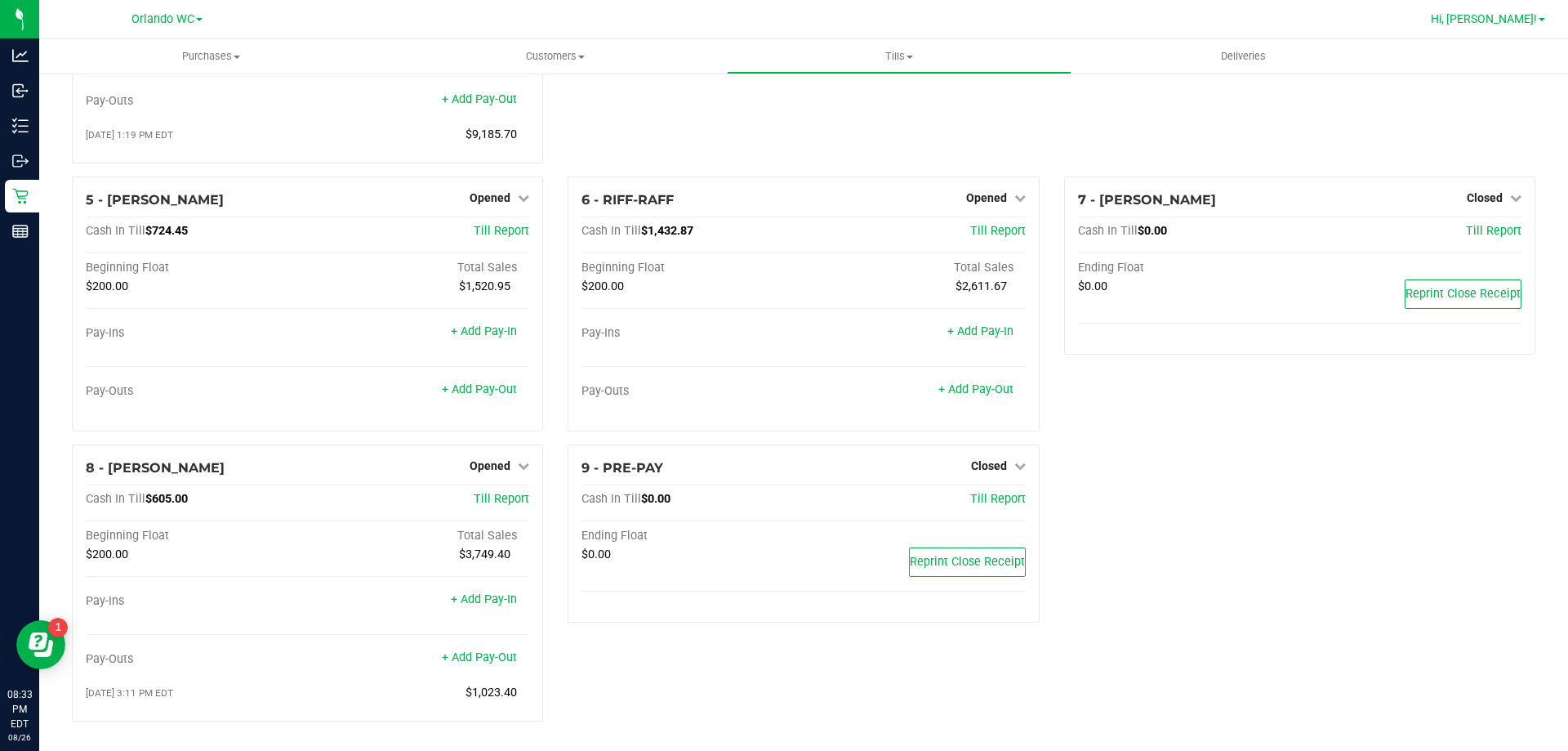
click at [782, 16] on span "Hi, [PERSON_NAME]!" at bounding box center [1484, 18] width 106 height 13
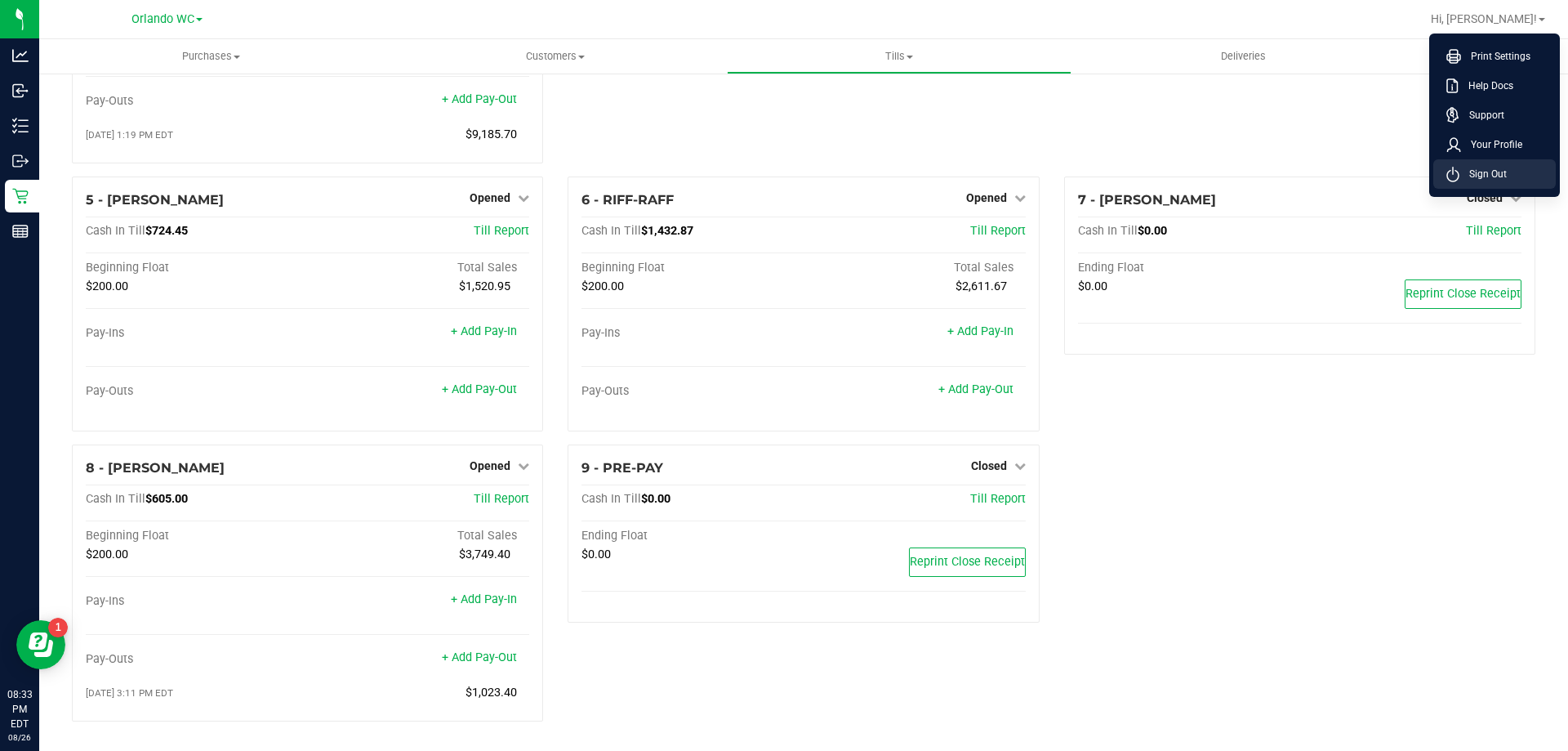
click at [782, 177] on span "Sign Out" at bounding box center [1483, 174] width 47 height 16
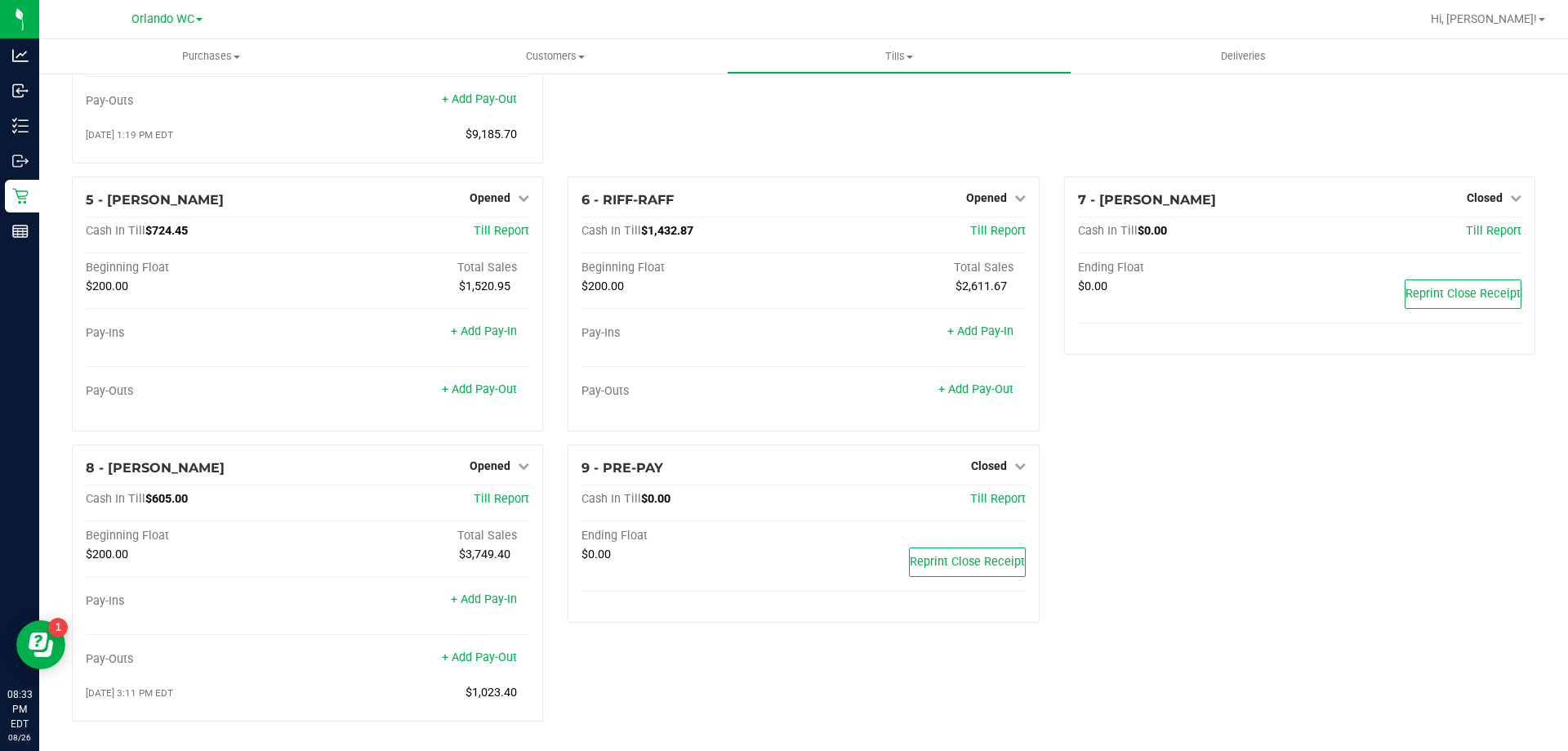
scroll to position [198, 0]
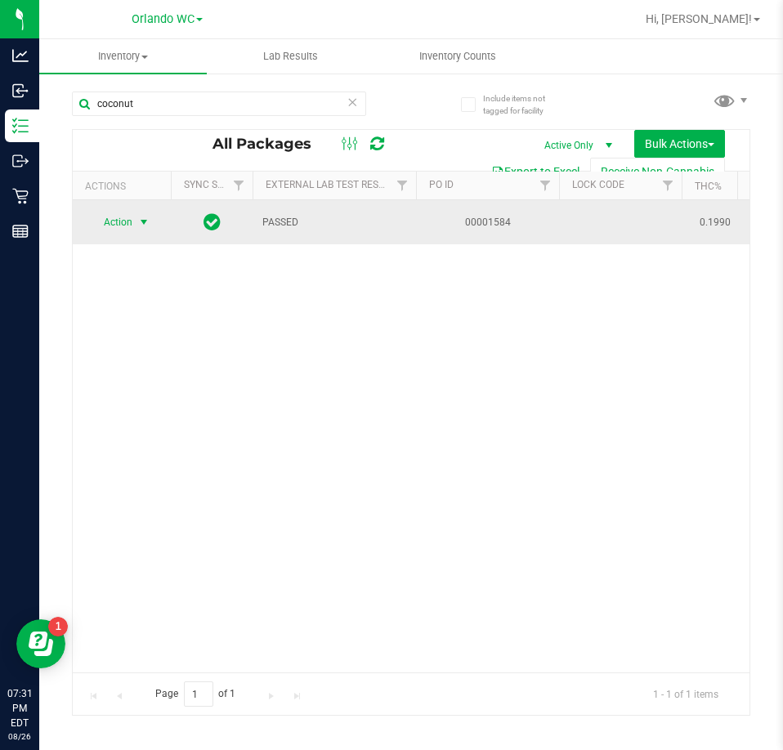
click at [126, 221] on span "Action" at bounding box center [111, 222] width 44 height 23
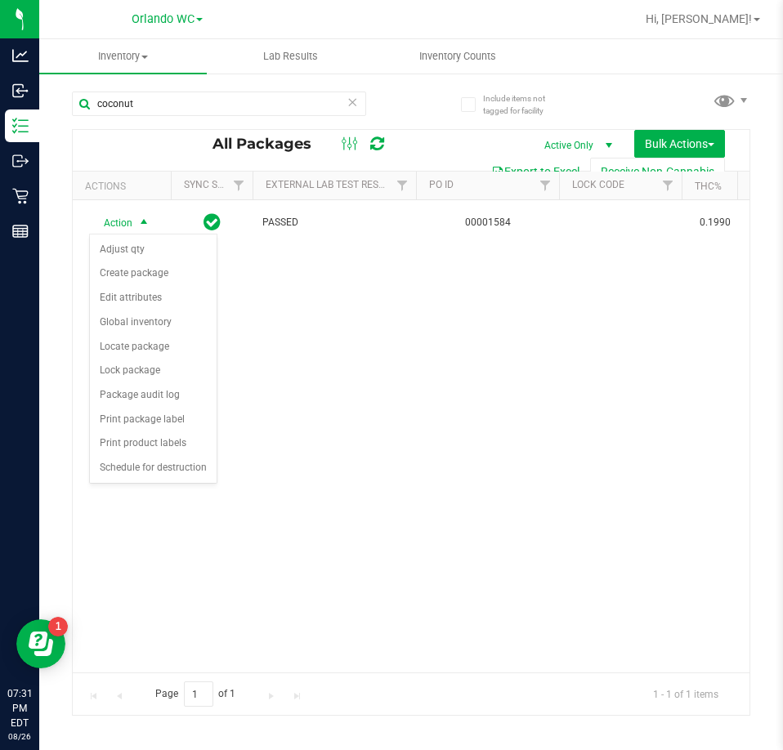
click at [444, 398] on div "Action Action Adjust qty Create package Edit attributes Global inventory Locate…" at bounding box center [411, 436] width 676 height 472
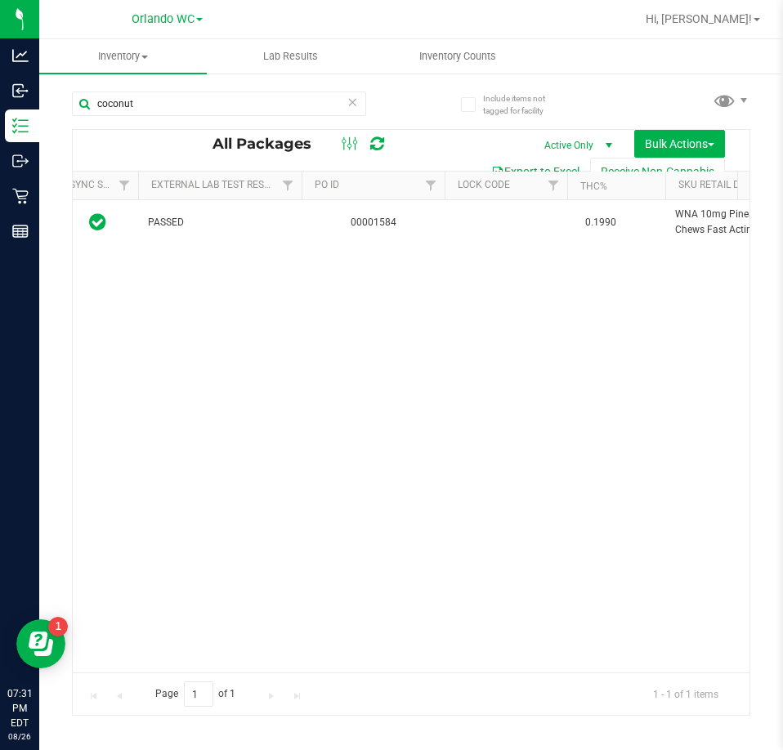
scroll to position [0, 71]
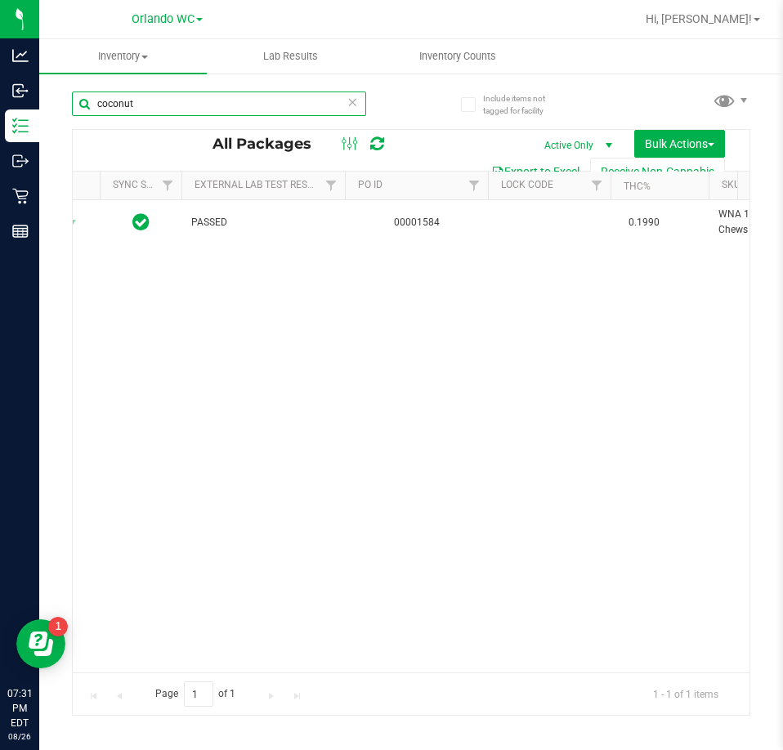
click at [147, 100] on input "coconut" at bounding box center [219, 103] width 294 height 25
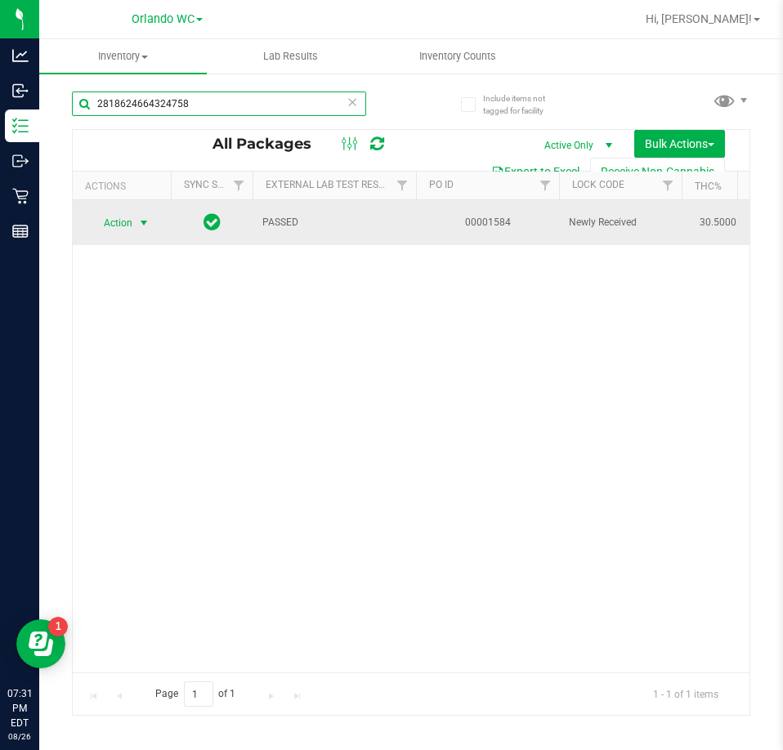
type input "2818624664324758"
click at [123, 233] on span "Action" at bounding box center [111, 223] width 44 height 23
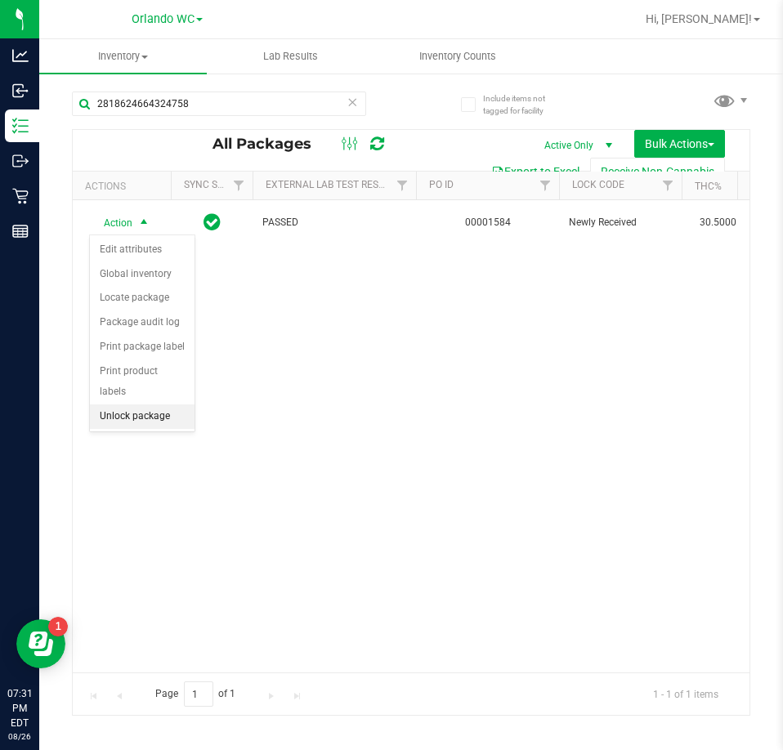
click at [145, 404] on li "Unlock package" at bounding box center [142, 416] width 105 height 25
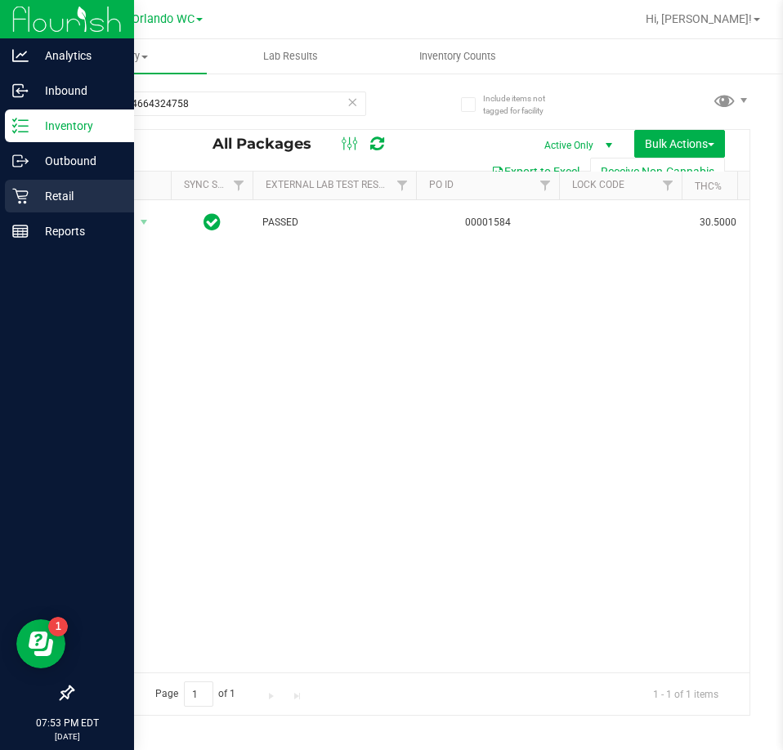
click at [0, 204] on link "Retail" at bounding box center [67, 197] width 134 height 35
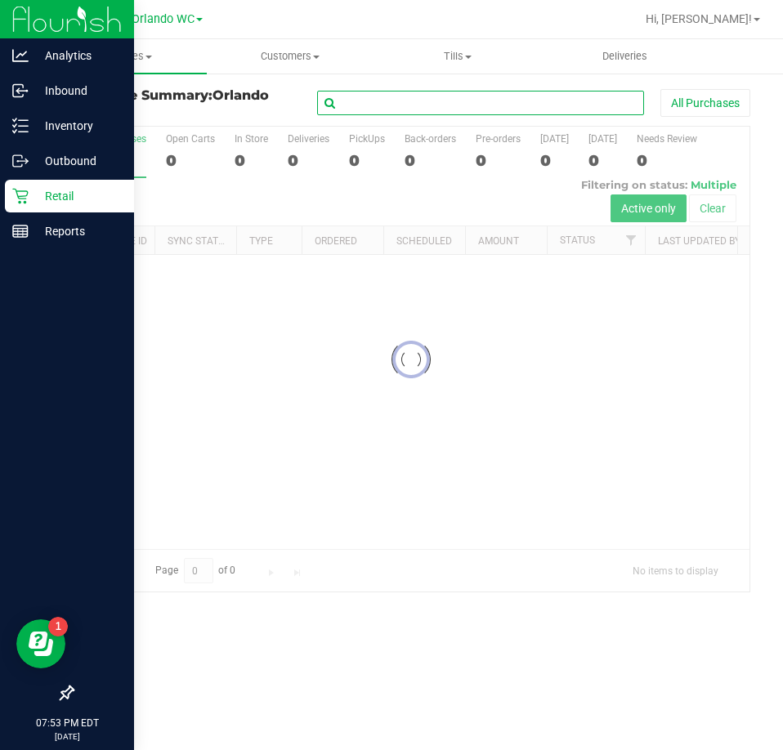
click at [491, 103] on input "text" at bounding box center [480, 103] width 327 height 25
paste input "11851917"
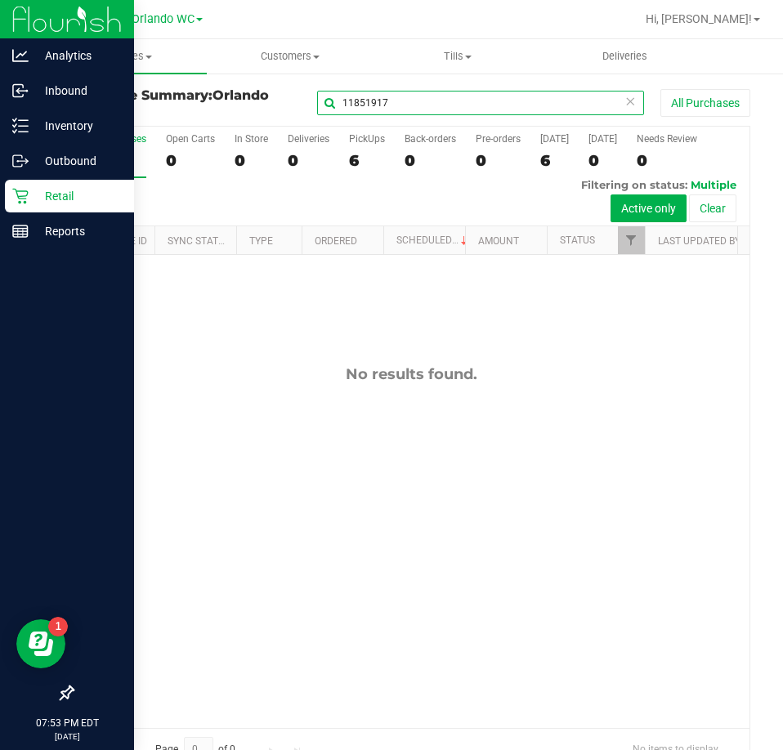
type input "11851917"
click at [705, 207] on button "Clear" at bounding box center [712, 208] width 47 height 28
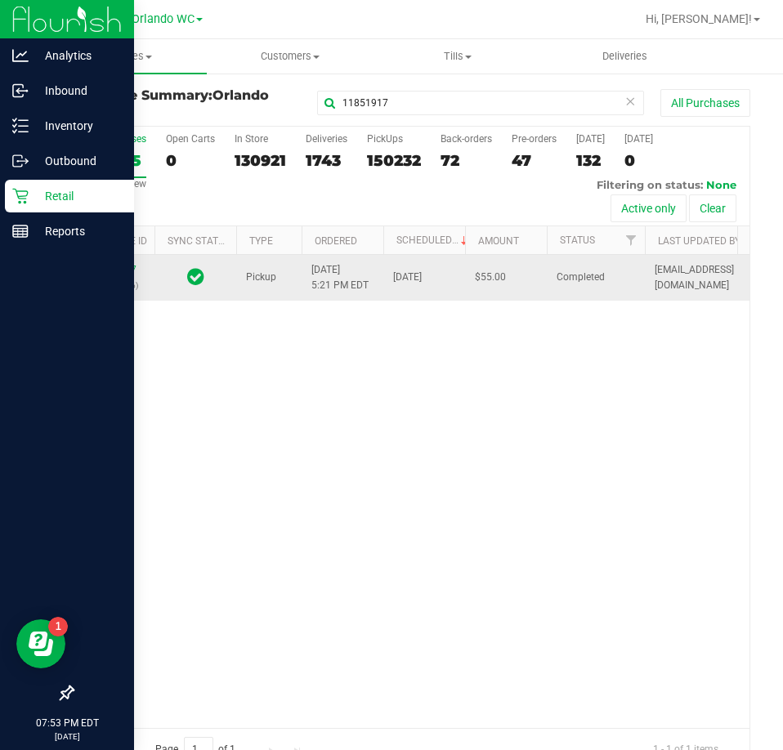
click at [120, 274] on div "11851917 (317366376)" at bounding box center [114, 277] width 62 height 31
click at [114, 266] on link "11851917" at bounding box center [114, 269] width 46 height 11
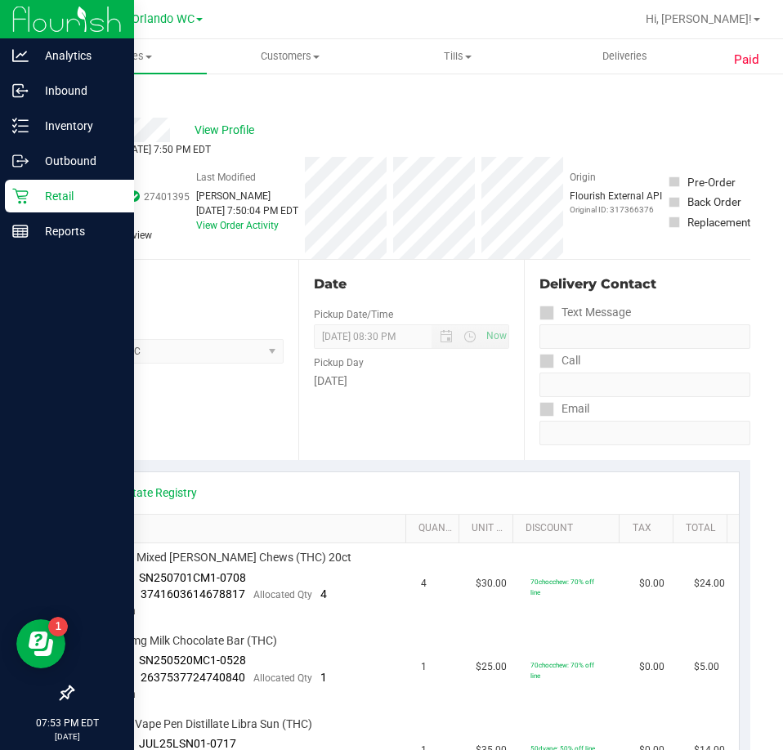
scroll to position [490, 0]
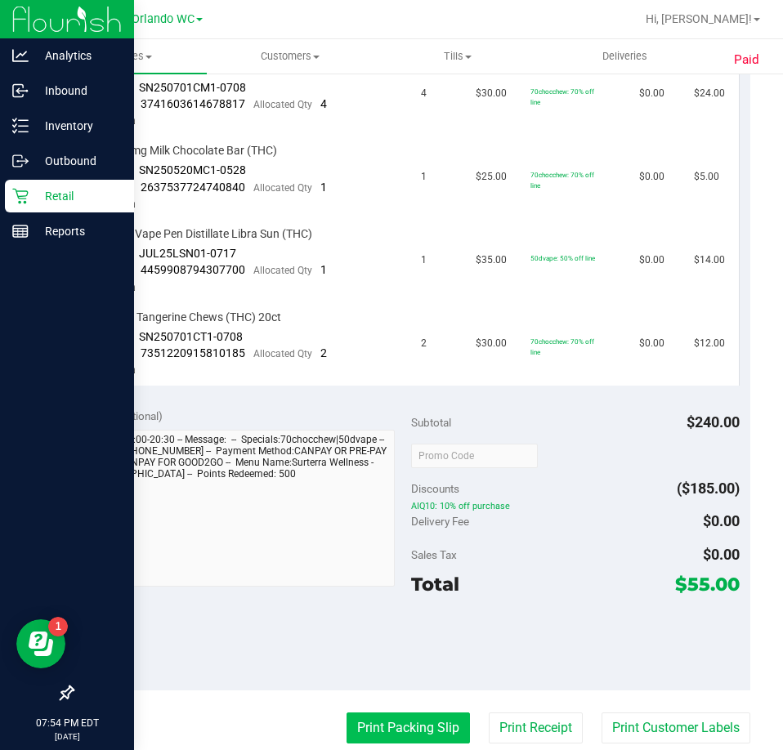
click at [388, 729] on button "Print Packing Slip" at bounding box center [407, 727] width 123 height 31
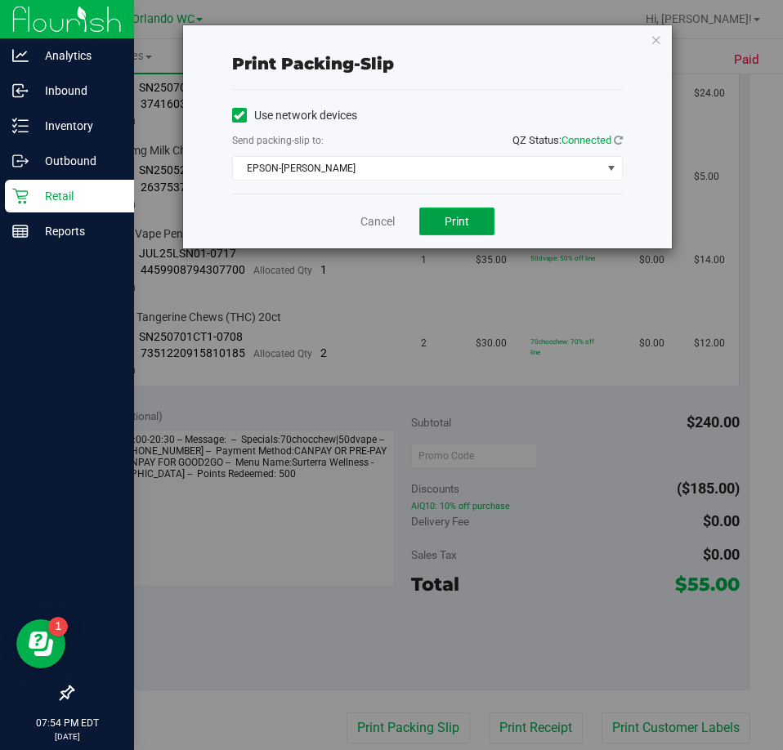
click at [461, 226] on span "Print" at bounding box center [456, 221] width 25 height 13
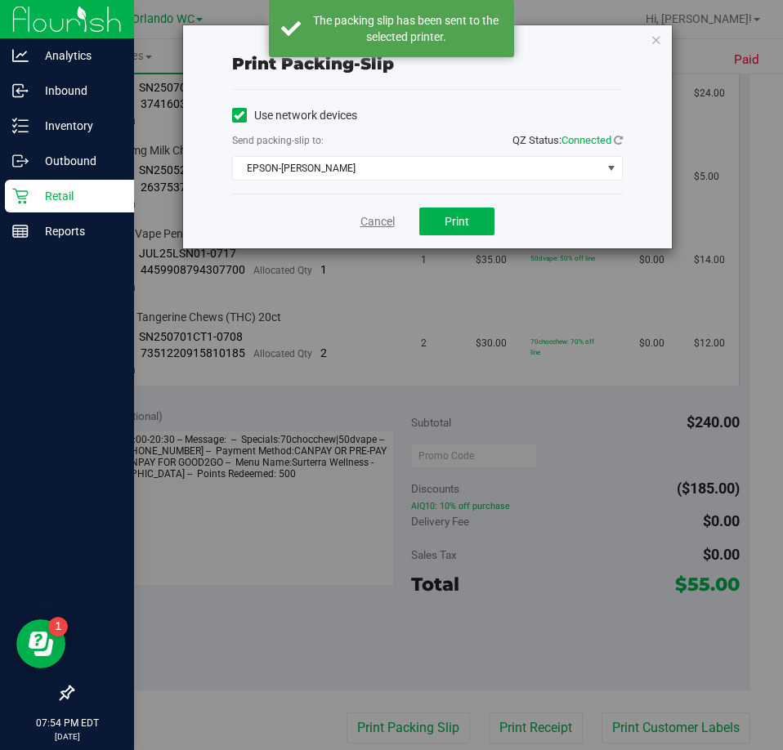
click at [379, 220] on link "Cancel" at bounding box center [377, 221] width 34 height 17
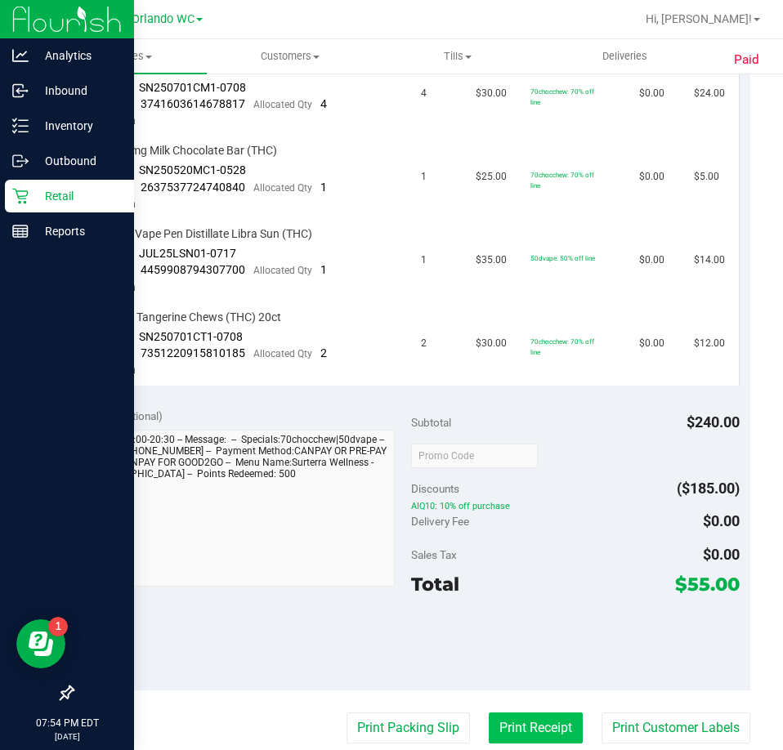
click at [522, 721] on button "Print Receipt" at bounding box center [535, 727] width 94 height 31
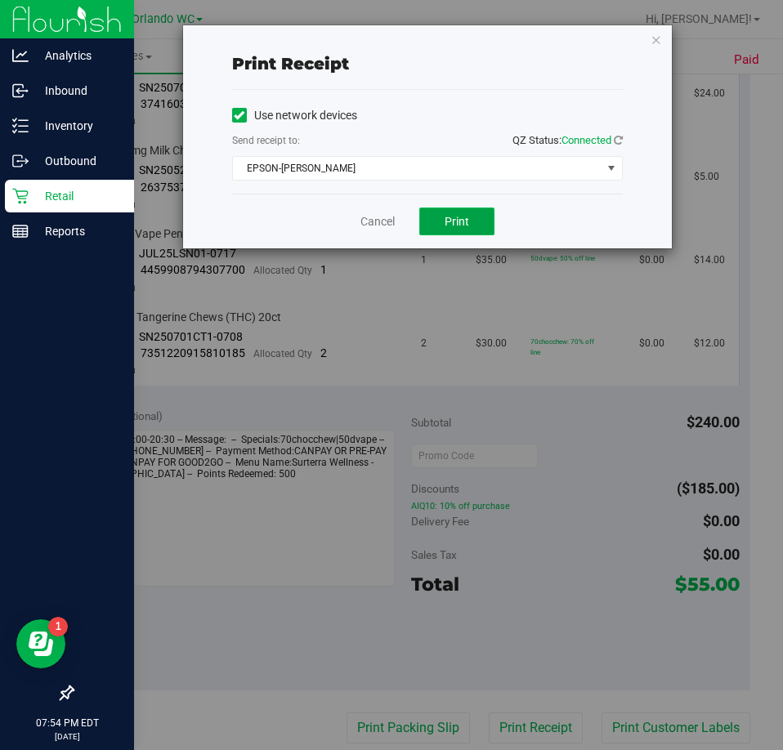
click at [466, 227] on span "Print" at bounding box center [456, 221] width 25 height 13
click at [382, 210] on div "Cancel Print" at bounding box center [427, 221] width 390 height 55
click at [381, 217] on link "Cancel" at bounding box center [377, 221] width 34 height 17
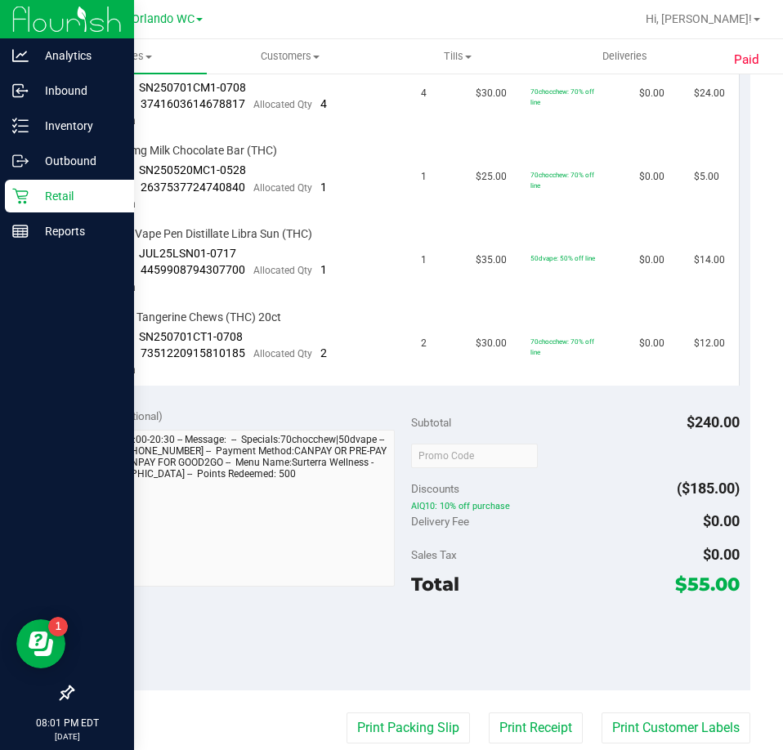
click at [46, 194] on p "Retail" at bounding box center [78, 196] width 98 height 20
